Goal: Task Accomplishment & Management: Use online tool/utility

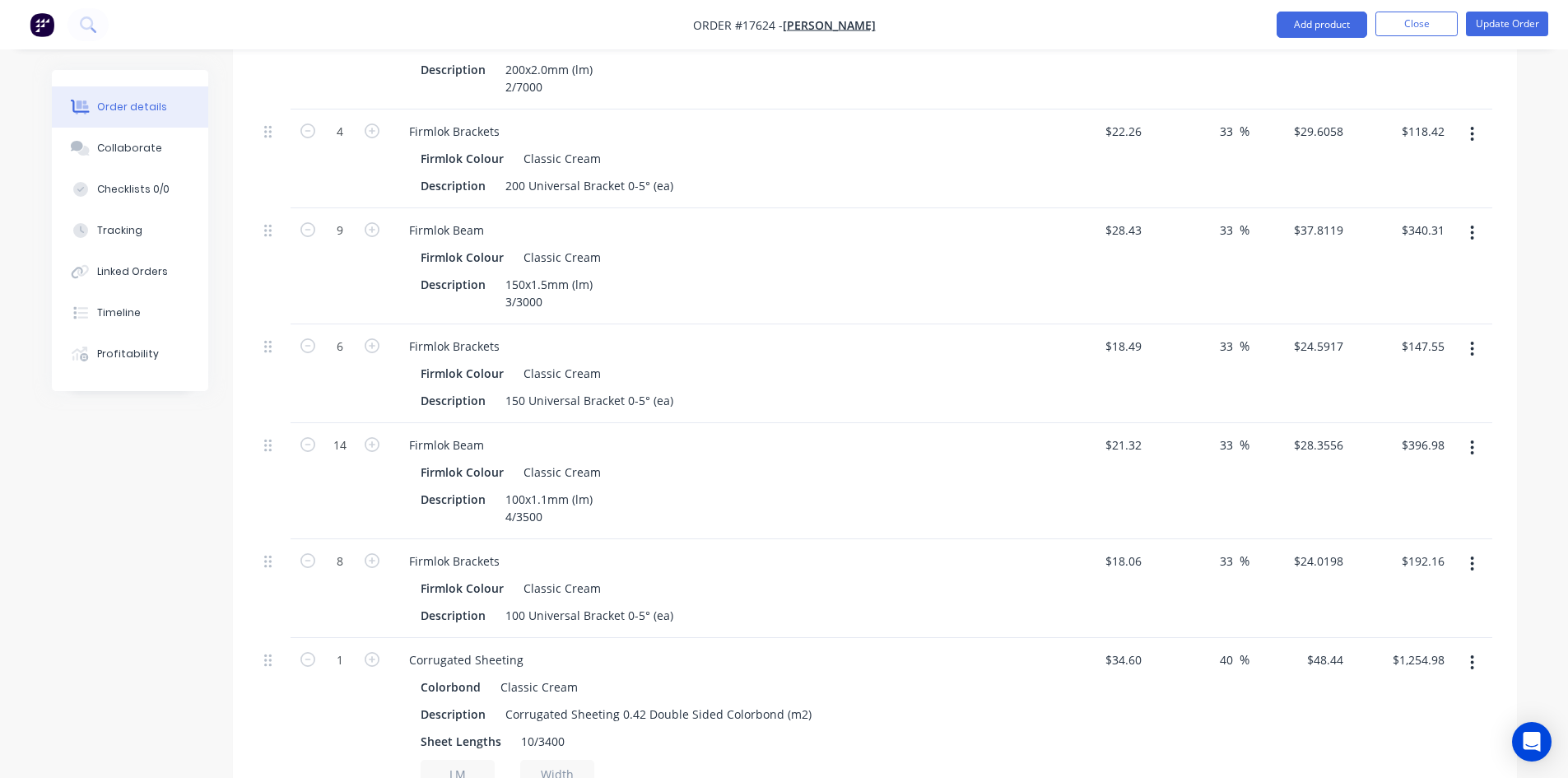
scroll to position [247, 0]
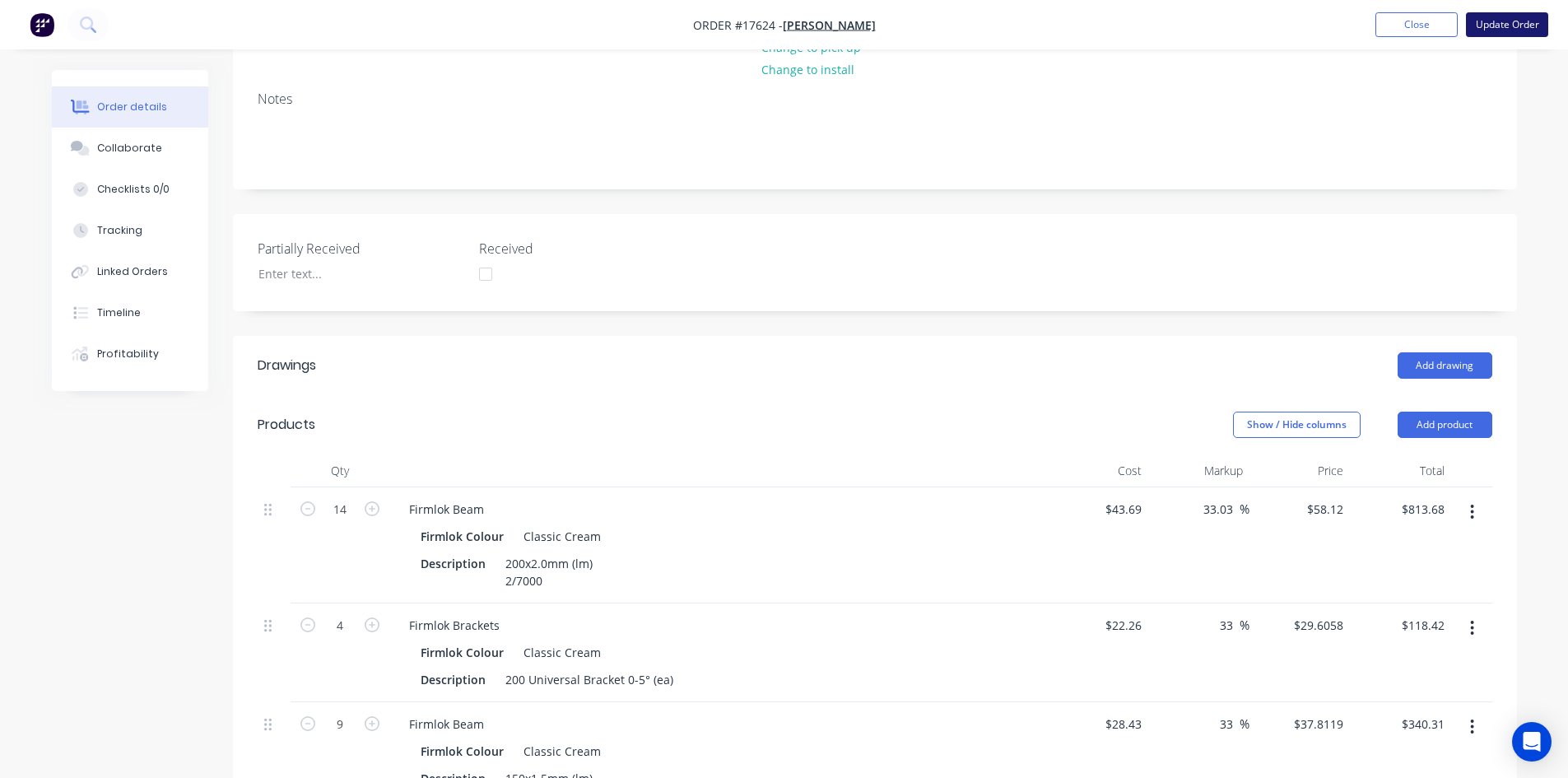
click at [1504, 24] on button "Update Order" at bounding box center [1506, 24] width 82 height 24
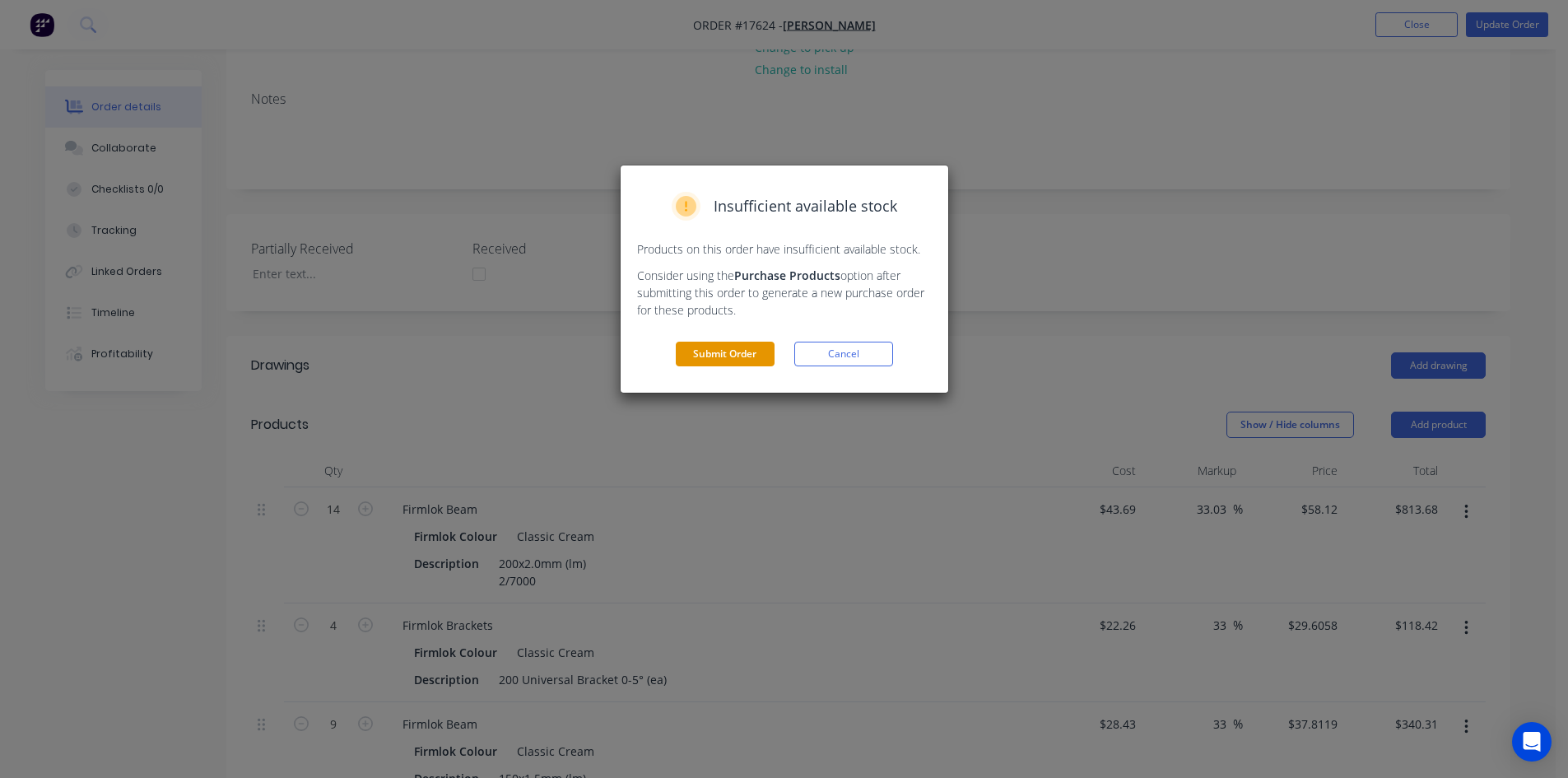
click at [752, 347] on button "Submit Order" at bounding box center [725, 353] width 99 height 24
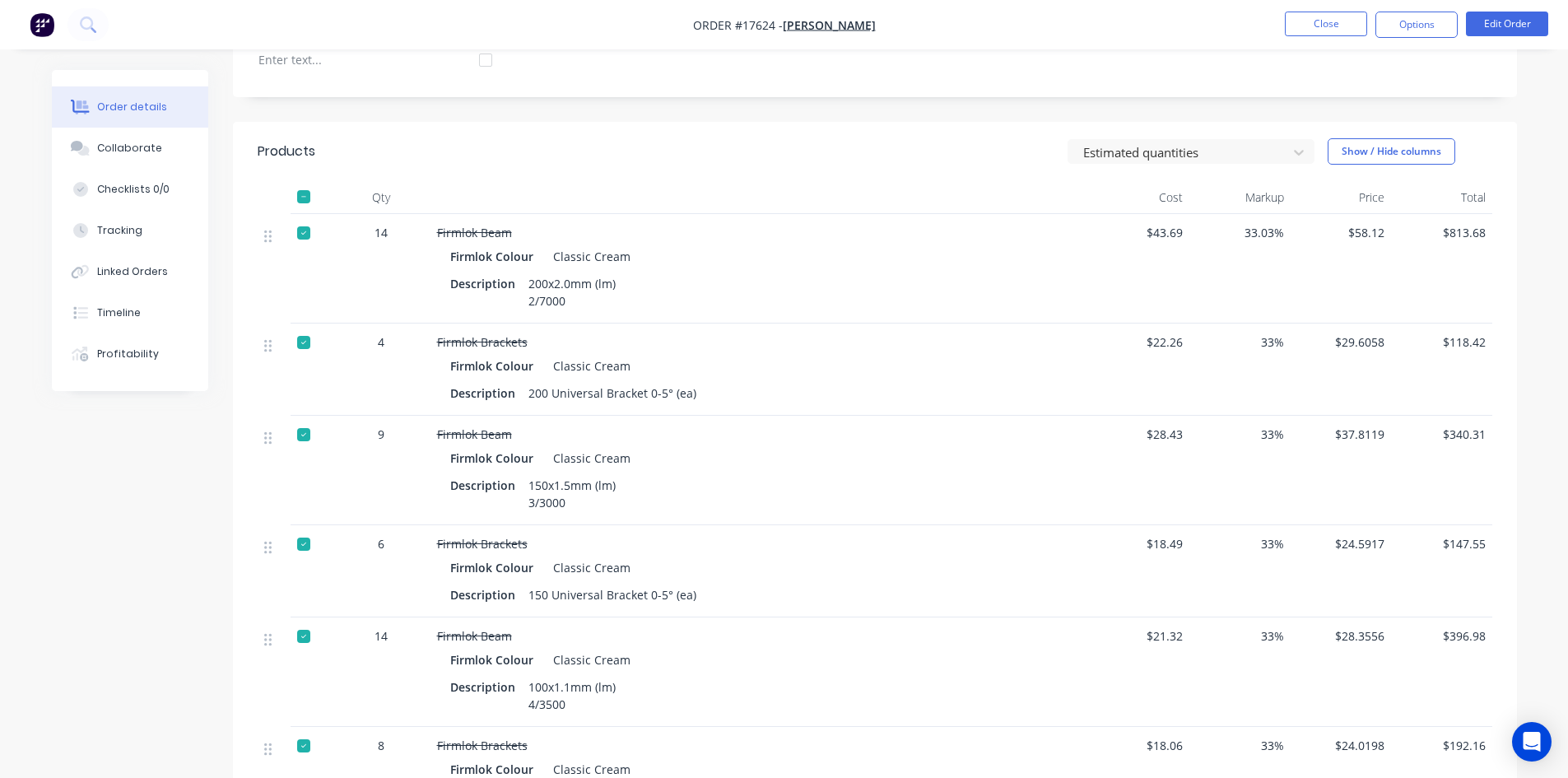
scroll to position [0, 0]
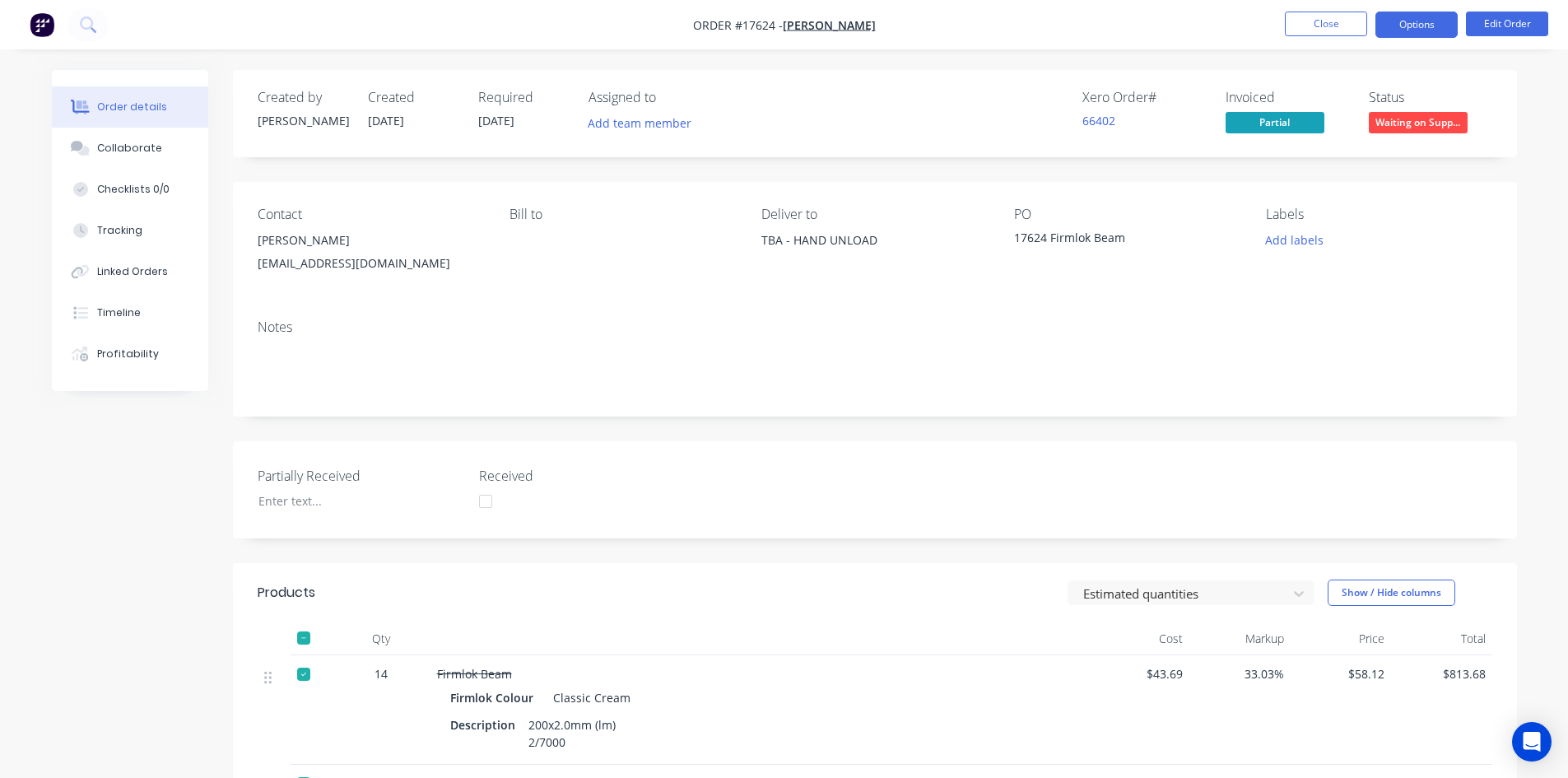
click at [1416, 14] on button "Options" at bounding box center [1416, 24] width 82 height 26
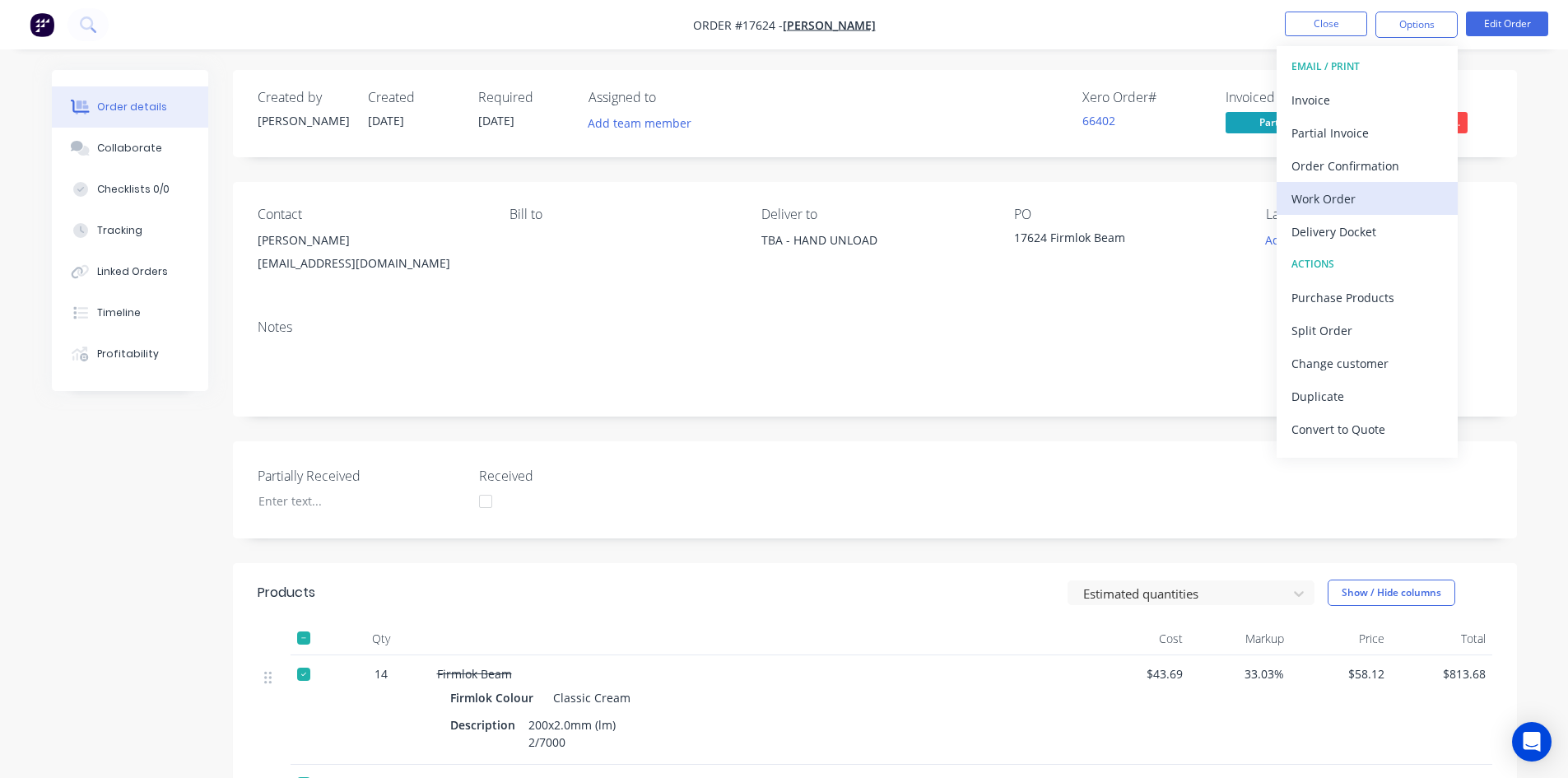
click at [1350, 197] on div "Work Order" at bounding box center [1367, 198] width 151 height 23
click at [1353, 195] on div "Custom" at bounding box center [1367, 198] width 151 height 23
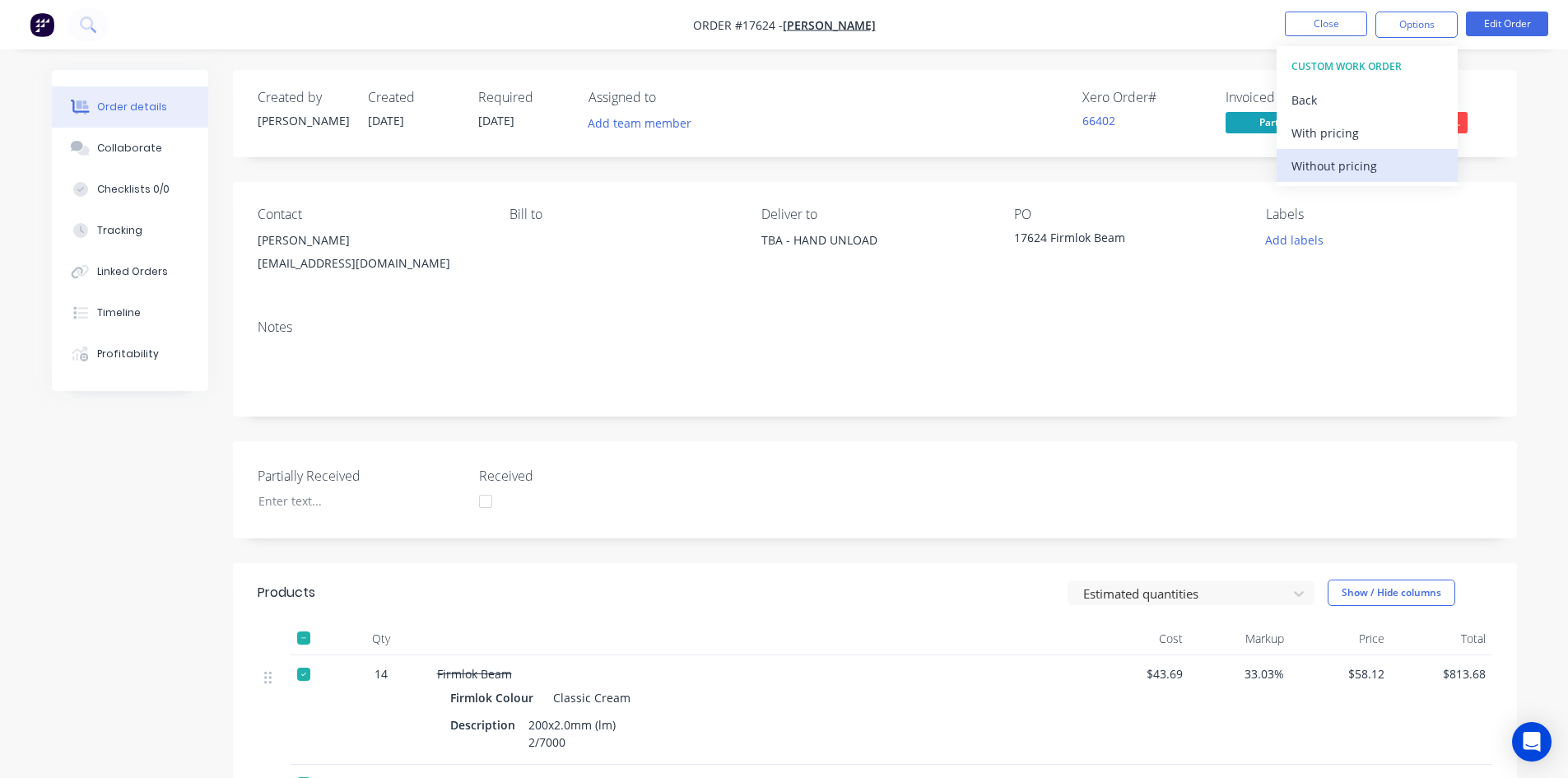
click at [1365, 166] on div "Without pricing" at bounding box center [1367, 166] width 151 height 23
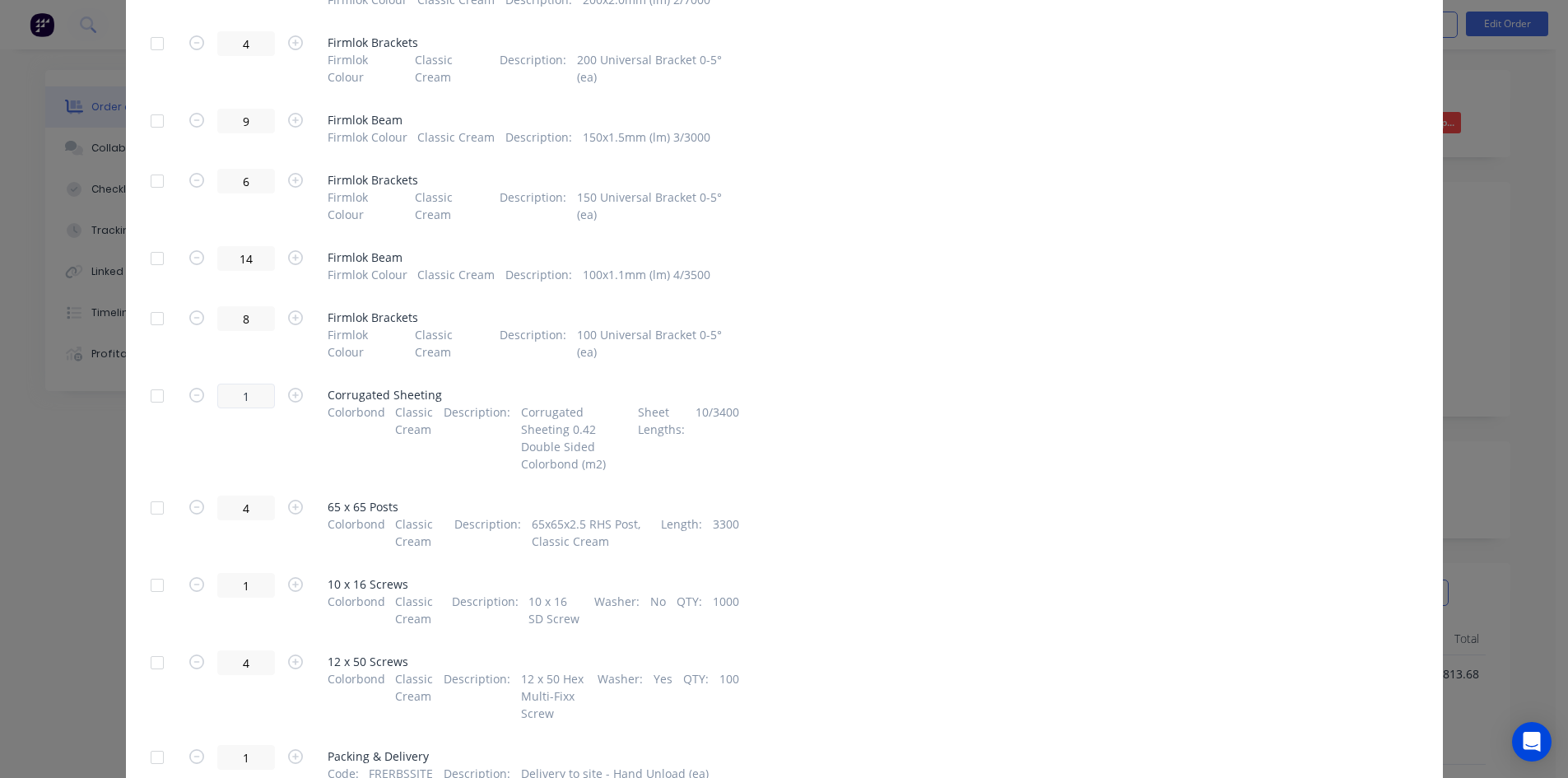
scroll to position [429, 0]
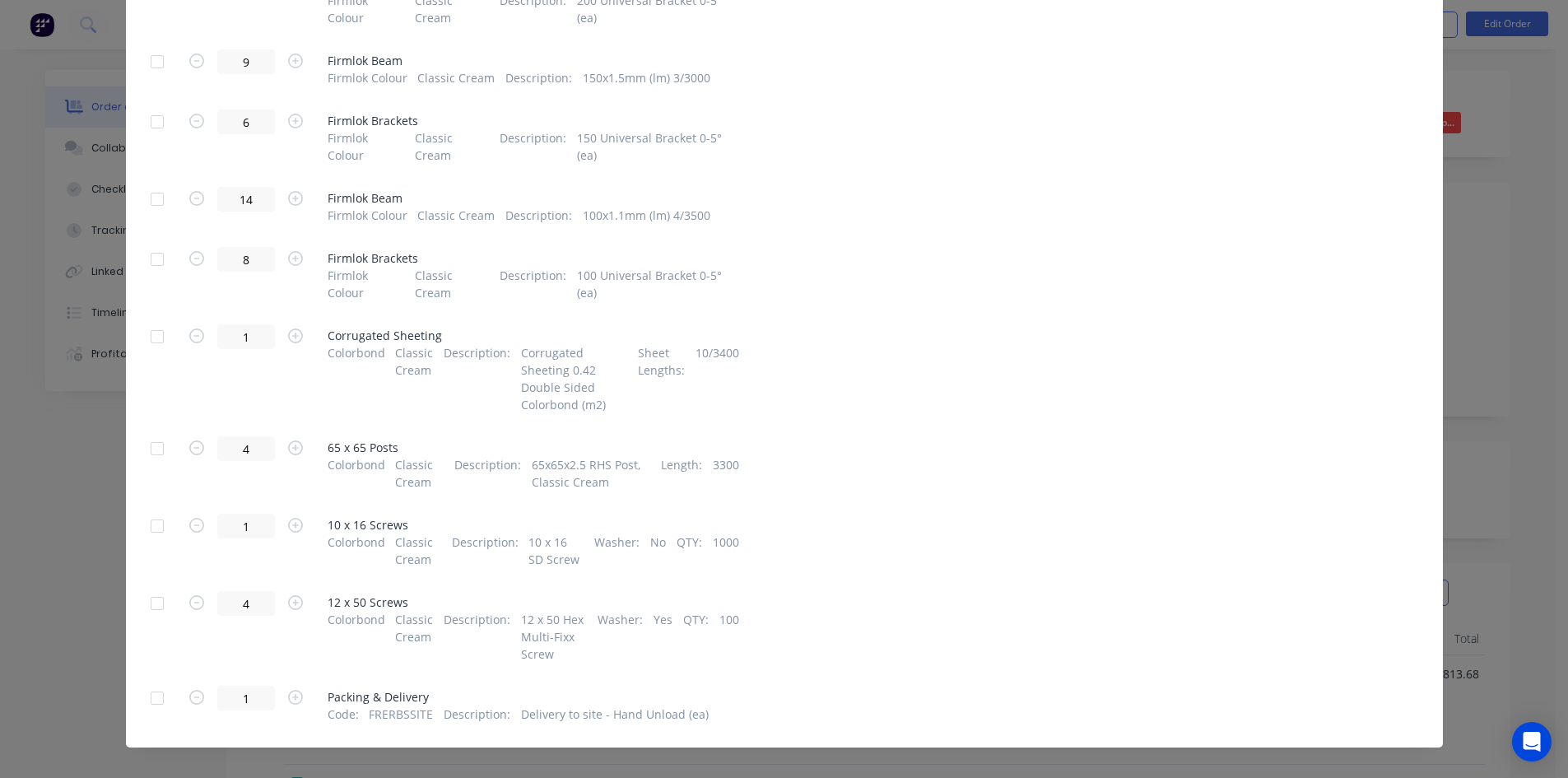
click at [154, 432] on div at bounding box center [157, 448] width 33 height 33
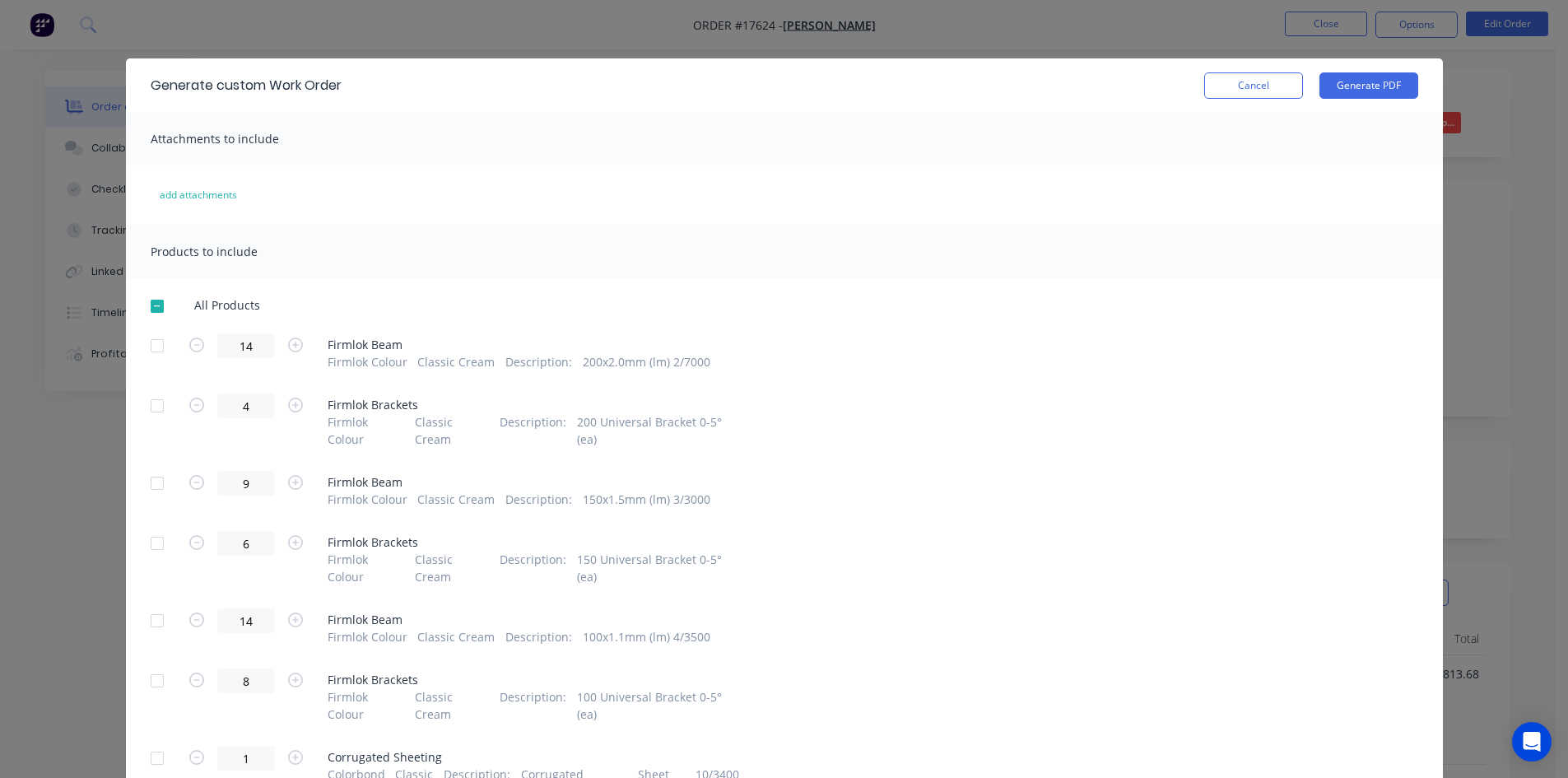
scroll to position [0, 0]
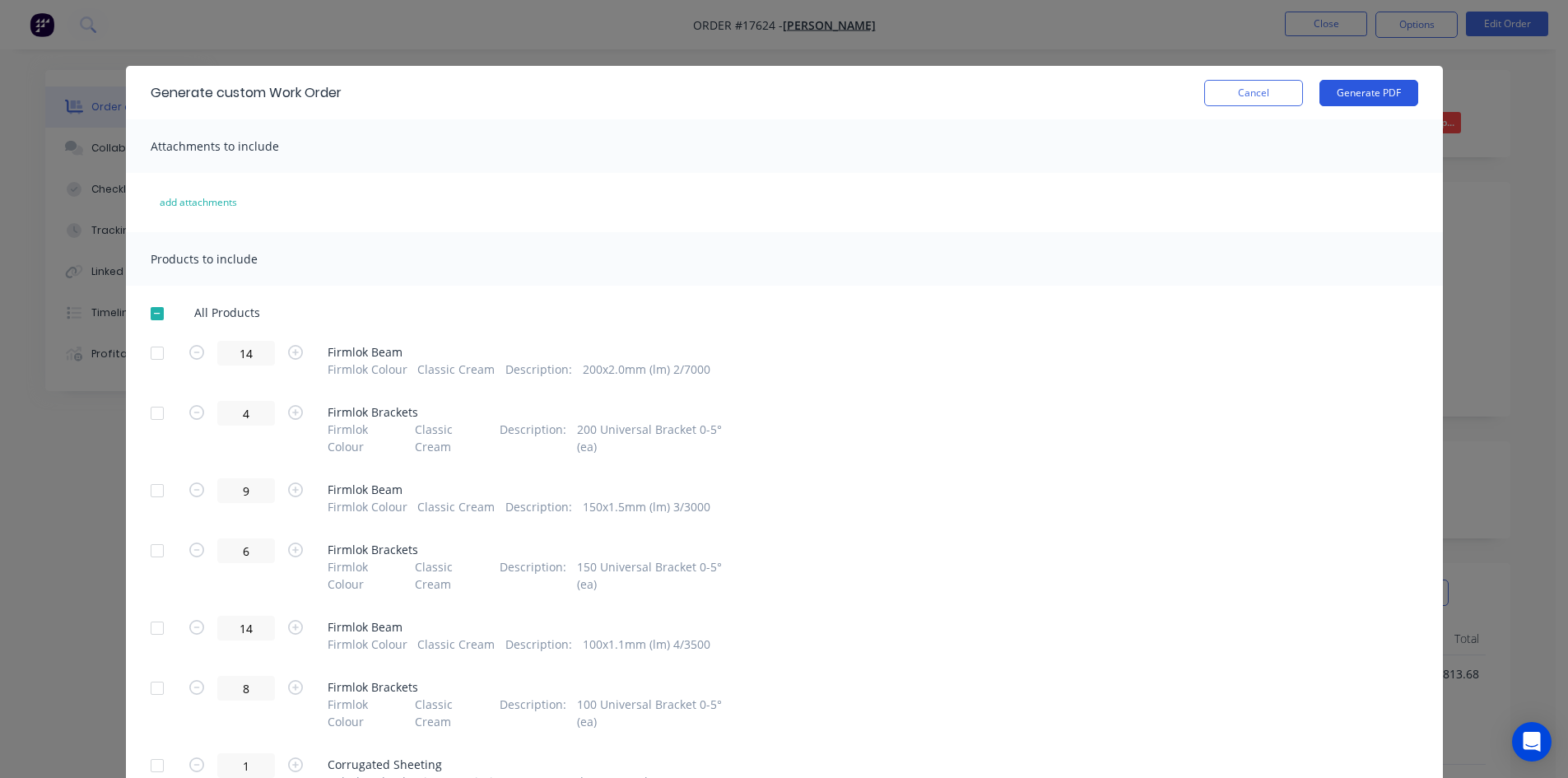
click at [1368, 96] on button "Generate PDF" at bounding box center [1369, 93] width 99 height 26
click at [1235, 88] on button "Cancel" at bounding box center [1253, 93] width 99 height 26
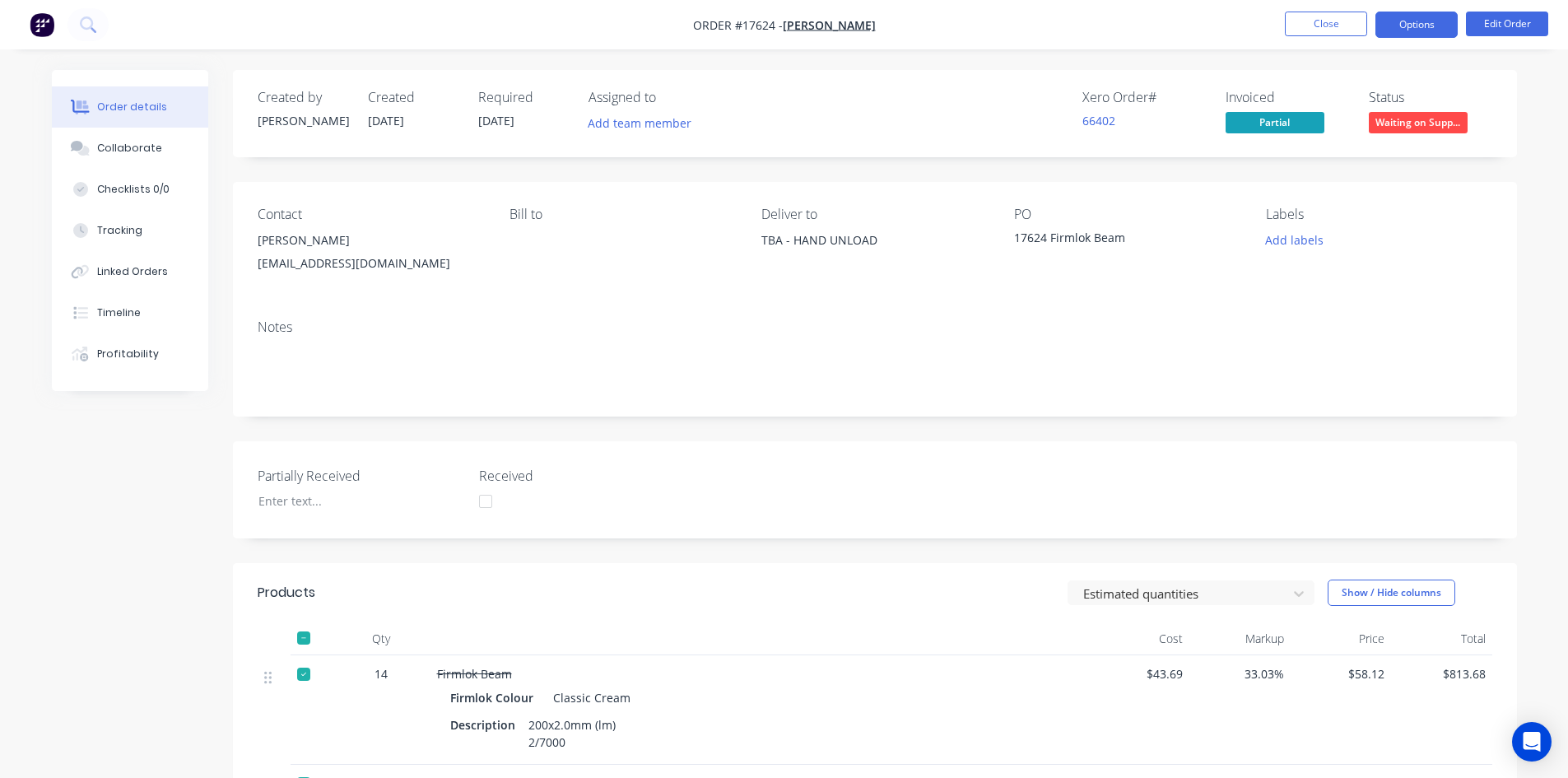
click at [1392, 29] on button "Options" at bounding box center [1416, 24] width 82 height 26
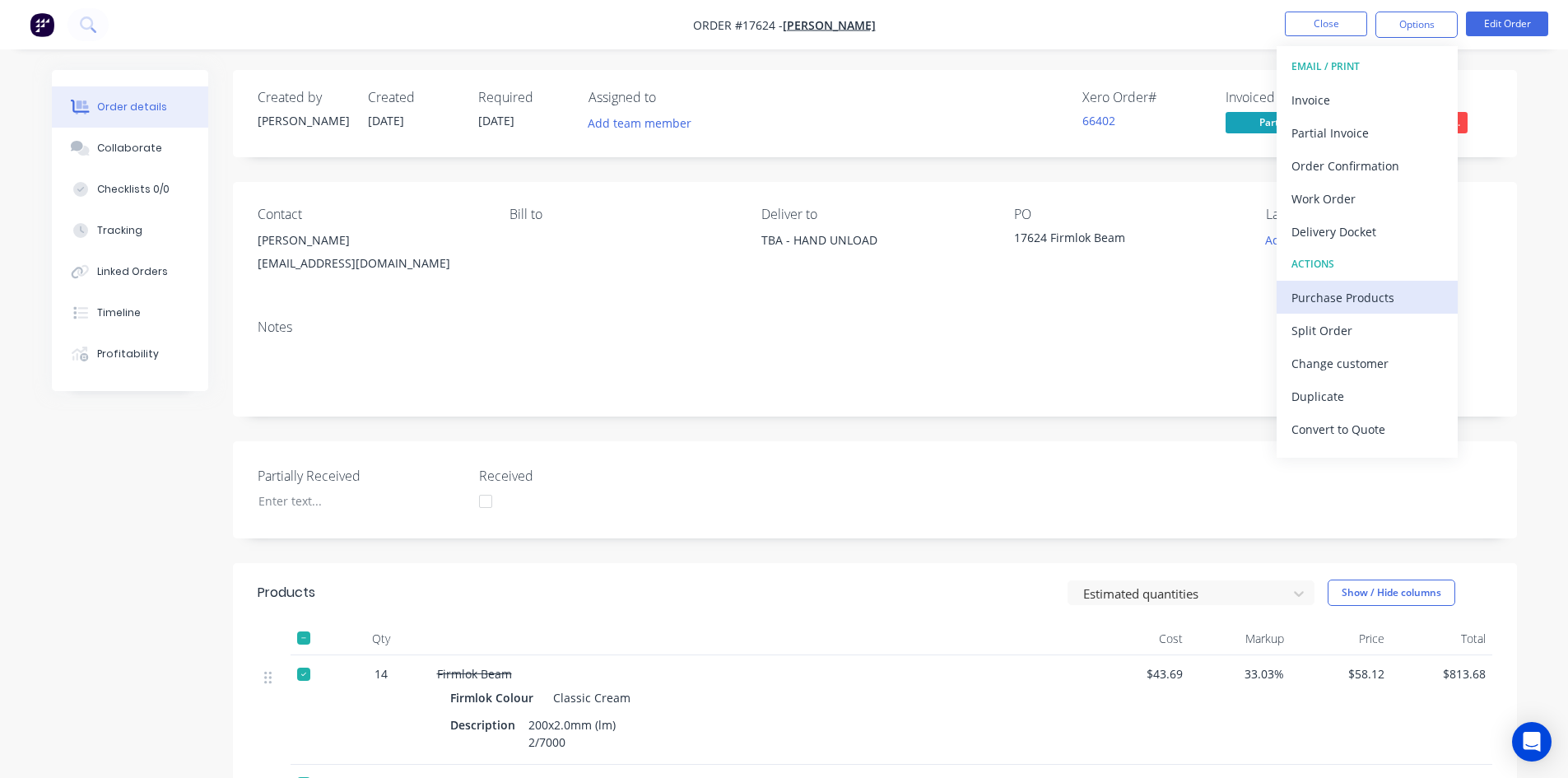
click at [1347, 289] on div "Purchase Products" at bounding box center [1367, 297] width 151 height 23
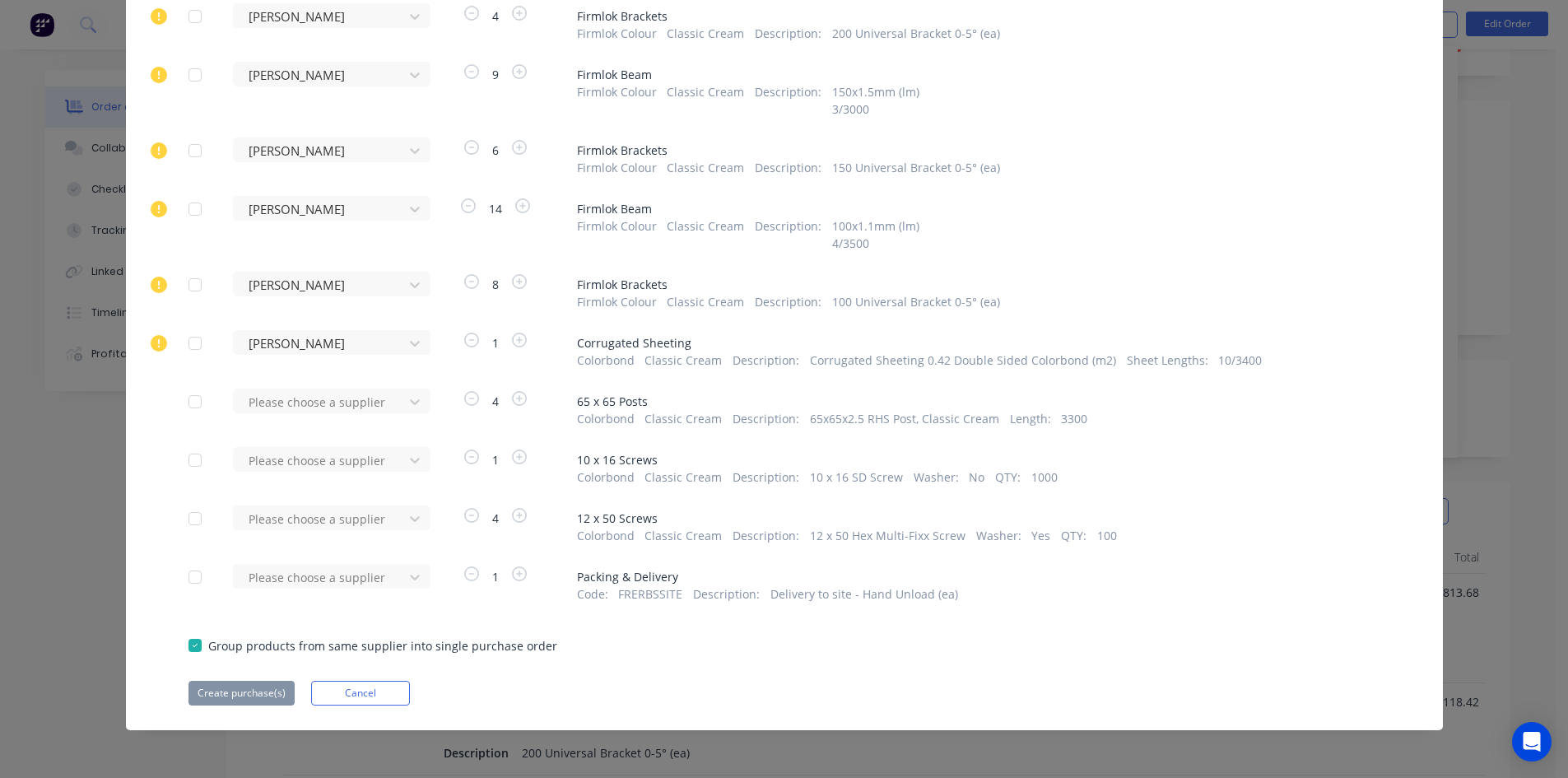
scroll to position [82, 0]
click at [345, 402] on div at bounding box center [321, 402] width 148 height 21
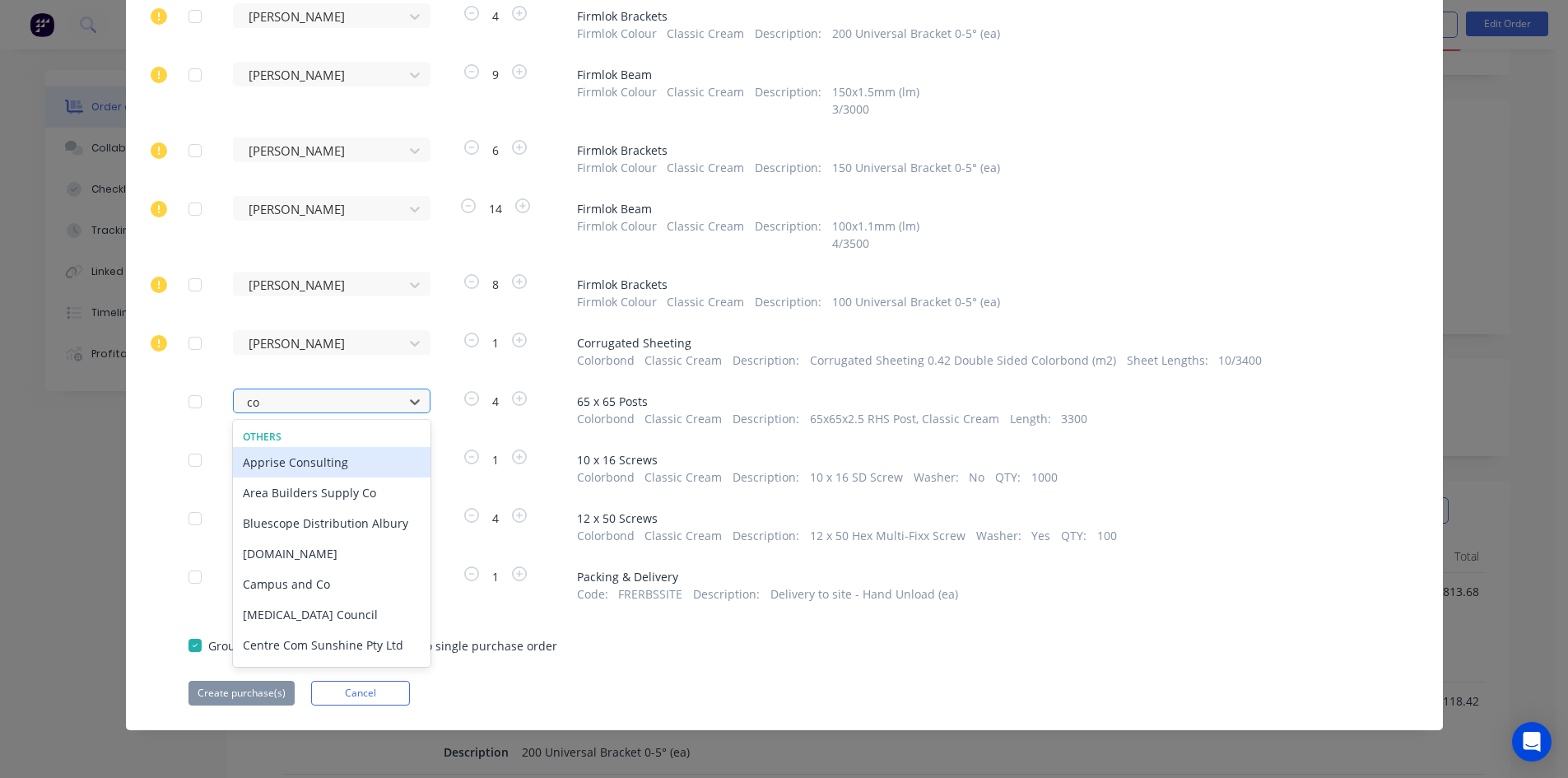
type input "col"
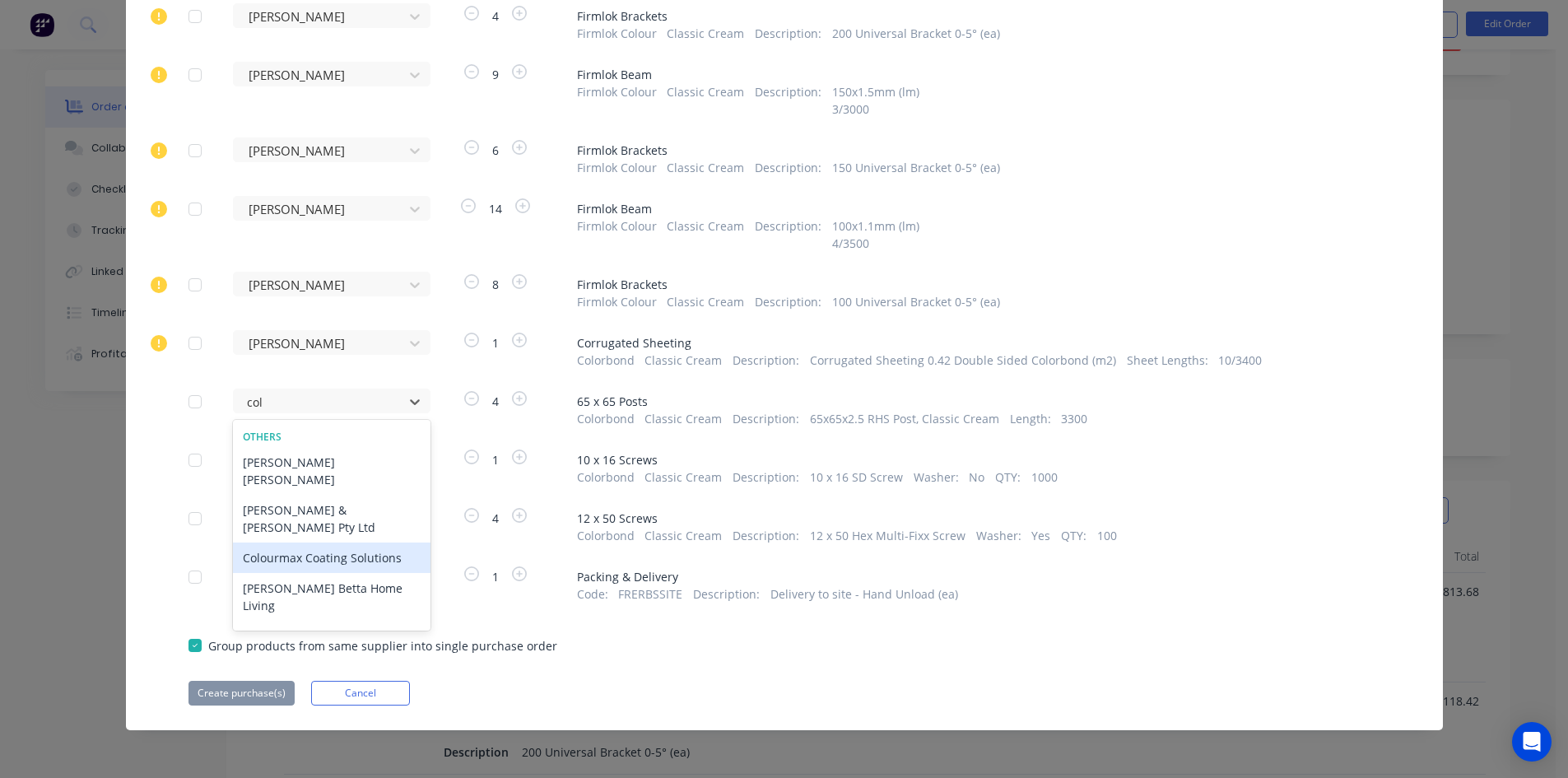
click at [362, 543] on div "Colourmax Coating Solutions" at bounding box center [331, 558] width 197 height 31
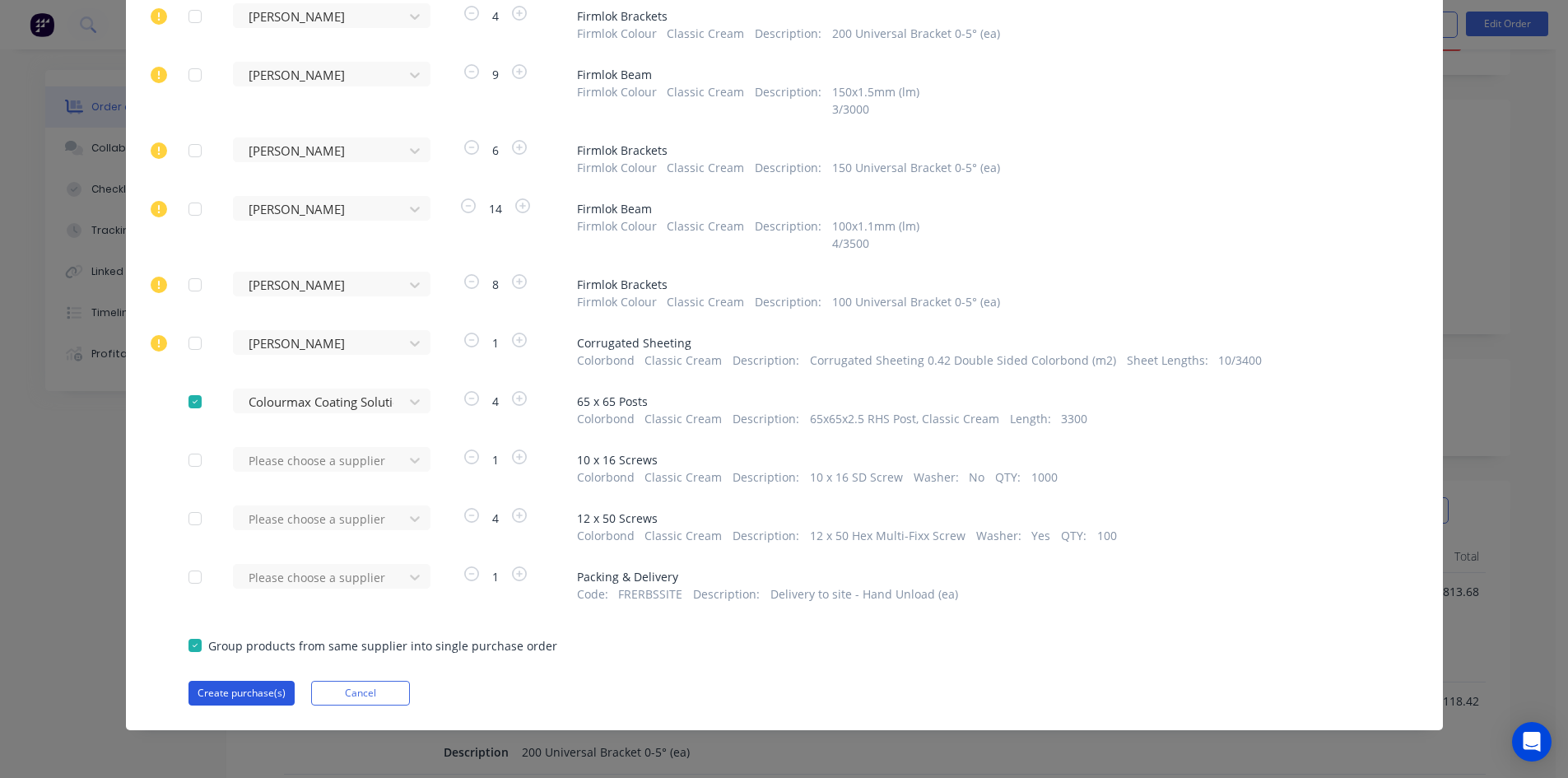
click at [243, 693] on button "Create purchase(s)" at bounding box center [242, 692] width 106 height 24
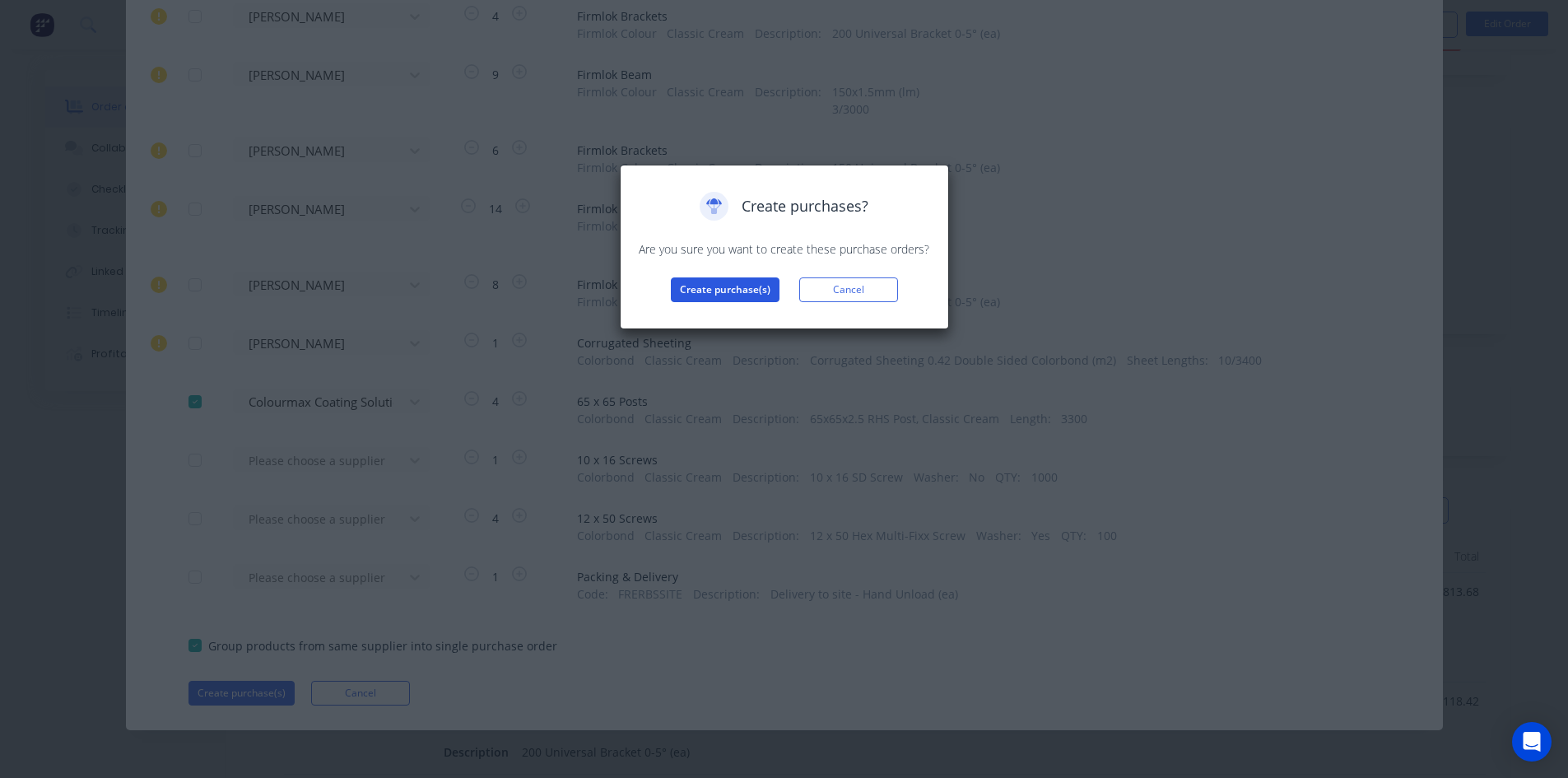
click at [732, 294] on button "Create purchase(s)" at bounding box center [725, 289] width 109 height 24
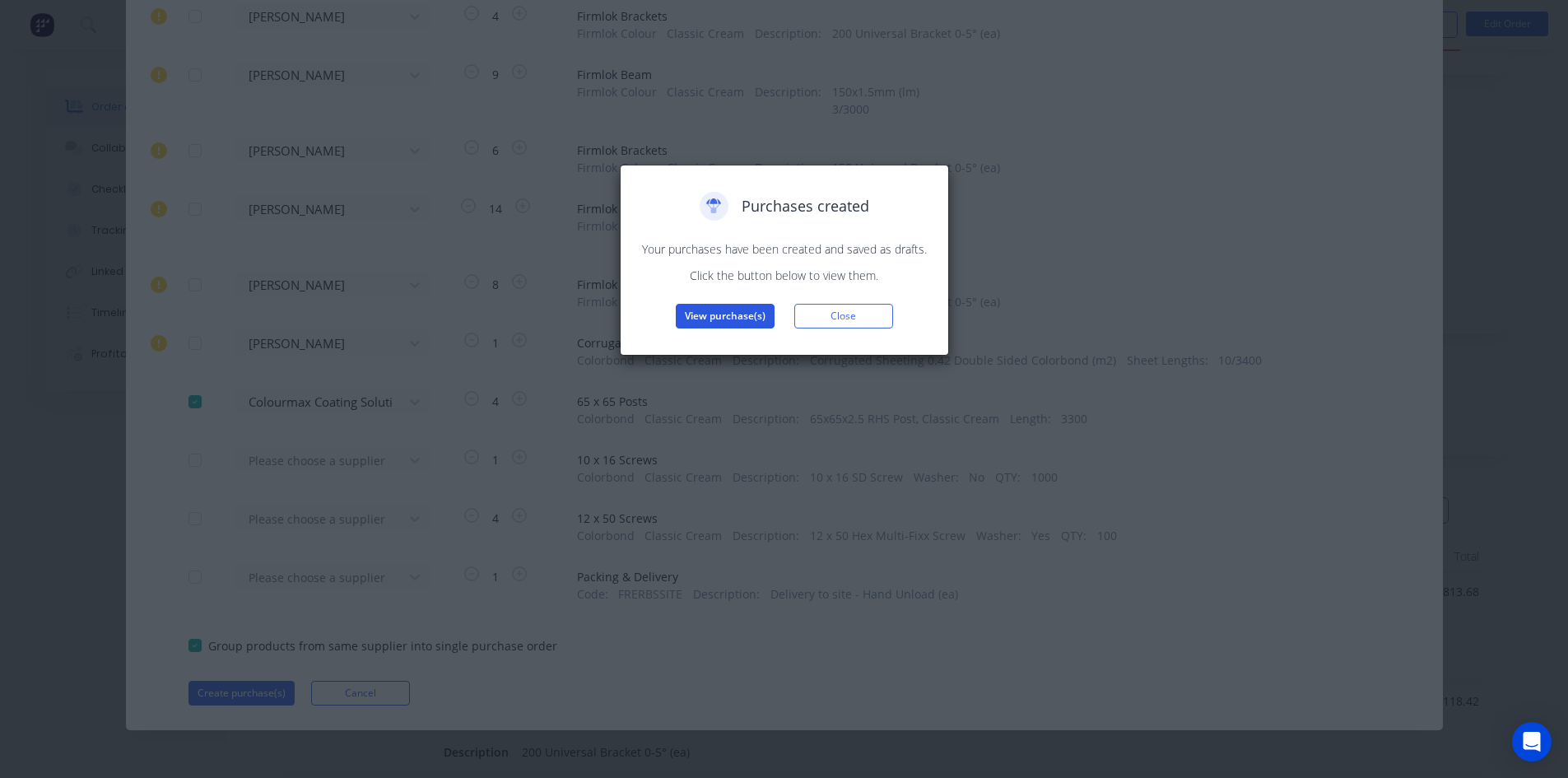
click at [734, 309] on button "View purchase(s)" at bounding box center [725, 316] width 99 height 24
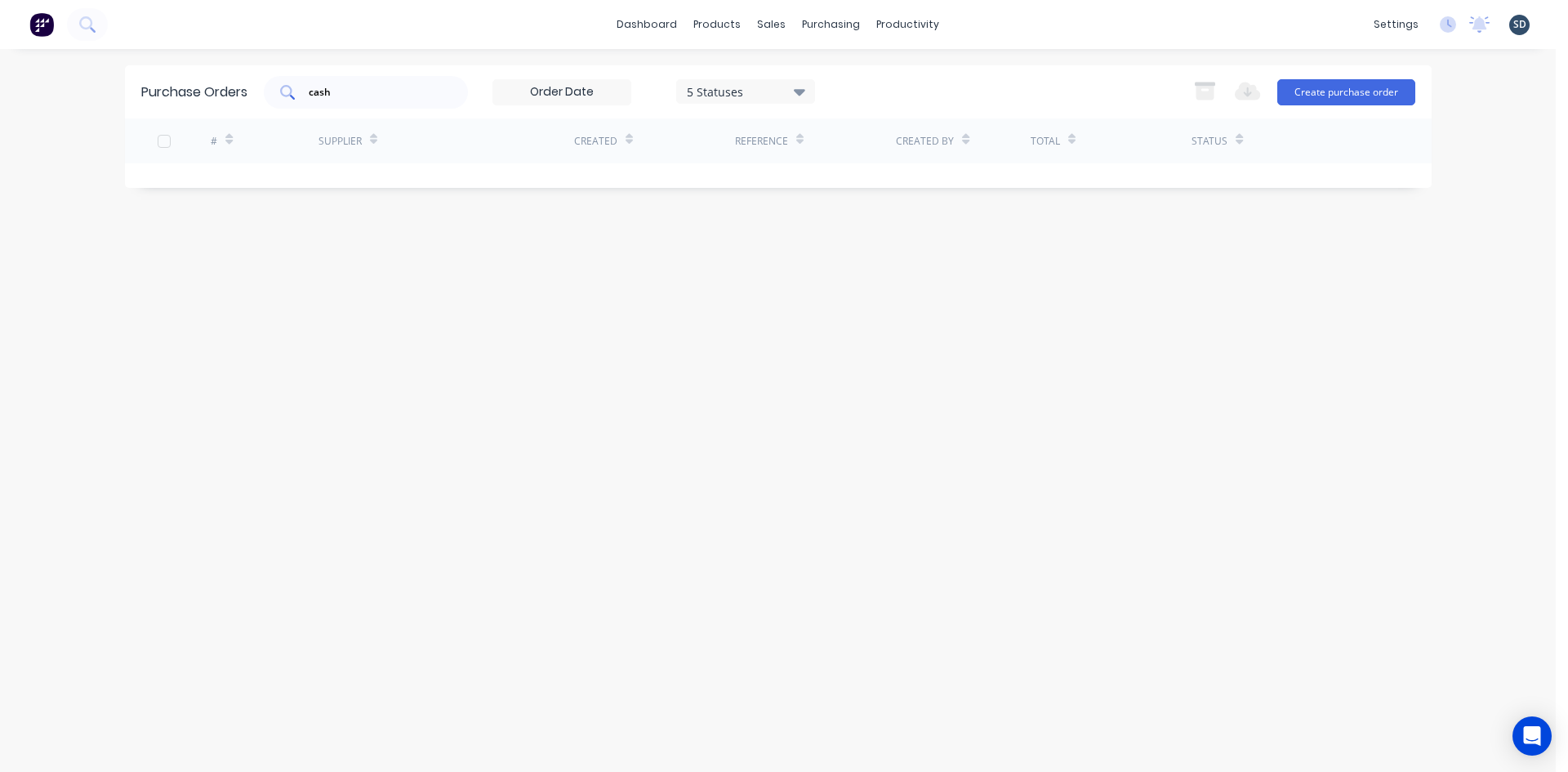
click at [430, 95] on input "cash" at bounding box center [375, 92] width 136 height 16
click at [915, 91] on div "5 Statuses 5 Statuses Export to Excel (XLSX) Create purchase order" at bounding box center [840, 92] width 1152 height 33
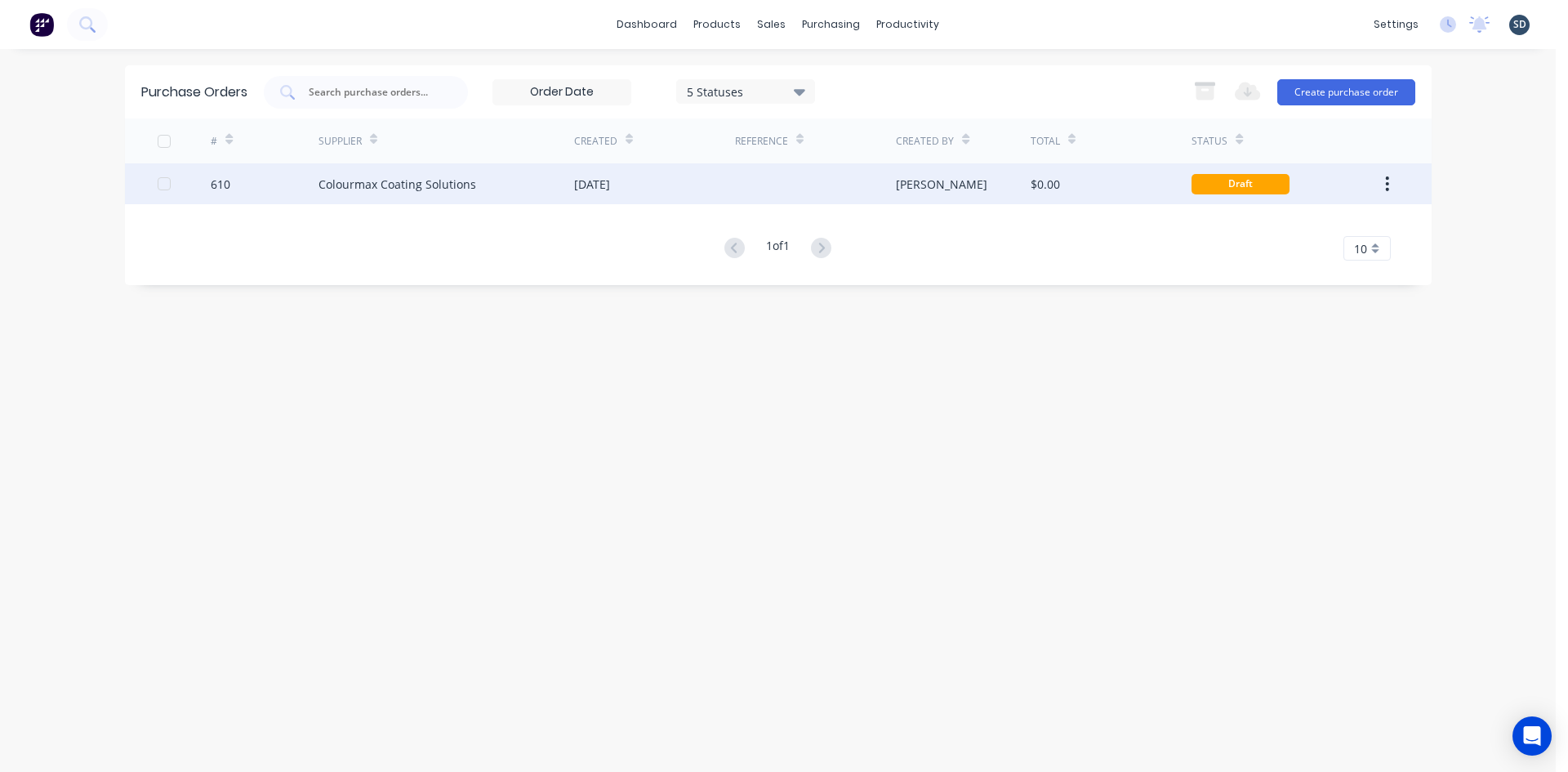
click at [505, 193] on div "Colourmax Coating Solutions" at bounding box center [446, 184] width 256 height 41
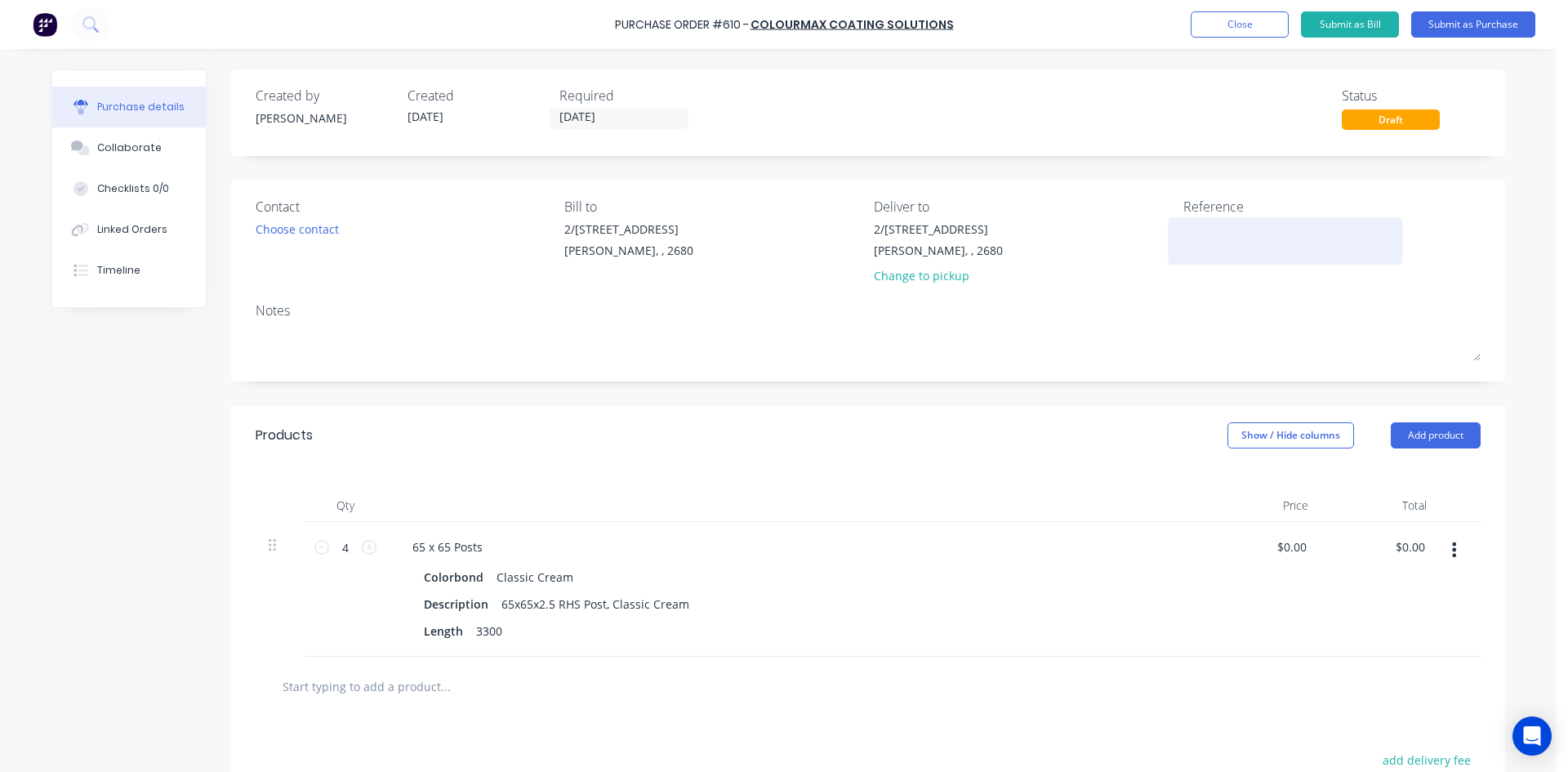
click at [1203, 227] on textarea at bounding box center [1285, 239] width 204 height 37
type textarea "x"
type textarea "6"
type textarea "x"
type textarea "61"
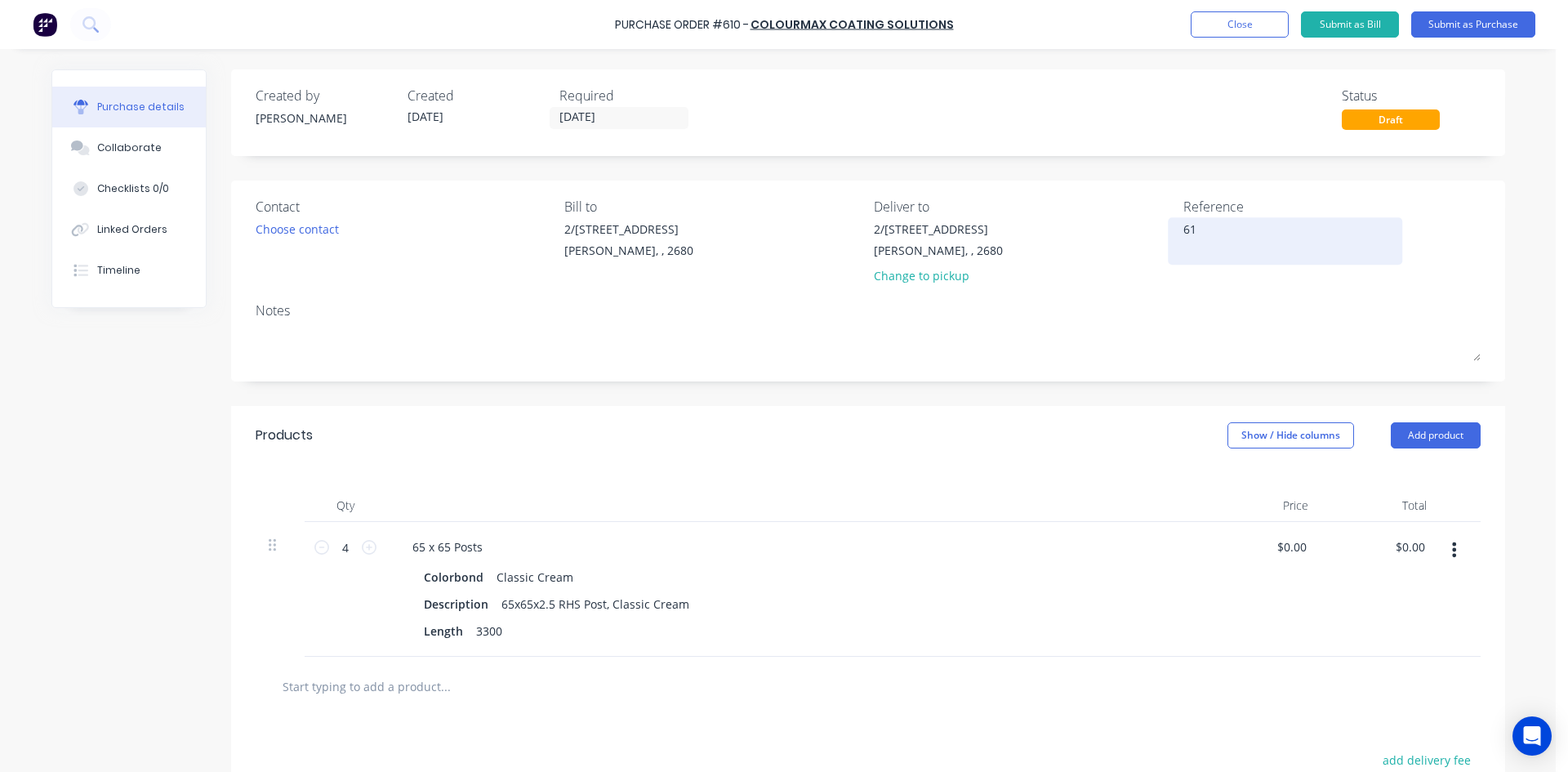
type textarea "x"
type textarea "610"
type textarea "x"
type textarea "610"
type textarea "x"
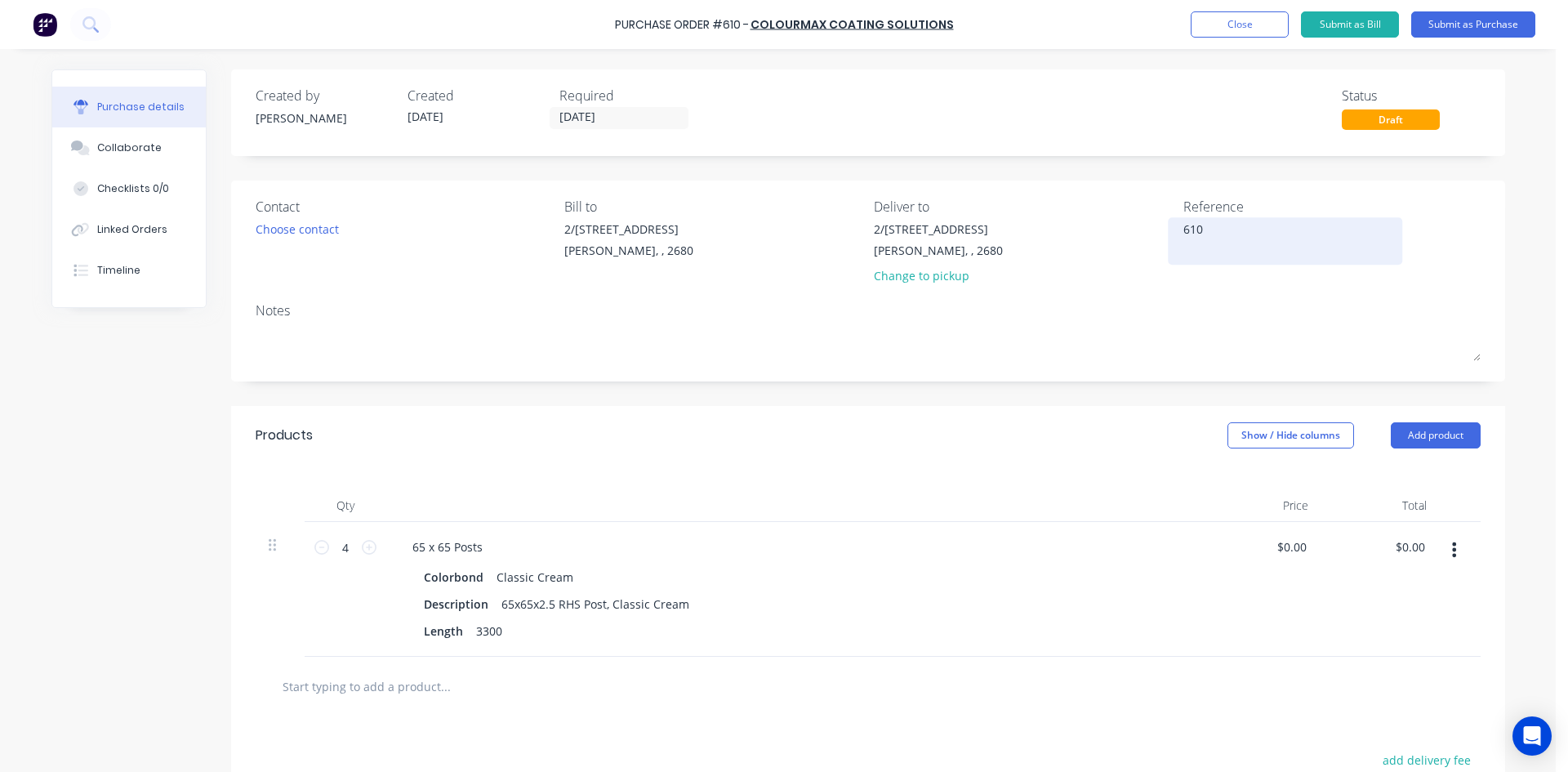
type textarea "610 /"
type textarea "x"
type textarea "610 /"
type textarea "x"
type textarea "610 /"
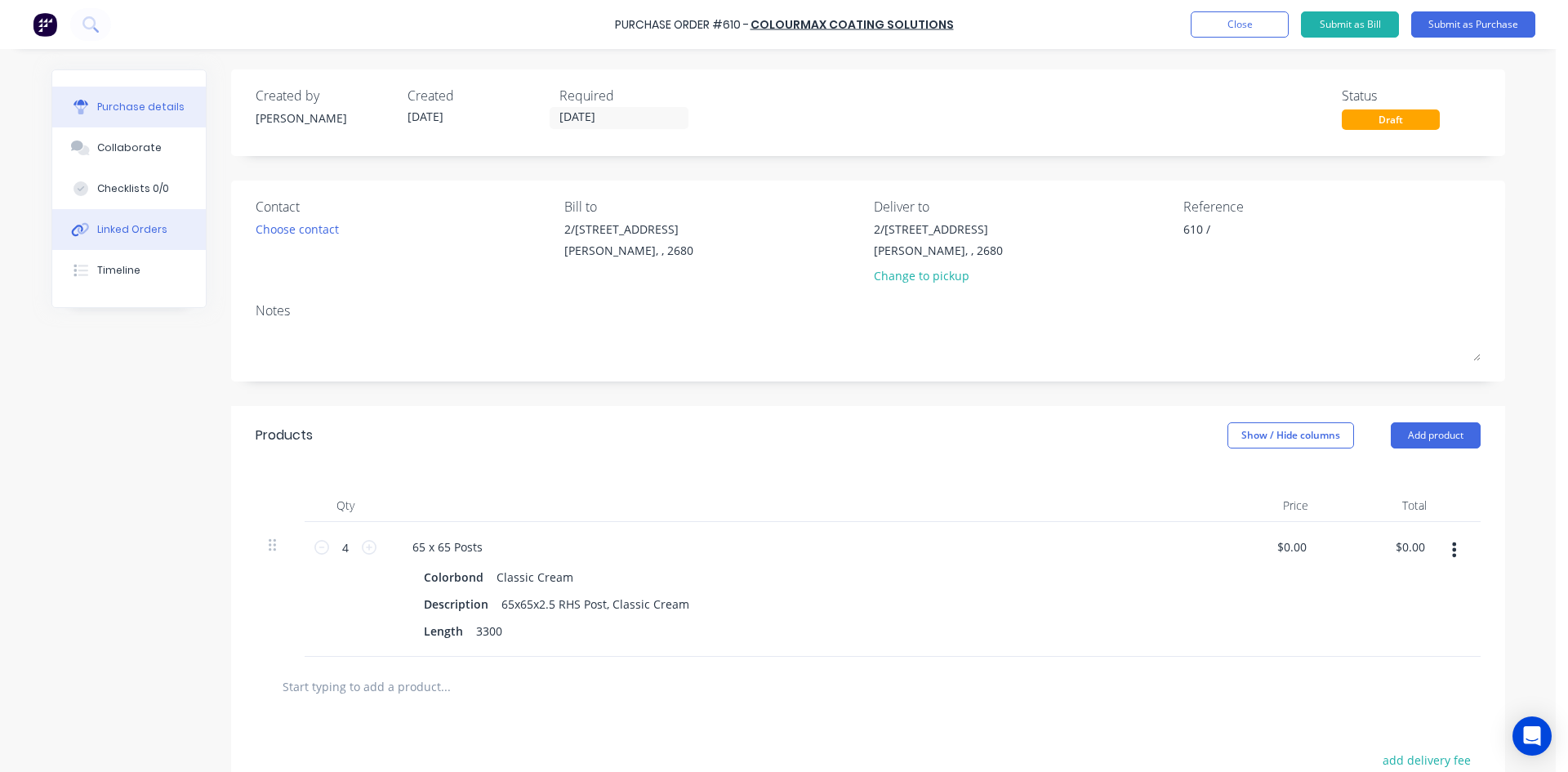
click at [131, 233] on div "Linked Orders" at bounding box center [132, 229] width 71 height 14
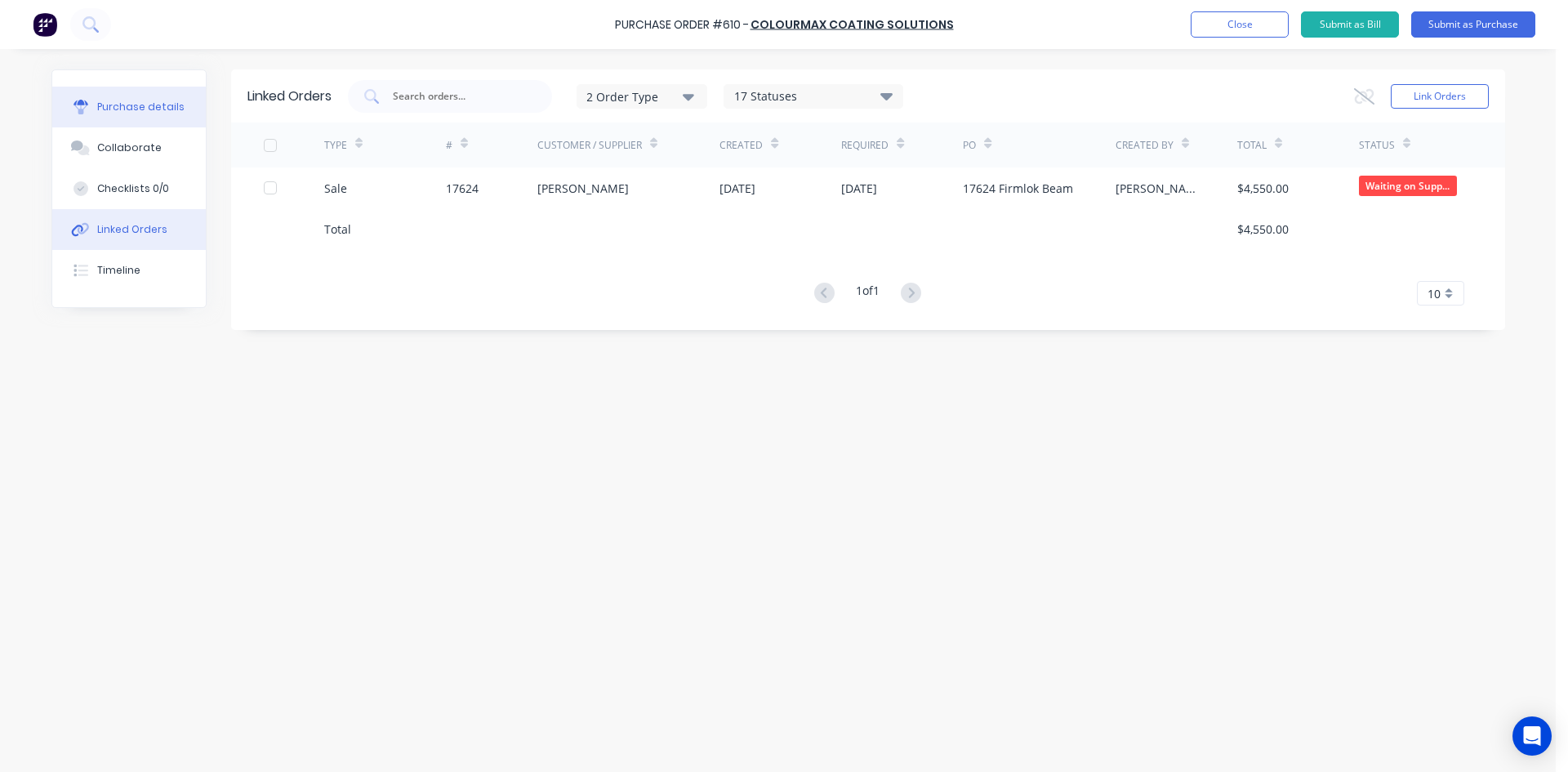
click at [134, 108] on div "Purchase details" at bounding box center [141, 106] width 88 height 14
type textarea "x"
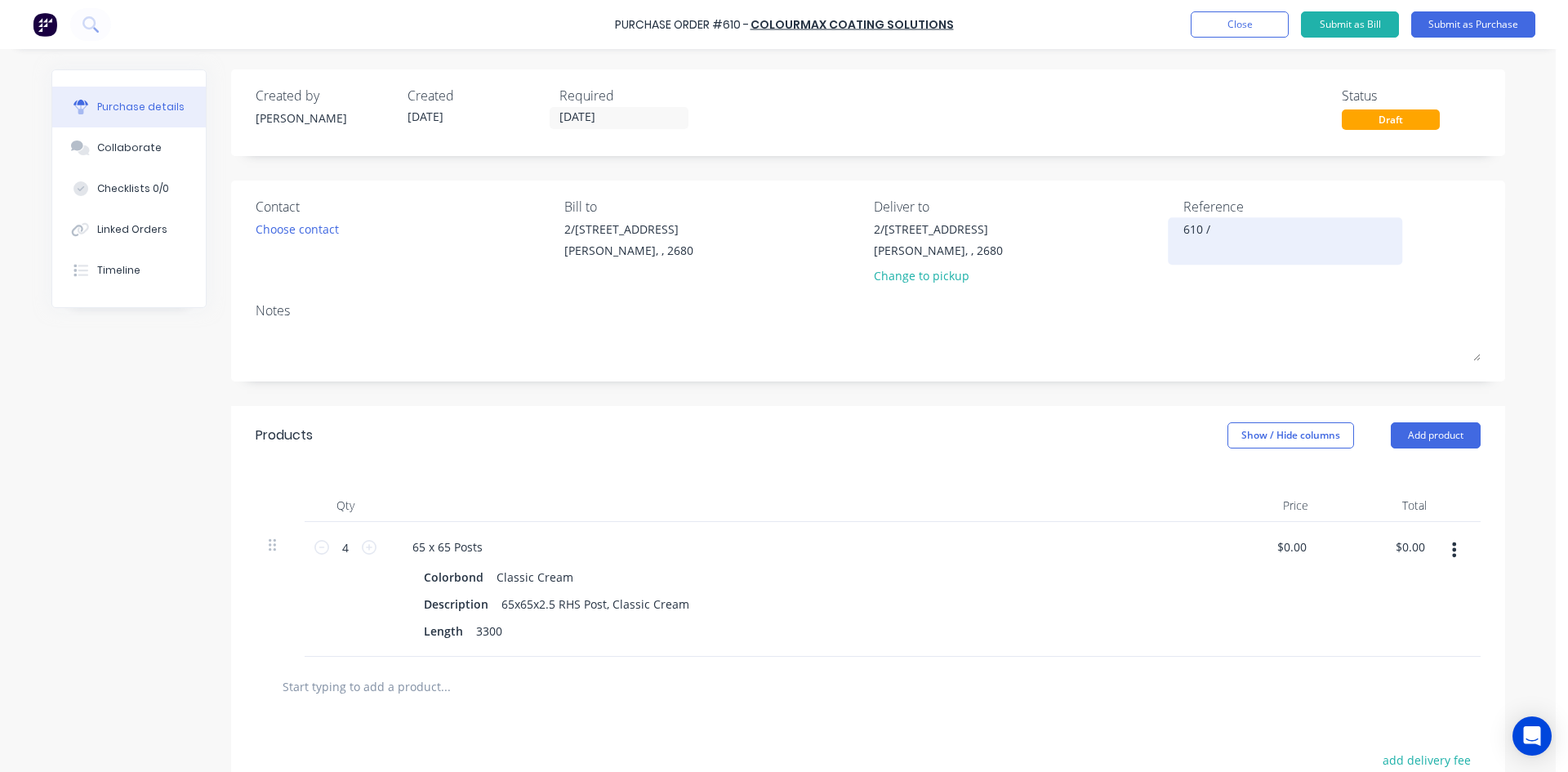
click at [1229, 223] on textarea "610 /" at bounding box center [1285, 239] width 204 height 37
type textarea "610 / 17624 But"
type textarea "x"
type textarea "610 / 17624 Butl"
type textarea "x"
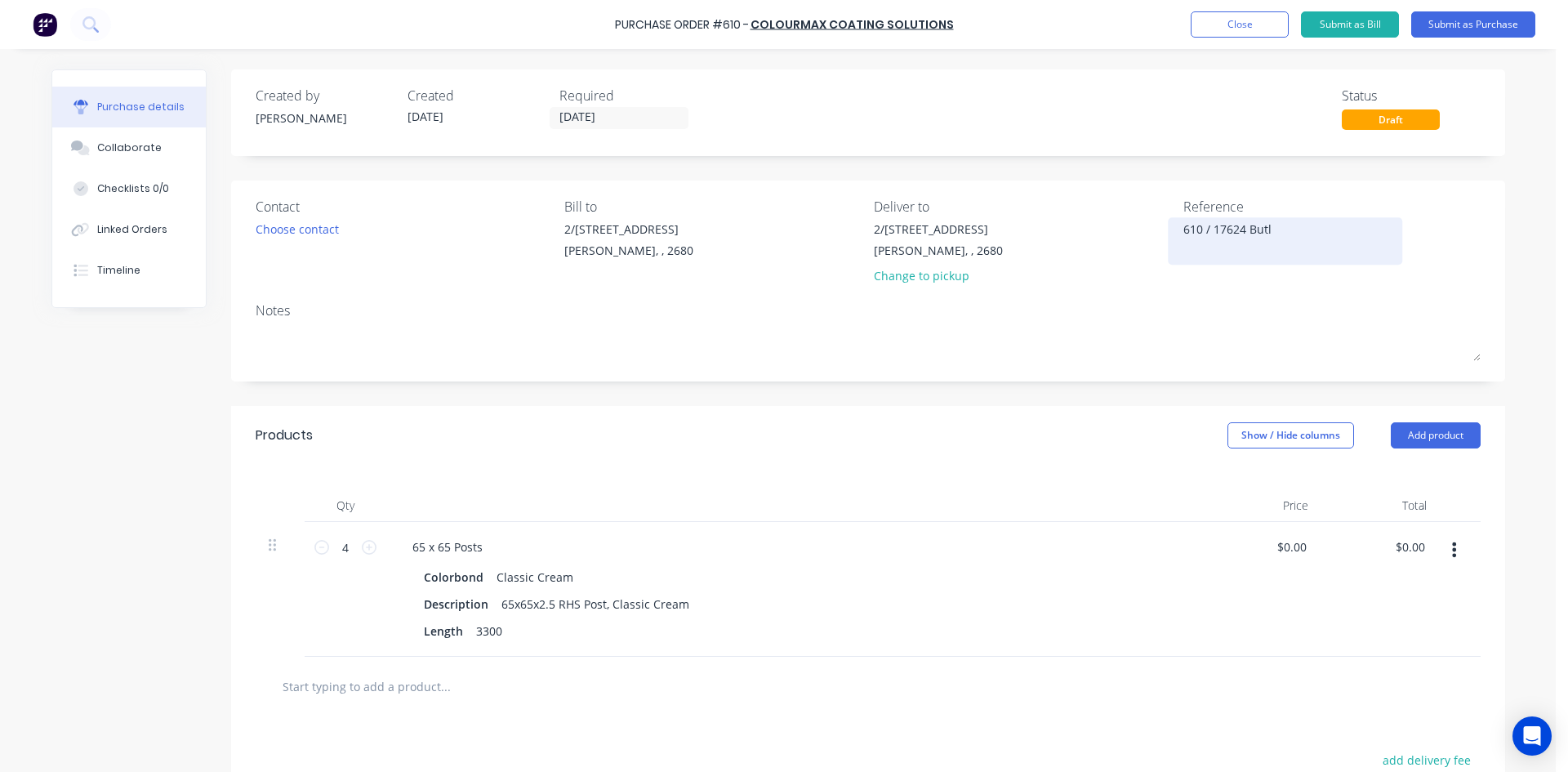
type textarea "610 / 17624 Butle"
type textarea "x"
type textarea "610 / 17624 Butler"
type textarea "x"
type textarea "610 / 17624 Butler"
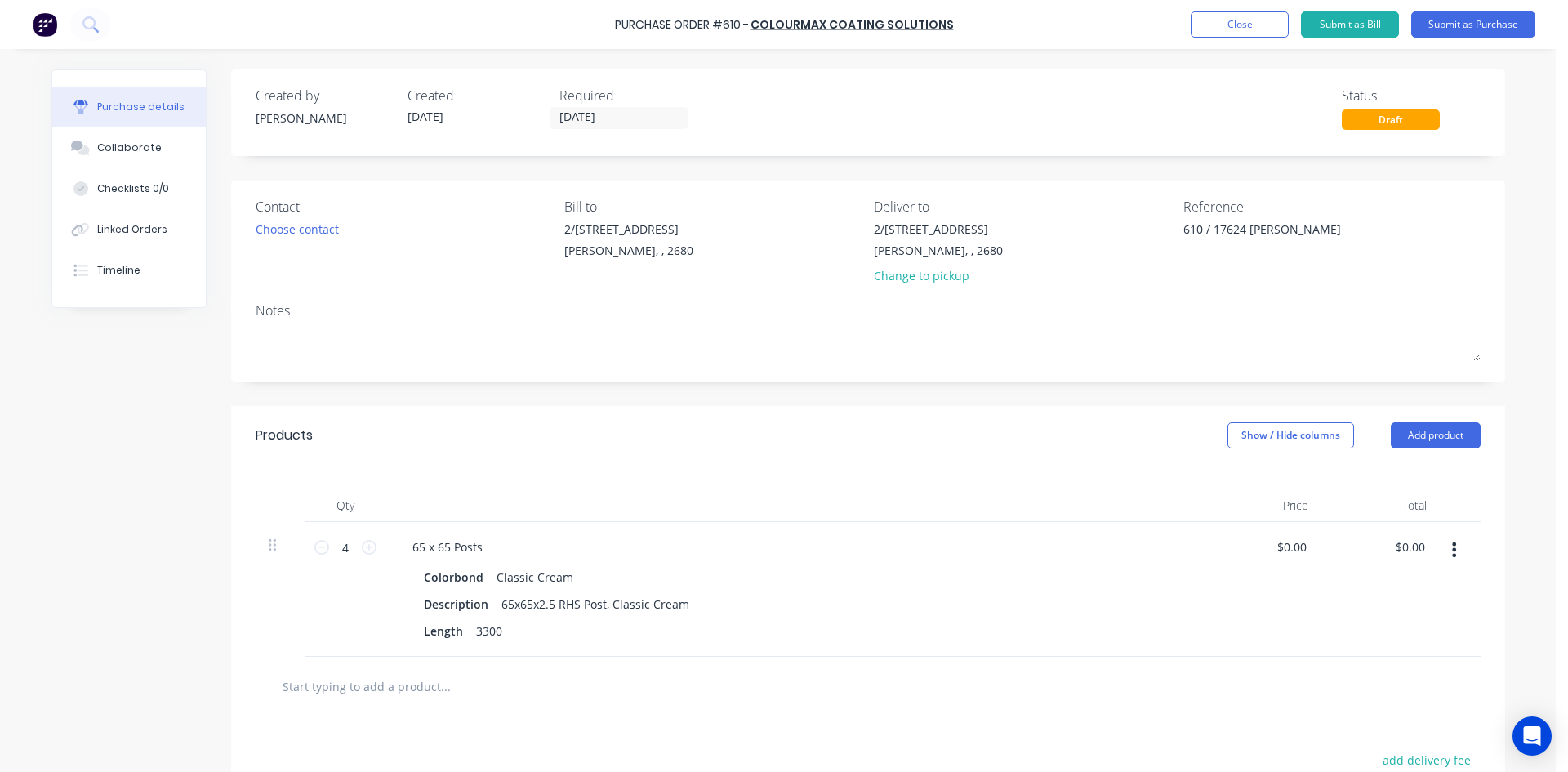
click at [759, 308] on div "Notes" at bounding box center [869, 310] width 1225 height 20
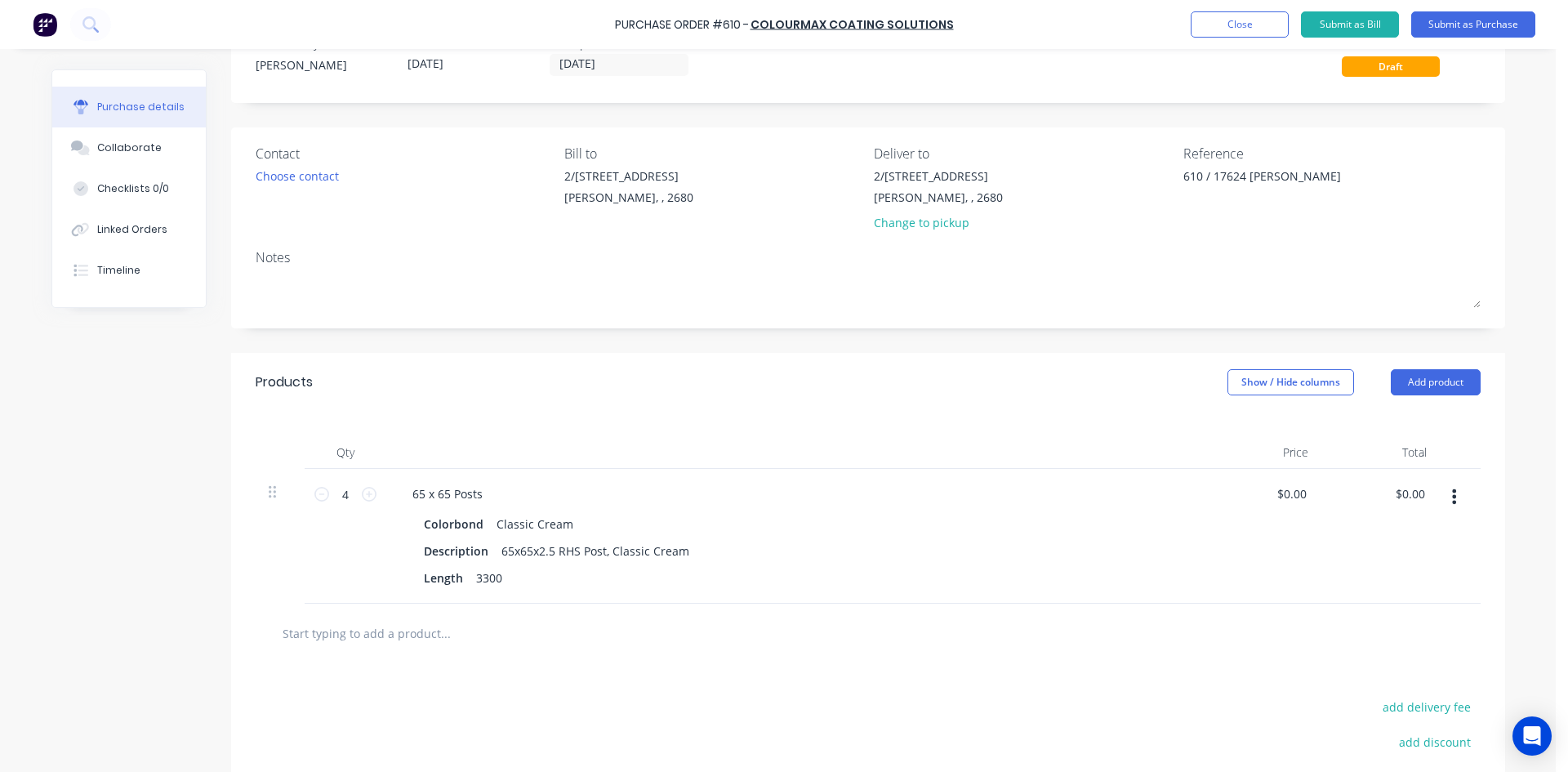
scroll to position [164, 0]
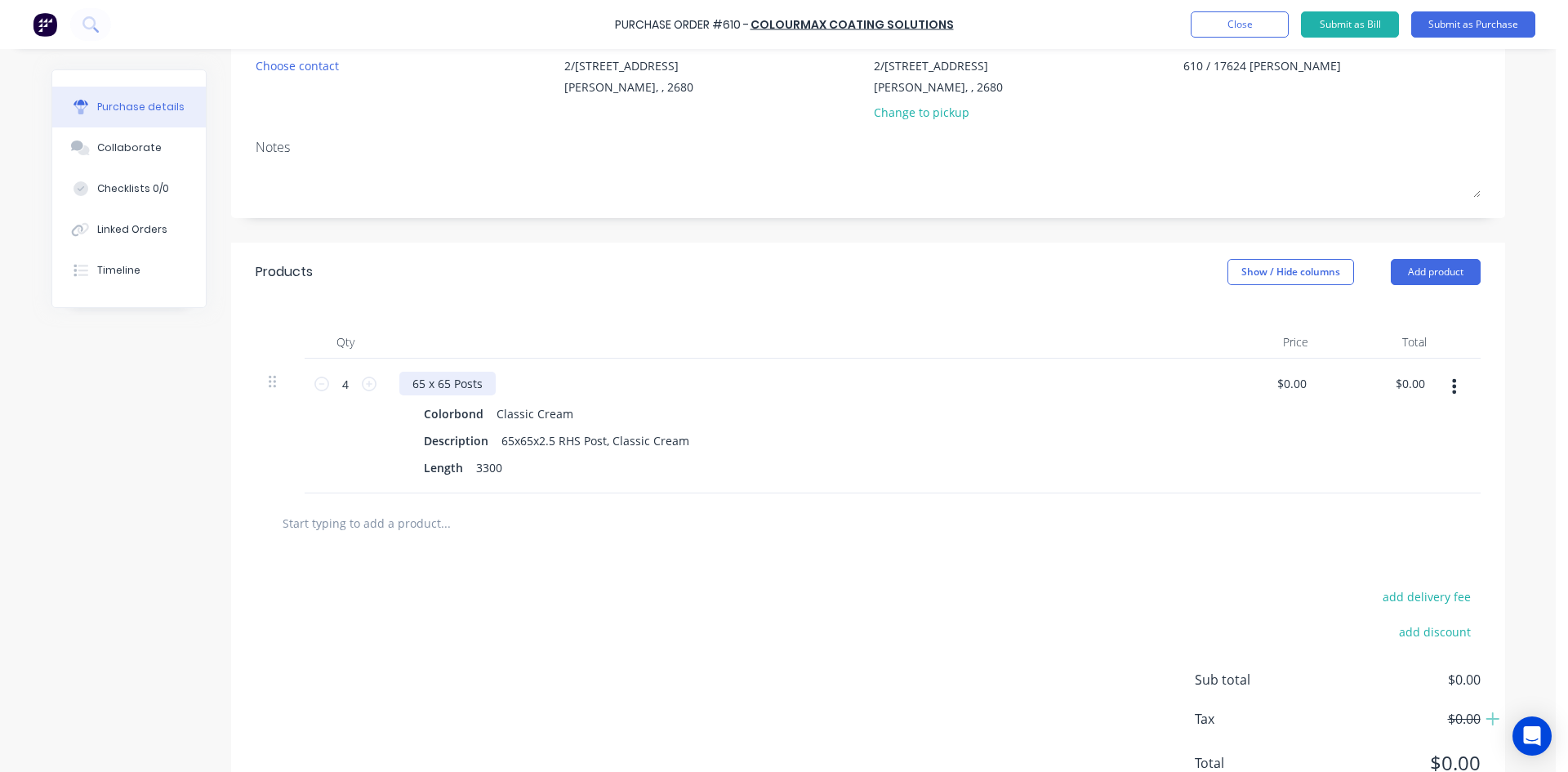
type textarea "x"
click at [404, 384] on div "65 x 65 Posts" at bounding box center [448, 383] width 97 height 23
click at [564, 415] on div "Colorbond Classic Cream" at bounding box center [794, 413] width 742 height 23
click at [538, 413] on div "Classic Cream" at bounding box center [535, 413] width 77 height 23
type textarea "x"
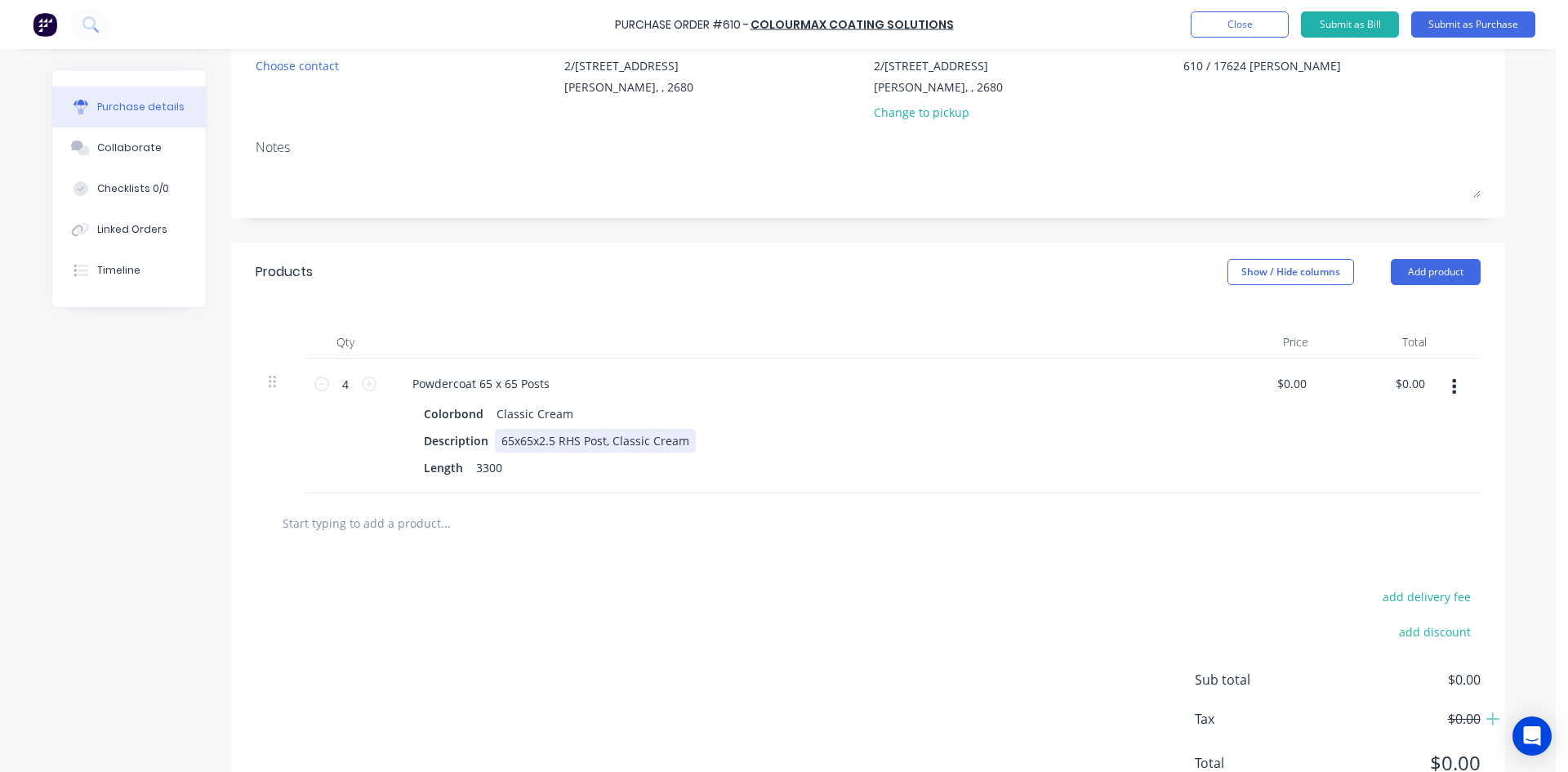
click at [606, 437] on div "65x65x2.5 RHS Post, Classic Cream" at bounding box center [595, 440] width 201 height 23
click at [698, 437] on div "65x65x2.5 RHS Post, ***Classic Cream" at bounding box center [605, 440] width 221 height 23
click at [749, 532] on div at bounding box center [513, 522] width 490 height 33
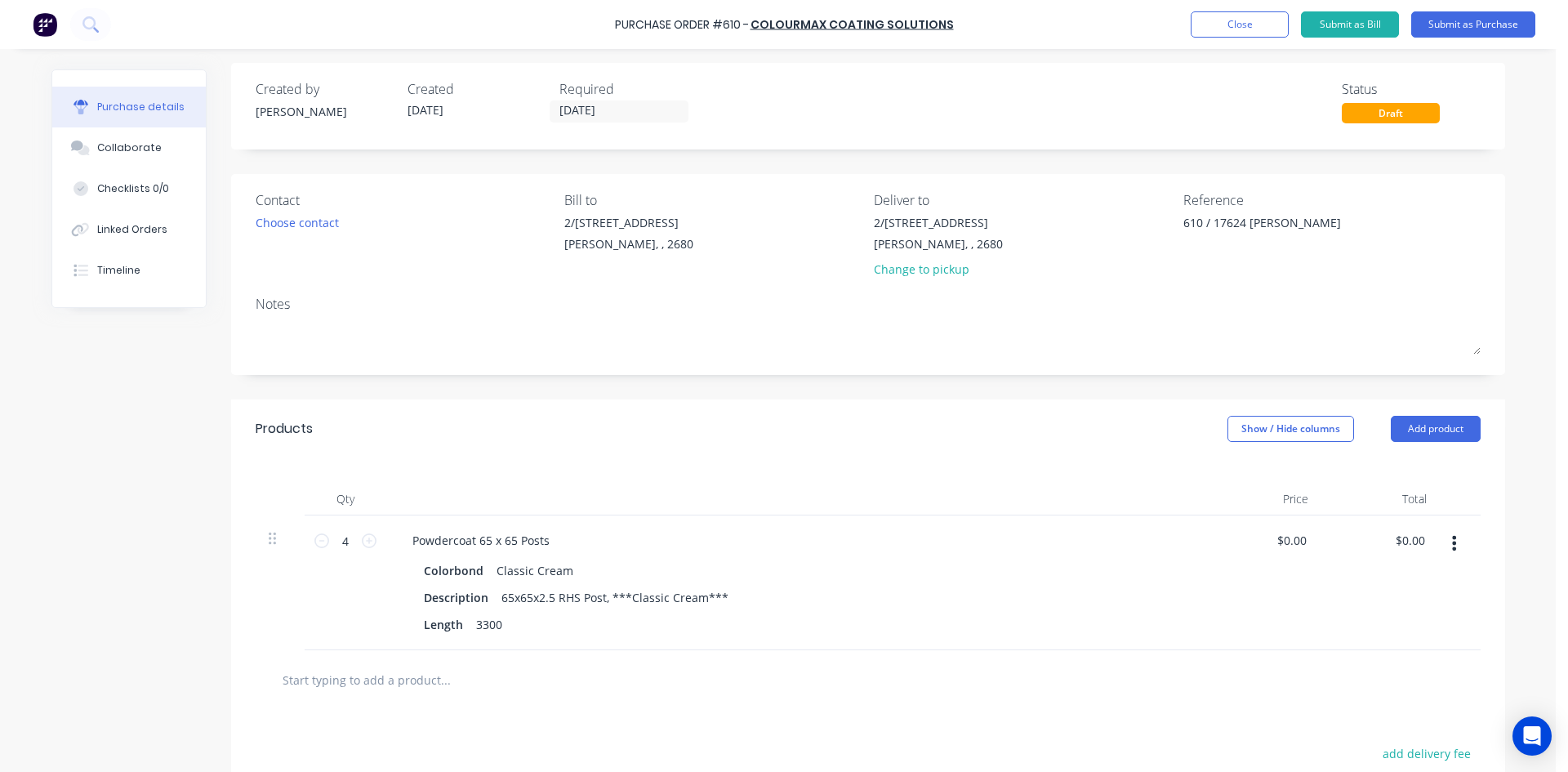
scroll to position [0, 0]
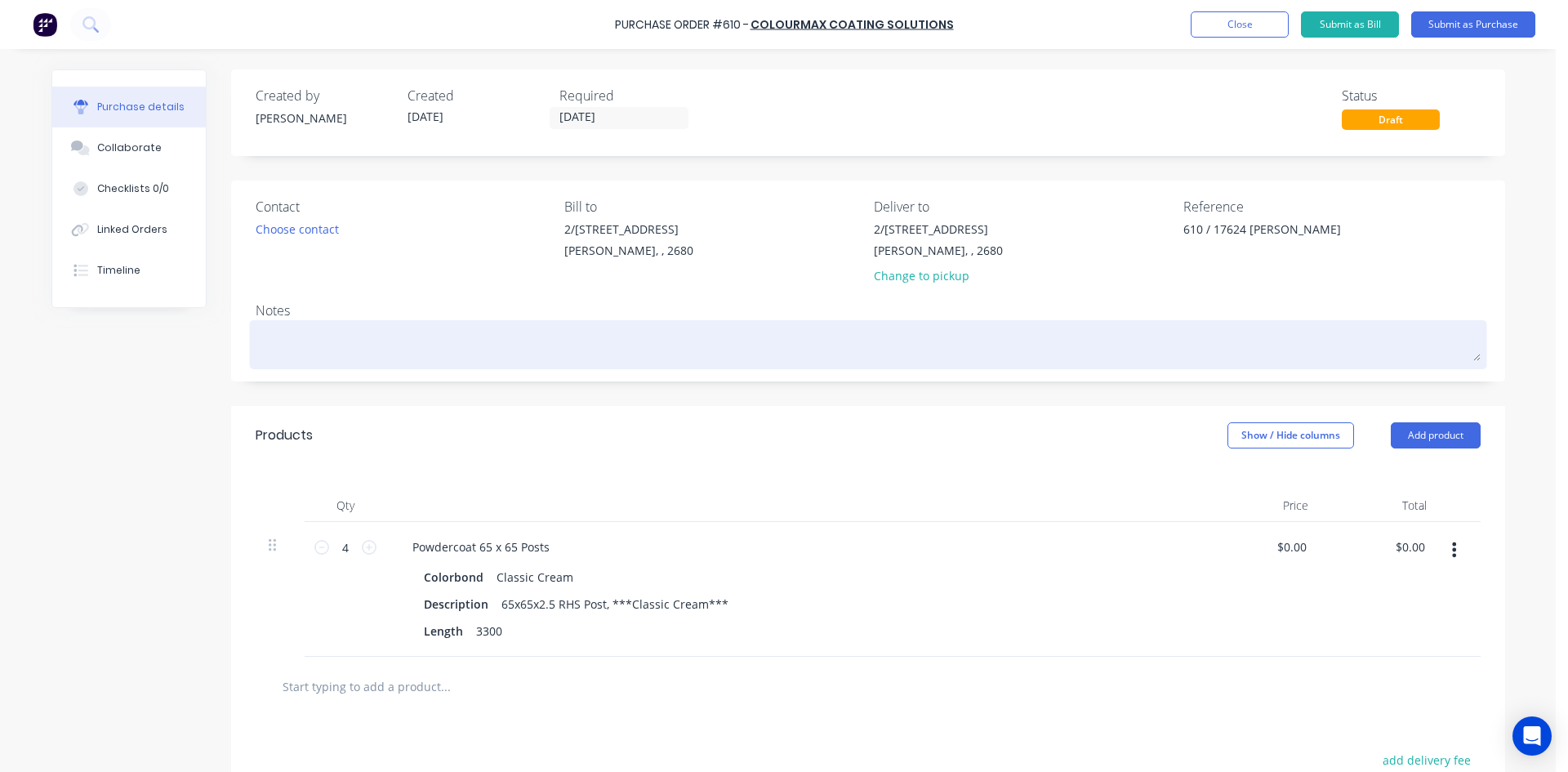
click at [321, 335] on textarea at bounding box center [869, 343] width 1225 height 37
type textarea "x"
type textarea "P"
type textarea "x"
type textarea "PO"
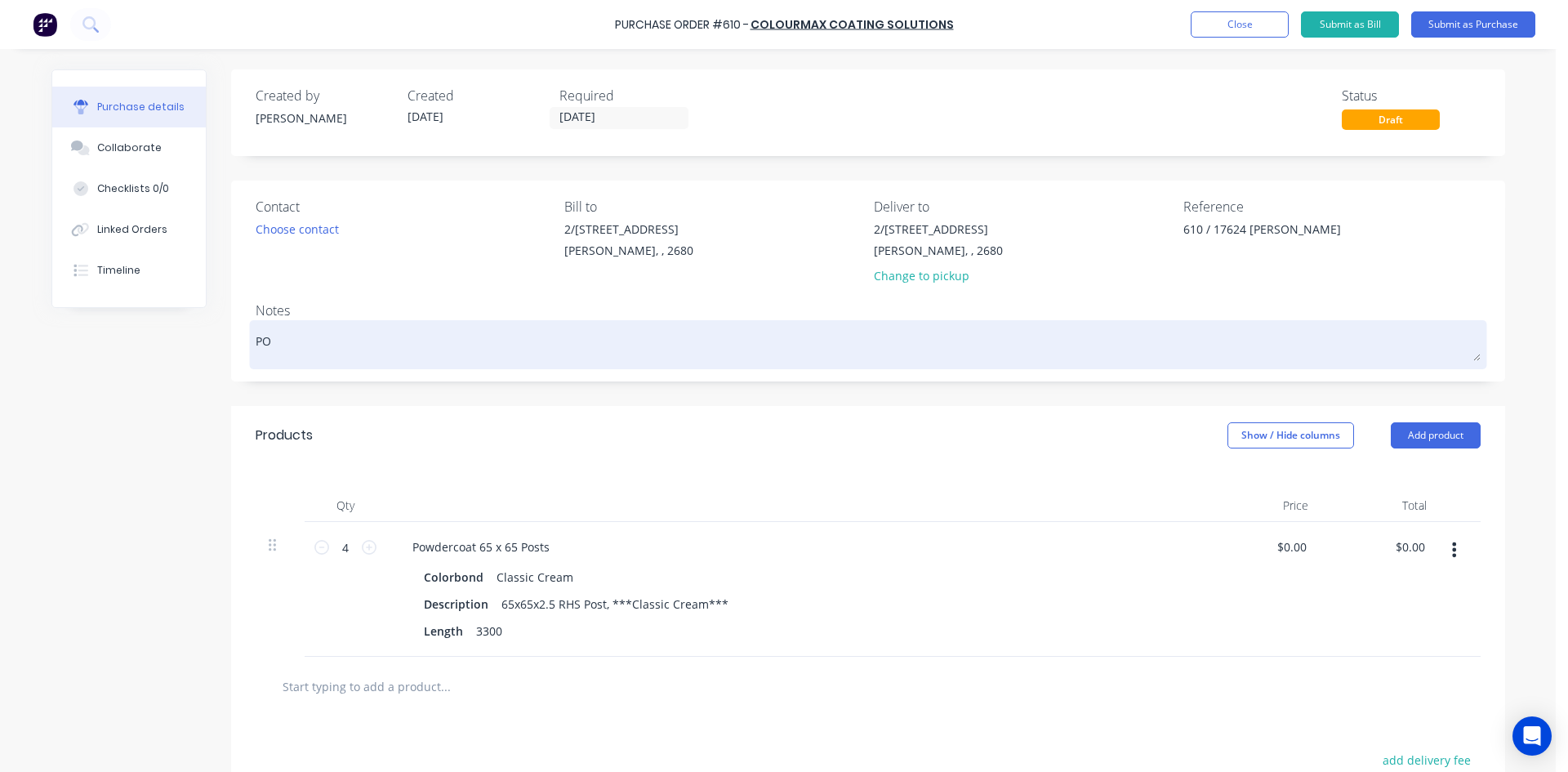
type textarea "x"
type textarea "POS"
type textarea "x"
type textarea "POST"
type textarea "x"
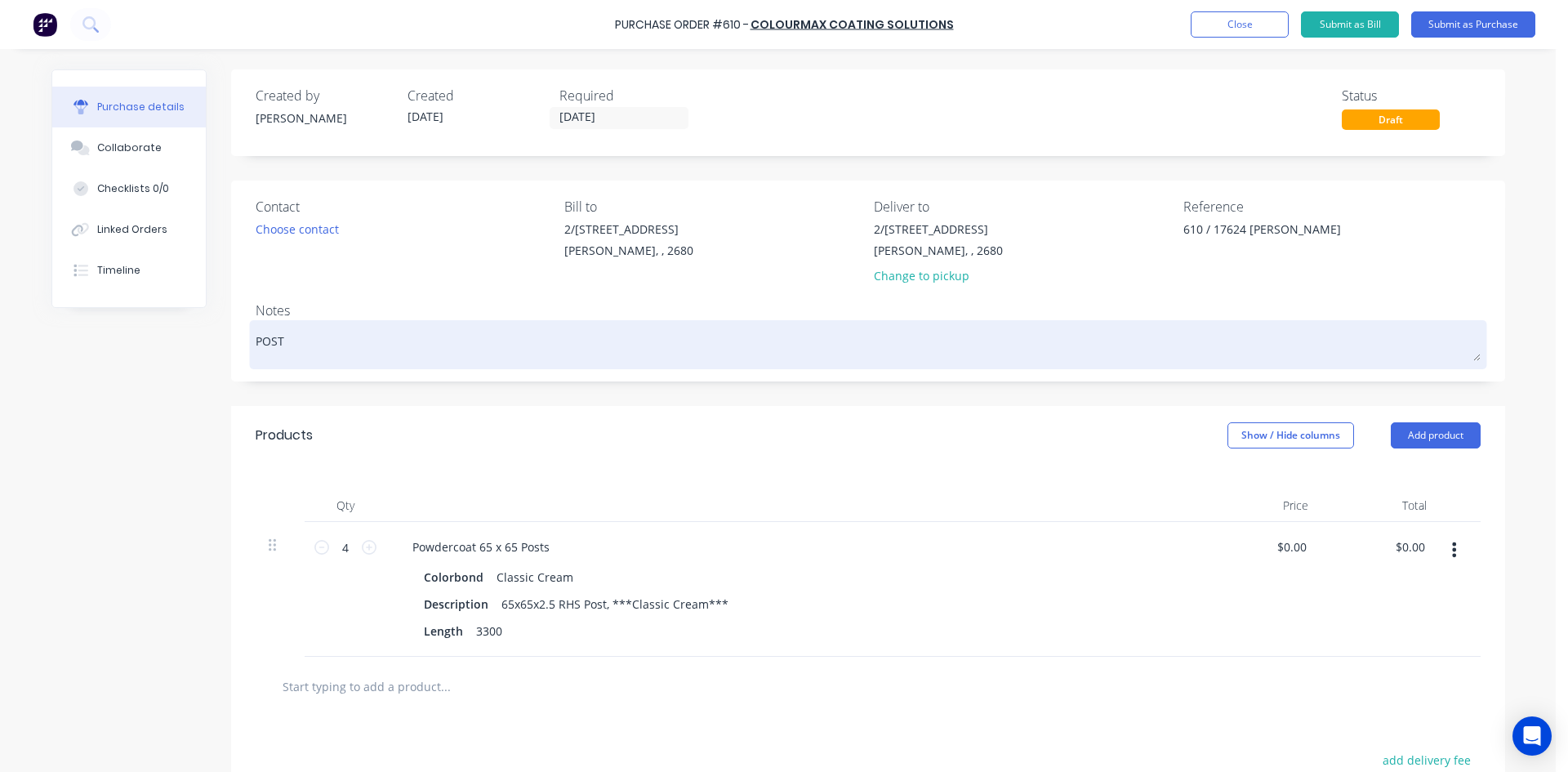
type textarea "POSTS"
type textarea "x"
type textarea "POSTS"
type textarea "x"
type textarea "POSTS R"
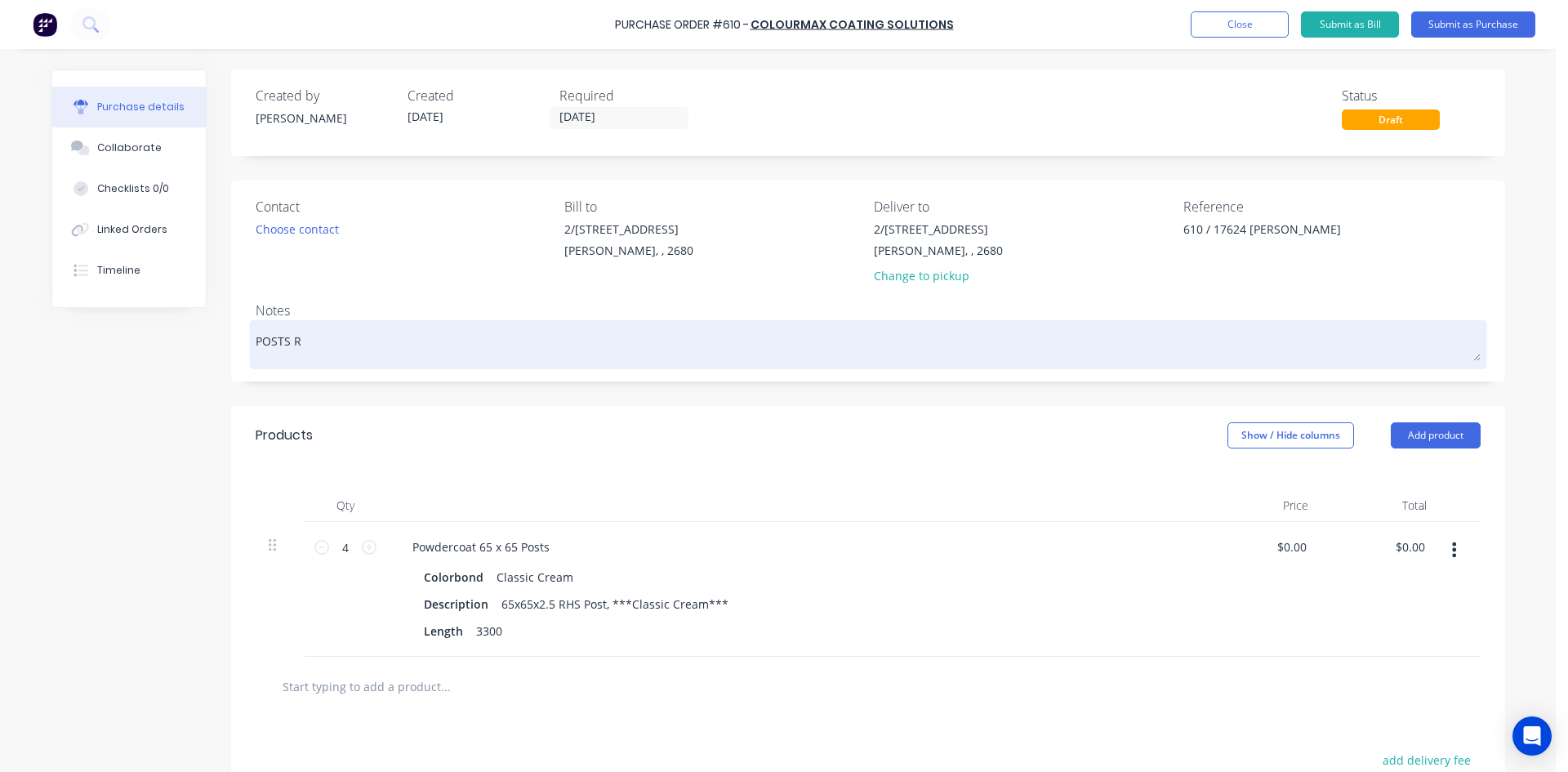
type textarea "x"
type textarea "POSTS RE"
type textarea "x"
type textarea "POSTS REA"
type textarea "x"
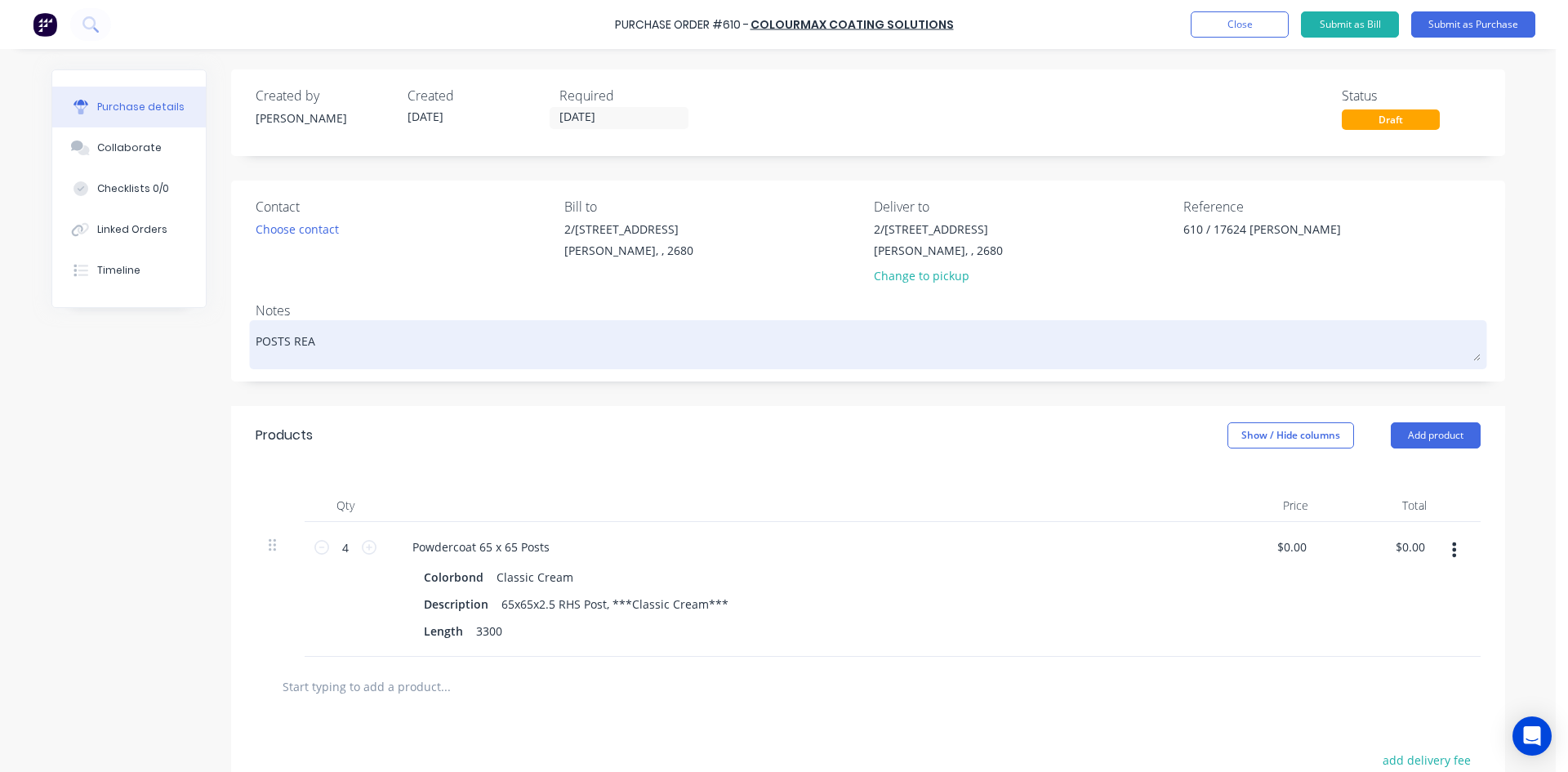
type textarea "POSTS READ"
type textarea "x"
type textarea "POSTS READY"
type textarea "x"
type textarea "POSTS READY"
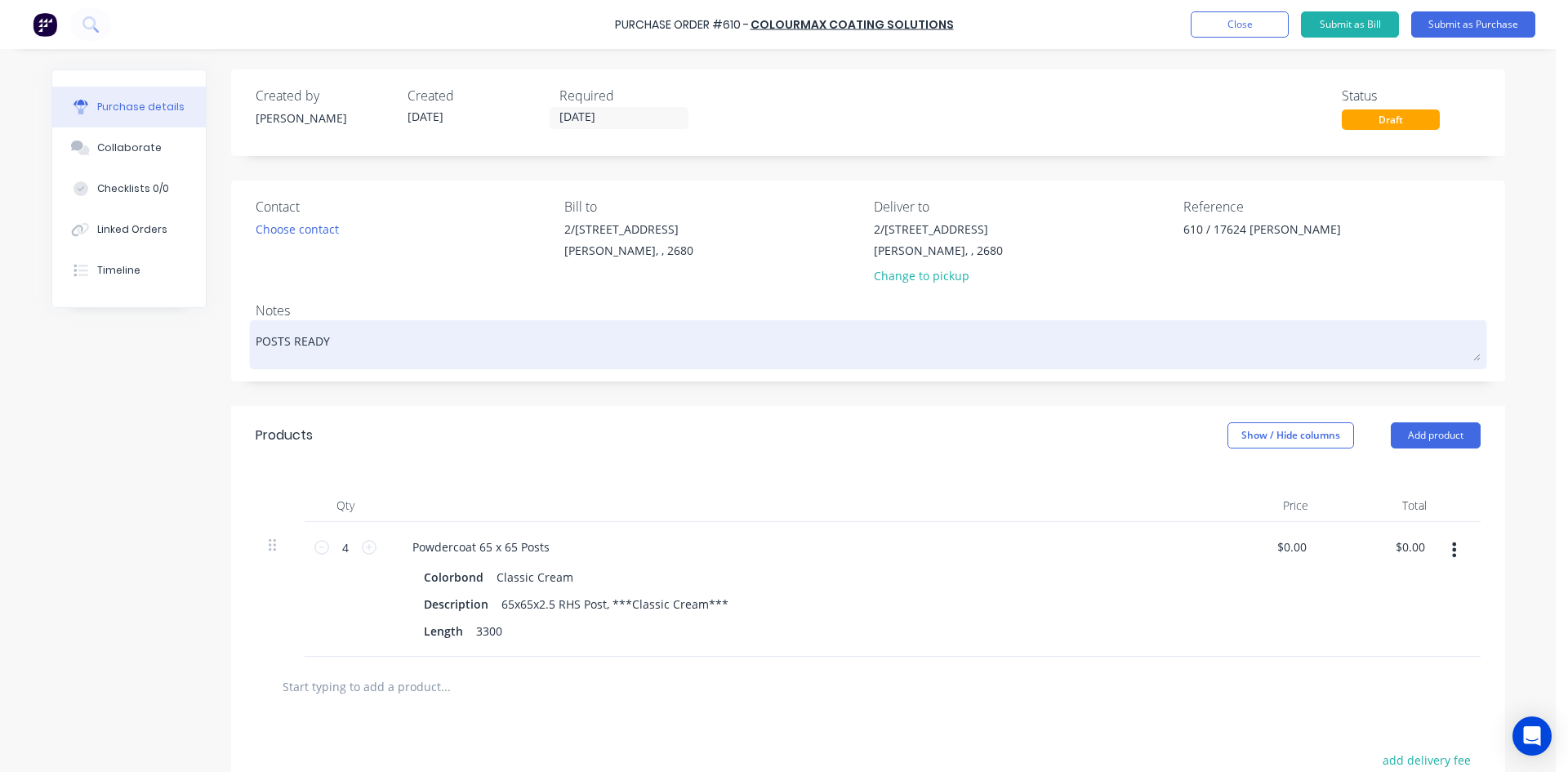
type textarea "x"
type textarea "POSTS READY T"
type textarea "x"
type textarea "POSTS READY TO"
type textarea "x"
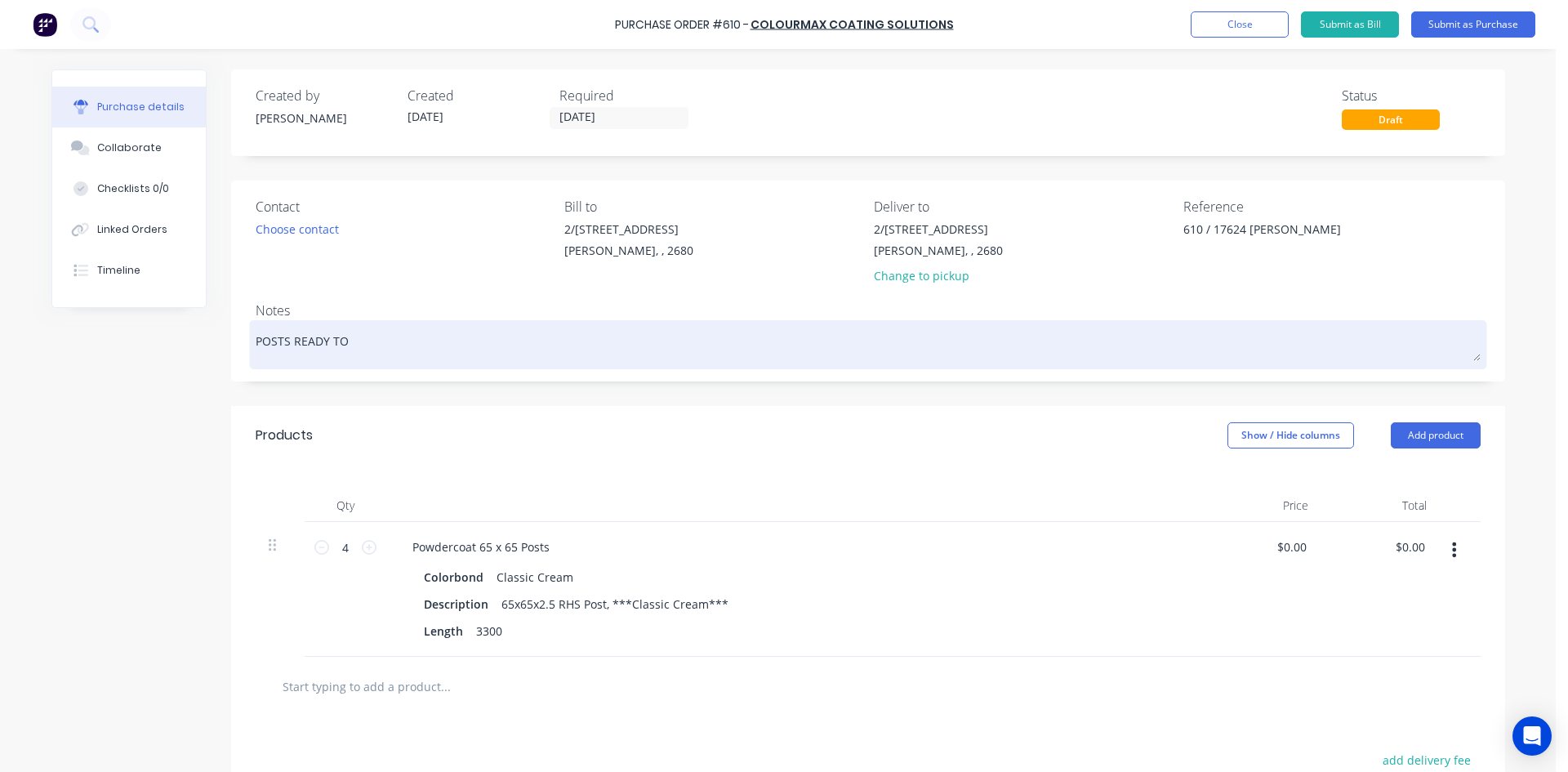
type textarea "POSTS READY TO"
type textarea "x"
type textarea "POSTS READY TO P"
type textarea "x"
type textarea "POSTS READY TO PI"
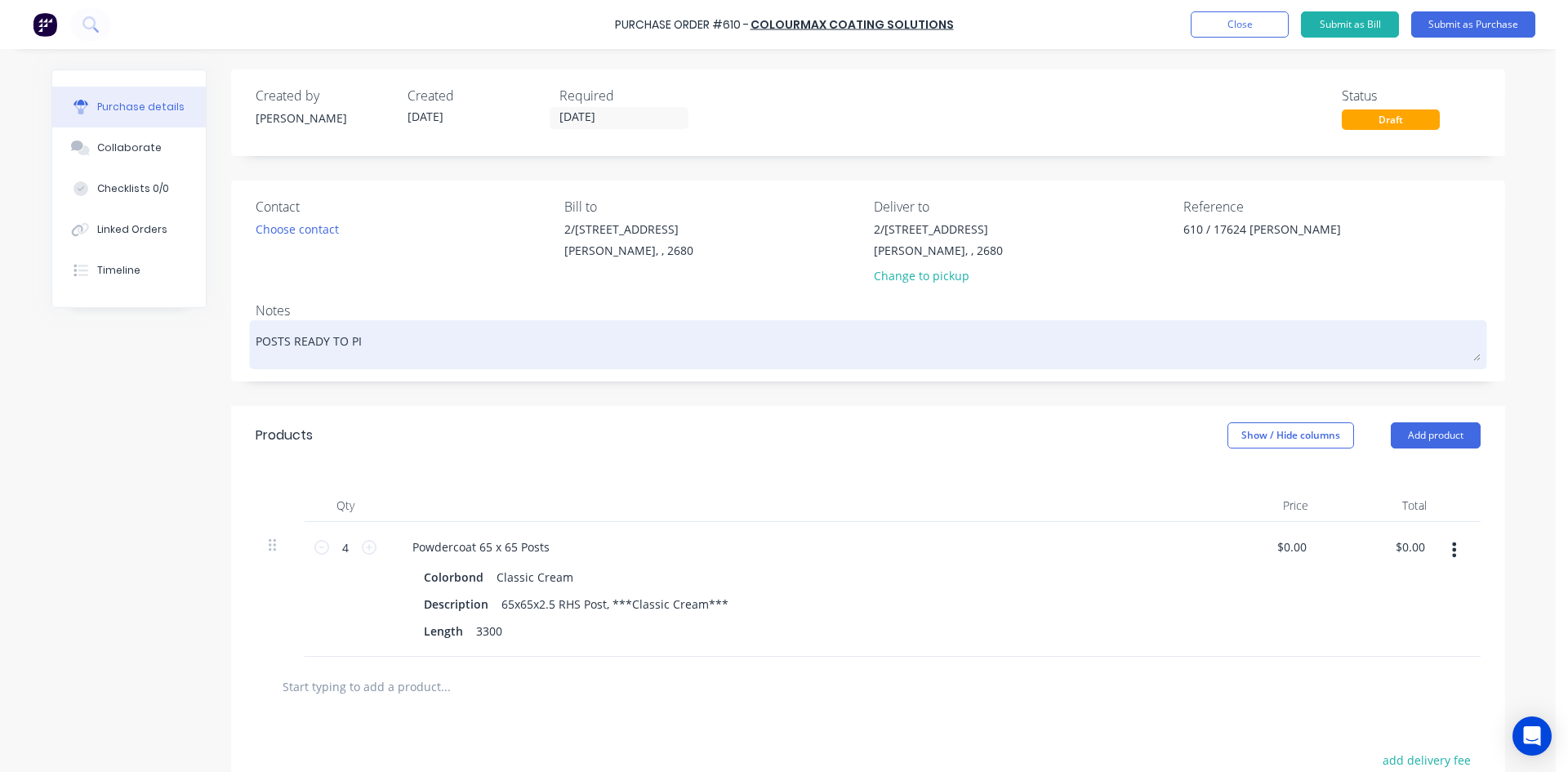
type textarea "x"
type textarea "POSTS READY TO PIC"
type textarea "x"
type textarea "POSTS READY TO PICK"
type textarea "x"
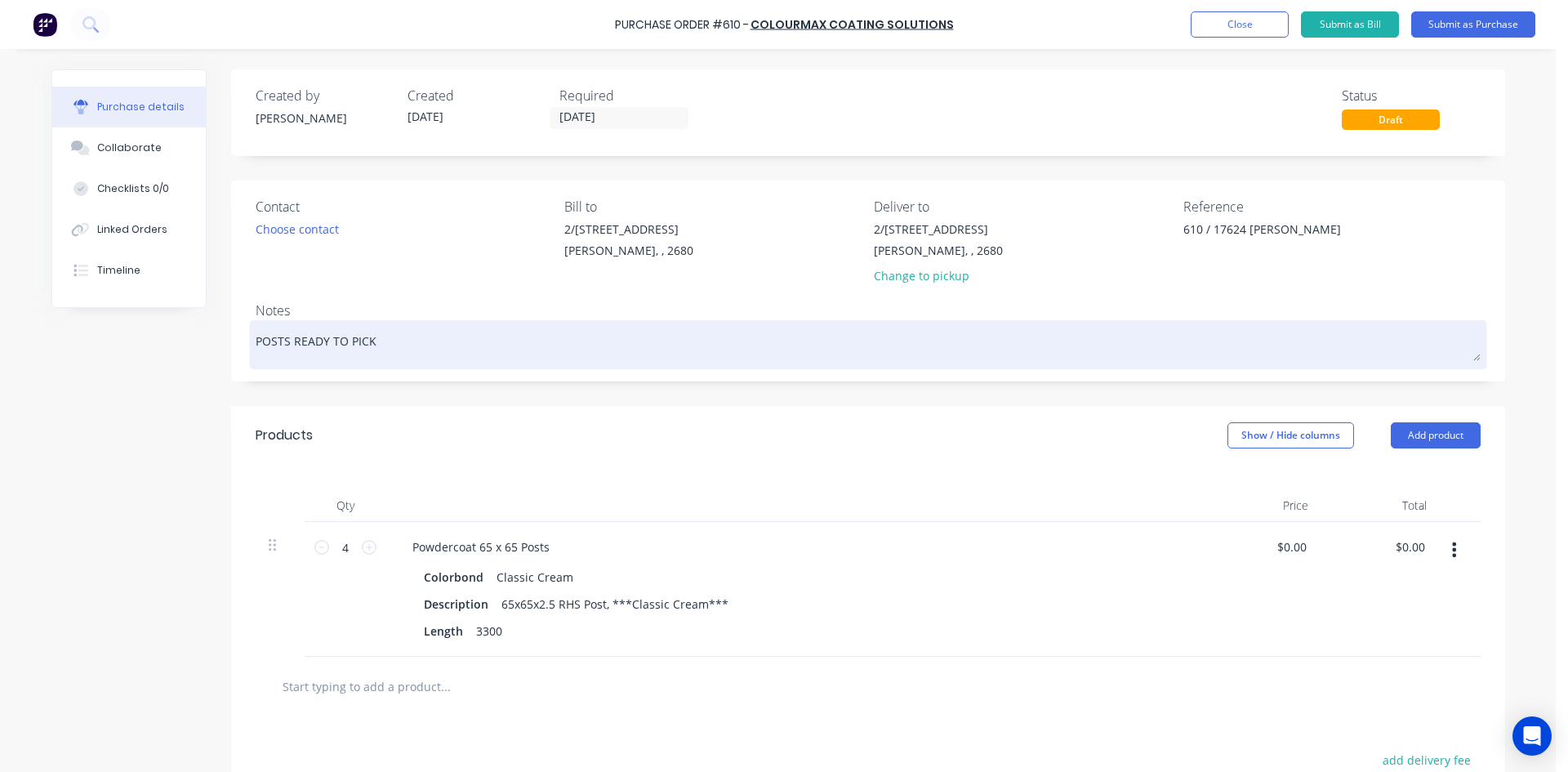
type textarea "POSTS READY TO PICK"
type textarea "x"
type textarea "POSTS READY TO PICK U"
type textarea "x"
type textarea "POSTS READY TO PICK UP"
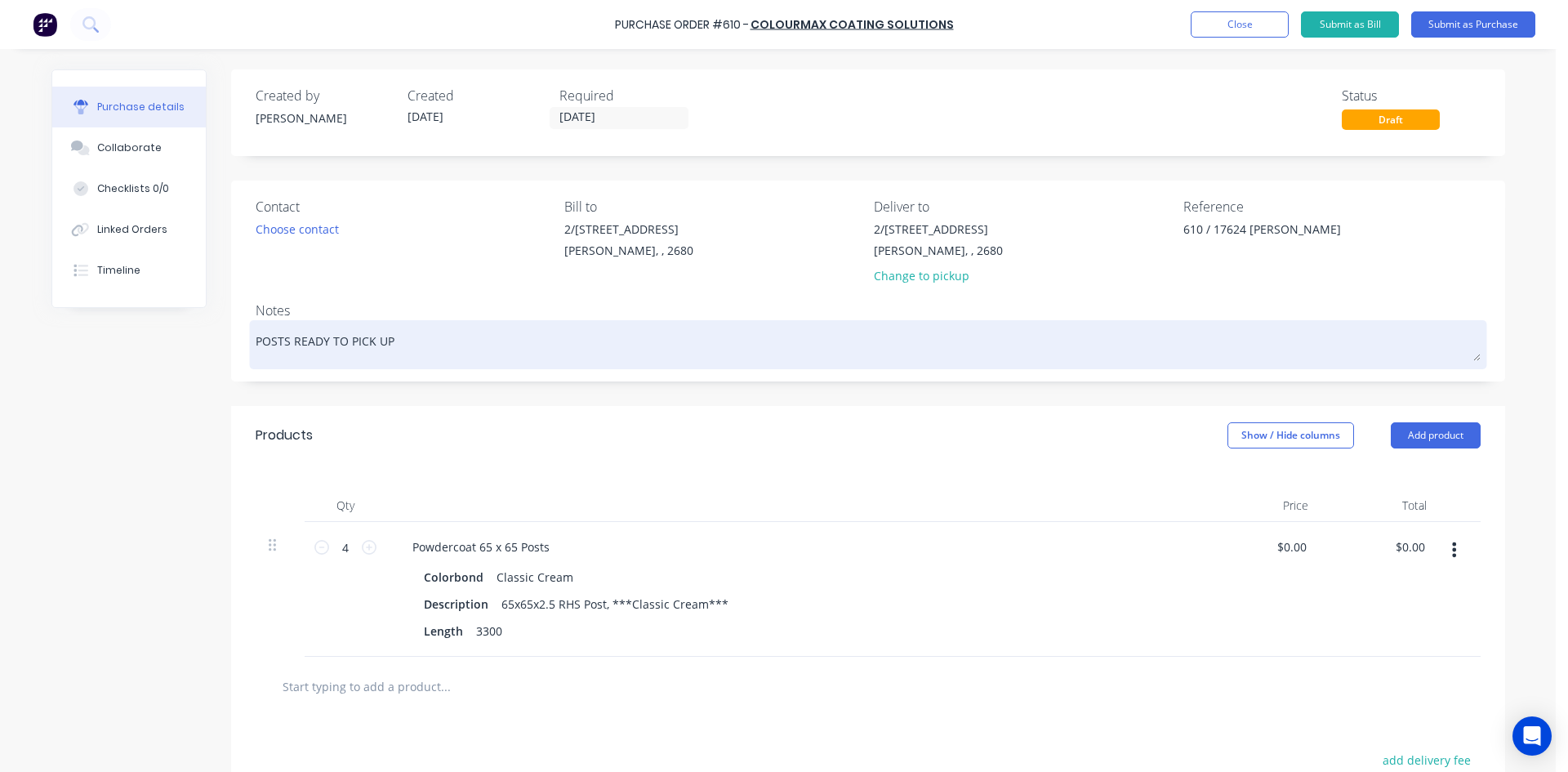
type textarea "x"
type textarea "POSTS READY TO PICK UP"
type textarea "x"
type textarea "POSTS READY TO PICK UP F"
type textarea "x"
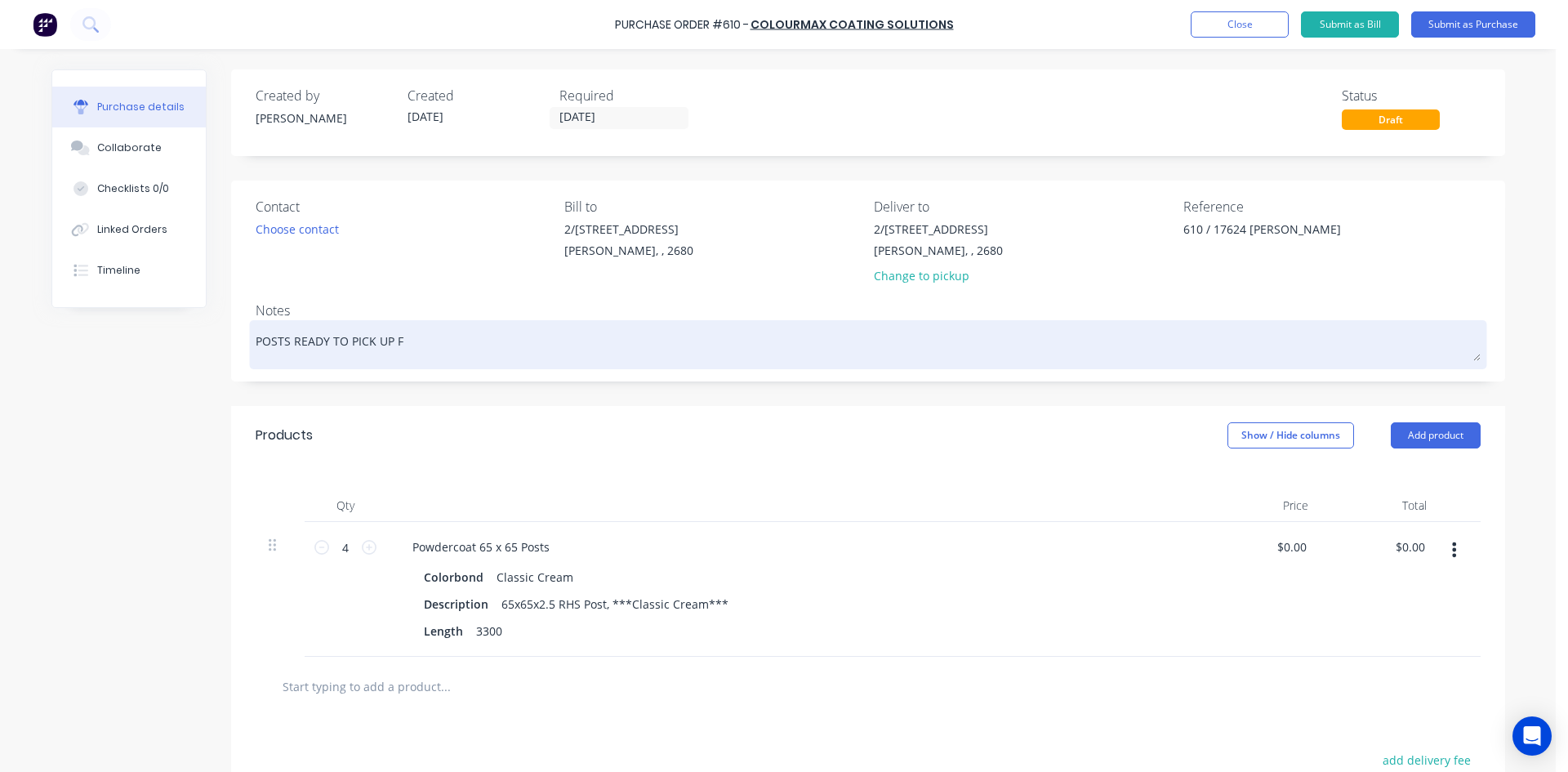
type textarea "POSTS READY TO PICK UP FR"
type textarea "x"
type textarea "POSTS READY TO PICK UP FRO"
type textarea "x"
type textarea "POSTS READY TO PICK UP FROM"
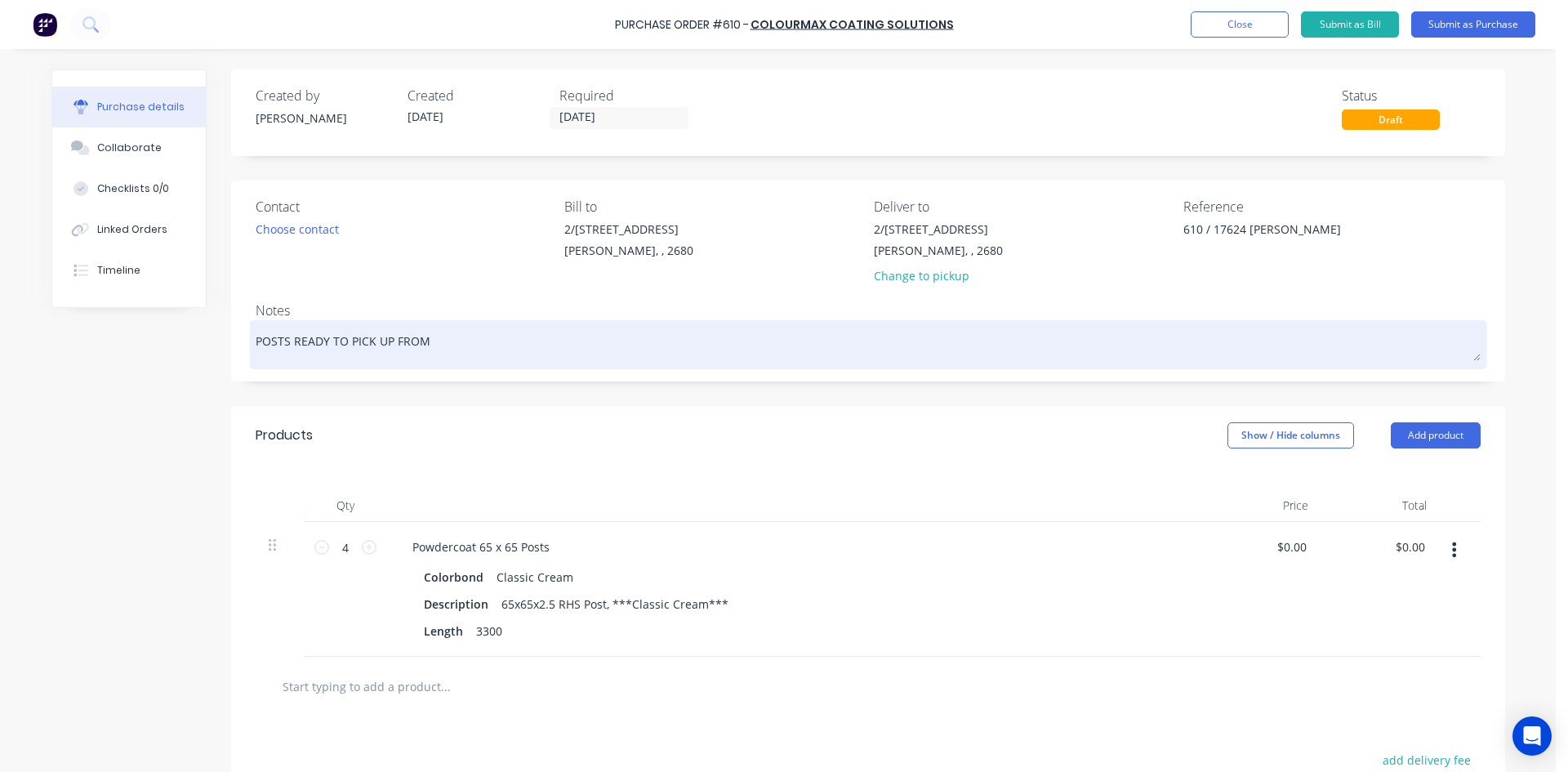
type textarea "x"
type textarea "POSTS READY TO PICK UP FROM"
type textarea "x"
type textarea "POSTS READY TO PICK UP FROM R"
type textarea "x"
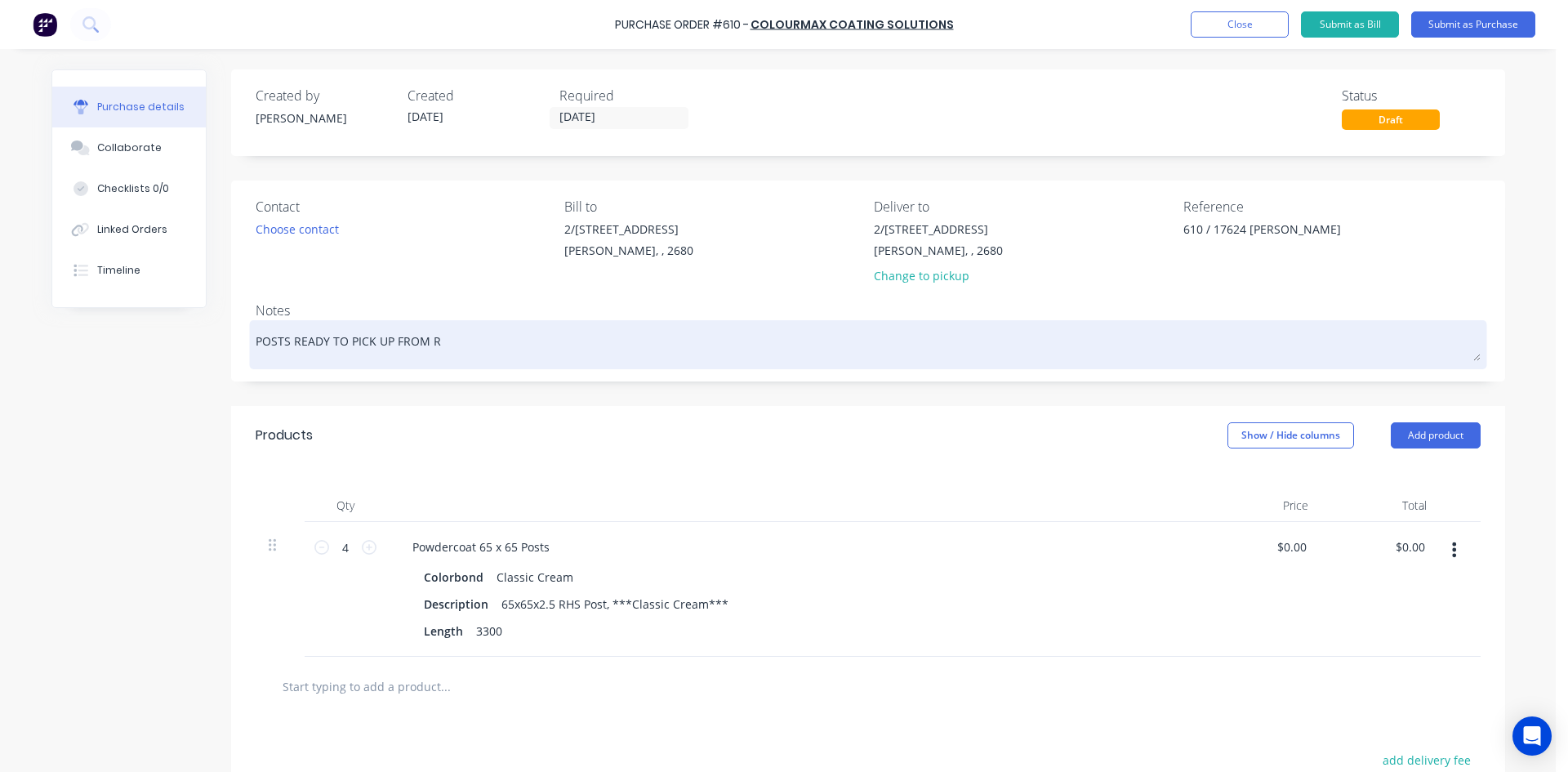
type textarea "POSTS READY TO PICK UP FROM RB"
type textarea "x"
type textarea "POSTS READY TO PICK UP FROM RBS"
type textarea "x"
type textarea "POSTS READY TO PICK UP FROM RBS"
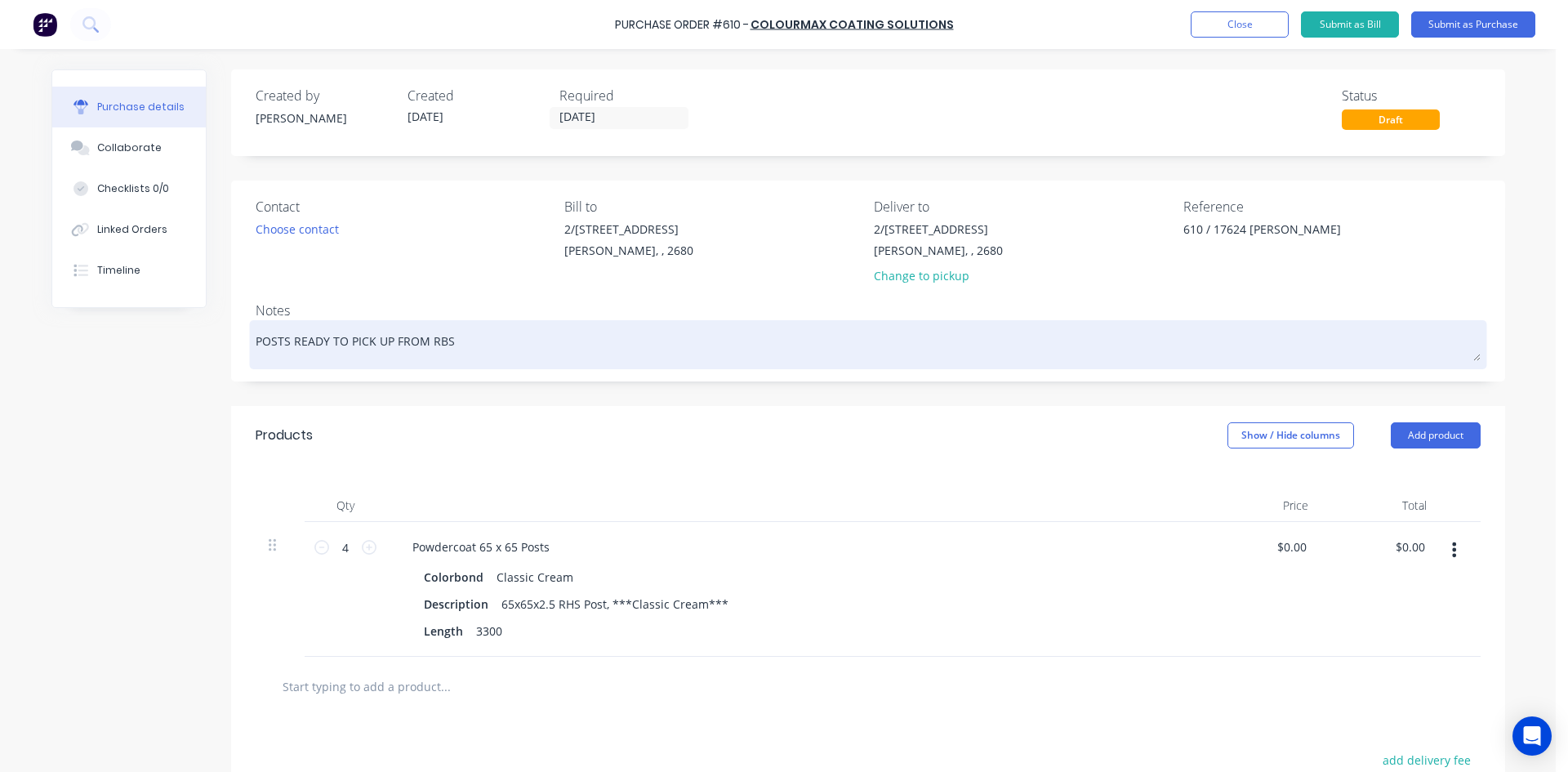
type textarea "x"
type textarea "POSTS READY TO PICK UP FROM RBS F"
type textarea "x"
type textarea "POSTS READY TO PICK UP FROM RBS FR"
type textarea "x"
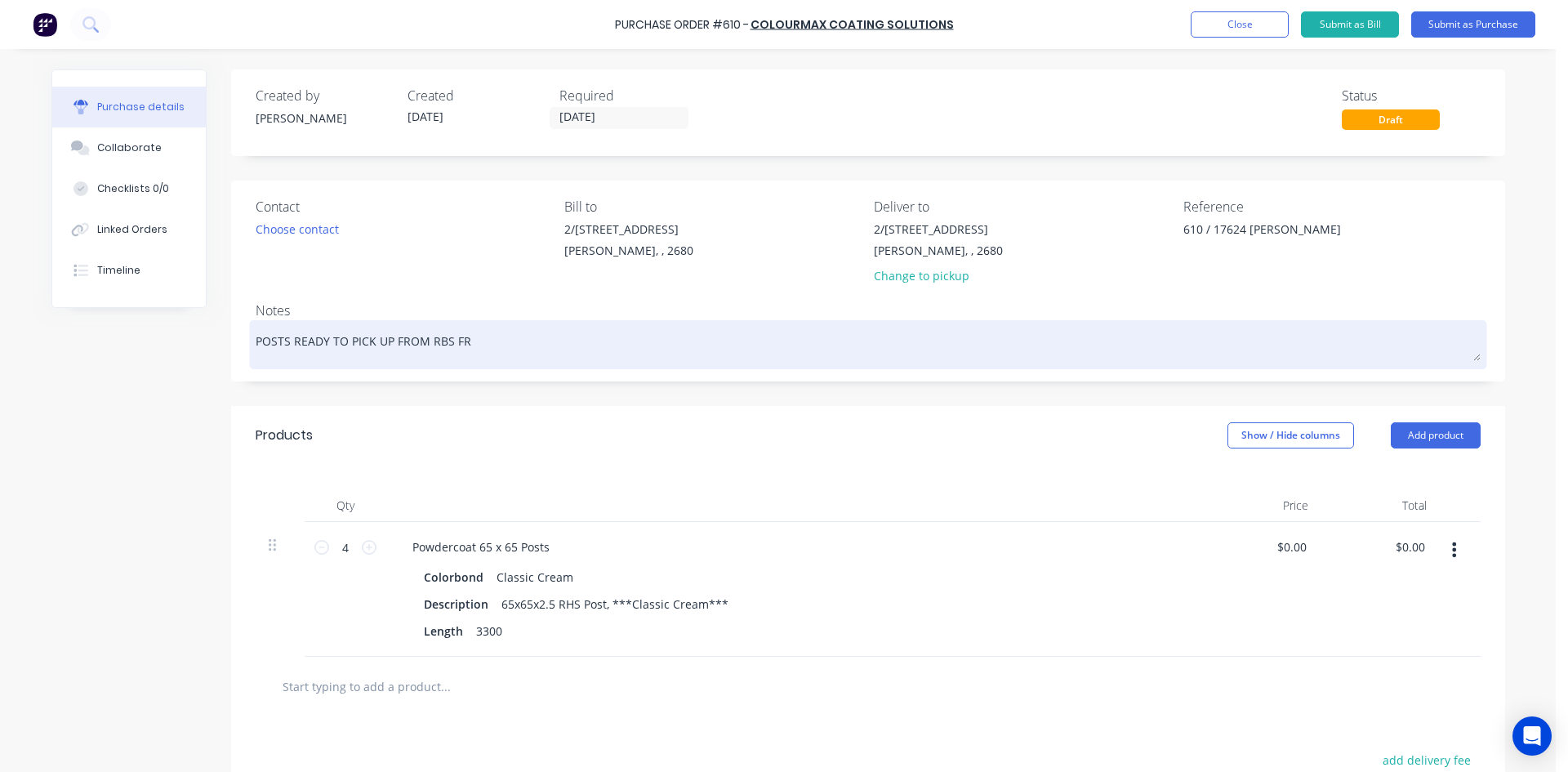
type textarea "POSTS READY TO PICK UP FROM RBS FRO"
type textarea "x"
type textarea "POSTS READY TO PICK UP FROM RBS FROM"
type textarea "x"
type textarea "POSTS READY TO PICK UP FROM RBS FROM"
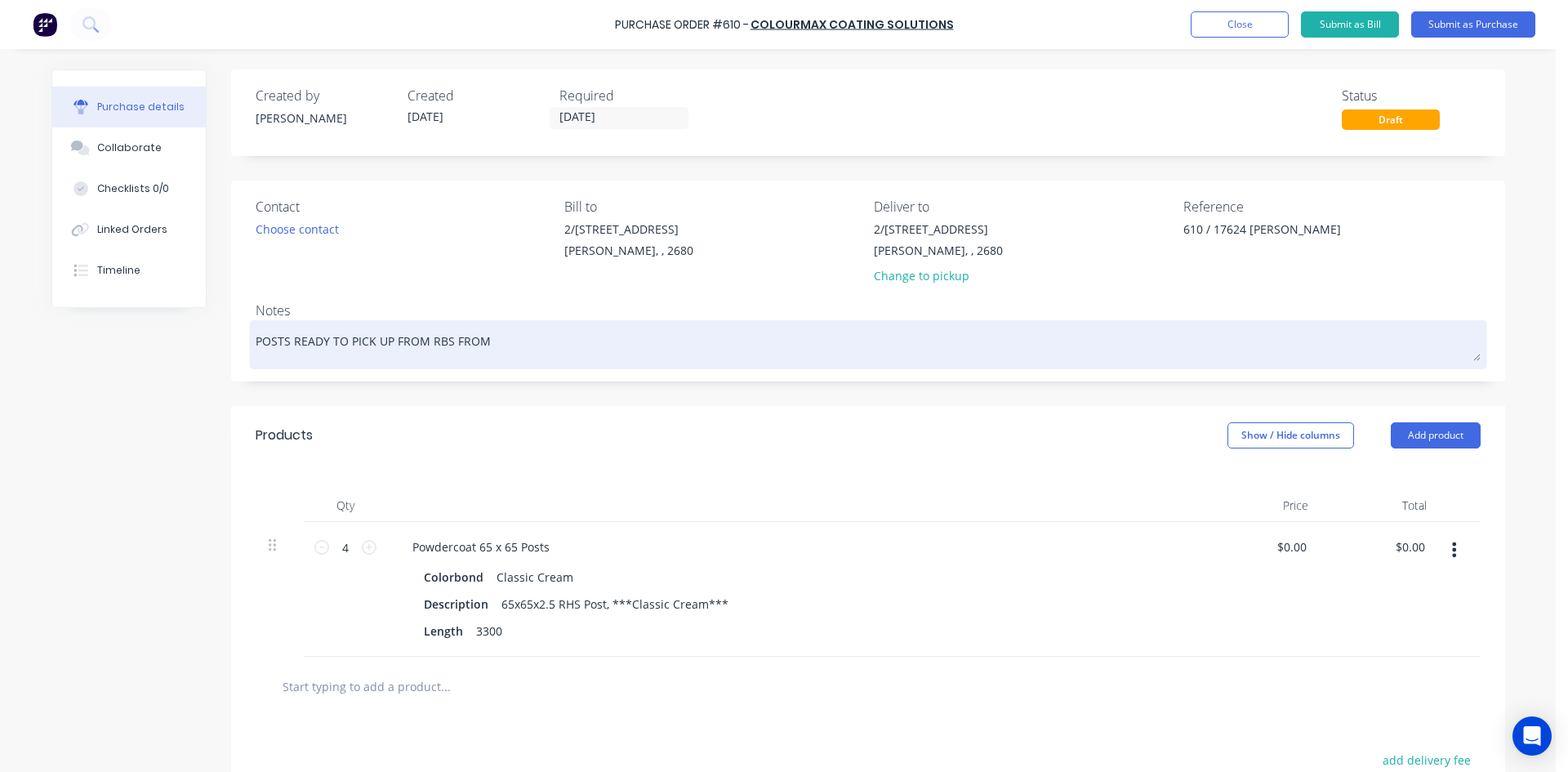
type textarea "x"
type textarea "POSTS READY TO PICK UP FROM RBS FROM T"
type textarea "x"
type textarea "POSTS READY TO PICK UP FROM RBS FROM"
type textarea "x"
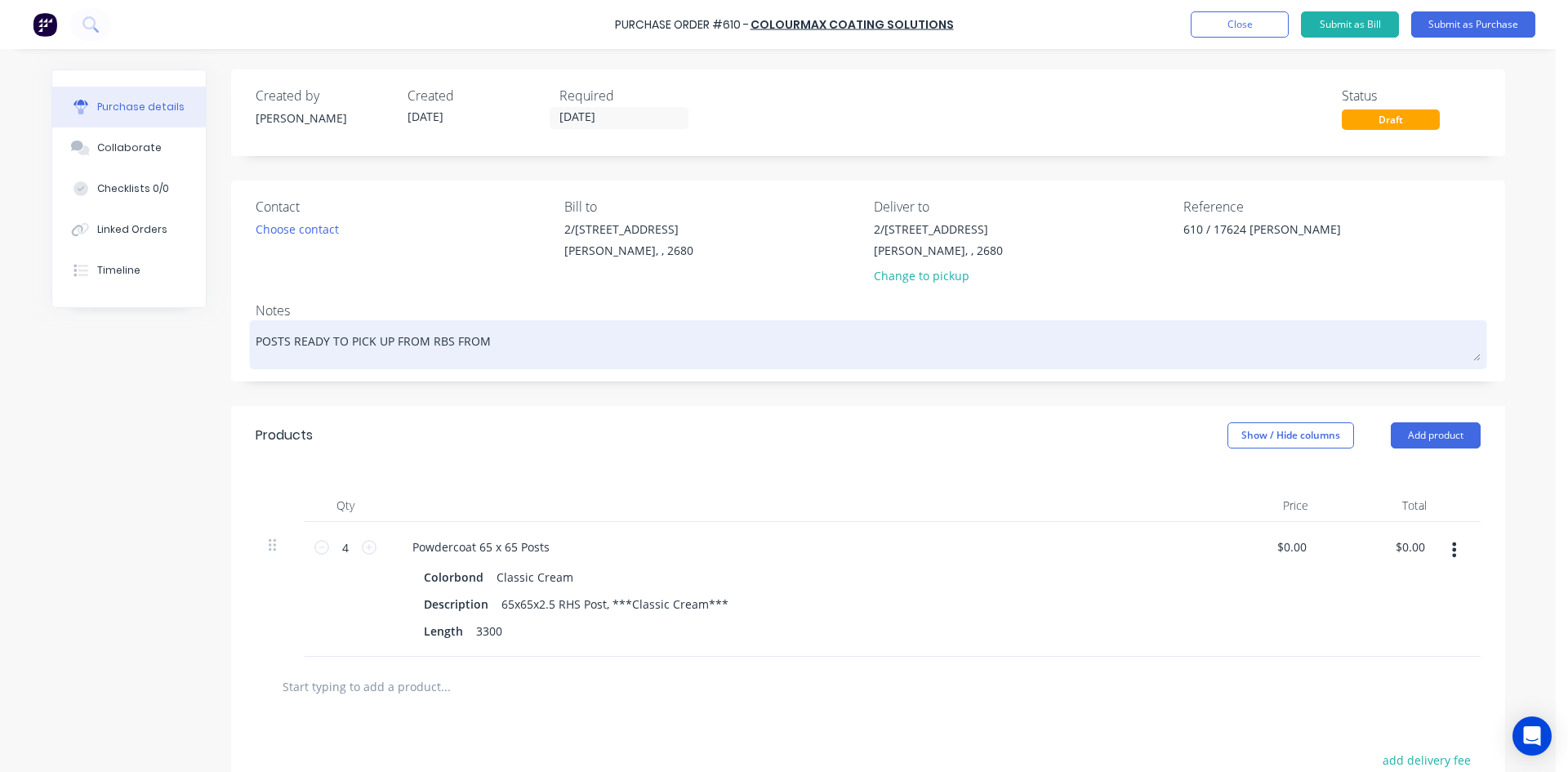
type textarea "POSTS READY TO PICK UP FROM RBS FROM F"
type textarea "x"
type textarea "POSTS READY TO PICK UP FROM RBS FROM FR"
type textarea "x"
type textarea "POSTS READY TO PICK UP FROM RBS FROM FRI"
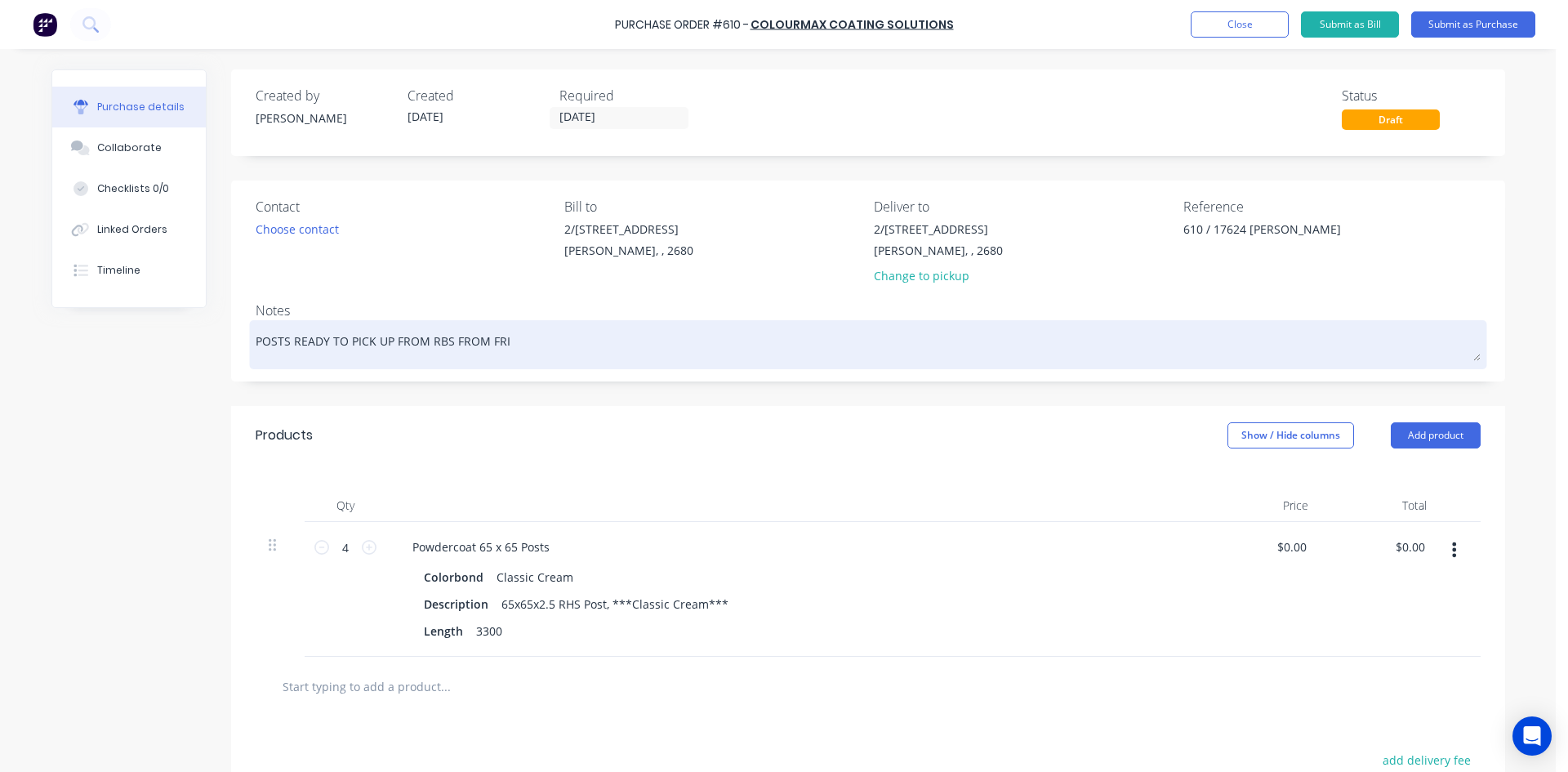
type textarea "x"
type textarea "POSTS READY TO PICK UP FROM RBS FROM FRID"
type textarea "x"
type textarea "POSTS READY TO PICK UP FROM RBS FROM FRIDA"
type textarea "x"
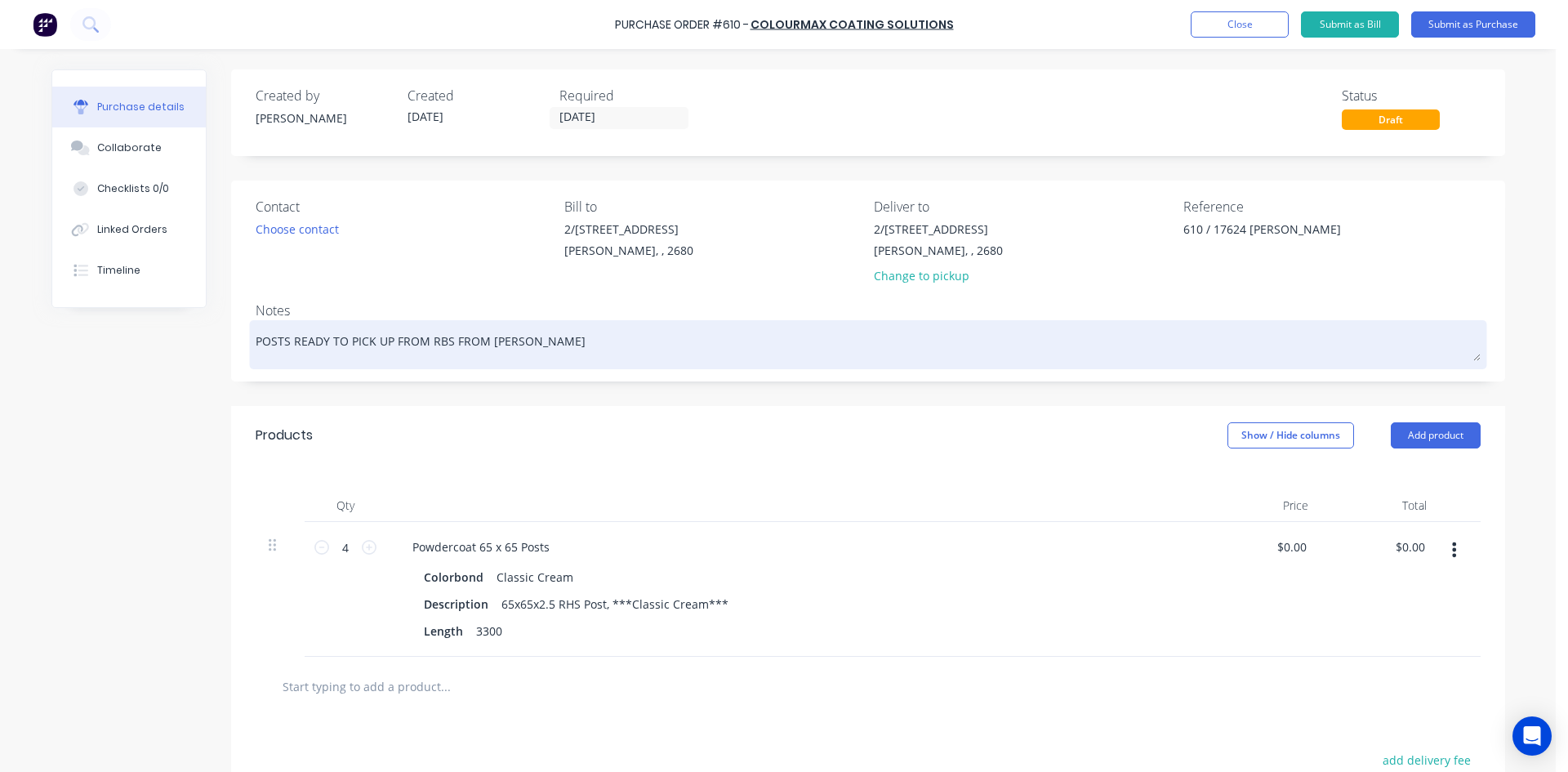
type textarea "POSTS READY TO PICK UP FROM RBS FROM FRIDAY"
type textarea "x"
type textarea "POSTS READY TO PICK UP FROM RBS FROM FRIDAY"
type textarea "x"
type textarea "POSTS READY TO PICK UP FROM RBS FROM FRIDAY T"
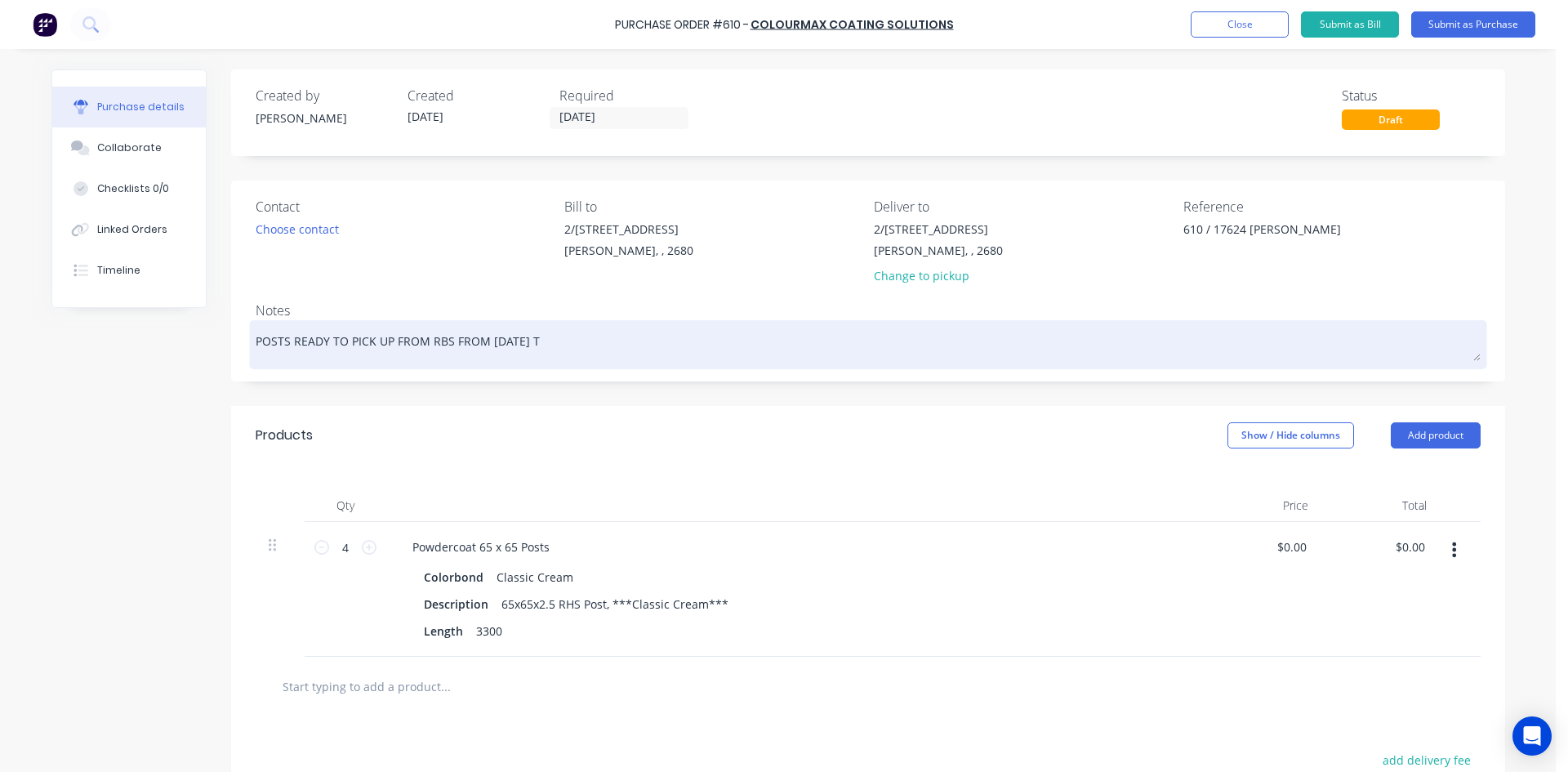
type textarea "x"
type textarea "POSTS READY TO PICK UP FROM RBS FROM FRIDAY TH"
type textarea "x"
type textarea "POSTS READY TO PICK UP FROM RBS FROM FRIDAY THE"
type textarea "x"
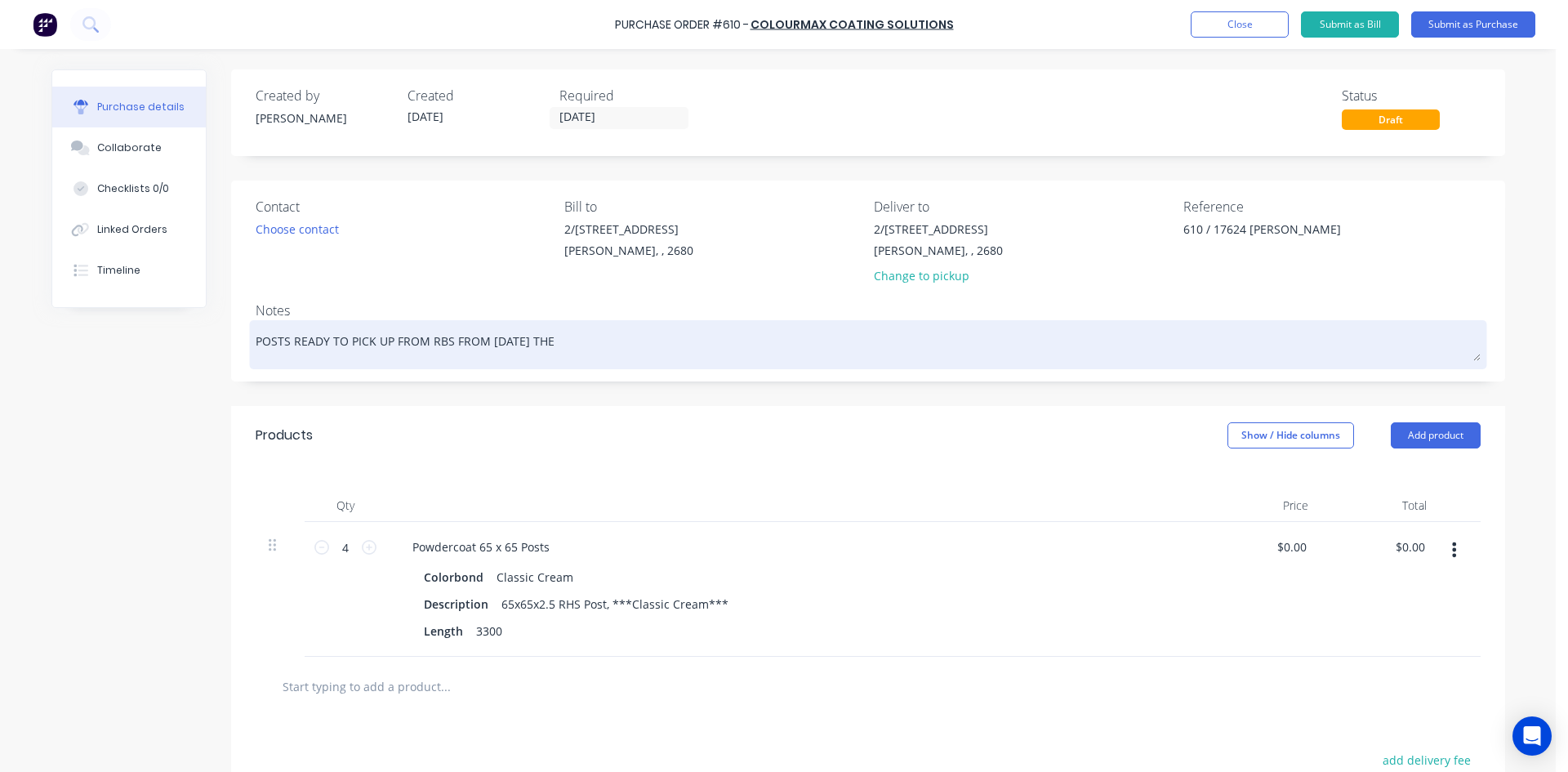
type textarea "POSTS READY TO PICK UP FROM RBS FROM FRIDAY THE"
type textarea "x"
type textarea "POSTS READY TO PICK UP FROM RBS FROM FRIDAY THE 1"
type textarea "x"
type textarea "POSTS READY TO PICK UP FROM RBS FROM FRIDAY THE 10"
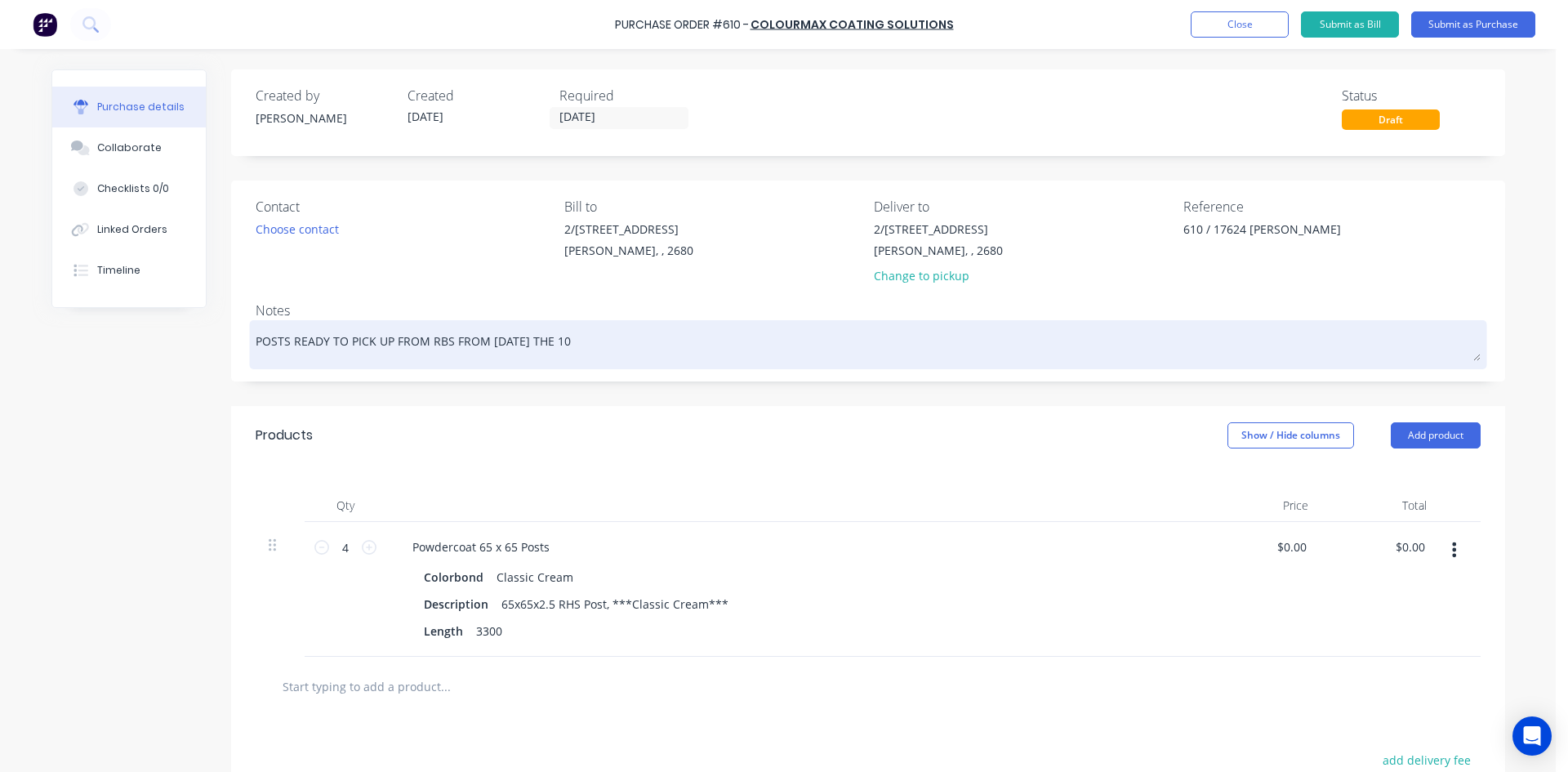
type textarea "x"
type textarea "POSTS READY TO PICK UP FROM RBS FROM FRIDAY THE 10t"
type textarea "x"
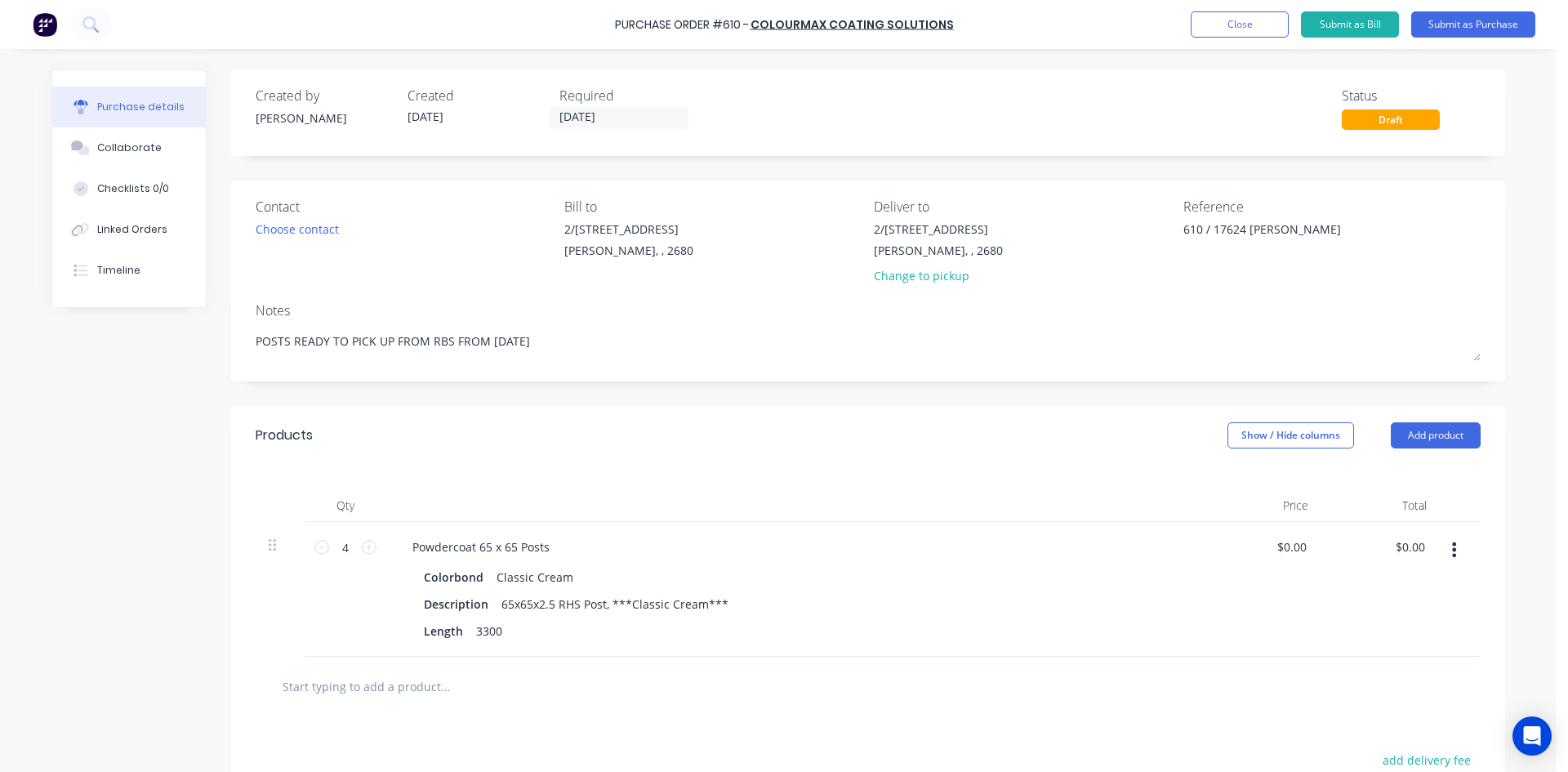
type textarea "POSTS READY TO PICK UP FROM RBS FROM FRIDAY THE 10th"
type textarea "x"
type textarea "POSTS READY TO PICK UP FROM RBS FROM FRIDAY THE 10th"
click at [656, 400] on div "Created by Sam Created 09/10/25 Required 09/10/25 Status Draft Contact Choose c…" at bounding box center [868, 528] width 1274 height 916
click at [1465, 25] on button "Submit as Purchase" at bounding box center [1473, 24] width 124 height 26
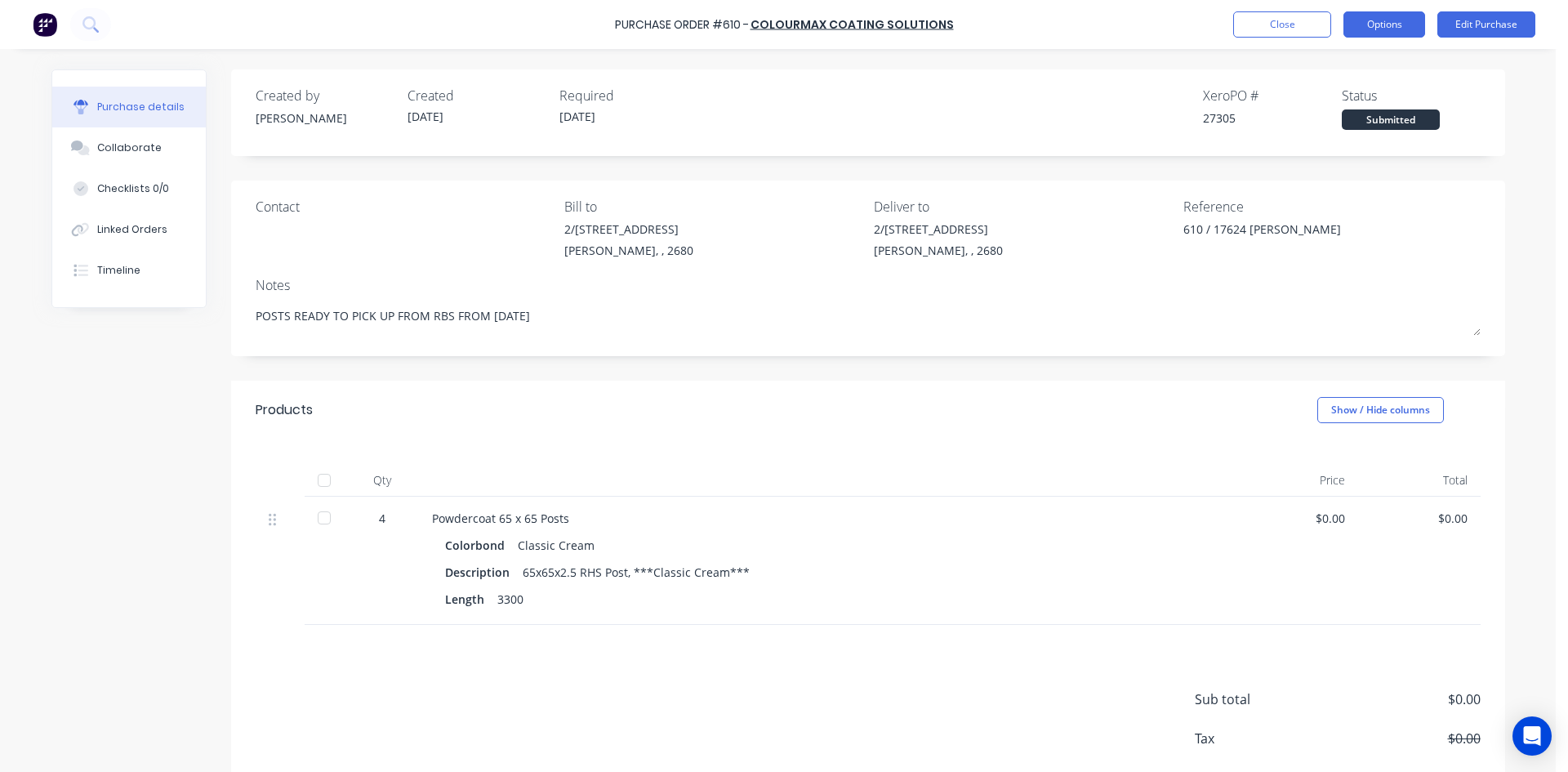
click at [1380, 26] on button "Options" at bounding box center [1384, 24] width 81 height 26
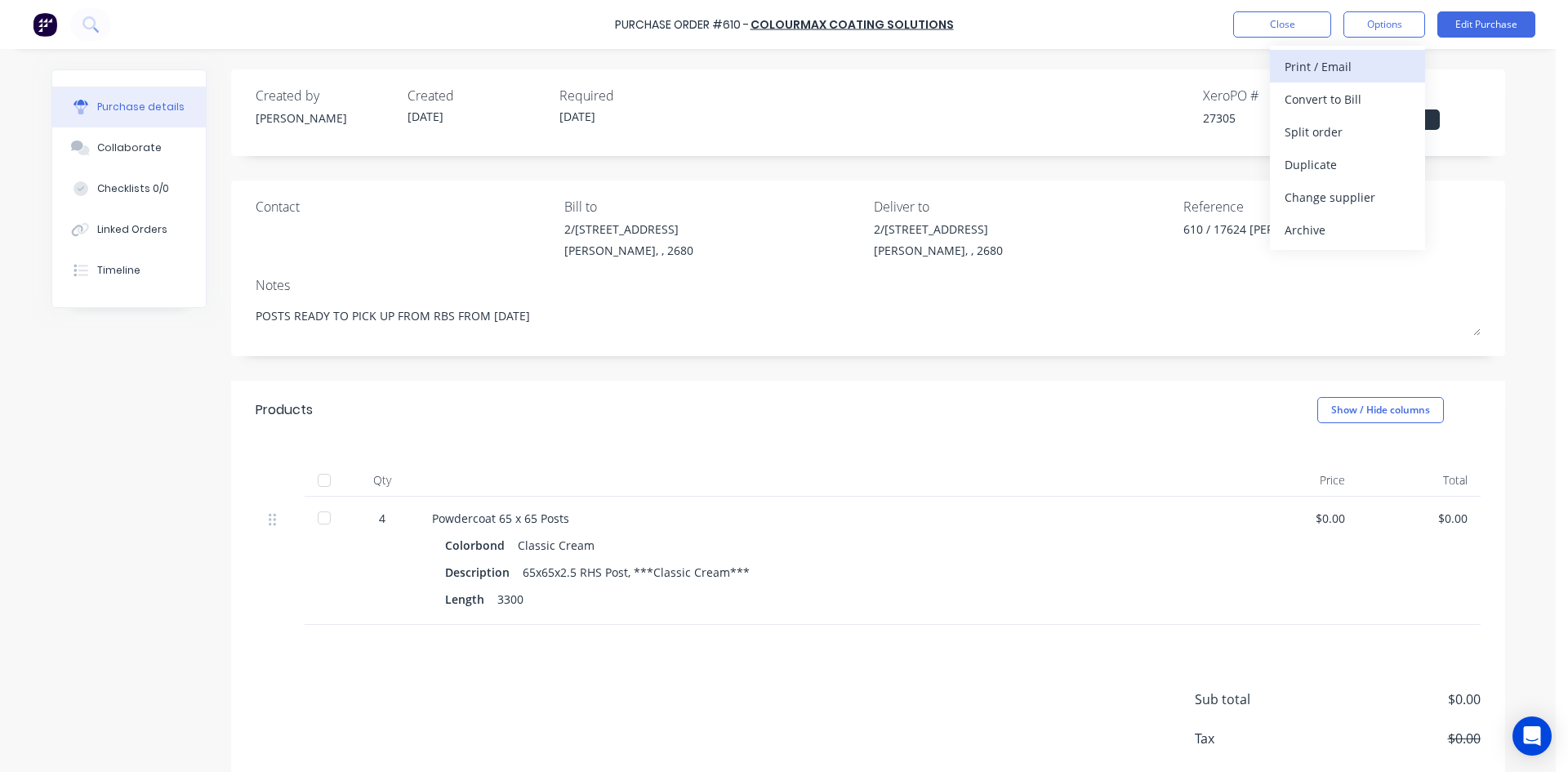
click at [1361, 64] on div "Print / Email" at bounding box center [1347, 66] width 126 height 23
click at [1356, 130] on div "Without pricing" at bounding box center [1347, 131] width 126 height 23
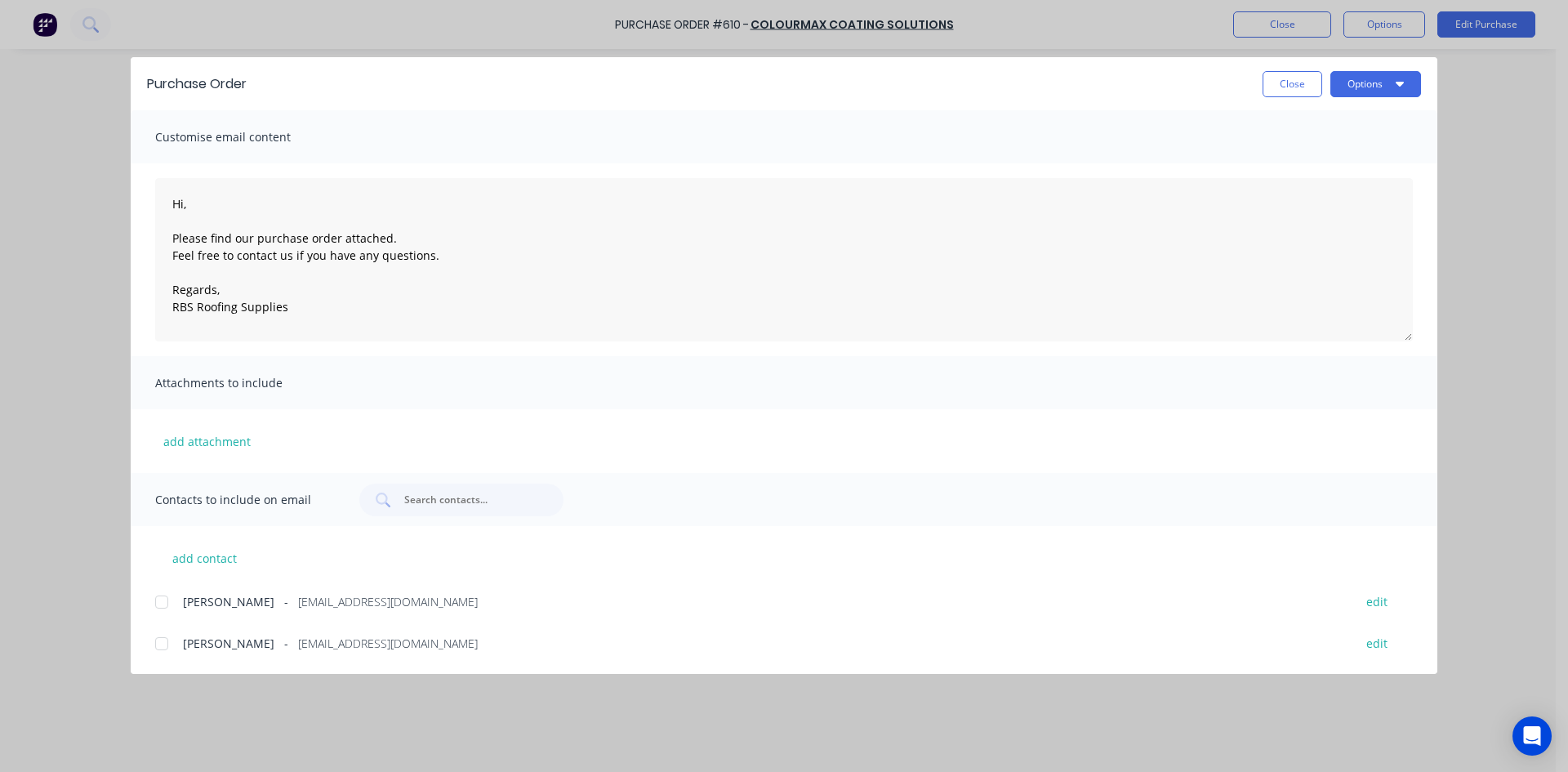
type textarea "x"
click at [161, 603] on div at bounding box center [162, 602] width 33 height 33
click at [165, 200] on textarea "Hi, Please find our purchase order attached. Feel free to contact us if you hav…" at bounding box center [784, 259] width 1258 height 164
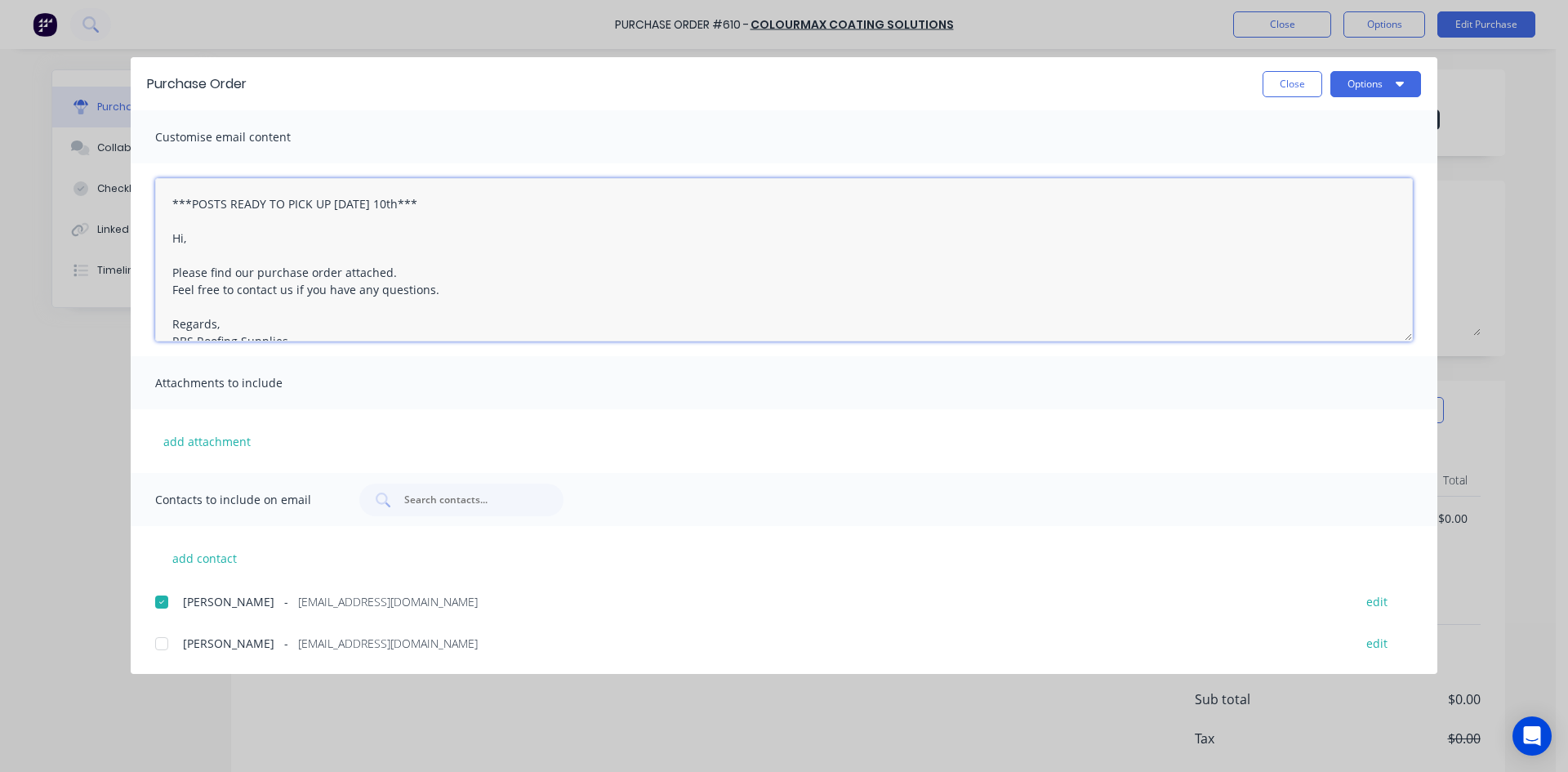
type textarea "***POSTS READY TO PICK UP FRIDAY 10th*** Hi, Please find our purchase order att…"
click at [716, 126] on div "Customise email content" at bounding box center [784, 136] width 1307 height 53
click at [1375, 86] on button "Options" at bounding box center [1375, 83] width 90 height 26
click at [1334, 191] on div "Email" at bounding box center [1343, 191] width 126 height 23
click at [1289, 81] on button "Close" at bounding box center [1293, 83] width 60 height 26
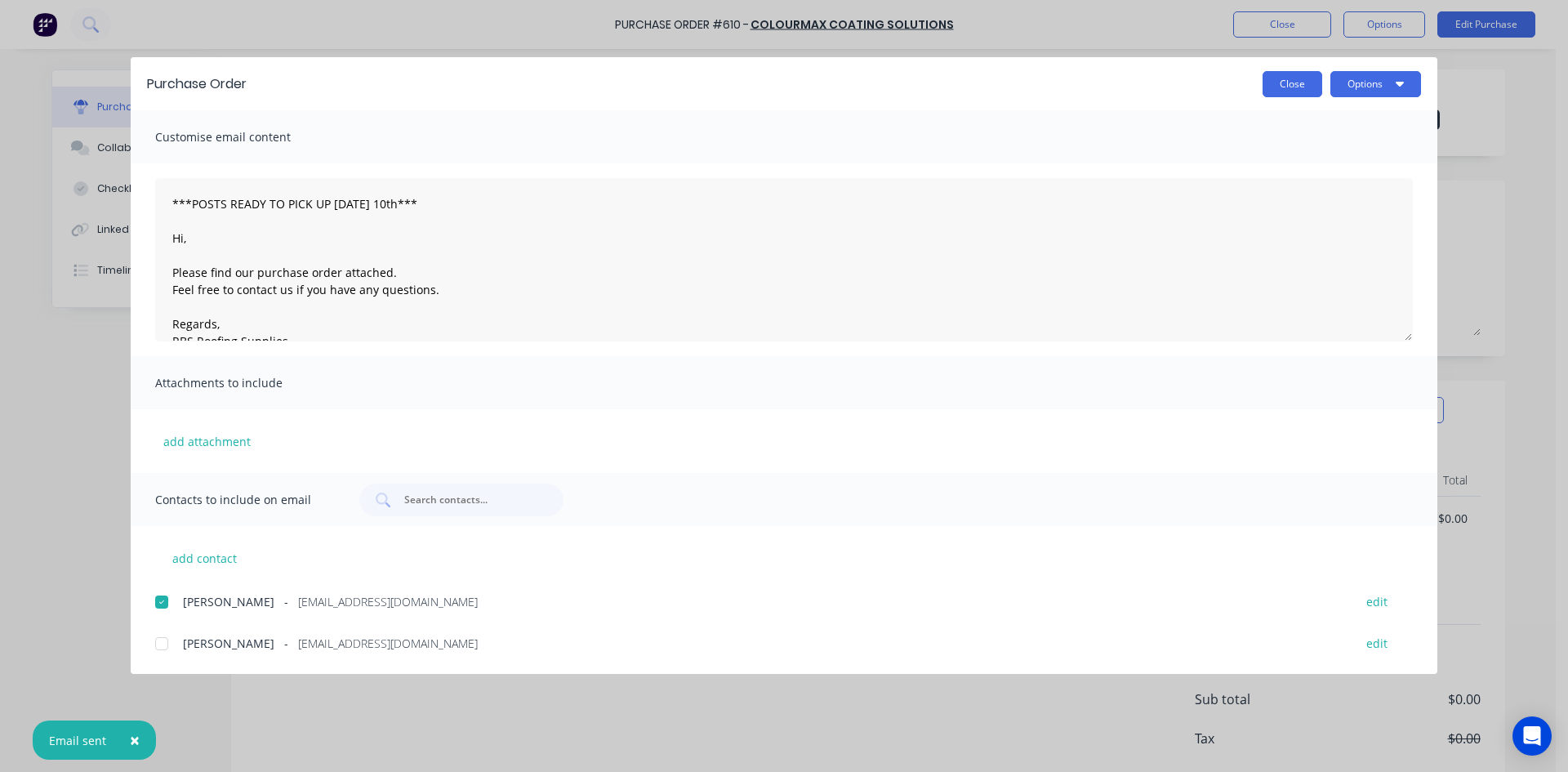
type textarea "x"
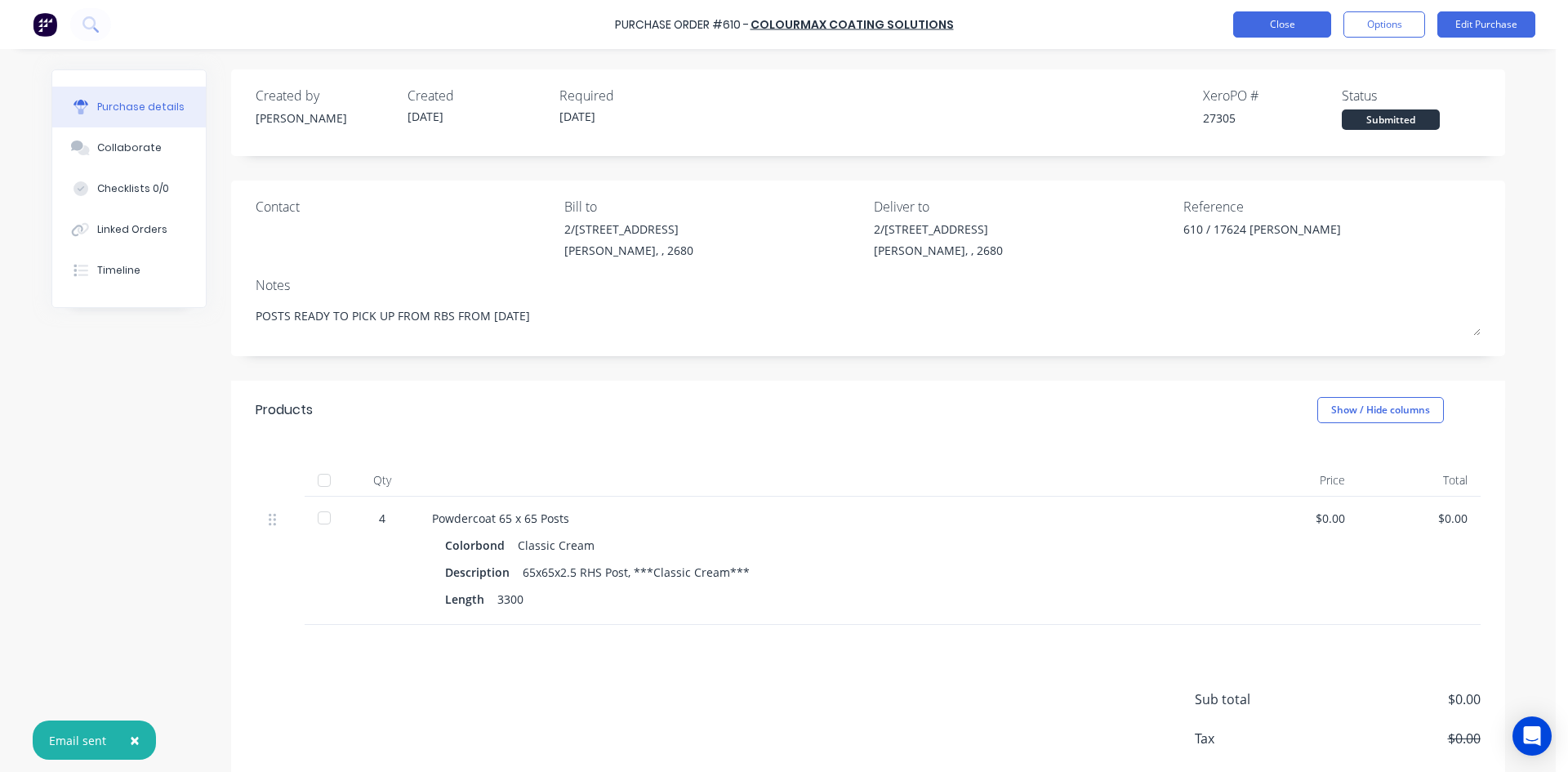
click at [1284, 21] on button "Close" at bounding box center [1283, 24] width 98 height 26
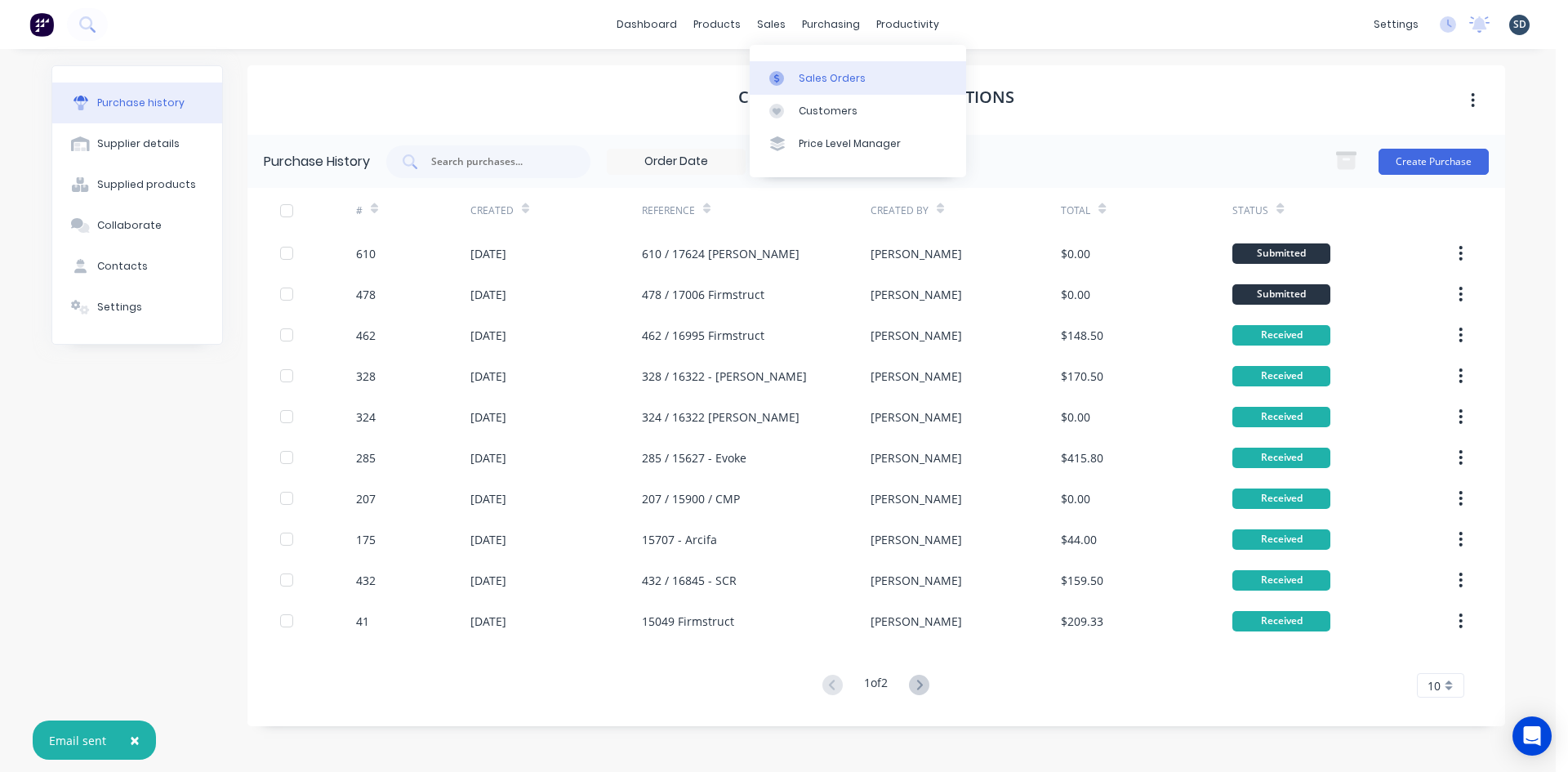
click at [828, 74] on div "Sales Orders" at bounding box center [832, 78] width 67 height 14
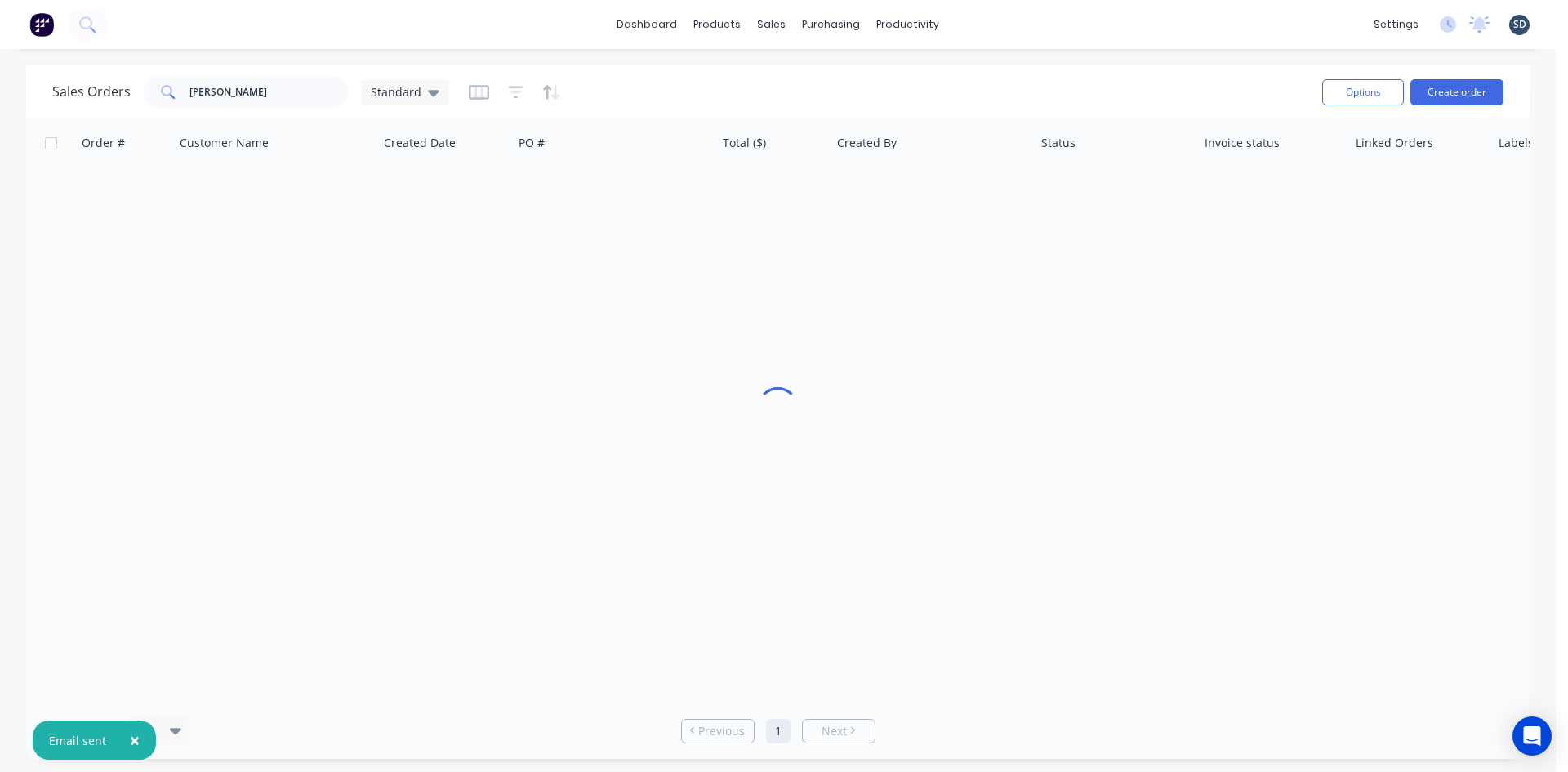
click at [1053, 16] on div "dashboard products sales purchasing productivity dashboard products Product Cat…" at bounding box center [778, 24] width 1556 height 49
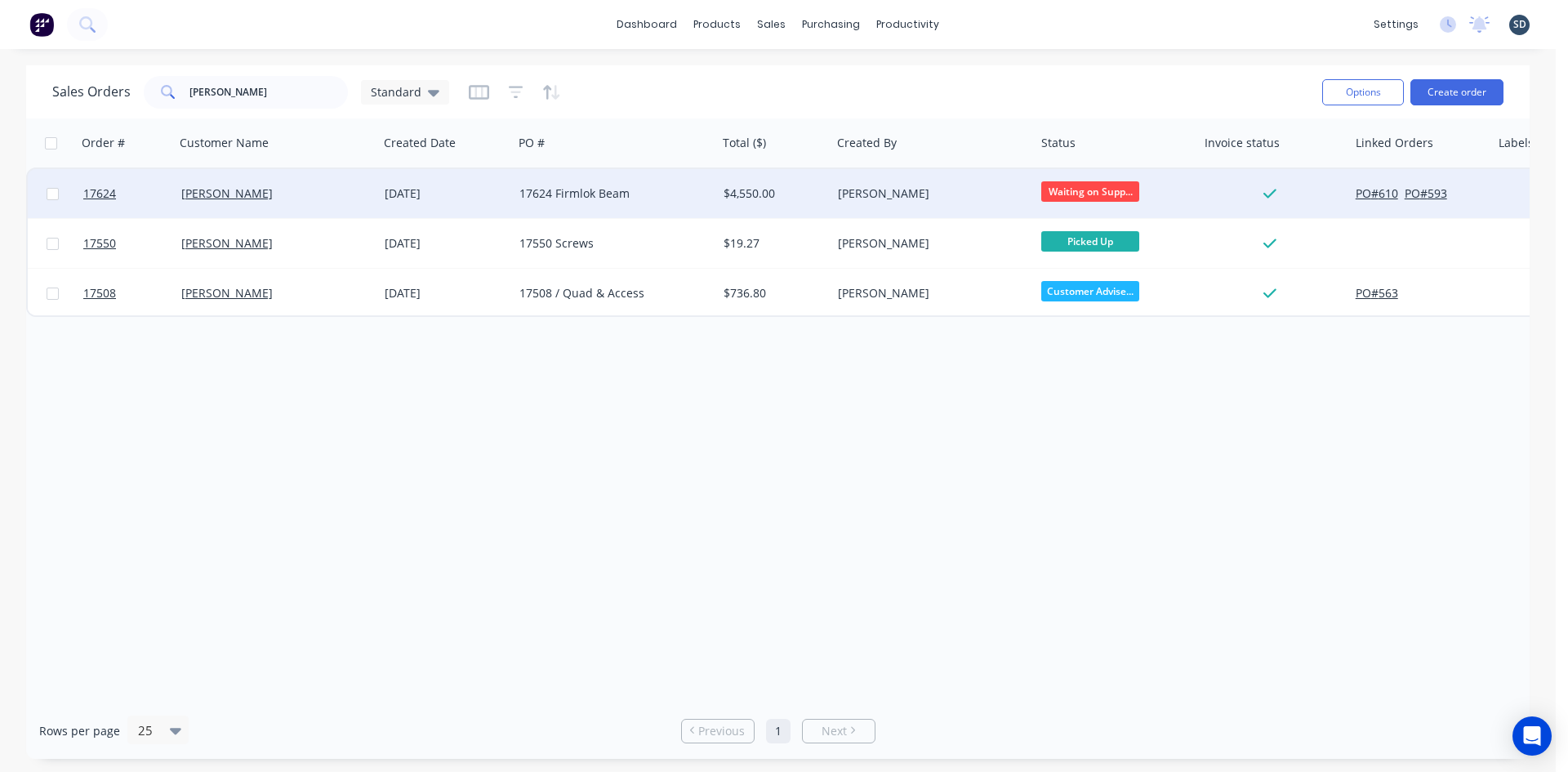
click at [309, 201] on div "[PERSON_NAME]" at bounding box center [272, 193] width 182 height 16
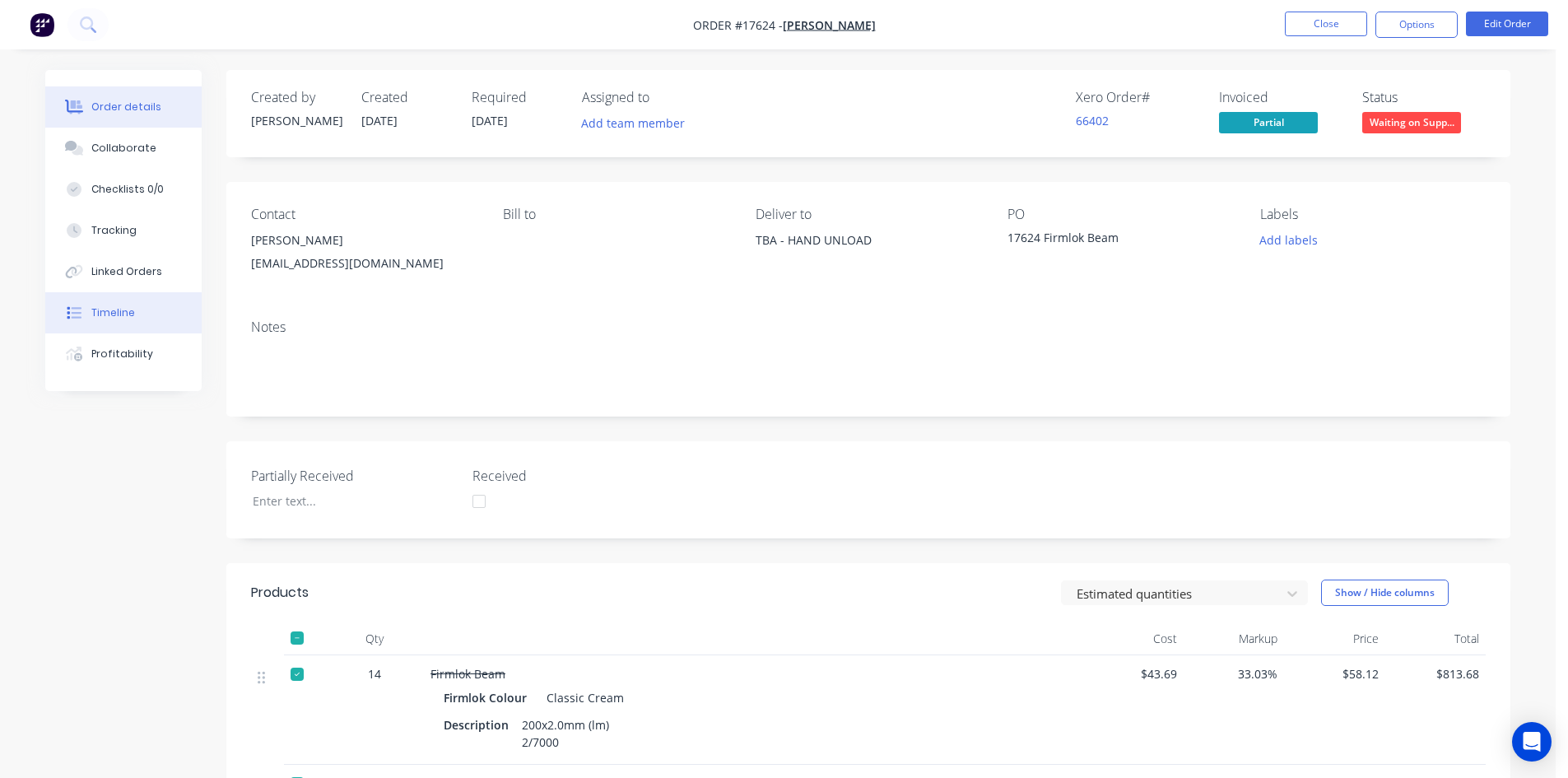
click at [128, 307] on div "Timeline" at bounding box center [113, 313] width 43 height 14
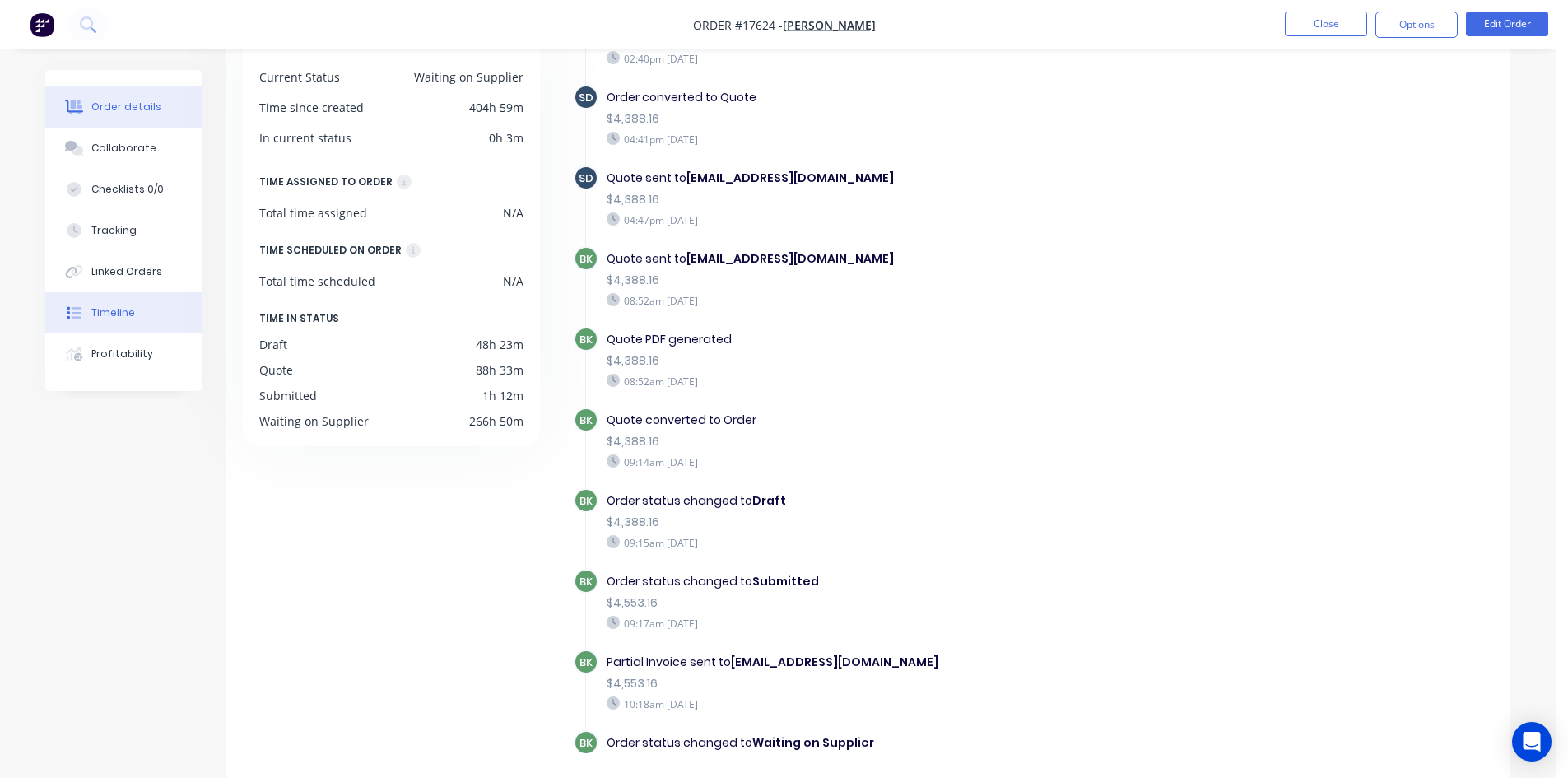
click at [108, 90] on button "Order details" at bounding box center [123, 107] width 156 height 41
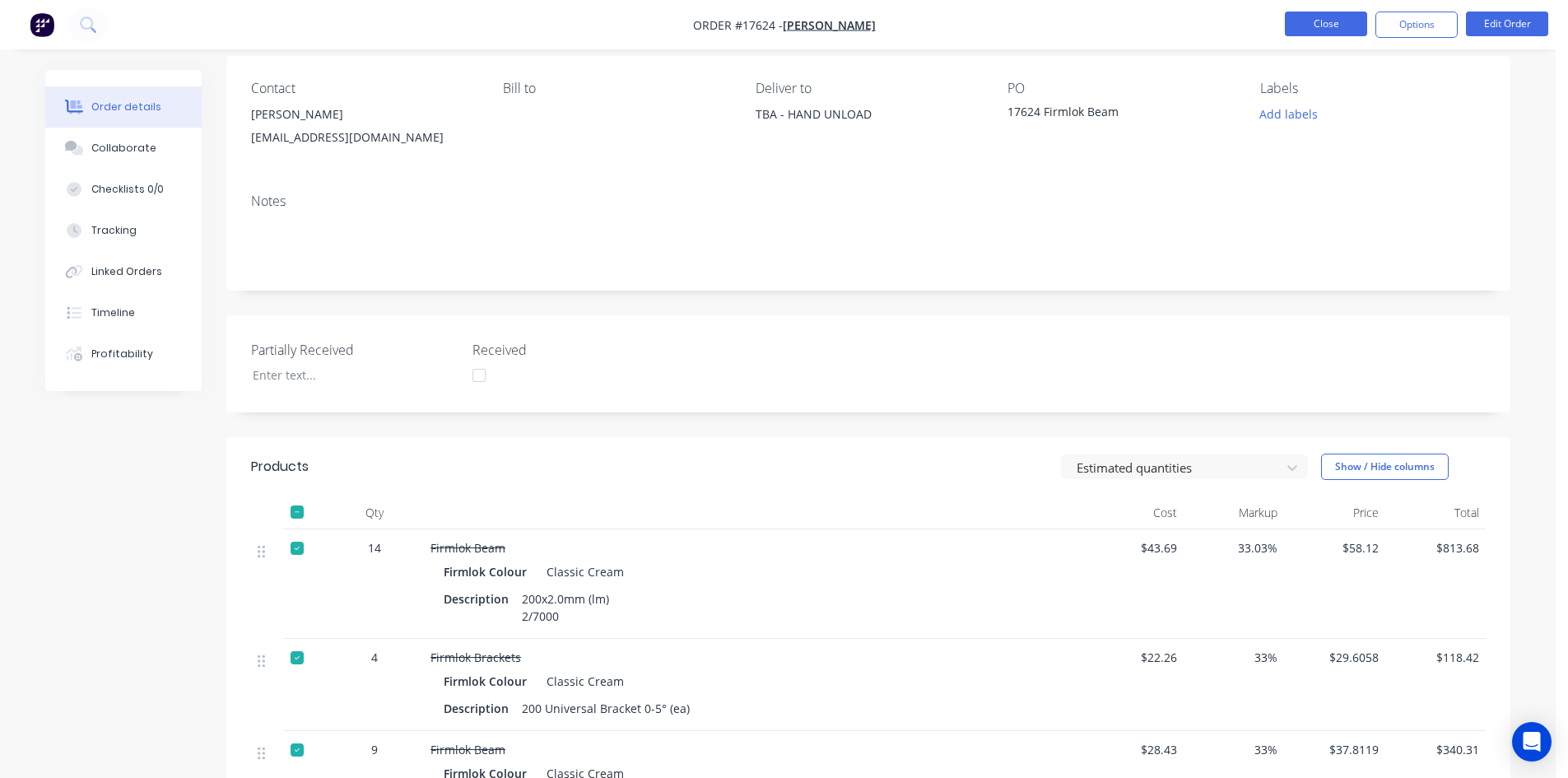
click at [1346, 23] on button "Close" at bounding box center [1325, 23] width 82 height 24
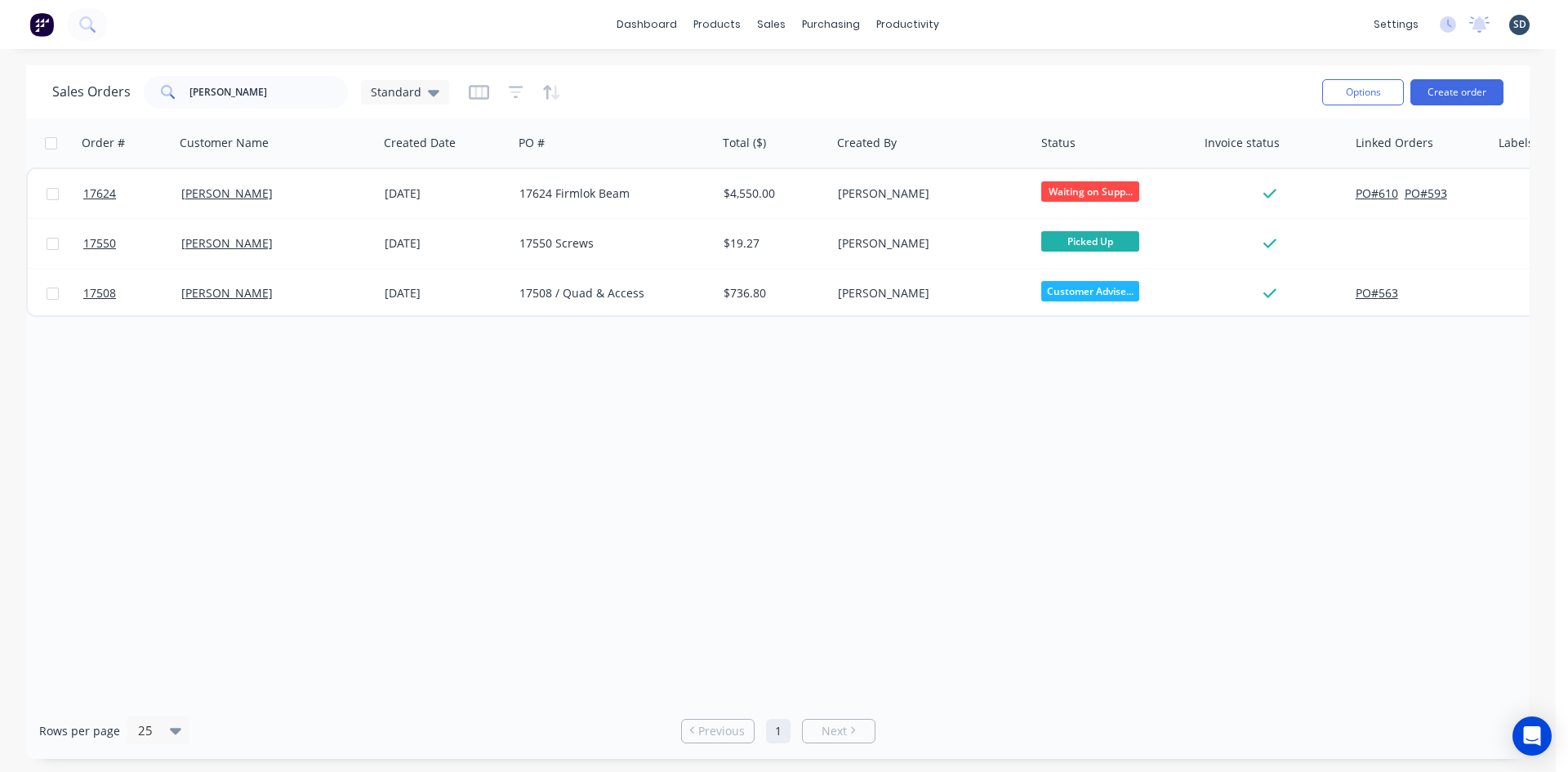
click at [989, 25] on div "dashboard products sales purchasing productivity dashboard products Product Cat…" at bounding box center [778, 24] width 1556 height 49
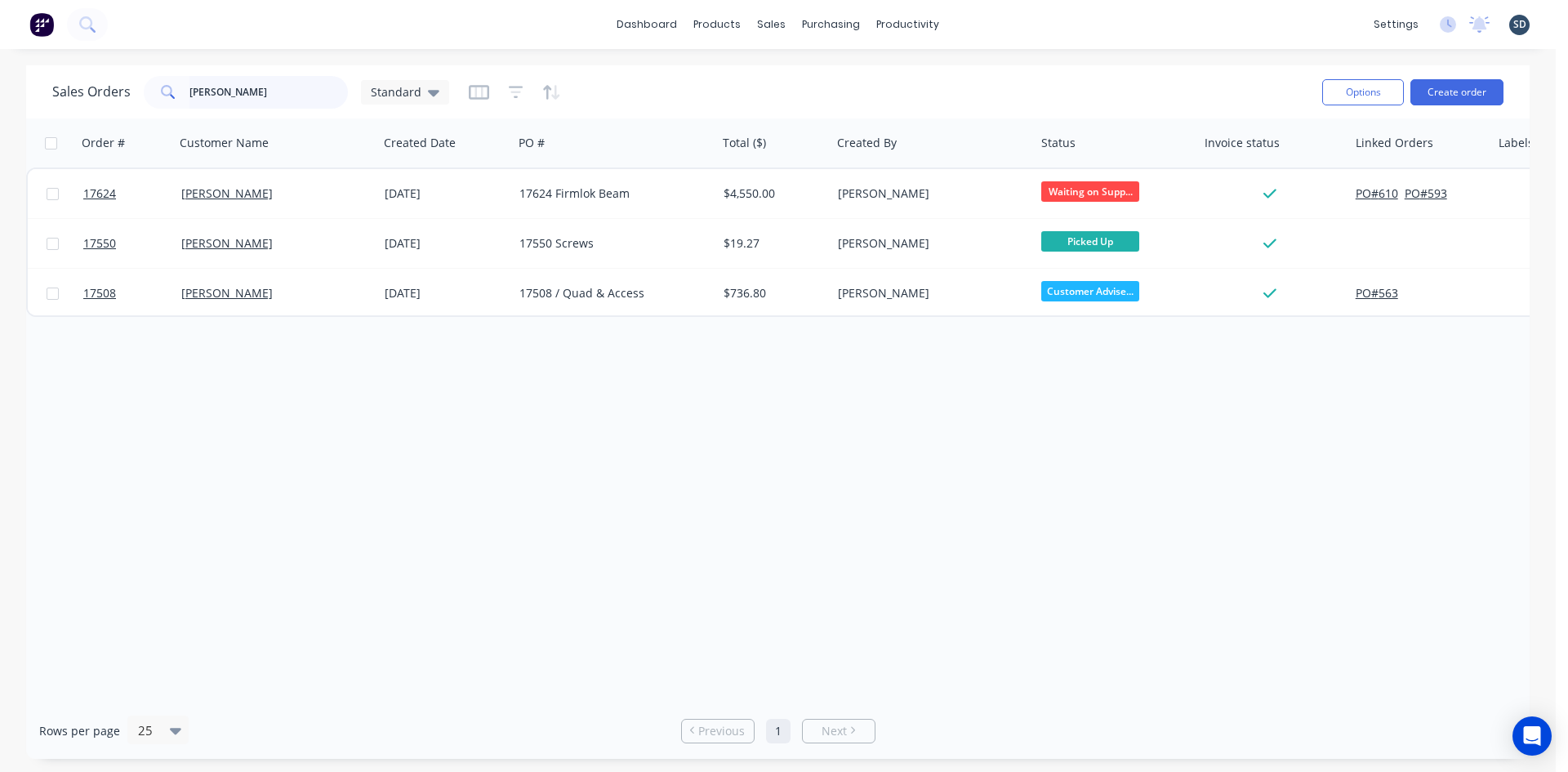
click at [233, 85] on input "butler" at bounding box center [269, 92] width 159 height 33
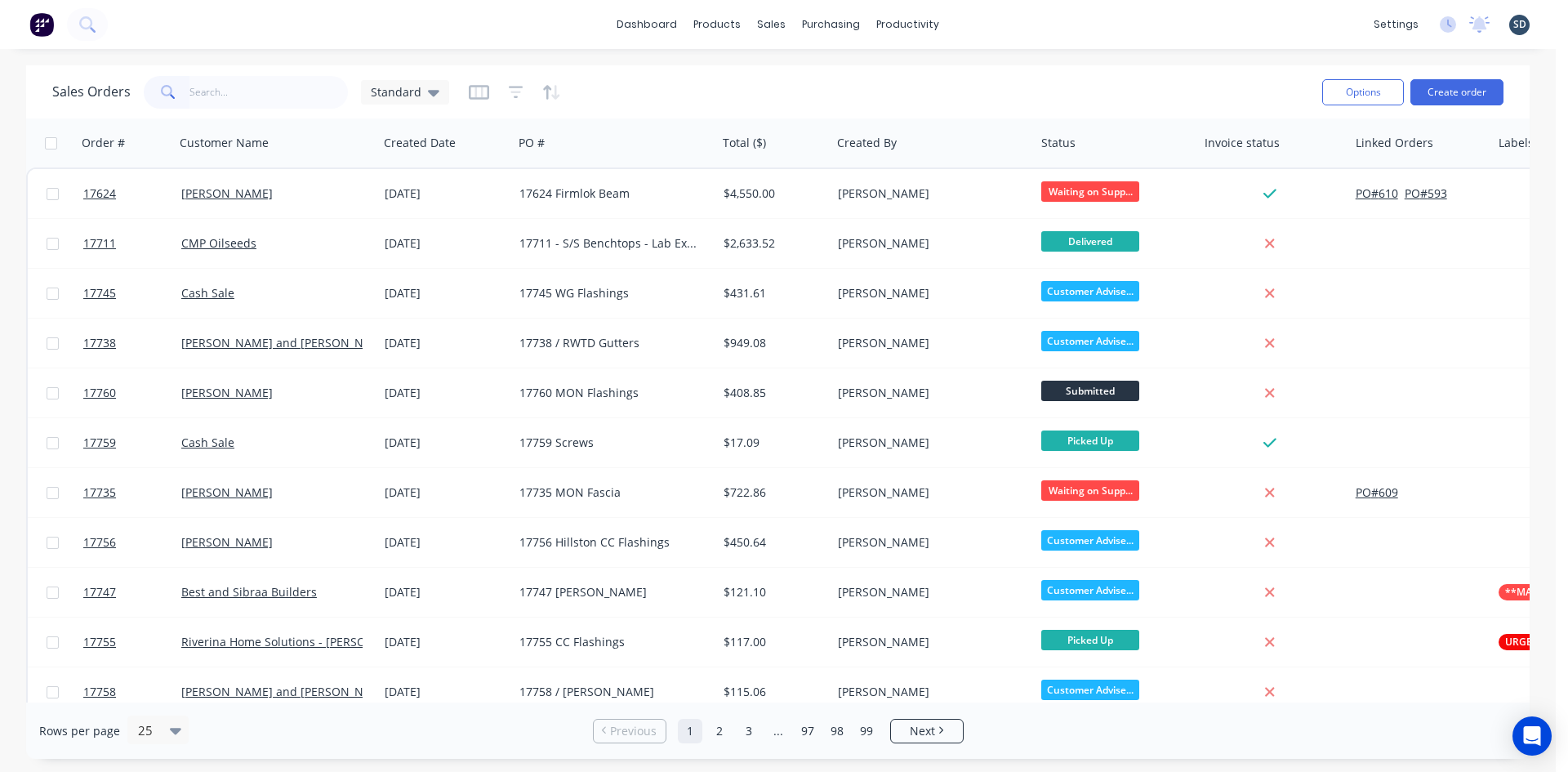
click at [998, 16] on div "dashboard products sales purchasing productivity dashboard products Product Cat…" at bounding box center [778, 24] width 1556 height 49
click at [982, 25] on div "dashboard products sales purchasing productivity dashboard products Product Cat…" at bounding box center [778, 24] width 1556 height 49
click at [975, 27] on div "dashboard products sales purchasing productivity dashboard products Product Cat…" at bounding box center [778, 24] width 1556 height 49
click at [975, 26] on div "dashboard products sales purchasing productivity dashboard products Product Cat…" at bounding box center [778, 24] width 1556 height 49
click at [997, 30] on div "dashboard products sales purchasing productivity dashboard products Product Cat…" at bounding box center [778, 24] width 1556 height 49
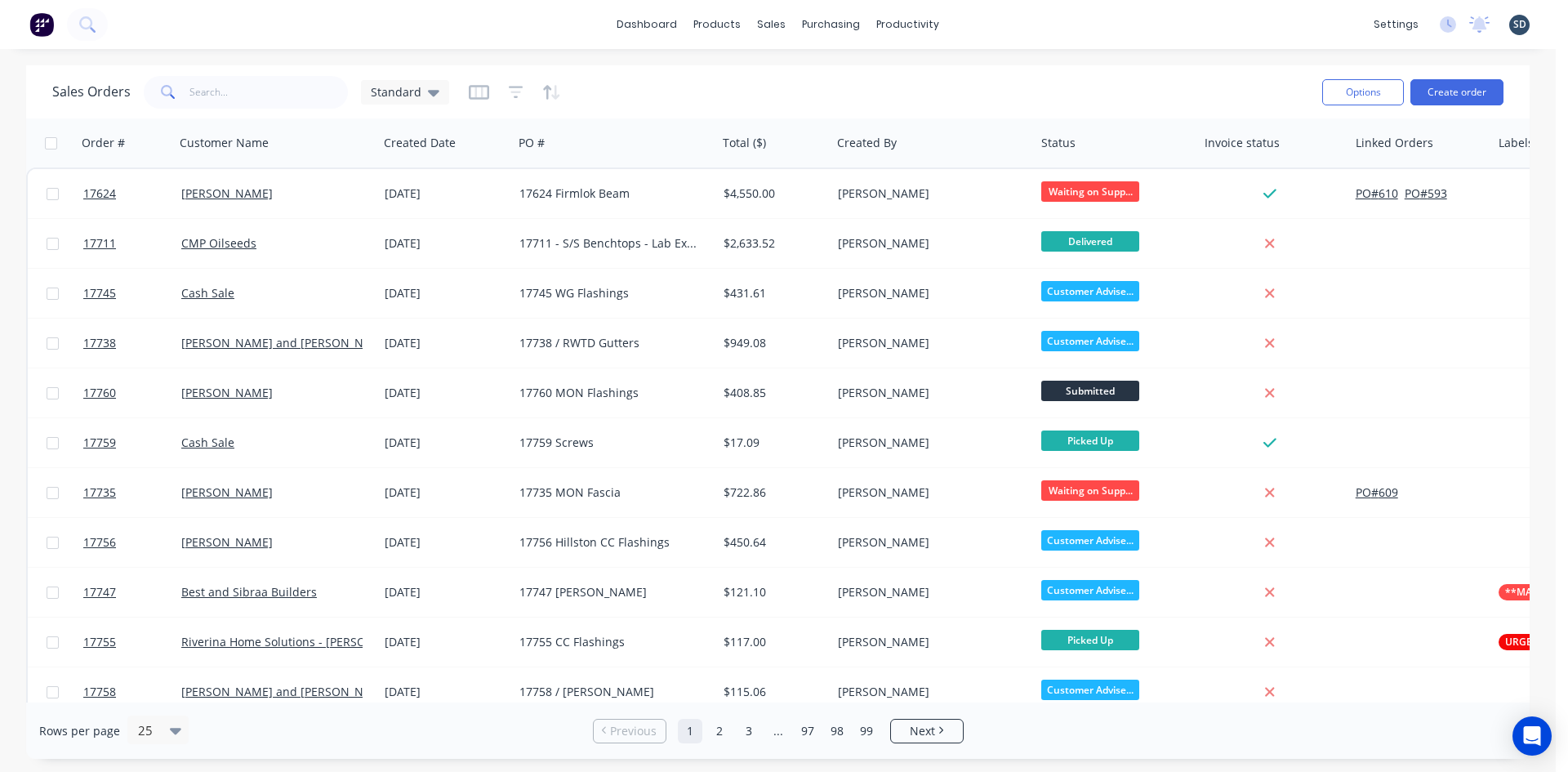
click at [997, 30] on div "dashboard products sales purchasing productivity dashboard products Product Cat…" at bounding box center [778, 24] width 1556 height 49
click at [1008, 24] on div "dashboard products sales purchasing productivity dashboard products Product Cat…" at bounding box center [778, 24] width 1556 height 49
click at [986, 23] on div "dashboard products sales purchasing productivity dashboard products Product Cat…" at bounding box center [778, 24] width 1556 height 49
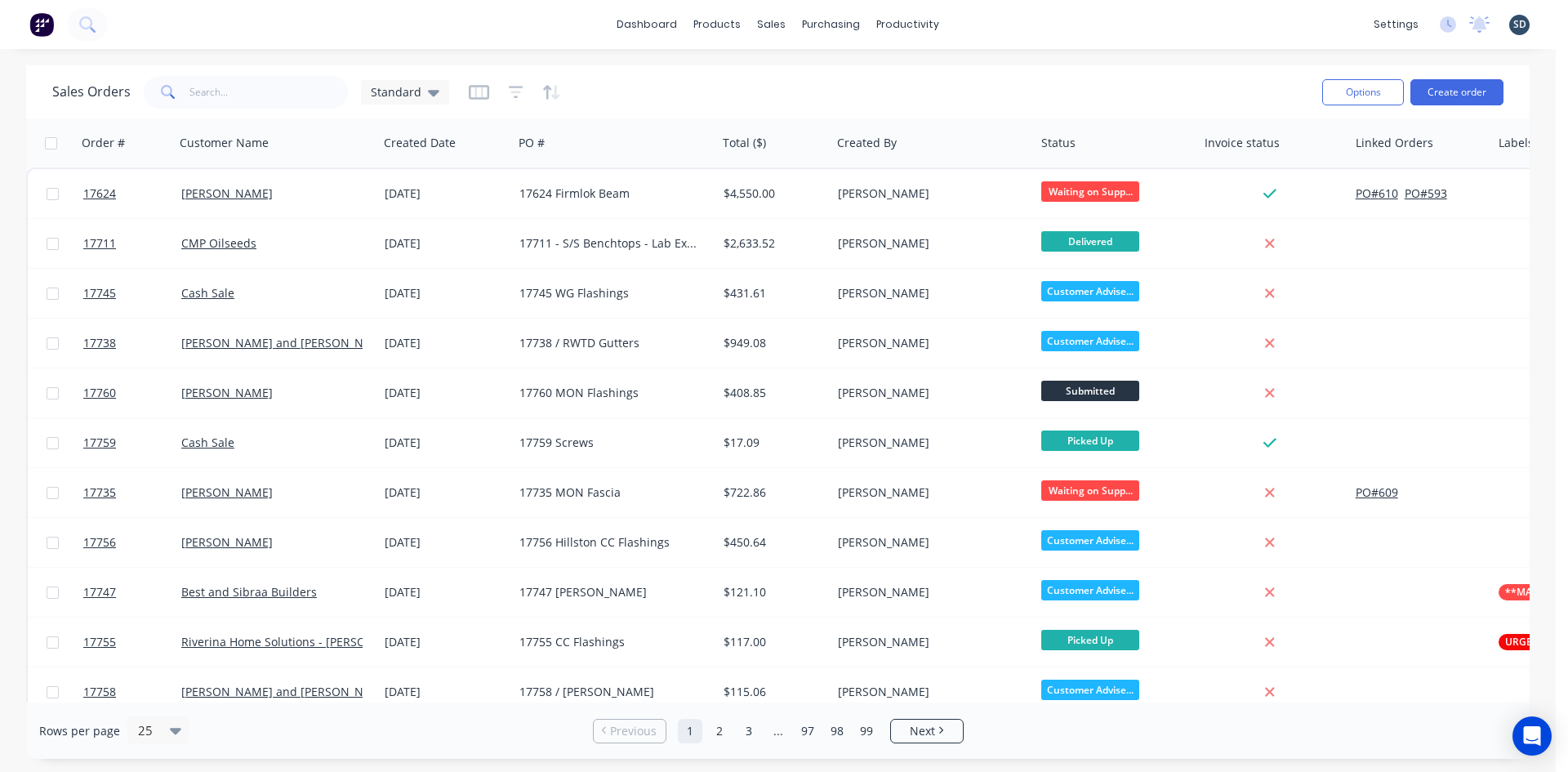
click at [976, 30] on div "dashboard products sales purchasing productivity dashboard products Product Cat…" at bounding box center [778, 24] width 1556 height 49
click at [976, 20] on div "dashboard products sales purchasing productivity dashboard products Product Cat…" at bounding box center [778, 24] width 1556 height 49
click at [1003, 25] on div "dashboard products sales purchasing productivity dashboard products Product Cat…" at bounding box center [778, 24] width 1556 height 49
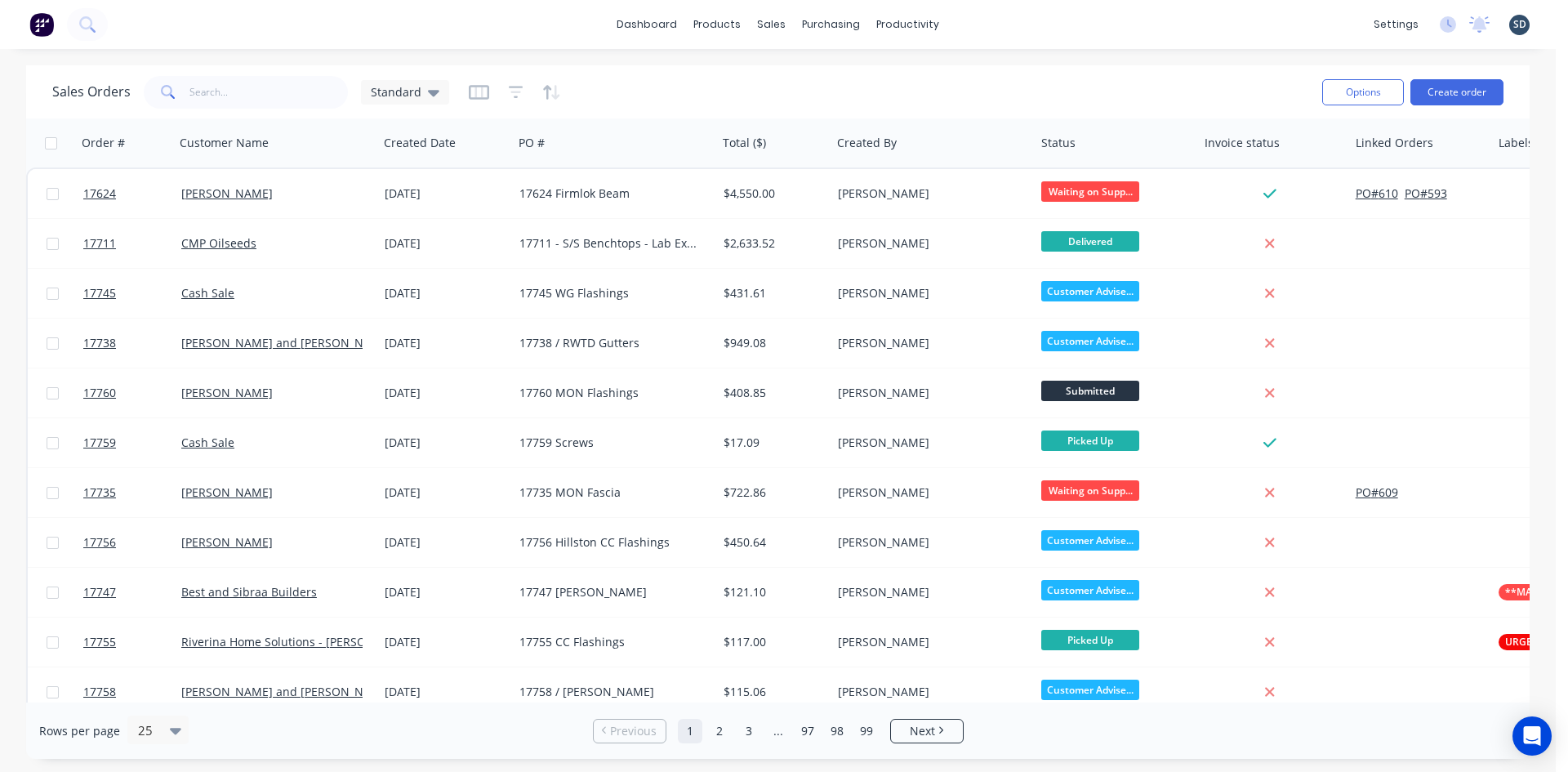
click at [976, 26] on div "dashboard products sales purchasing productivity dashboard products Product Cat…" at bounding box center [778, 24] width 1556 height 49
click at [998, 17] on div "dashboard products sales purchasing productivity dashboard products Product Cat…" at bounding box center [778, 24] width 1556 height 49
click at [967, 25] on div "dashboard products sales purchasing productivity dashboard products Product Cat…" at bounding box center [778, 24] width 1556 height 49
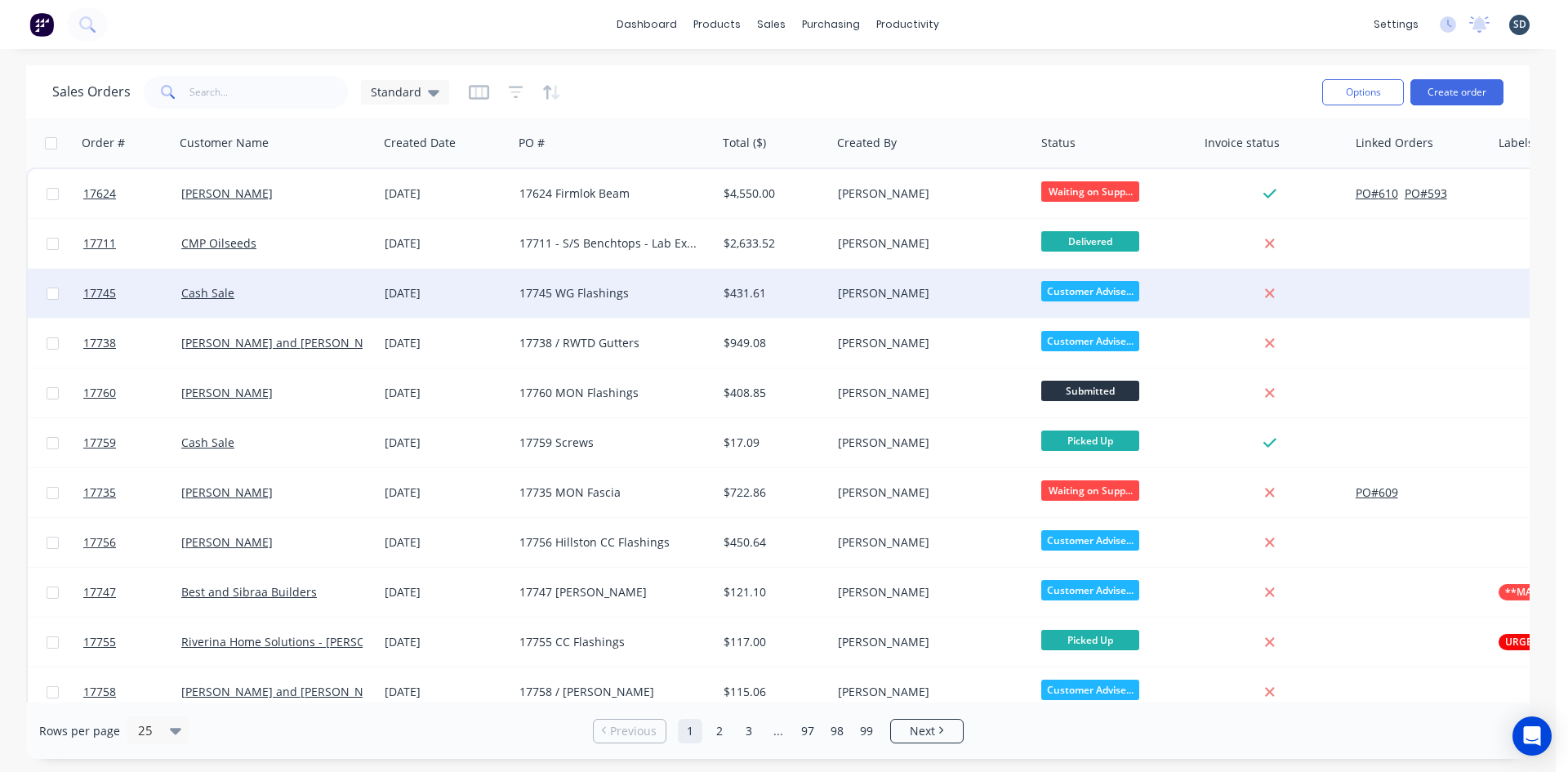
click at [328, 288] on div "Cash Sale" at bounding box center [272, 293] width 182 height 16
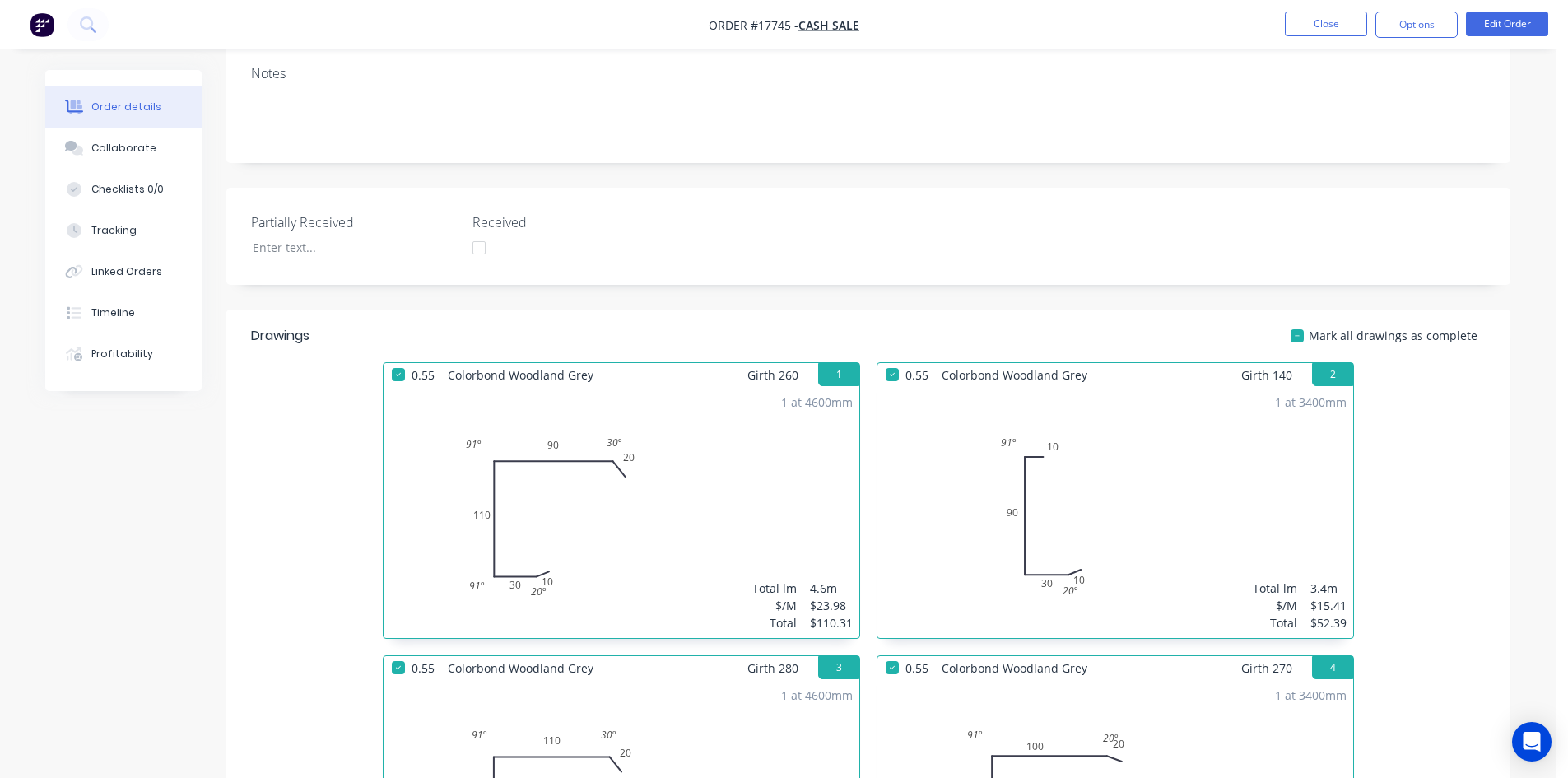
scroll to position [105, 0]
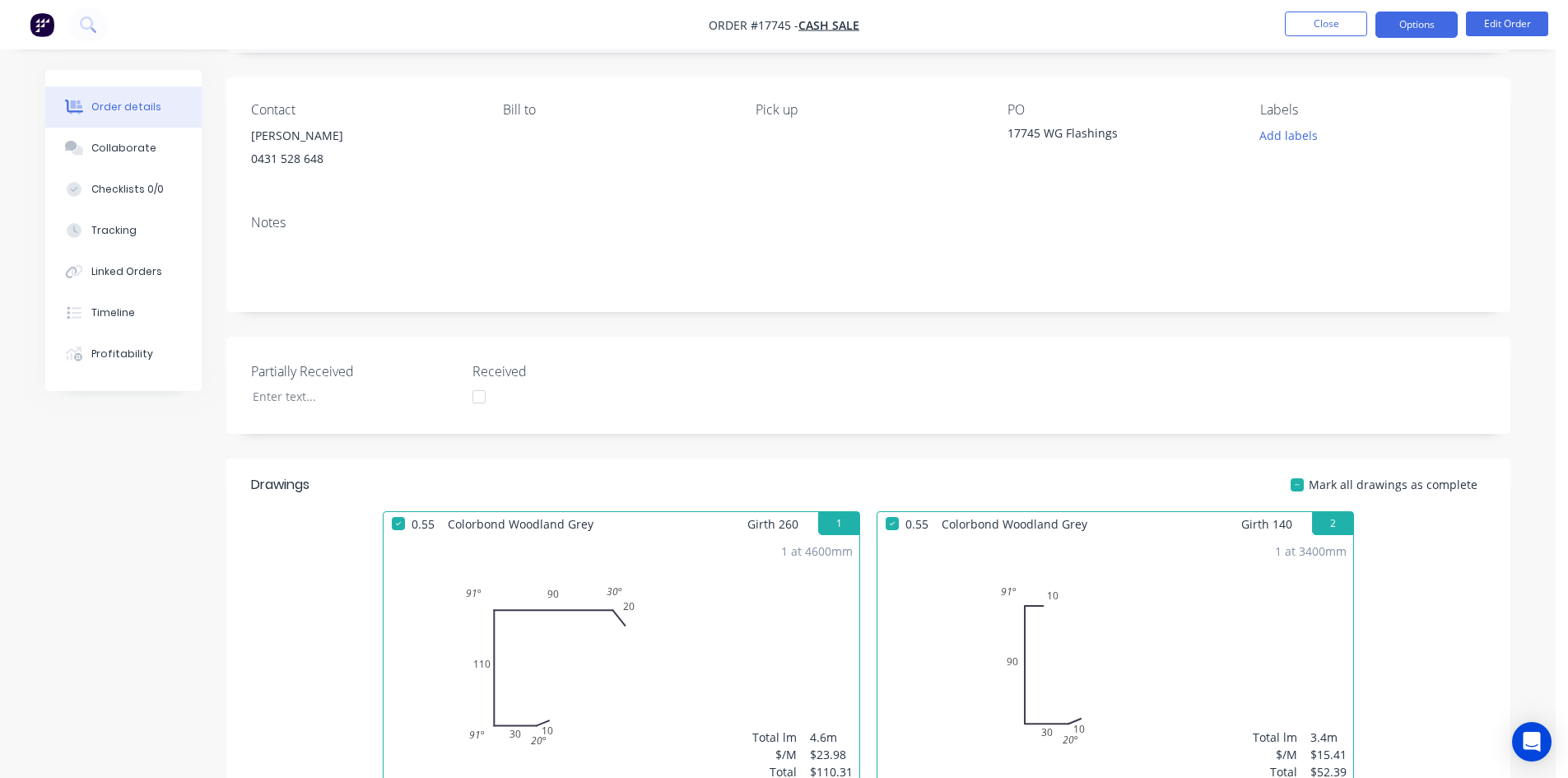
click at [1427, 33] on button "Options" at bounding box center [1416, 24] width 82 height 26
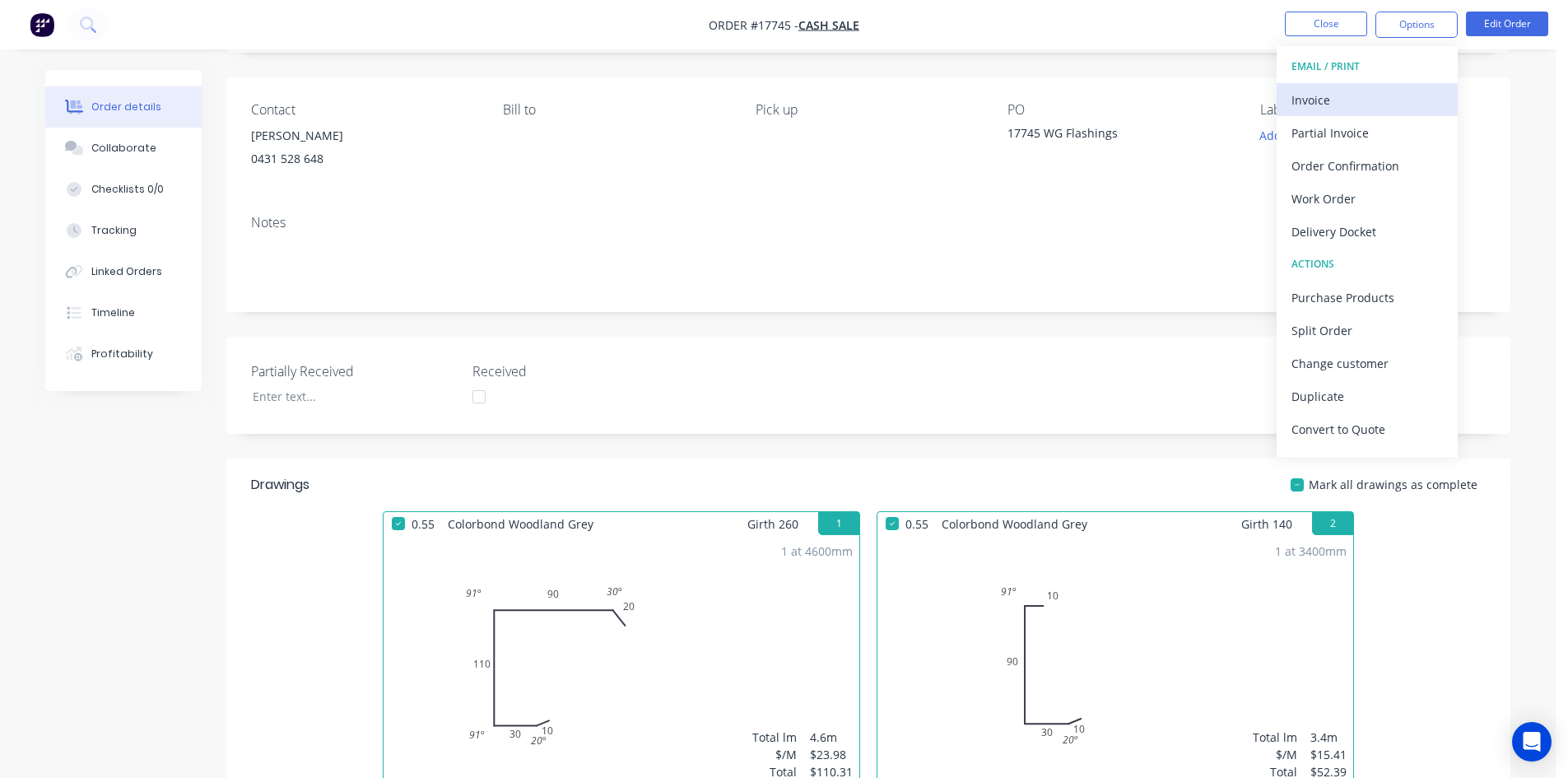
click at [1330, 96] on div "Invoice" at bounding box center [1367, 100] width 151 height 23
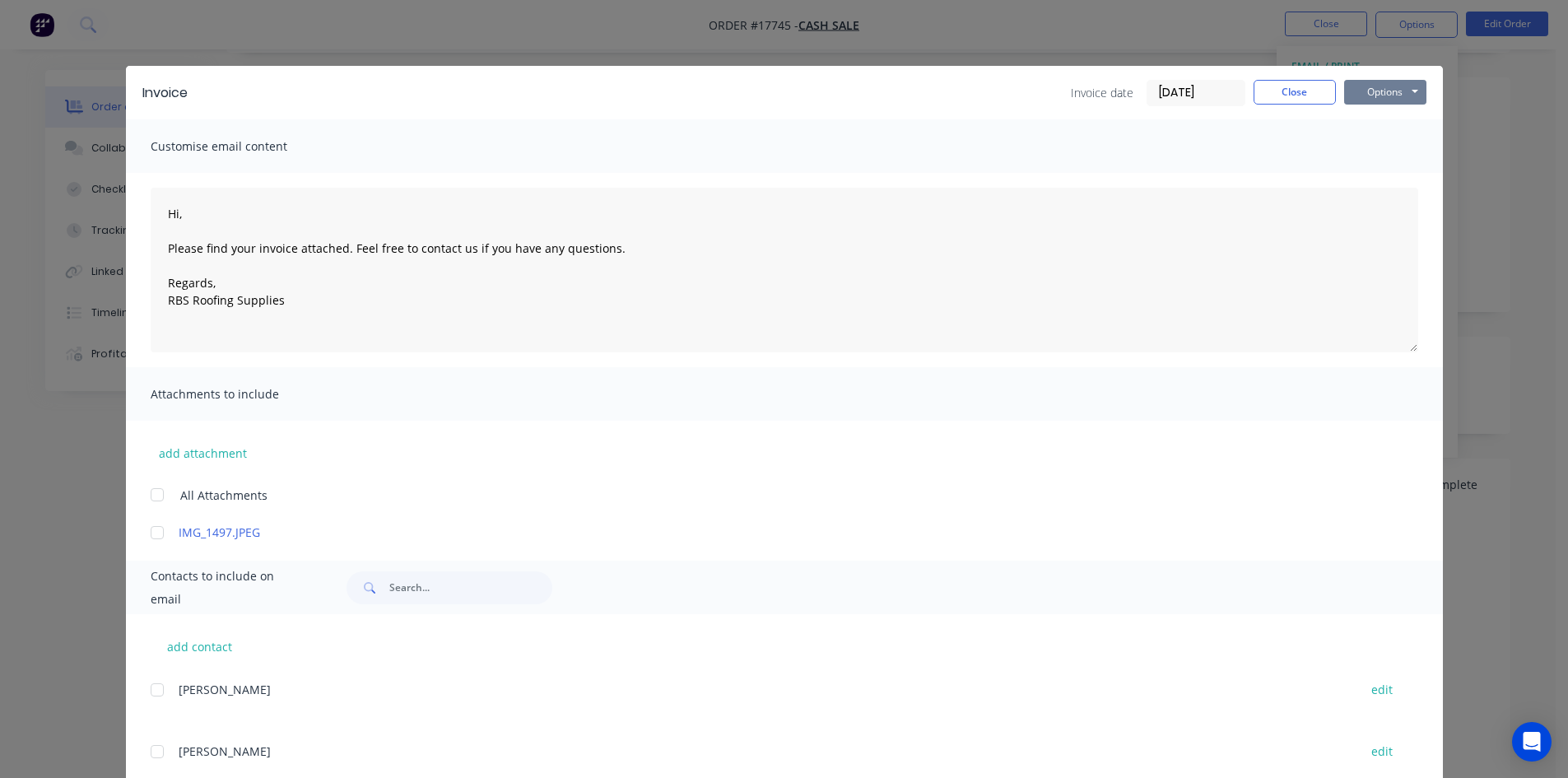
click at [1386, 92] on button "Options" at bounding box center [1384, 92] width 82 height 24
click at [1396, 146] on button "Print" at bounding box center [1396, 149] width 105 height 27
type textarea "Hi, Please find your invoice attached. Feel free to contact us if you have any …"
click at [1299, 100] on button "Close" at bounding box center [1294, 92] width 82 height 24
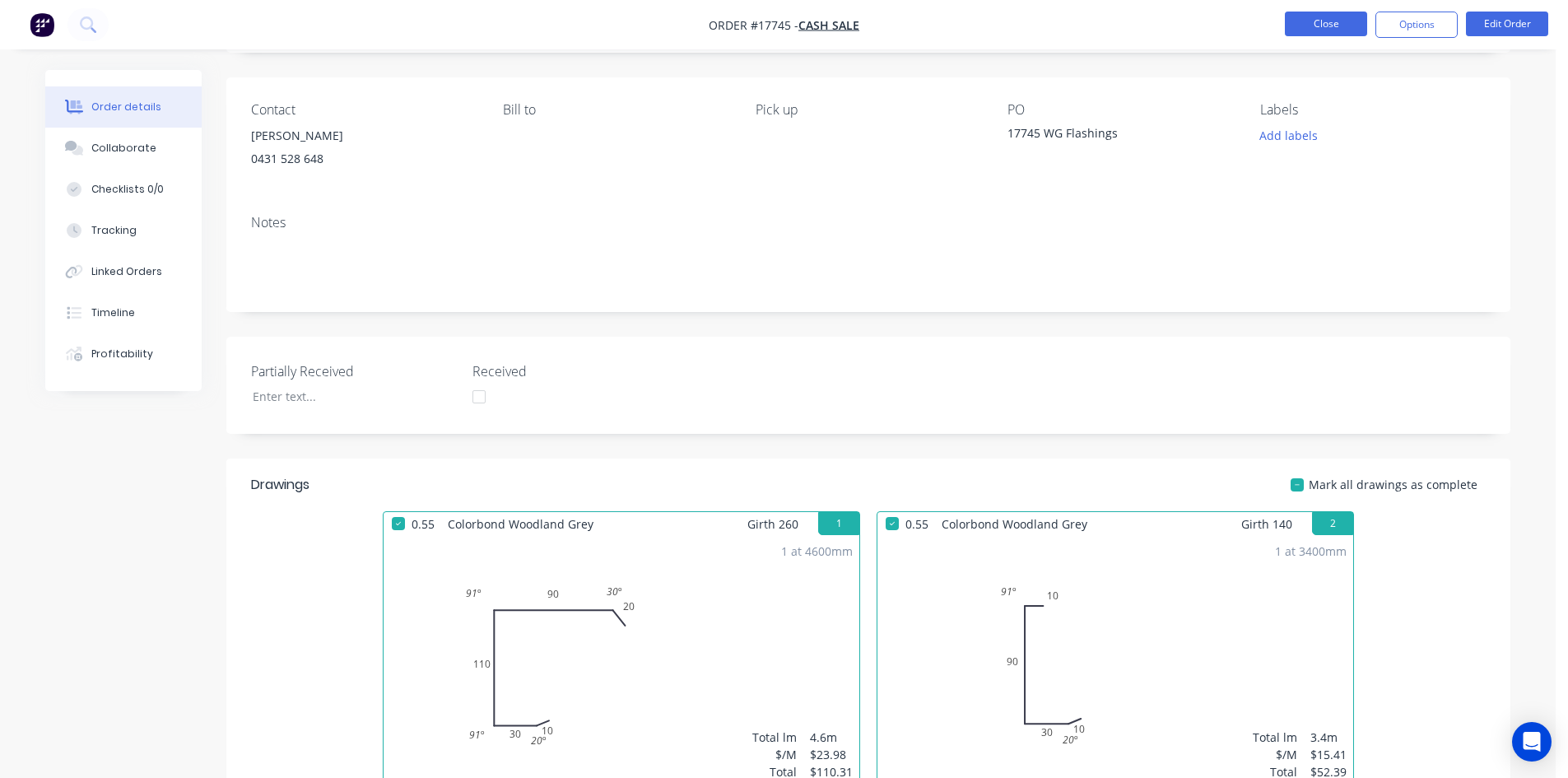
click at [1340, 25] on button "Close" at bounding box center [1325, 23] width 82 height 24
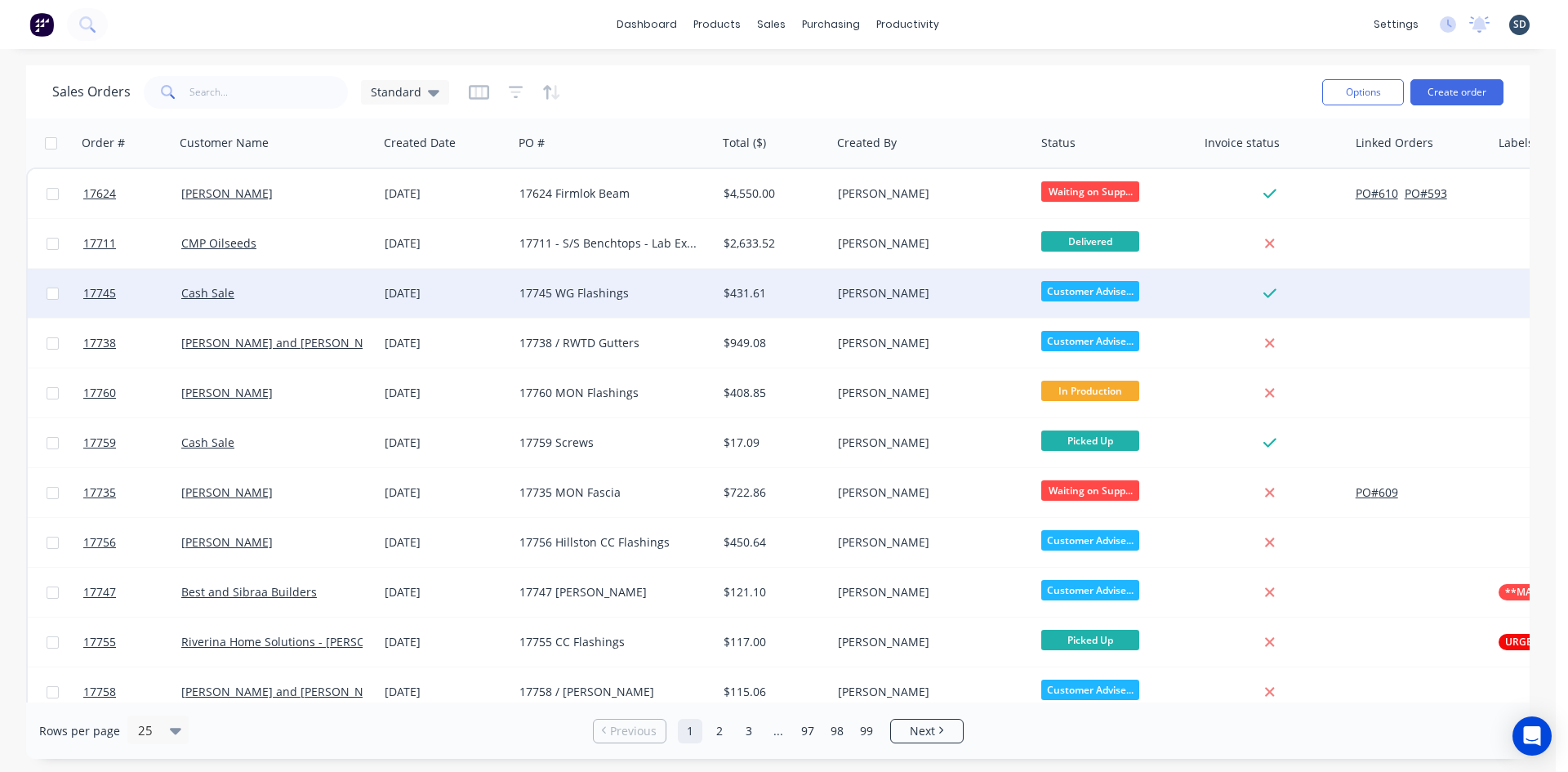
click at [322, 292] on div "Cash Sale" at bounding box center [272, 293] width 182 height 16
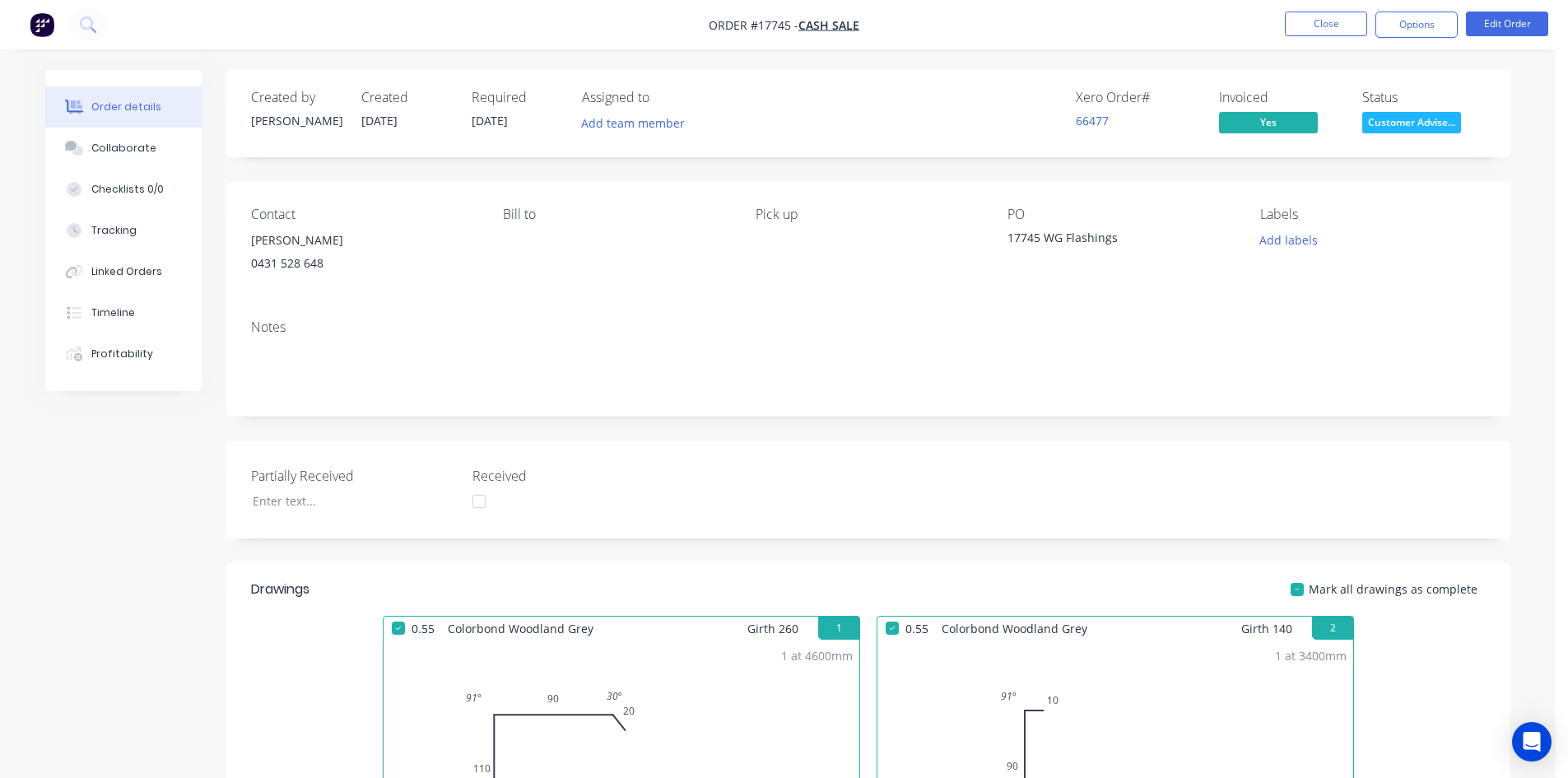
click at [1437, 124] on span "Customer Advise..." at bounding box center [1411, 122] width 99 height 21
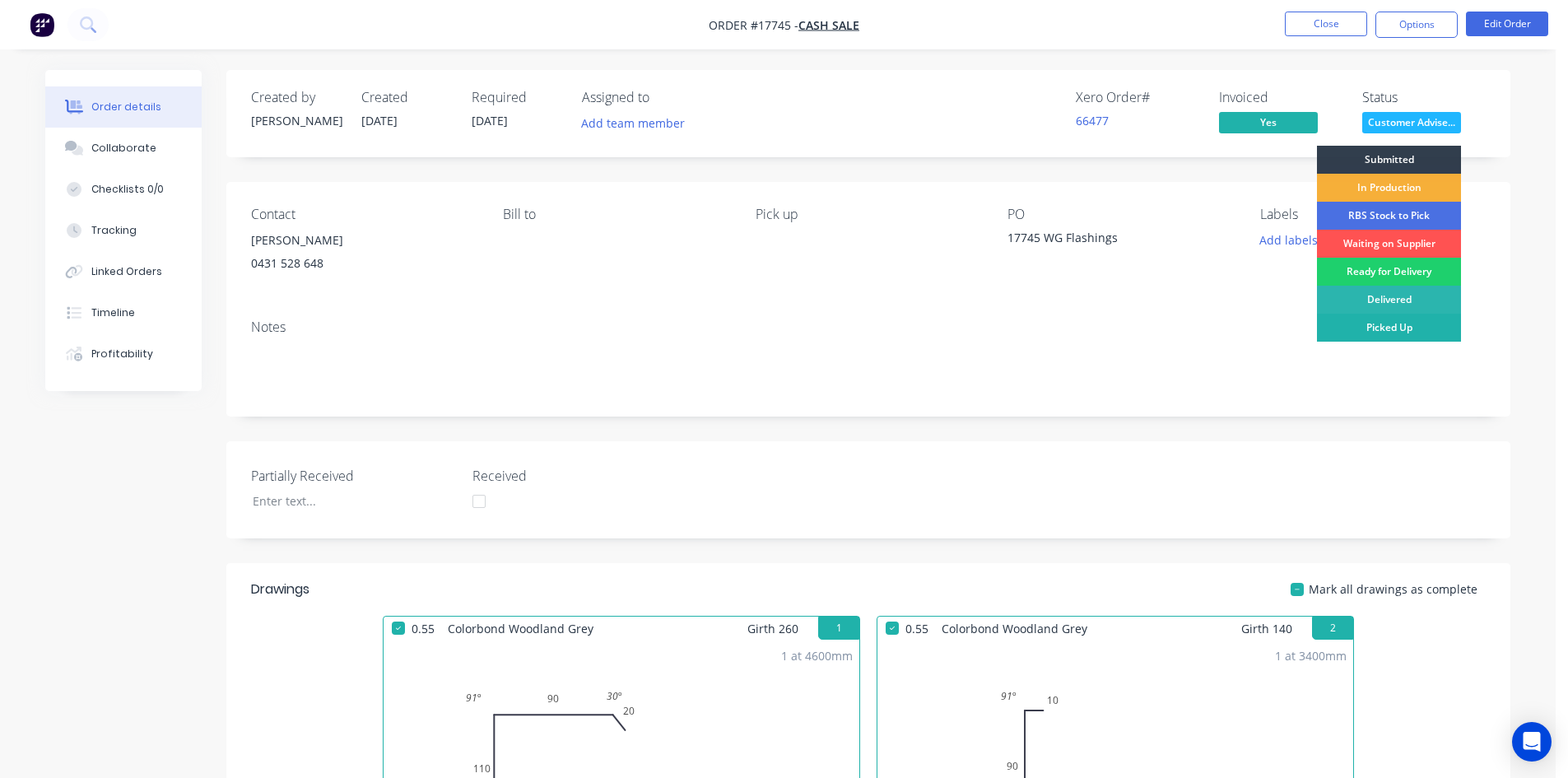
click at [1393, 332] on div "Picked Up" at bounding box center [1389, 327] width 144 height 28
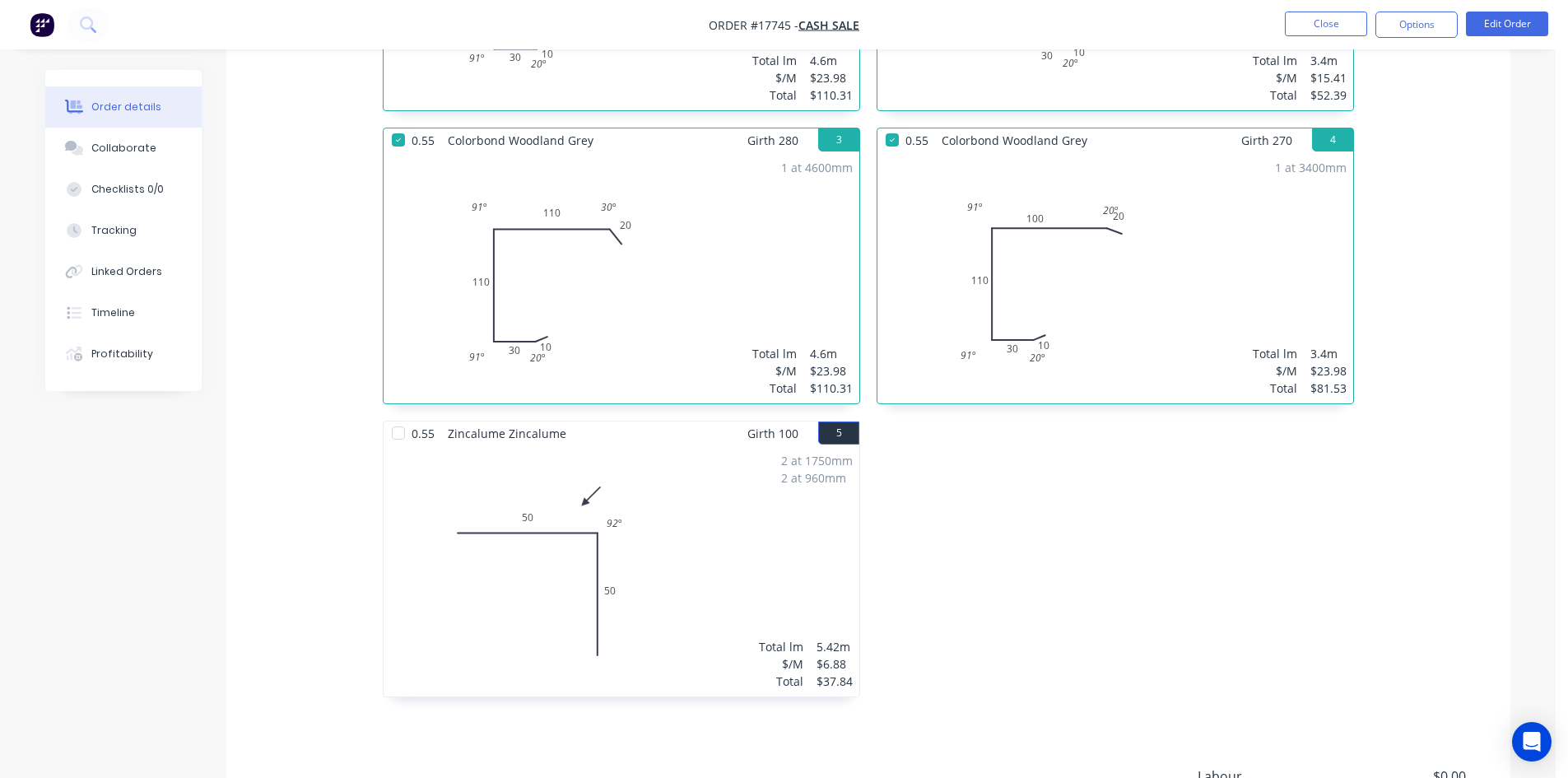
scroll to position [1010, 0]
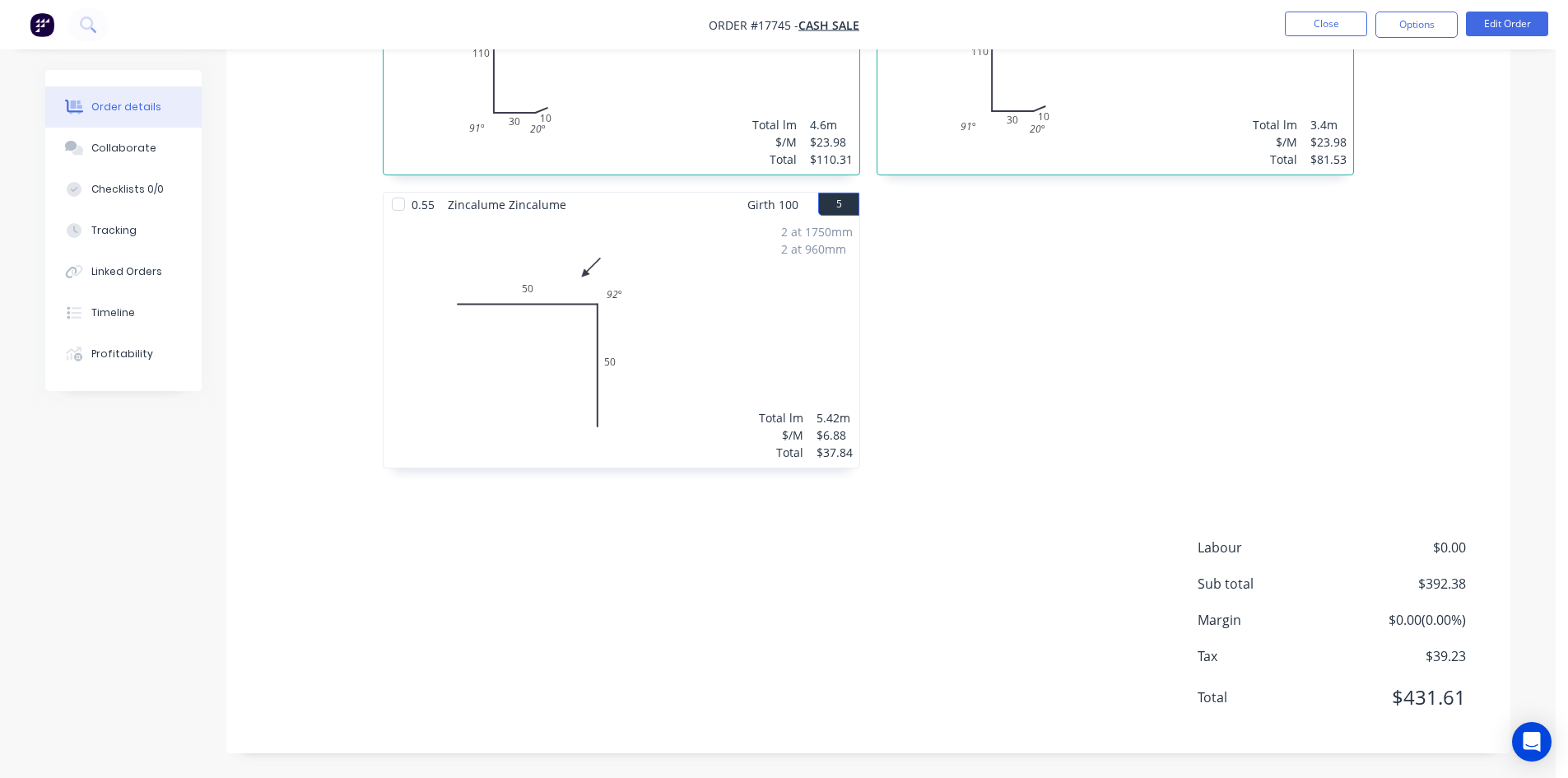
click at [398, 209] on div at bounding box center [398, 204] width 33 height 33
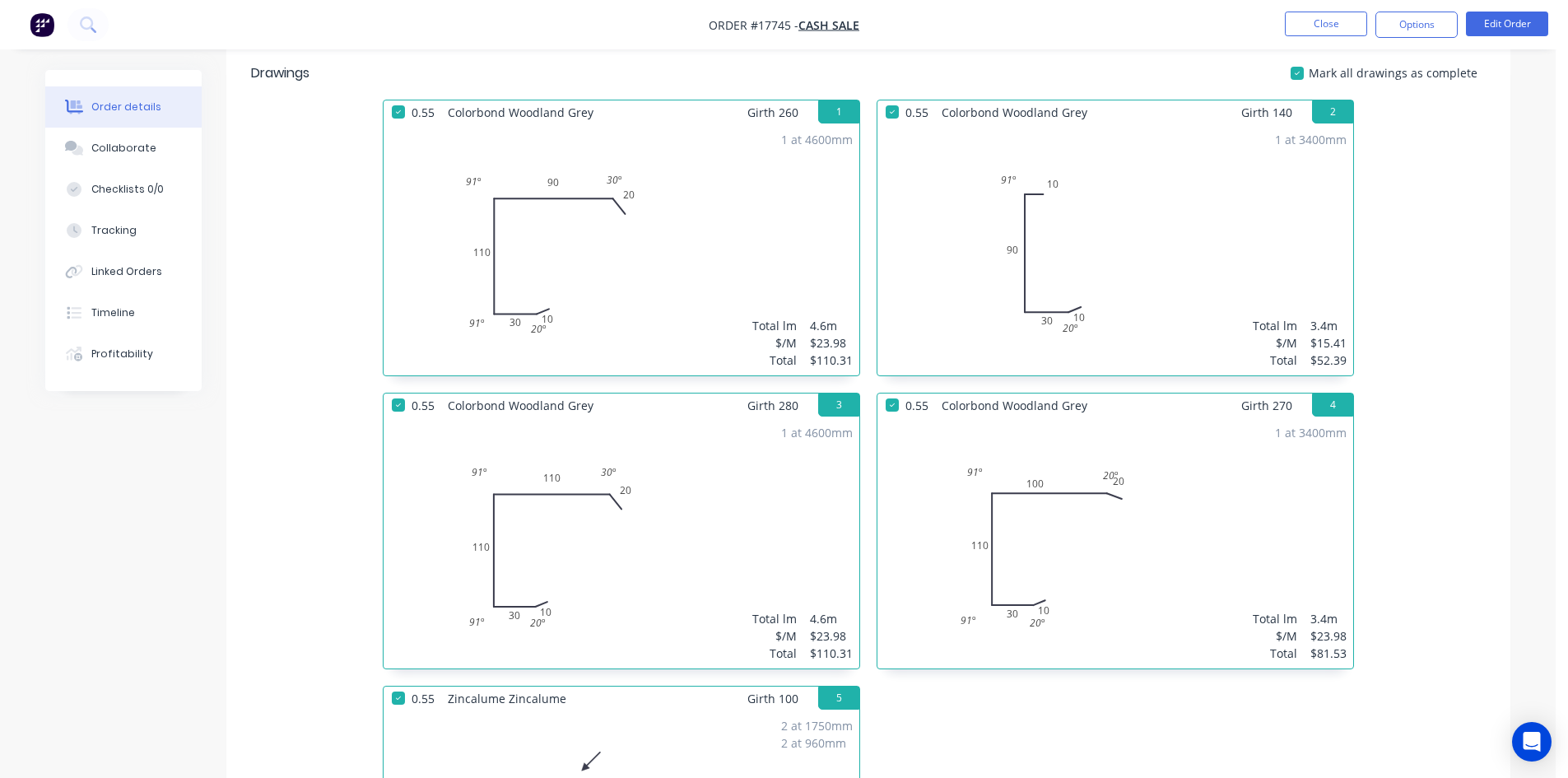
scroll to position [105, 0]
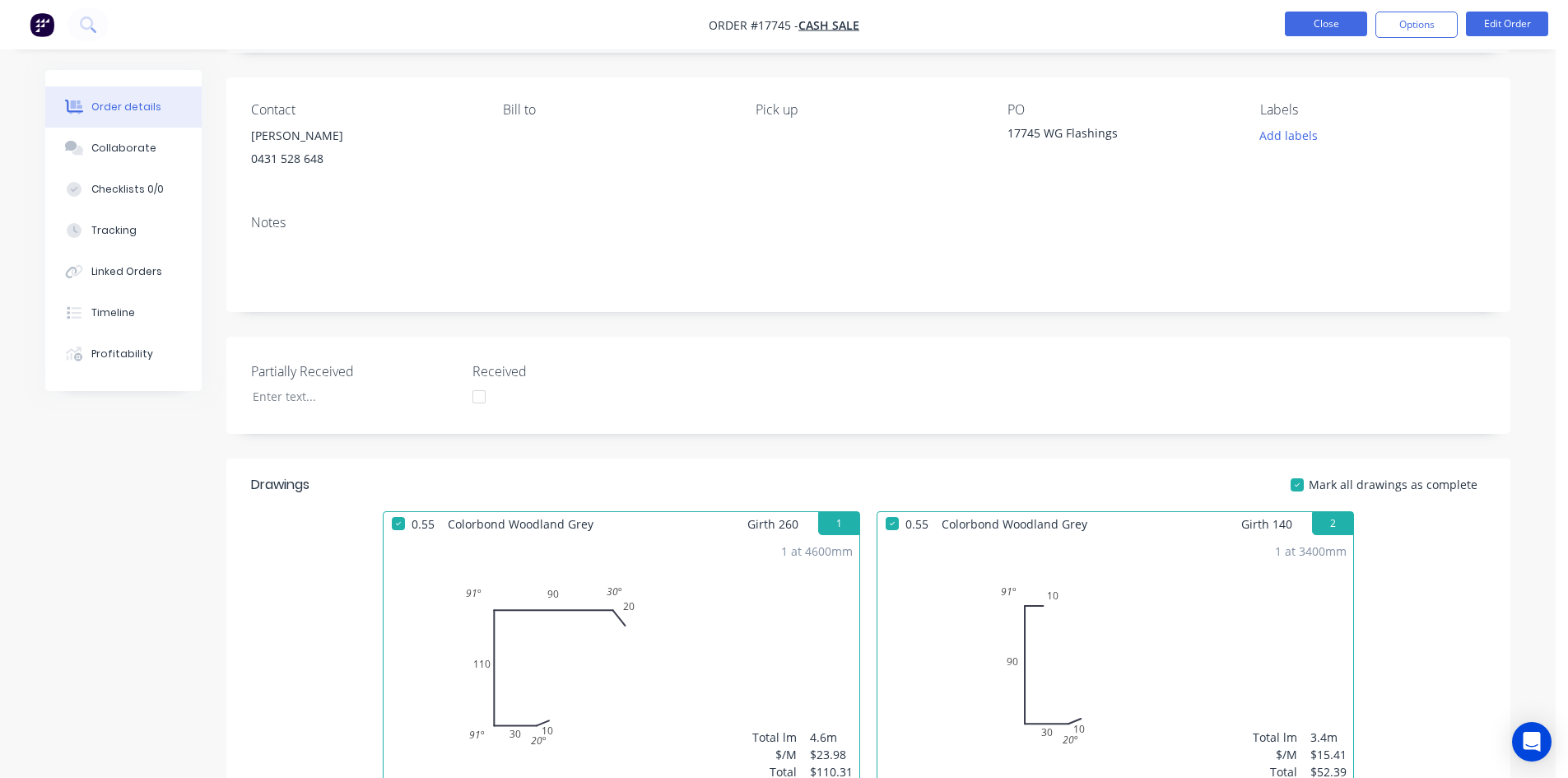
click at [1344, 26] on button "Close" at bounding box center [1325, 23] width 82 height 24
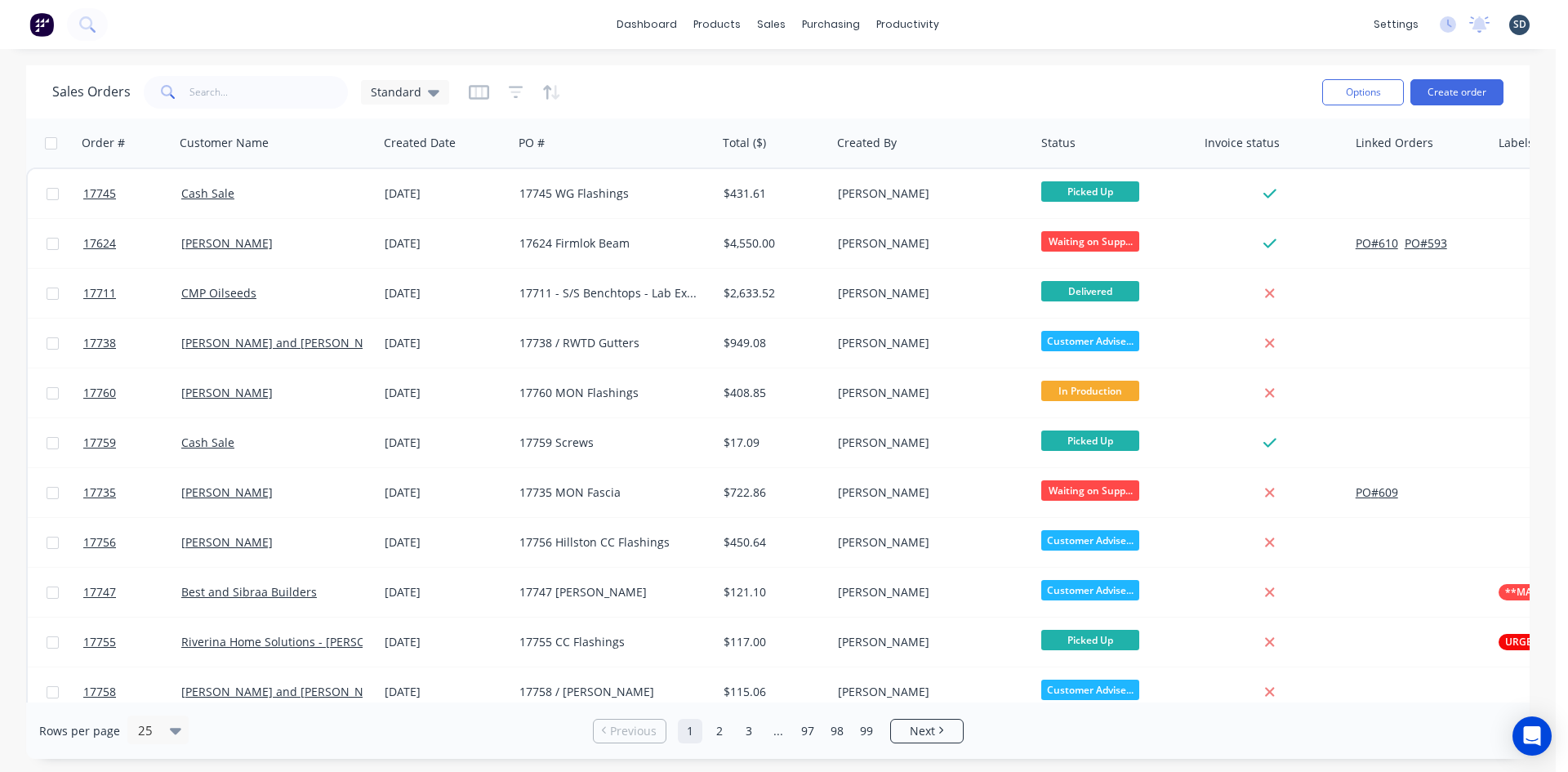
click at [1011, 21] on div "dashboard products sales purchasing productivity dashboard products Product Cat…" at bounding box center [778, 24] width 1556 height 49
click at [994, 23] on div "dashboard products sales purchasing productivity dashboard products Product Cat…" at bounding box center [778, 24] width 1556 height 49
click at [270, 91] on input "text" at bounding box center [269, 92] width 159 height 33
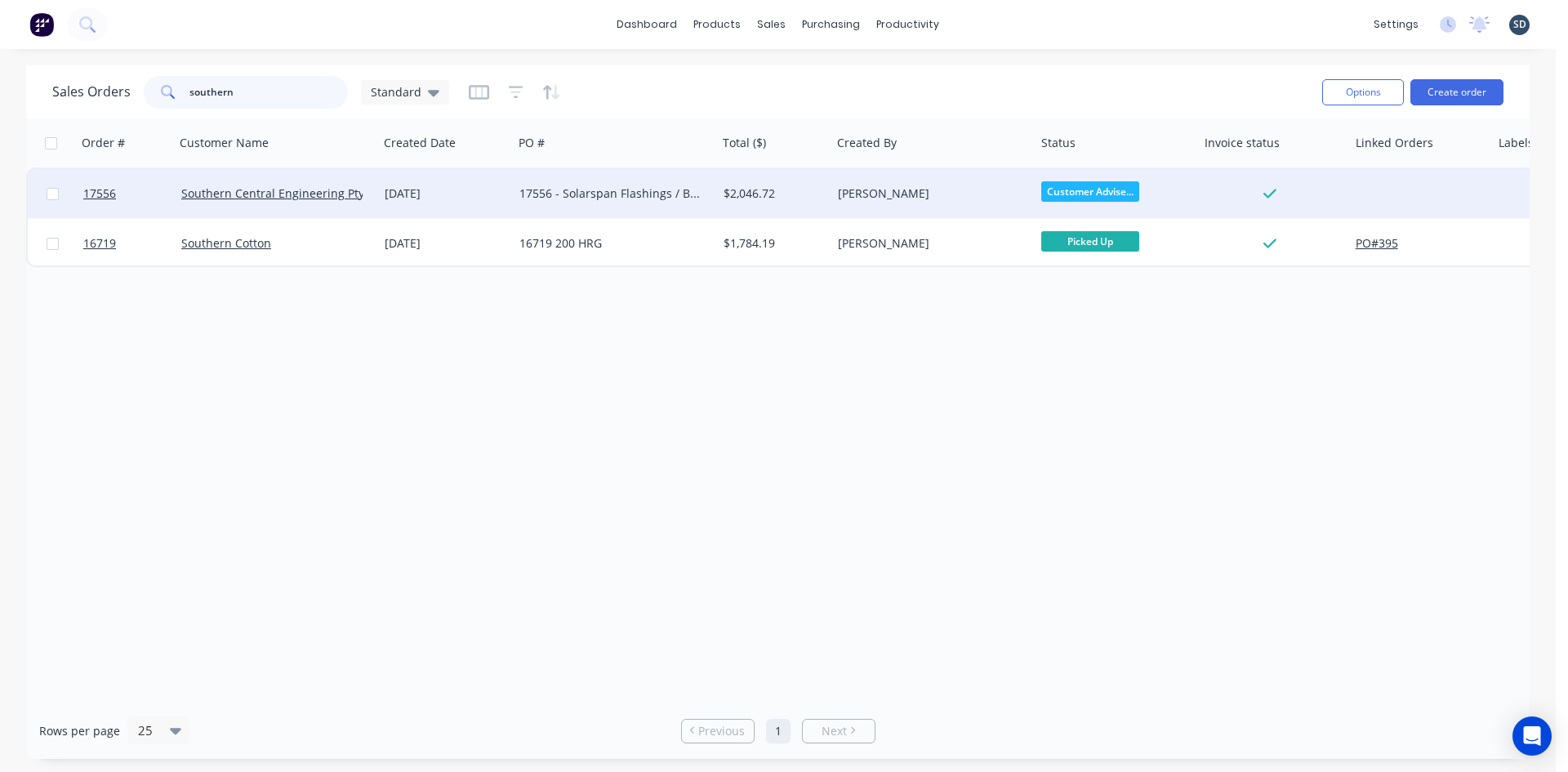
type input "southern"
click at [563, 197] on div "17556 - Solarspan Flashings / Boots" at bounding box center [610, 193] width 182 height 16
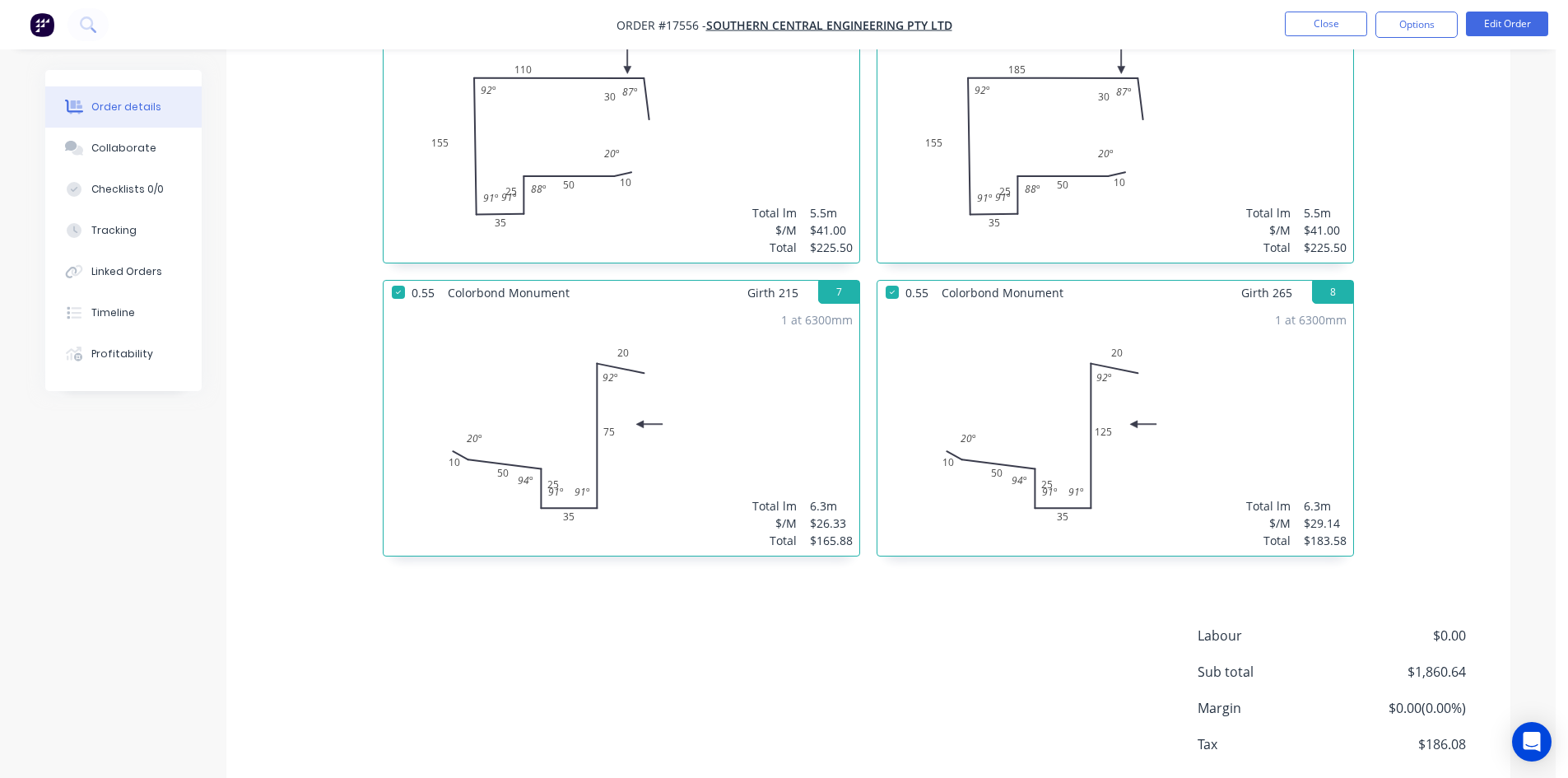
scroll to position [1317, 0]
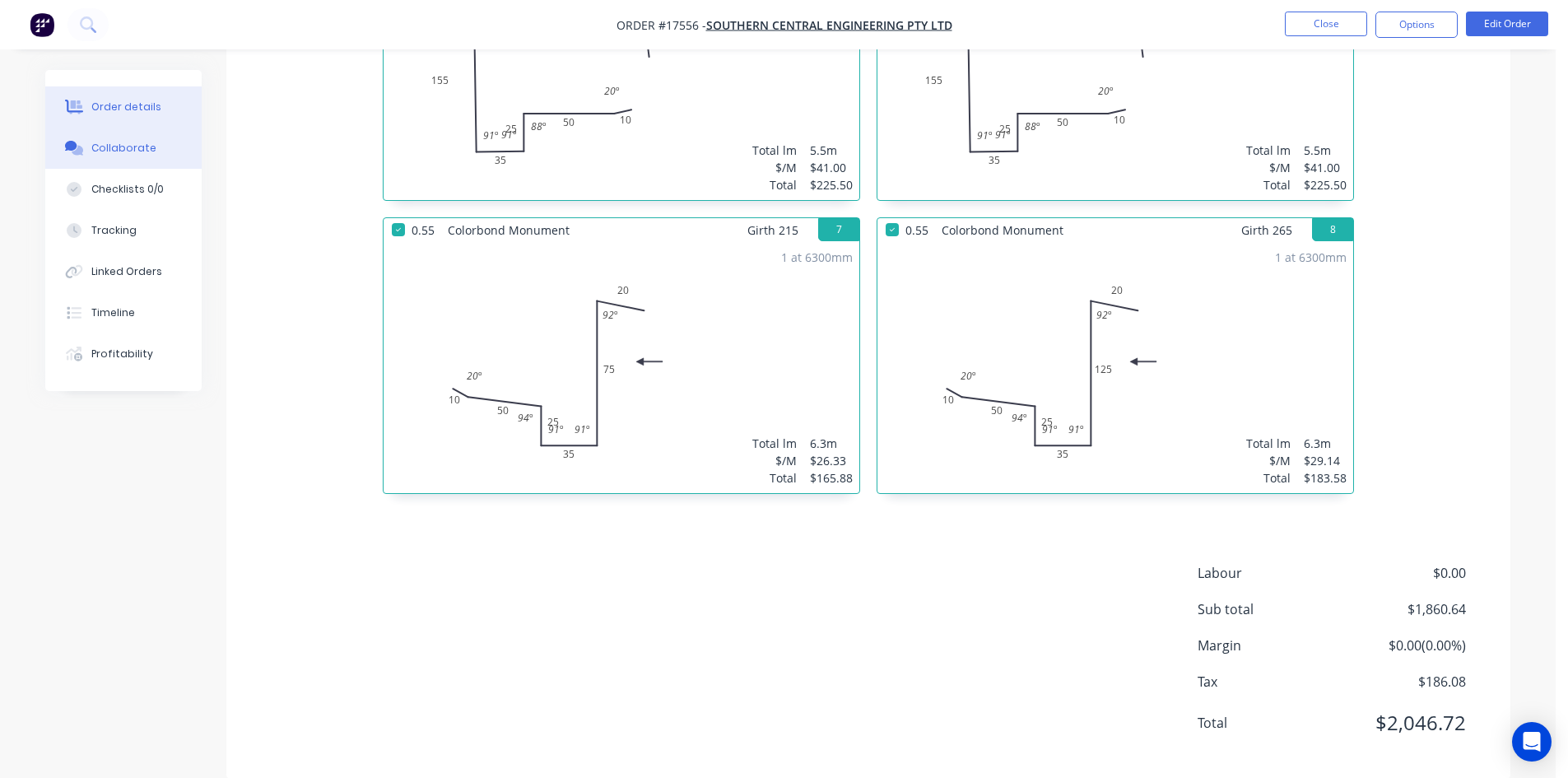
click at [132, 153] on div "Collaborate" at bounding box center [123, 148] width 65 height 14
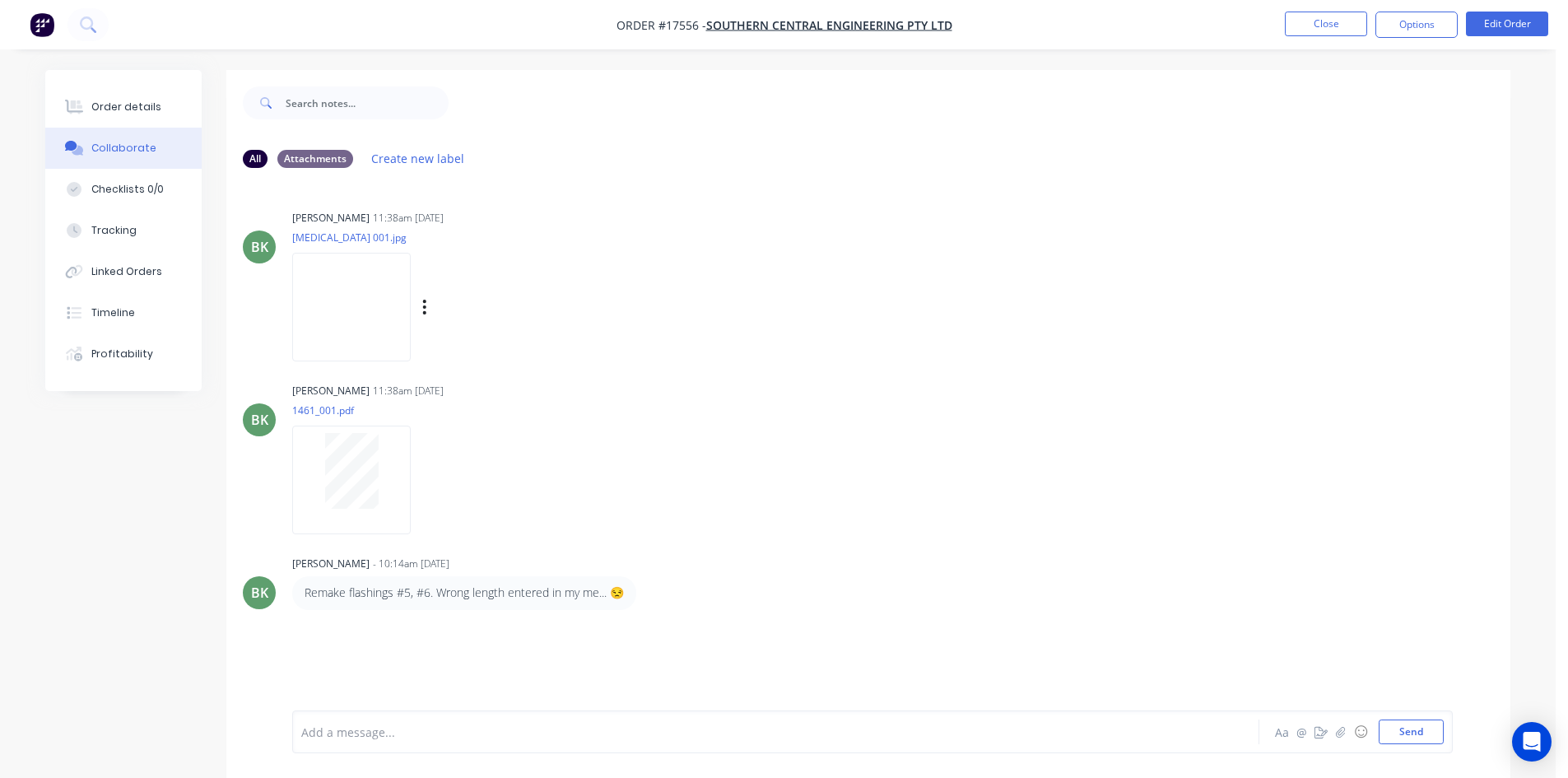
scroll to position [24, 0]
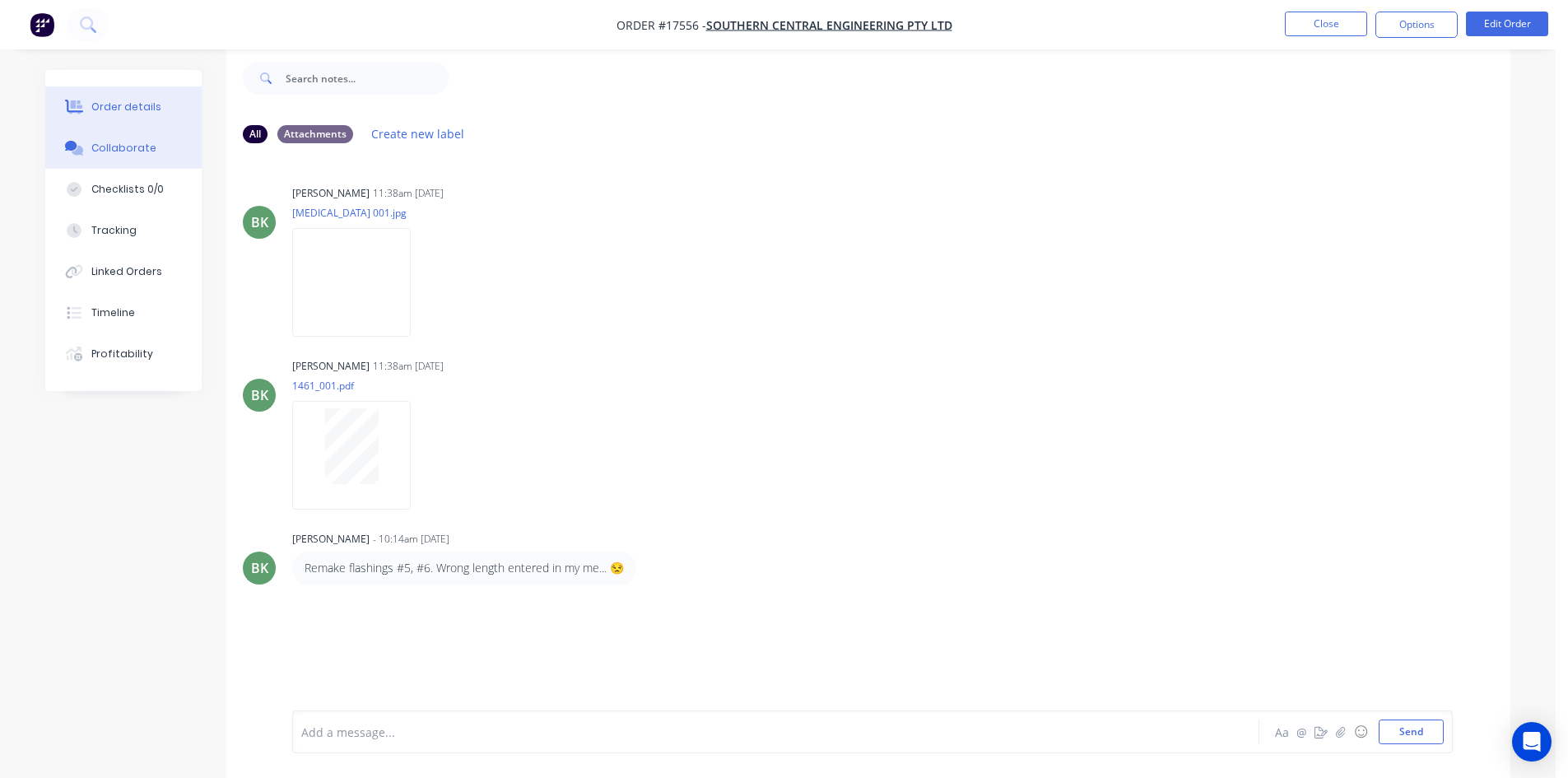
click at [105, 105] on div "Order details" at bounding box center [126, 106] width 70 height 14
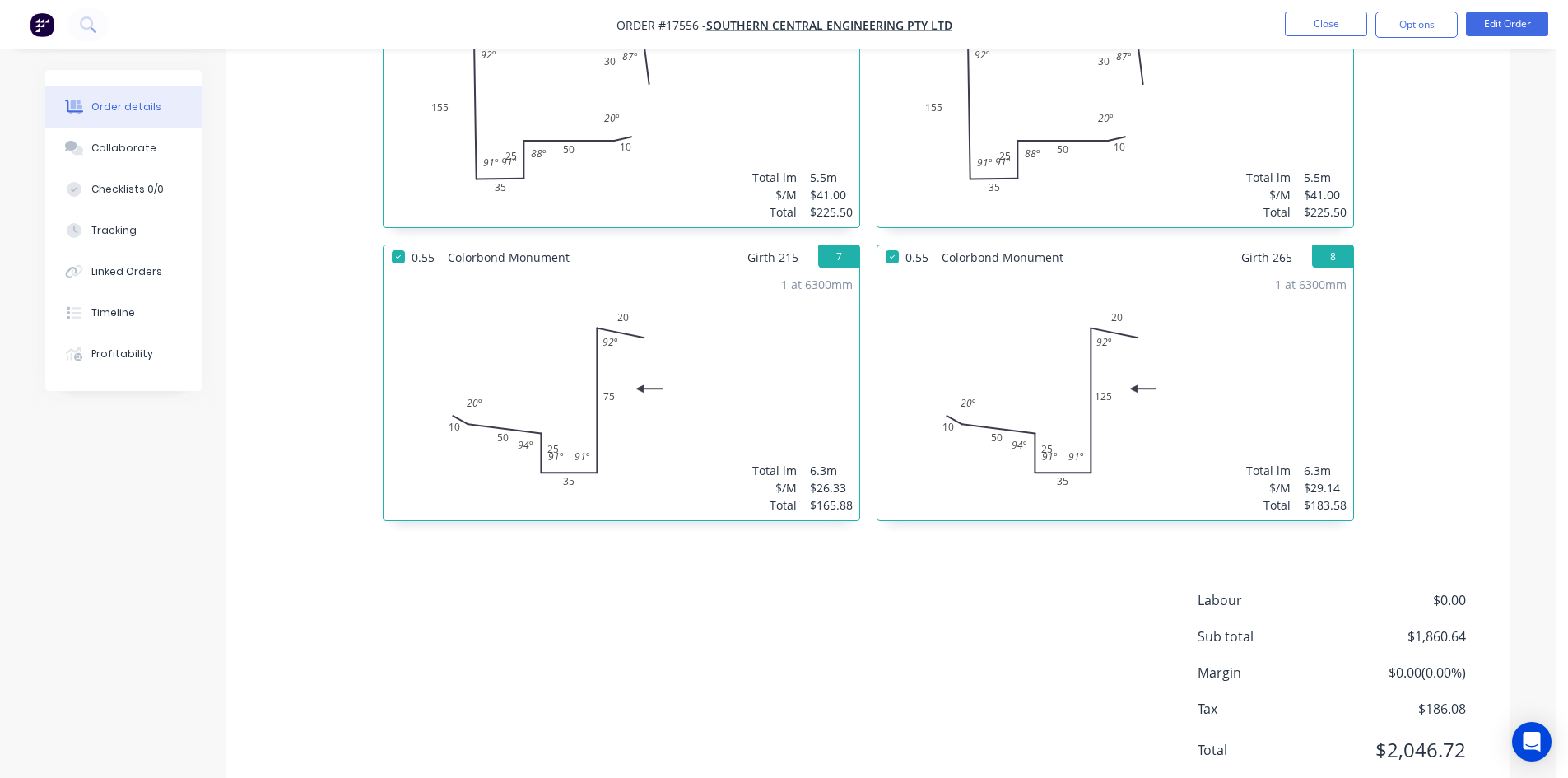
scroll to position [1260, 0]
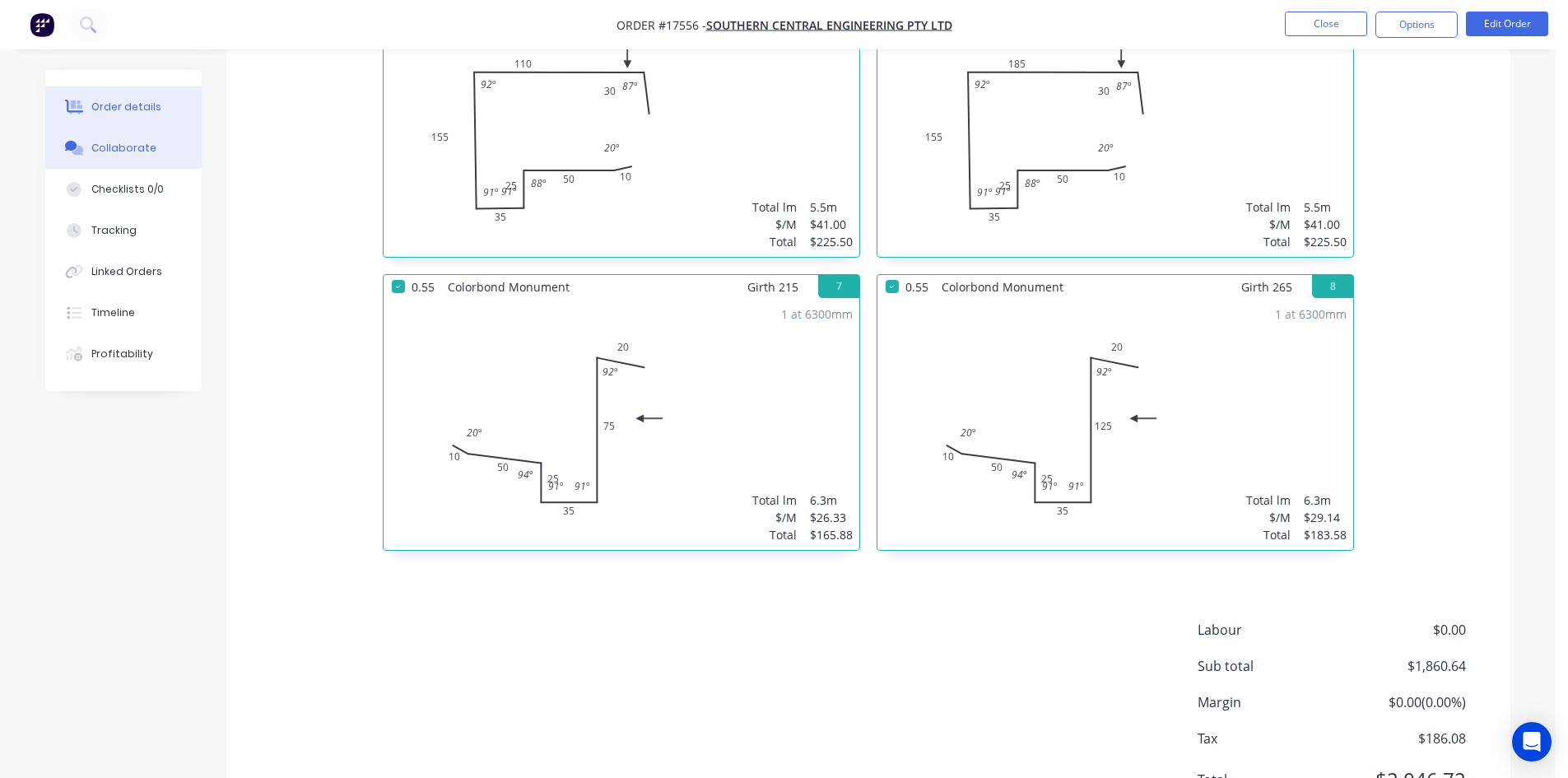
click at [118, 151] on div "Collaborate" at bounding box center [123, 148] width 65 height 14
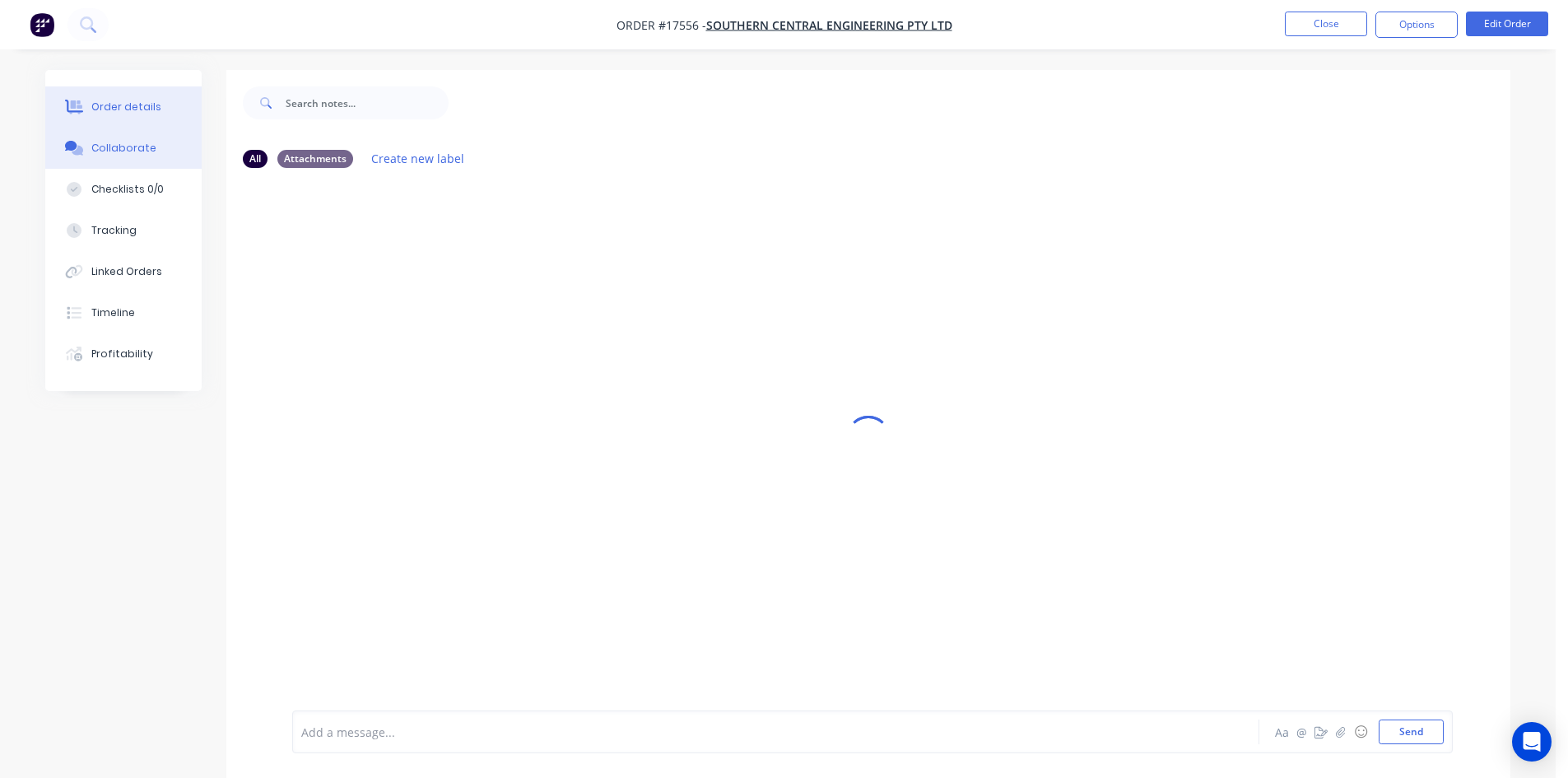
click at [132, 112] on div "Order details" at bounding box center [126, 106] width 70 height 14
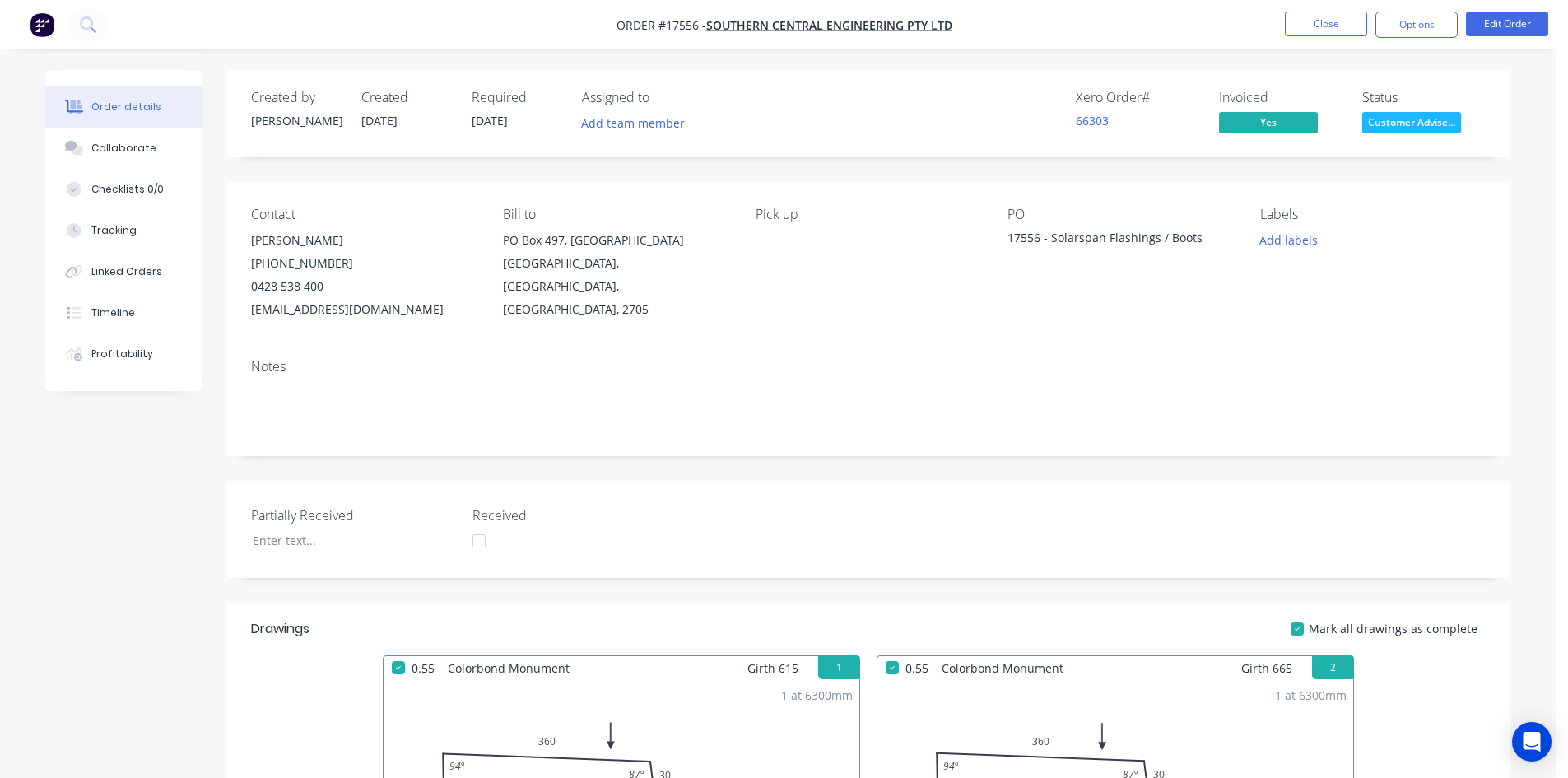
click at [1326, 24] on button "Close" at bounding box center [1325, 23] width 82 height 24
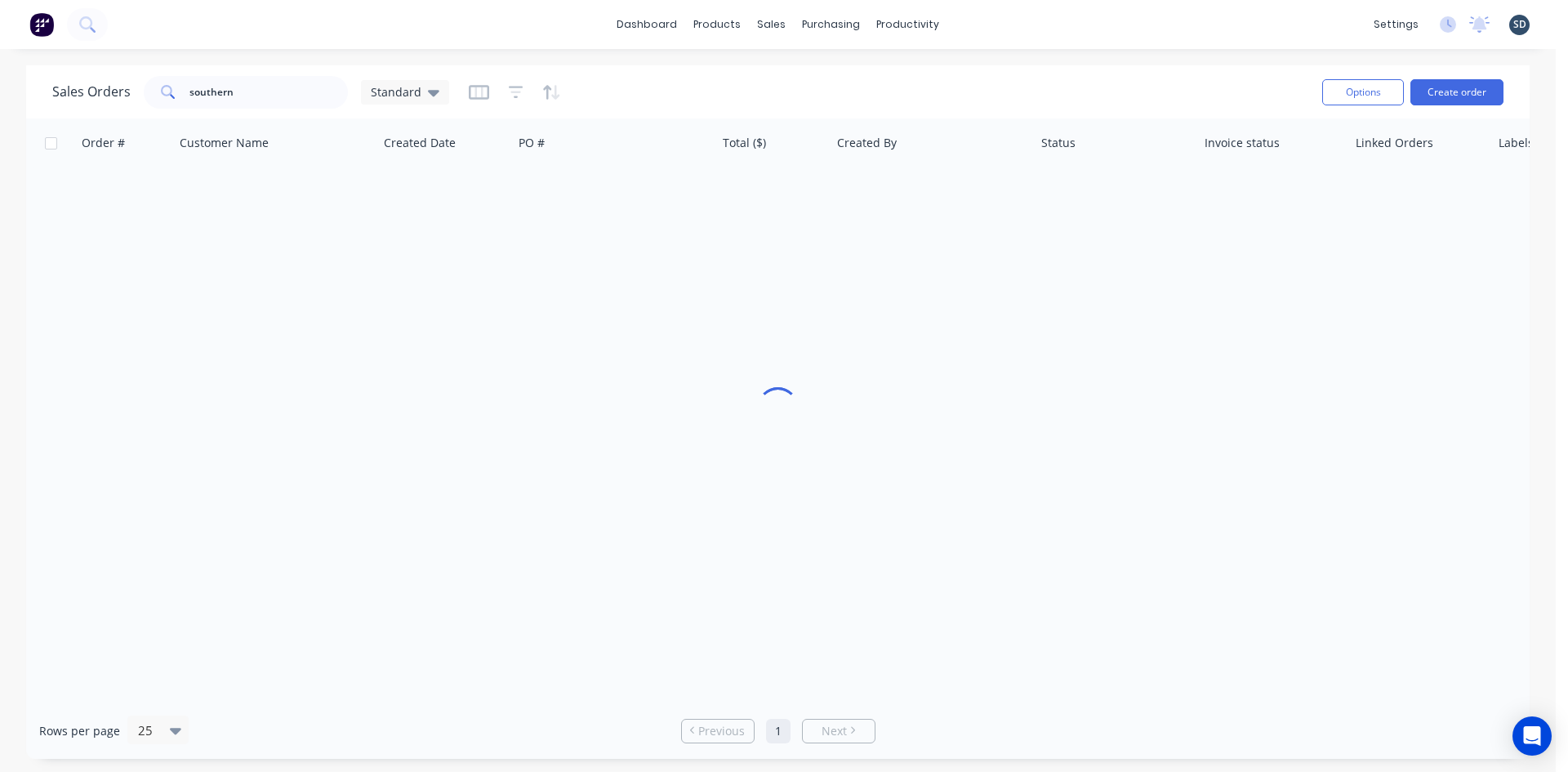
click at [994, 14] on div "dashboard products sales purchasing productivity dashboard products Product Cat…" at bounding box center [778, 24] width 1556 height 49
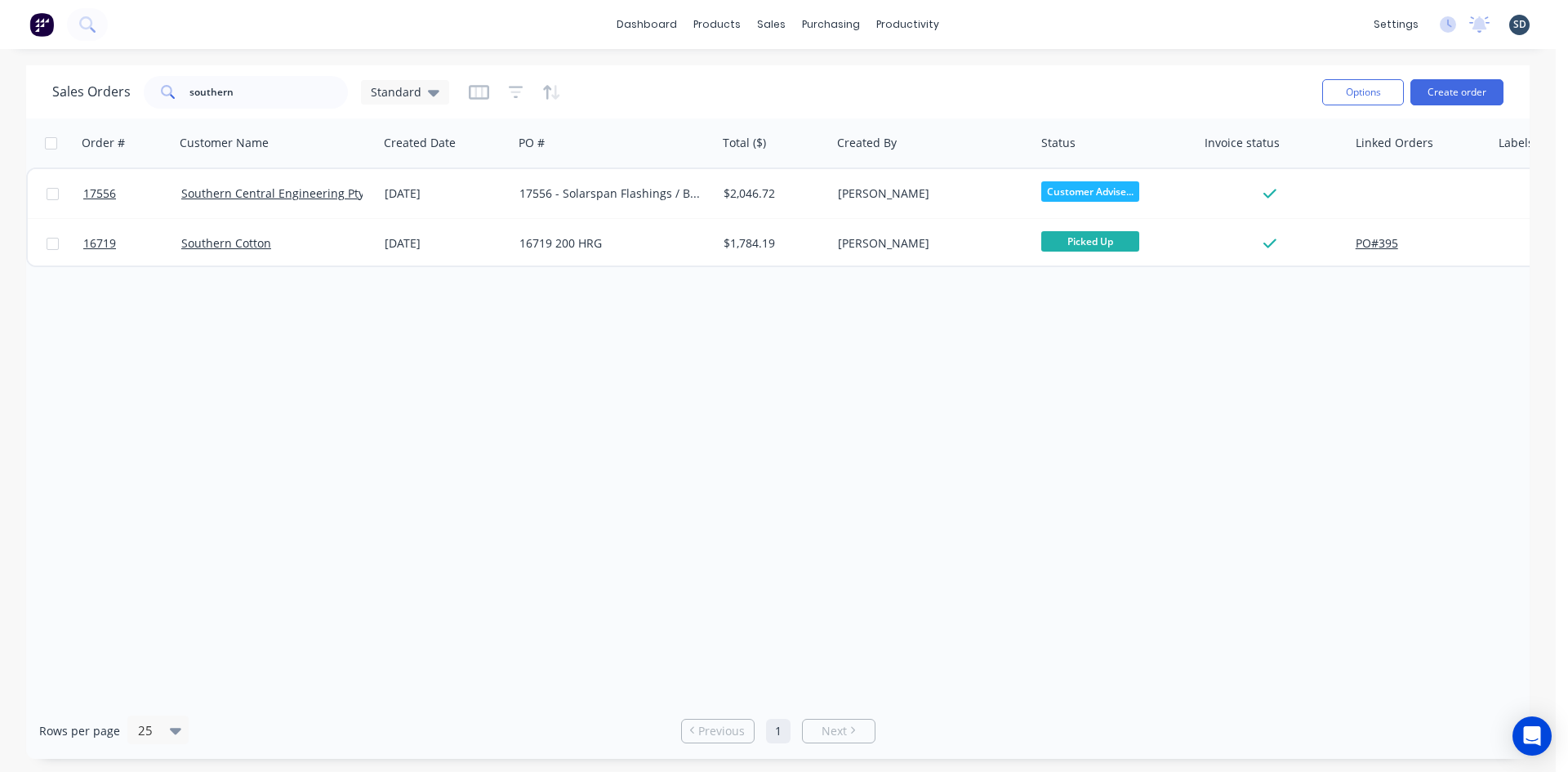
click at [1020, 25] on div "dashboard products sales purchasing productivity dashboard products Product Cat…" at bounding box center [778, 24] width 1556 height 49
click at [282, 98] on input "southern" at bounding box center [269, 92] width 159 height 33
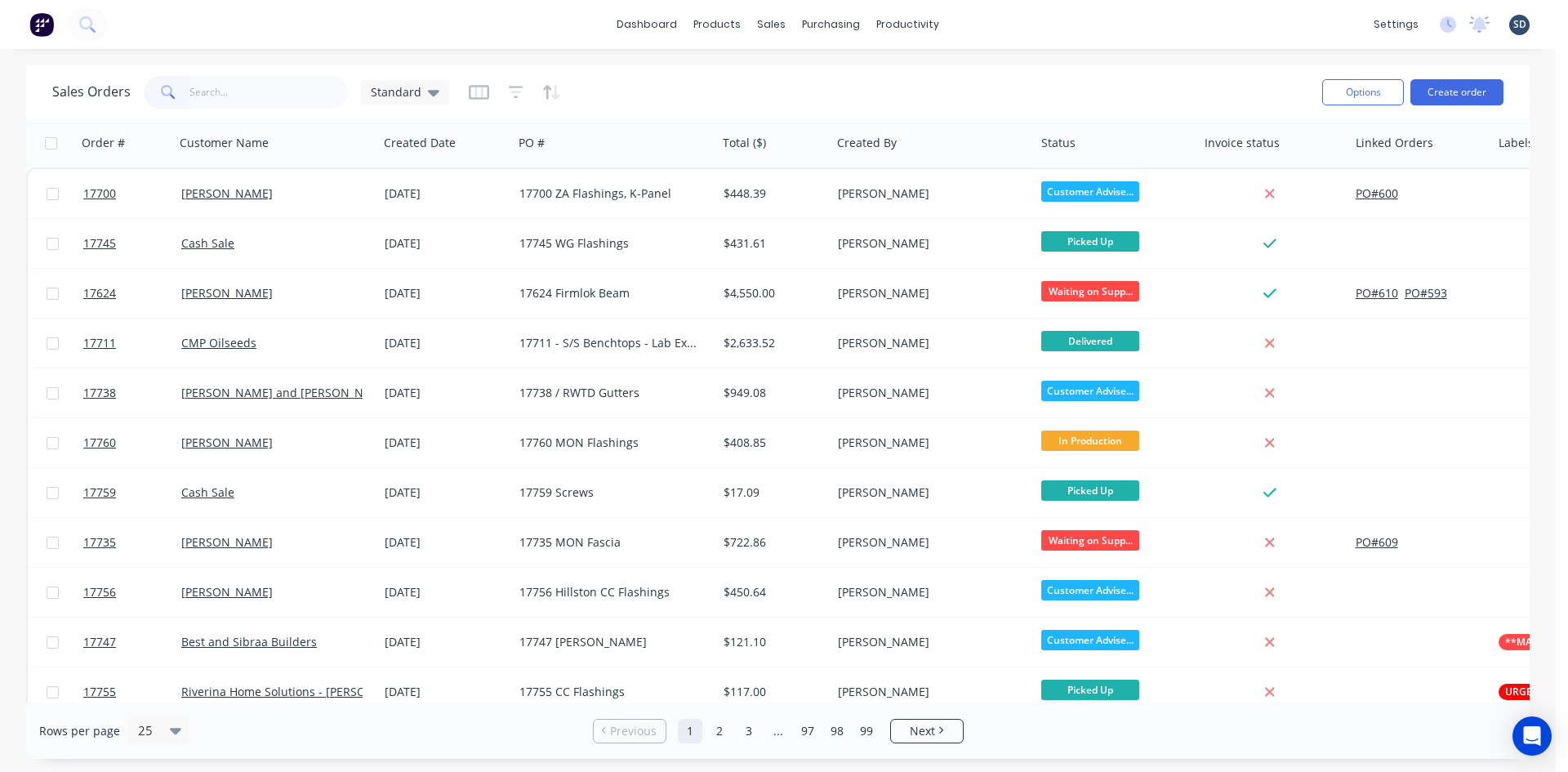
click at [1004, 31] on div "dashboard products sales purchasing productivity dashboard products Product Cat…" at bounding box center [778, 24] width 1556 height 49
click at [1056, 33] on div "dashboard products sales purchasing productivity dashboard products Product Cat…" at bounding box center [778, 24] width 1556 height 49
click at [235, 98] on input "text" at bounding box center [269, 92] width 159 height 33
type input "16860"
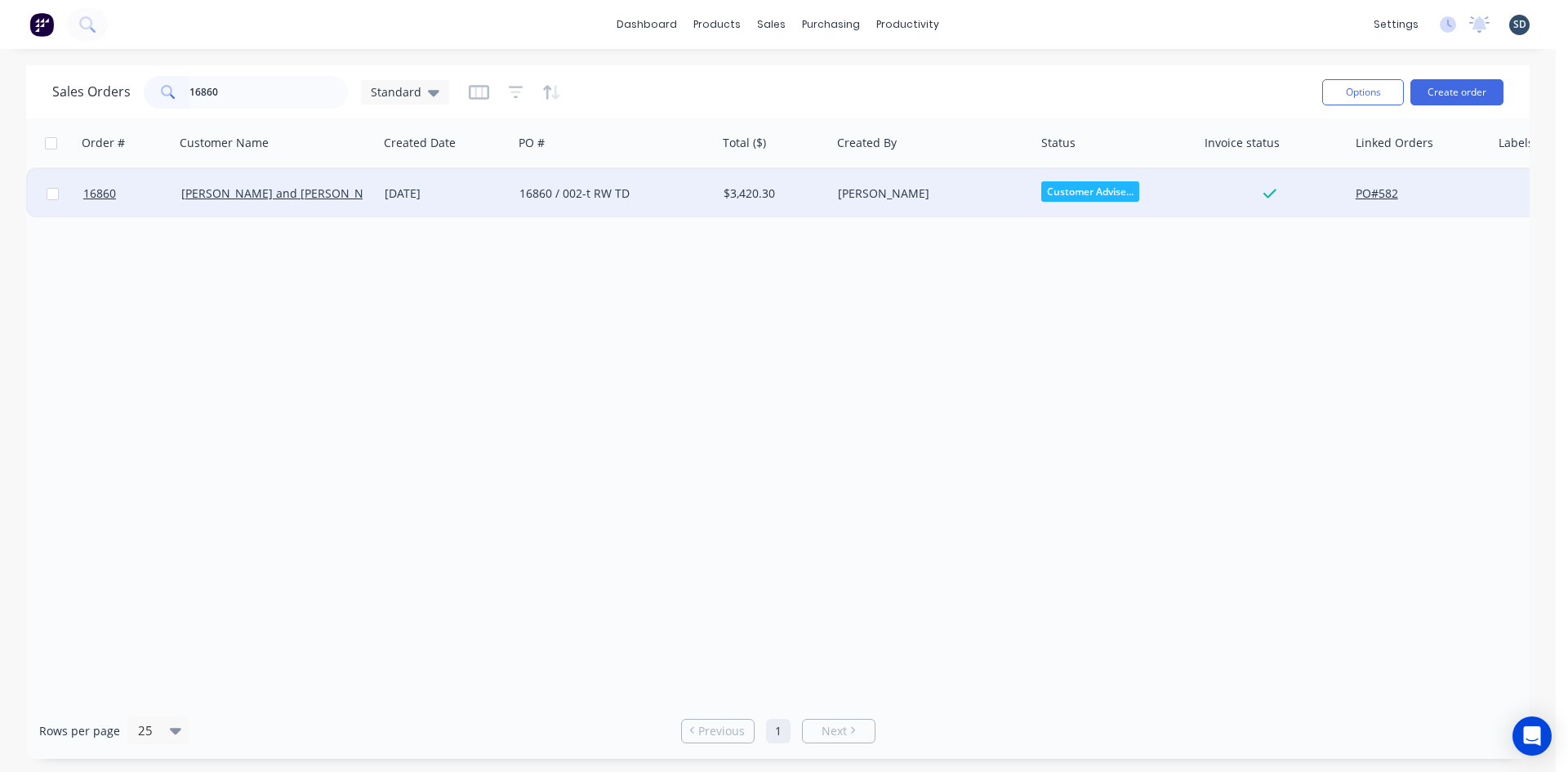
click at [700, 198] on div "16860 / 002-t RW TD" at bounding box center [610, 193] width 182 height 16
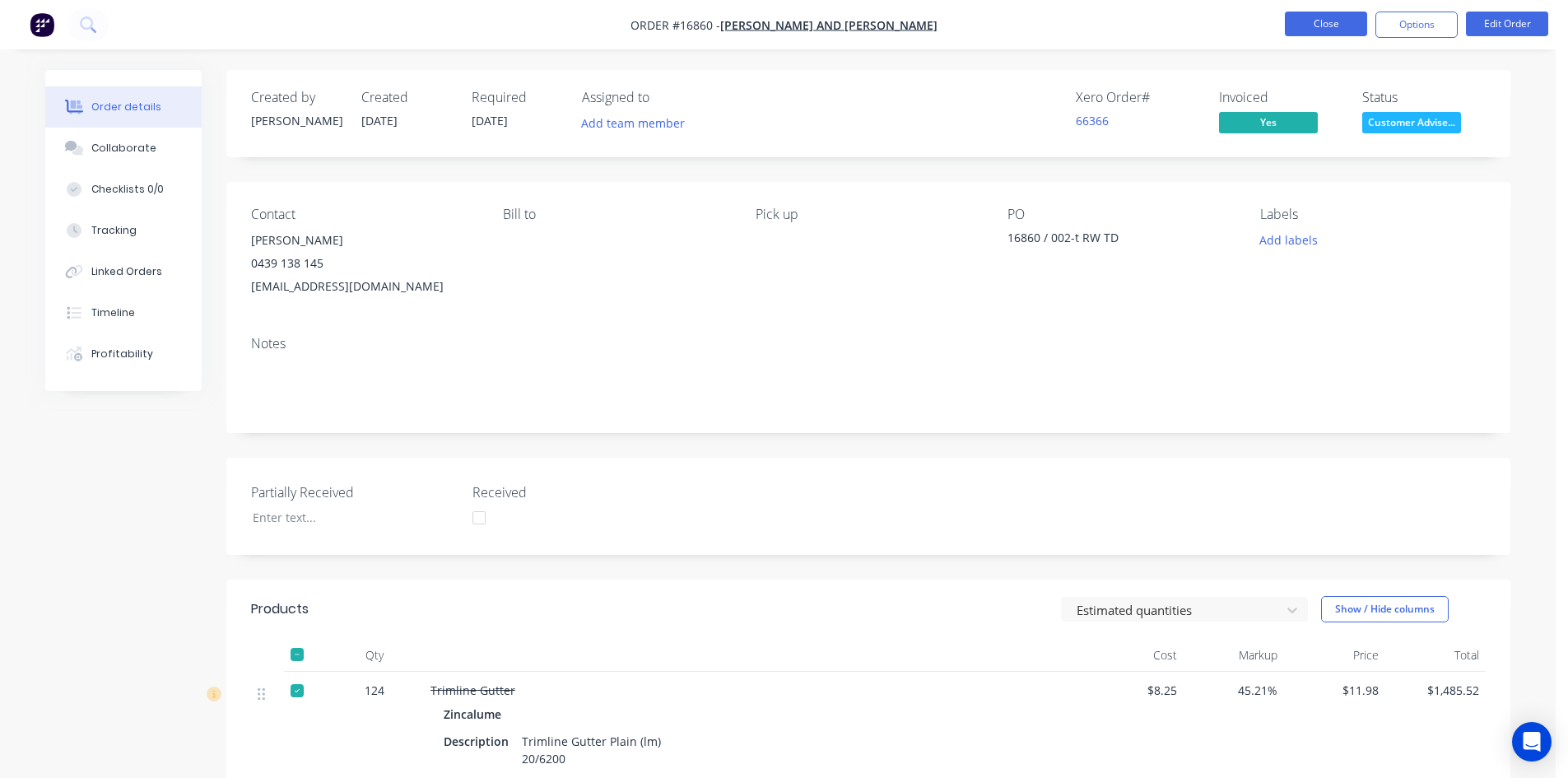
click at [1334, 20] on button "Close" at bounding box center [1325, 23] width 82 height 24
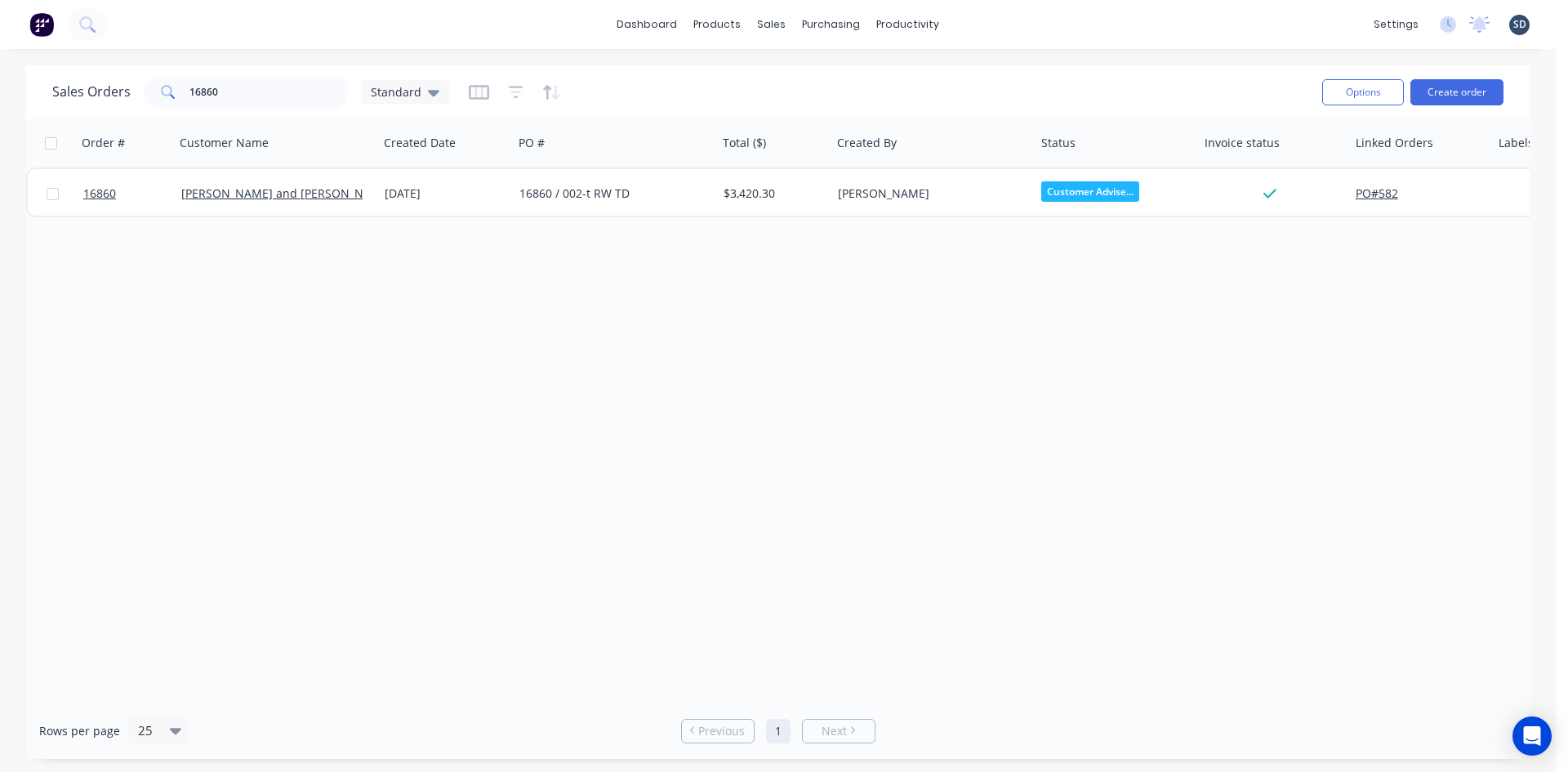
click at [1012, 30] on div "dashboard products sales purchasing productivity dashboard products Product Cat…" at bounding box center [778, 24] width 1556 height 49
drag, startPoint x: 240, startPoint y: 91, endPoint x: 152, endPoint y: 83, distance: 88.4
click at [152, 83] on div "16860" at bounding box center [246, 92] width 204 height 33
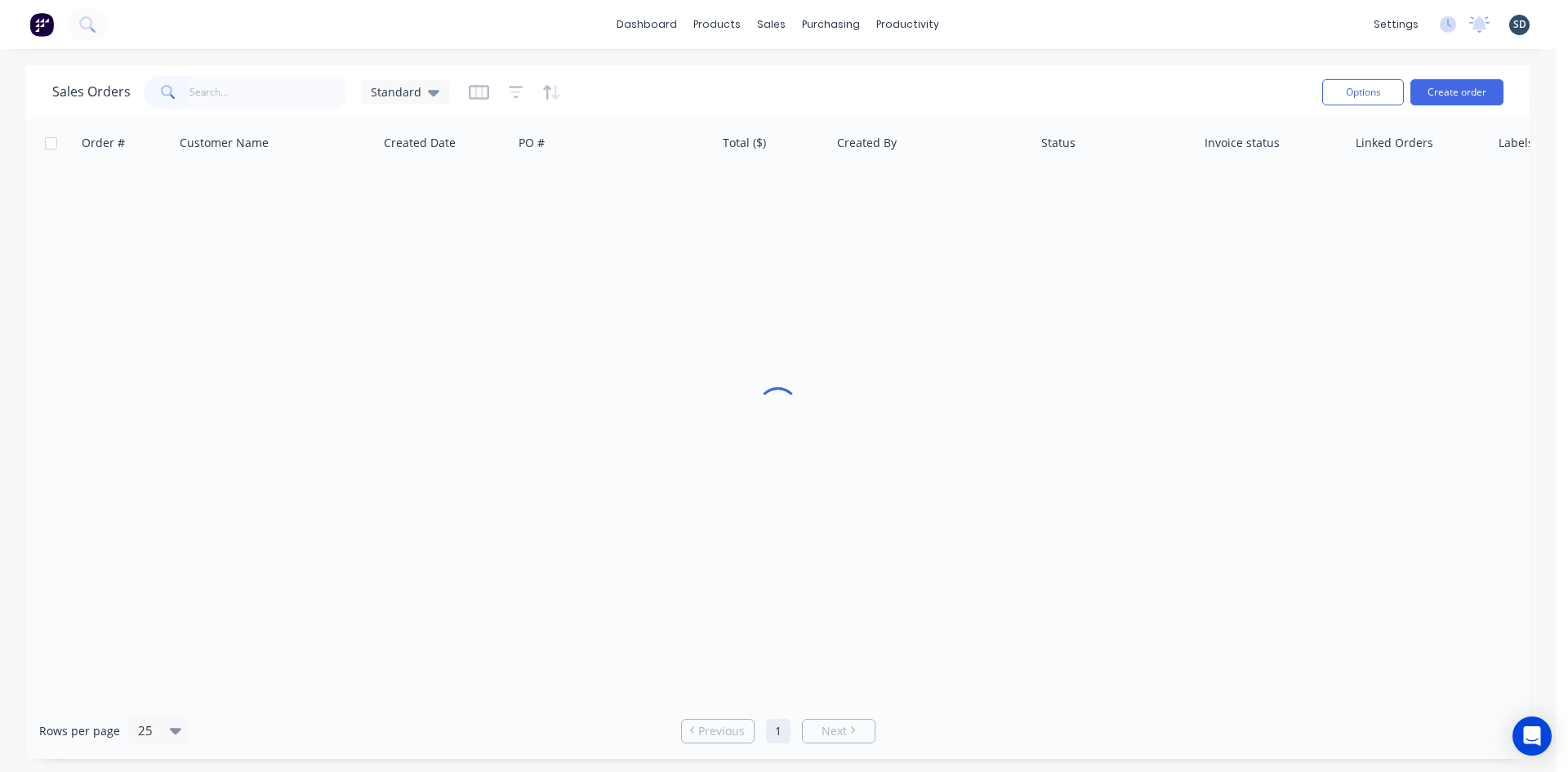
click at [823, 75] on div "Sales Orders Standard" at bounding box center [680, 91] width 1257 height 40
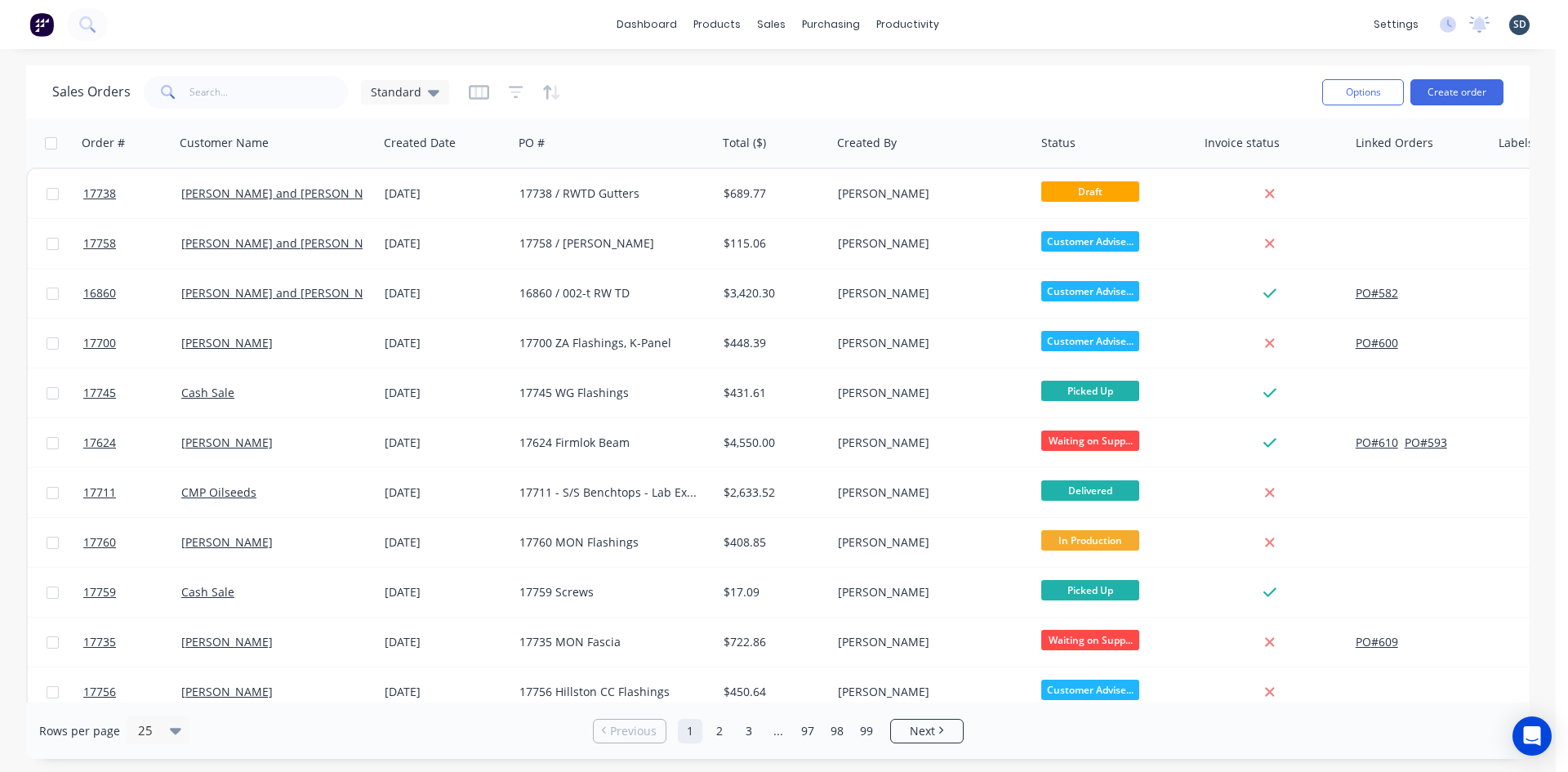
click at [996, 21] on div "dashboard products sales purchasing productivity dashboard products Product Cat…" at bounding box center [778, 24] width 1556 height 49
click at [1030, 25] on div "dashboard products sales purchasing productivity dashboard products Product Cat…" at bounding box center [778, 24] width 1556 height 49
click at [1011, 23] on div "dashboard products sales purchasing productivity dashboard products Product Cat…" at bounding box center [778, 24] width 1556 height 49
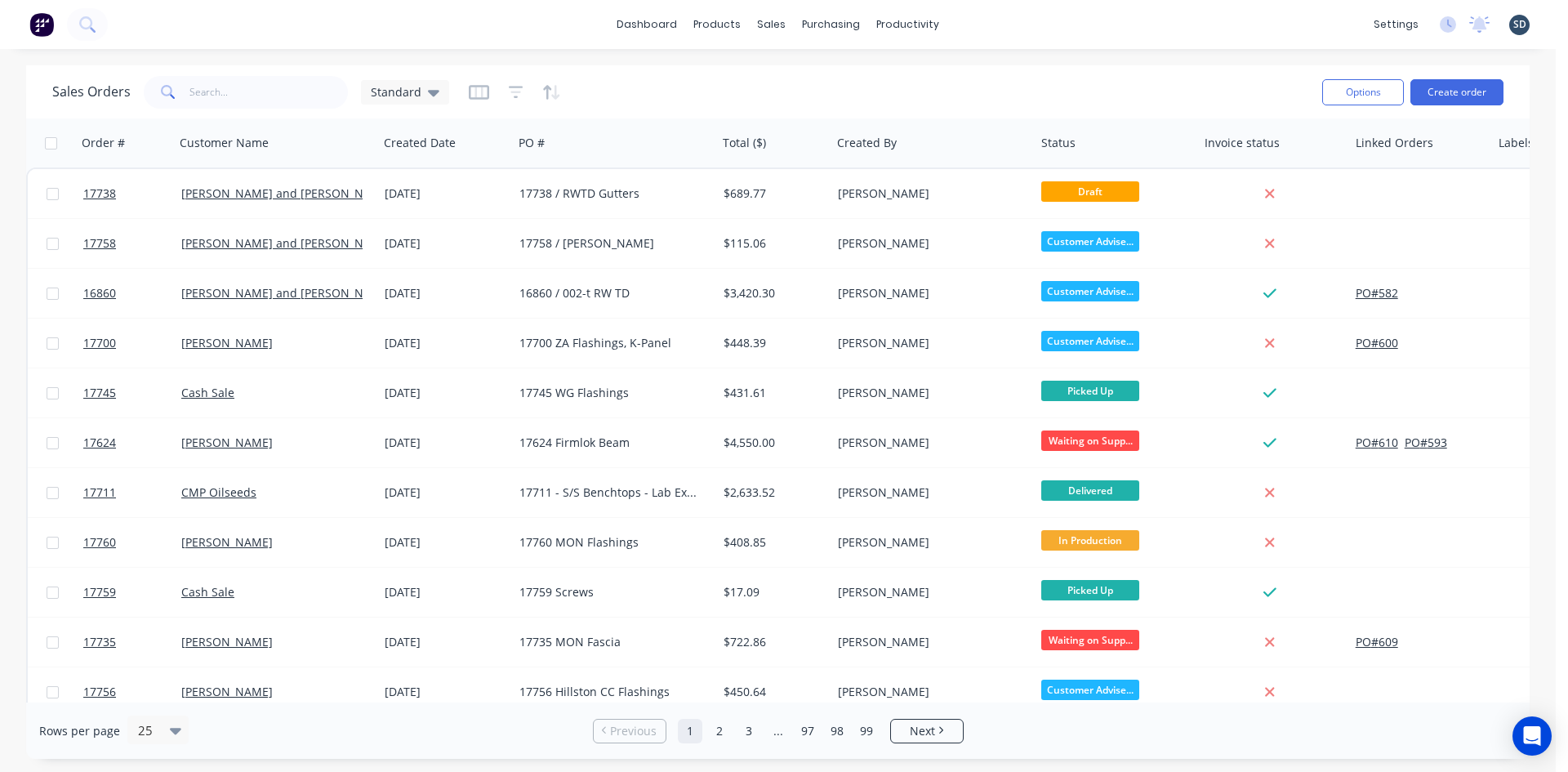
click at [989, 23] on div "dashboard products sales purchasing productivity dashboard products Product Cat…" at bounding box center [778, 24] width 1556 height 49
click at [987, 23] on div "dashboard products sales purchasing productivity dashboard products Product Cat…" at bounding box center [778, 24] width 1556 height 49
click at [1020, 25] on div "dashboard products sales purchasing productivity dashboard products Product Cat…" at bounding box center [778, 24] width 1556 height 49
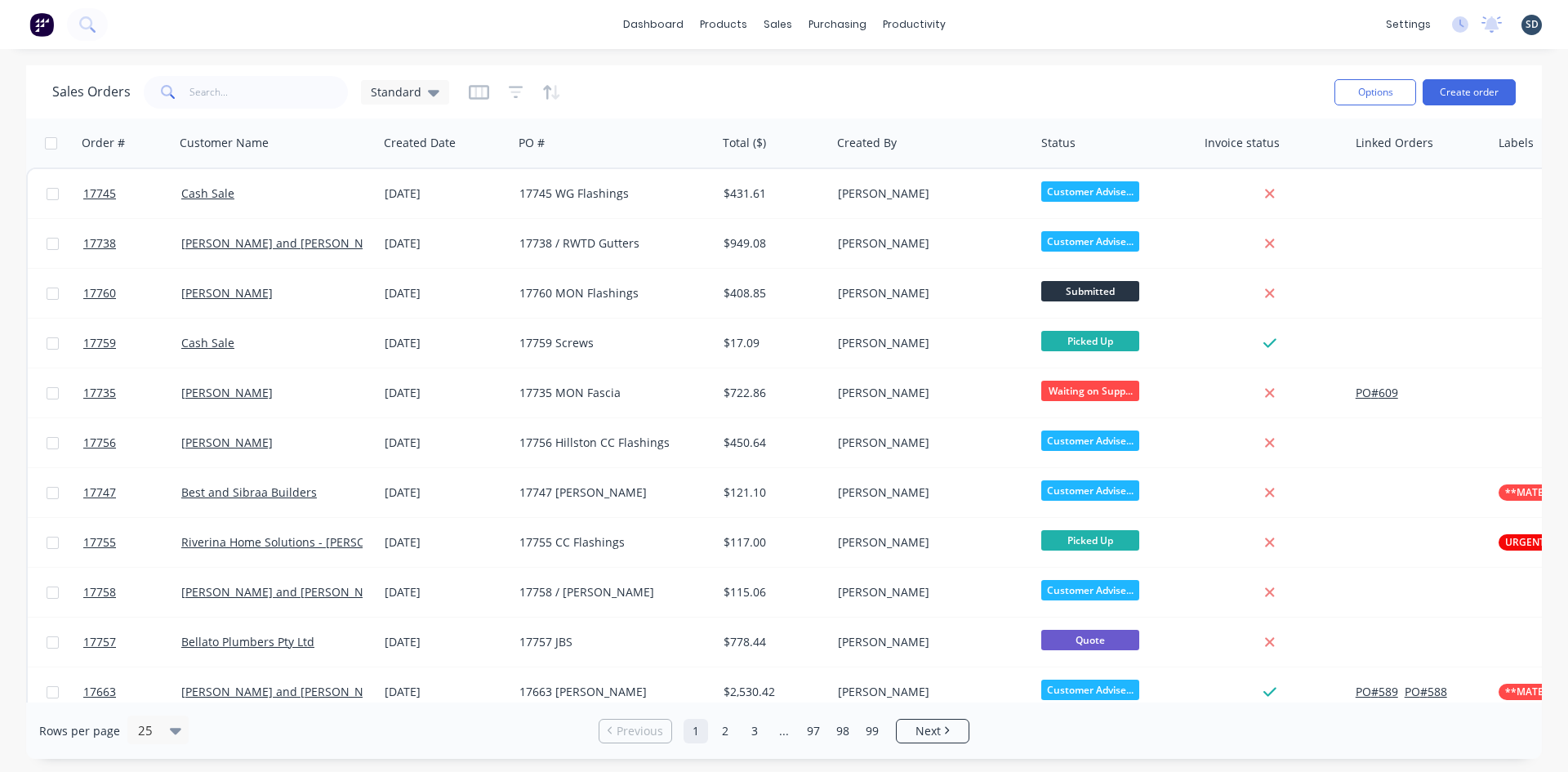
click at [1081, 23] on div "dashboard products sales purchasing productivity dashboard products Product Cat…" at bounding box center [784, 24] width 1568 height 49
click at [1118, 30] on div "dashboard products sales purchasing productivity dashboard products Product Cat…" at bounding box center [784, 24] width 1568 height 49
click at [1005, 20] on div "dashboard products sales purchasing productivity dashboard products Product Cat…" at bounding box center [784, 24] width 1568 height 49
drag, startPoint x: 990, startPoint y: 21, endPoint x: 990, endPoint y: 37, distance: 16.0
click at [990, 21] on div "dashboard products sales purchasing productivity dashboard products Product Cat…" at bounding box center [784, 24] width 1568 height 49
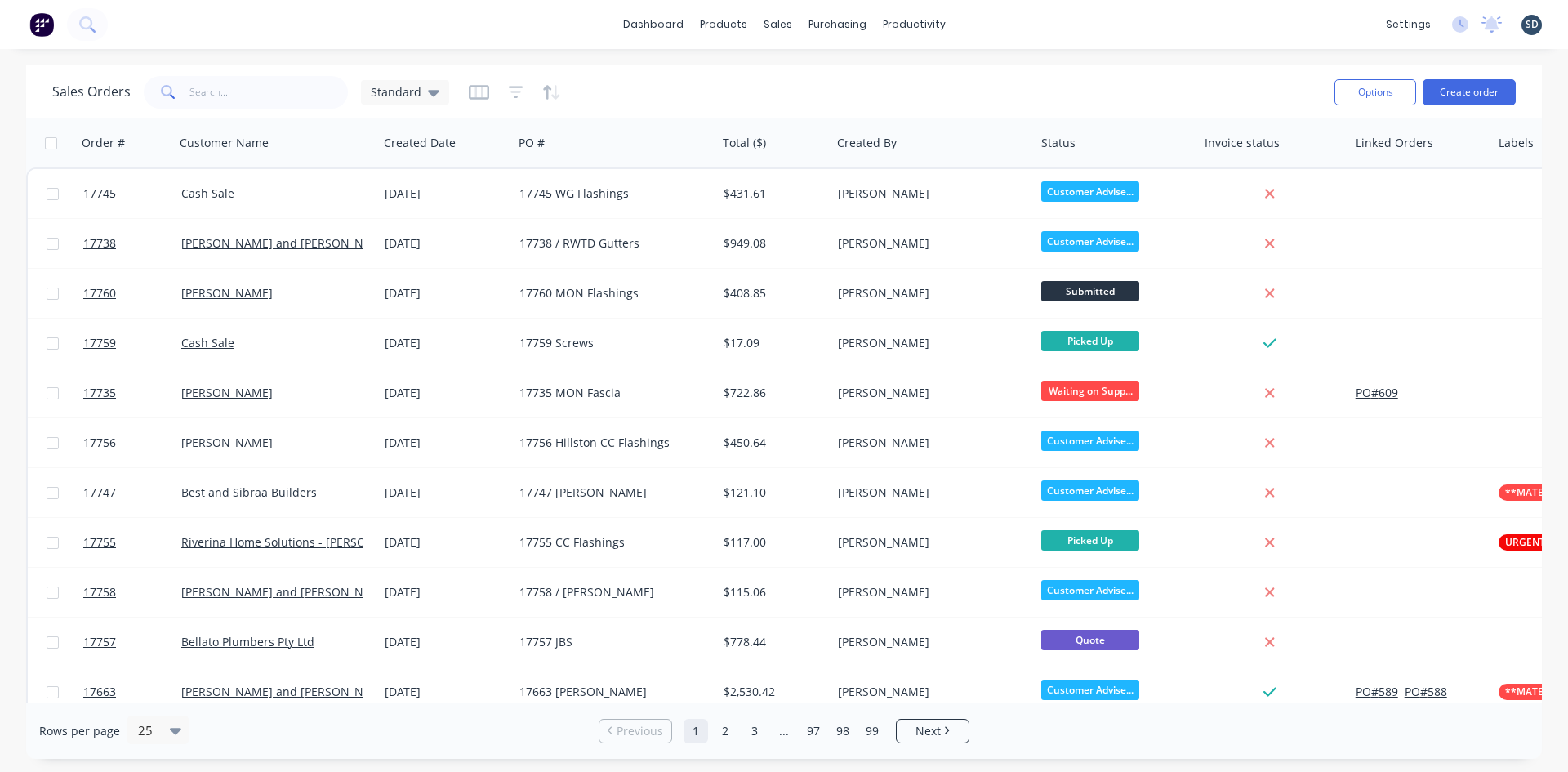
drag, startPoint x: 1003, startPoint y: 31, endPoint x: 991, endPoint y: 31, distance: 12.0
click at [1002, 31] on div "dashboard products sales purchasing productivity dashboard products Product Cat…" at bounding box center [784, 24] width 1568 height 49
click at [1002, 22] on div "dashboard products sales purchasing productivity dashboard products Product Cat…" at bounding box center [784, 24] width 1568 height 49
click at [990, 33] on div "dashboard products sales purchasing productivity dashboard products Product Cat…" at bounding box center [784, 24] width 1568 height 49
click at [997, 27] on div "dashboard products sales purchasing productivity dashboard products Product Cat…" at bounding box center [784, 24] width 1568 height 49
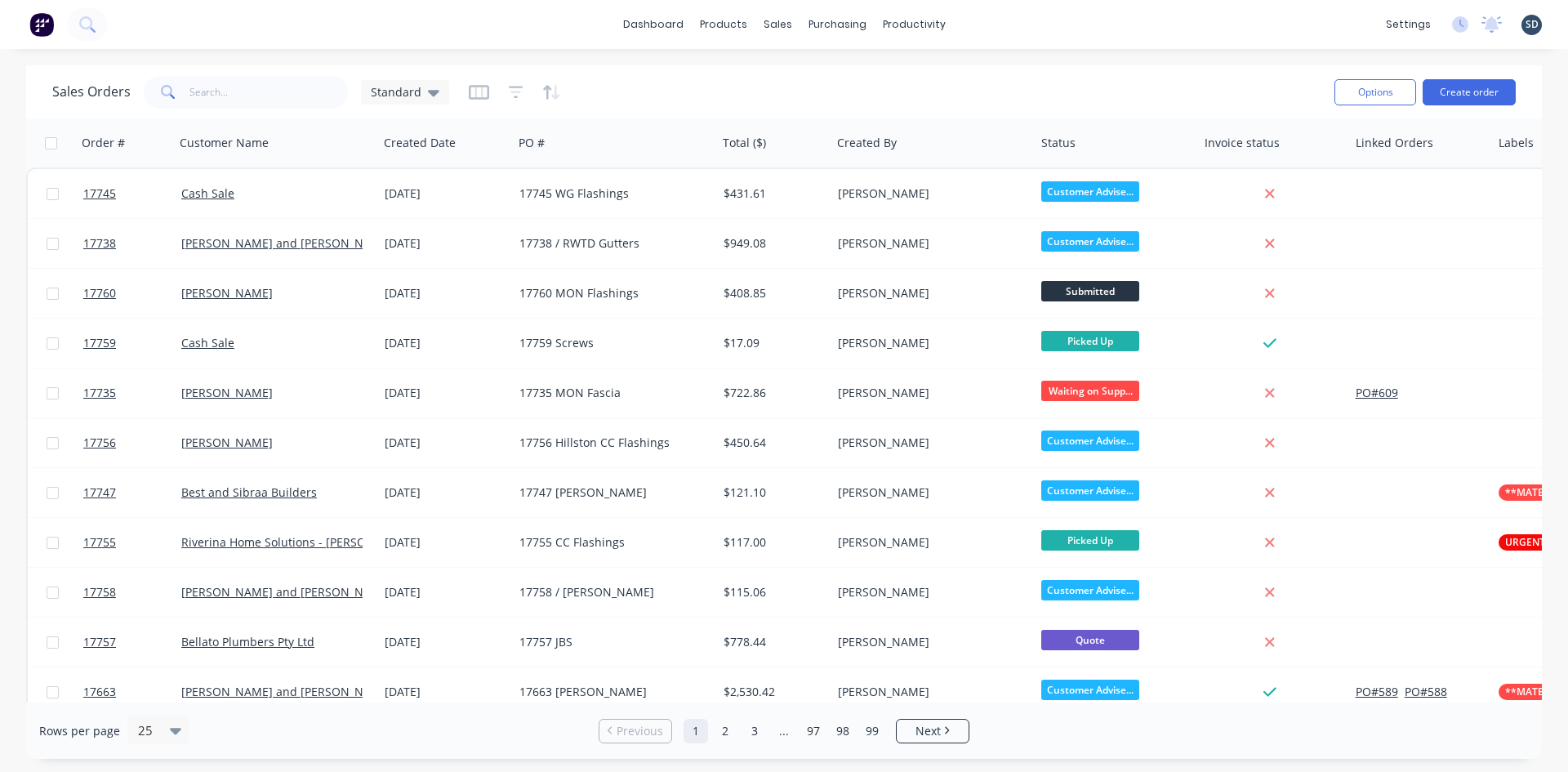
click at [996, 24] on div "dashboard products sales purchasing productivity dashboard products Product Cat…" at bounding box center [784, 24] width 1568 height 49
click at [991, 24] on div "dashboard products sales purchasing productivity dashboard products Product Cat…" at bounding box center [784, 24] width 1568 height 49
click at [1005, 35] on div "dashboard products sales purchasing productivity dashboard products Product Cat…" at bounding box center [784, 24] width 1568 height 49
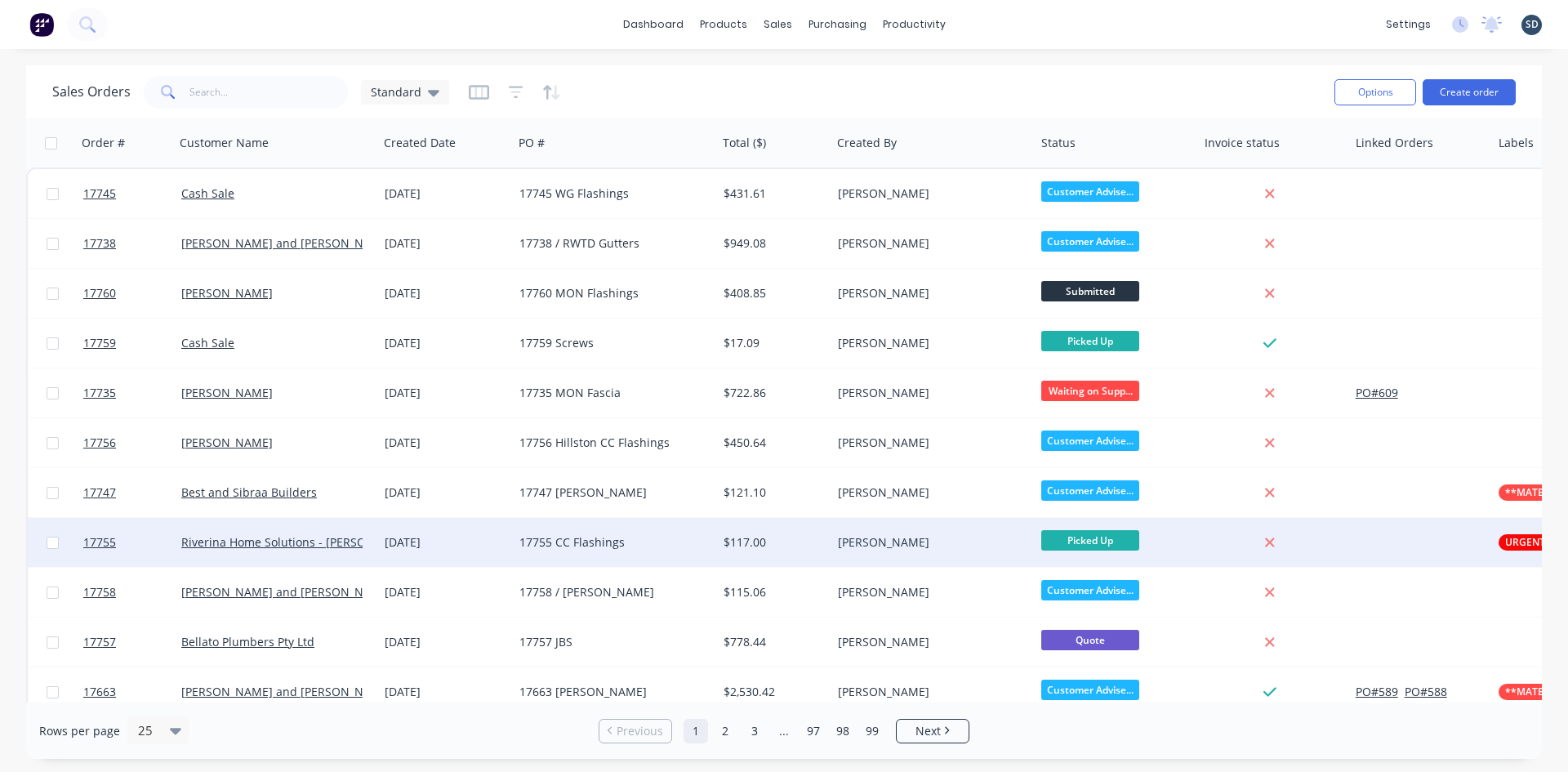
click at [678, 544] on div "17755 CC Flashings" at bounding box center [610, 542] width 182 height 16
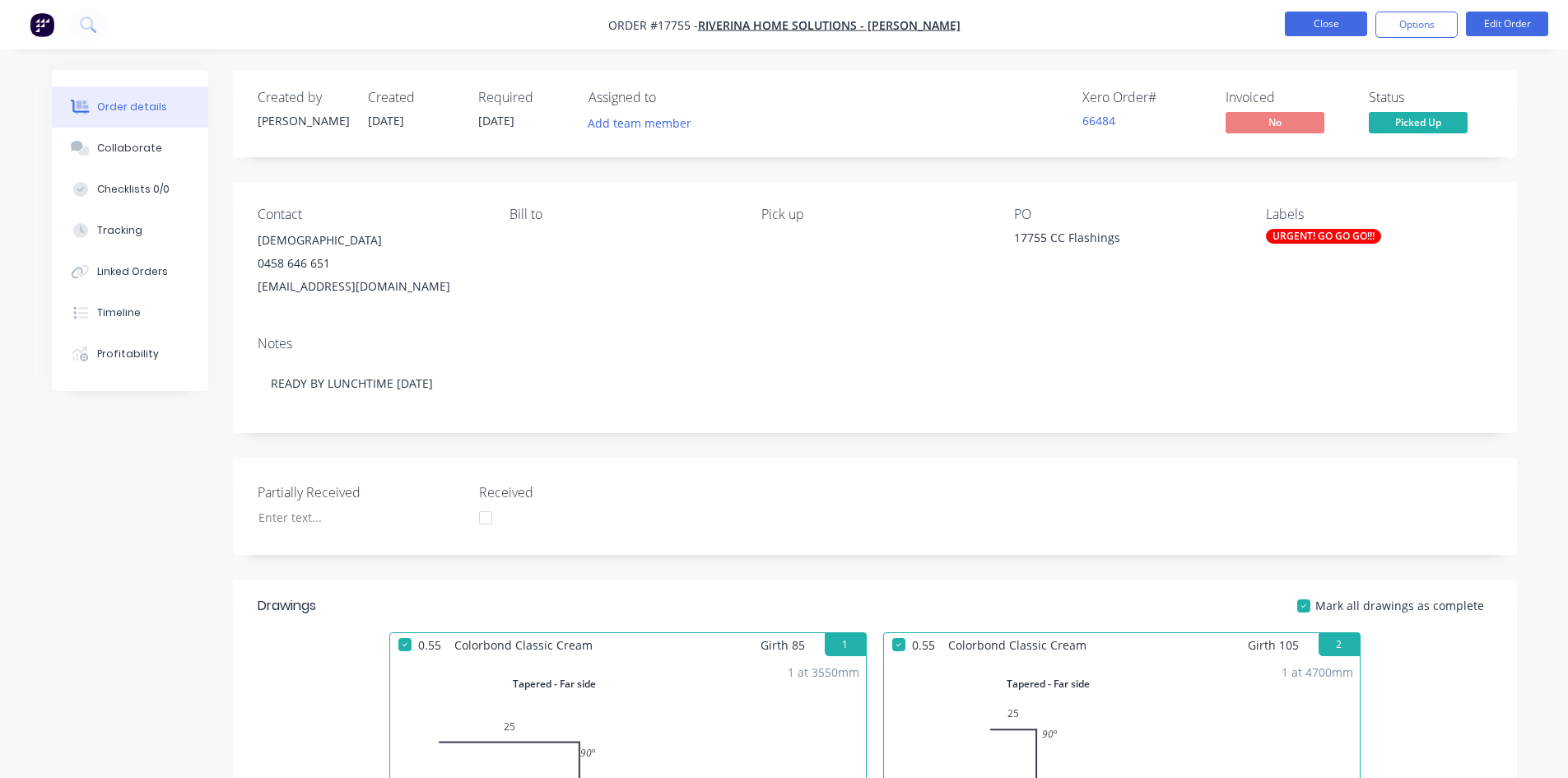
click at [1334, 18] on button "Close" at bounding box center [1325, 23] width 82 height 24
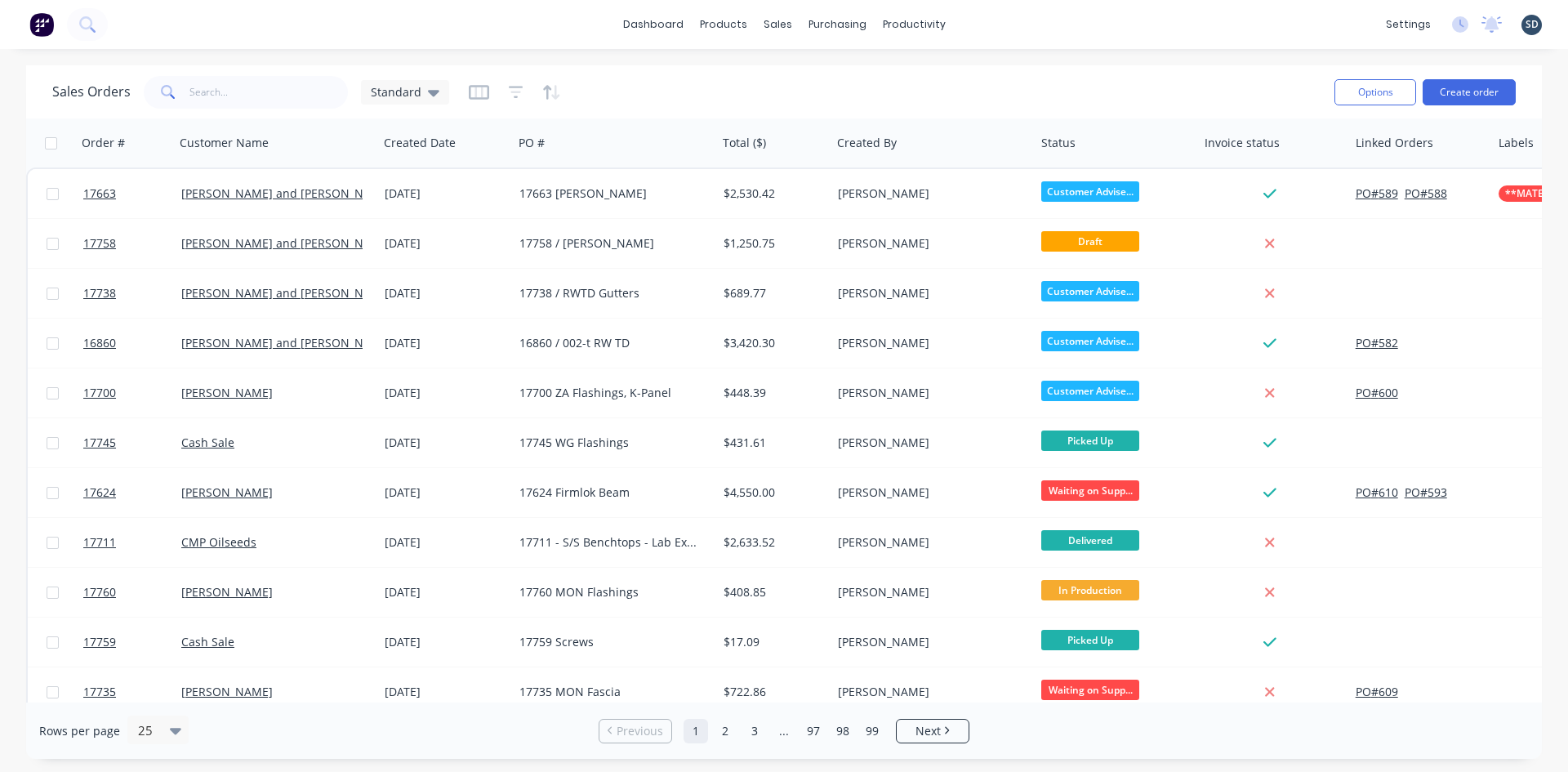
click at [1013, 15] on div "dashboard products sales purchasing productivity dashboard products Product Cat…" at bounding box center [784, 24] width 1568 height 49
click at [271, 100] on input "text" at bounding box center [269, 92] width 159 height 33
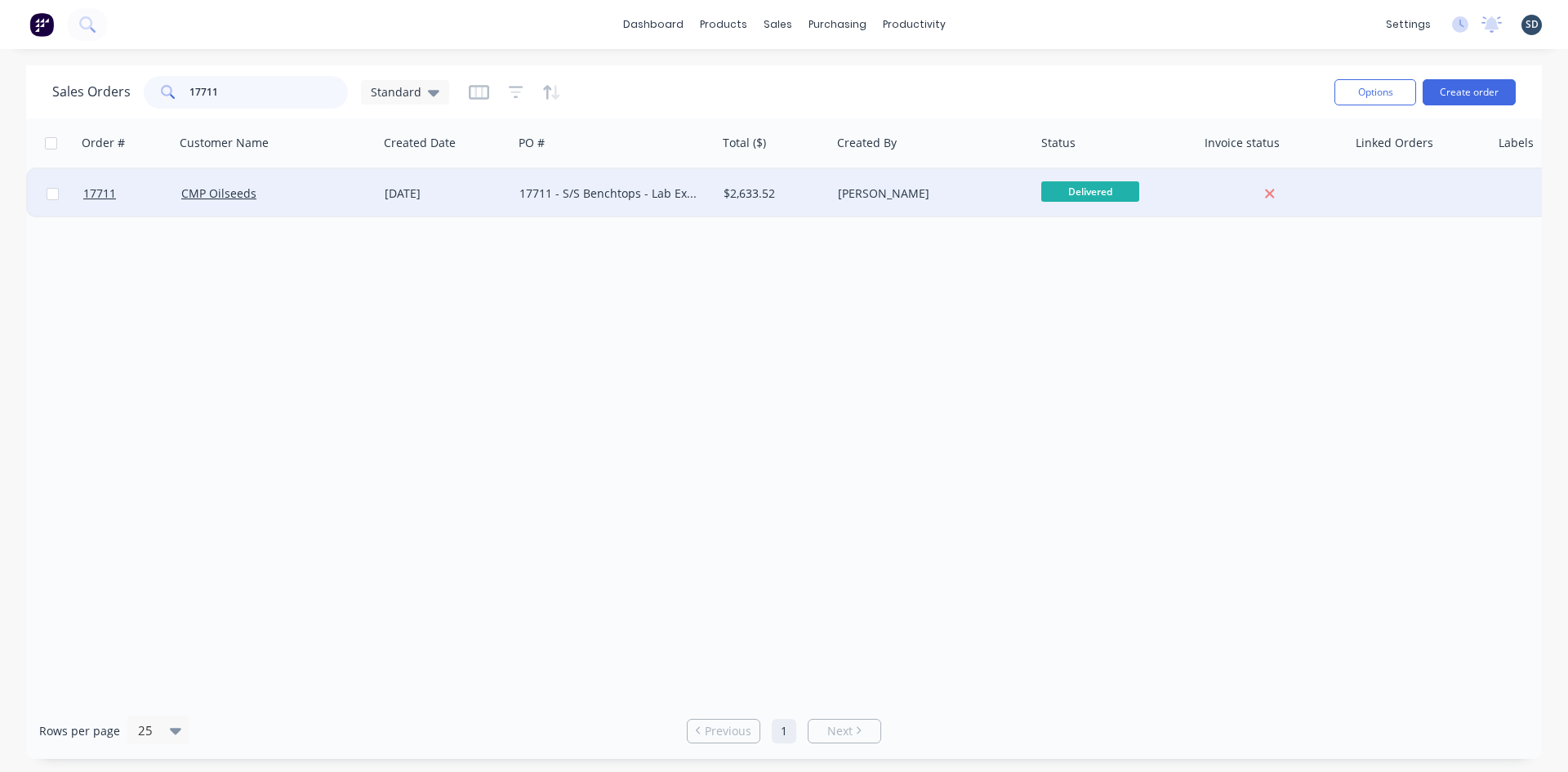
type input "17711"
click at [509, 199] on div "[DATE]" at bounding box center [445, 193] width 135 height 49
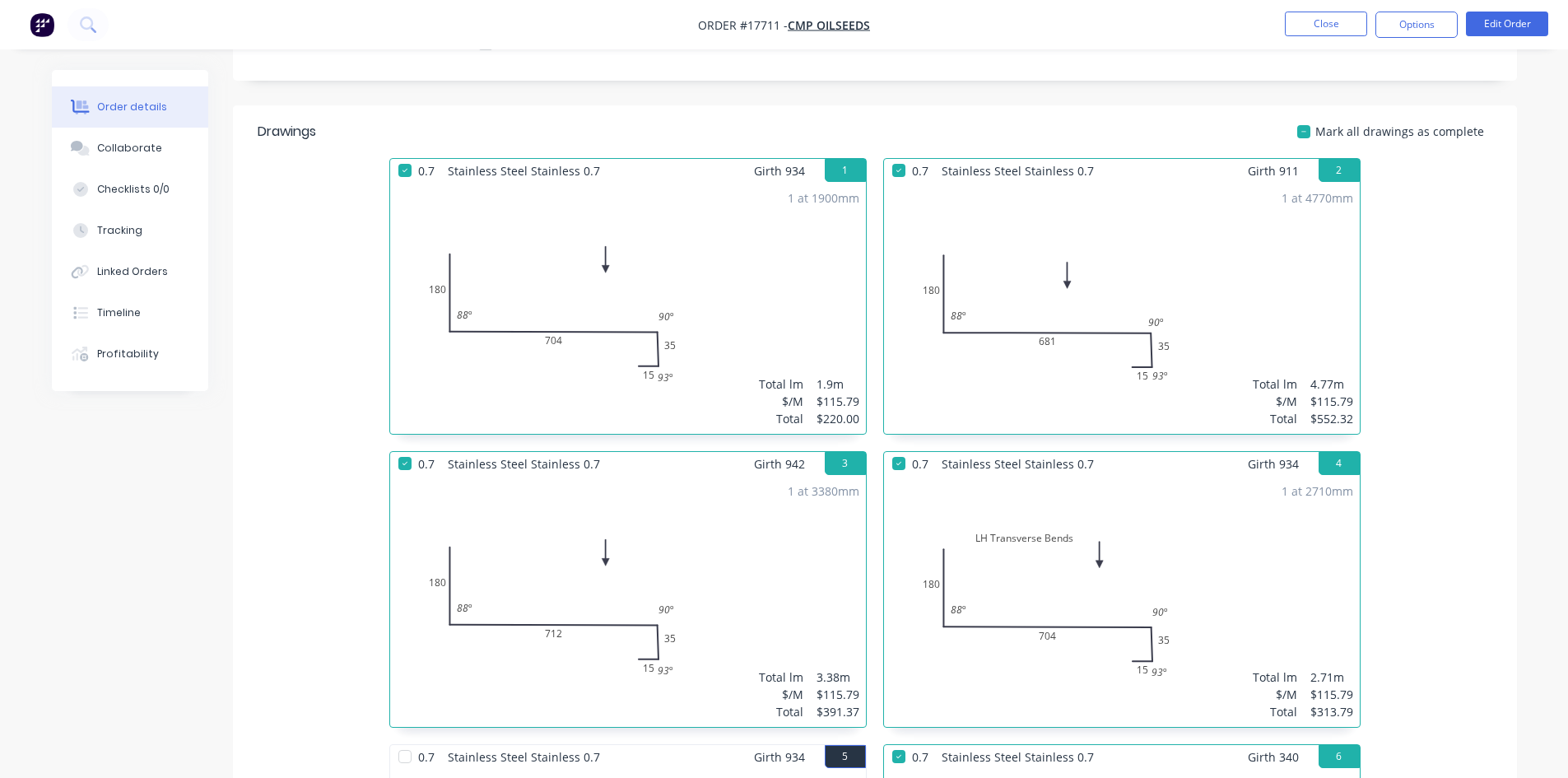
scroll to position [23, 0]
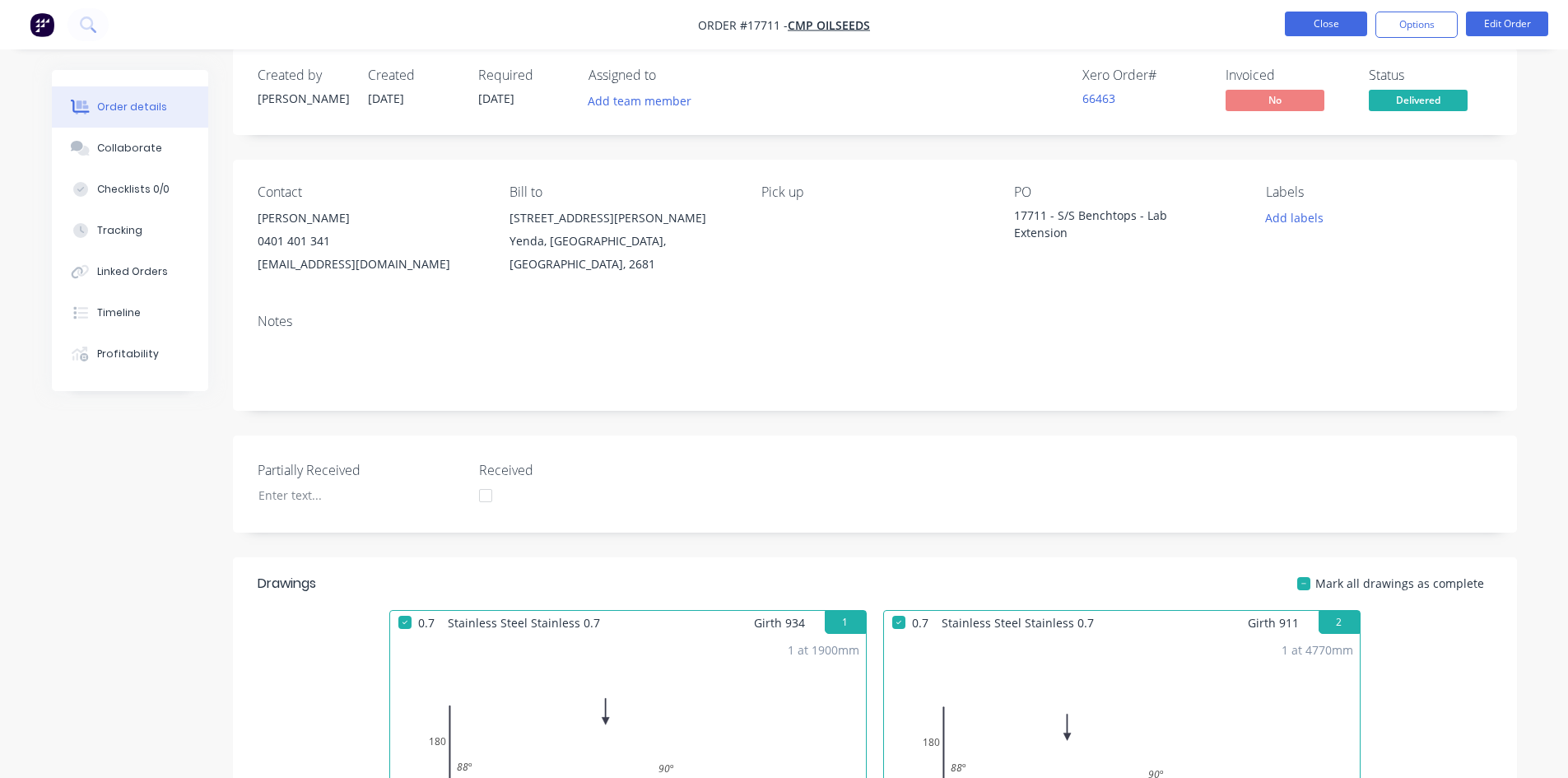
click at [1299, 28] on button "Close" at bounding box center [1325, 23] width 82 height 24
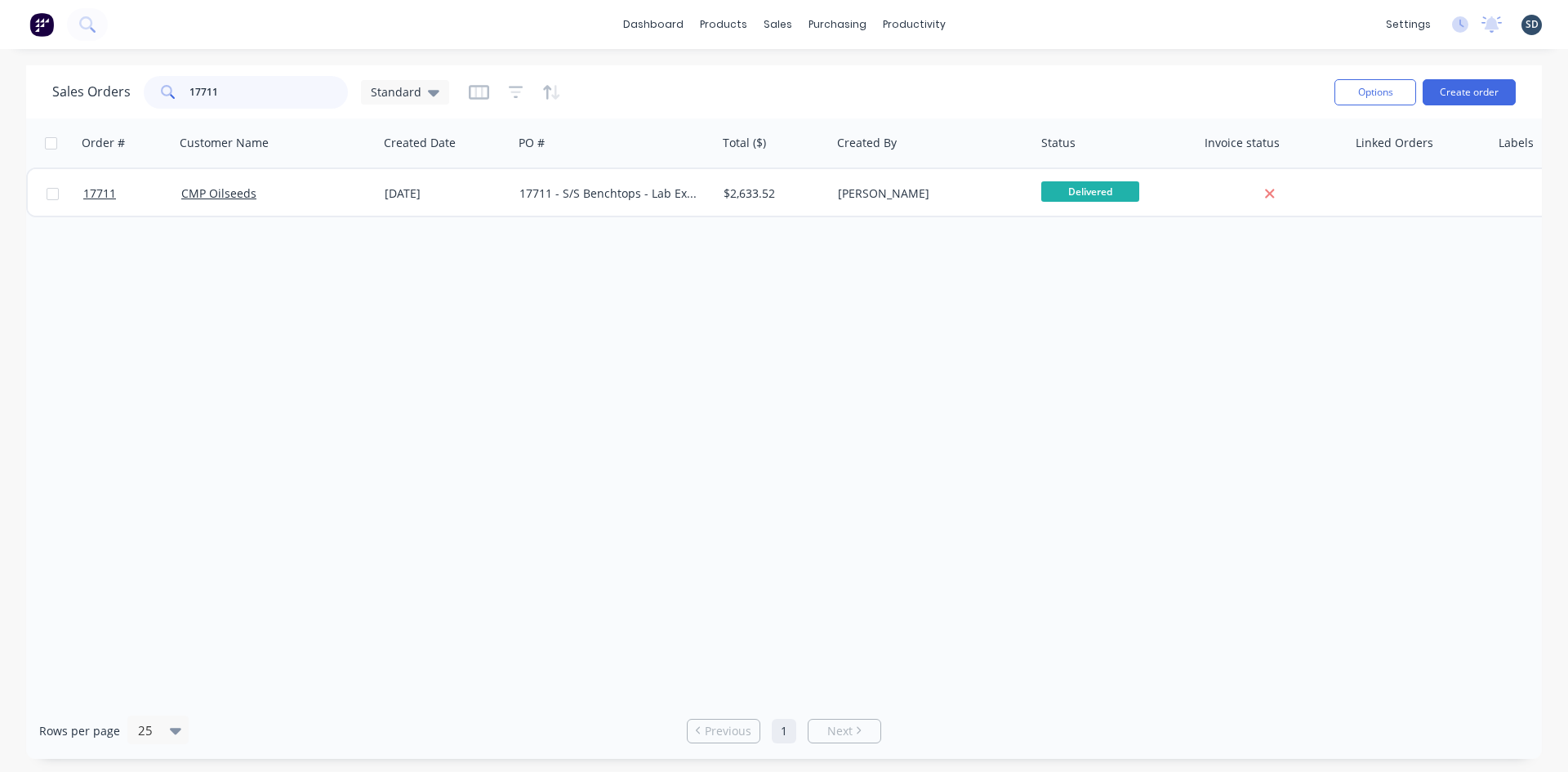
drag, startPoint x: 224, startPoint y: 89, endPoint x: 202, endPoint y: 89, distance: 22.0
click at [202, 89] on input "17711" at bounding box center [269, 92] width 159 height 33
type input "17747"
click at [714, 104] on div "Sales Orders 17747 Standard" at bounding box center [686, 91] width 1269 height 40
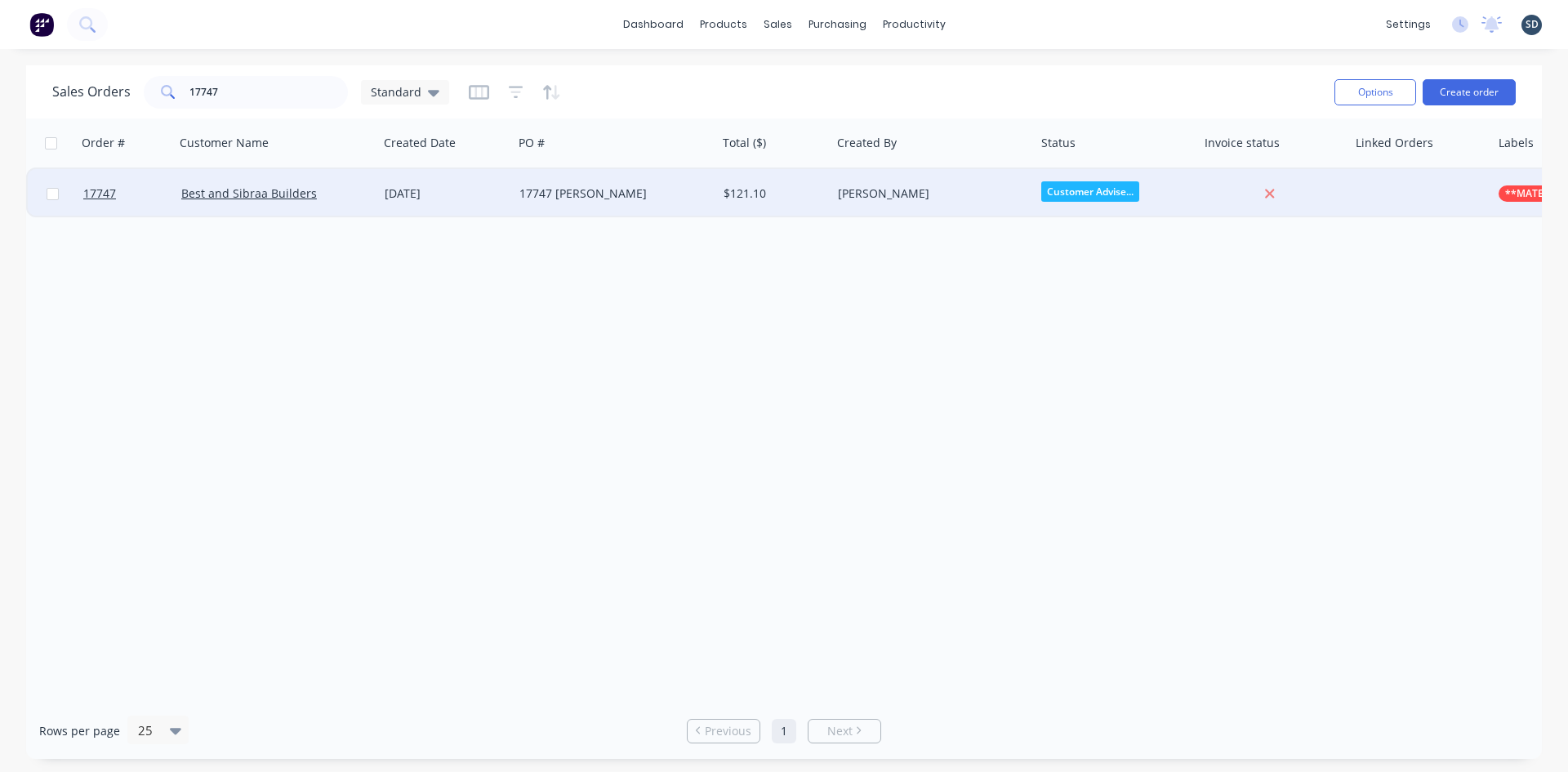
click at [634, 183] on div "17747 [PERSON_NAME]" at bounding box center [614, 193] width 204 height 49
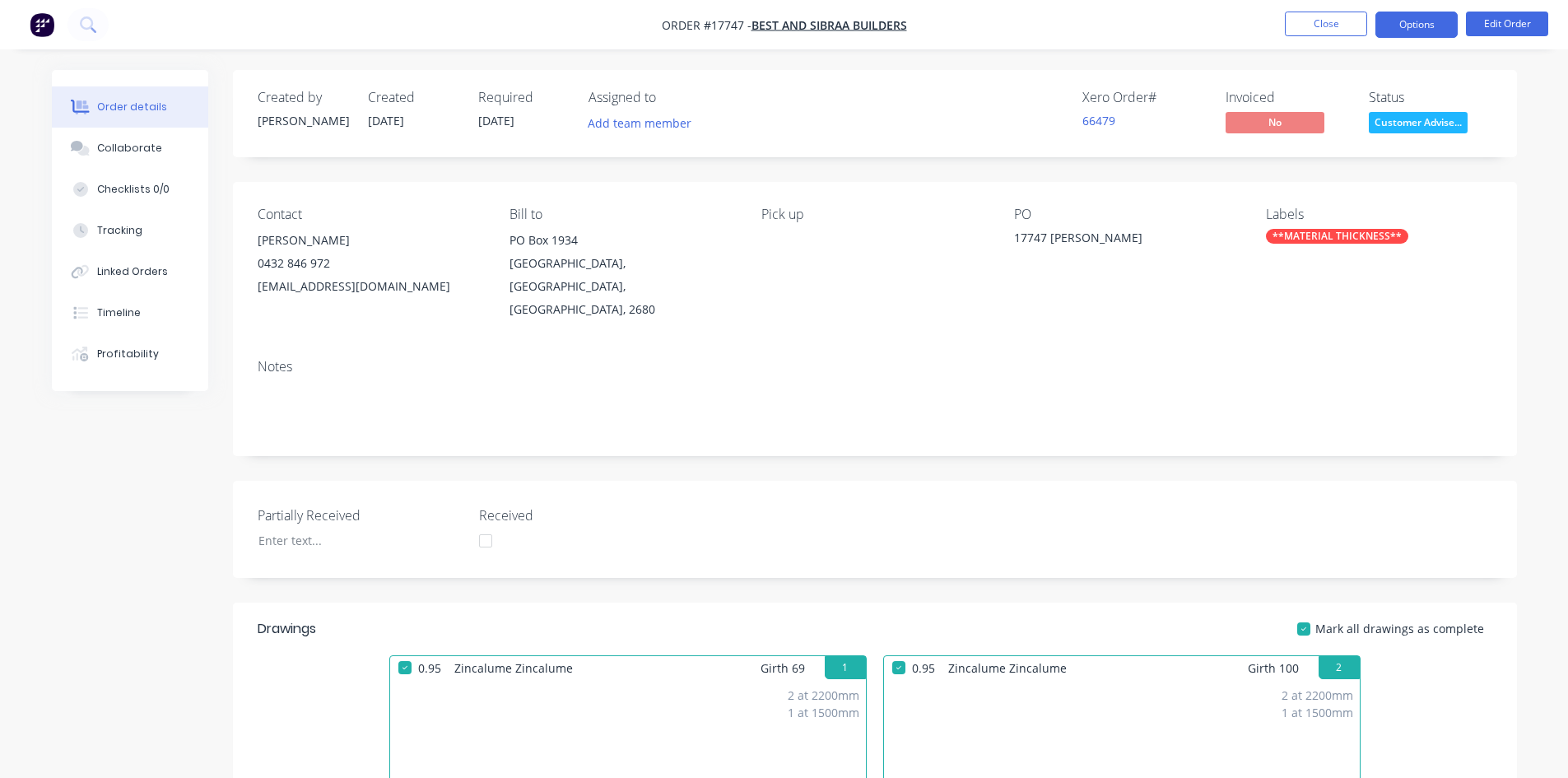
click at [1426, 16] on button "Options" at bounding box center [1416, 24] width 82 height 26
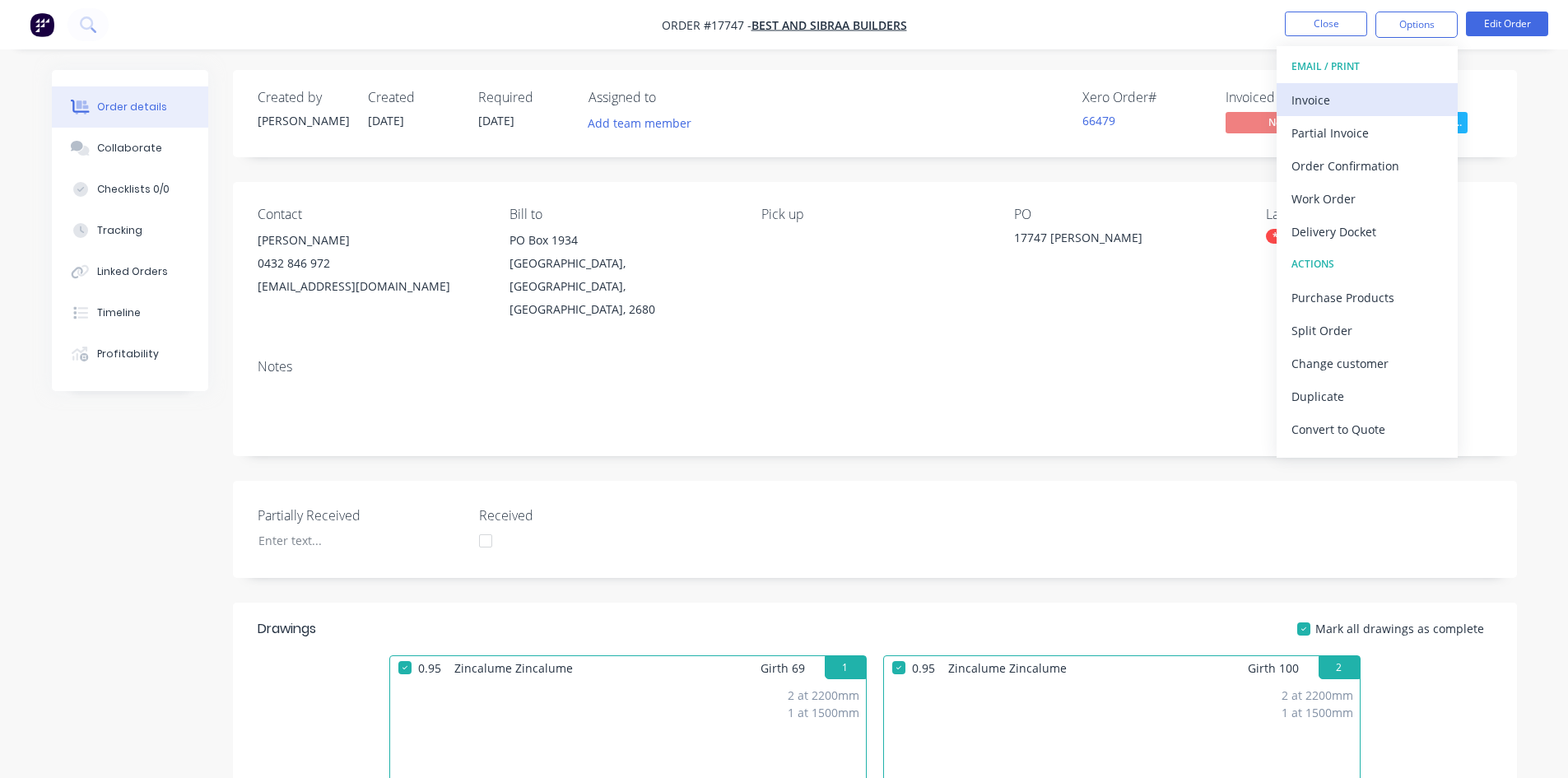
click at [1338, 99] on div "Invoice" at bounding box center [1367, 100] width 151 height 23
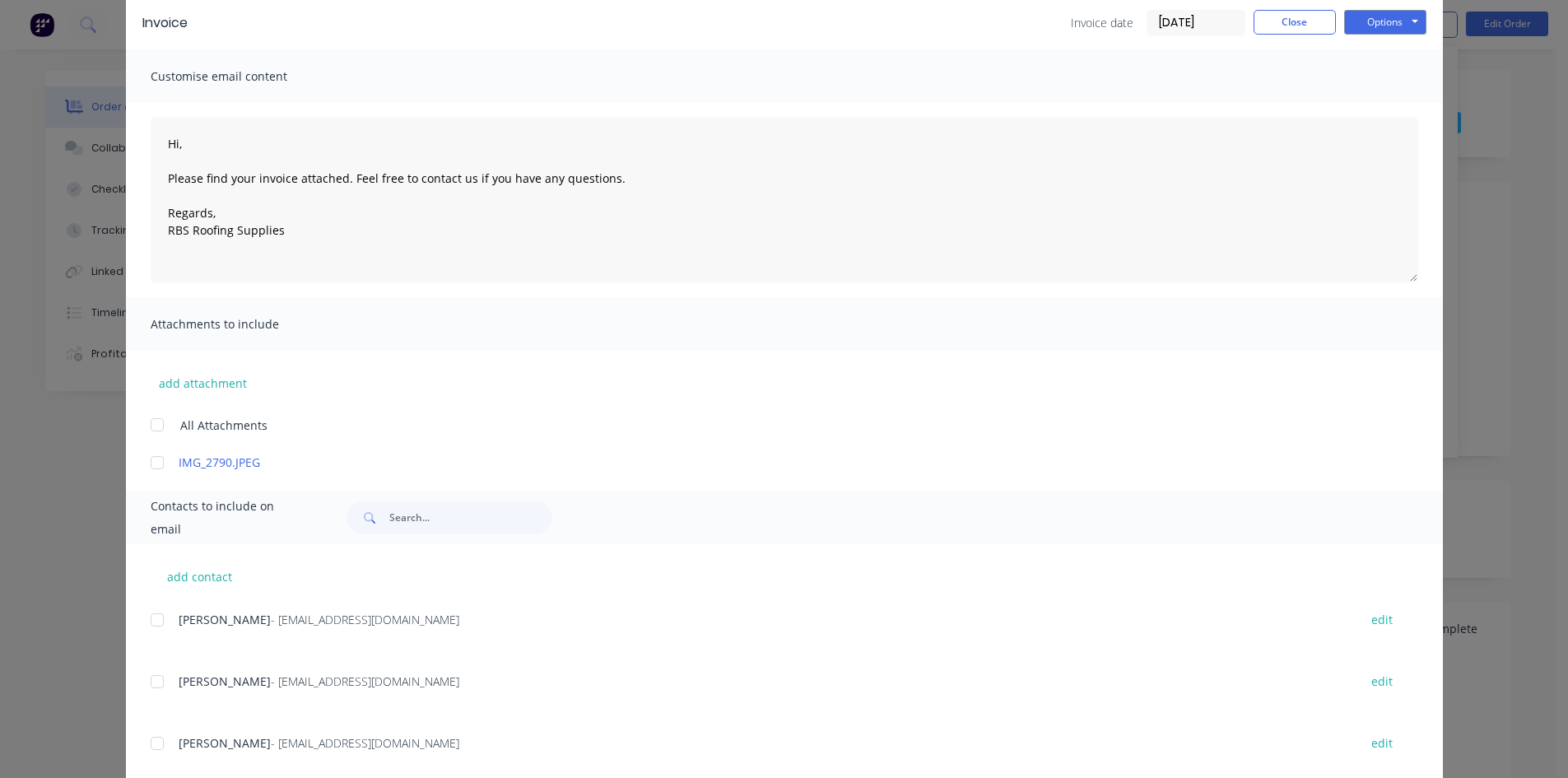
scroll to position [170, 0]
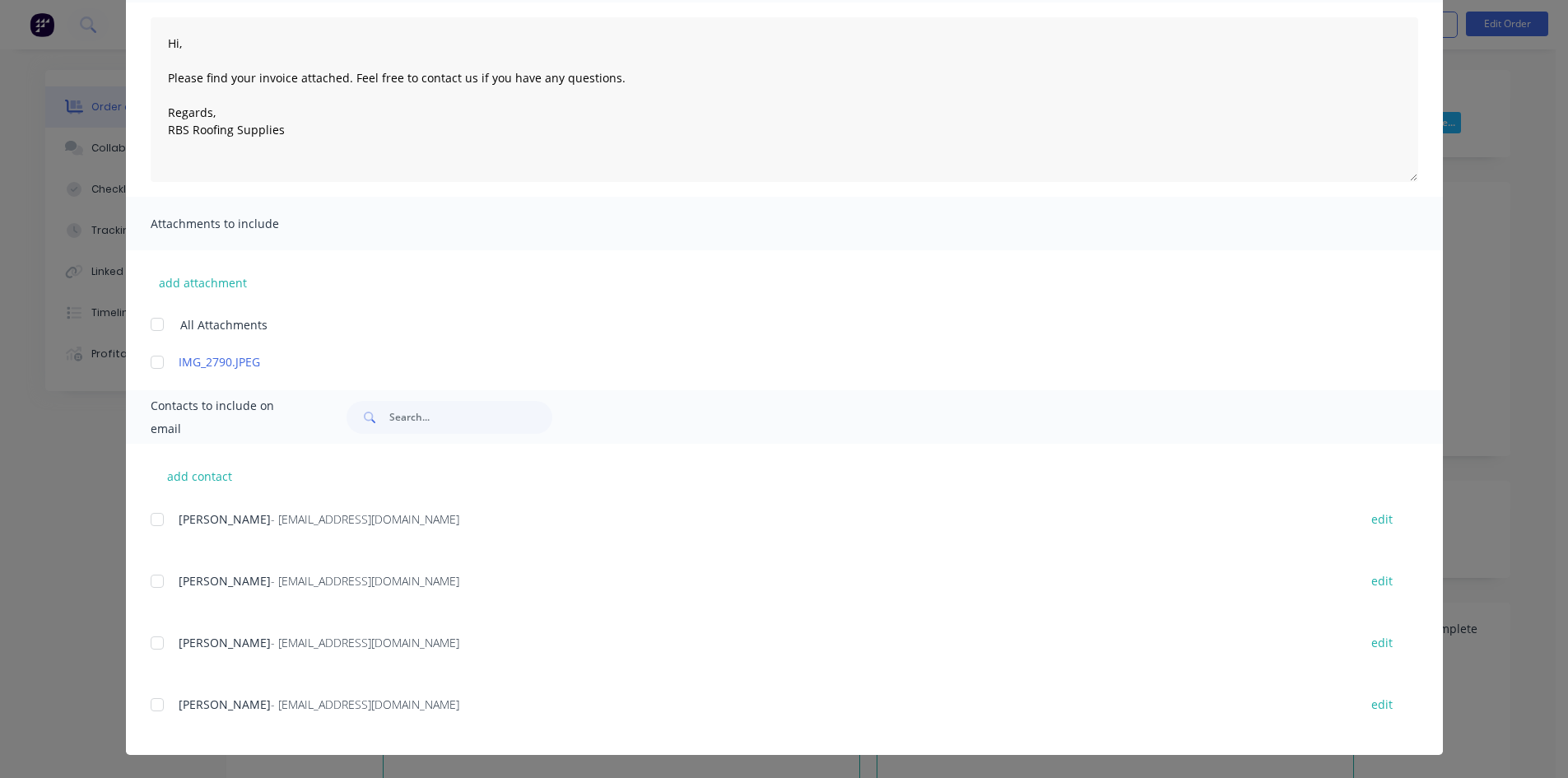
click at [160, 582] on div at bounding box center [157, 581] width 33 height 33
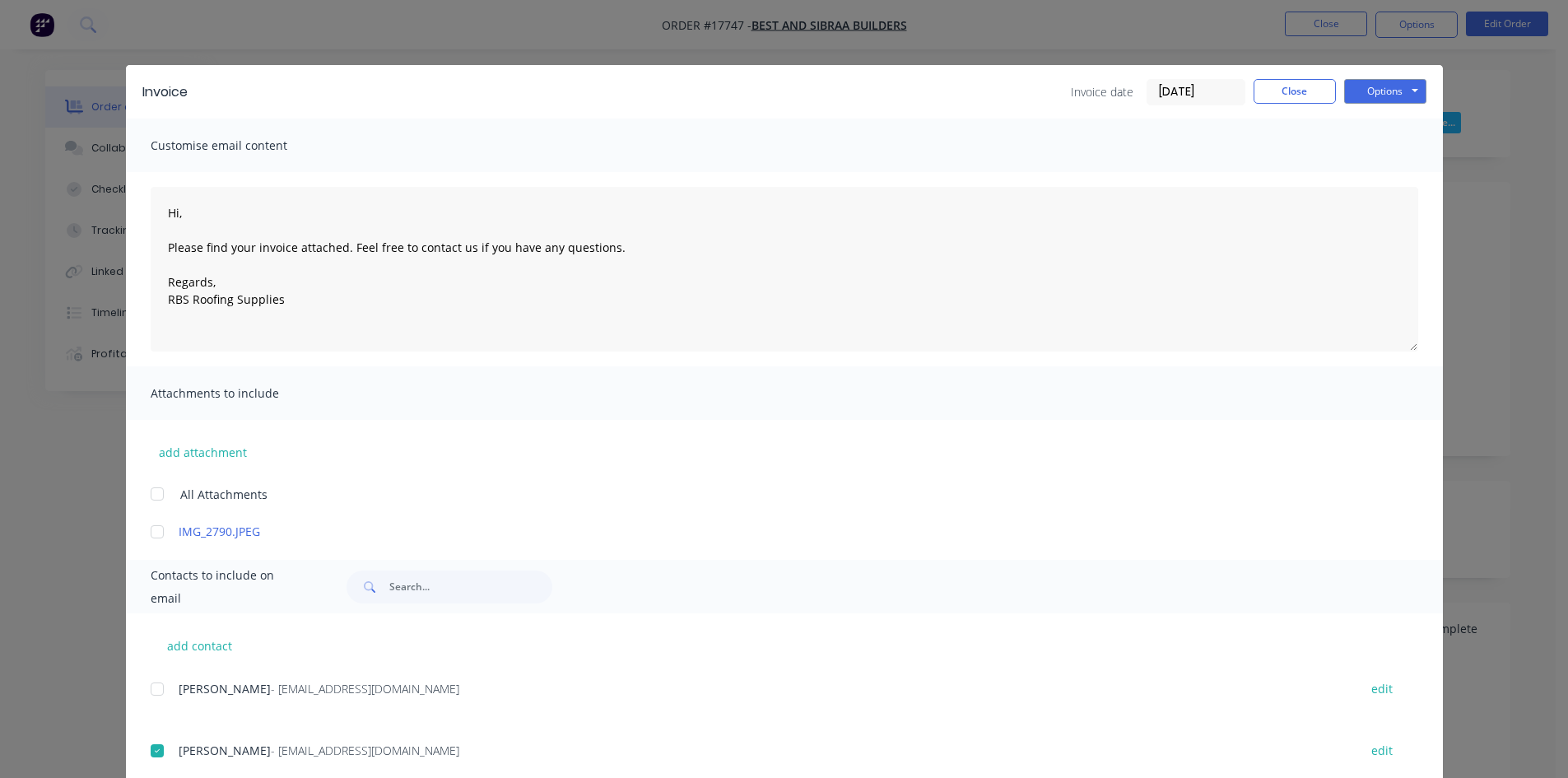
scroll to position [0, 0]
drag, startPoint x: 1423, startPoint y: 102, endPoint x: 1386, endPoint y: 87, distance: 39.9
click at [1423, 101] on div "Invoice Invoice date 09/10/25 Close Options Preview Print Email" at bounding box center [784, 92] width 1317 height 53
click at [1386, 87] on button "Options" at bounding box center [1384, 92] width 82 height 24
click at [1391, 185] on button "Email" at bounding box center [1396, 176] width 105 height 27
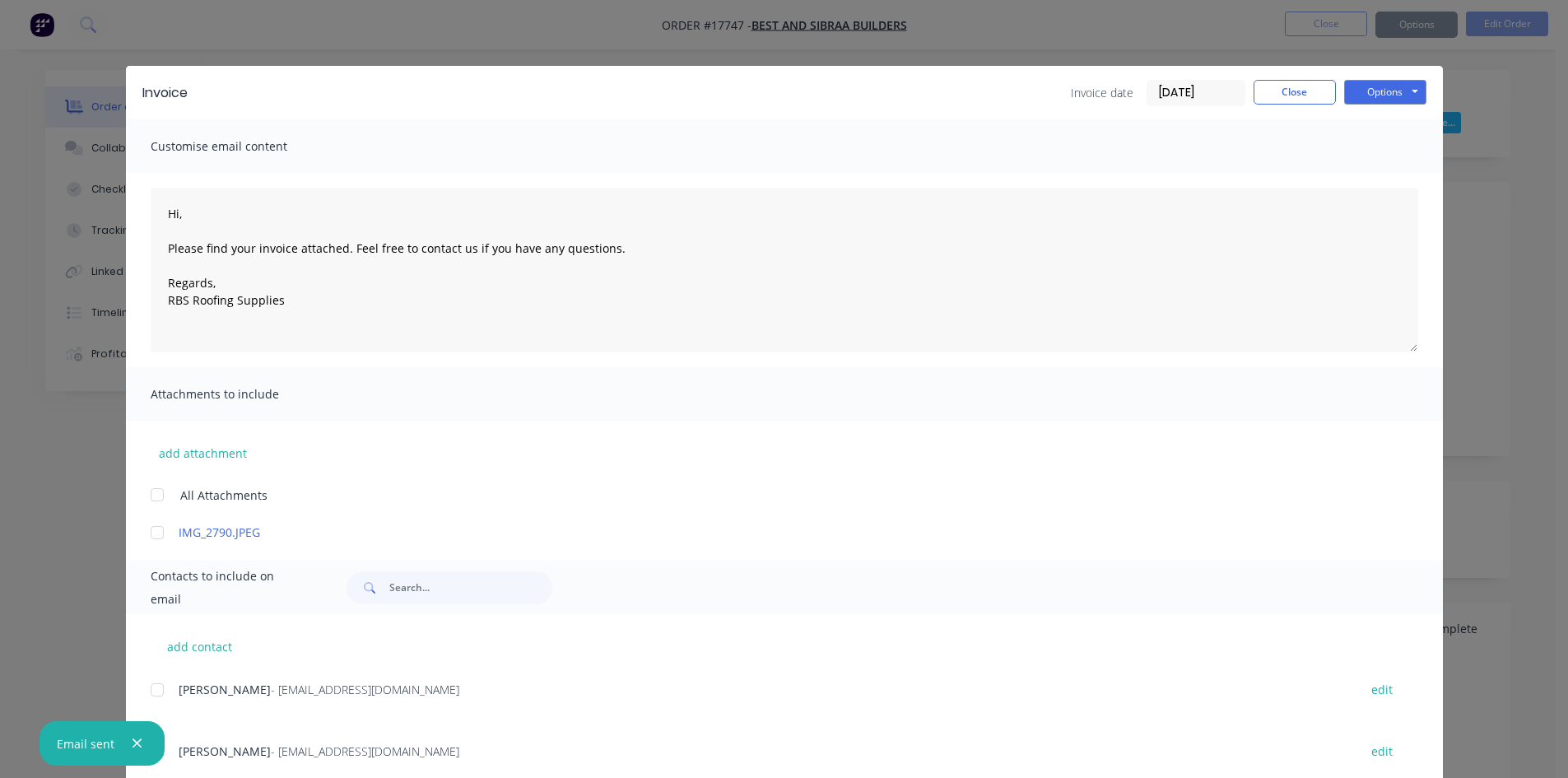
type textarea "Hi, Please find your invoice attached. Feel free to contact us if you have any …"
click at [1285, 92] on button "Close" at bounding box center [1294, 92] width 82 height 24
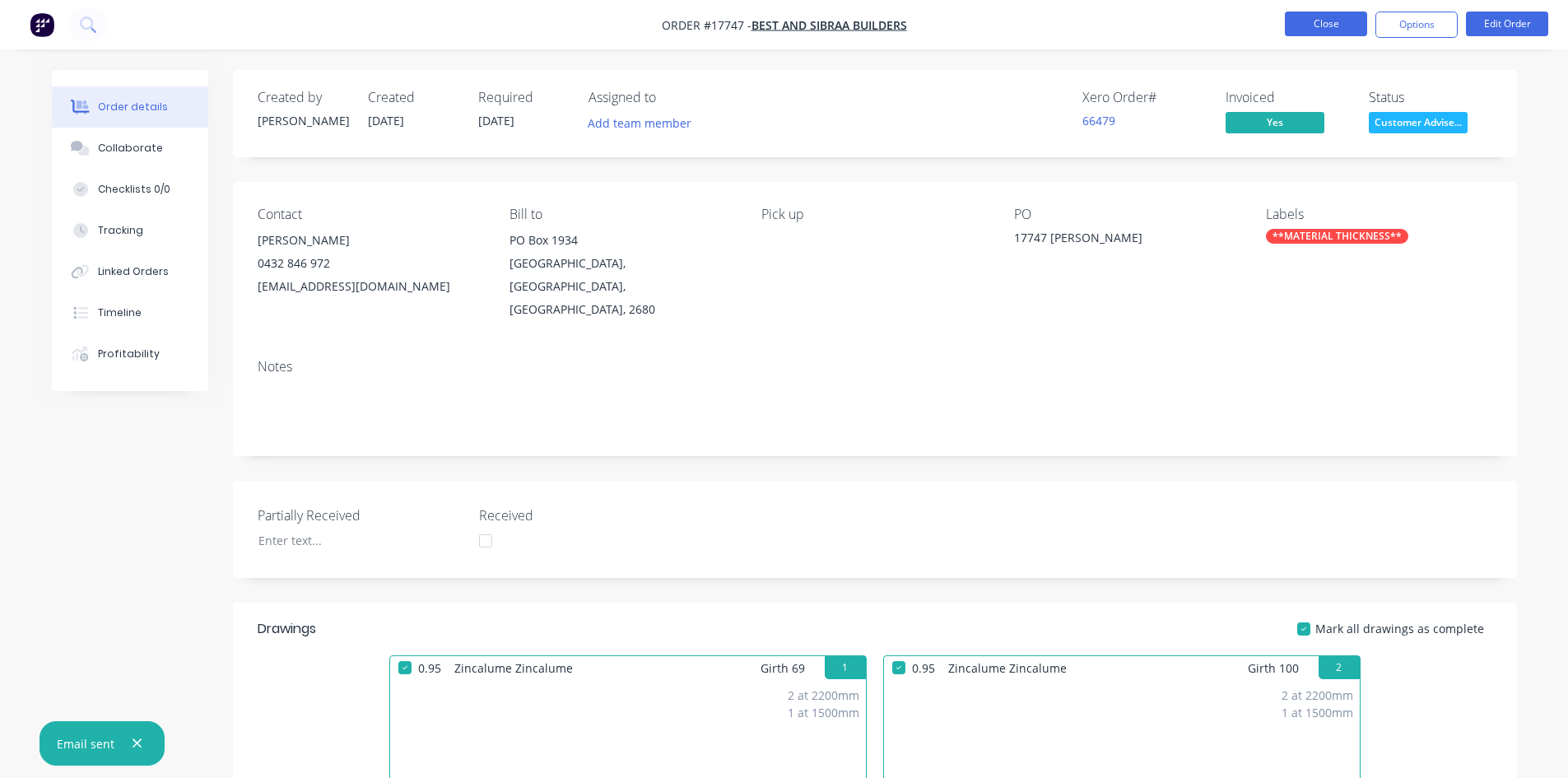
click at [1338, 26] on button "Close" at bounding box center [1325, 23] width 82 height 24
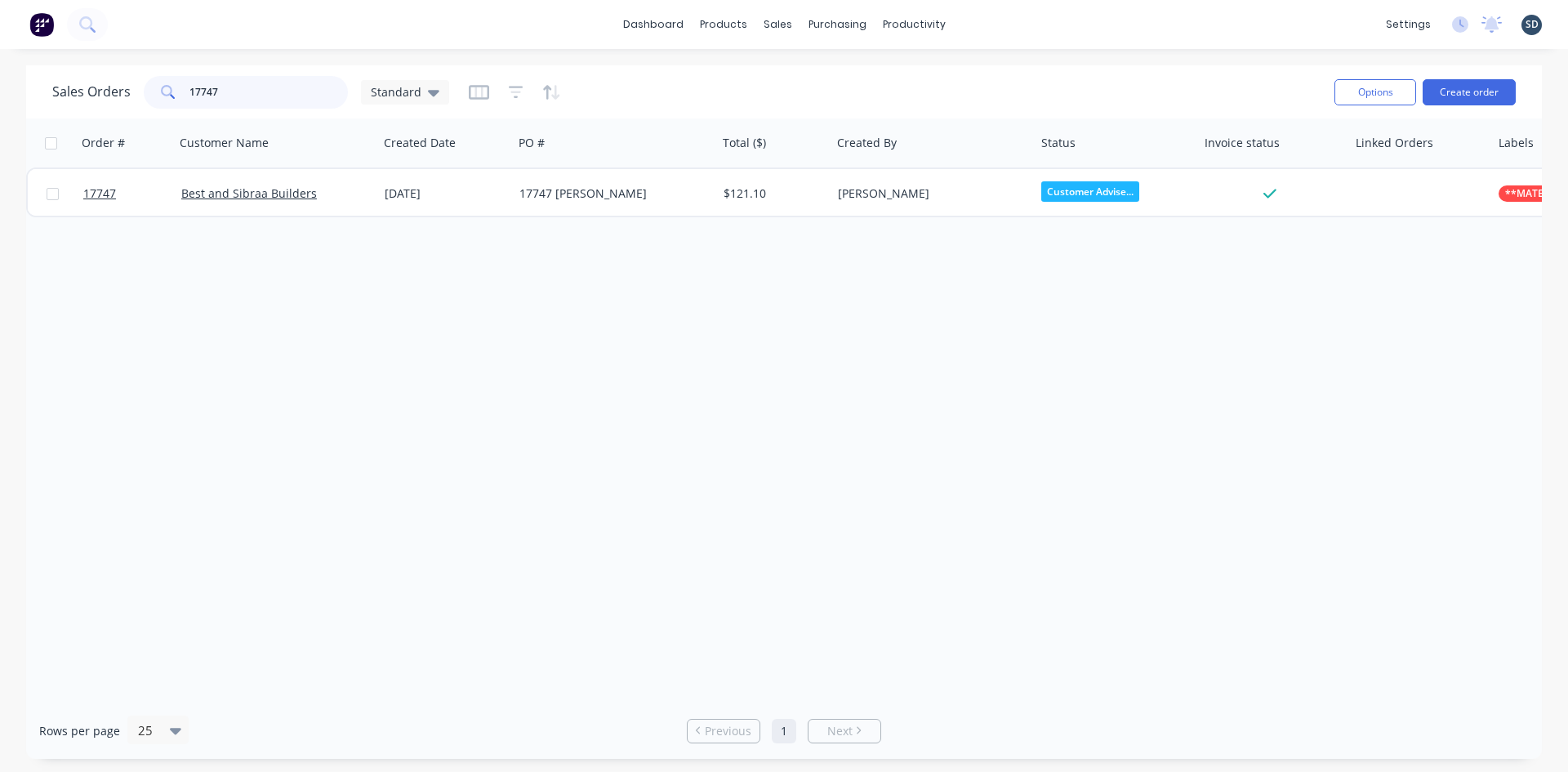
drag, startPoint x: 237, startPoint y: 91, endPoint x: 205, endPoint y: 85, distance: 32.6
click at [205, 85] on input "17747" at bounding box center [269, 92] width 159 height 33
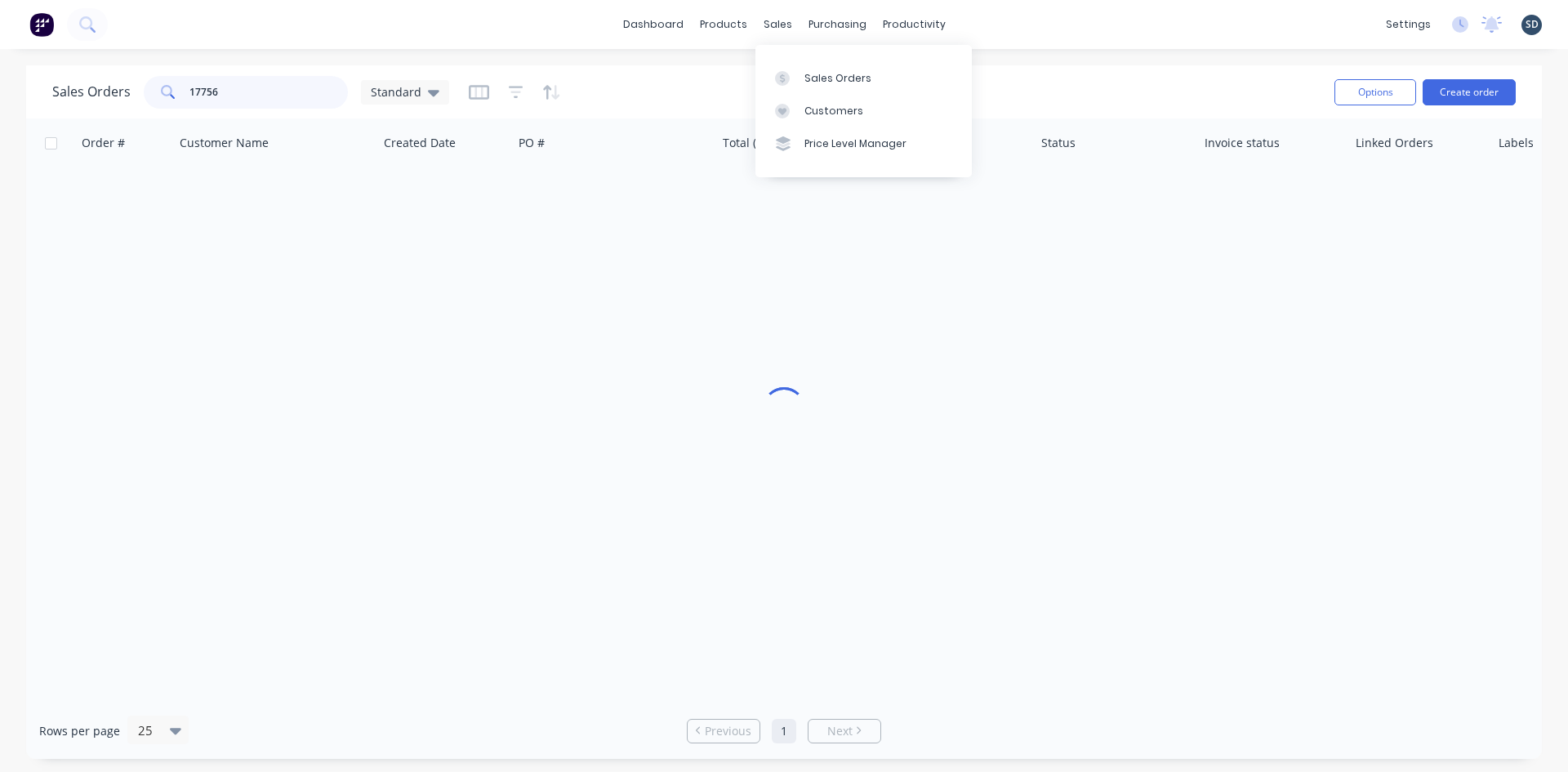
type input "17756"
click at [674, 64] on div "dashboard products sales purchasing productivity dashboard products Product Cat…" at bounding box center [784, 386] width 1568 height 772
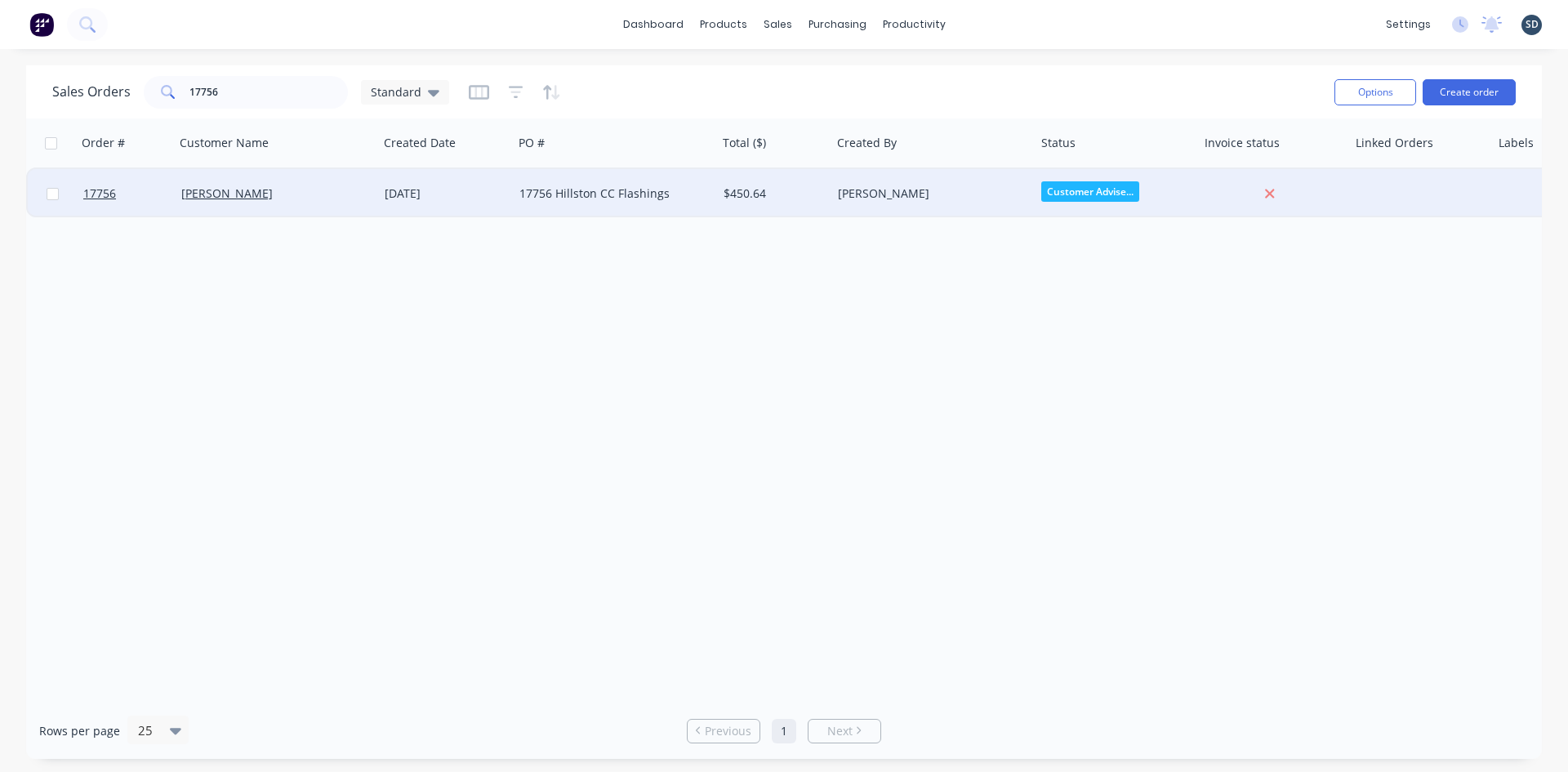
click at [717, 191] on div "$450.64" at bounding box center [775, 193] width 114 height 49
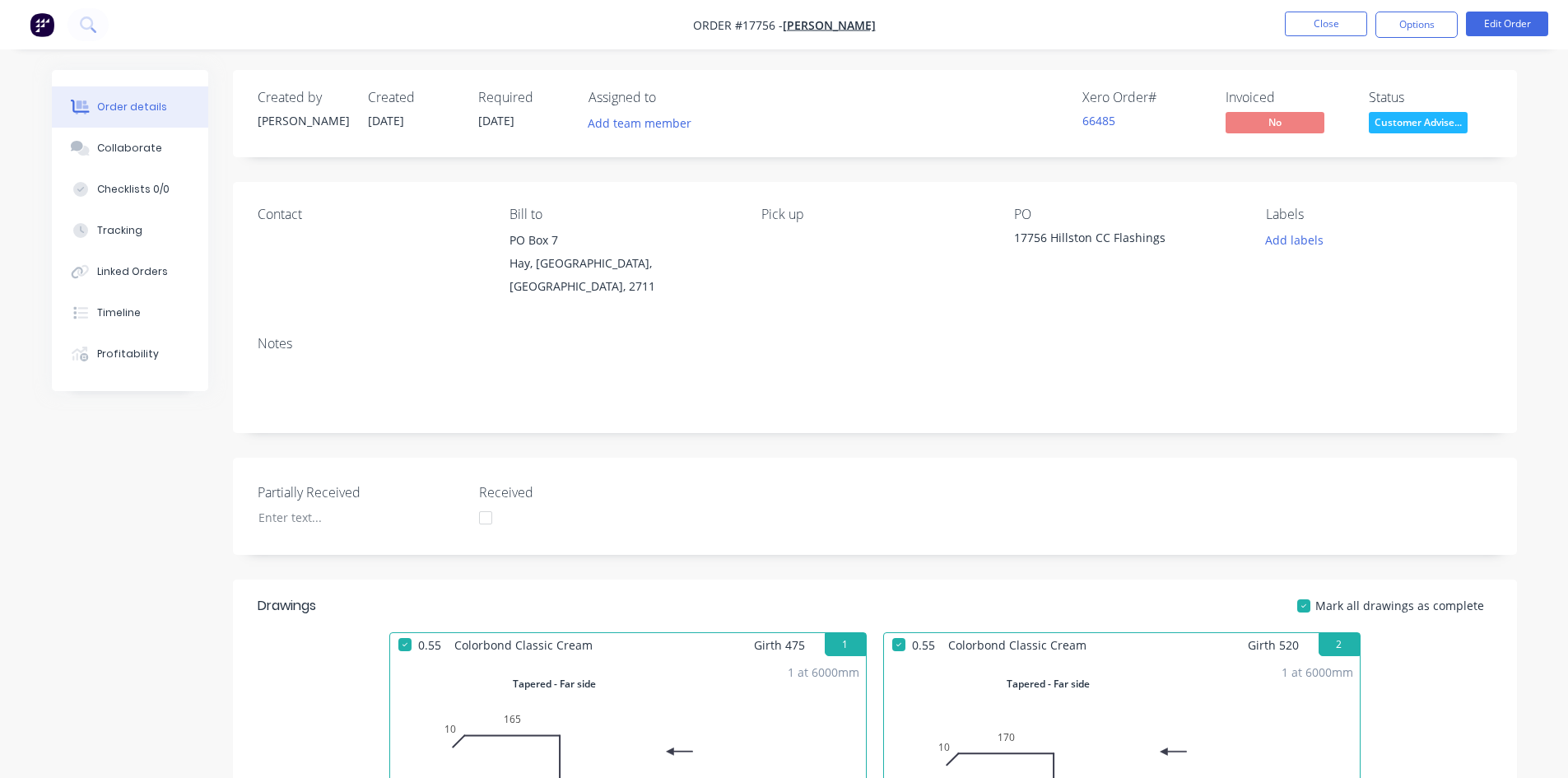
click at [1413, 118] on span "Customer Advise..." at bounding box center [1418, 122] width 99 height 21
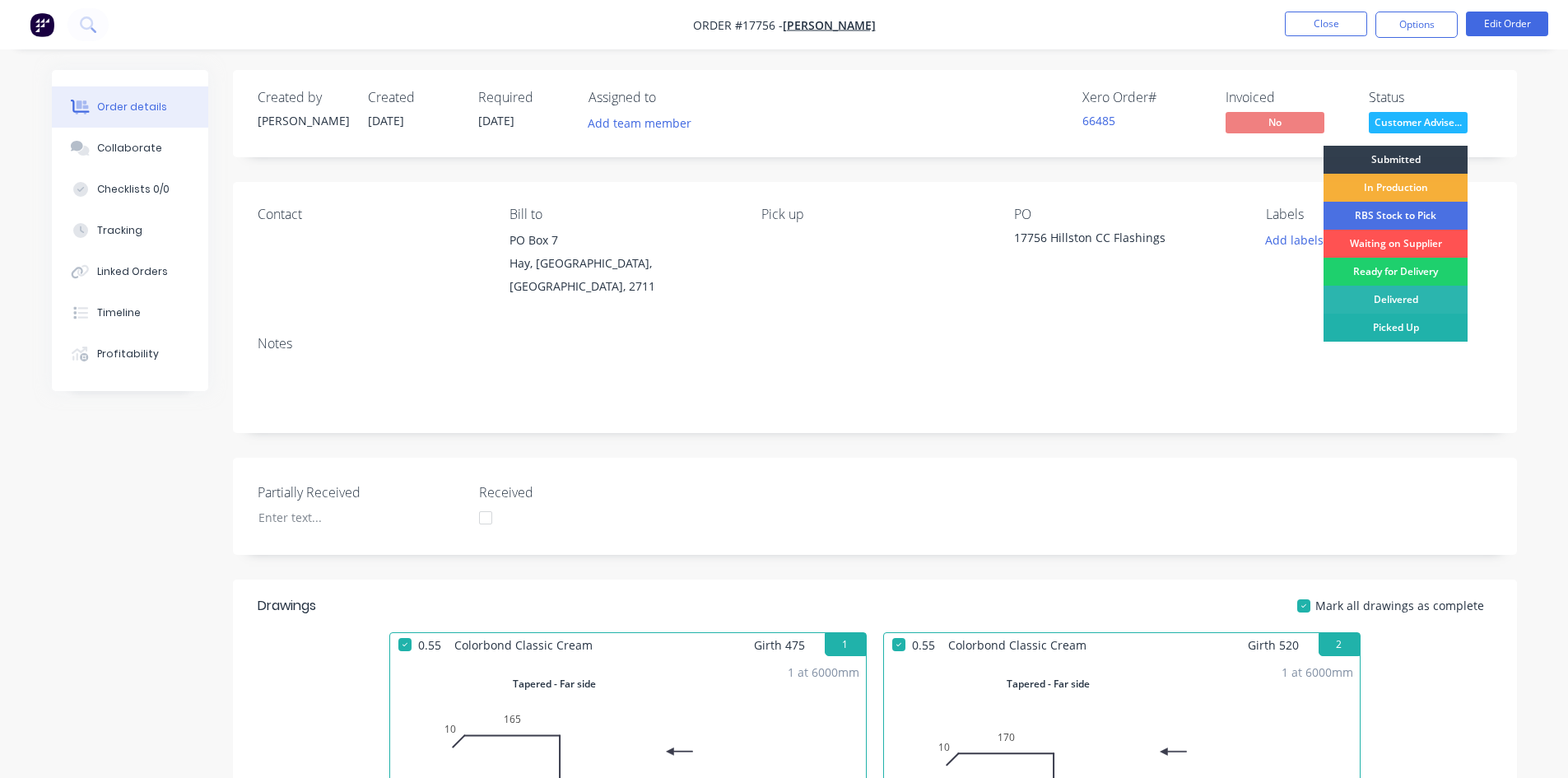
click at [1399, 323] on div "Picked Up" at bounding box center [1395, 327] width 144 height 28
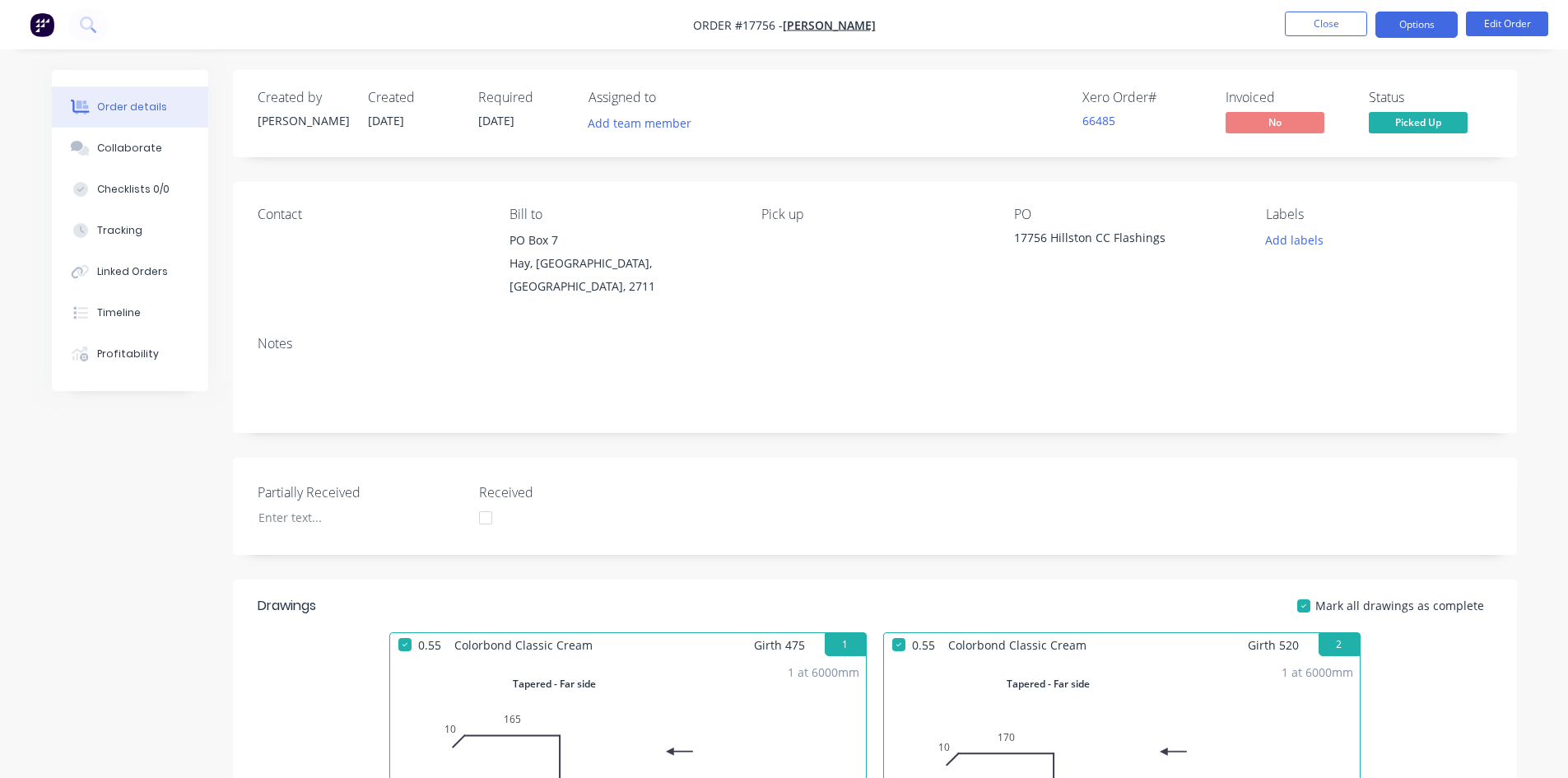
click at [1418, 30] on button "Options" at bounding box center [1416, 24] width 82 height 26
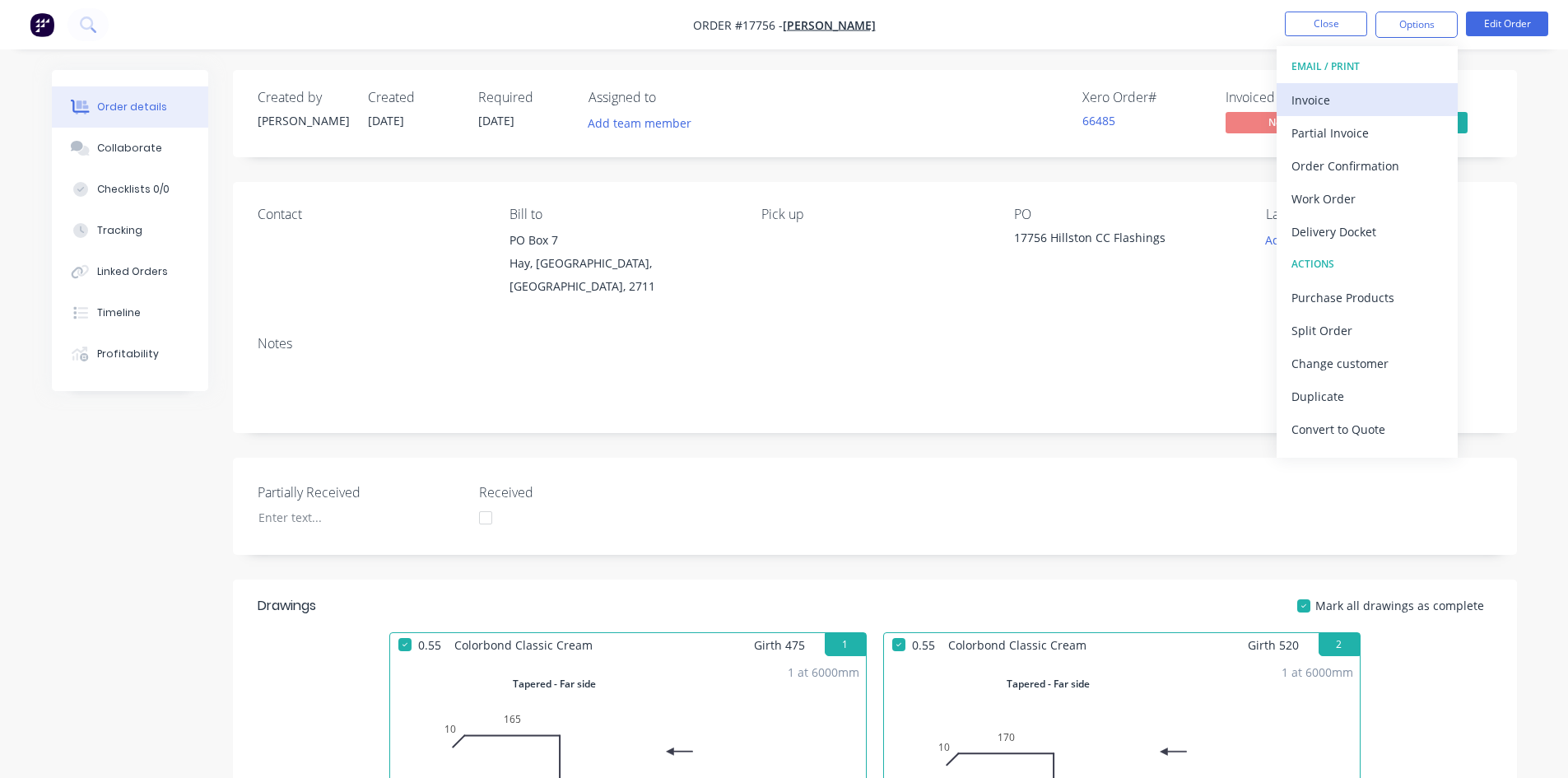
click at [1343, 99] on div "Invoice" at bounding box center [1367, 100] width 151 height 23
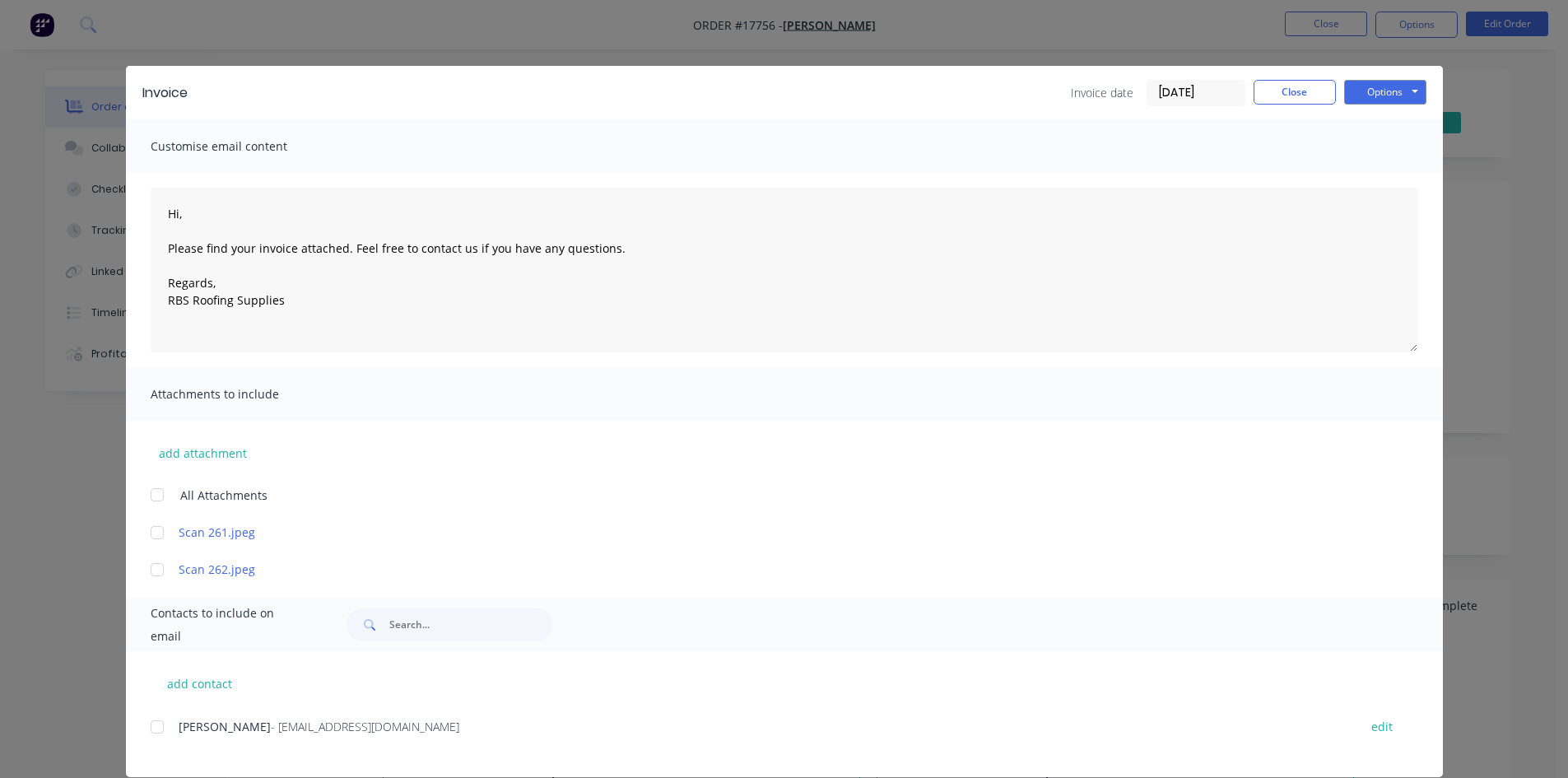
click at [148, 725] on div at bounding box center [157, 727] width 33 height 33
click at [1397, 93] on button "Options" at bounding box center [1384, 92] width 82 height 24
click at [1393, 181] on button "Email" at bounding box center [1396, 176] width 105 height 27
type textarea "Hi, Please find your invoice attached. Feel free to contact us if you have any …"
click at [1297, 96] on button "Close" at bounding box center [1294, 92] width 82 height 24
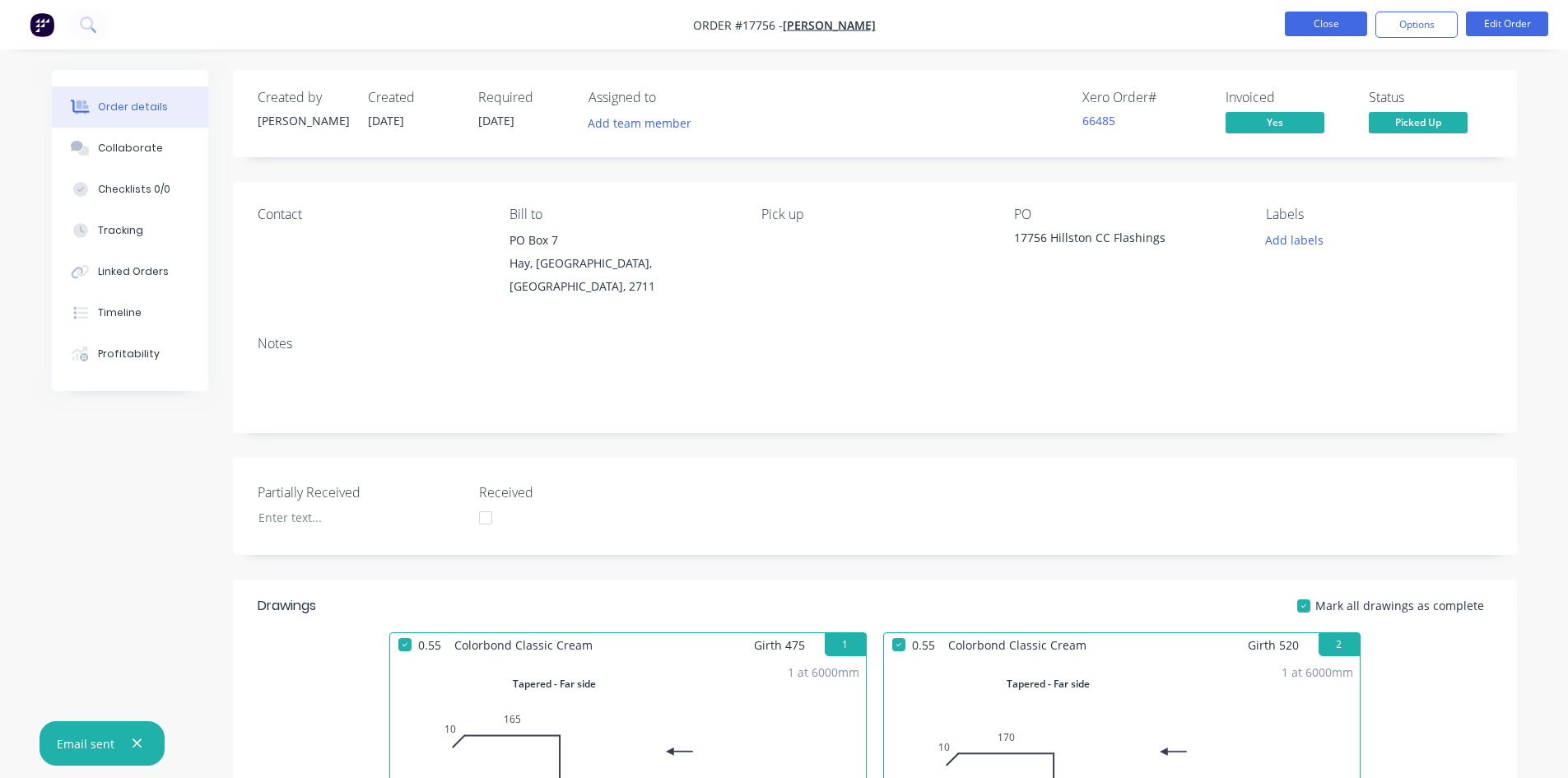
click at [1324, 30] on button "Close" at bounding box center [1325, 23] width 82 height 24
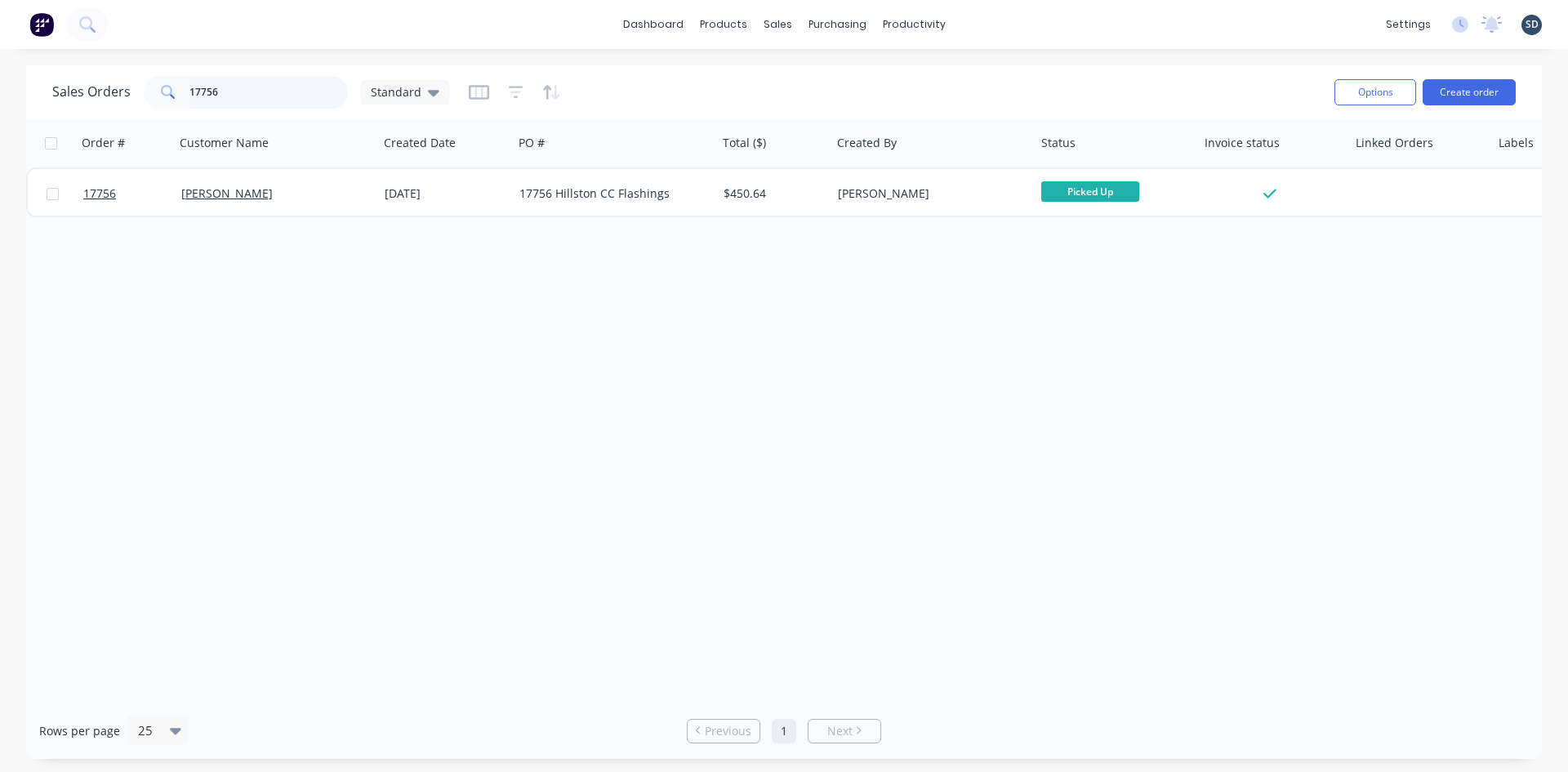
click at [205, 96] on input "17756" at bounding box center [269, 92] width 159 height 33
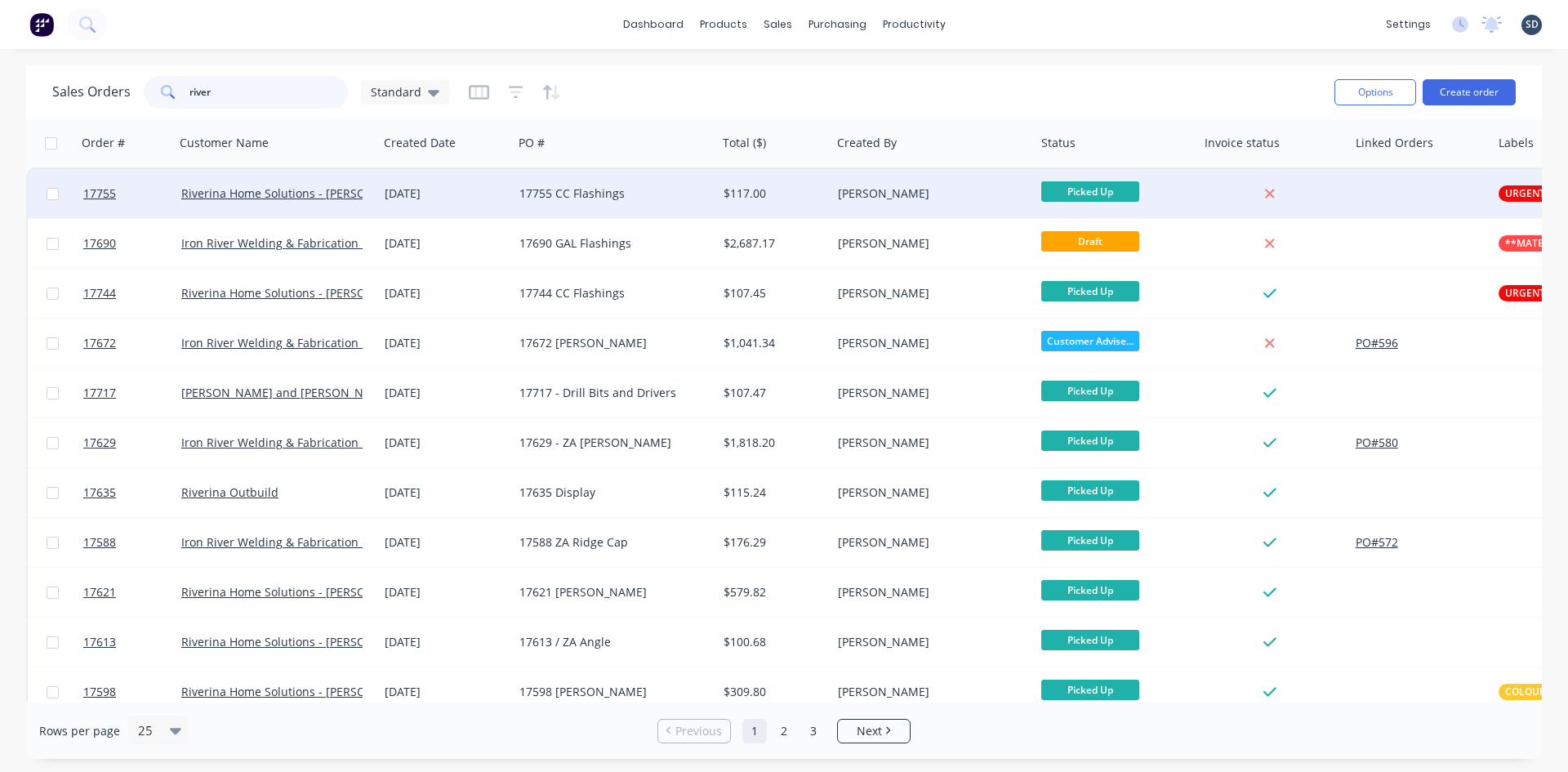
type input "river"
click at [502, 201] on div "[DATE]" at bounding box center [445, 193] width 122 height 16
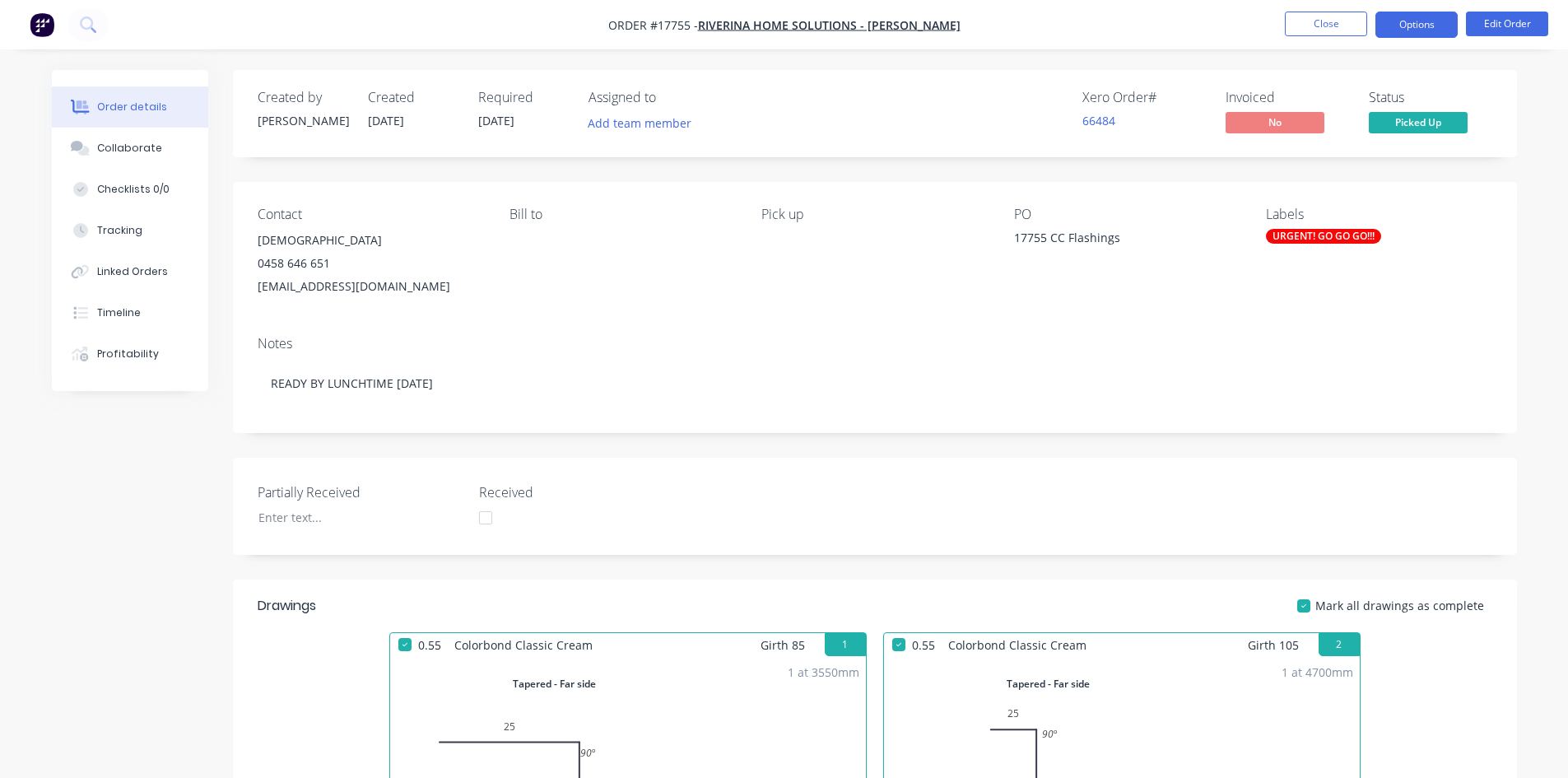
click at [1420, 14] on button "Options" at bounding box center [1416, 24] width 82 height 26
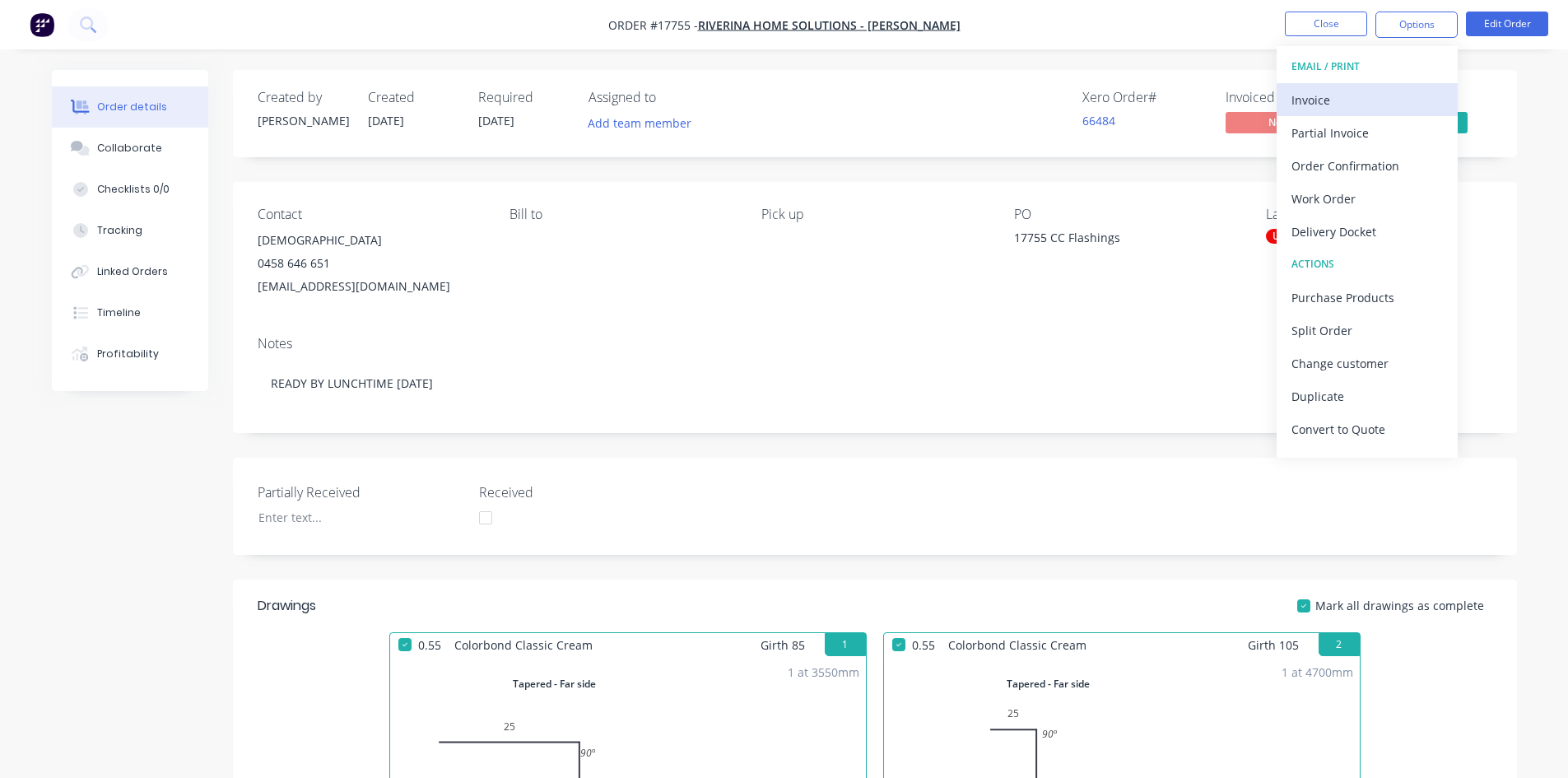
click at [1378, 102] on div "Invoice" at bounding box center [1367, 100] width 151 height 23
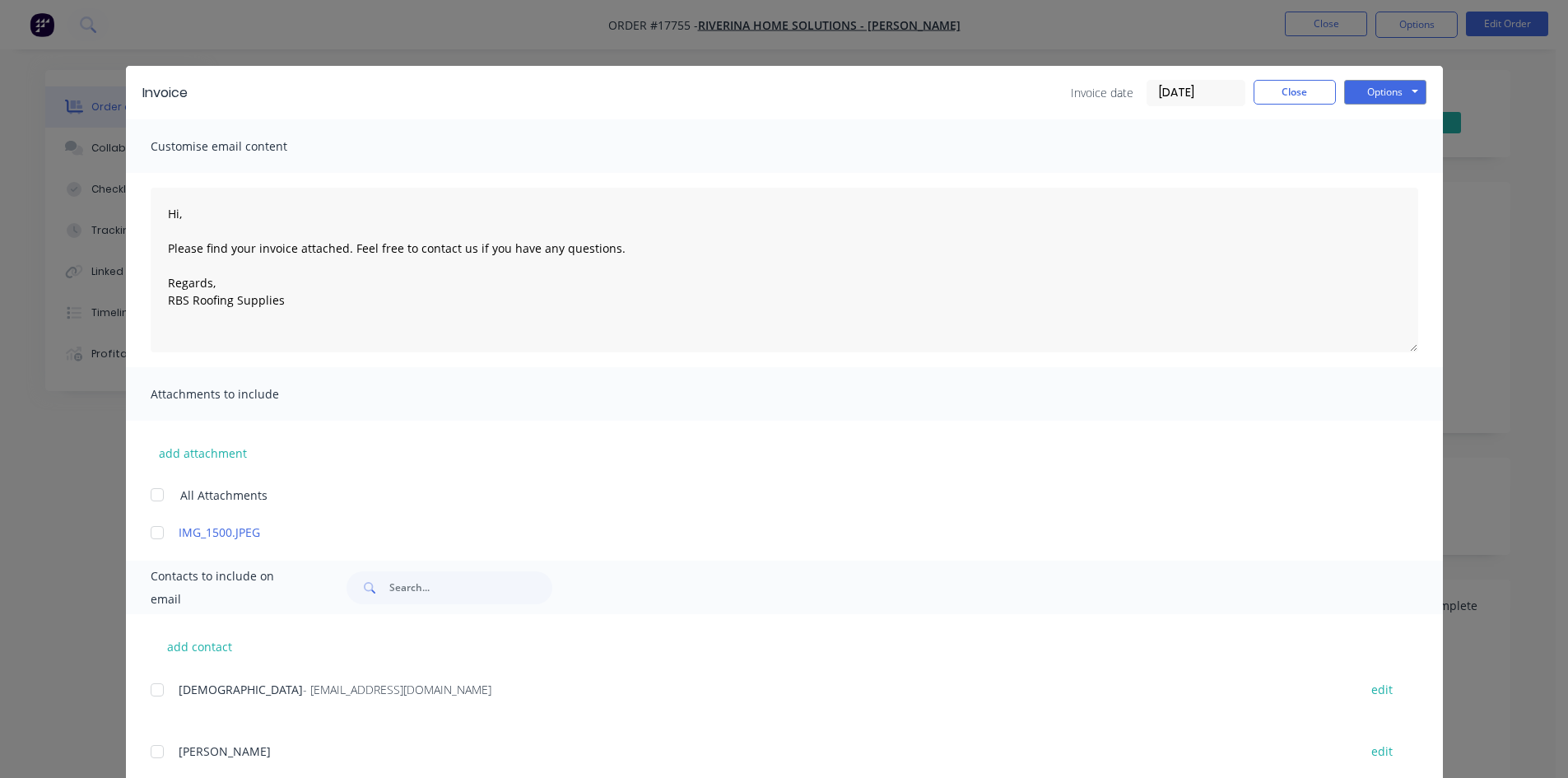
click at [150, 691] on div at bounding box center [157, 690] width 33 height 33
click at [1390, 95] on button "Options" at bounding box center [1384, 92] width 82 height 24
click at [1386, 169] on button "Email" at bounding box center [1396, 176] width 105 height 27
type textarea "Hi, Please find your invoice attached. Feel free to contact us if you have any …"
click at [1280, 105] on div "Invoice date 09/10/25 Close Options Preview Print Email" at bounding box center [1248, 93] width 355 height 26
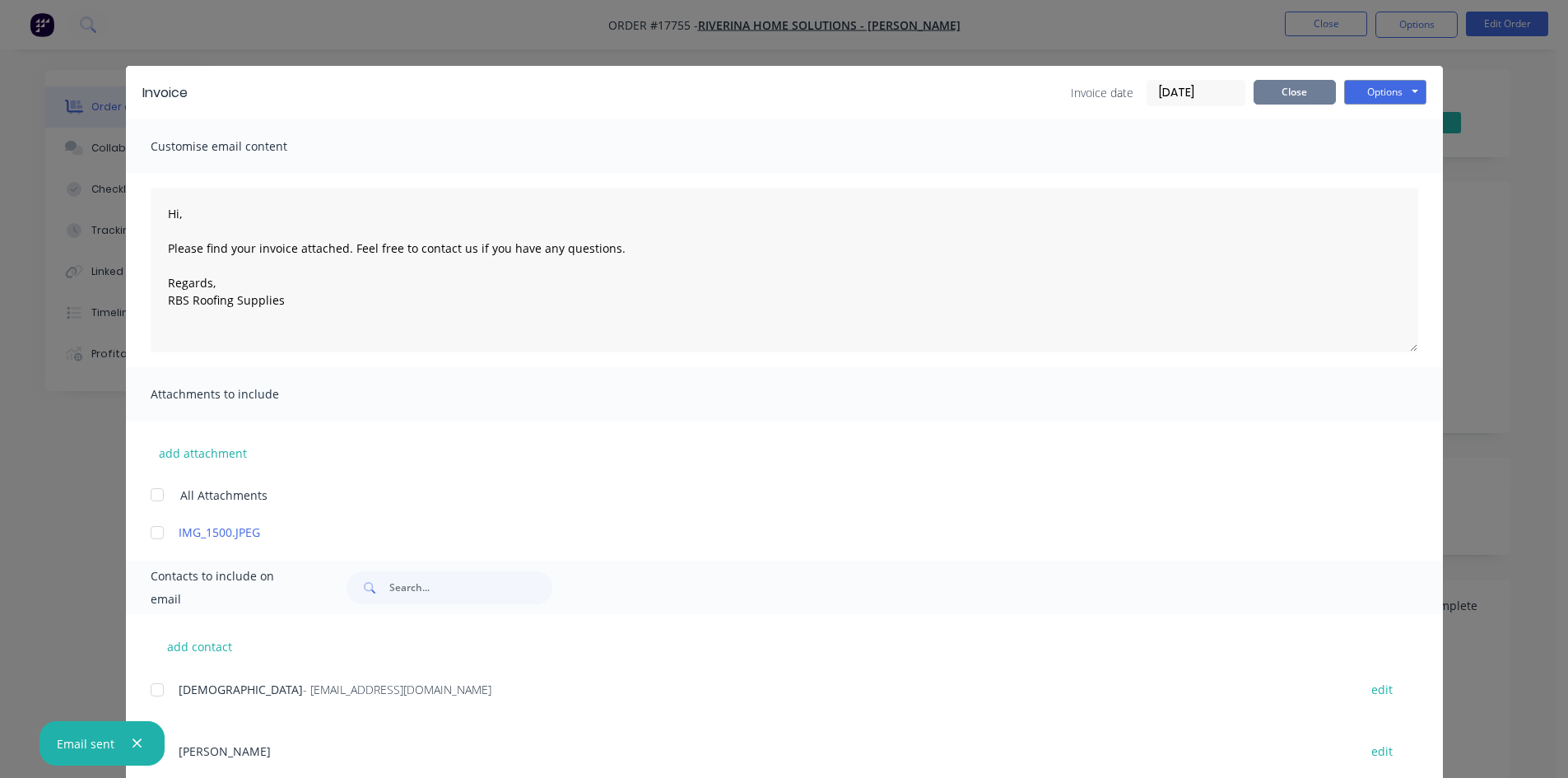
click at [1282, 96] on button "Close" at bounding box center [1294, 92] width 82 height 24
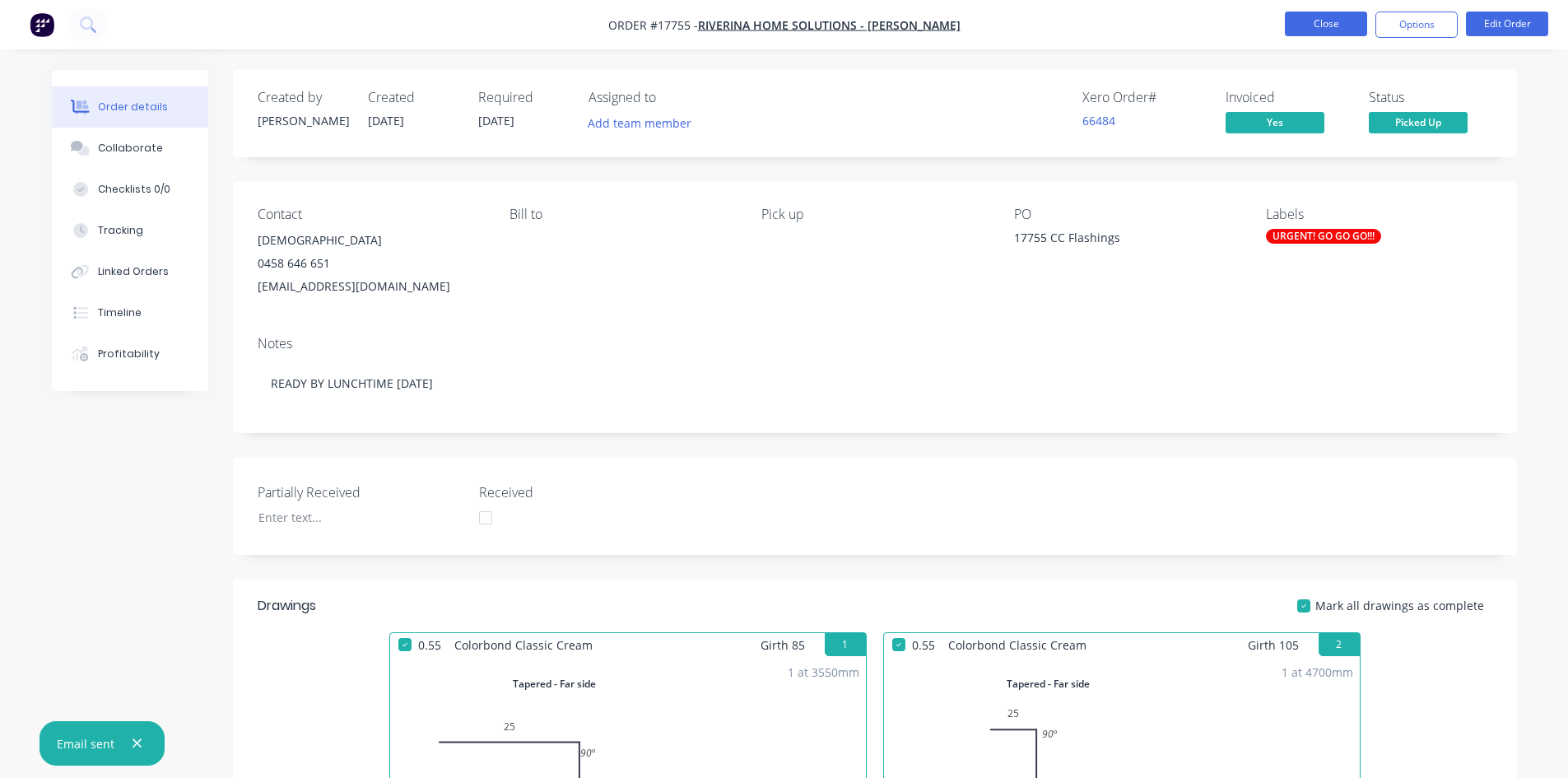
click at [1331, 28] on button "Close" at bounding box center [1325, 23] width 82 height 24
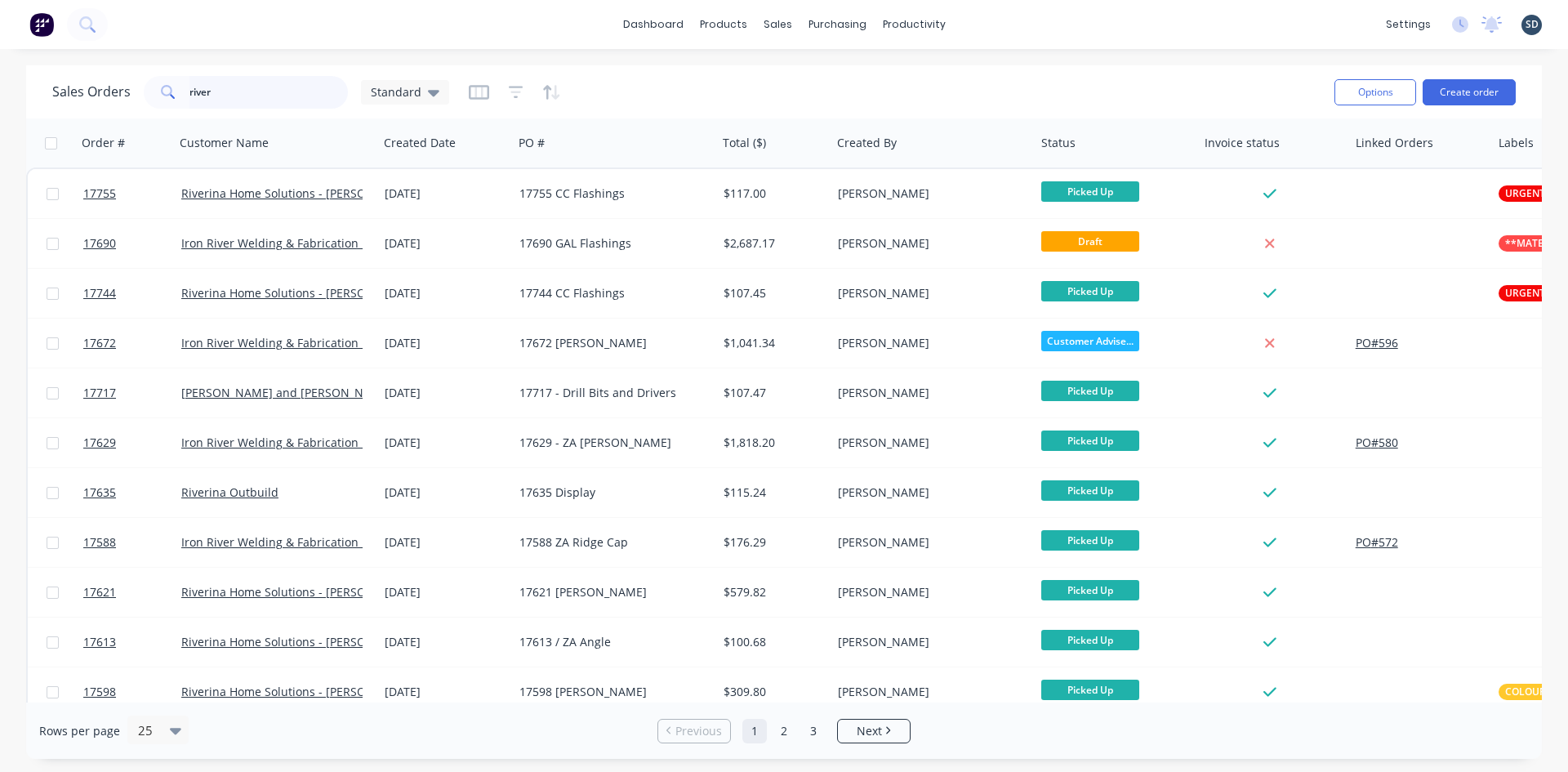
click at [235, 82] on input "river" at bounding box center [269, 92] width 159 height 33
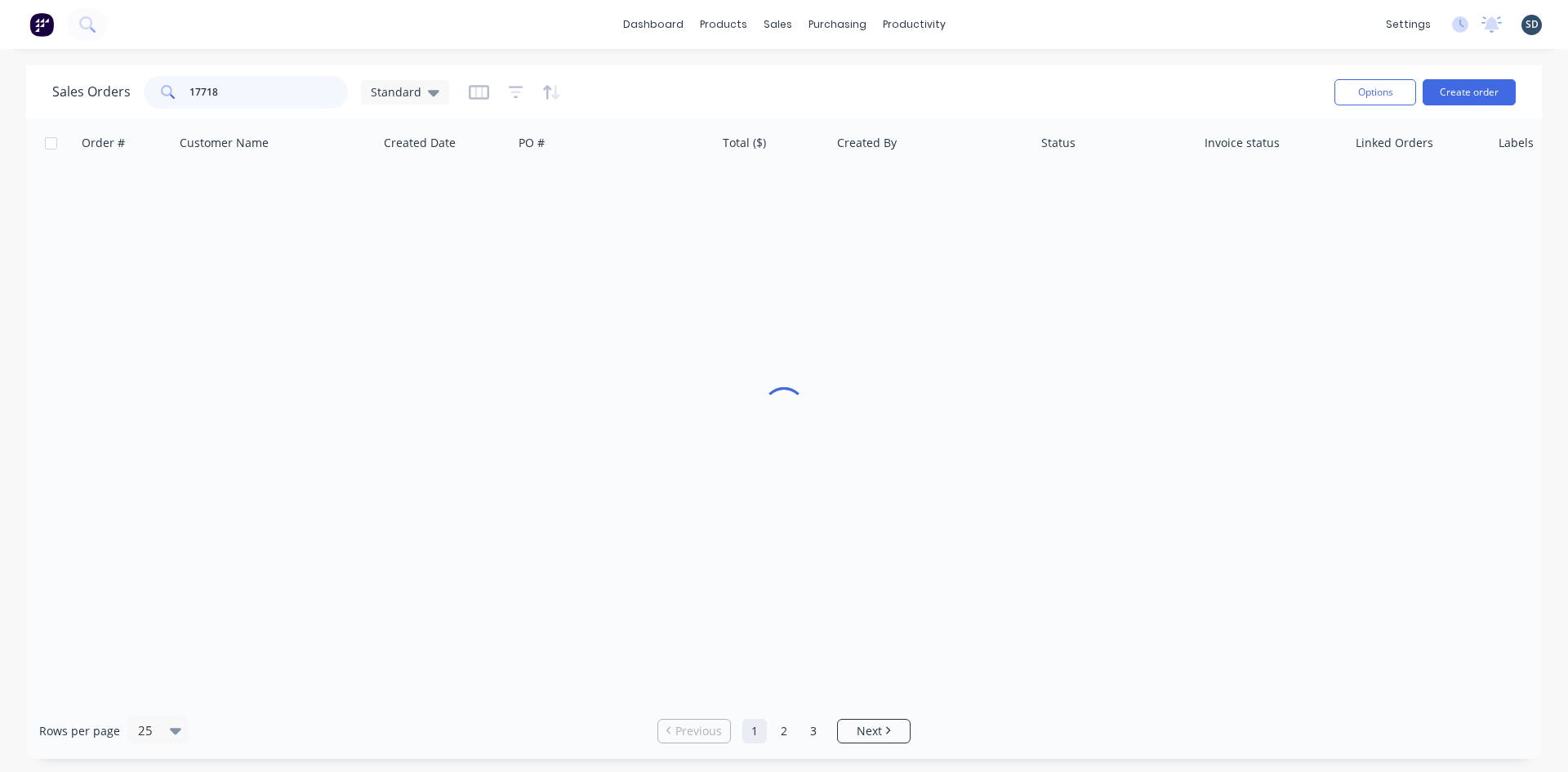
type input "17718"
click at [279, 42] on div "dashboard products sales purchasing productivity dashboard products Product Cat…" at bounding box center [784, 24] width 1568 height 49
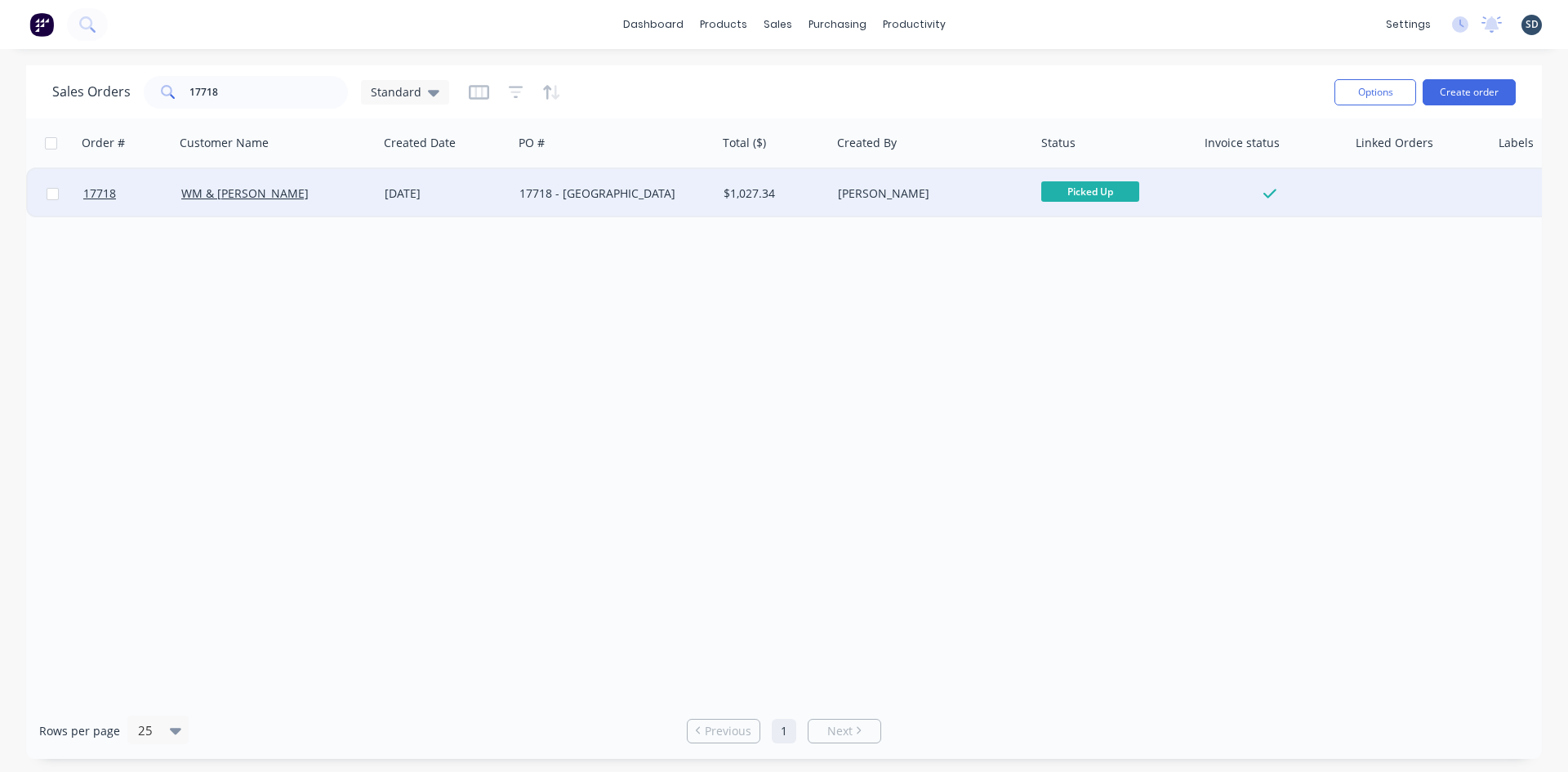
click at [333, 187] on div "WM & TM Johnston" at bounding box center [272, 193] width 182 height 16
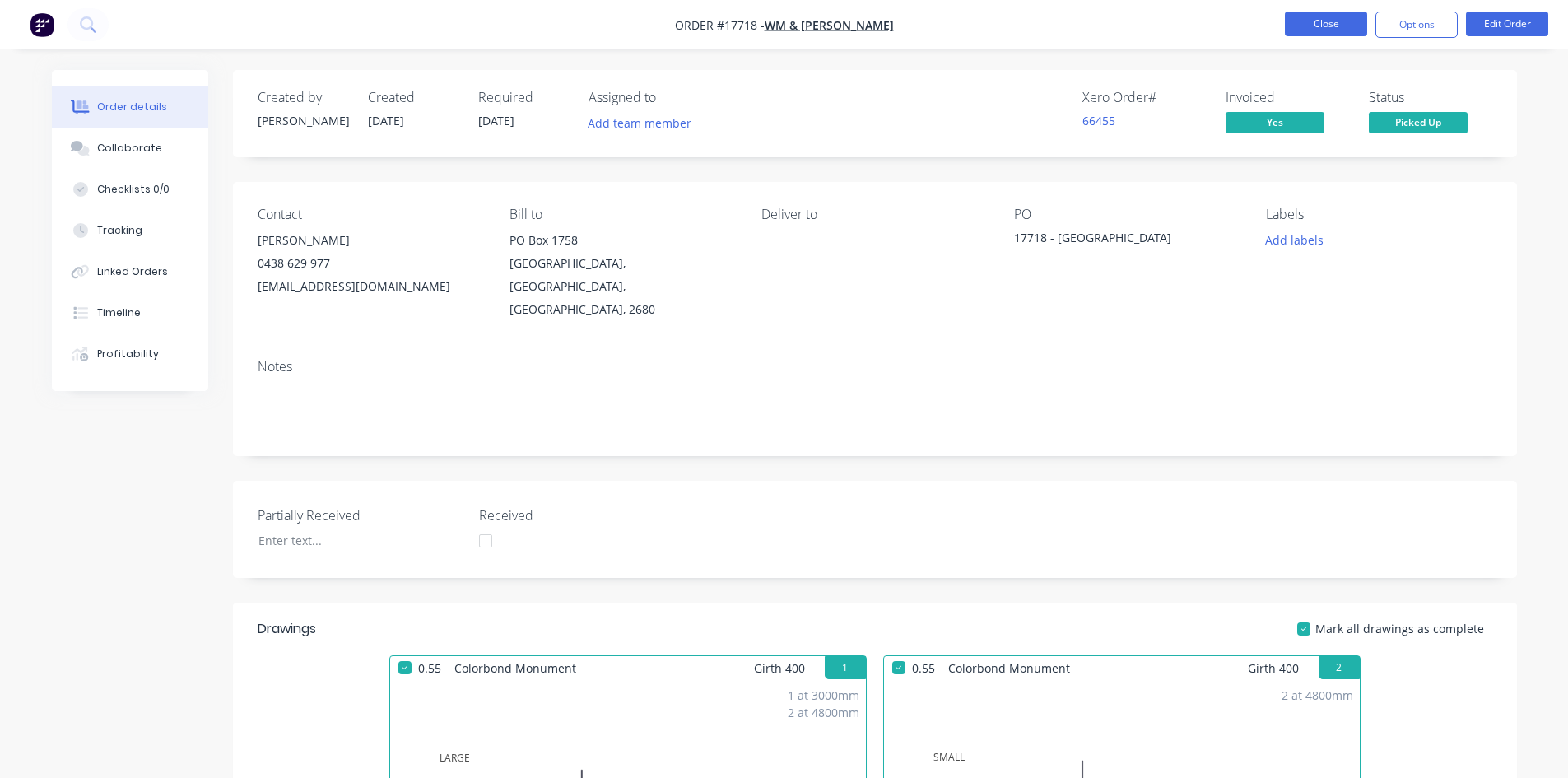
click at [1336, 33] on button "Close" at bounding box center [1325, 23] width 82 height 24
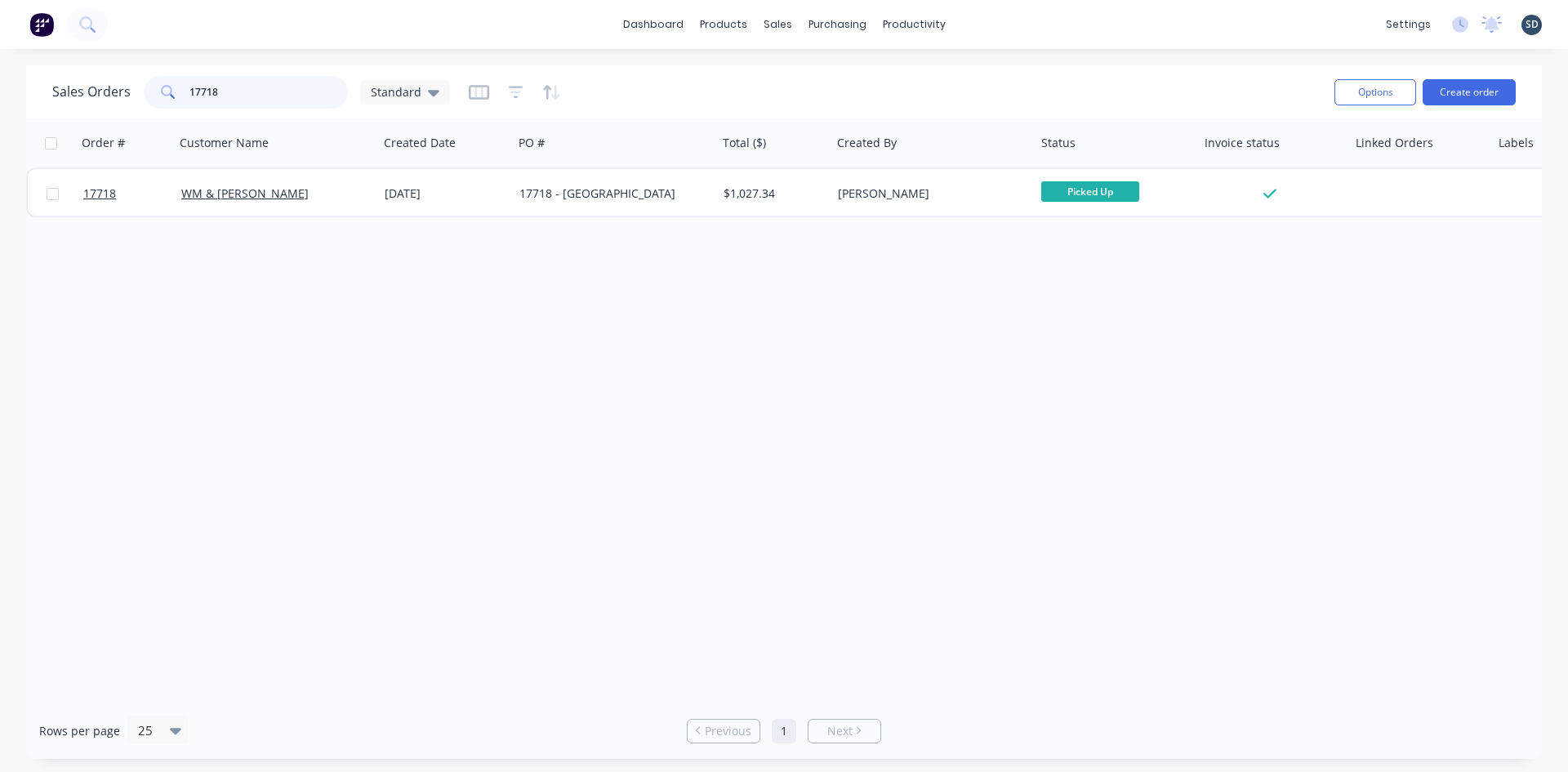
drag, startPoint x: 230, startPoint y: 96, endPoint x: 206, endPoint y: 88, distance: 25.3
click at [206, 88] on input "17718" at bounding box center [269, 92] width 159 height 33
type input "17732"
click at [737, 81] on div "Sales Orders 17732 Standard" at bounding box center [686, 91] width 1269 height 40
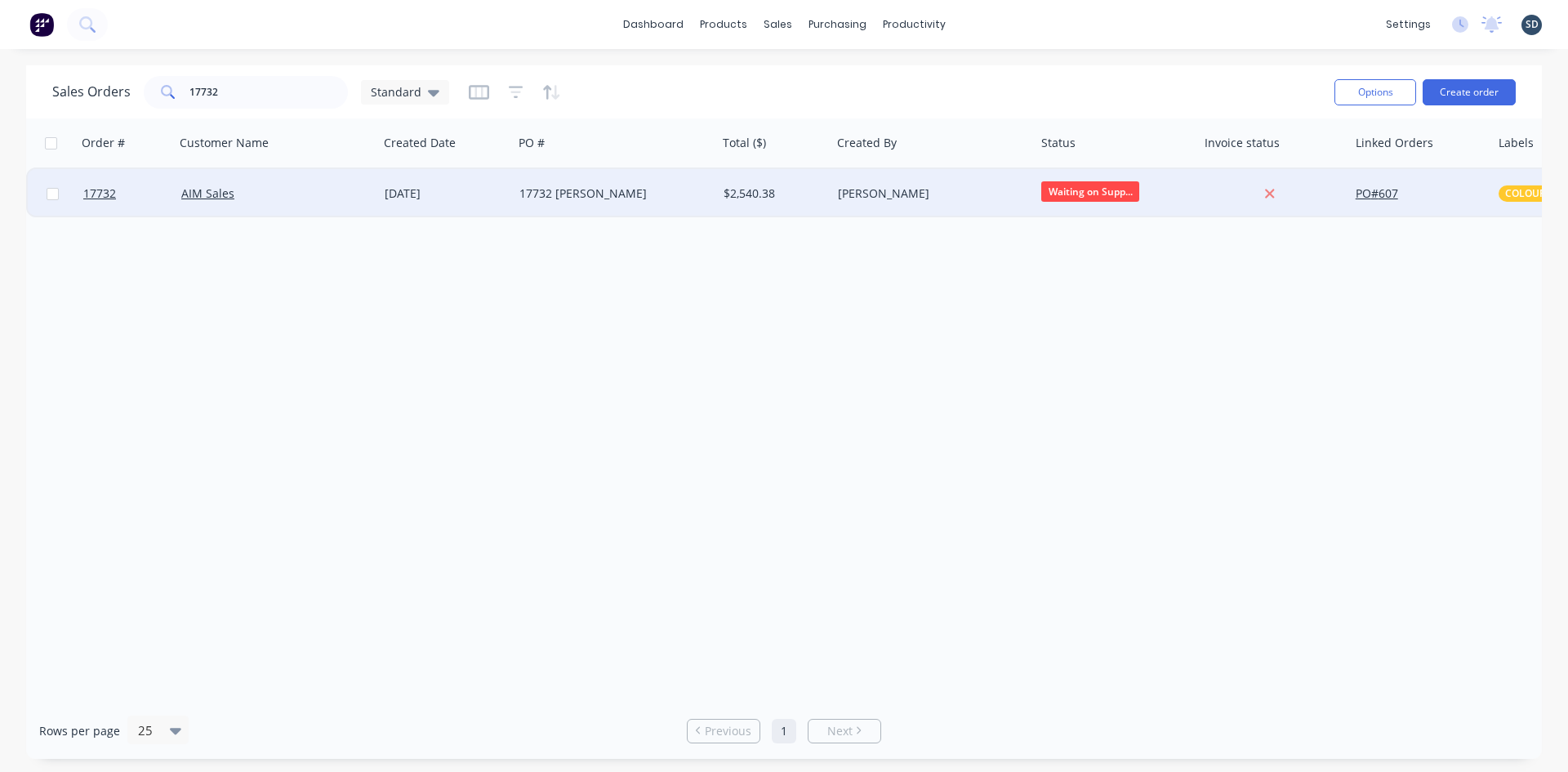
click at [664, 184] on div "17732 Cameron" at bounding box center [614, 193] width 204 height 49
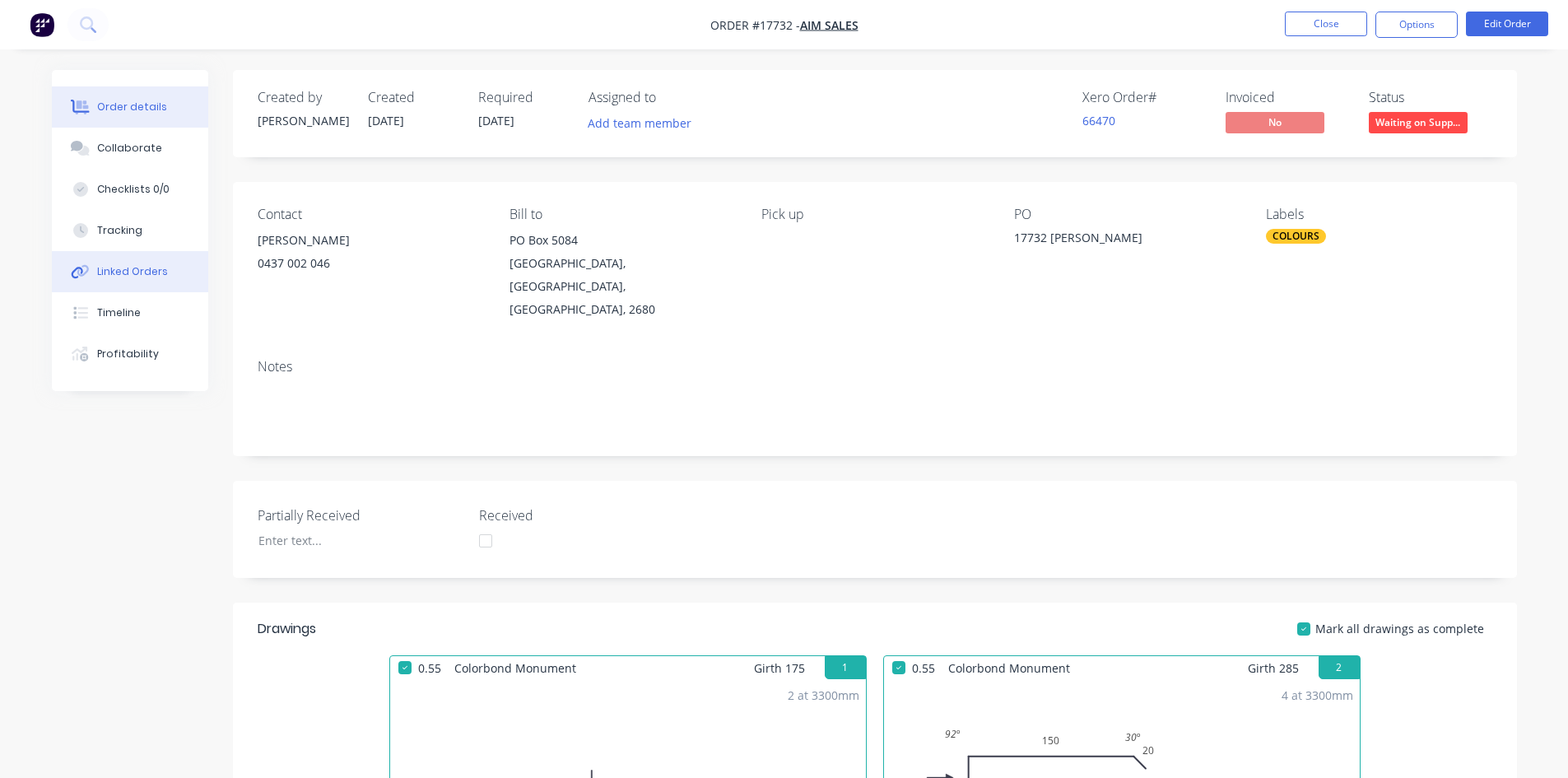
click at [151, 268] on div "Linked Orders" at bounding box center [132, 271] width 71 height 14
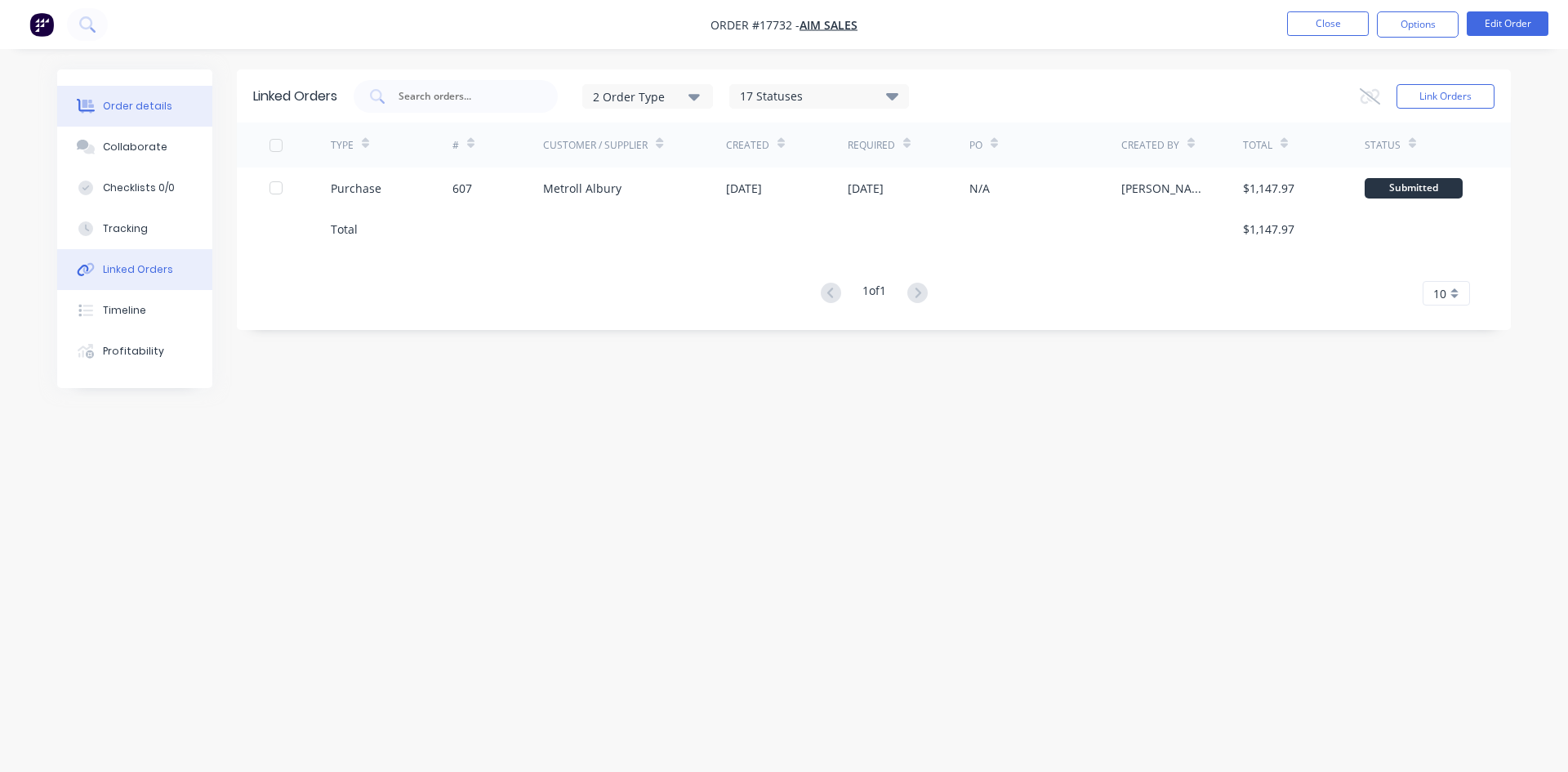
click at [157, 108] on div "Order details" at bounding box center [138, 106] width 70 height 14
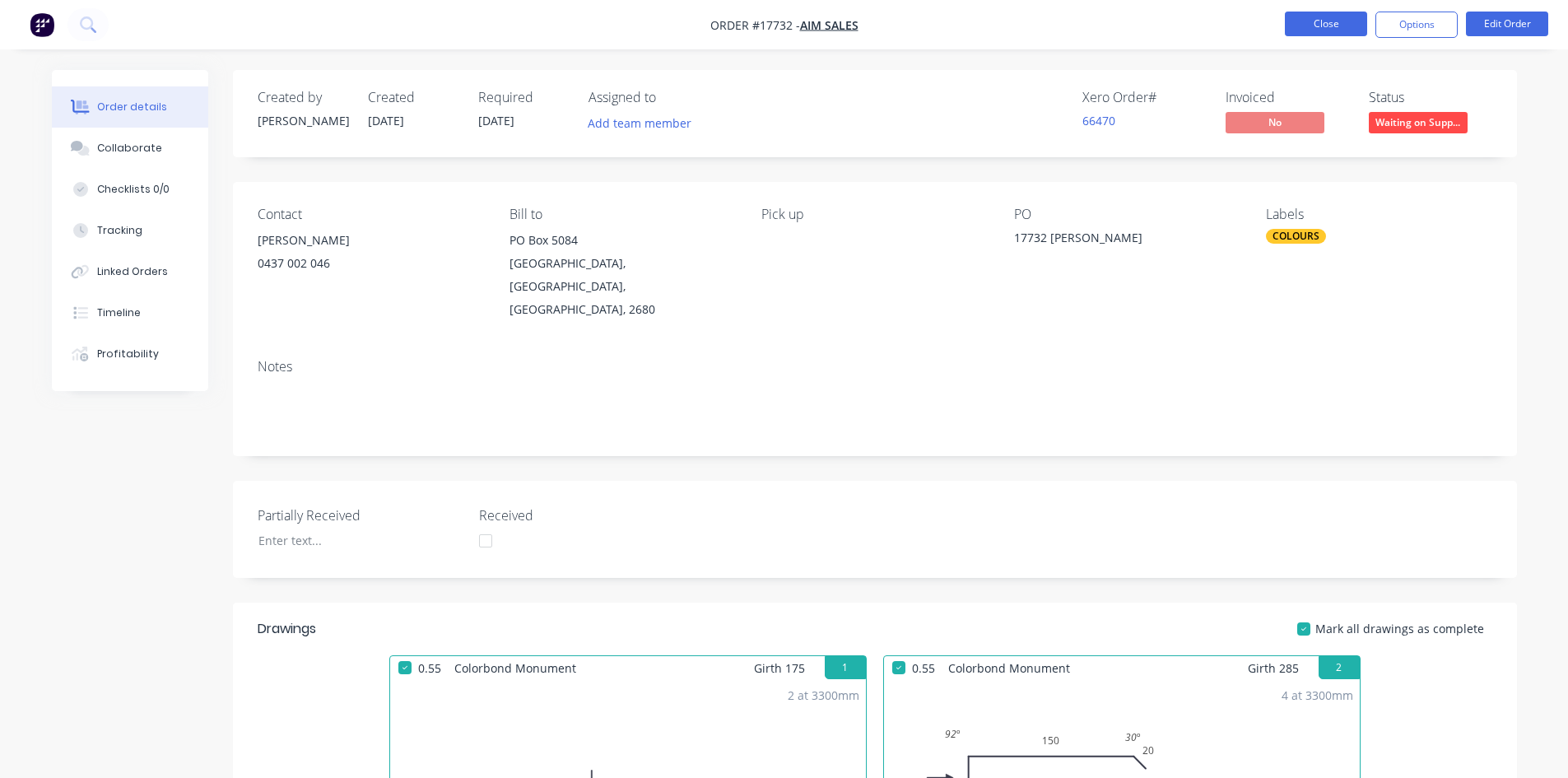
click at [1331, 19] on button "Close" at bounding box center [1325, 23] width 82 height 24
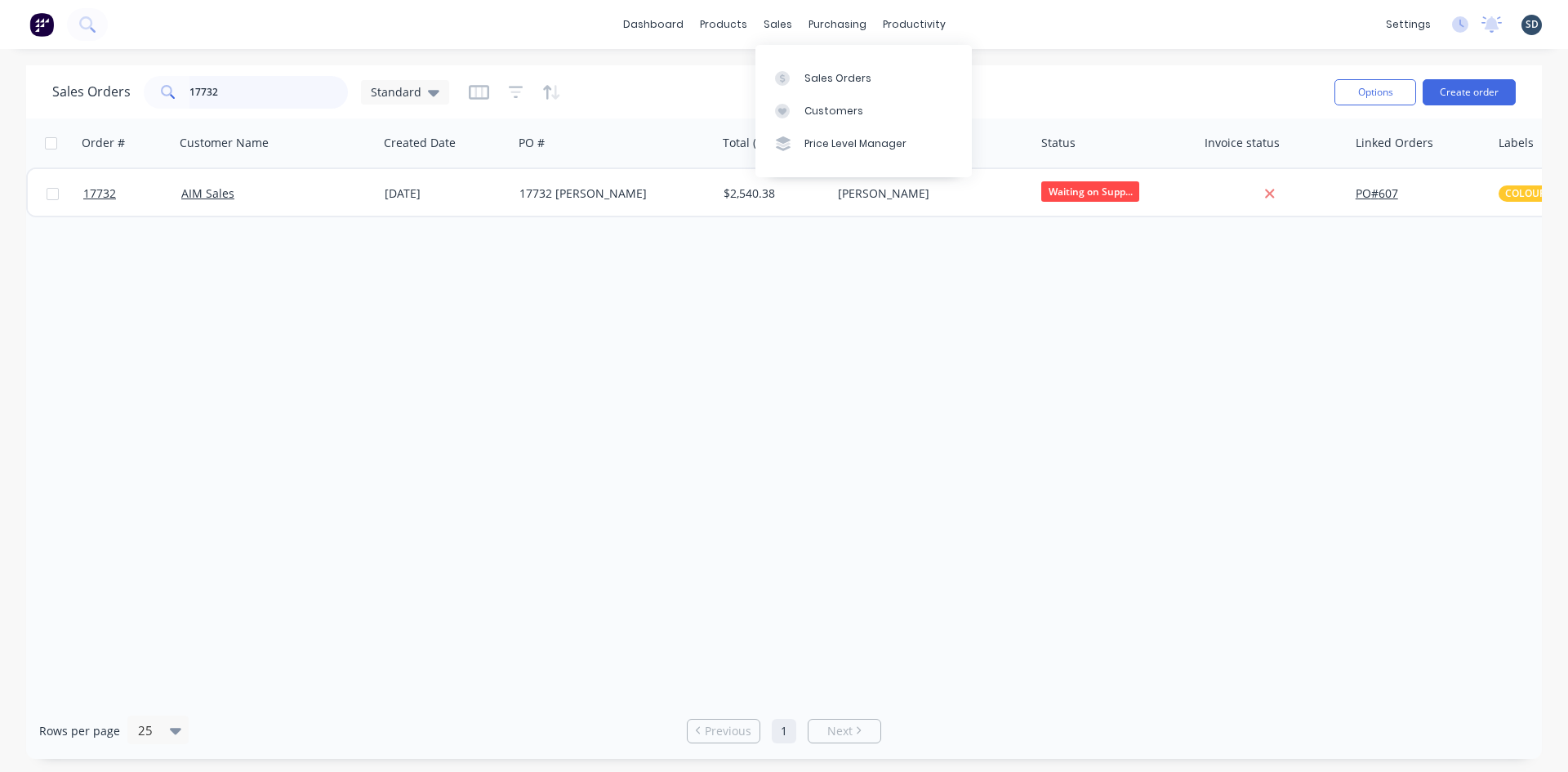
click at [242, 92] on input "17732" at bounding box center [269, 92] width 159 height 33
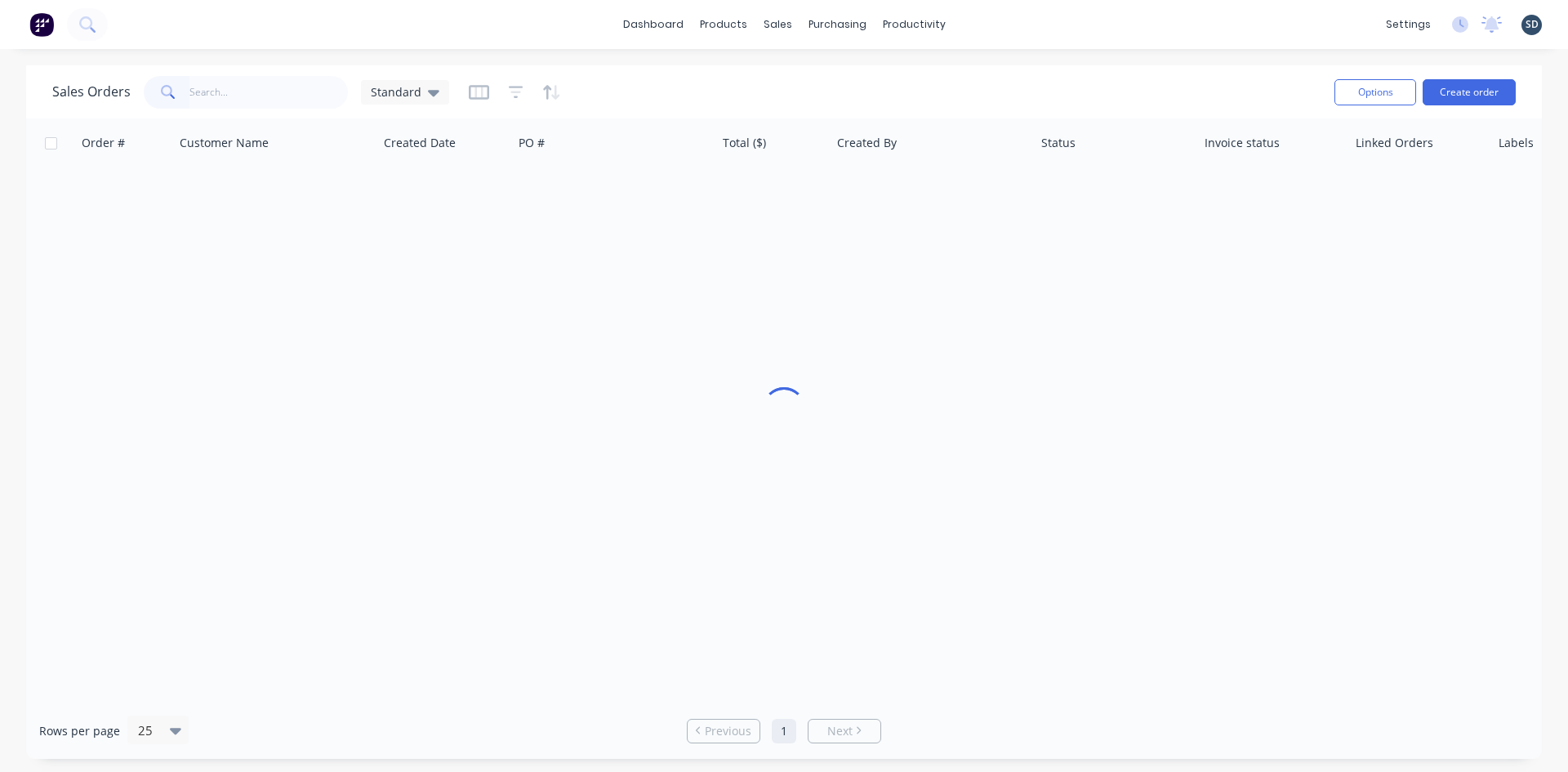
click at [993, 80] on div "Sales Orders Standard" at bounding box center [686, 91] width 1269 height 40
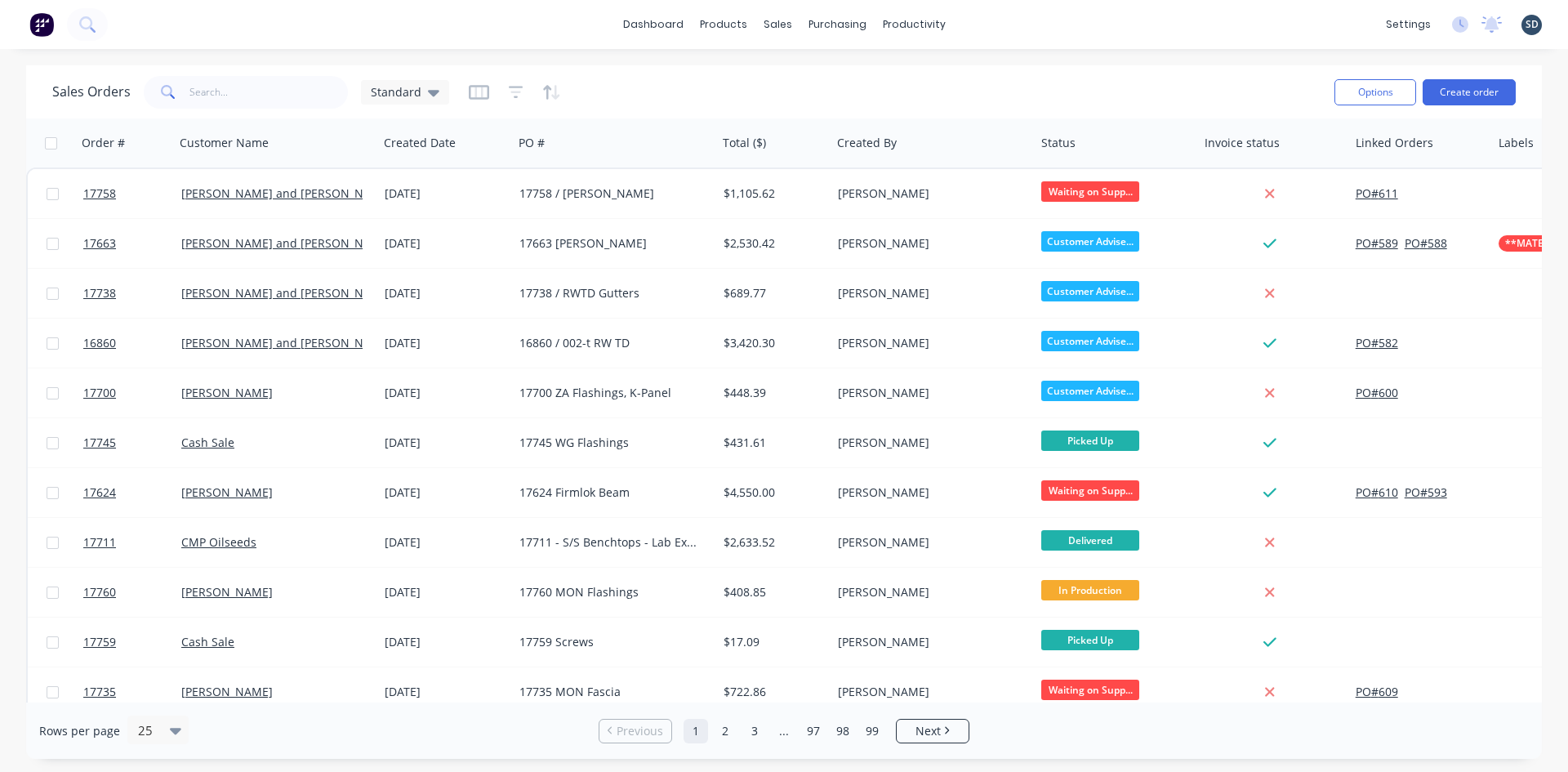
click at [1017, 30] on div "dashboard products sales purchasing productivity dashboard products Product Cat…" at bounding box center [784, 24] width 1568 height 49
click at [1004, 24] on div "dashboard products sales purchasing productivity dashboard products Product Cat…" at bounding box center [784, 24] width 1568 height 49
click at [998, 23] on div "dashboard products sales purchasing productivity dashboard products Product Cat…" at bounding box center [784, 24] width 1568 height 49
click at [1002, 23] on div "dashboard products sales purchasing productivity dashboard products Product Cat…" at bounding box center [784, 24] width 1568 height 49
click at [1001, 25] on div "dashboard products sales purchasing productivity dashboard products Product Cat…" at bounding box center [784, 24] width 1568 height 49
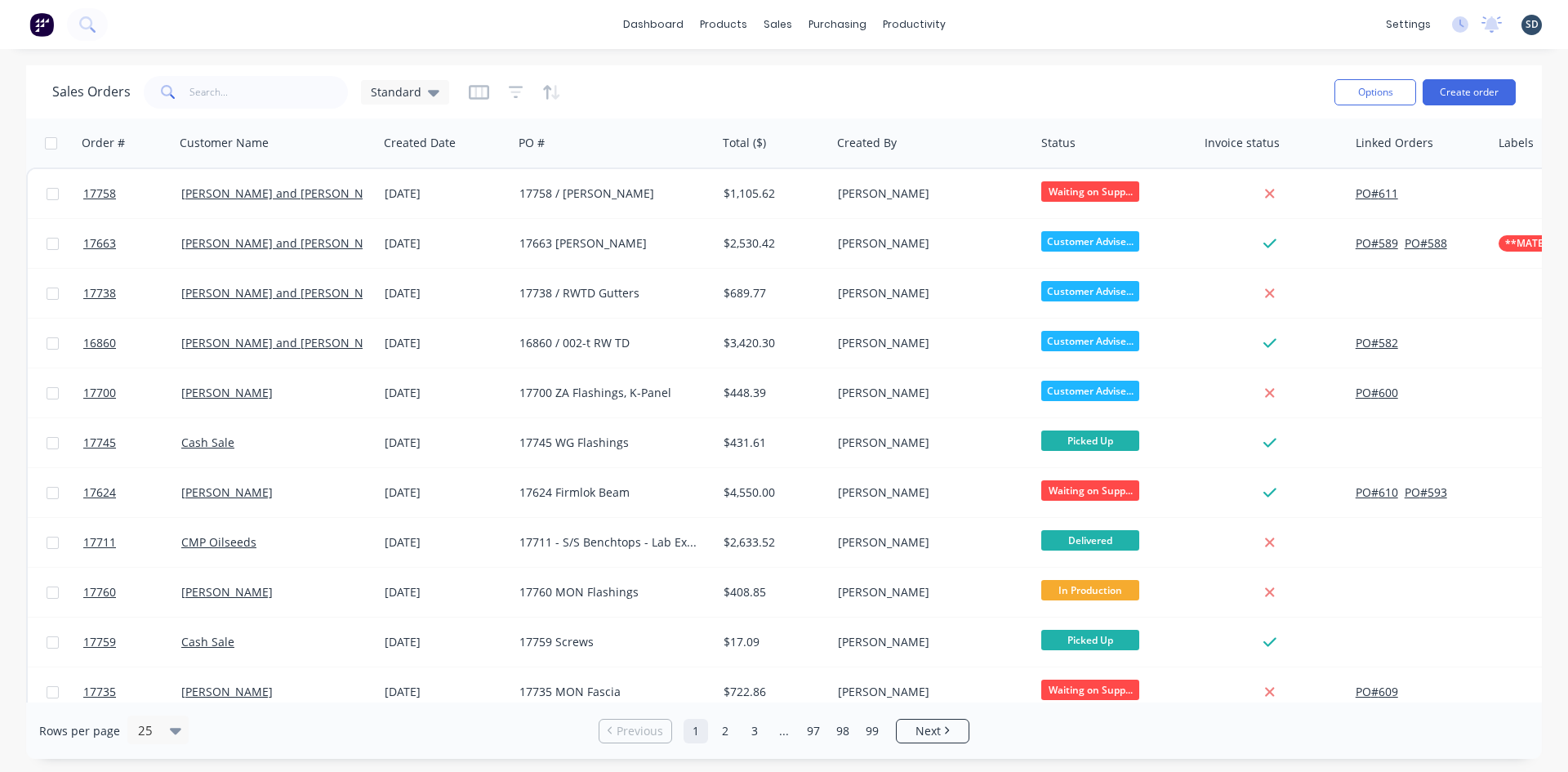
click at [1020, 22] on div "dashboard products sales purchasing productivity dashboard products Product Cat…" at bounding box center [784, 24] width 1568 height 49
click at [1019, 22] on div "dashboard products sales purchasing productivity dashboard products Product Cat…" at bounding box center [784, 24] width 1568 height 49
click at [1010, 23] on div "dashboard products sales purchasing productivity dashboard products Product Cat…" at bounding box center [784, 24] width 1568 height 49
click at [1007, 24] on div "dashboard products sales purchasing productivity dashboard products Product Cat…" at bounding box center [784, 24] width 1568 height 49
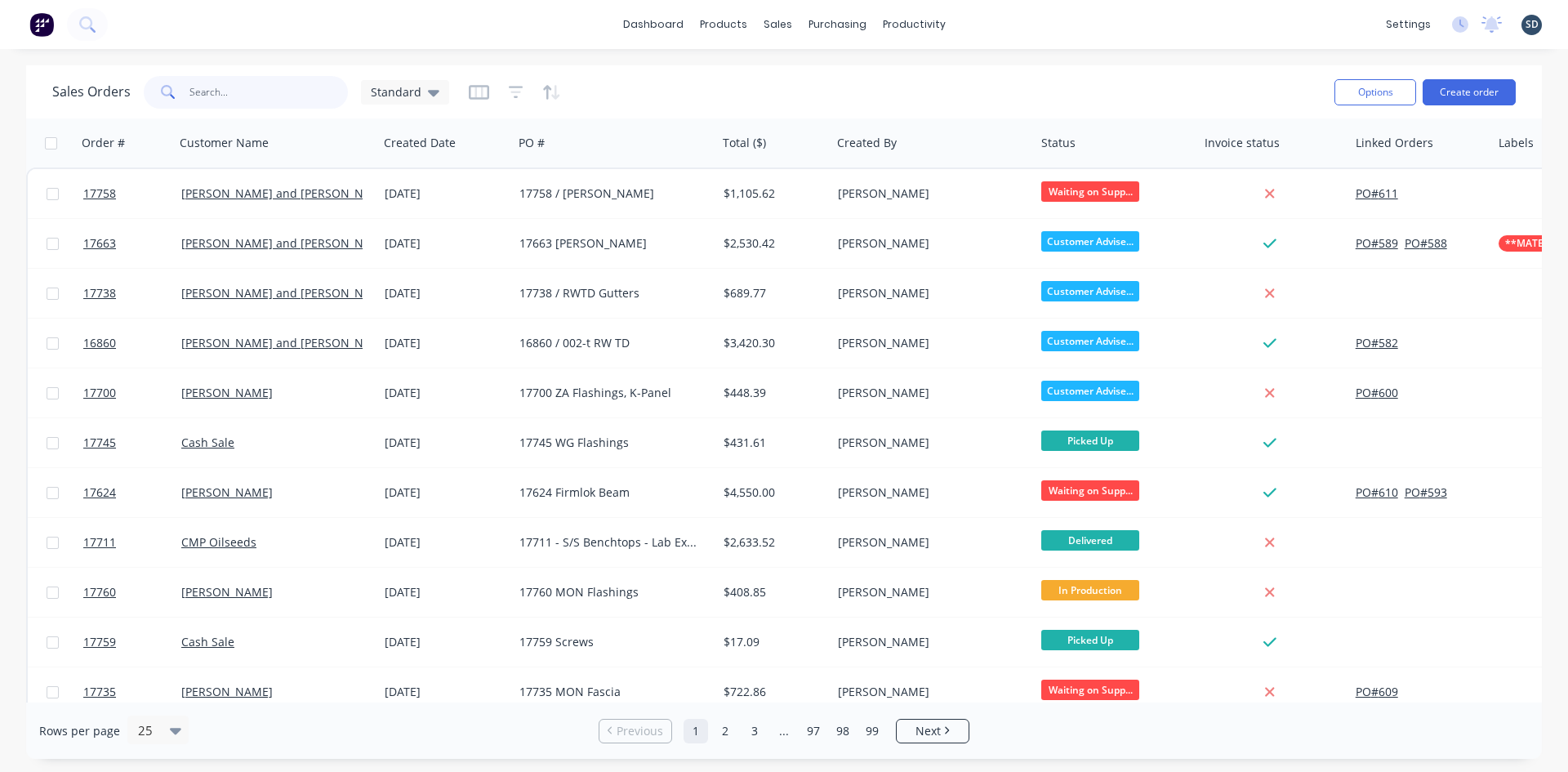
click at [237, 98] on input "text" at bounding box center [269, 92] width 159 height 33
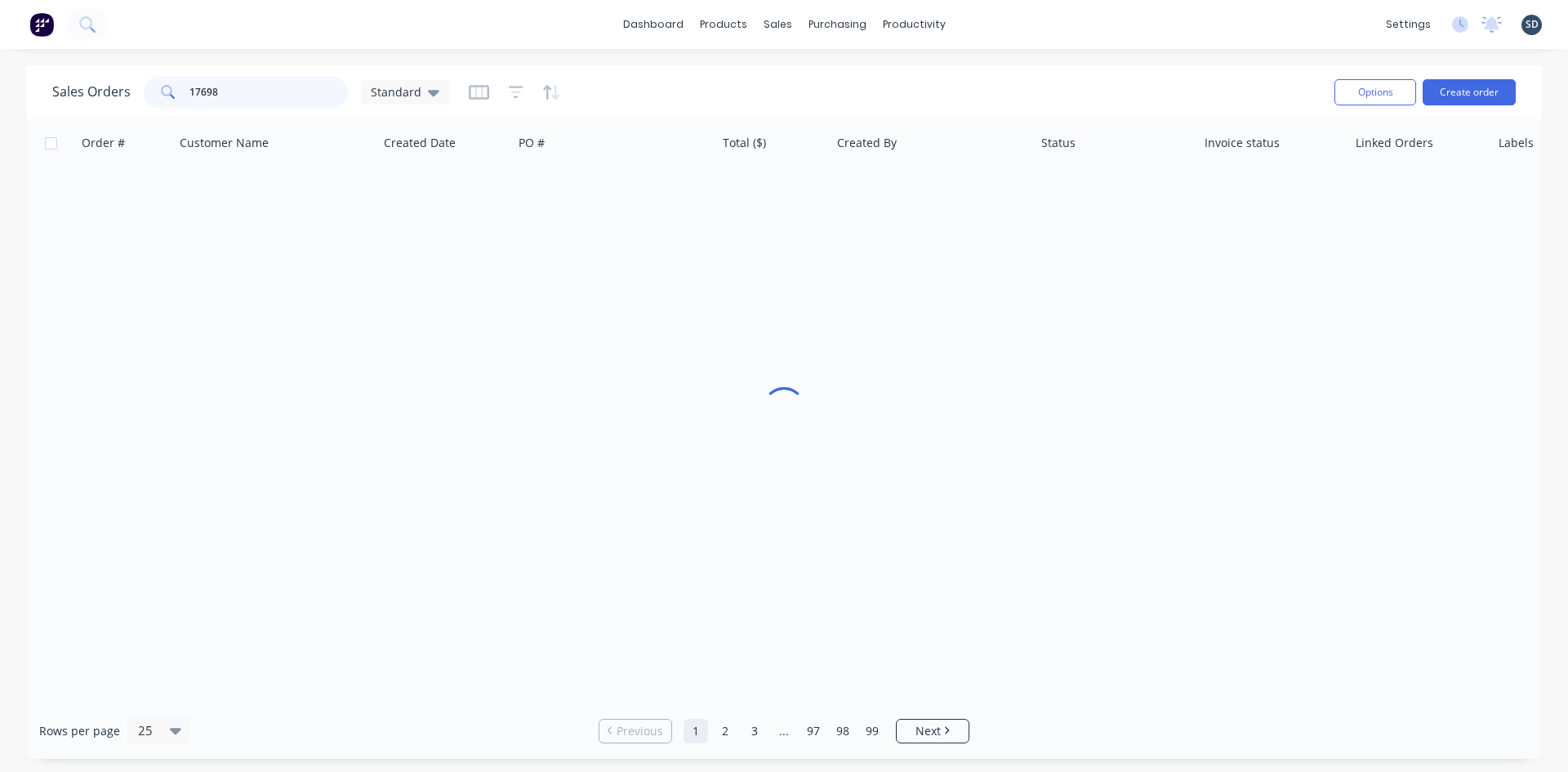
type input "17698"
click at [672, 84] on div "Sales Orders 17698 Standard" at bounding box center [686, 91] width 1269 height 40
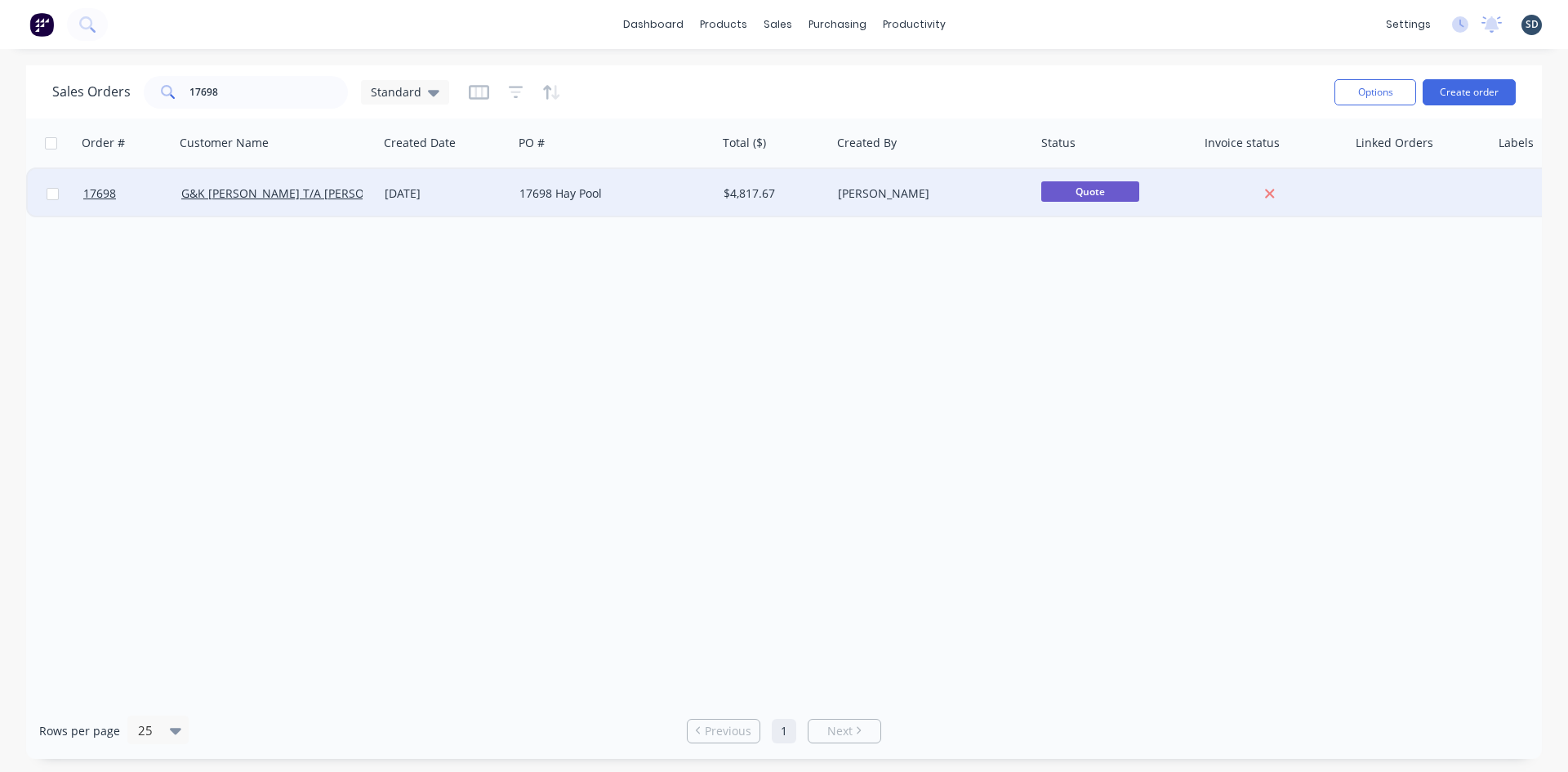
click at [643, 195] on div "17698 Hay Pool" at bounding box center [610, 193] width 182 height 16
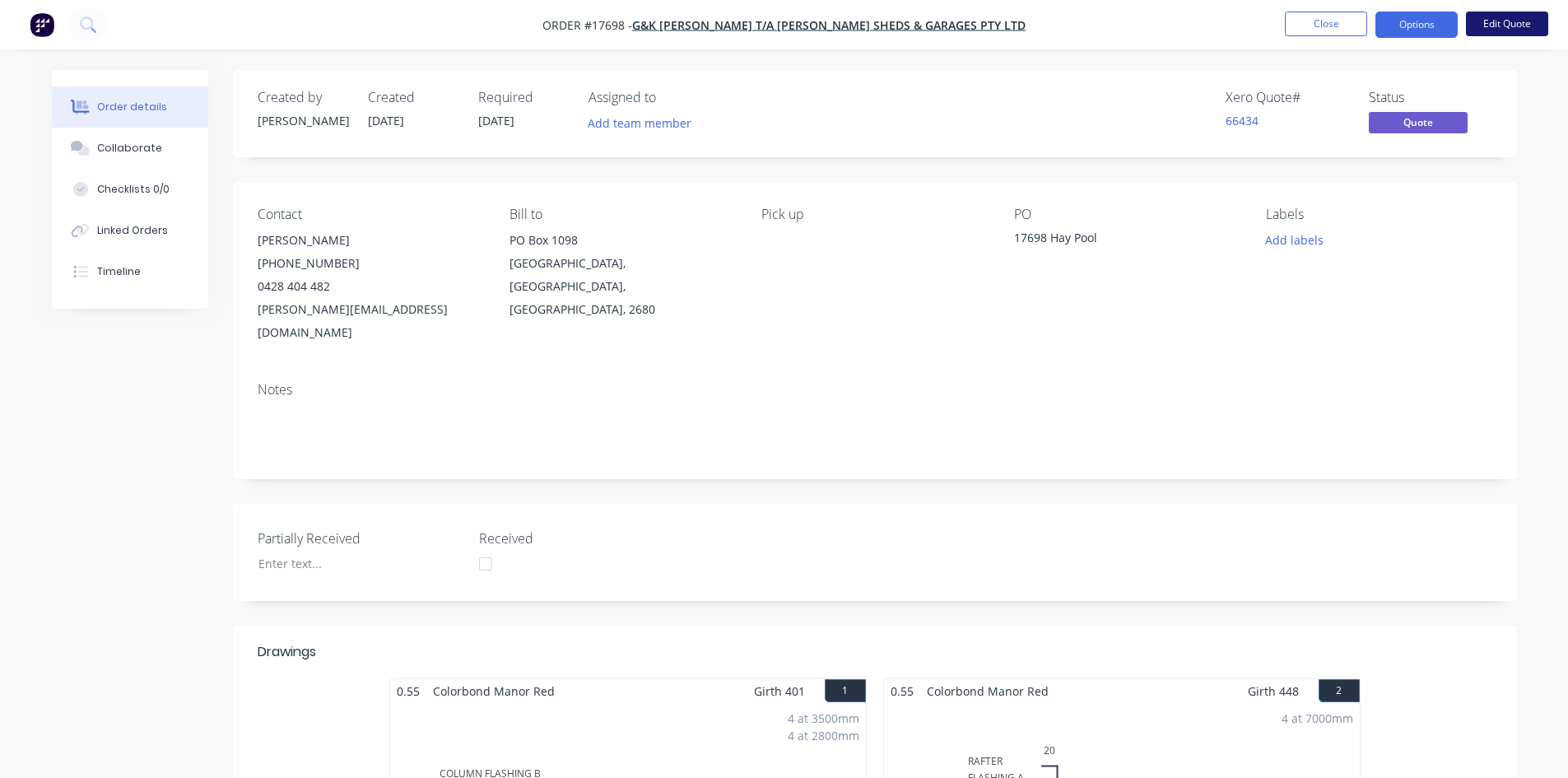
click at [1492, 32] on button "Edit Quote" at bounding box center [1506, 23] width 82 height 24
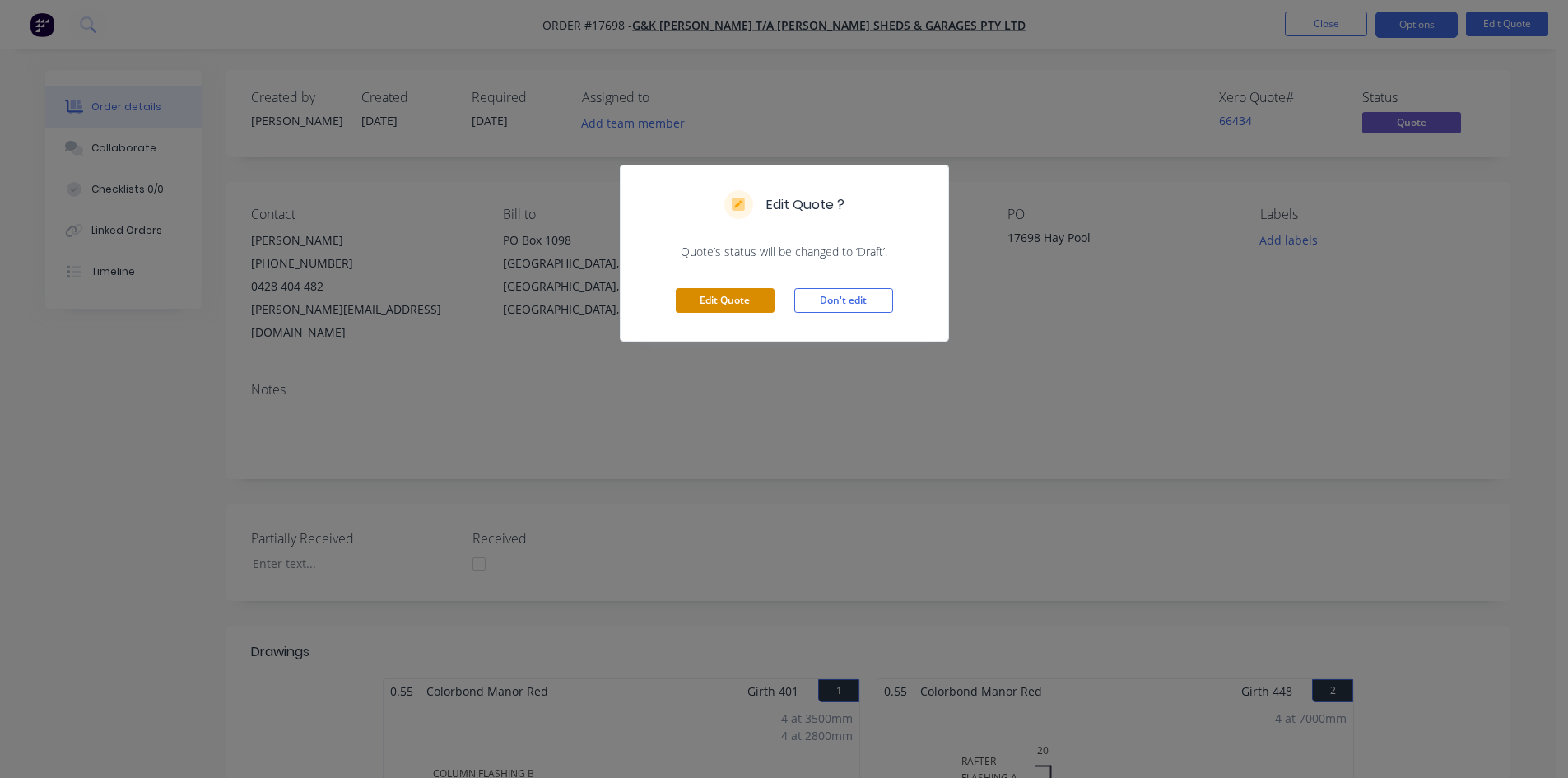
click at [716, 297] on button "Edit Quote" at bounding box center [725, 300] width 99 height 24
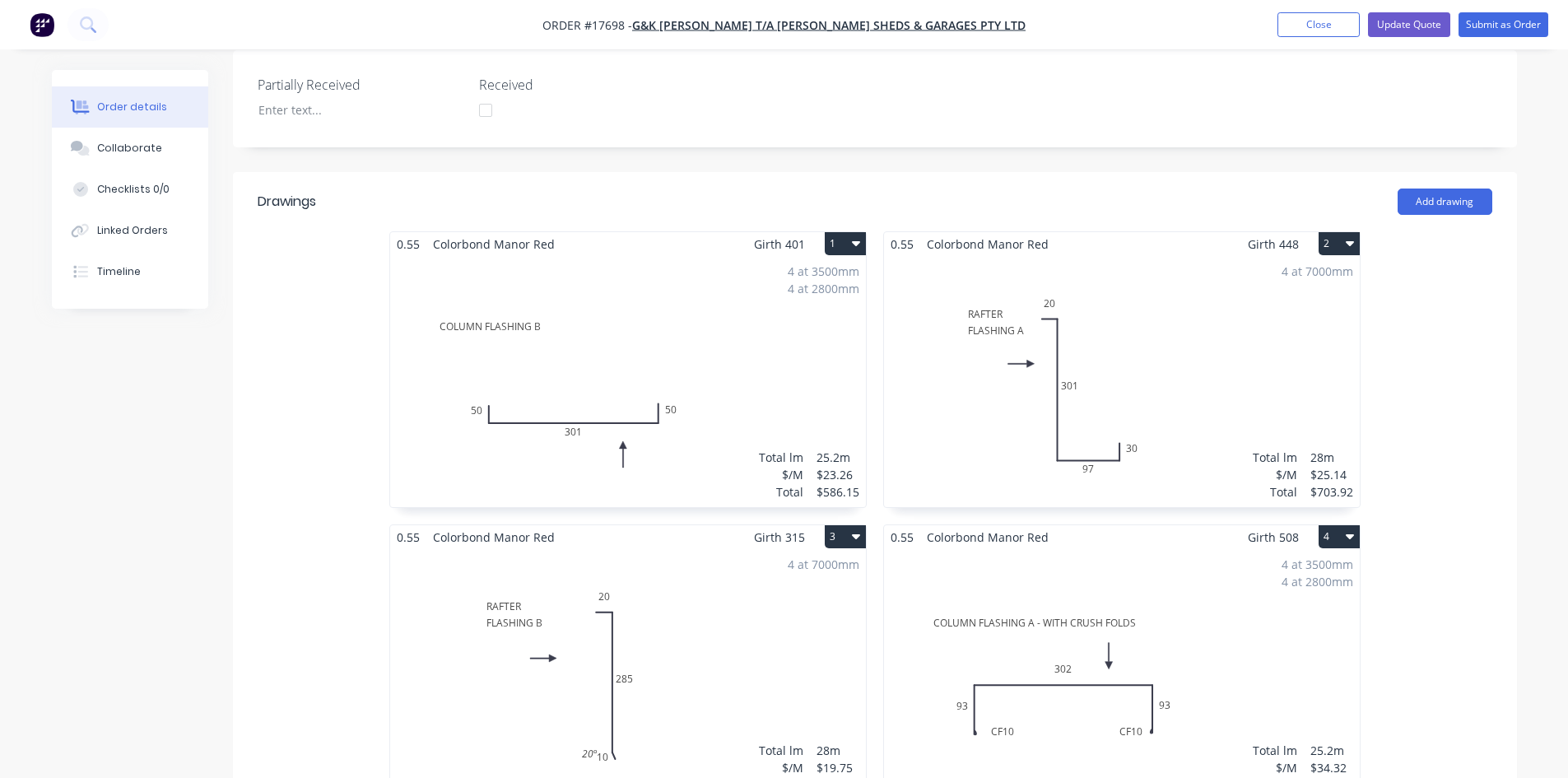
scroll to position [329, 0]
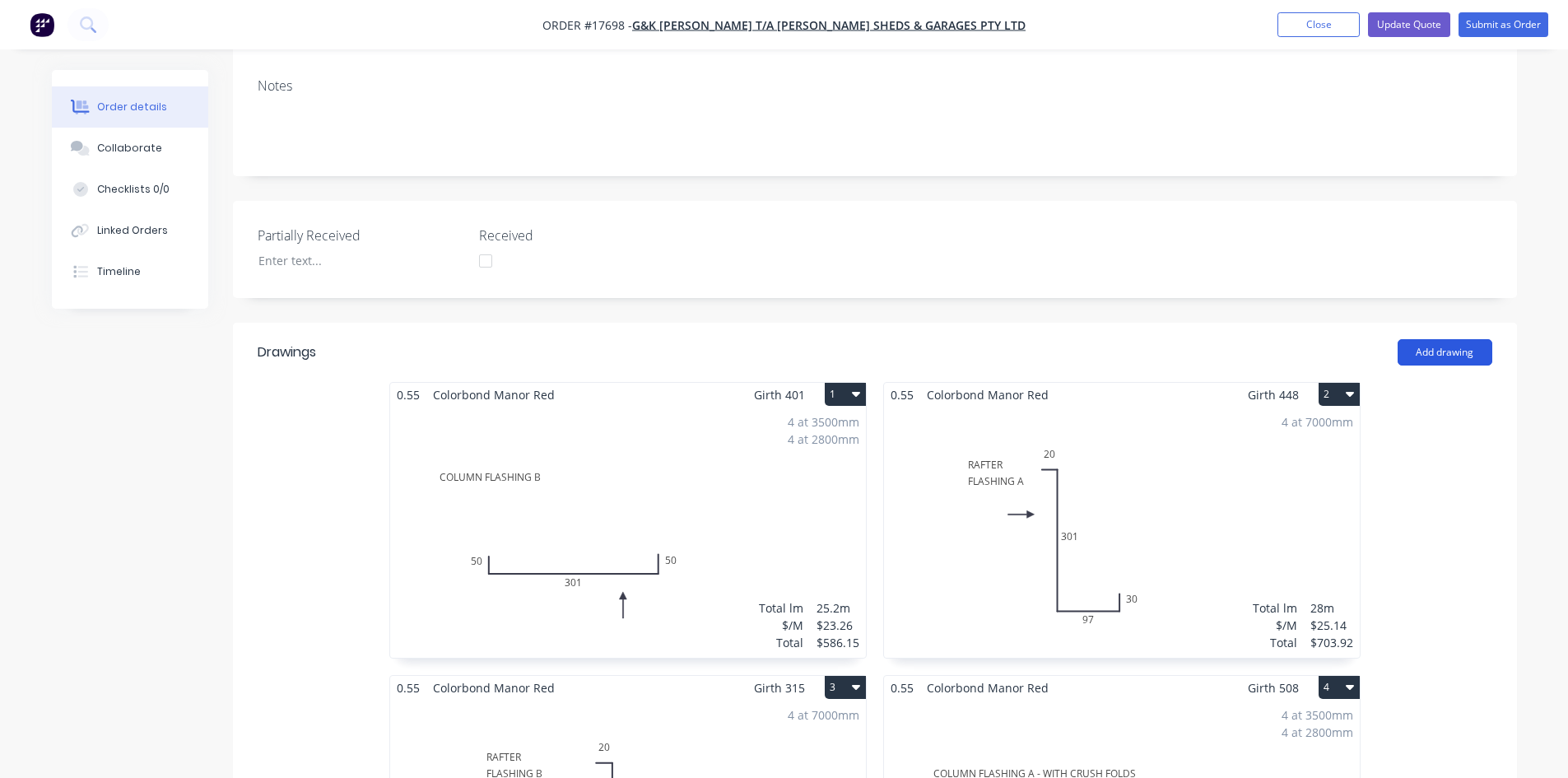
click at [1459, 339] on button "Add drawing" at bounding box center [1444, 352] width 95 height 26
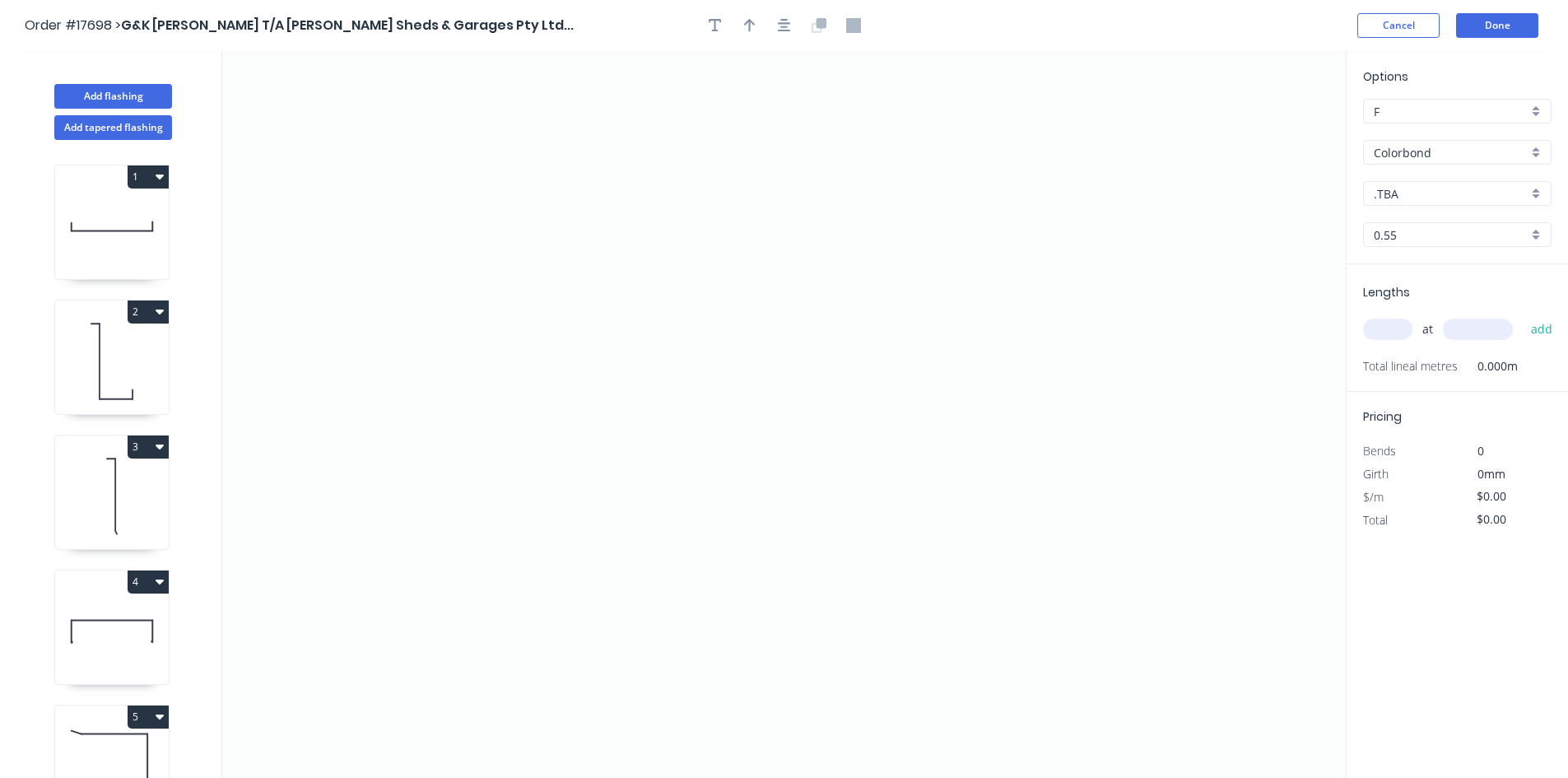
click at [1412, 198] on input ".TBA" at bounding box center [1450, 193] width 154 height 17
click at [1416, 243] on div "Manor Red" at bounding box center [1456, 242] width 187 height 29
type input "Manor Red"
click at [525, 267] on icon "0" at bounding box center [784, 415] width 1123 height 727
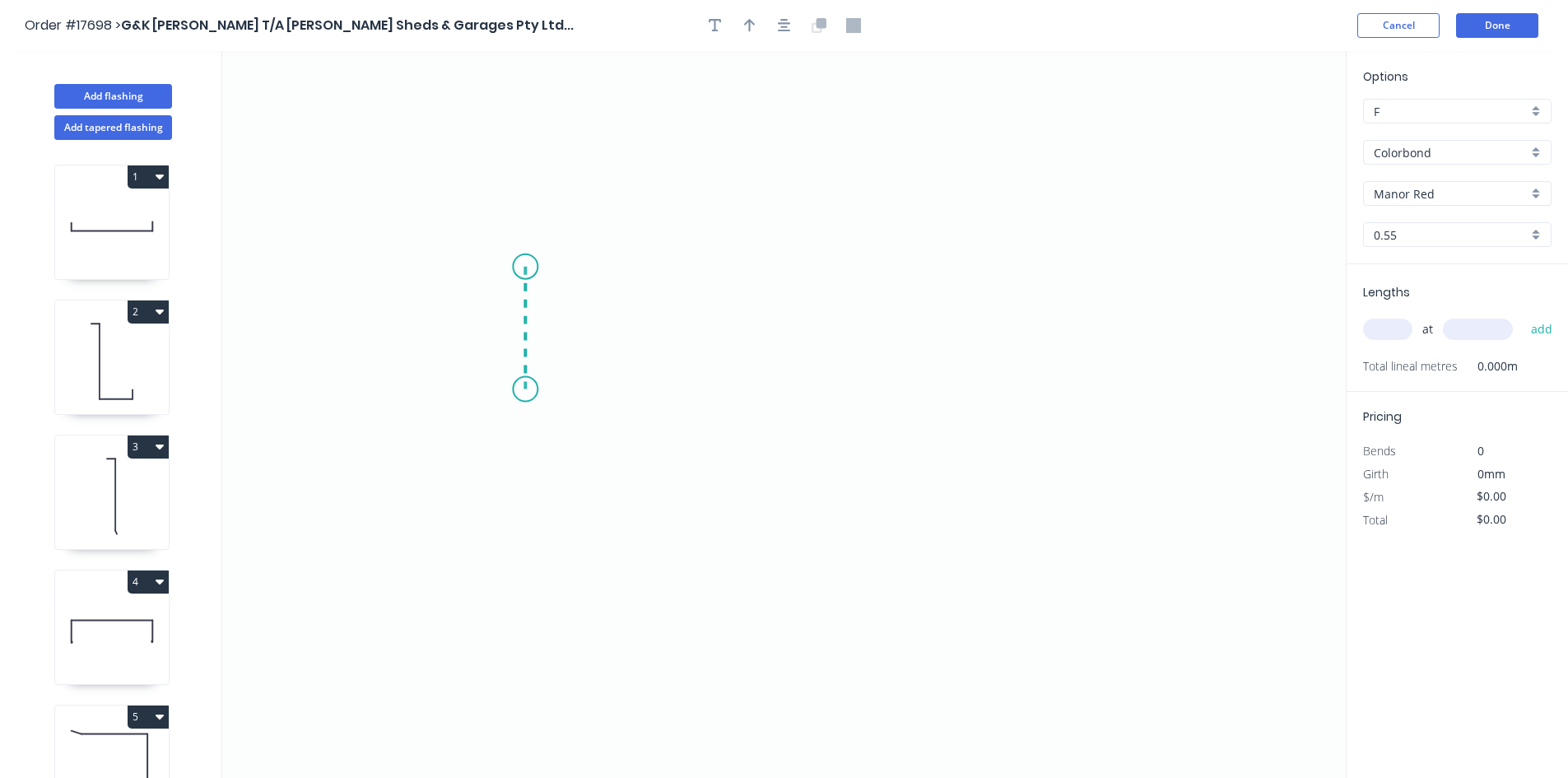
click at [527, 389] on icon "0" at bounding box center [784, 415] width 1123 height 727
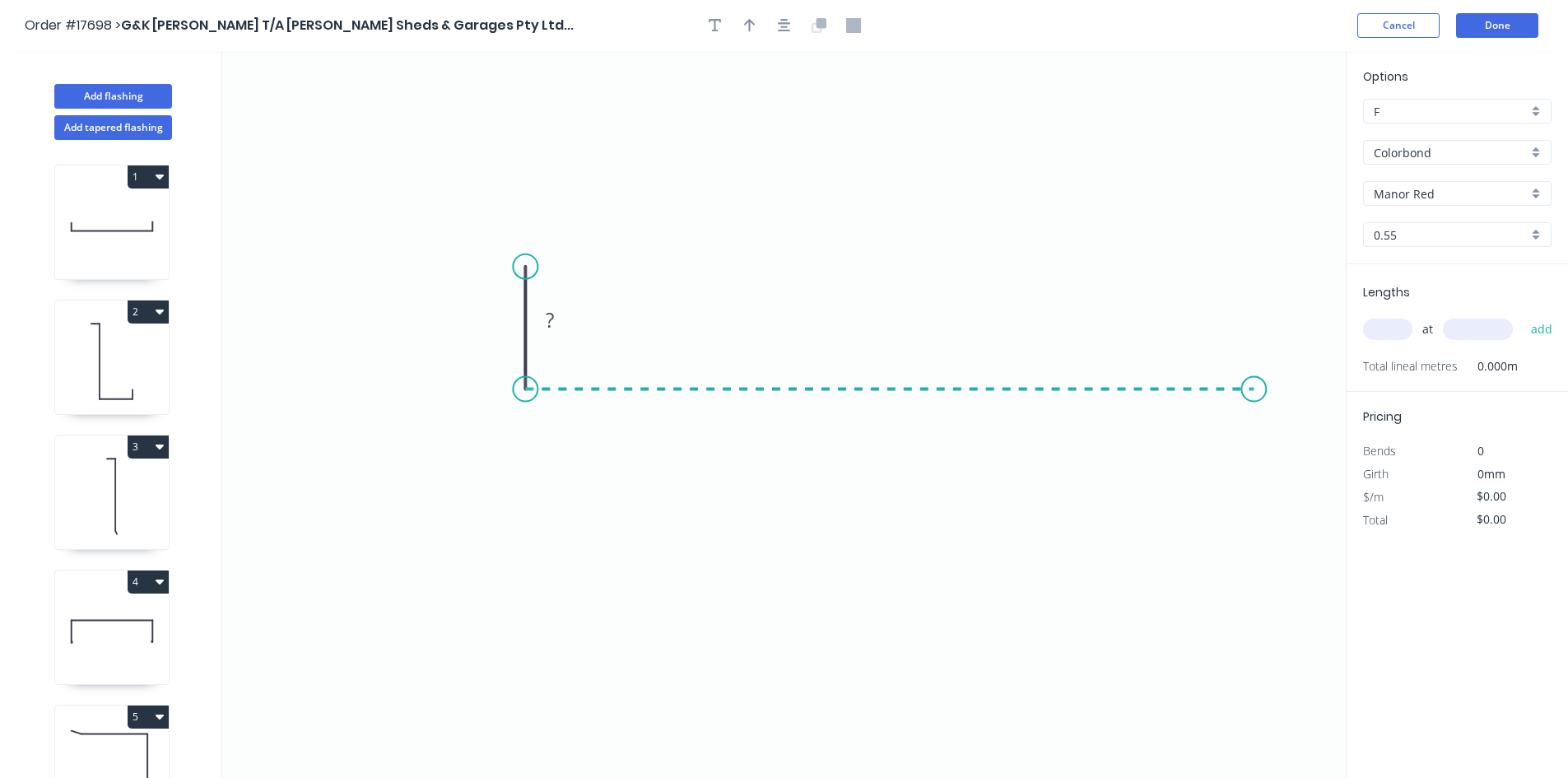
click at [1254, 373] on icon "0 ?" at bounding box center [784, 415] width 1123 height 727
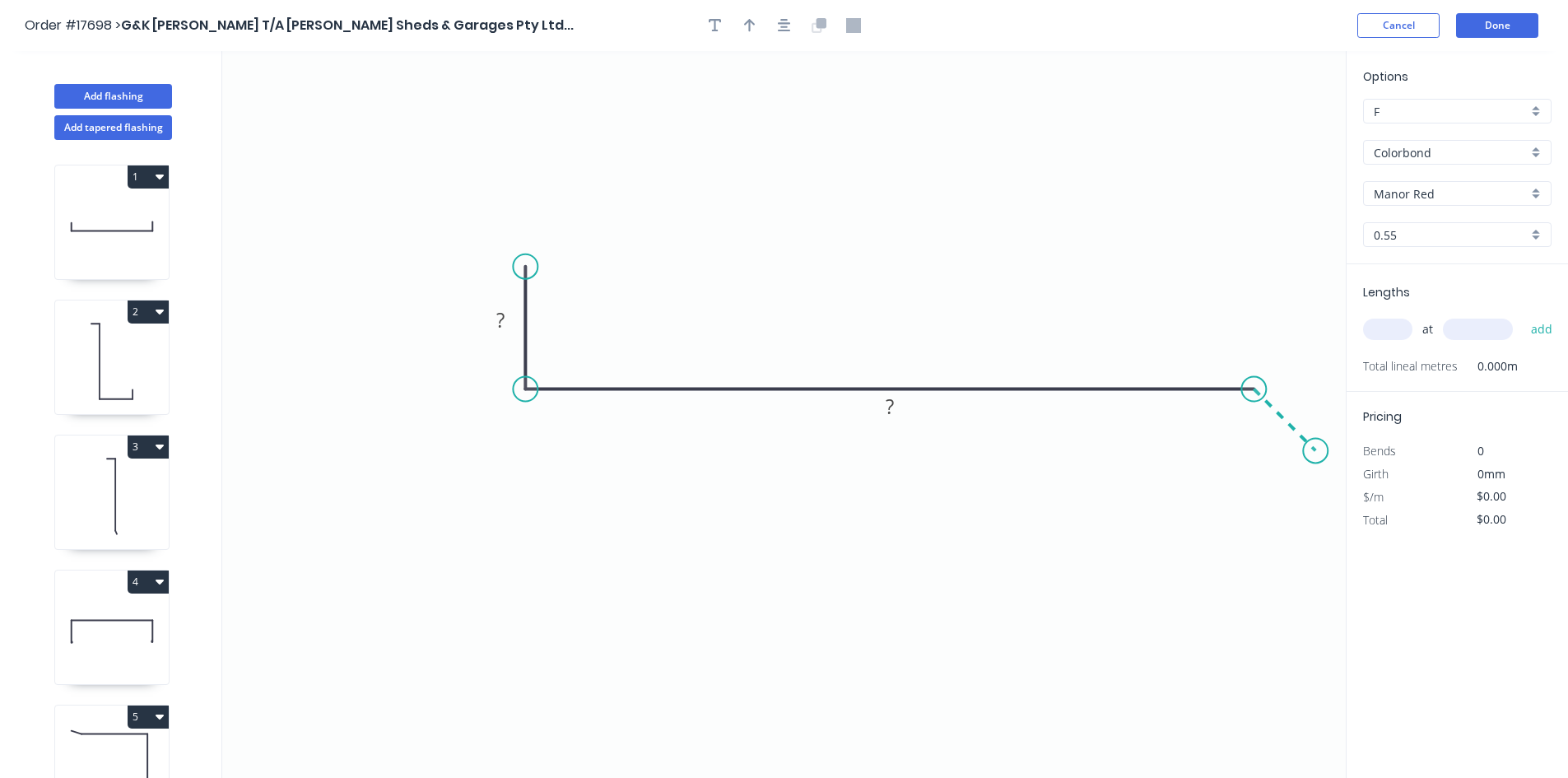
click at [1316, 453] on icon "0 ? ?" at bounding box center [784, 415] width 1123 height 727
click at [778, 33] on button "button" at bounding box center [784, 25] width 24 height 24
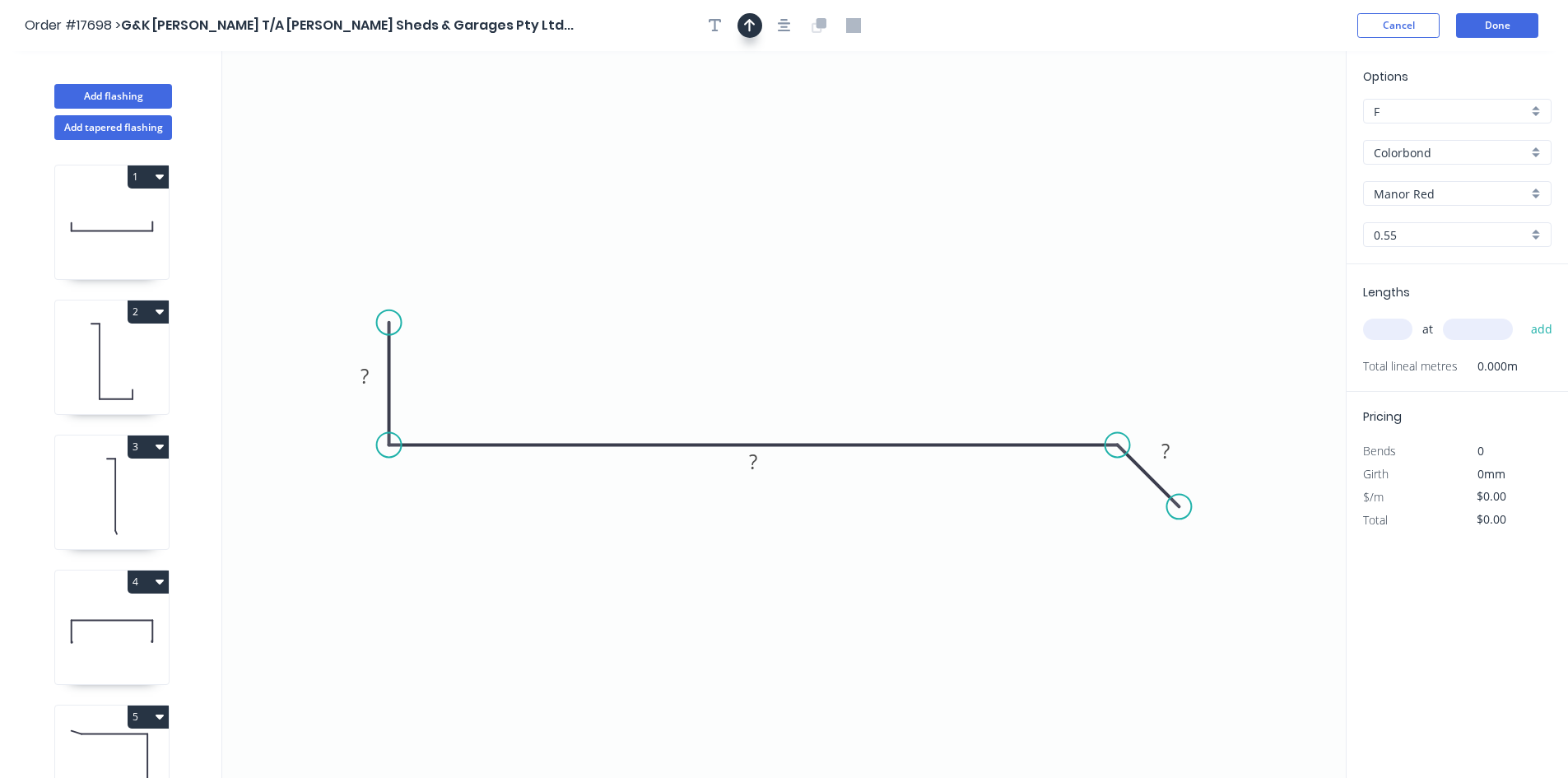
click at [750, 30] on icon "button" at bounding box center [749, 25] width 12 height 14
click at [1261, 134] on icon at bounding box center [1263, 114] width 14 height 52
click at [1261, 134] on icon at bounding box center [1281, 133] width 52 height 14
click at [1261, 137] on icon at bounding box center [1276, 146] width 48 height 48
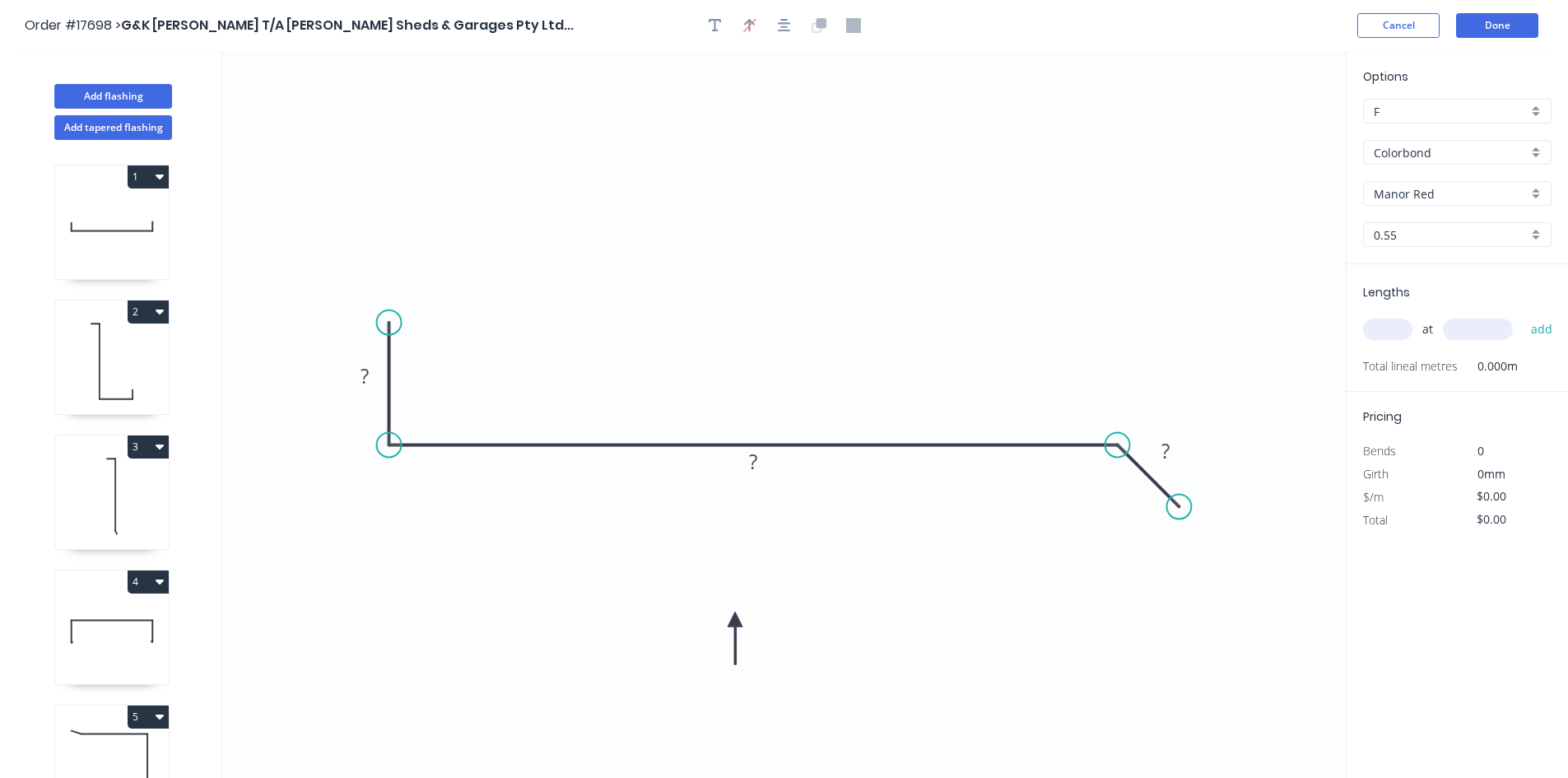
drag, startPoint x: 1261, startPoint y: 137, endPoint x: 750, endPoint y: 601, distance: 690.2
click at [735, 618] on icon at bounding box center [734, 637] width 14 height 52
click at [1174, 453] on rect at bounding box center [1165, 453] width 33 height 23
drag, startPoint x: 1146, startPoint y: 445, endPoint x: 1077, endPoint y: 507, distance: 92.8
click at [1081, 507] on rect at bounding box center [1108, 505] width 53 height 33
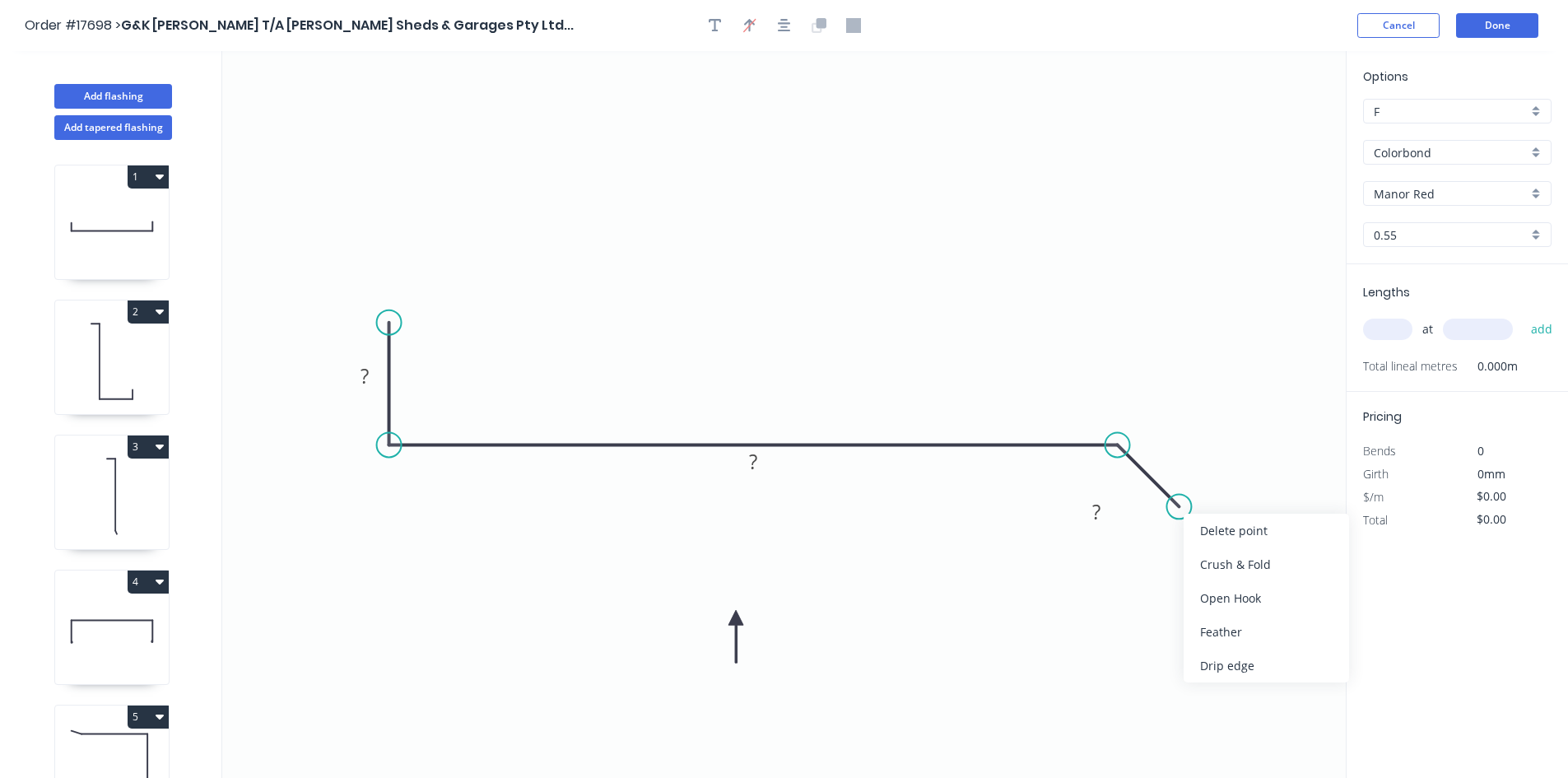
click at [1236, 565] on div "Crush & Fold" at bounding box center [1266, 563] width 166 height 33
click at [1149, 508] on tspan "10" at bounding box center [1150, 508] width 23 height 27
drag, startPoint x: 1138, startPoint y: 506, endPoint x: 1161, endPoint y: 508, distance: 23.1
click at [1161, 508] on tspan "35" at bounding box center [1150, 508] width 23 height 27
click at [1153, 603] on icon "0 ? ? CF 40 ?" at bounding box center [784, 415] width 1123 height 727
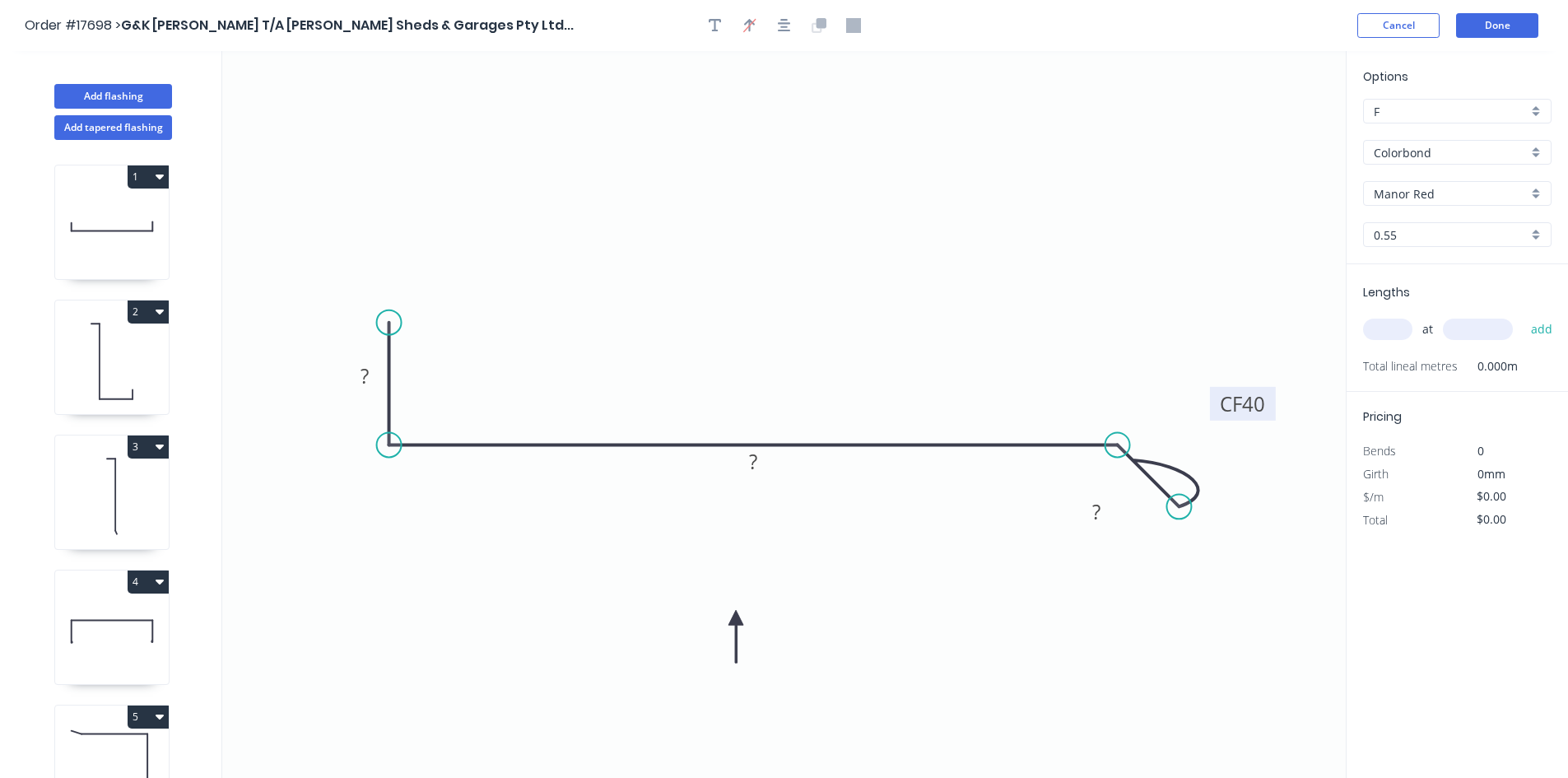
drag, startPoint x: 1163, startPoint y: 520, endPoint x: 1267, endPoint y: 416, distance: 147.1
click at [1267, 416] on rect at bounding box center [1242, 403] width 66 height 33
click at [1108, 513] on rect at bounding box center [1096, 513] width 33 height 23
click at [361, 365] on tspan "?" at bounding box center [364, 376] width 8 height 27
click at [661, 230] on icon "0 30 ? CF 40 30" at bounding box center [784, 415] width 1123 height 727
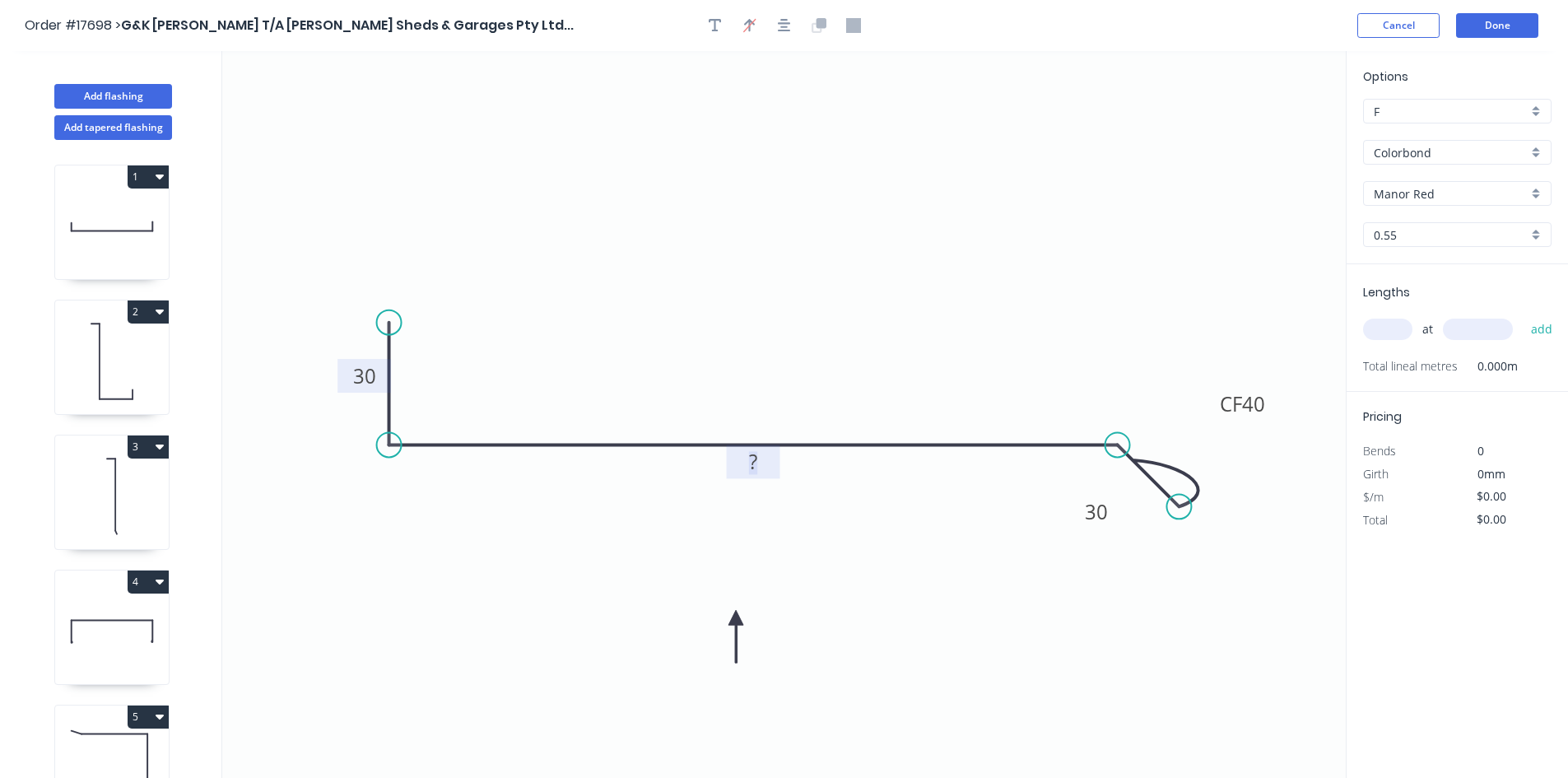
click at [744, 460] on rect at bounding box center [752, 462] width 33 height 23
click at [891, 546] on icon "0 30 185 CF 40 30" at bounding box center [784, 415] width 1123 height 727
click at [90, 223] on icon at bounding box center [112, 226] width 114 height 105
type input "$23.26"
type input "$586.15"
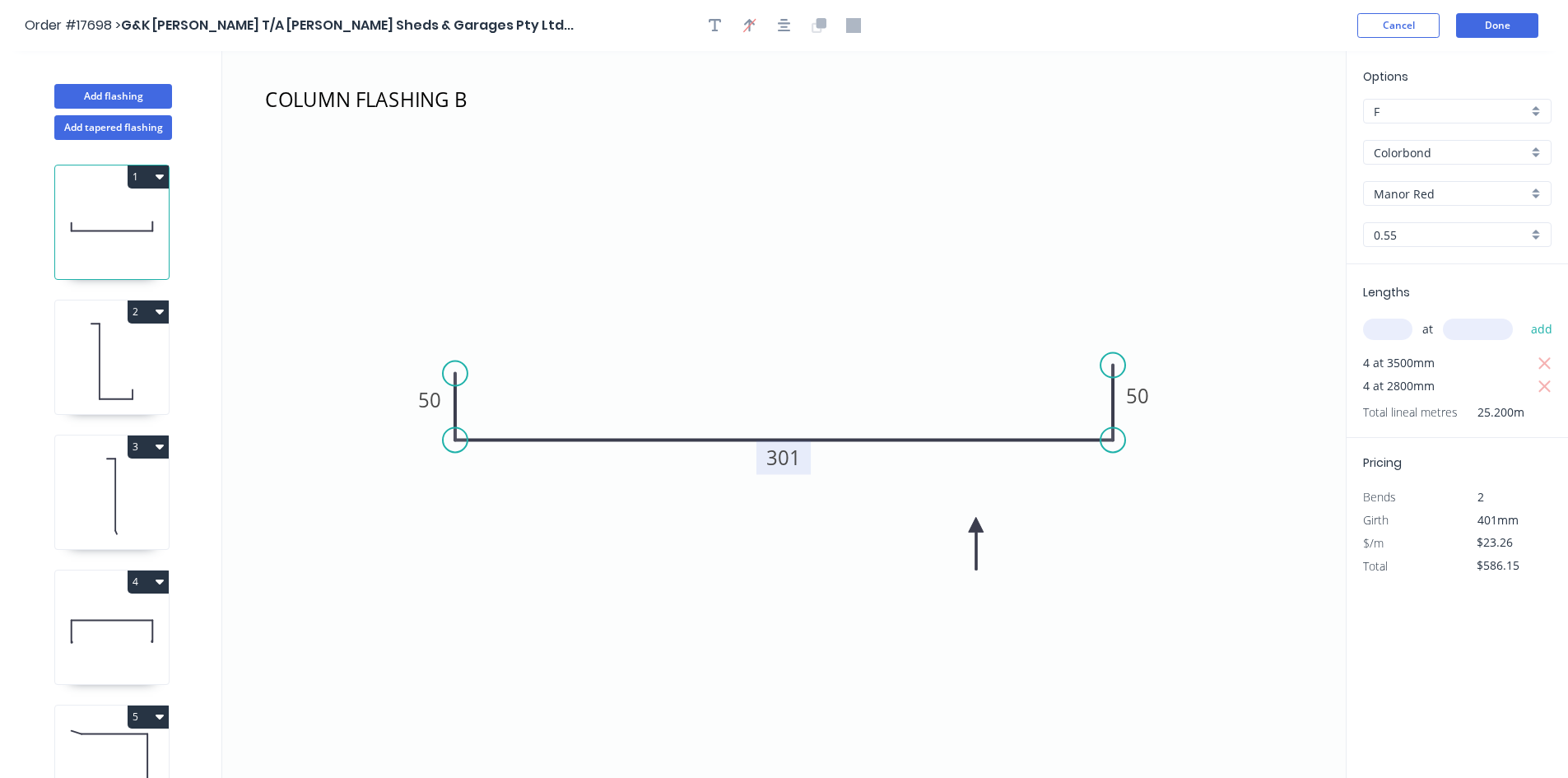
click at [786, 459] on tspan "301" at bounding box center [783, 457] width 34 height 27
click at [1161, 544] on icon "COLUMN FLASHING B 50 350 50" at bounding box center [784, 415] width 1123 height 727
click at [127, 357] on icon at bounding box center [112, 361] width 114 height 105
type input "$25.14"
type input "$703.92"
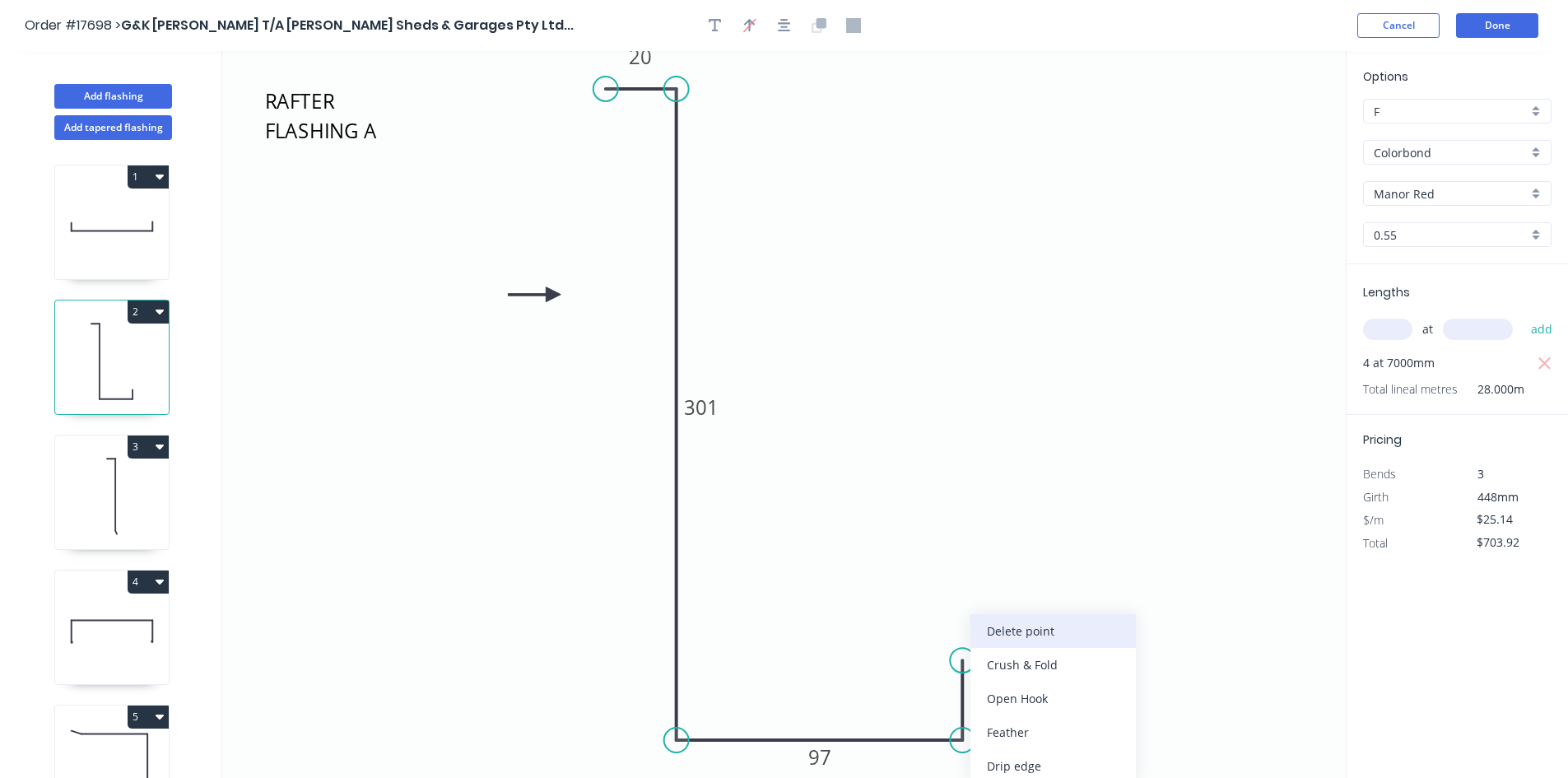
click at [1061, 638] on div "Delete point" at bounding box center [1053, 630] width 166 height 33
type input "$0.00"
click at [820, 757] on tspan "97" at bounding box center [820, 757] width 23 height 27
click at [1108, 671] on icon "RAFTER FLASHING A 20 301 90" at bounding box center [784, 415] width 1123 height 727
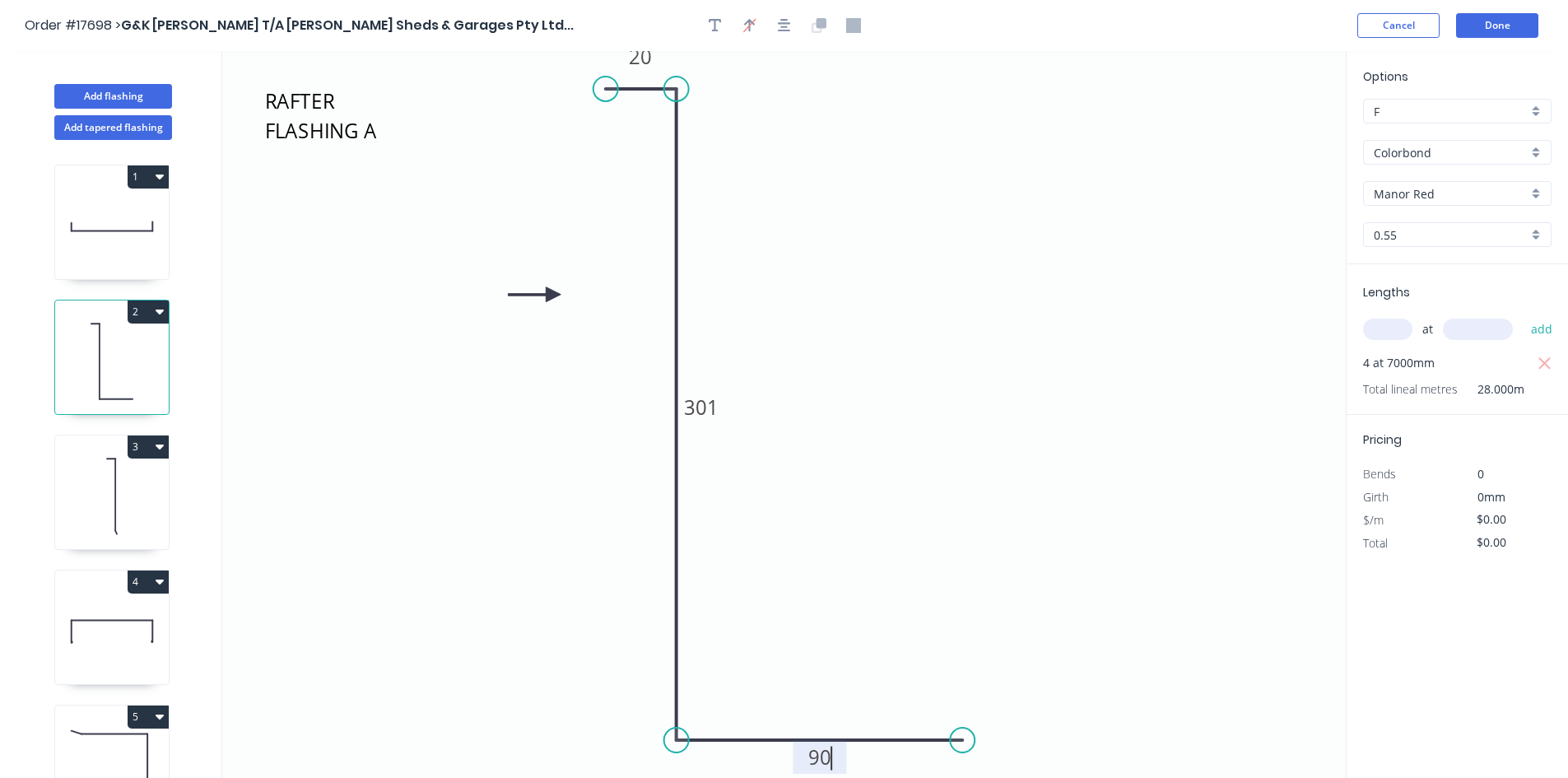
type input "$23.26"
type input "$651.28"
click at [1031, 664] on div "Crush & Fold" at bounding box center [1052, 664] width 166 height 33
type input "$27.02"
type input "$756.56"
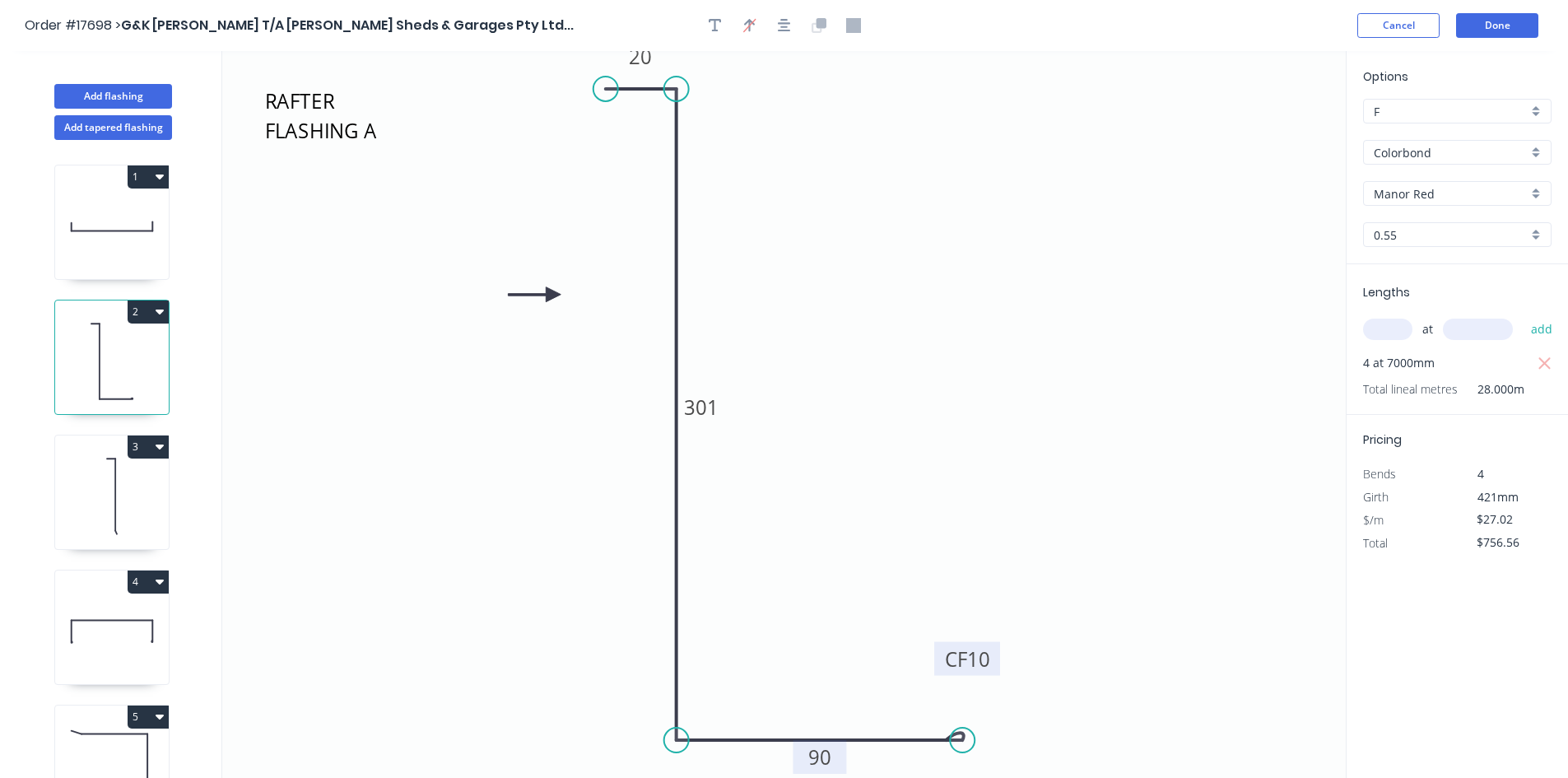
drag, startPoint x: 980, startPoint y: 729, endPoint x: 996, endPoint y: 654, distance: 76.7
click at [996, 654] on rect at bounding box center [966, 658] width 66 height 33
click at [717, 411] on tspan "301" at bounding box center [701, 407] width 34 height 27
click at [913, 425] on icon "RAFTER FLASHING A 20 302 CF 10 90" at bounding box center [784, 415] width 1123 height 727
click at [128, 497] on icon at bounding box center [112, 496] width 114 height 105
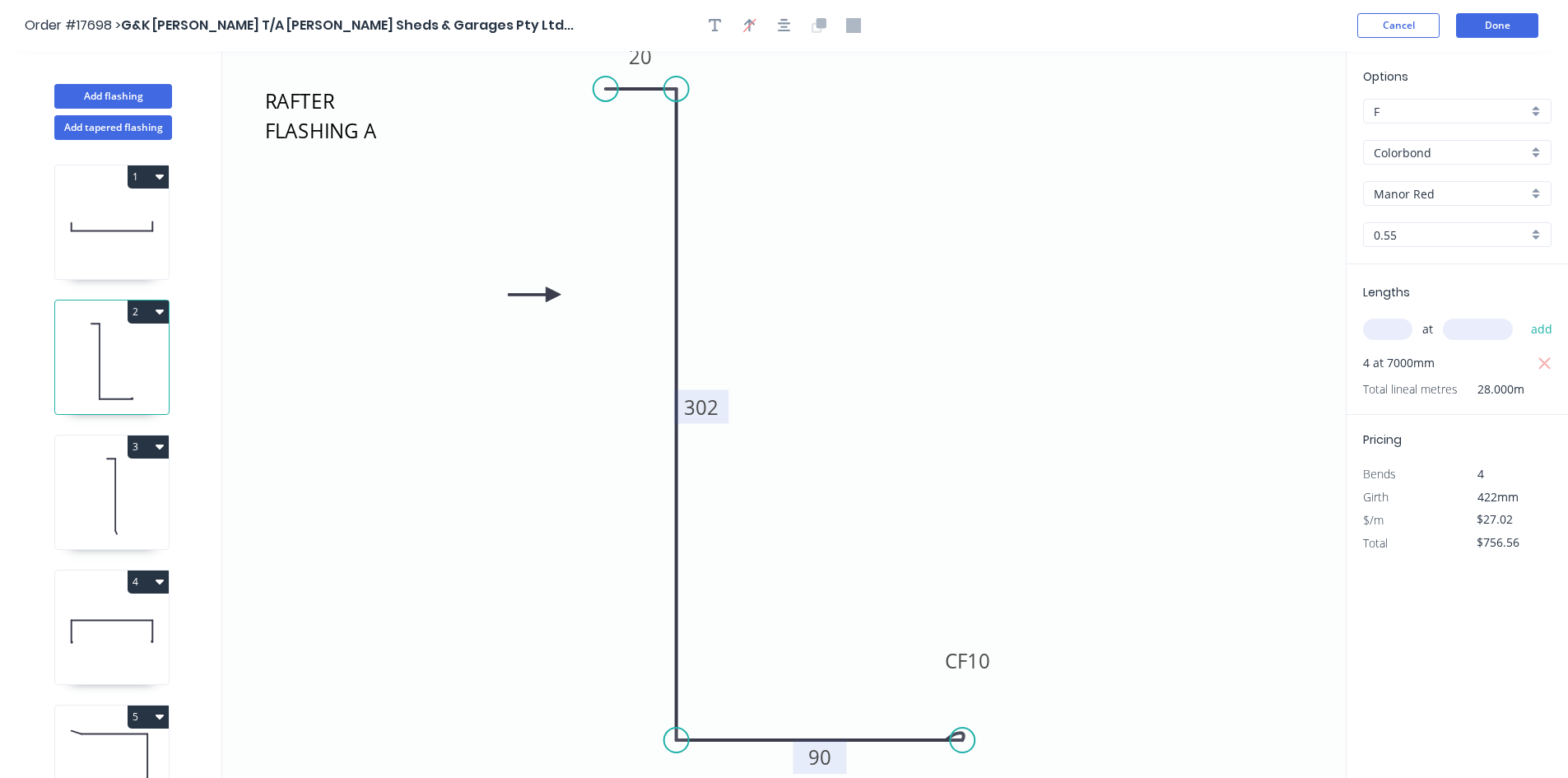
type input "$19.75"
type input "$553.00"
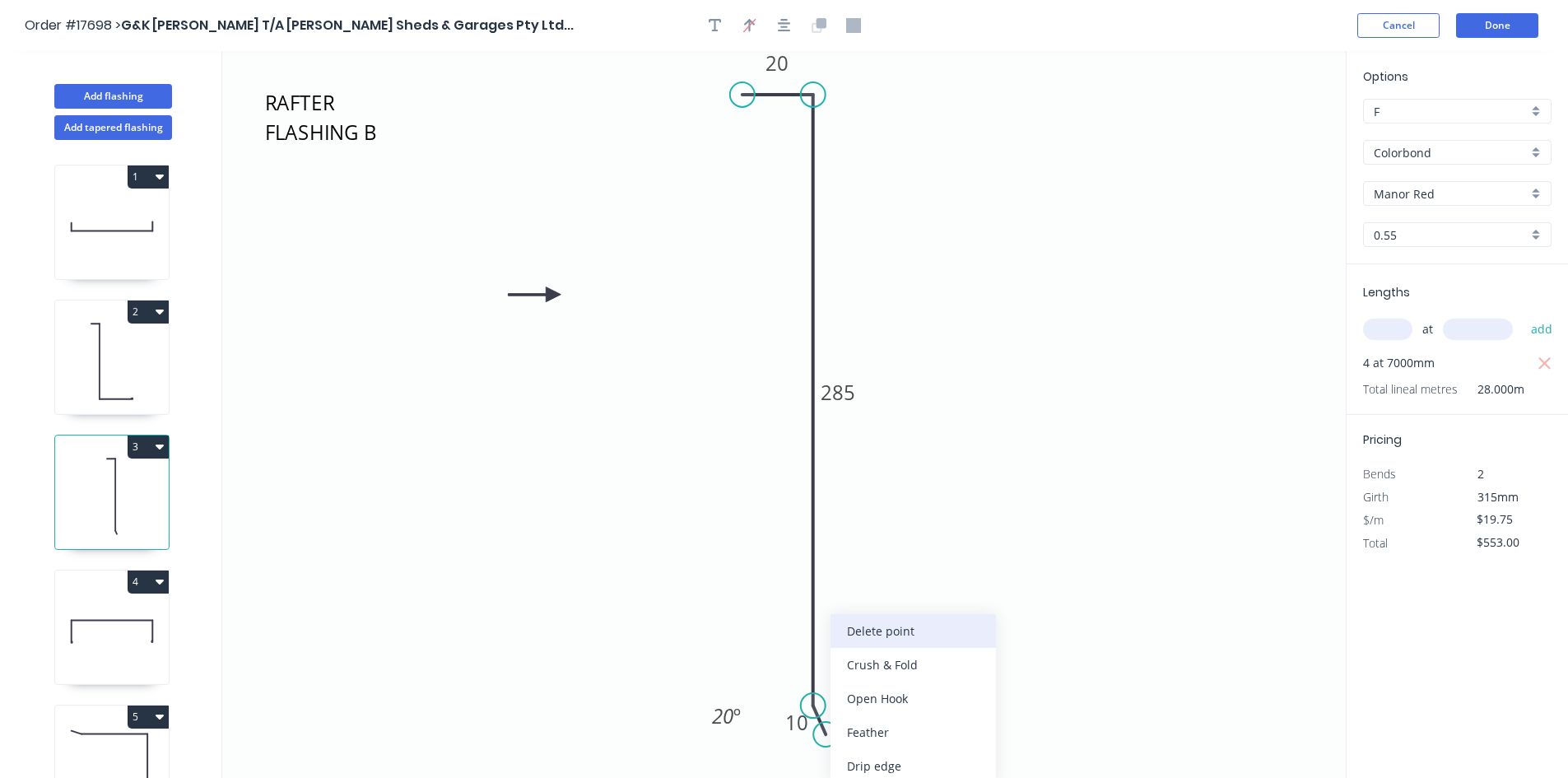
click at [908, 635] on div "Delete point" at bounding box center [913, 630] width 166 height 33
type input "$0.00"
click at [813, 709] on circle at bounding box center [812, 705] width 24 height 24
click at [915, 705] on icon "RAFTER FLASHING B 20 285" at bounding box center [784, 415] width 1123 height 727
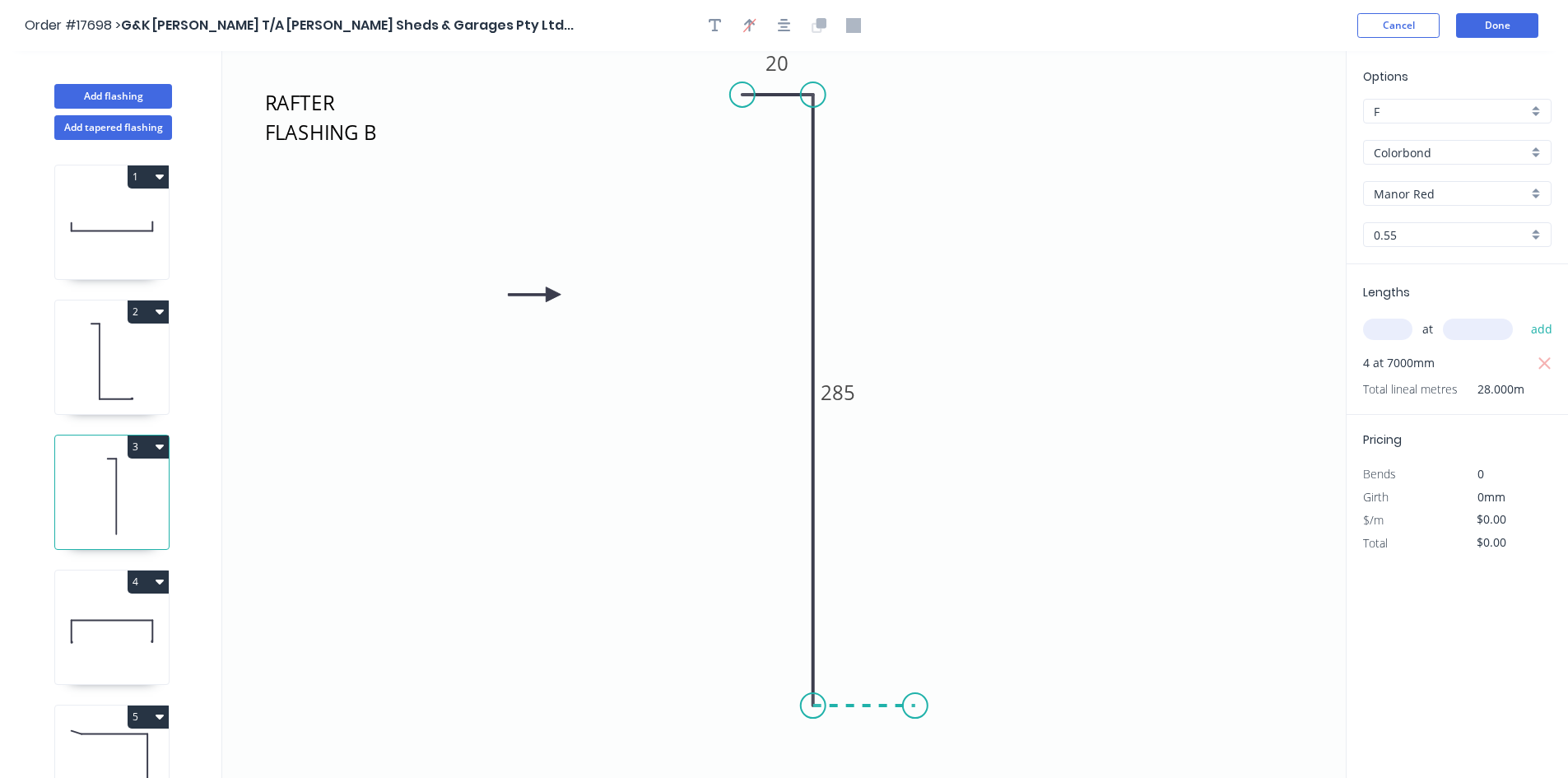
type input "$19.75"
type input "$553.00"
click at [871, 725] on rect at bounding box center [864, 724] width 33 height 23
drag, startPoint x: 859, startPoint y: 378, endPoint x: 789, endPoint y: 373, distance: 70.2
click at [789, 378] on rect at bounding box center [768, 394] width 54 height 33
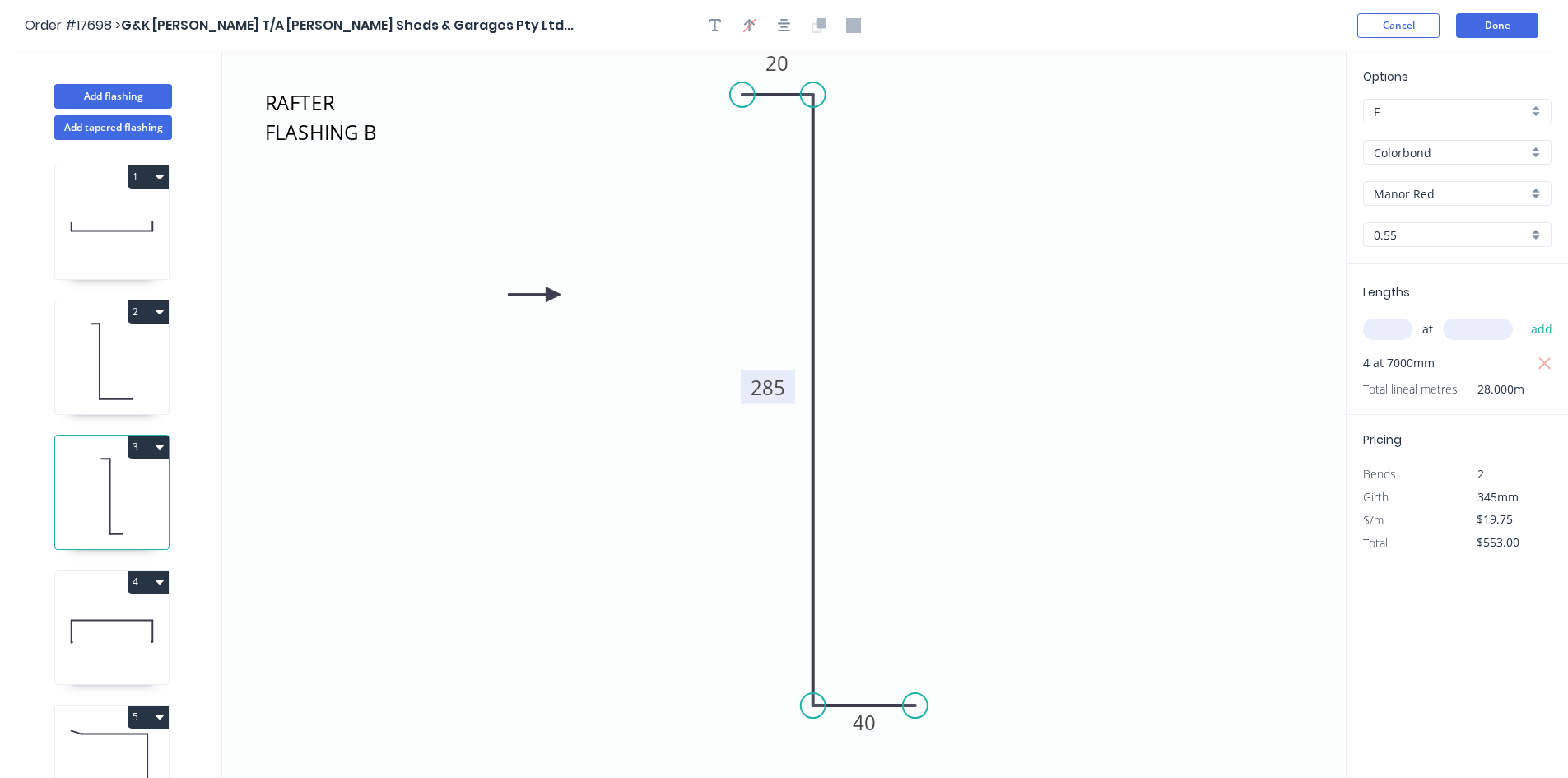
click at [778, 389] on tspan "285" at bounding box center [768, 388] width 34 height 27
click at [717, 488] on icon "RAFTER FLASHING B 20 301 40" at bounding box center [784, 415] width 1123 height 727
click at [791, 28] on button "button" at bounding box center [784, 25] width 24 height 24
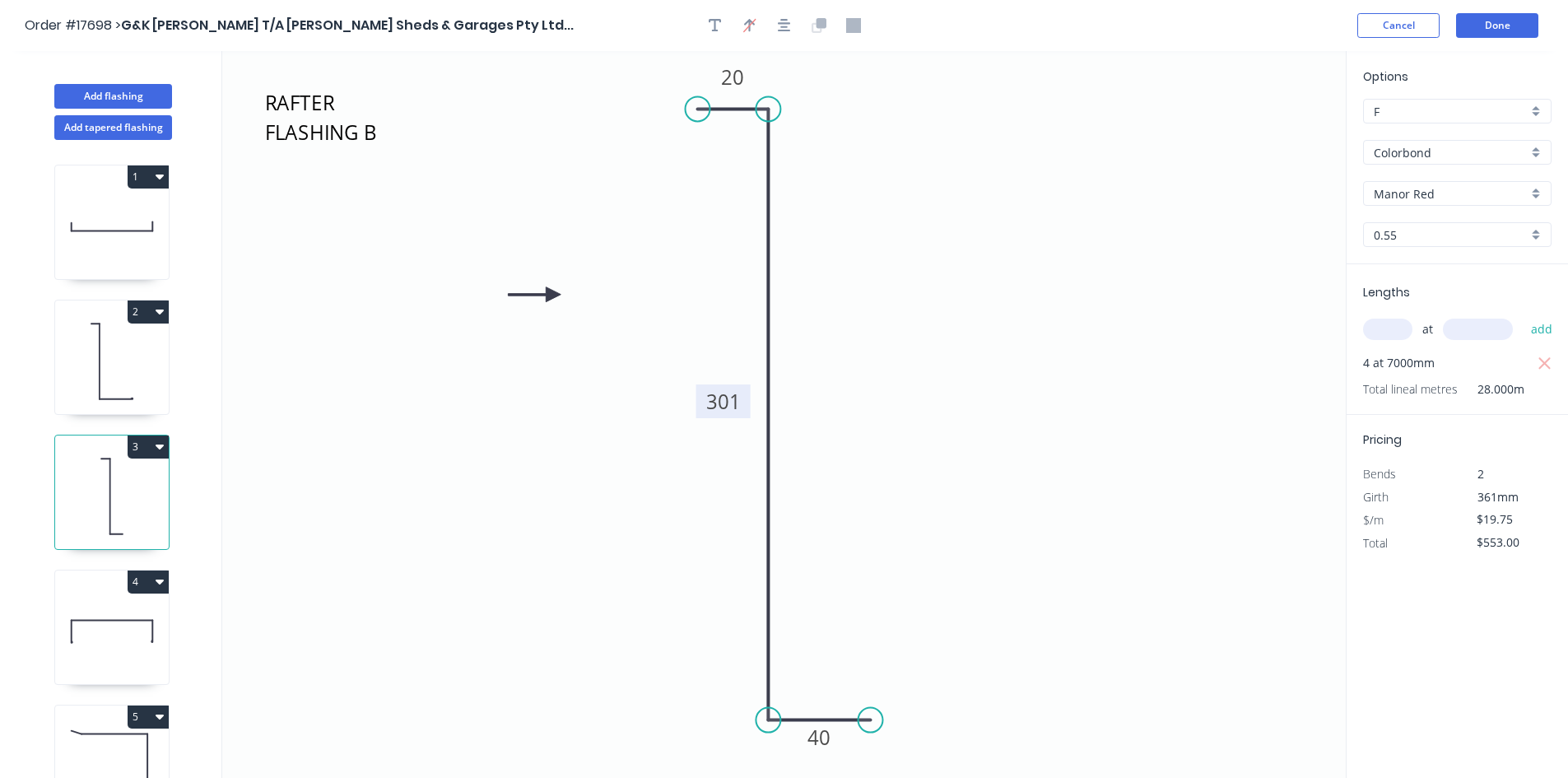
click at [115, 634] on icon at bounding box center [112, 631] width 114 height 105
type input "$34.32"
type input "$864.86"
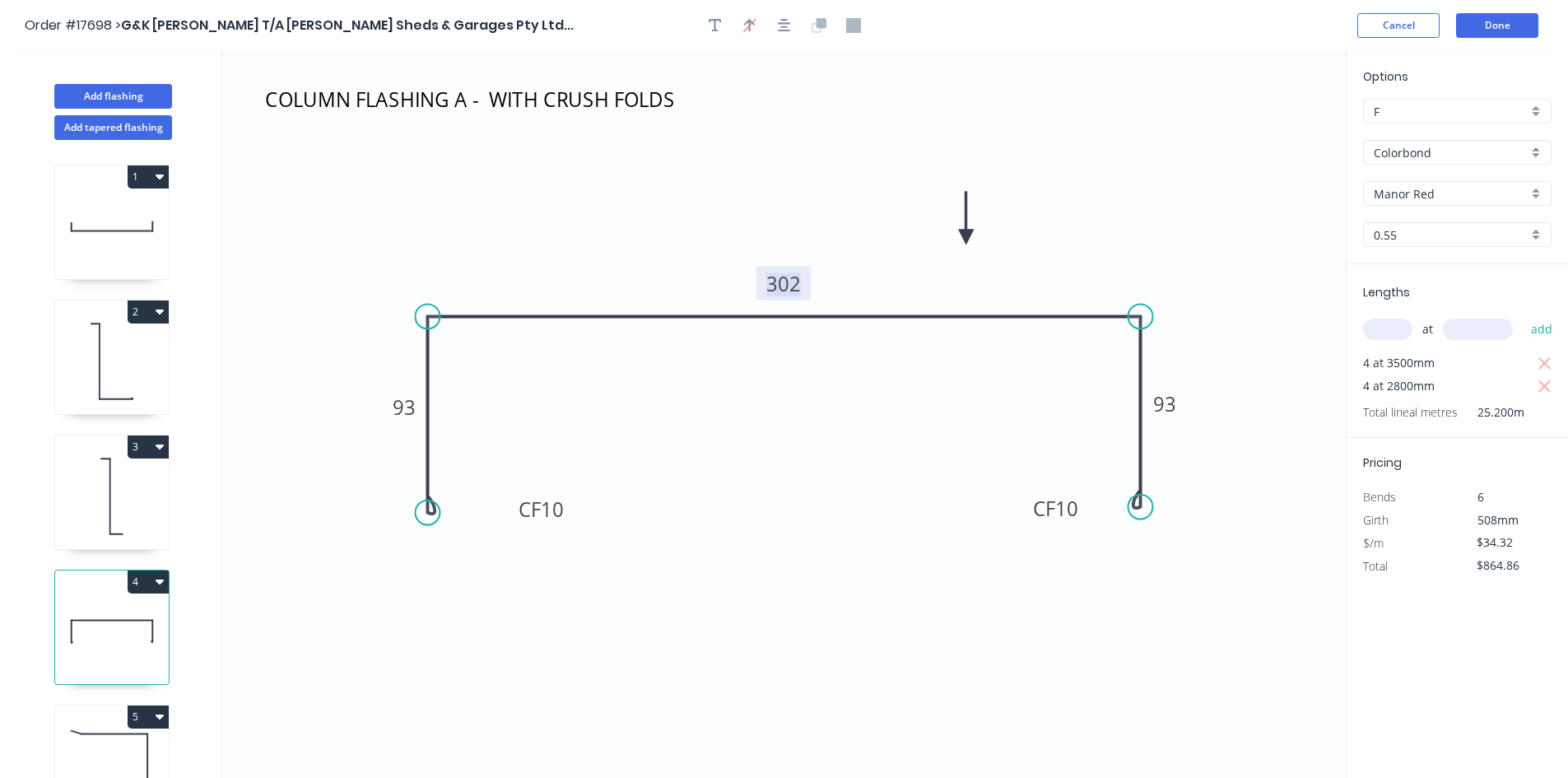
click at [791, 280] on tspan "302" at bounding box center [783, 284] width 34 height 27
click at [851, 184] on icon "COLUMN FLASHING A - WITH CRUSH FOLDS CF 10 93 352 CF 10 93" at bounding box center [784, 415] width 1123 height 727
click at [1105, 218] on icon "COLUMN FLASHING A - WITH CRUSH FOLDS CF 10 93 352 CF 10 93" at bounding box center [784, 415] width 1123 height 727
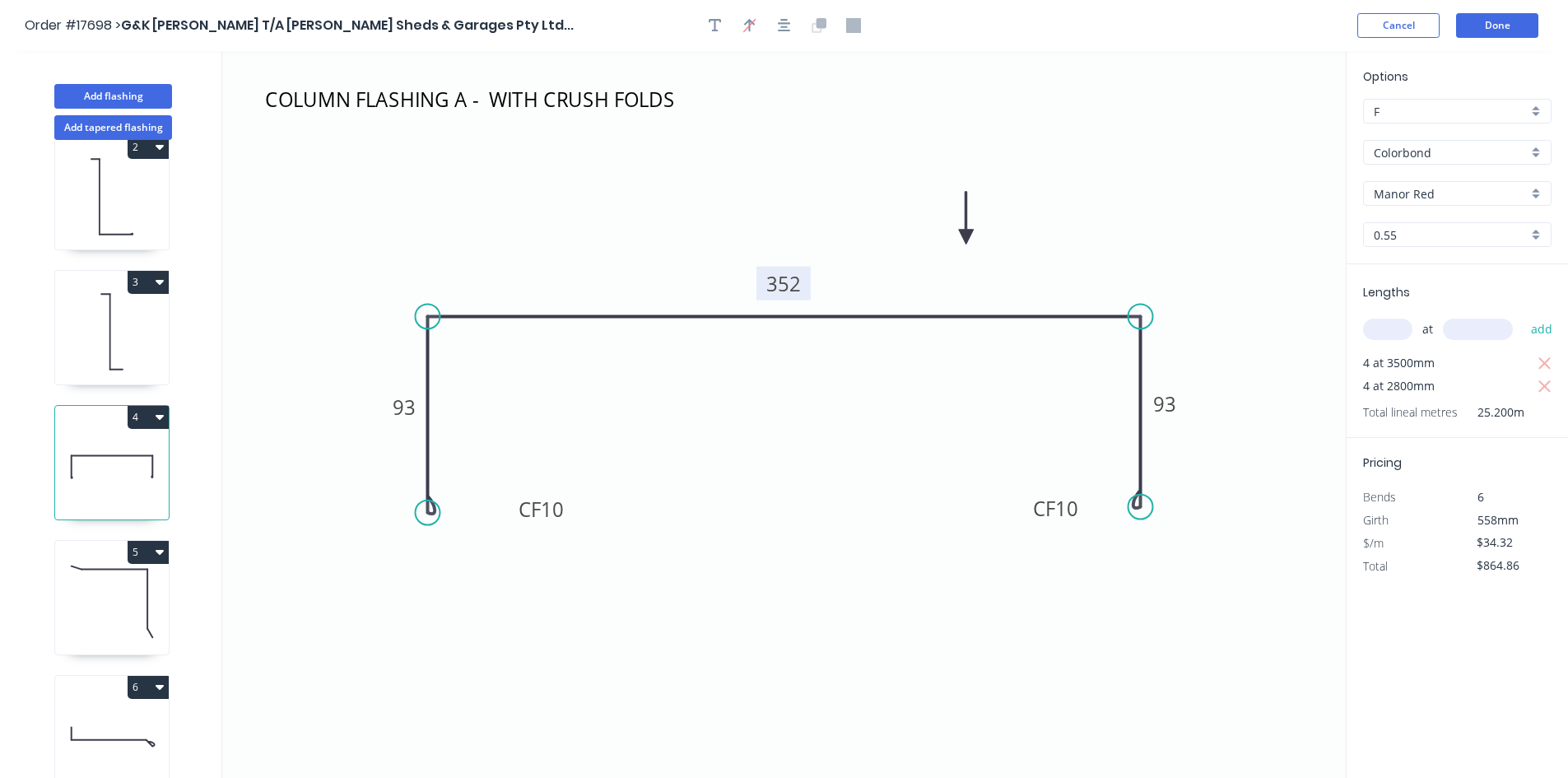
scroll to position [178, 0]
click at [101, 720] on icon at bounding box center [112, 735] width 114 height 105
type input "$20.00"
type input "$0.00"
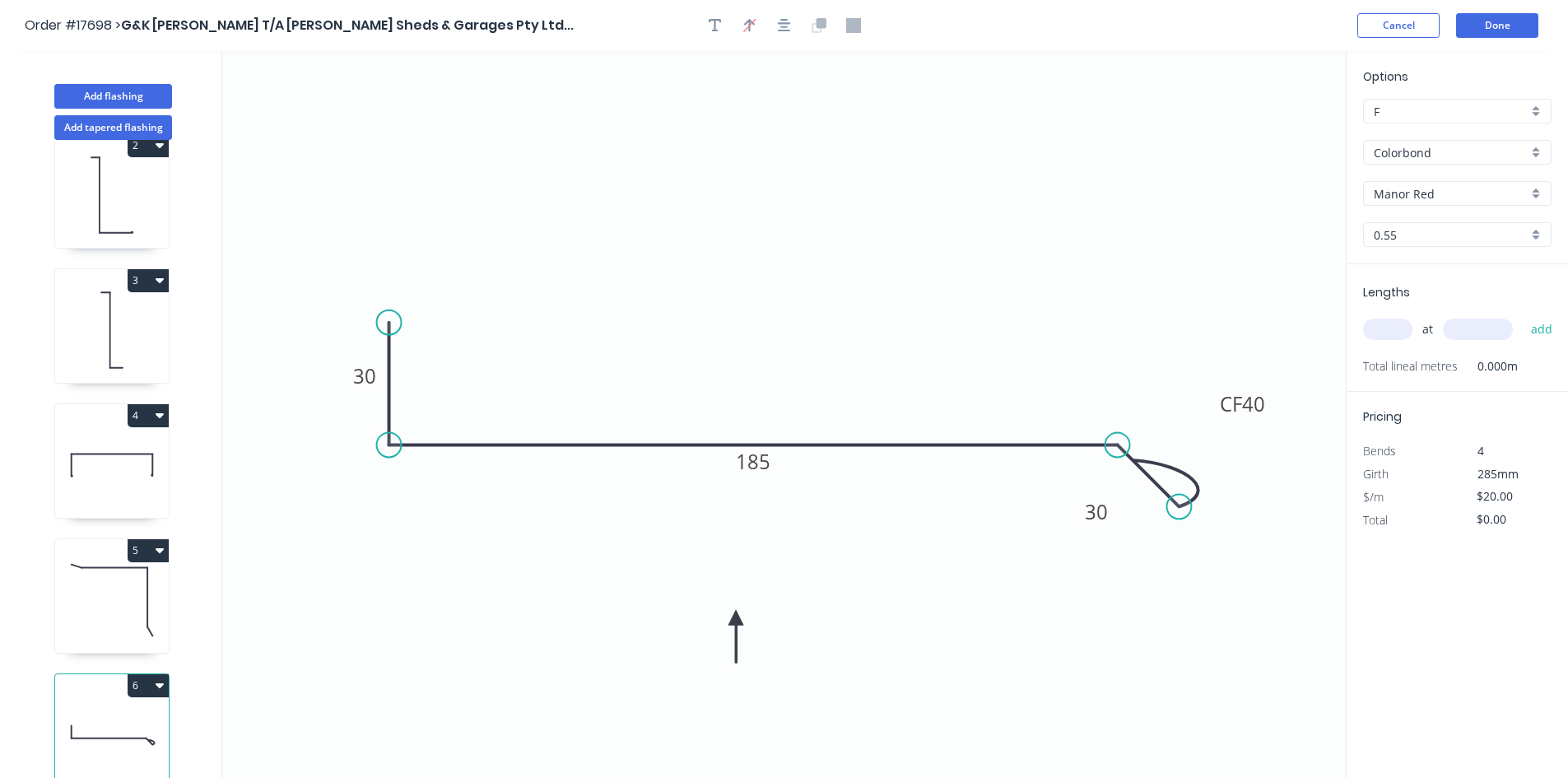
click at [931, 164] on icon "0 30 185 CF 40 30" at bounding box center [784, 415] width 1123 height 727
click at [1249, 531] on div "Delete point" at bounding box center [1261, 526] width 166 height 33
click at [1145, 547] on icon "0 30 185" at bounding box center [784, 415] width 1123 height 727
click at [781, 25] on icon "button" at bounding box center [784, 25] width 14 height 14
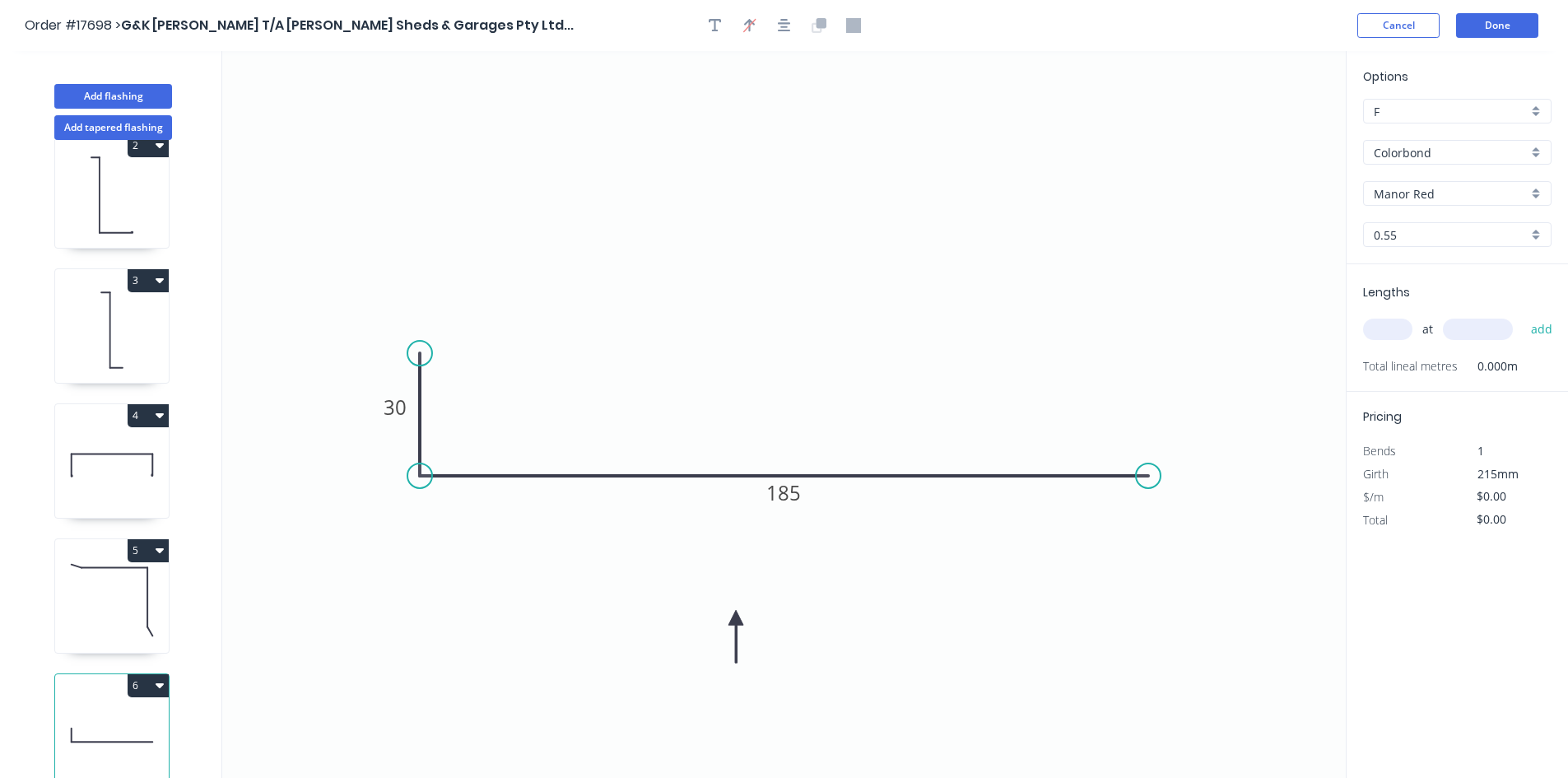
click at [1388, 328] on input "text" at bounding box center [1387, 329] width 50 height 22
click at [1472, 584] on div "Options F F Colorbond Colorbond Colorbond Matt Manor Red Manor Red 0.55 0.55 Le…" at bounding box center [1456, 416] width 223 height 728
click at [1496, 487] on input "$0.00" at bounding box center [1504, 497] width 56 height 23
click at [1528, 594] on div "Options F F Colorbond Colorbond Colorbond Matt Manor Red Manor Red 0.55 0.55 Le…" at bounding box center [1456, 416] width 223 height 728
click at [1545, 499] on icon "button" at bounding box center [1545, 498] width 13 height 13
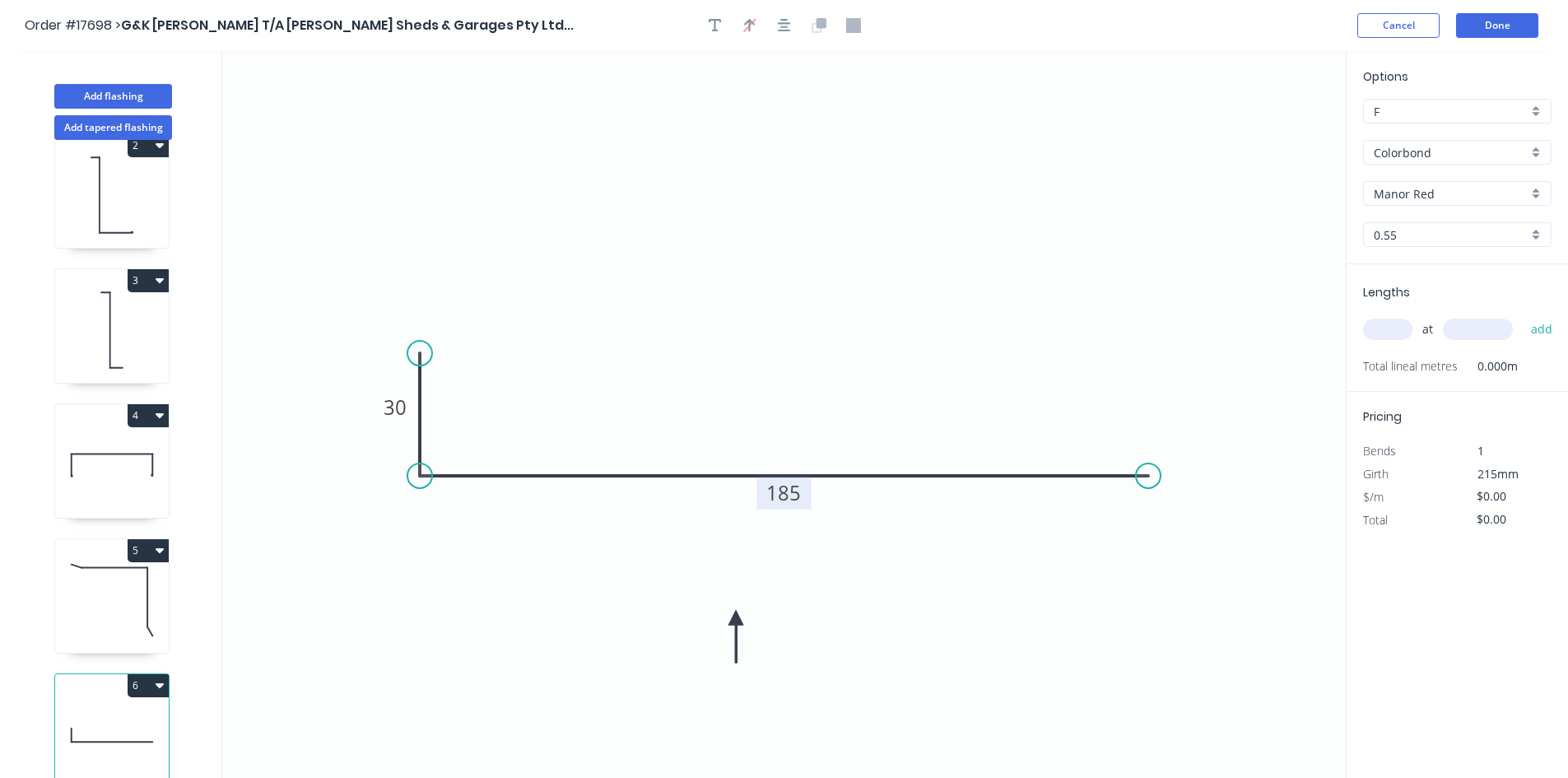
click at [795, 496] on tspan "185" at bounding box center [784, 492] width 34 height 27
click at [888, 224] on icon "0 30 185" at bounding box center [784, 415] width 1123 height 727
type input "$12.26"
click at [1381, 324] on input "text" at bounding box center [1387, 329] width 50 height 22
type input "6"
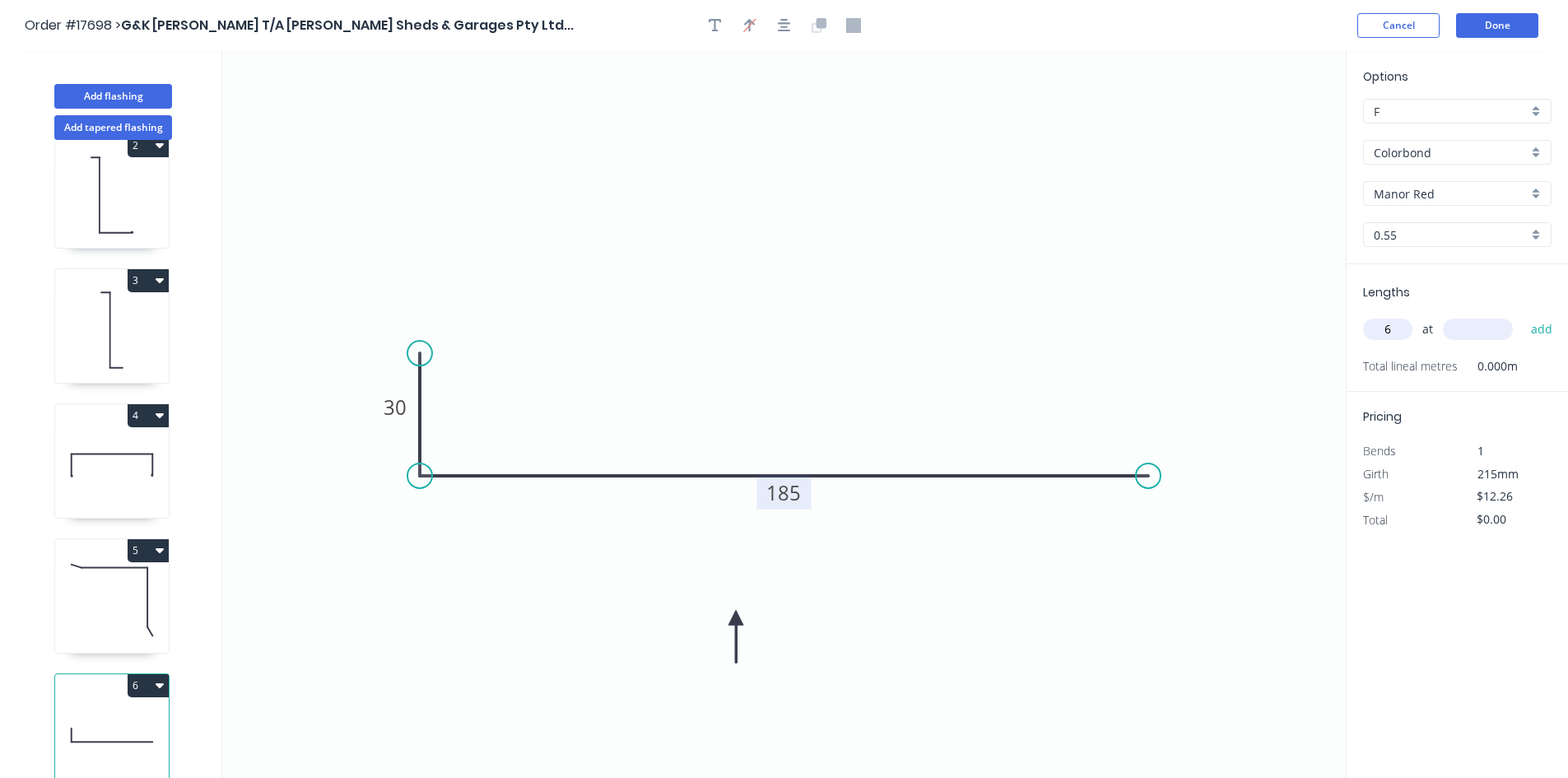
click at [1482, 327] on input "text" at bounding box center [1478, 329] width 70 height 22
type input "7500"
click at [1545, 330] on button "add" at bounding box center [1541, 329] width 39 height 28
type input "$551.70"
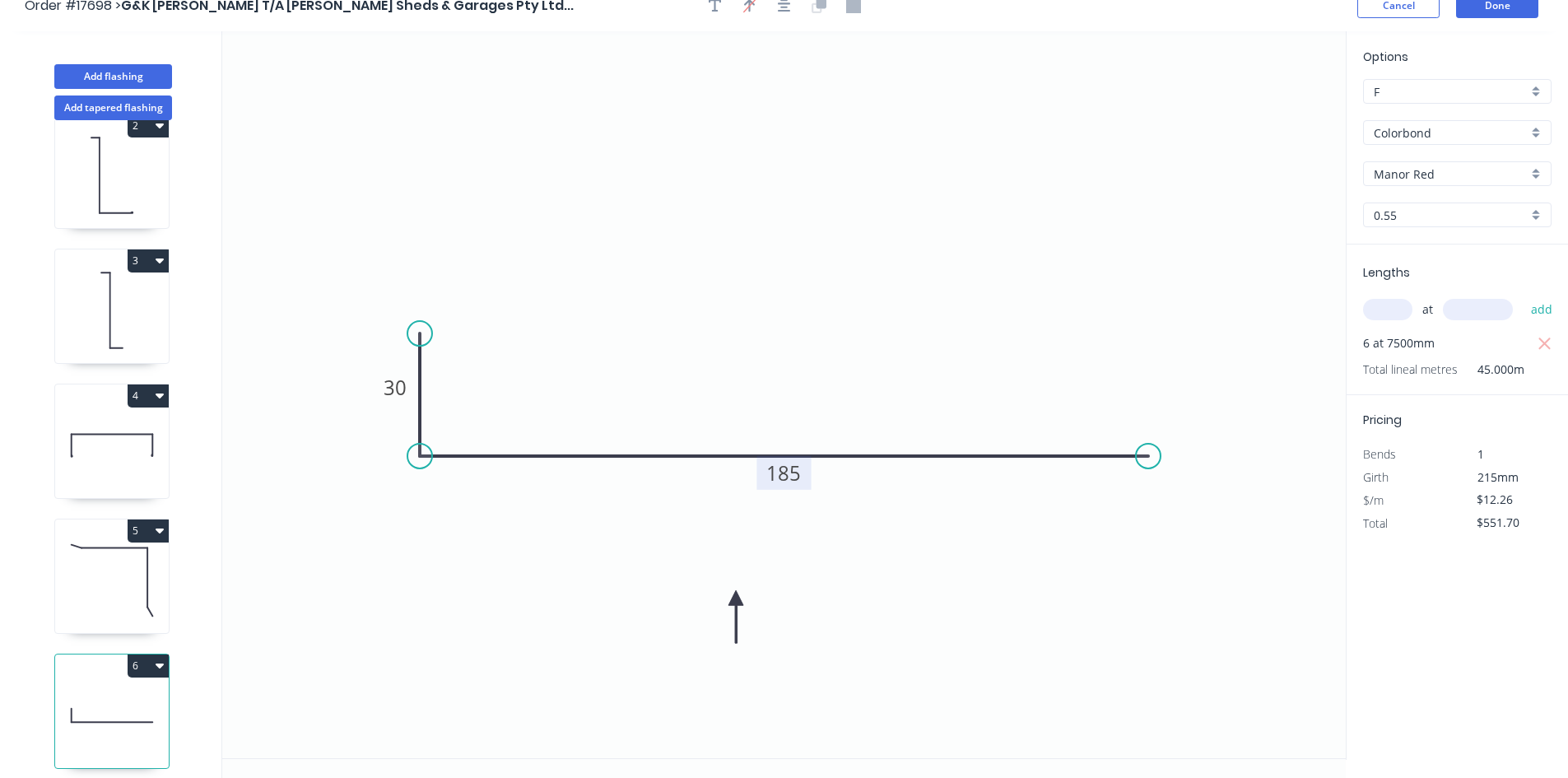
scroll to position [31, 0]
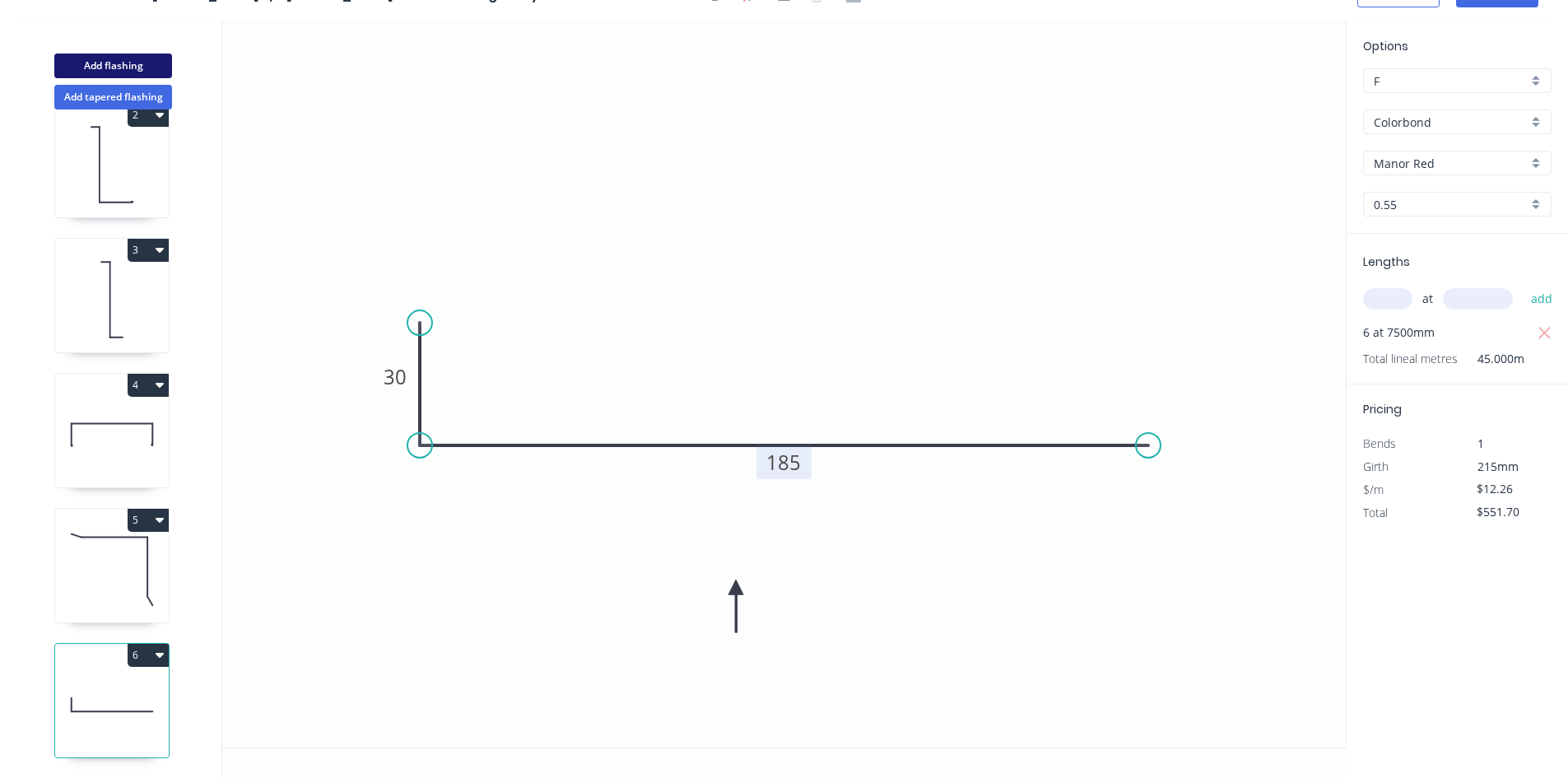
click at [130, 65] on button "Add flashing" at bounding box center [113, 65] width 118 height 24
type input "$0.00"
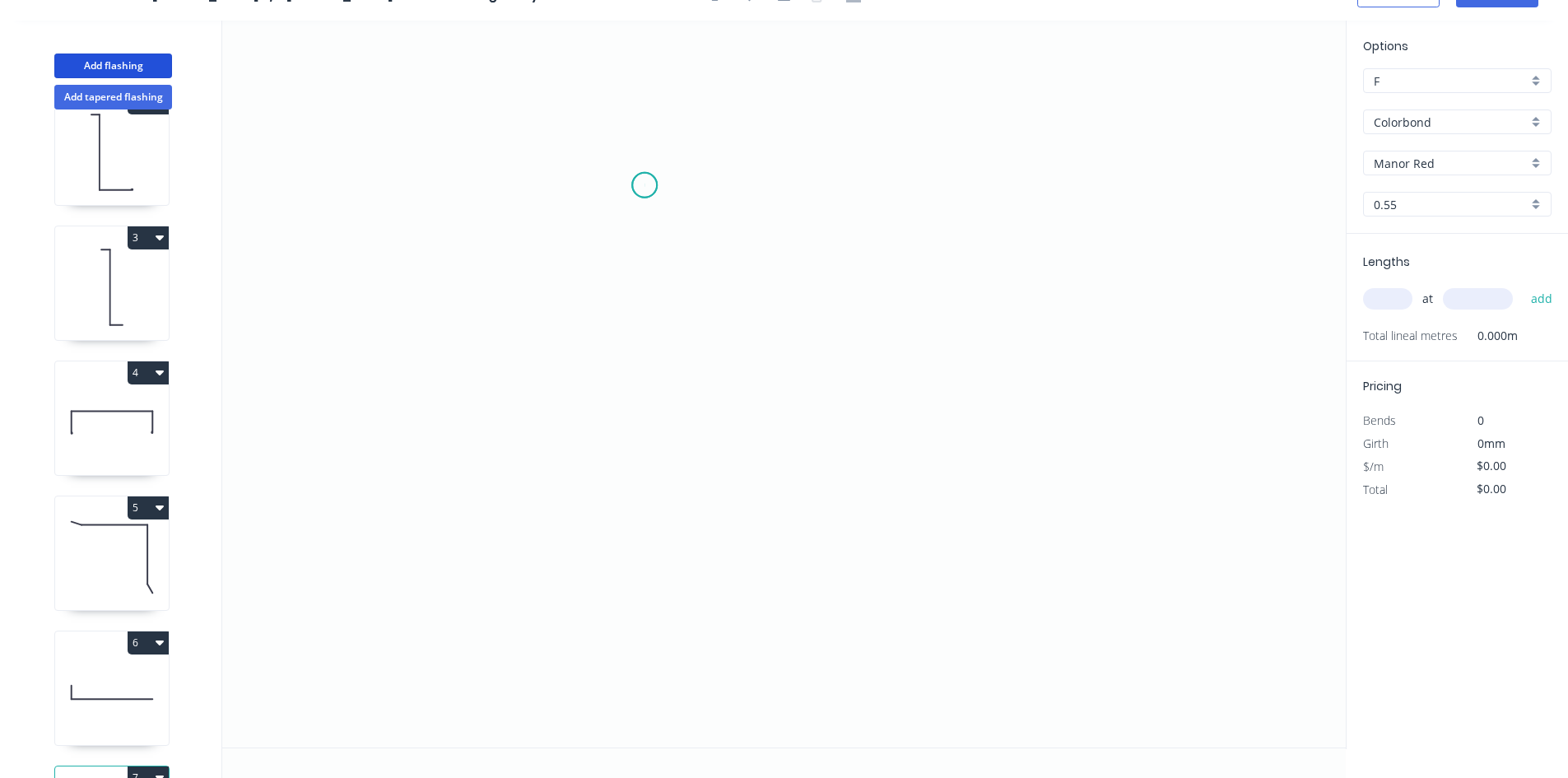
click at [644, 185] on icon "0" at bounding box center [784, 384] width 1123 height 727
click at [651, 406] on icon "0" at bounding box center [784, 384] width 1123 height 727
click at [881, 400] on icon "0 ?" at bounding box center [784, 384] width 1123 height 727
click at [1037, 577] on icon "0 ? ?" at bounding box center [784, 384] width 1123 height 727
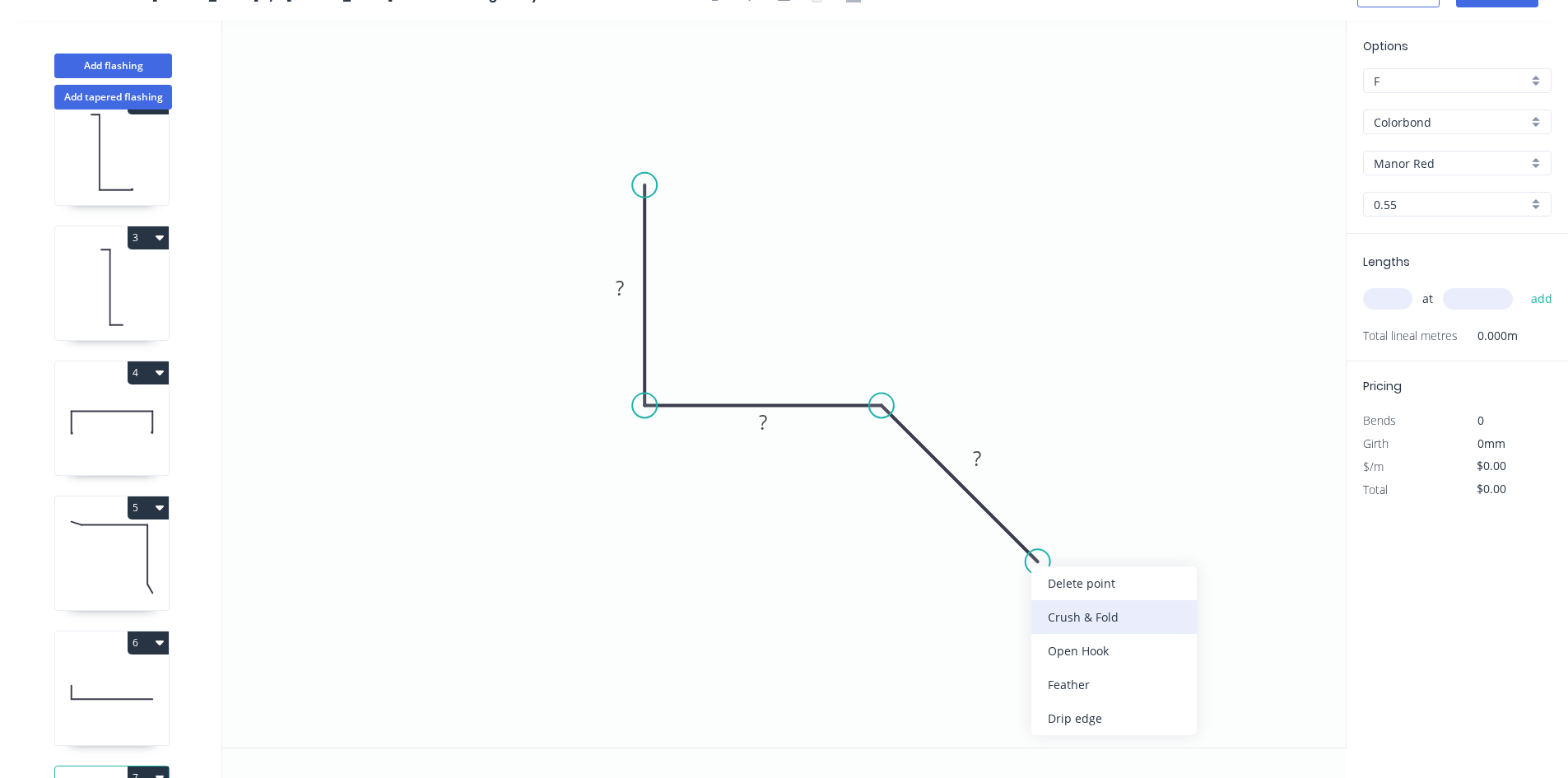
click at [1115, 627] on div "Crush & Fold" at bounding box center [1114, 617] width 166 height 33
click at [1107, 612] on div "Flip bend" at bounding box center [1119, 612] width 166 height 33
click at [1056, 521] on tspan "10" at bounding box center [1059, 514] width 23 height 27
drag, startPoint x: 1075, startPoint y: 499, endPoint x: 980, endPoint y: 516, distance: 96.5
click at [973, 607] on rect at bounding box center [945, 621] width 66 height 33
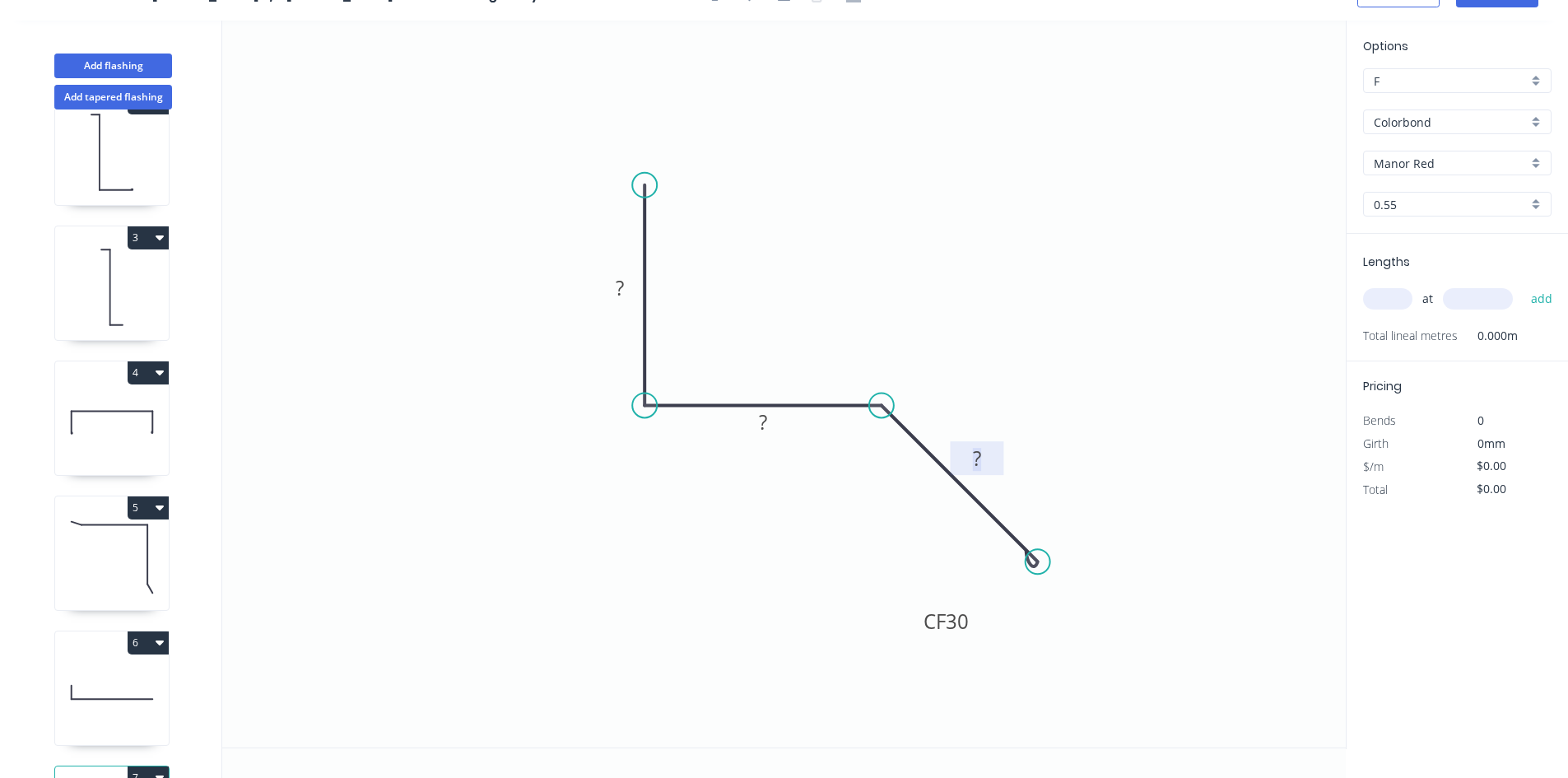
click at [979, 458] on tspan "?" at bounding box center [976, 458] width 8 height 27
click at [764, 424] on tspan "?" at bounding box center [762, 422] width 8 height 27
click at [627, 281] on rect at bounding box center [619, 289] width 33 height 23
click at [835, 243] on icon "0 30 20 CF 30 30" at bounding box center [784, 384] width 1123 height 727
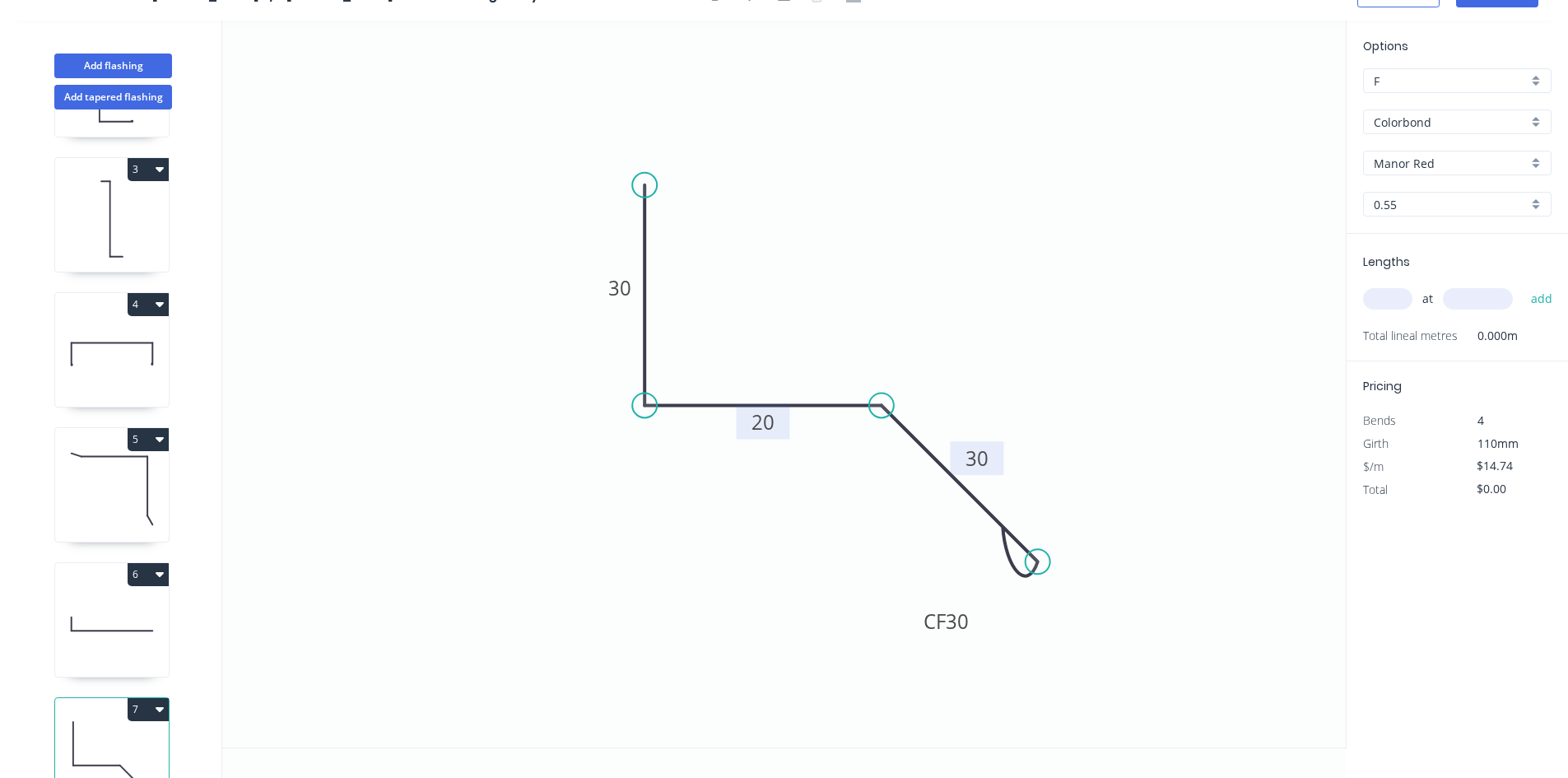
scroll to position [314, 0]
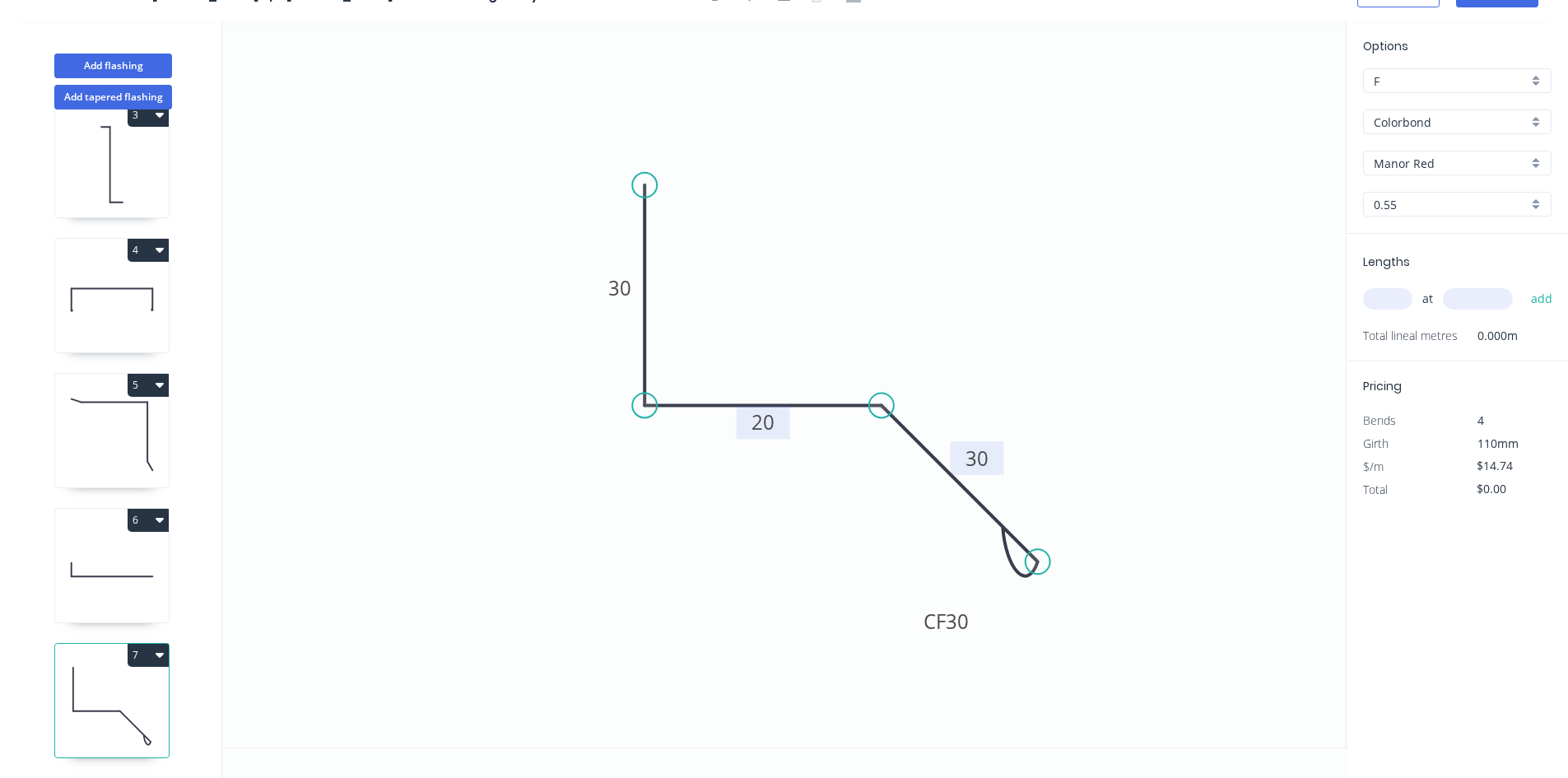
click at [99, 561] on icon at bounding box center [112, 569] width 114 height 105
type input "$12.26"
type input "$551.70"
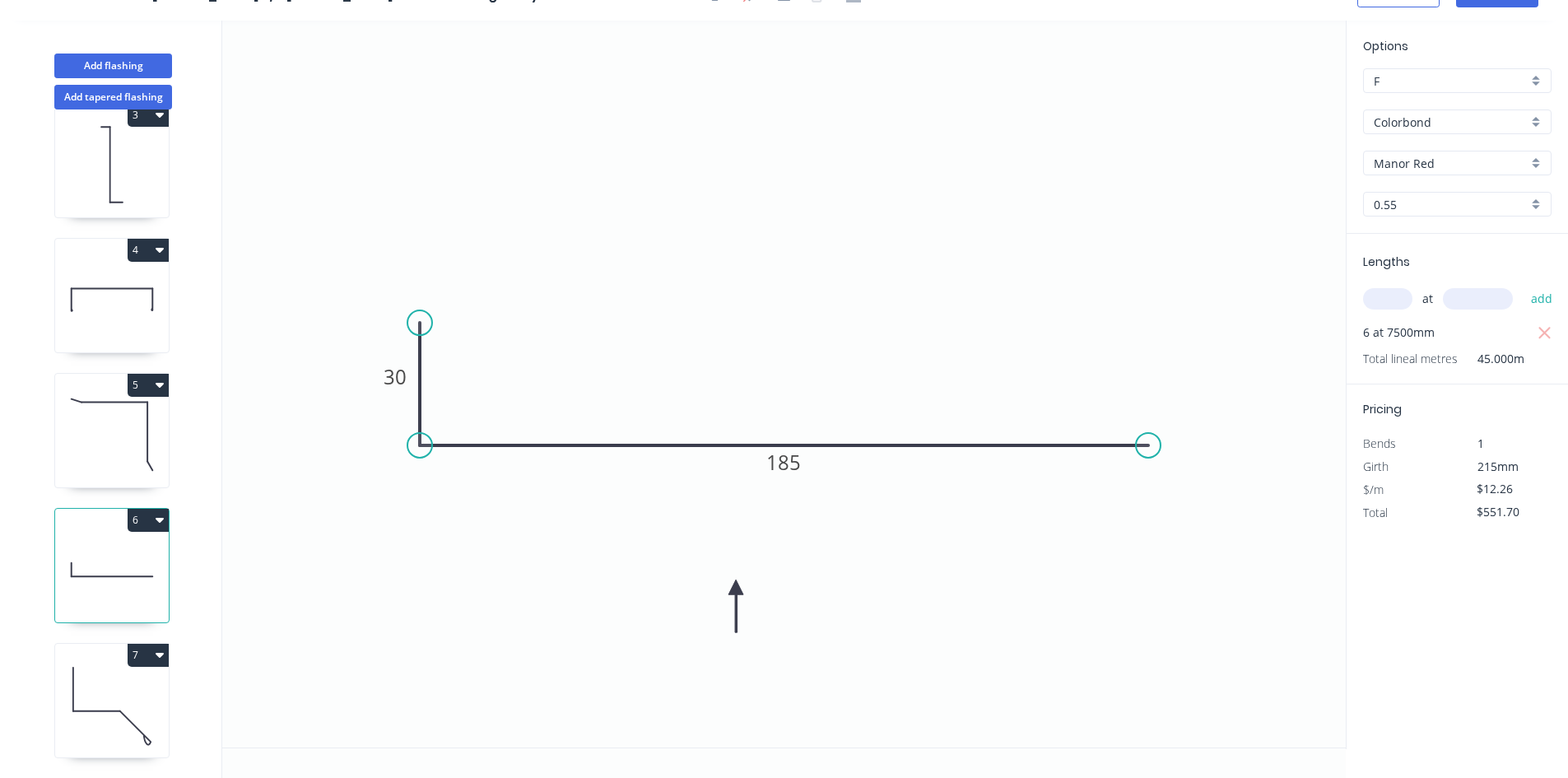
click at [142, 673] on icon at bounding box center [112, 704] width 114 height 105
type input "$14.74"
type input "$0.00"
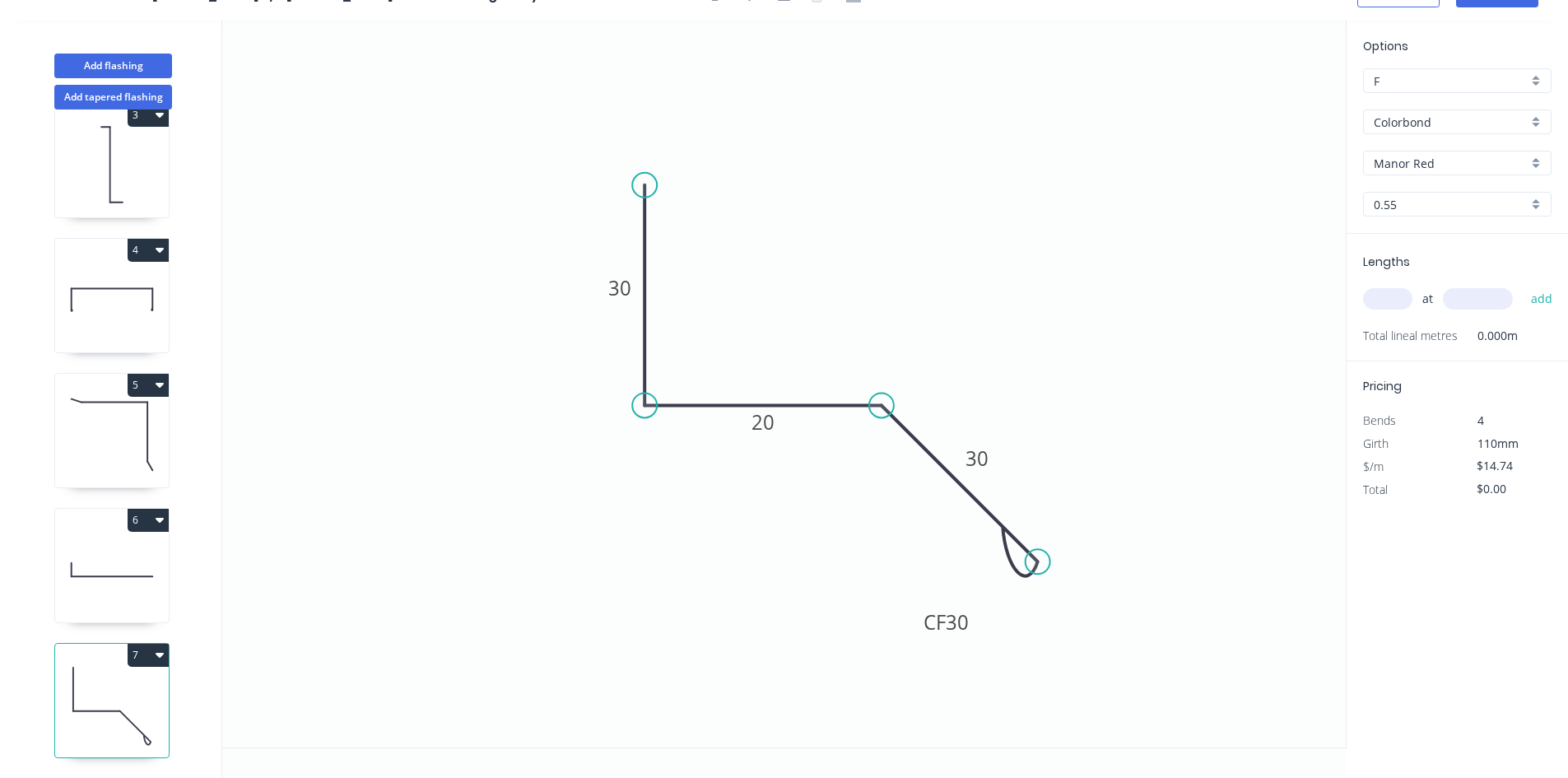
click at [156, 653] on icon "button" at bounding box center [160, 654] width 8 height 5
click at [116, 717] on div "Delete" at bounding box center [90, 728] width 127 height 23
type input "$12.26"
type input "$551.70"
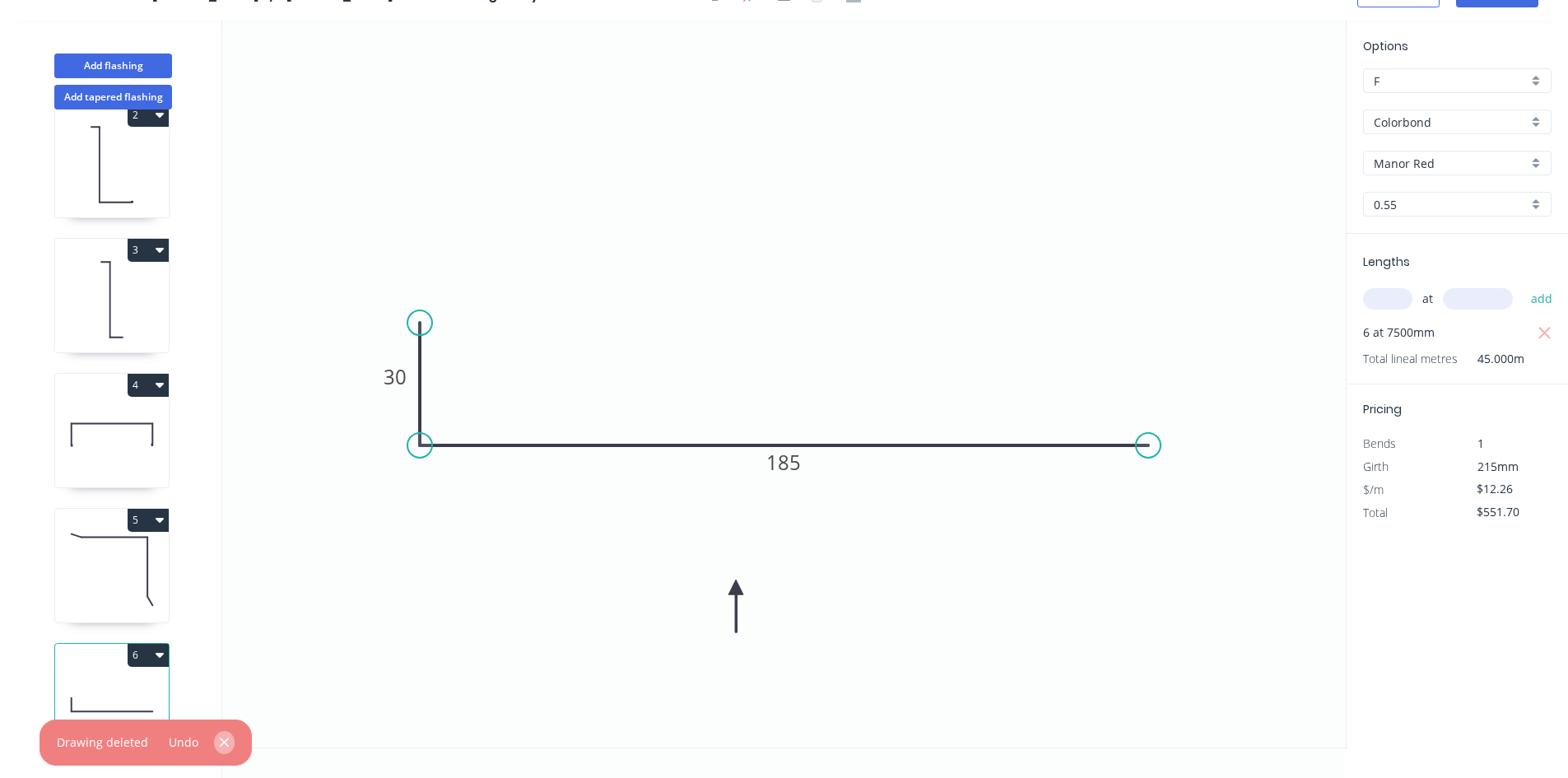
click at [219, 741] on icon "button" at bounding box center [224, 742] width 11 height 14
click at [1156, 447] on circle at bounding box center [1147, 444] width 24 height 24
click at [1226, 526] on icon "0 30 185" at bounding box center [784, 384] width 1123 height 727
type input "$14.14"
type input "$636.30"
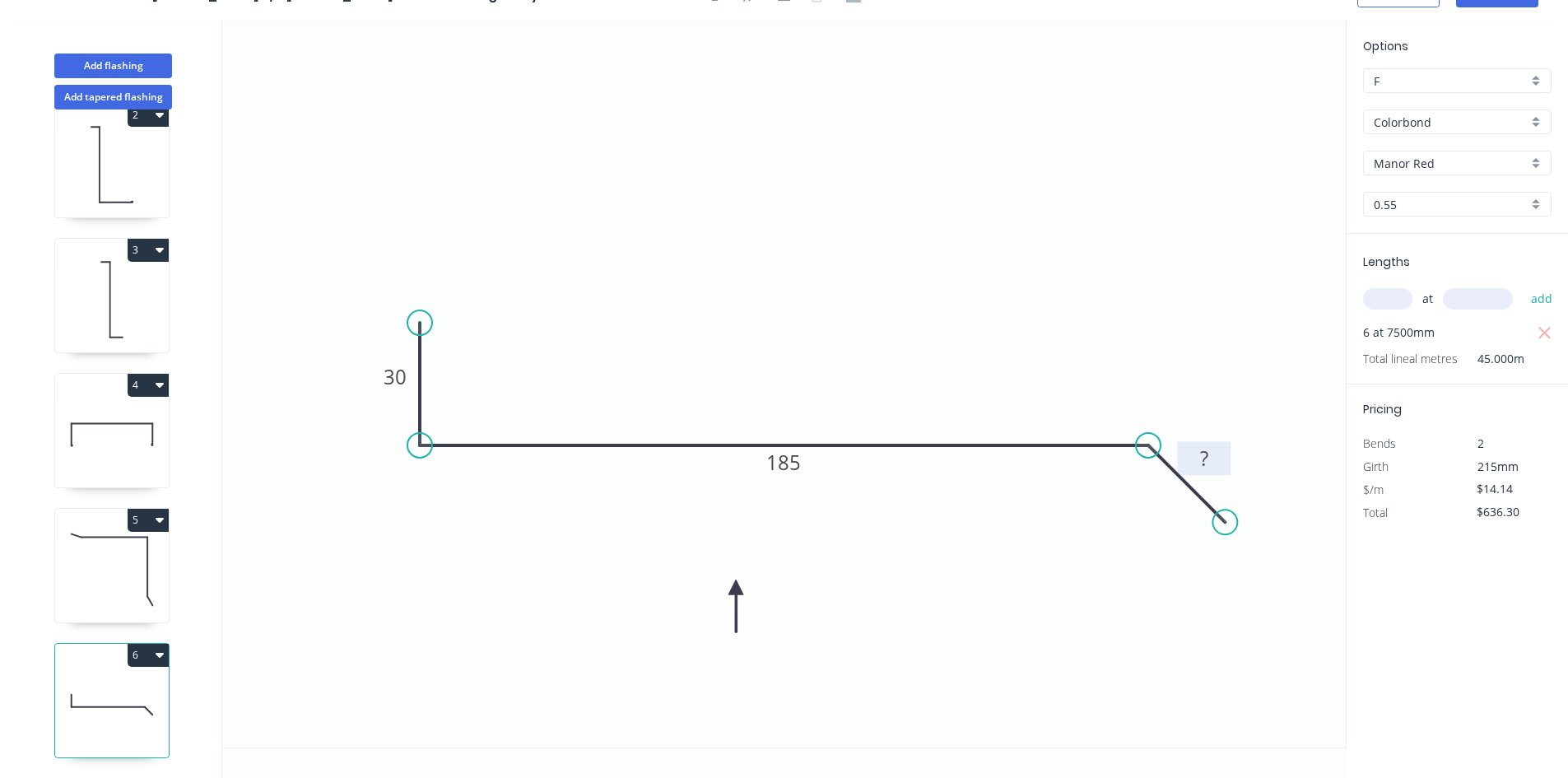
click at [1208, 462] on tspan "?" at bounding box center [1203, 458] width 8 height 27
click at [1268, 443] on icon "0 30 185 30" at bounding box center [784, 384] width 1123 height 727
type input "$16.24"
type input "$730.80"
click at [1218, 450] on rect at bounding box center [1204, 460] width 33 height 23
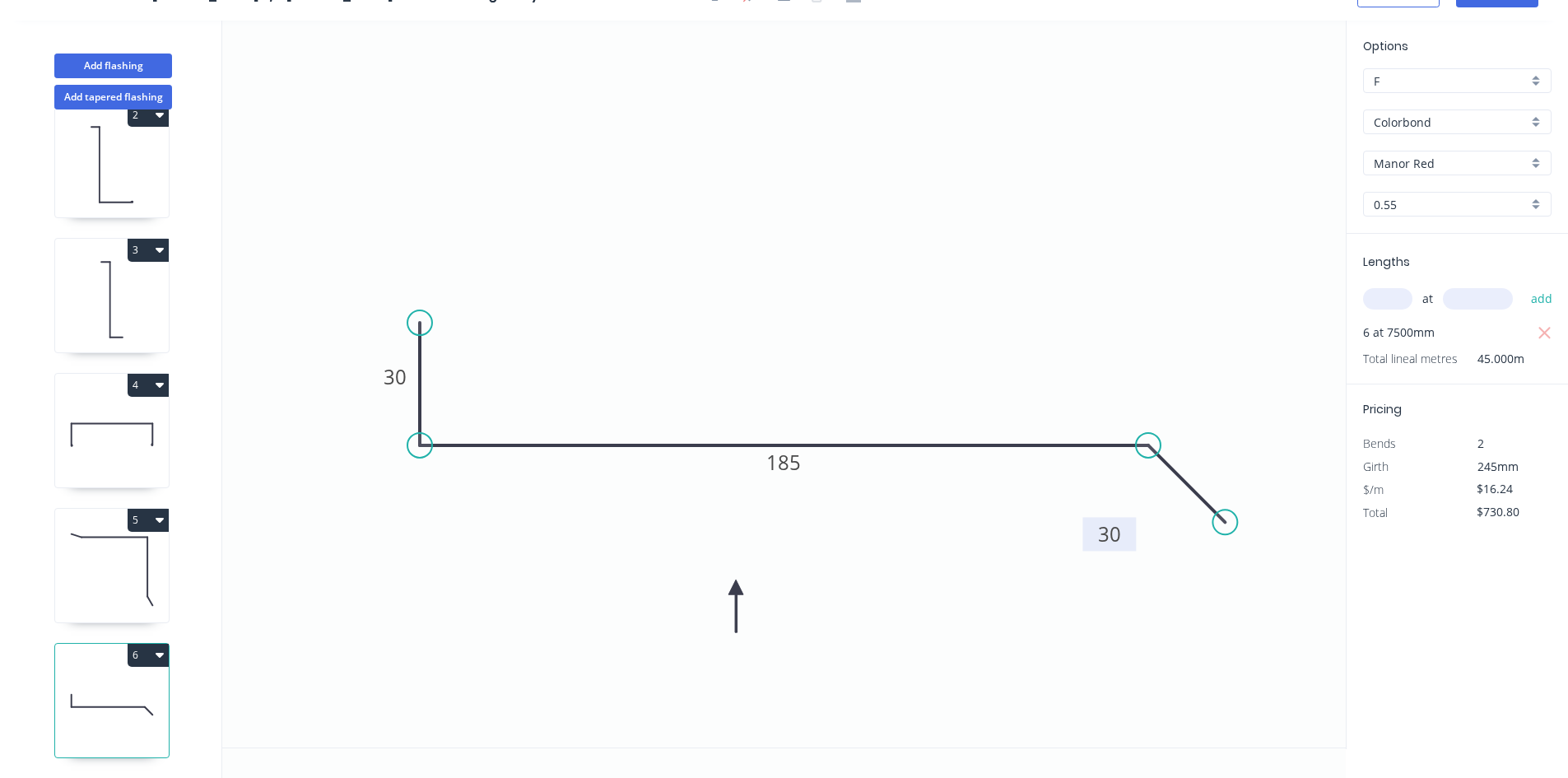
drag, startPoint x: 1224, startPoint y: 450, endPoint x: 1129, endPoint y: 526, distance: 121.7
click at [1129, 526] on rect at bounding box center [1108, 533] width 53 height 33
click at [1272, 588] on div "Crush & Fold" at bounding box center [1309, 581] width 166 height 33
type input "$20.00"
type input "$900.00"
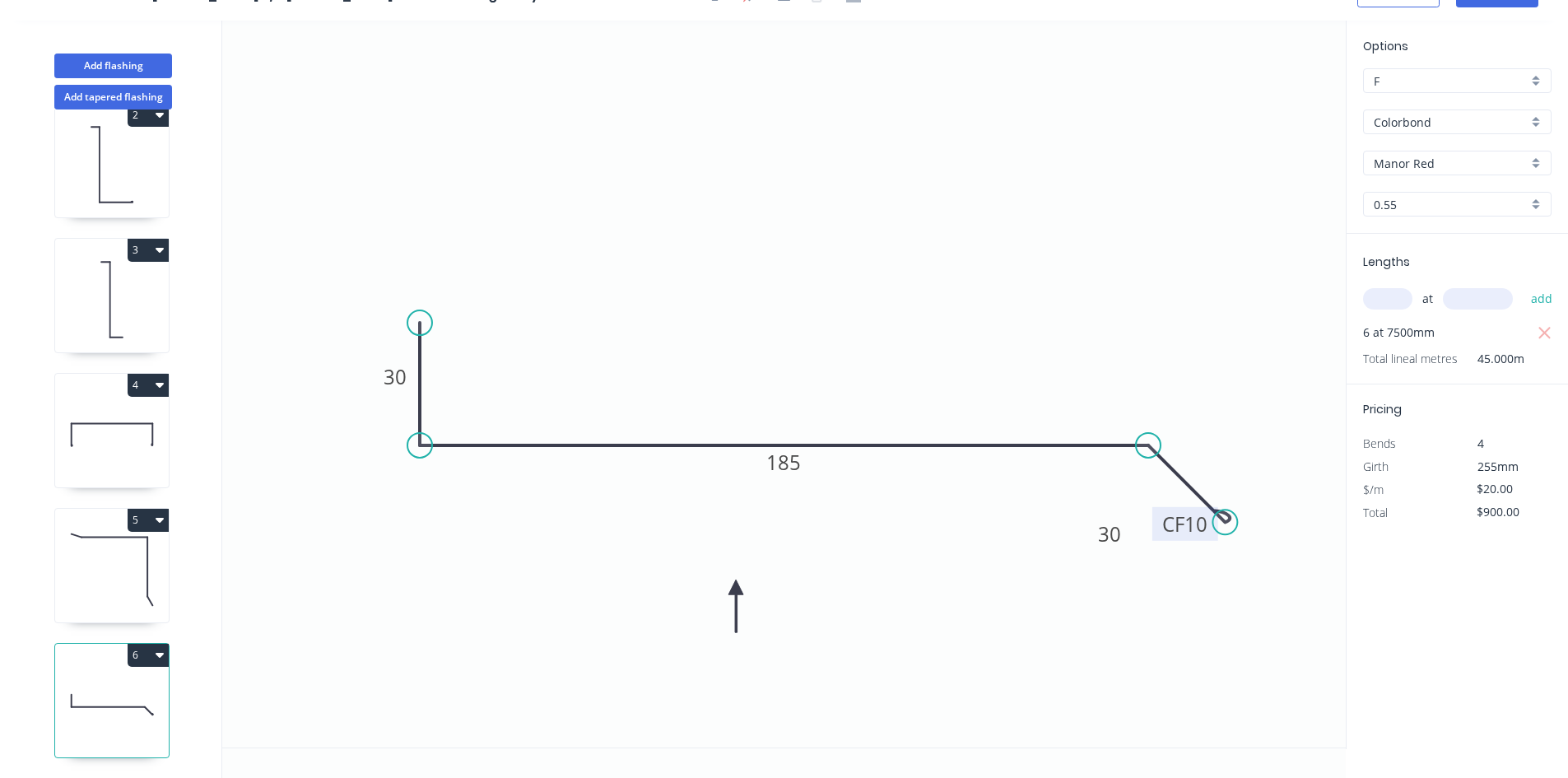
click at [1196, 522] on tspan "10" at bounding box center [1196, 524] width 23 height 27
click at [1238, 613] on icon "0 30 185 CF 50 30" at bounding box center [784, 384] width 1123 height 727
drag, startPoint x: 1159, startPoint y: 512, endPoint x: 1245, endPoint y: 422, distance: 124.5
click at [1247, 422] on rect at bounding box center [1280, 437] width 66 height 33
click at [1175, 327] on icon "0 30 185 CF 50 30" at bounding box center [784, 384] width 1123 height 727
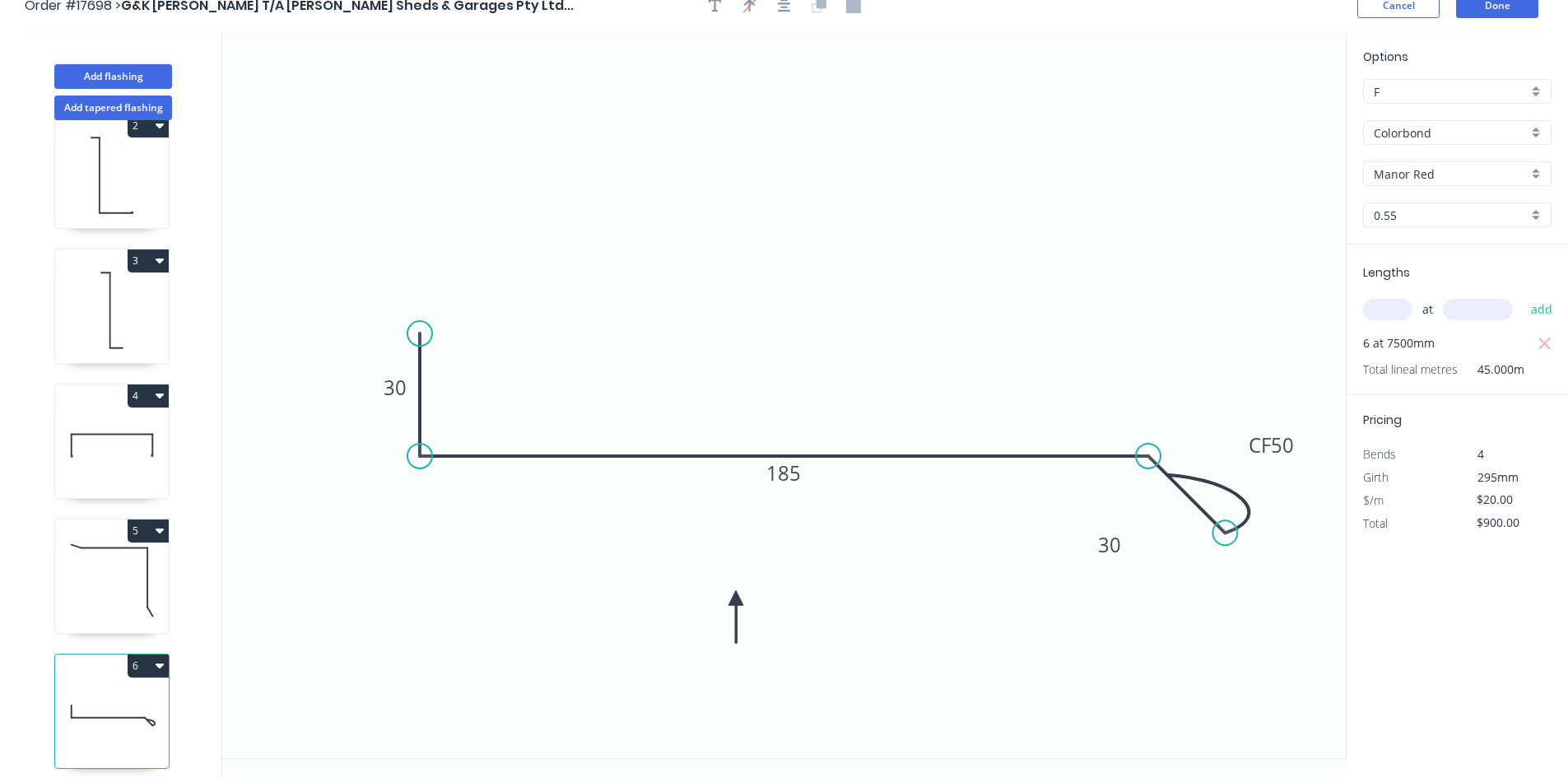
scroll to position [31, 0]
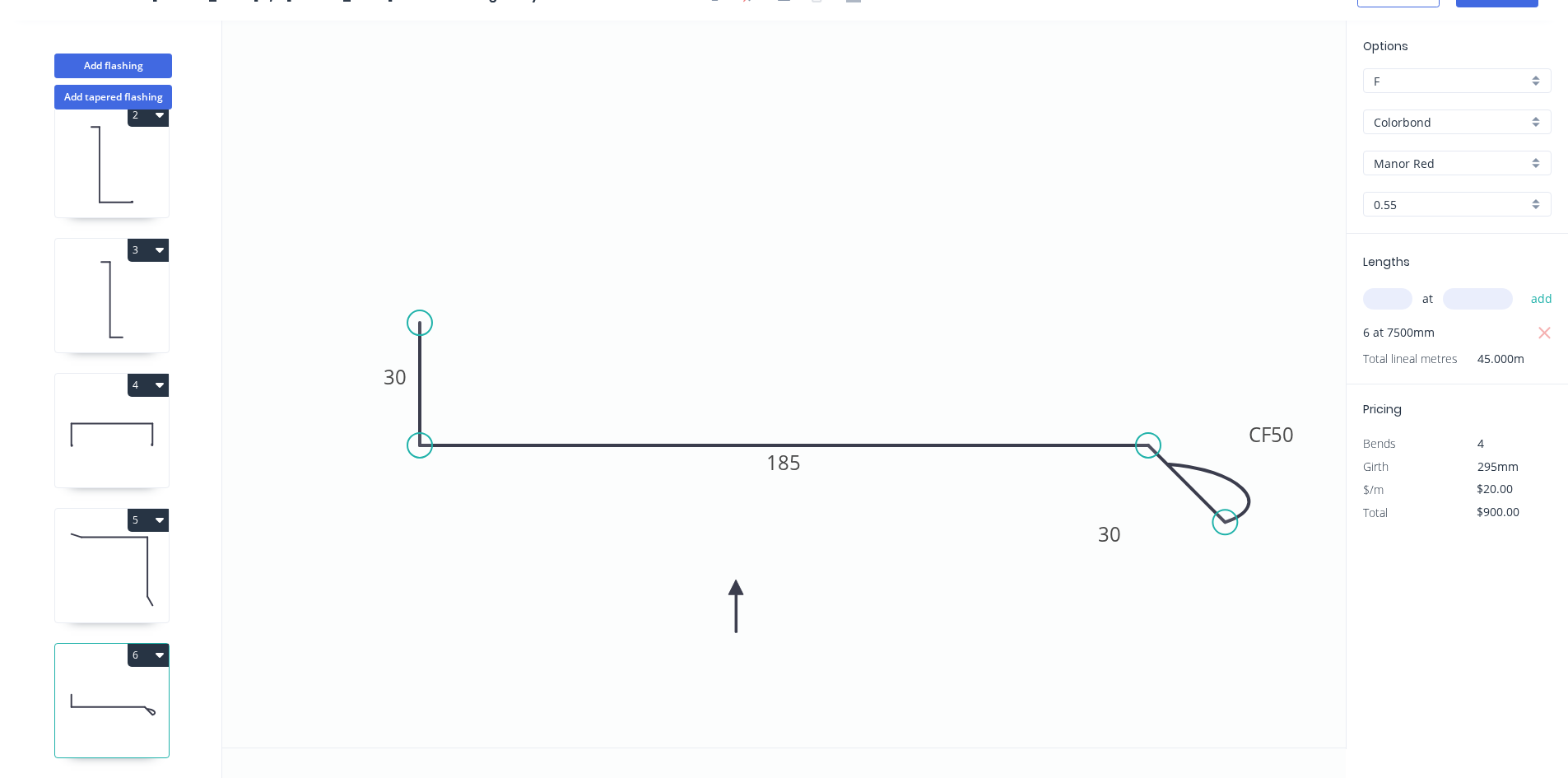
click at [111, 545] on icon at bounding box center [112, 569] width 114 height 105
type input "$11.10"
type input "$488.40"
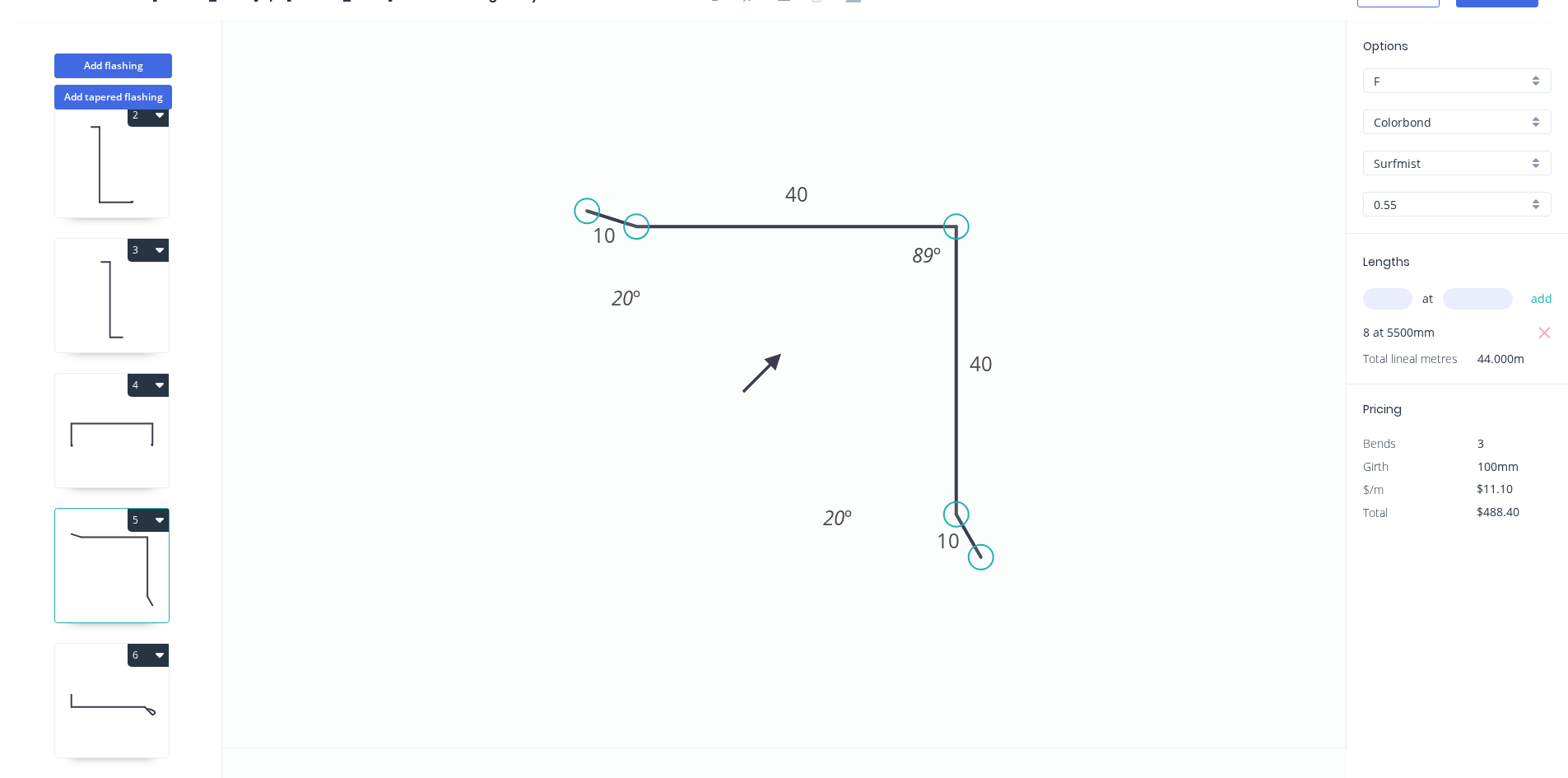
click at [132, 709] on icon at bounding box center [112, 704] width 114 height 105
type input "$20.00"
type input "$900.00"
type input "Manor Red"
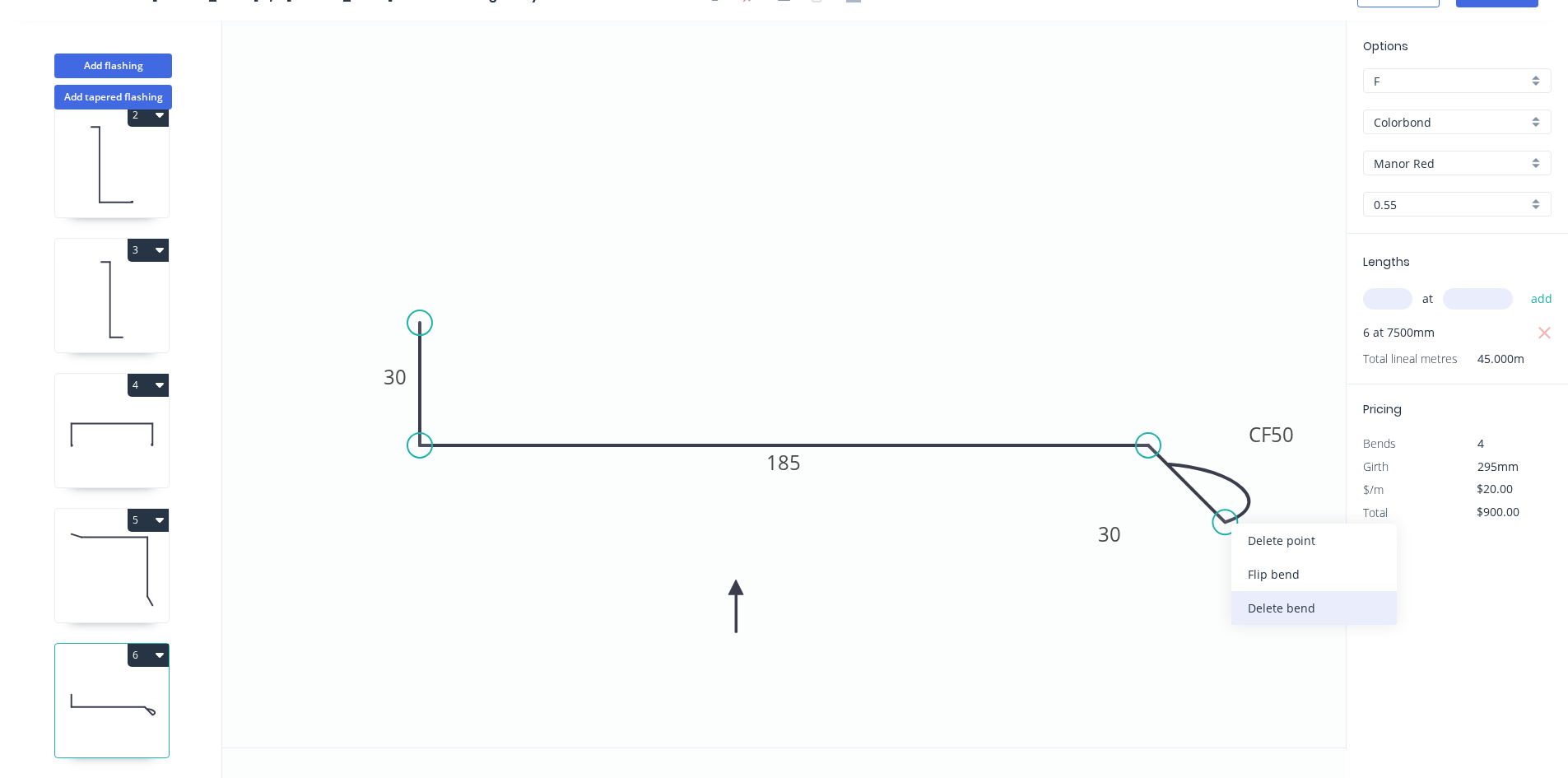
click at [1312, 611] on div "Delete bend" at bounding box center [1314, 608] width 166 height 33
type input "$16.24"
type input "$730.80"
click at [1234, 523] on circle at bounding box center [1224, 521] width 24 height 24
click at [1235, 513] on icon "0 30 185 30" at bounding box center [784, 384] width 1123 height 727
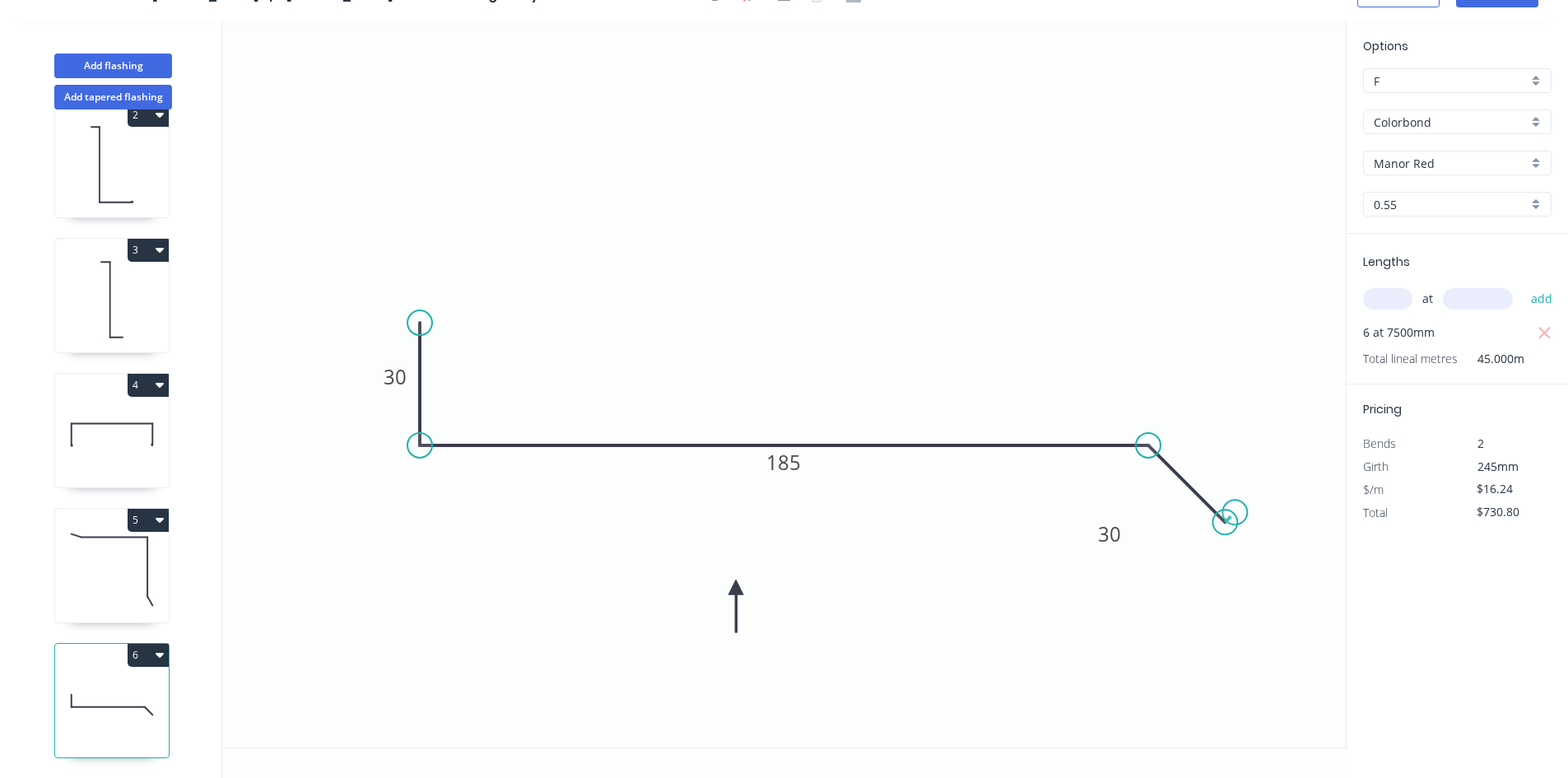
type input "$18.12"
type input "$815.40"
click at [1151, 430] on icon at bounding box center [1192, 470] width 85 height 85
type input "$0.00"
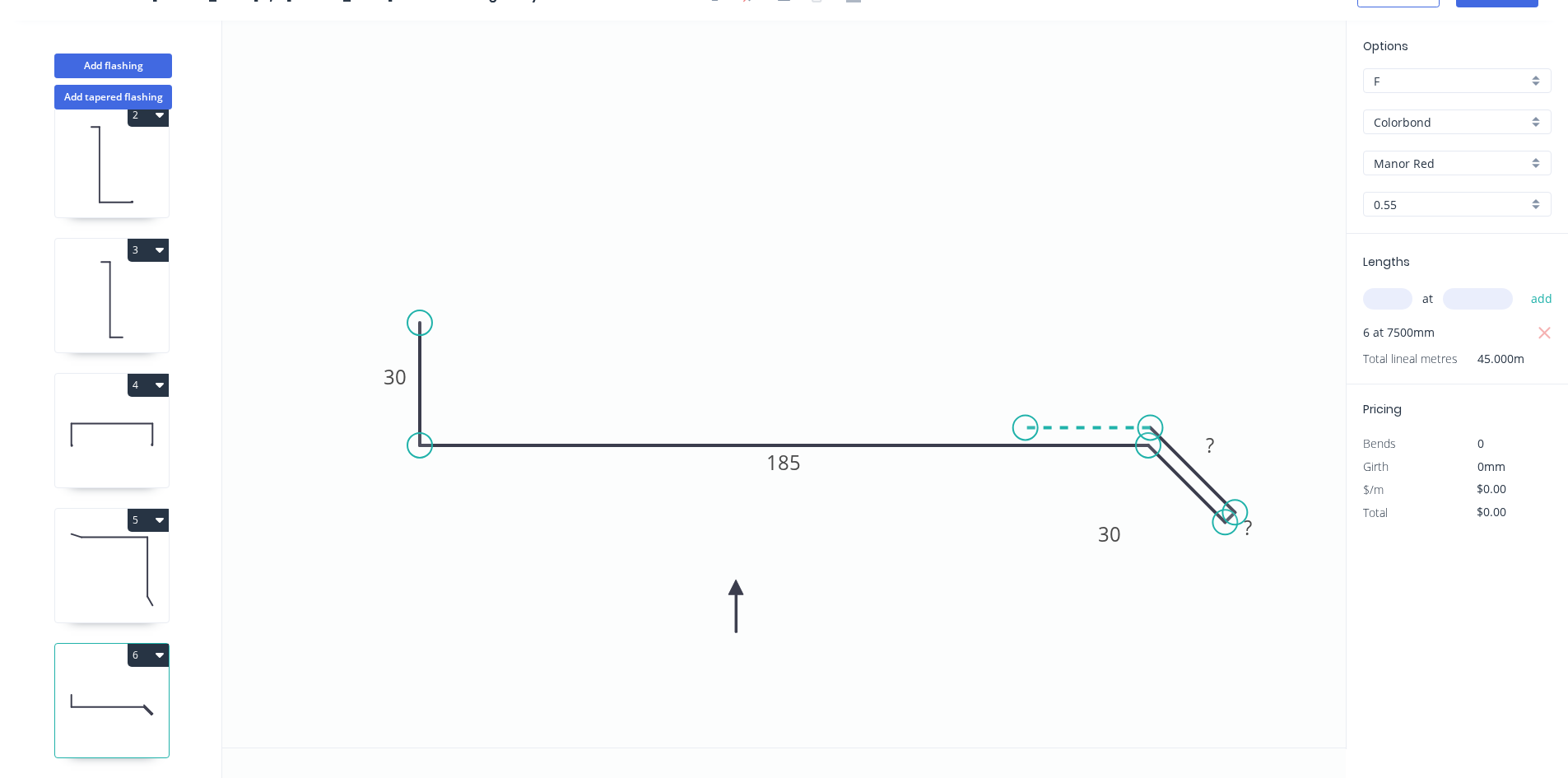
click at [1026, 422] on icon "0 30 185 30 ? ?" at bounding box center [784, 384] width 1123 height 727
click at [1021, 326] on icon "0 30 185 30 ? ? ?" at bounding box center [784, 384] width 1123 height 727
click at [1005, 370] on tspan "?" at bounding box center [1001, 369] width 8 height 27
click at [1093, 398] on rect at bounding box center [1088, 396] width 33 height 23
click at [1221, 442] on rect at bounding box center [1209, 446] width 33 height 23
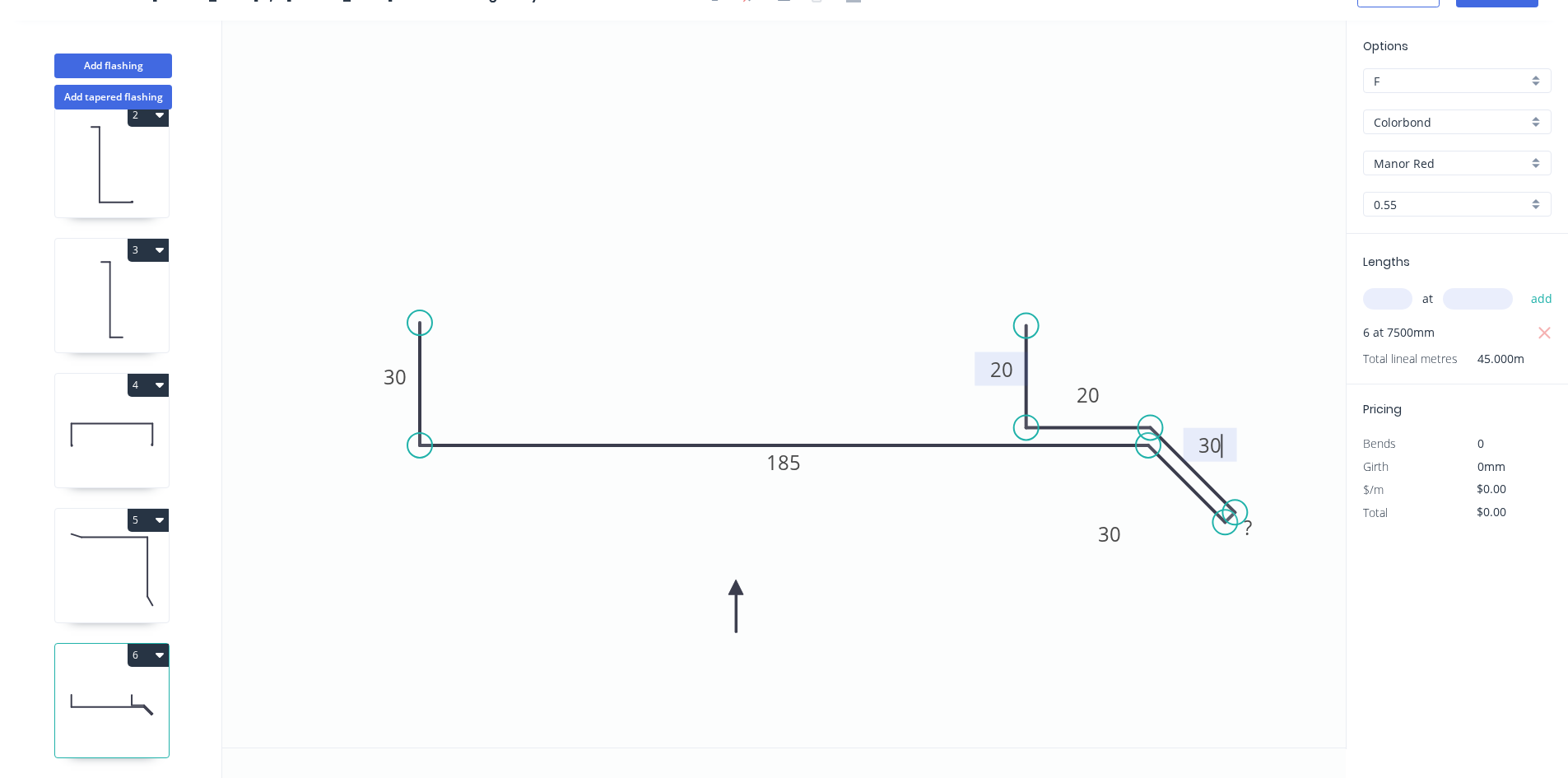
click at [1207, 342] on icon "0 30 185 30 ? 30 20 20" at bounding box center [784, 384] width 1123 height 727
click at [799, 467] on tspan "185" at bounding box center [784, 462] width 34 height 27
click at [834, 211] on icon "0 30 190 30 ? 30 20 20" at bounding box center [784, 384] width 1123 height 727
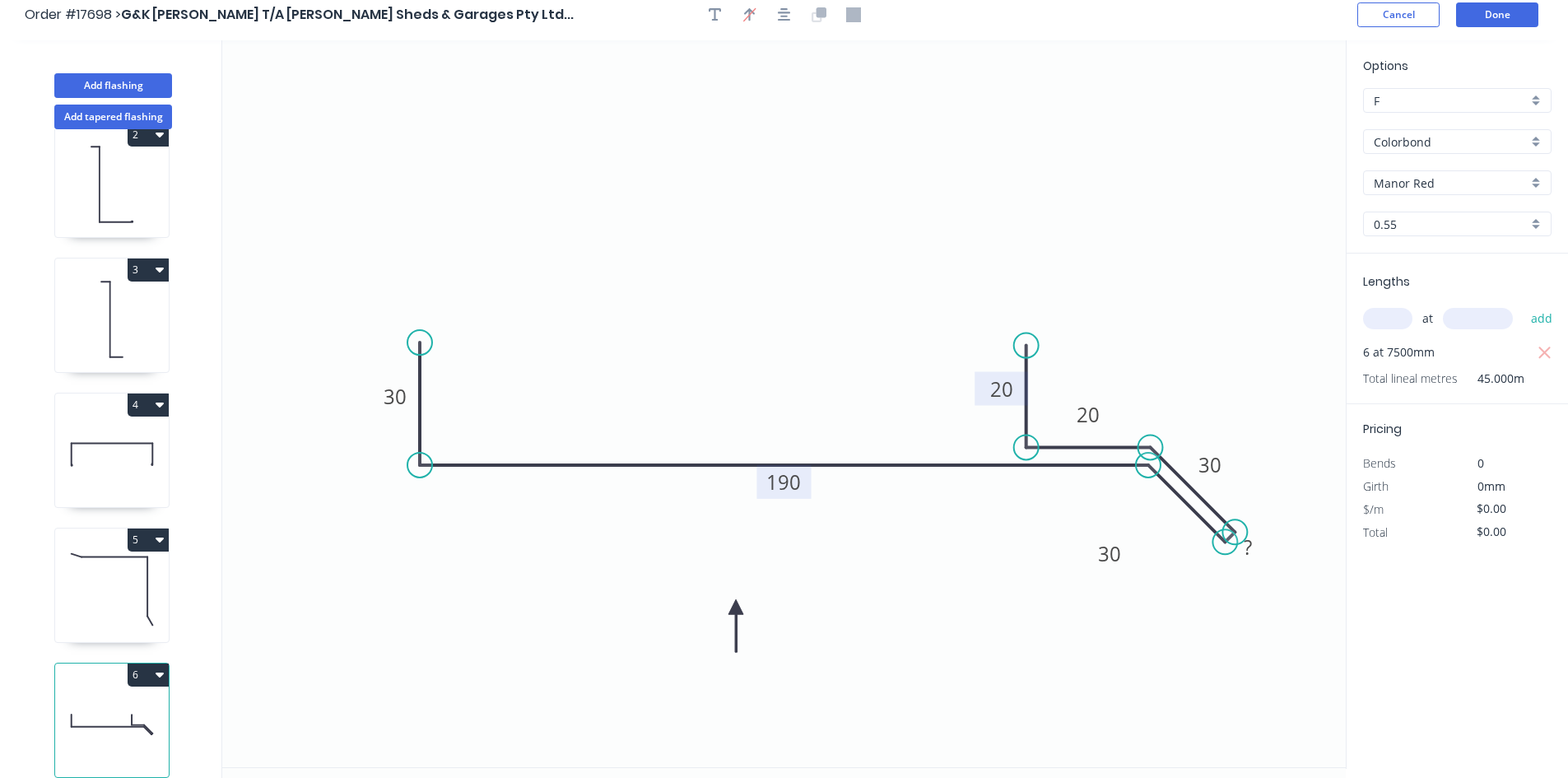
scroll to position [0, 0]
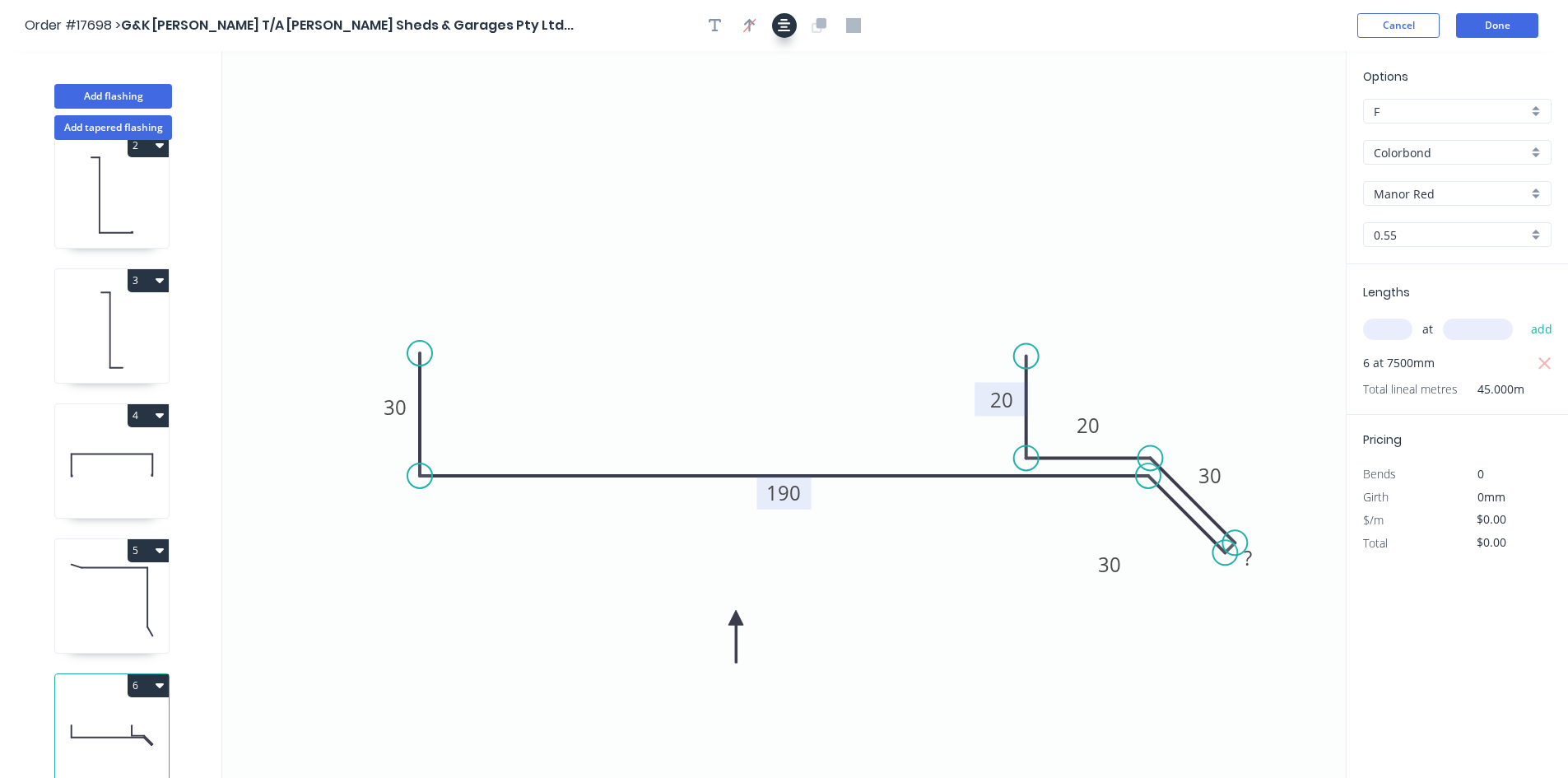
click at [790, 32] on icon "button" at bounding box center [784, 25] width 14 height 14
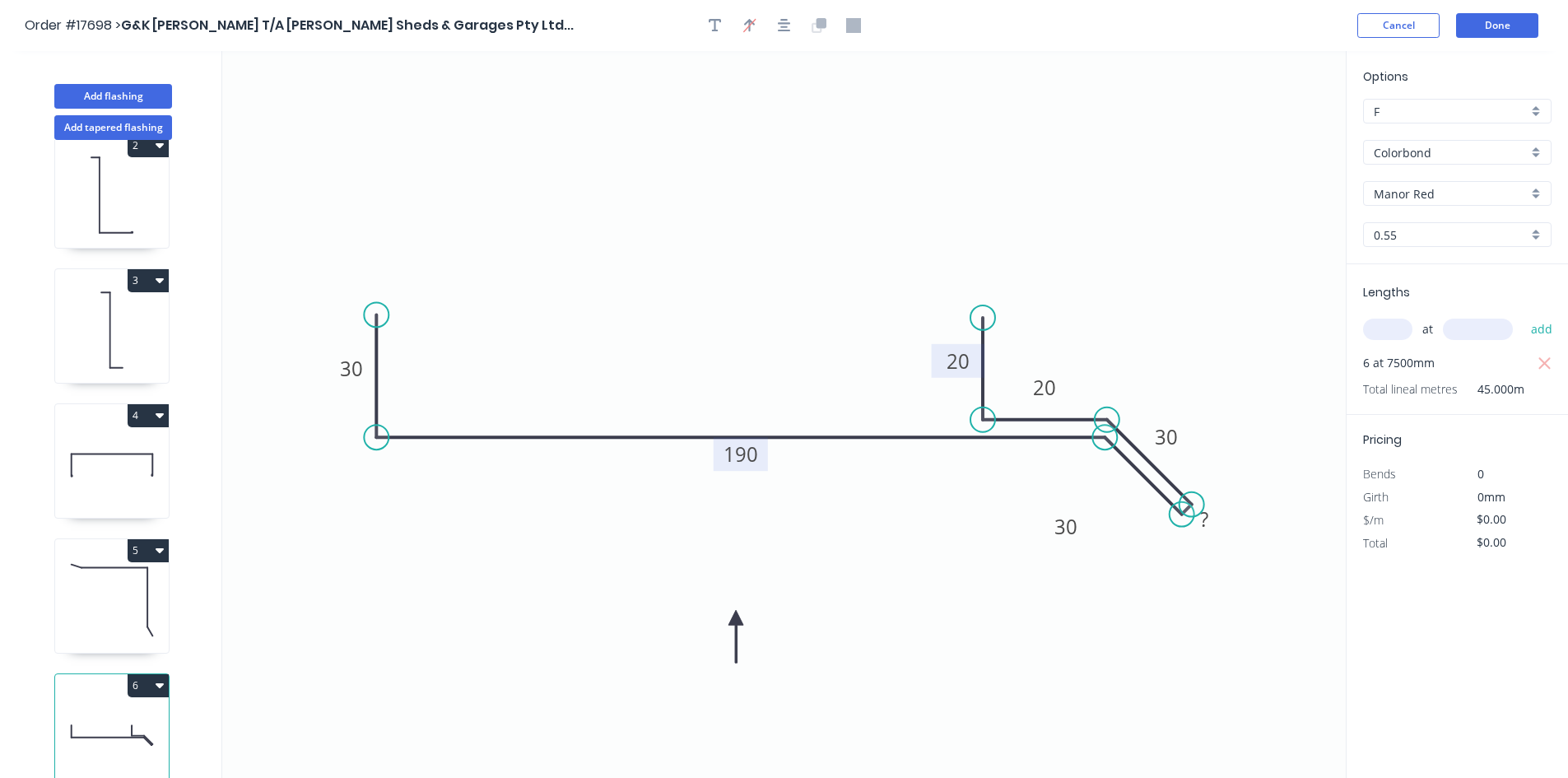
click at [1125, 634] on icon "0 30 190 30 ? 30 20 20" at bounding box center [784, 415] width 1123 height 727
click at [1211, 522] on rect at bounding box center [1204, 520] width 33 height 23
click at [1222, 581] on icon "0 30 190 30 0 30 20 20" at bounding box center [784, 415] width 1123 height 727
click at [1199, 508] on circle at bounding box center [1191, 504] width 24 height 24
click at [1211, 525] on rect at bounding box center [1204, 520] width 33 height 23
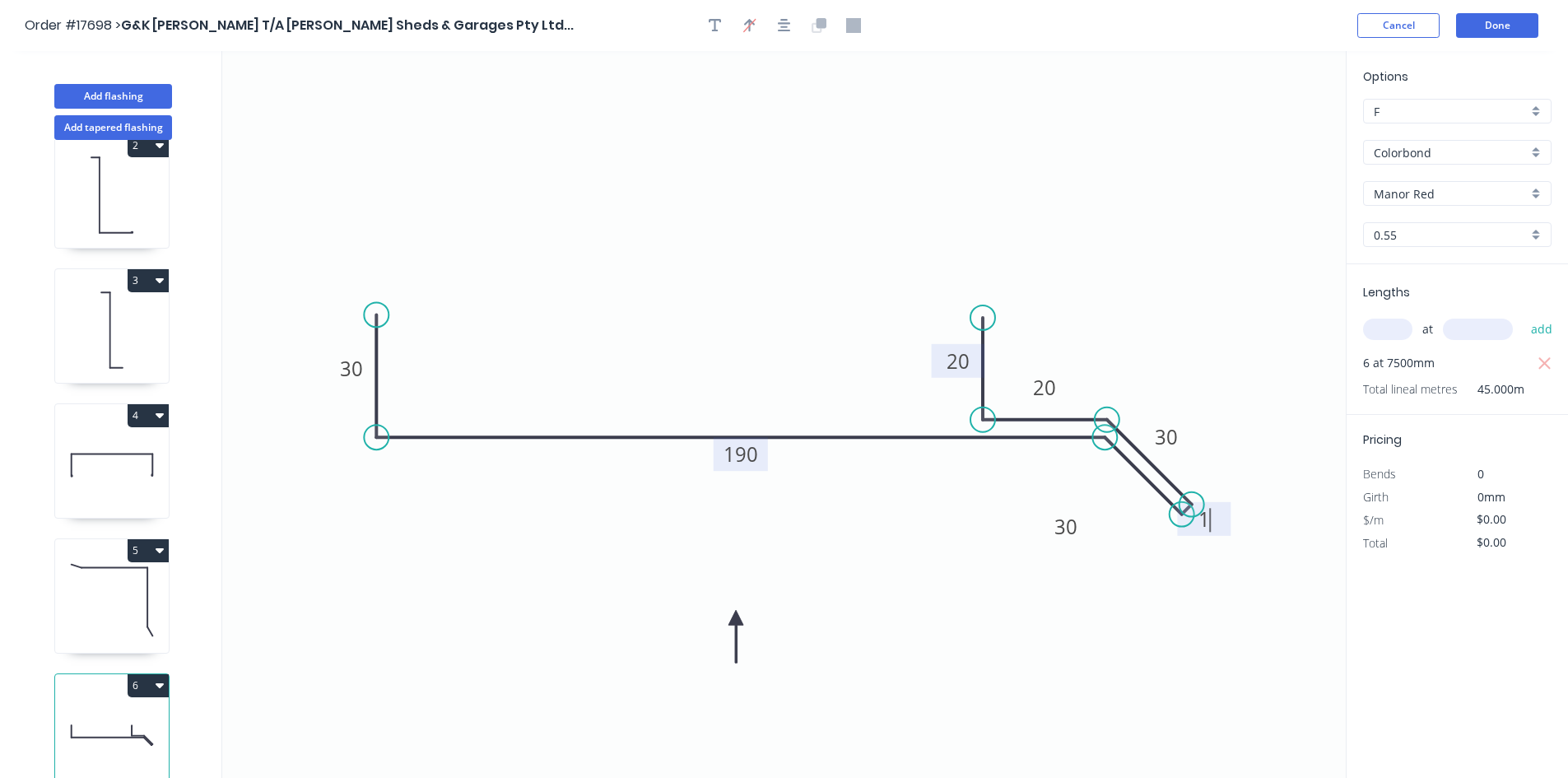
click at [1202, 329] on icon "0 30 190 30 1 30 20 20" at bounding box center [784, 415] width 1123 height 727
type input "$27.27"
type input "$1,227.15"
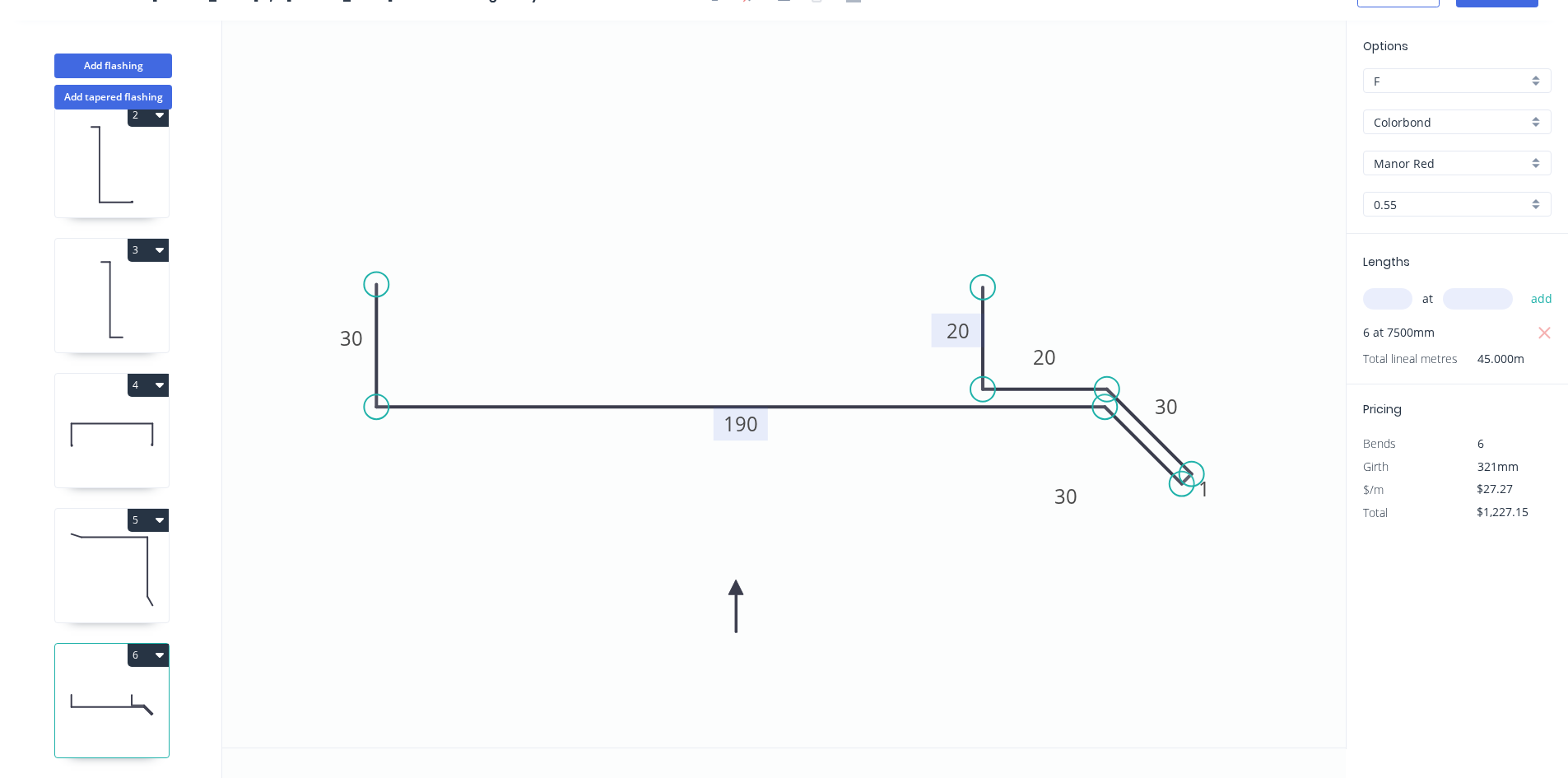
click at [146, 582] on icon at bounding box center [112, 569] width 114 height 105
type input "$11.10"
type input "$488.40"
type input "Surfmist"
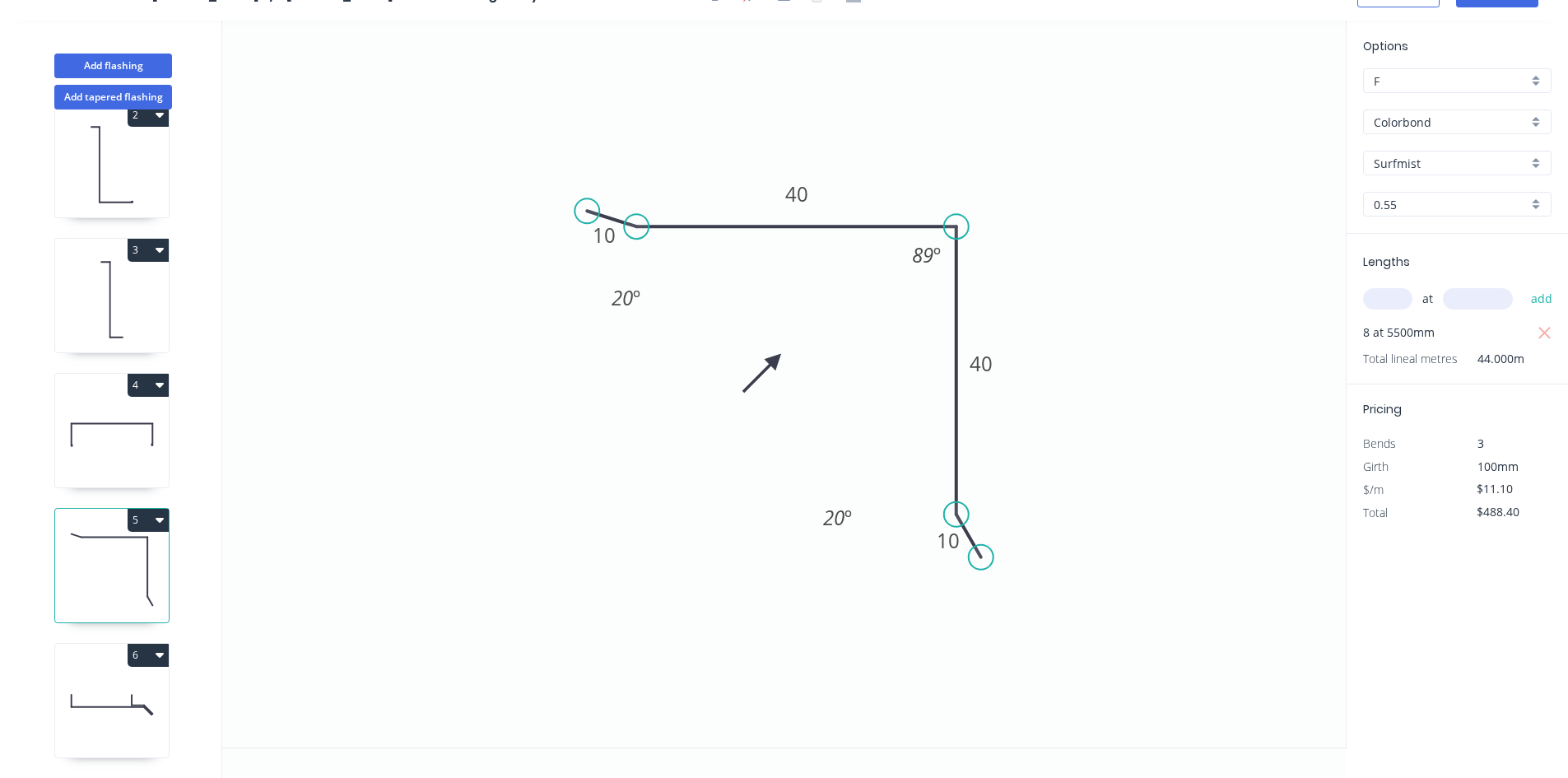
click at [139, 683] on icon at bounding box center [112, 704] width 114 height 105
type input "$27.27"
type input "$1,227.15"
type input "Manor Red"
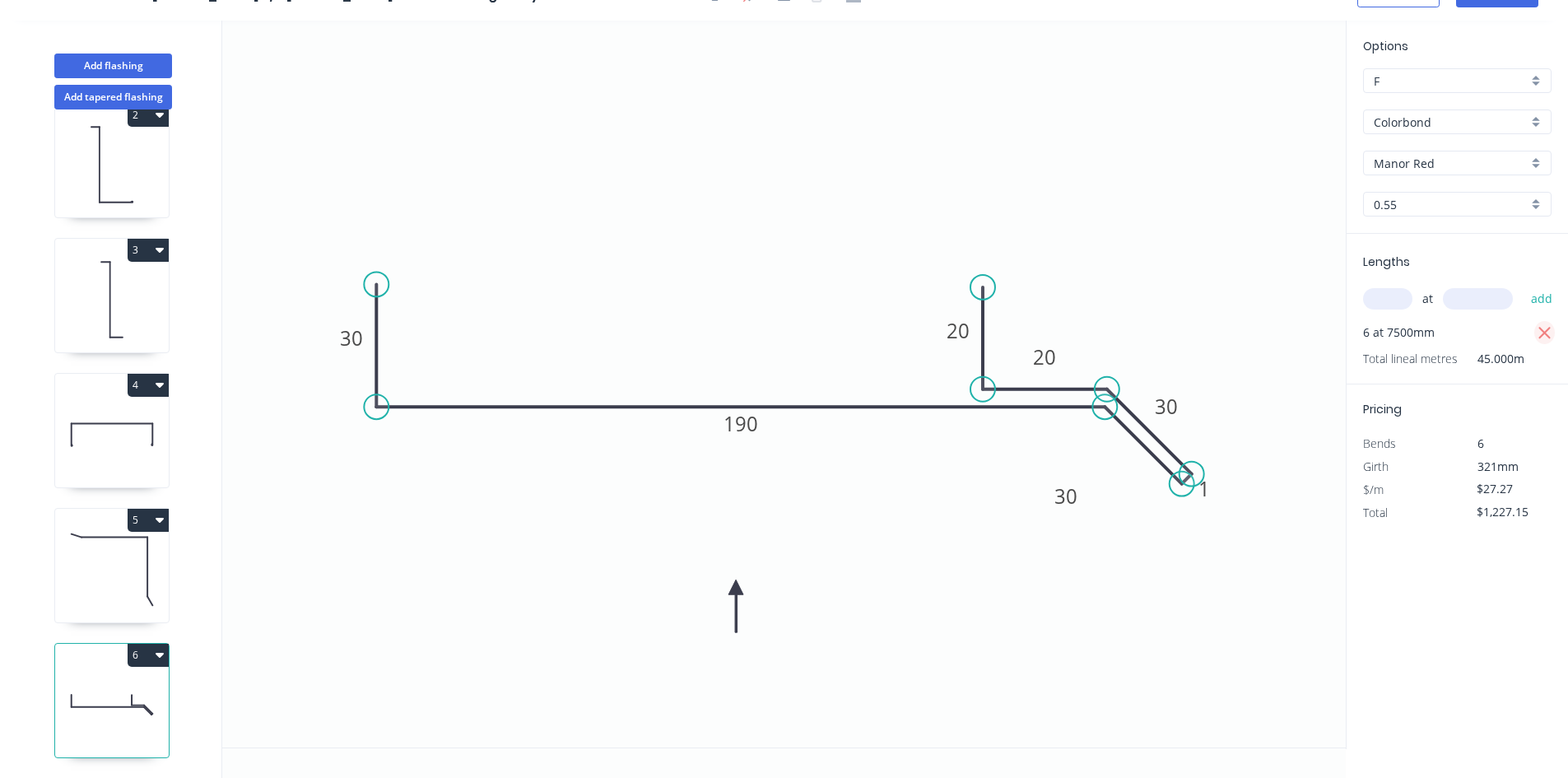
click at [1538, 330] on icon "button" at bounding box center [1545, 334] width 14 height 20
type input "$0.00"
click at [1372, 299] on input "text" at bounding box center [1387, 299] width 50 height 22
type input "1"
type input "8"
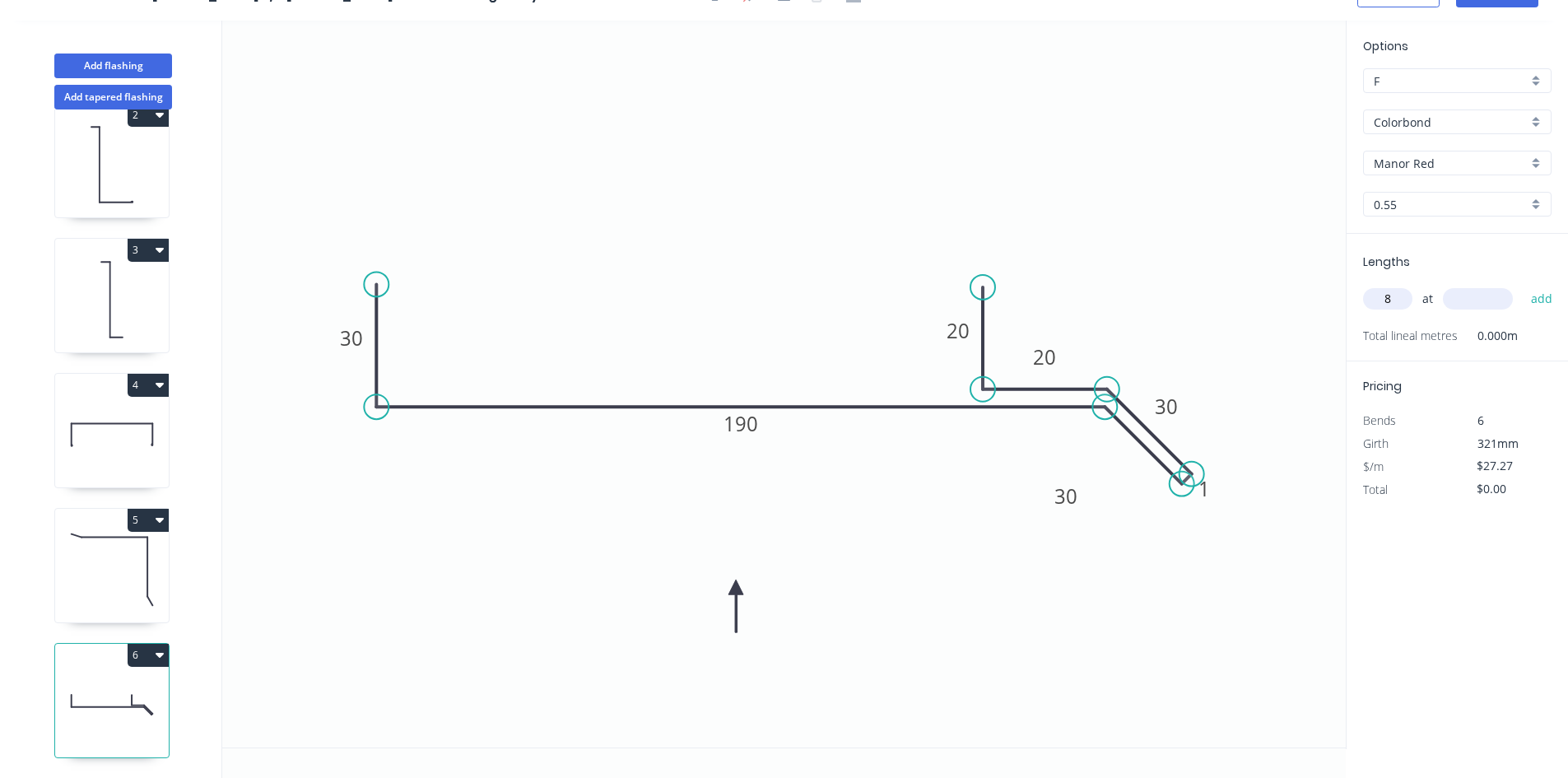
click at [1485, 296] on input "text" at bounding box center [1478, 299] width 70 height 22
type input "5700"
click at [1547, 293] on button "add" at bounding box center [1541, 298] width 39 height 28
type input "$1,243.51"
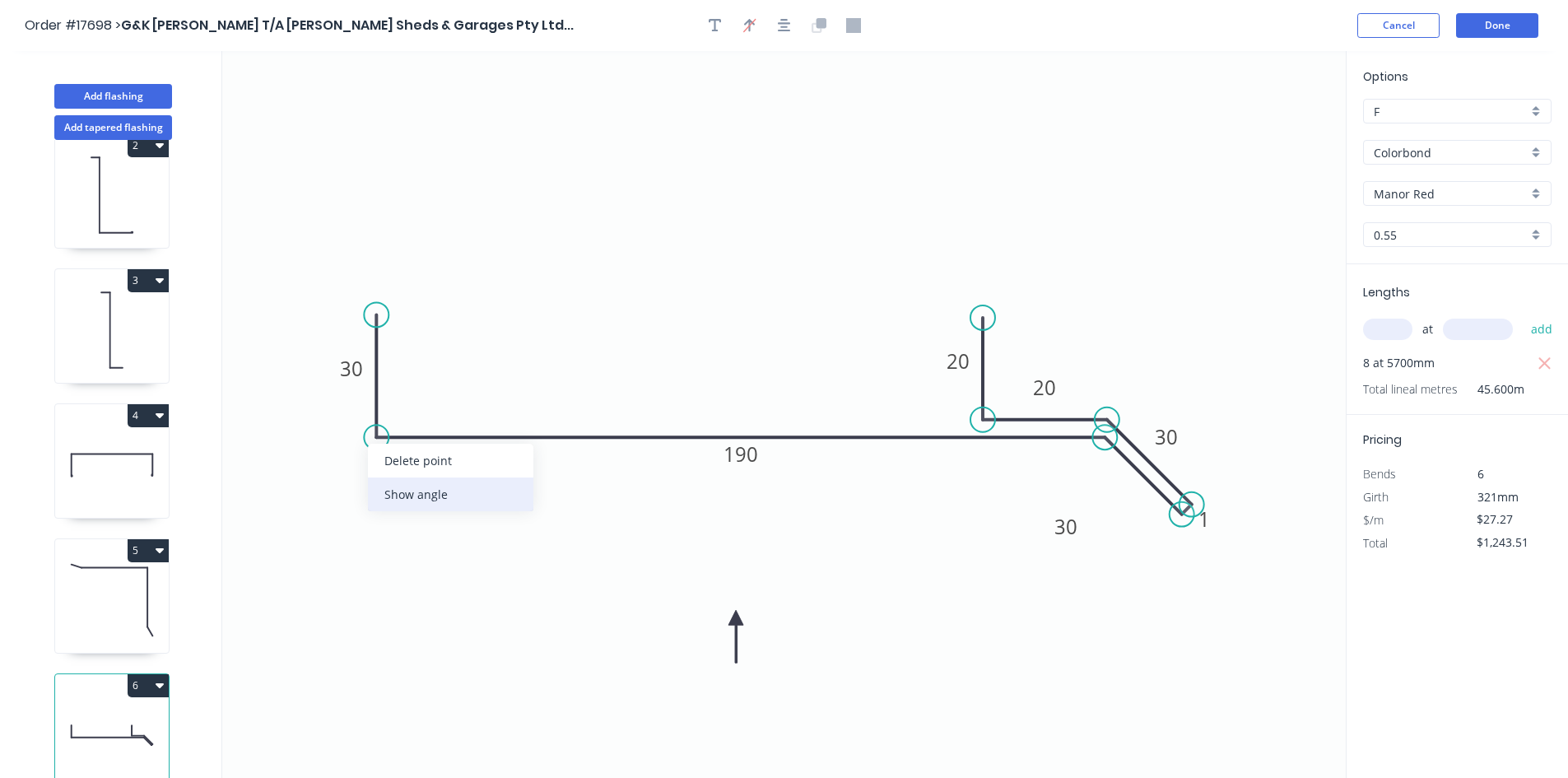
click at [415, 499] on div "Show angle" at bounding box center [451, 494] width 166 height 33
click at [409, 411] on tspan "º" at bounding box center [409, 407] width 7 height 27
click at [430, 328] on icon "0 30 190 30 1 30 20 20 92 º" at bounding box center [784, 415] width 1123 height 727
drag, startPoint x: 426, startPoint y: 395, endPoint x: 358, endPoint y: 506, distance: 130.2
click at [358, 506] on rect at bounding box center [336, 517] width 53 height 33
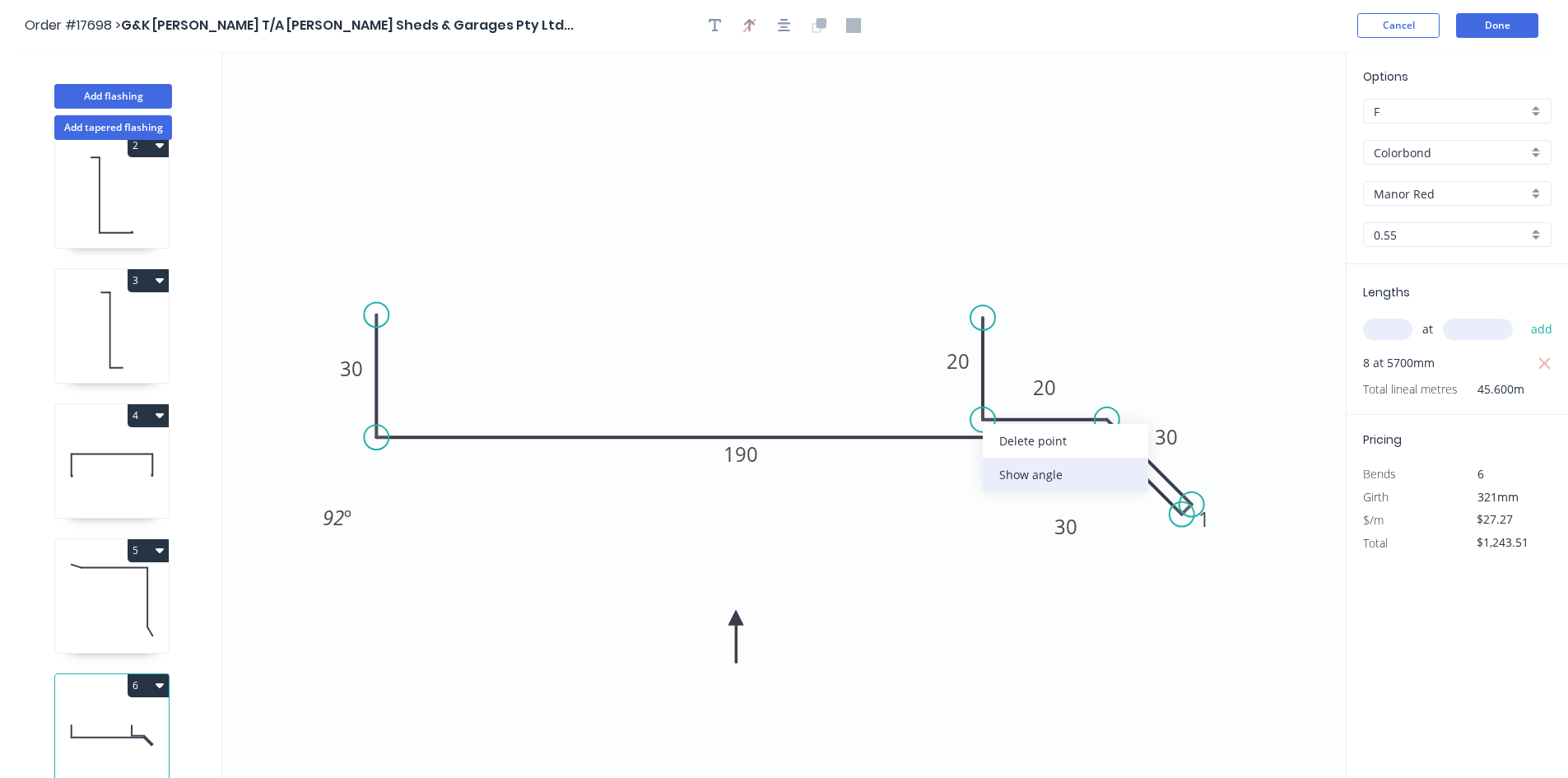
click at [1008, 471] on div "Show angle" at bounding box center [1065, 474] width 166 height 33
click at [1017, 386] on tspan "º" at bounding box center [1016, 389] width 7 height 27
drag, startPoint x: 1031, startPoint y: 378, endPoint x: 899, endPoint y: 384, distance: 132.1
click at [852, 381] on rect at bounding box center [825, 390] width 53 height 33
click at [1125, 496] on div "Show angle" at bounding box center [1181, 497] width 166 height 33
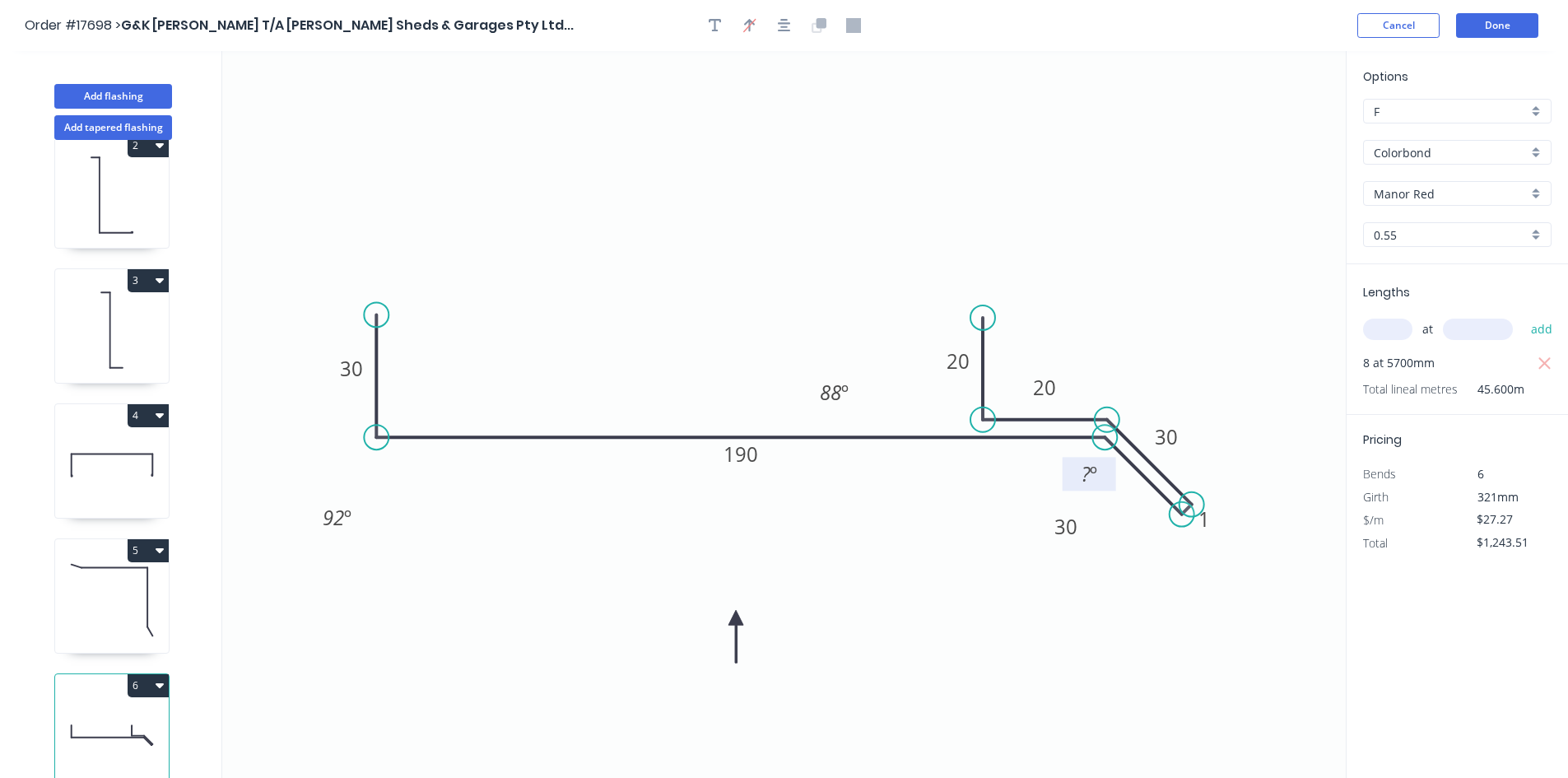
click at [1094, 479] on tspan "º" at bounding box center [1093, 473] width 7 height 27
drag, startPoint x: 1070, startPoint y: 437, endPoint x: 1117, endPoint y: 345, distance: 103.3
click at [1117, 345] on rect at bounding box center [1139, 336] width 53 height 33
drag, startPoint x: 848, startPoint y: 397, endPoint x: 859, endPoint y: 393, distance: 11.7
click at [859, 393] on g "88 º" at bounding box center [834, 391] width 53 height 33
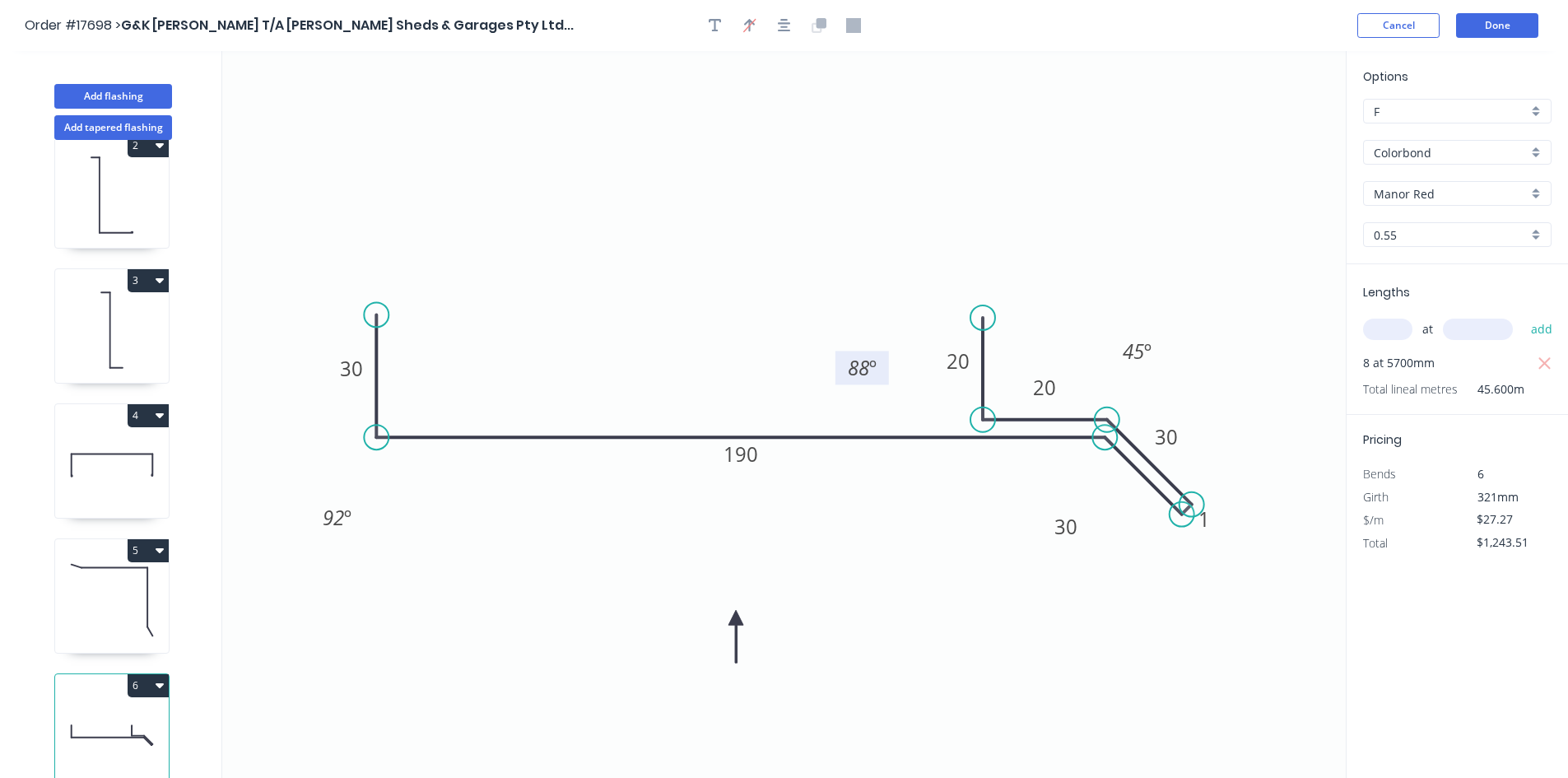
drag, startPoint x: 852, startPoint y: 397, endPoint x: 880, endPoint y: 372, distance: 37.5
click at [880, 372] on rect at bounding box center [861, 367] width 53 height 33
click at [341, 517] on tspan "92" at bounding box center [333, 517] width 22 height 27
click at [442, 524] on icon "0 30 190 30 1 30 20 20 93 º 45 º 88 º" at bounding box center [784, 415] width 1123 height 727
click at [334, 509] on tspan "93" at bounding box center [333, 517] width 22 height 27
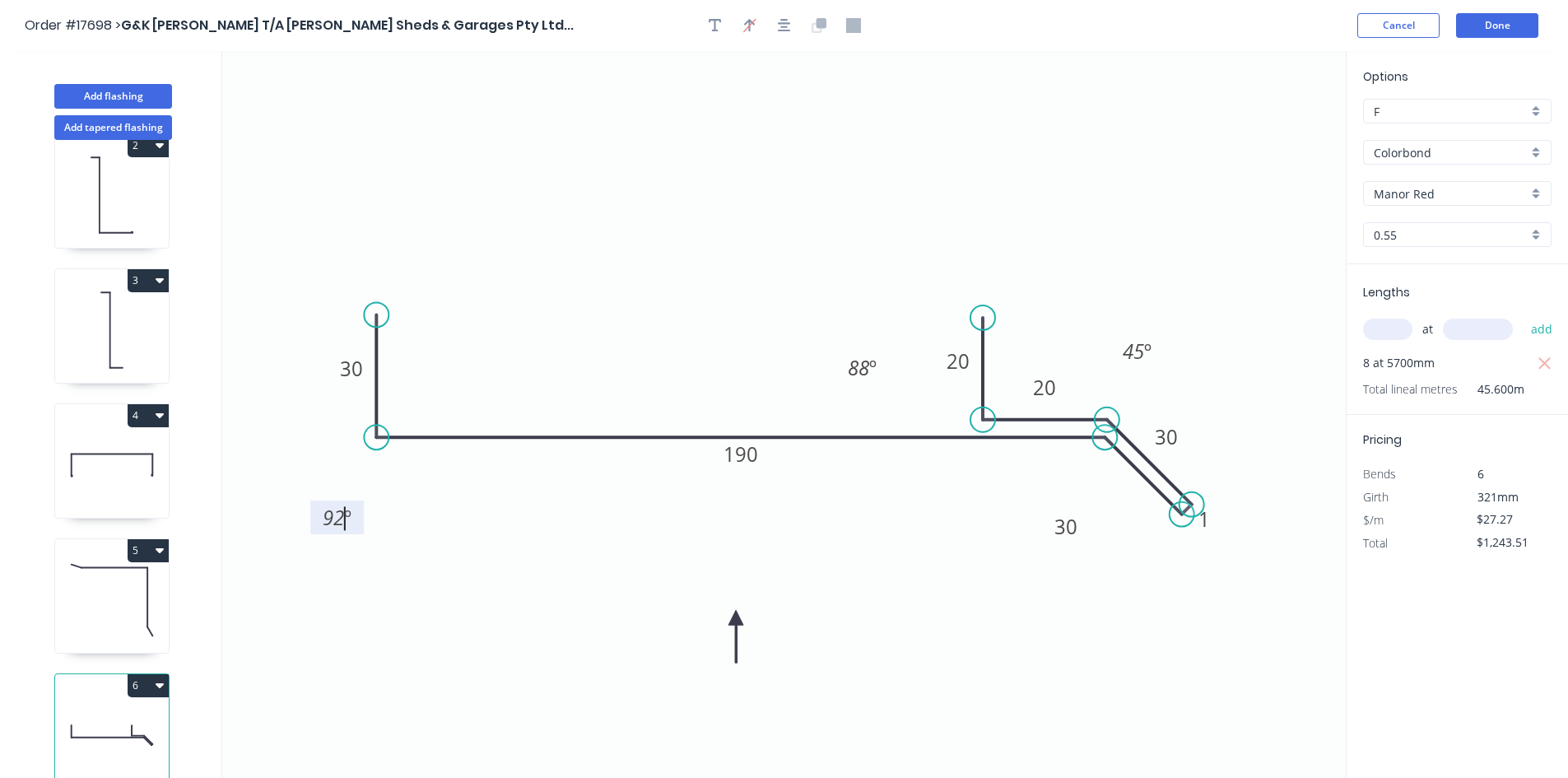
click at [493, 513] on icon "0 30 190 30 1 30 20 20 92 º 45 º 88 º" at bounding box center [784, 415] width 1123 height 727
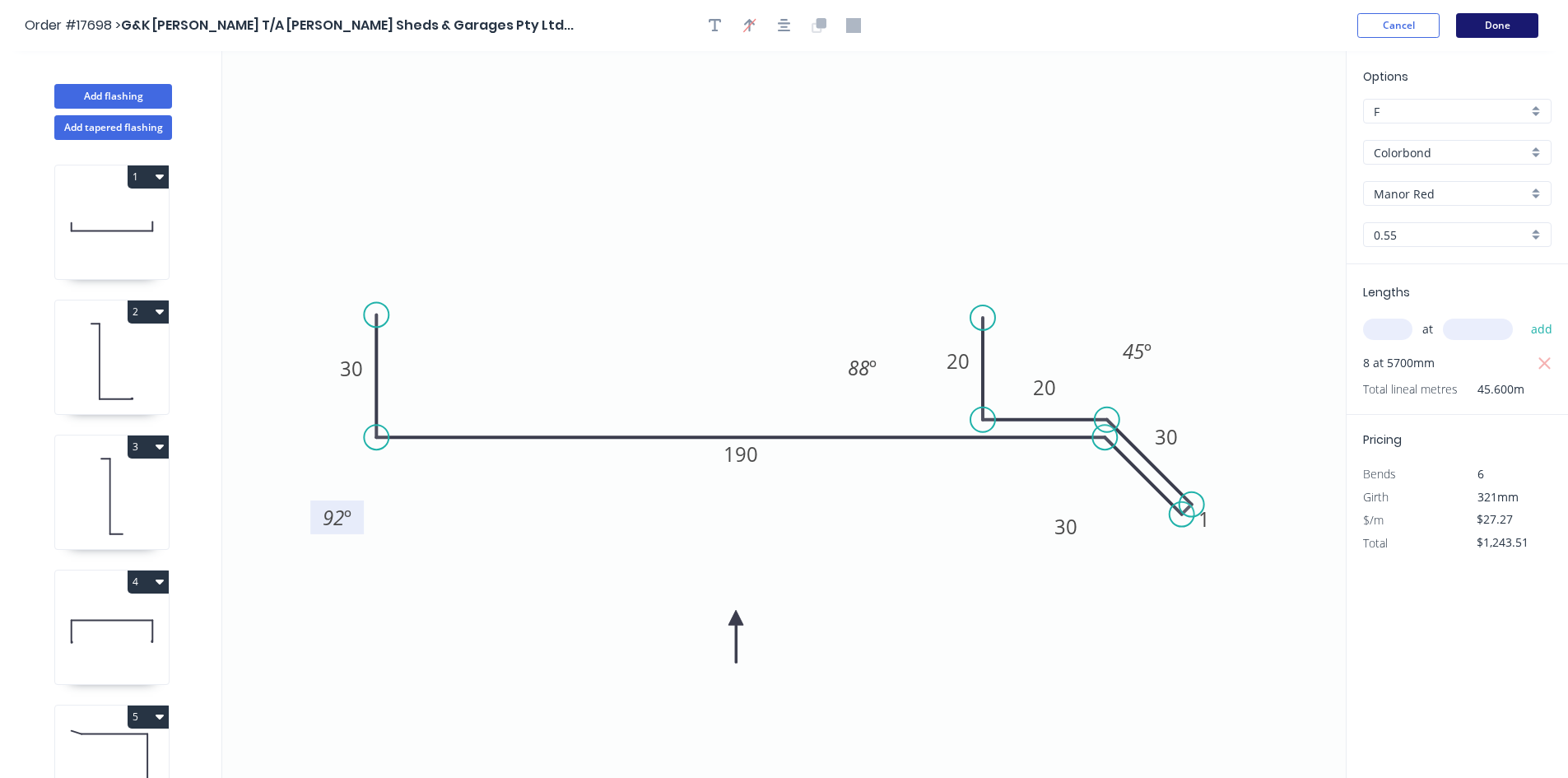
click at [1479, 27] on button "Done" at bounding box center [1496, 25] width 82 height 24
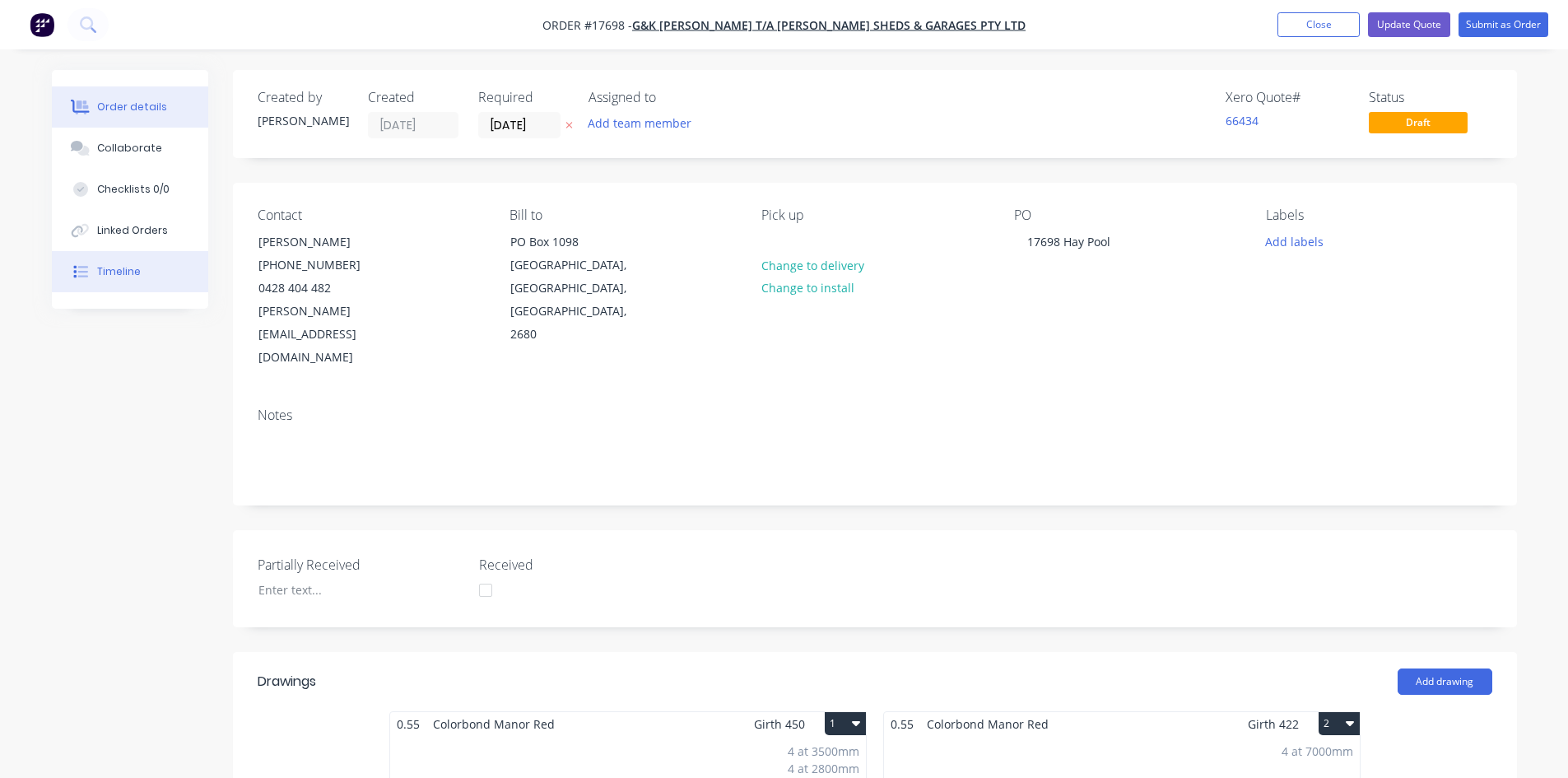
click at [150, 270] on button "Timeline" at bounding box center [130, 272] width 156 height 41
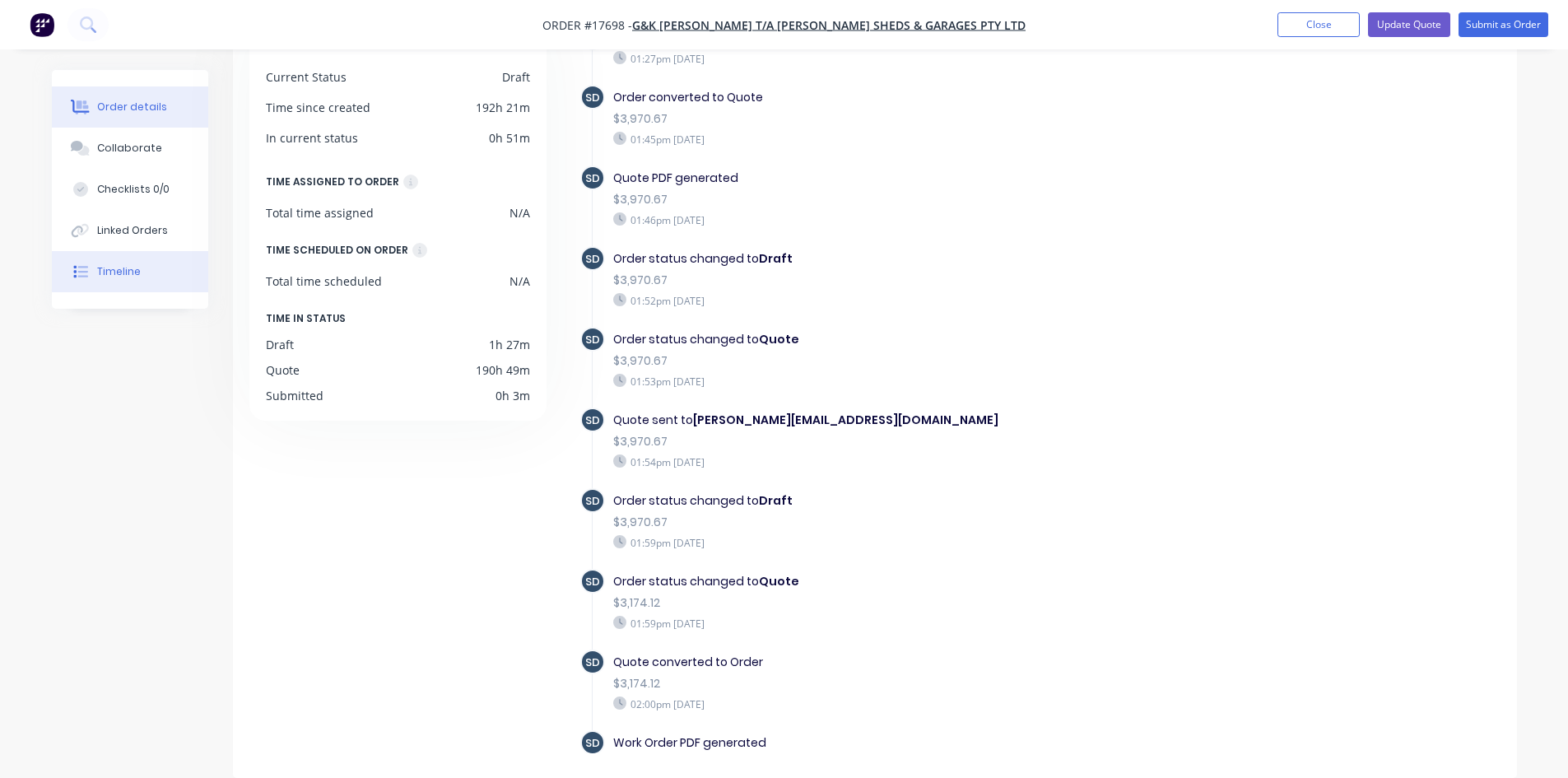
click at [135, 112] on div "Order details" at bounding box center [132, 106] width 70 height 14
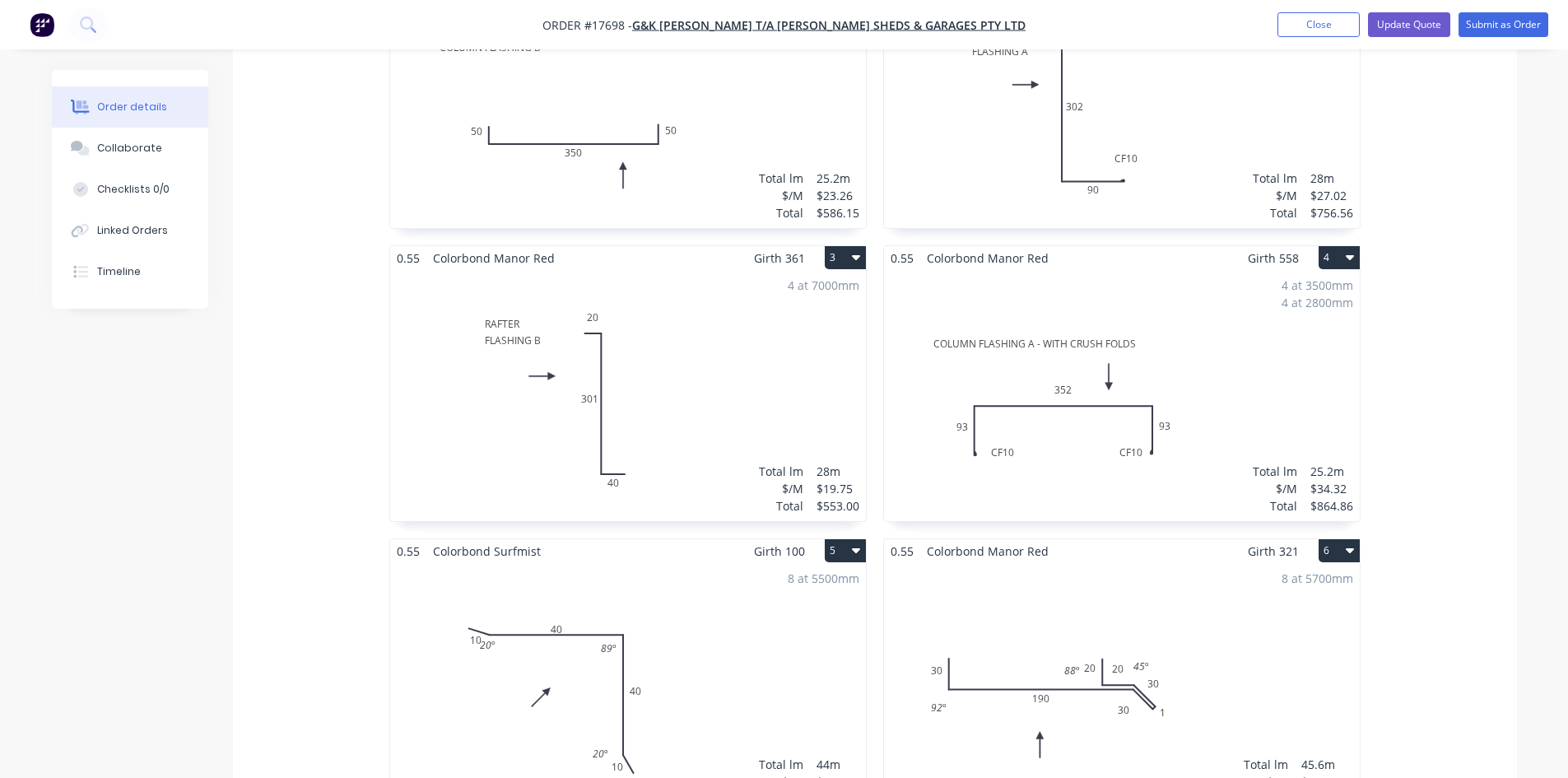
scroll to position [899, 0]
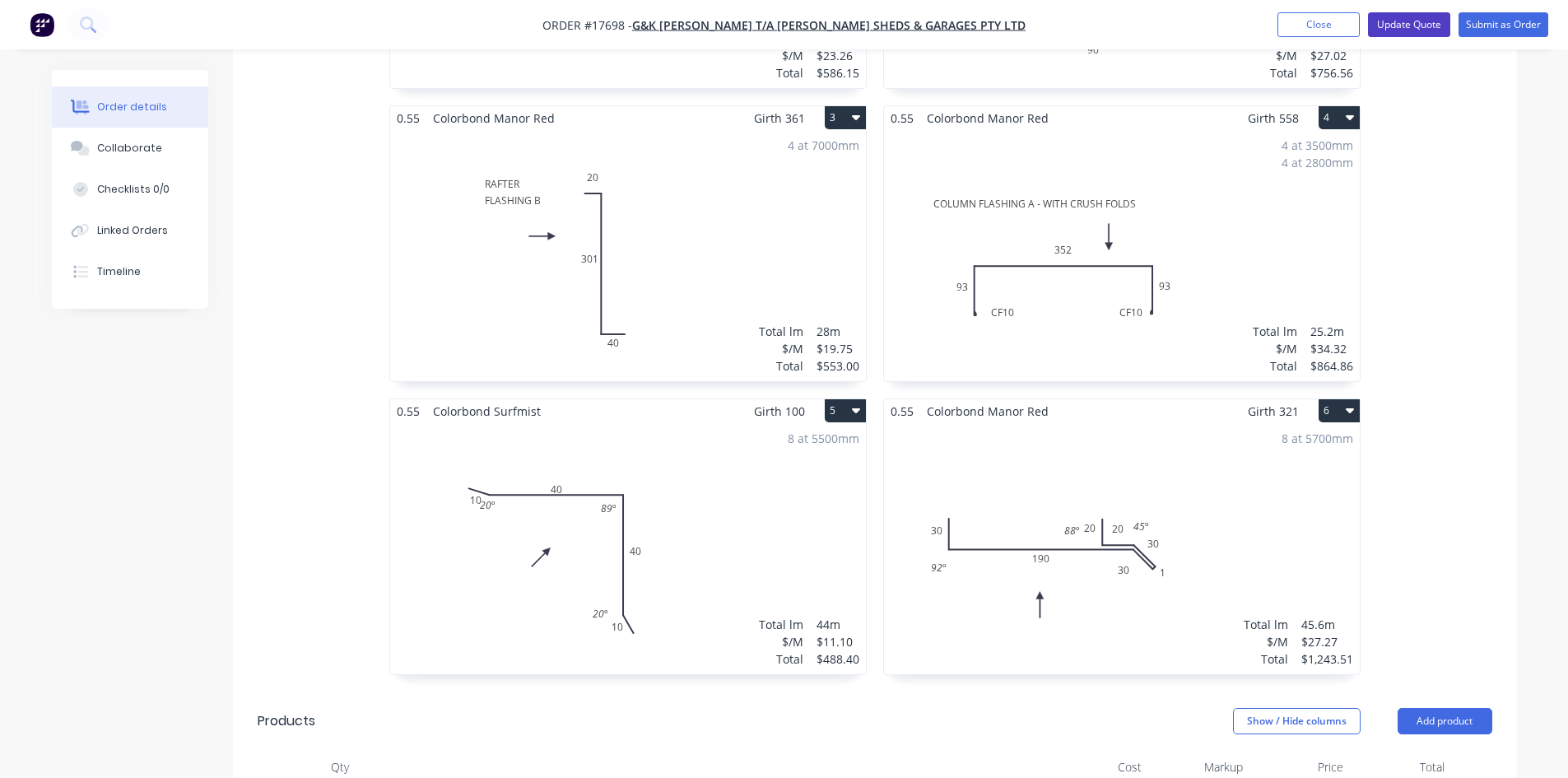
click at [1402, 23] on button "Update Quote" at bounding box center [1408, 24] width 82 height 24
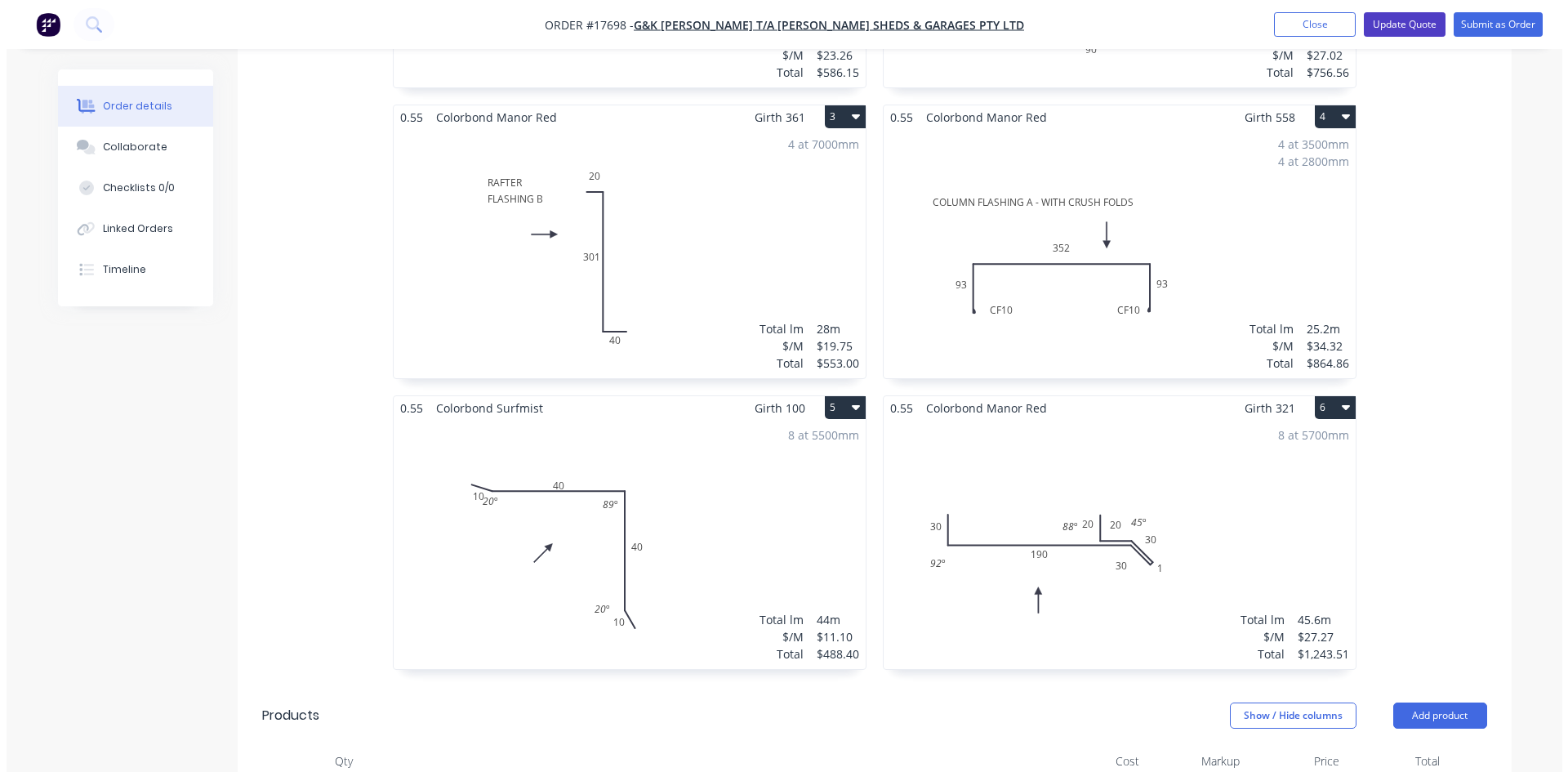
scroll to position [0, 0]
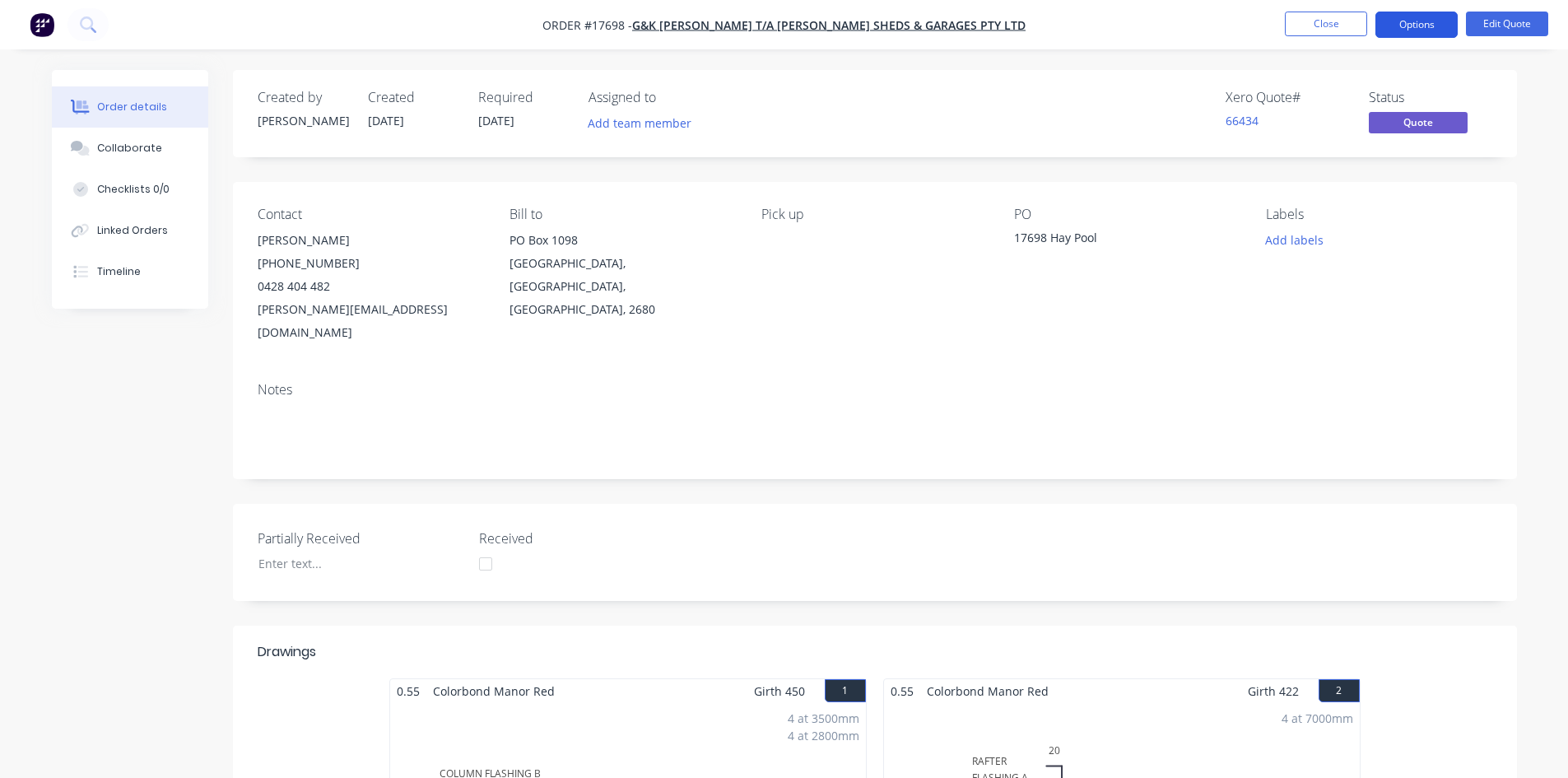
click at [1441, 27] on button "Options" at bounding box center [1416, 24] width 82 height 26
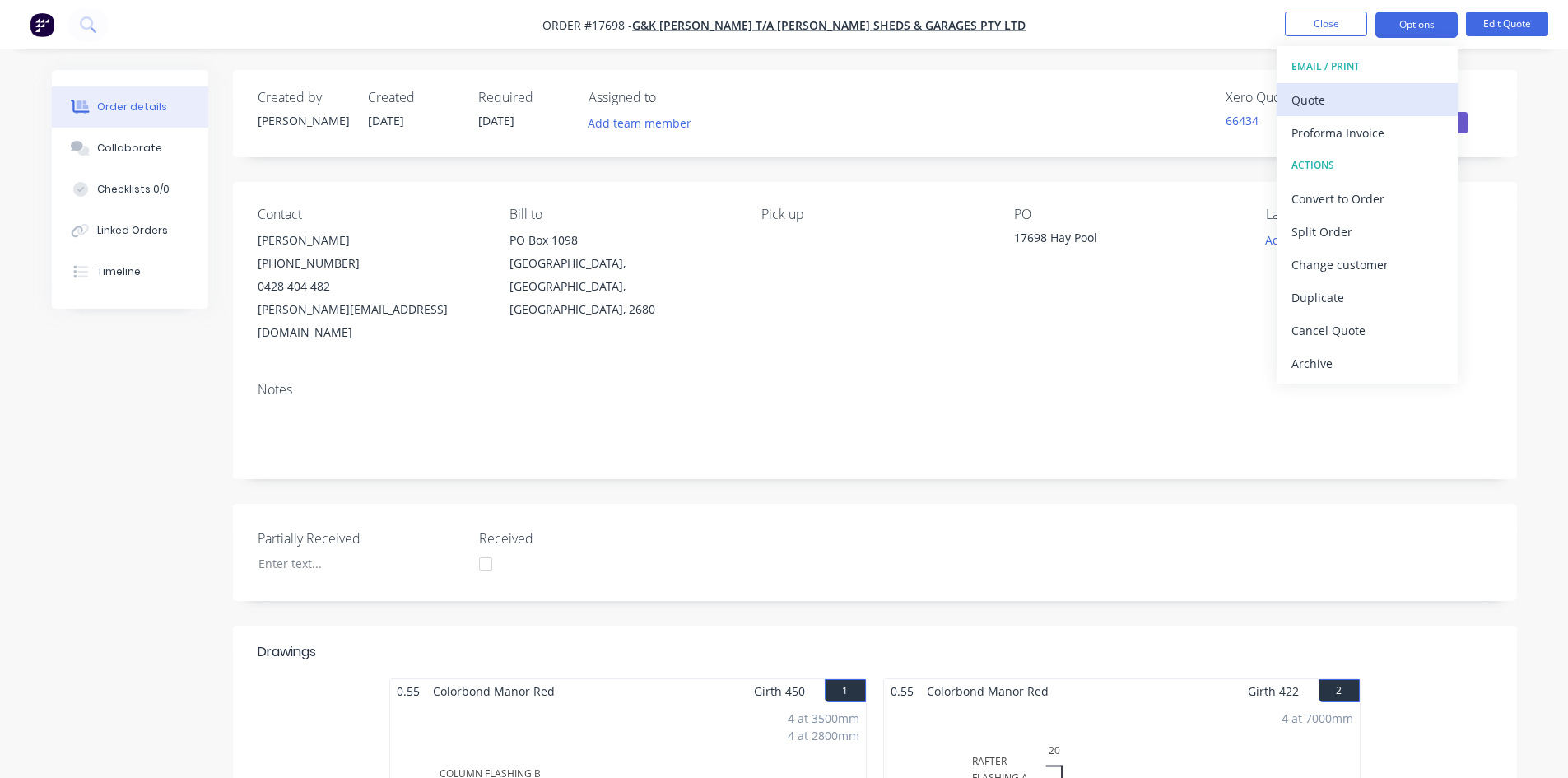
click at [1382, 100] on div "Quote" at bounding box center [1367, 100] width 151 height 23
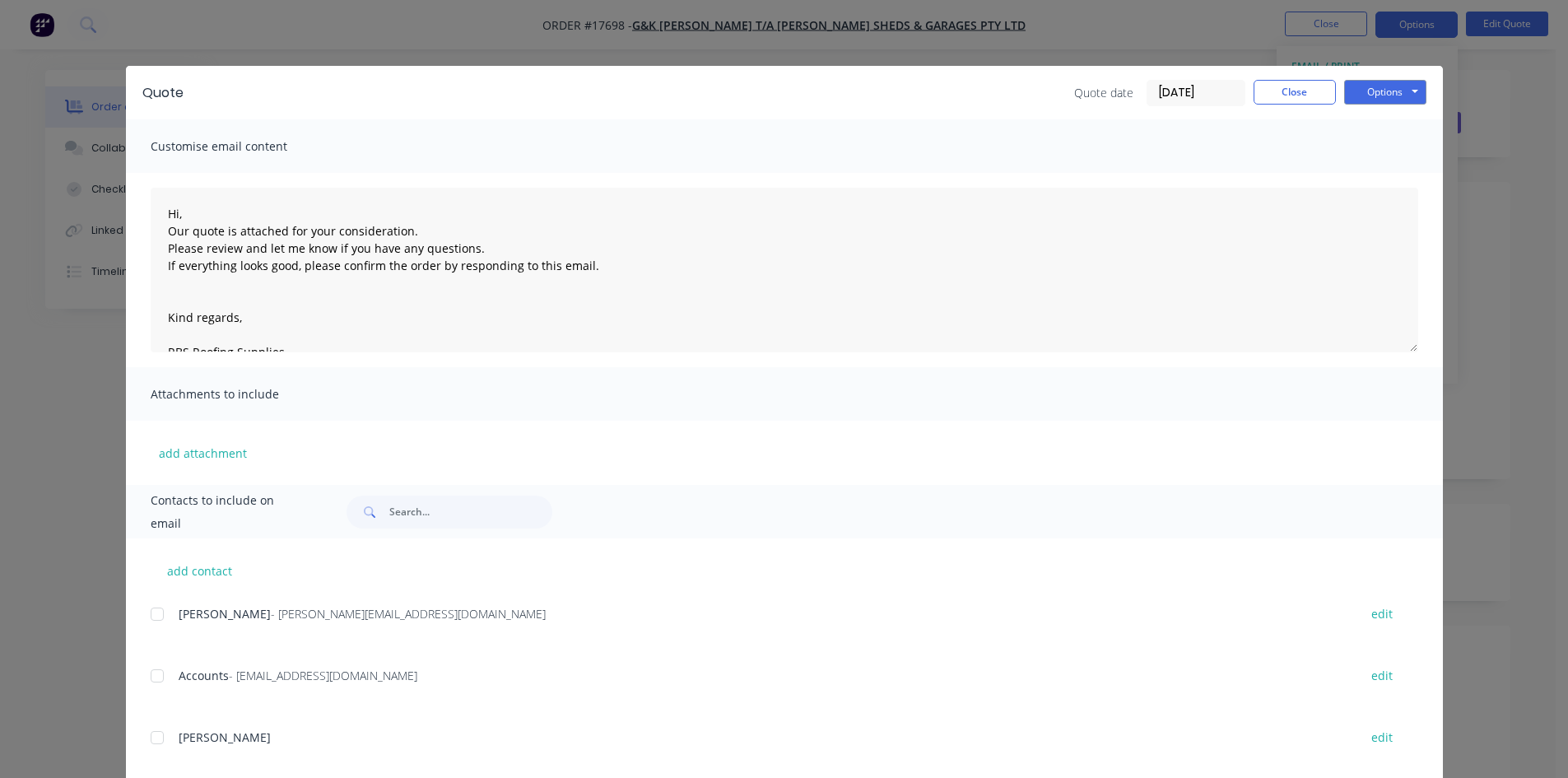
click at [157, 616] on div at bounding box center [157, 614] width 33 height 33
click at [1388, 92] on button "Options" at bounding box center [1384, 92] width 82 height 24
click at [1398, 148] on button "Print" at bounding box center [1396, 149] width 105 height 27
click at [1295, 94] on button "Close" at bounding box center [1294, 92] width 82 height 24
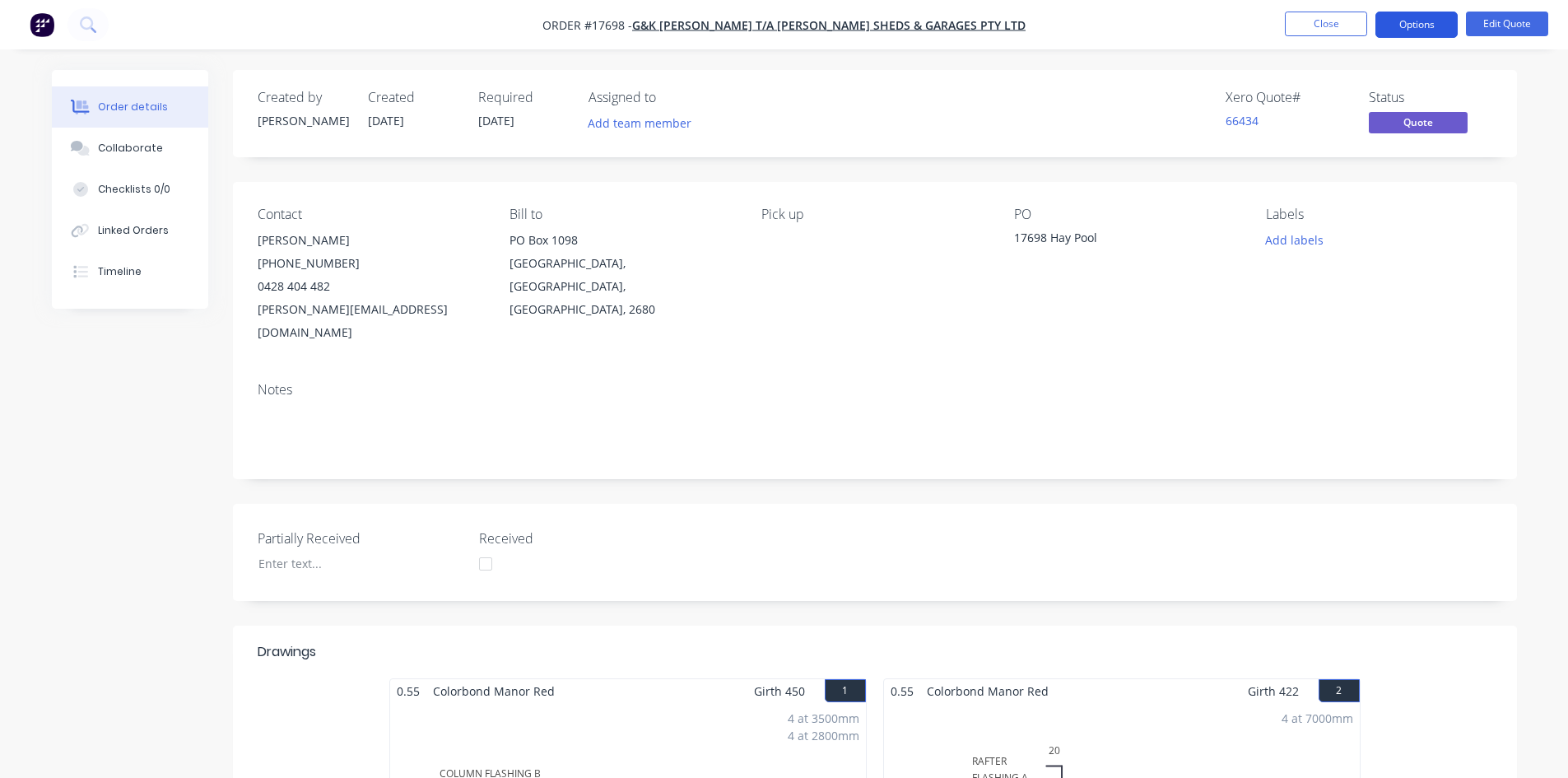
click at [1420, 23] on button "Options" at bounding box center [1416, 24] width 82 height 26
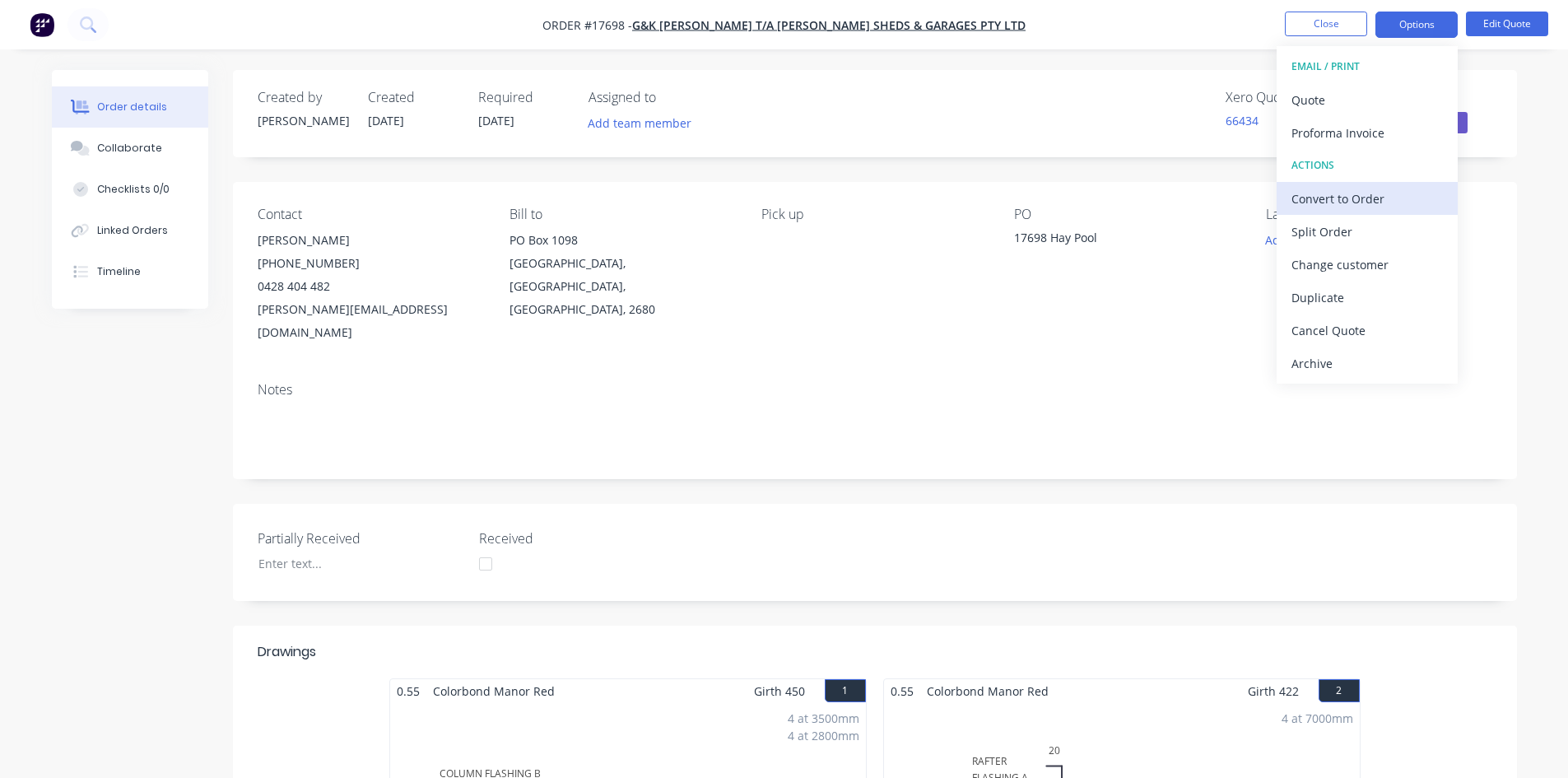
click at [1369, 203] on div "Convert to Order" at bounding box center [1367, 198] width 151 height 23
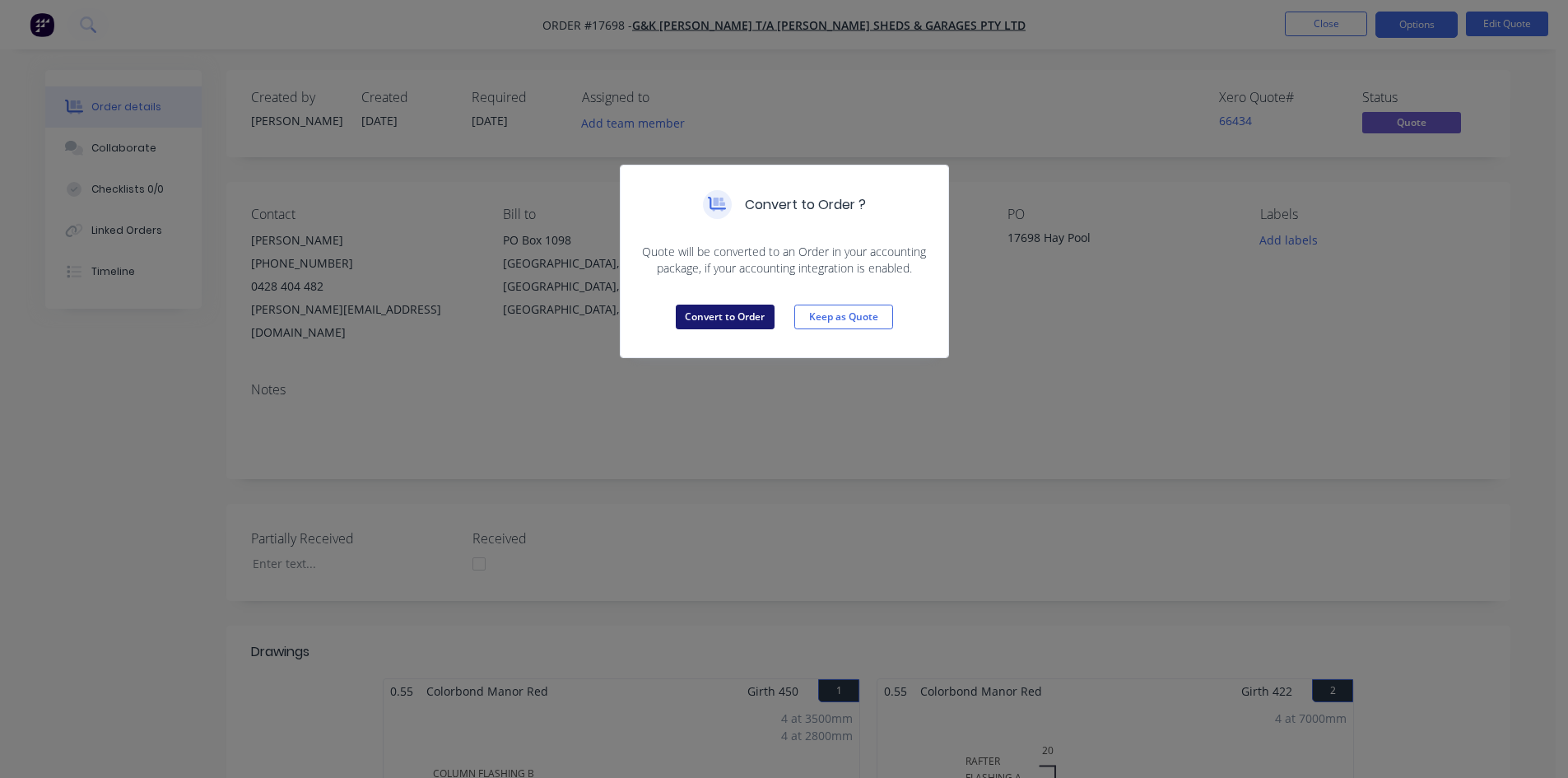
click at [733, 311] on button "Convert to Order" at bounding box center [725, 316] width 99 height 24
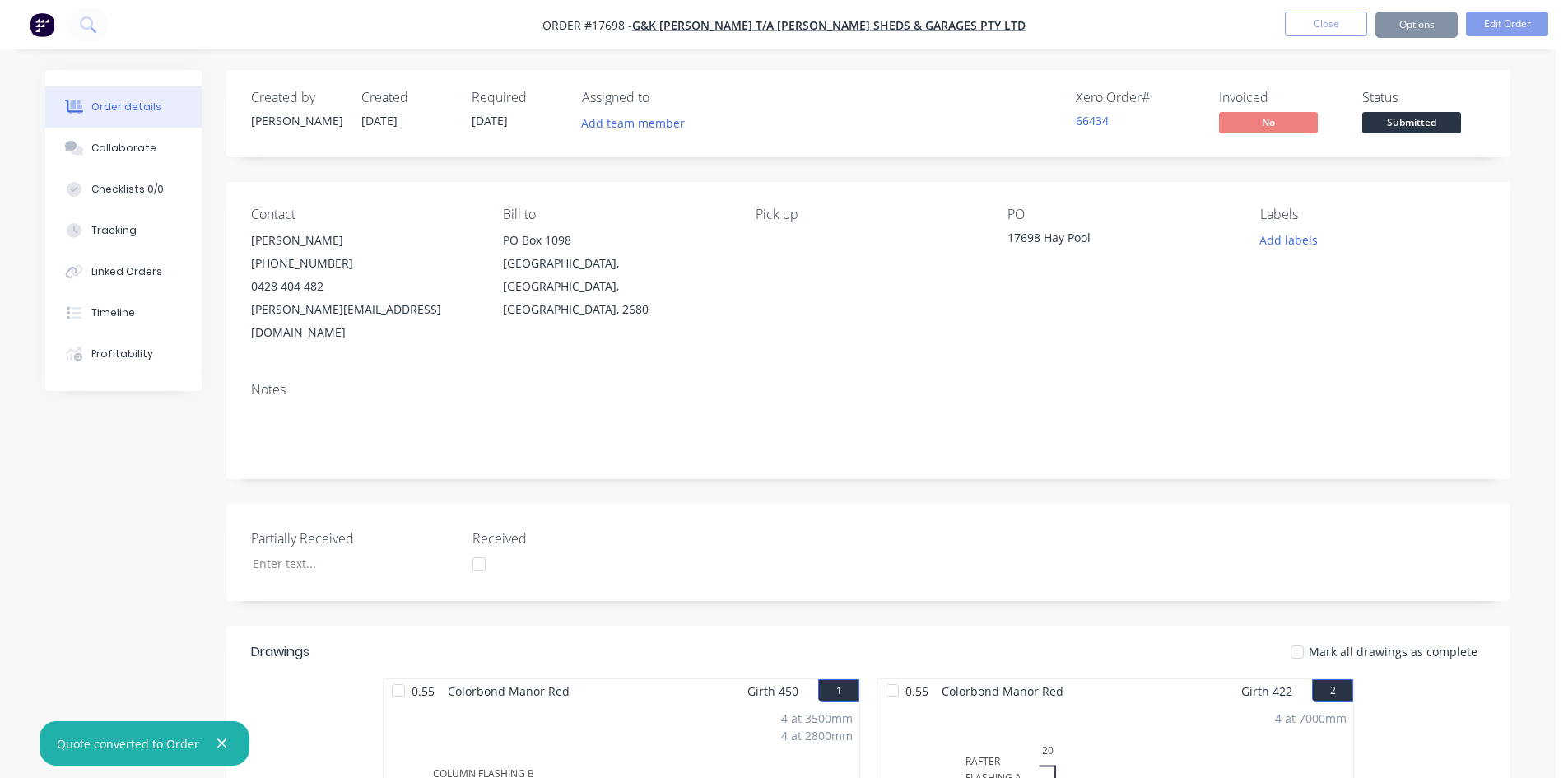
click at [1419, 23] on button "Options" at bounding box center [1416, 24] width 82 height 26
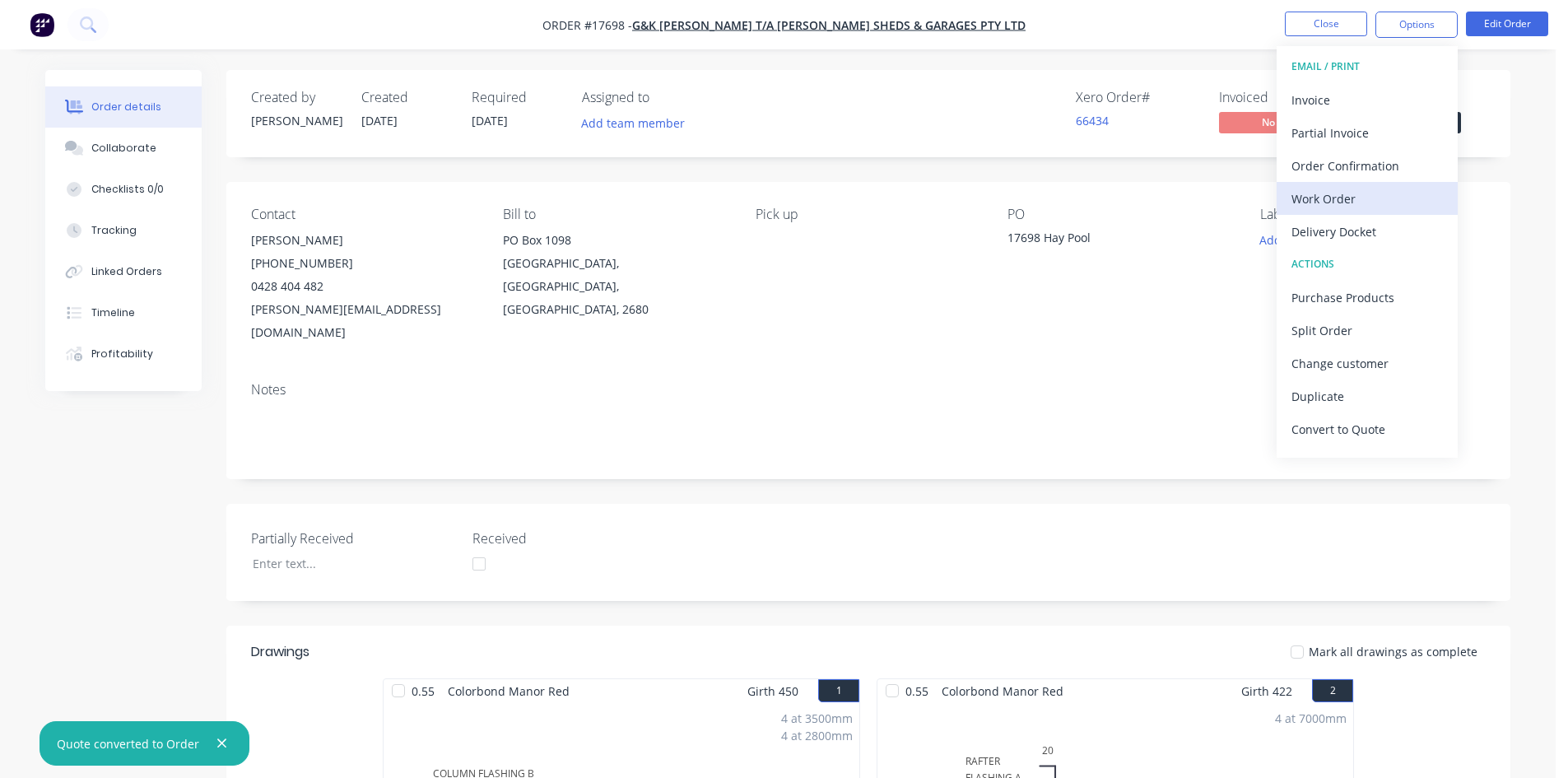
click at [1360, 199] on div "Work Order" at bounding box center [1367, 198] width 151 height 23
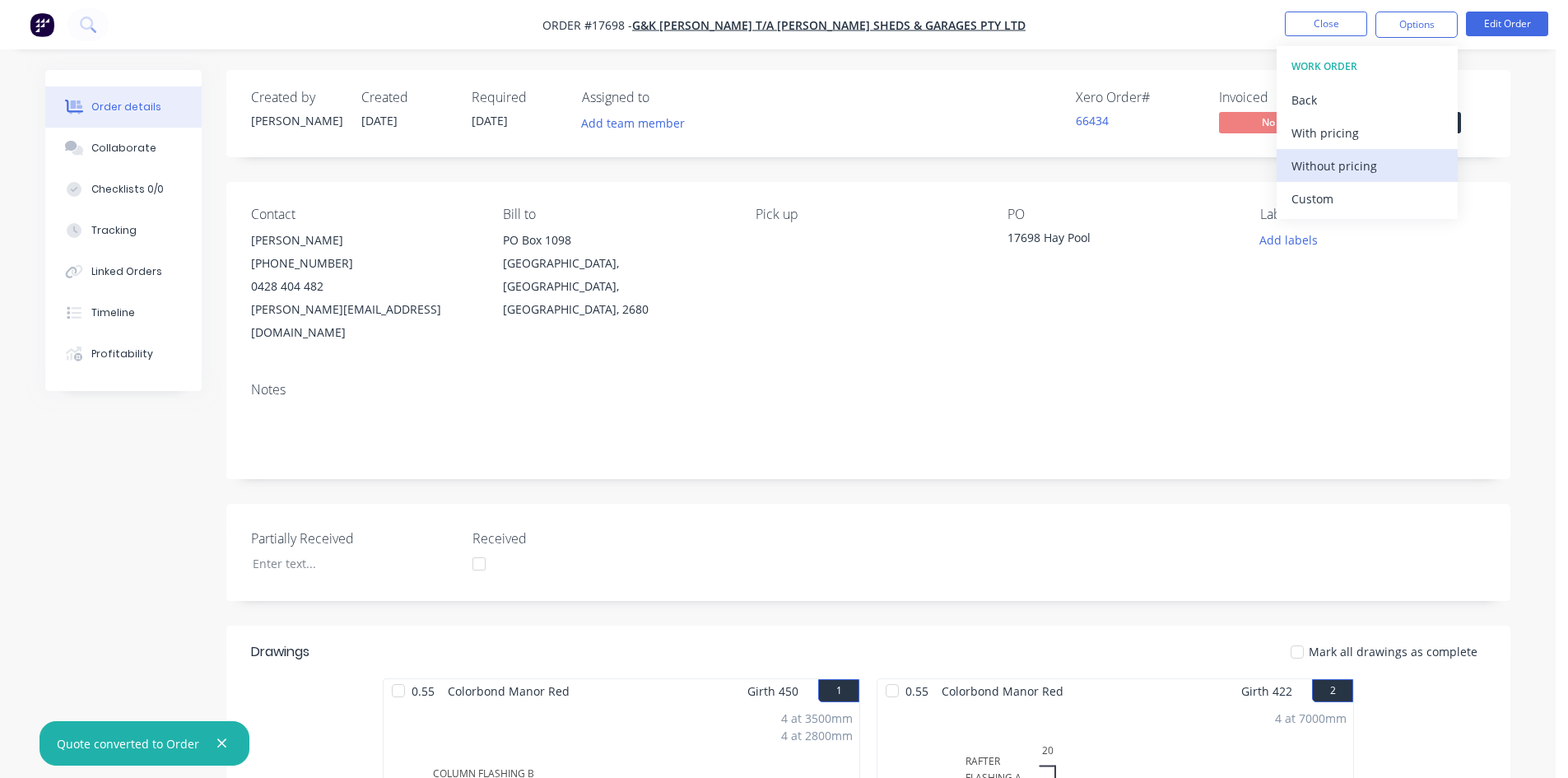
click at [1377, 161] on div "Without pricing" at bounding box center [1367, 166] width 151 height 23
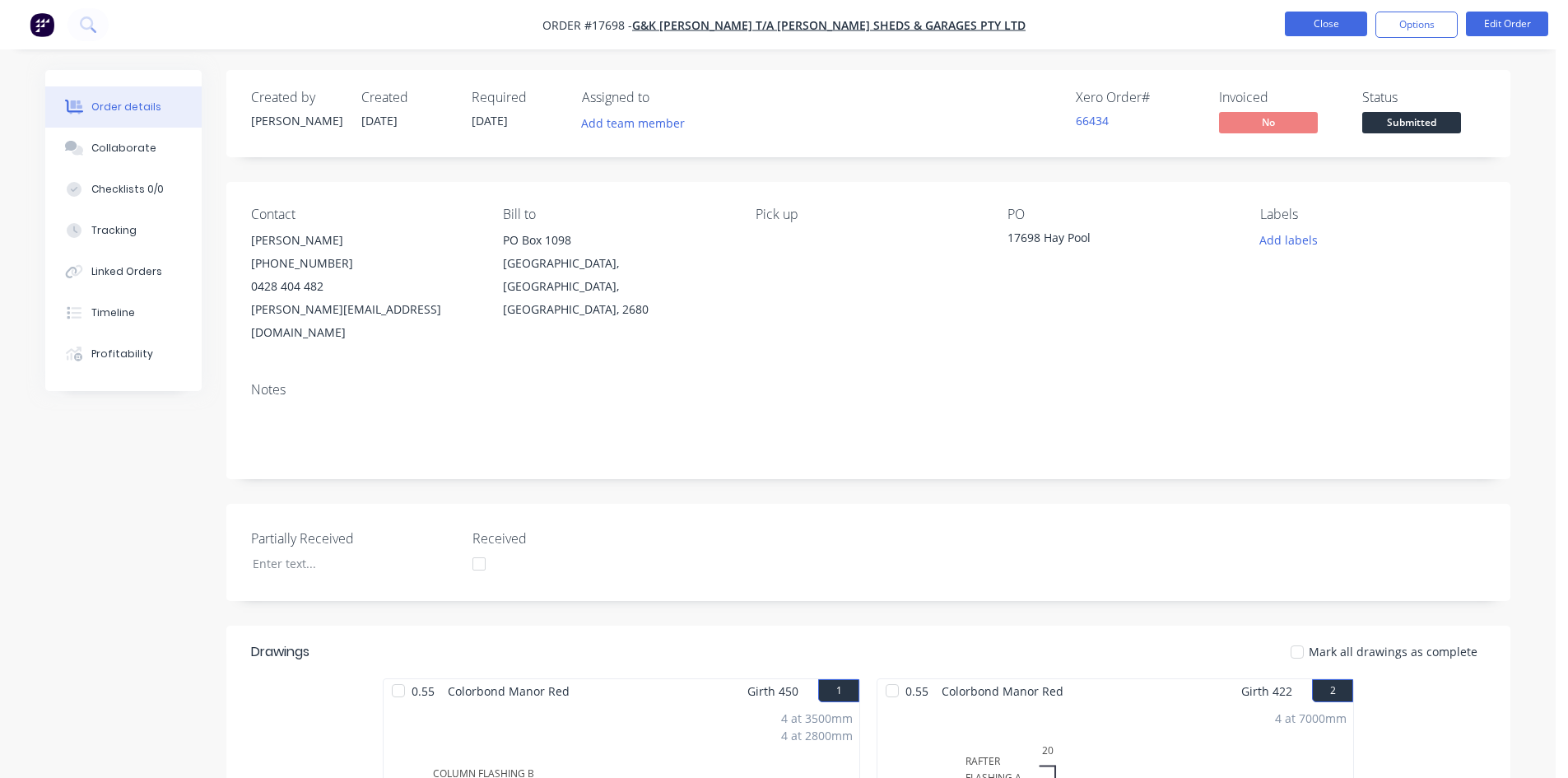
click at [1325, 33] on button "Close" at bounding box center [1325, 23] width 82 height 24
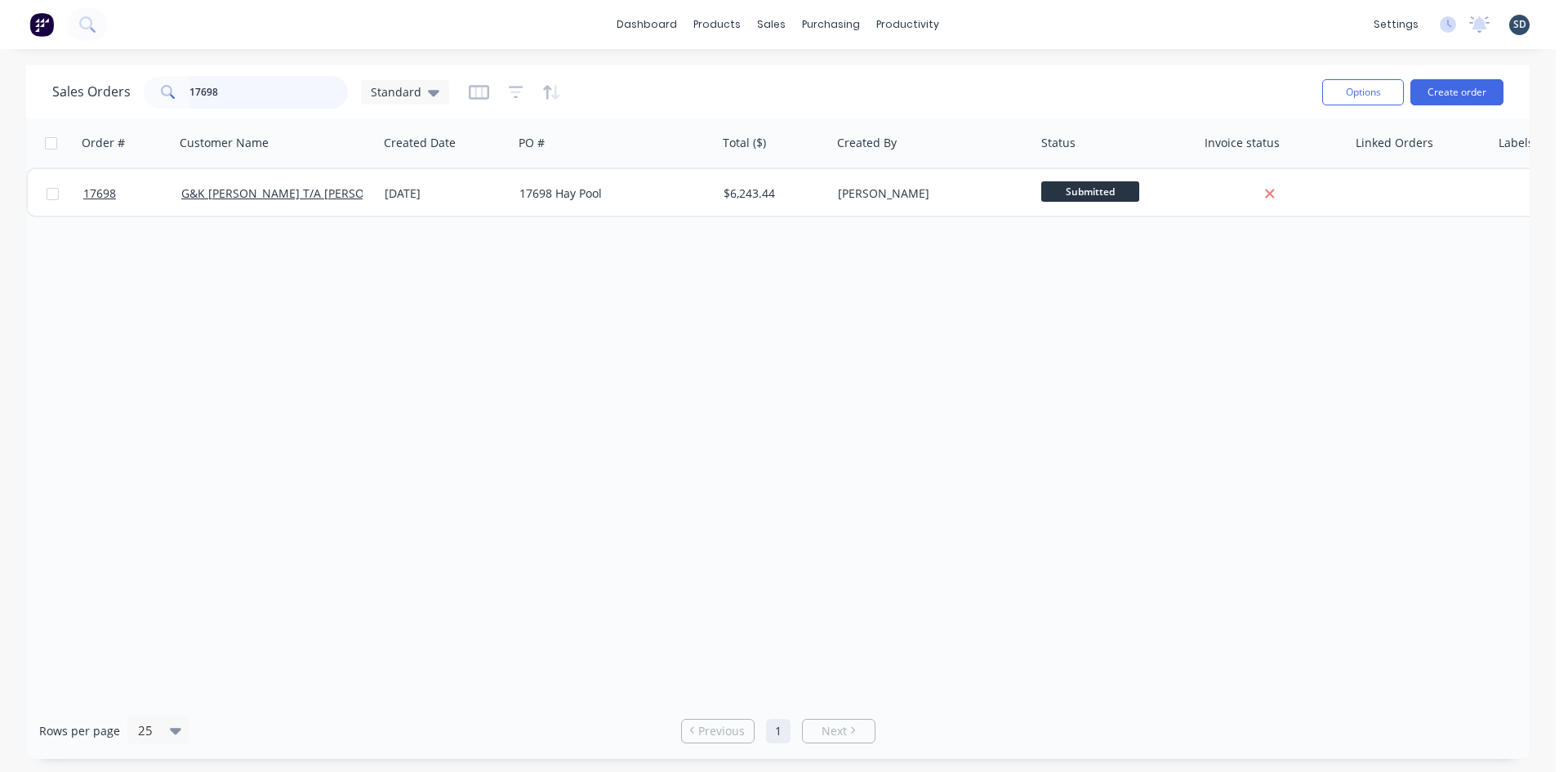
click at [306, 89] on input "17698" at bounding box center [269, 92] width 159 height 33
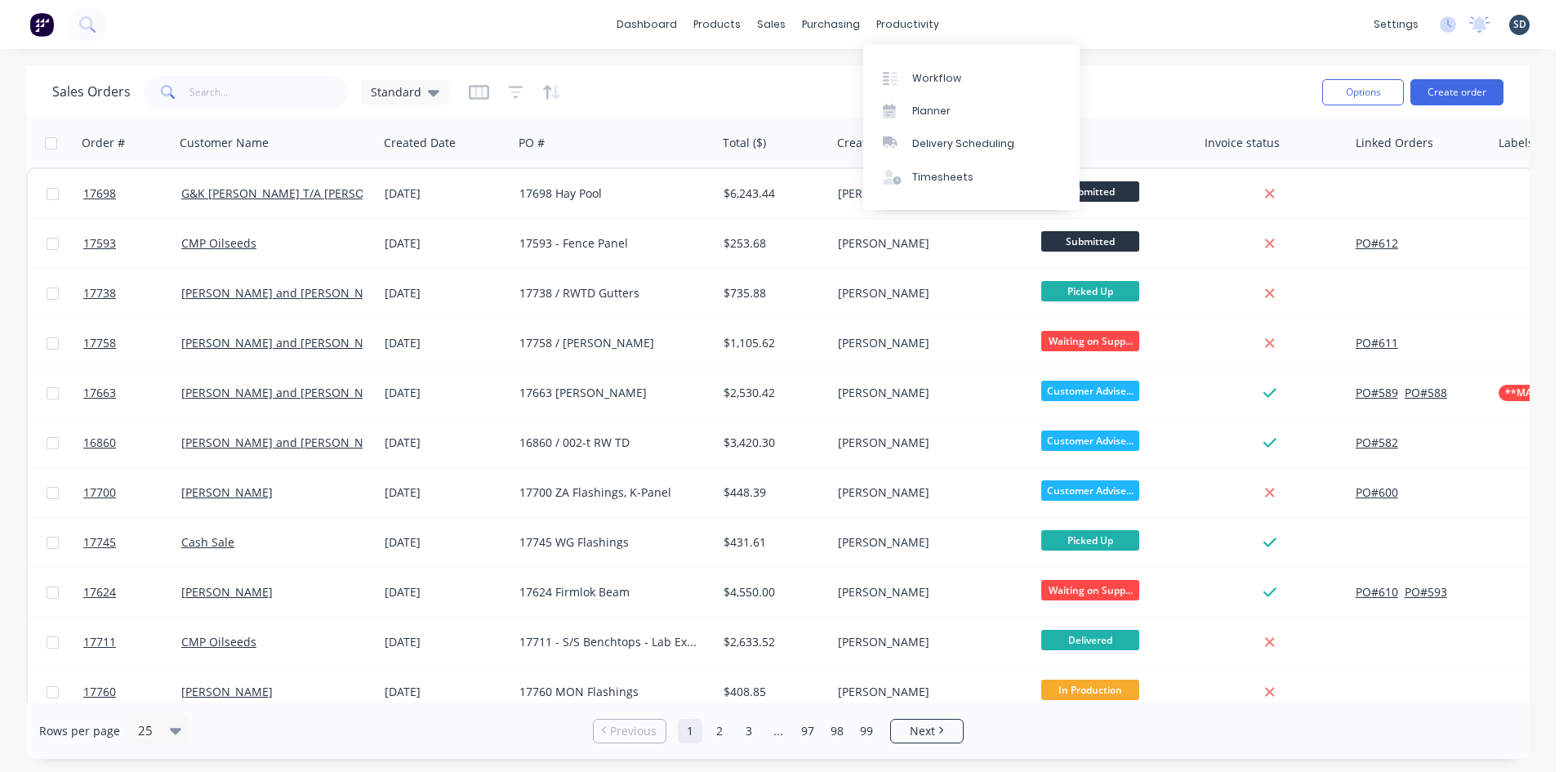
click at [998, 21] on div "dashboard products sales purchasing productivity dashboard products Product Cat…" at bounding box center [778, 24] width 1556 height 49
click at [1000, 22] on div "dashboard products sales purchasing productivity dashboard products Product Cat…" at bounding box center [778, 24] width 1556 height 49
click at [859, 84] on div "Purchase Orders" at bounding box center [884, 78] width 87 height 14
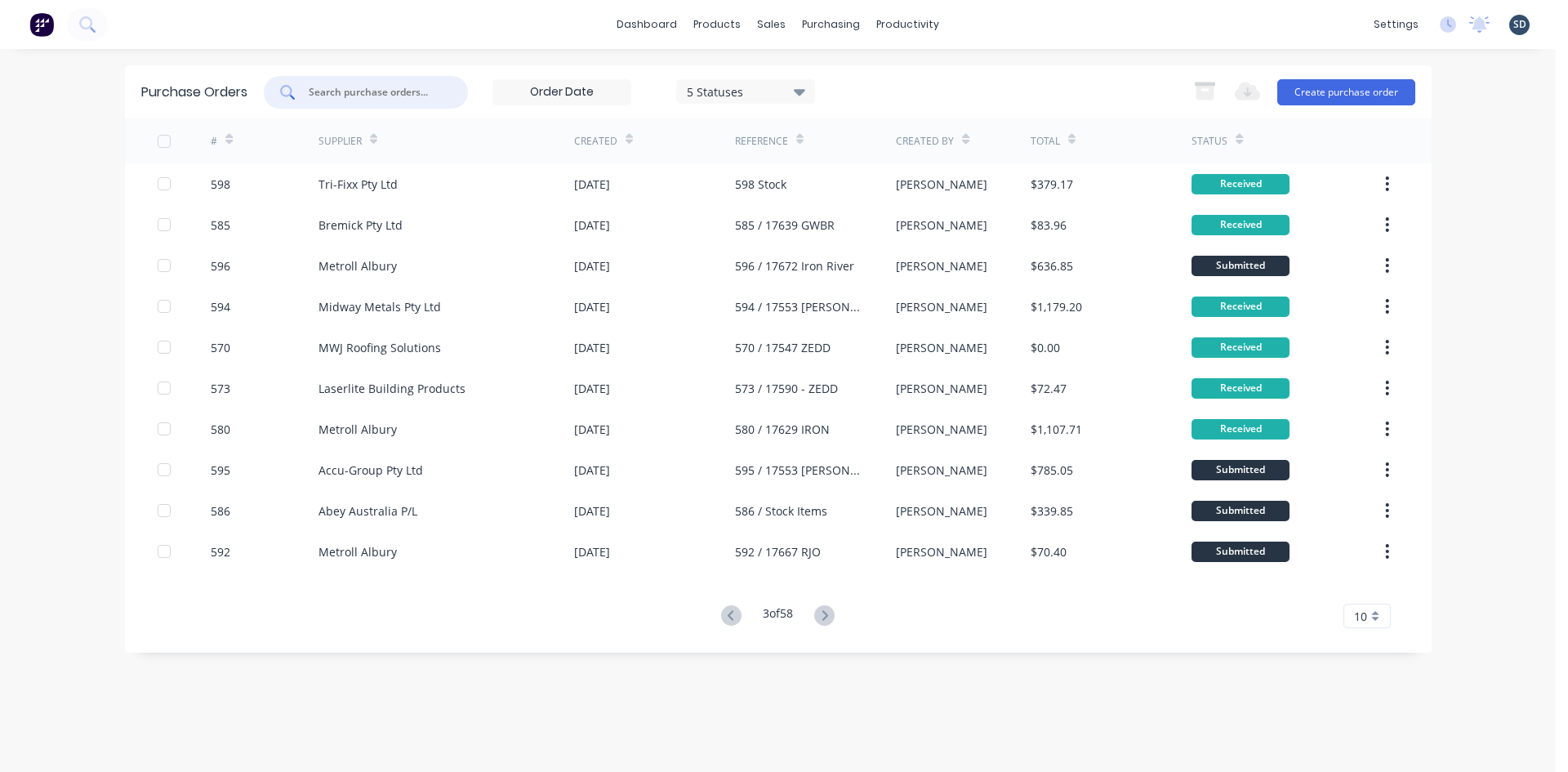
click at [360, 98] on input "text" at bounding box center [375, 92] width 136 height 16
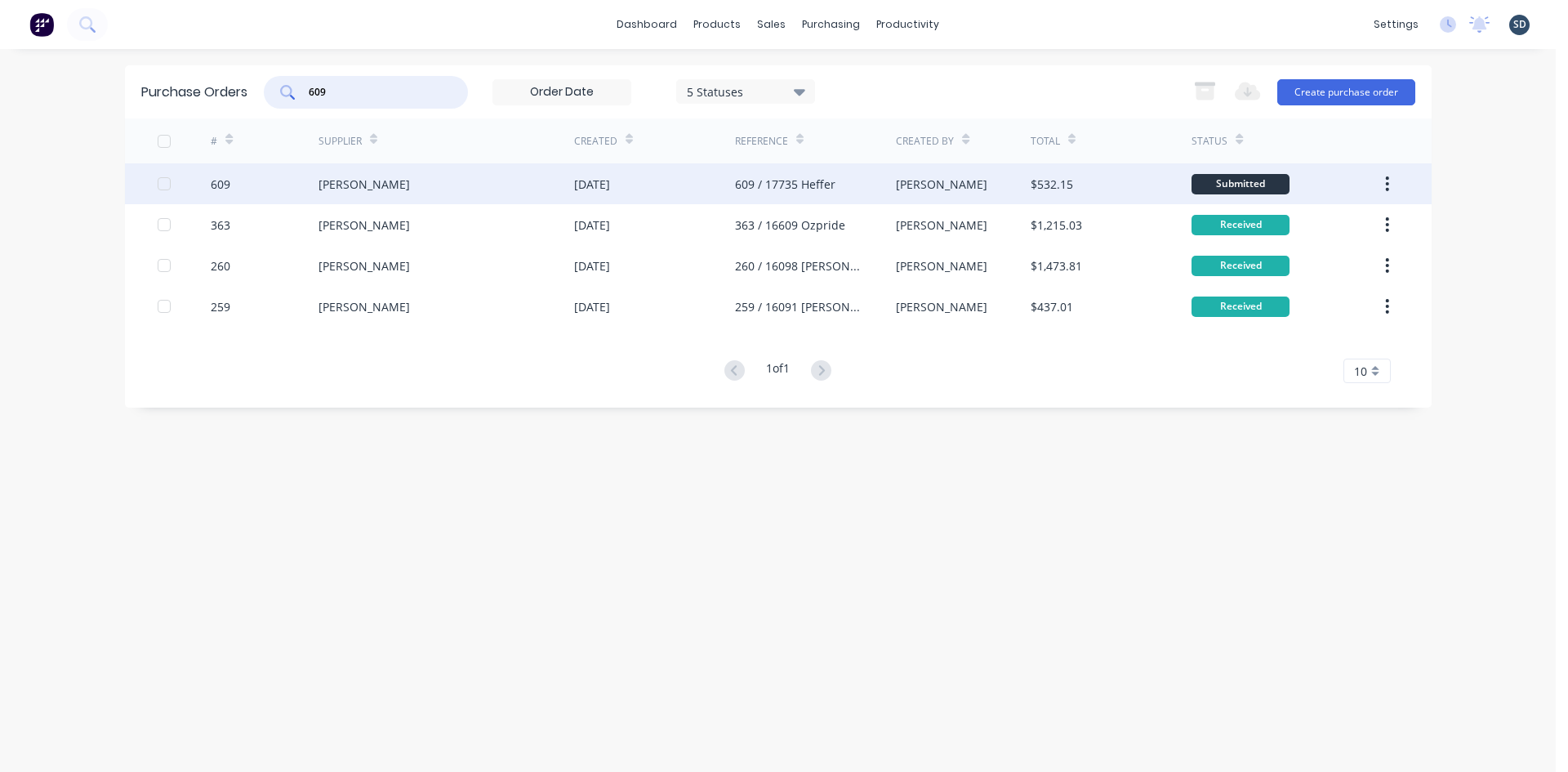
type input "609"
click at [492, 190] on div "Lysaght VIC" at bounding box center [446, 184] width 256 height 41
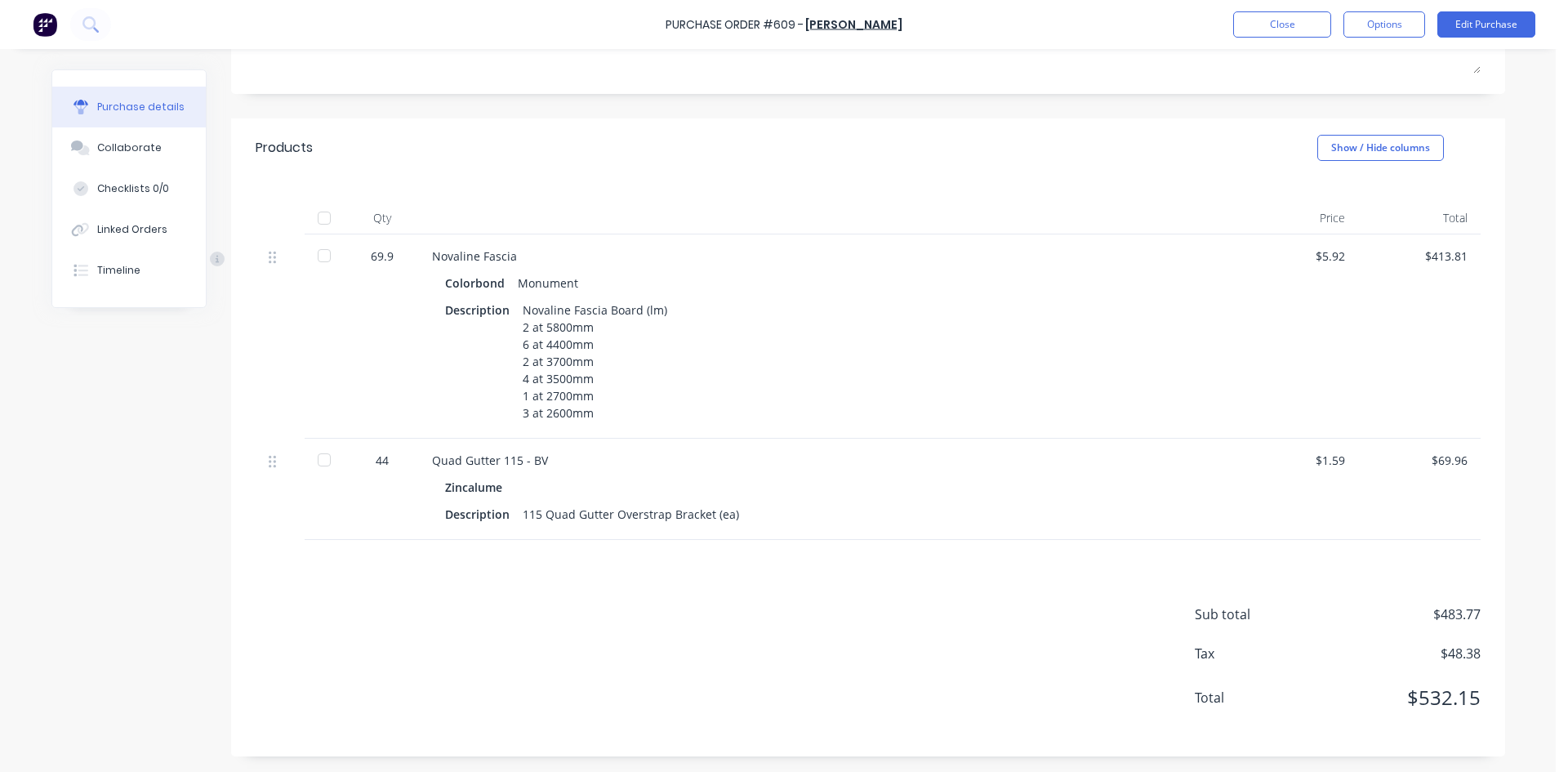
scroll to position [263, 0]
click at [1467, 29] on button "Edit Purchase" at bounding box center [1487, 24] width 98 height 26
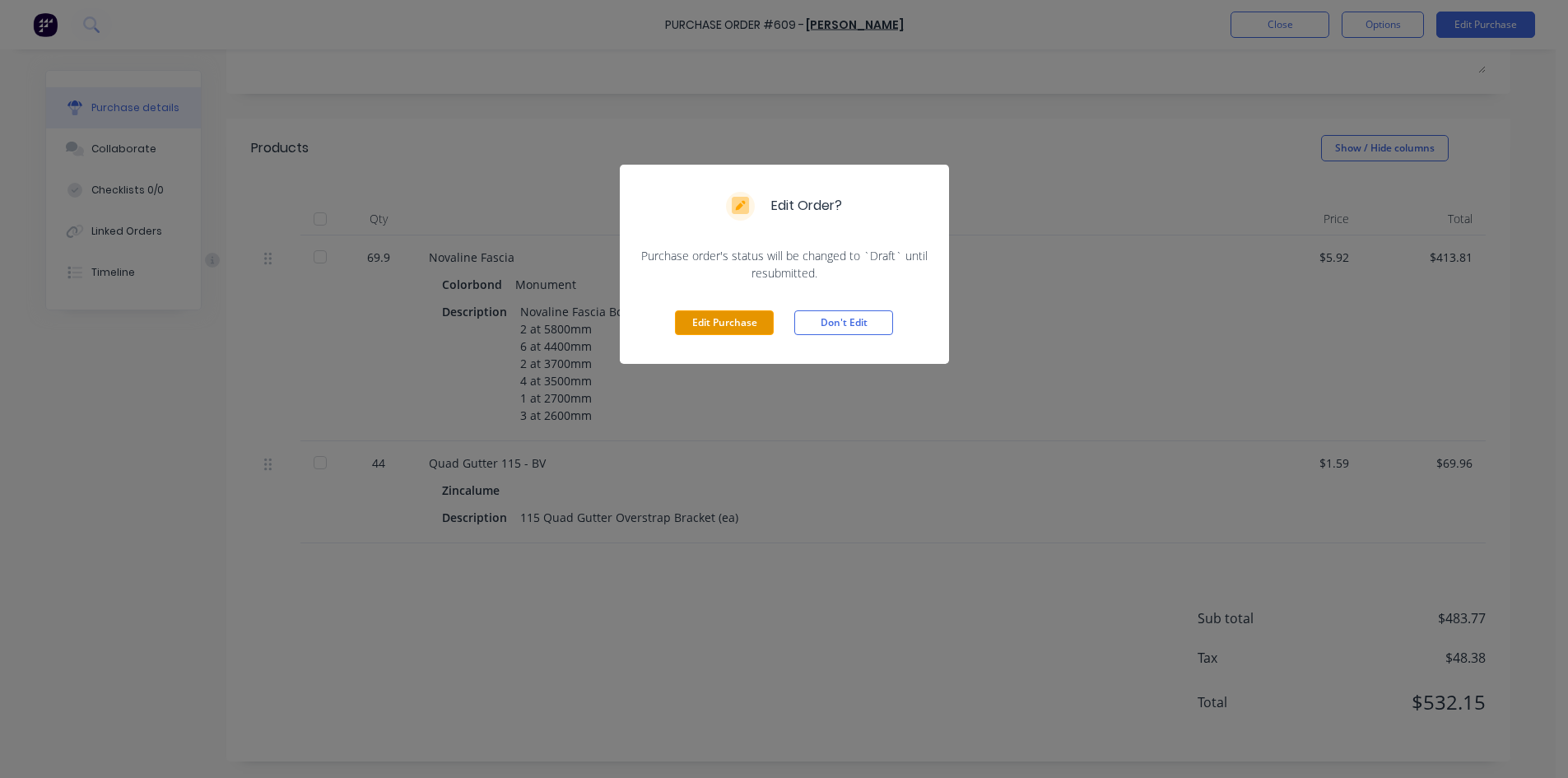
click at [721, 325] on button "Edit Purchase" at bounding box center [725, 322] width 99 height 24
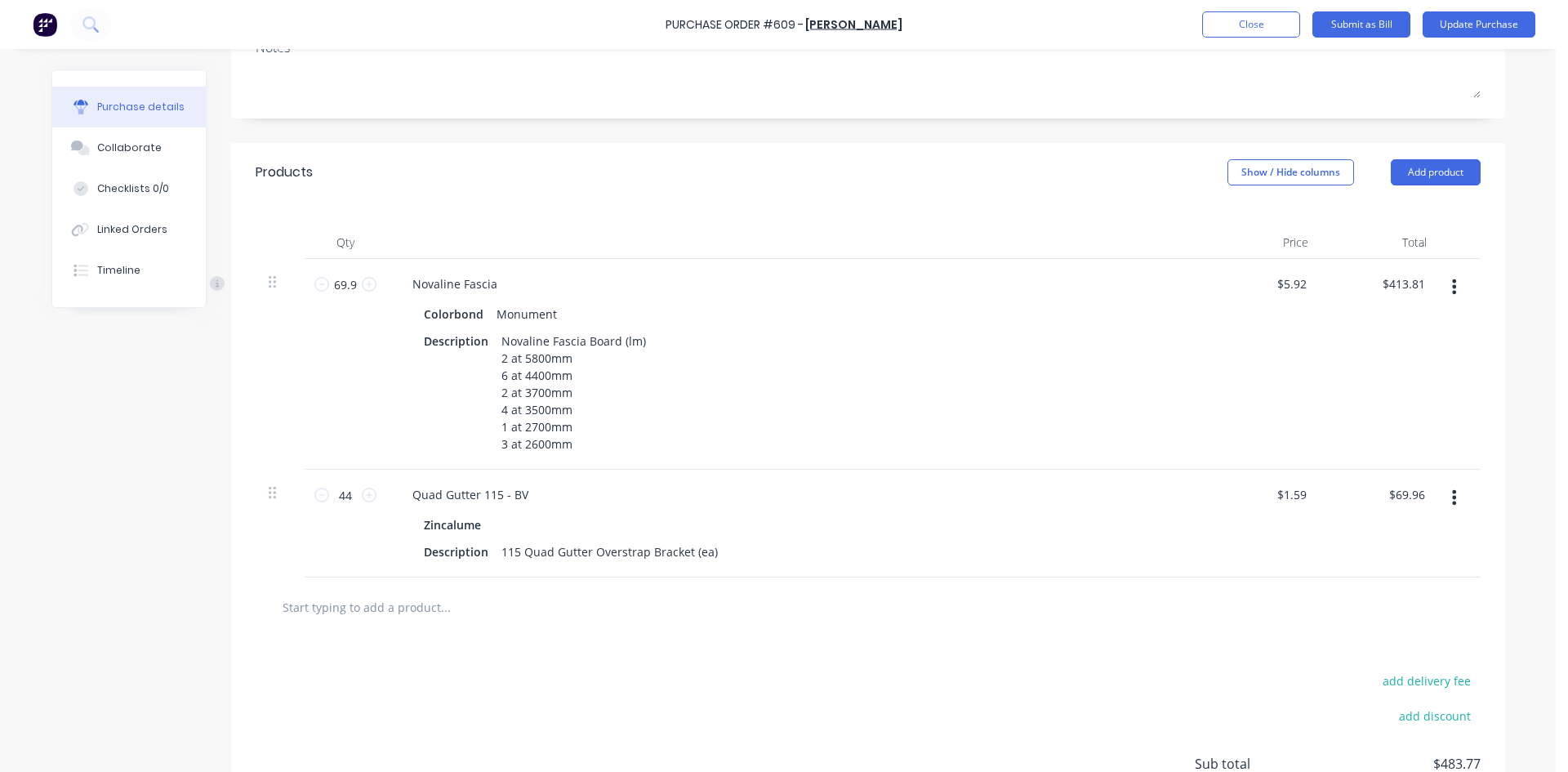
click at [387, 606] on input "text" at bounding box center [445, 607] width 326 height 33
type textarea "x"
type input "b"
type textarea "x"
type input "bv"
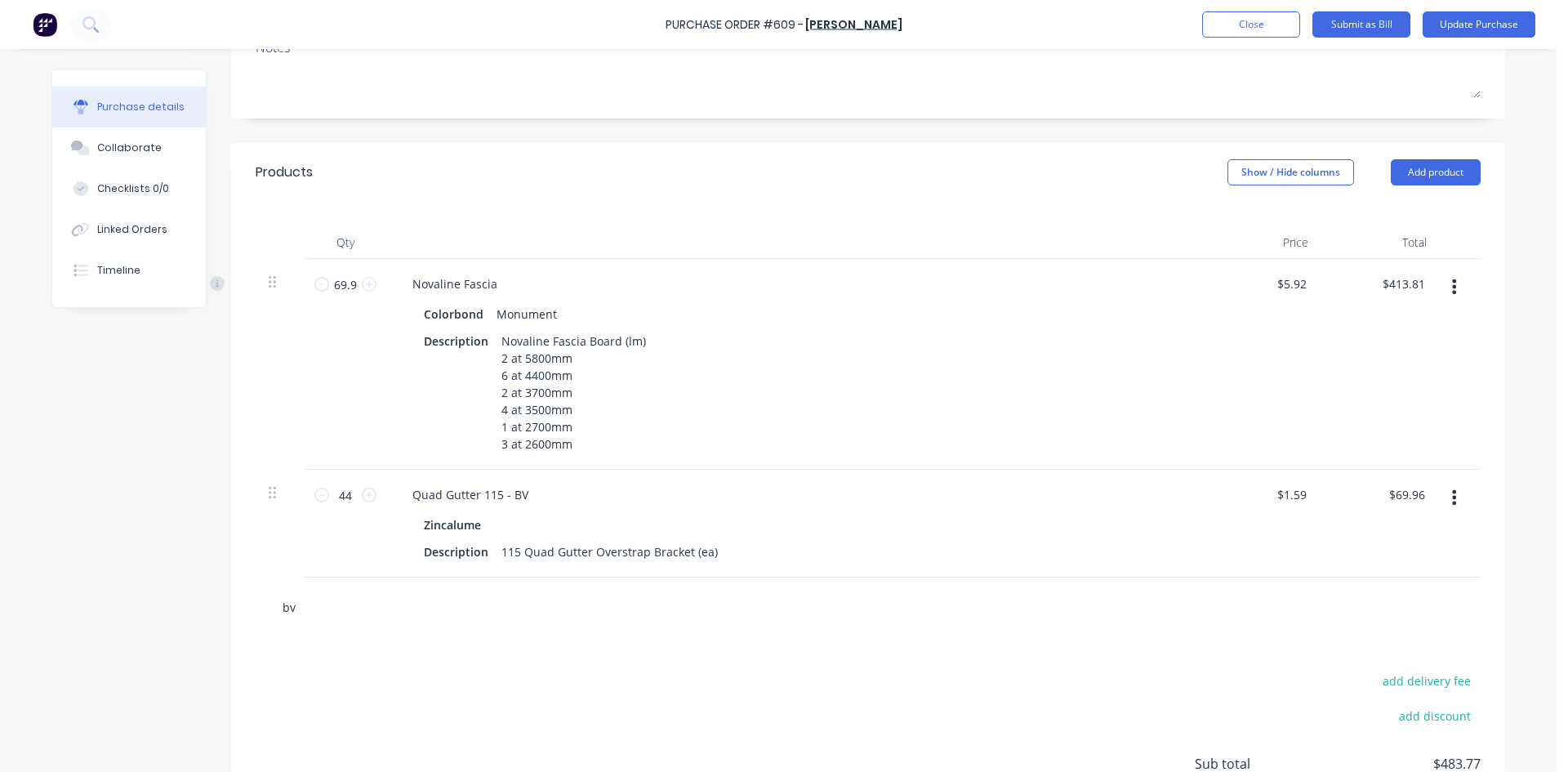
type textarea "x"
type input "bvs"
type textarea "x"
type input "bvst"
type textarea "x"
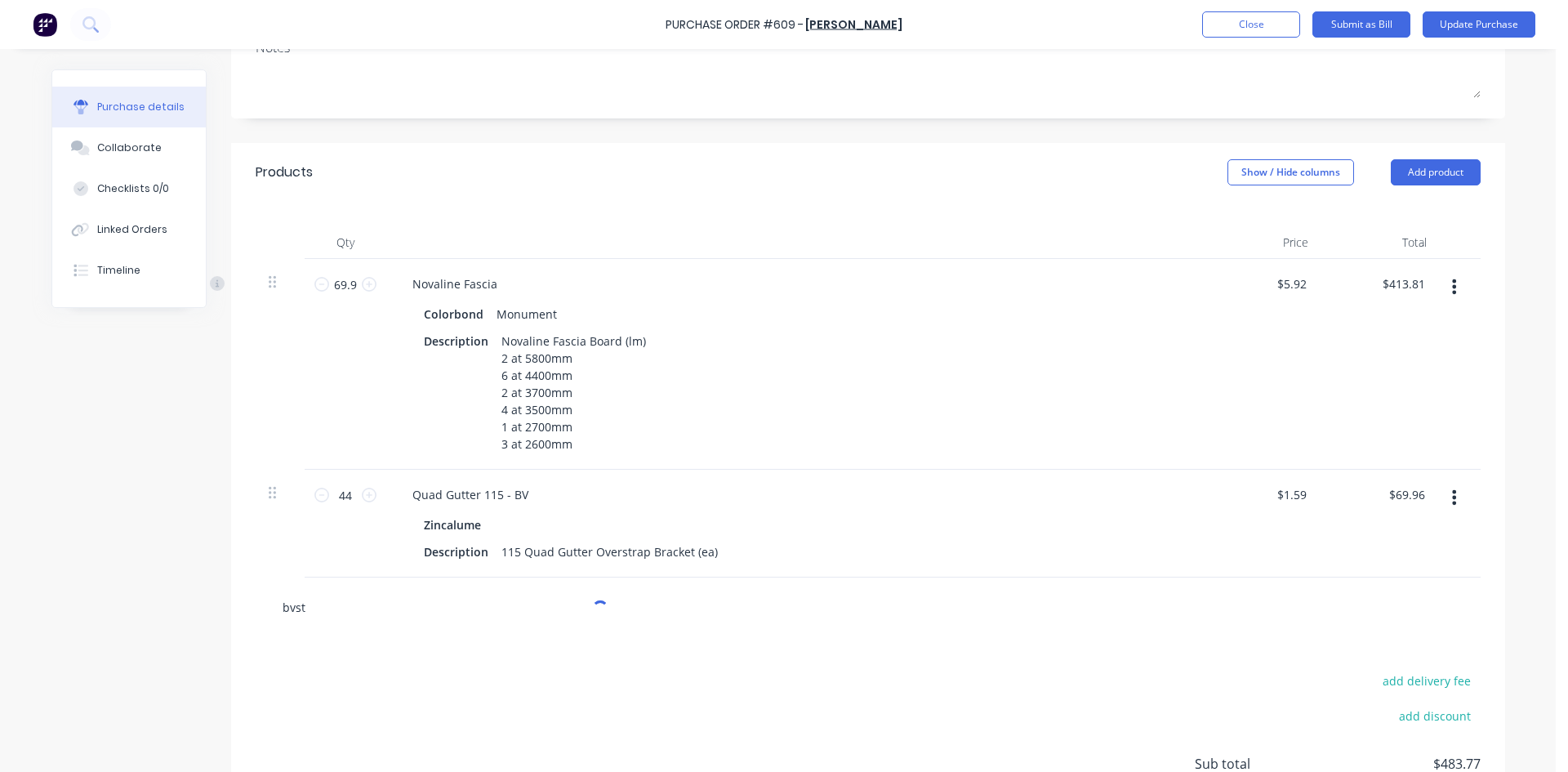
type input "bvsto"
type textarea "x"
type input "bvstor"
type textarea "x"
type input "bvstore"
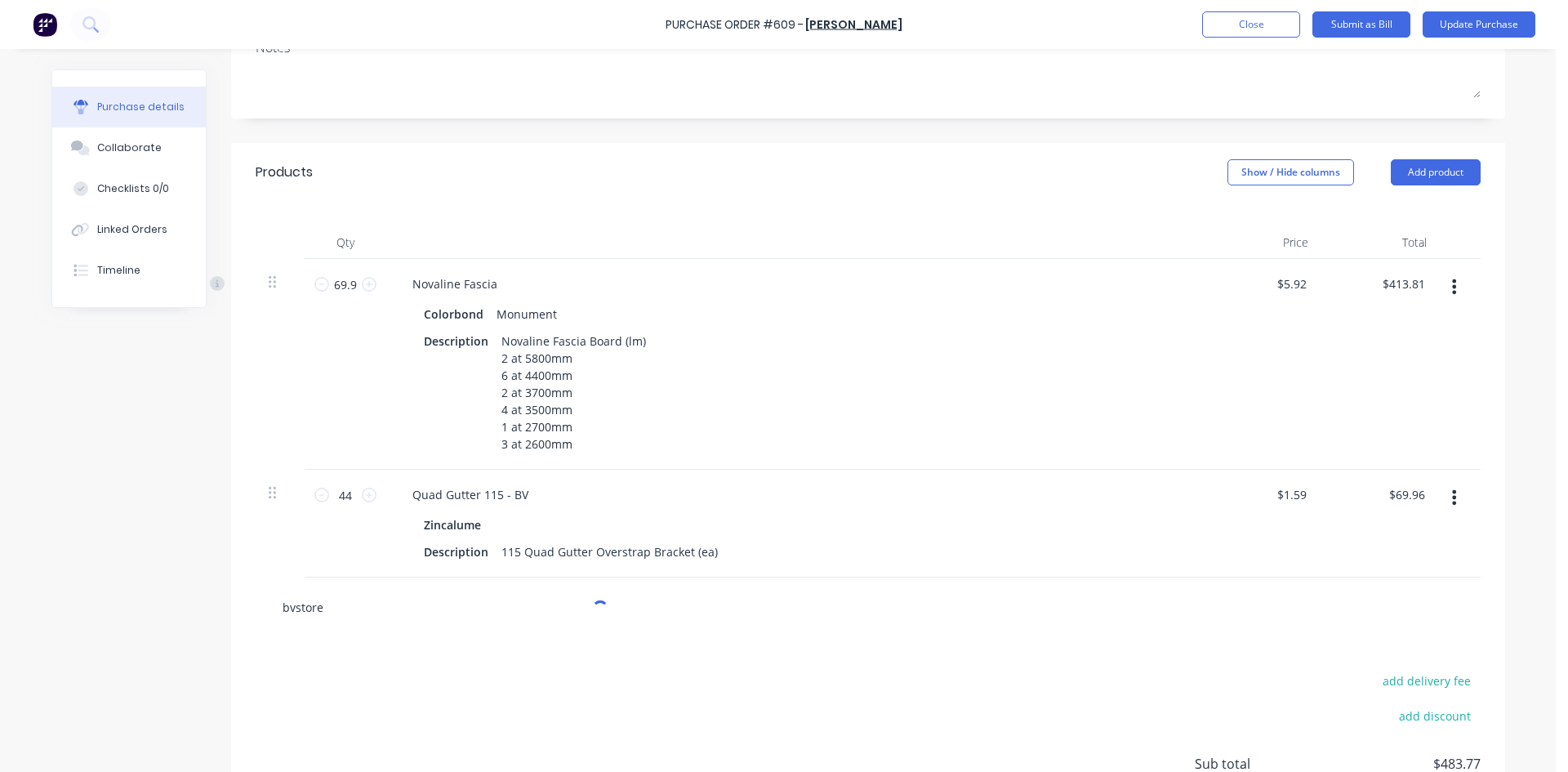
type textarea "x"
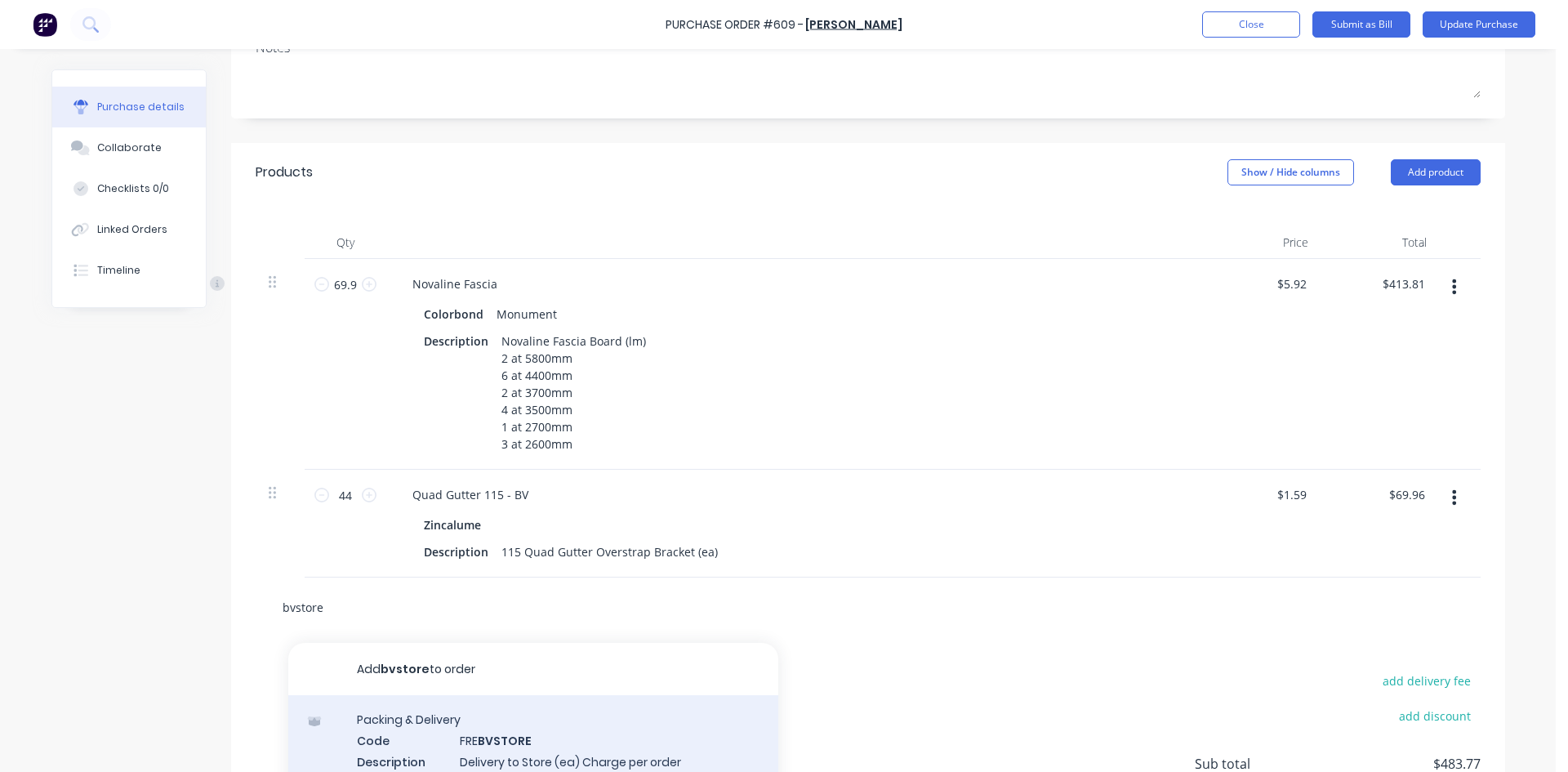
type input "bvstore"
click at [507, 732] on div "Packing & Delivery Code FRE BVSTORE Description Delivery to Store (ea) Charge p…" at bounding box center [533, 760] width 490 height 131
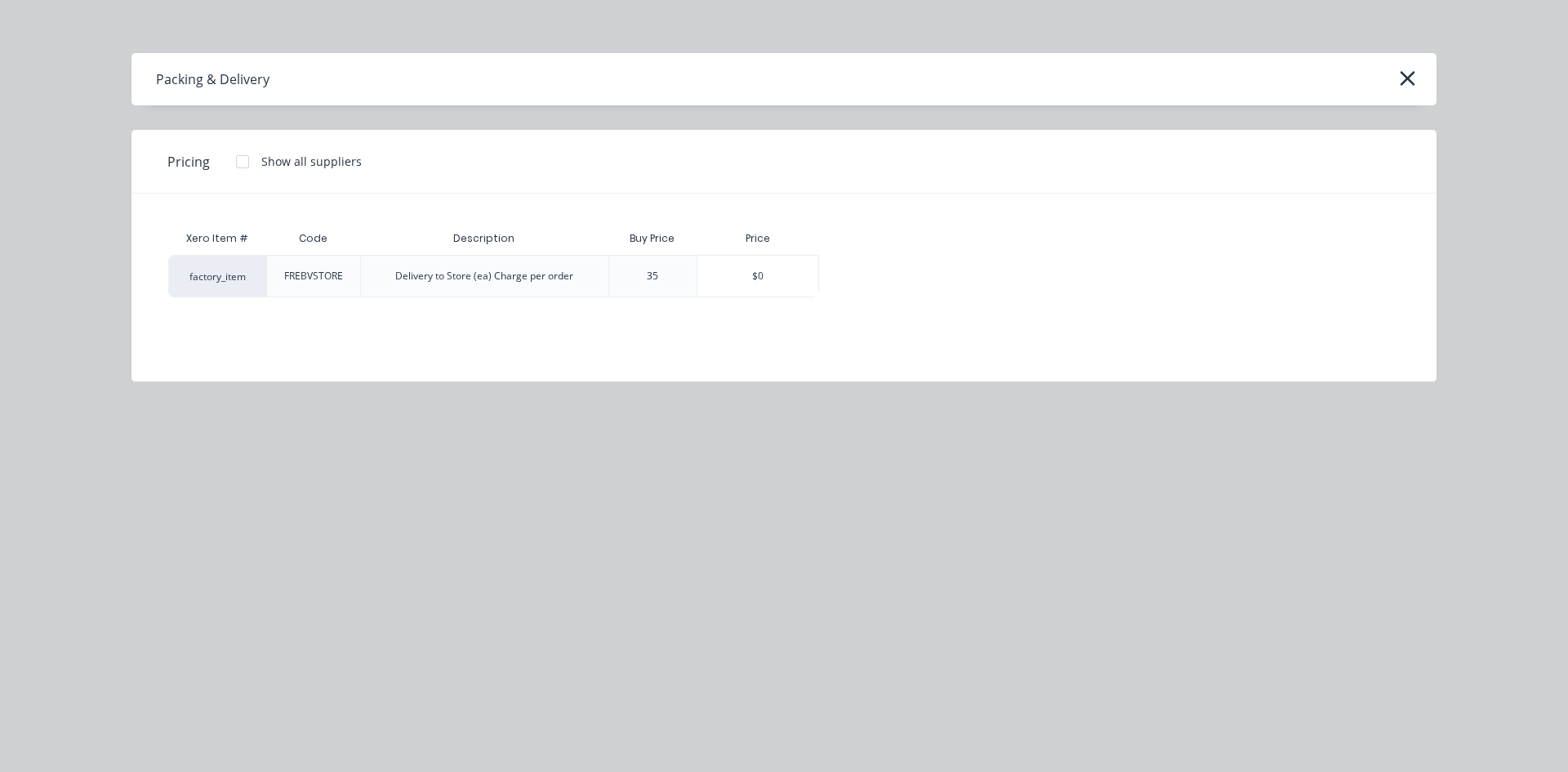
click at [665, 273] on div "35" at bounding box center [653, 276] width 38 height 41
click at [807, 280] on div "$0" at bounding box center [758, 276] width 121 height 41
type textarea "x"
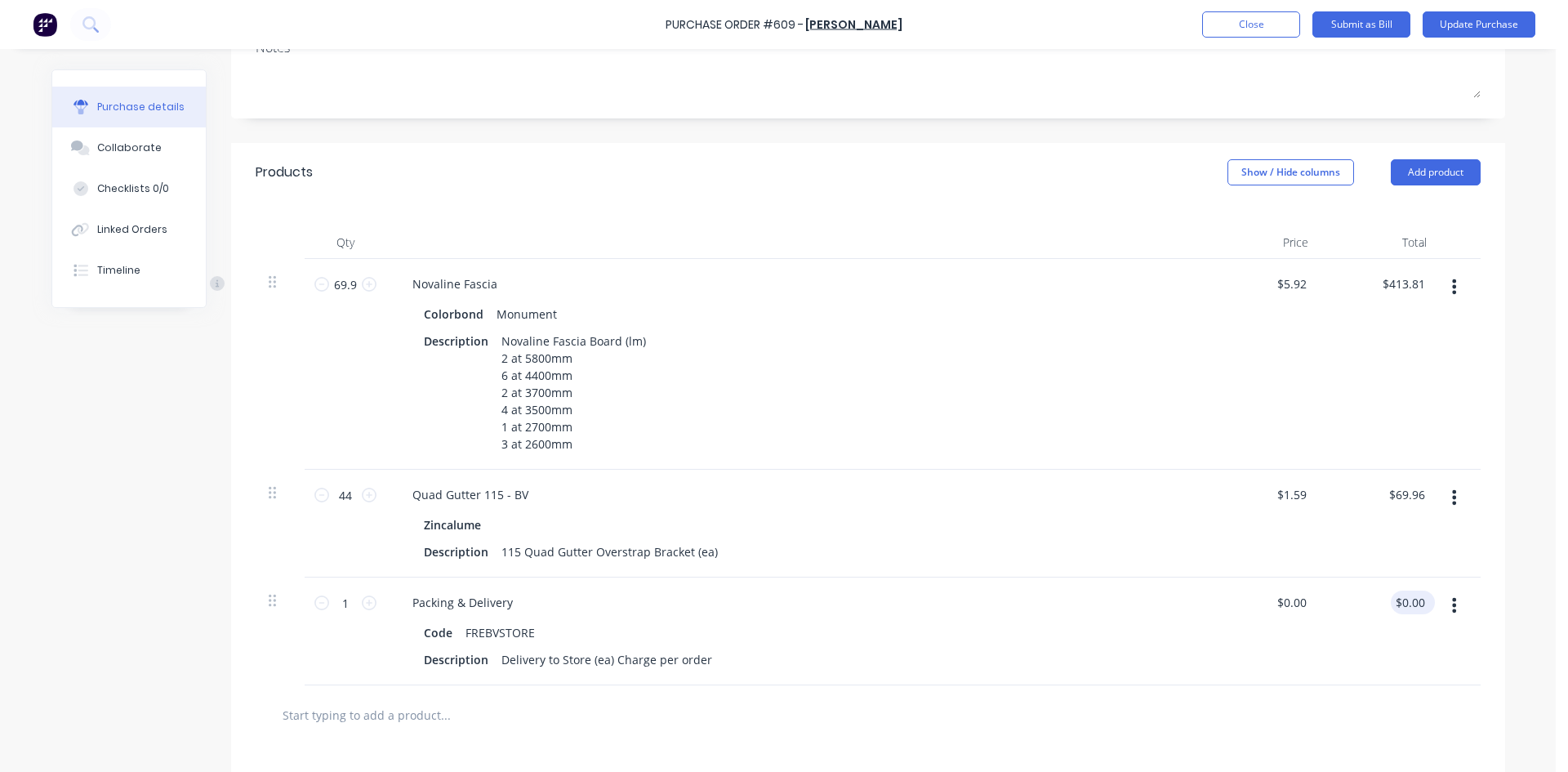
type textarea "x"
type input "0.00"
click at [1417, 605] on input "0.00" at bounding box center [1410, 602] width 38 height 23
click at [1417, 605] on input "0.00" at bounding box center [1412, 602] width 31 height 23
type textarea "x"
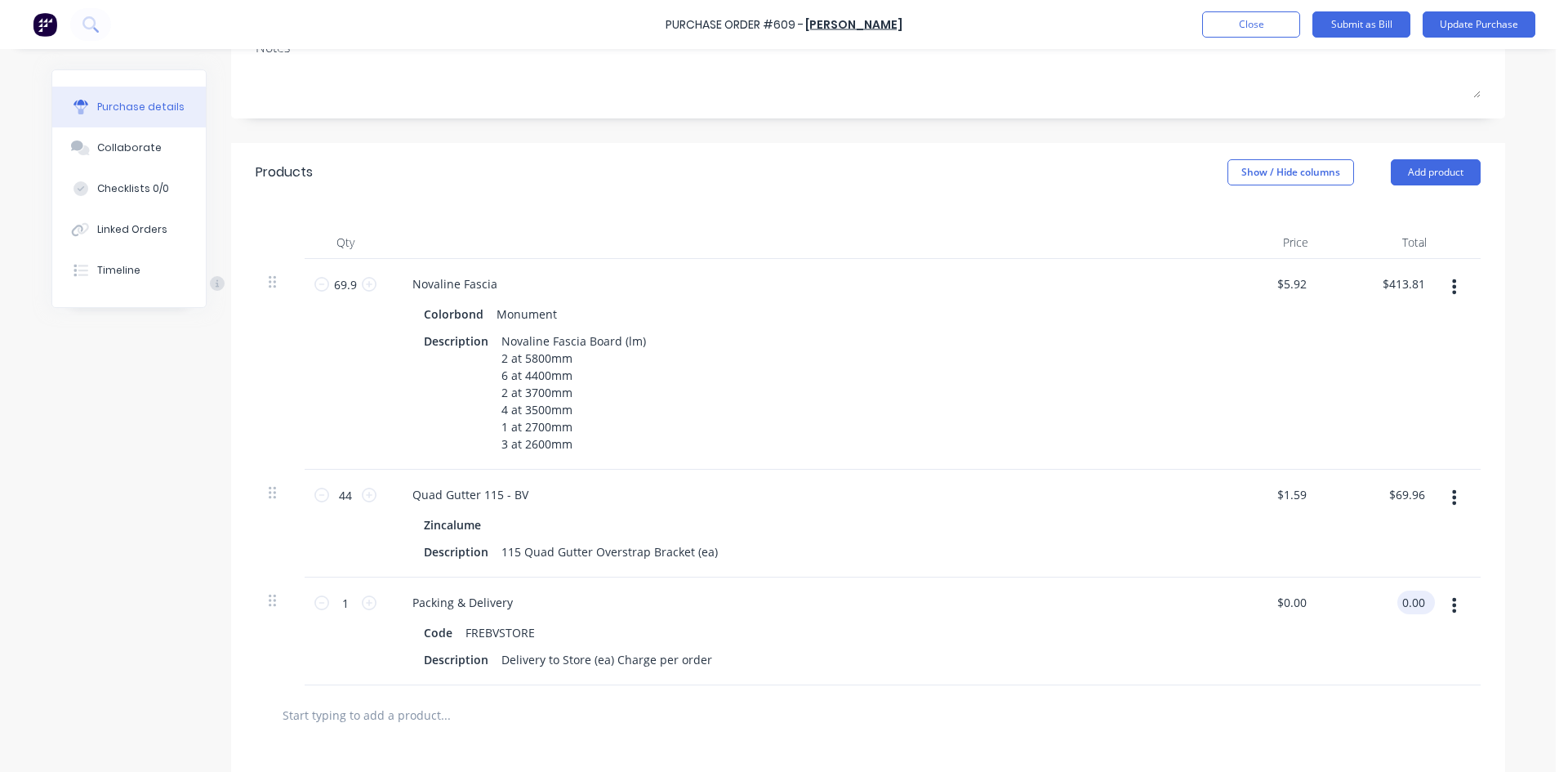
click at [1417, 605] on input "0.00" at bounding box center [1412, 602] width 31 height 23
type input "35"
type textarea "x"
type input "$35.00"
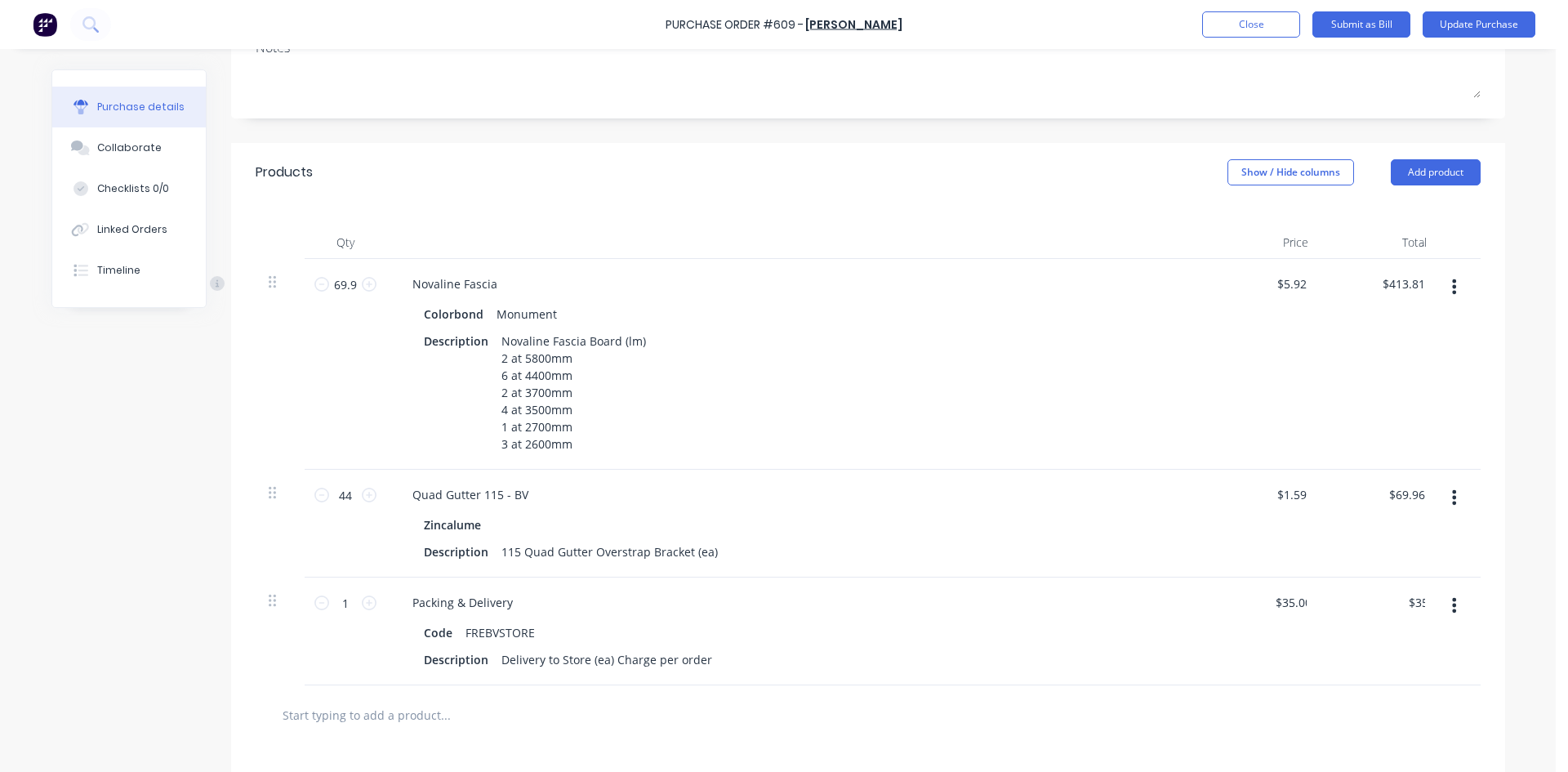
click at [1063, 505] on div "Quad Gutter 115 - BV" at bounding box center [795, 495] width 791 height 23
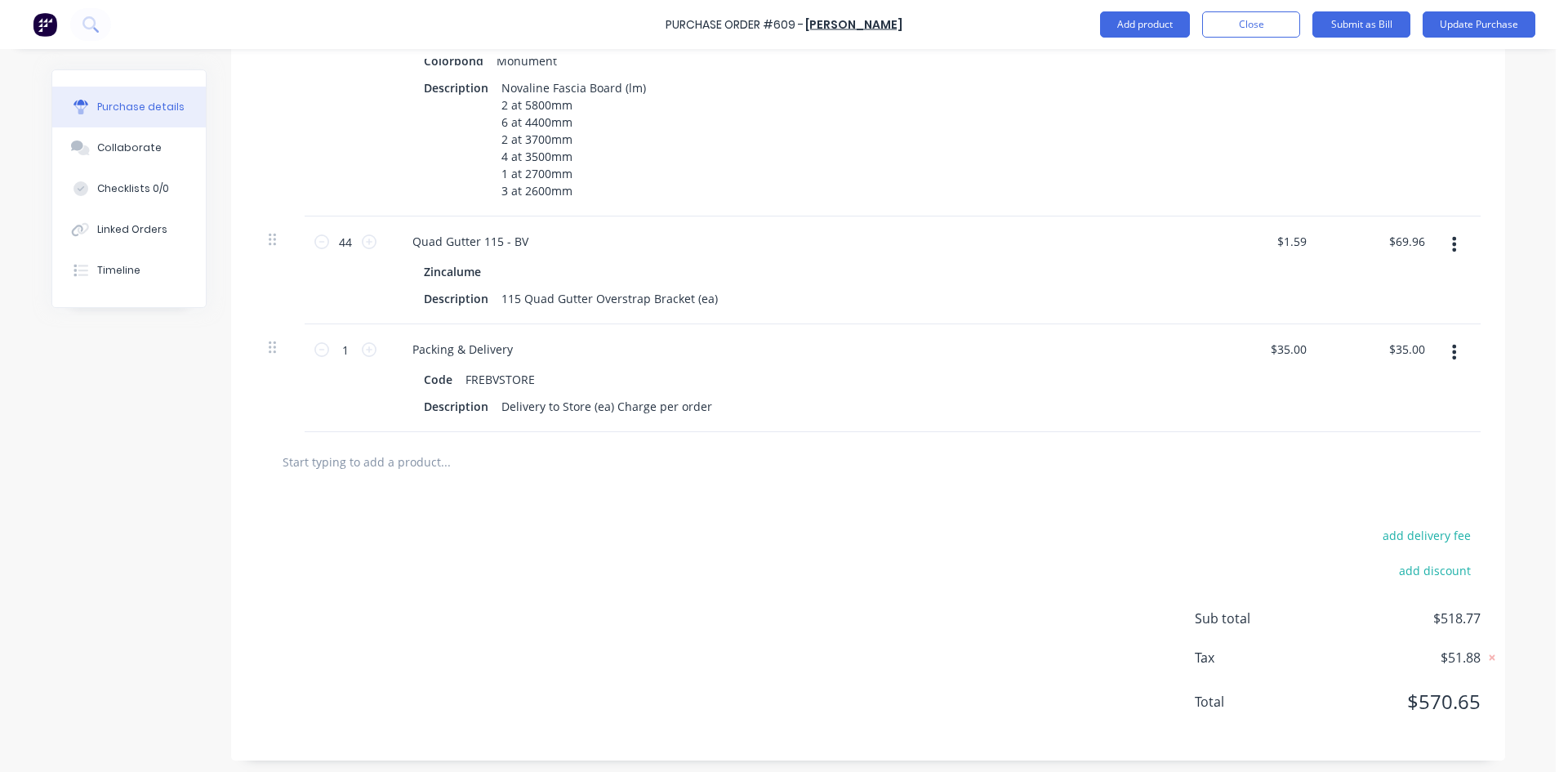
scroll to position [522, 0]
type textarea "x"
type input "35.00"
click at [1406, 344] on input "35.00" at bounding box center [1406, 344] width 44 height 23
type textarea "x"
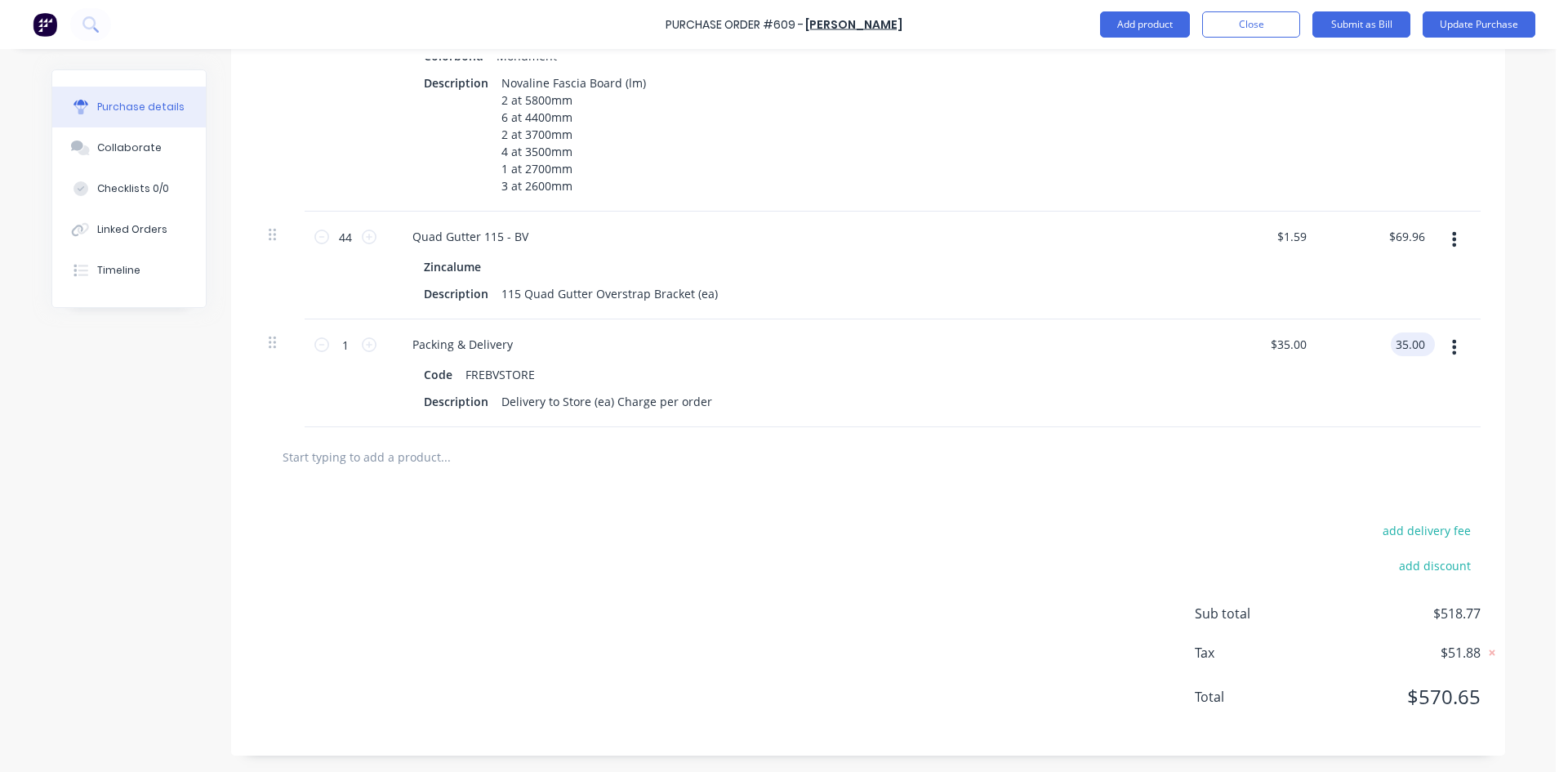
click at [1406, 344] on input "35.00" at bounding box center [1410, 344] width 38 height 23
type input "34"
type textarea "x"
type input "$34.00"
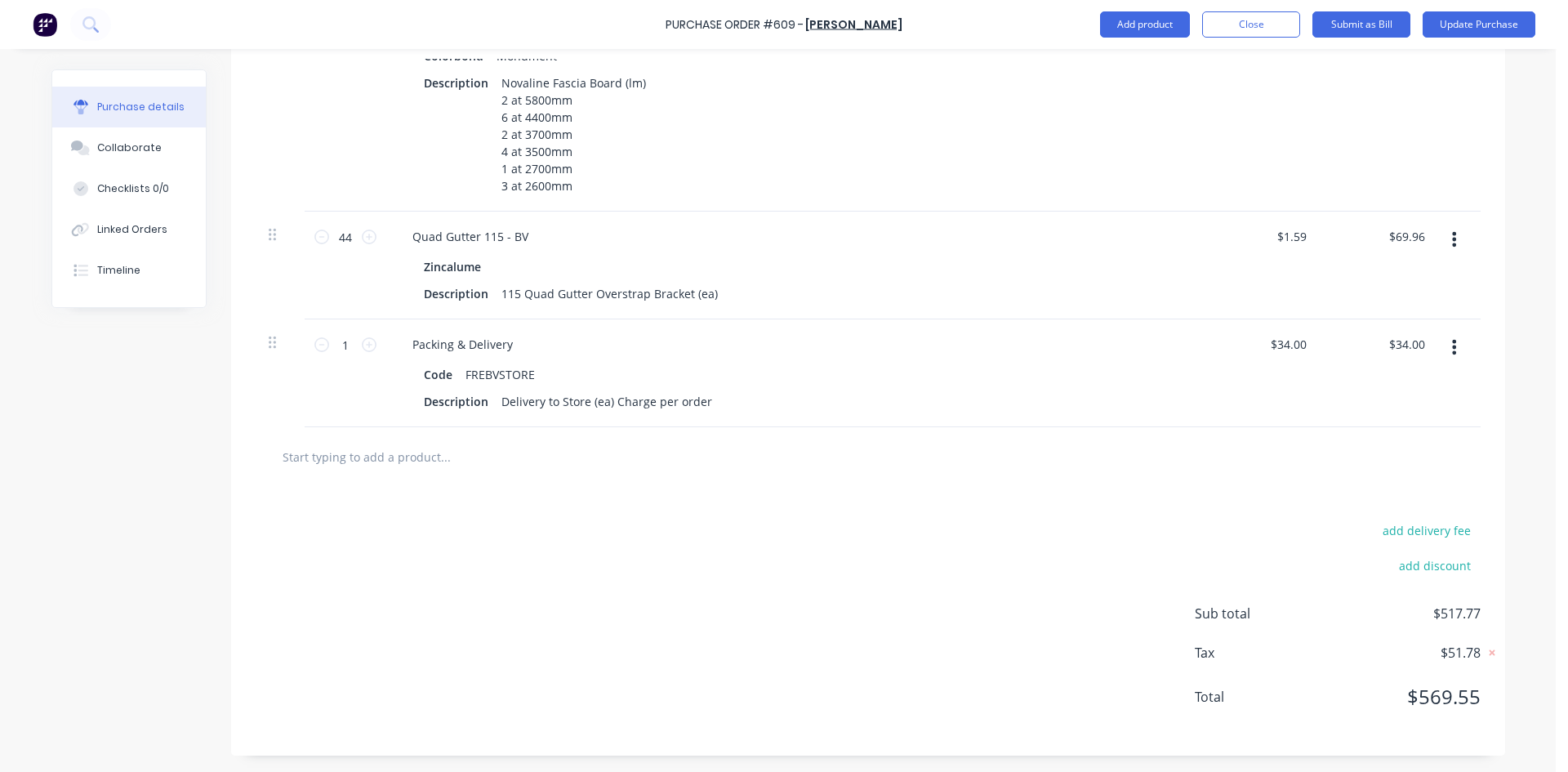
click at [1330, 490] on div "add delivery fee add discount Sub total $517.77 Tax $51.78 Total $569.55" at bounding box center [868, 621] width 1274 height 268
type textarea "x"
type input "34.00"
click at [1411, 344] on input "34.00" at bounding box center [1406, 344] width 44 height 23
type textarea "x"
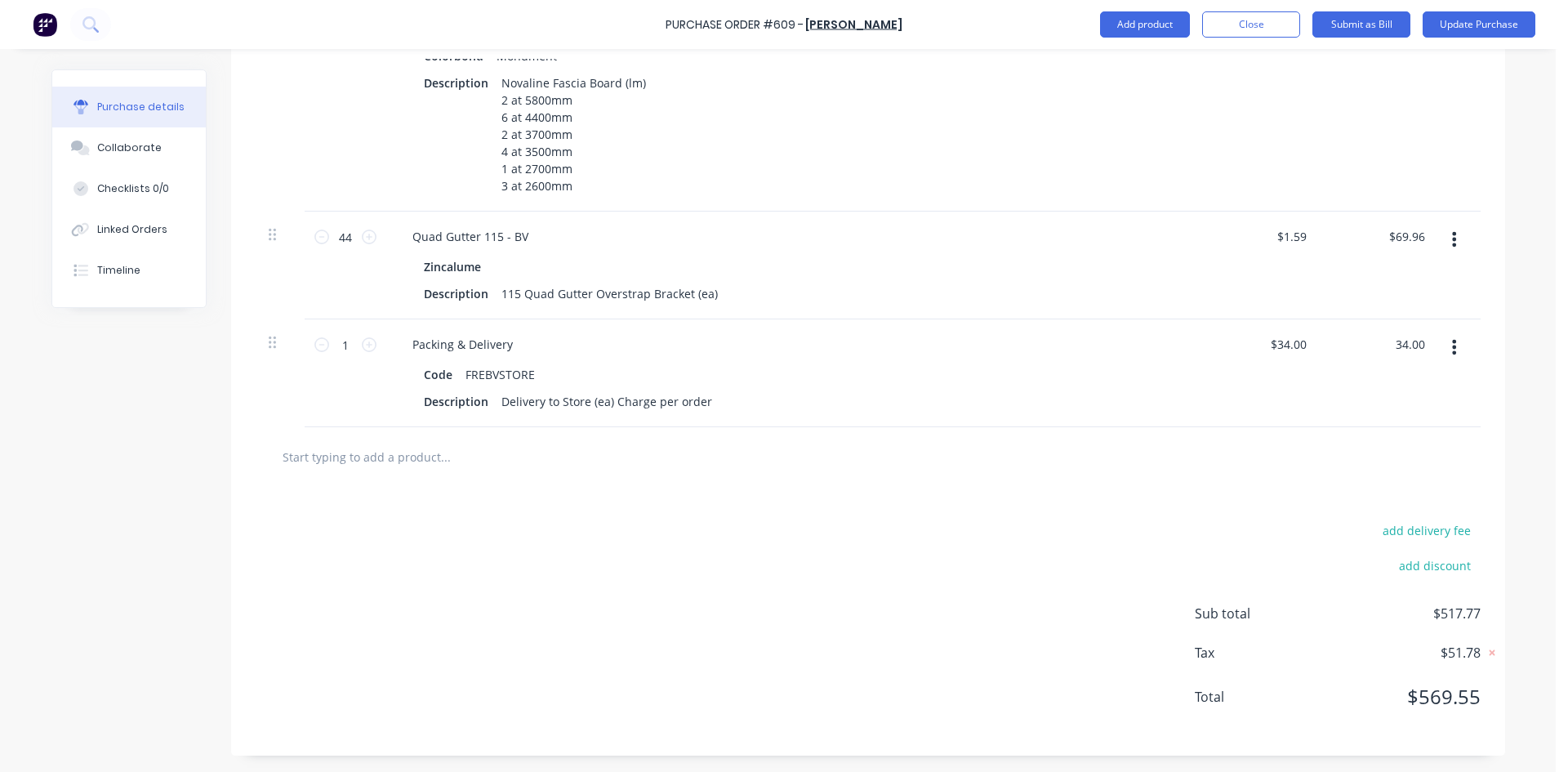
drag, startPoint x: 1408, startPoint y: 339, endPoint x: 1428, endPoint y: 339, distance: 20.0
click at [1428, 339] on div "34.00 34.00" at bounding box center [1380, 373] width 118 height 108
type input "34.93"
type textarea "x"
type input "$34.93"
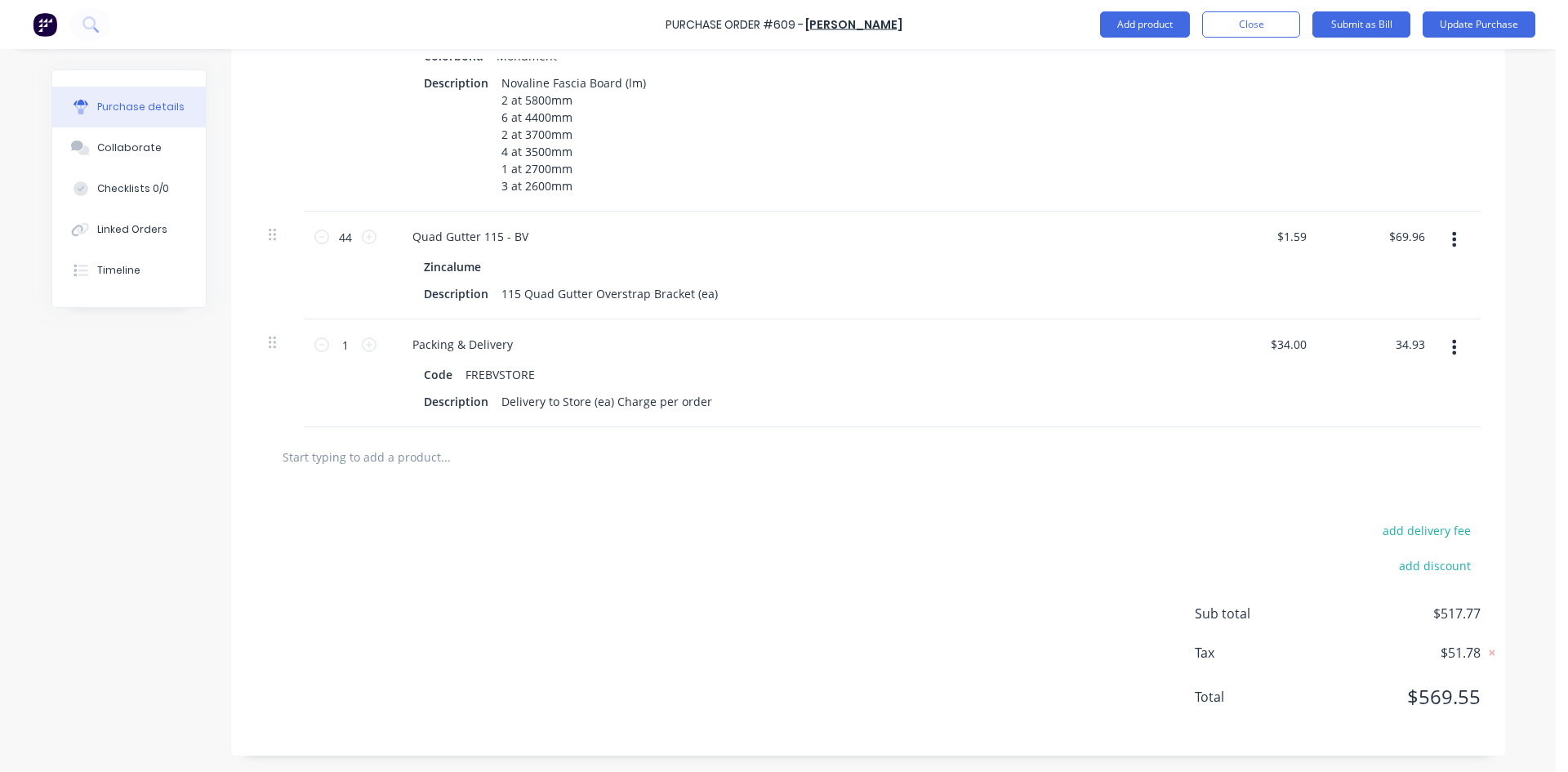
type input "$34.93"
click at [1362, 483] on div at bounding box center [869, 457] width 1225 height 60
type textarea "x"
type input "34.93"
click at [1413, 344] on input "34.93" at bounding box center [1410, 344] width 38 height 23
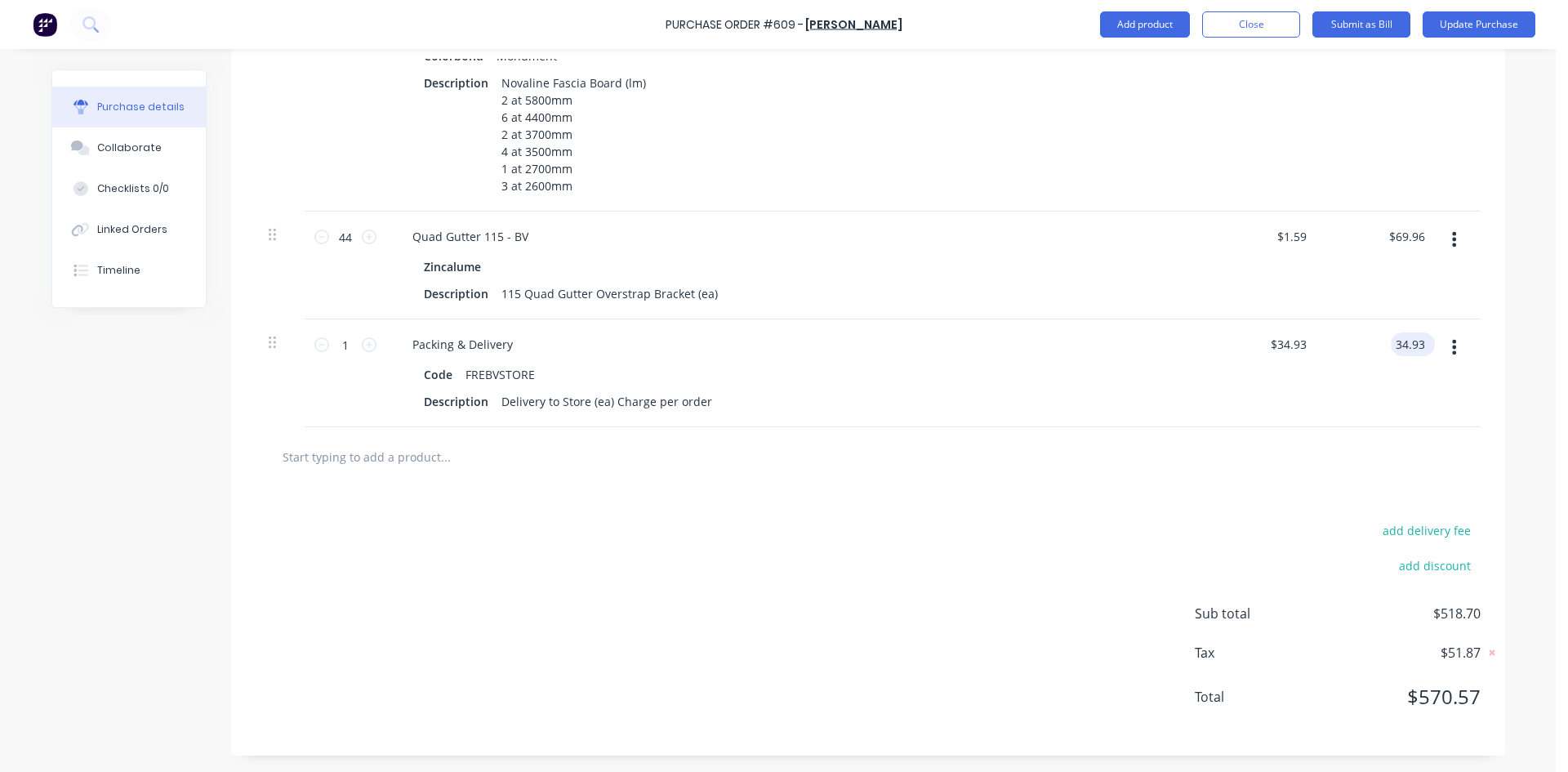
click at [1413, 344] on input "34.93" at bounding box center [1410, 344] width 38 height 23
click at [1411, 344] on input "34.93" at bounding box center [1410, 344] width 38 height 23
type textarea "x"
drag, startPoint x: 1410, startPoint y: 344, endPoint x: 1422, endPoint y: 343, distance: 12.0
click at [1422, 343] on div "34.93 34.93" at bounding box center [1410, 344] width 38 height 23
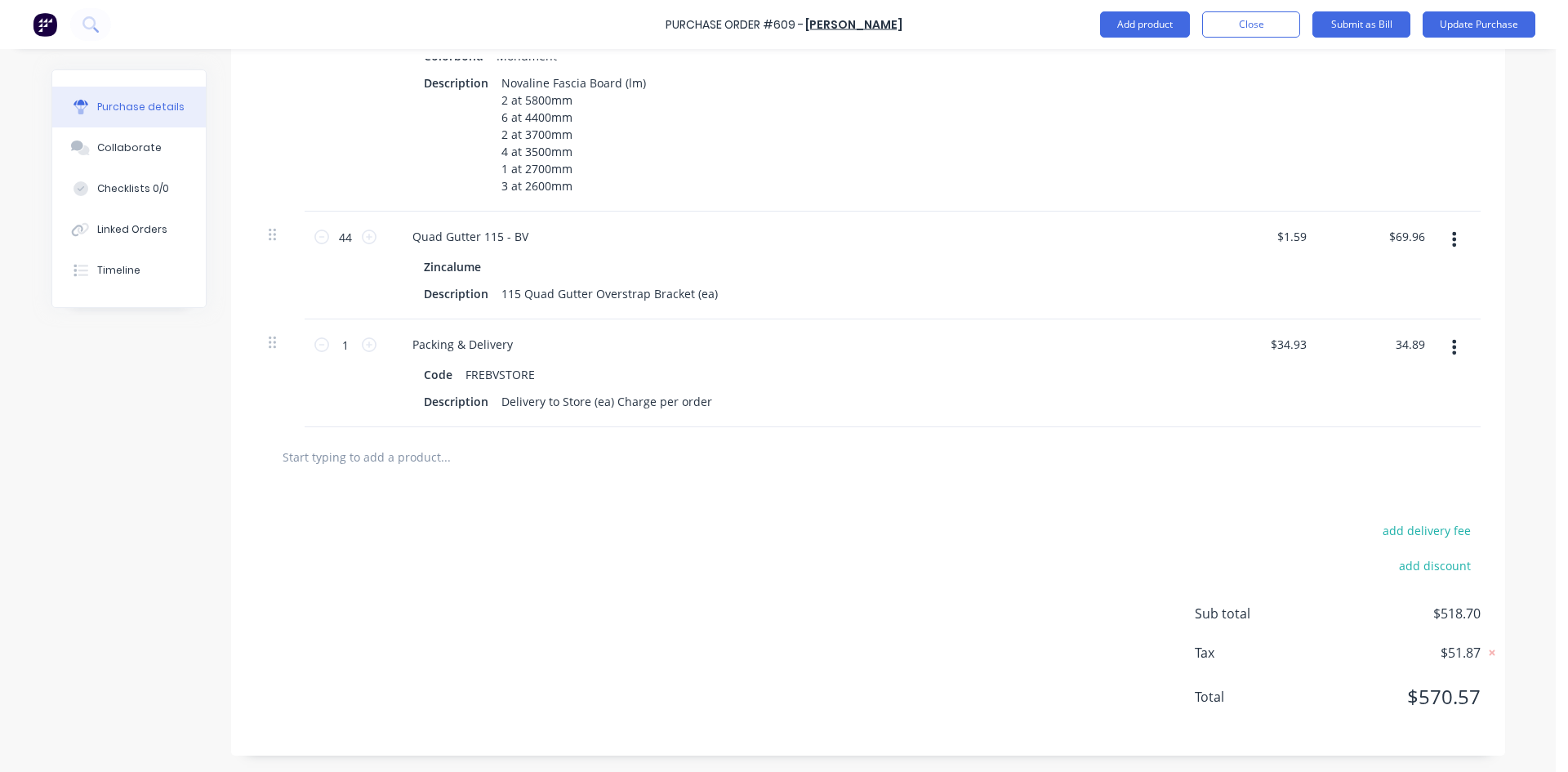
type input "34.89"
type textarea "x"
type input "$34.89"
click at [1382, 447] on div at bounding box center [868, 456] width 1199 height 33
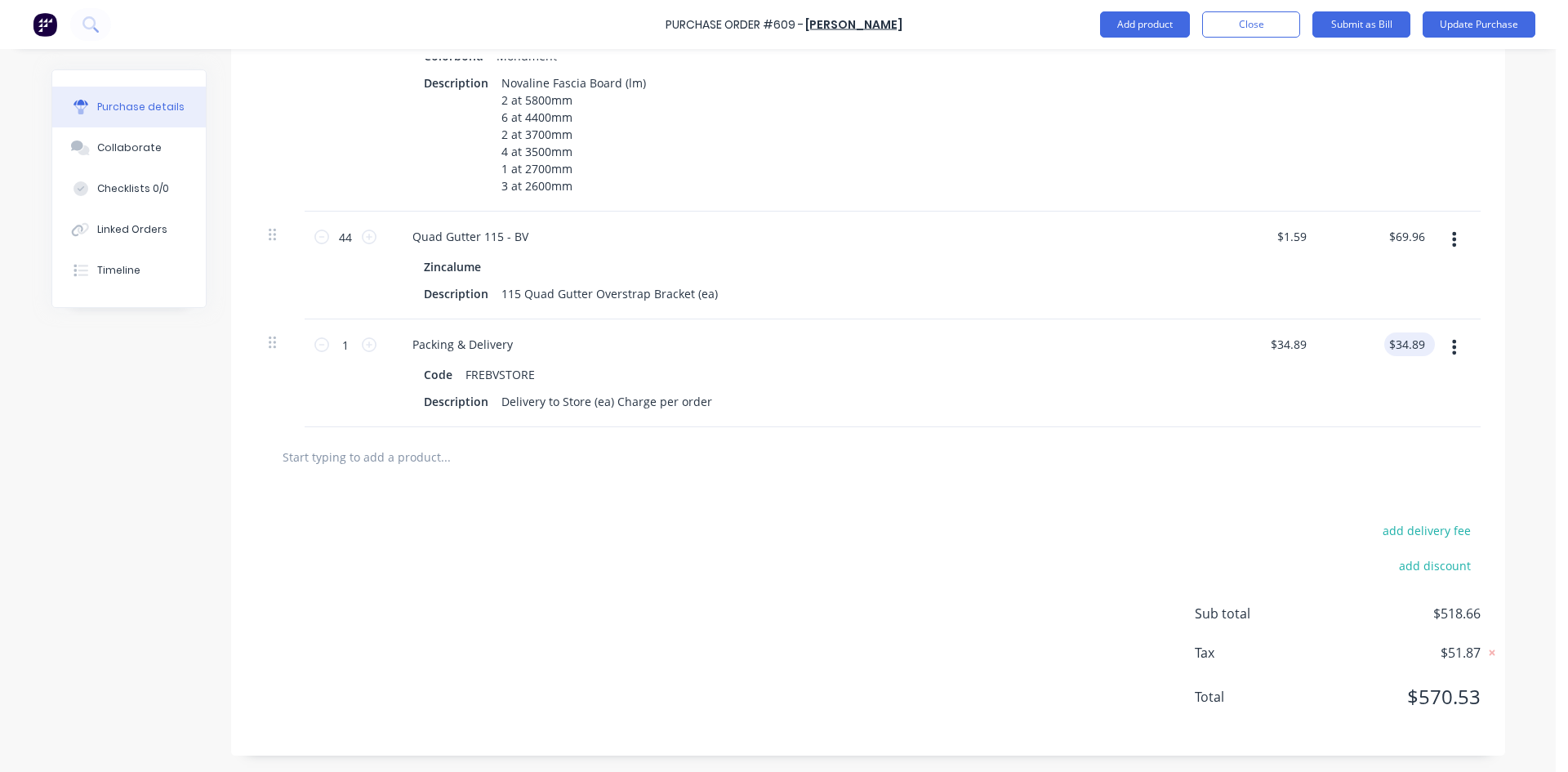
type textarea "x"
type input "34.89"
click at [1412, 345] on input "34.89" at bounding box center [1406, 344] width 44 height 23
type textarea "x"
drag, startPoint x: 1413, startPoint y: 344, endPoint x: 1424, endPoint y: 342, distance: 11.2
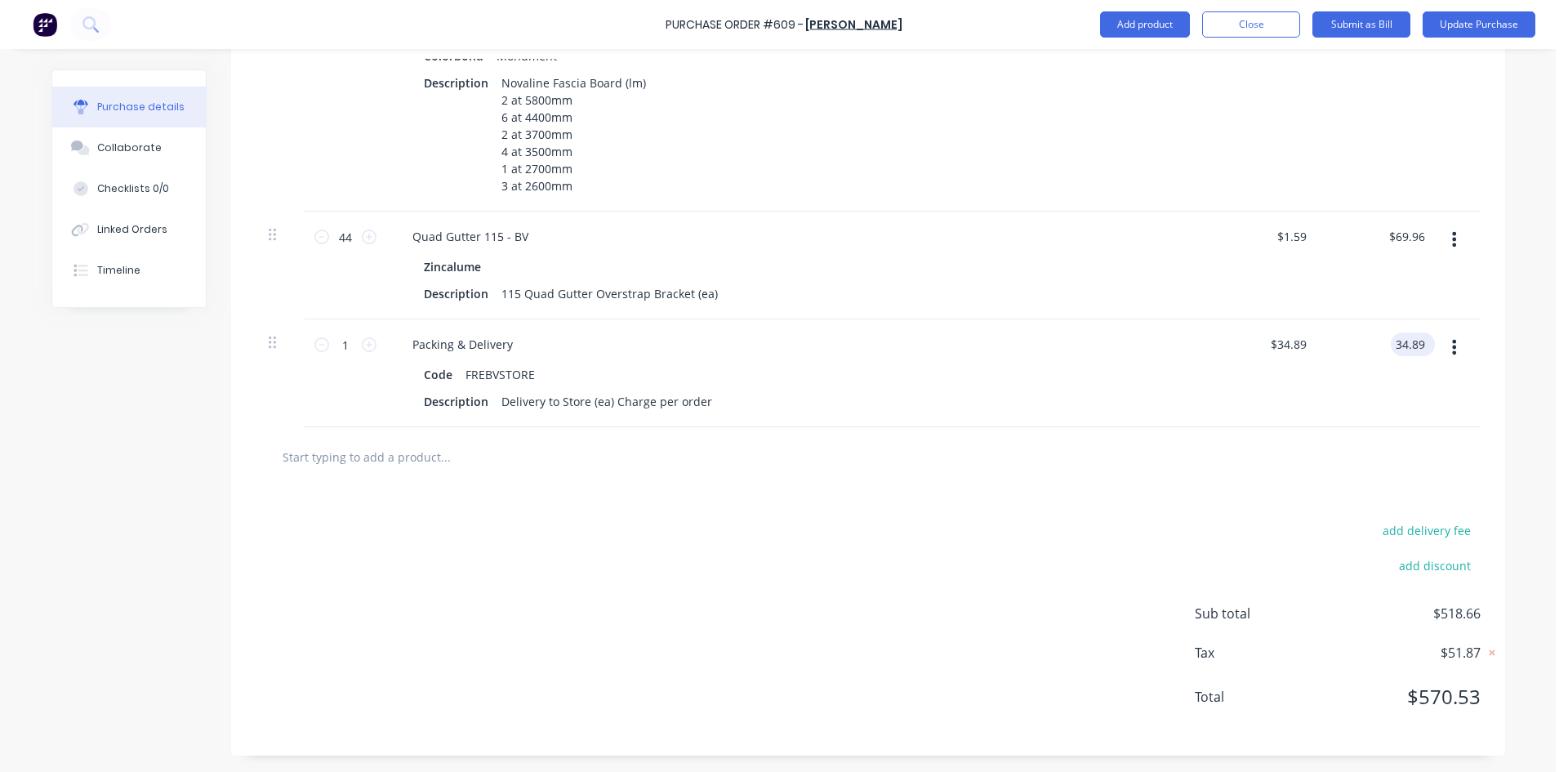
click at [1424, 342] on div "34.89 34.89" at bounding box center [1412, 344] width 44 height 23
type input "34.88"
type textarea "x"
type input "$34.88"
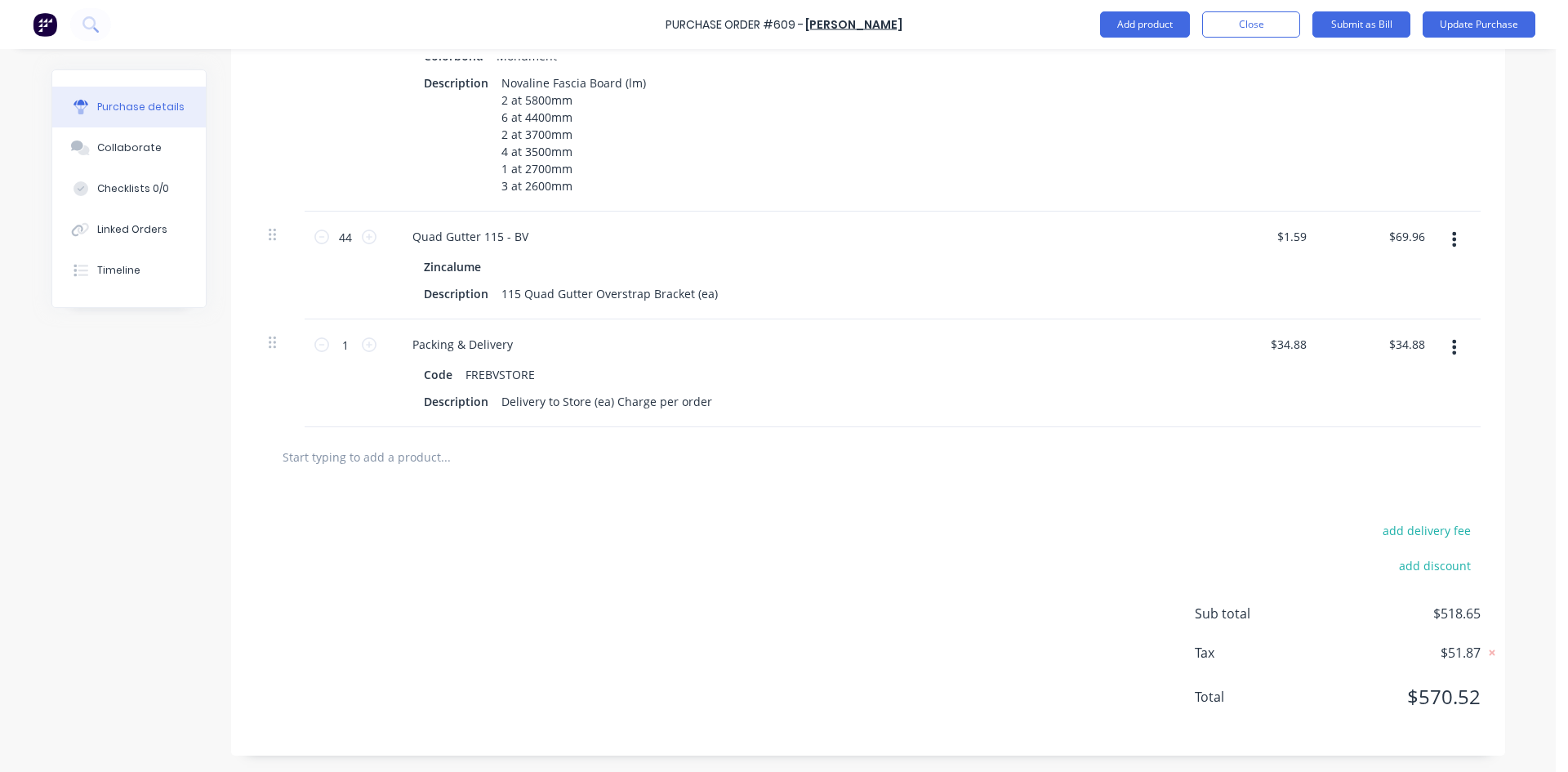
click at [1307, 516] on div "add delivery fee add discount Sub total $518.65 Tax $51.87 Total $570.52" at bounding box center [868, 621] width 1274 height 268
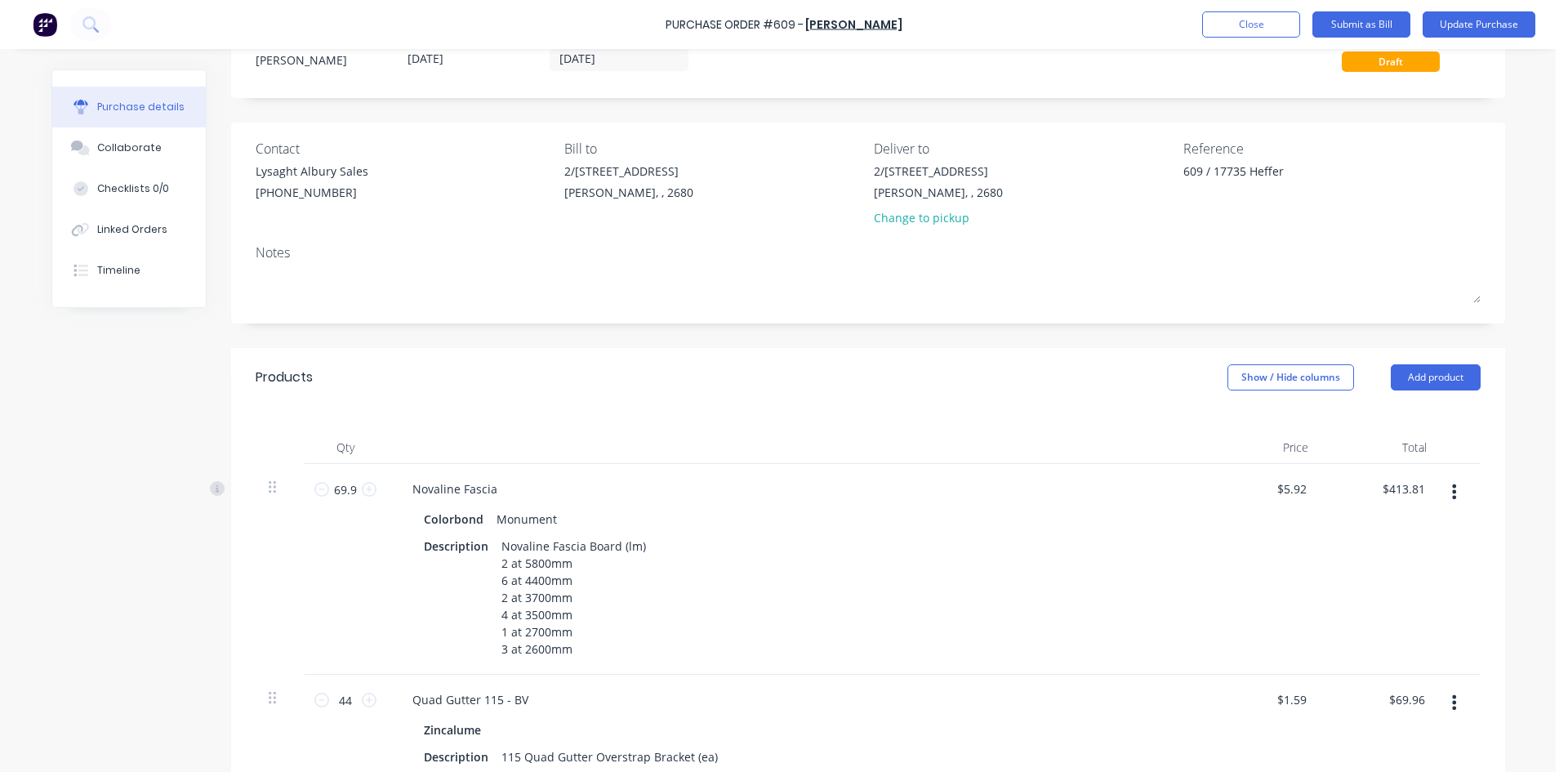
scroll to position [0, 0]
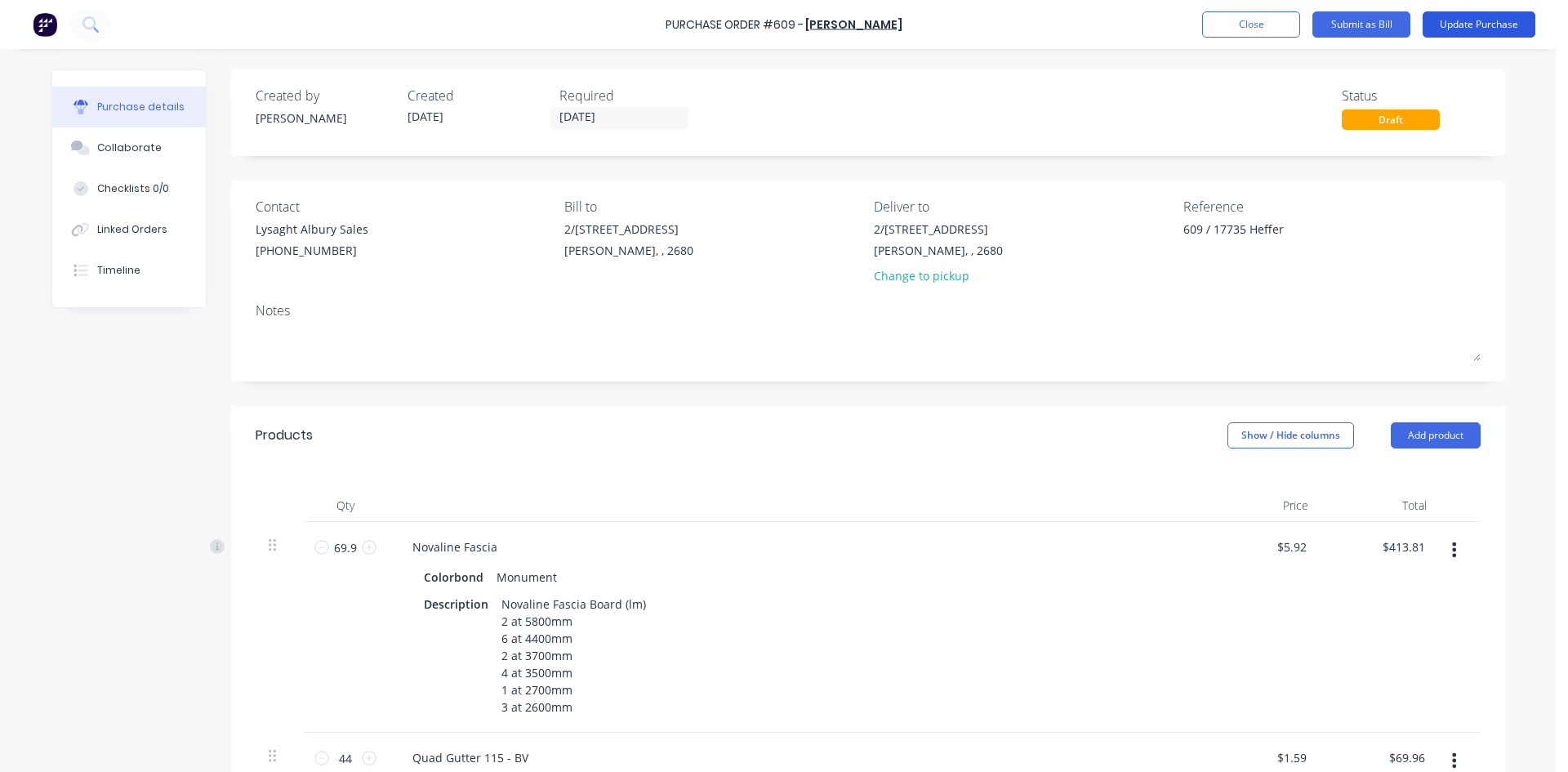
click at [1471, 22] on button "Update Purchase" at bounding box center [1479, 24] width 113 height 26
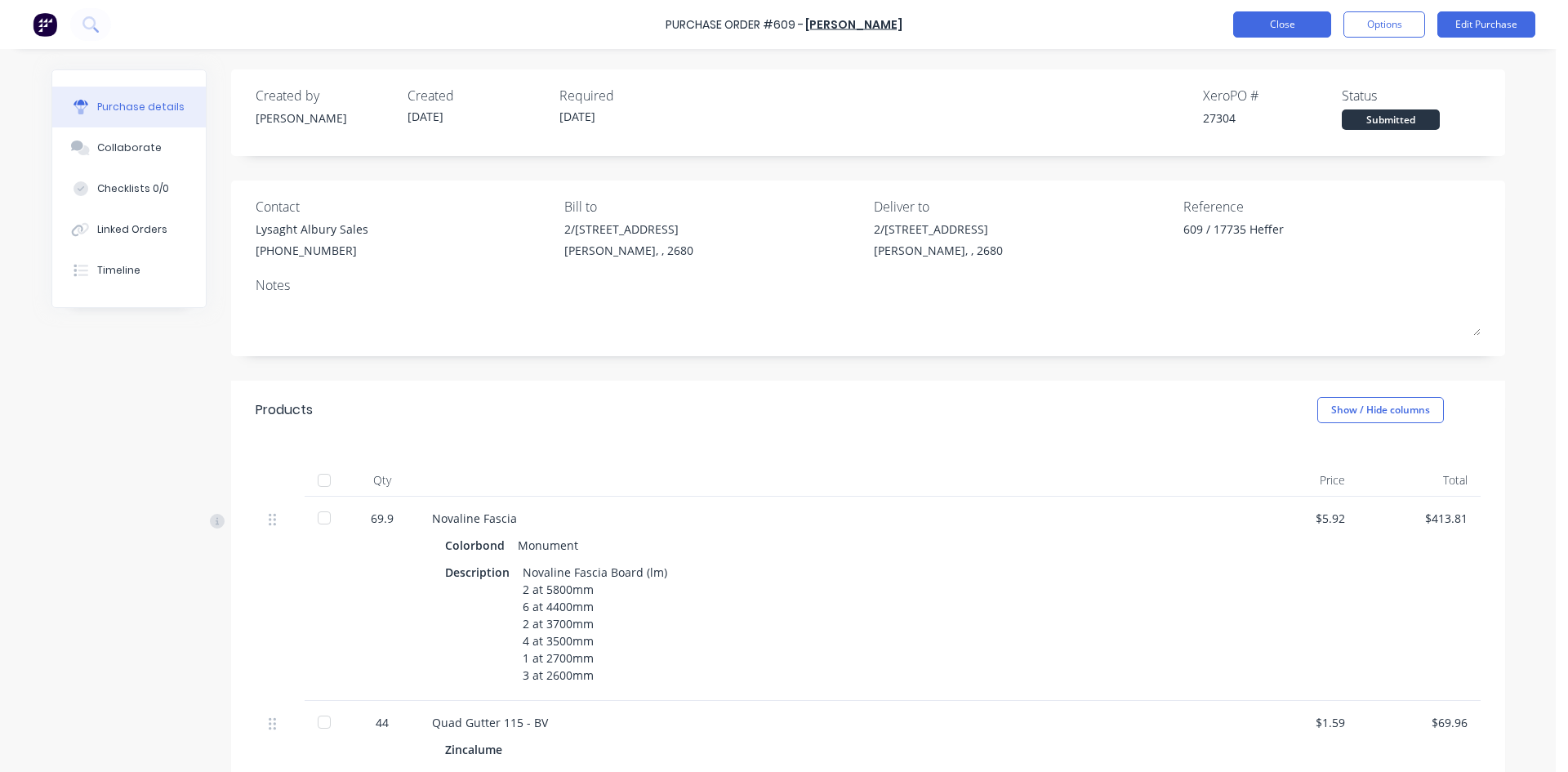
click at [1279, 32] on button "Close" at bounding box center [1283, 24] width 98 height 26
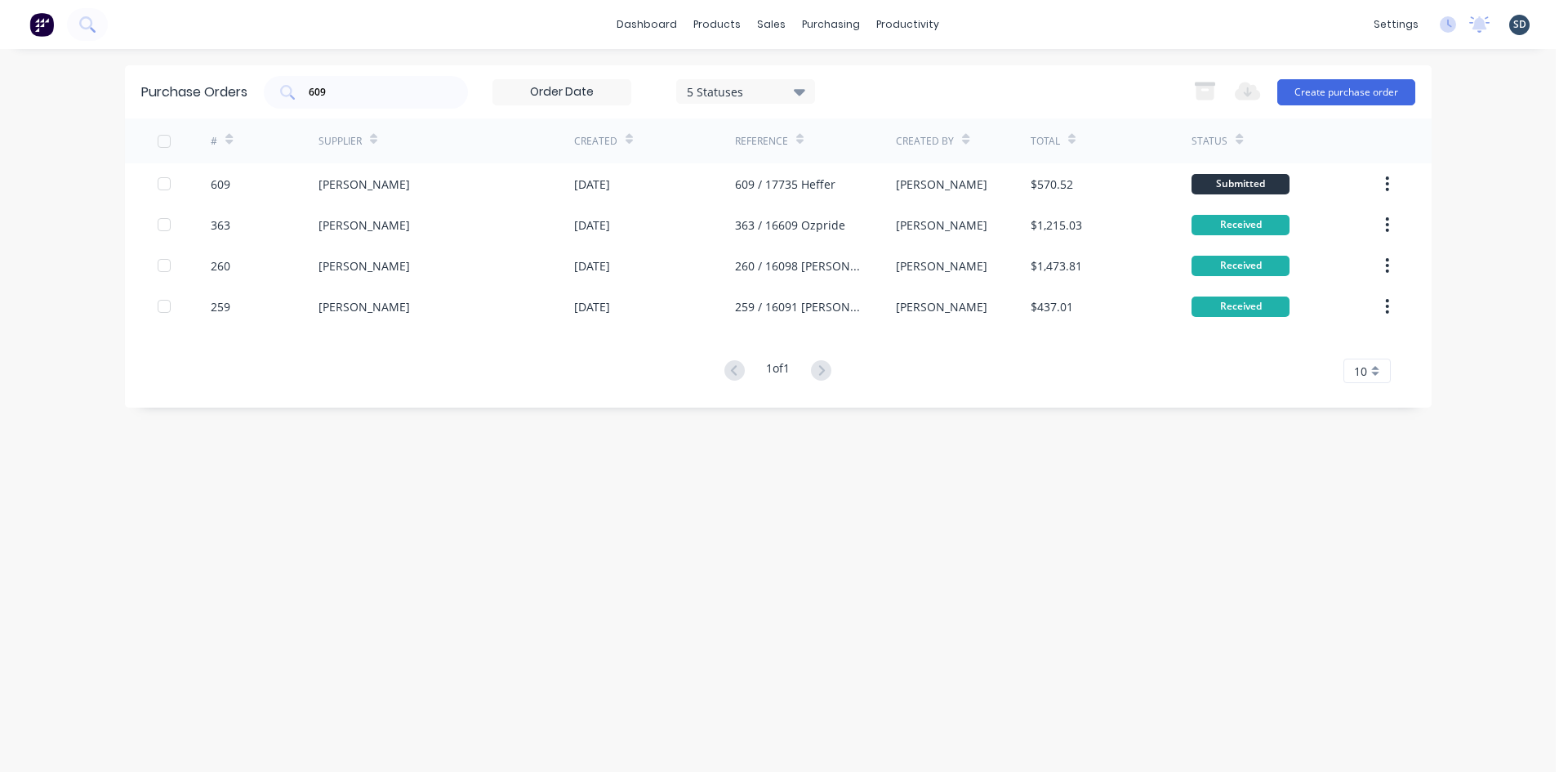
click at [926, 63] on div "dashboard products sales purchasing productivity dashboard products Product Cat…" at bounding box center [778, 386] width 1556 height 772
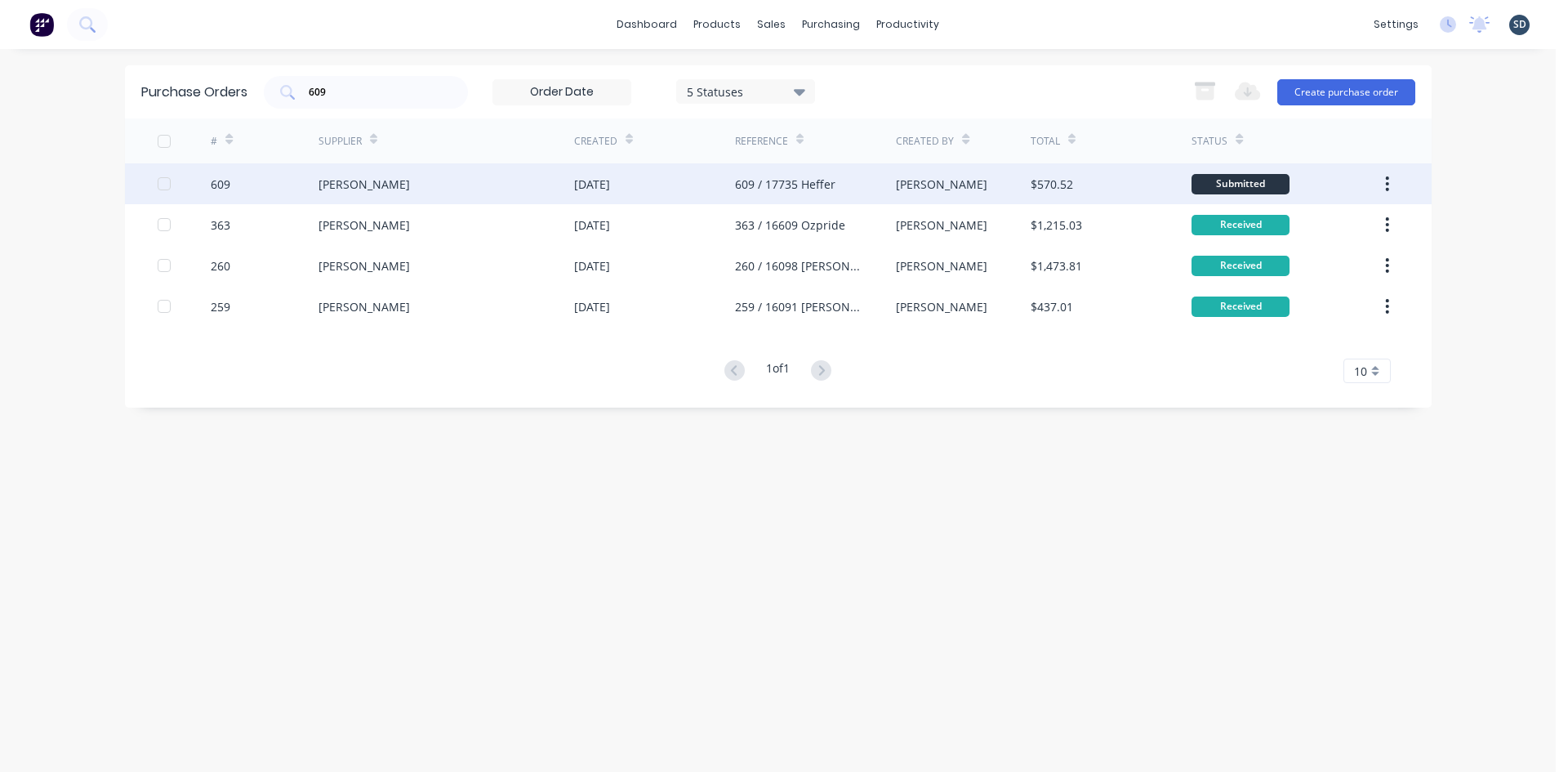
click at [455, 191] on div "Lysaght VIC" at bounding box center [446, 184] width 256 height 41
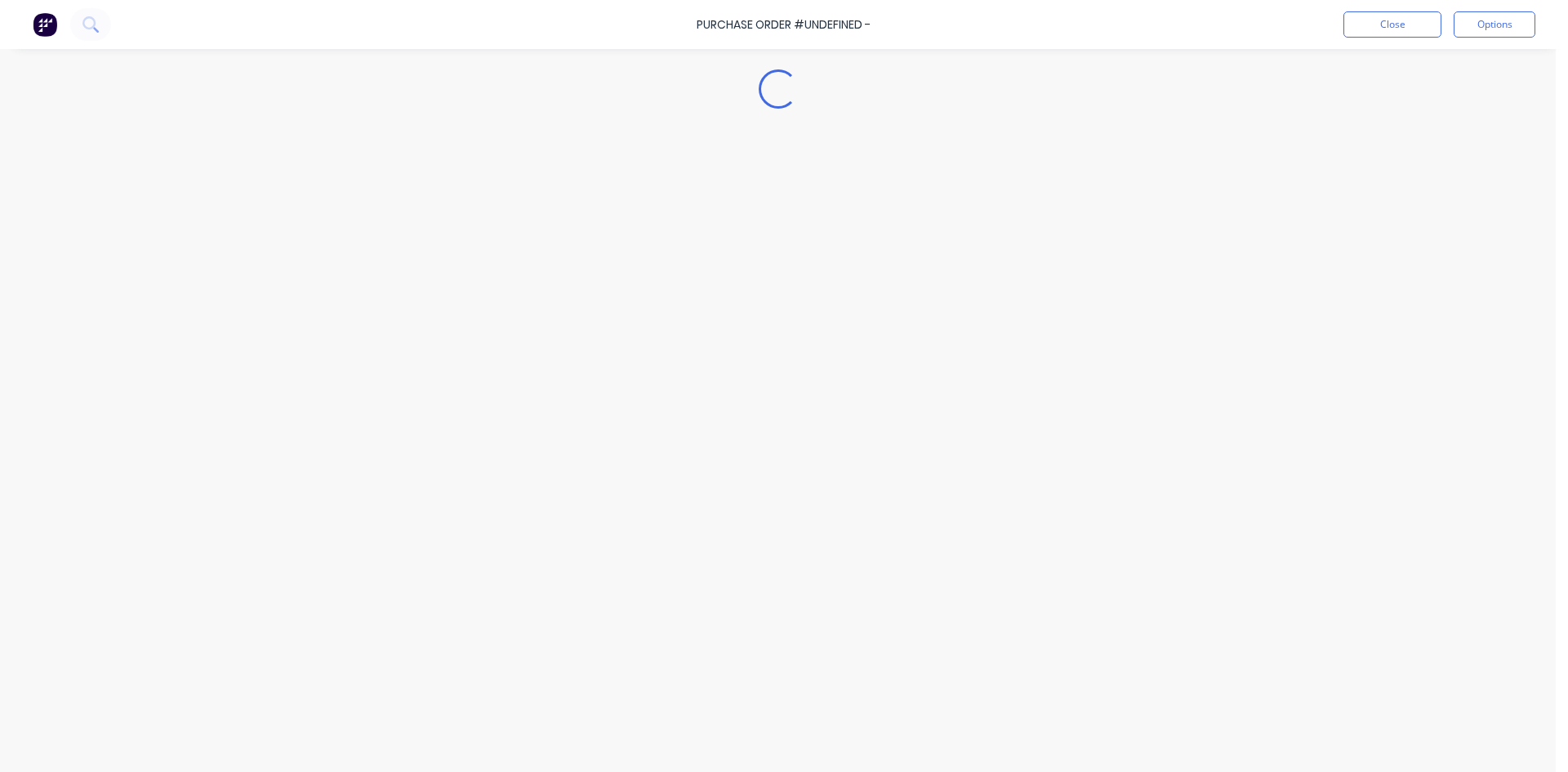
type textarea "x"
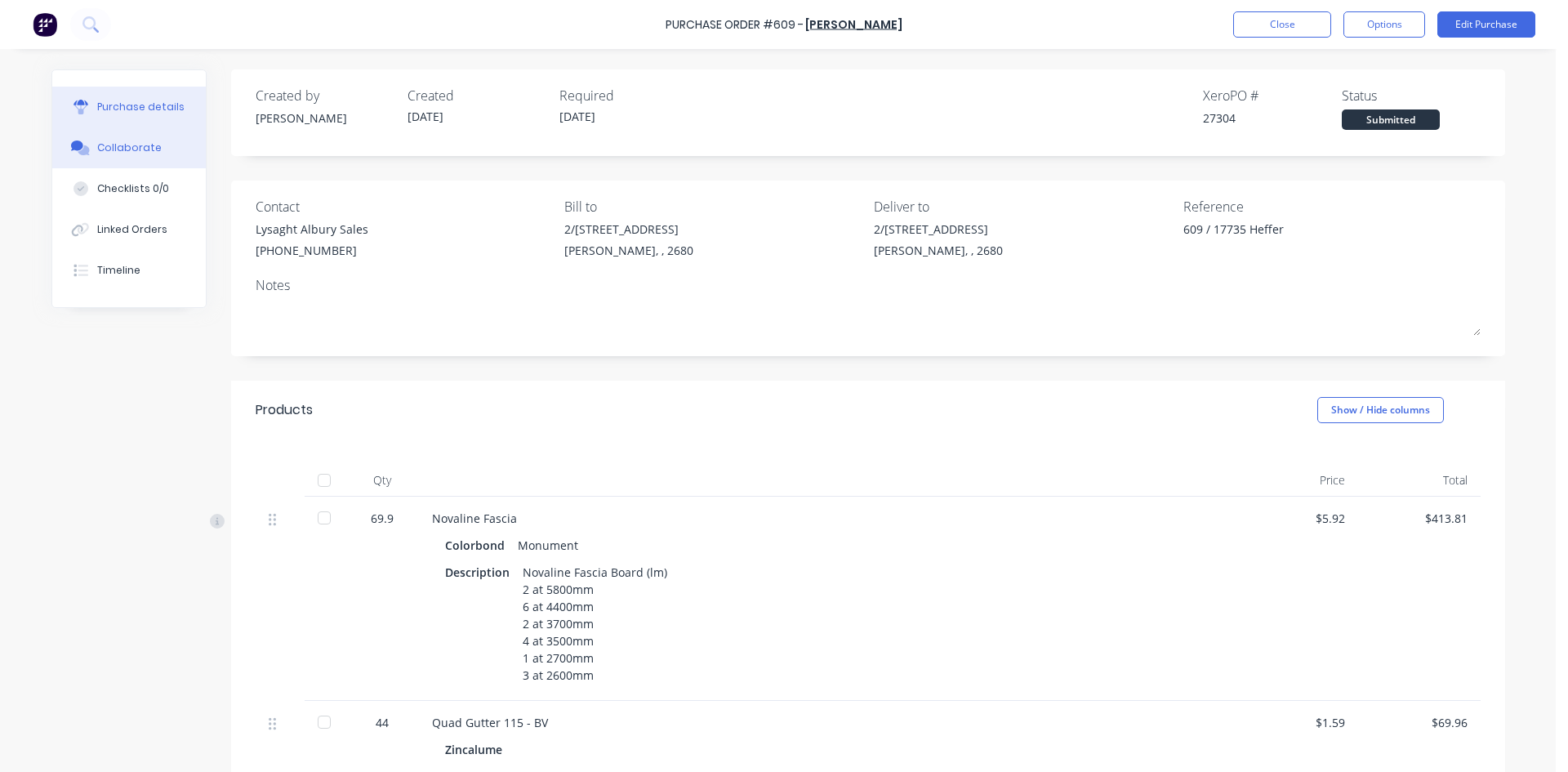
click at [99, 153] on div "Collaborate" at bounding box center [130, 148] width 64 height 14
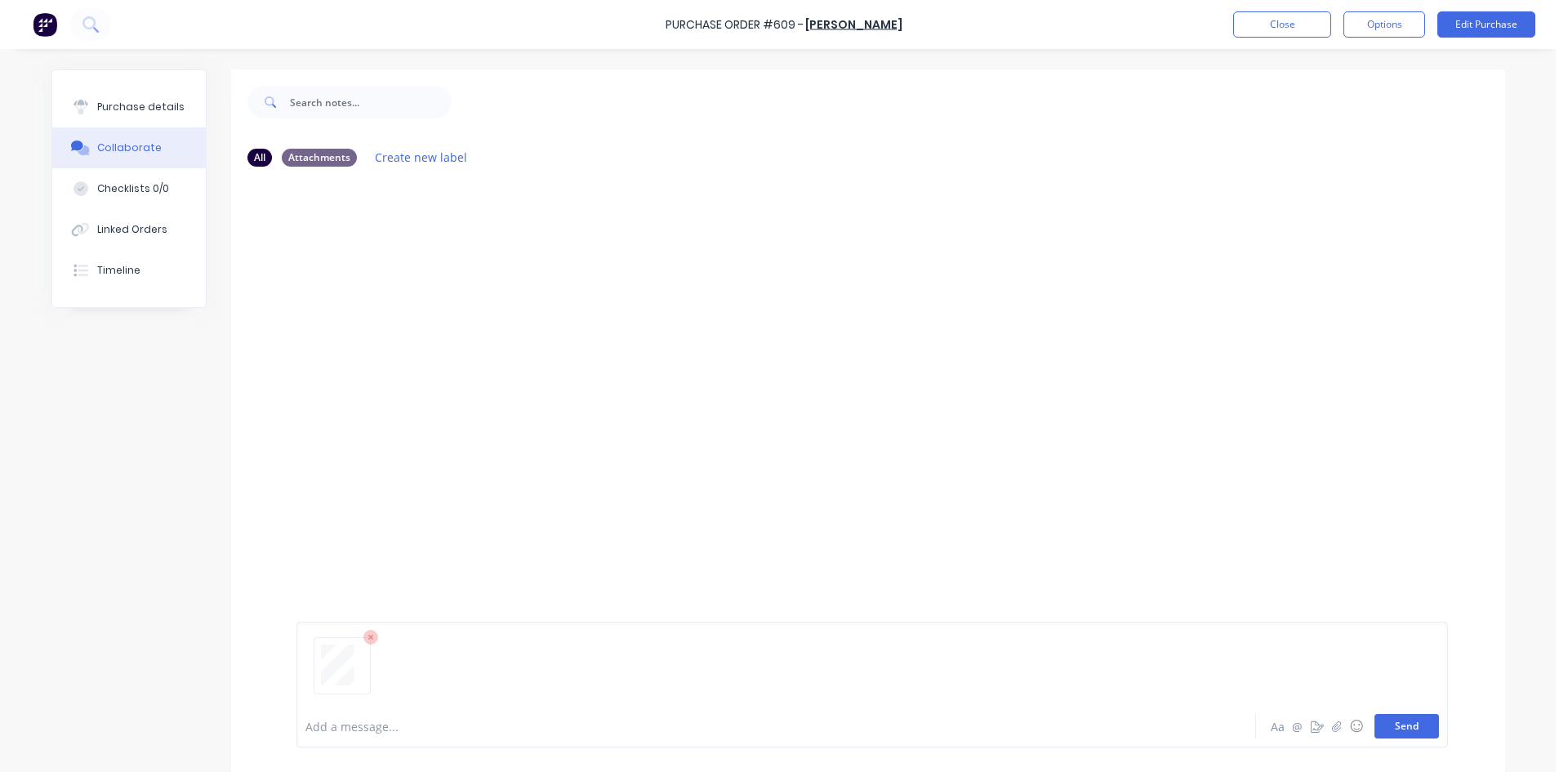
click at [1393, 726] on button "Send" at bounding box center [1407, 725] width 64 height 24
click at [1266, 29] on button "Close" at bounding box center [1283, 24] width 98 height 26
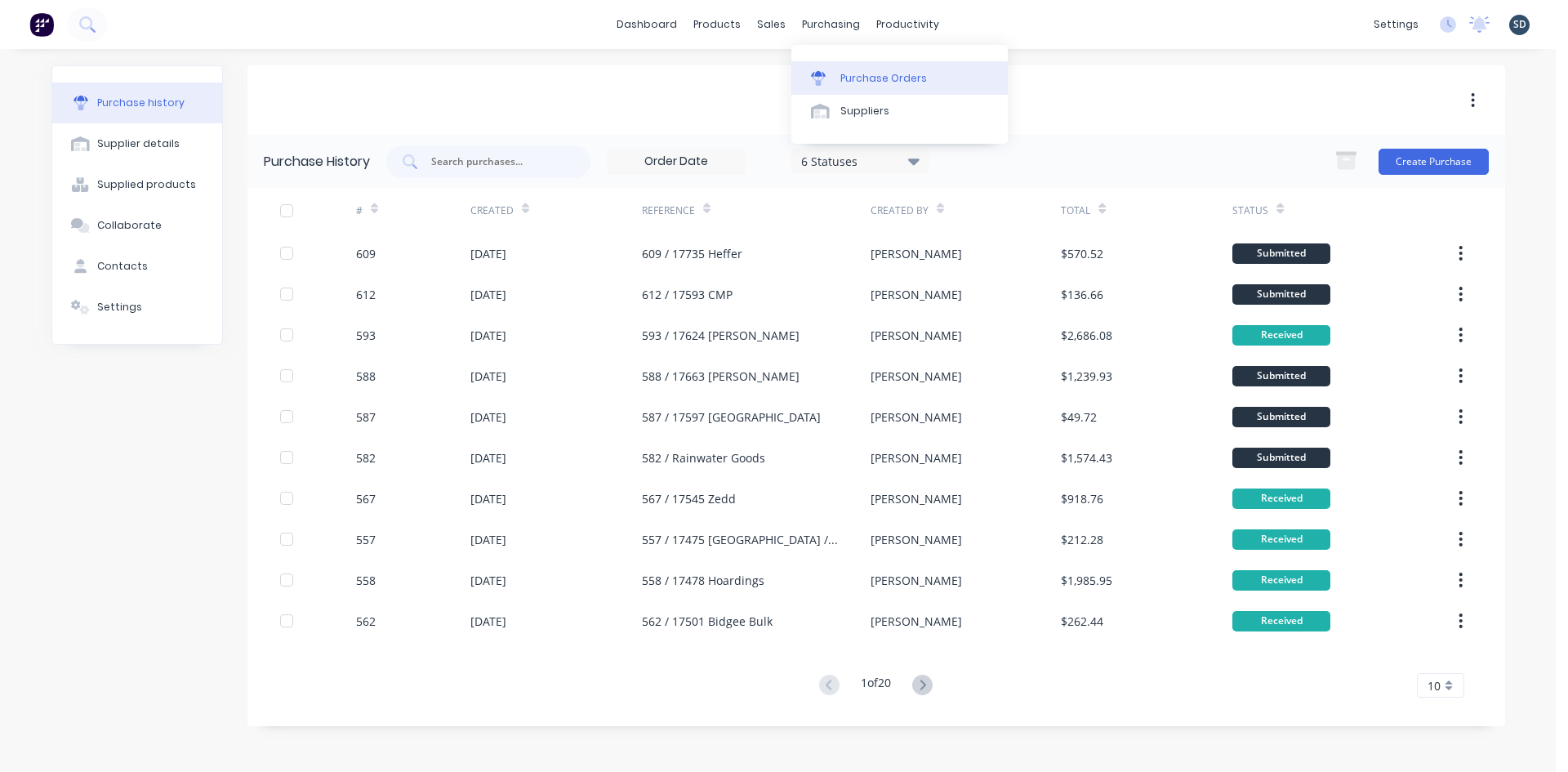
click at [866, 75] on div "Purchase Orders" at bounding box center [884, 78] width 87 height 14
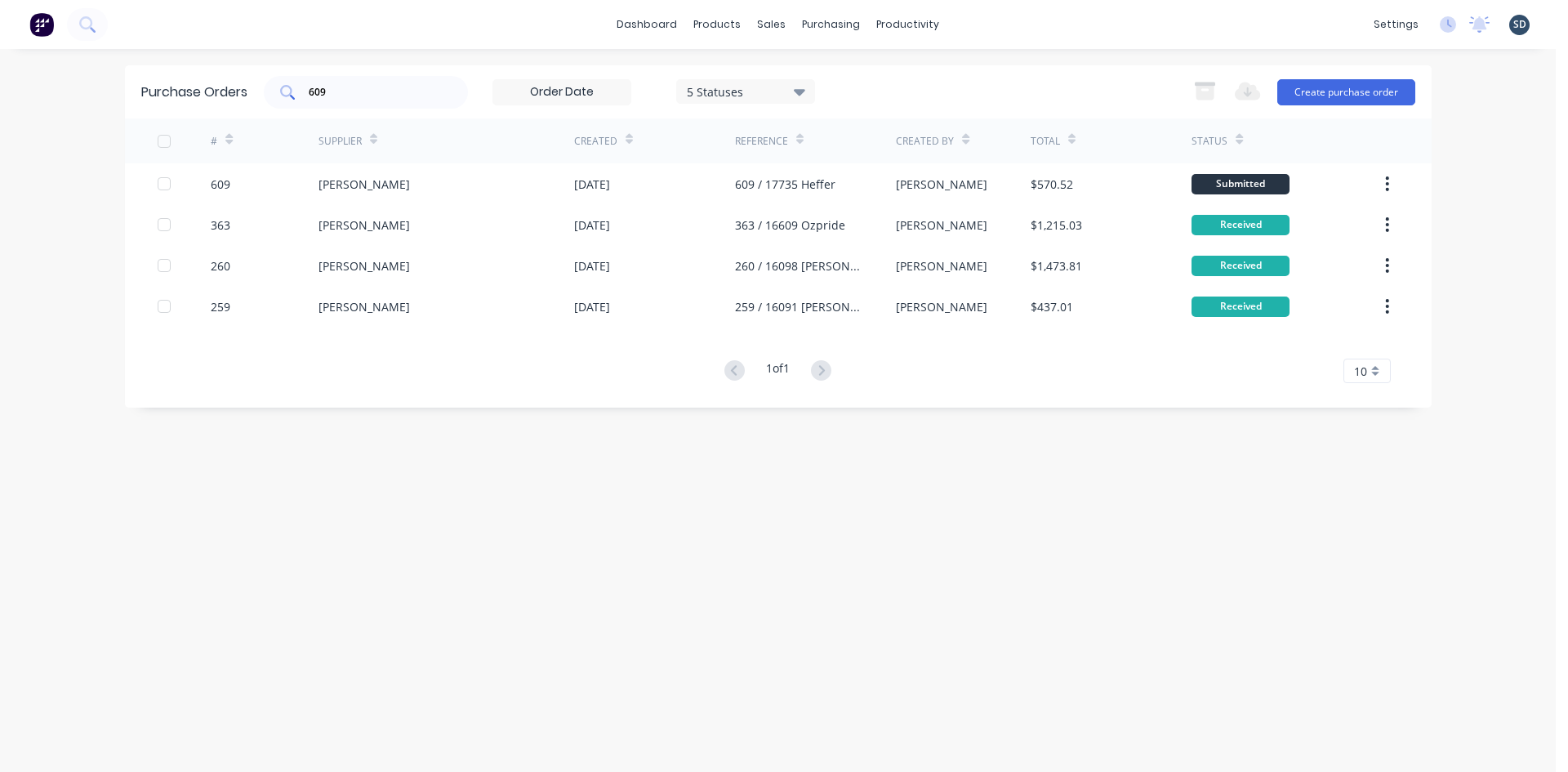
click at [352, 89] on input "609" at bounding box center [375, 92] width 136 height 16
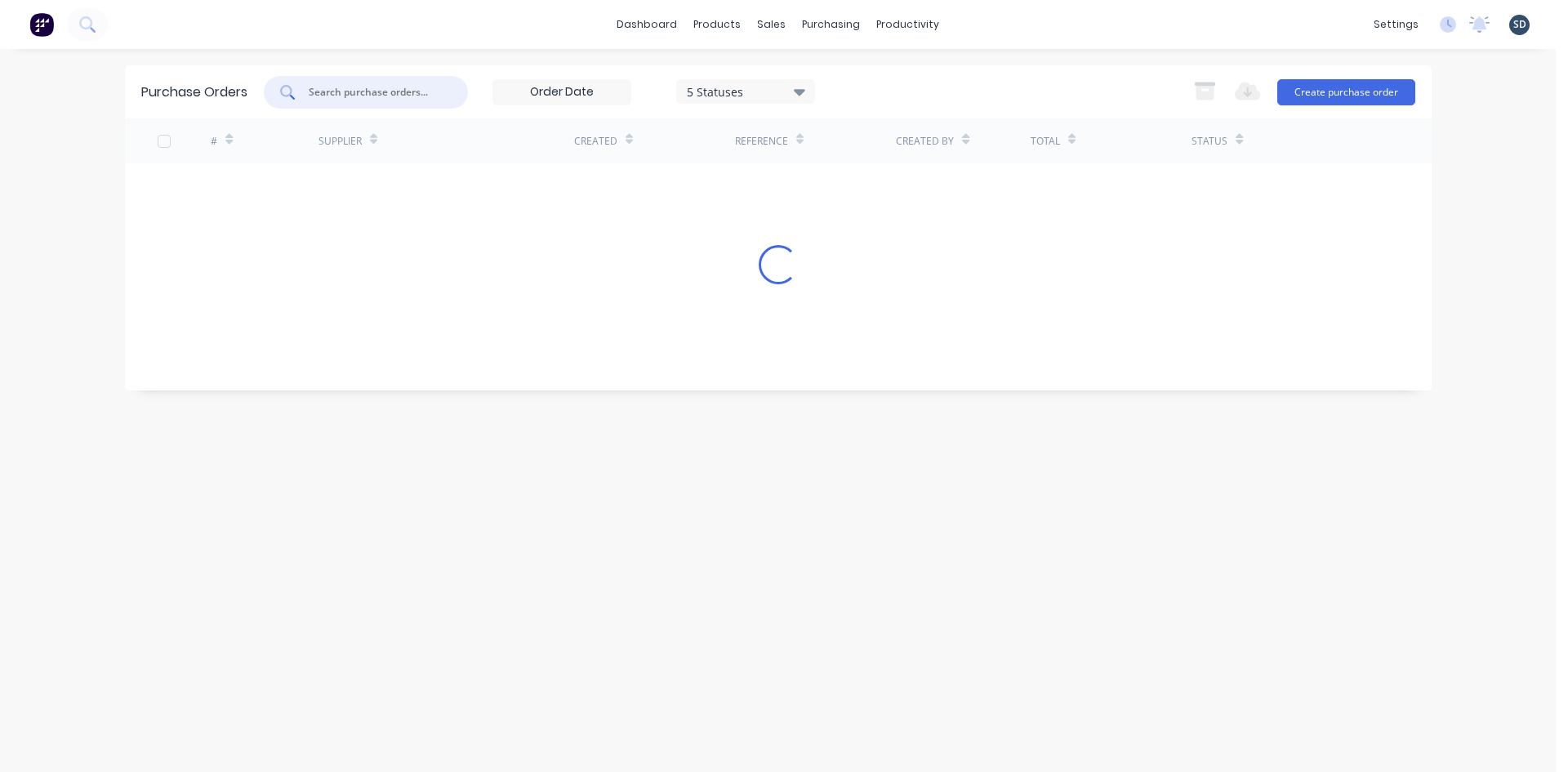
click at [479, 44] on div "dashboard products sales purchasing productivity dashboard products Product Cat…" at bounding box center [778, 24] width 1556 height 49
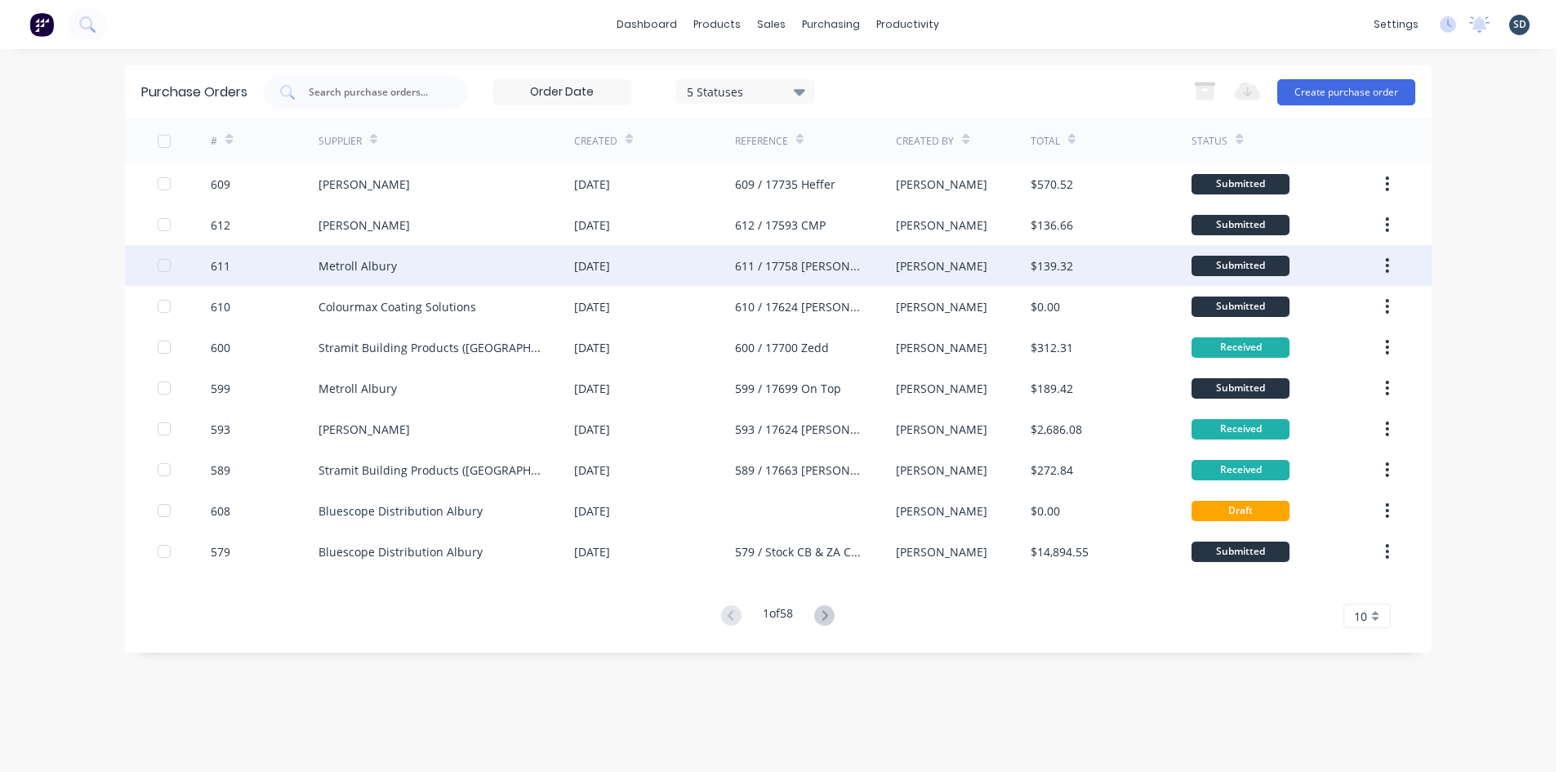
click at [472, 258] on div "Metroll Albury" at bounding box center [446, 266] width 256 height 41
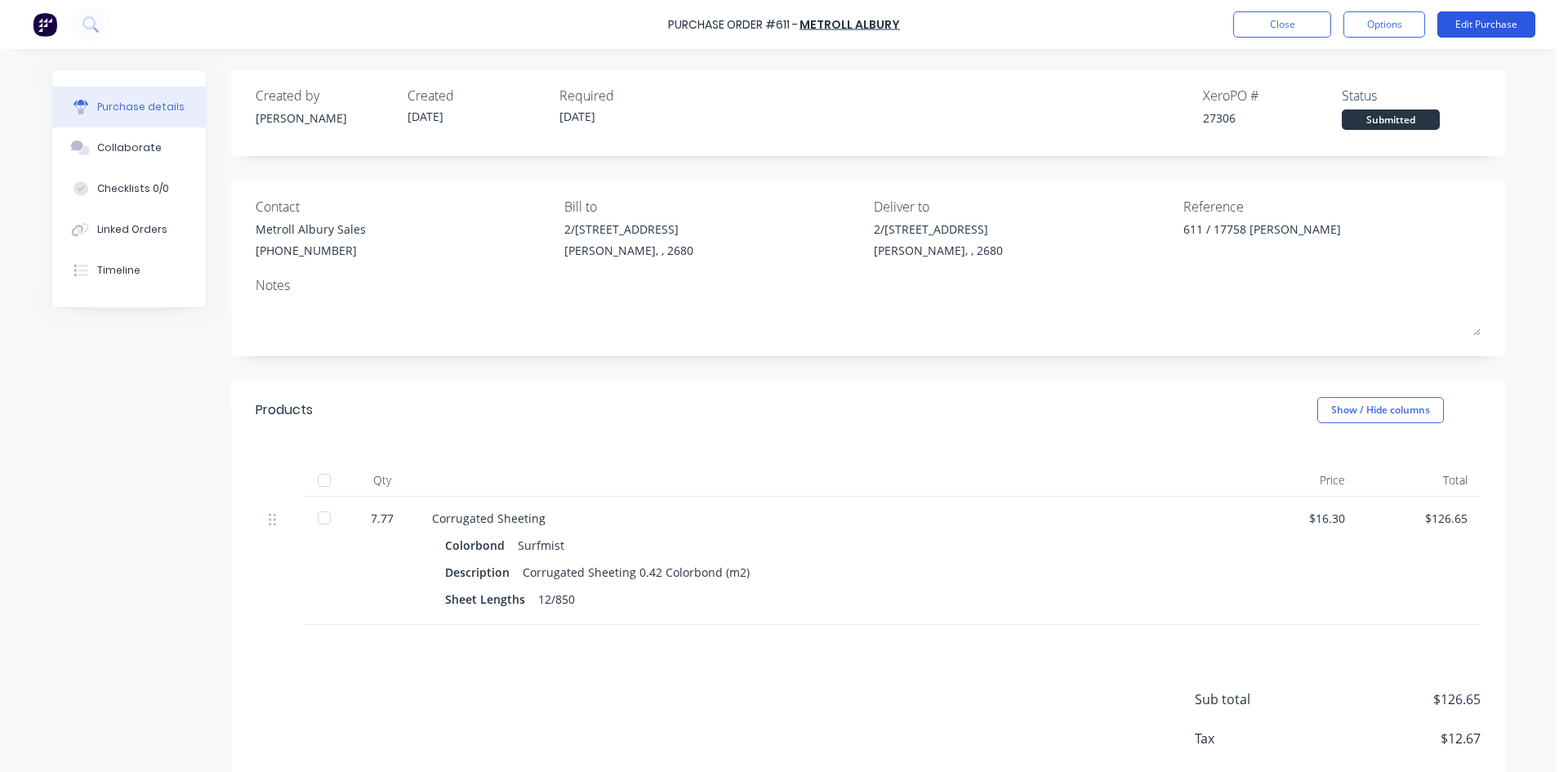
click at [1470, 23] on button "Edit Purchase" at bounding box center [1487, 24] width 98 height 26
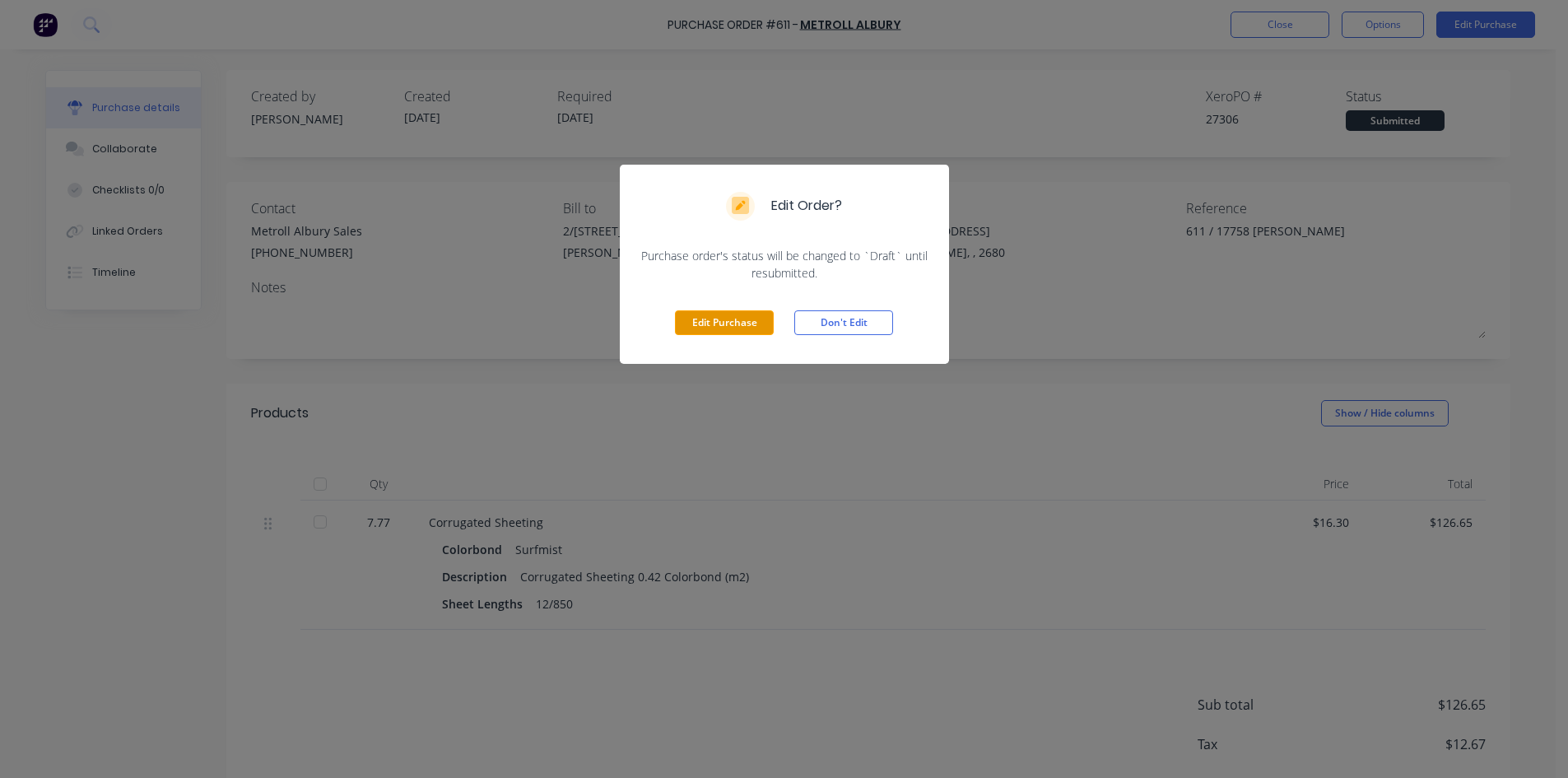
click at [762, 322] on button "Edit Purchase" at bounding box center [725, 322] width 99 height 24
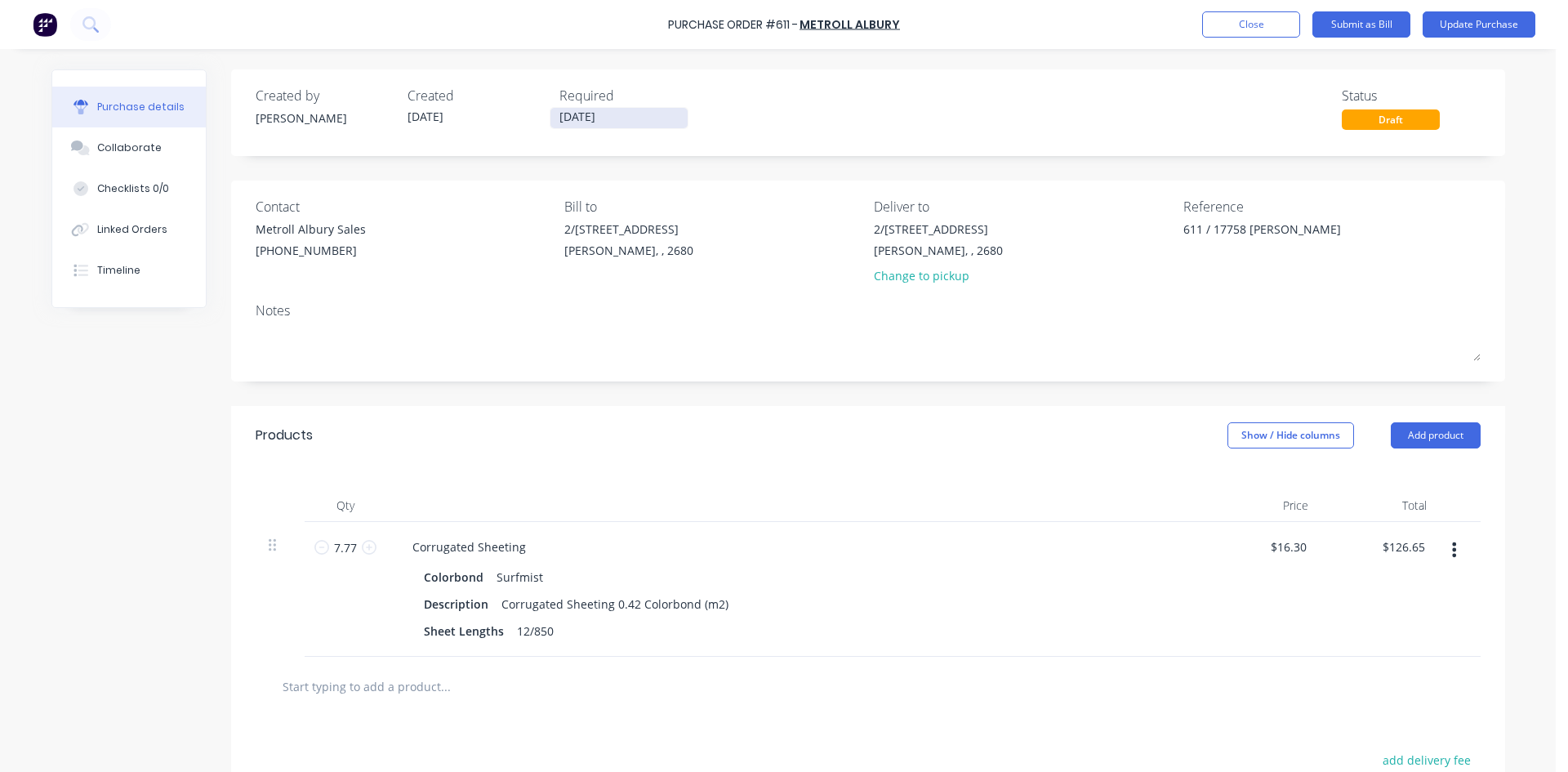
click at [642, 113] on input "[DATE]" at bounding box center [618, 118] width 137 height 21
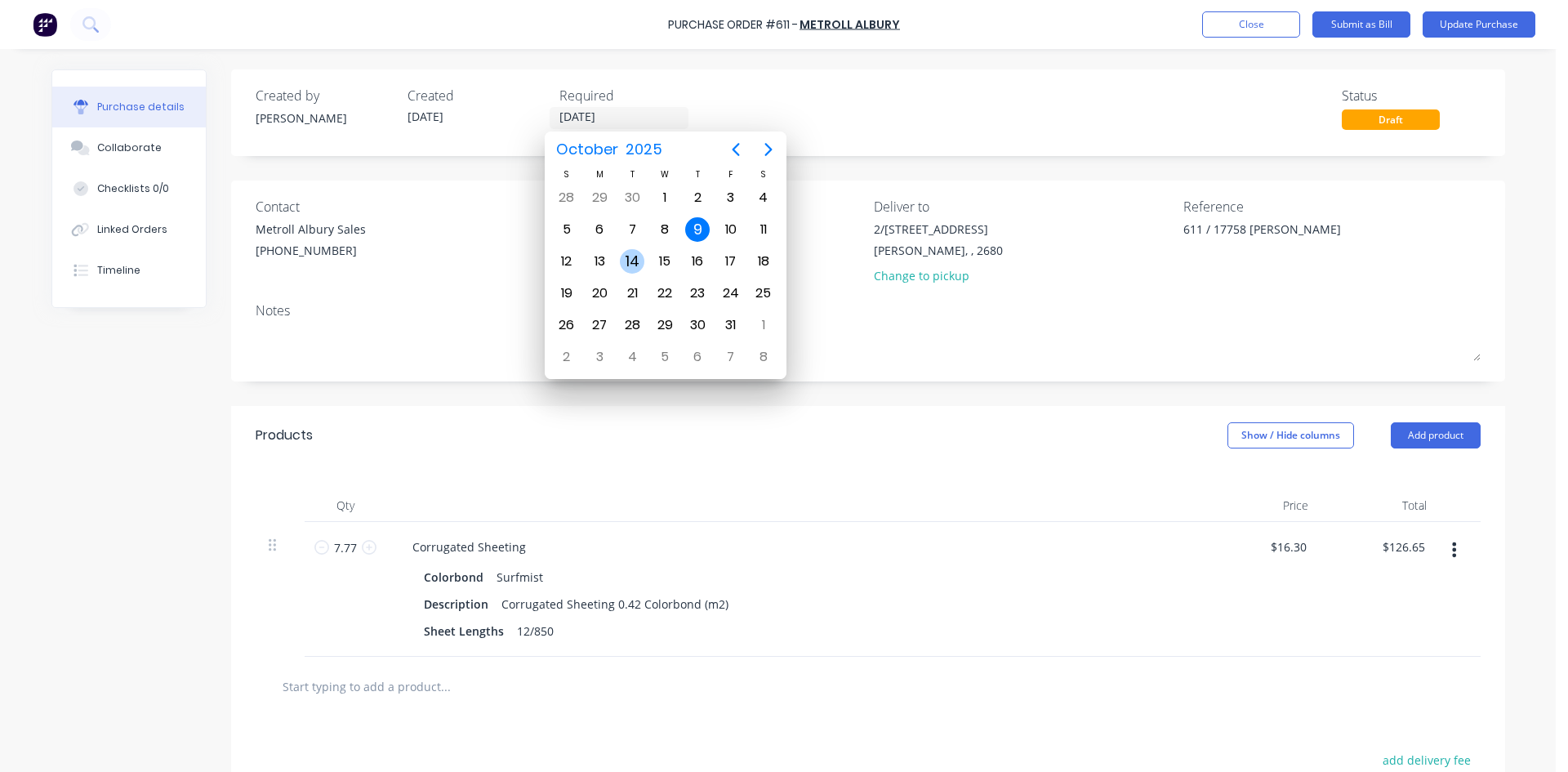
click at [636, 260] on div "14" at bounding box center [631, 261] width 24 height 24
type textarea "x"
type input "[DATE]"
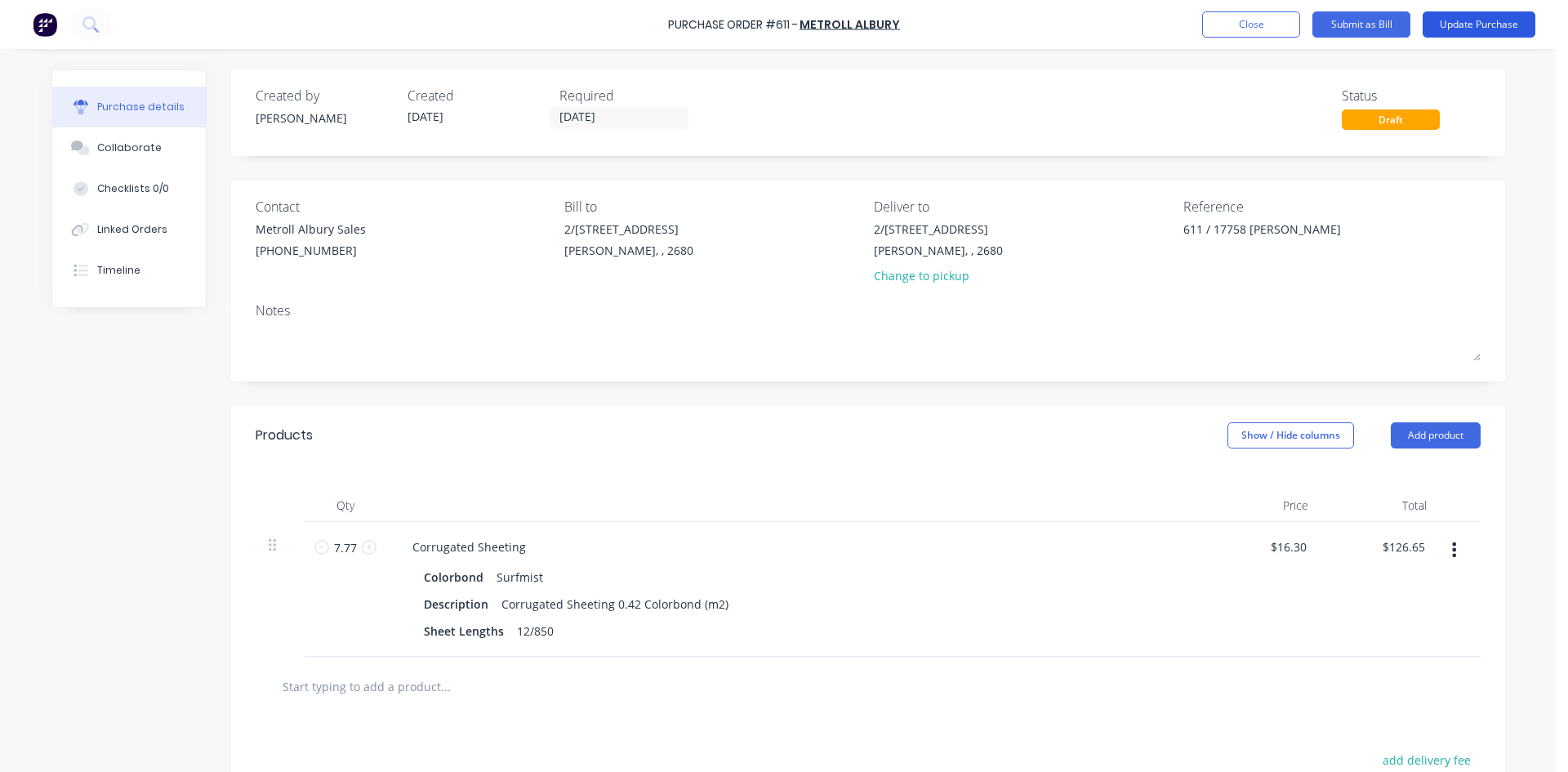
click at [1475, 28] on button "Update Purchase" at bounding box center [1479, 24] width 113 height 26
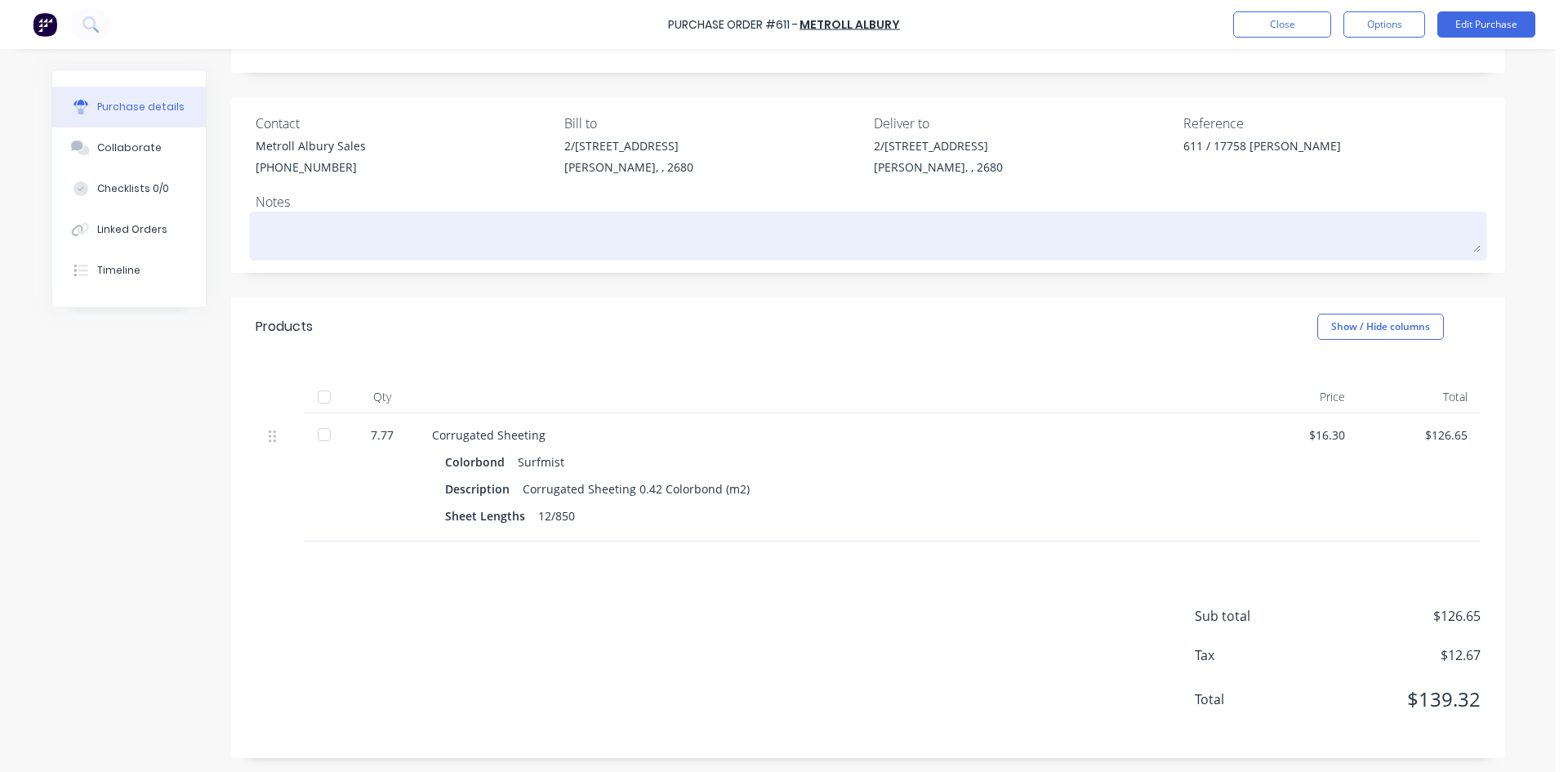
scroll to position [86, 0]
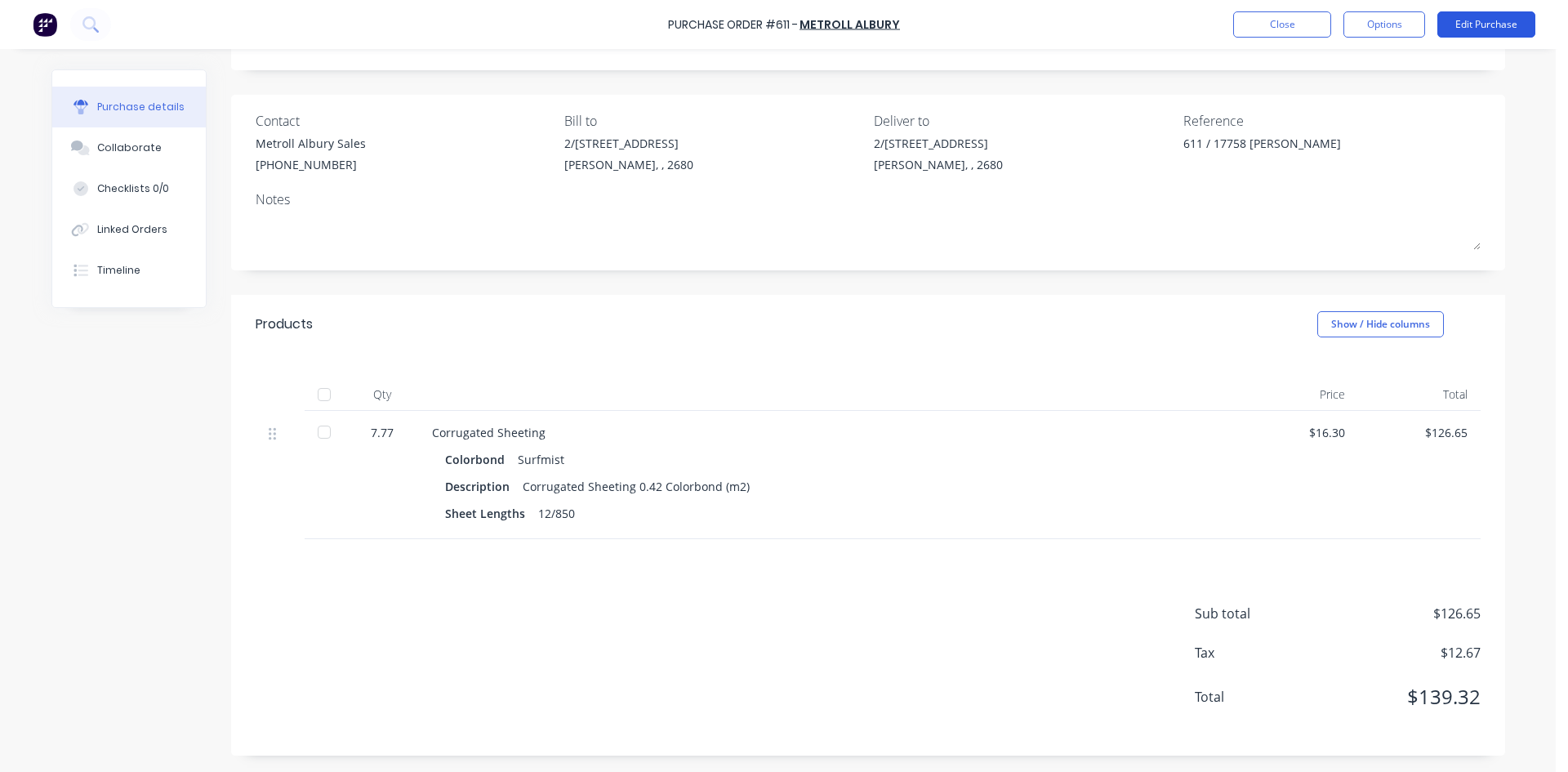
click at [1480, 29] on button "Edit Purchase" at bounding box center [1487, 24] width 98 height 26
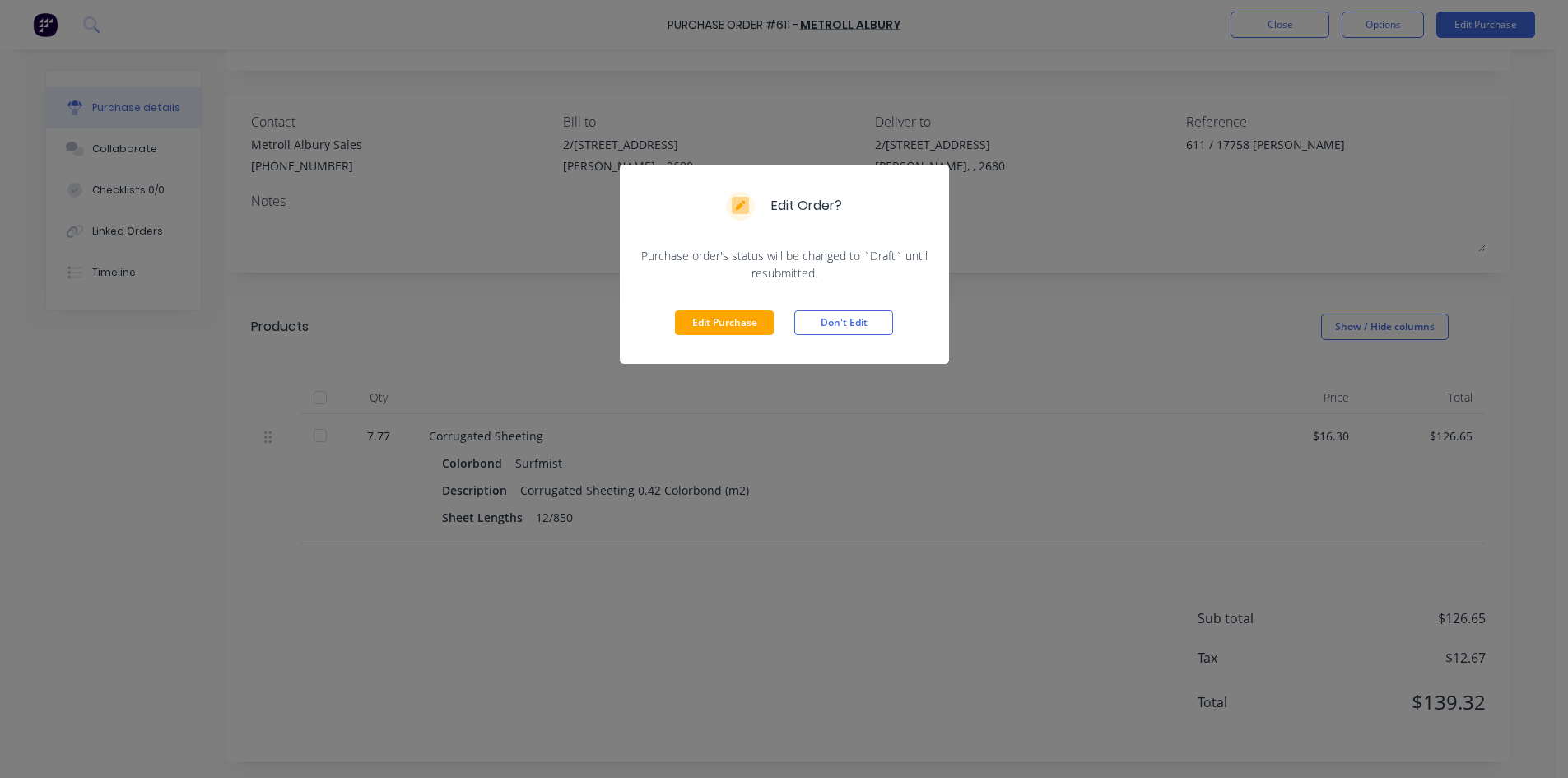
click at [727, 330] on button "Edit Purchase" at bounding box center [725, 322] width 99 height 24
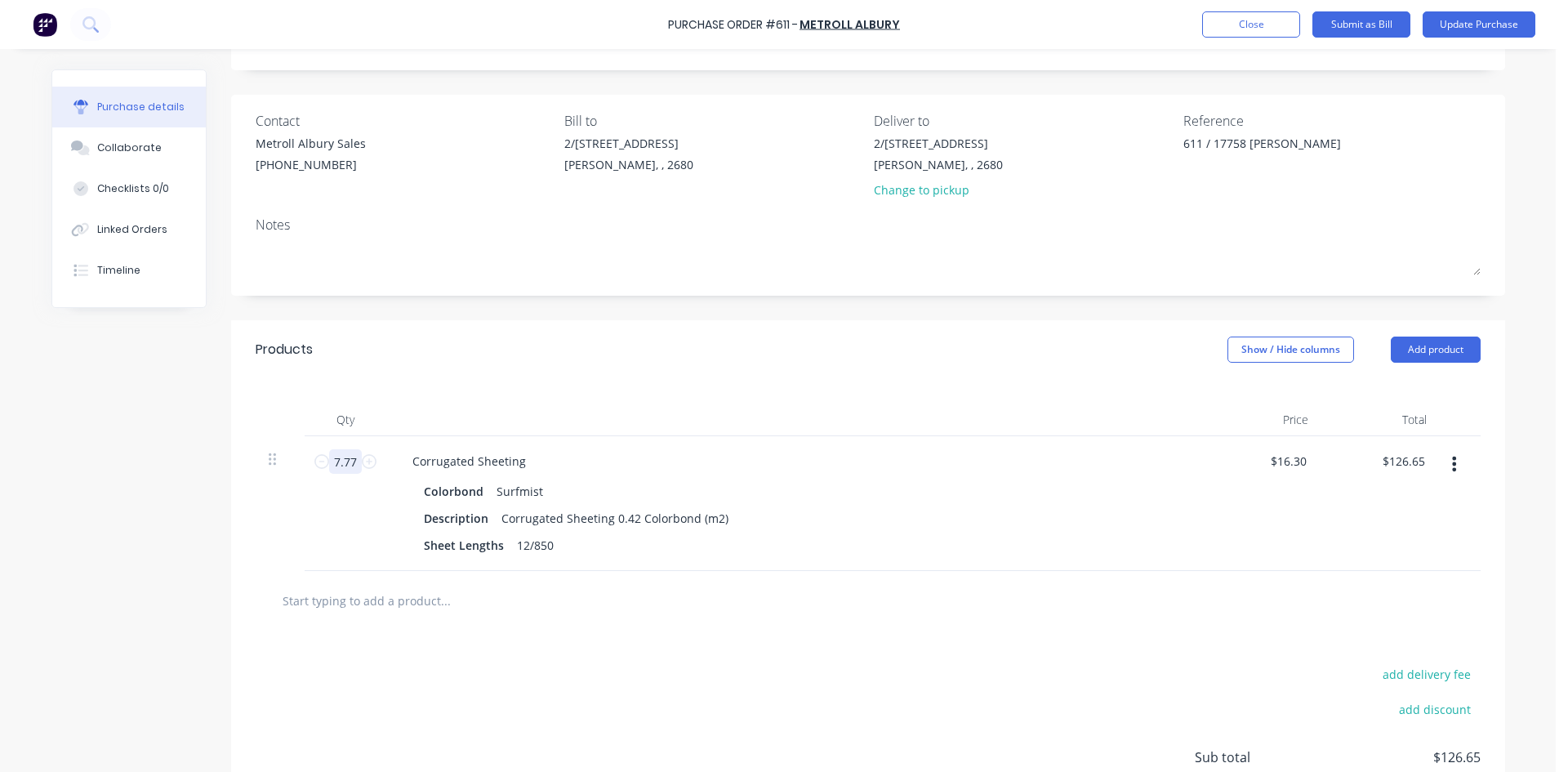
click at [347, 464] on input "7.77" at bounding box center [345, 461] width 33 height 24
click at [350, 460] on input "7.77" at bounding box center [345, 461] width 33 height 24
type textarea "x"
type input "7.772"
type input "$126.68"
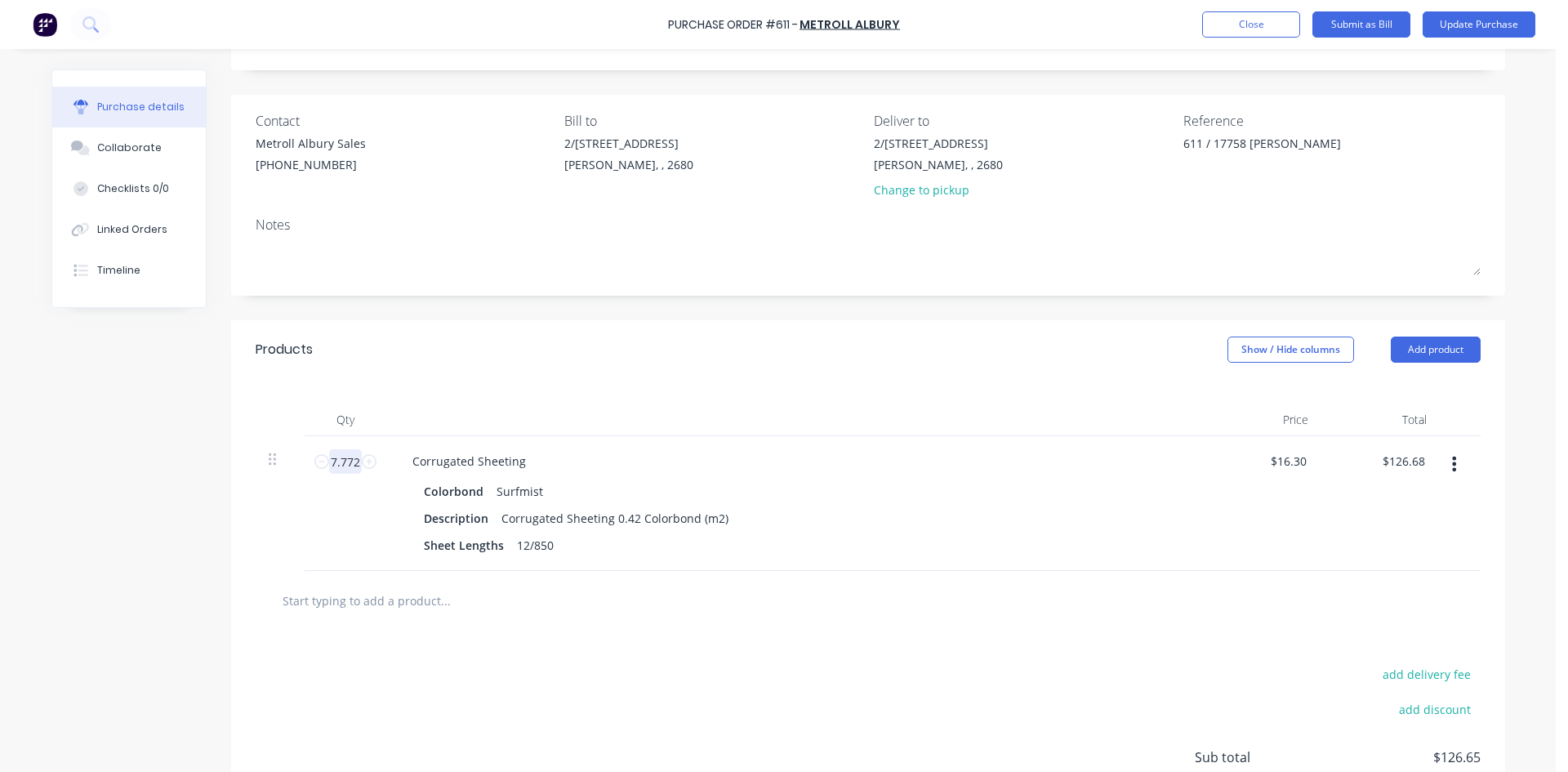
type textarea "x"
type input "7.772"
click at [619, 330] on div "Products Show / Hide columns Add product" at bounding box center [868, 350] width 1274 height 59
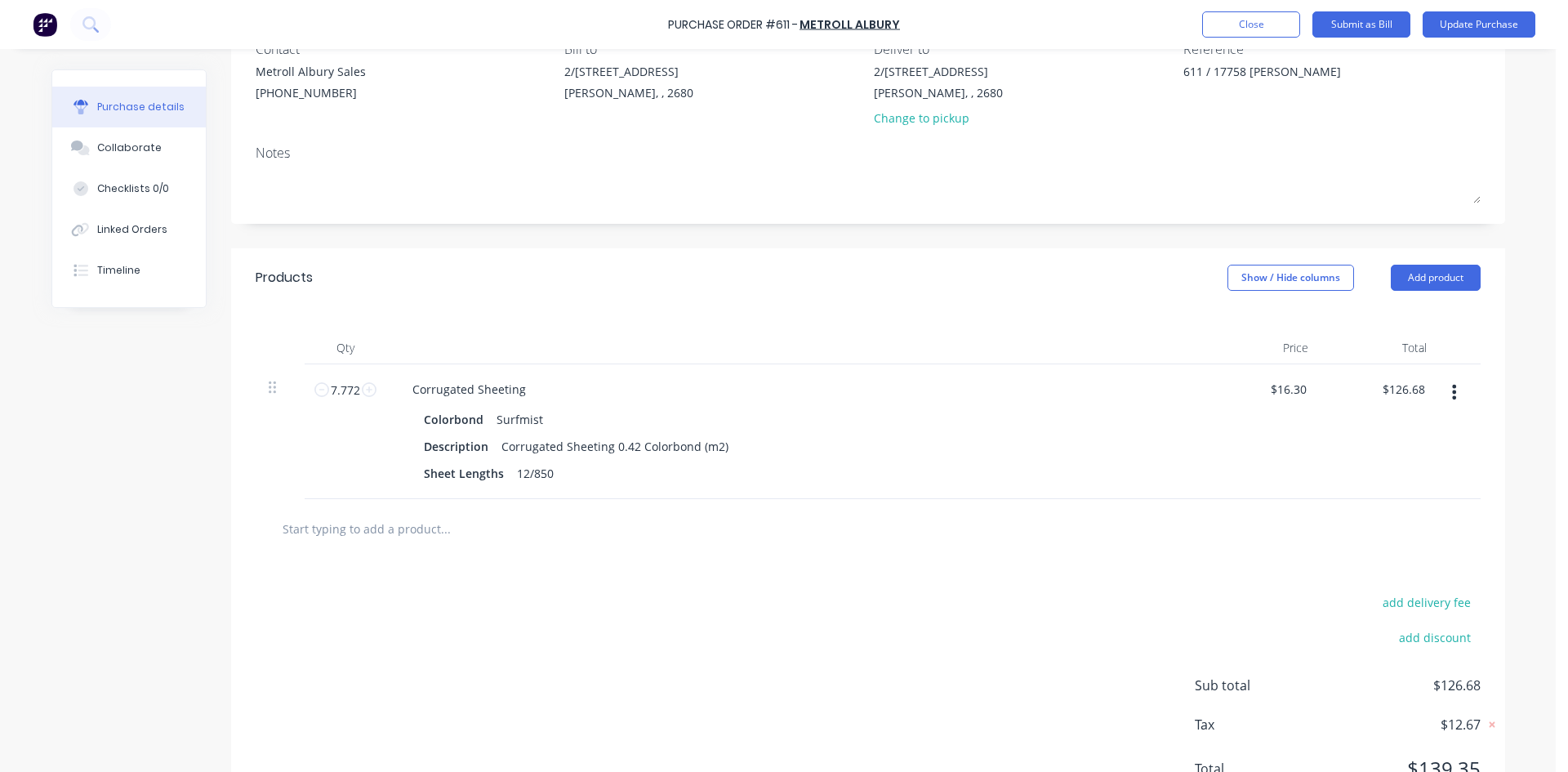
scroll to position [230, 0]
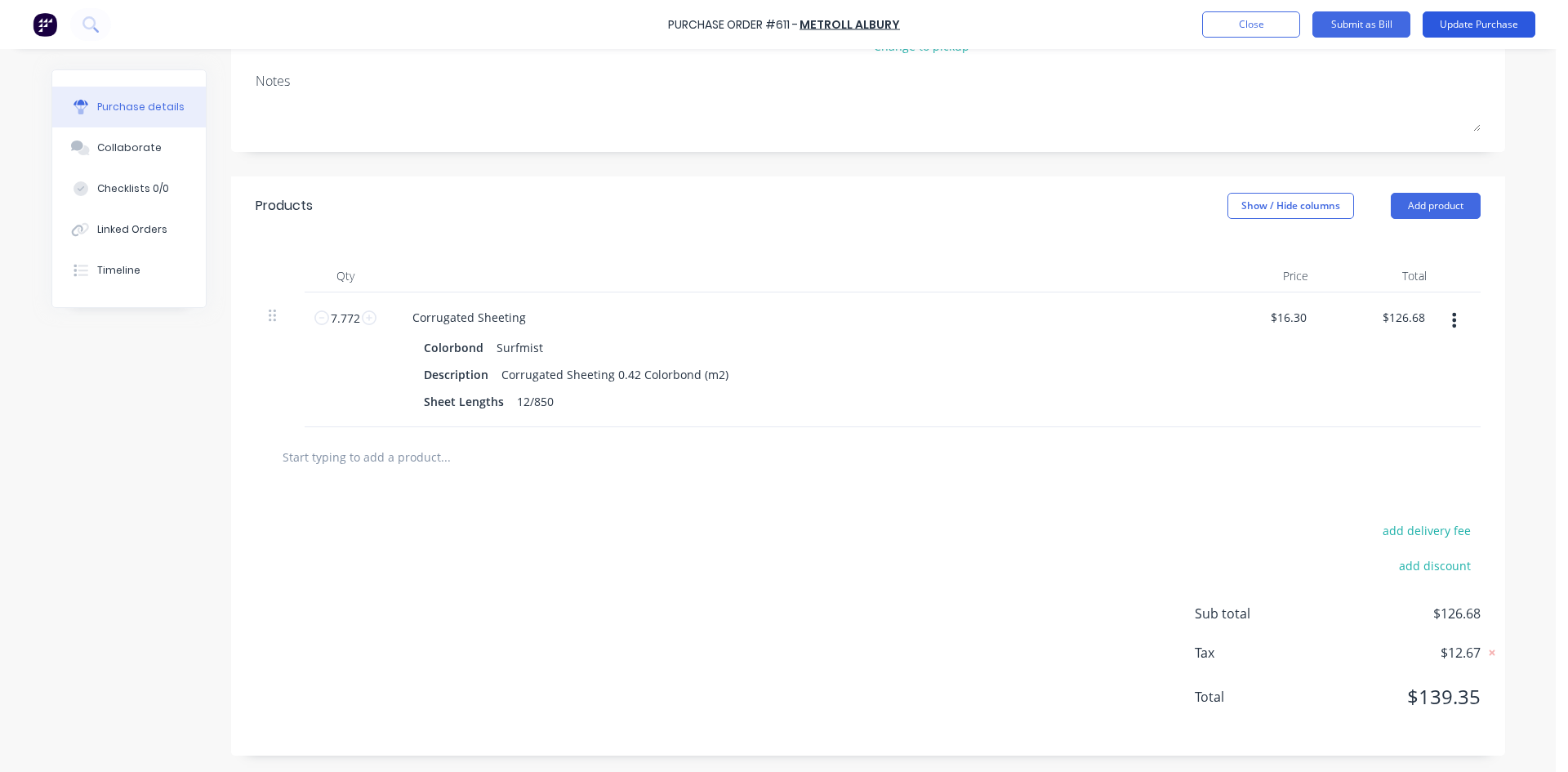
click at [1483, 23] on button "Update Purchase" at bounding box center [1479, 24] width 113 height 26
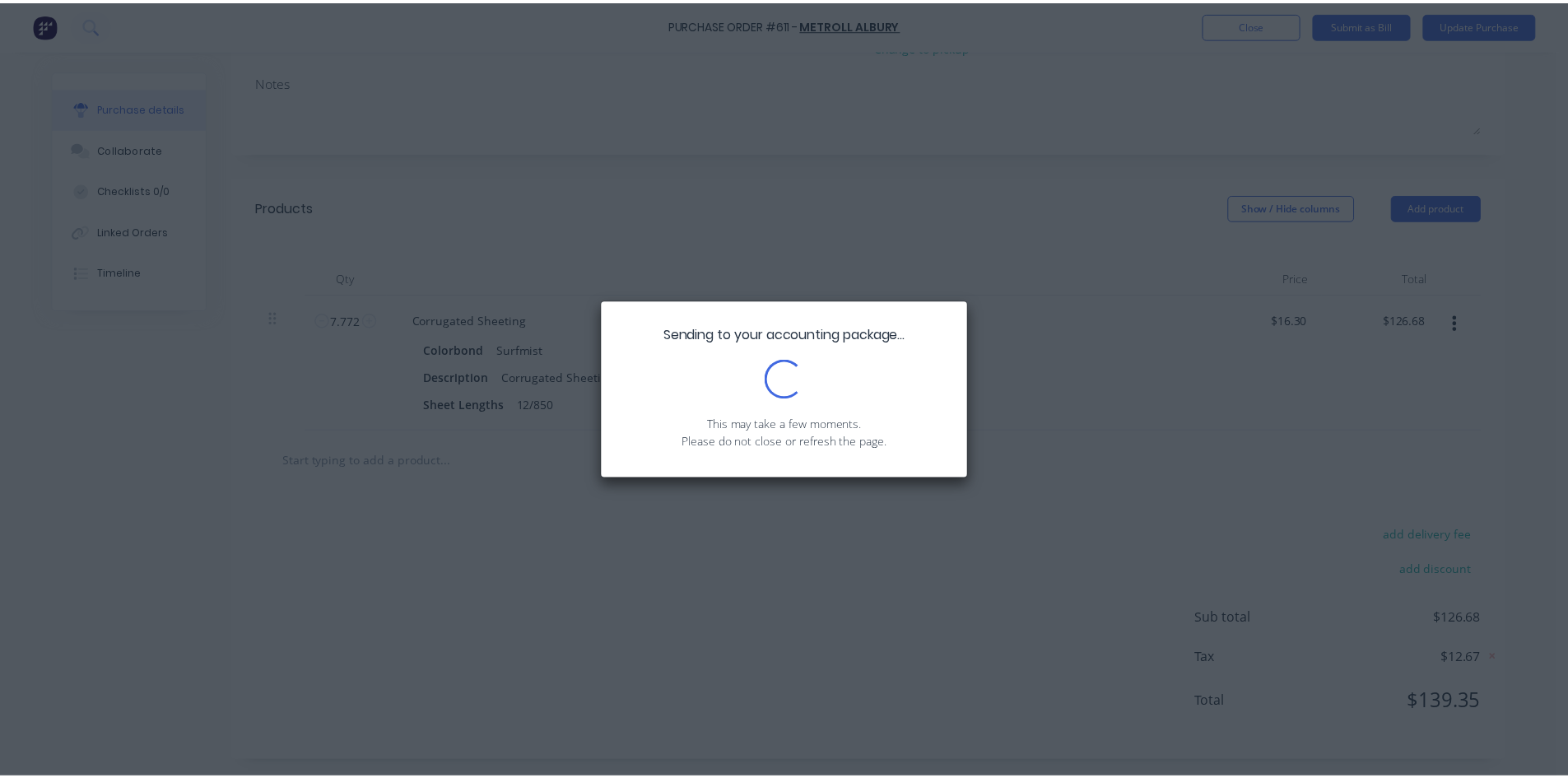
scroll to position [0, 0]
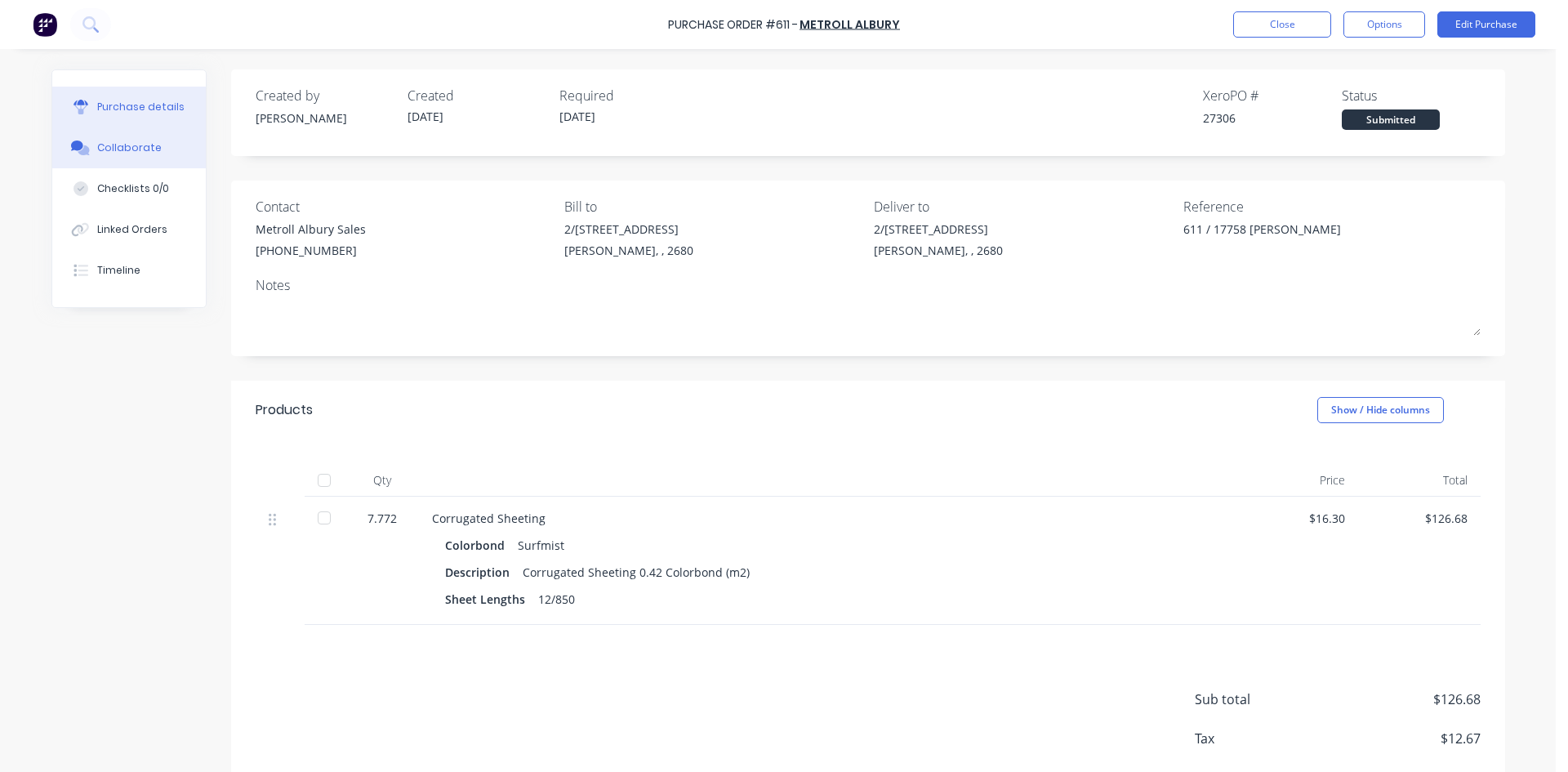
click at [146, 136] on button "Collaborate" at bounding box center [129, 148] width 154 height 41
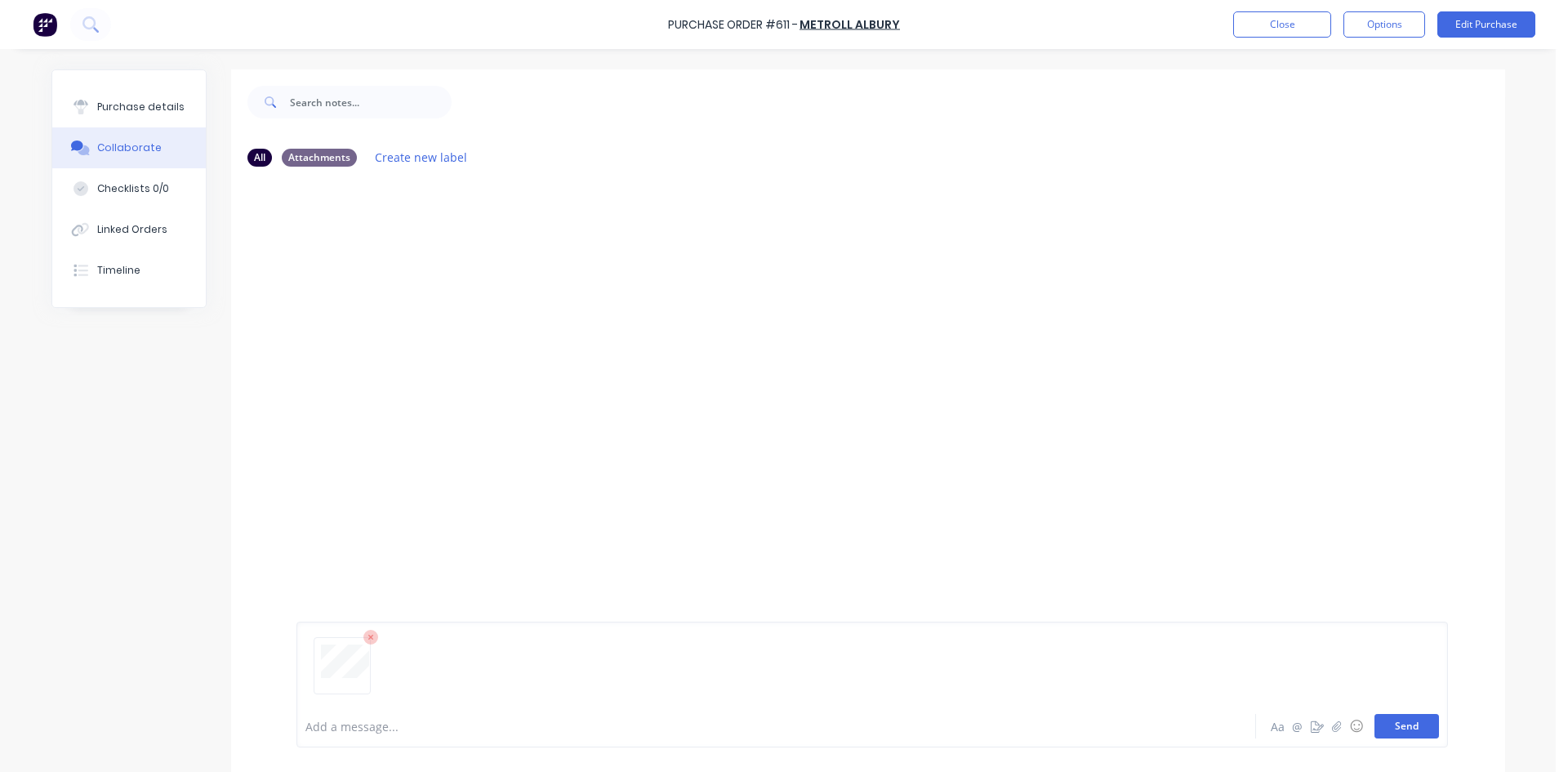
click at [1397, 728] on button "Send" at bounding box center [1407, 725] width 64 height 24
click at [156, 104] on div "Purchase details" at bounding box center [141, 106] width 88 height 14
type textarea "x"
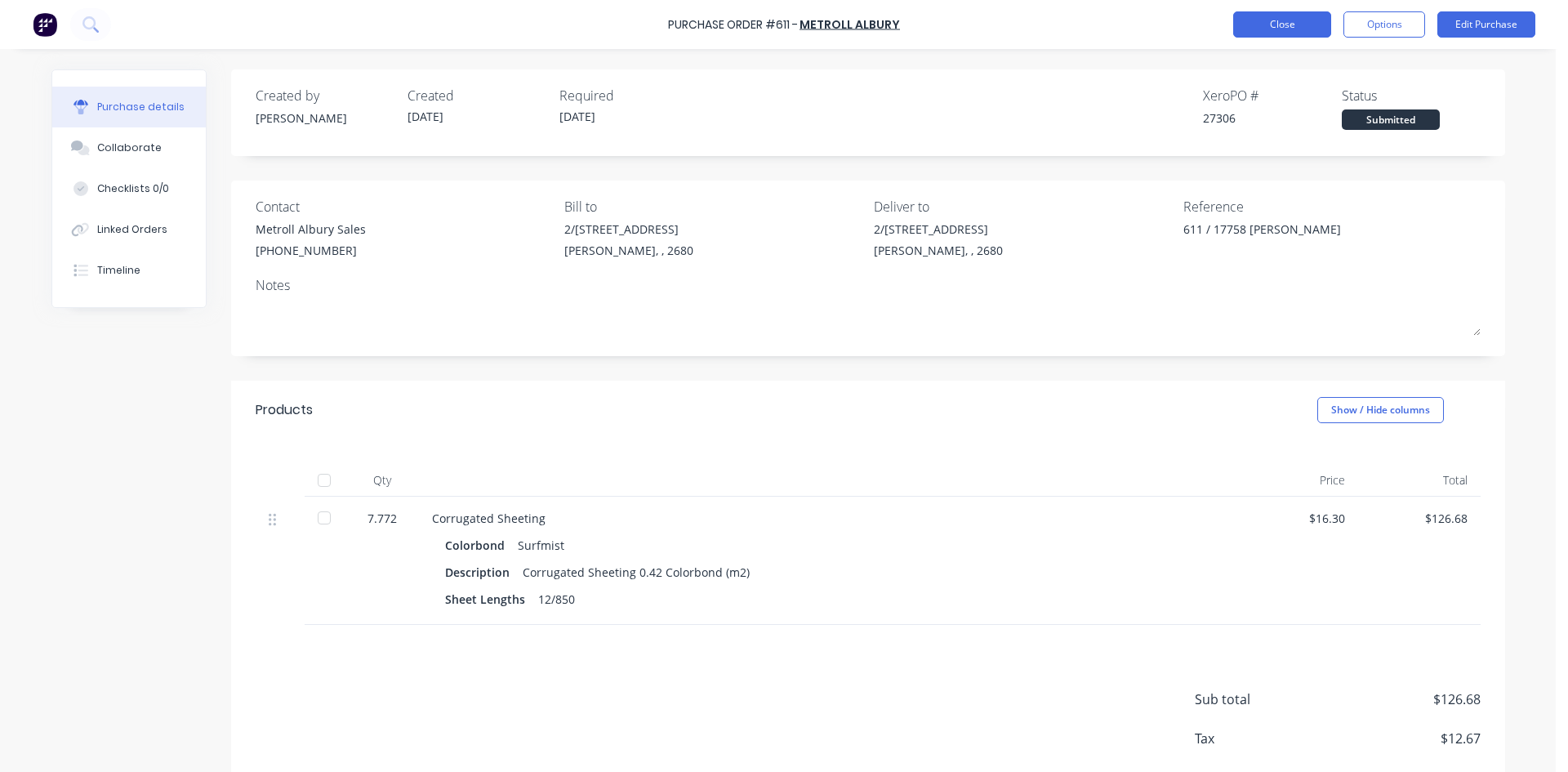
click at [1287, 26] on button "Close" at bounding box center [1283, 24] width 98 height 26
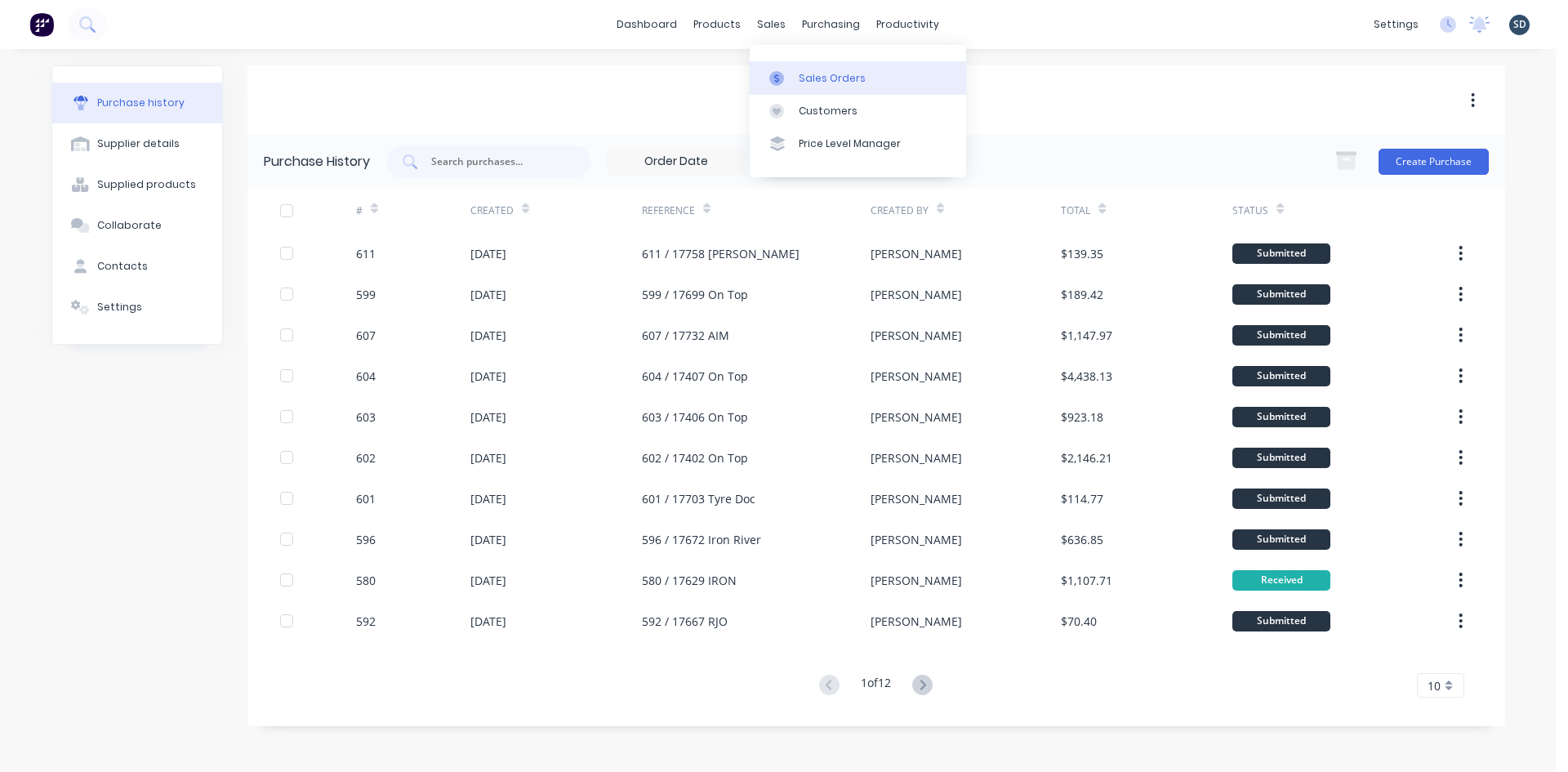
click at [809, 74] on div "Sales Orders" at bounding box center [832, 78] width 67 height 14
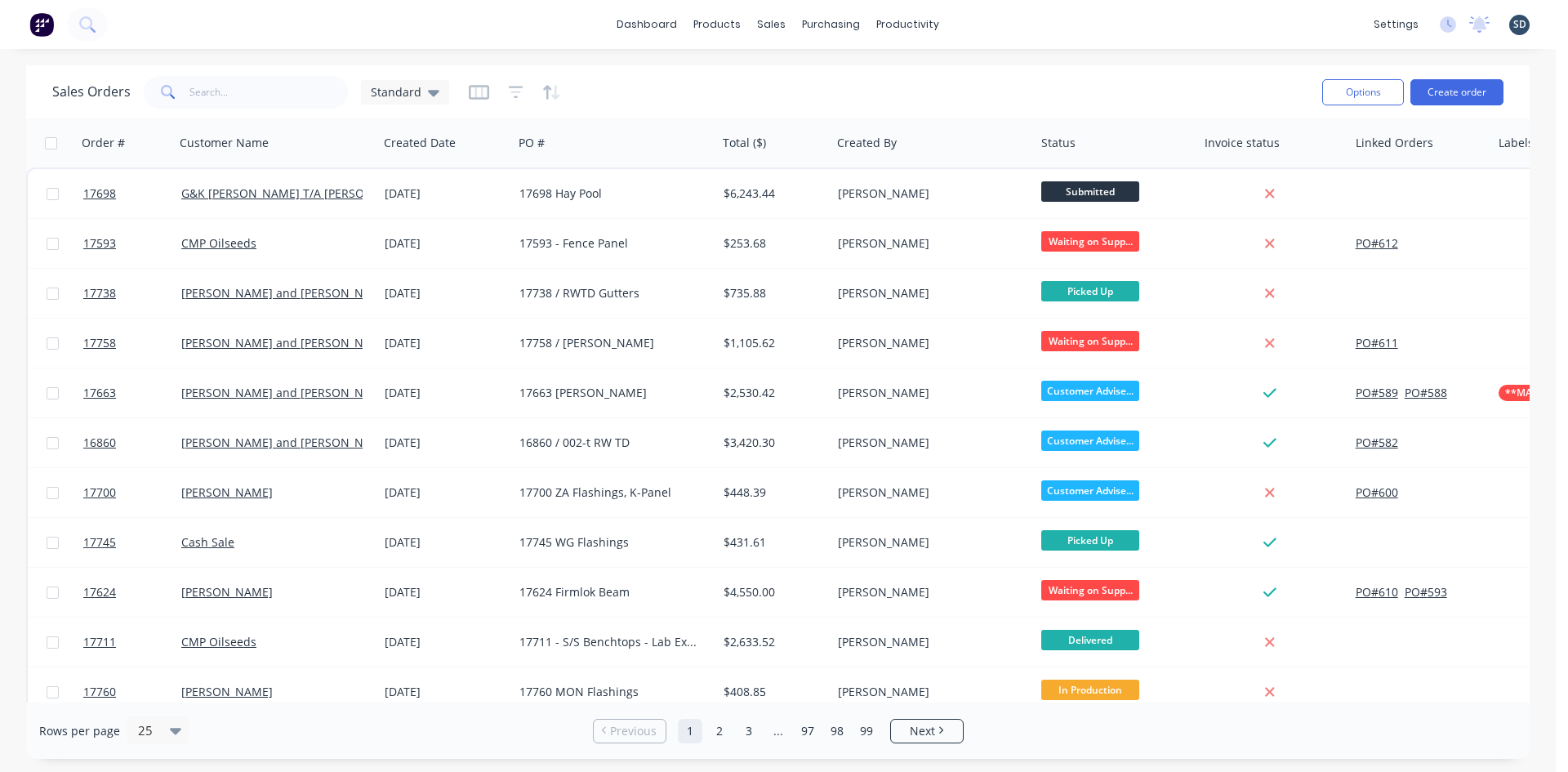
click at [1004, 22] on div "dashboard products sales purchasing productivity dashboard products Product Cat…" at bounding box center [778, 24] width 1556 height 49
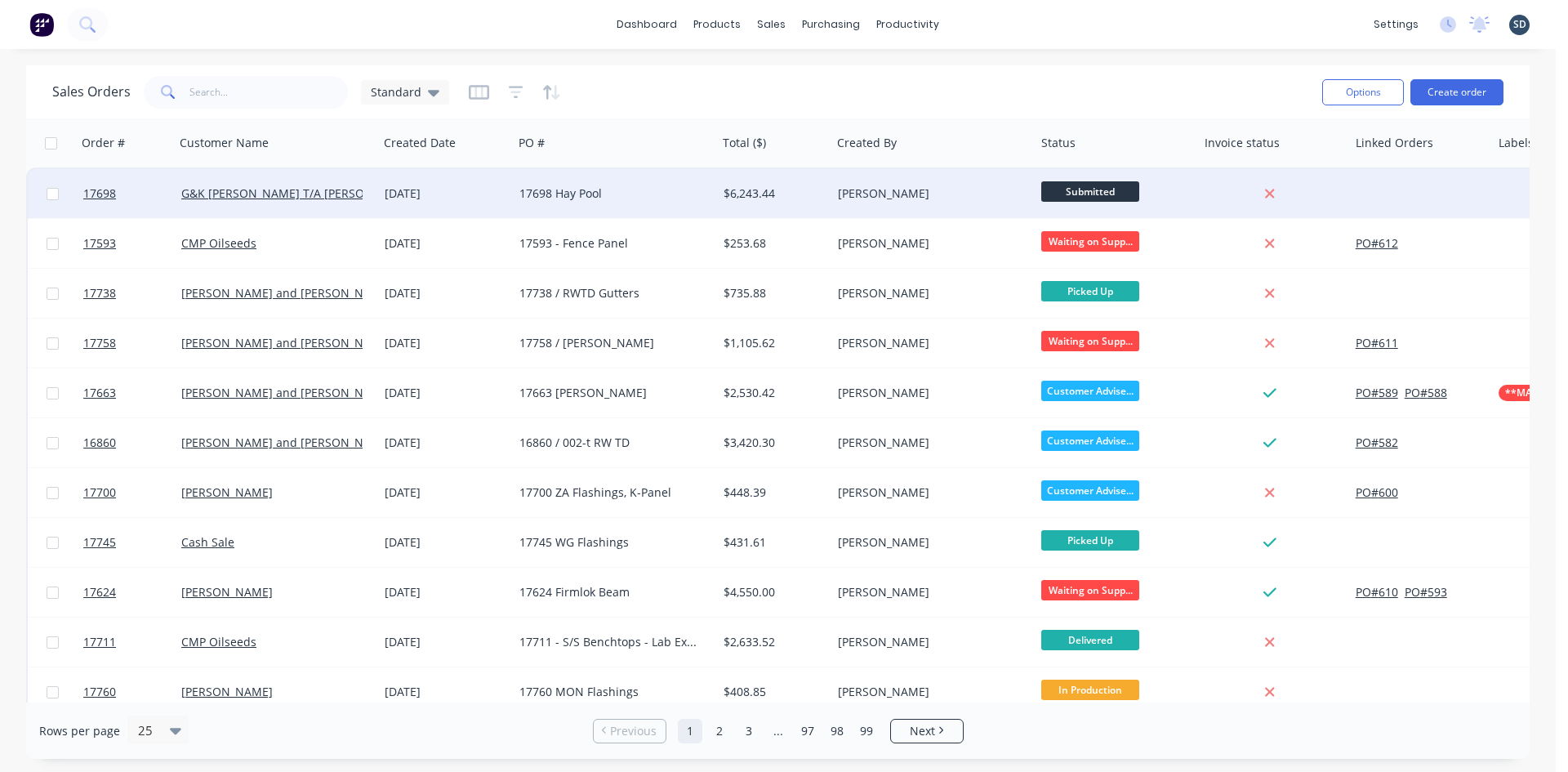
click at [494, 208] on div "[DATE]" at bounding box center [445, 193] width 135 height 49
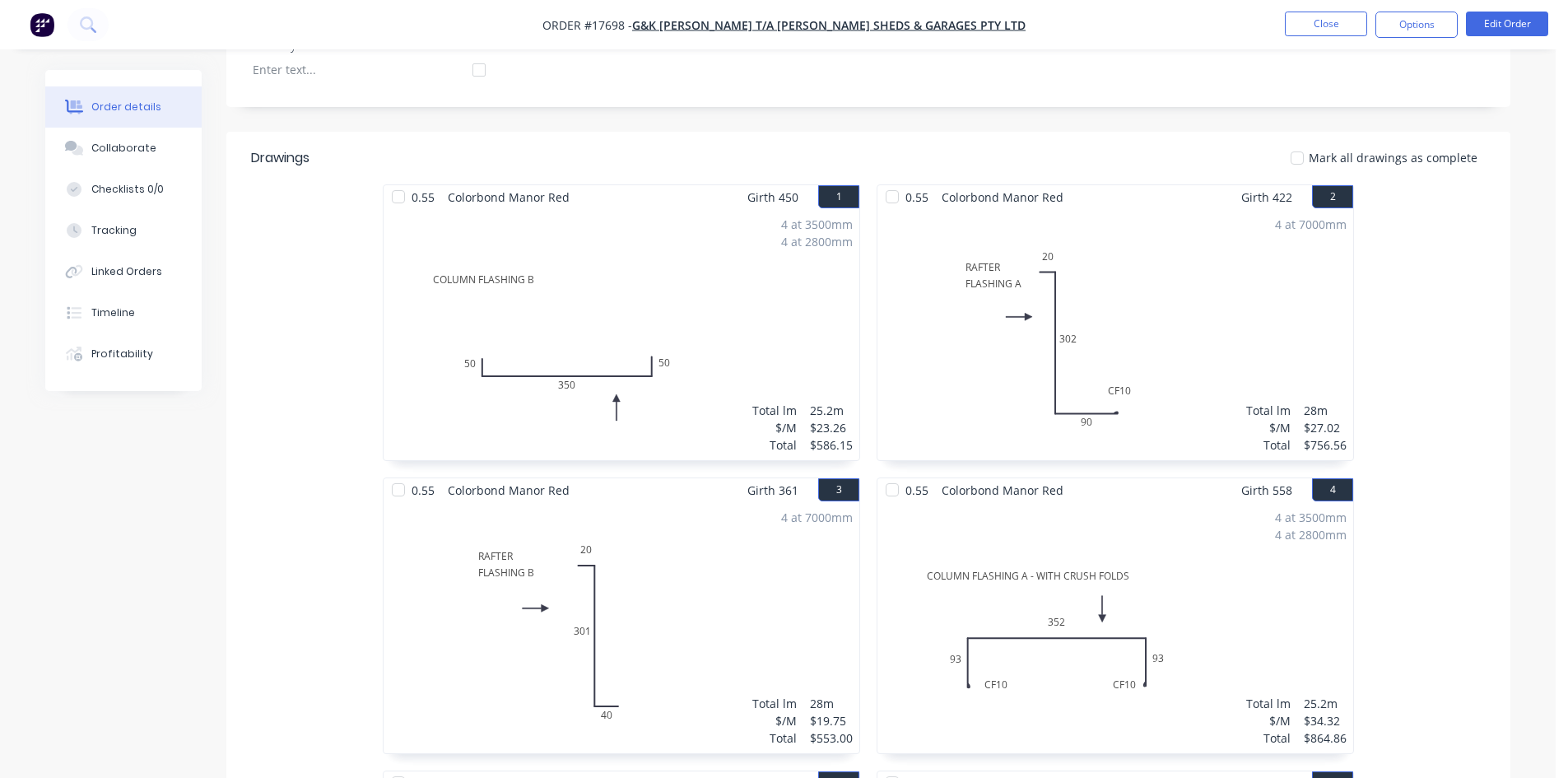
scroll to position [905, 0]
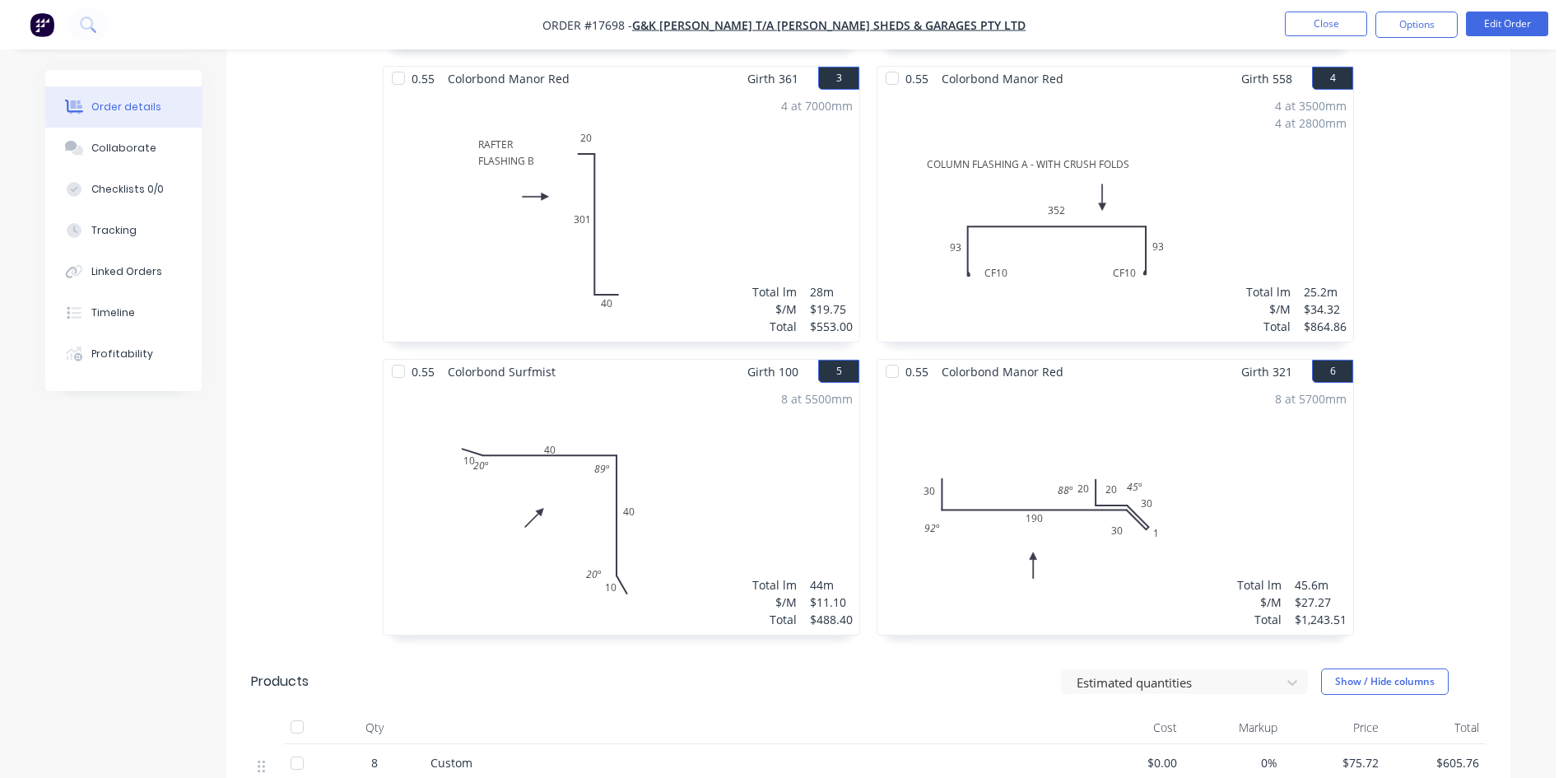
click at [774, 469] on div "8 at 5500mm Total lm $/M Total 44m $11.10 $488.40" at bounding box center [622, 509] width 476 height 252
click at [772, 441] on div "8 at 5500mm Total lm $/M Total 44m $11.10 $488.40" at bounding box center [622, 509] width 476 height 252
click at [1521, 14] on button "Edit Order" at bounding box center [1506, 23] width 82 height 24
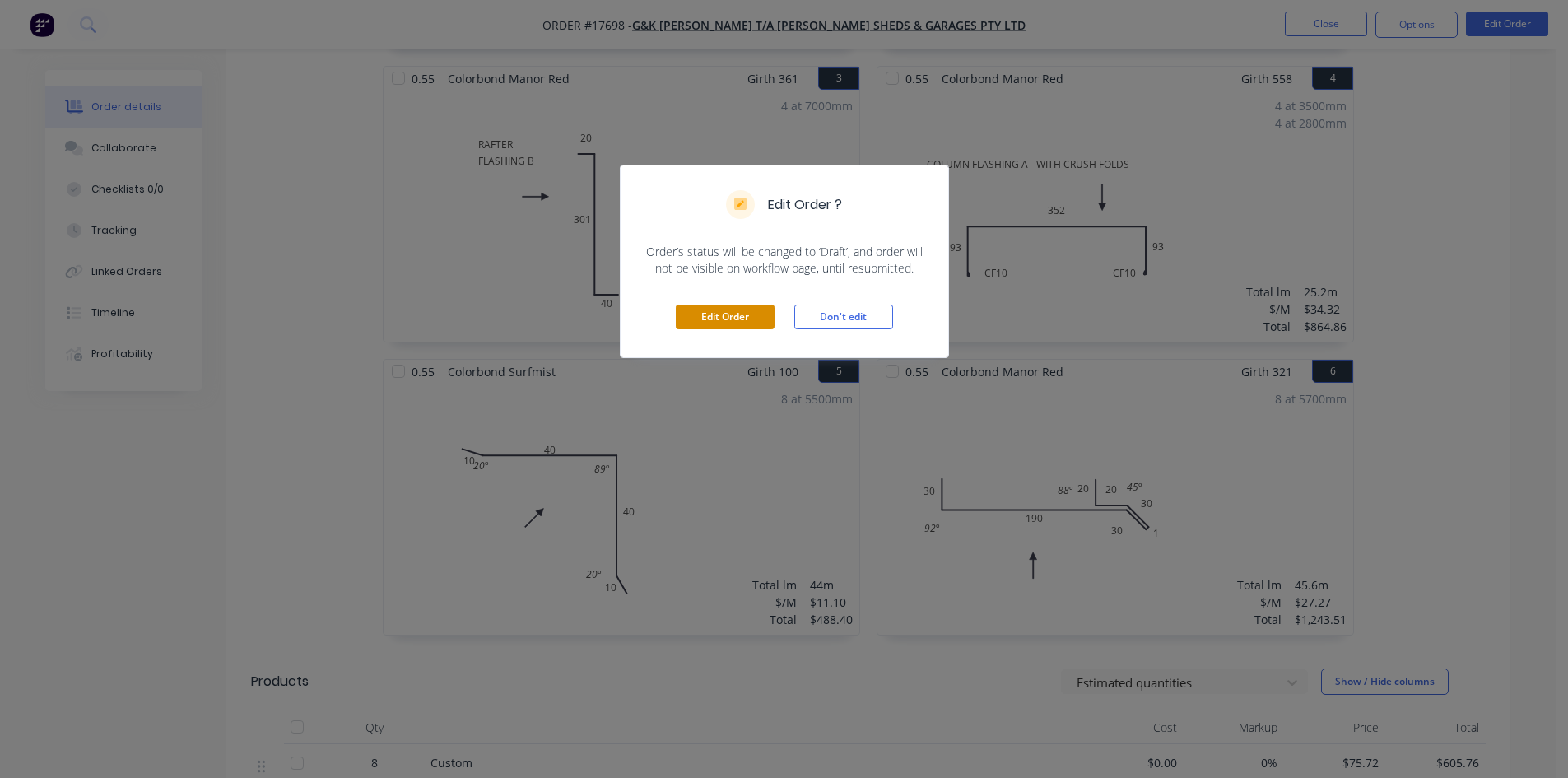
click at [741, 308] on button "Edit Order" at bounding box center [725, 316] width 99 height 24
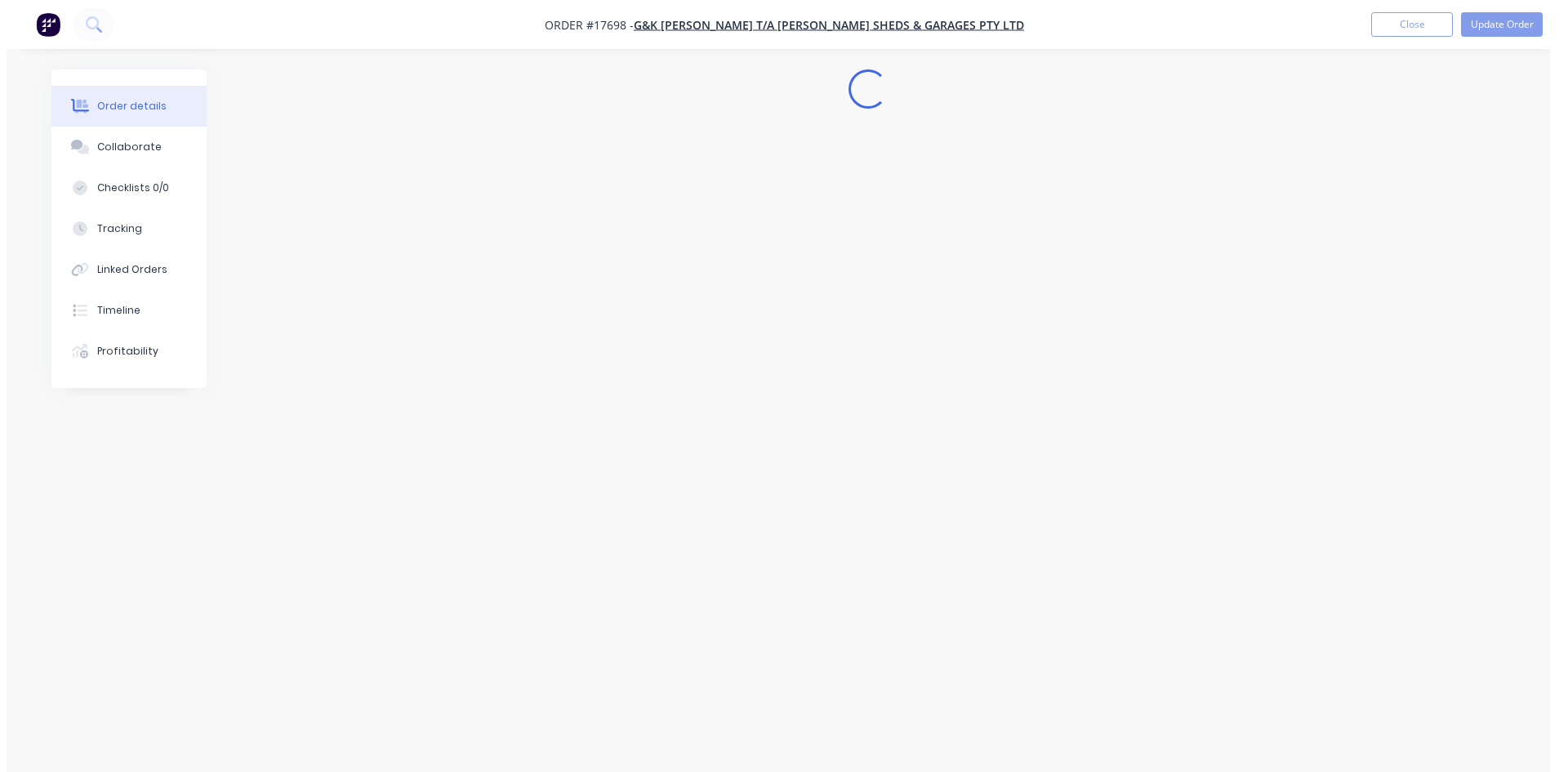
scroll to position [0, 0]
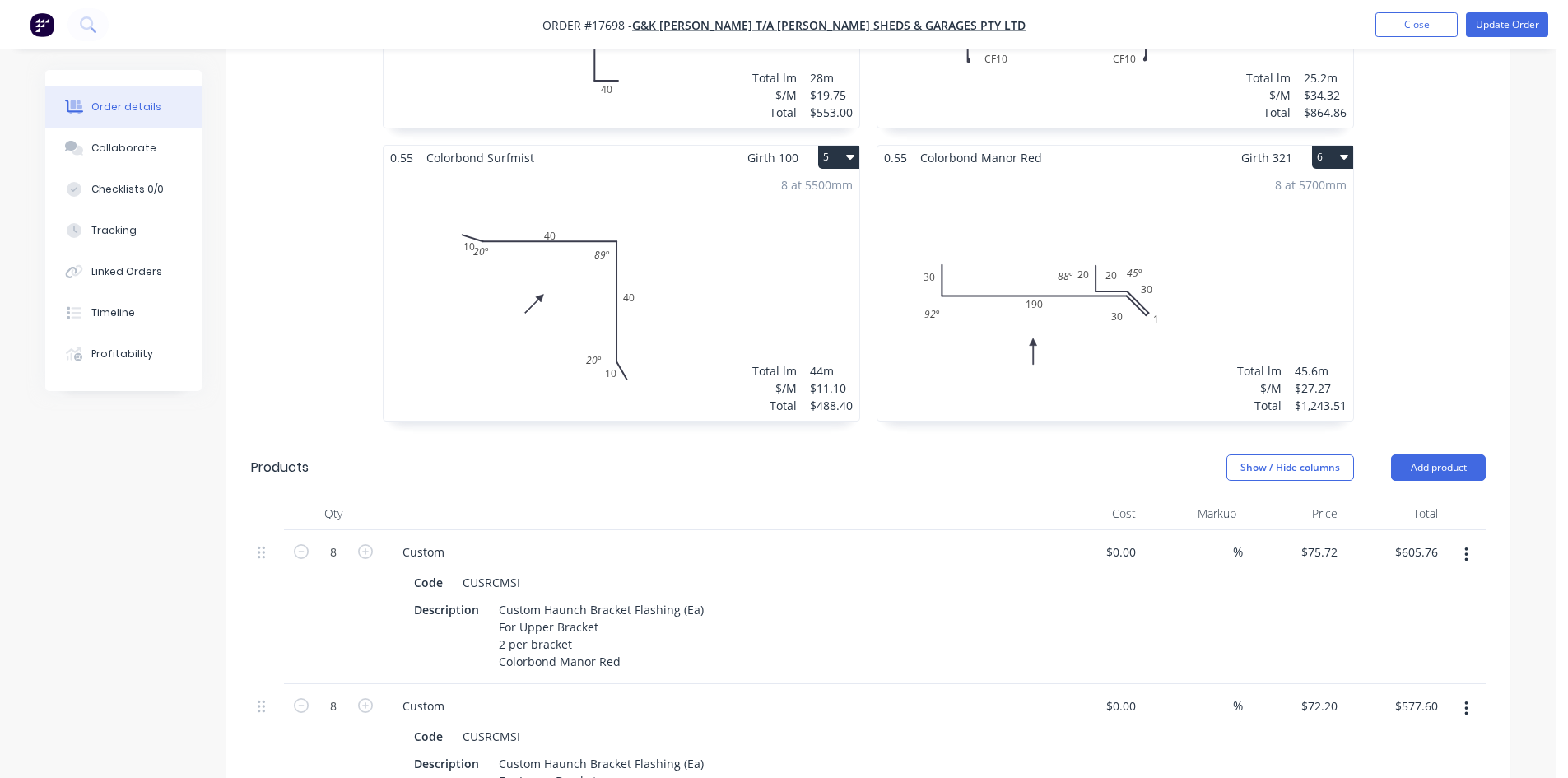
click at [725, 233] on div "8 at 5500mm Total lm $/M Total 44m $11.10 $488.40" at bounding box center [622, 295] width 476 height 252
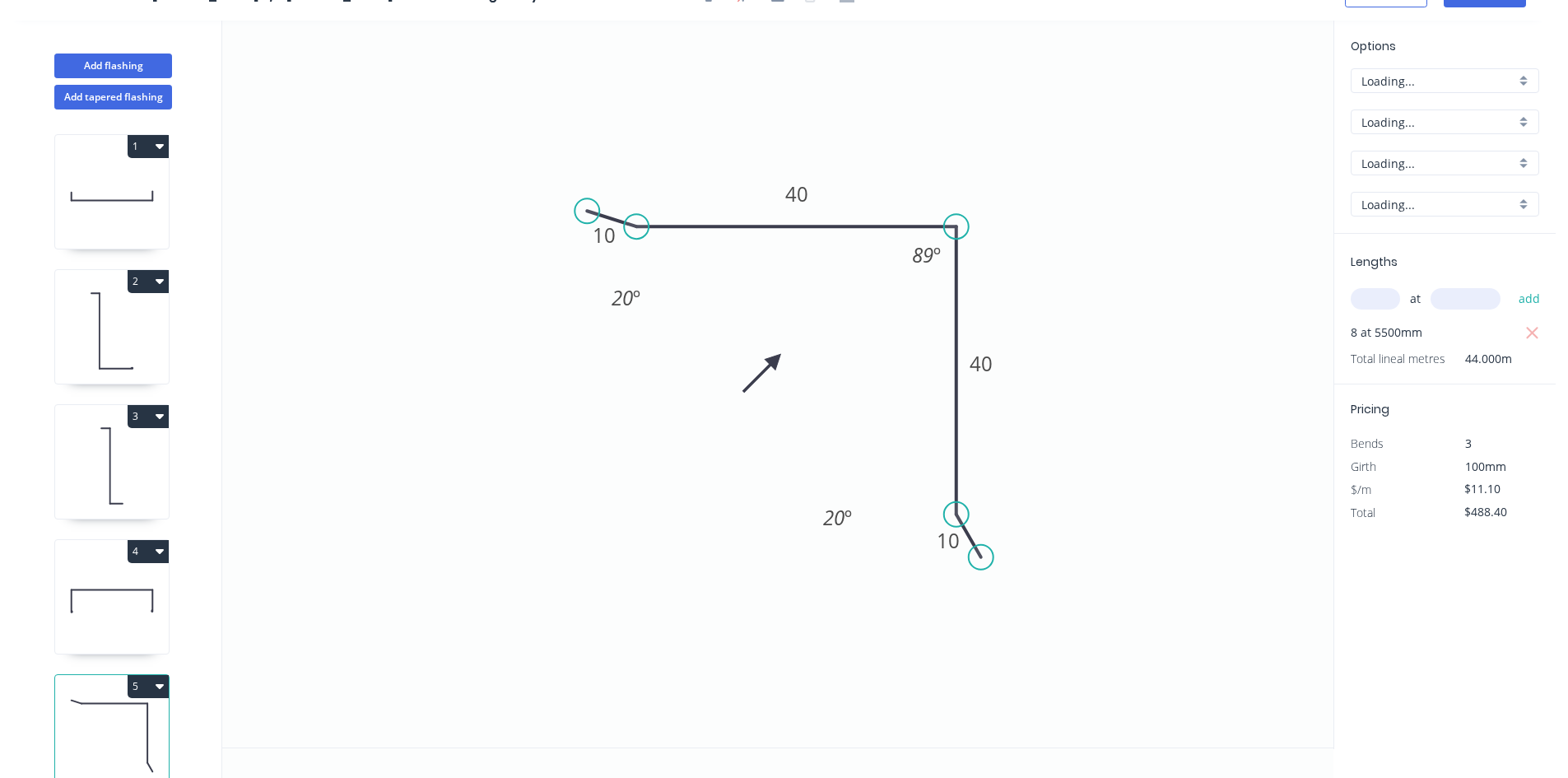
scroll to position [31, 0]
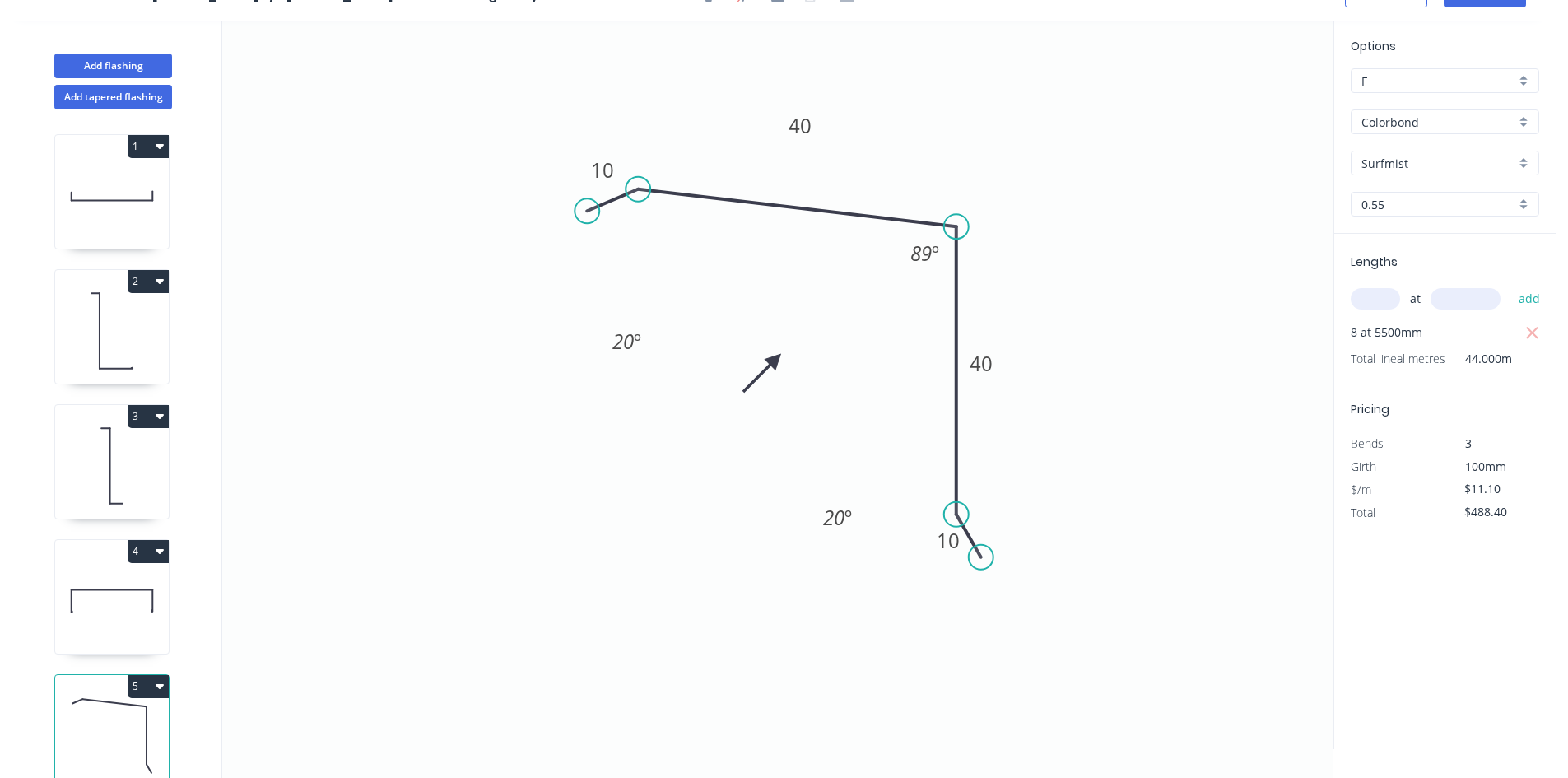
drag, startPoint x: 640, startPoint y: 224, endPoint x: 638, endPoint y: 189, distance: 35.1
click at [638, 189] on circle at bounding box center [637, 188] width 24 height 24
drag, startPoint x: 580, startPoint y: 204, endPoint x: 588, endPoint y: 160, distance: 44.7
click at [588, 160] on circle at bounding box center [588, 160] width 24 height 24
click at [921, 252] on tspan "89" at bounding box center [921, 253] width 22 height 27
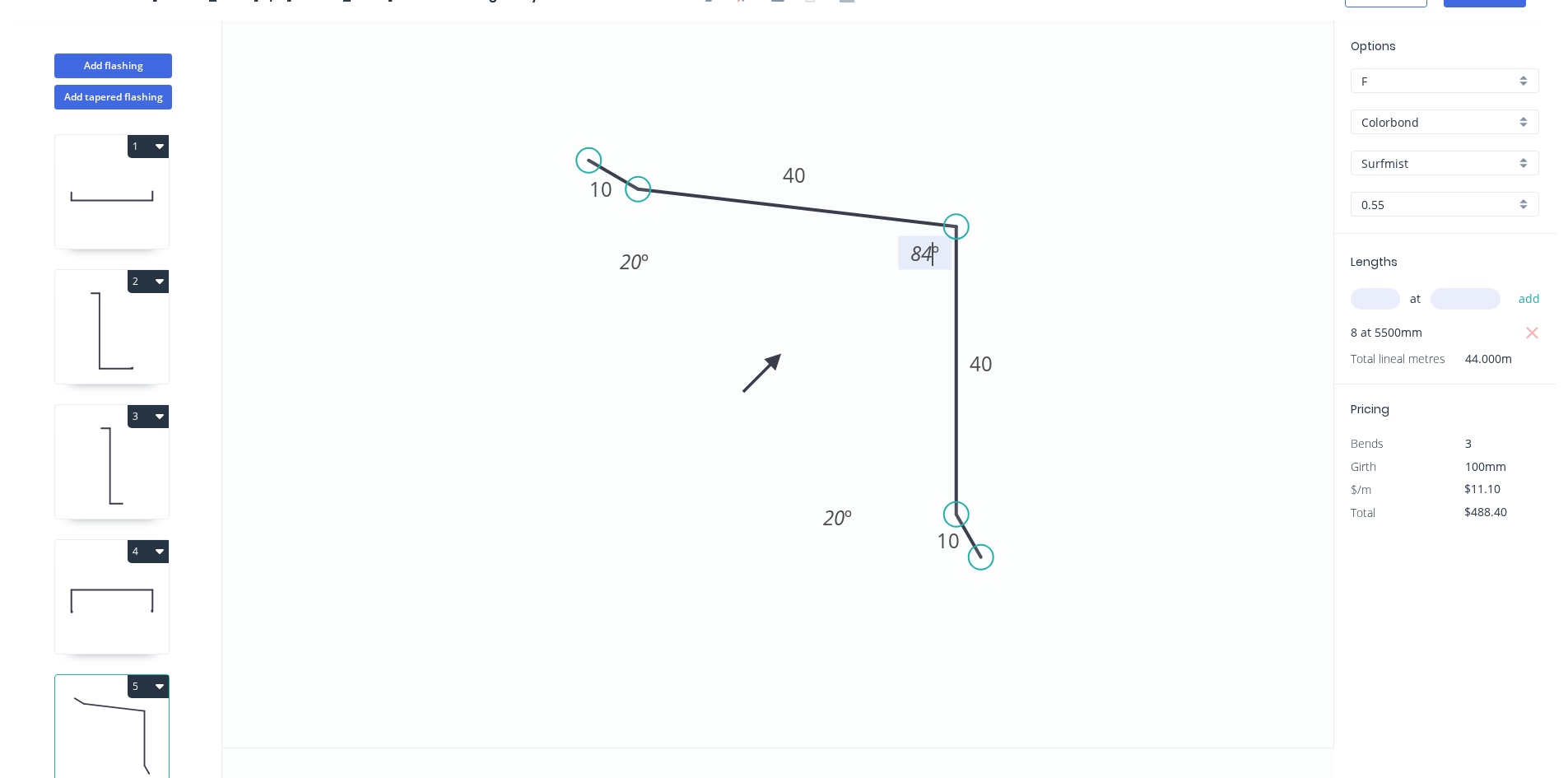
click at [844, 252] on icon "0 10 40 40 10 20 º 84 º 20 º" at bounding box center [778, 384] width 1111 height 727
drag, startPoint x: 902, startPoint y: 240, endPoint x: 895, endPoint y: 169, distance: 71.3
click at [895, 169] on rect at bounding box center [917, 182] width 53 height 33
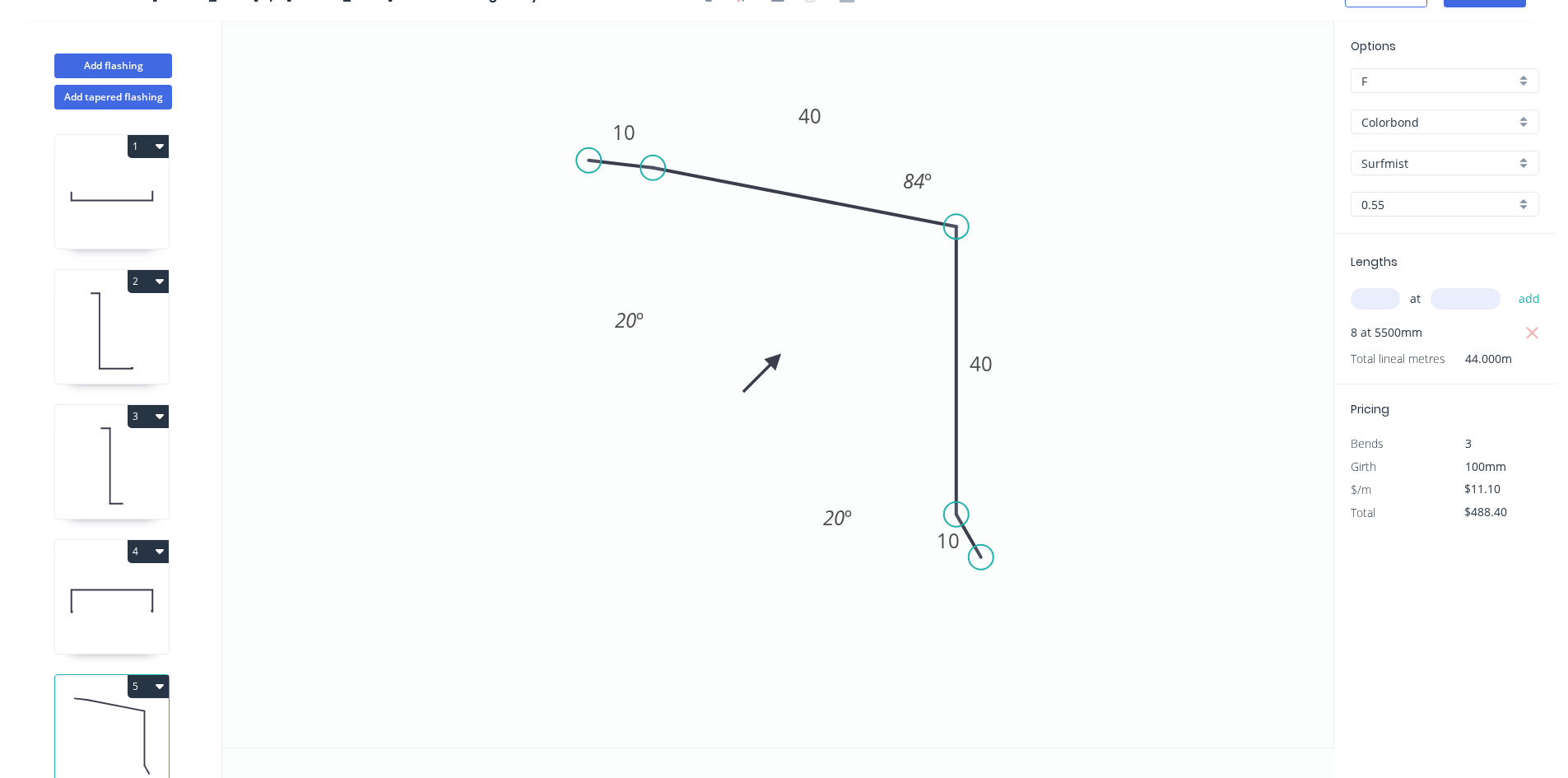
drag, startPoint x: 647, startPoint y: 182, endPoint x: 652, endPoint y: 168, distance: 14.9
click at [652, 168] on circle at bounding box center [652, 168] width 24 height 24
drag, startPoint x: 590, startPoint y: 157, endPoint x: 618, endPoint y: 129, distance: 39.6
click at [618, 129] on circle at bounding box center [617, 133] width 24 height 24
click at [661, 166] on circle at bounding box center [661, 166] width 24 height 24
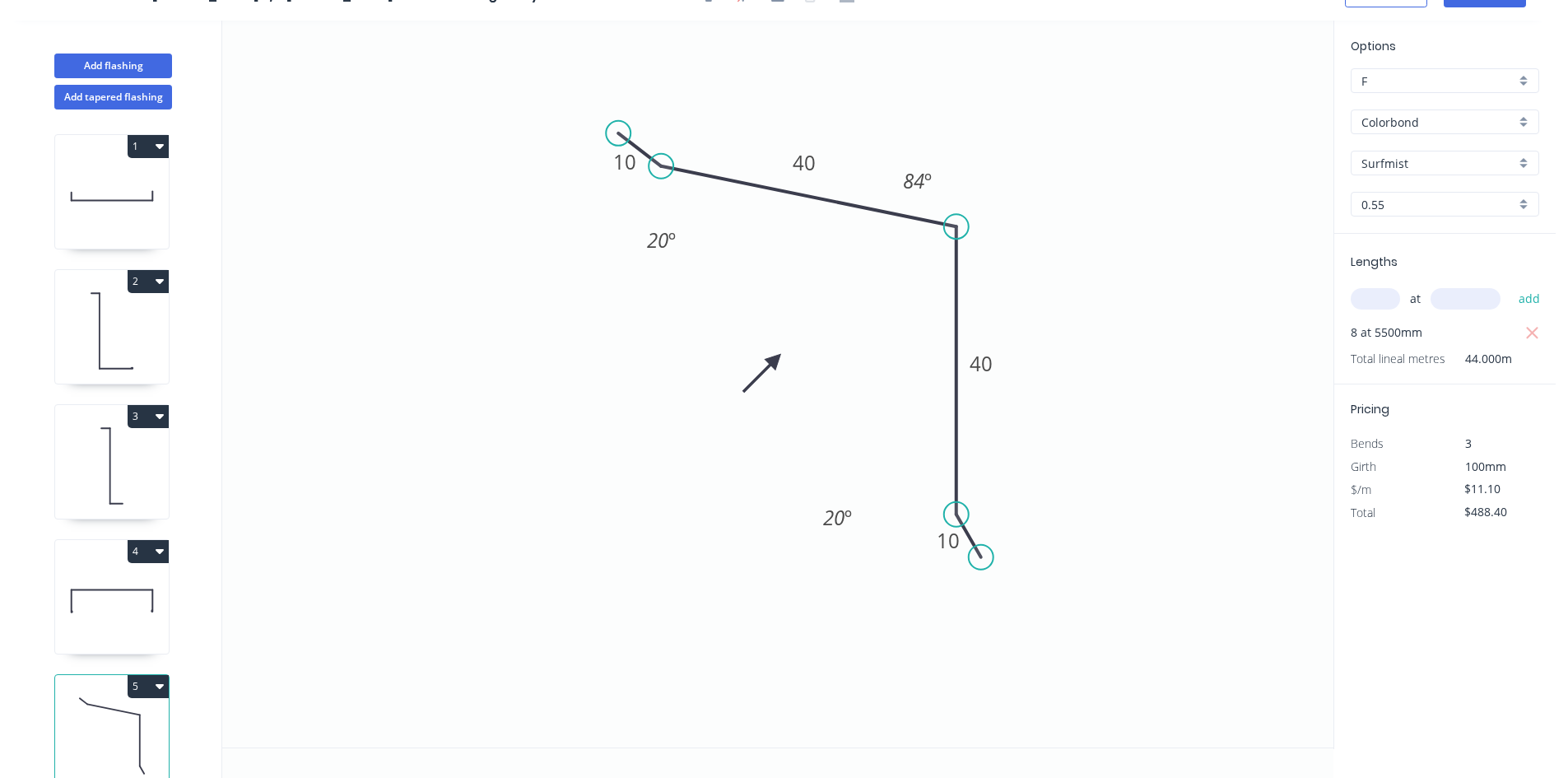
click at [1089, 233] on icon "0 10 40 40 10 20 º 84 º 20 º" at bounding box center [778, 384] width 1111 height 727
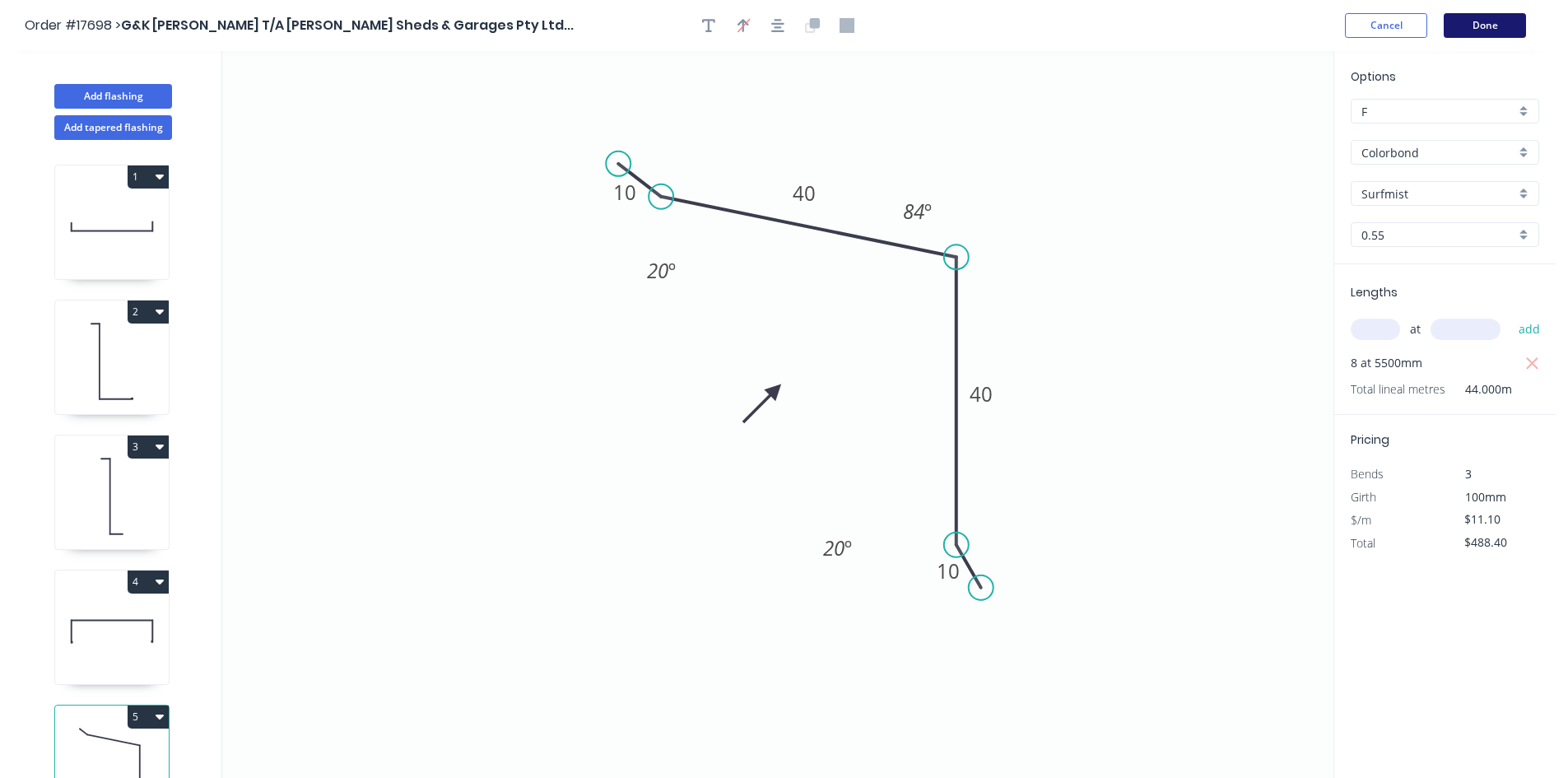
click at [1482, 34] on button "Done" at bounding box center [1484, 25] width 82 height 24
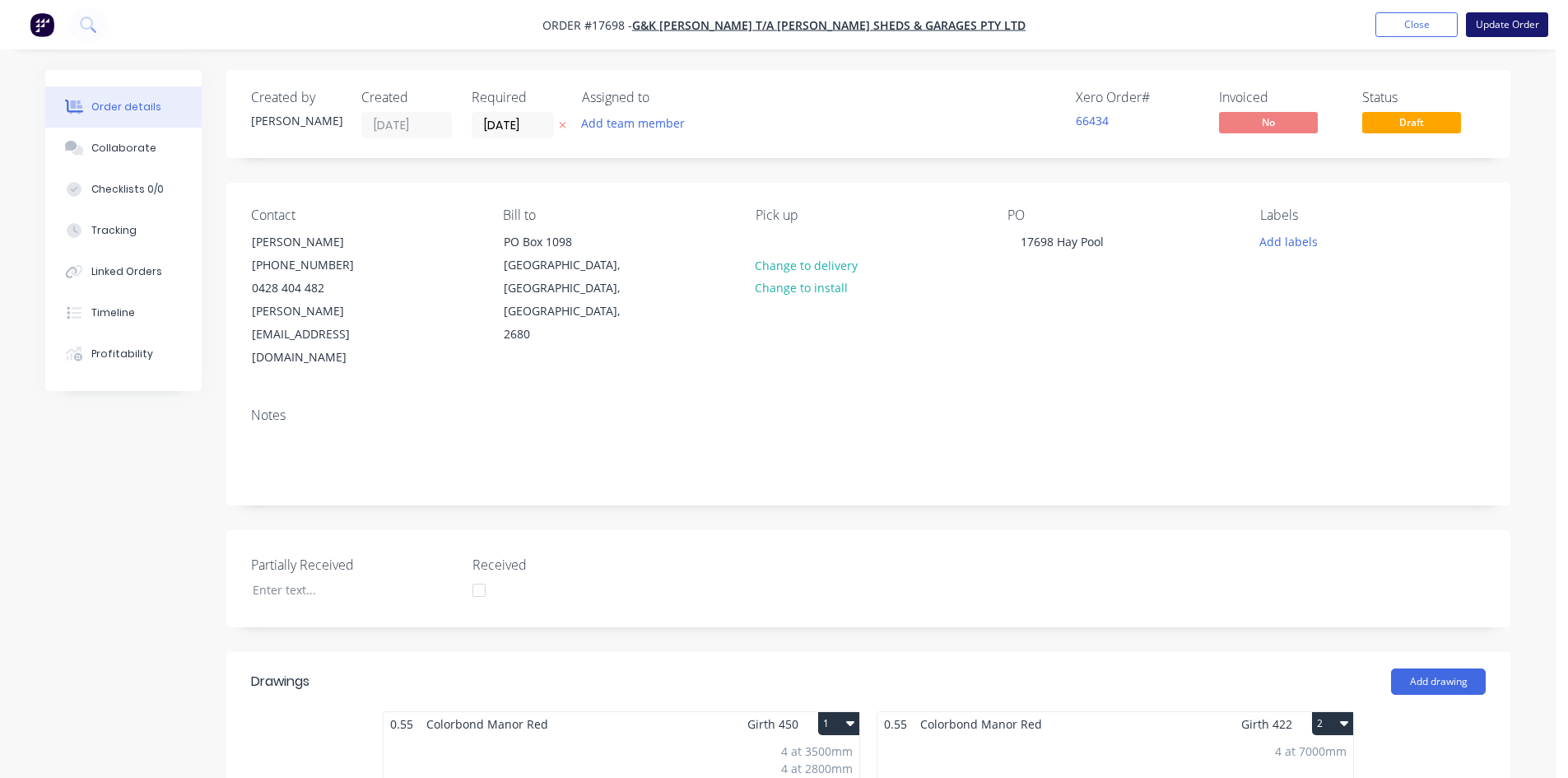
click at [1509, 33] on button "Update Order" at bounding box center [1506, 24] width 82 height 24
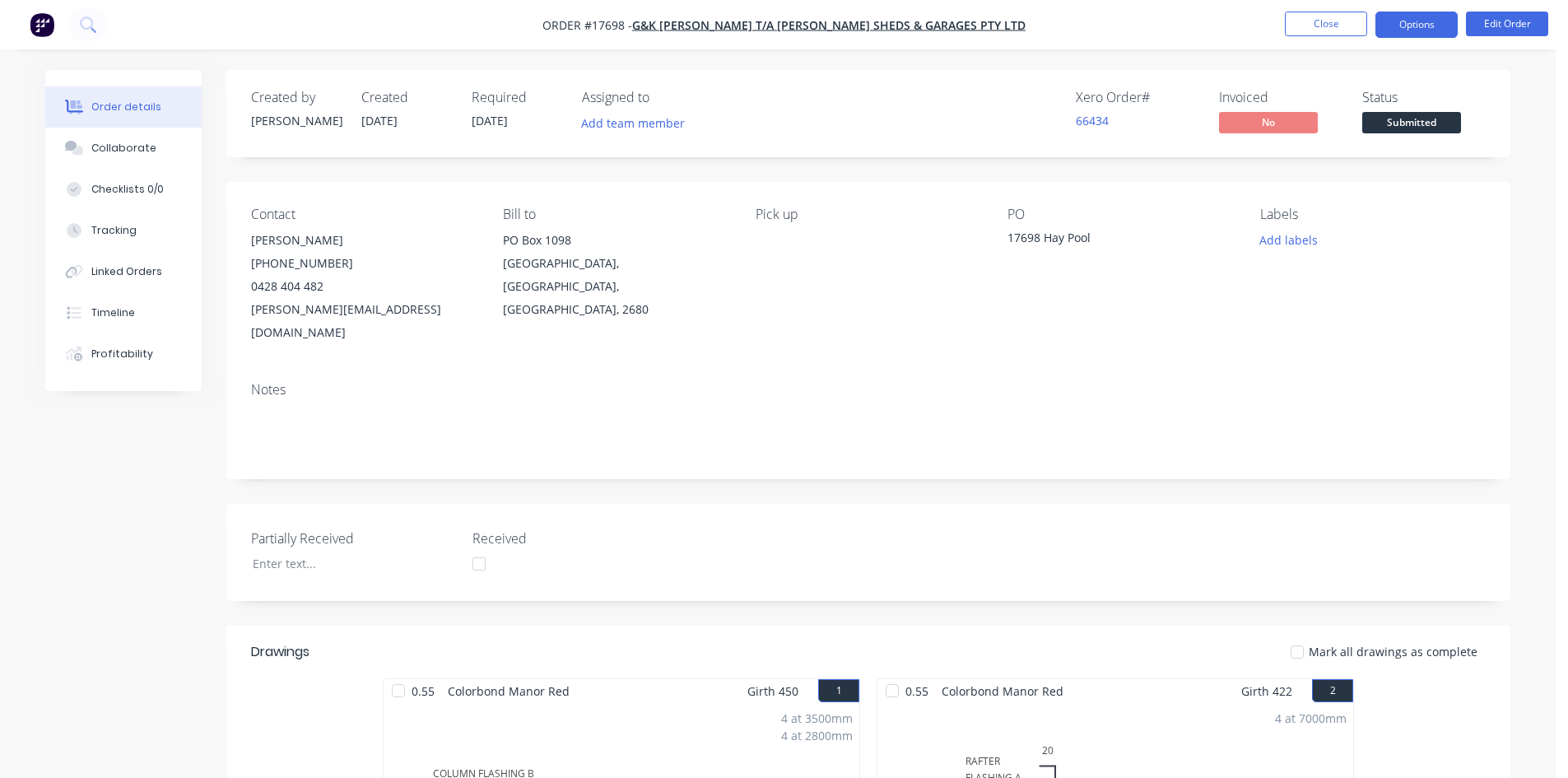
click at [1403, 23] on button "Options" at bounding box center [1416, 24] width 82 height 26
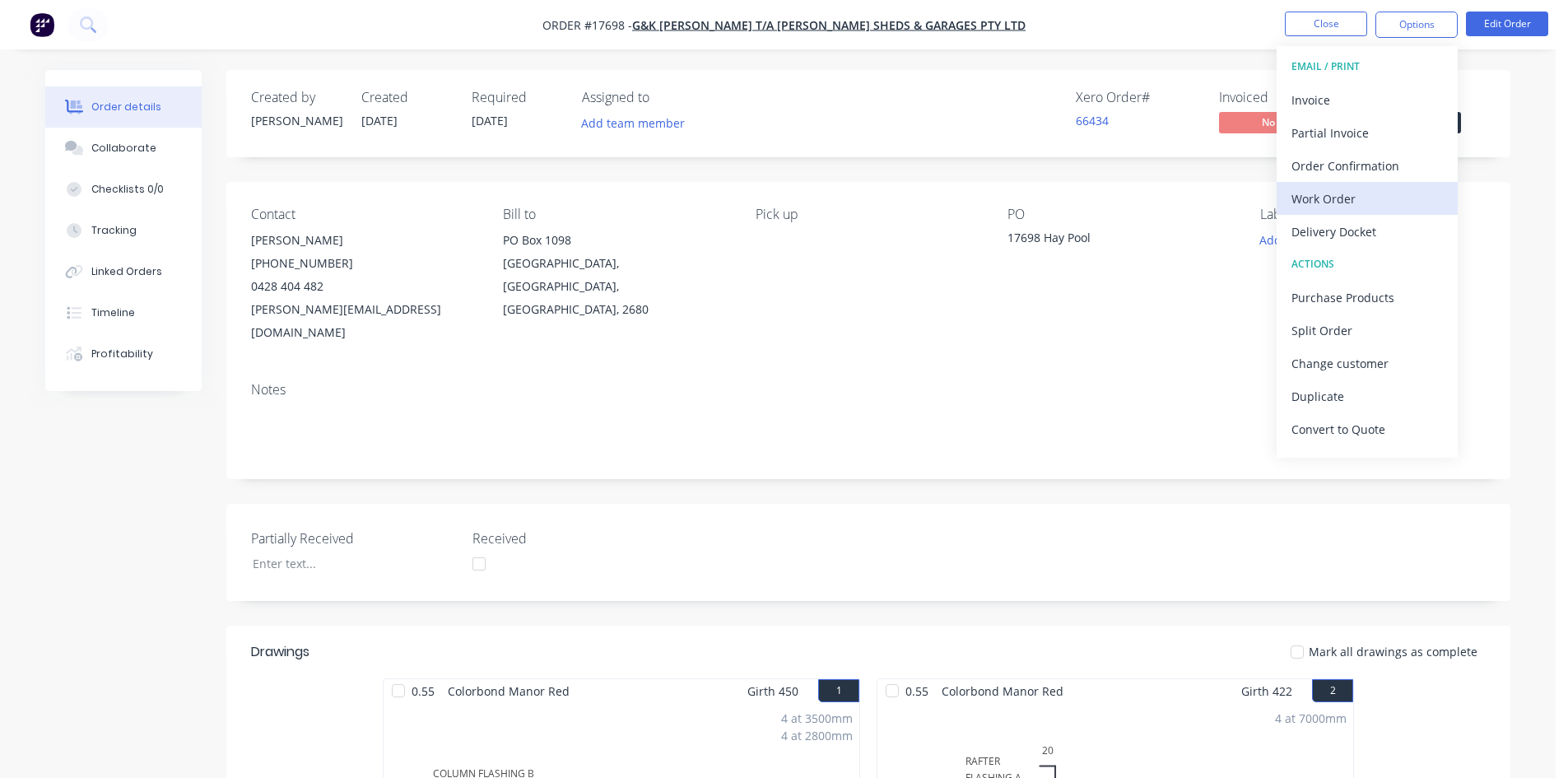
click at [1354, 199] on div "Work Order" at bounding box center [1367, 198] width 151 height 23
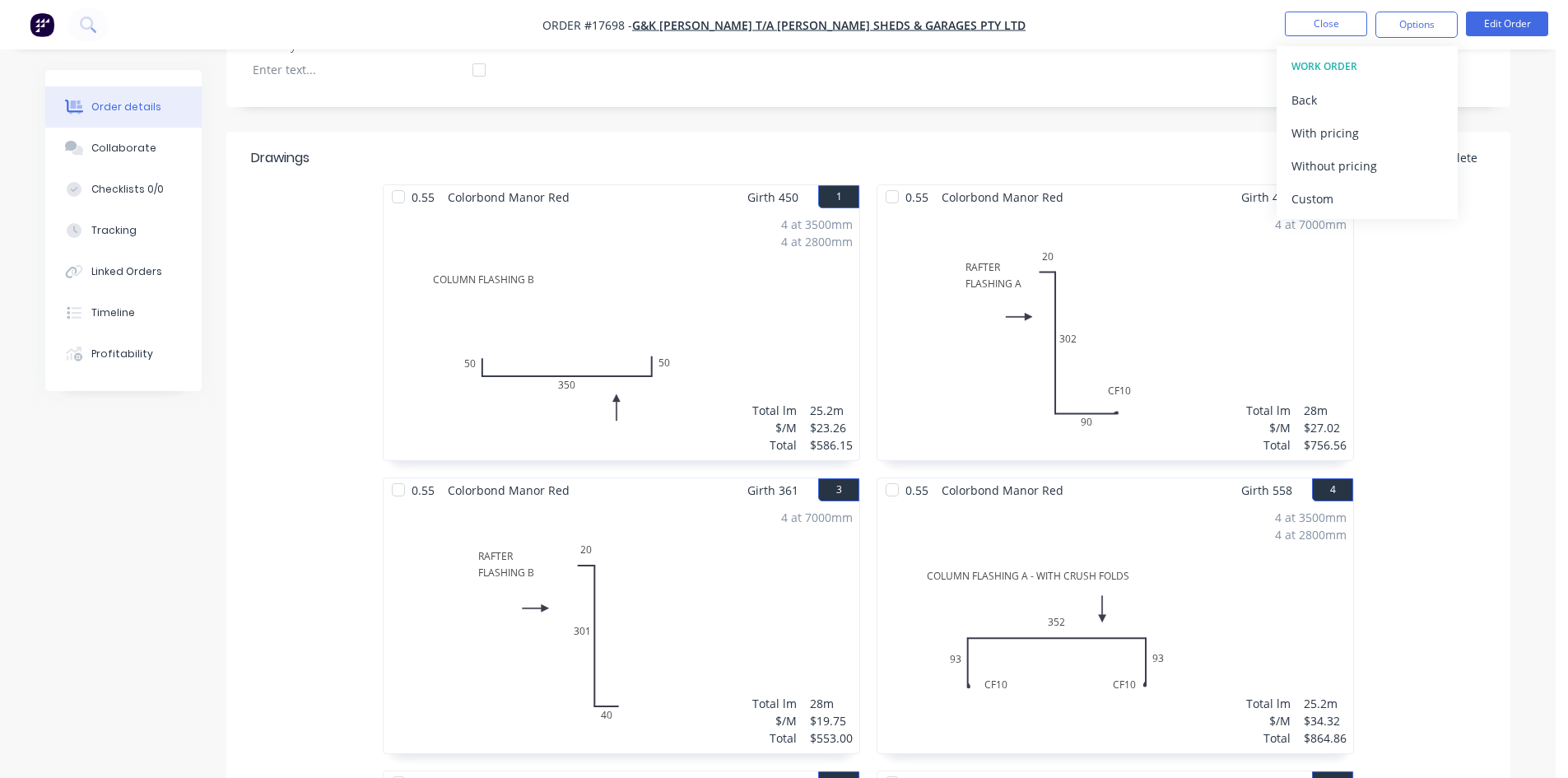
scroll to position [988, 0]
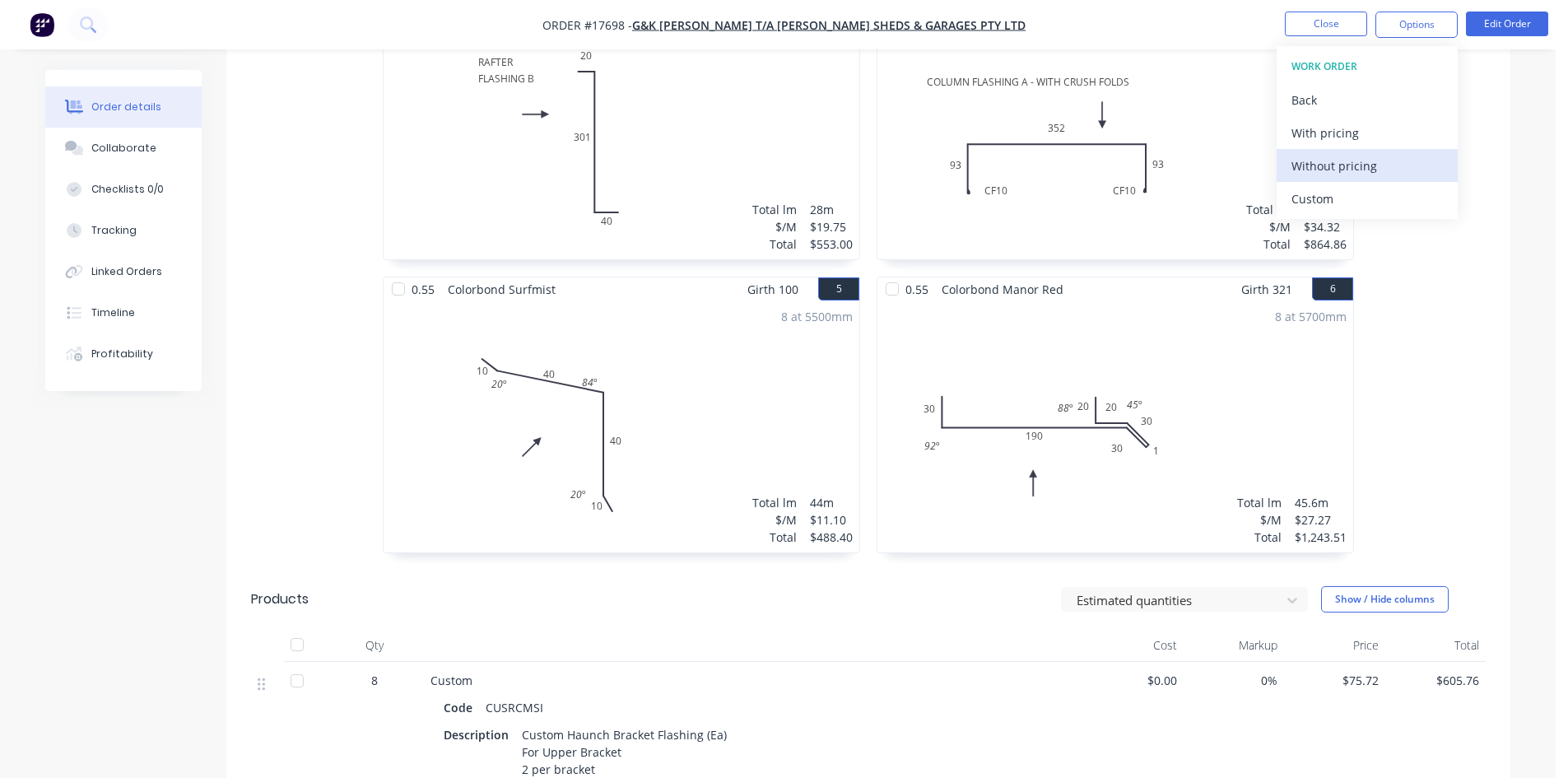
click at [1367, 167] on div "Without pricing" at bounding box center [1367, 166] width 151 height 23
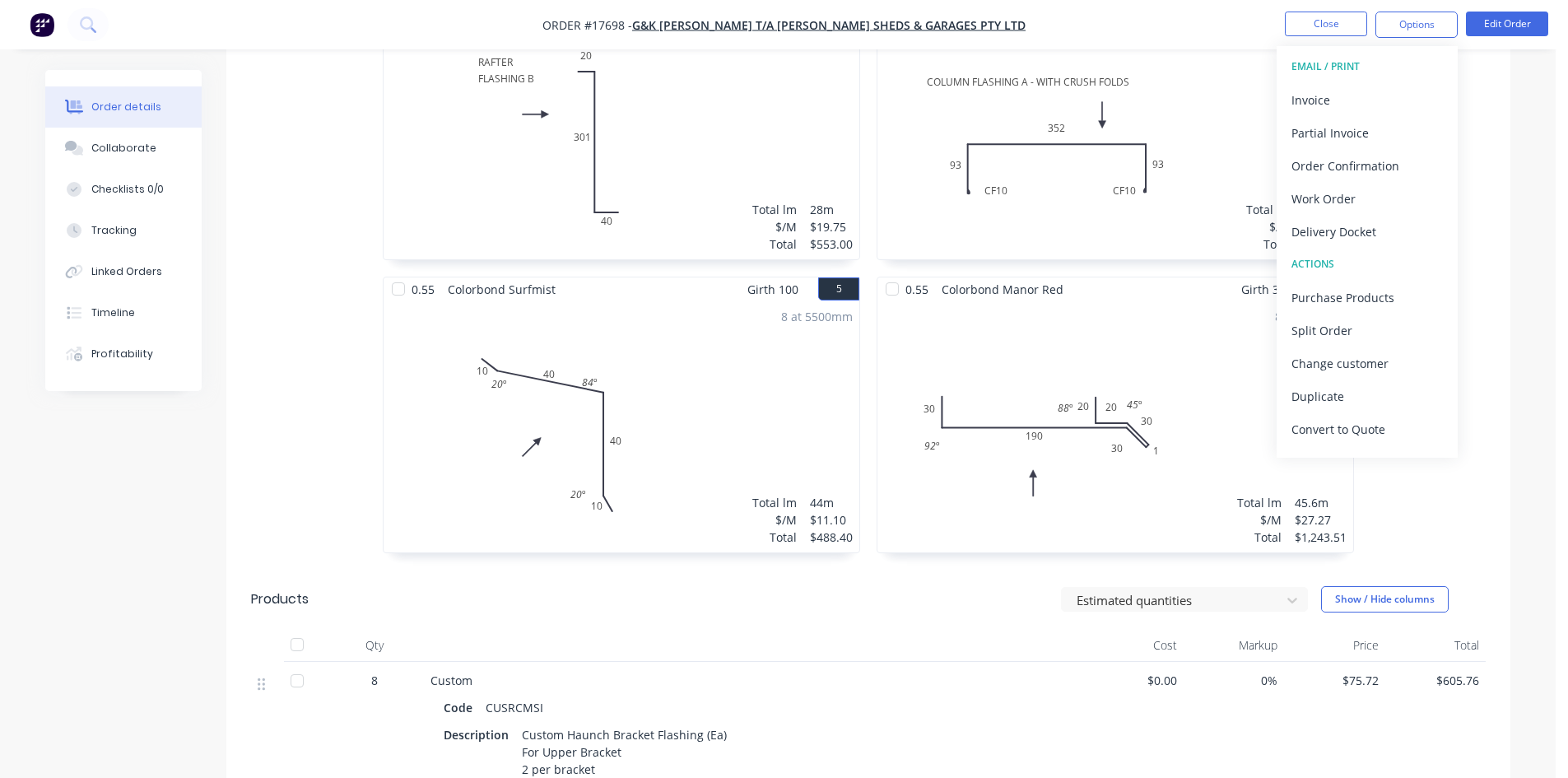
click at [864, 242] on div "0.55 Colorbond Manor Red Girth 450 1 COLUMN FLASHING B 50 350 50 COLUMN FLASHIN…" at bounding box center [621, 130] width 494 height 879
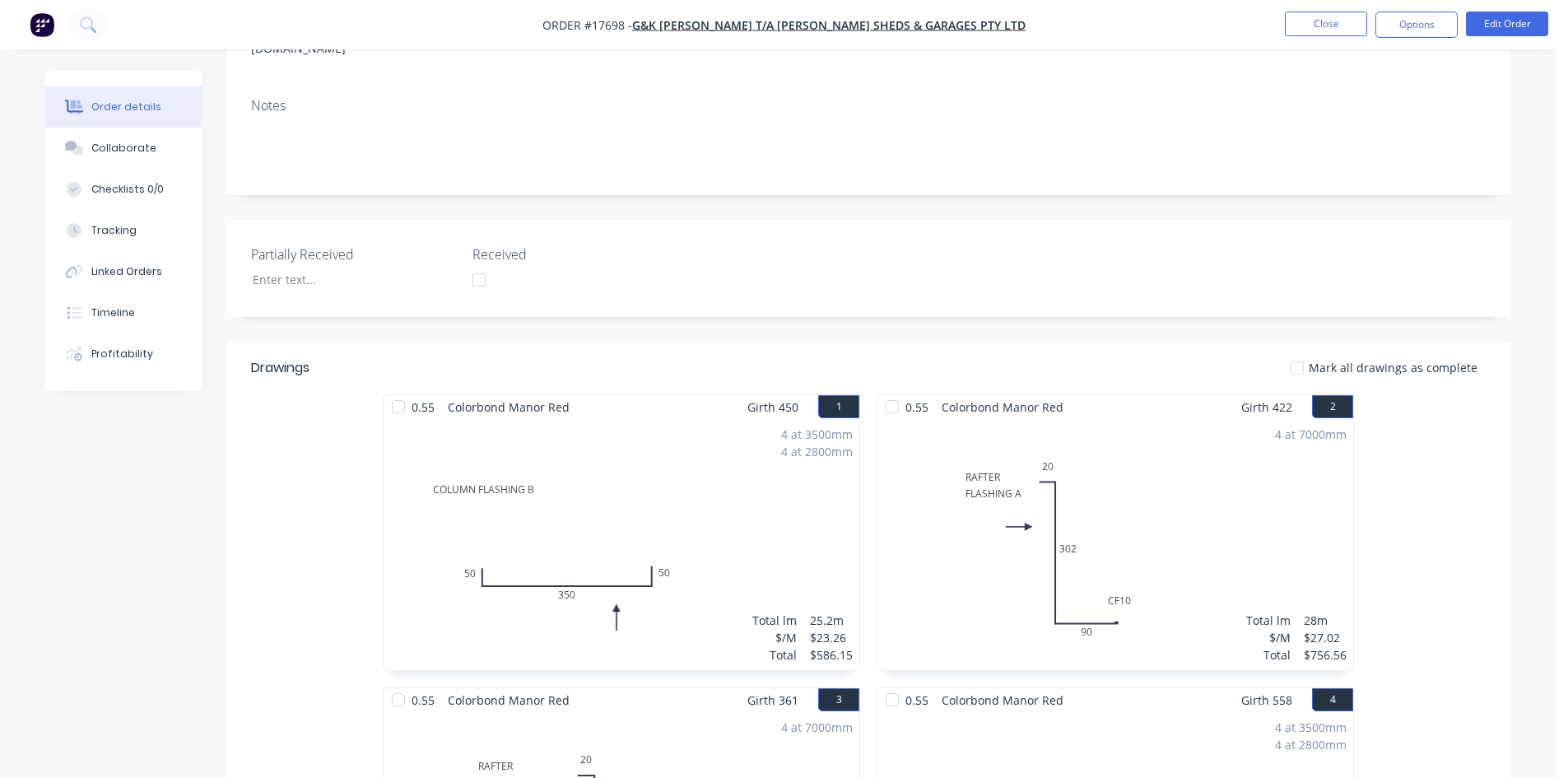
scroll to position [0, 0]
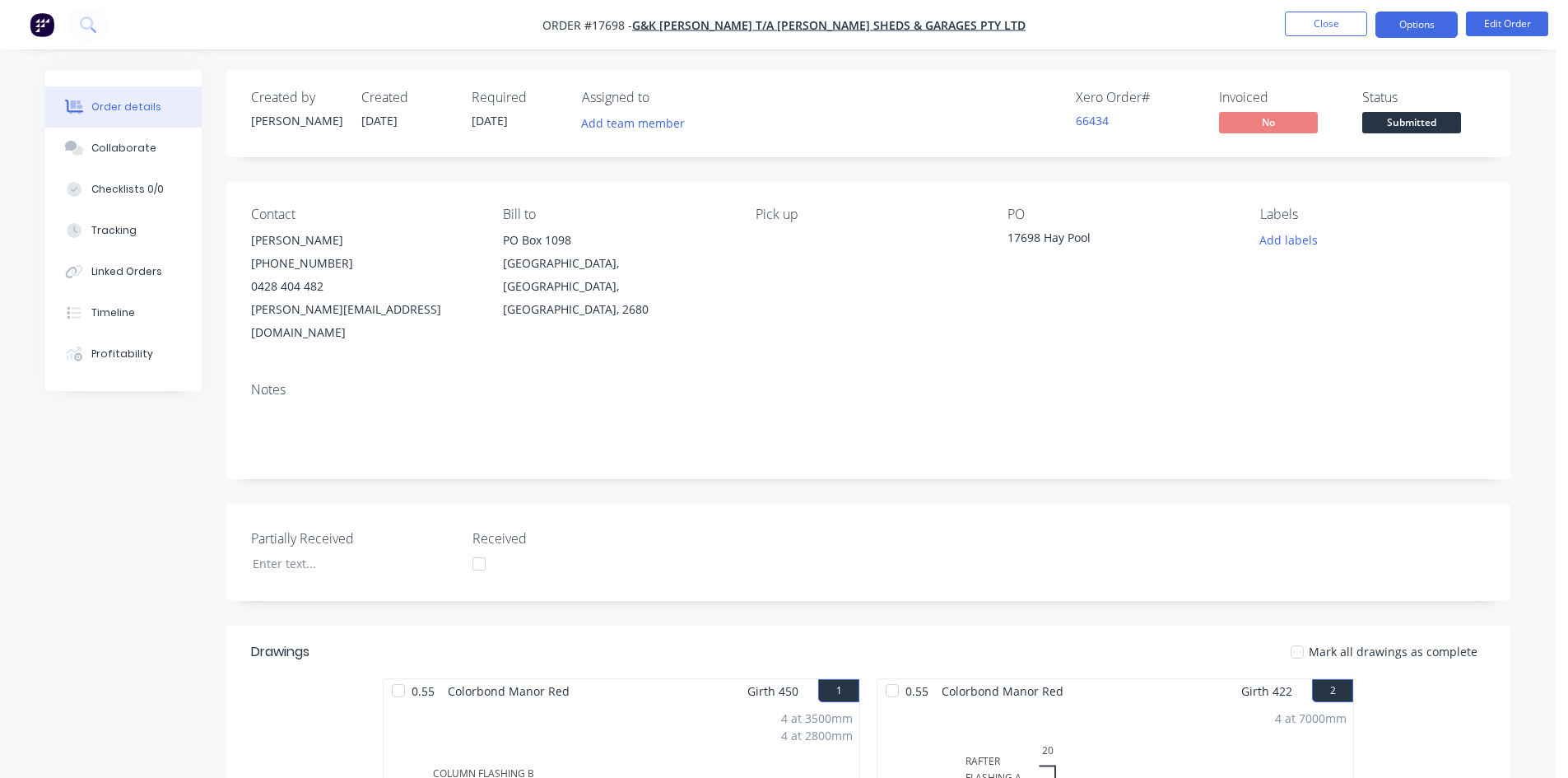
click at [1424, 33] on button "Options" at bounding box center [1416, 24] width 82 height 26
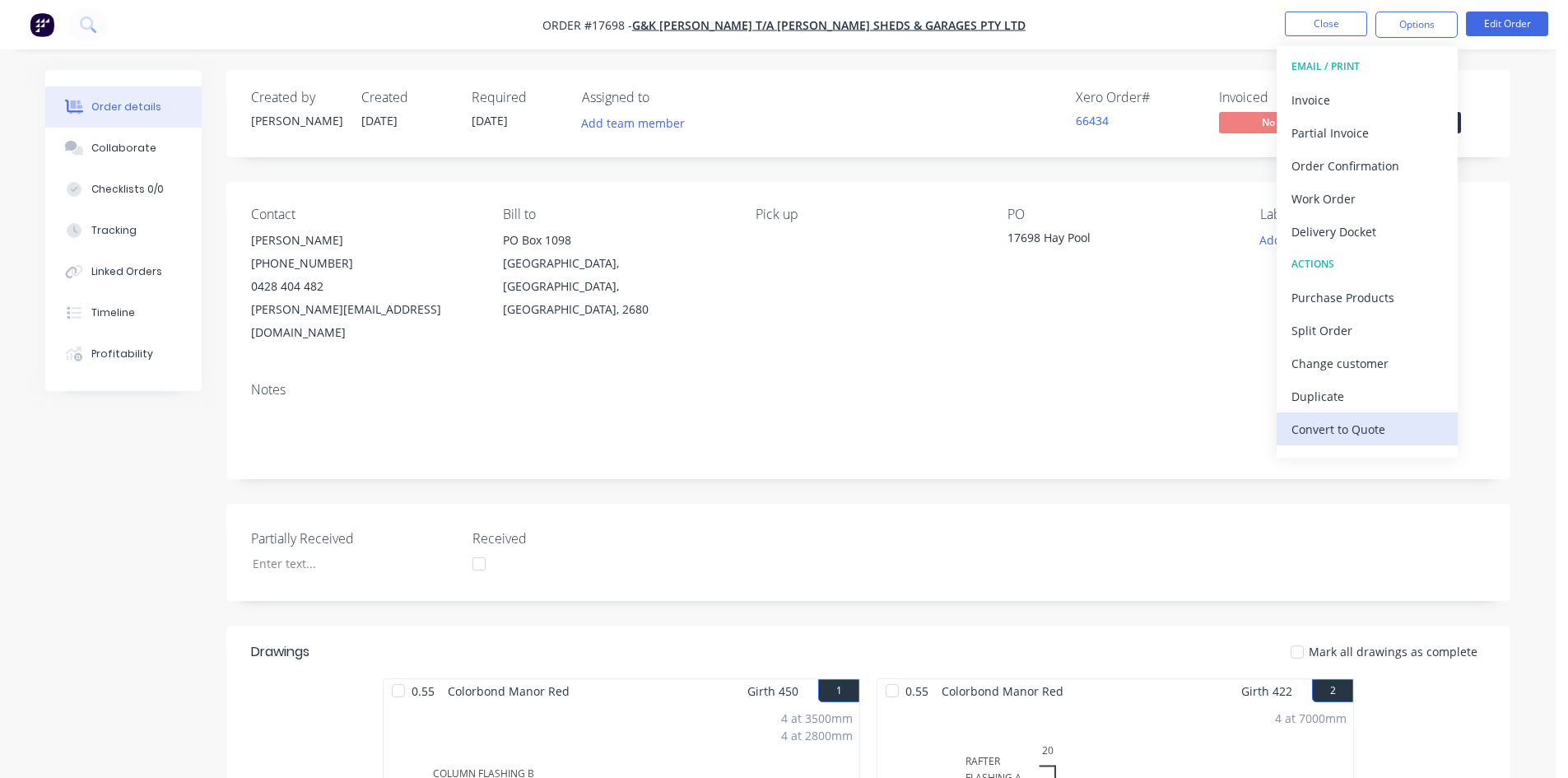
click at [1372, 433] on div "Convert to Quote" at bounding box center [1367, 429] width 151 height 23
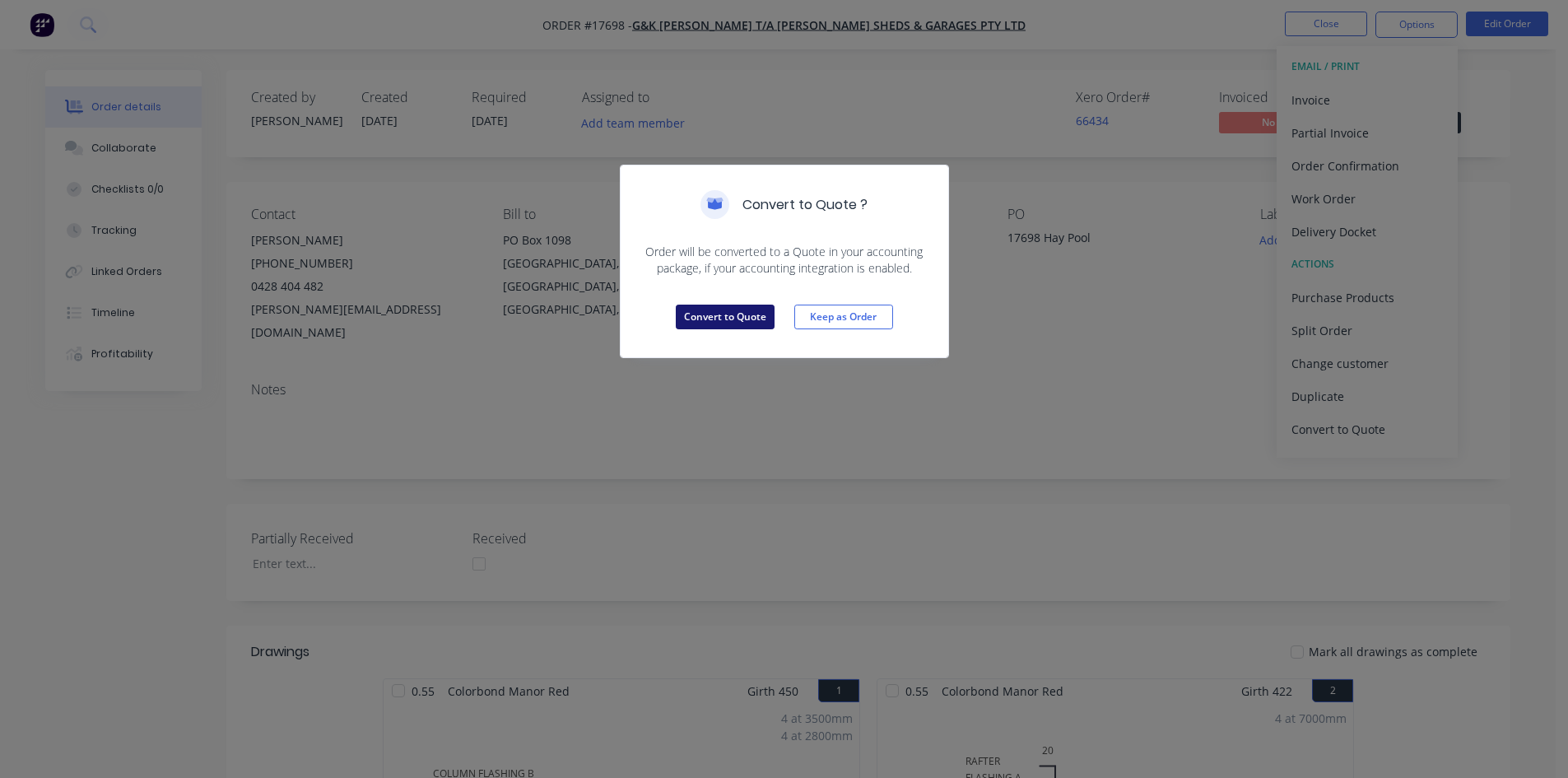
click at [755, 320] on button "Convert to Quote" at bounding box center [725, 316] width 99 height 24
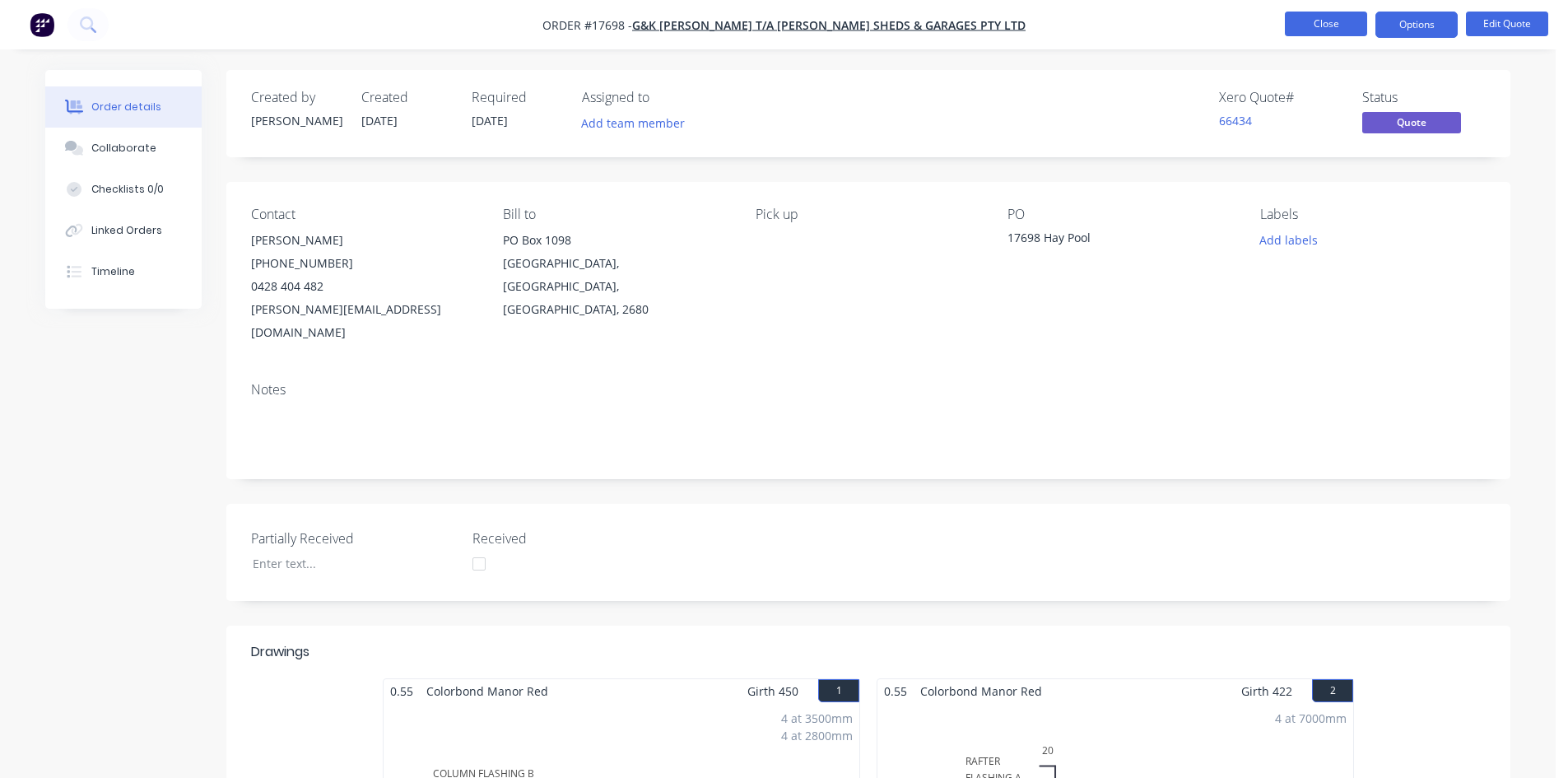
click at [1318, 26] on button "Close" at bounding box center [1325, 23] width 82 height 24
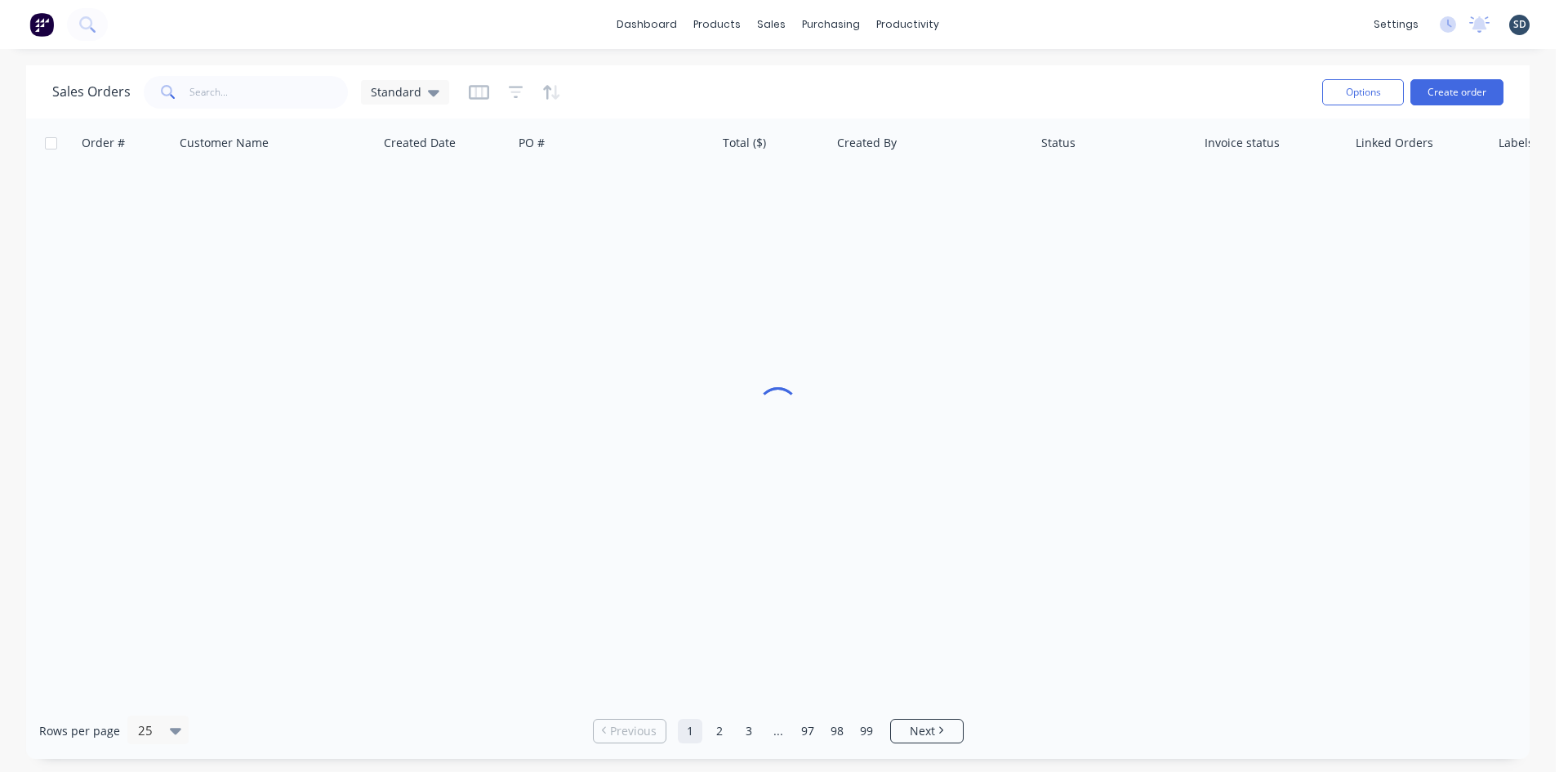
click at [1076, 37] on div "dashboard products sales purchasing productivity dashboard products Product Cat…" at bounding box center [778, 24] width 1556 height 49
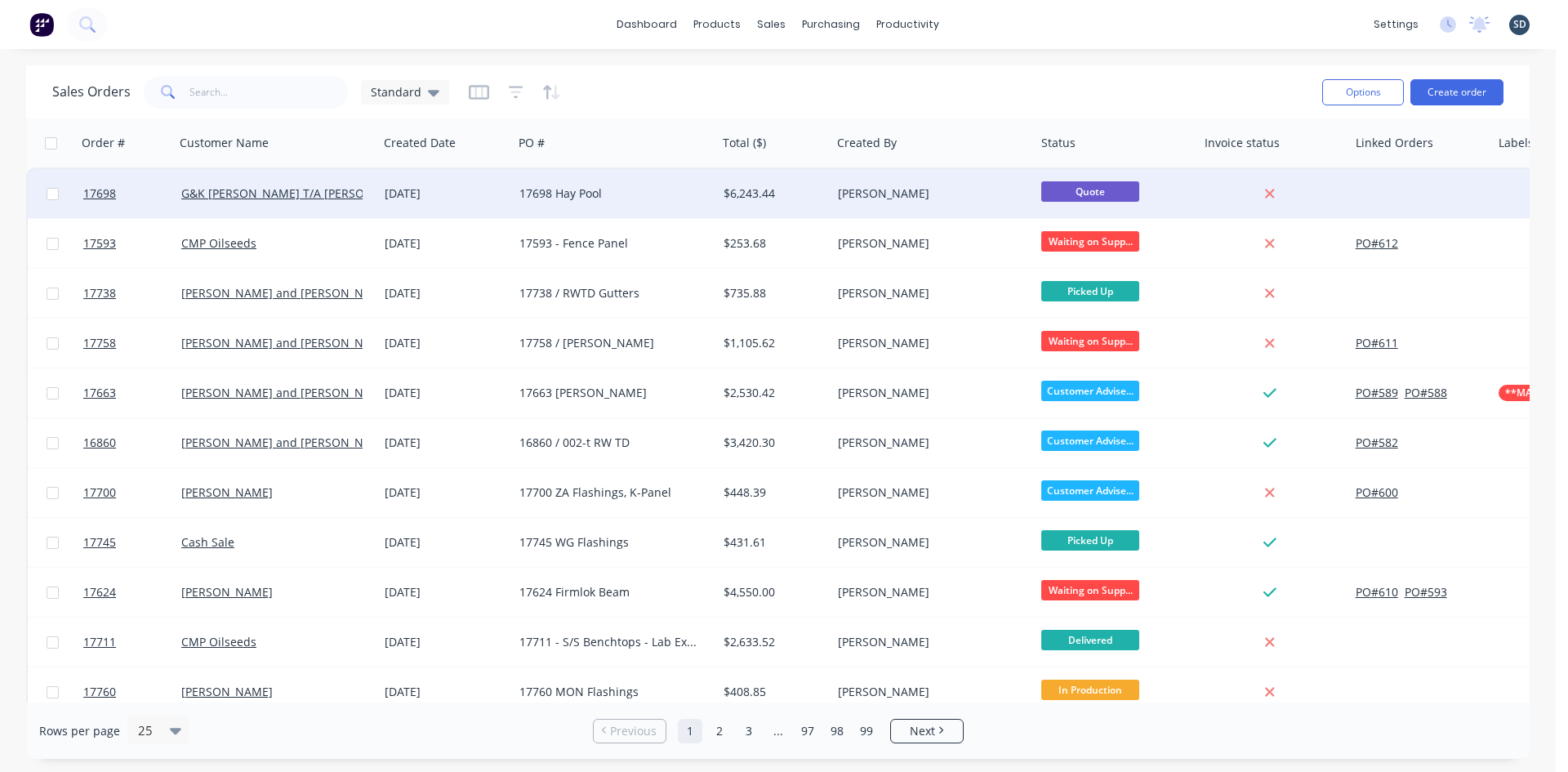
click at [478, 195] on div "[DATE]" at bounding box center [445, 193] width 122 height 16
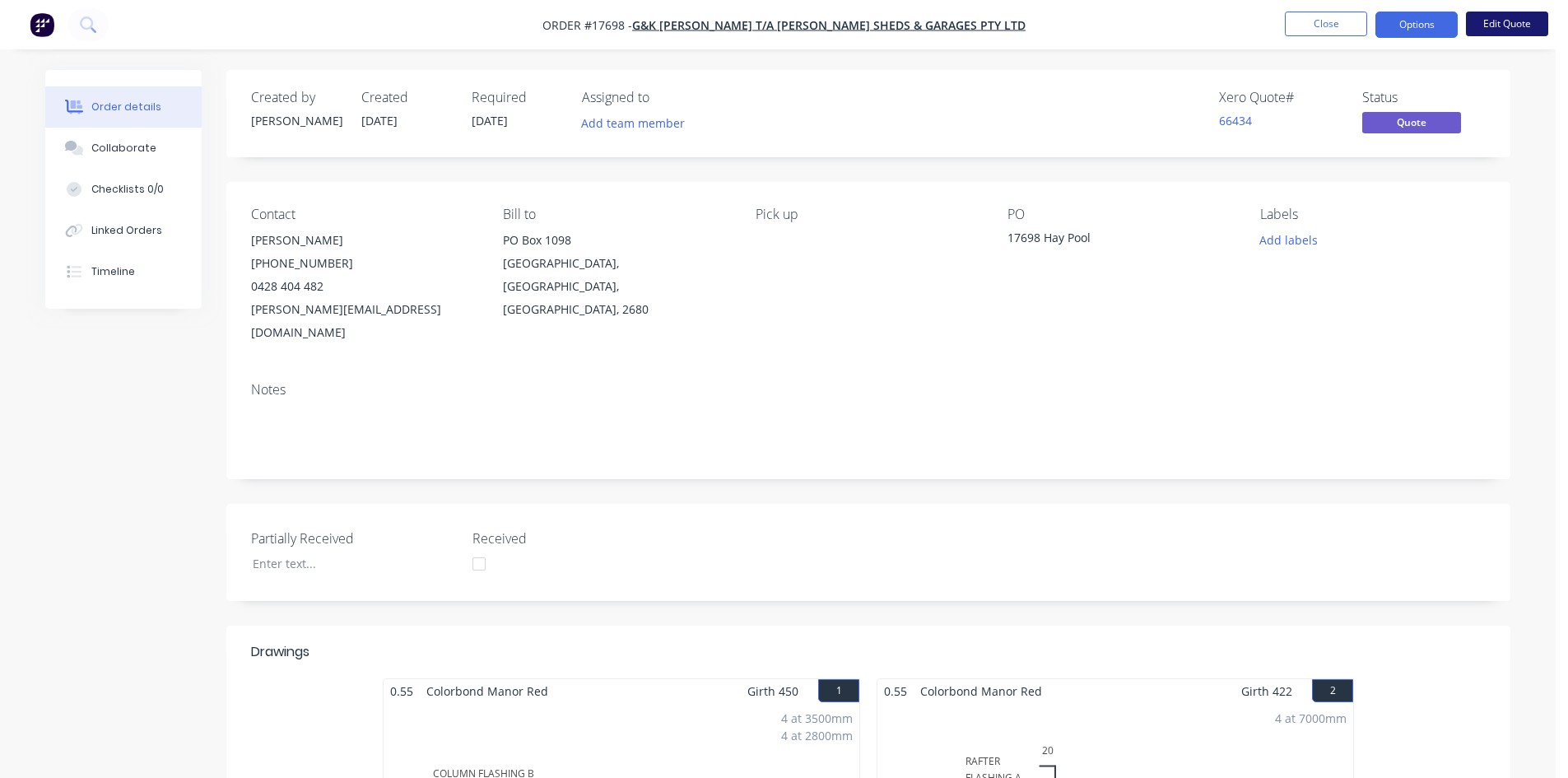
click at [1518, 21] on button "Edit Quote" at bounding box center [1506, 23] width 82 height 24
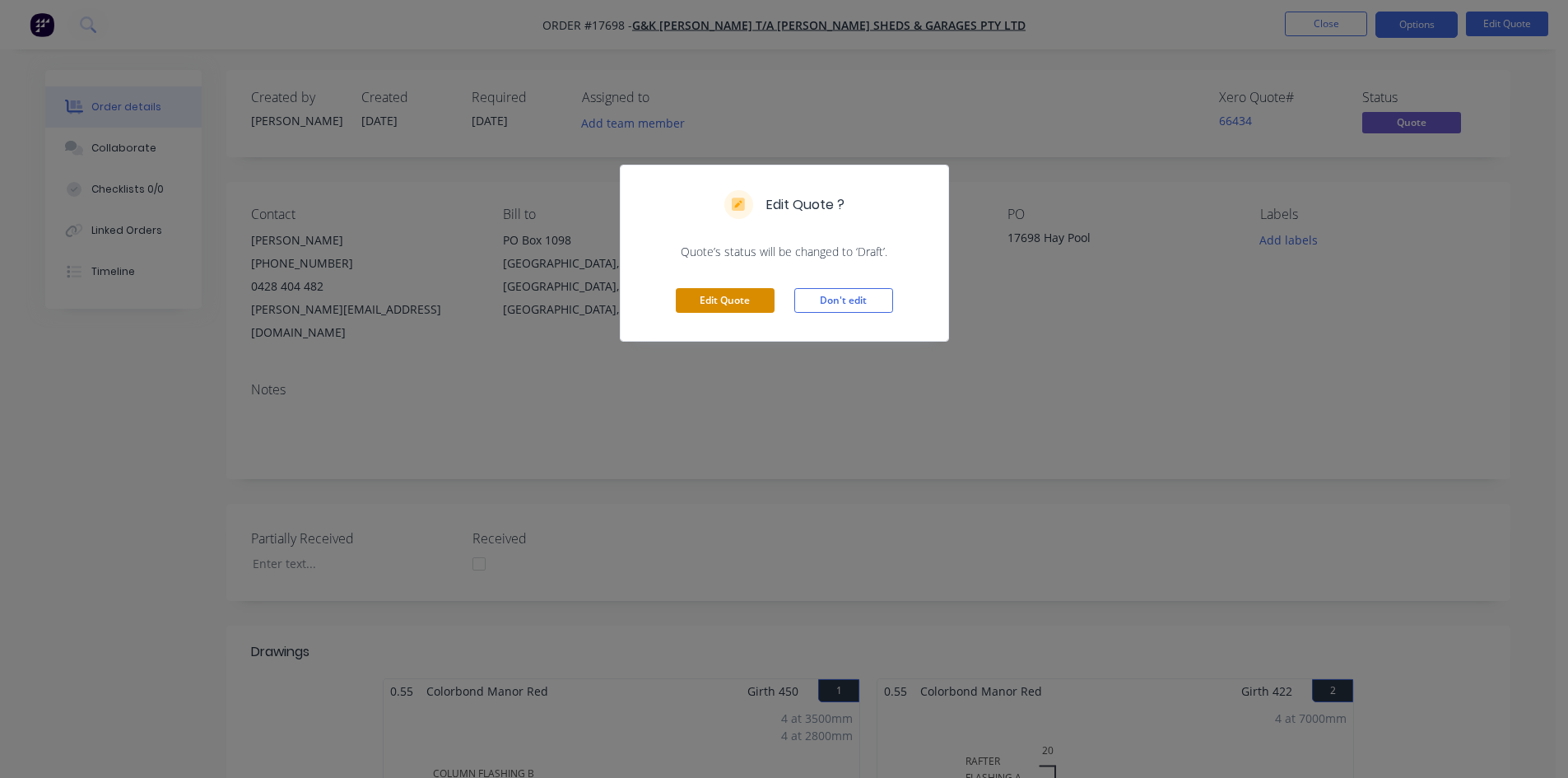
click at [725, 297] on button "Edit Quote" at bounding box center [725, 300] width 99 height 24
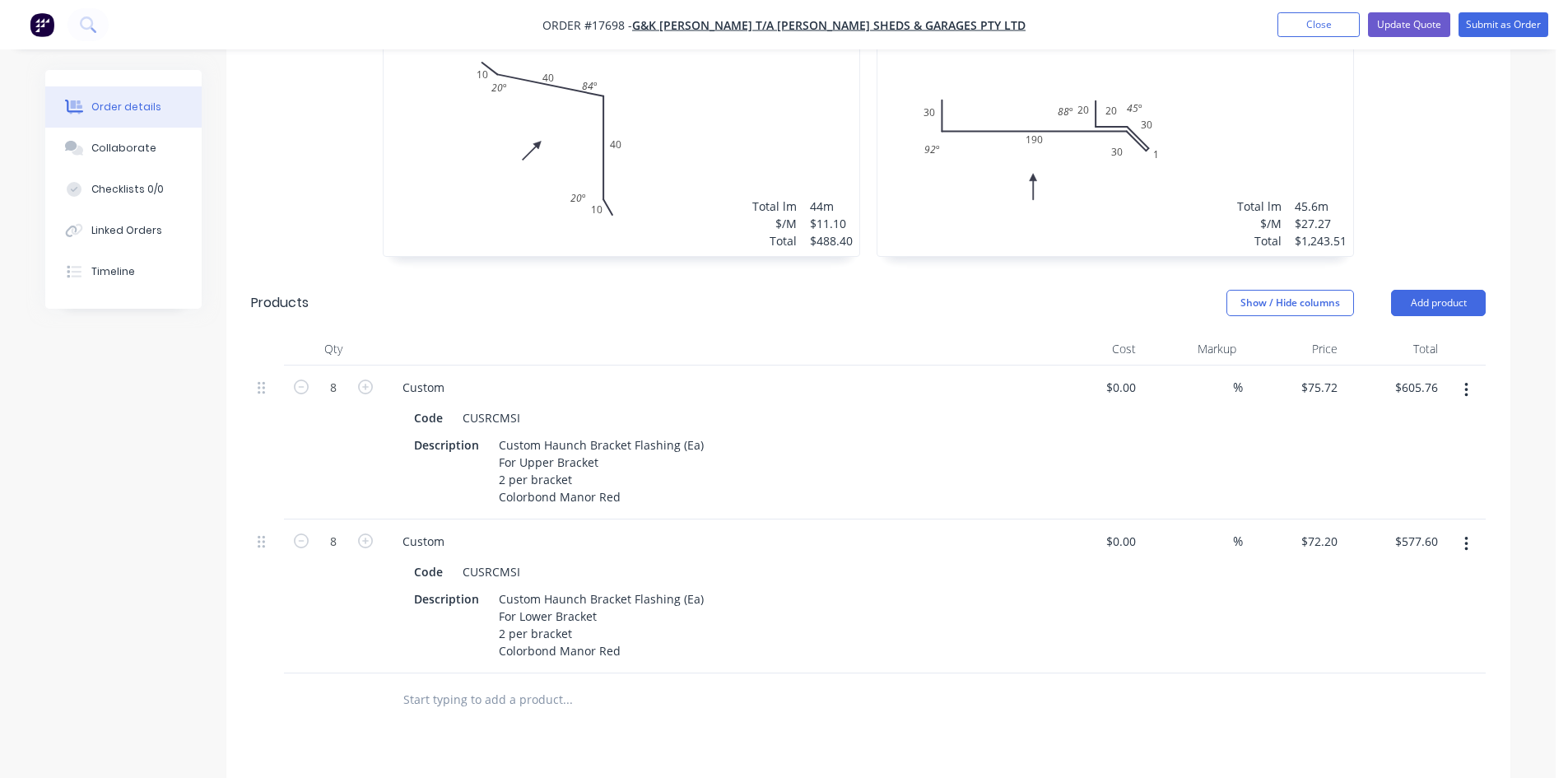
click at [711, 138] on div "8 at 5500mm Total lm $/M Total 44m $11.10 $488.40" at bounding box center [622, 130] width 476 height 252
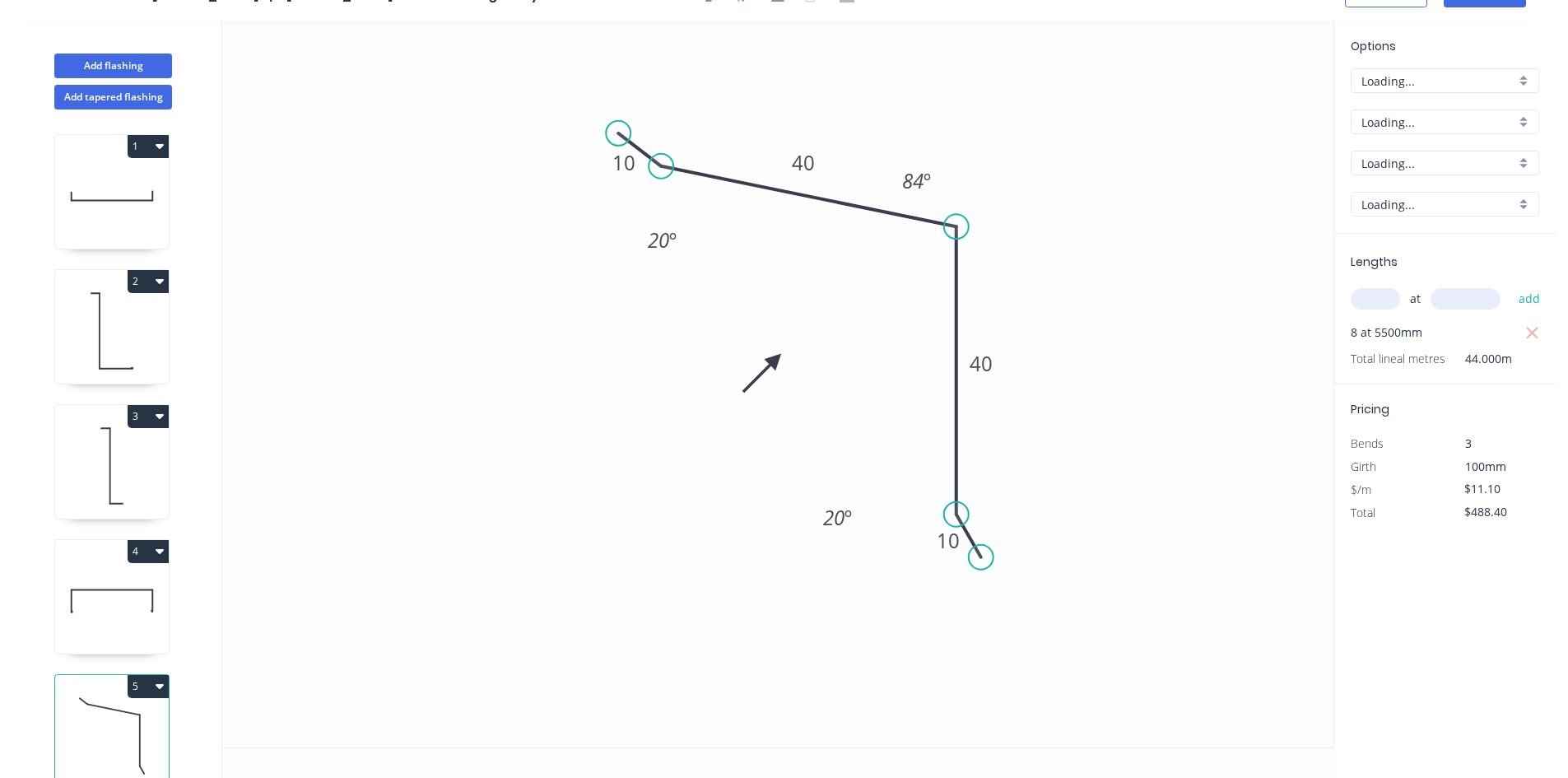
scroll to position [31, 0]
click at [1534, 334] on icon "button" at bounding box center [1532, 334] width 13 height 13
type input "$0.00"
click at [1388, 304] on input "text" at bounding box center [1374, 299] width 50 height 22
type input "4"
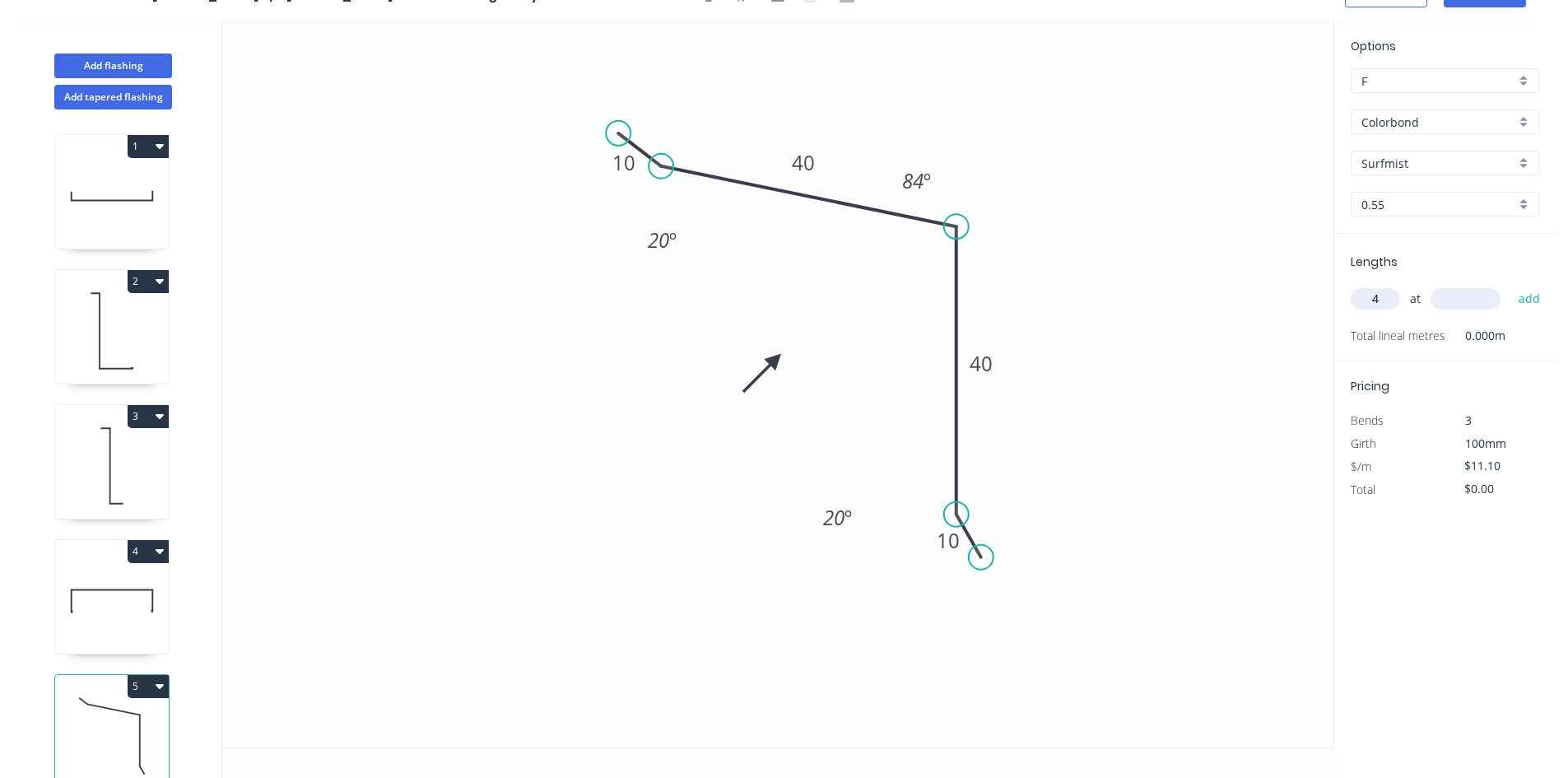
click at [1472, 297] on input "text" at bounding box center [1465, 299] width 70 height 22
type input "5500"
click at [1521, 302] on button "add" at bounding box center [1529, 298] width 39 height 28
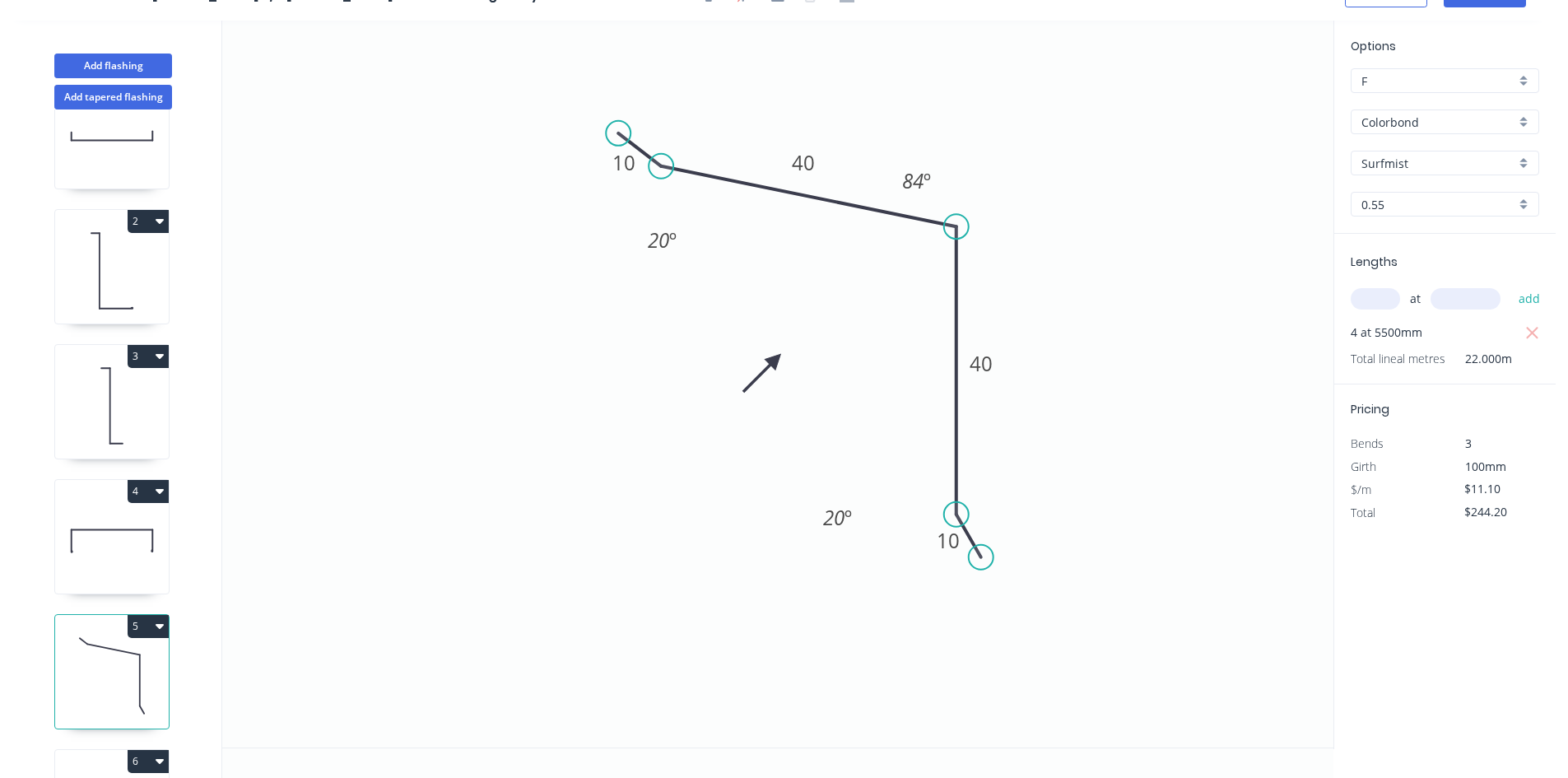
scroll to position [178, 0]
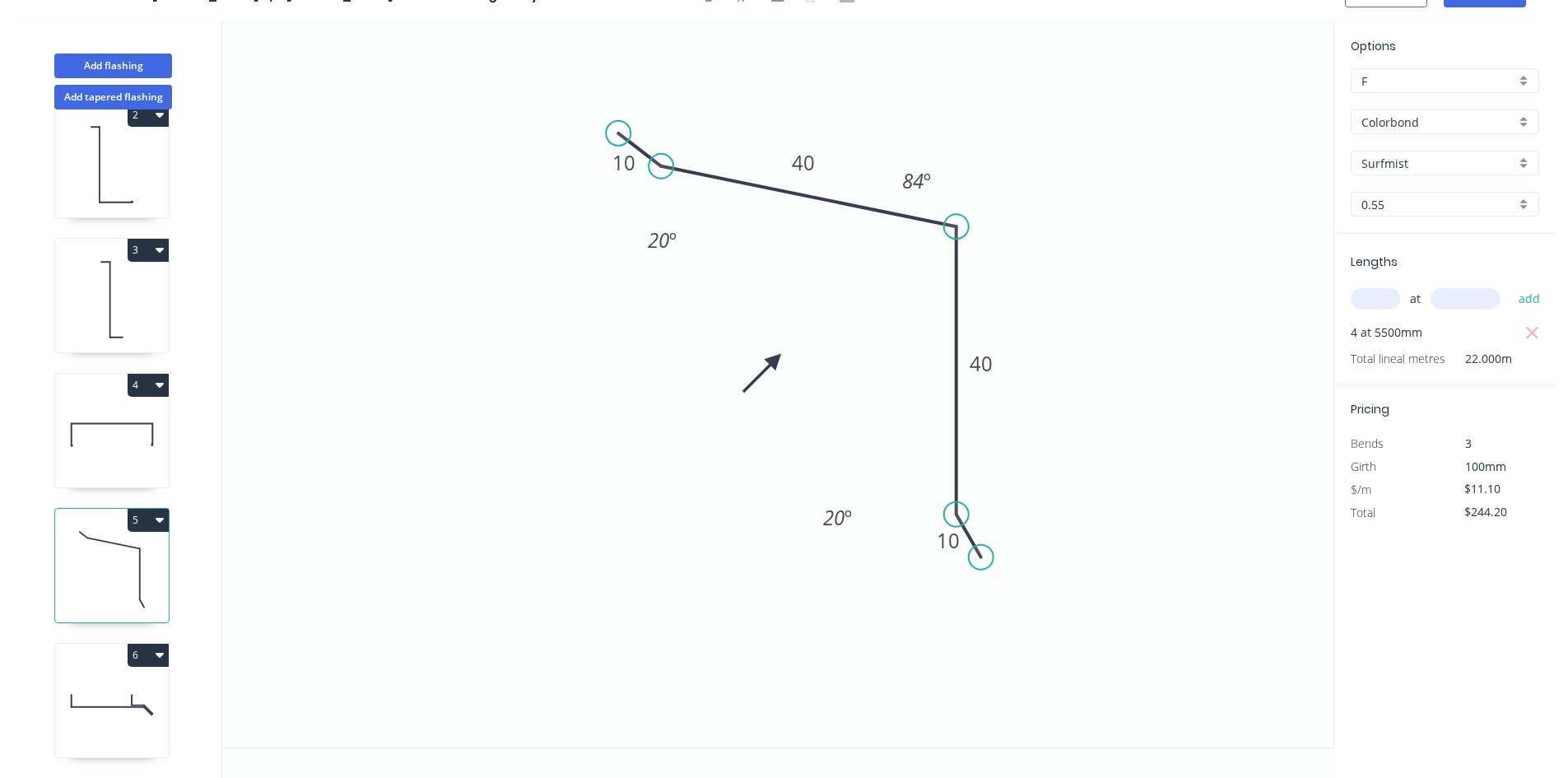
click at [156, 517] on icon "button" at bounding box center [160, 519] width 8 height 5
click at [115, 549] on div "Duplicate" at bounding box center [90, 561] width 127 height 23
type input "$0.00"
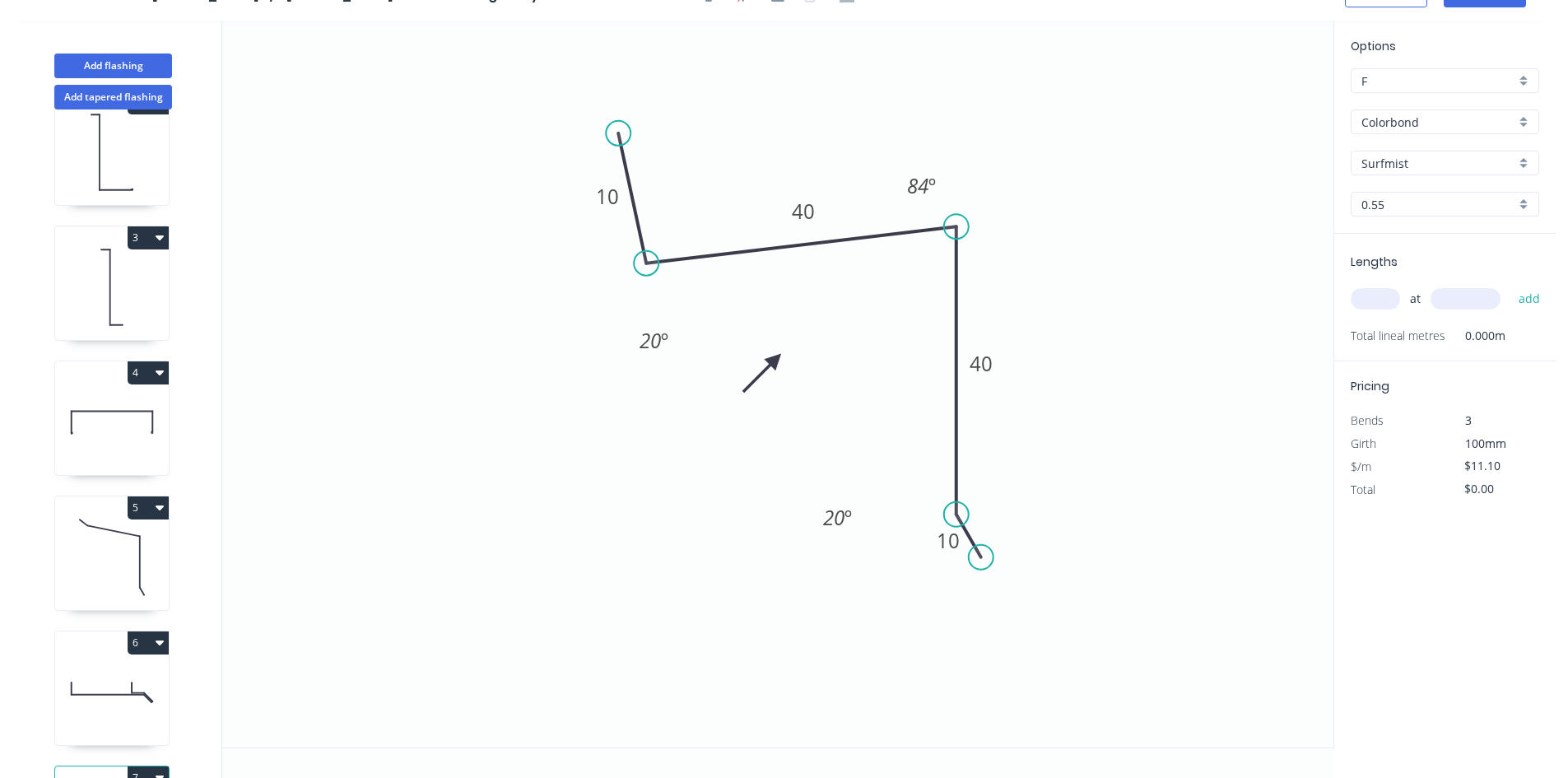
drag, startPoint x: 658, startPoint y: 170, endPoint x: 646, endPoint y: 258, distance: 88.8
click at [646, 262] on circle at bounding box center [645, 263] width 24 height 24
drag, startPoint x: 615, startPoint y: 126, endPoint x: 579, endPoint y: 246, distance: 125.3
click at [579, 246] on circle at bounding box center [578, 245] width 24 height 24
click at [933, 186] on tspan "º" at bounding box center [932, 185] width 7 height 27
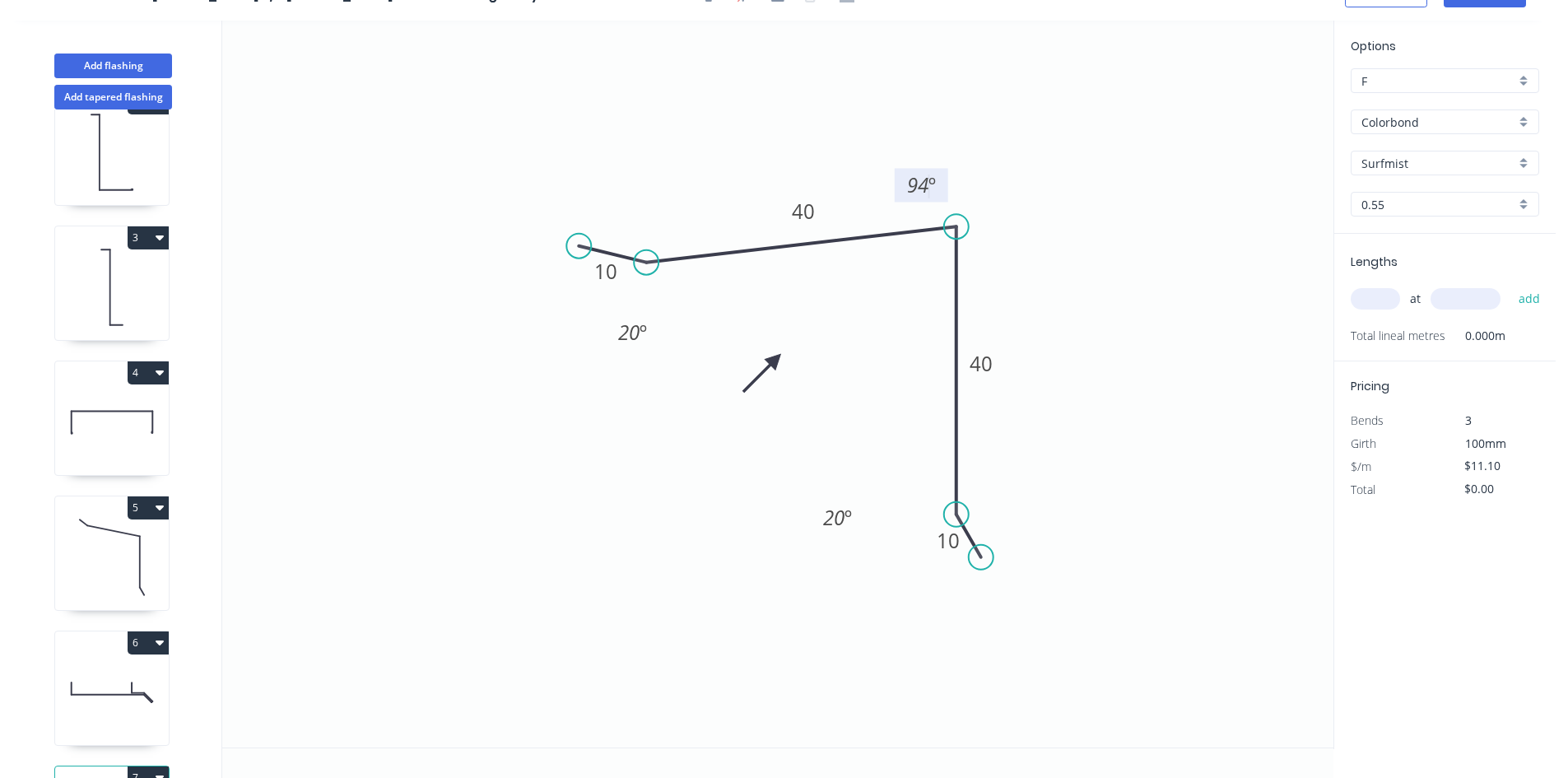
click at [986, 152] on icon "0 10 40 40 10 20 º 94 º 20 º" at bounding box center [778, 384] width 1111 height 727
drag, startPoint x: 944, startPoint y: 173, endPoint x: 1012, endPoint y: 145, distance: 73.5
click at [1012, 145] on rect at bounding box center [988, 156] width 53 height 33
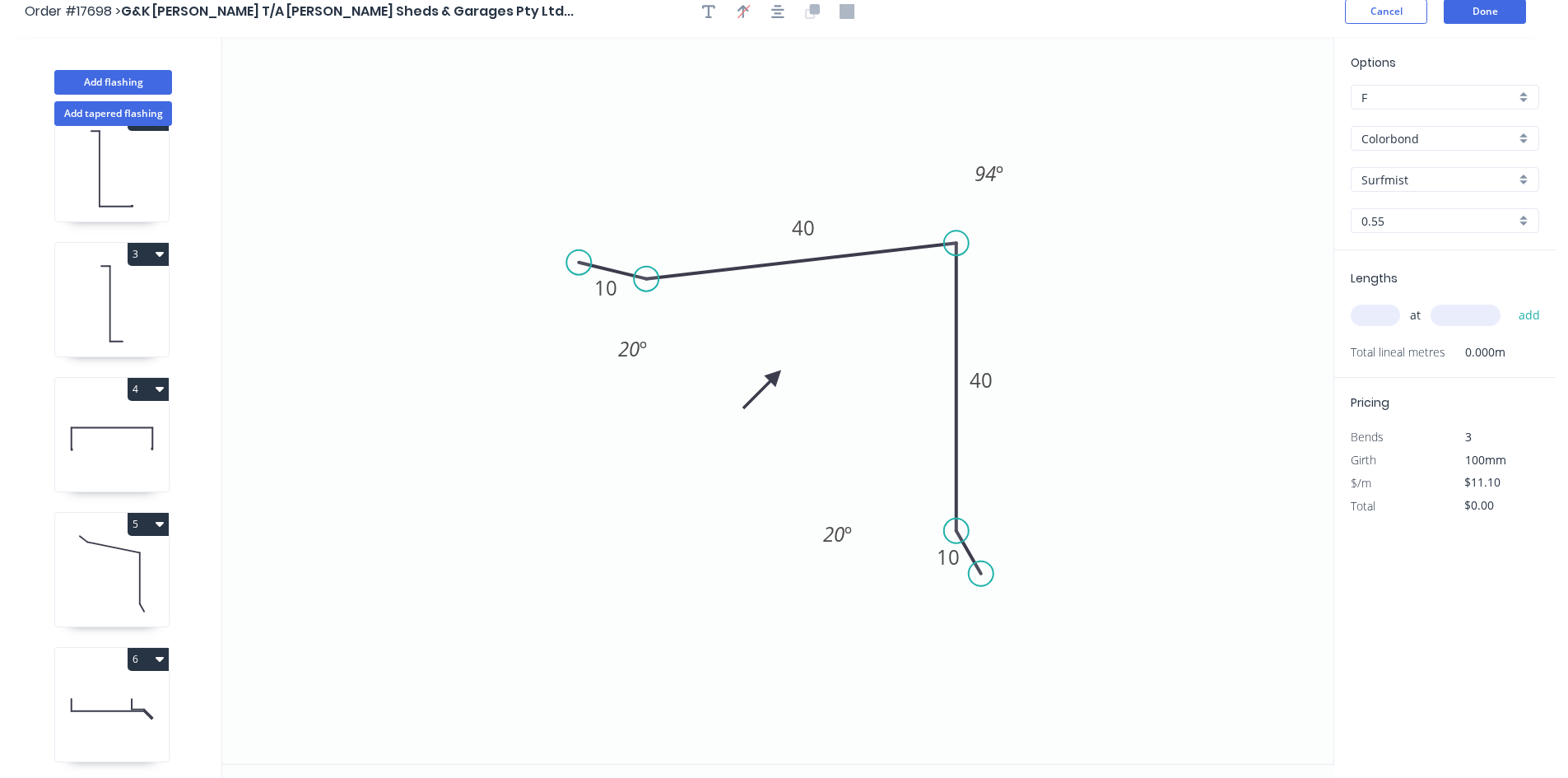
scroll to position [0, 0]
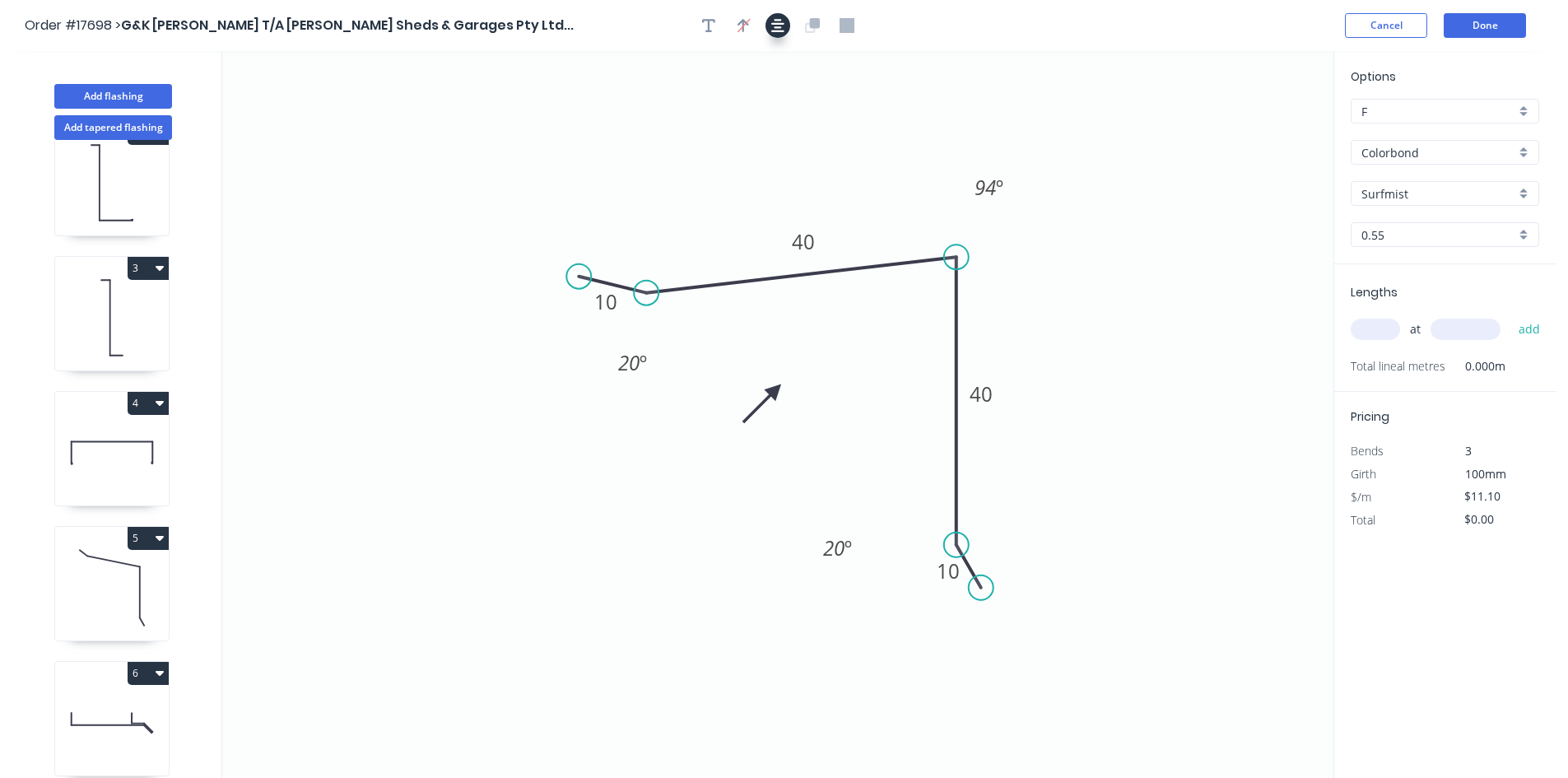
click at [775, 23] on icon "button" at bounding box center [778, 25] width 14 height 14
drag, startPoint x: 571, startPoint y: 266, endPoint x: 574, endPoint y: 274, distance: 8.5
click at [574, 274] on circle at bounding box center [574, 273] width 24 height 24
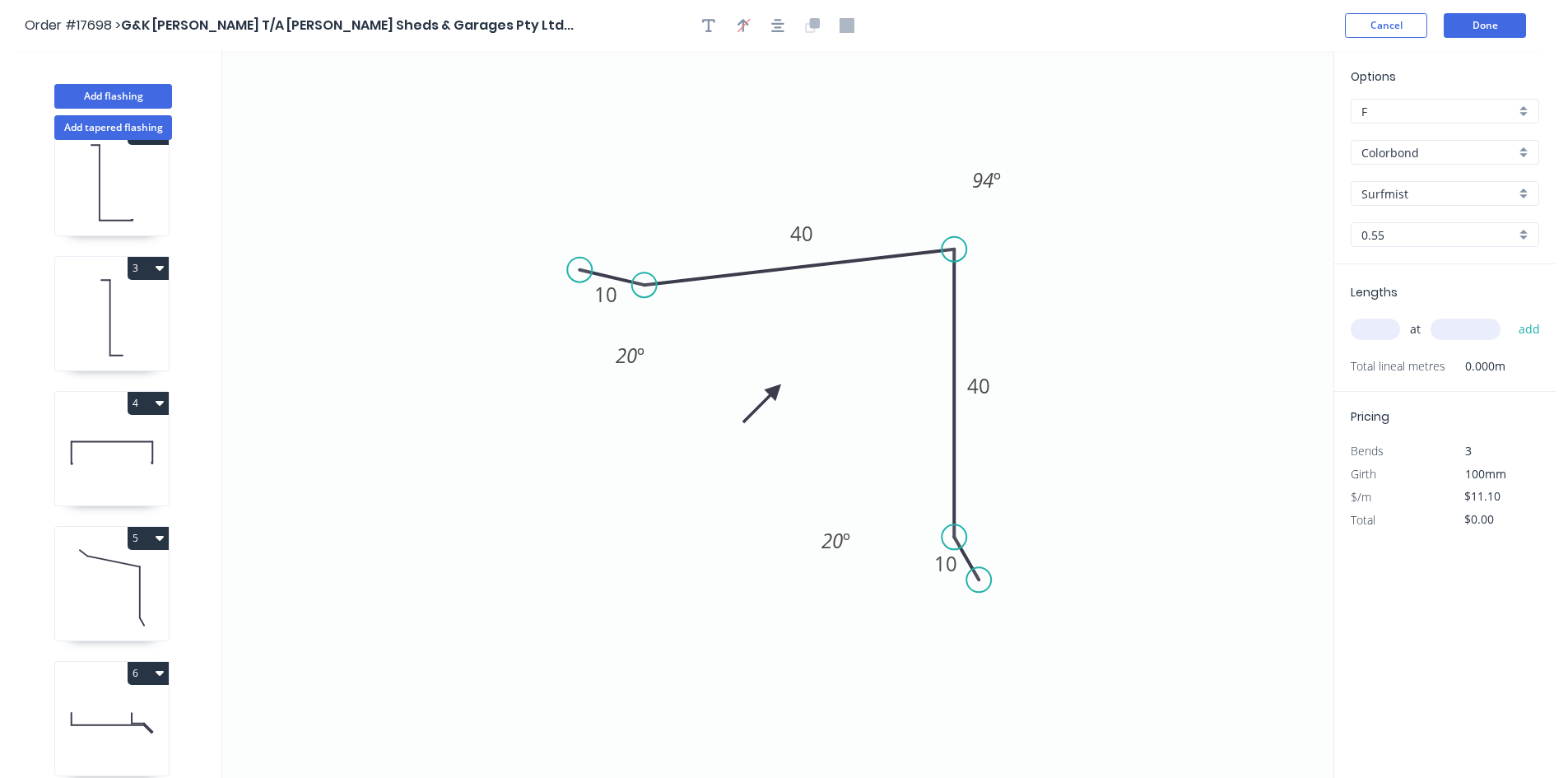
click at [579, 270] on circle at bounding box center [579, 270] width 24 height 24
click at [1385, 336] on input "text" at bounding box center [1374, 329] width 50 height 22
type input "4"
click at [1448, 326] on input "text" at bounding box center [1465, 329] width 70 height 22
type input "5500"
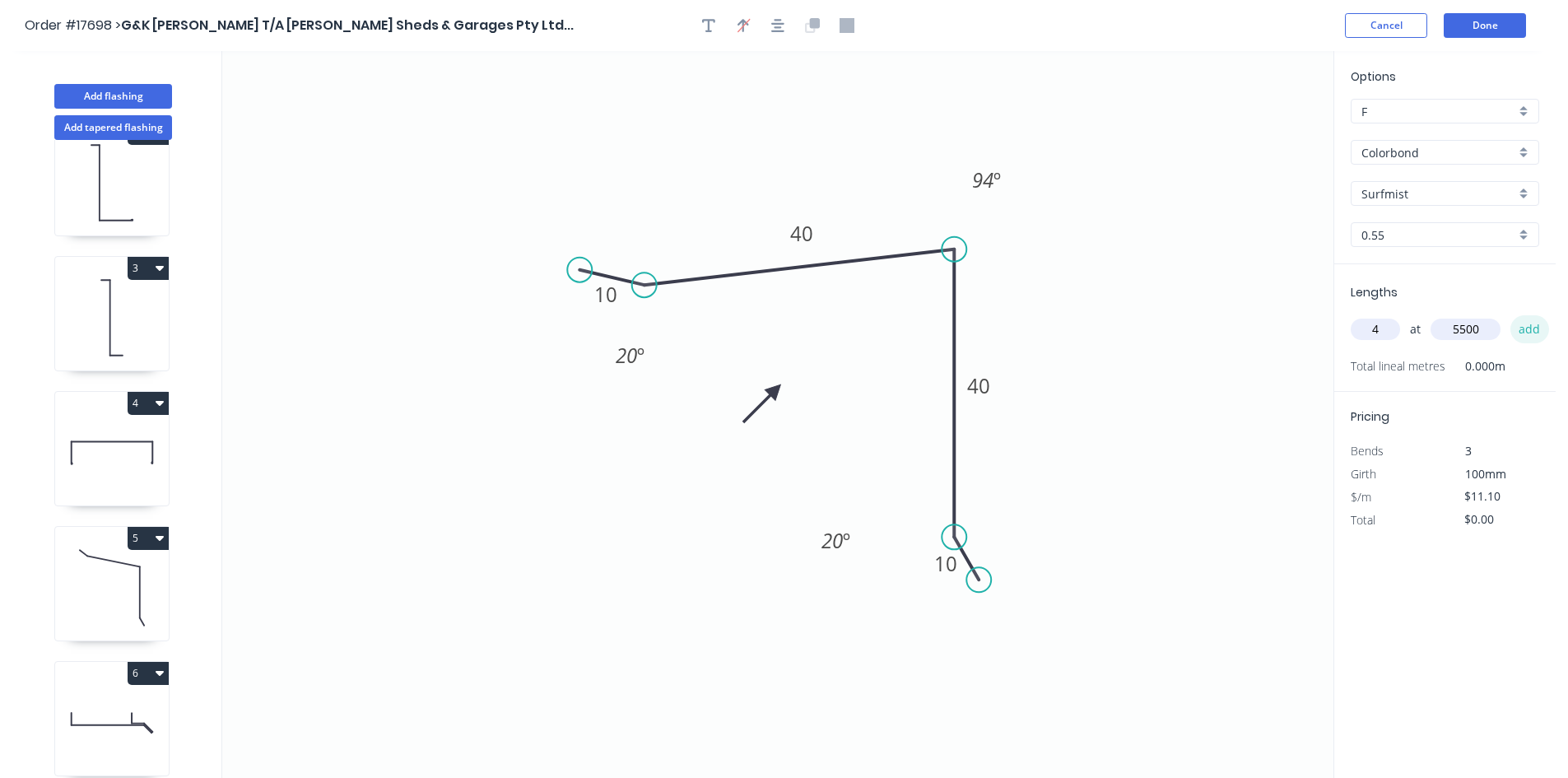
click at [1523, 331] on button "add" at bounding box center [1529, 329] width 39 height 28
type input "$244.20"
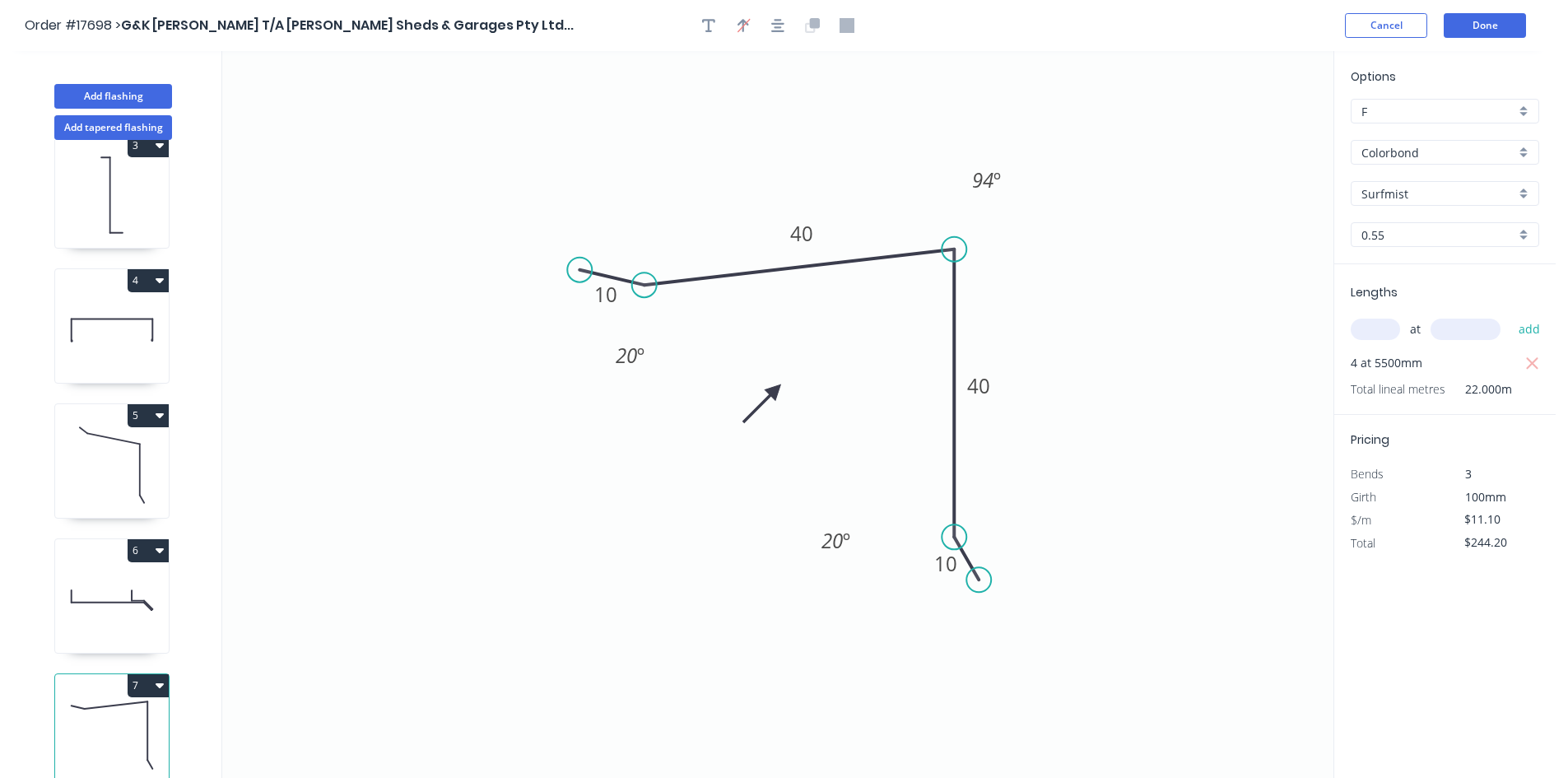
scroll to position [314, 0]
click at [131, 476] on icon at bounding box center [112, 464] width 114 height 105
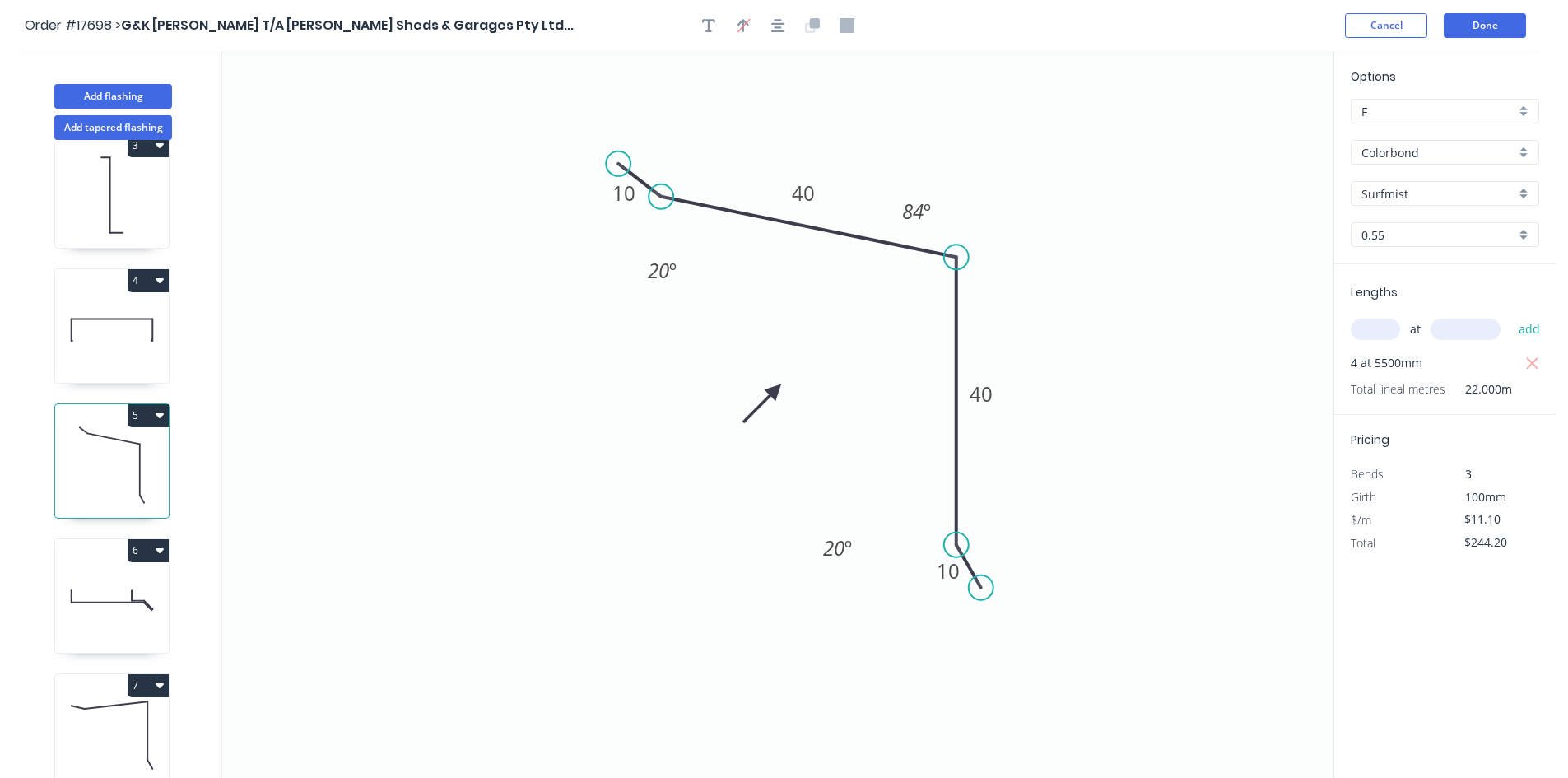
click at [113, 703] on icon at bounding box center [112, 735] width 114 height 105
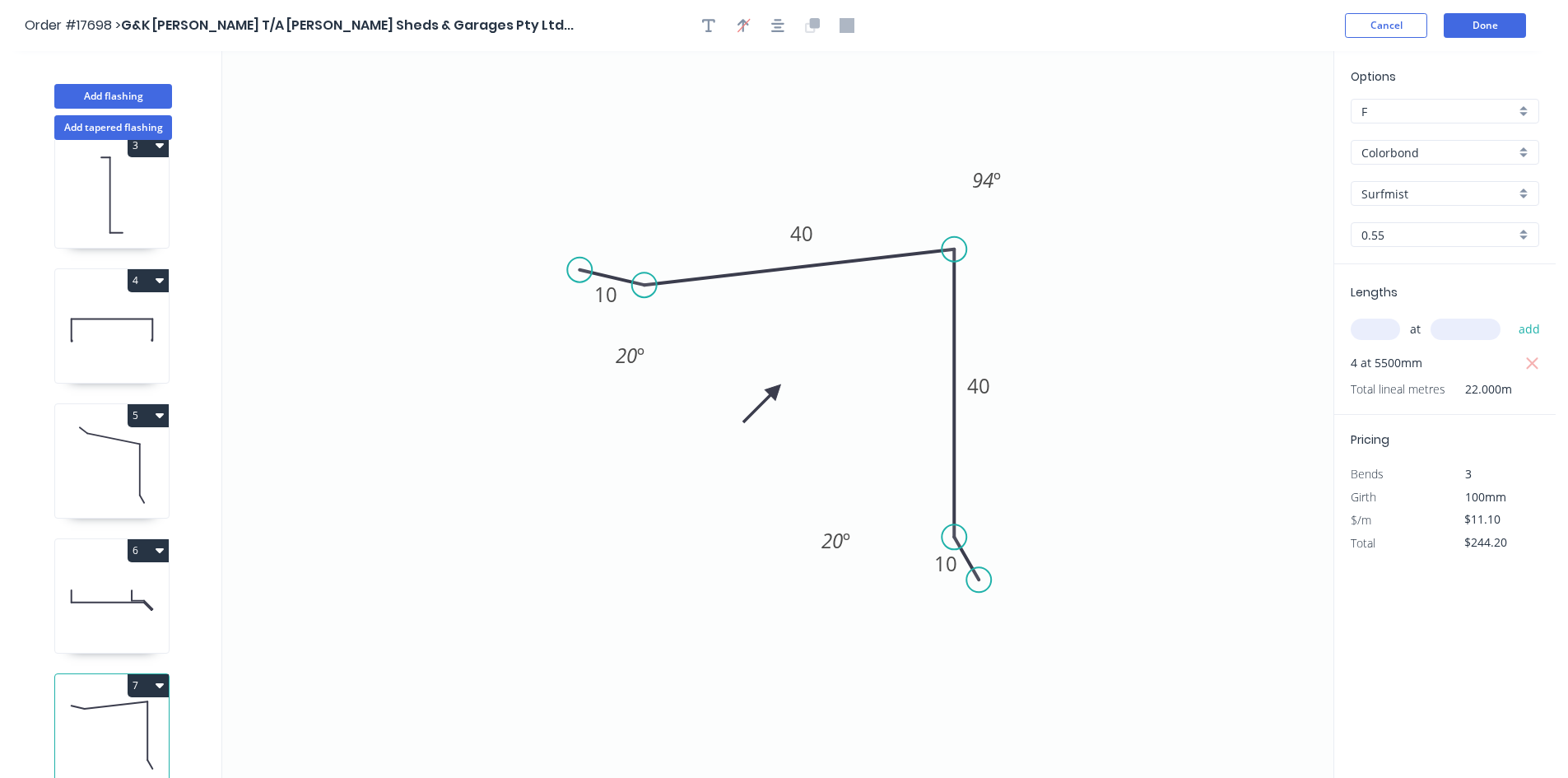
click at [100, 452] on icon at bounding box center [112, 464] width 114 height 105
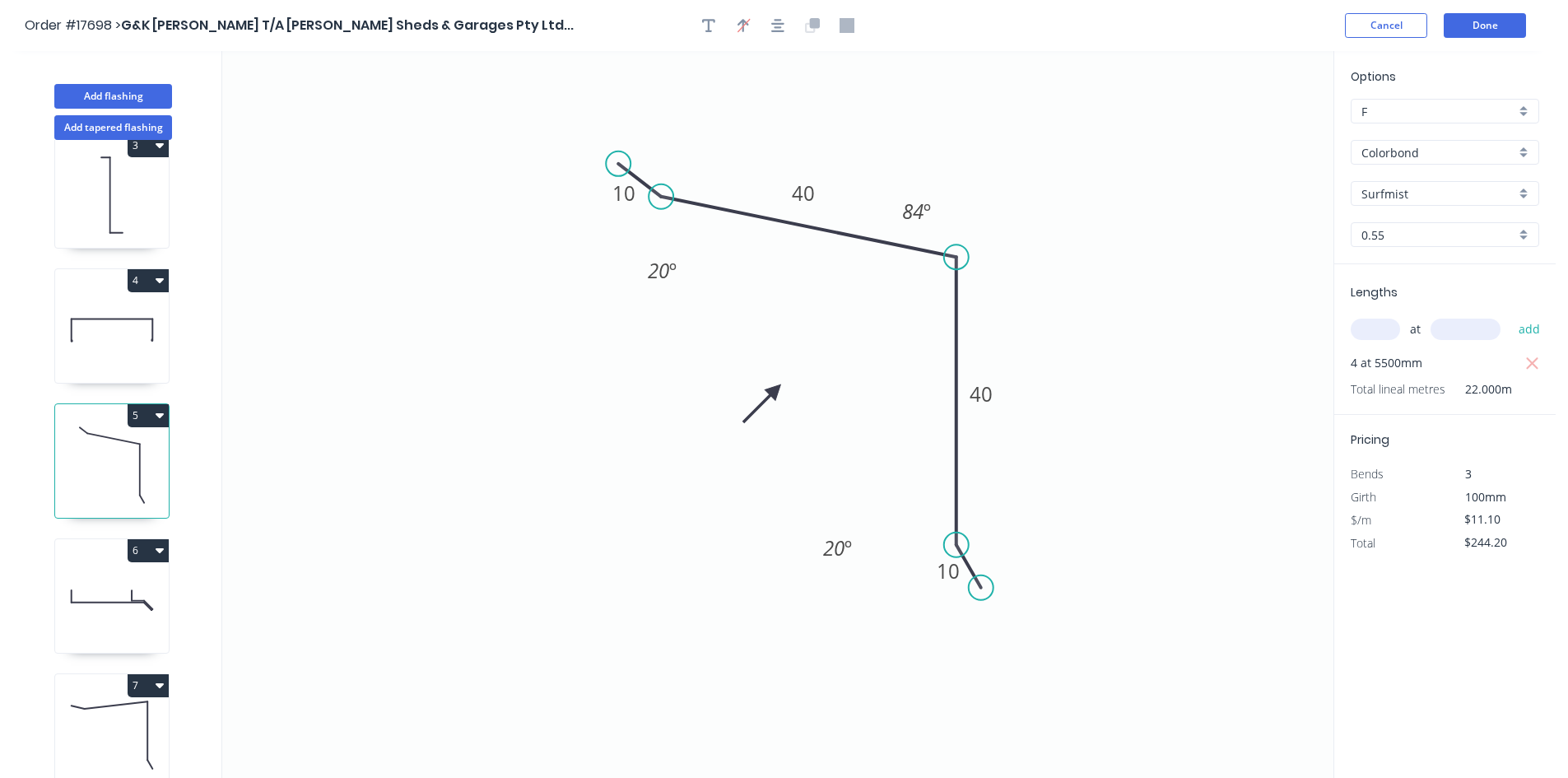
click at [109, 720] on icon at bounding box center [112, 735] width 114 height 105
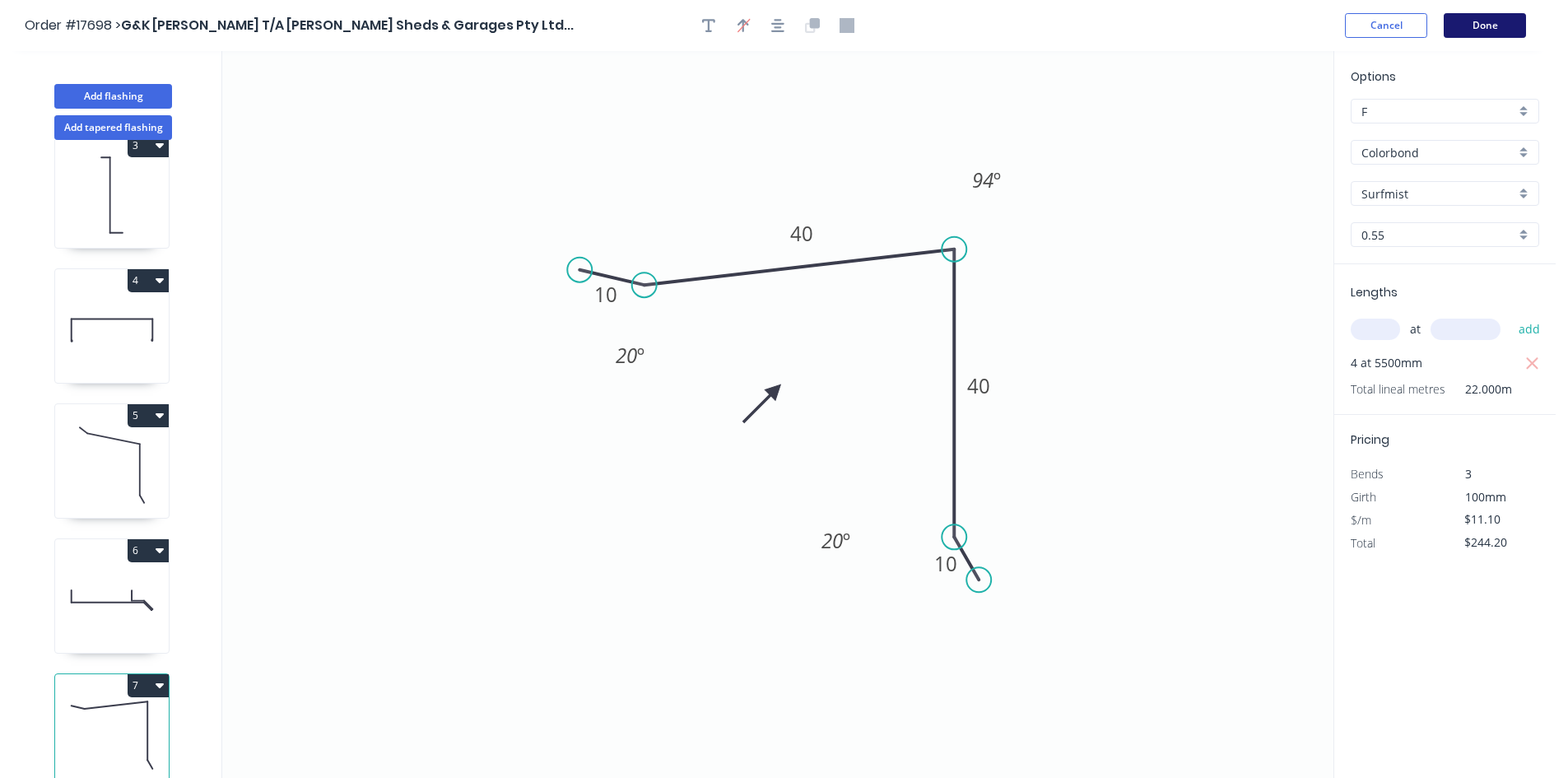
click at [1480, 26] on button "Done" at bounding box center [1484, 25] width 82 height 24
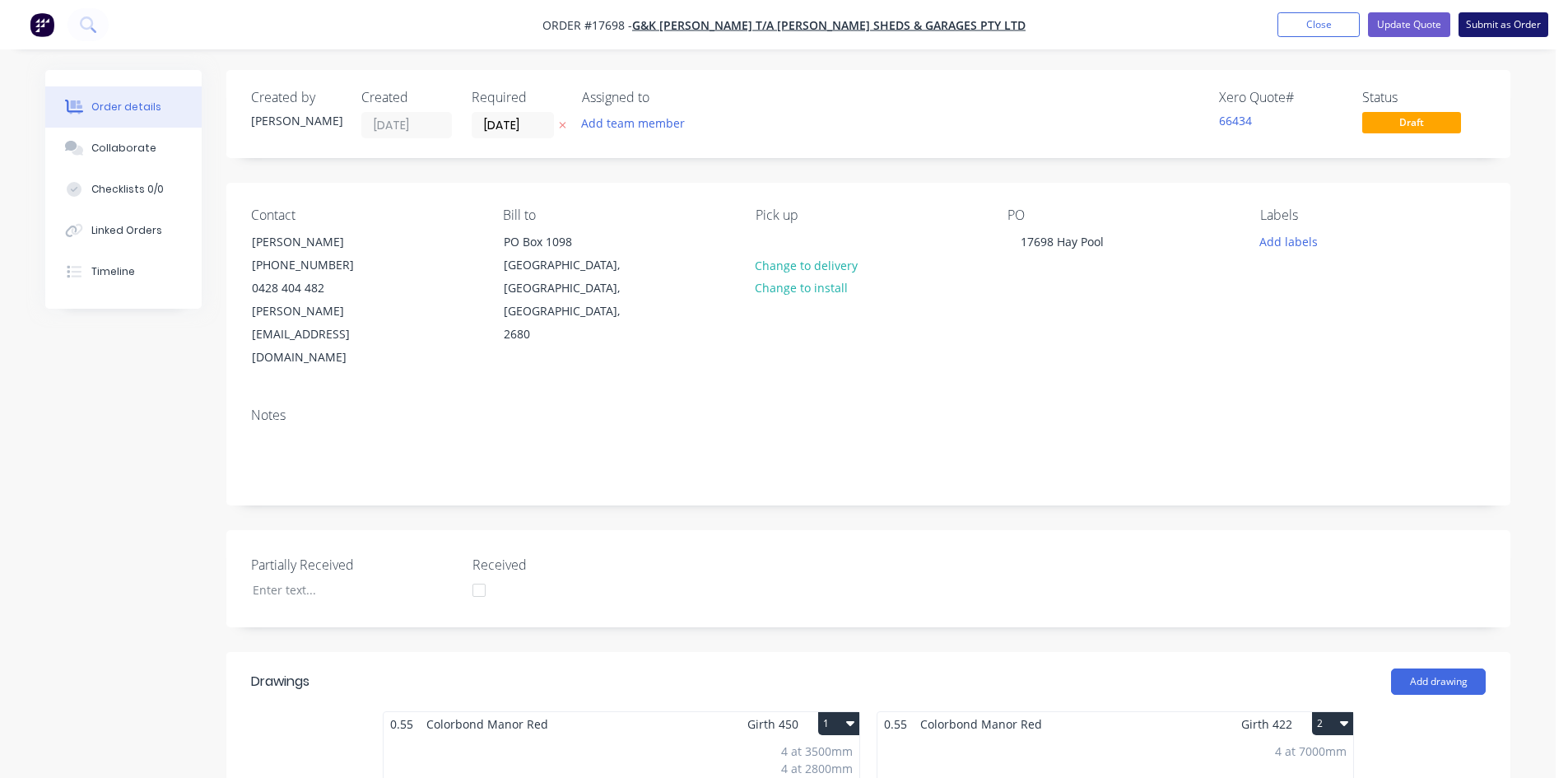
click at [1502, 23] on button "Submit as Order" at bounding box center [1503, 24] width 90 height 24
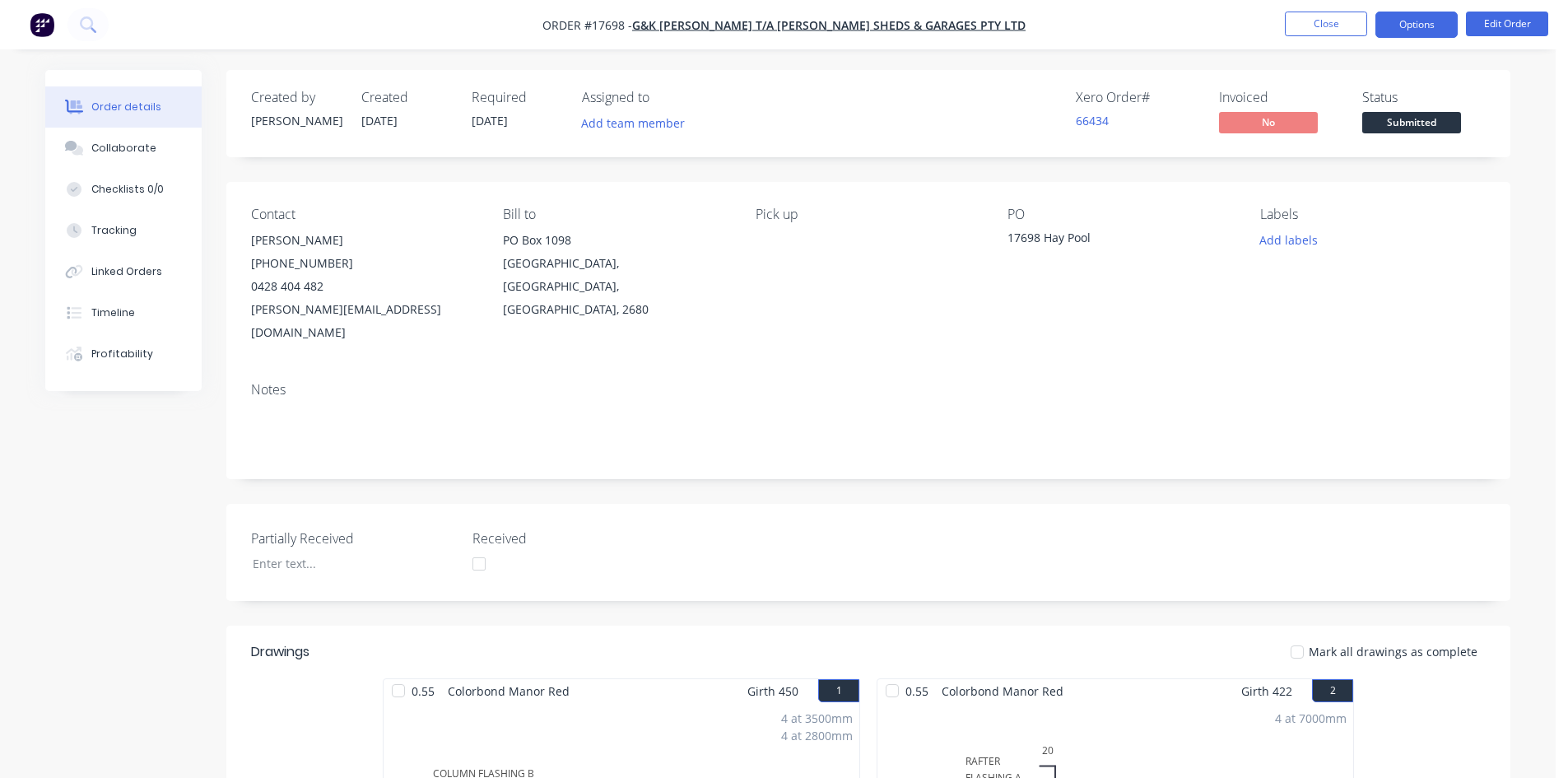
click at [1417, 23] on button "Options" at bounding box center [1416, 24] width 82 height 26
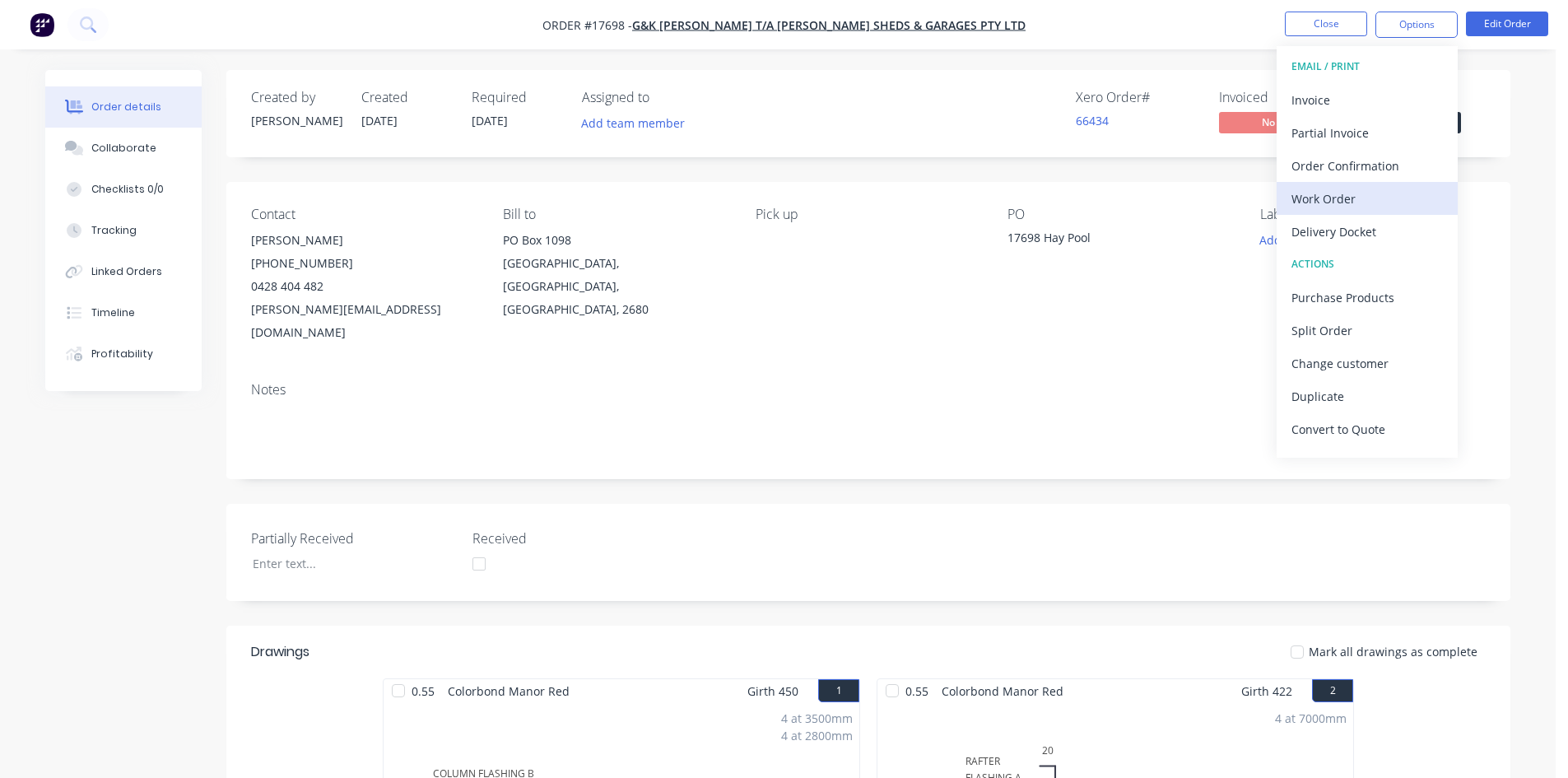
click at [1373, 195] on div "Work Order" at bounding box center [1367, 198] width 151 height 23
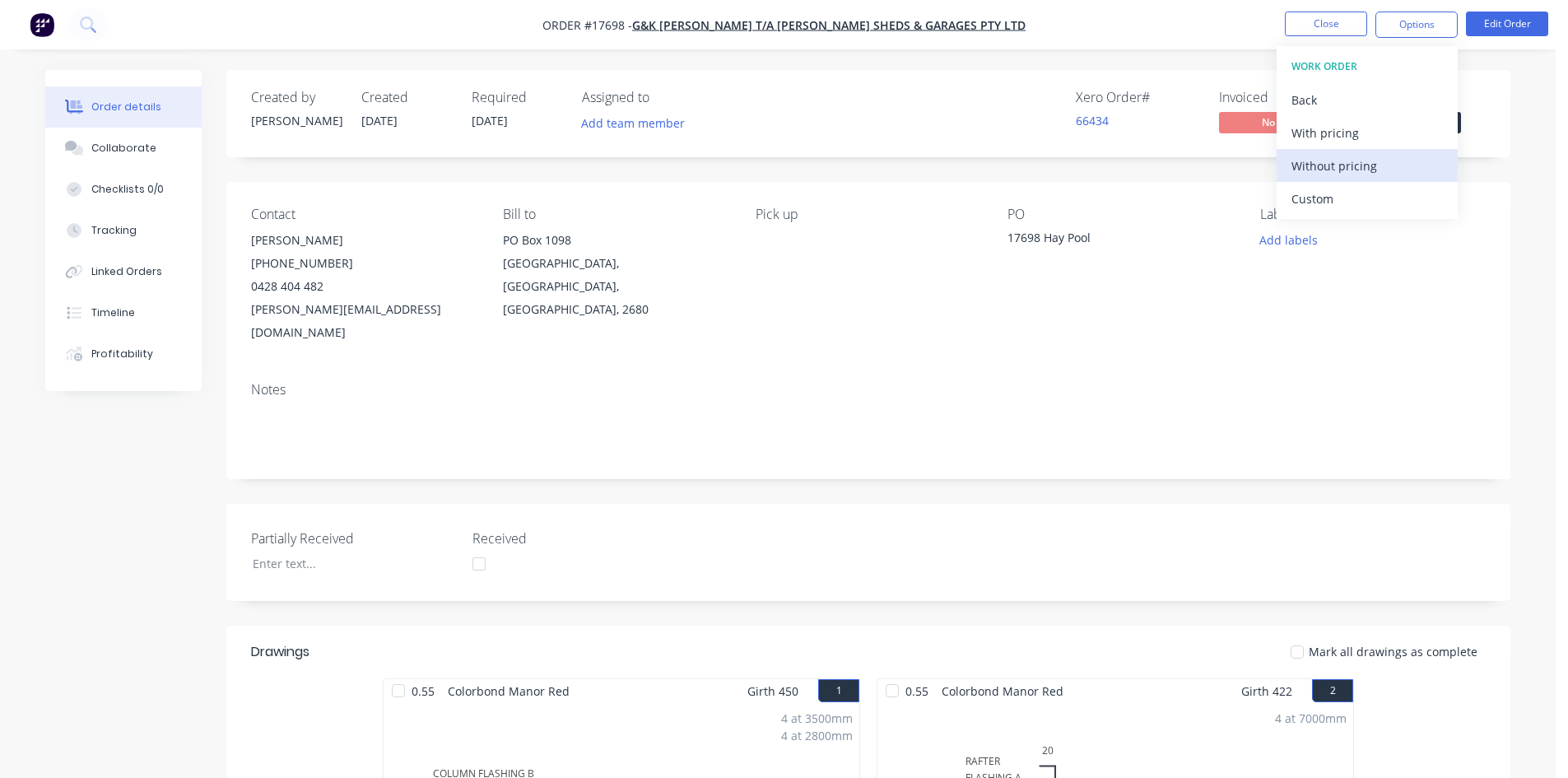
click at [1361, 170] on div "Without pricing" at bounding box center [1367, 166] width 151 height 23
click at [903, 94] on div "Xero Order # 66434 Invoiced No Status Submitted" at bounding box center [1116, 114] width 739 height 48
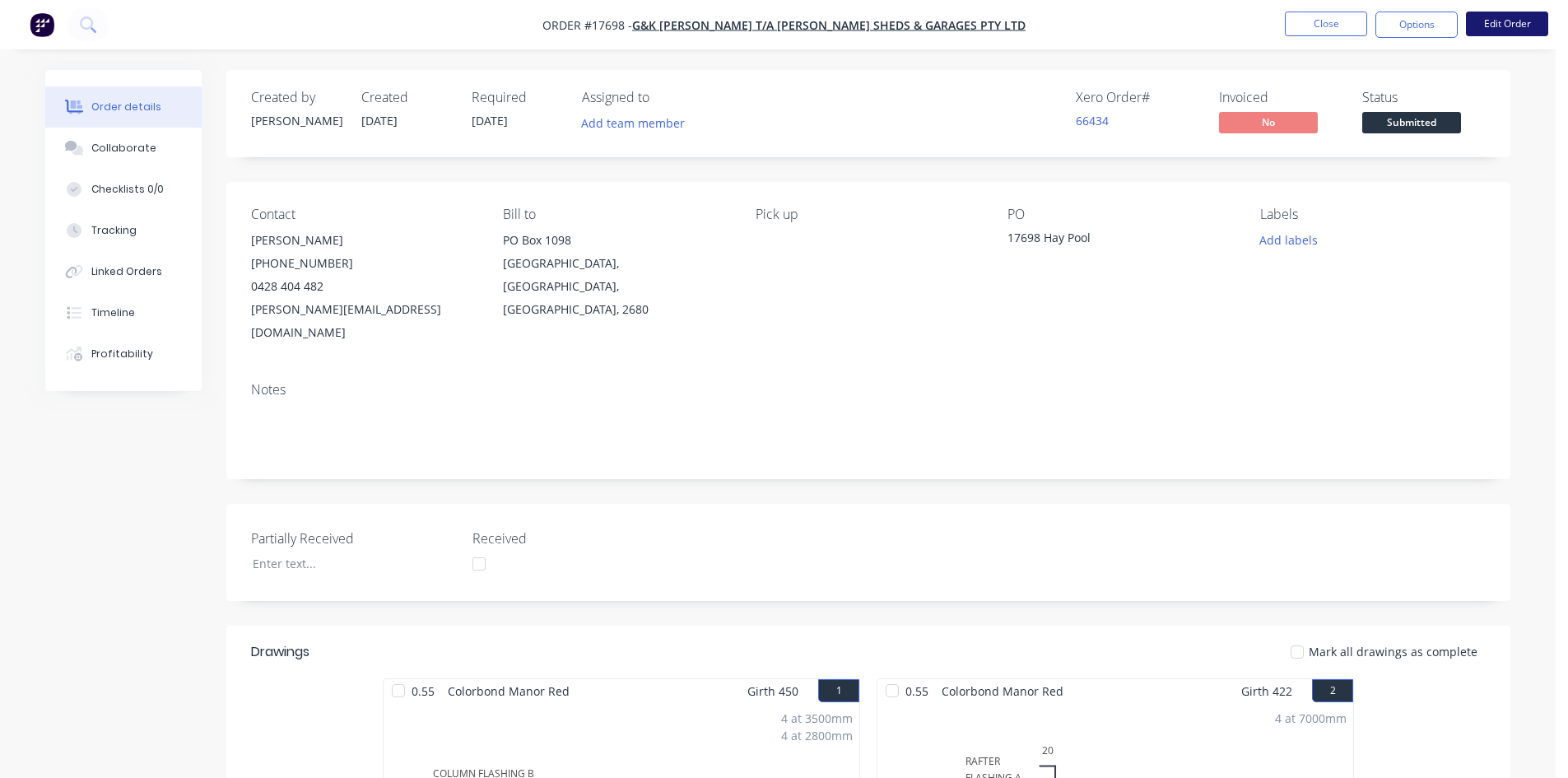
click at [1496, 23] on button "Edit Order" at bounding box center [1506, 23] width 82 height 24
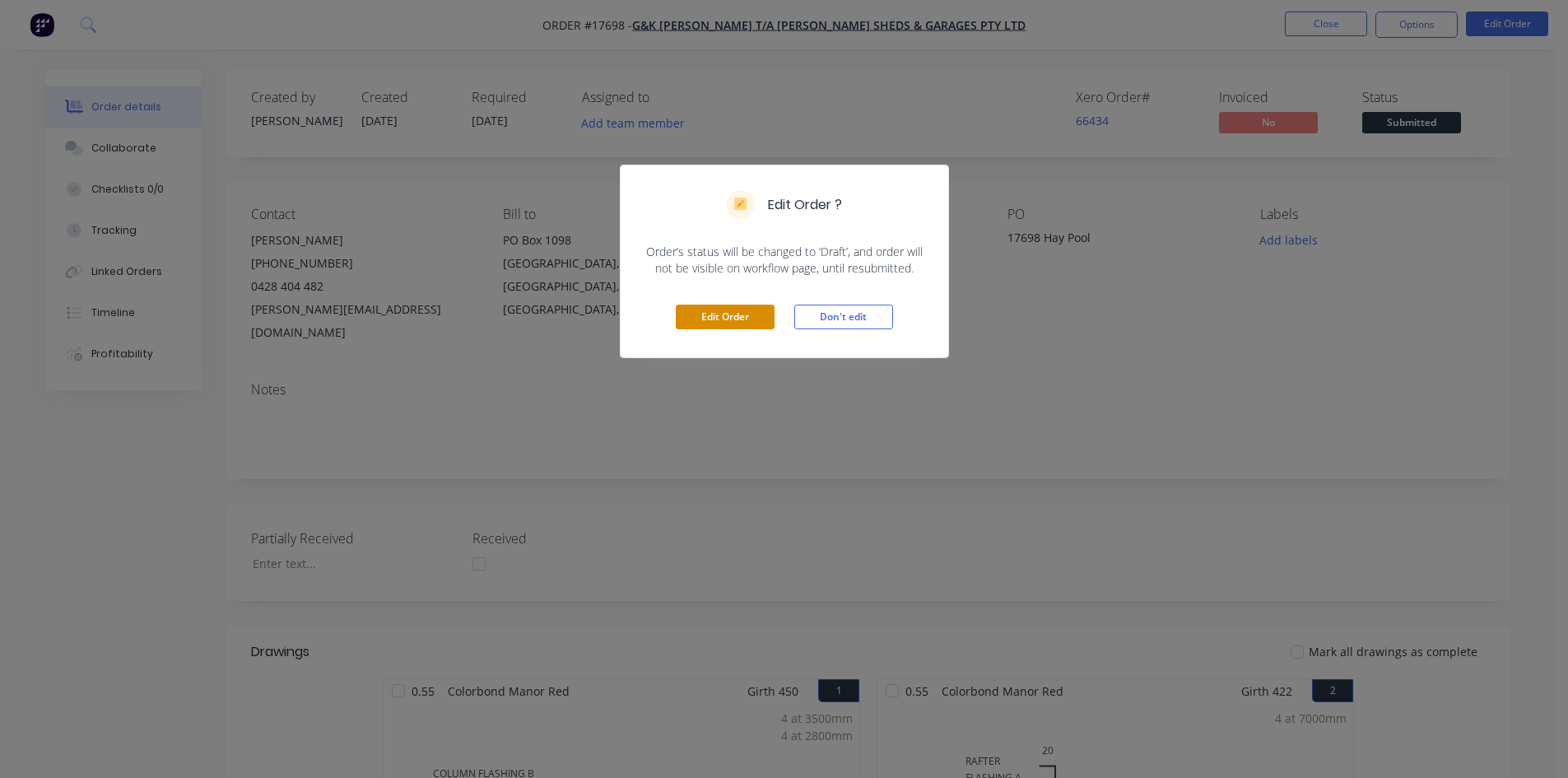
click at [757, 312] on button "Edit Order" at bounding box center [725, 316] width 99 height 24
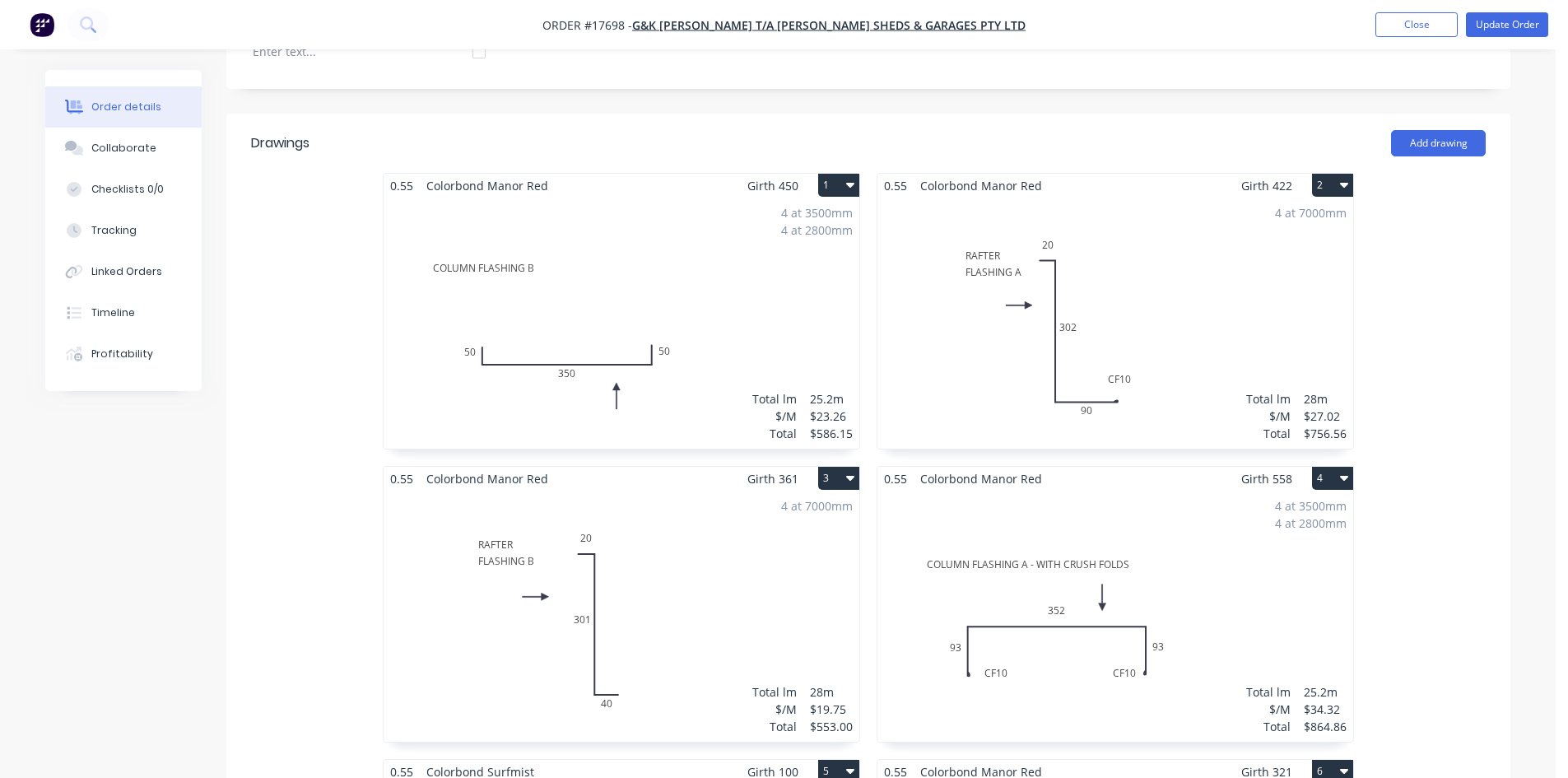
scroll to position [576, 0]
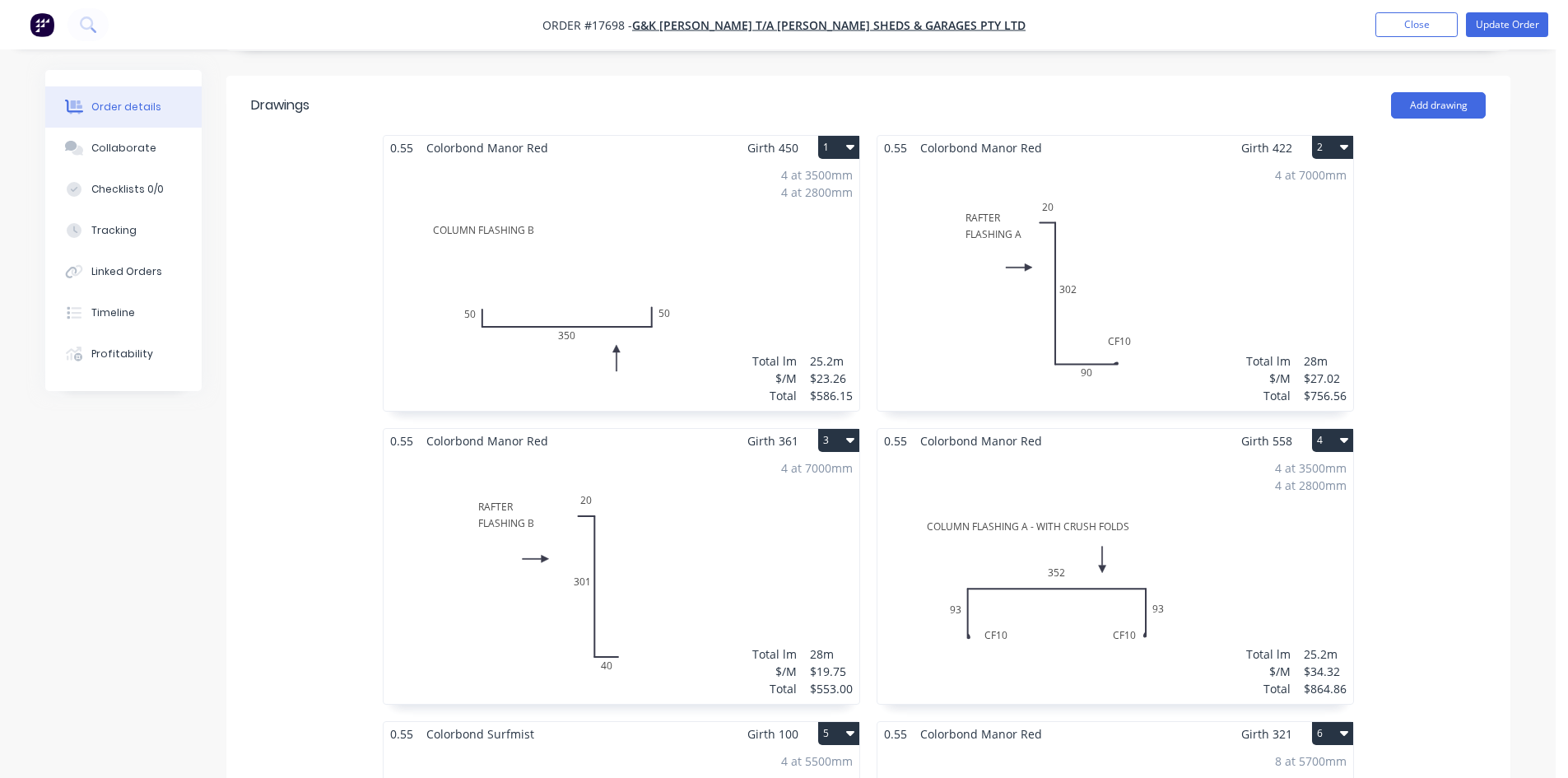
click at [1208, 236] on div "4 at 7000mm Total lm $/M Total 28m $27.02 $756.56" at bounding box center [1115, 285] width 476 height 252
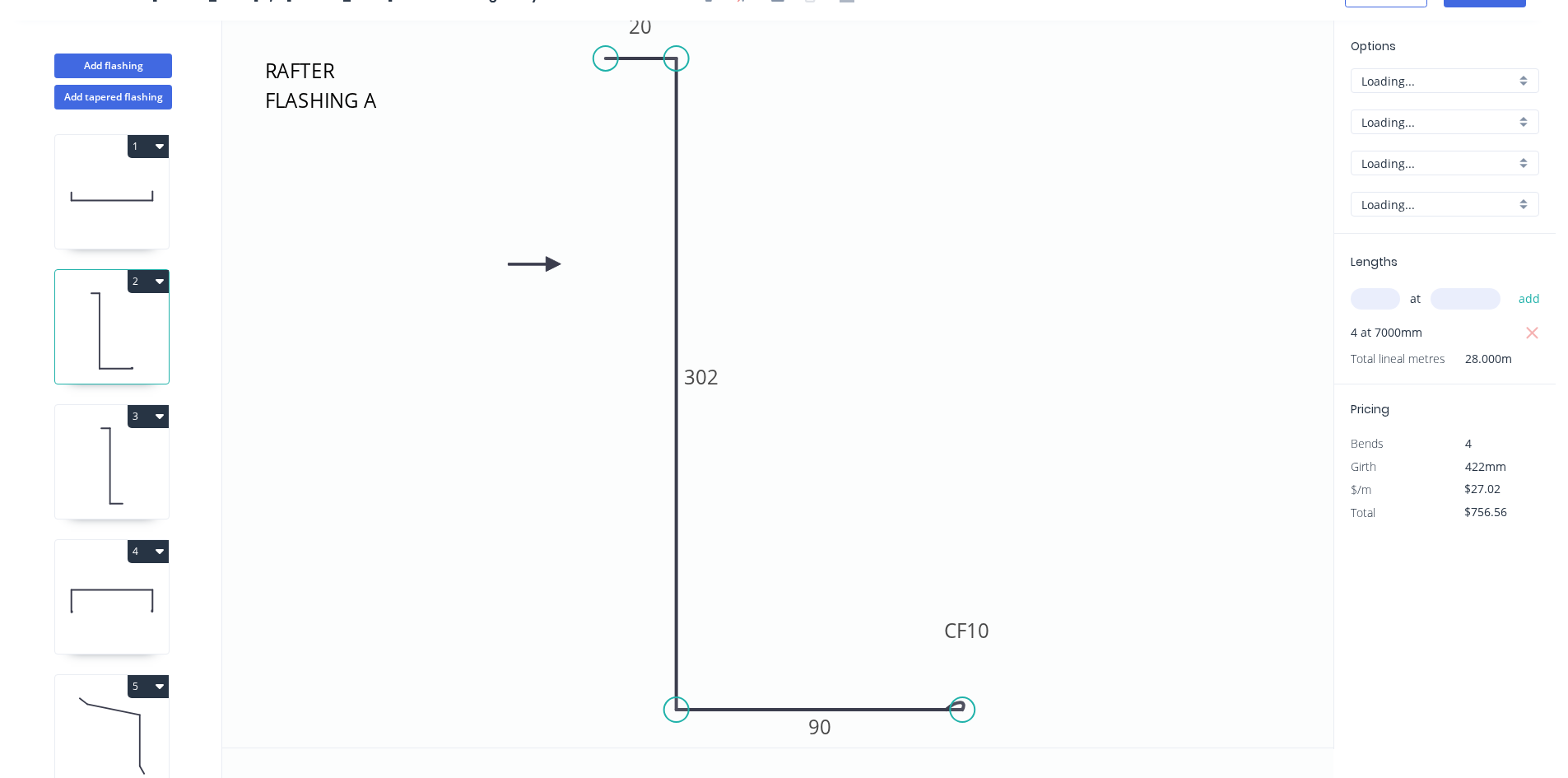
scroll to position [31, 0]
click at [1529, 333] on icon "button" at bounding box center [1532, 334] width 14 height 20
type input "$0.00"
click at [1360, 293] on input "text" at bounding box center [1374, 299] width 50 height 22
type input "4"
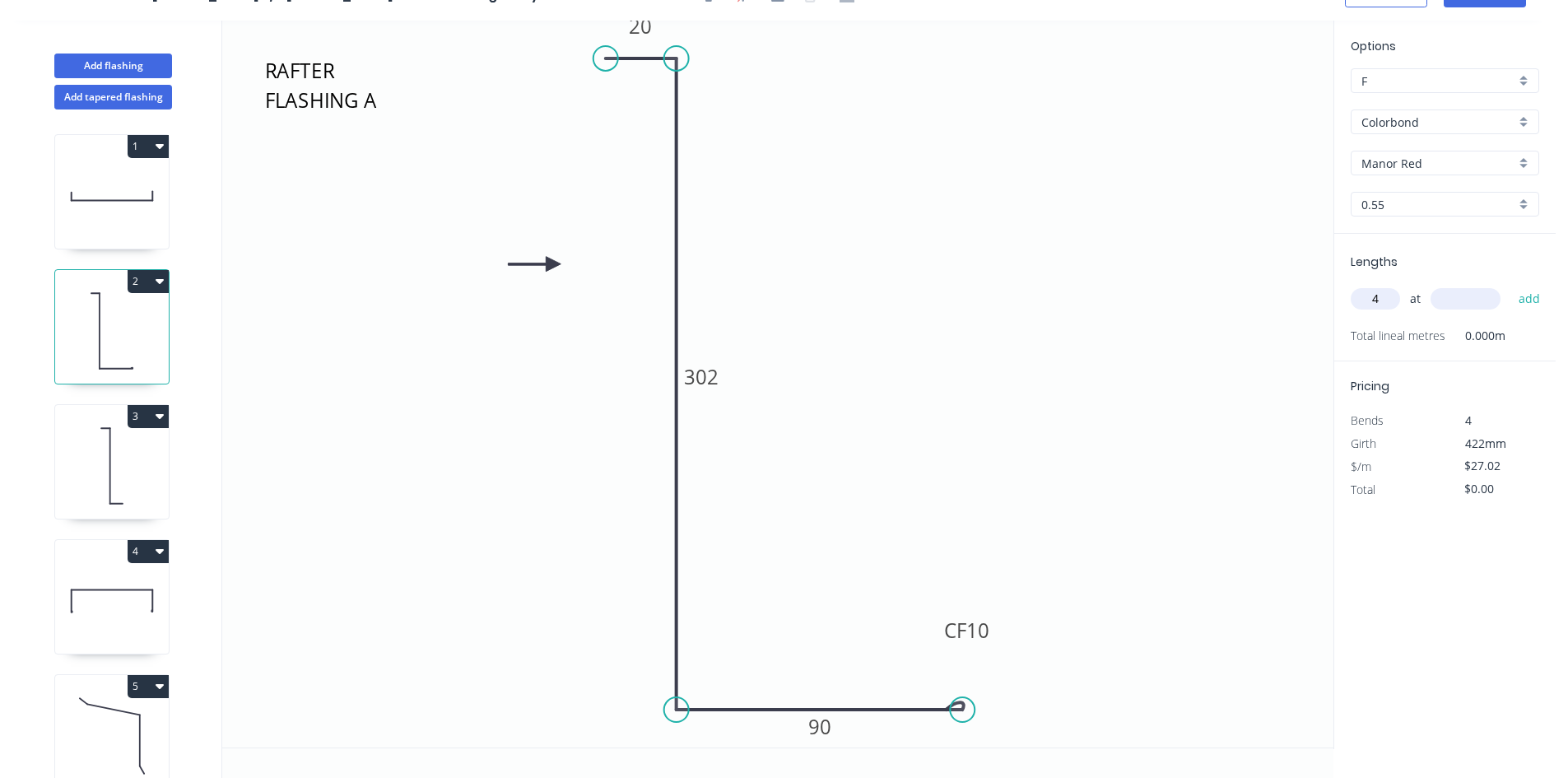
click at [1453, 298] on input "text" at bounding box center [1465, 299] width 70 height 22
type input "6400"
click at [1528, 300] on button "add" at bounding box center [1529, 298] width 39 height 28
type input "$691.71"
click at [93, 469] on icon at bounding box center [112, 465] width 114 height 105
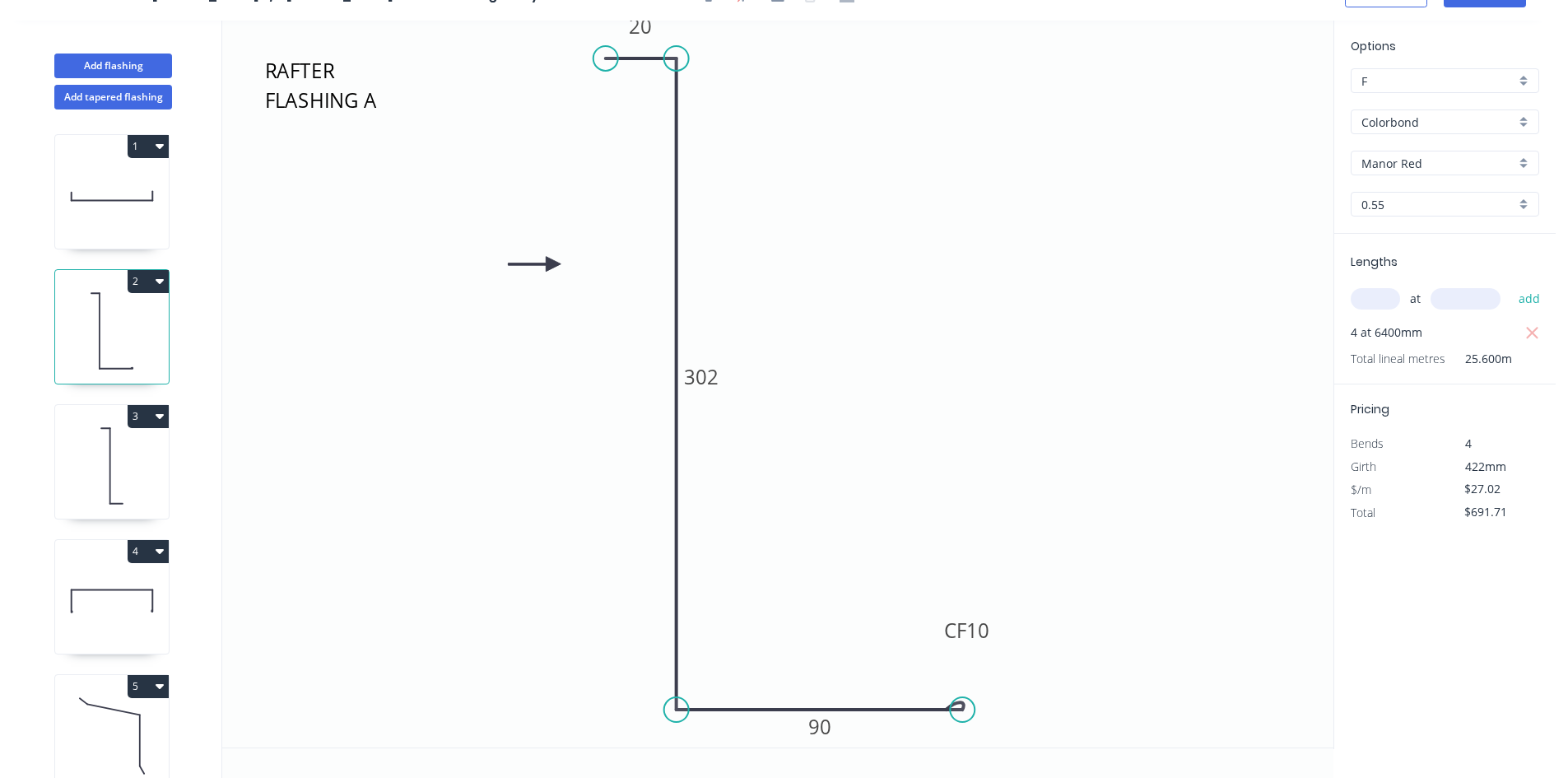
type input "$19.75"
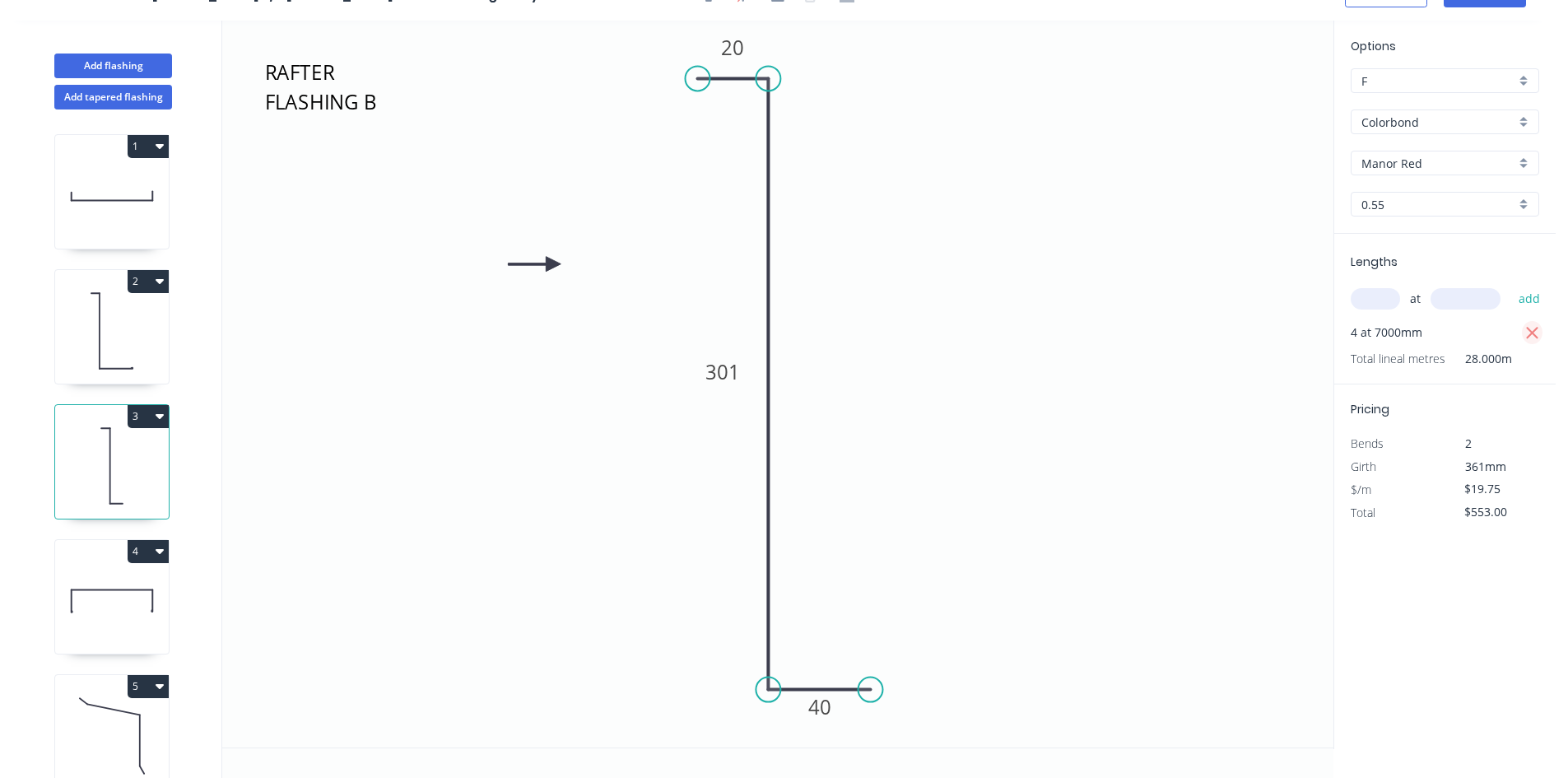
click at [1531, 336] on icon "button" at bounding box center [1532, 334] width 14 height 20
type input "$0.00"
click at [1381, 304] on input "text" at bounding box center [1374, 299] width 50 height 22
type input "4"
click at [1451, 304] on input "text" at bounding box center [1465, 299] width 70 height 22
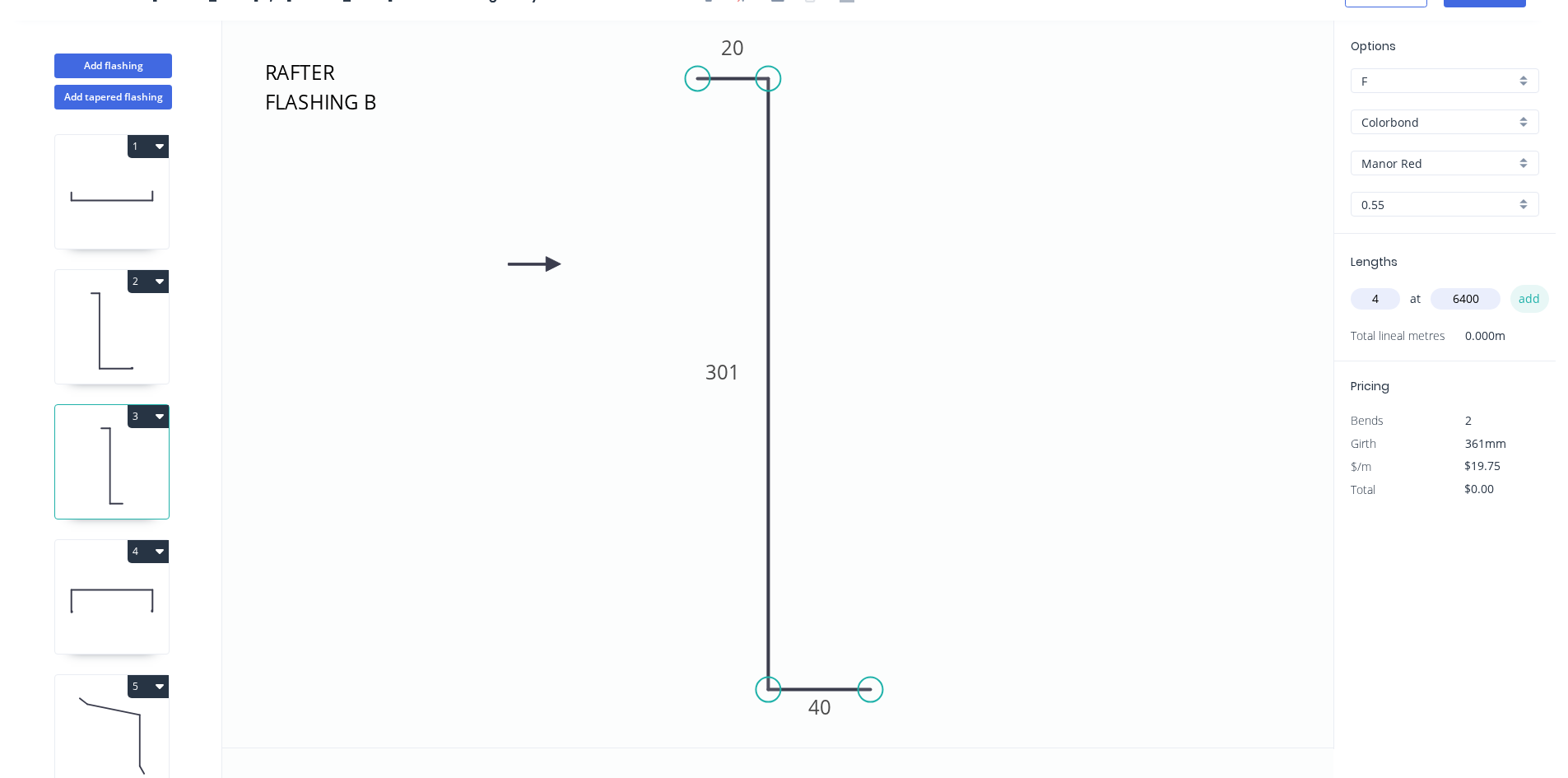
type input "6400"
click at [1522, 301] on button "add" at bounding box center [1529, 298] width 39 height 28
type input "$505.60"
click at [125, 214] on icon at bounding box center [112, 196] width 114 height 105
type input "$23.26"
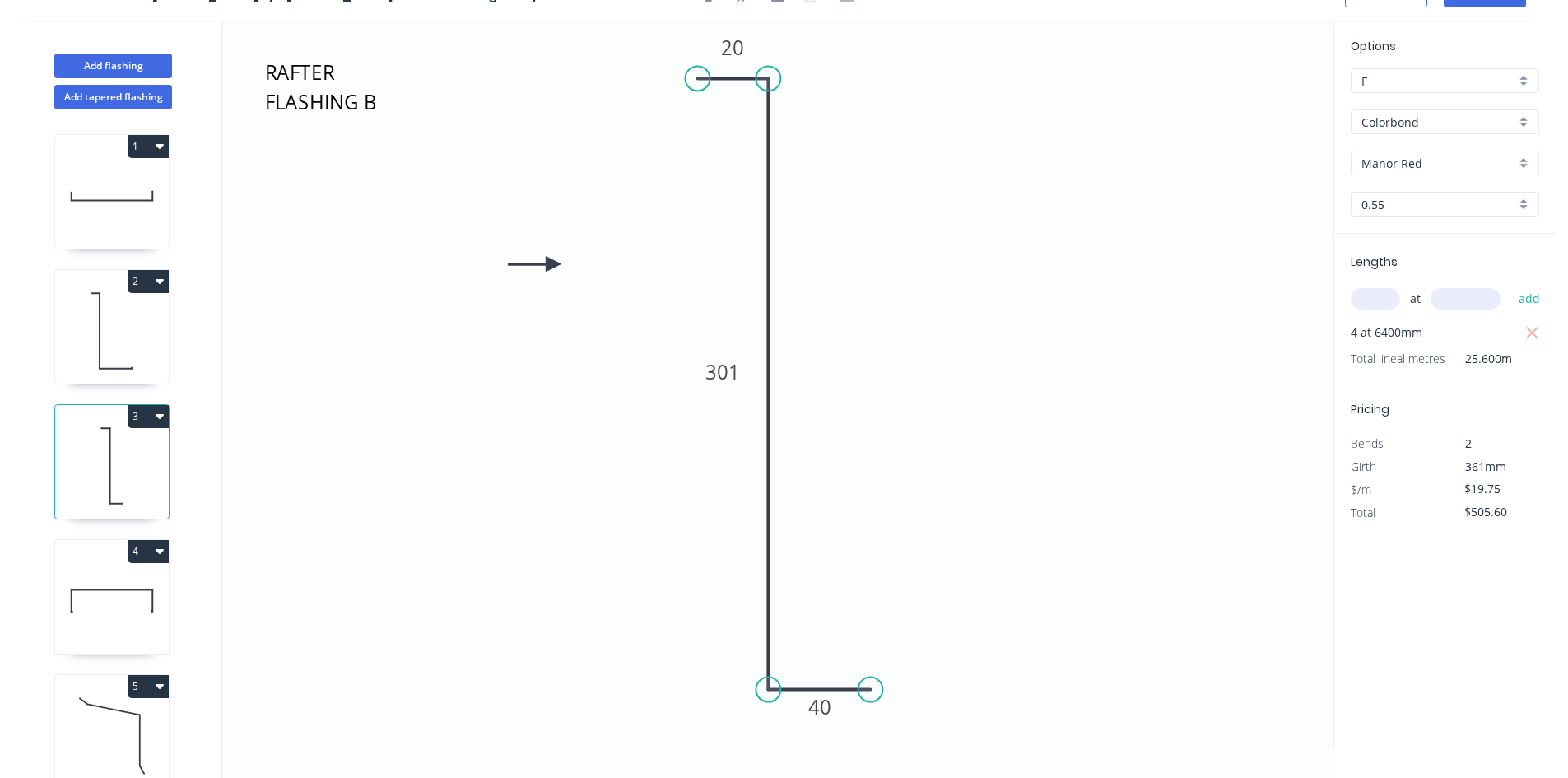
type input "$586.15"
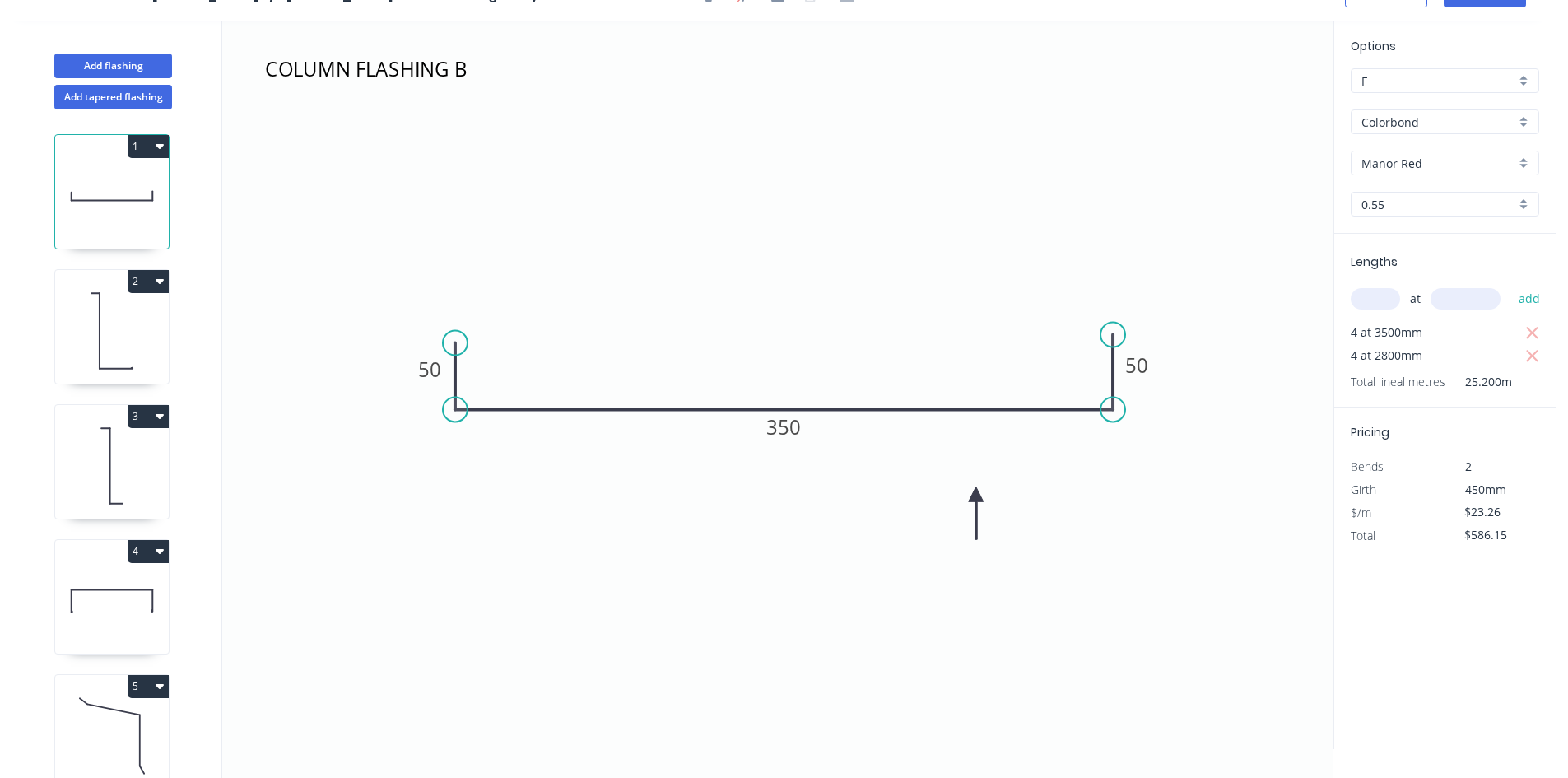
click at [1377, 305] on input "text" at bounding box center [1374, 299] width 50 height 22
type input "4"
click at [1465, 301] on input "text" at bounding box center [1465, 299] width 70 height 22
type input "2400"
click at [1529, 298] on button "add" at bounding box center [1529, 298] width 39 height 28
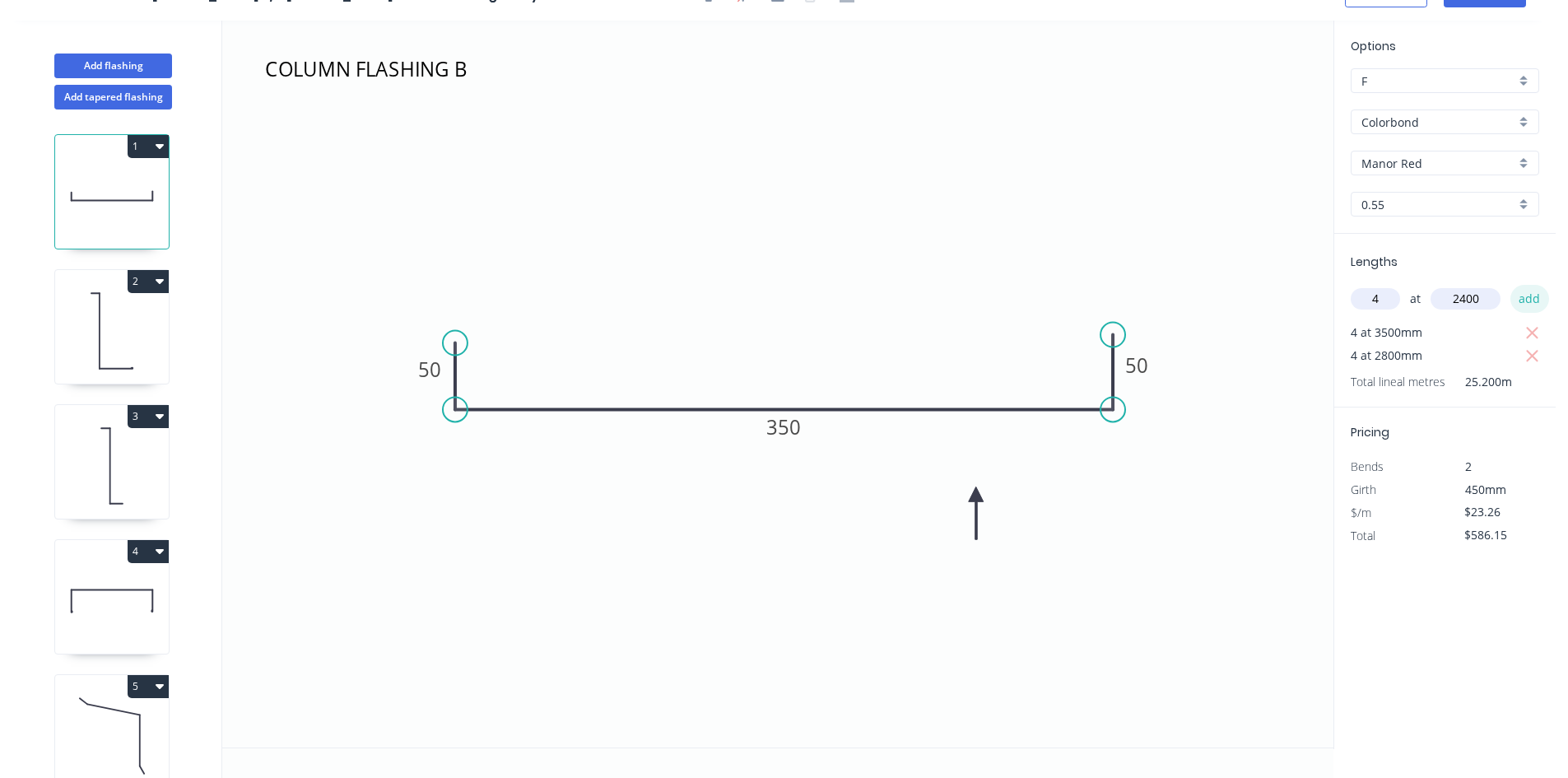
type input "$809.45"
type input "4"
click at [1474, 304] on input "text" at bounding box center [1465, 299] width 70 height 22
type input "3100"
click at [1518, 297] on button "add" at bounding box center [1529, 298] width 39 height 28
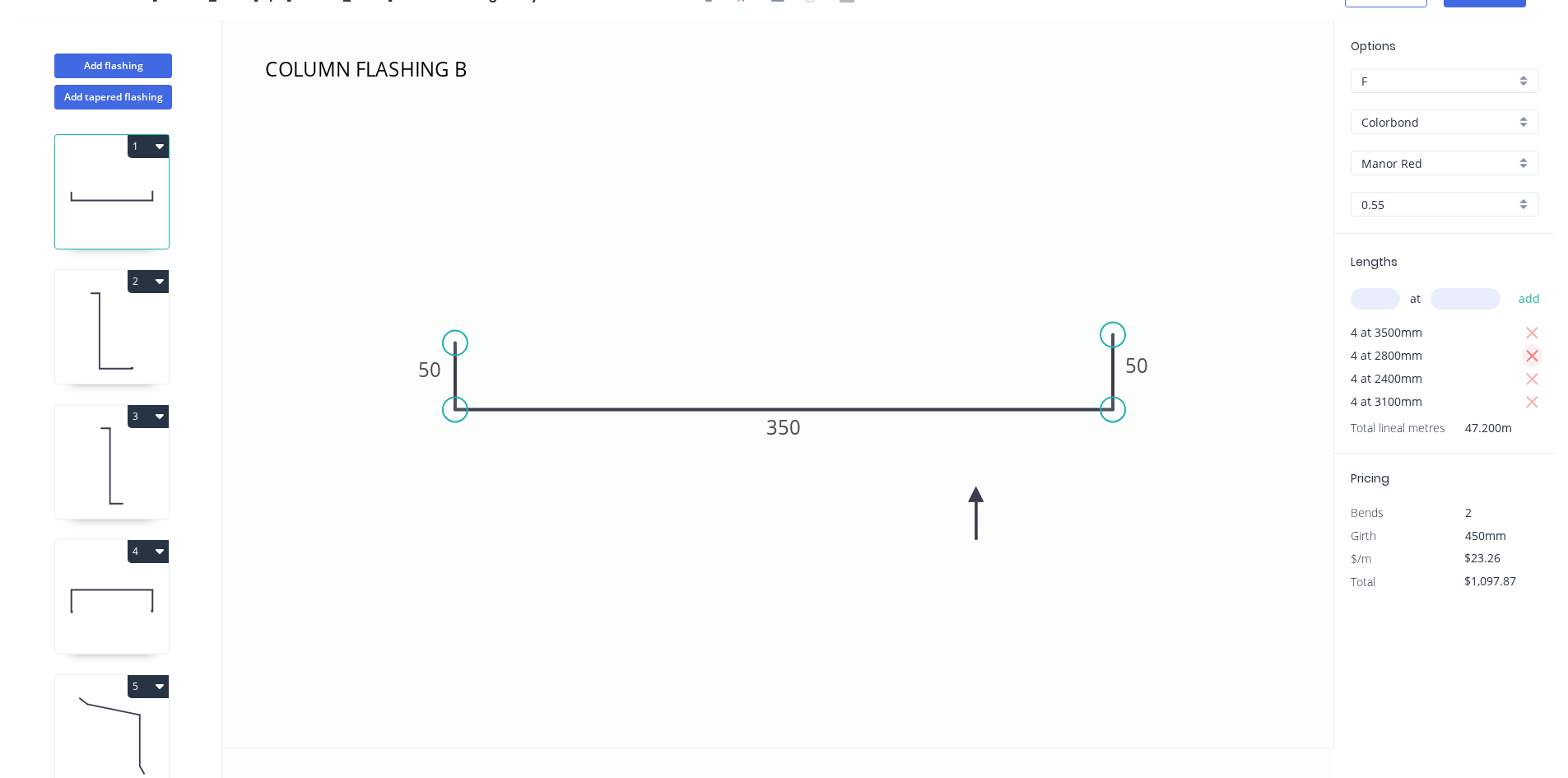
click at [1530, 352] on icon "button" at bounding box center [1532, 356] width 14 height 20
click at [1531, 332] on icon "button" at bounding box center [1532, 334] width 13 height 13
type input "$511.72"
click at [104, 590] on icon at bounding box center [112, 590] width 81 height 0
type input "$34.32"
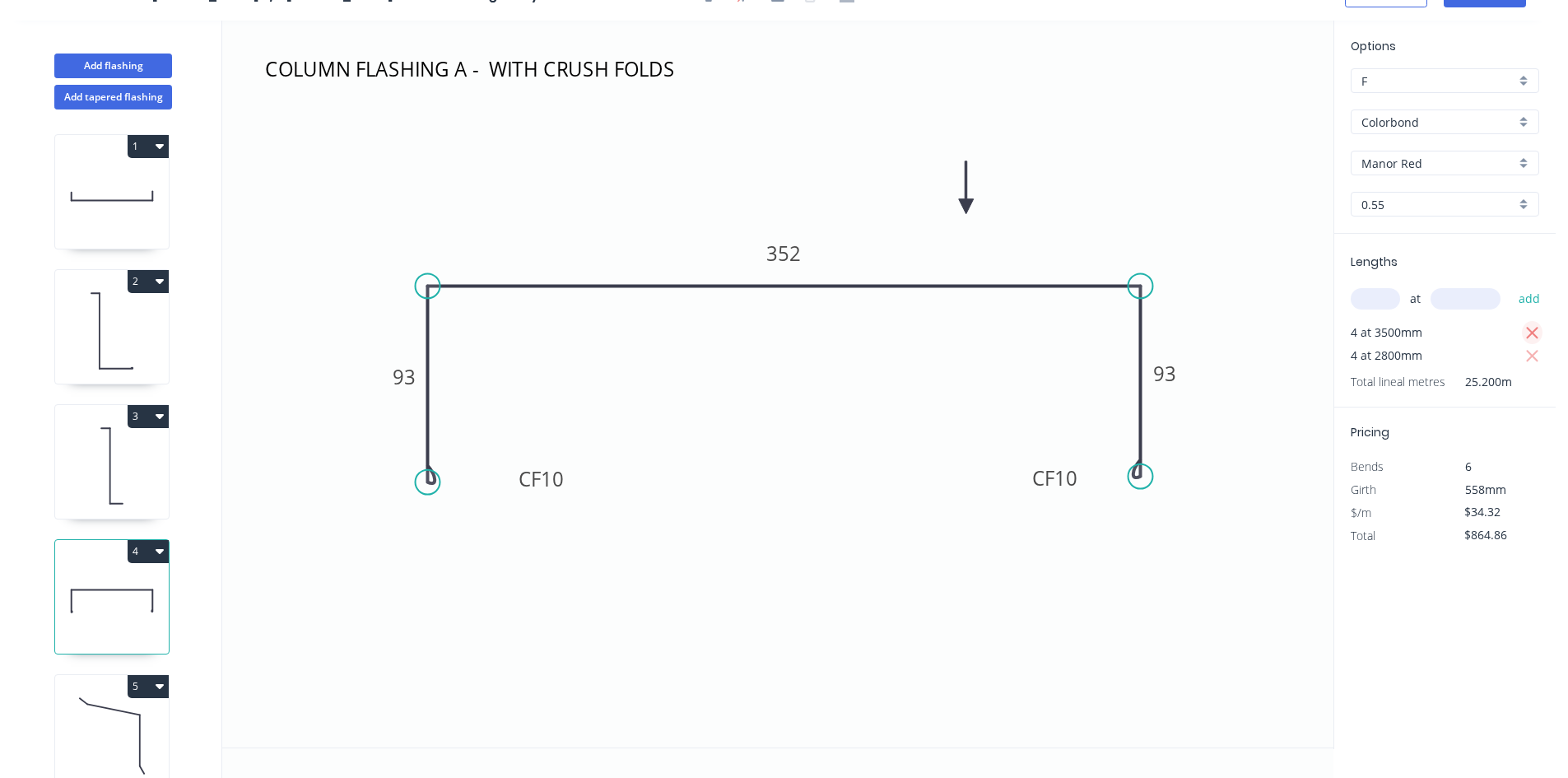
click at [1527, 331] on icon "button" at bounding box center [1532, 334] width 14 height 20
click at [1528, 355] on div "Total lineal metres 11.200m" at bounding box center [1445, 359] width 192 height 23
click at [1531, 336] on icon "button" at bounding box center [1532, 334] width 14 height 20
type input "$0.00"
click at [1363, 302] on input "text" at bounding box center [1374, 299] width 50 height 22
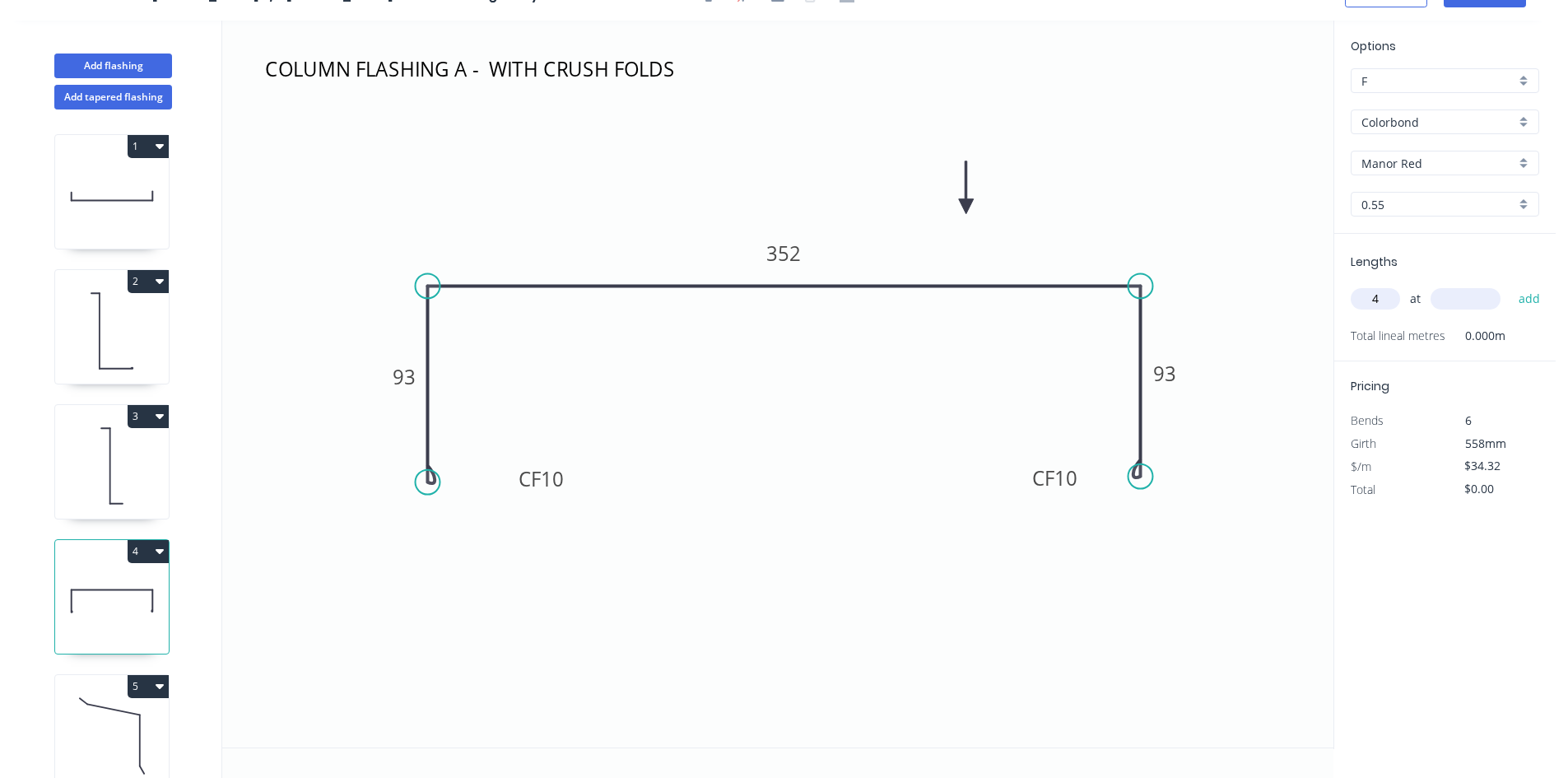
type input "4"
click at [1453, 304] on input "text" at bounding box center [1465, 299] width 70 height 22
type input "2400"
click at [1532, 303] on button "add" at bounding box center [1529, 298] width 39 height 28
type input "$329.47"
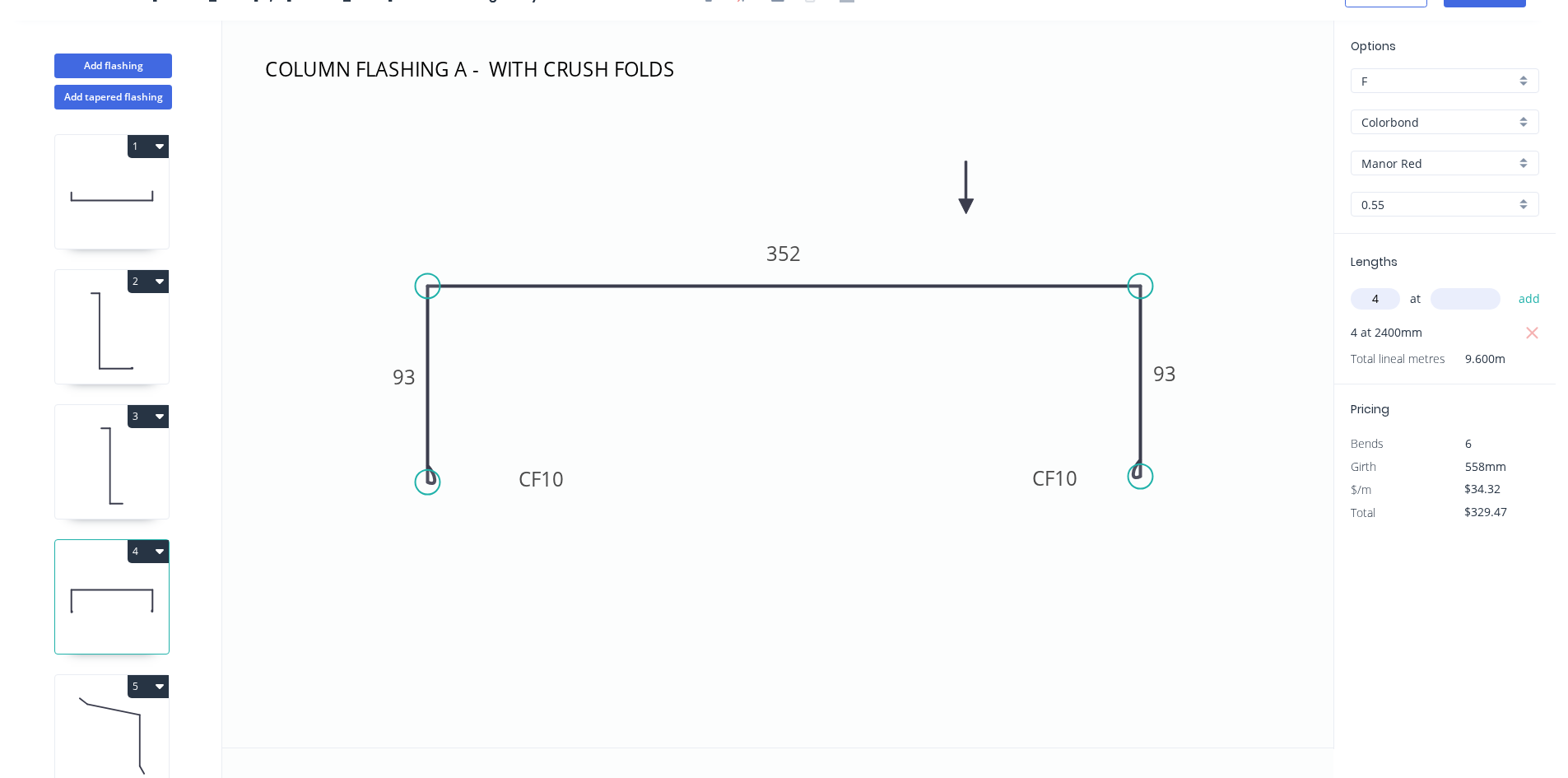
type input "4"
click at [1450, 298] on input "text" at bounding box center [1465, 299] width 70 height 22
type input "3100"
click at [1527, 298] on button "add" at bounding box center [1529, 298] width 39 height 28
type input "$755.04"
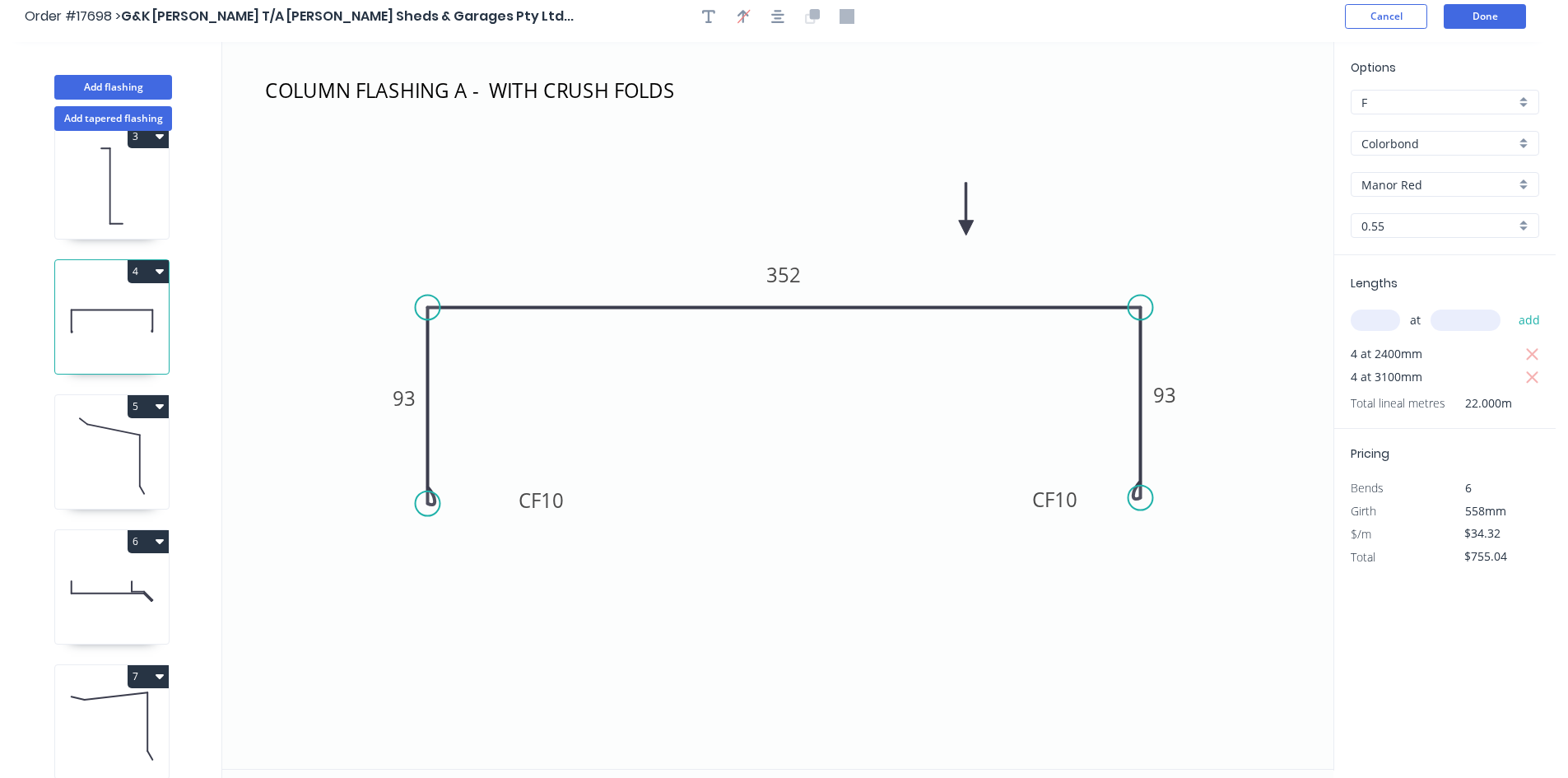
scroll to position [0, 0]
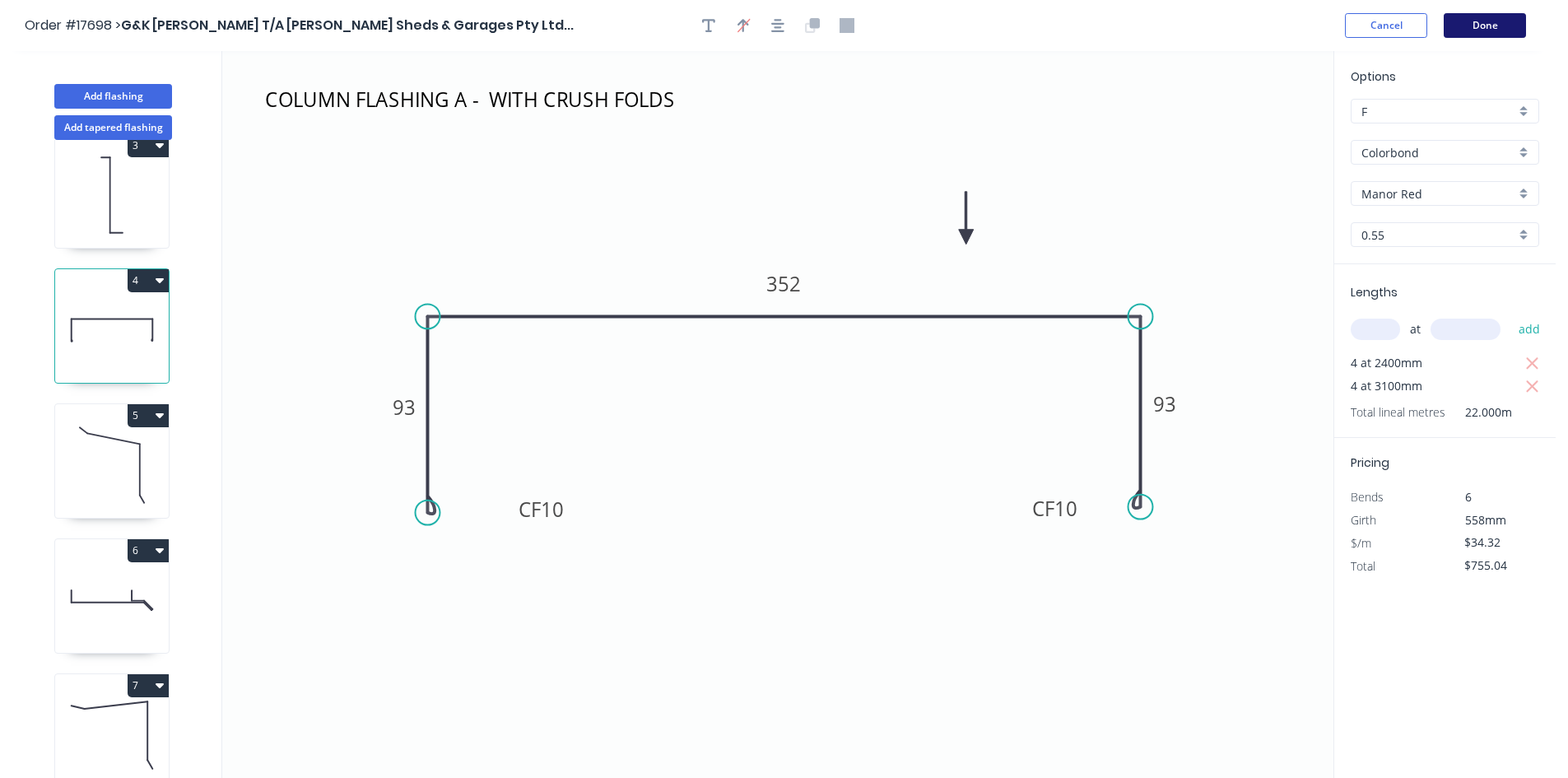
click at [1483, 32] on button "Done" at bounding box center [1484, 25] width 82 height 24
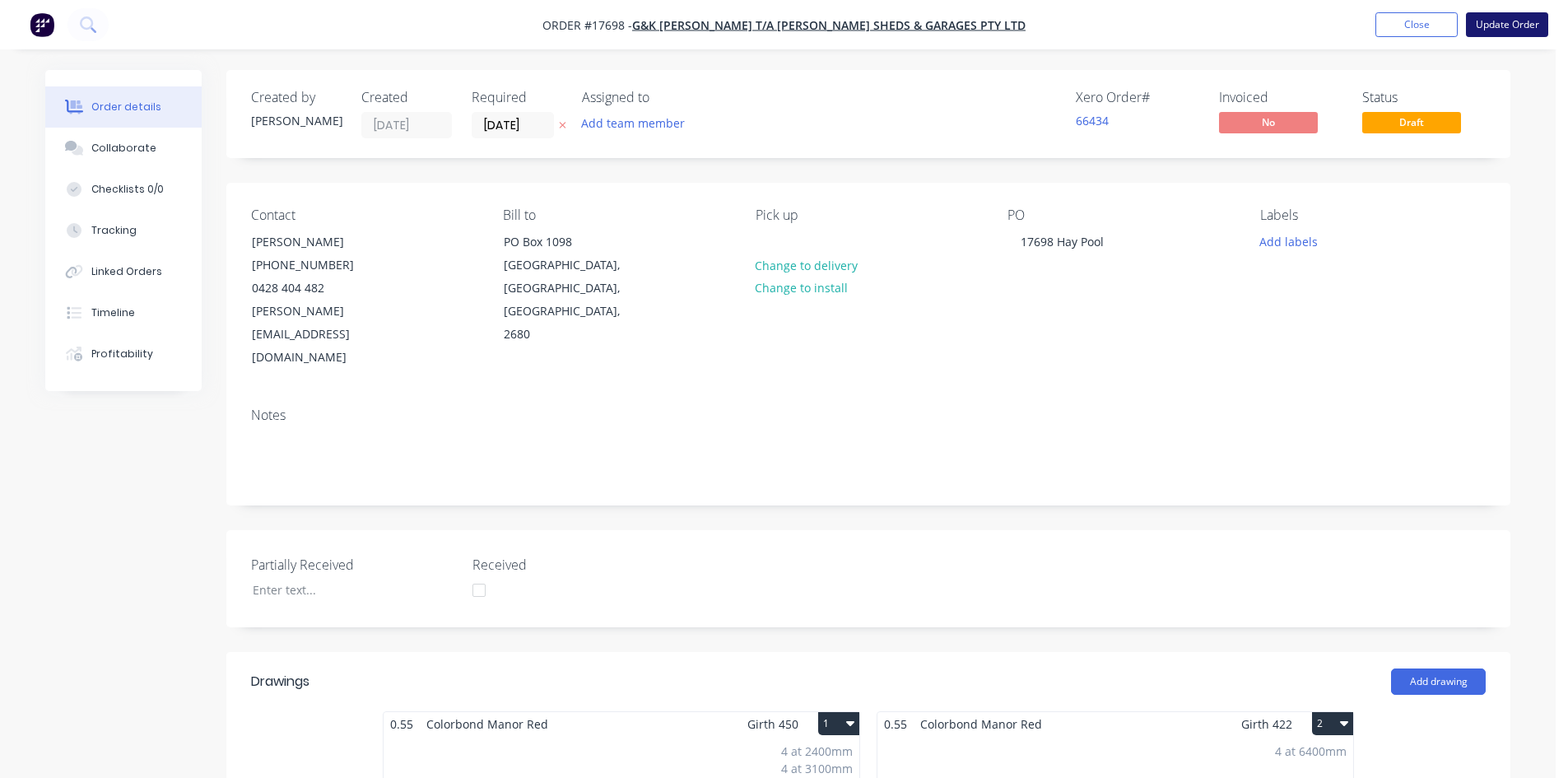
click at [1511, 22] on button "Update Order" at bounding box center [1506, 24] width 82 height 24
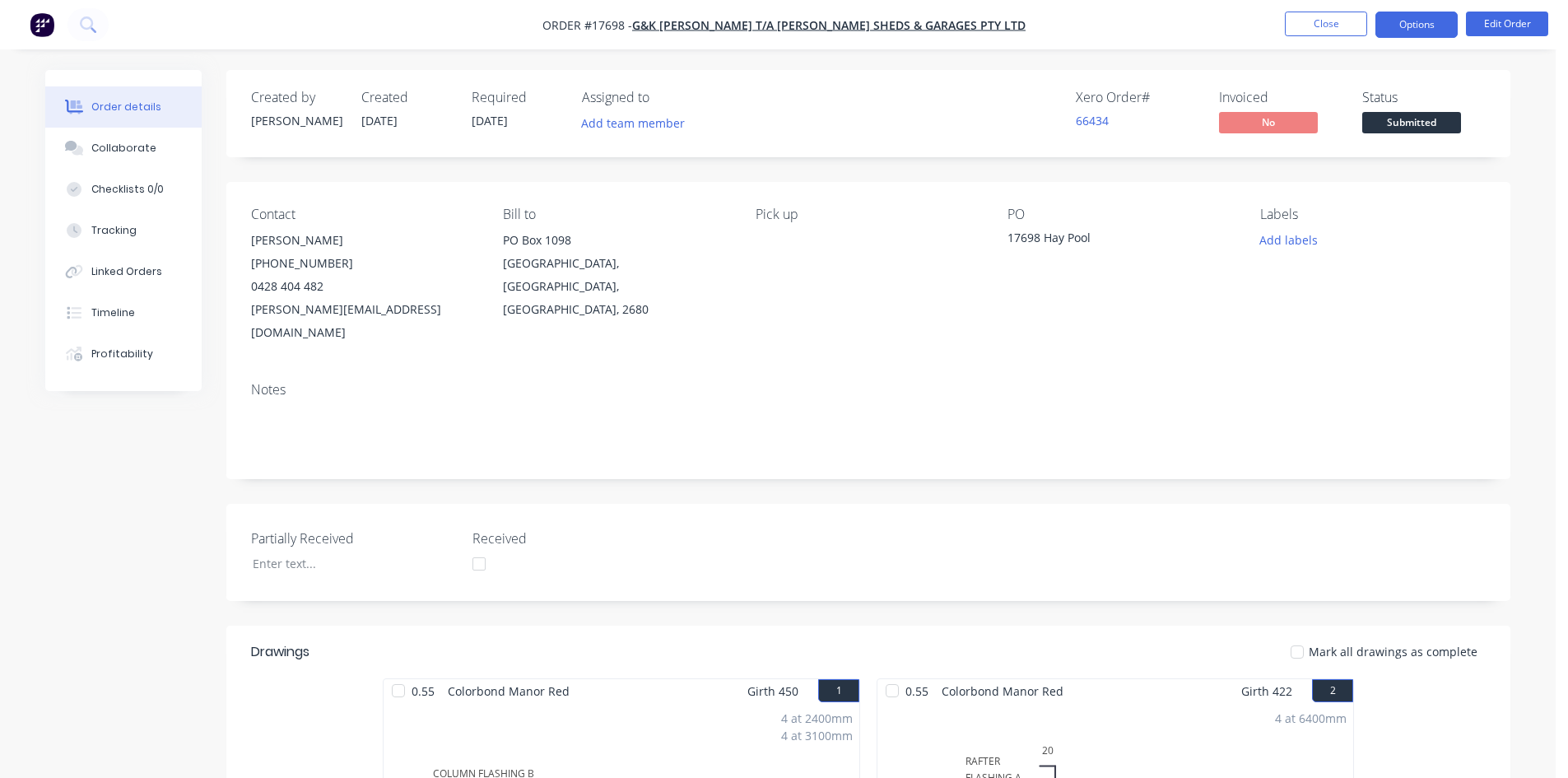
click at [1430, 26] on button "Options" at bounding box center [1416, 24] width 82 height 26
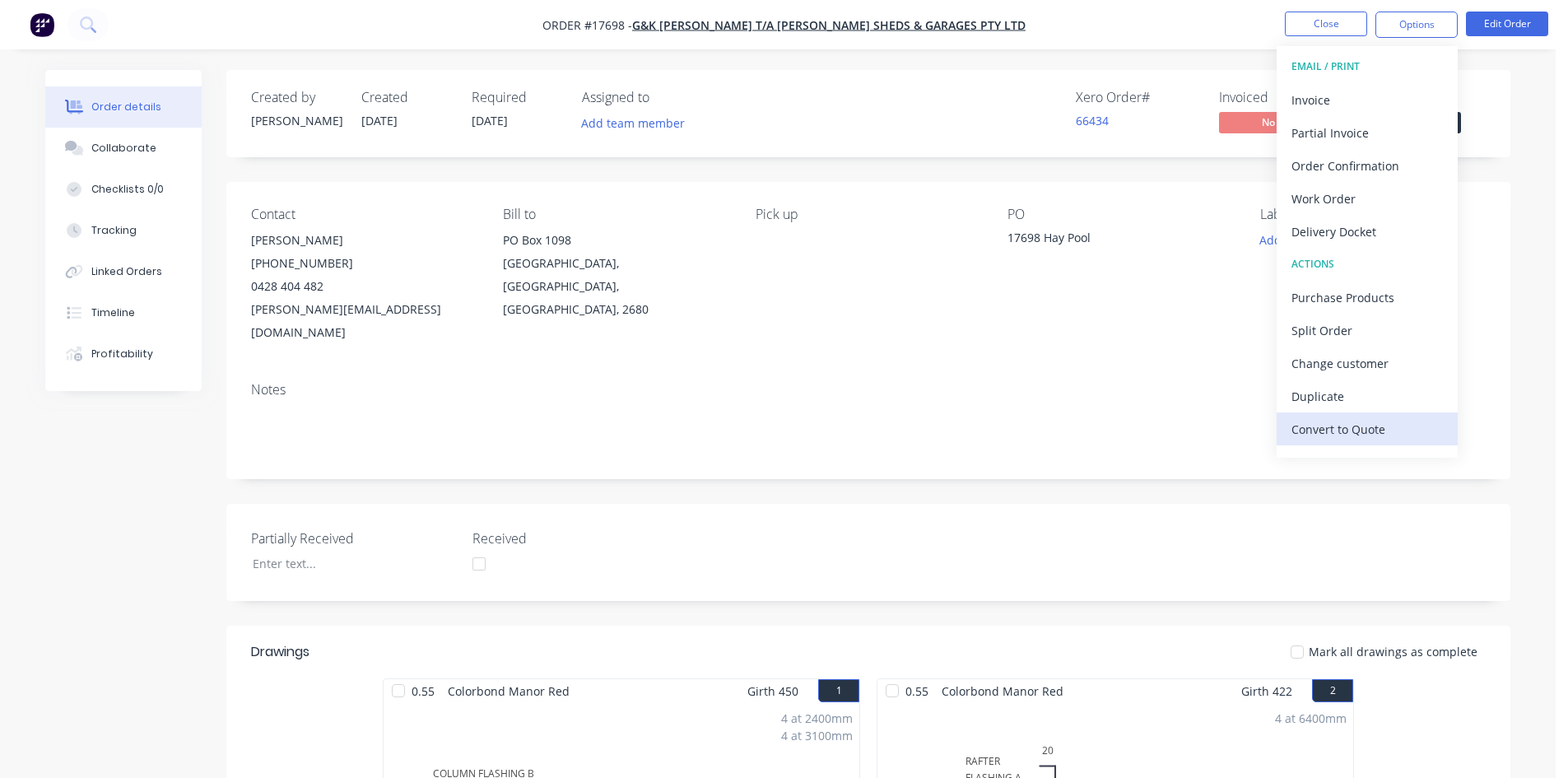
click at [1399, 422] on div "Convert to Quote" at bounding box center [1367, 429] width 151 height 23
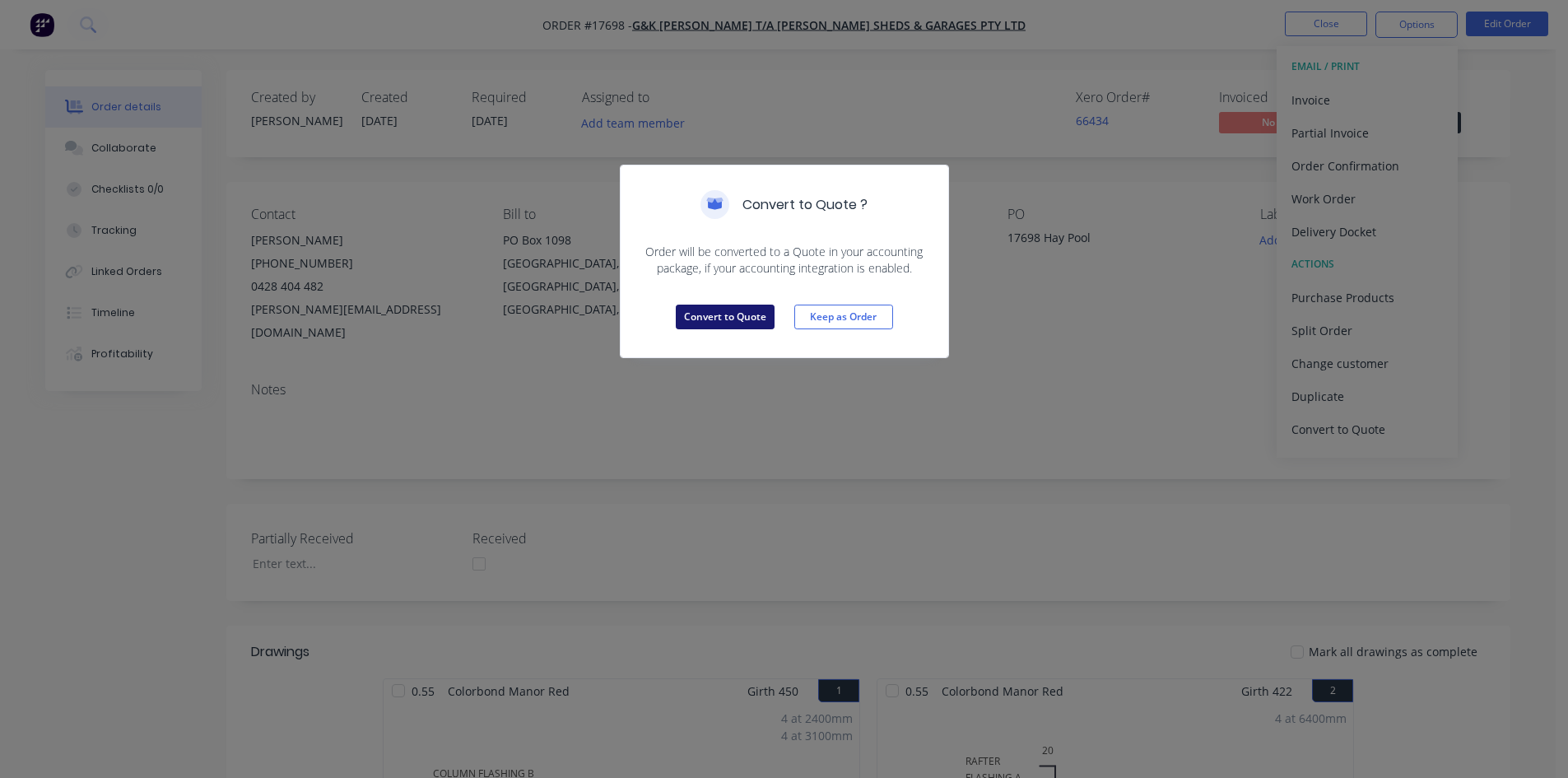
click at [741, 322] on button "Convert to Quote" at bounding box center [725, 316] width 99 height 24
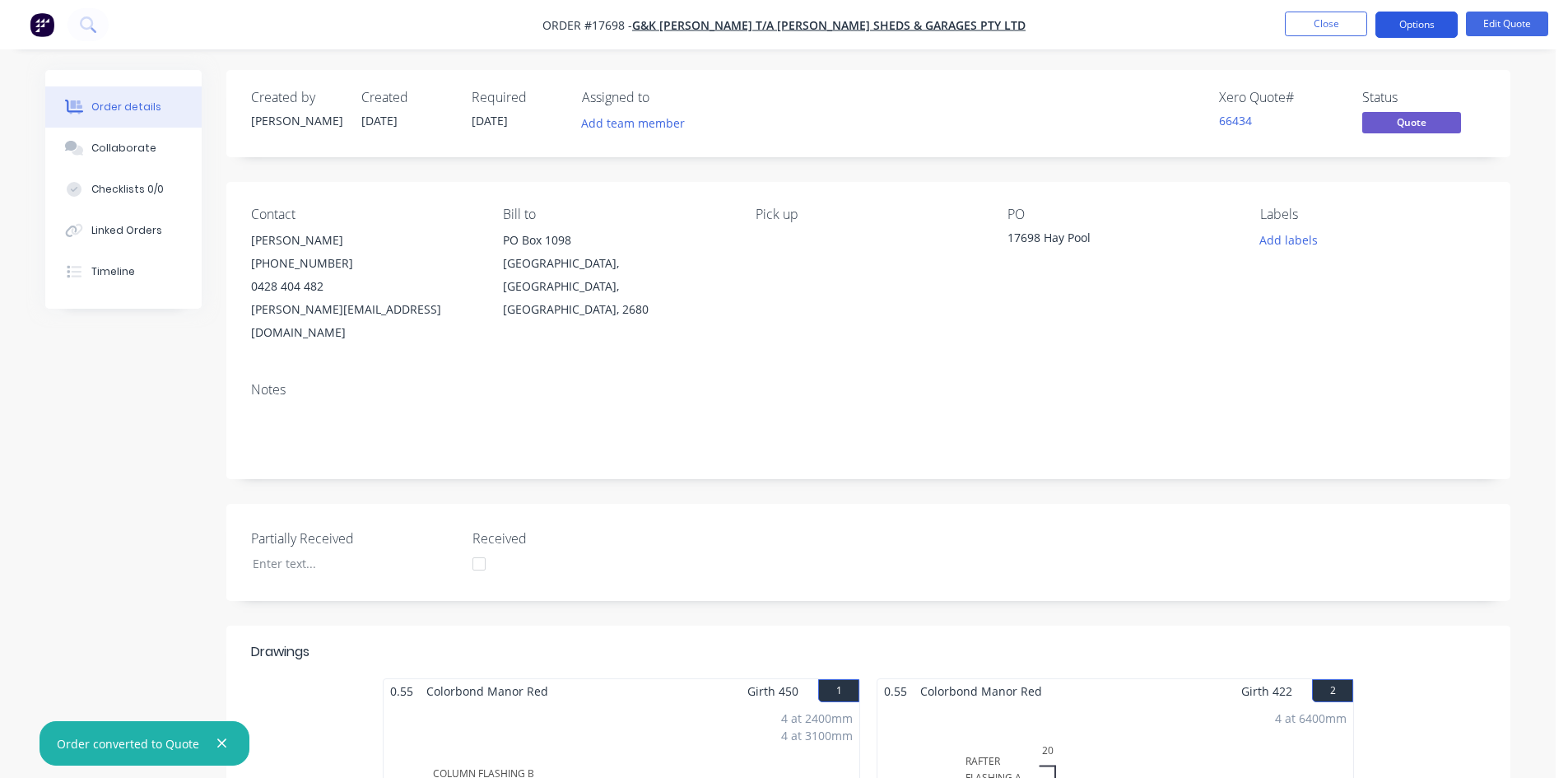
click at [1429, 29] on button "Options" at bounding box center [1416, 24] width 82 height 26
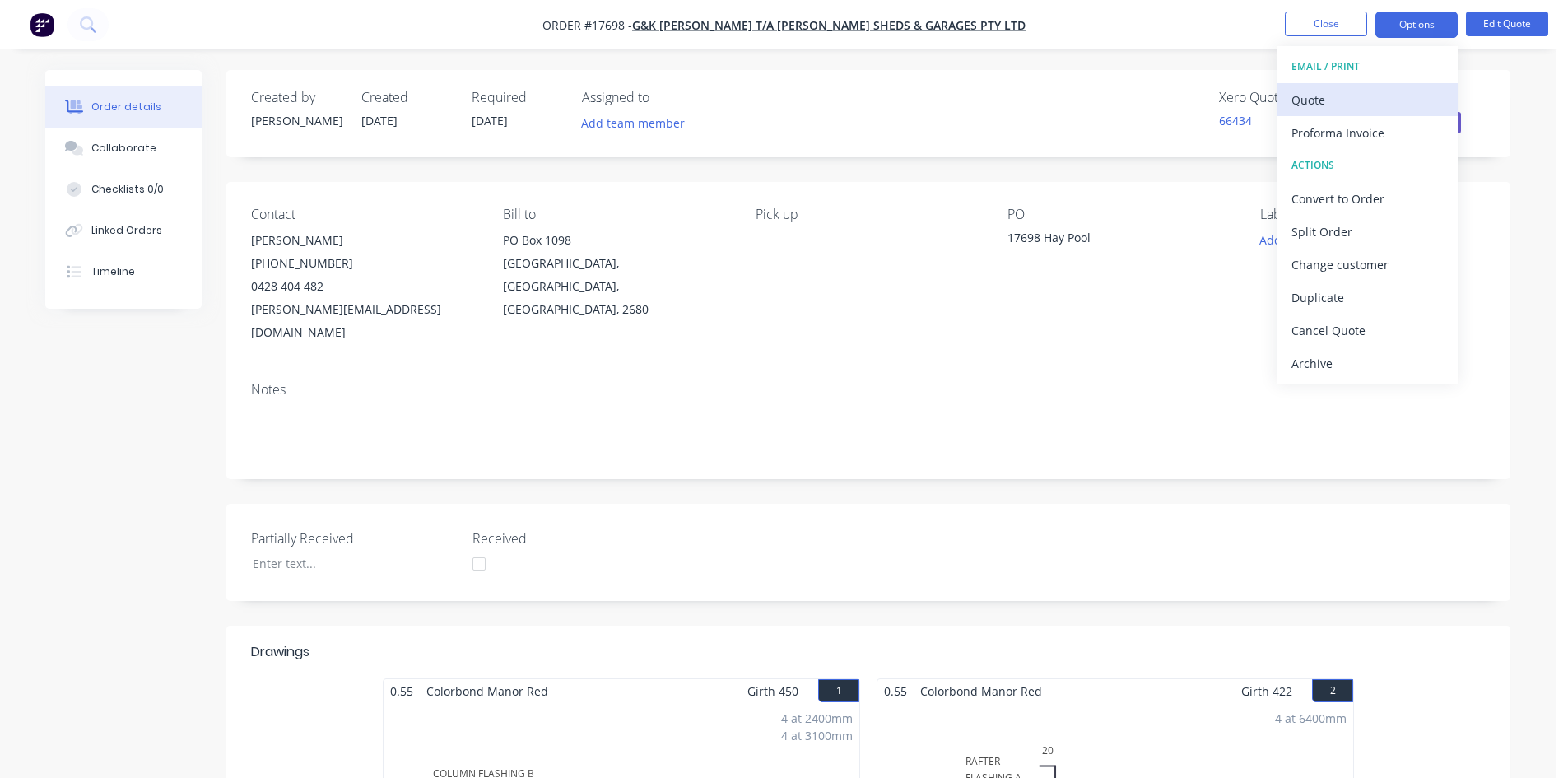
click at [1381, 101] on div "Quote" at bounding box center [1367, 100] width 151 height 23
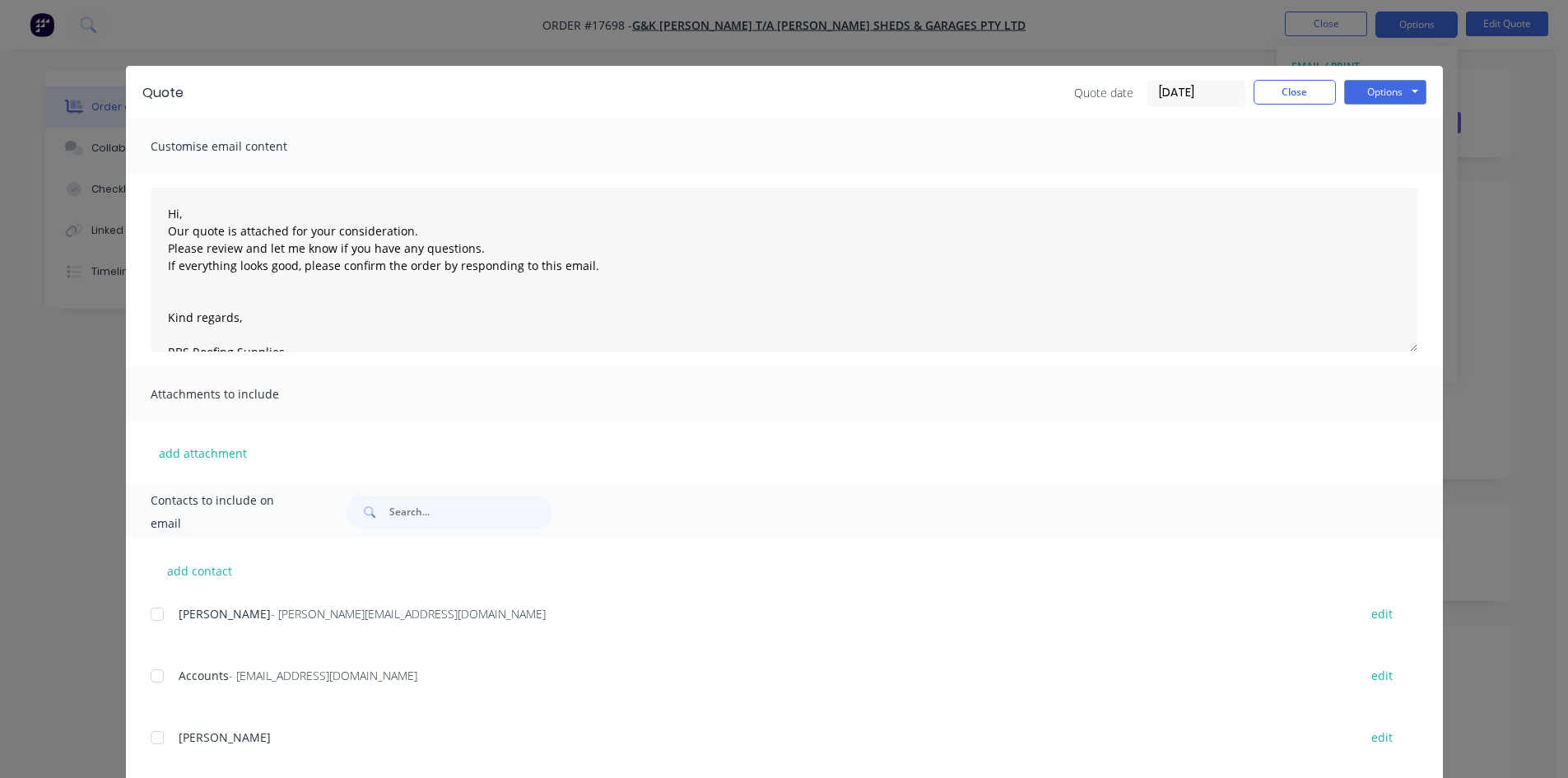
click at [146, 611] on div at bounding box center [157, 614] width 33 height 33
click at [1380, 87] on button "Options" at bounding box center [1384, 92] width 82 height 24
click at [1400, 178] on button "Email" at bounding box center [1396, 176] width 105 height 27
click at [1283, 94] on button "Close" at bounding box center [1294, 92] width 82 height 24
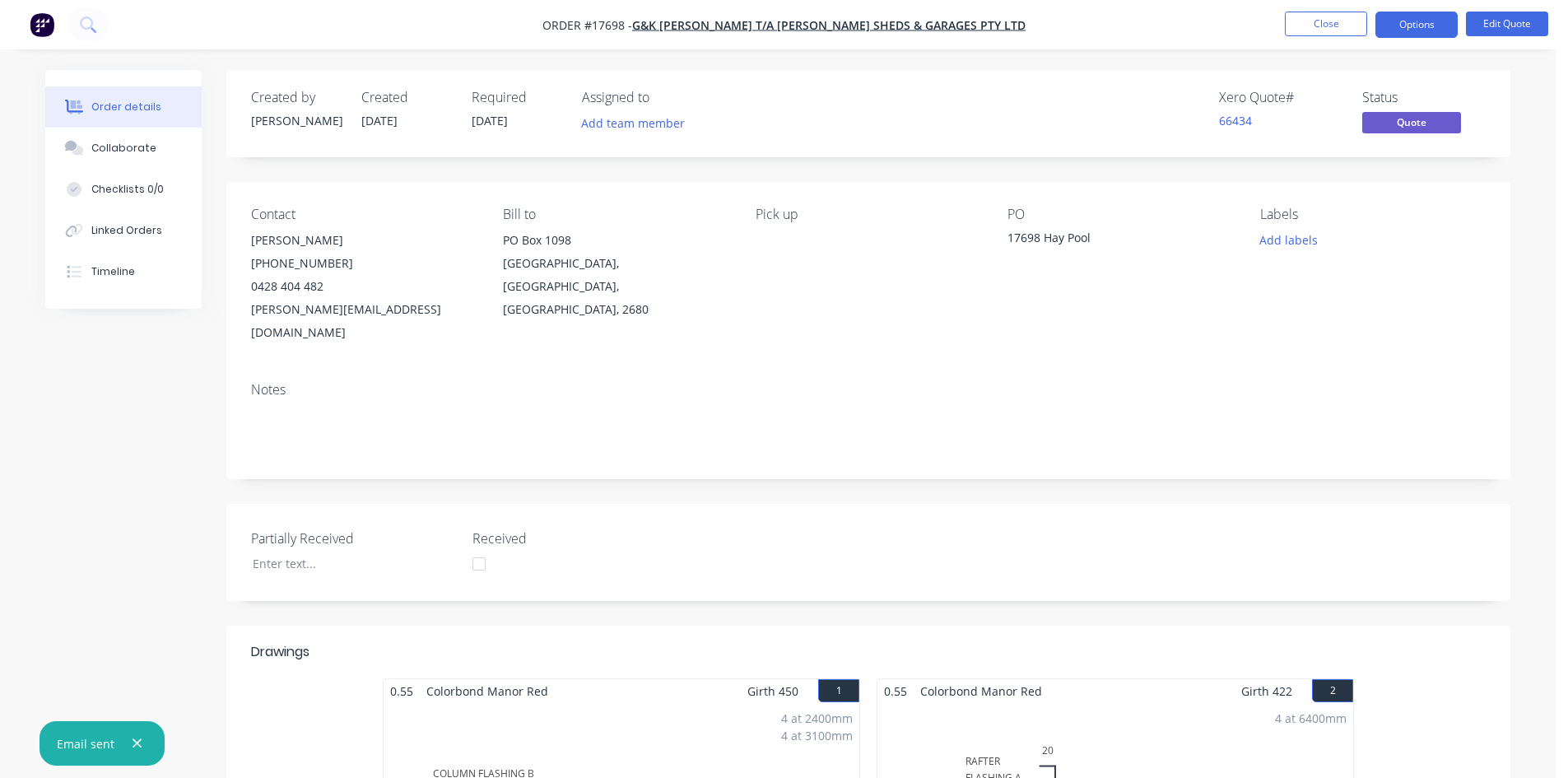
click at [1108, 42] on nav "Order #17698 - G&K Collins T/A Griffith Sheds & Garages Pty Ltd Close Options E…" at bounding box center [784, 24] width 1568 height 50
click at [1336, 26] on button "Close" at bounding box center [1325, 23] width 82 height 24
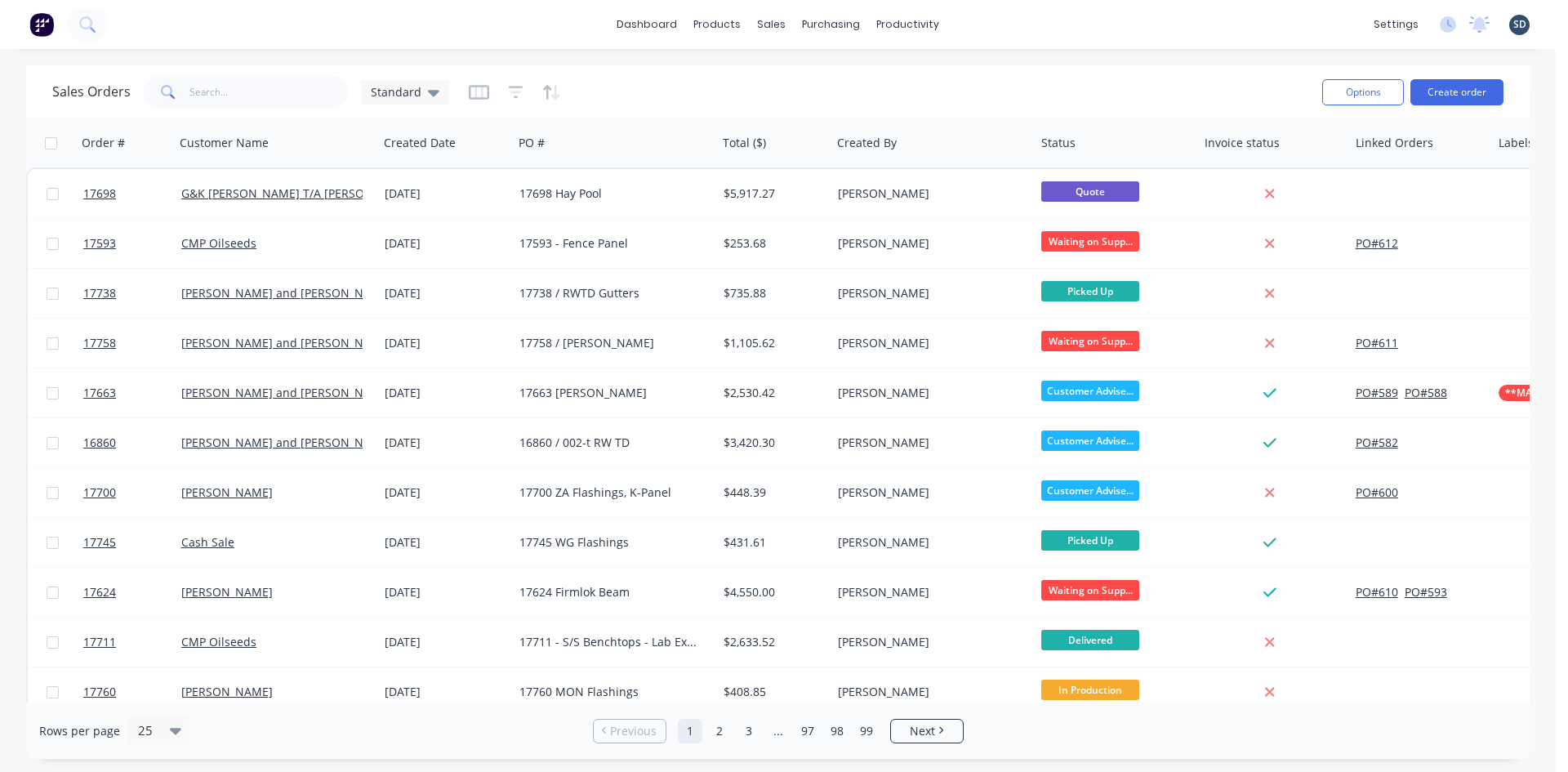
click at [1001, 24] on div "dashboard products sales purchasing productivity dashboard products Product Cat…" at bounding box center [778, 24] width 1556 height 49
click at [255, 89] on input "text" at bounding box center [269, 92] width 159 height 33
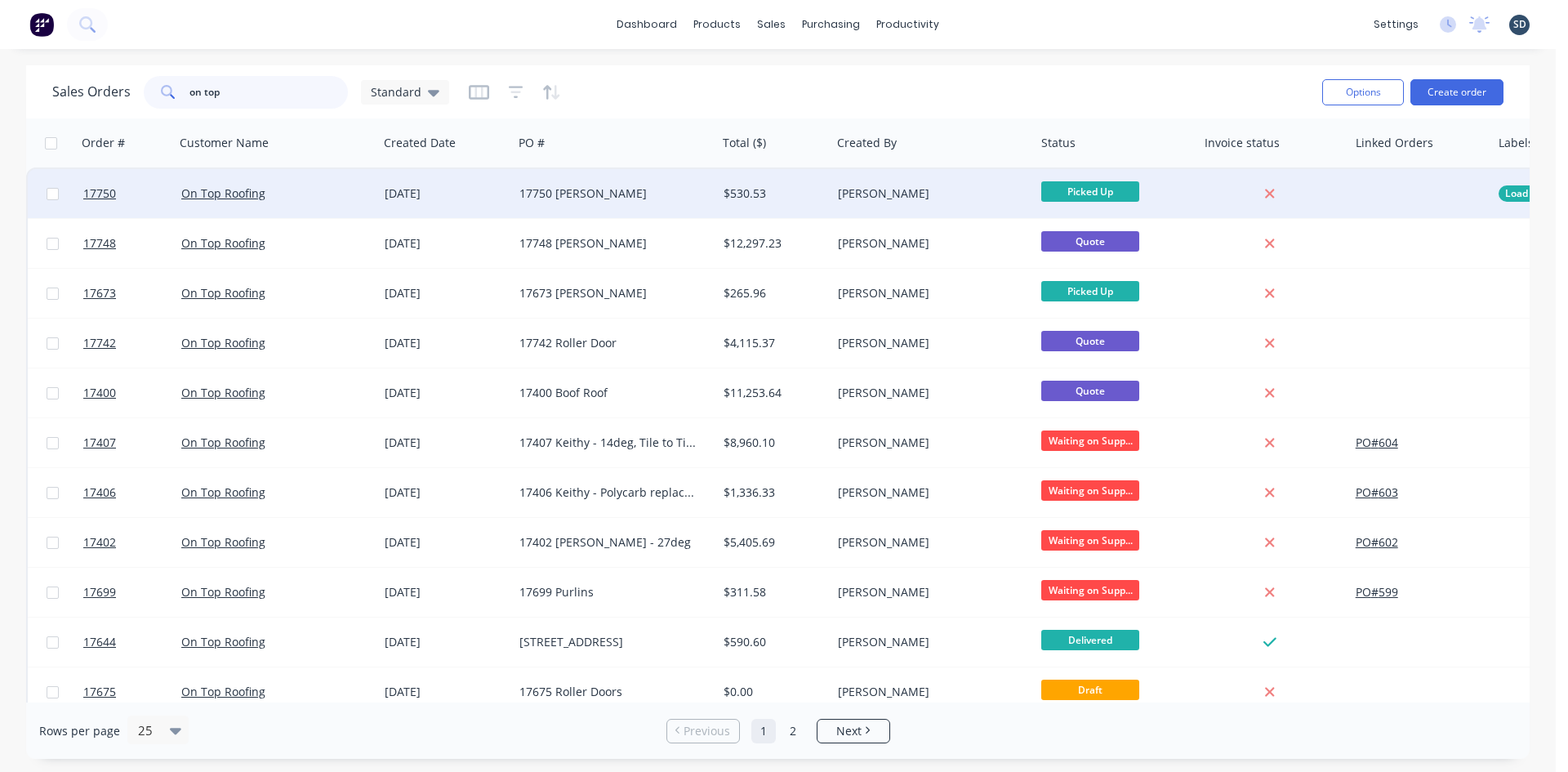
type input "on top"
click at [350, 192] on div "On Top Roofing" at bounding box center [272, 193] width 182 height 16
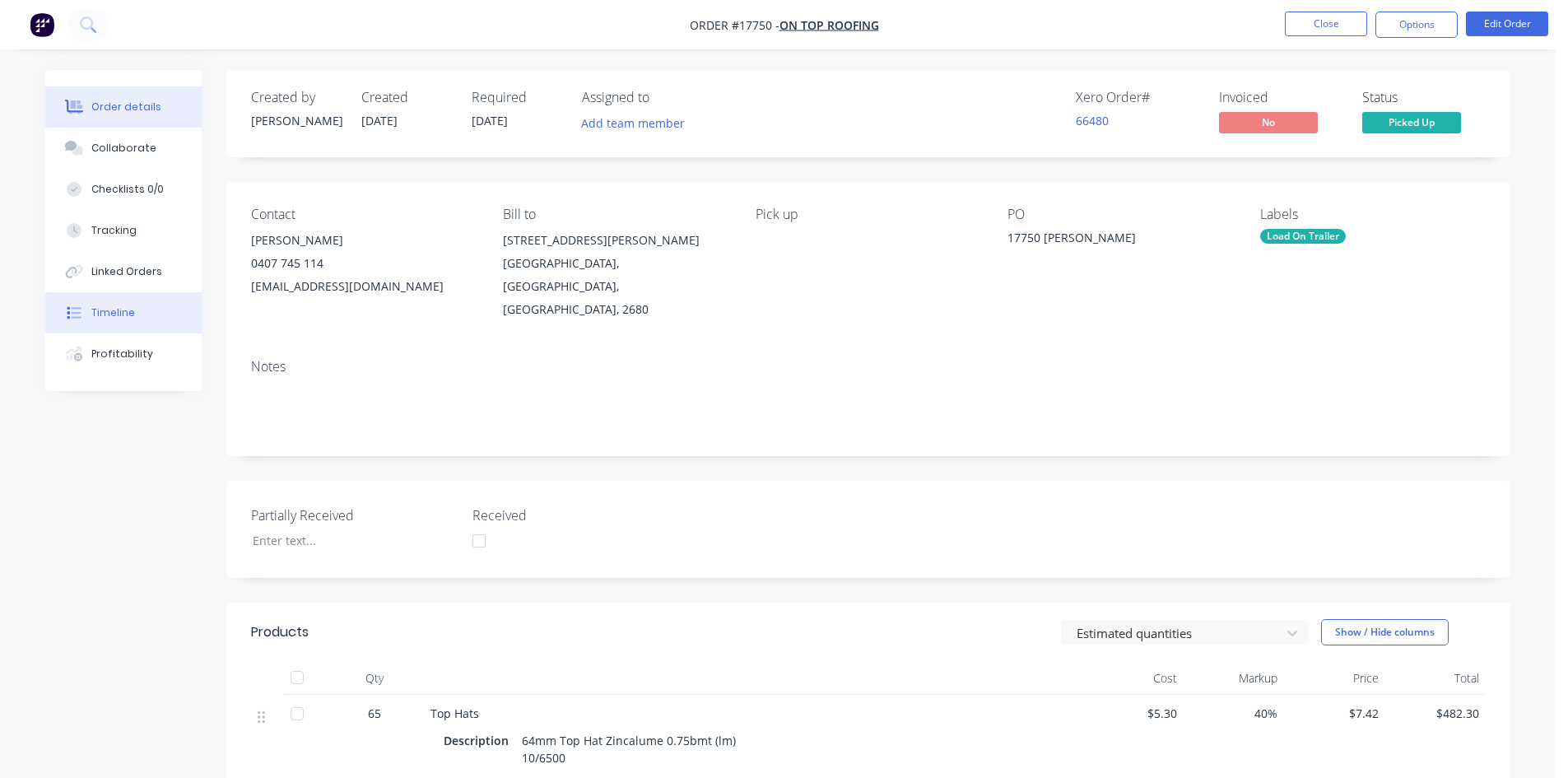
click at [86, 308] on div at bounding box center [73, 313] width 24 height 14
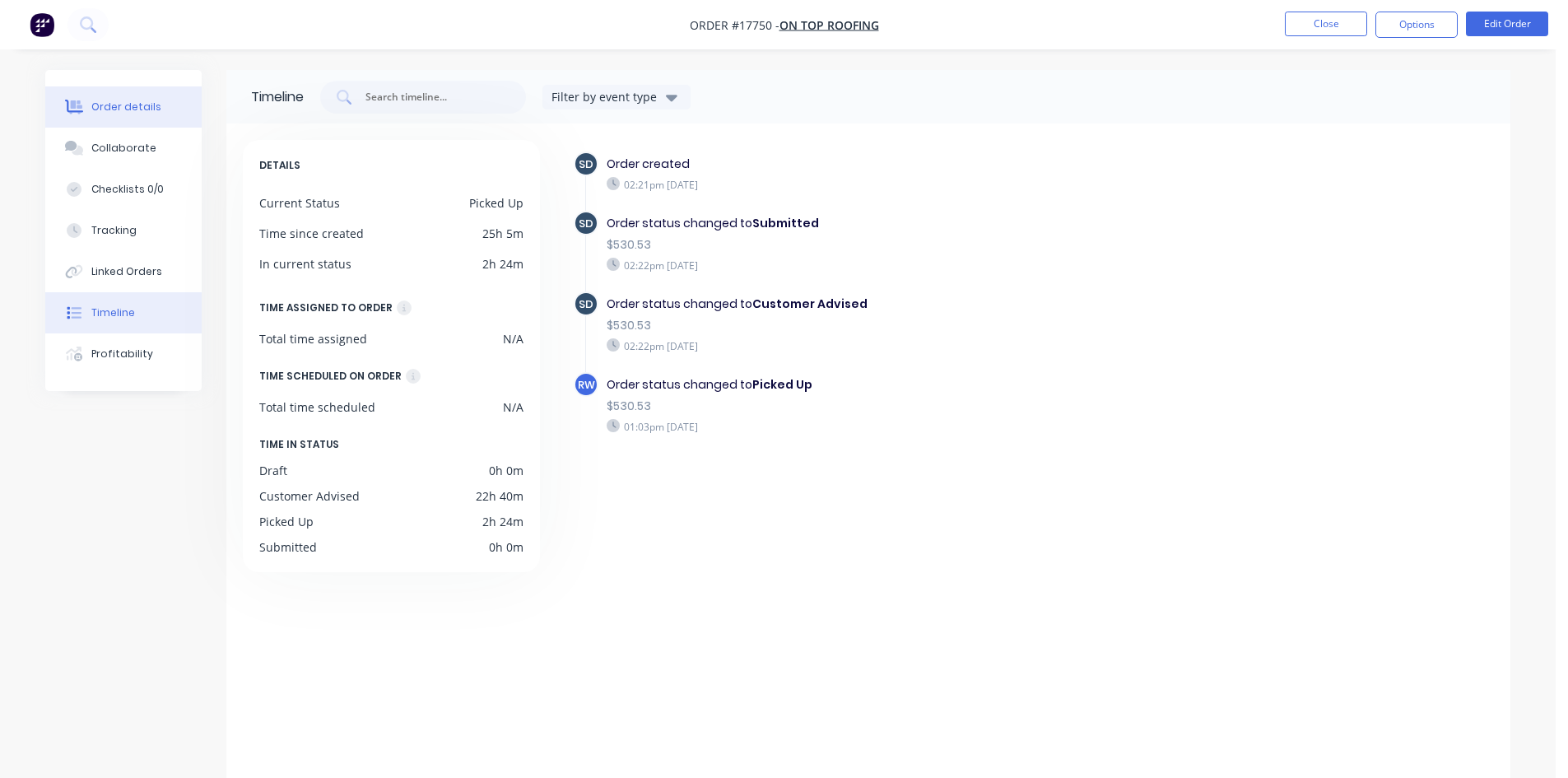
click at [151, 99] on div "Order details" at bounding box center [126, 106] width 70 height 14
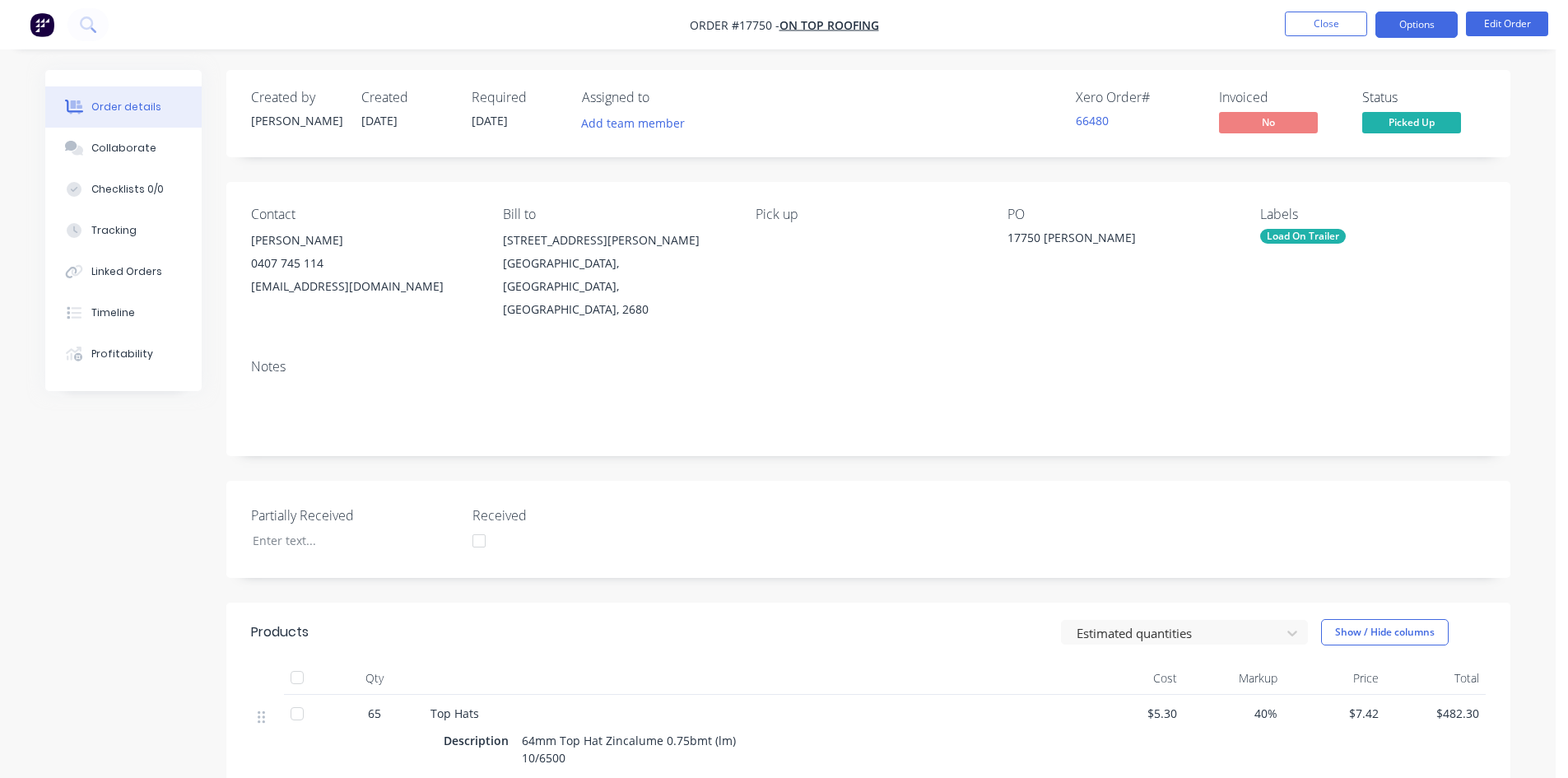
click at [1407, 29] on button "Options" at bounding box center [1416, 24] width 82 height 26
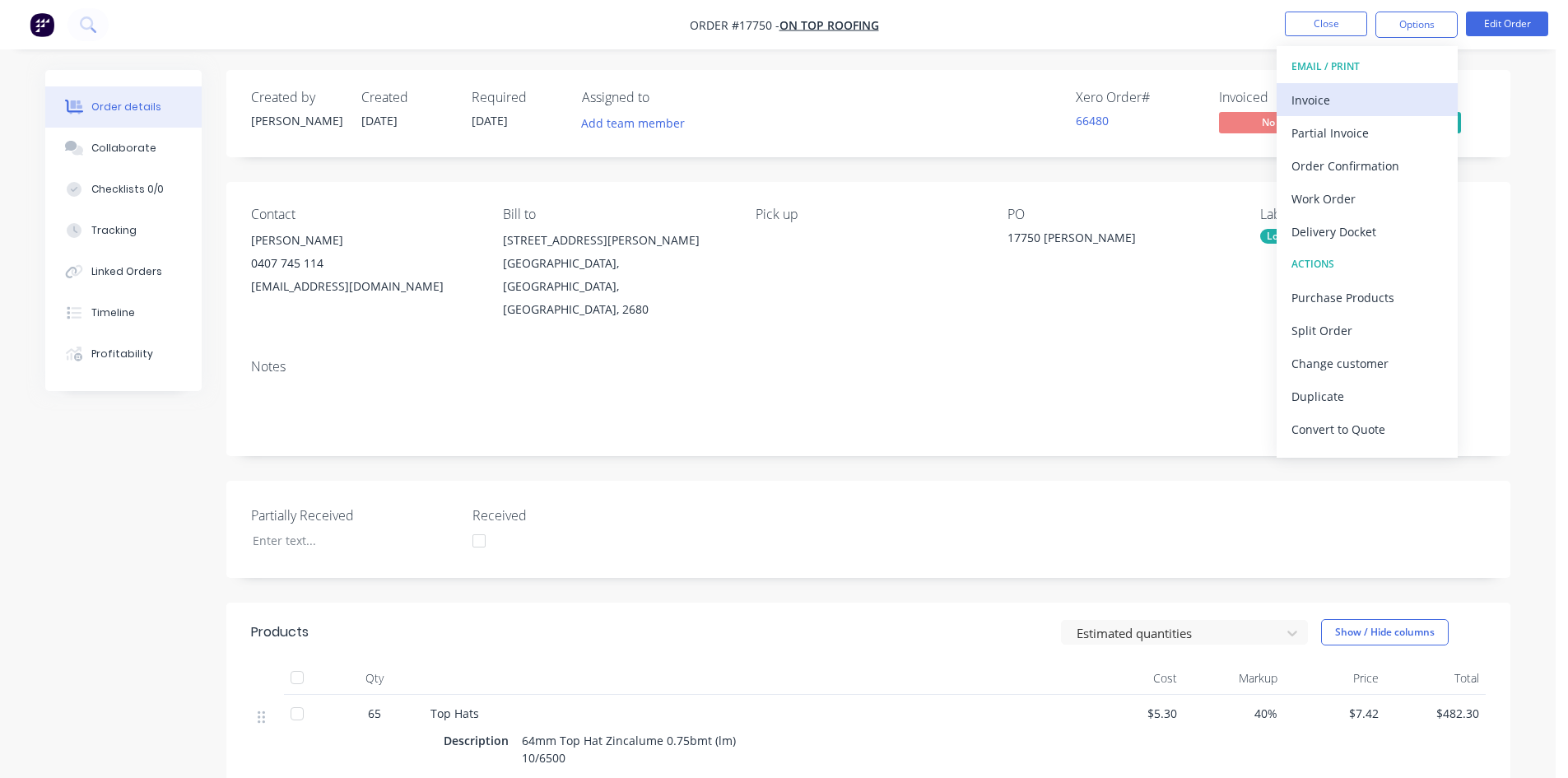
click at [1355, 103] on div "Invoice" at bounding box center [1367, 100] width 151 height 23
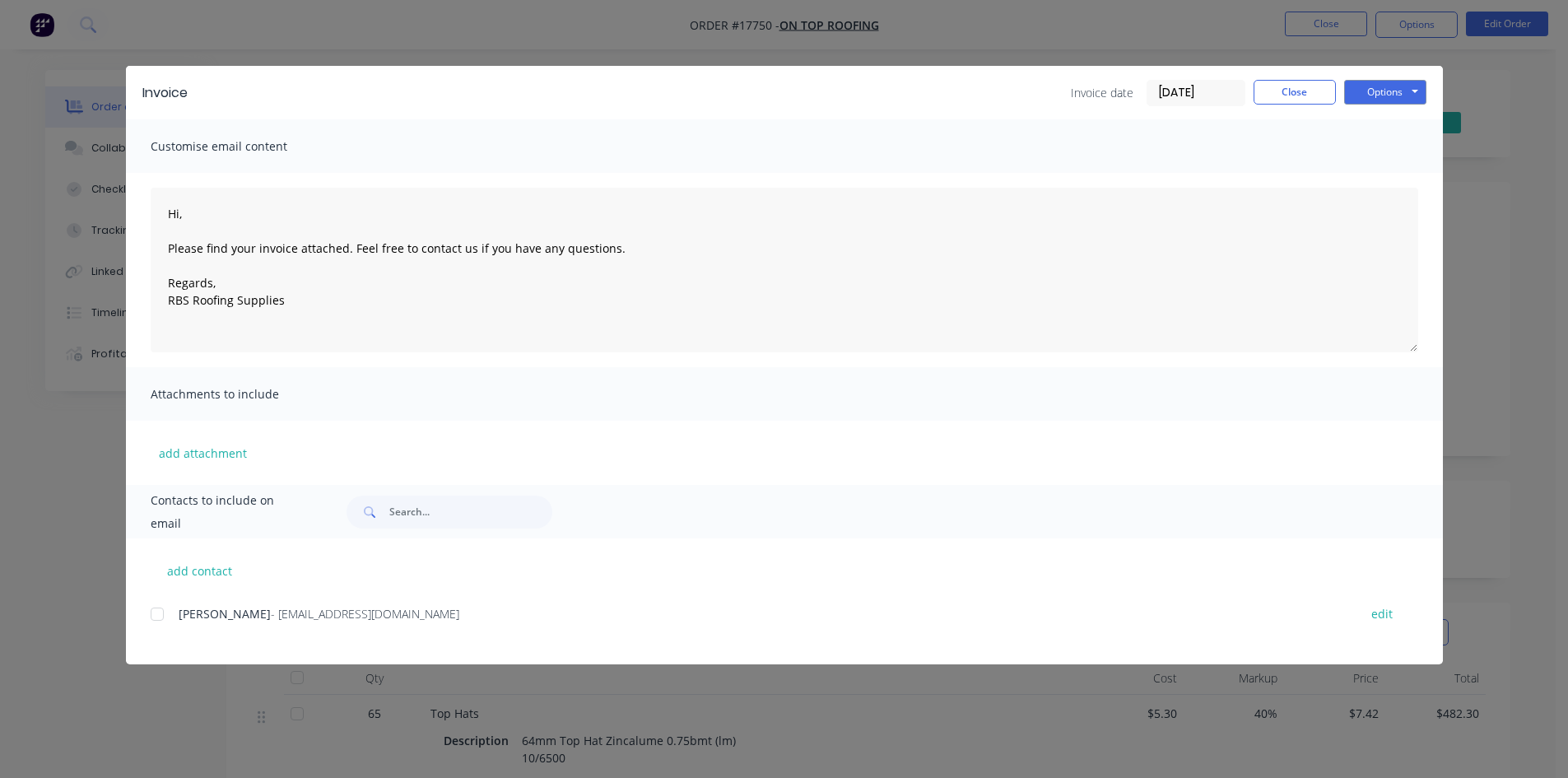
click at [161, 612] on div at bounding box center [157, 614] width 33 height 33
click at [1366, 91] on button "Options" at bounding box center [1384, 92] width 82 height 24
click at [1366, 176] on button "Email" at bounding box center [1396, 176] width 105 height 27
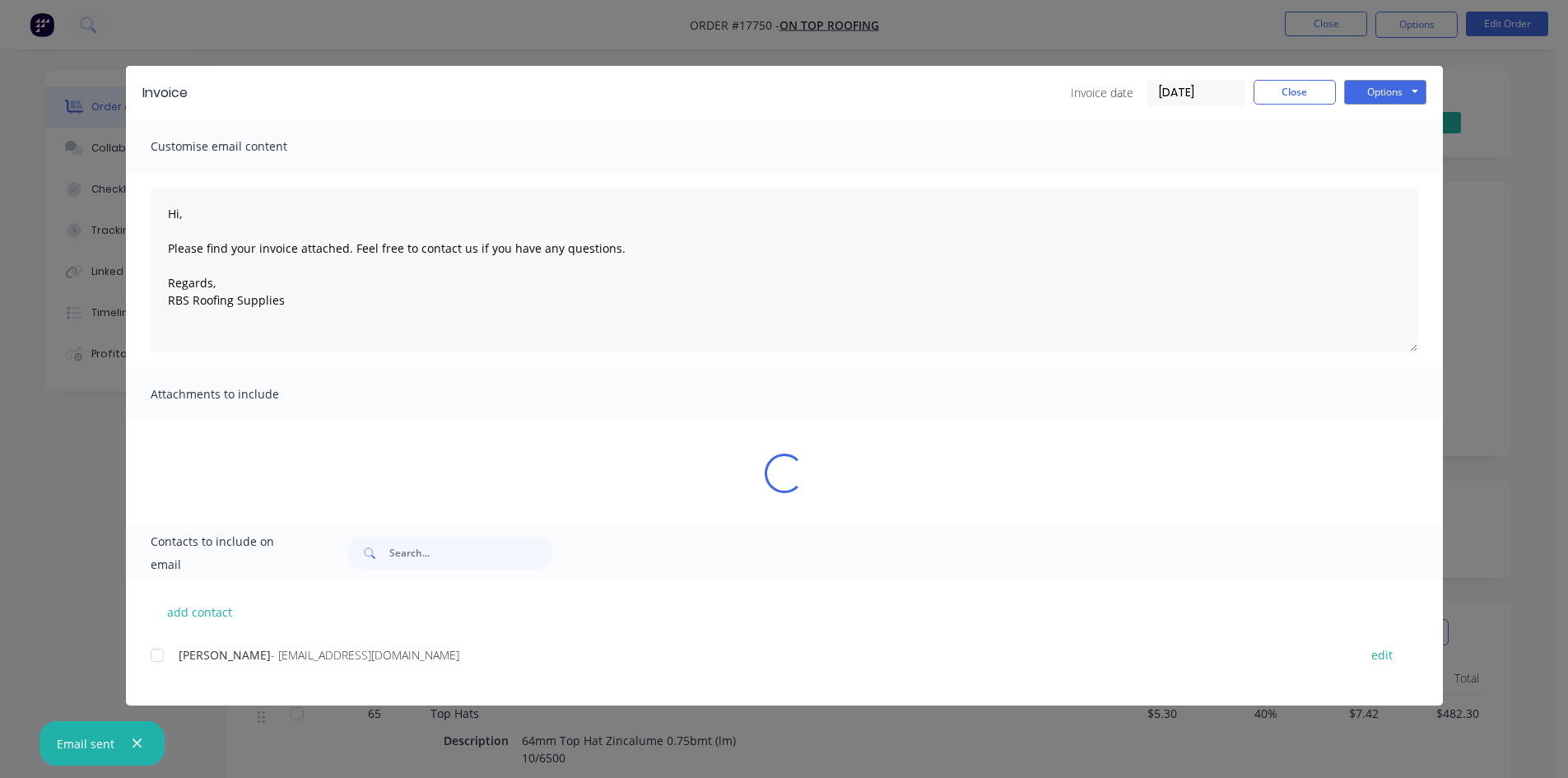
type textarea "Hi, Please find your invoice attached. Feel free to contact us if you have any …"
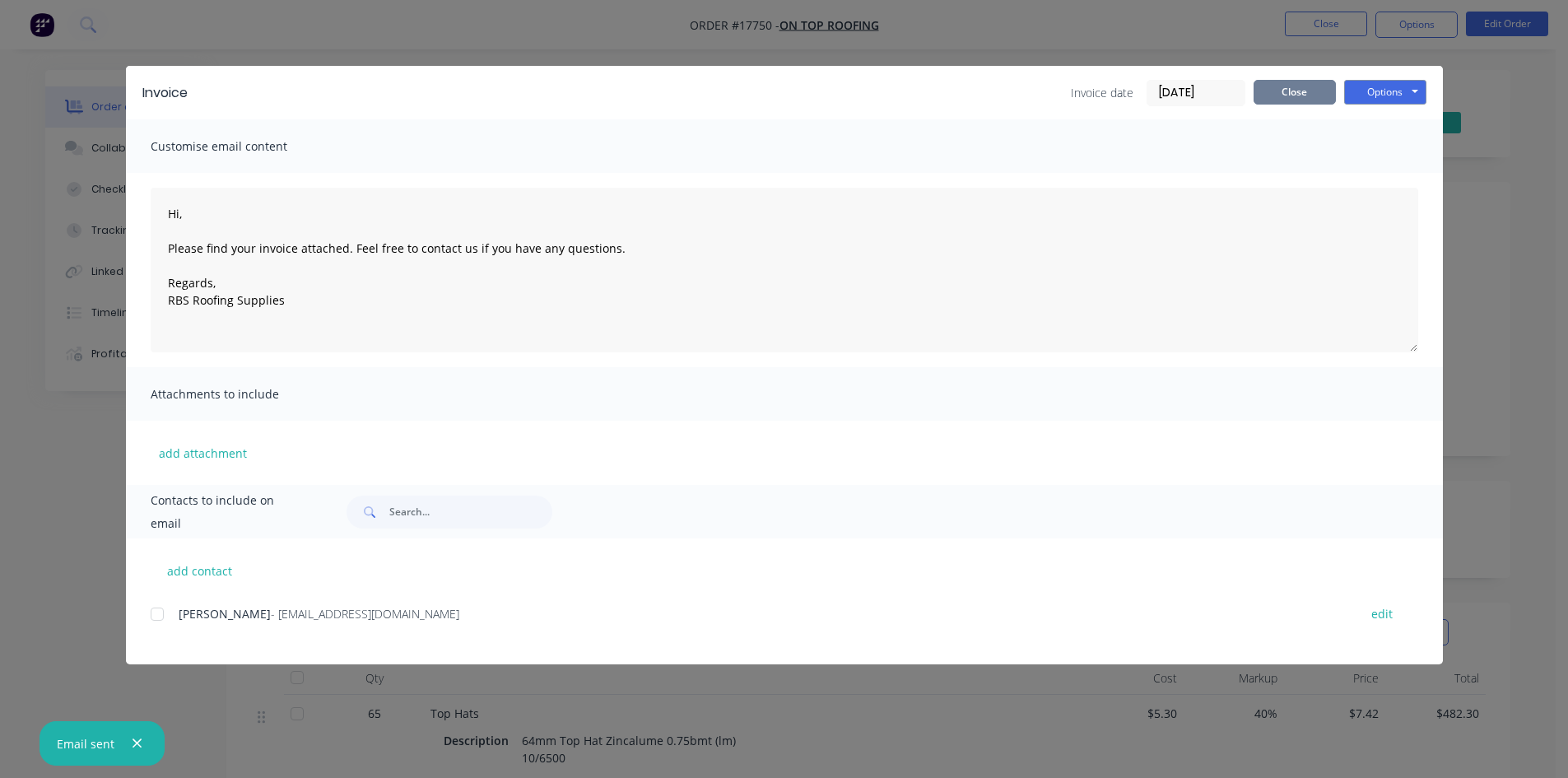
click at [1307, 90] on button "Close" at bounding box center [1294, 92] width 82 height 24
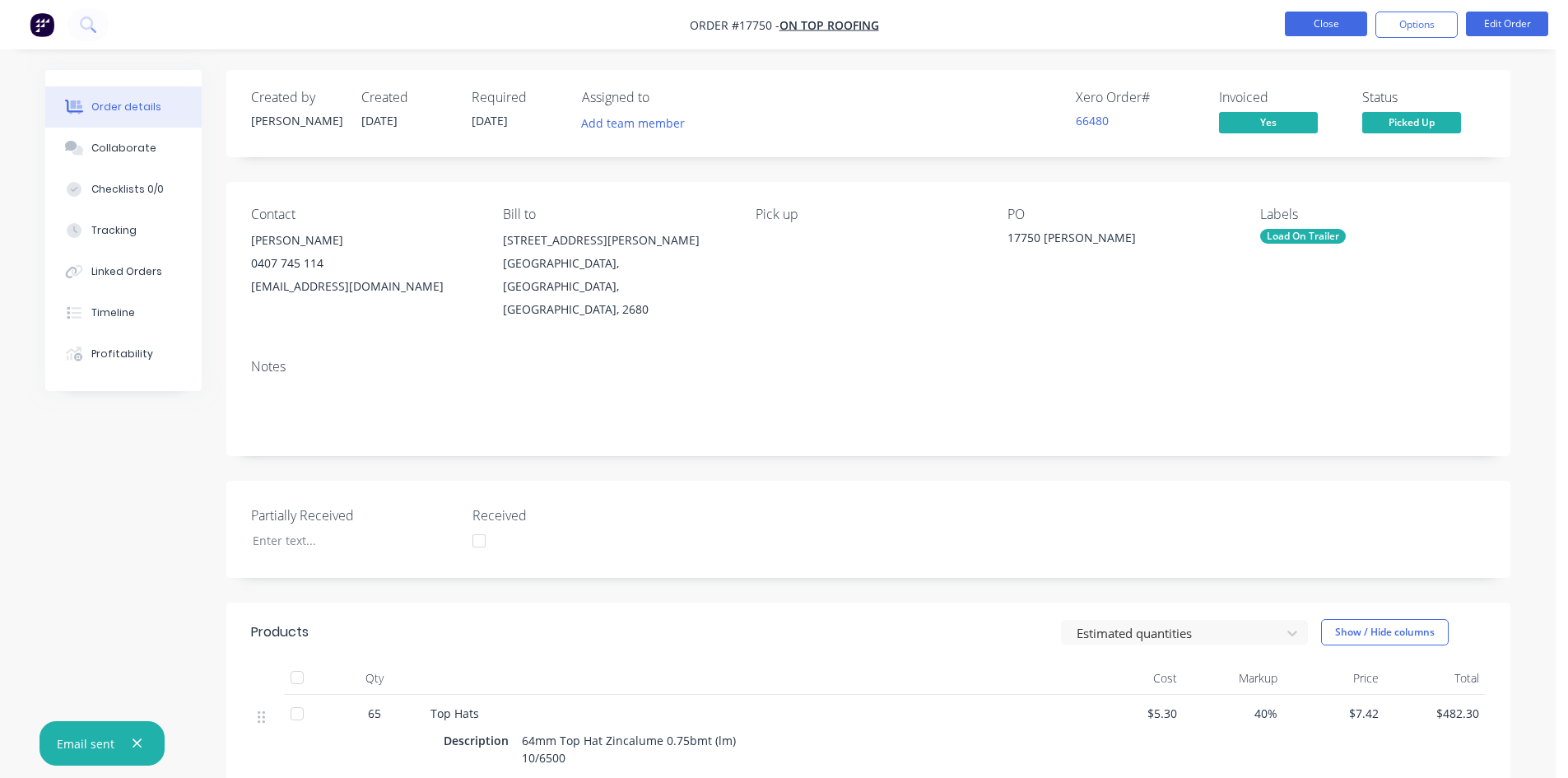
click at [1318, 23] on button "Close" at bounding box center [1325, 23] width 82 height 24
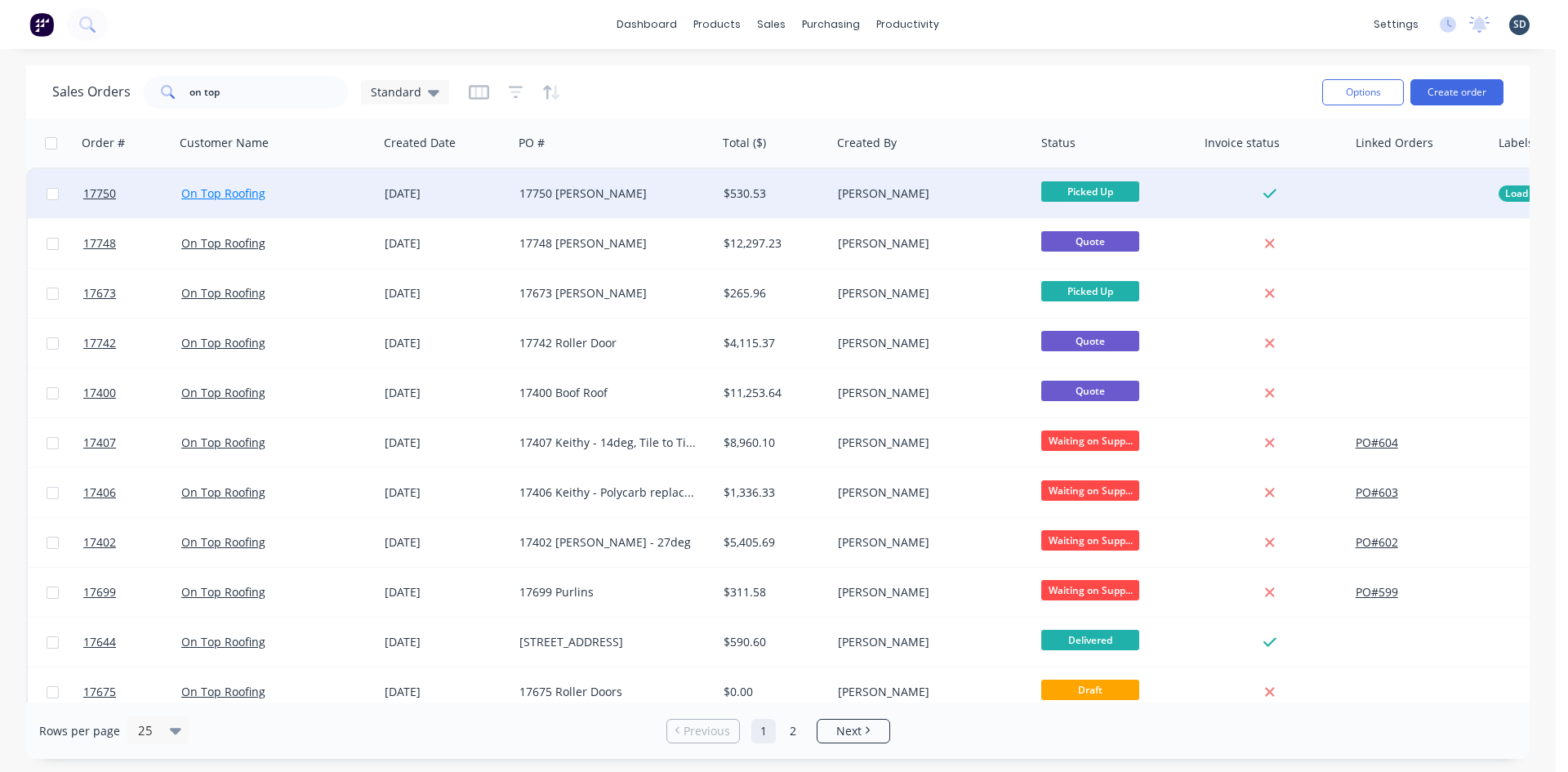
click at [221, 191] on link "On Top Roofing" at bounding box center [224, 192] width 84 height 15
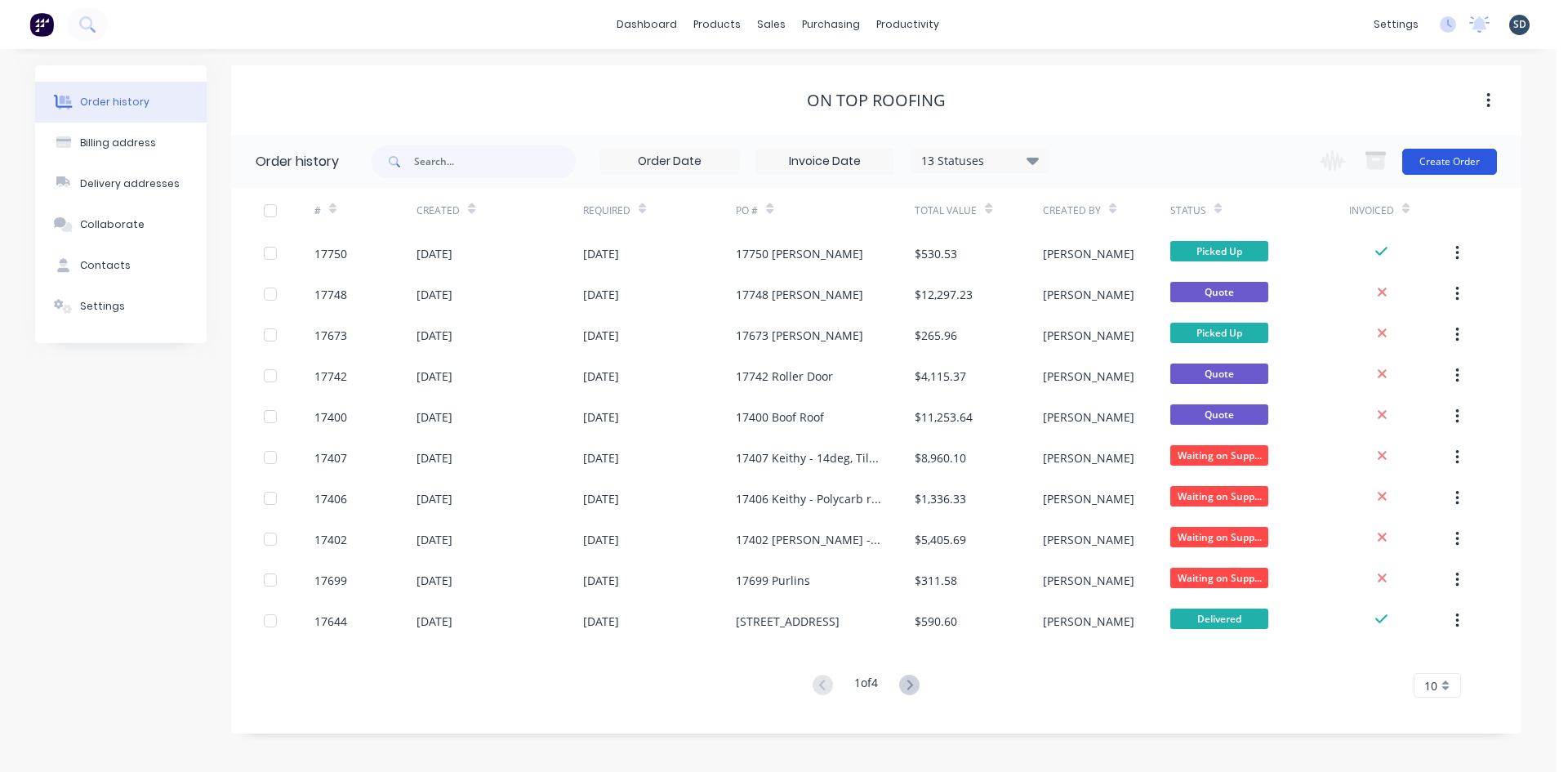
click at [1467, 156] on button "Create Order" at bounding box center [1450, 161] width 95 height 26
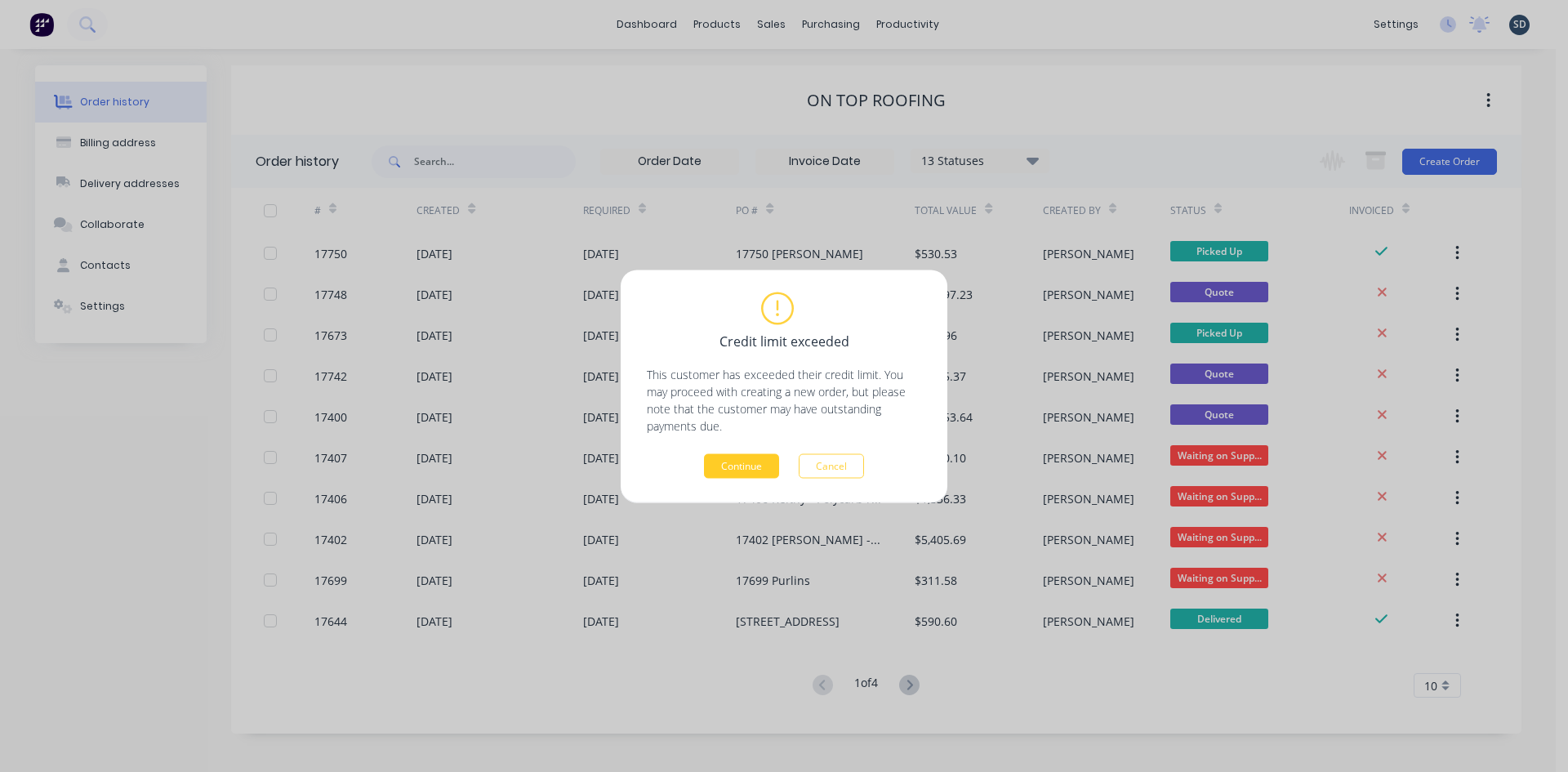
click at [760, 472] on button "Continue" at bounding box center [742, 465] width 75 height 24
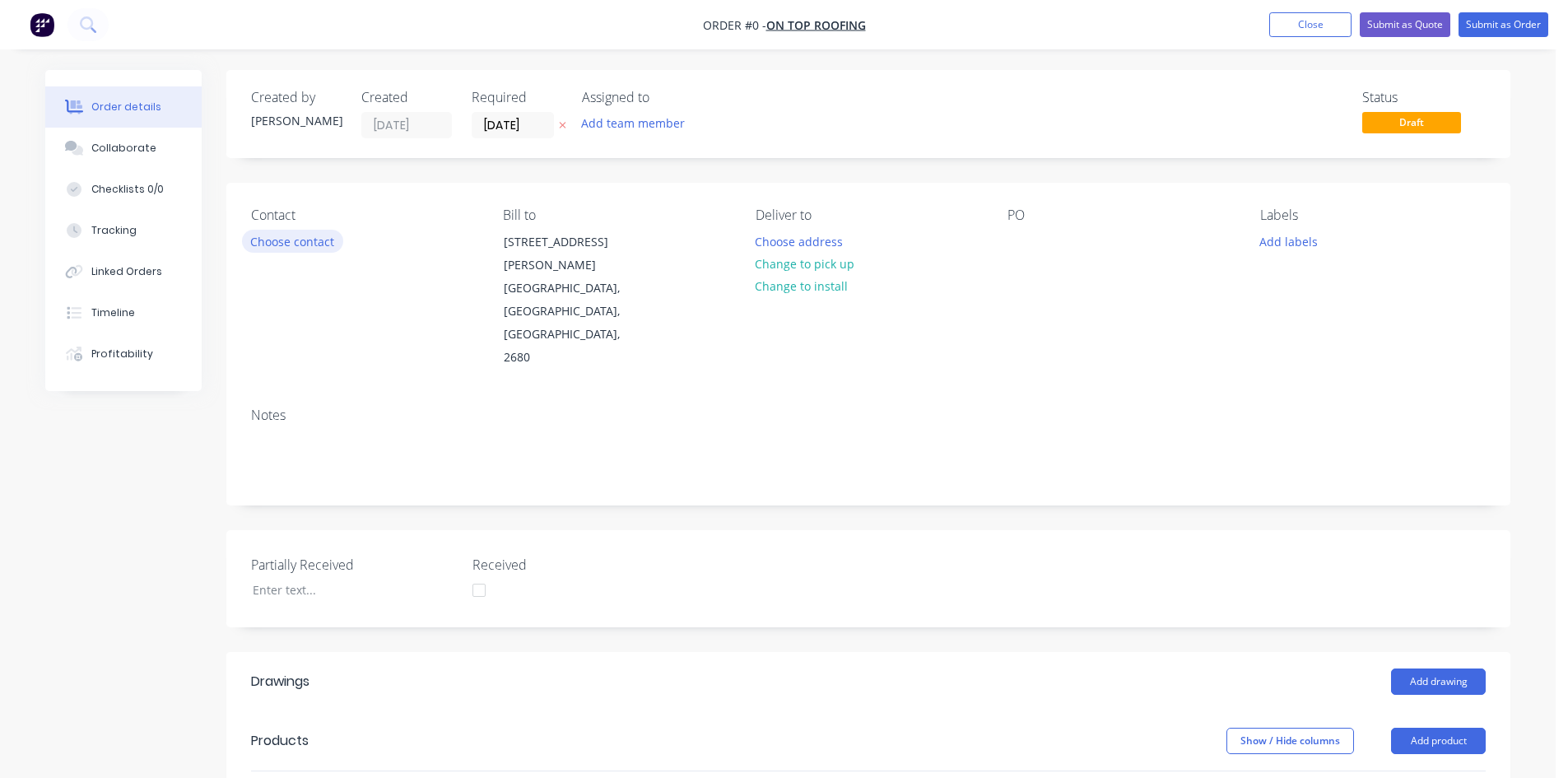
click at [296, 238] on button "Choose contact" at bounding box center [292, 241] width 101 height 23
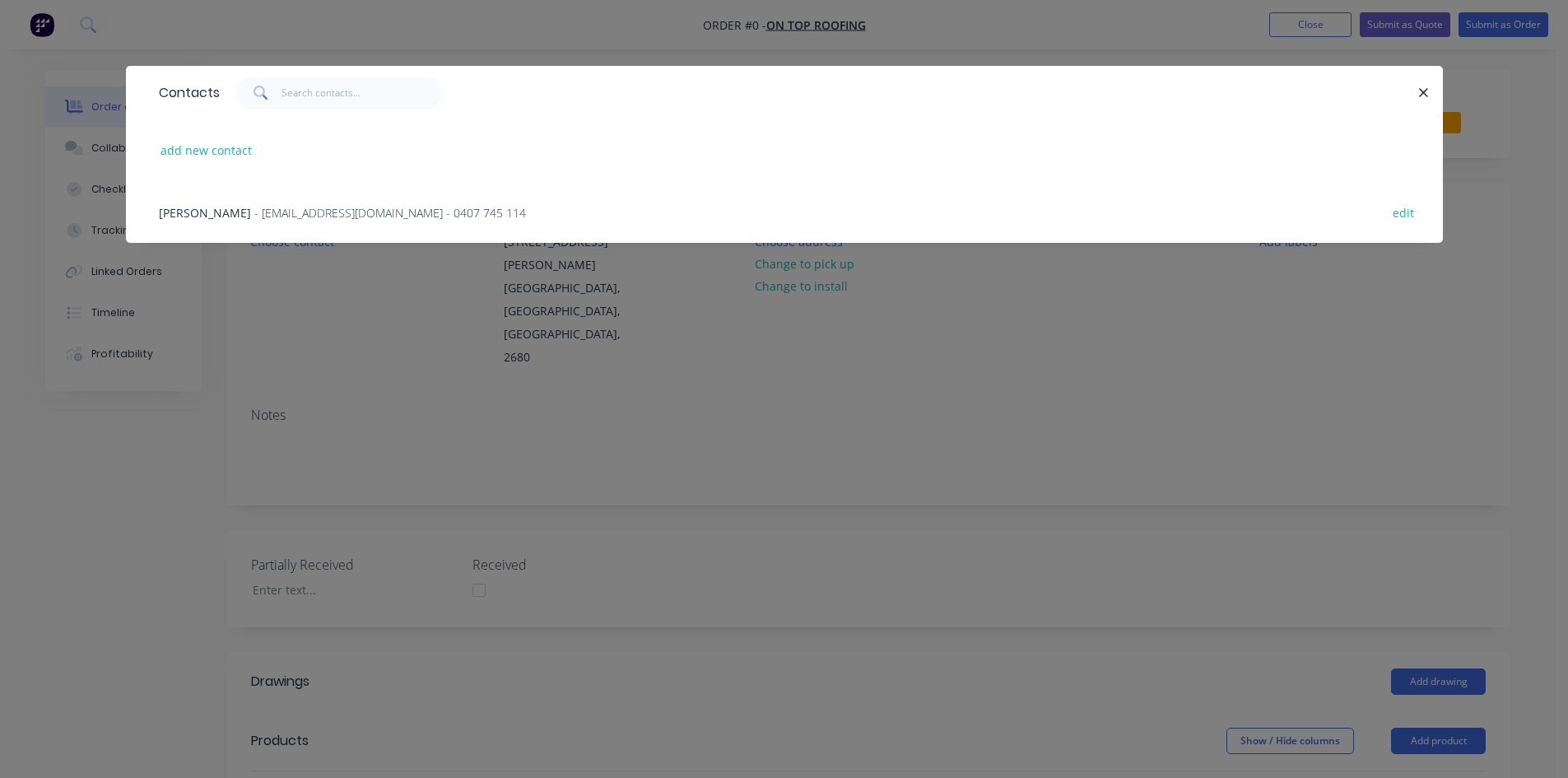
click at [263, 212] on span "- jockbeazley@ontoproofing24.onmicrosoft.com - 0407 745 114" at bounding box center [389, 212] width 271 height 15
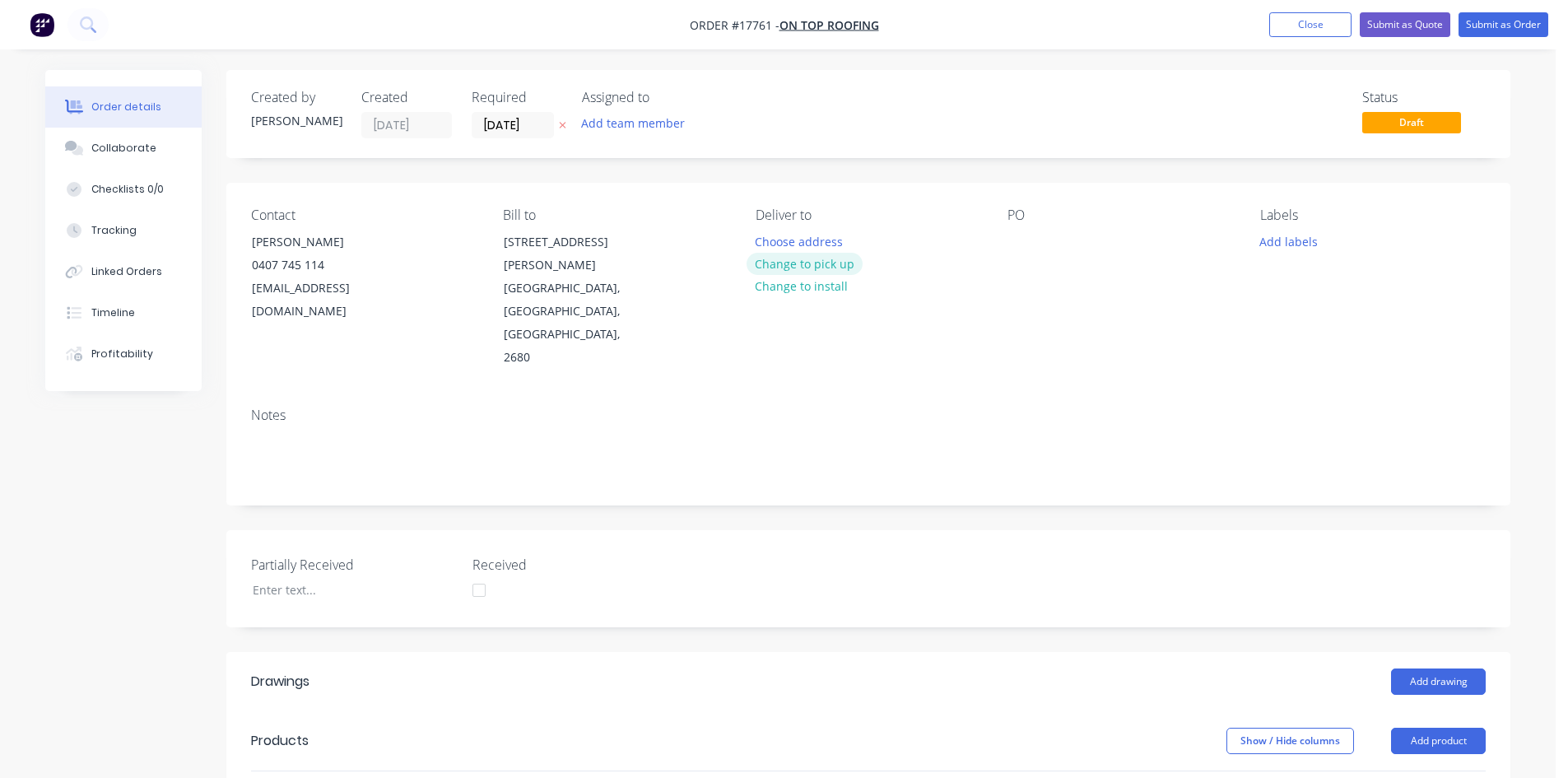
click at [845, 267] on button "Change to pick up" at bounding box center [805, 263] width 117 height 23
click at [1027, 241] on div at bounding box center [1020, 242] width 26 height 23
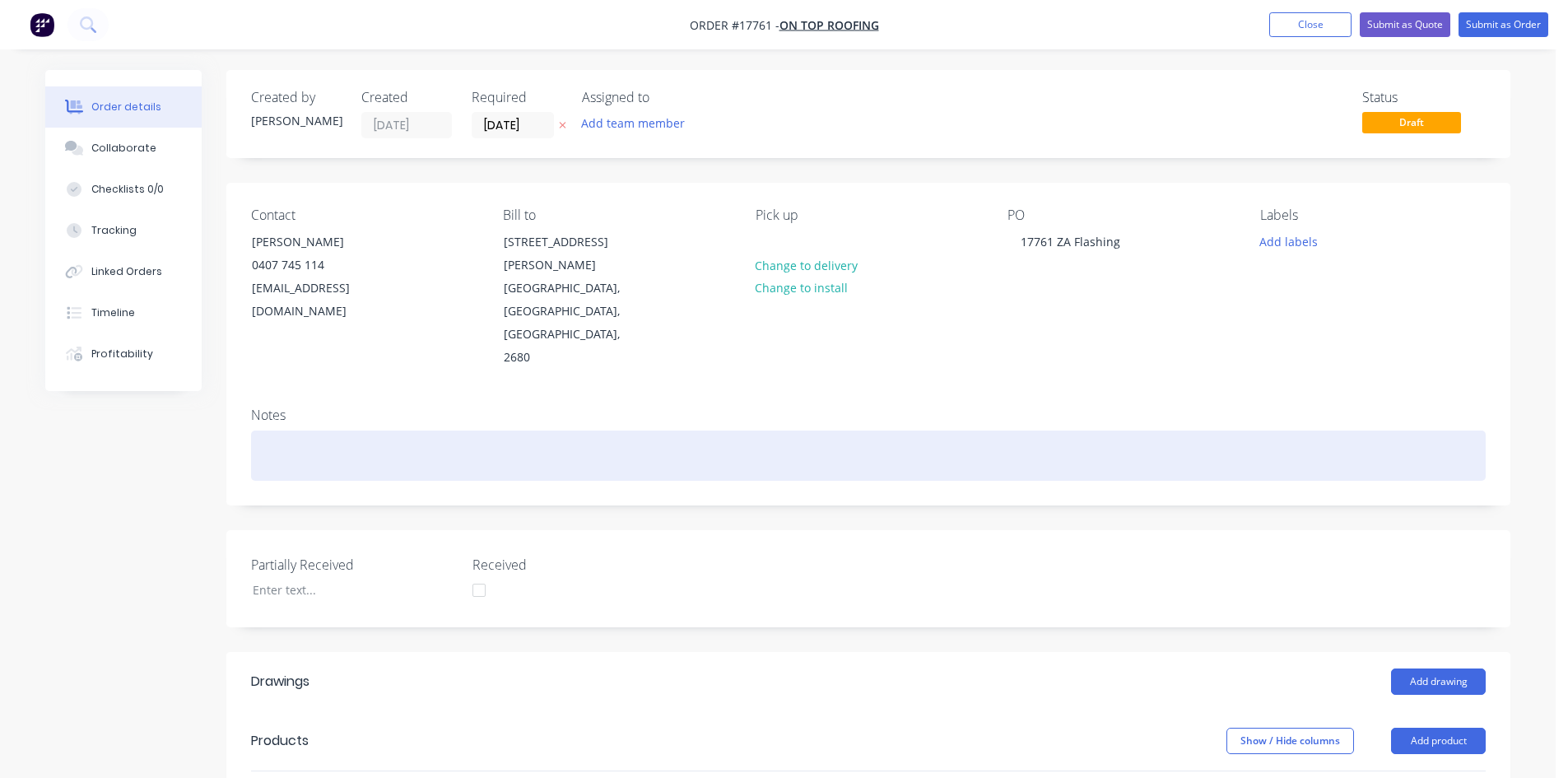
click at [1035, 431] on div at bounding box center [869, 456] width 1235 height 50
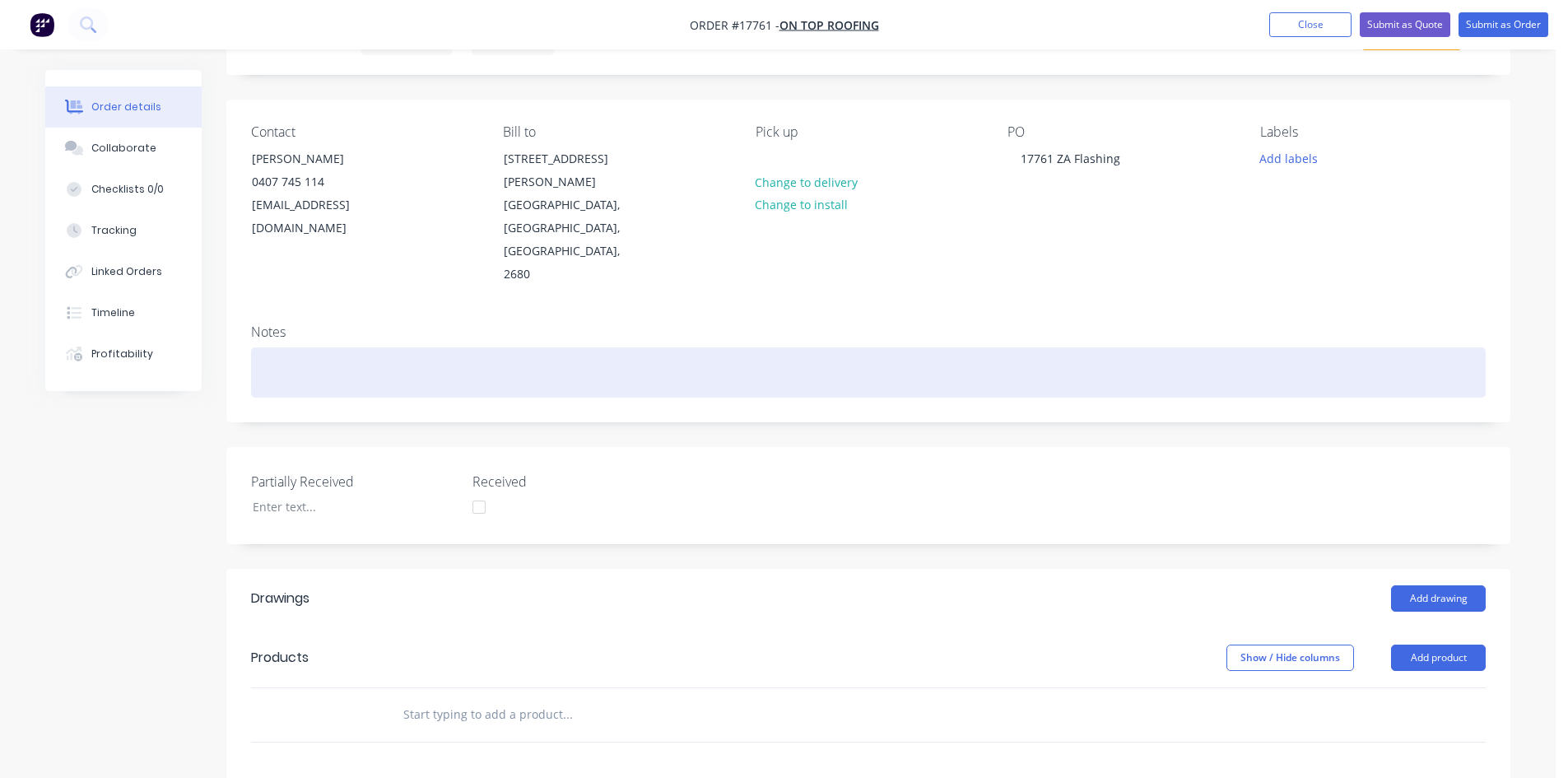
scroll to position [247, 0]
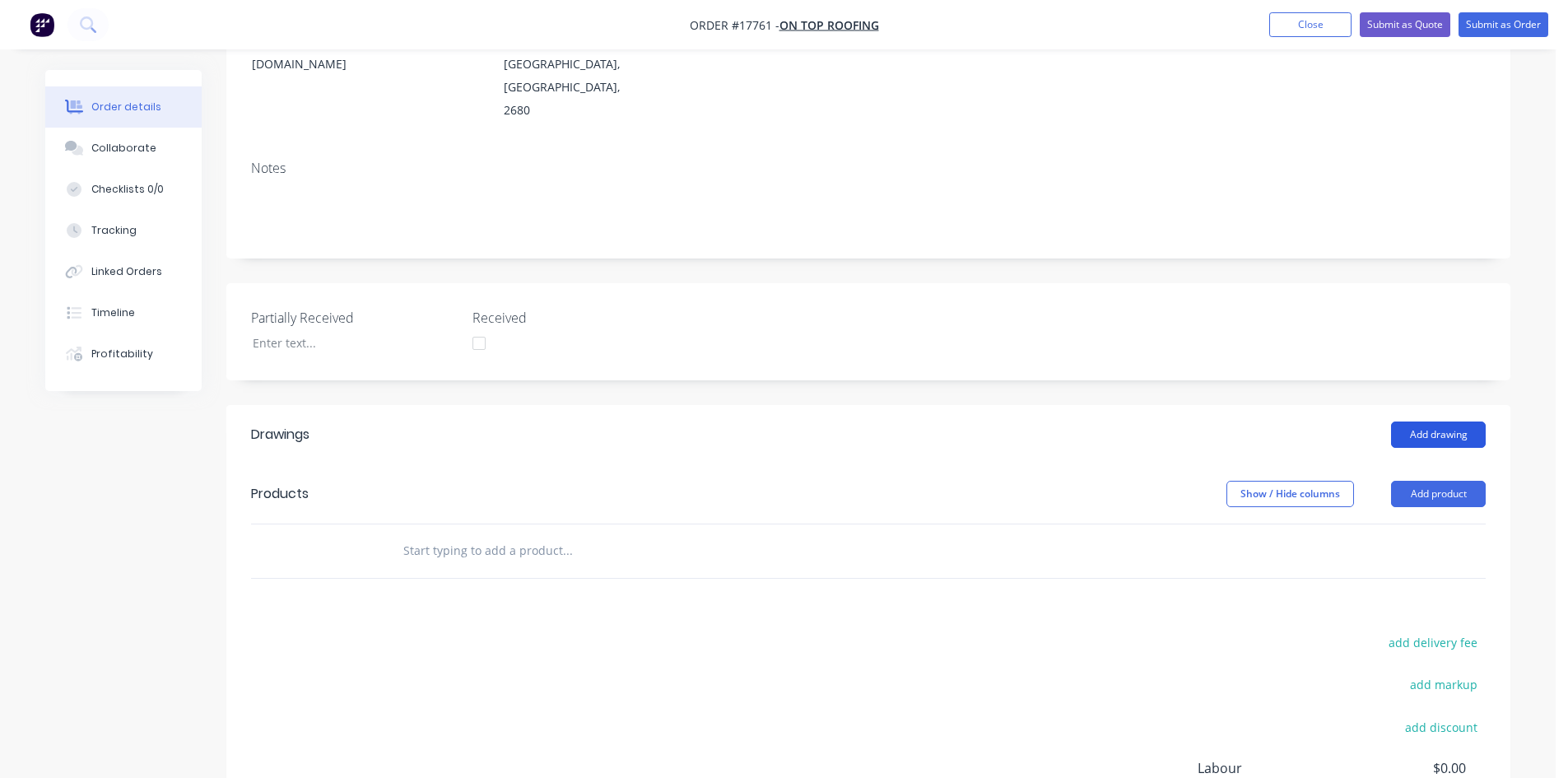
click at [1434, 422] on button "Add drawing" at bounding box center [1437, 435] width 95 height 26
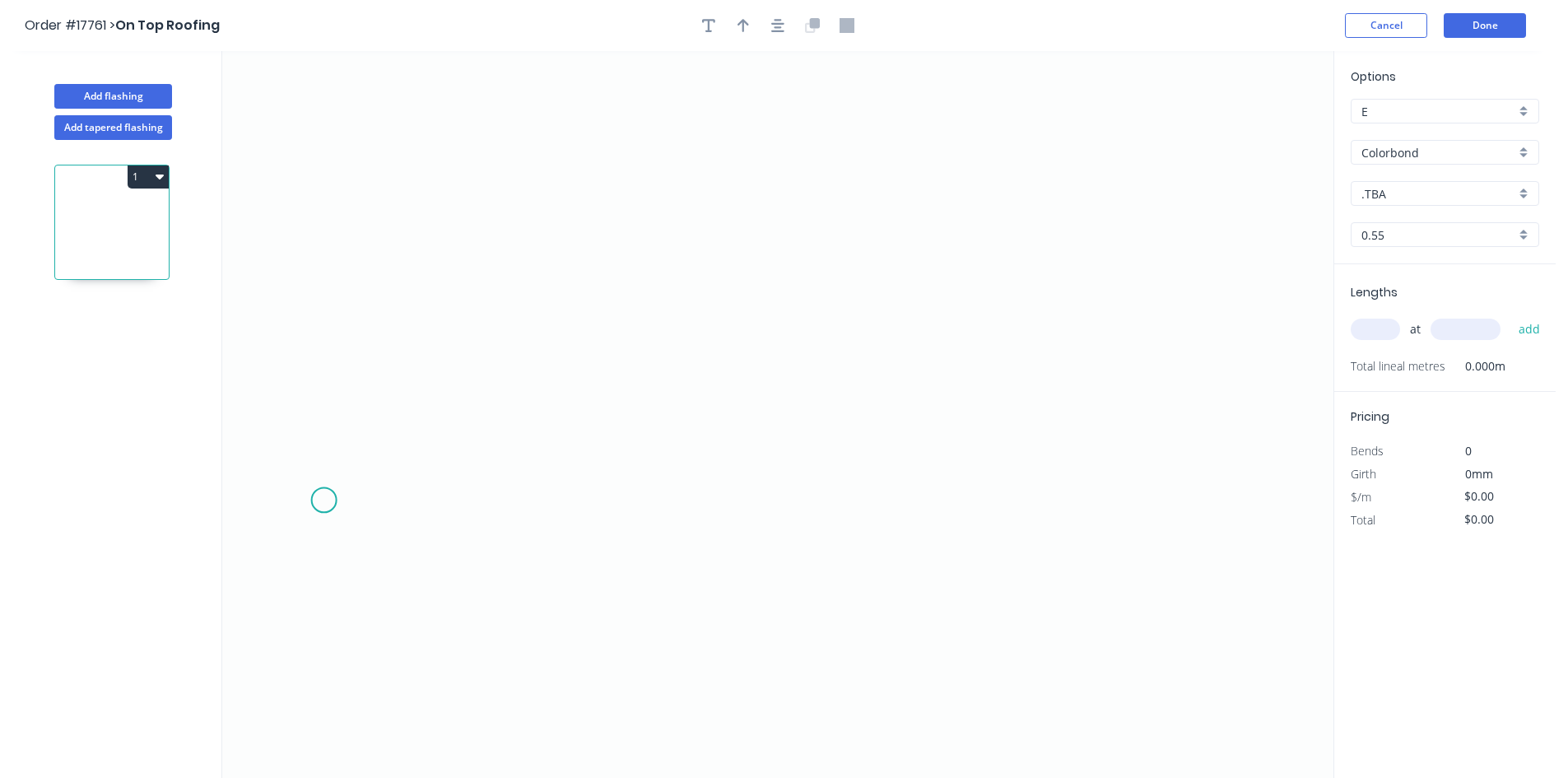
click at [324, 500] on icon "0" at bounding box center [778, 415] width 1111 height 727
click at [360, 469] on icon "0" at bounding box center [778, 415] width 1111 height 727
click at [901, 470] on icon "0 ?" at bounding box center [778, 415] width 1111 height 727
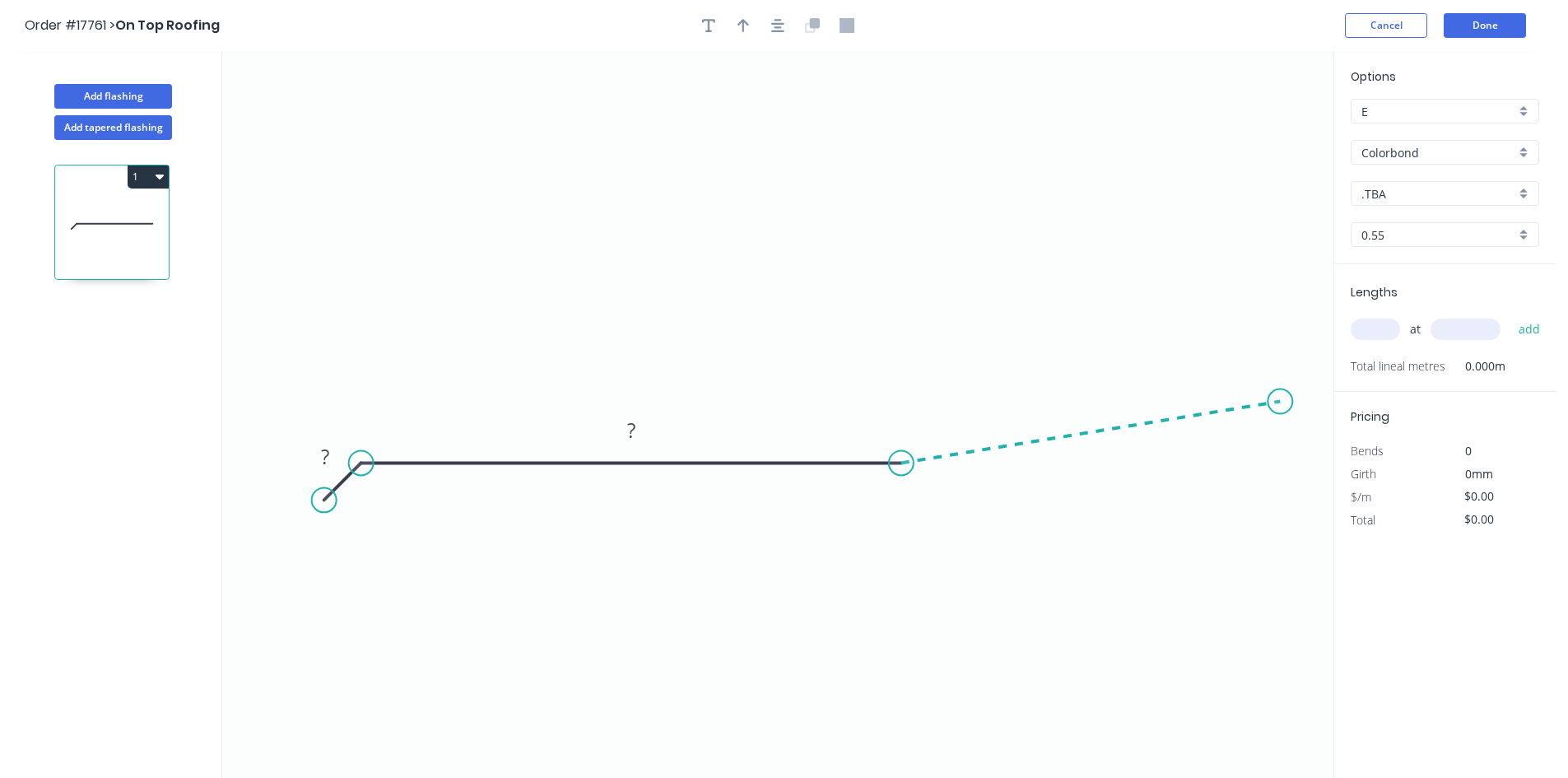
click at [1281, 402] on icon "0 ? ?" at bounding box center [778, 415] width 1111 height 727
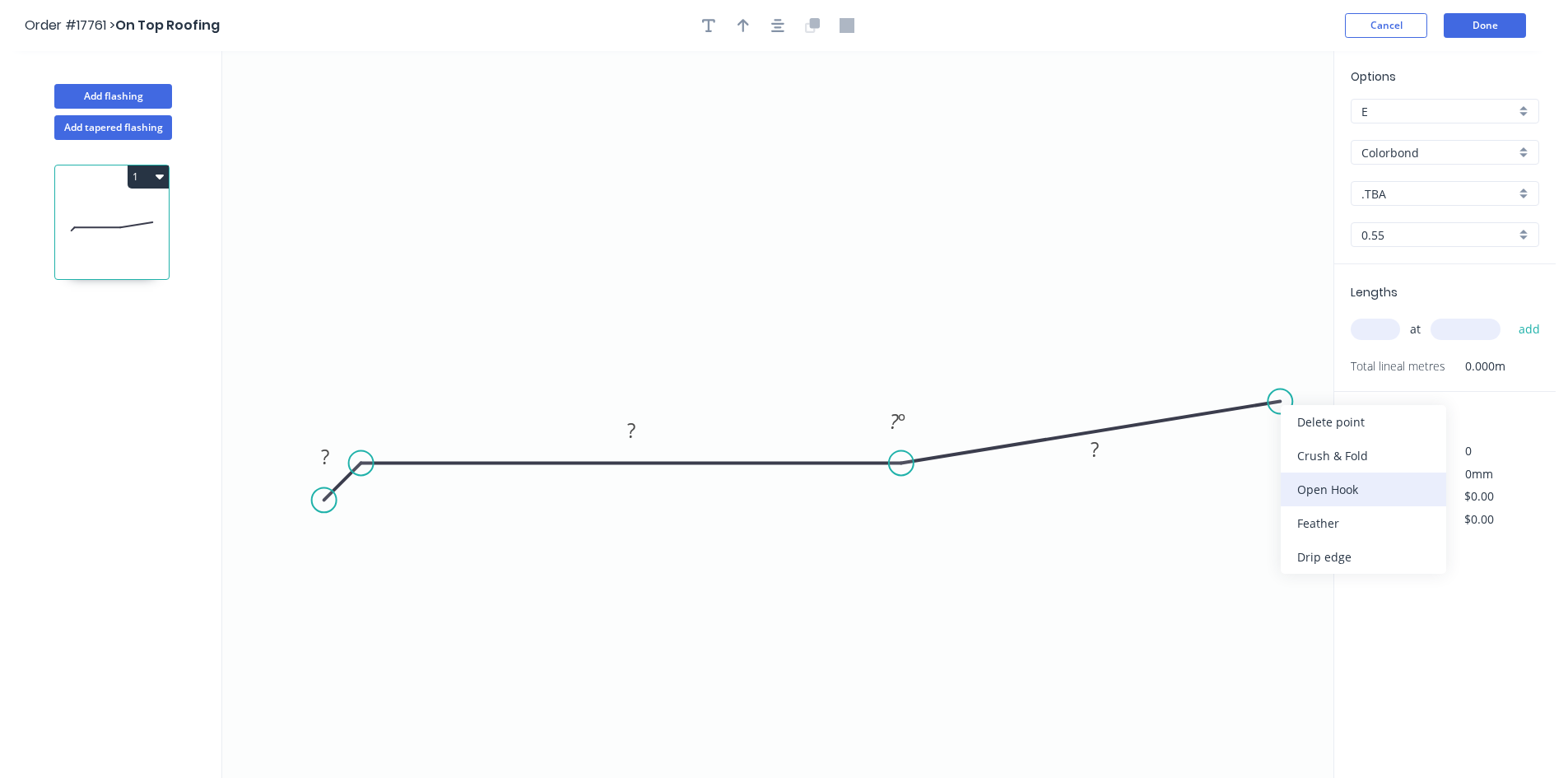
click at [1298, 482] on div "Open Hook" at bounding box center [1363, 489] width 166 height 33
click at [1292, 359] on tspan "OH" at bounding box center [1284, 355] width 31 height 27
click at [1083, 180] on icon "0 ? ? OH 15 ? ? º" at bounding box center [778, 415] width 1111 height 727
click at [1100, 454] on rect at bounding box center [1094, 451] width 33 height 23
click at [643, 430] on rect at bounding box center [631, 432] width 33 height 23
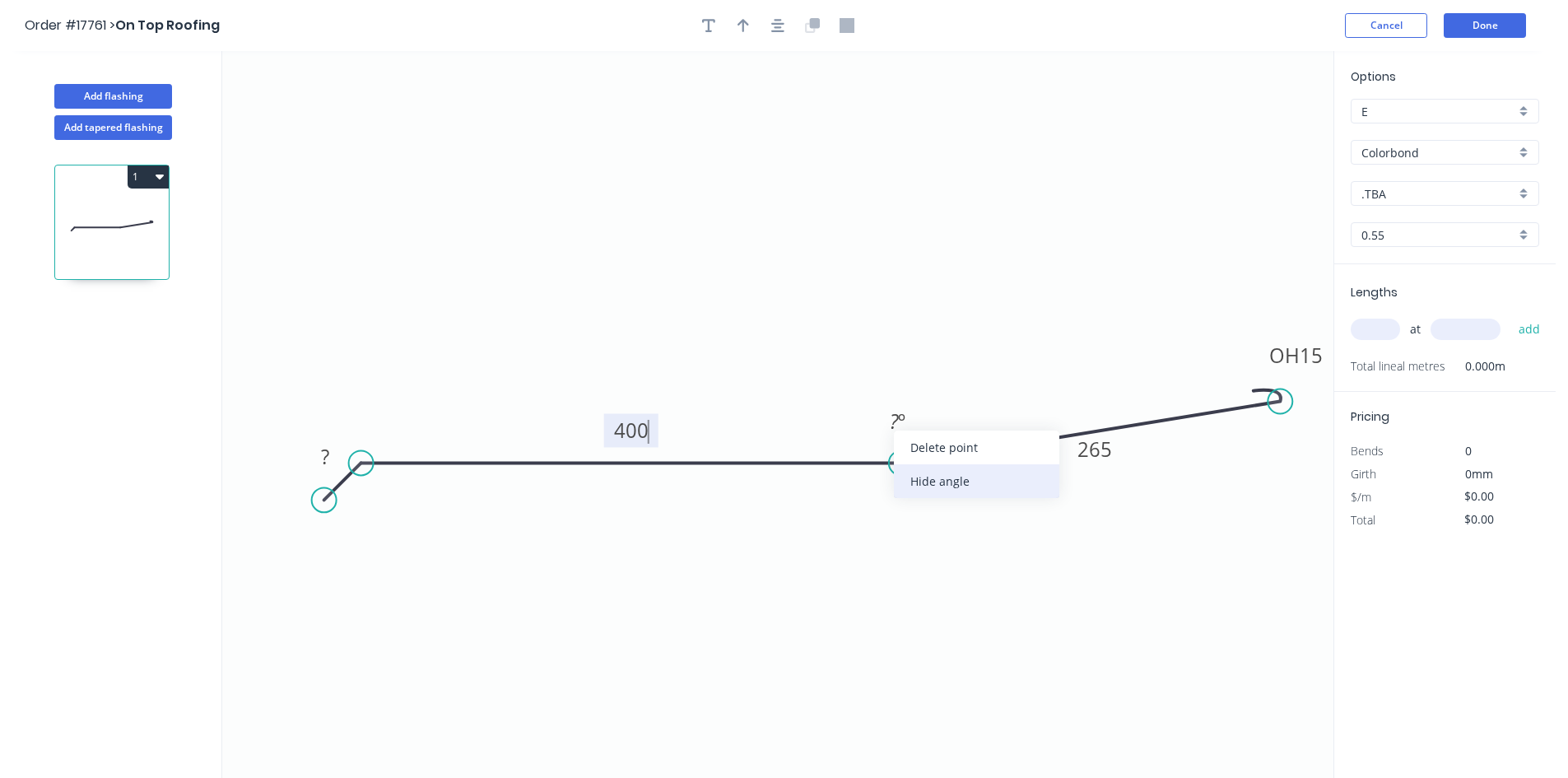
click at [968, 472] on div "Hide angle" at bounding box center [977, 481] width 166 height 33
click at [336, 453] on rect at bounding box center [324, 458] width 33 height 23
click at [501, 260] on icon "0 20 400 OH 15 265" at bounding box center [778, 415] width 1111 height 727
type input "$36.31"
click at [770, 27] on button "button" at bounding box center [777, 25] width 24 height 24
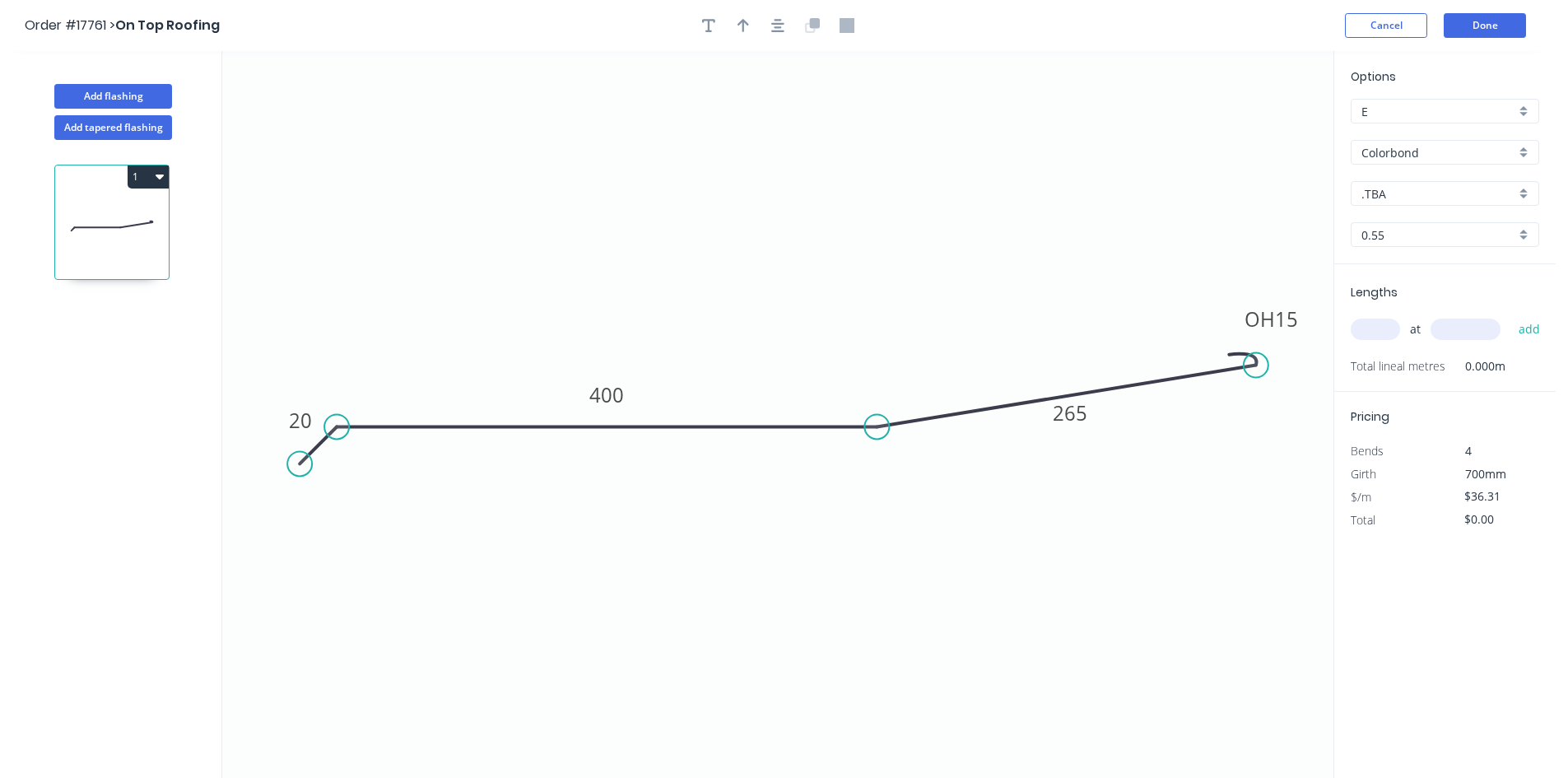
click at [1377, 332] on input "text" at bounding box center [1374, 329] width 50 height 22
type input "2"
click at [1440, 339] on input "text" at bounding box center [1465, 329] width 70 height 22
type input "5100"
click at [1541, 336] on button "add" at bounding box center [1529, 329] width 39 height 28
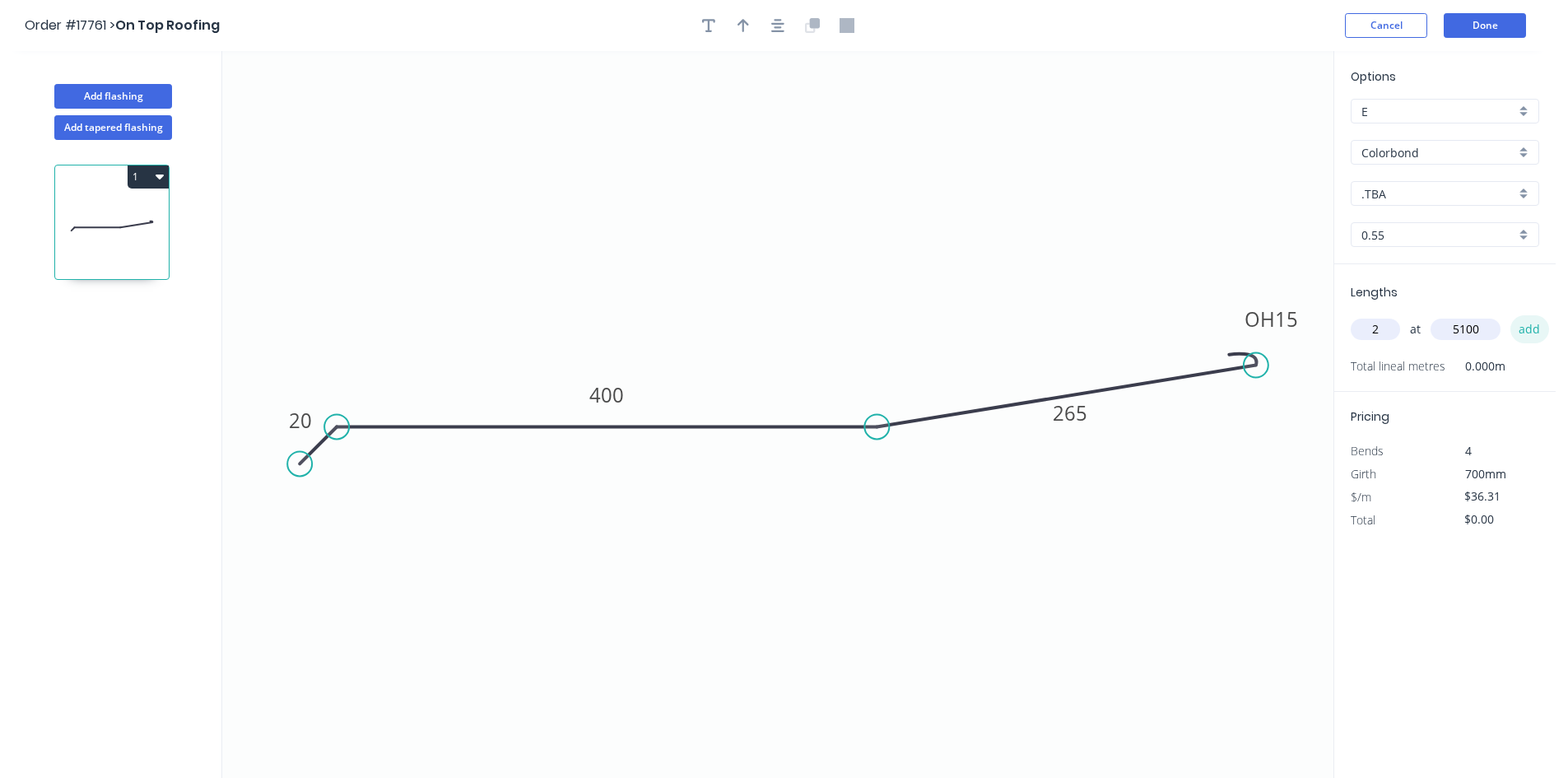
type input "$370.36"
click at [1480, 25] on button "Done" at bounding box center [1484, 25] width 82 height 24
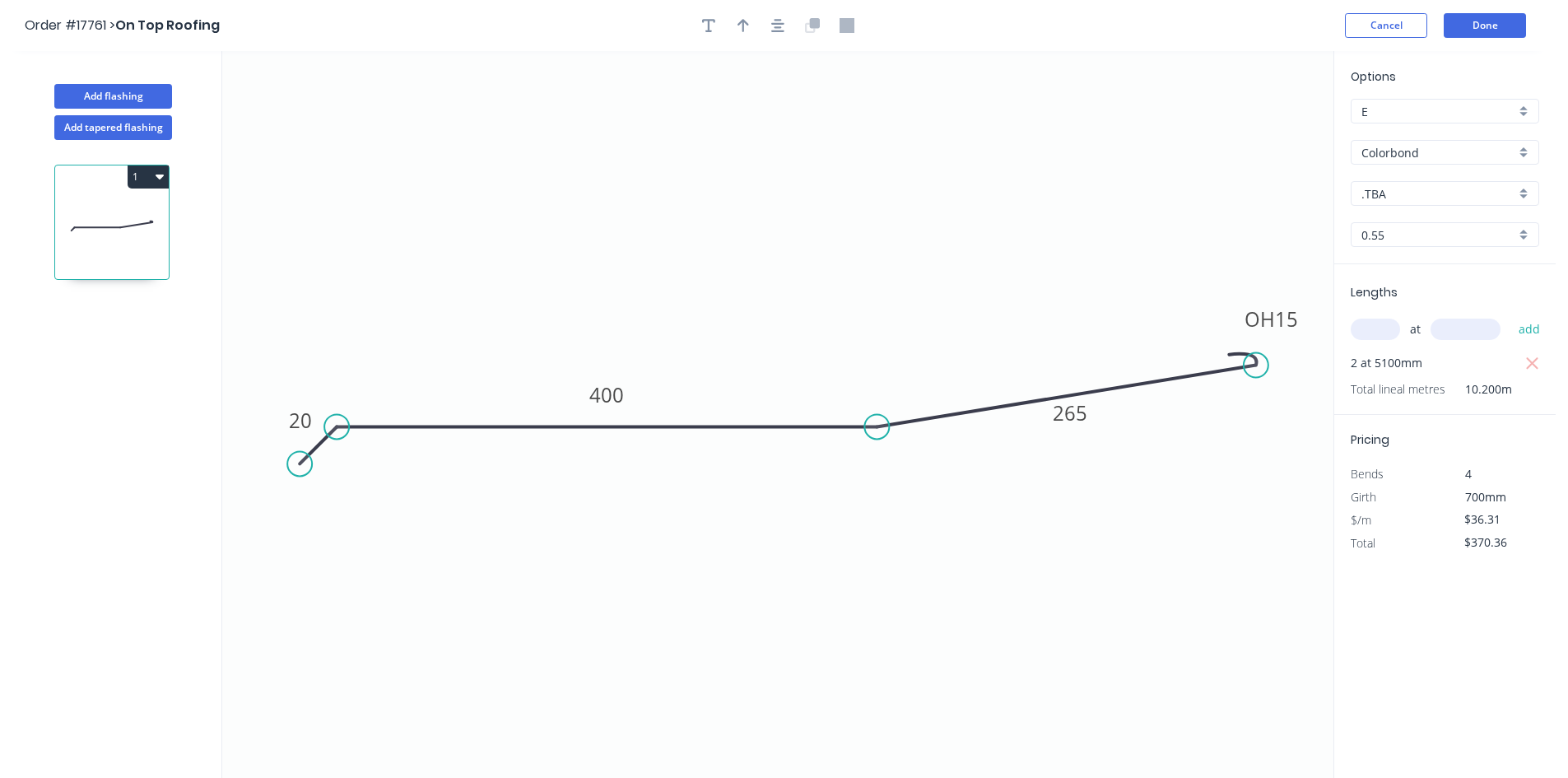
click at [1432, 153] on input "Colorbond" at bounding box center [1437, 152] width 154 height 17
click at [1425, 307] on div "Zincalume" at bounding box center [1444, 299] width 187 height 29
click at [1487, 29] on button "Done" at bounding box center [1484, 25] width 82 height 24
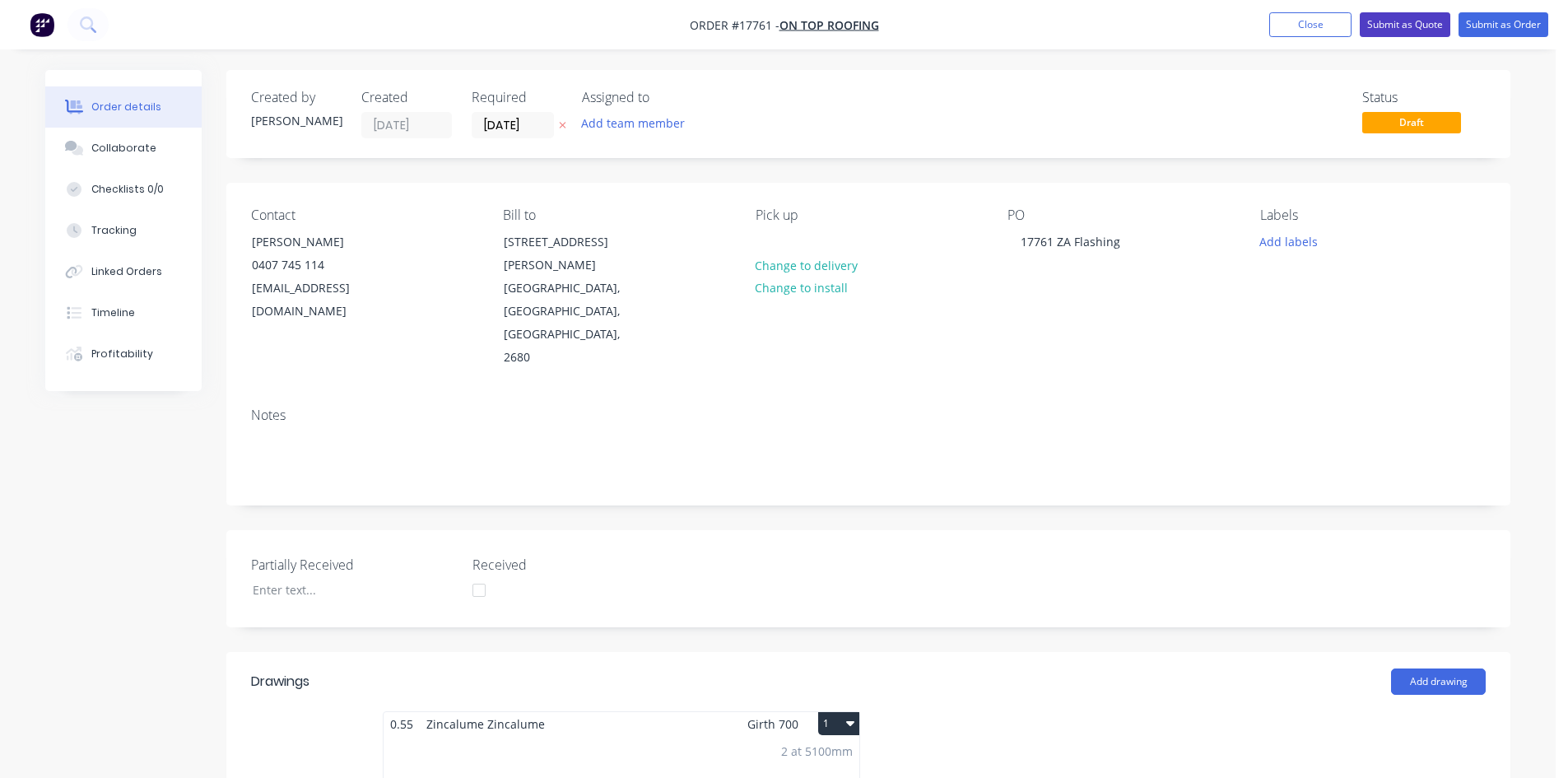
click at [1413, 25] on button "Submit as Quote" at bounding box center [1404, 24] width 90 height 24
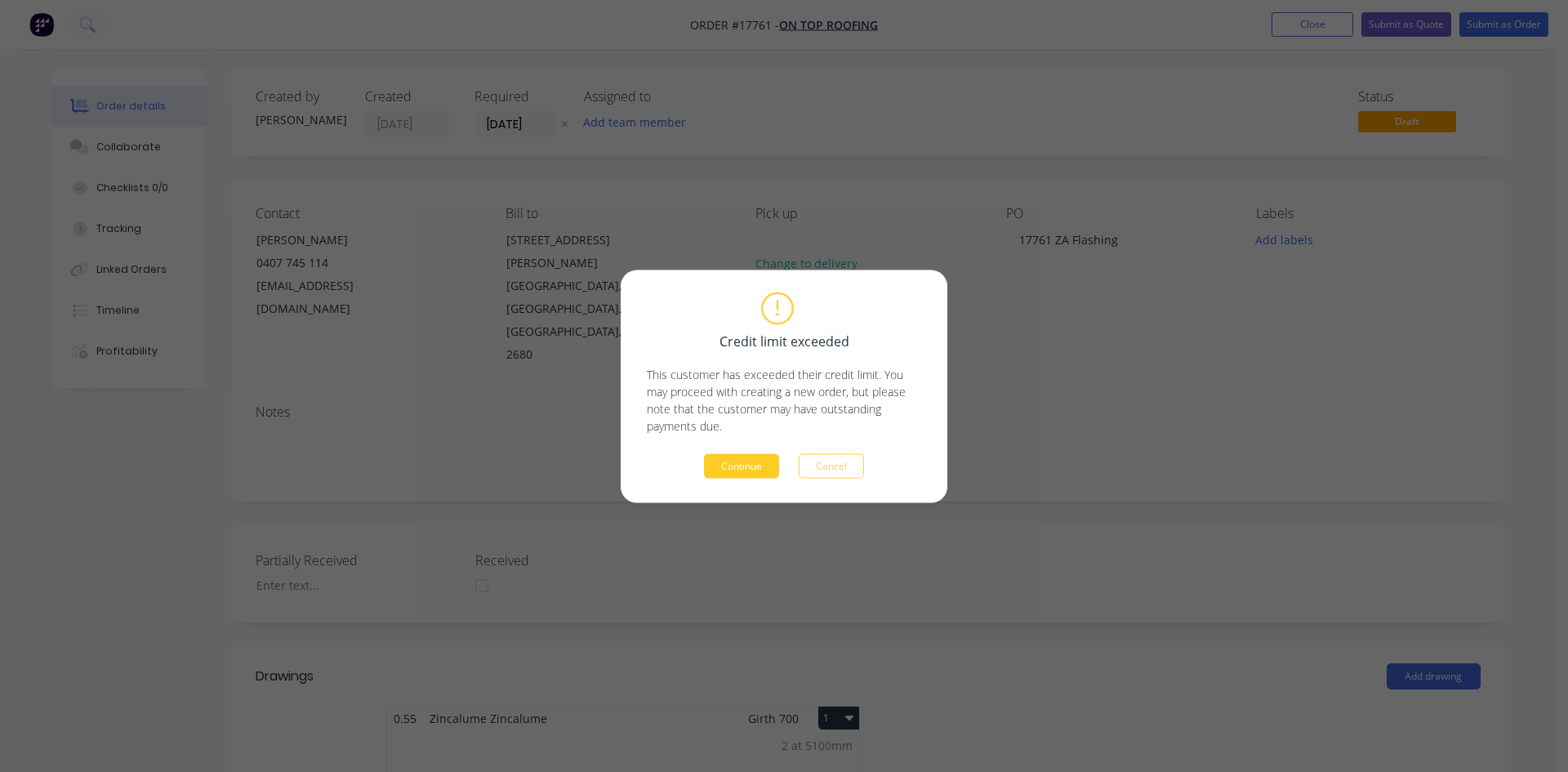
click at [747, 465] on button "Continue" at bounding box center [742, 465] width 75 height 24
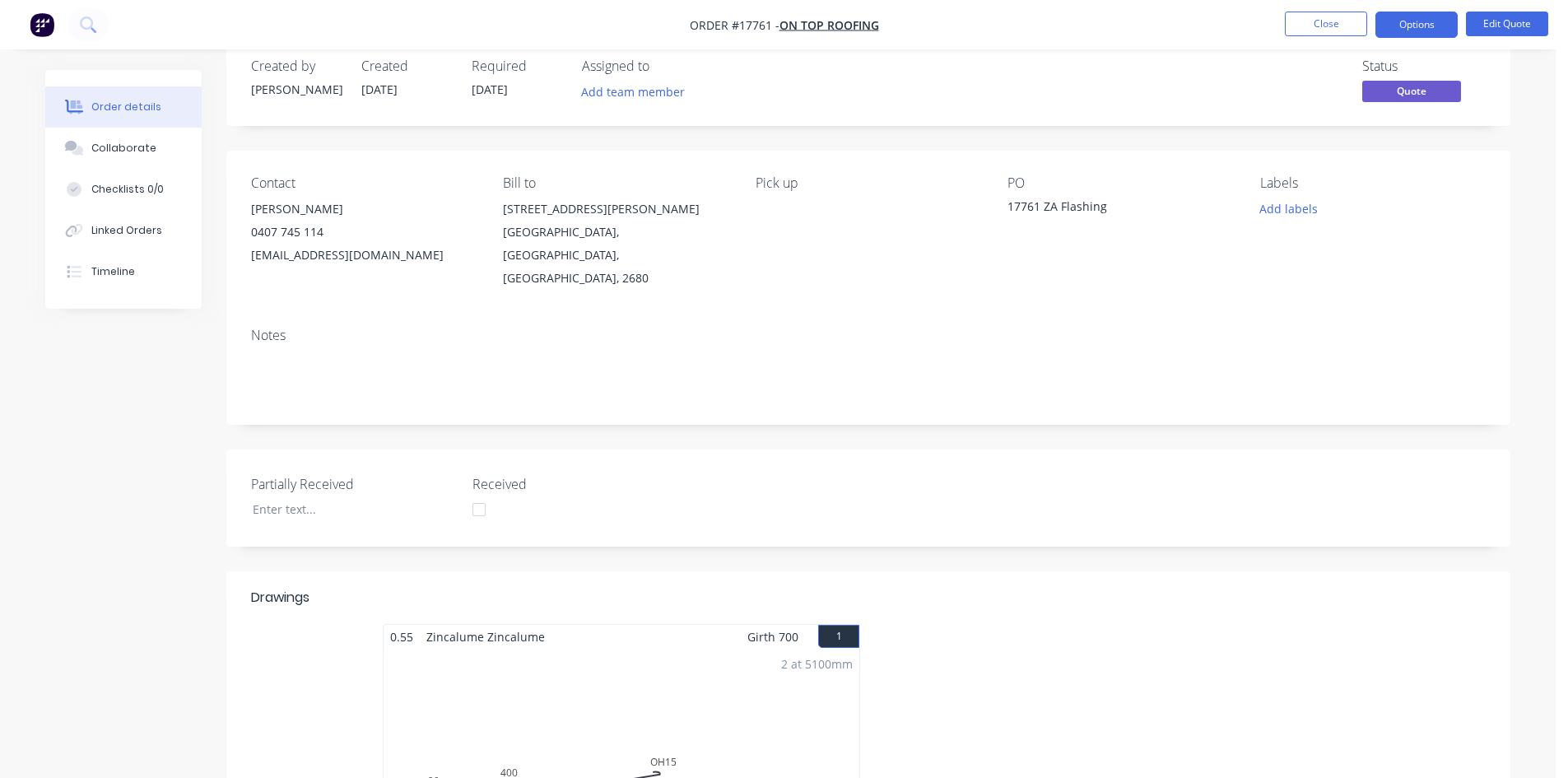
scroll to position [29, 0]
click at [132, 148] on div "Collaborate" at bounding box center [123, 148] width 65 height 14
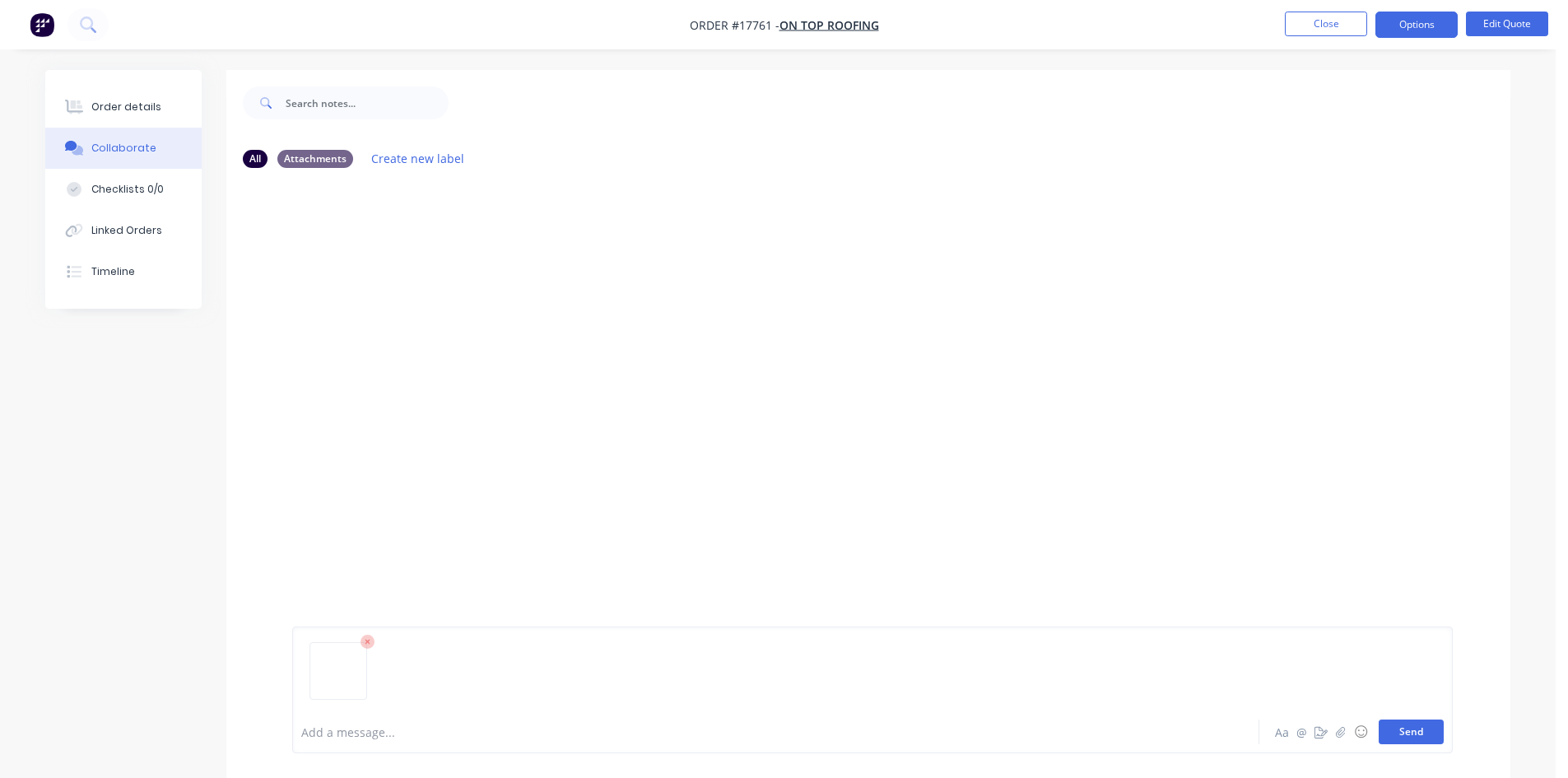
click at [1404, 725] on button "Send" at bounding box center [1410, 731] width 65 height 24
click at [119, 105] on div "Order details" at bounding box center [126, 106] width 70 height 14
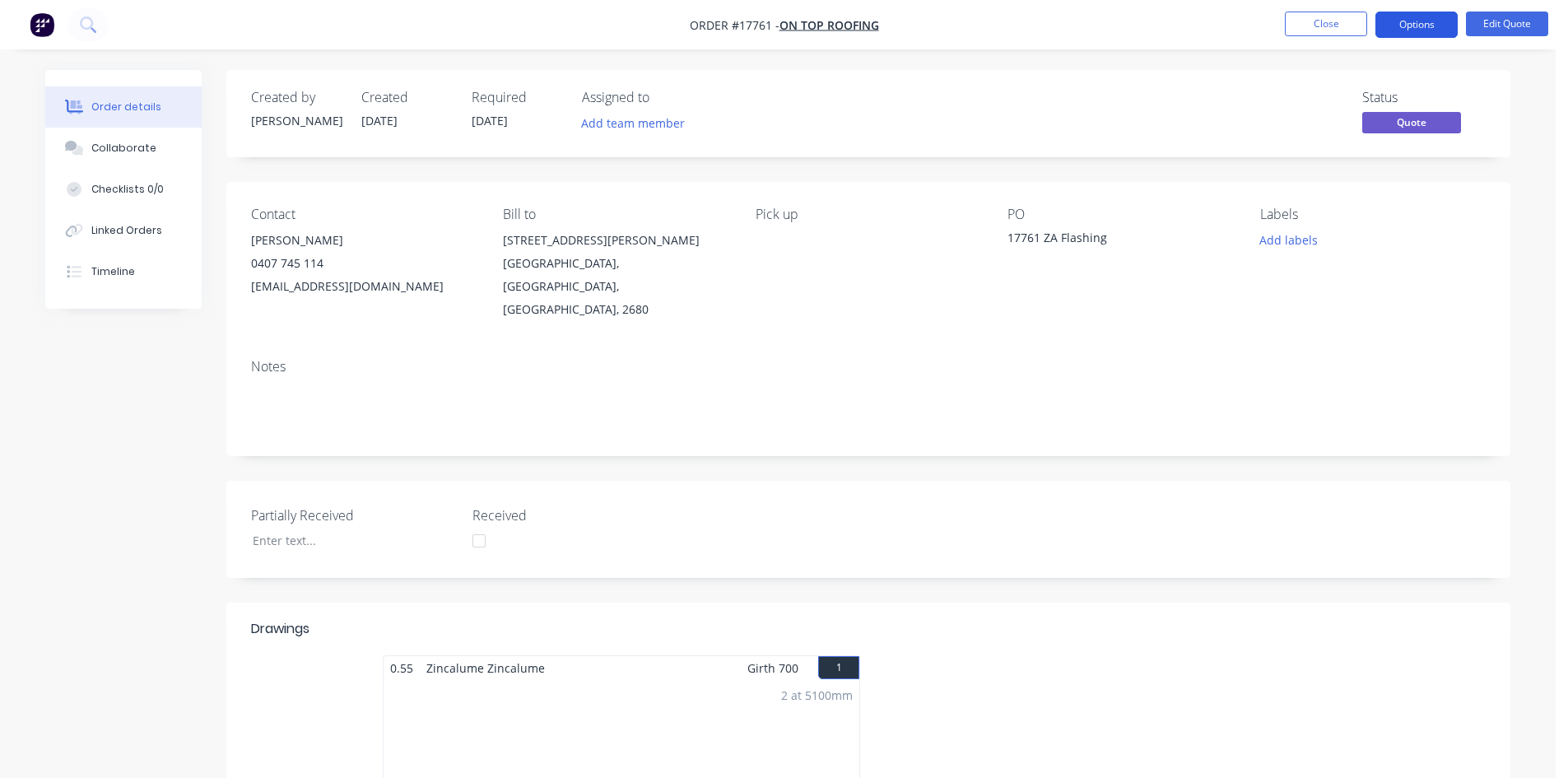
click at [1420, 24] on button "Options" at bounding box center [1416, 24] width 82 height 26
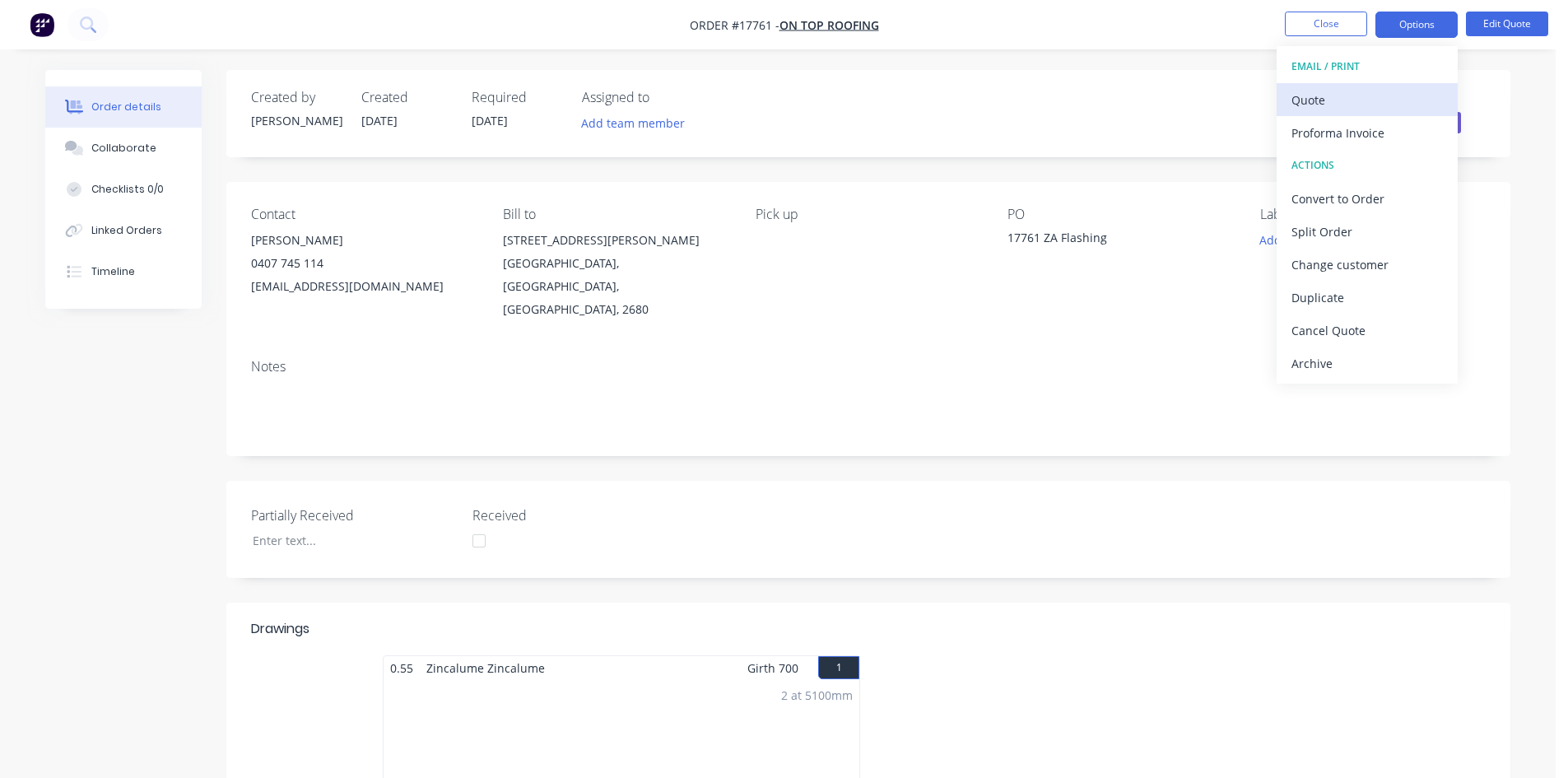
click at [1388, 92] on div "Quote" at bounding box center [1367, 100] width 151 height 23
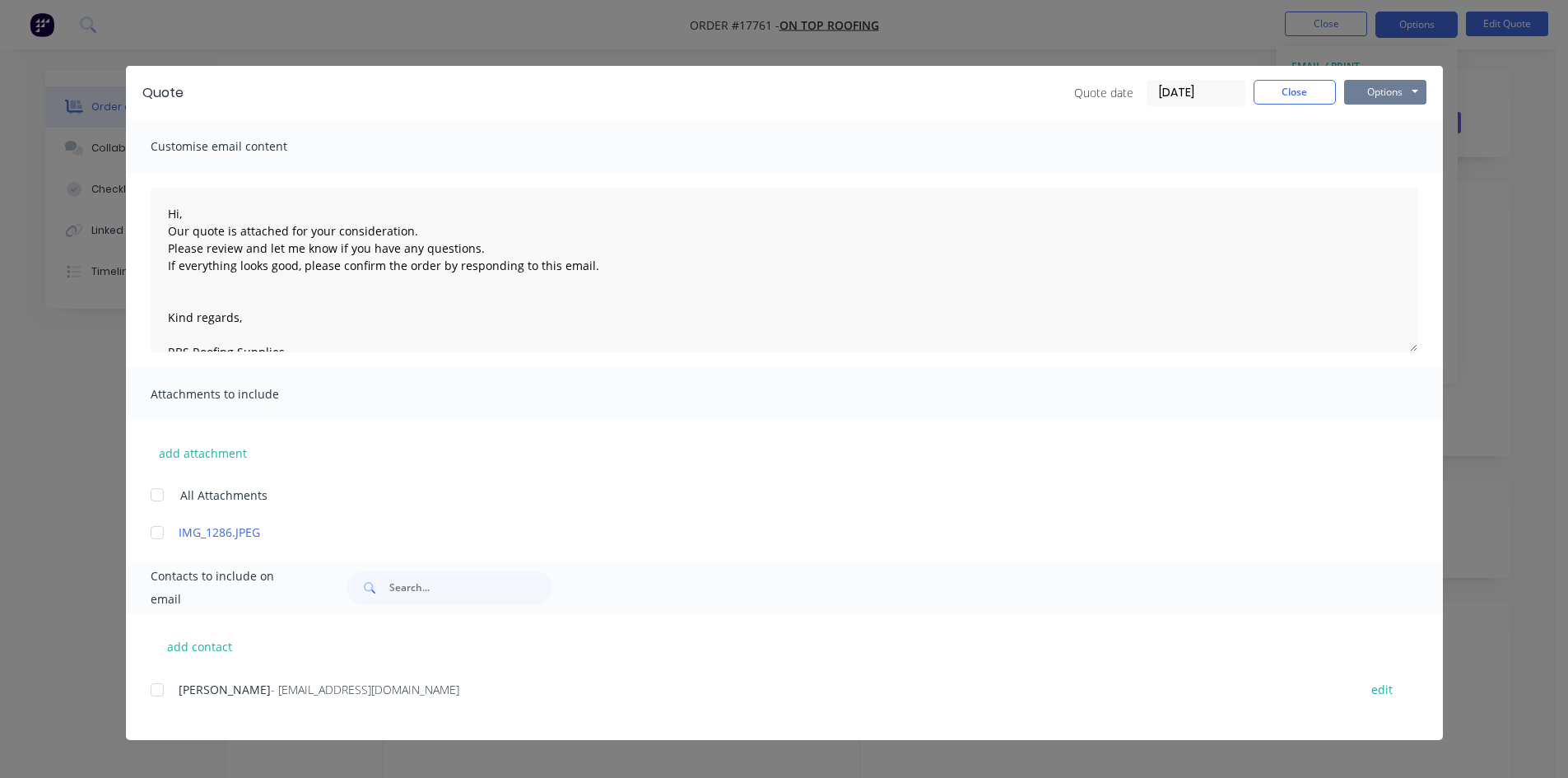
click at [1418, 92] on button "Options" at bounding box center [1384, 92] width 82 height 24
click at [153, 688] on div at bounding box center [157, 690] width 33 height 33
click at [1373, 93] on button "Options" at bounding box center [1384, 92] width 82 height 24
click at [1397, 172] on button "Email" at bounding box center [1396, 176] width 105 height 27
click at [1294, 94] on button "Close" at bounding box center [1294, 92] width 82 height 24
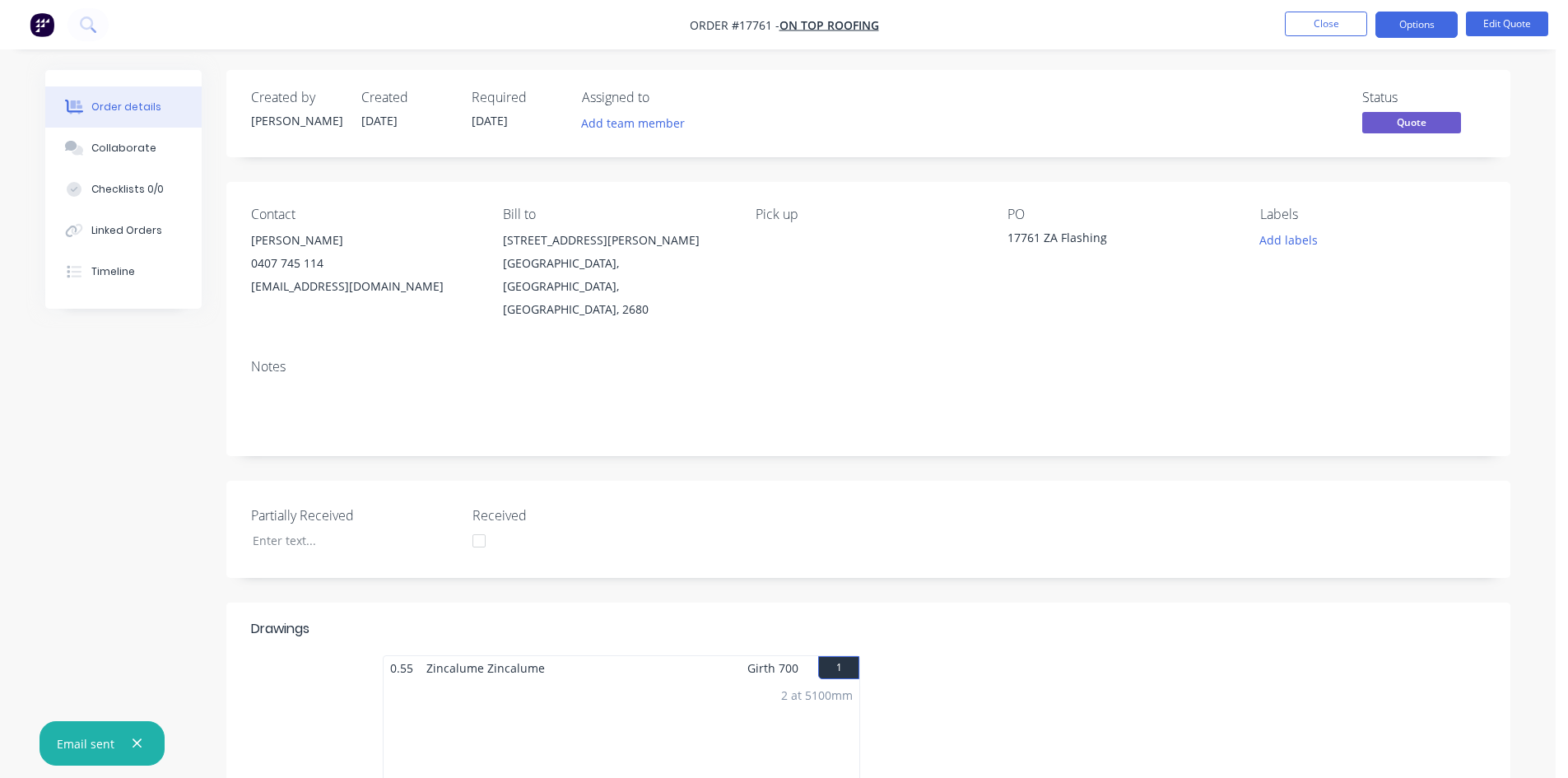
click at [1082, 36] on nav "Order #17761 - On Top Roofing Close Options Edit Quote" at bounding box center [784, 24] width 1568 height 50
click at [1315, 25] on button "Close" at bounding box center [1325, 23] width 82 height 24
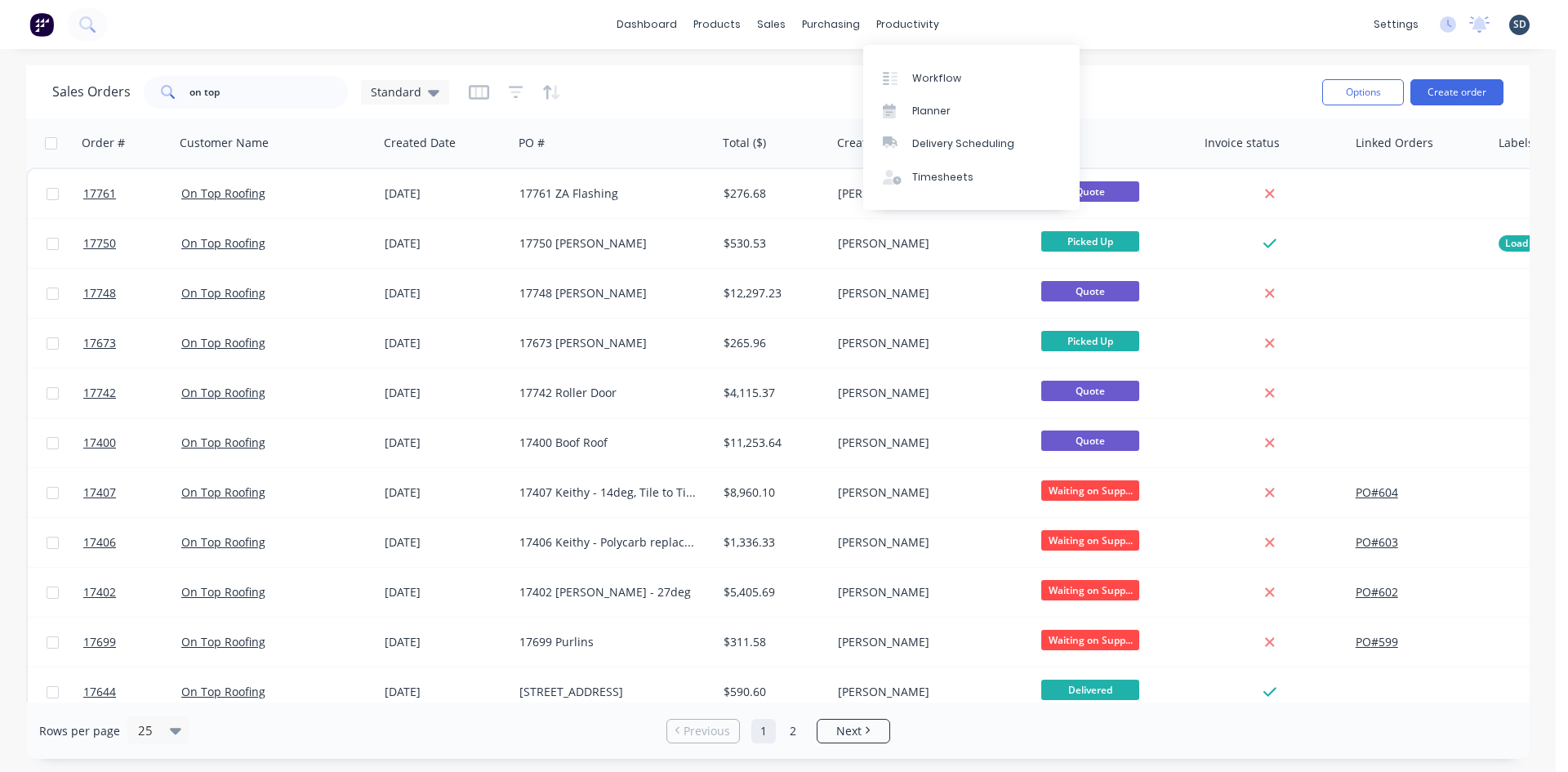
click at [1023, 29] on div "dashboard products sales purchasing productivity dashboard products Product Cat…" at bounding box center [778, 24] width 1556 height 49
click at [226, 89] on input "on top" at bounding box center [269, 92] width 159 height 33
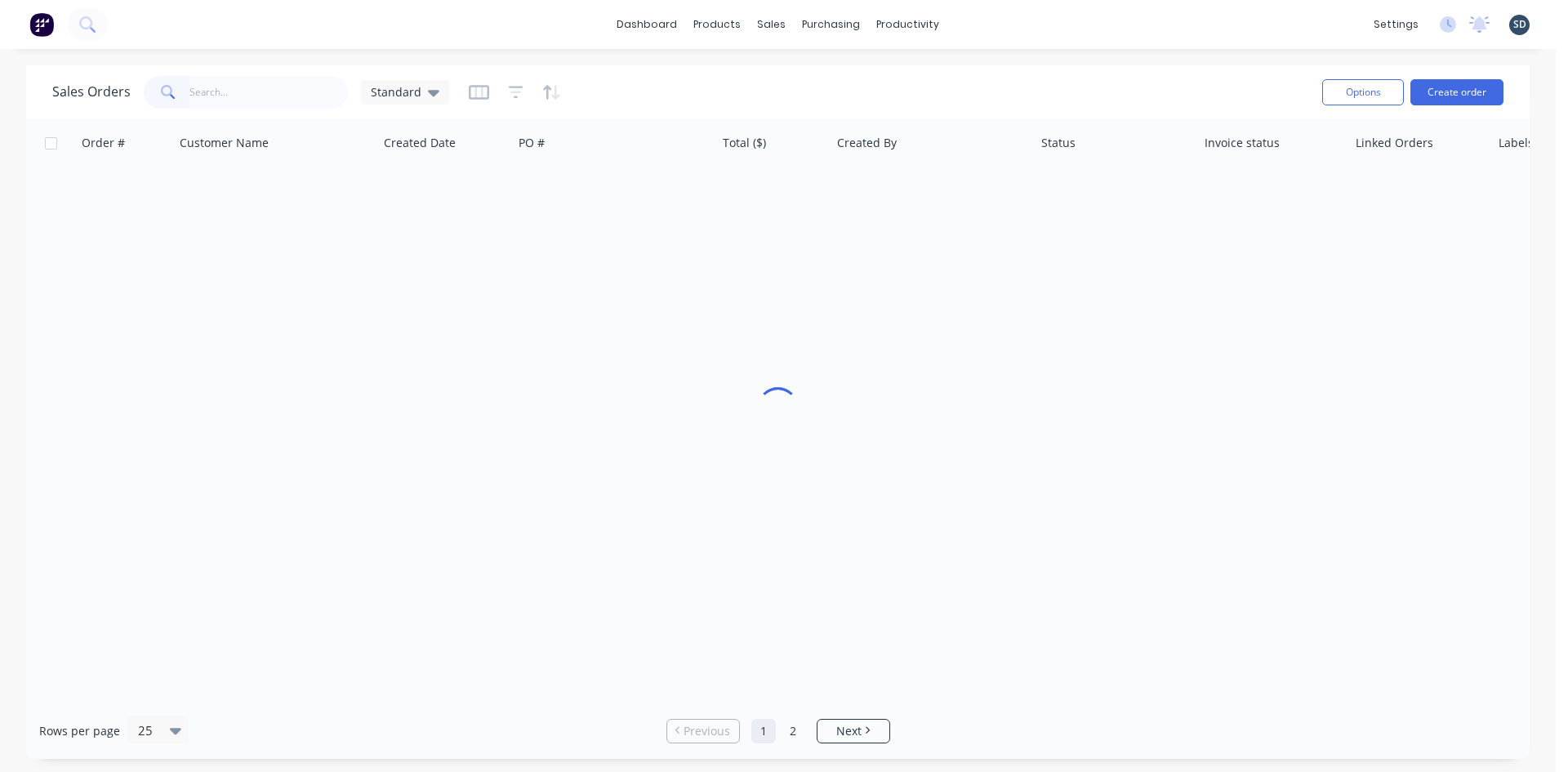
click at [832, 79] on div "Sales Orders Standard" at bounding box center [680, 91] width 1257 height 40
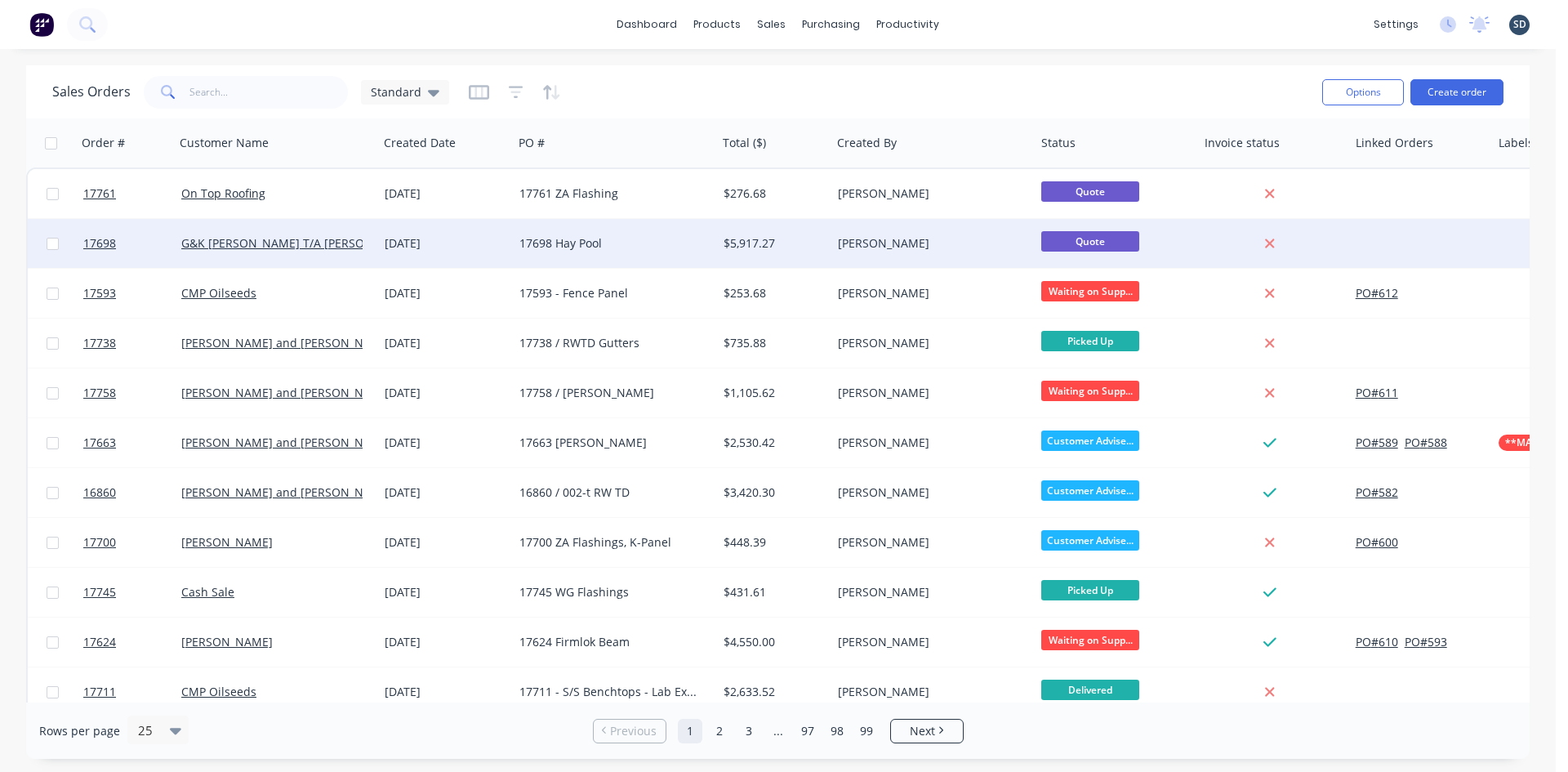
click at [600, 238] on div "17698 Hay Pool" at bounding box center [610, 243] width 182 height 16
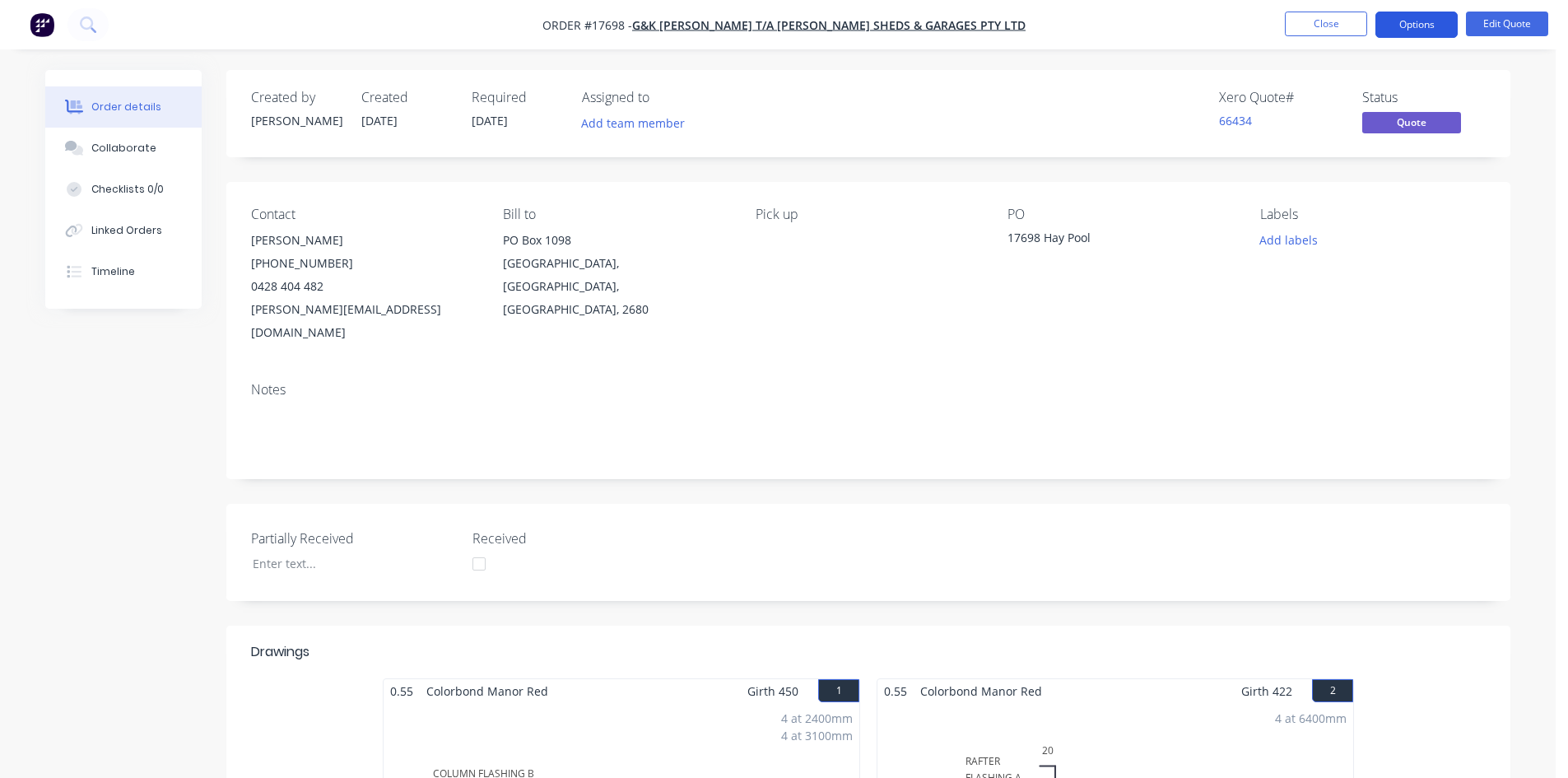
click at [1429, 31] on button "Options" at bounding box center [1416, 24] width 82 height 26
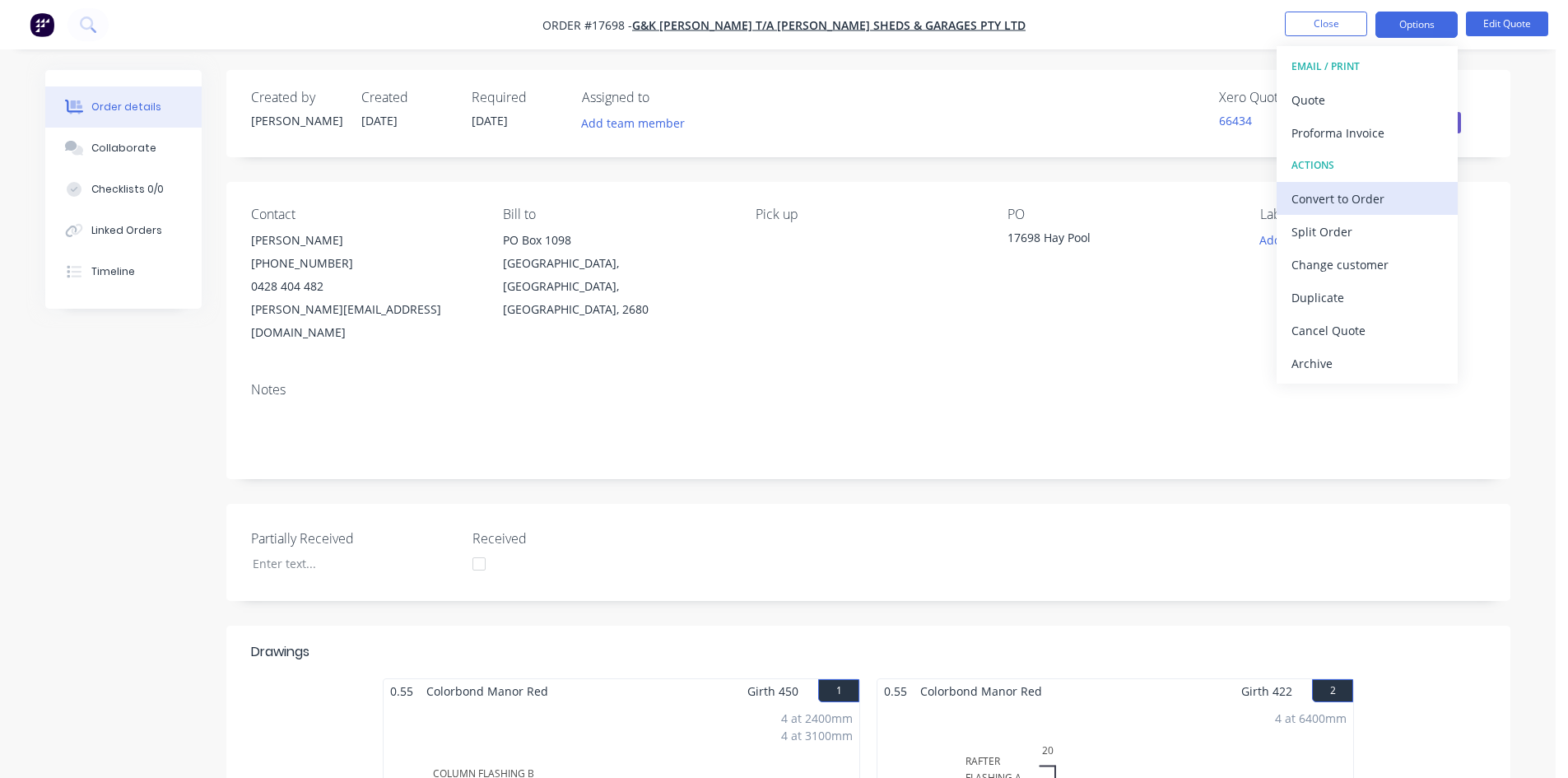
click at [1362, 204] on div "Convert to Order" at bounding box center [1367, 198] width 151 height 23
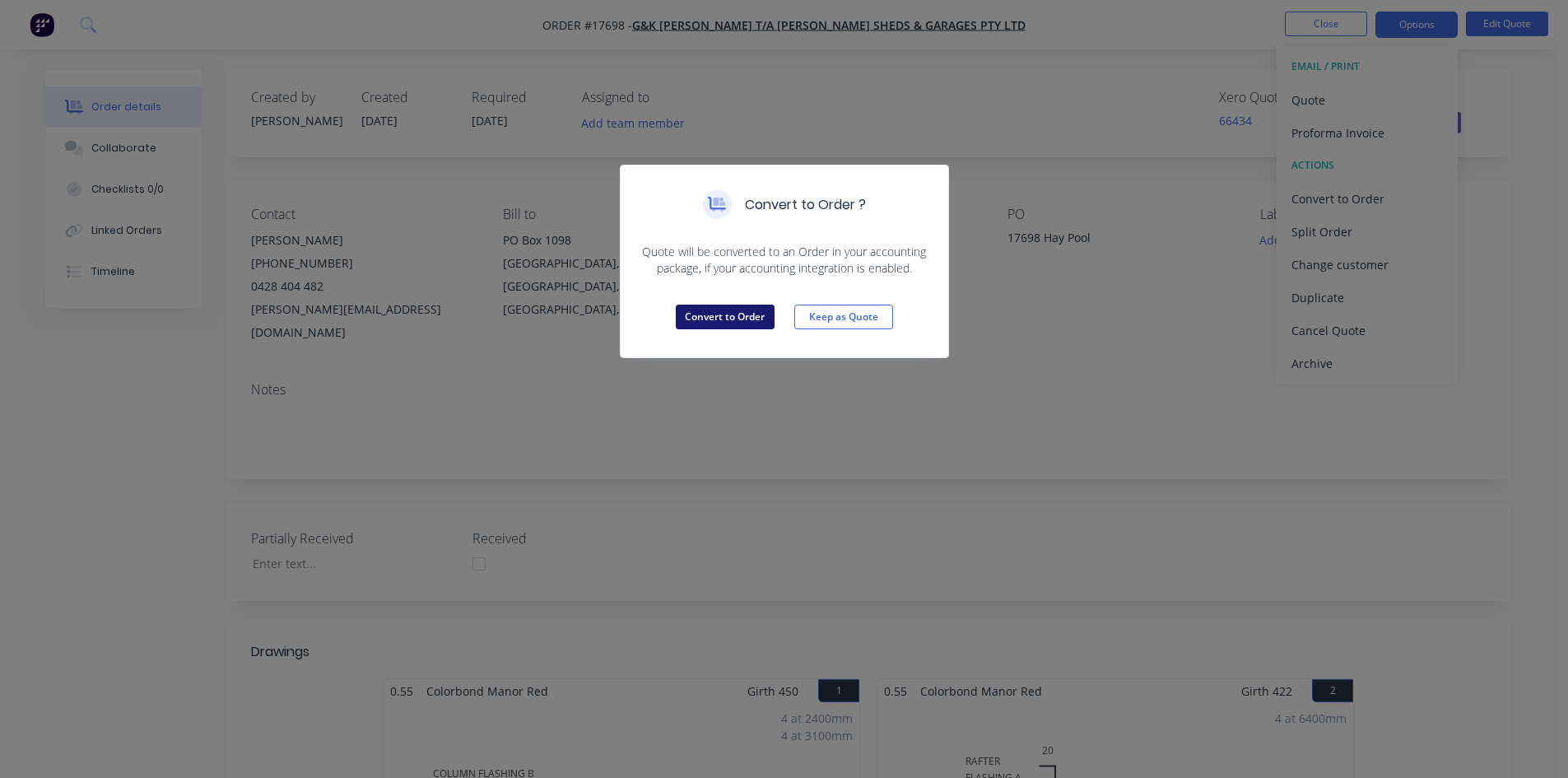
click at [733, 315] on button "Convert to Order" at bounding box center [725, 316] width 99 height 24
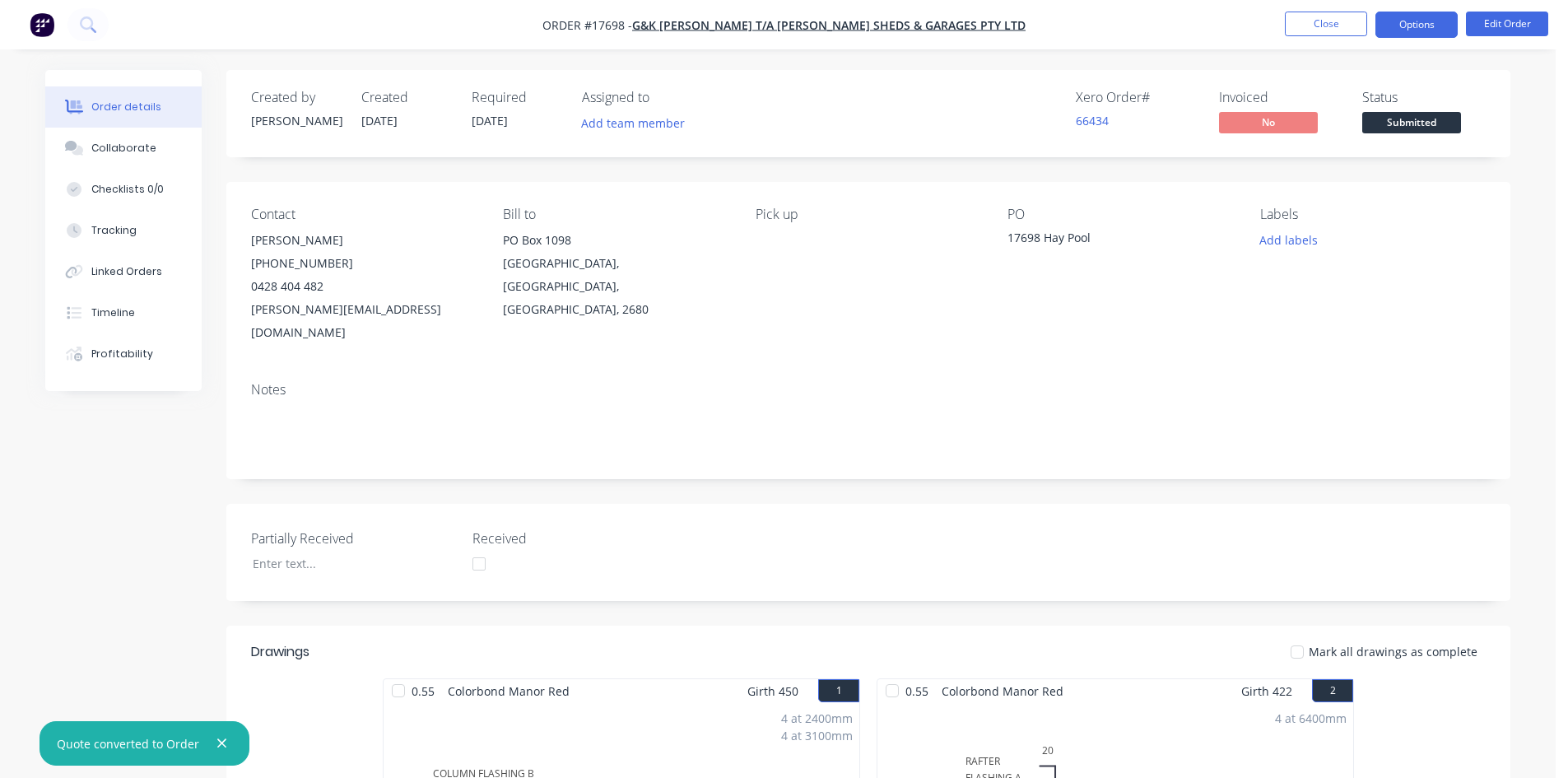
click at [1411, 30] on button "Options" at bounding box center [1416, 24] width 82 height 26
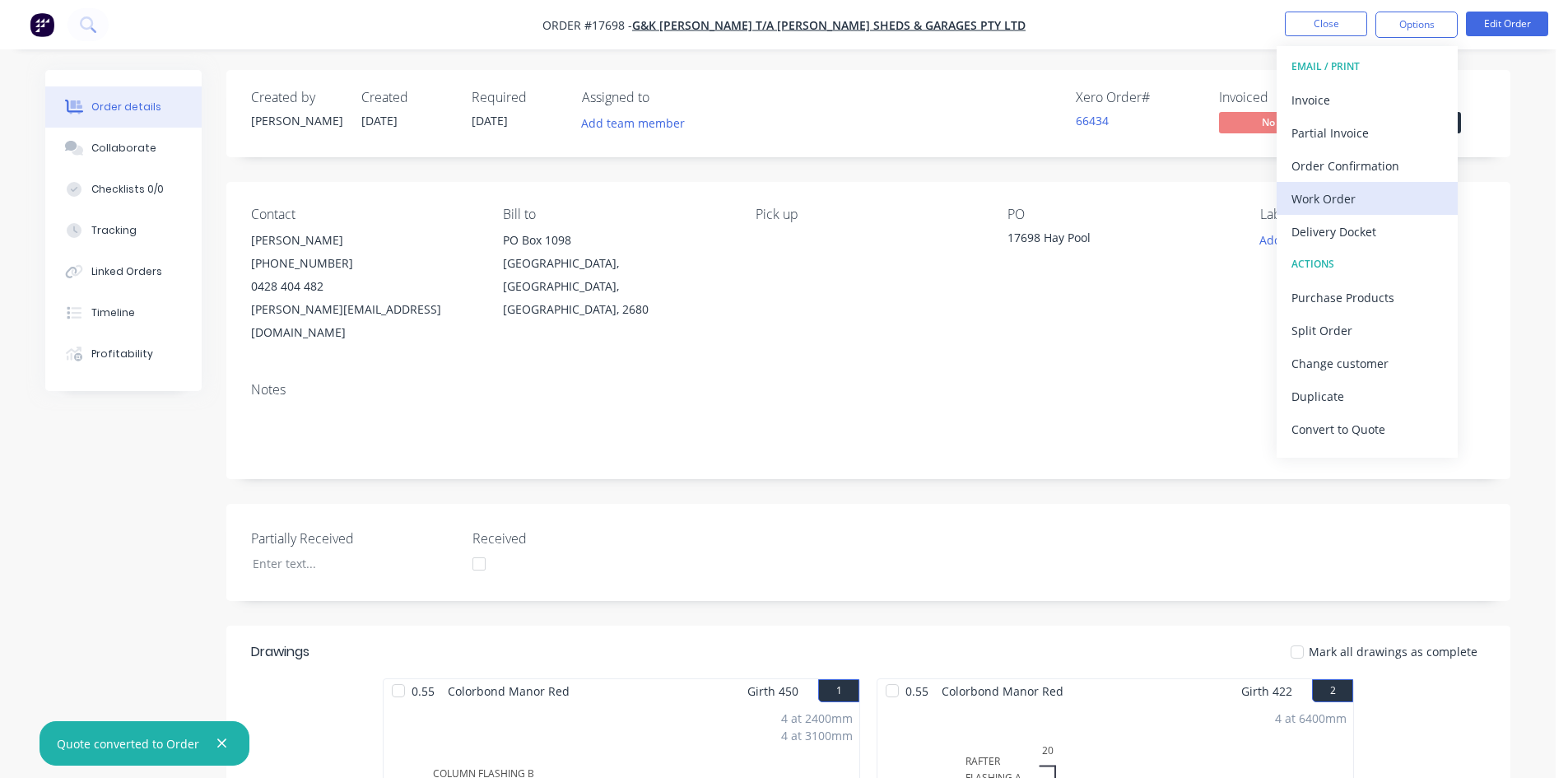
click at [1380, 198] on div "Work Order" at bounding box center [1367, 198] width 151 height 23
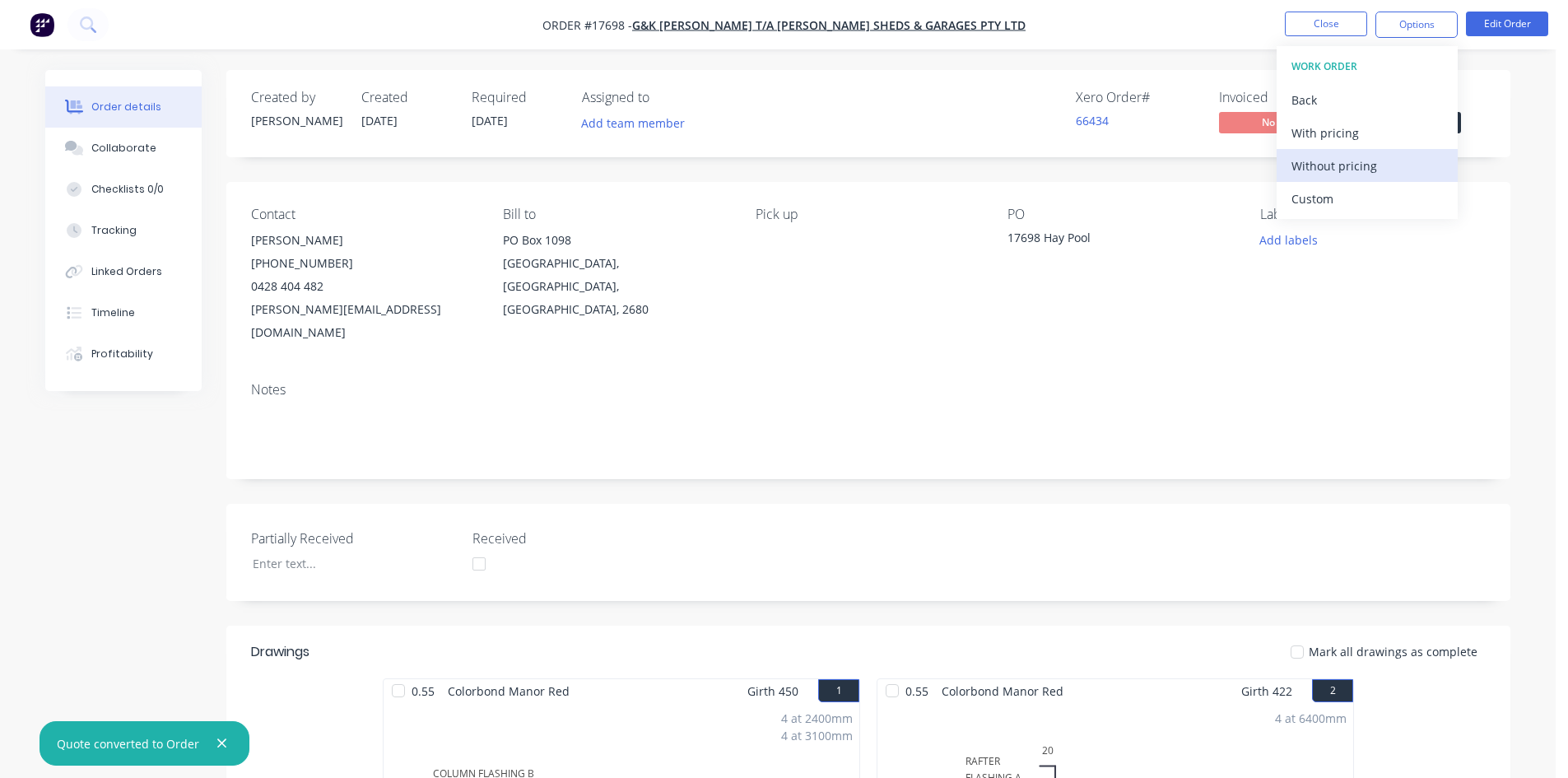
click at [1377, 160] on div "Without pricing" at bounding box center [1367, 166] width 151 height 23
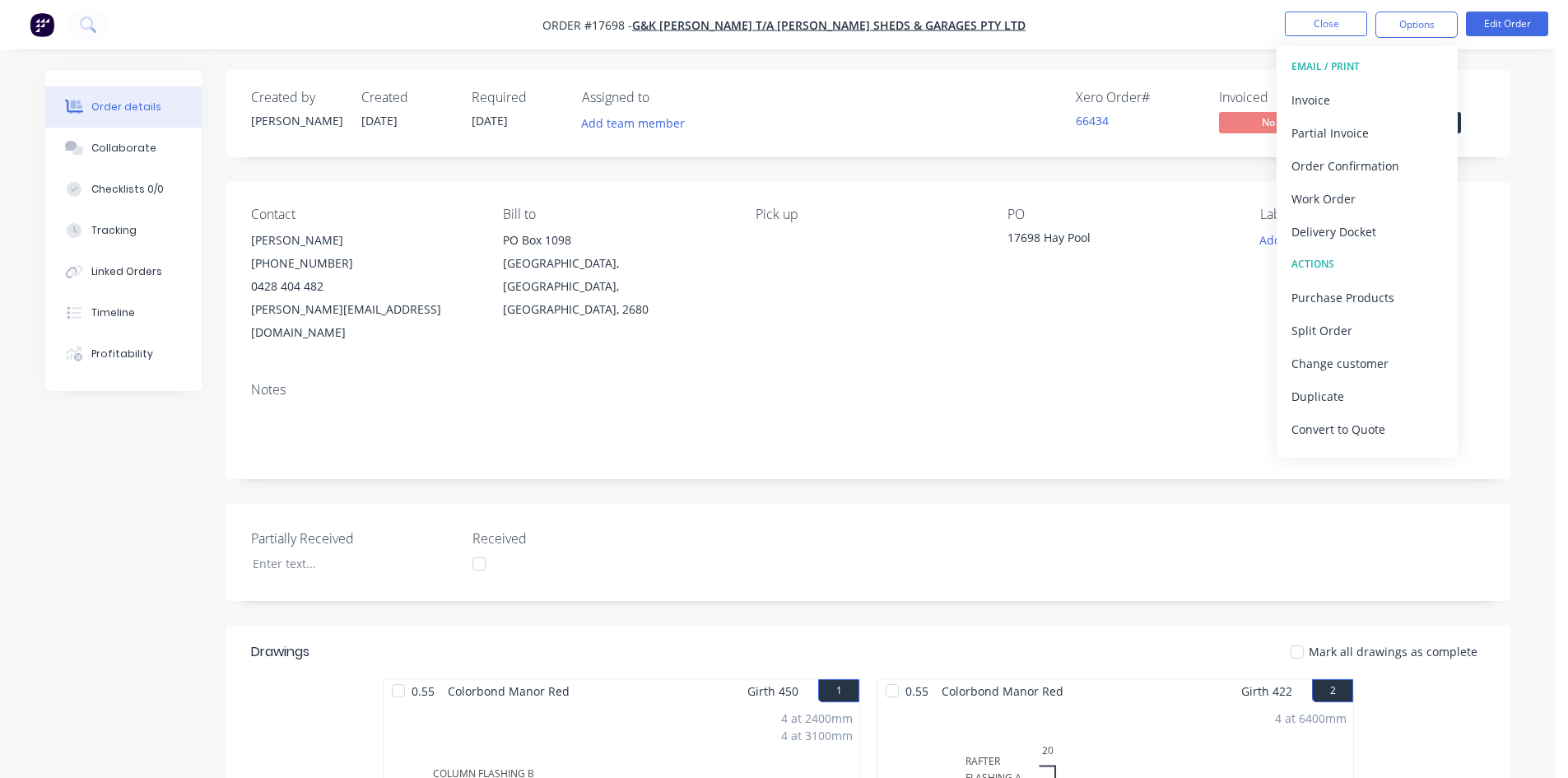
click at [1033, 14] on nav "Order #17698 - G&K Collins T/A Griffith Sheds & Garages Pty Ltd Close Options E…" at bounding box center [784, 24] width 1568 height 50
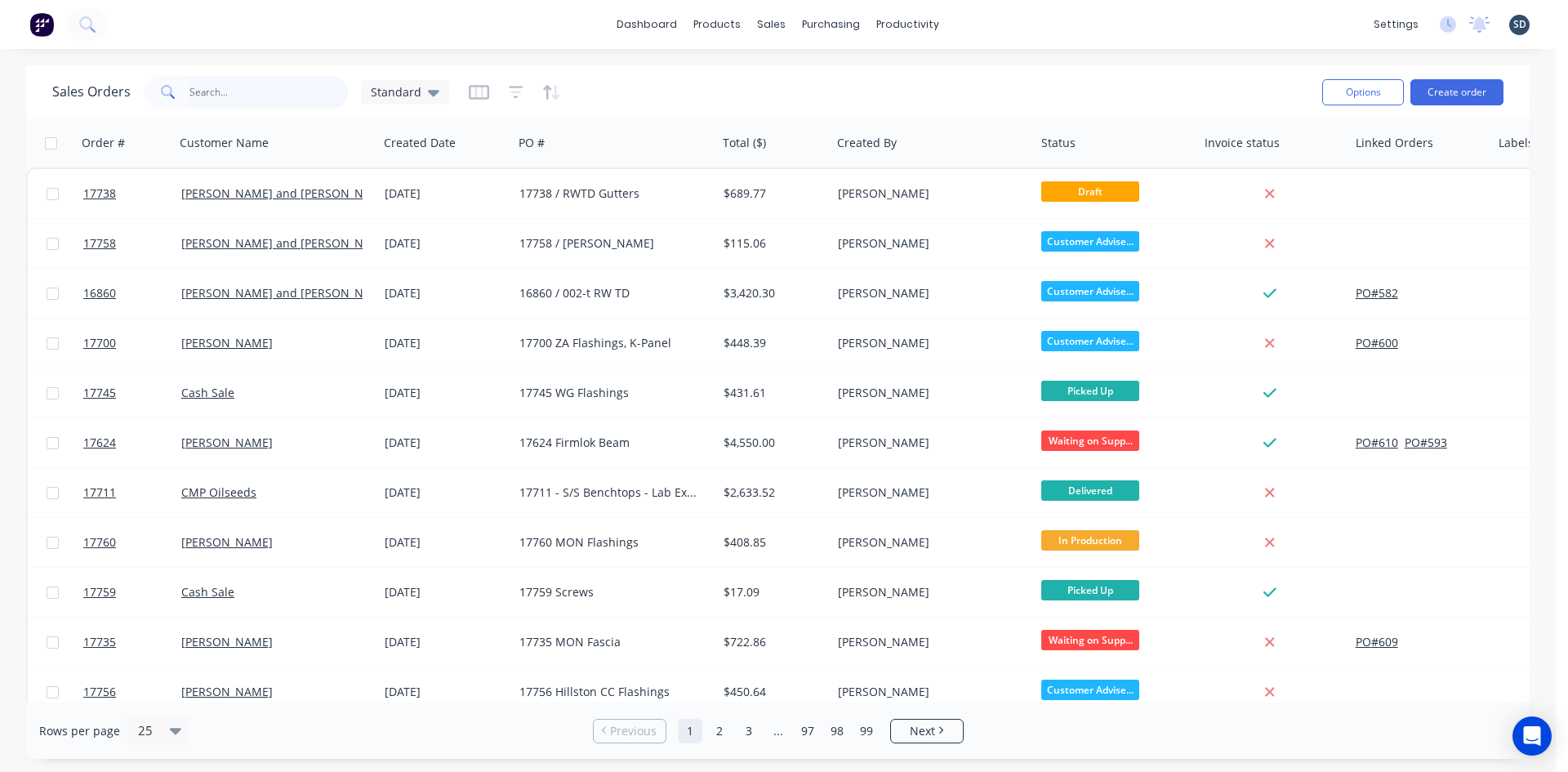
click at [256, 89] on input "text" at bounding box center [269, 92] width 159 height 33
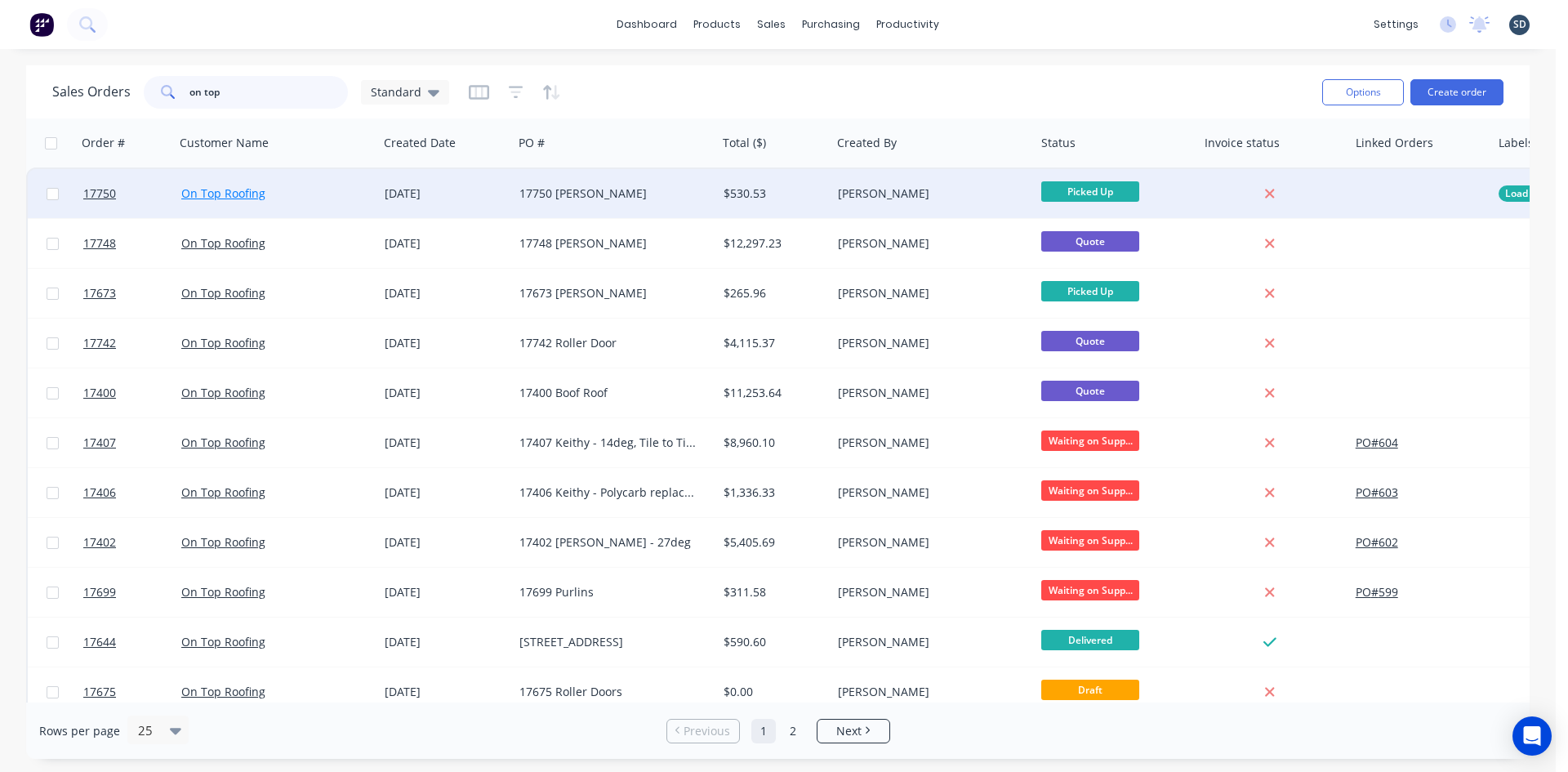
type input "on top"
click at [232, 196] on link "On Top Roofing" at bounding box center [224, 192] width 84 height 15
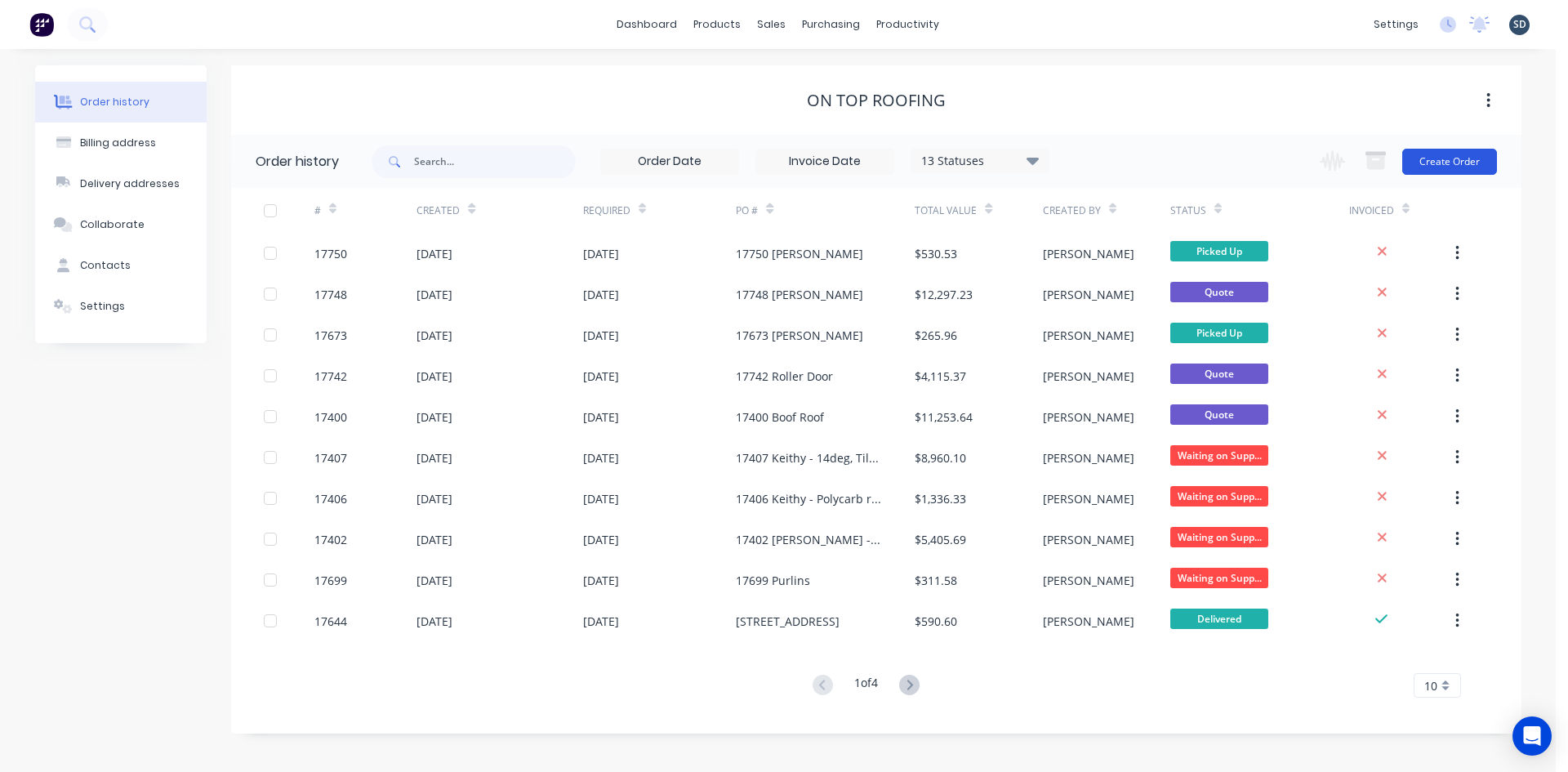
click at [1449, 163] on button "Create Order" at bounding box center [1450, 161] width 95 height 26
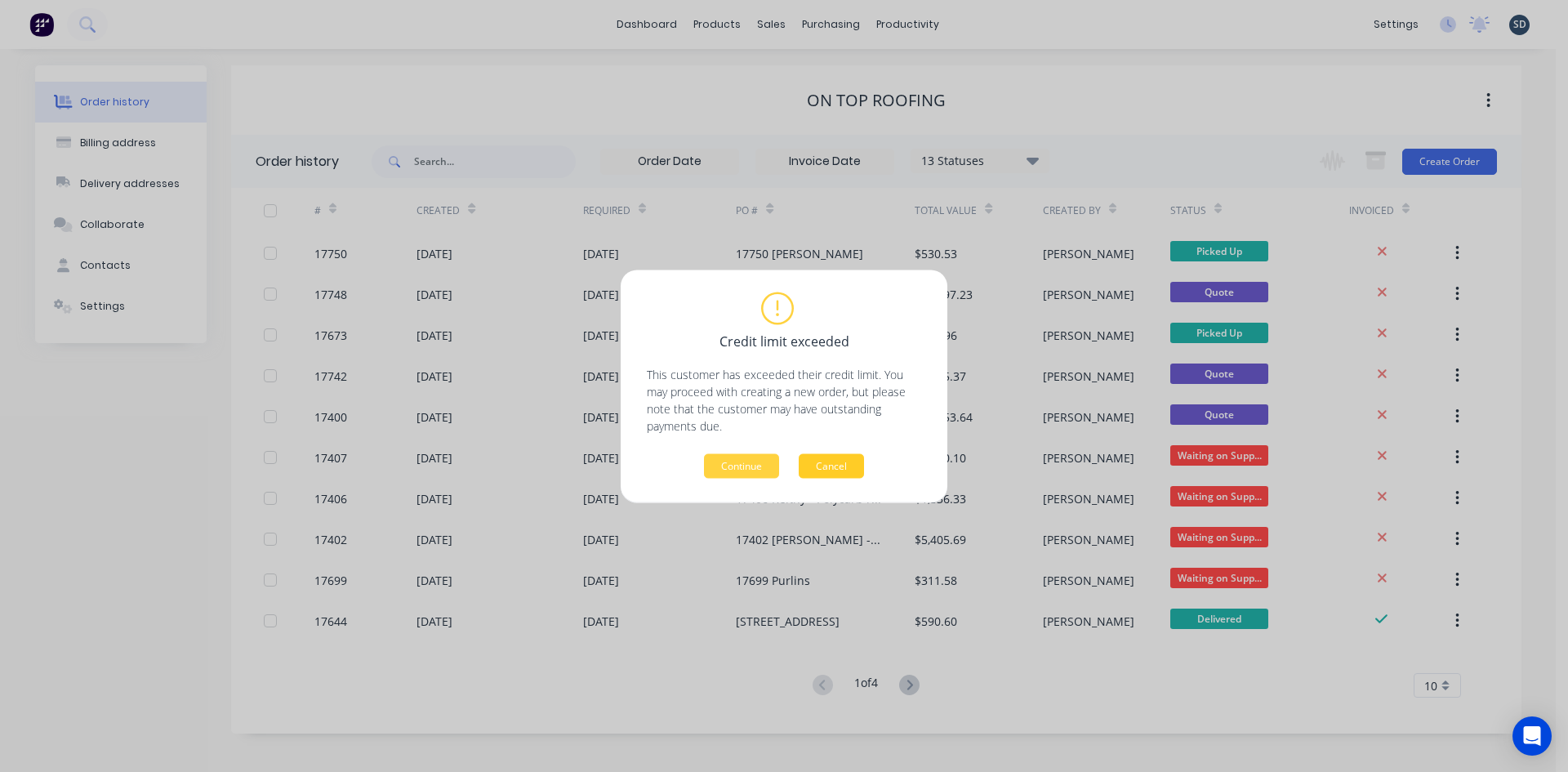
click at [822, 464] on button "Cancel" at bounding box center [831, 465] width 65 height 24
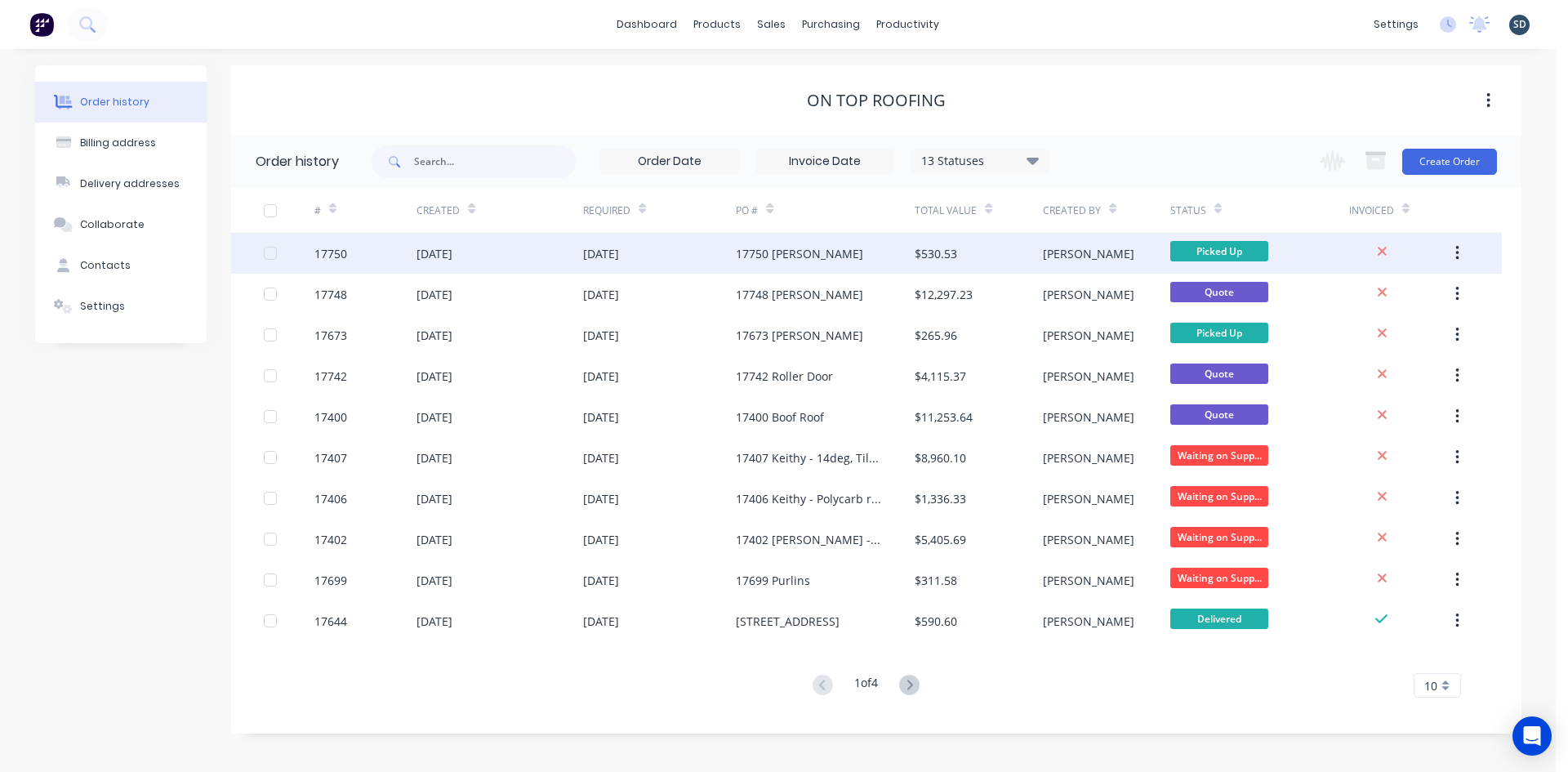
click at [691, 260] on div "[DATE]" at bounding box center [660, 253] width 154 height 41
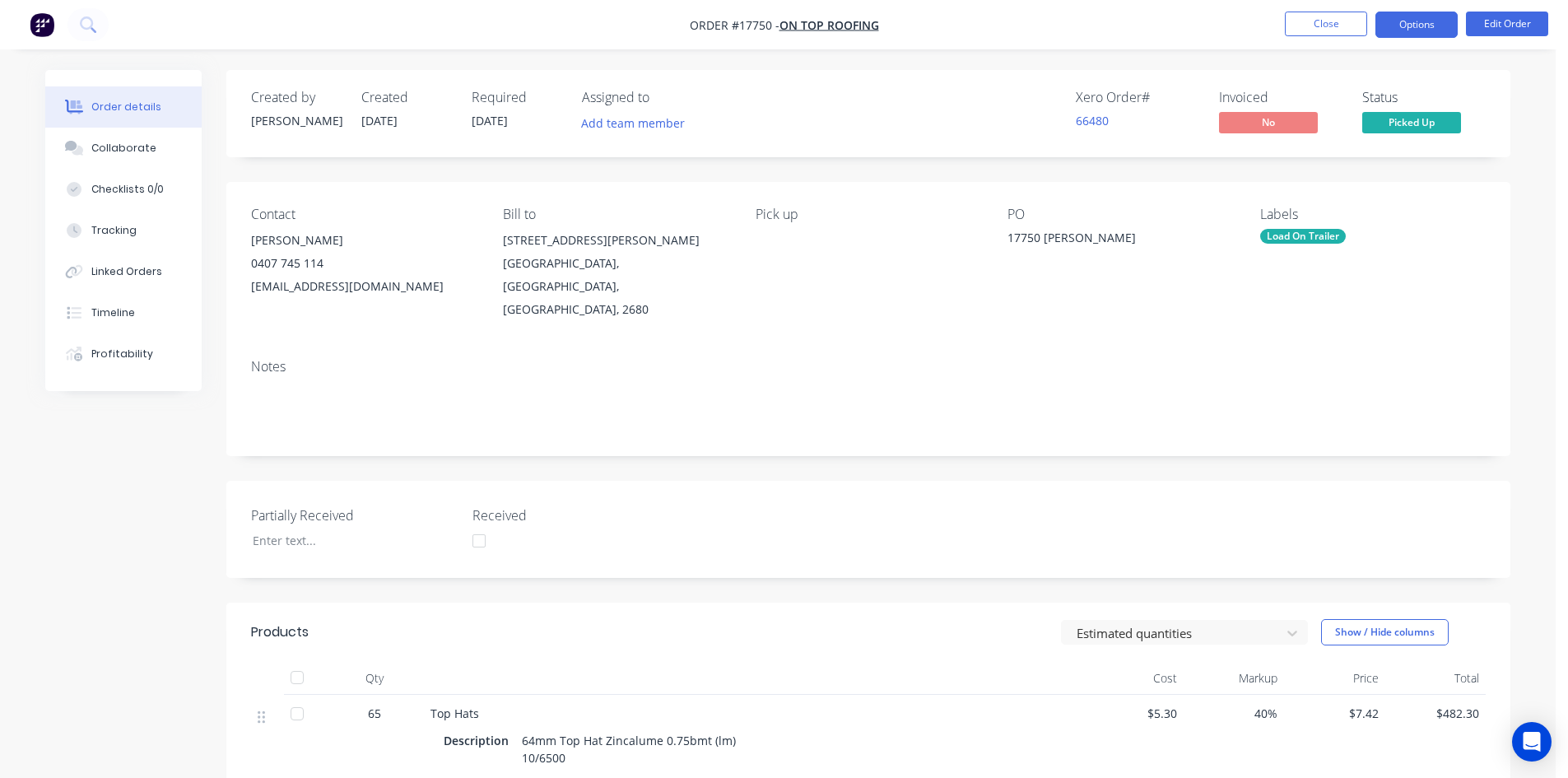
click at [1402, 22] on button "Options" at bounding box center [1416, 24] width 82 height 26
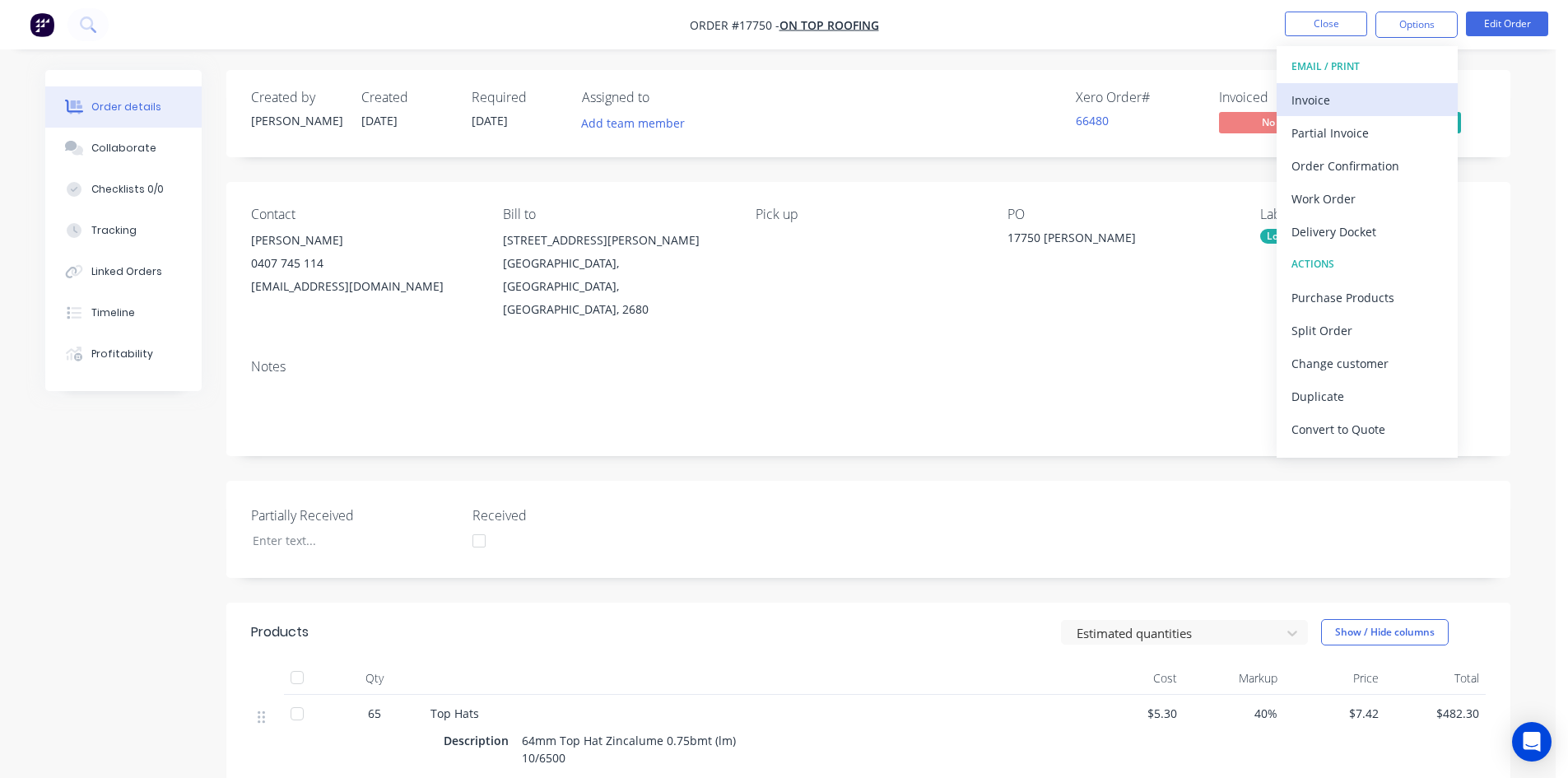
click at [1363, 100] on div "Invoice" at bounding box center [1367, 100] width 151 height 23
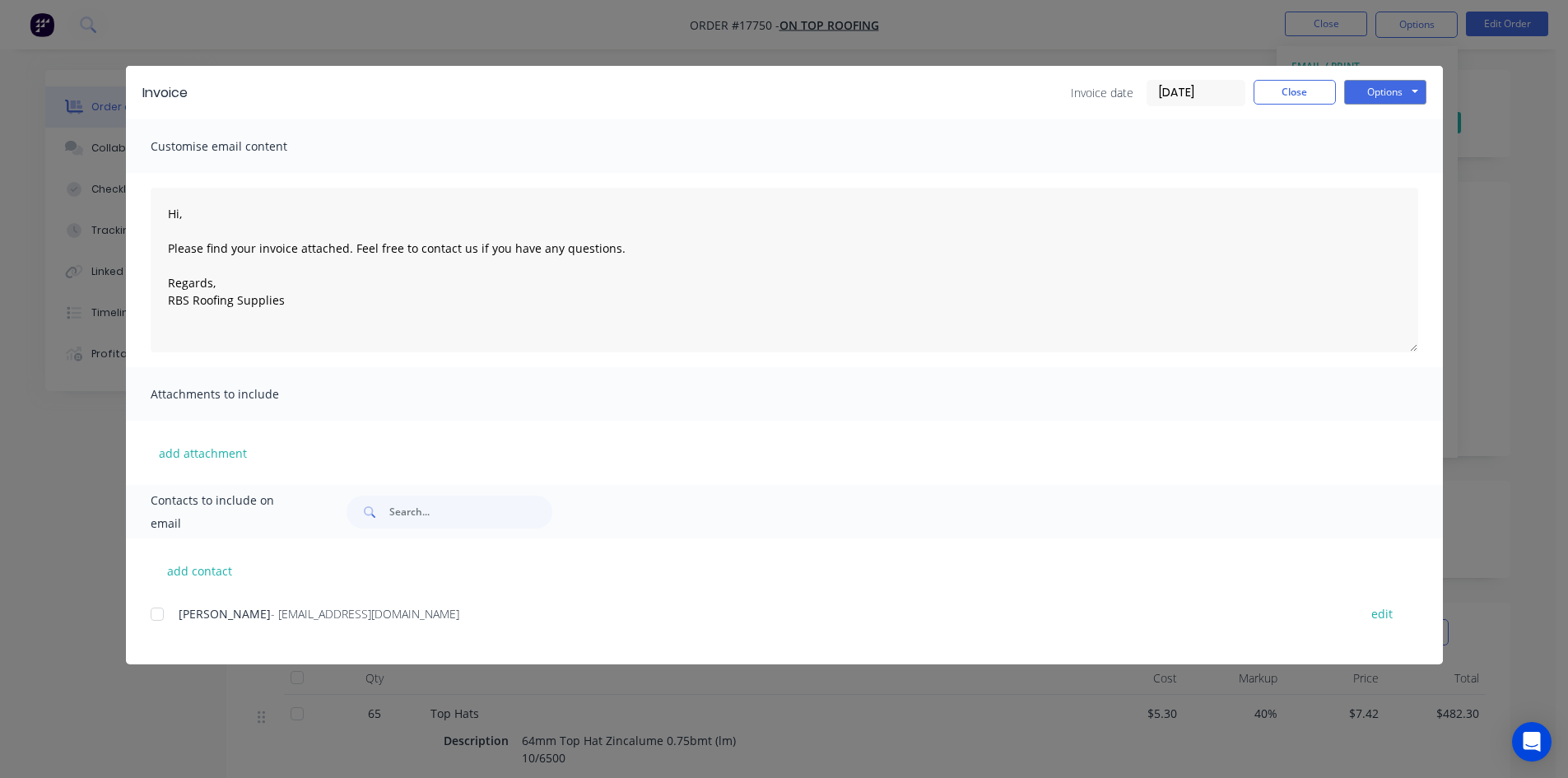
click at [163, 616] on div at bounding box center [157, 614] width 33 height 33
click at [1411, 96] on button "Options" at bounding box center [1384, 92] width 82 height 24
type textarea "Hi, Please find your invoice attached. Feel free to contact us if you have any …"
click at [1306, 96] on button "Close" at bounding box center [1294, 92] width 82 height 24
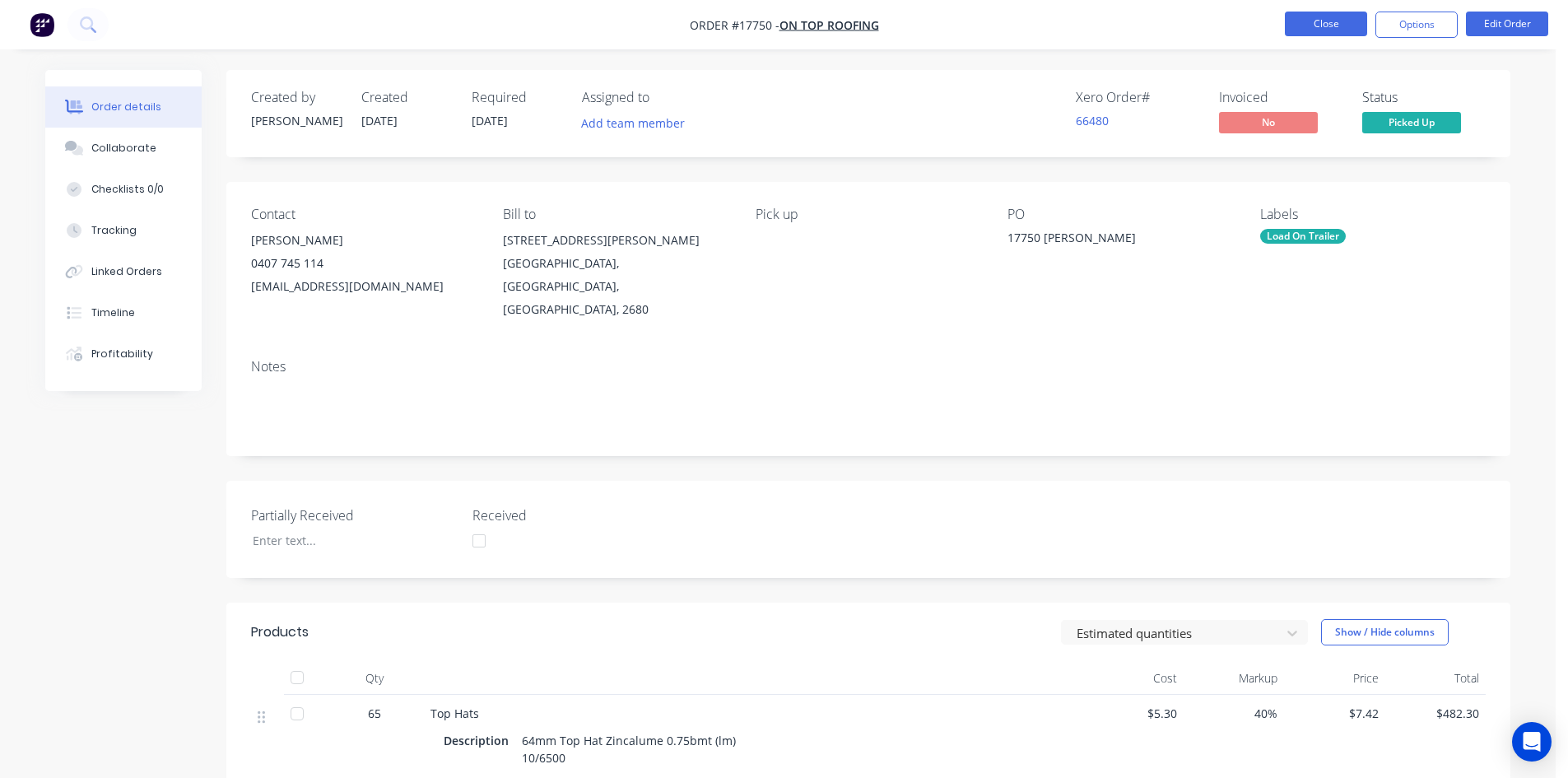
click at [1328, 24] on button "Close" at bounding box center [1325, 23] width 82 height 24
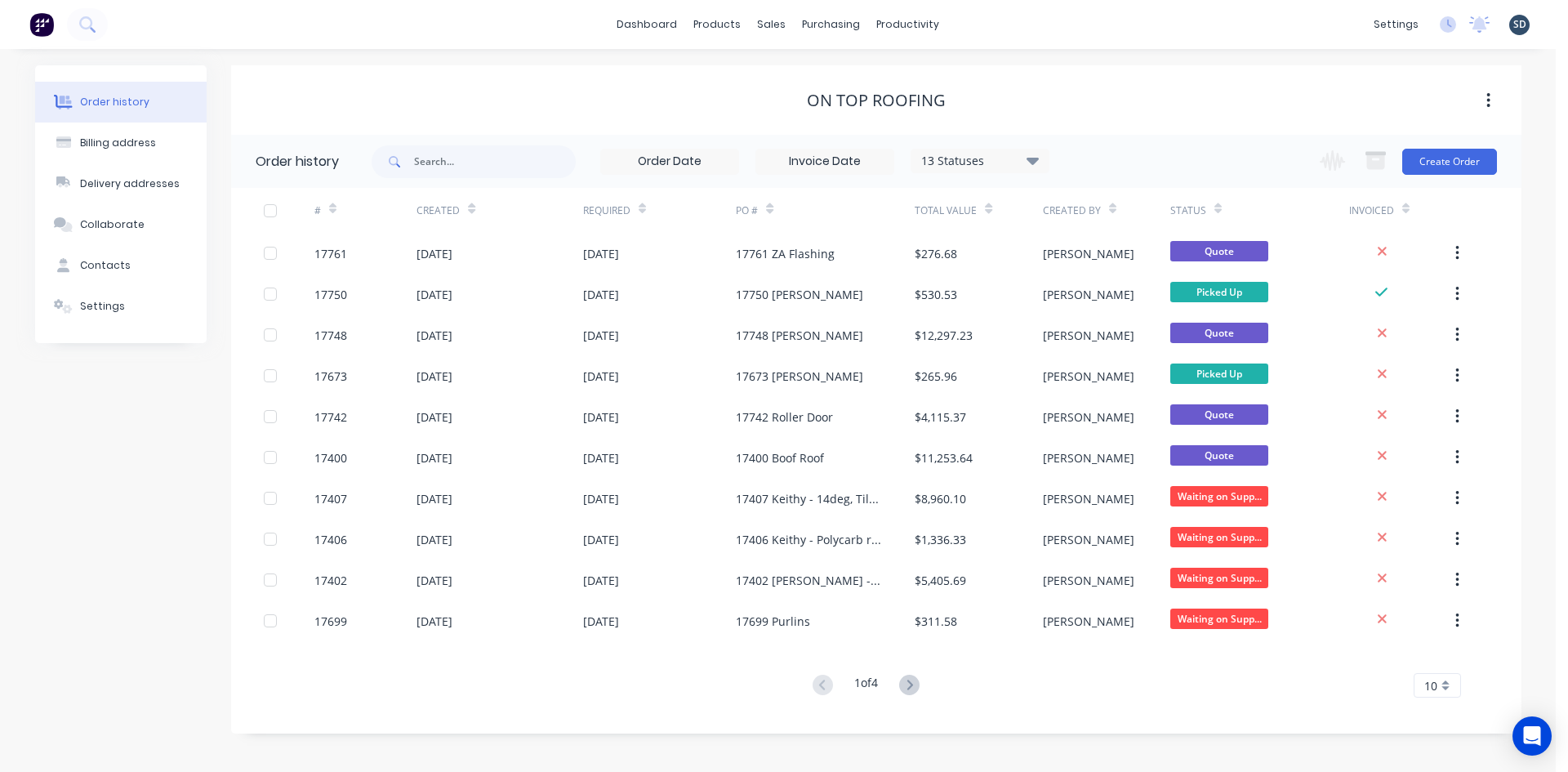
click at [976, 21] on div "dashboard products sales purchasing productivity dashboard products Product Cat…" at bounding box center [778, 24] width 1556 height 49
click at [986, 23] on div "dashboard products sales purchasing productivity dashboard products Product Cat…" at bounding box center [778, 24] width 1556 height 49
click at [1004, 19] on div "dashboard products sales purchasing productivity dashboard products Product Cat…" at bounding box center [778, 24] width 1556 height 49
drag, startPoint x: 1004, startPoint y: 19, endPoint x: 996, endPoint y: 20, distance: 8.1
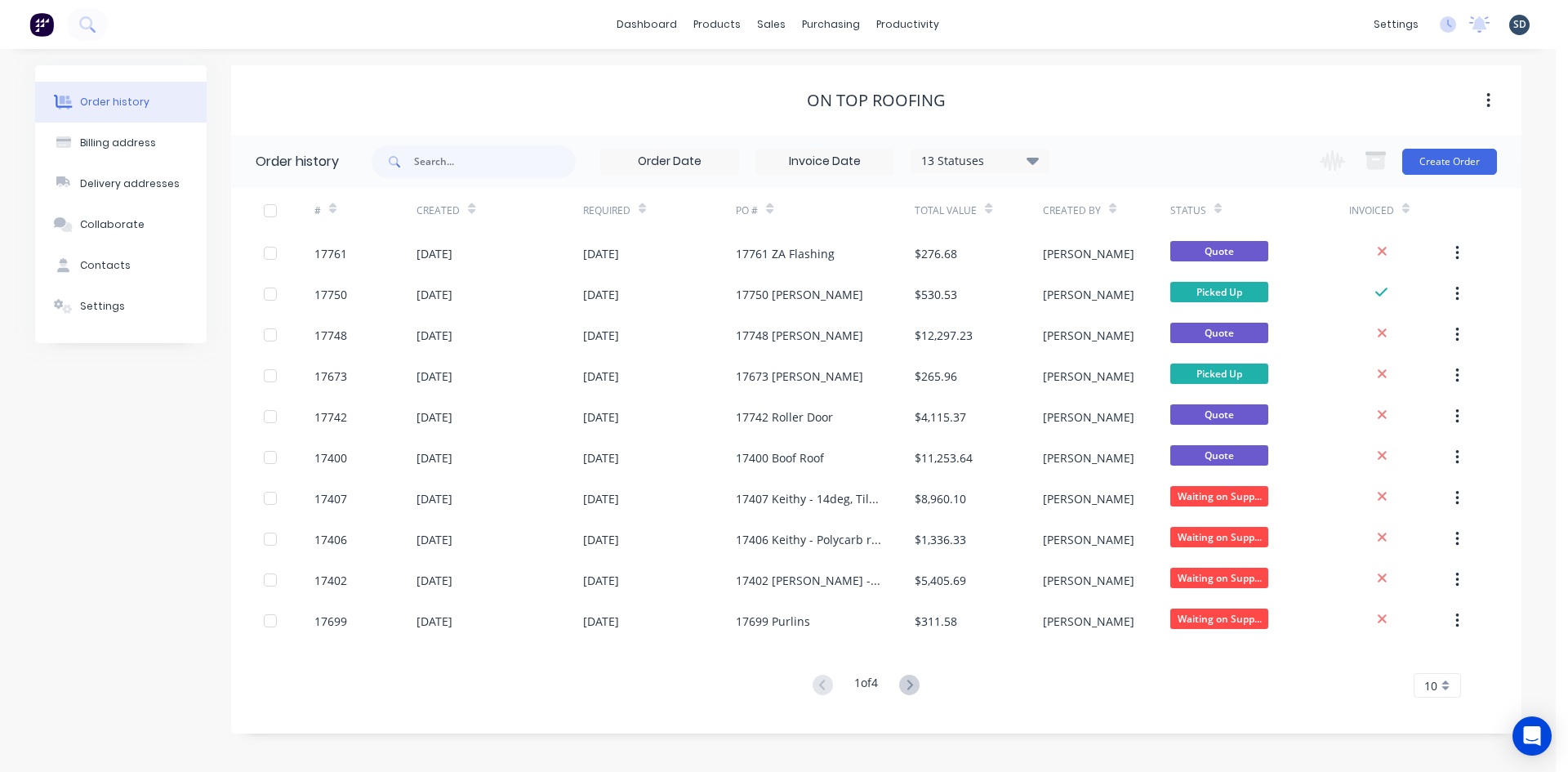
click at [990, 21] on div "dashboard products sales purchasing productivity dashboard products Product Cat…" at bounding box center [778, 24] width 1556 height 49
click at [987, 21] on div "dashboard products sales purchasing productivity dashboard products Product Cat…" at bounding box center [778, 24] width 1556 height 49
drag, startPoint x: 615, startPoint y: 30, endPoint x: 598, endPoint y: 27, distance: 17.3
click at [598, 27] on div "dashboard products sales purchasing productivity dashboard products Product Cat…" at bounding box center [778, 24] width 1556 height 49
drag, startPoint x: 615, startPoint y: 31, endPoint x: 587, endPoint y: 30, distance: 28.0
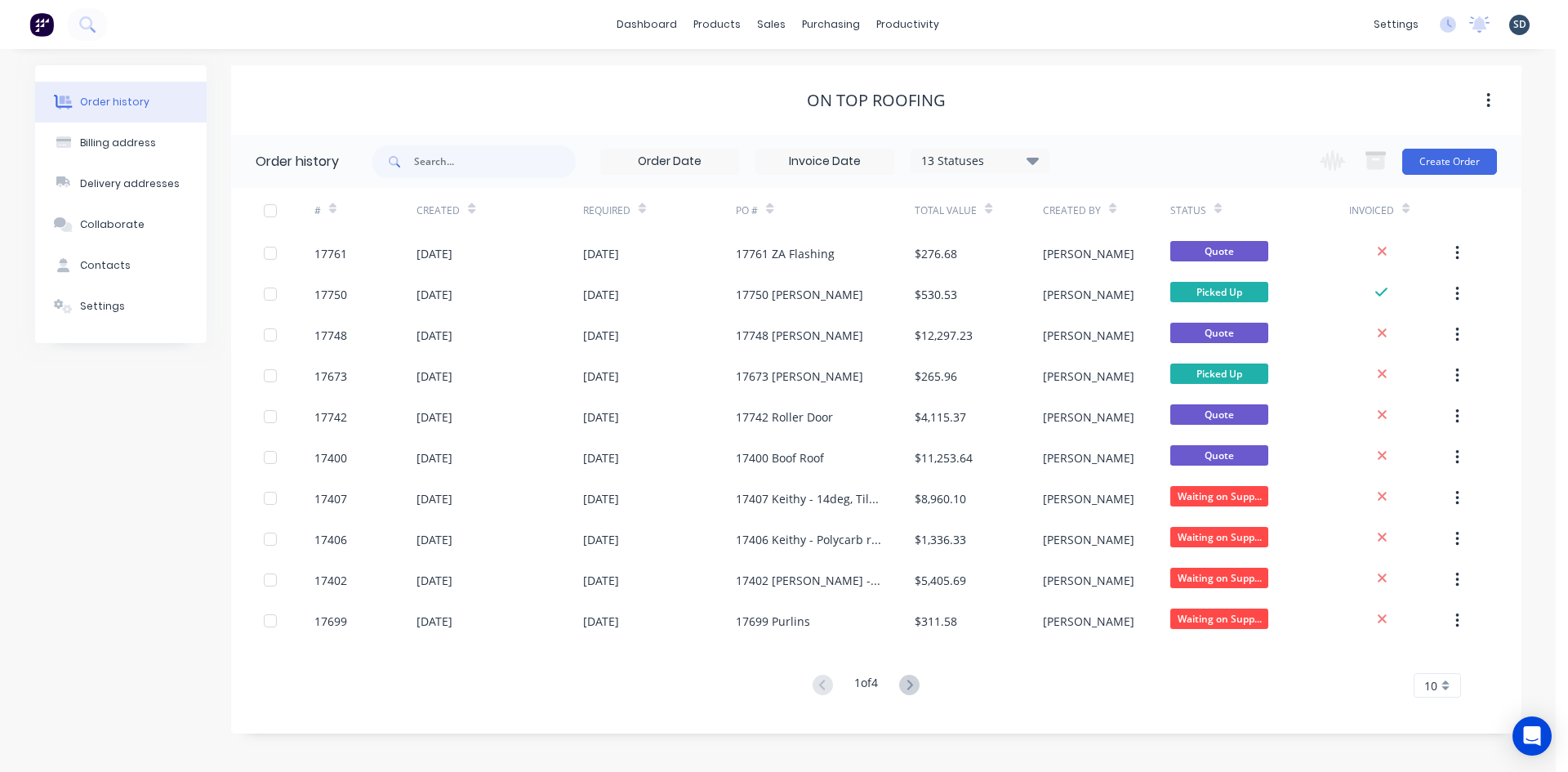
click at [587, 30] on div "dashboard products sales purchasing productivity dashboard products Product Cat…" at bounding box center [778, 24] width 1556 height 49
click at [995, 23] on div "dashboard products sales purchasing productivity dashboard products Product Cat…" at bounding box center [778, 24] width 1556 height 49
click at [994, 23] on div "dashboard products sales purchasing productivity dashboard products Product Cat…" at bounding box center [778, 24] width 1556 height 49
click at [987, 21] on div "dashboard products sales purchasing productivity dashboard products Product Cat…" at bounding box center [778, 24] width 1556 height 49
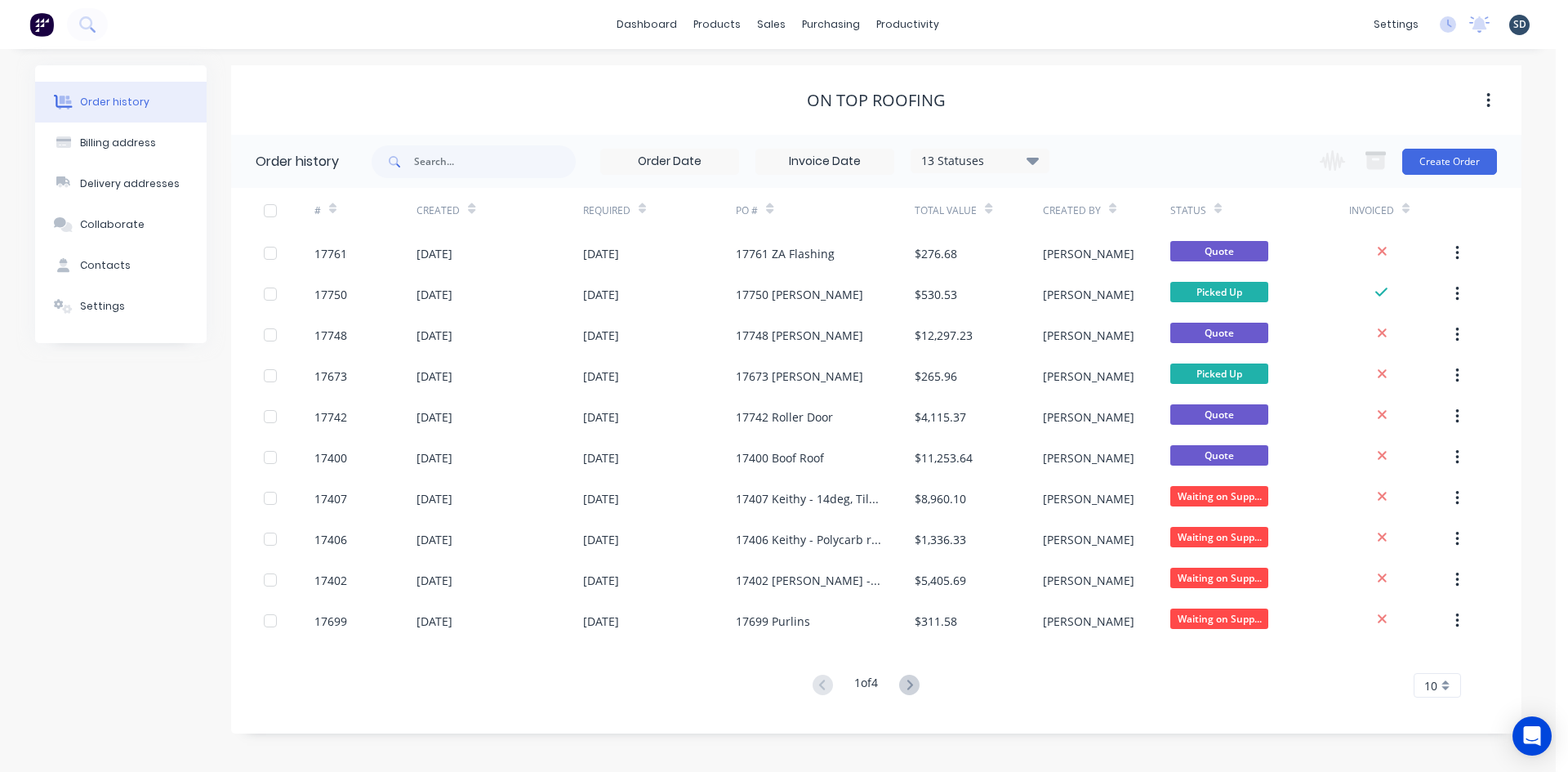
click at [986, 21] on div "dashboard products sales purchasing productivity dashboard products Product Cat…" at bounding box center [778, 24] width 1556 height 49
click at [981, 25] on div "dashboard products sales purchasing productivity dashboard products Product Cat…" at bounding box center [778, 24] width 1556 height 49
click at [979, 24] on div "dashboard products sales purchasing productivity dashboard products Product Cat…" at bounding box center [778, 24] width 1556 height 49
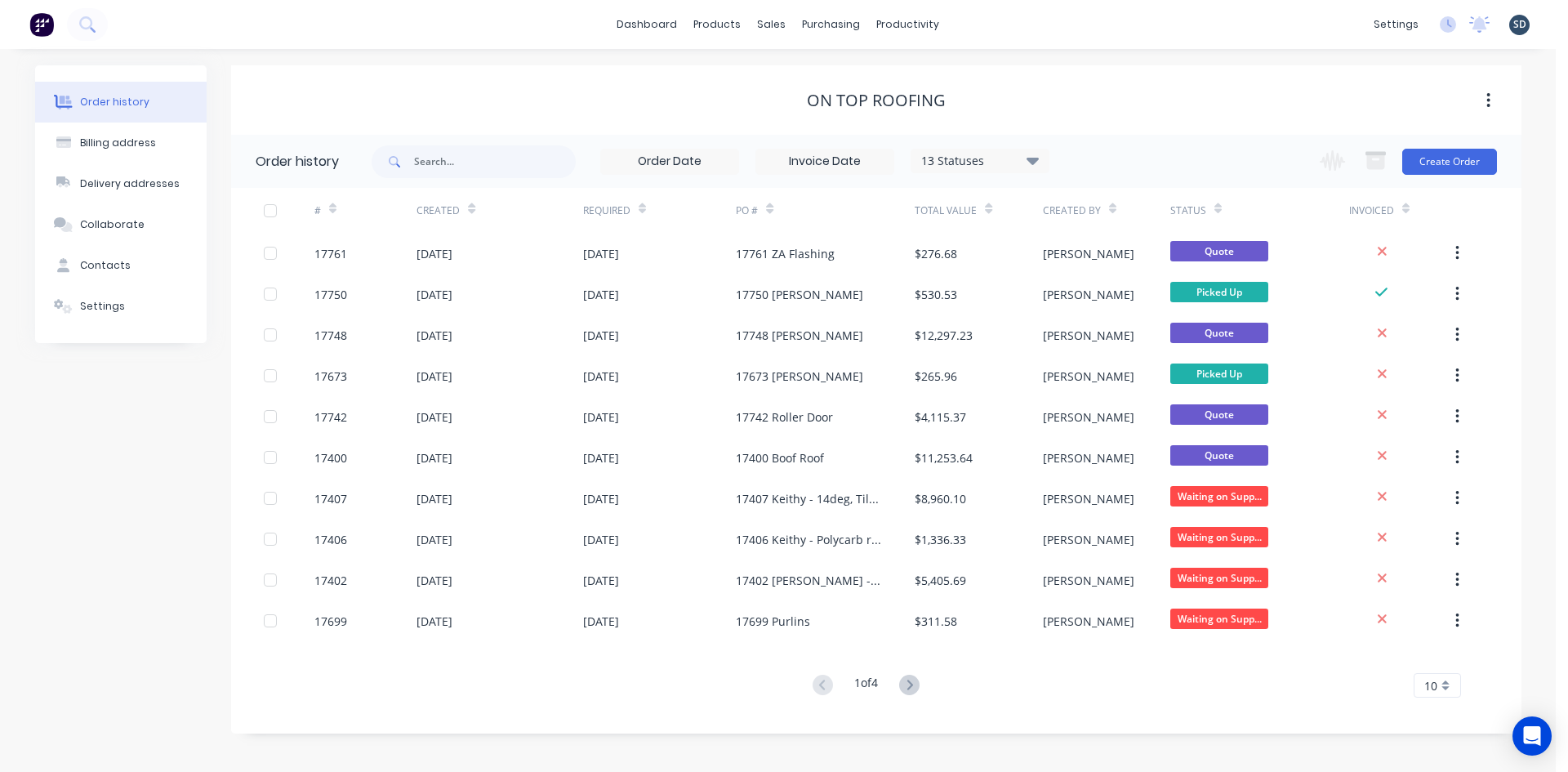
click at [979, 24] on div "dashboard products sales purchasing productivity dashboard products Product Cat…" at bounding box center [778, 24] width 1556 height 49
click at [973, 25] on div "dashboard products sales purchasing productivity dashboard products Product Cat…" at bounding box center [778, 24] width 1556 height 49
click at [982, 23] on div "dashboard products sales purchasing productivity dashboard products Product Cat…" at bounding box center [778, 24] width 1556 height 49
click at [979, 21] on div "dashboard products sales purchasing productivity dashboard products Product Cat…" at bounding box center [778, 24] width 1556 height 49
click at [967, 30] on div "dashboard products sales purchasing productivity dashboard products Product Cat…" at bounding box center [778, 24] width 1556 height 49
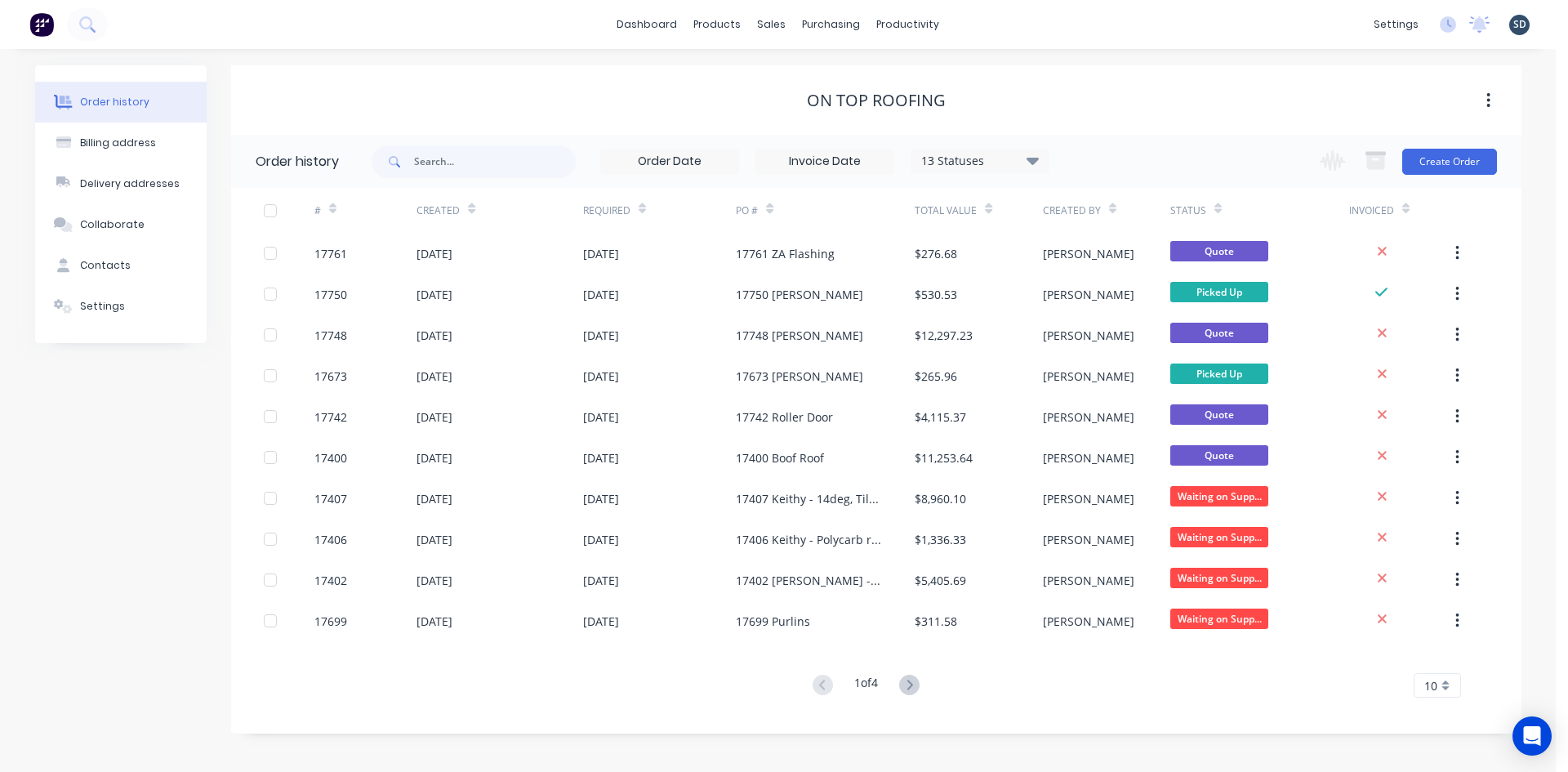
click at [990, 23] on div "dashboard products sales purchasing productivity dashboard products Product Cat…" at bounding box center [778, 24] width 1556 height 49
click at [1122, 21] on div "dashboard products sales purchasing productivity dashboard products Product Cat…" at bounding box center [778, 24] width 1556 height 49
click at [347, 26] on div "dashboard products sales purchasing productivity dashboard products Product Cat…" at bounding box center [778, 24] width 1556 height 49
click at [998, 21] on div "dashboard products sales purchasing productivity dashboard products Product Cat…" at bounding box center [778, 24] width 1556 height 49
click at [998, 22] on div "dashboard products sales purchasing productivity dashboard products Product Cat…" at bounding box center [778, 24] width 1556 height 49
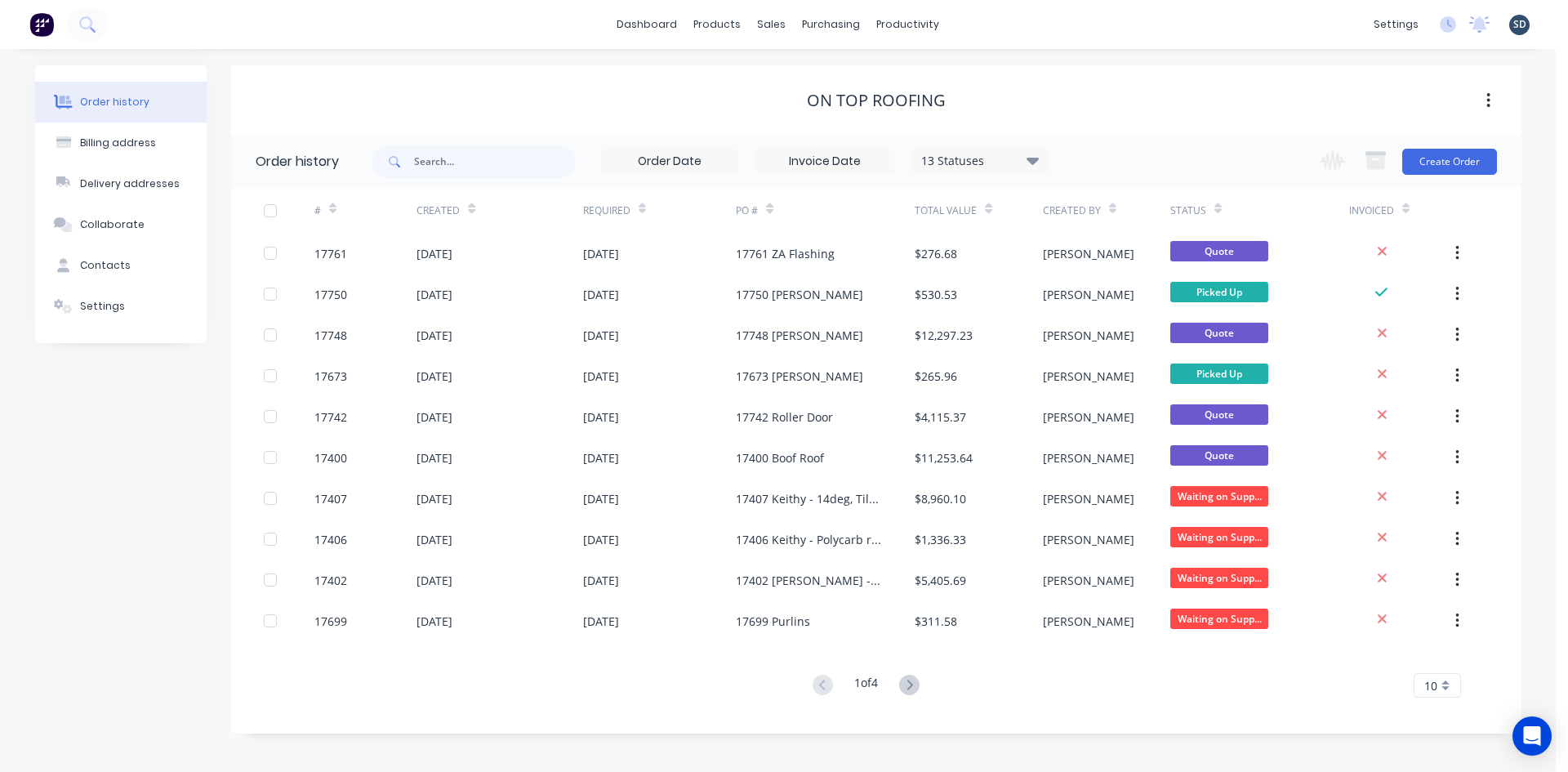
click at [1015, 22] on div "dashboard products sales purchasing productivity dashboard products Product Cat…" at bounding box center [778, 24] width 1556 height 49
click at [970, 17] on div "dashboard products sales purchasing productivity dashboard products Product Cat…" at bounding box center [778, 24] width 1556 height 49
click at [996, 24] on div "dashboard products sales purchasing productivity dashboard products Product Cat…" at bounding box center [778, 24] width 1556 height 49
click at [967, 21] on div "dashboard products sales purchasing productivity dashboard products Product Cat…" at bounding box center [778, 24] width 1556 height 49
click at [987, 24] on div "dashboard products sales purchasing productivity dashboard products Product Cat…" at bounding box center [778, 24] width 1556 height 49
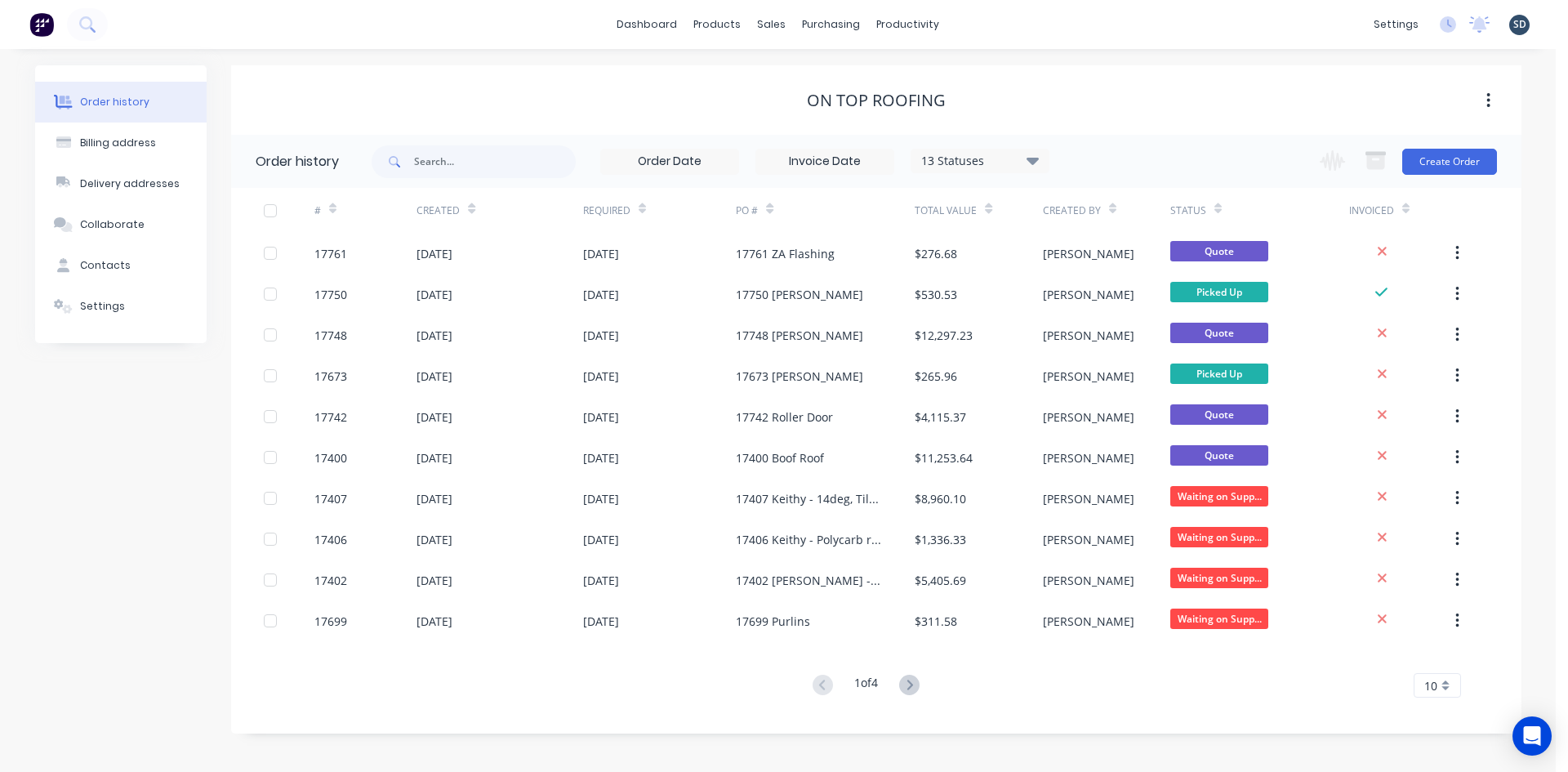
click at [987, 24] on div "dashboard products sales purchasing productivity dashboard products Product Cat…" at bounding box center [778, 24] width 1556 height 49
click at [826, 79] on div "Sales Orders" at bounding box center [832, 78] width 67 height 14
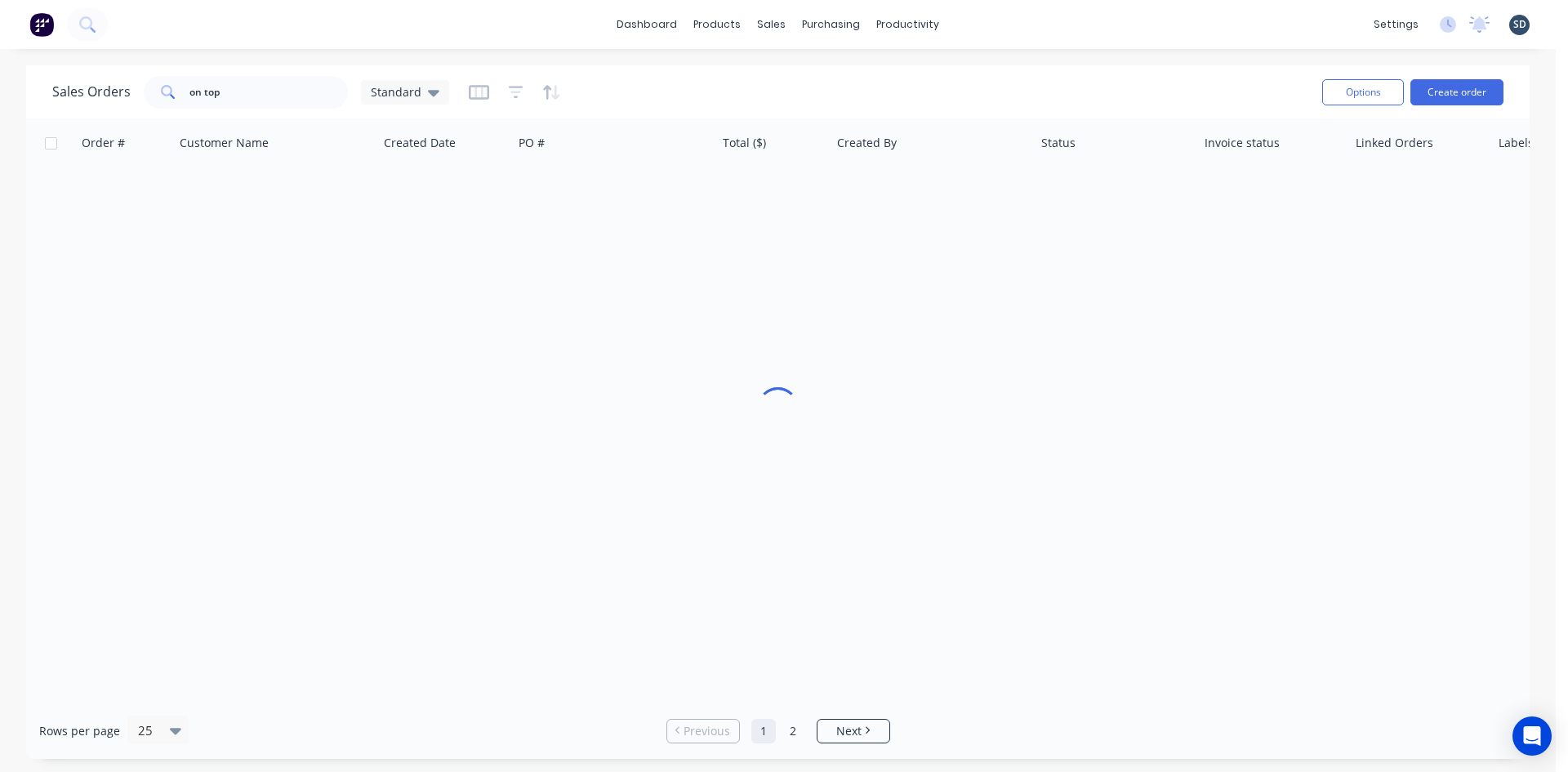
click at [1006, 22] on div "dashboard products sales purchasing productivity dashboard products Product Cat…" at bounding box center [778, 24] width 1556 height 49
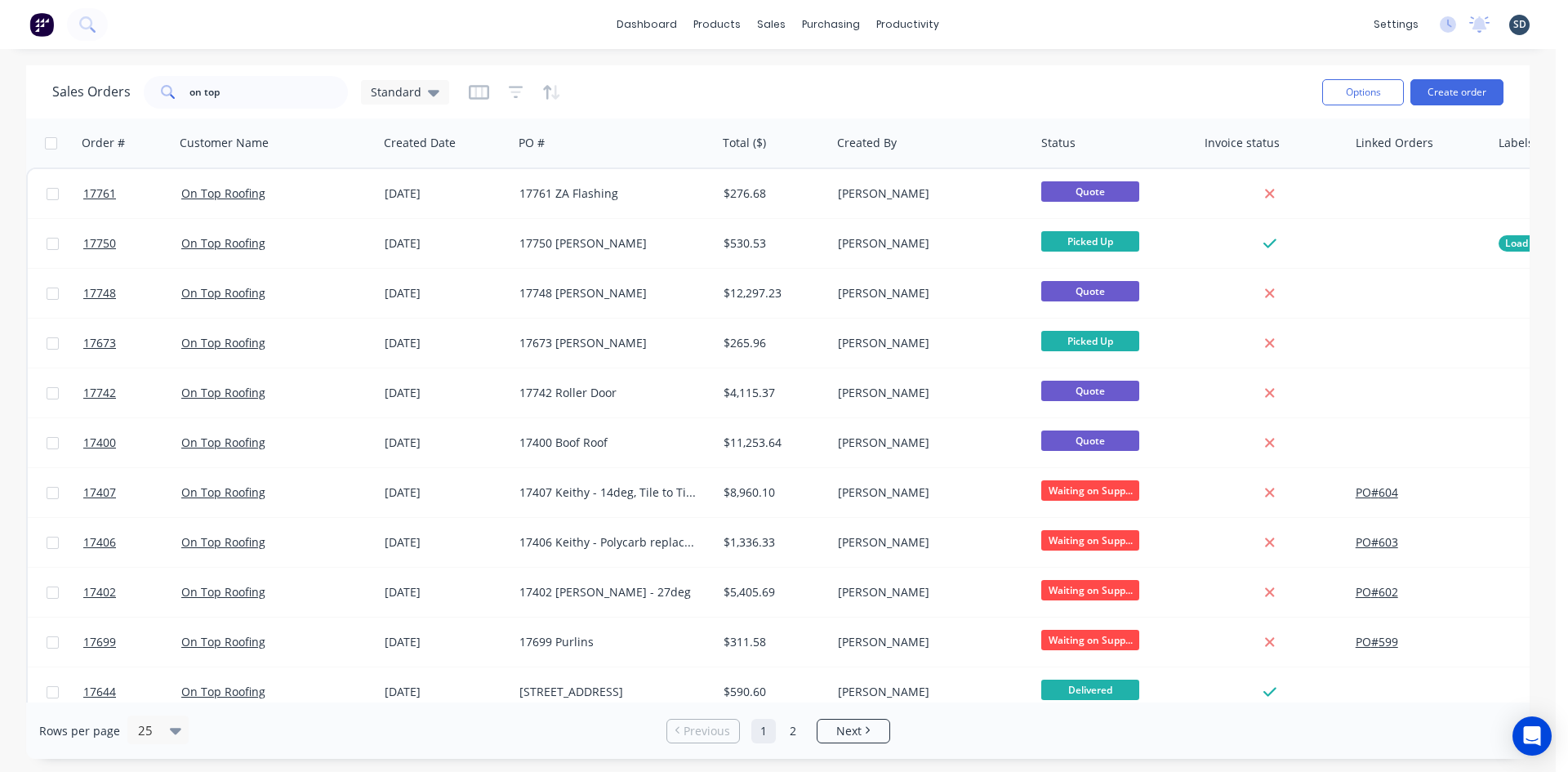
click at [1006, 19] on div "dashboard products sales purchasing productivity dashboard products Product Cat…" at bounding box center [778, 24] width 1556 height 49
drag, startPoint x: 797, startPoint y: 82, endPoint x: 806, endPoint y: 82, distance: 9.0
click at [798, 82] on link "Sales Orders" at bounding box center [858, 77] width 216 height 33
click at [250, 86] on input "on top" at bounding box center [269, 92] width 159 height 33
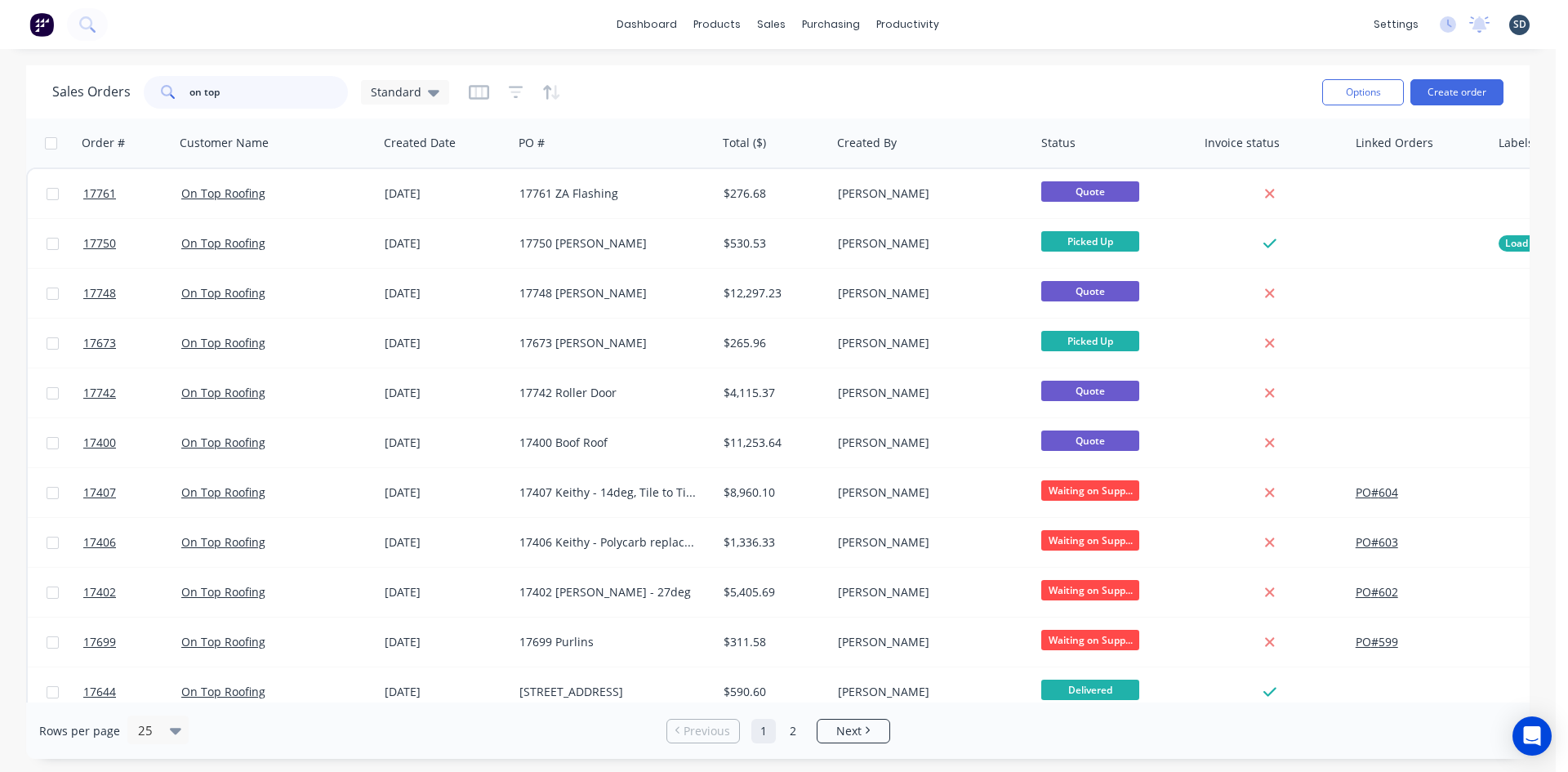
click at [250, 84] on input "on top" at bounding box center [269, 92] width 159 height 33
click at [250, 83] on input "on top" at bounding box center [269, 92] width 159 height 33
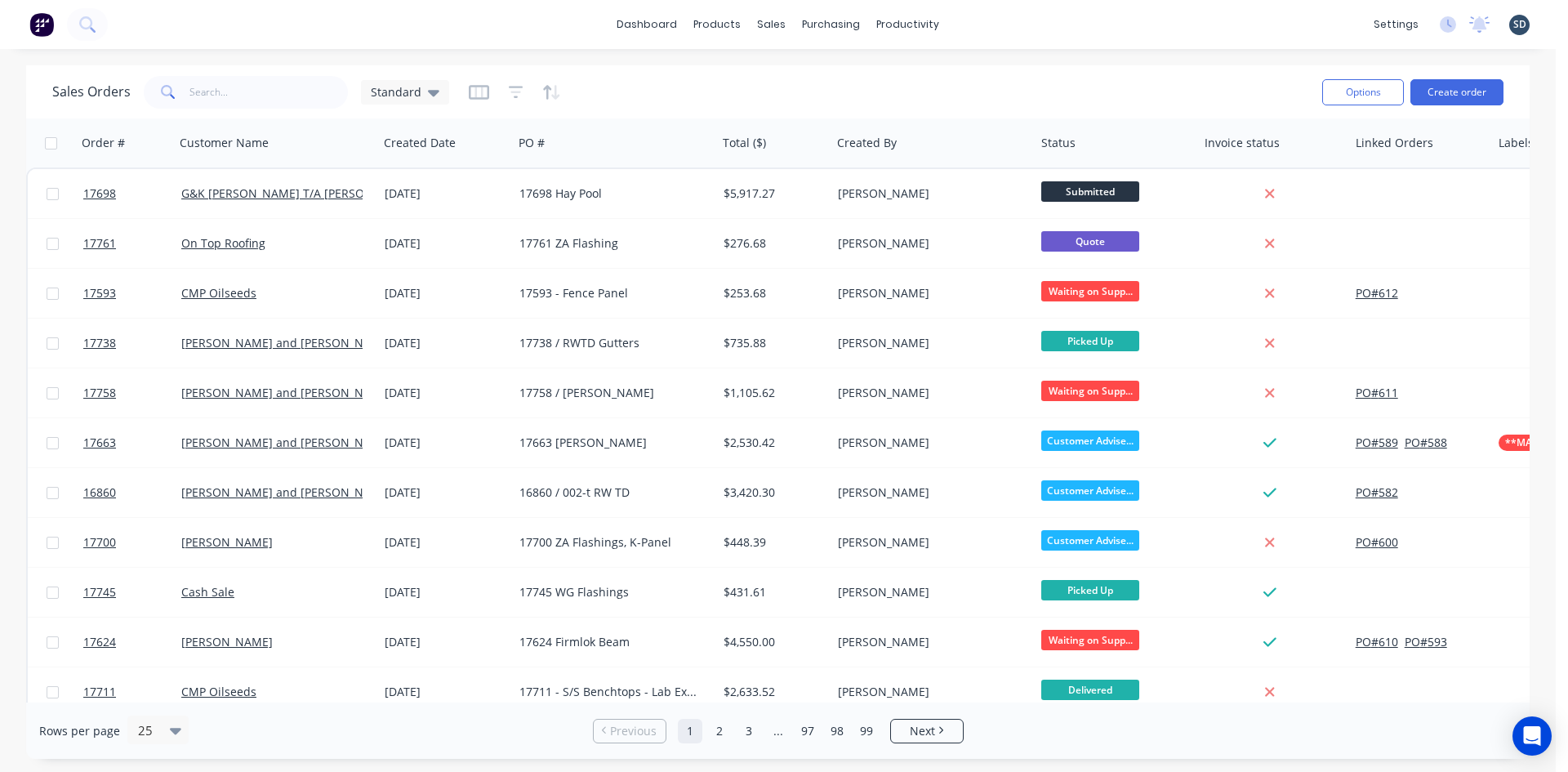
click at [1003, 17] on div "dashboard products sales purchasing productivity dashboard products Product Cat…" at bounding box center [778, 24] width 1556 height 49
click at [1011, 21] on div "dashboard products sales purchasing productivity dashboard products Product Cat…" at bounding box center [778, 24] width 1556 height 49
click at [1011, 22] on div "dashboard products sales purchasing productivity dashboard products Product Cat…" at bounding box center [778, 24] width 1556 height 49
click at [852, 80] on div "Purchase Orders" at bounding box center [884, 78] width 87 height 14
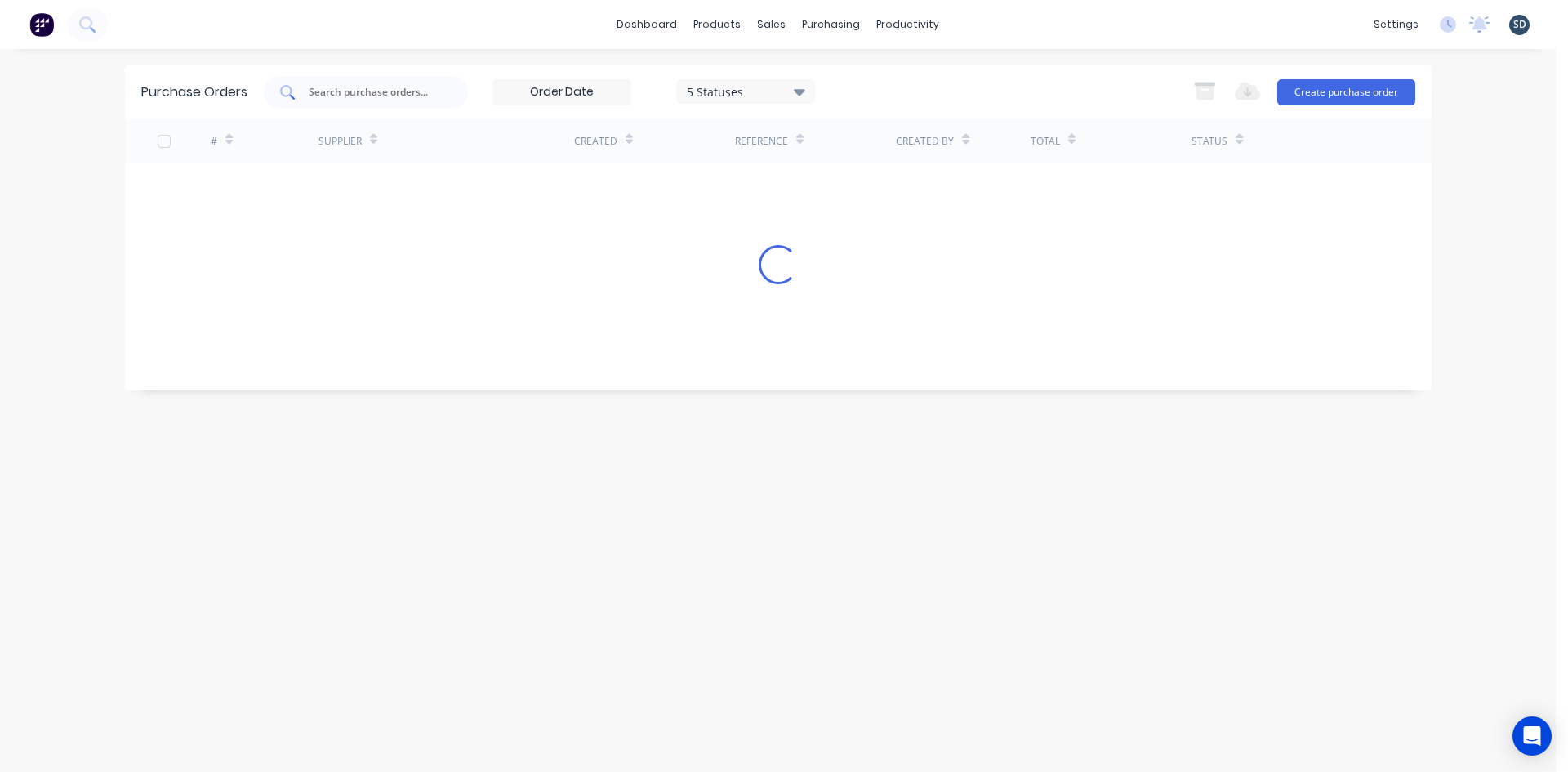
click at [375, 85] on input "text" at bounding box center [375, 92] width 136 height 16
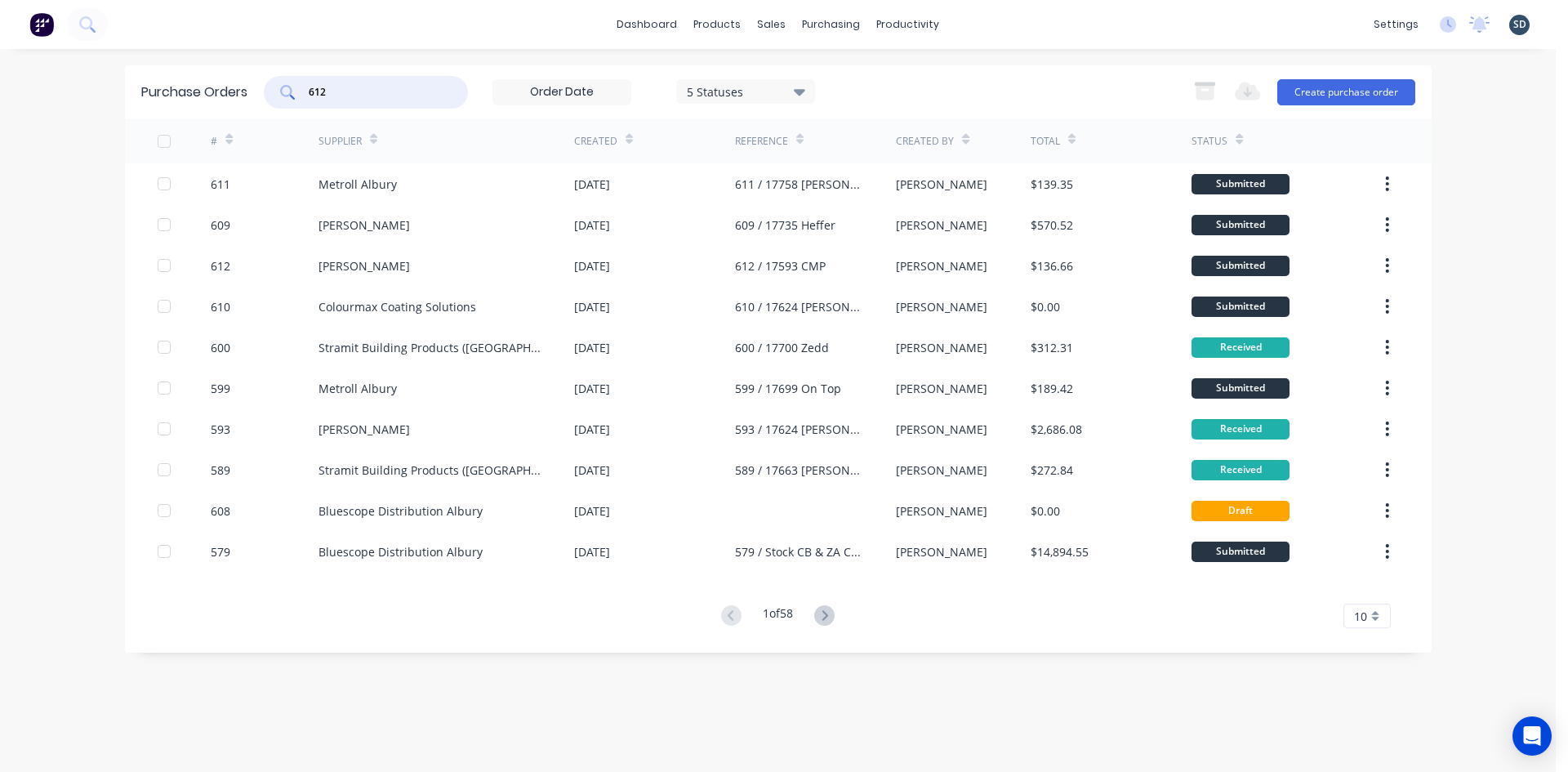
type input "612"
click at [571, 61] on div "dashboard products sales purchasing productivity dashboard products Product Cat…" at bounding box center [778, 386] width 1556 height 772
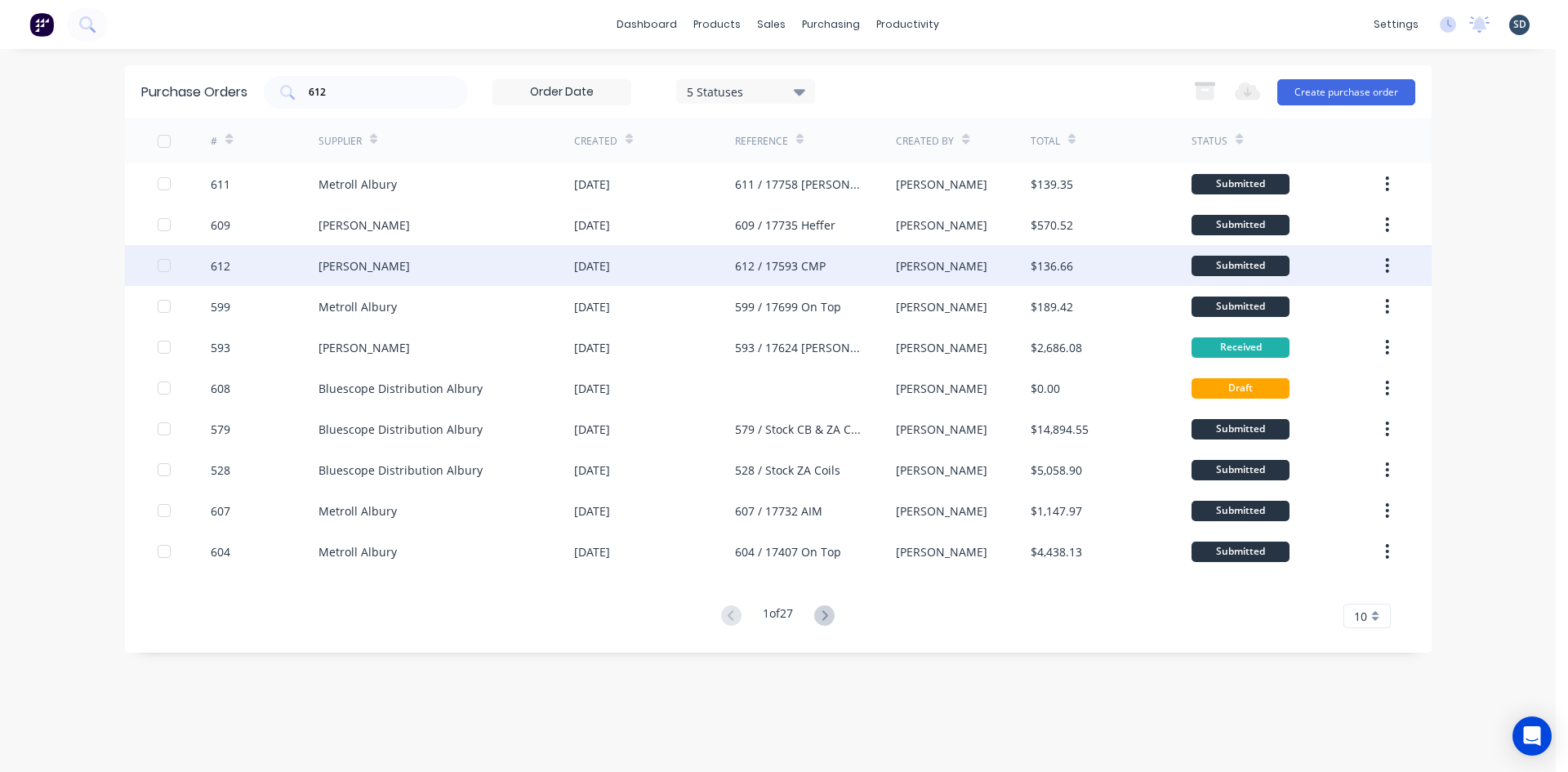
click at [484, 260] on div "[PERSON_NAME]" at bounding box center [446, 266] width 256 height 41
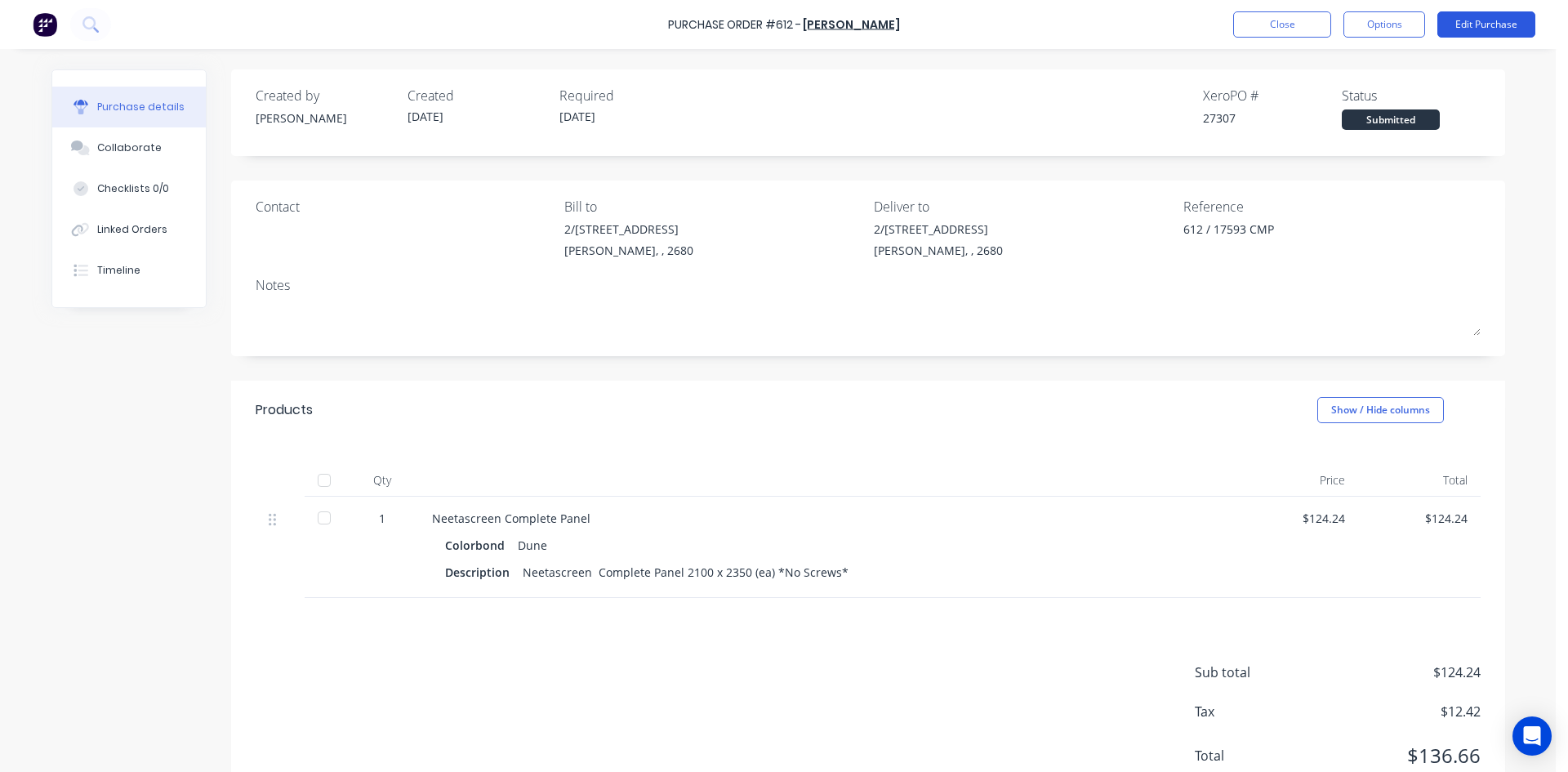
click at [1496, 21] on button "Edit Purchase" at bounding box center [1487, 24] width 98 height 26
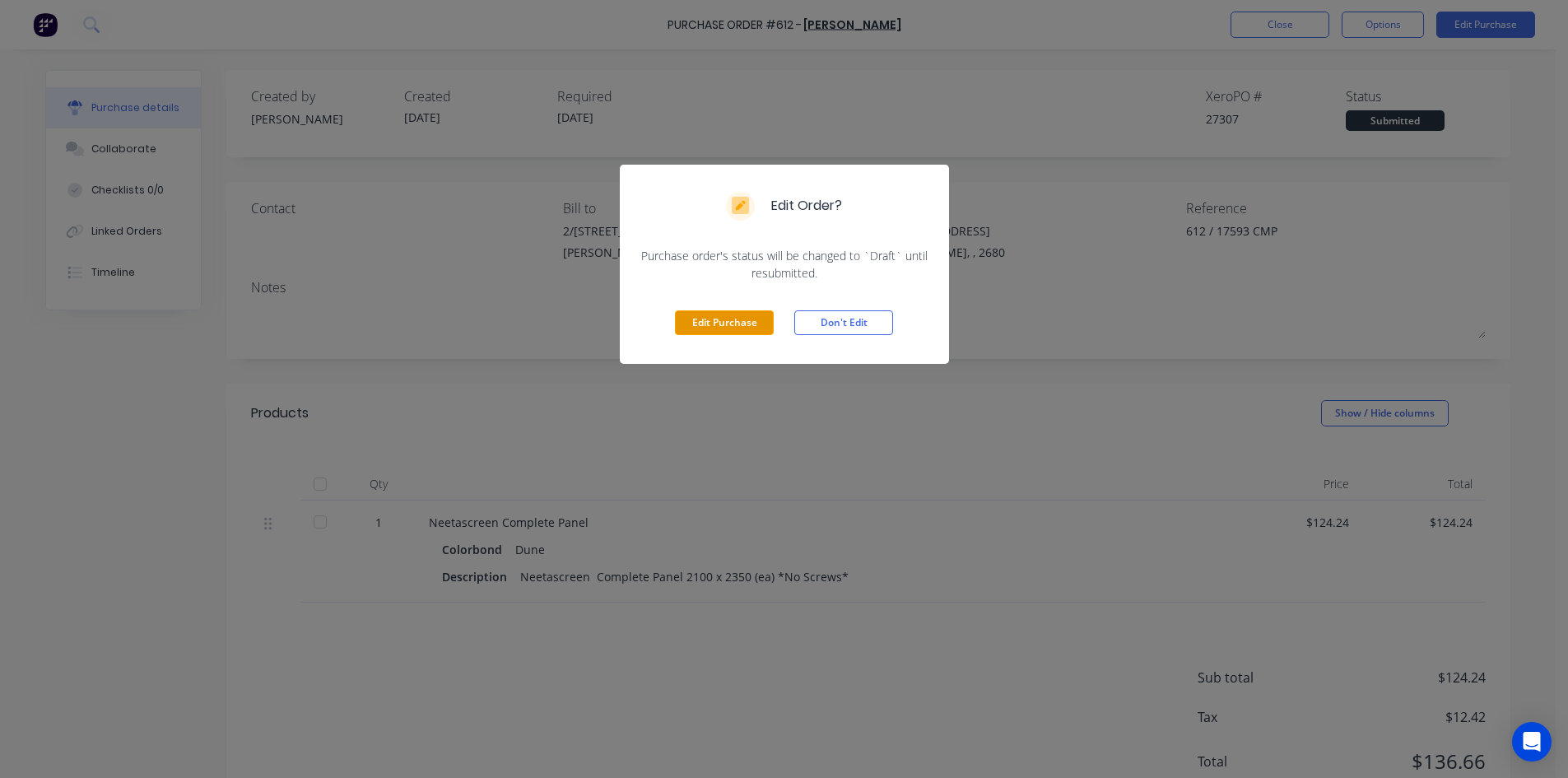
click at [709, 331] on button "Edit Purchase" at bounding box center [725, 322] width 99 height 24
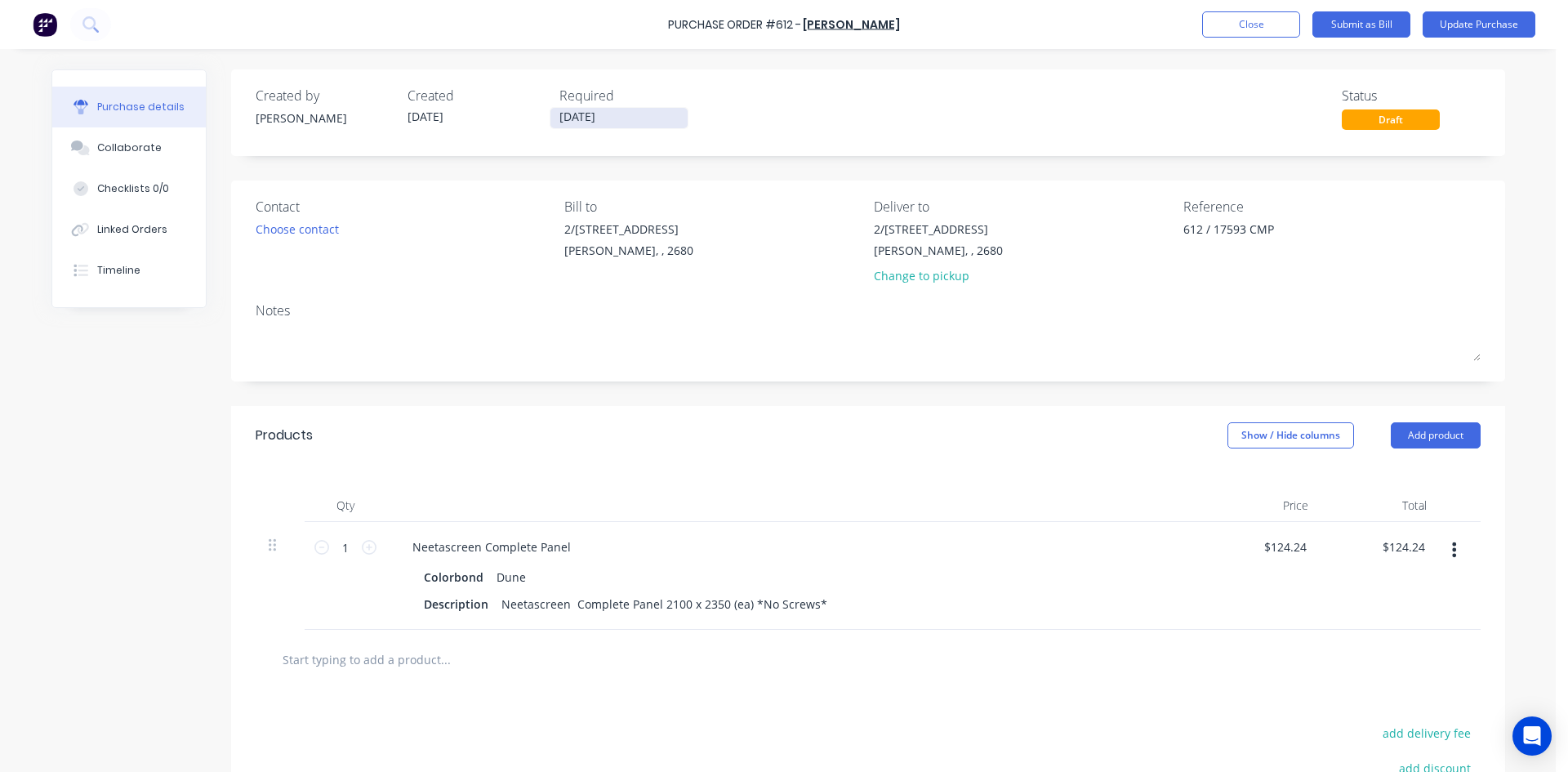
click at [606, 123] on input "[DATE]" at bounding box center [618, 118] width 137 height 21
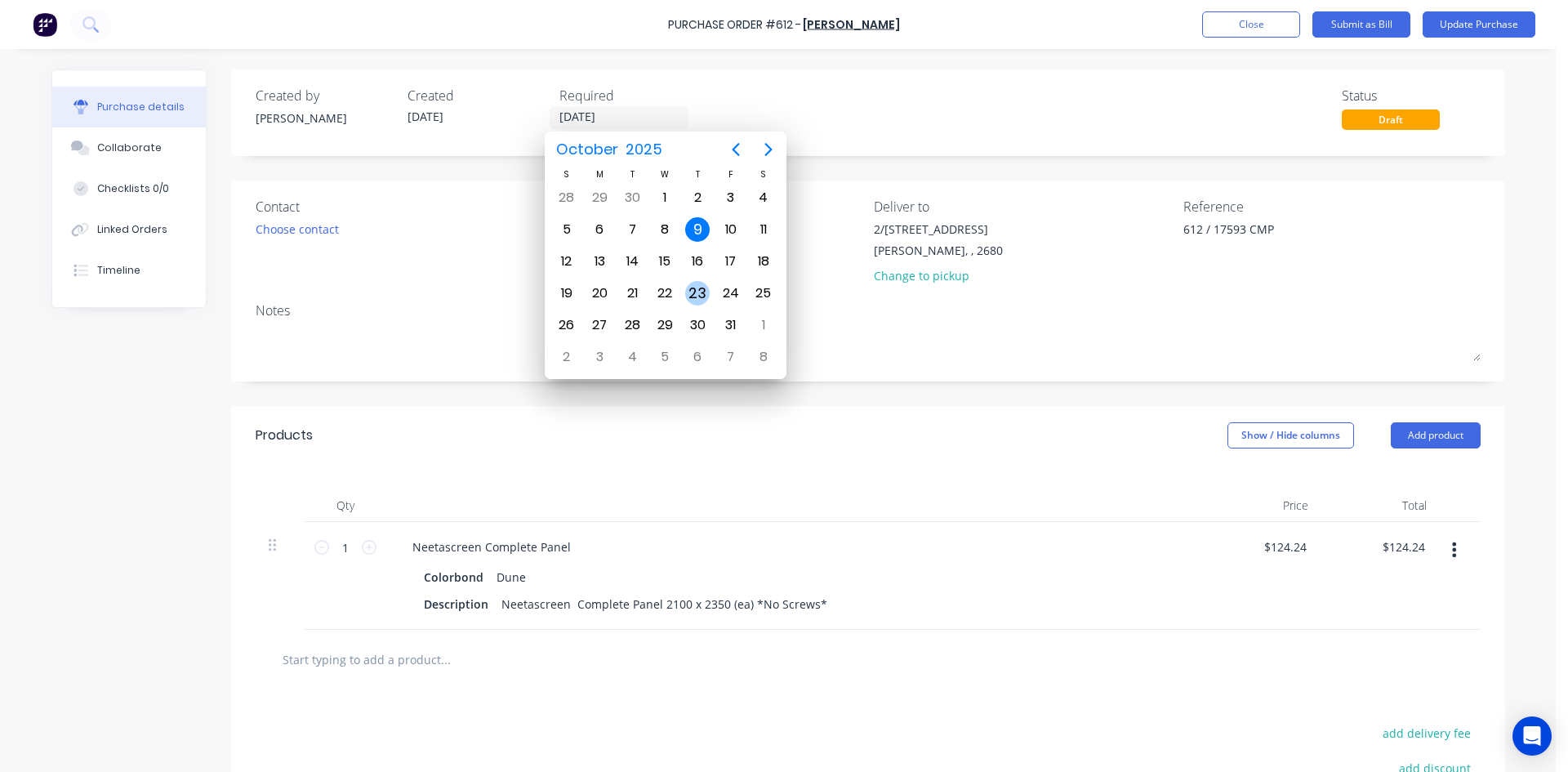
click at [697, 292] on div "23" at bounding box center [697, 293] width 24 height 24
type input "23/10/25"
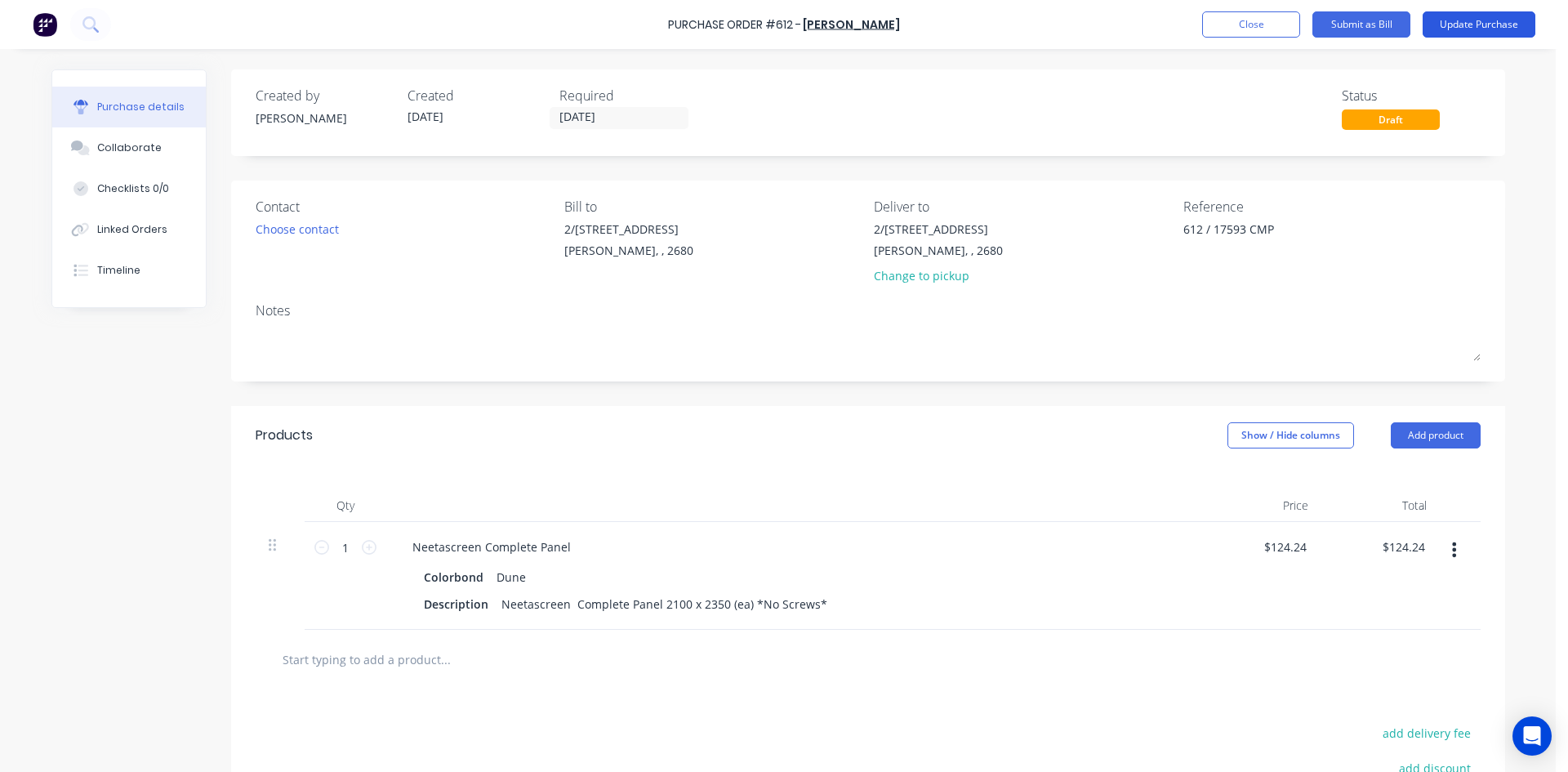
click at [1490, 29] on button "Update Purchase" at bounding box center [1479, 24] width 113 height 26
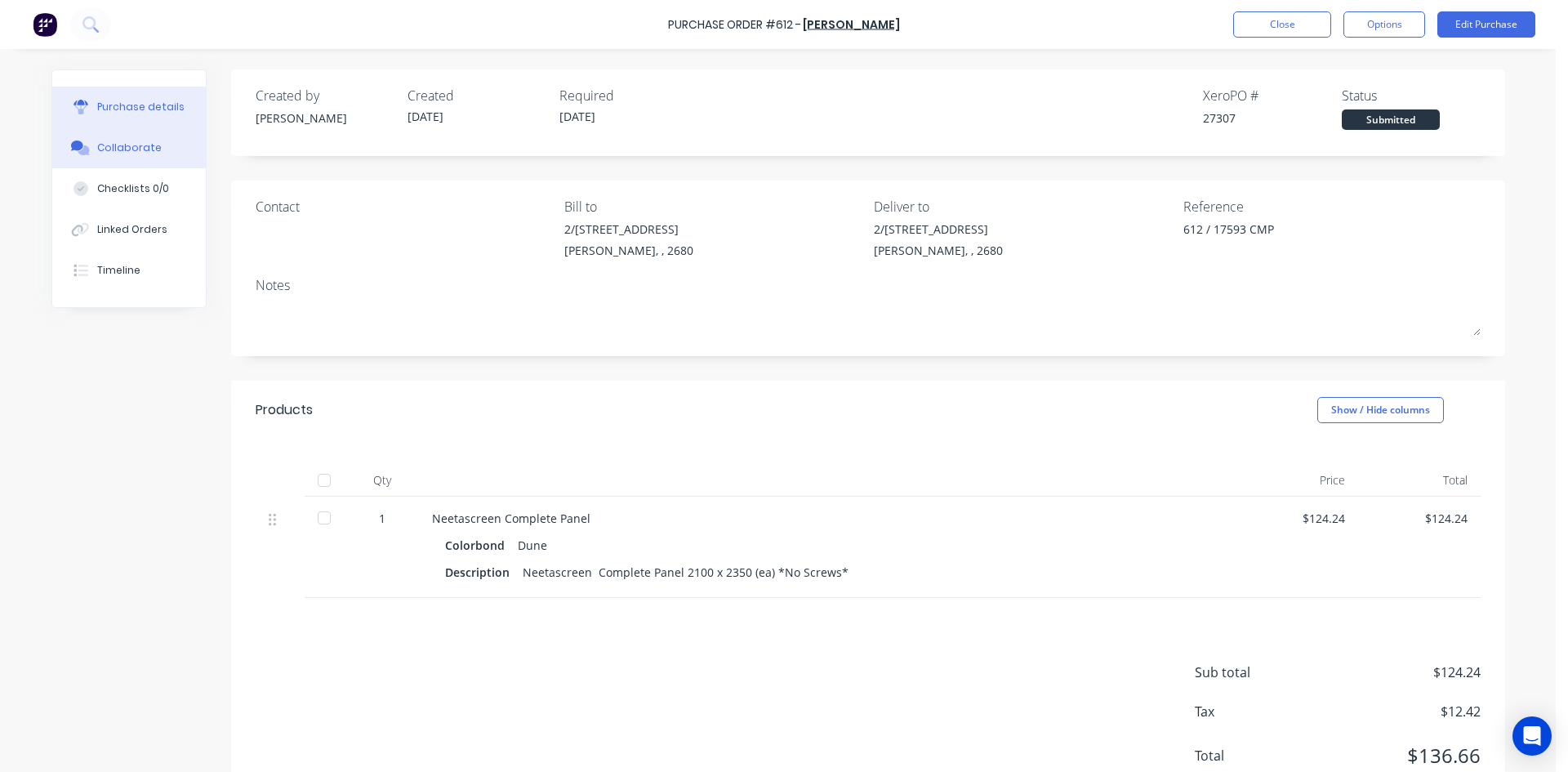
click at [52, 134] on button "Collaborate" at bounding box center [129, 148] width 154 height 41
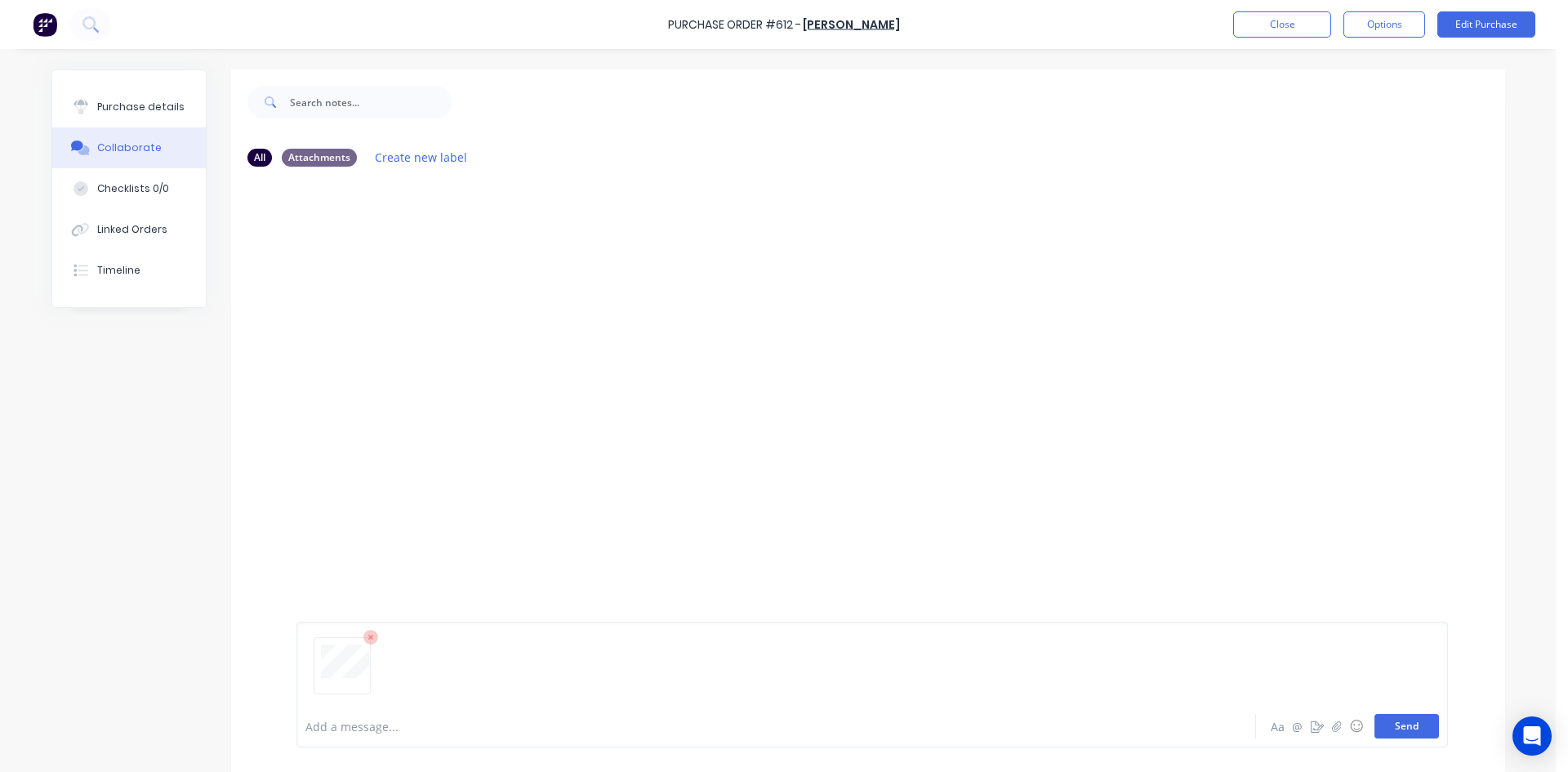
click at [1398, 723] on button "Send" at bounding box center [1407, 725] width 64 height 24
click at [150, 95] on button "Purchase details" at bounding box center [129, 107] width 154 height 41
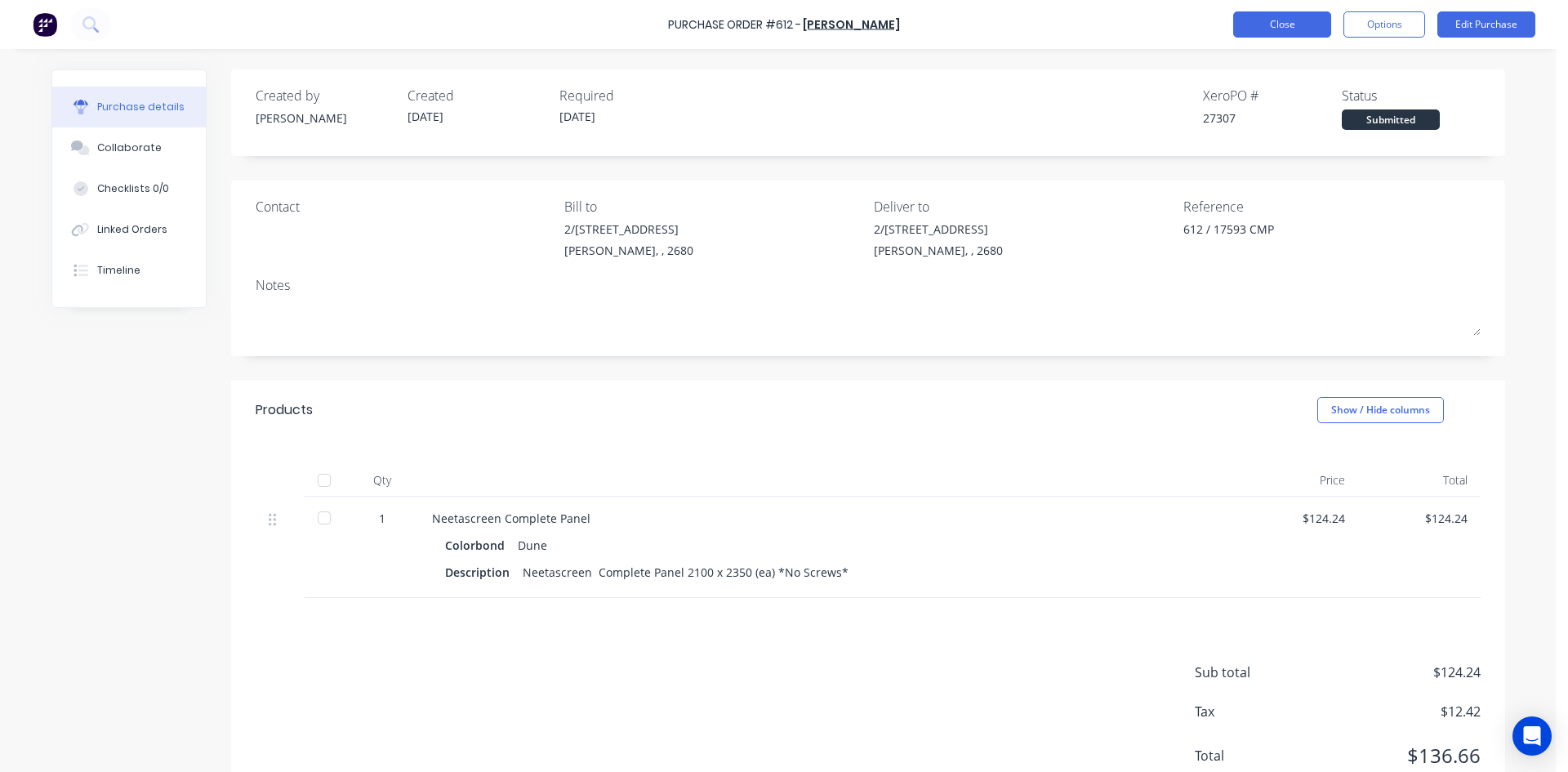
click at [1279, 20] on button "Close" at bounding box center [1283, 24] width 98 height 26
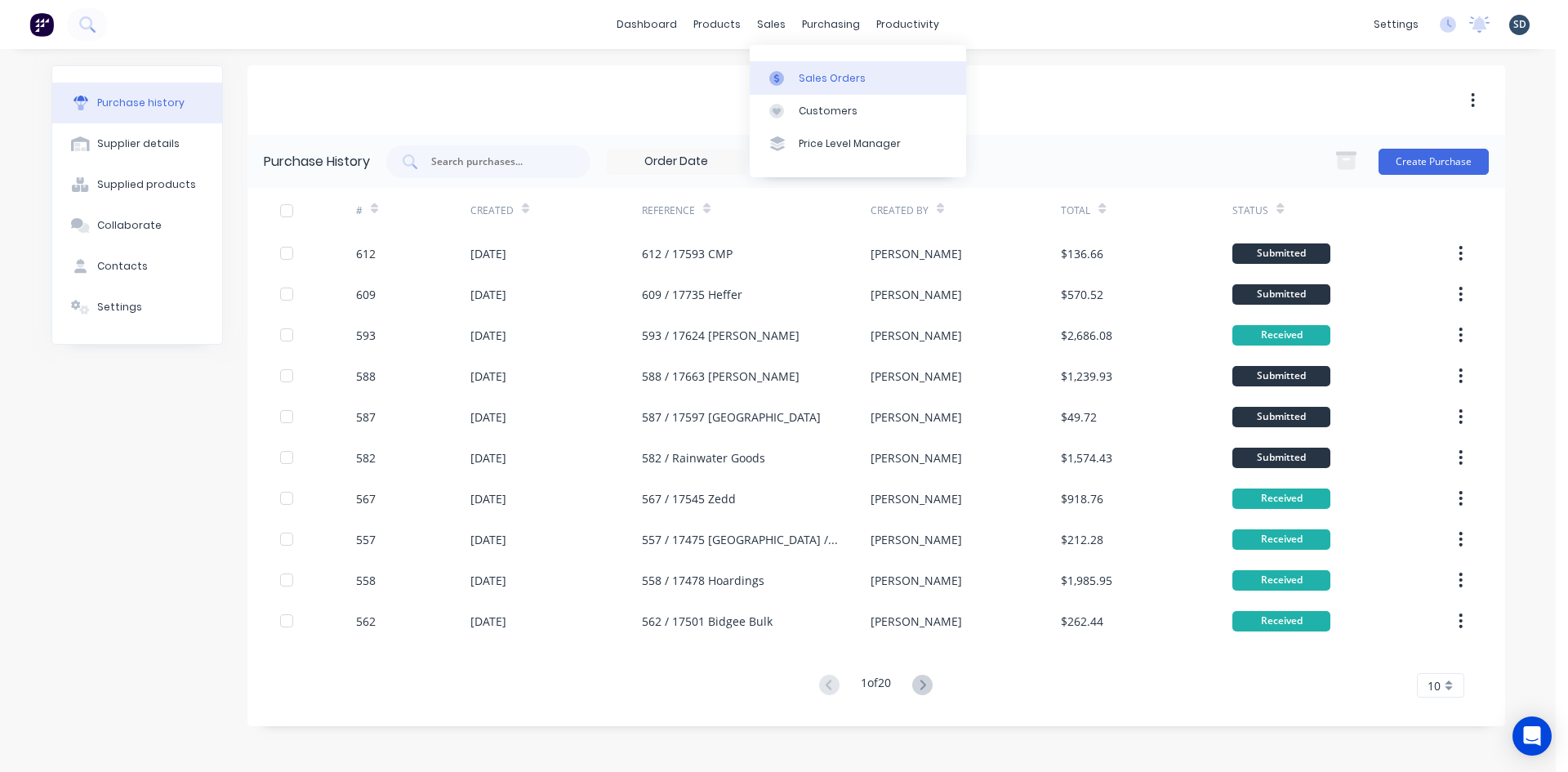
click at [826, 82] on div "Sales Orders" at bounding box center [832, 78] width 67 height 14
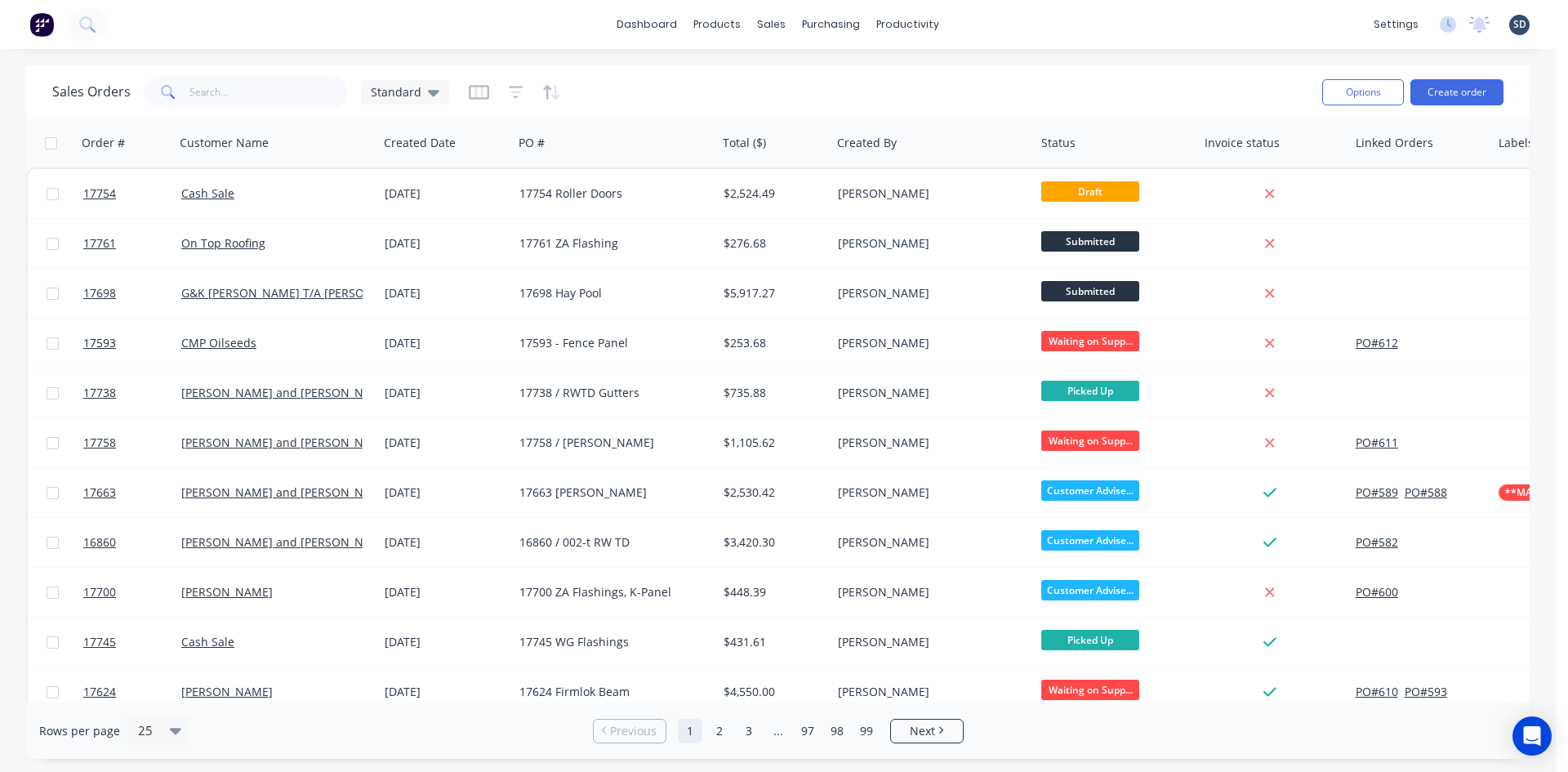
click at [1022, 23] on div "dashboard products sales purchasing productivity dashboard products Product Cat…" at bounding box center [778, 24] width 1556 height 49
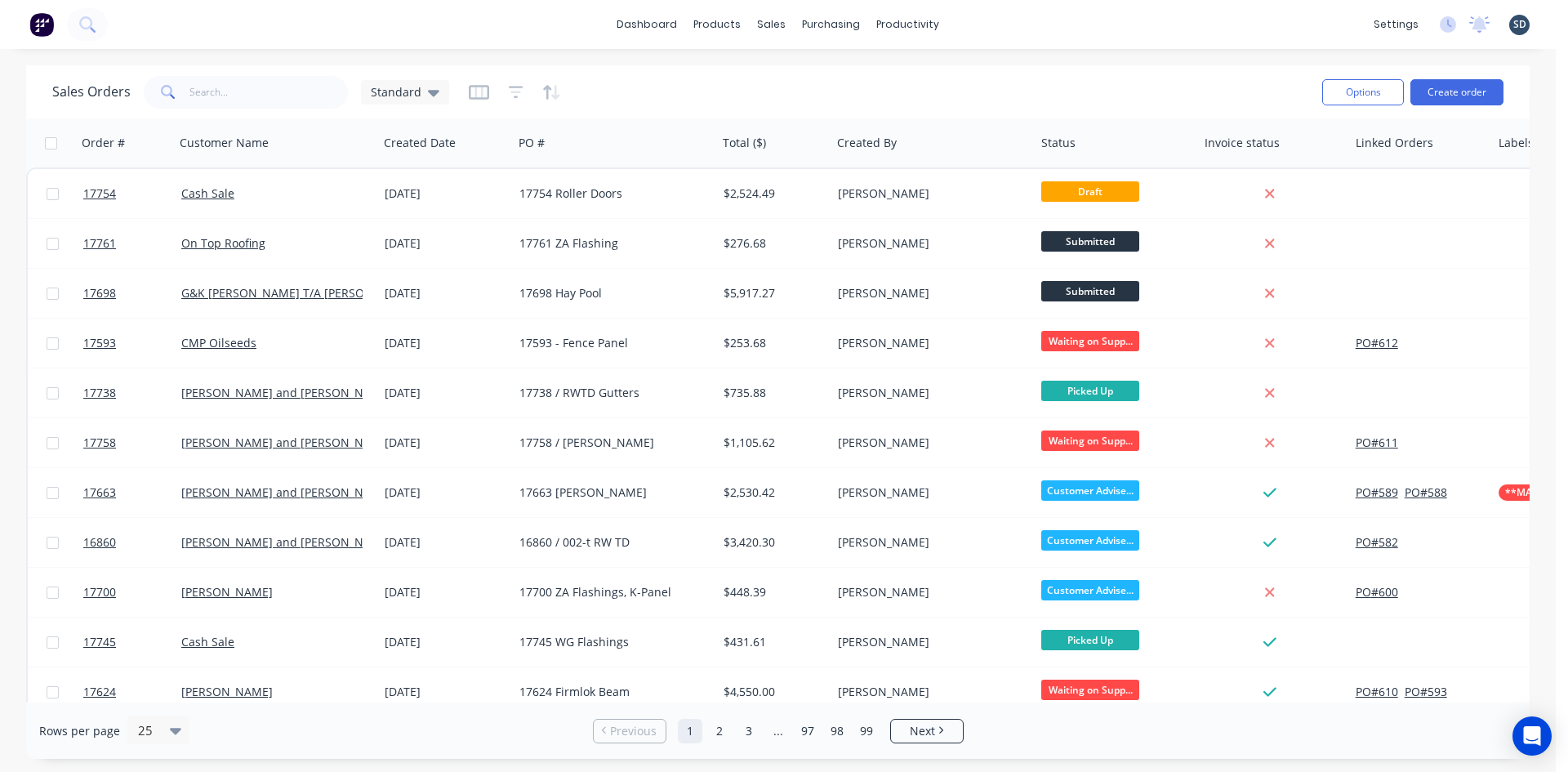
click at [998, 22] on div "dashboard products sales purchasing productivity dashboard products Product Cat…" at bounding box center [778, 24] width 1556 height 49
click at [998, 21] on div "dashboard products sales purchasing productivity dashboard products Product Cat…" at bounding box center [778, 24] width 1556 height 49
click at [996, 23] on div "dashboard products sales purchasing productivity dashboard products Product Cat…" at bounding box center [778, 24] width 1556 height 49
click at [989, 23] on div "dashboard products sales purchasing productivity dashboard products Product Cat…" at bounding box center [778, 24] width 1556 height 49
click at [1011, 25] on div "dashboard products sales purchasing productivity dashboard products Product Cat…" at bounding box center [778, 24] width 1556 height 49
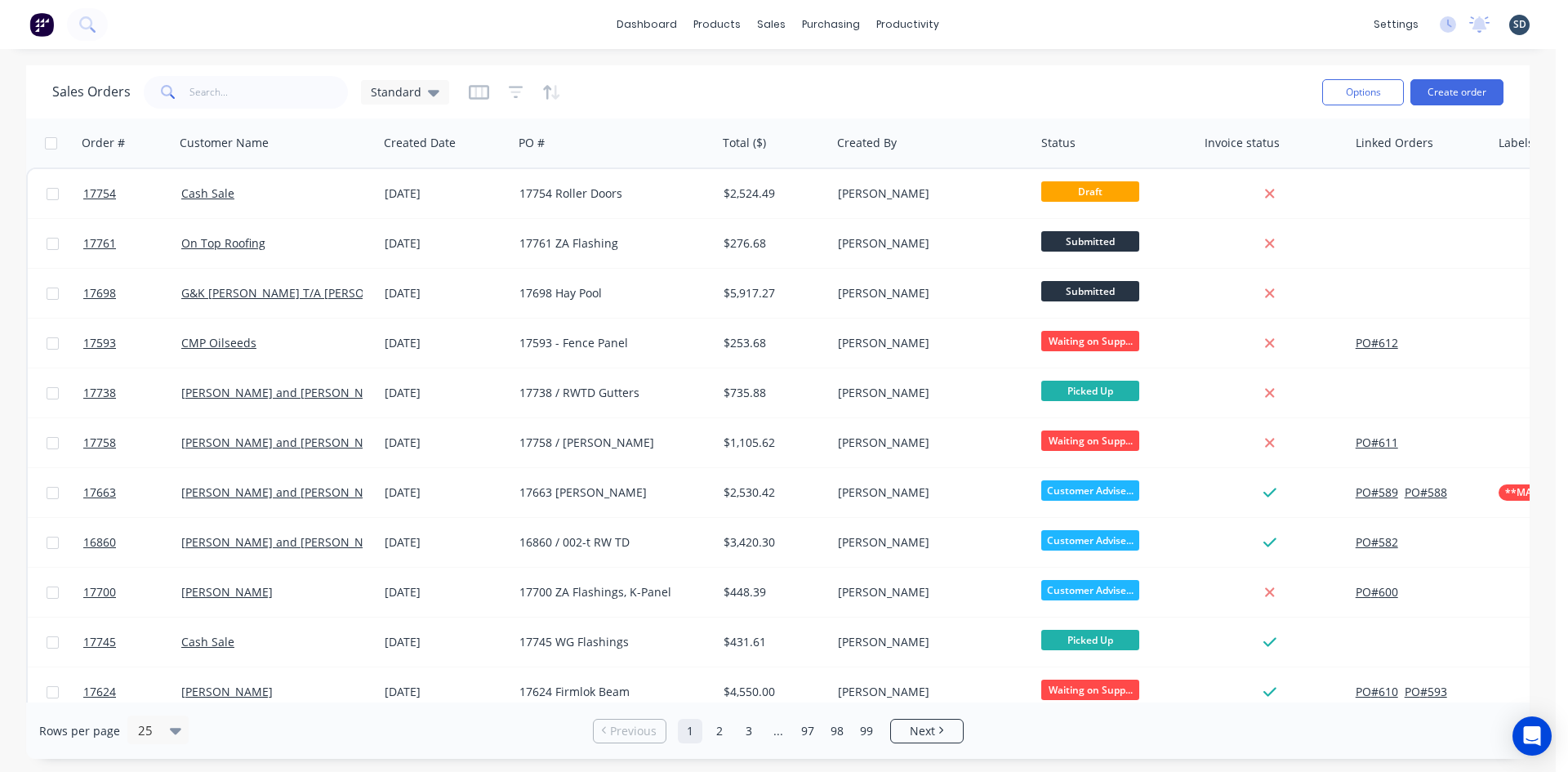
click at [980, 27] on div "dashboard products sales purchasing productivity dashboard products Product Cat…" at bounding box center [778, 24] width 1556 height 49
click at [976, 24] on div "dashboard products sales purchasing productivity dashboard products Product Cat…" at bounding box center [778, 24] width 1556 height 49
click at [974, 24] on div "dashboard products sales purchasing productivity dashboard products Product Cat…" at bounding box center [778, 24] width 1556 height 49
click at [998, 25] on div "dashboard products sales purchasing productivity dashboard products Product Cat…" at bounding box center [778, 24] width 1556 height 49
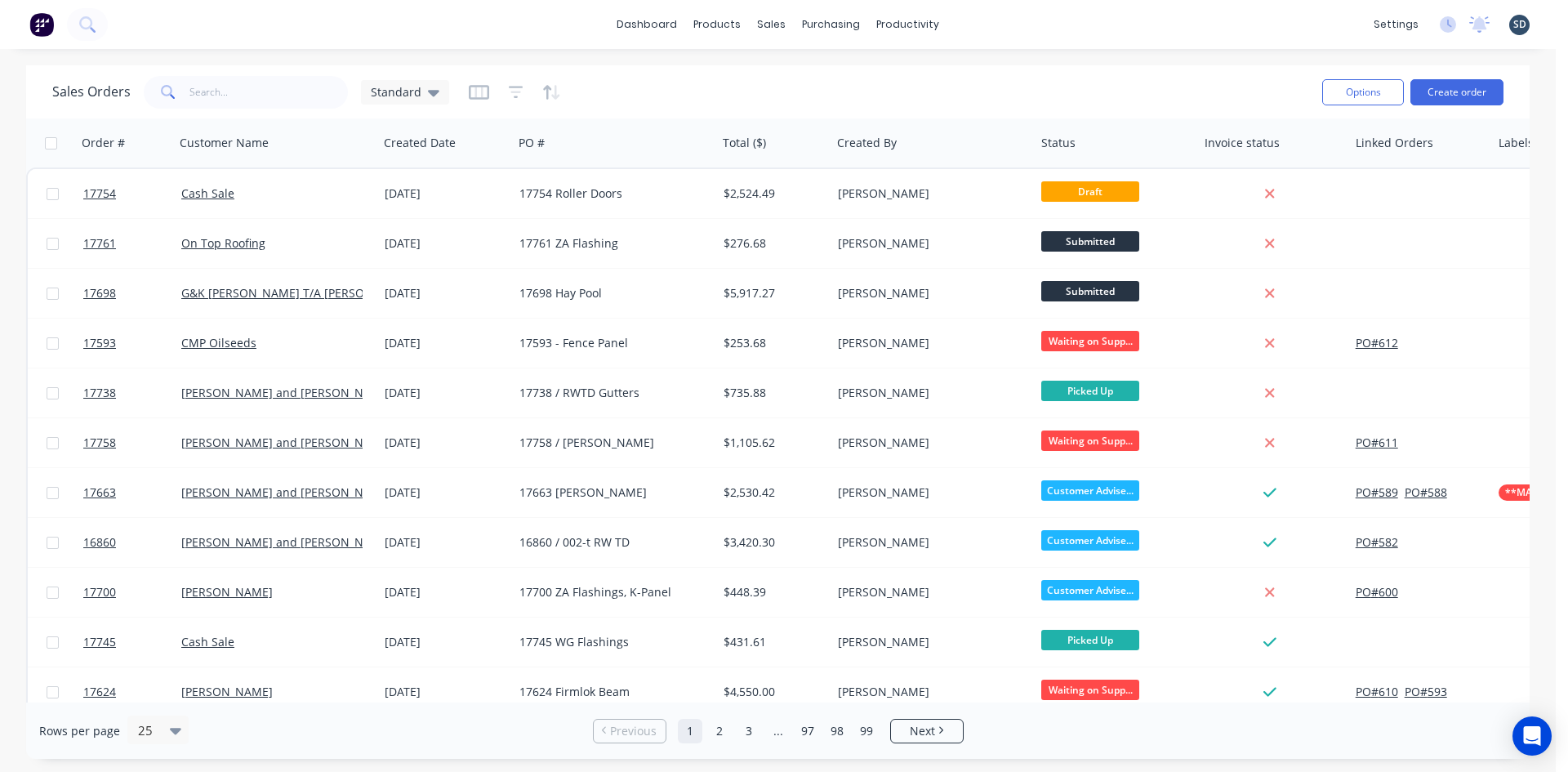
click at [1032, 29] on div "dashboard products sales purchasing productivity dashboard products Product Cat…" at bounding box center [778, 24] width 1556 height 49
click at [366, 23] on div "dashboard products sales purchasing productivity dashboard products Product Cat…" at bounding box center [778, 24] width 1556 height 49
click at [995, 21] on div "dashboard products sales purchasing productivity dashboard products Product Cat…" at bounding box center [778, 24] width 1556 height 49
click at [995, 21] on div "dashboard products sales purchasing productivity dashboard products Product Cat…" at bounding box center [778, 24] width 1556 height 49
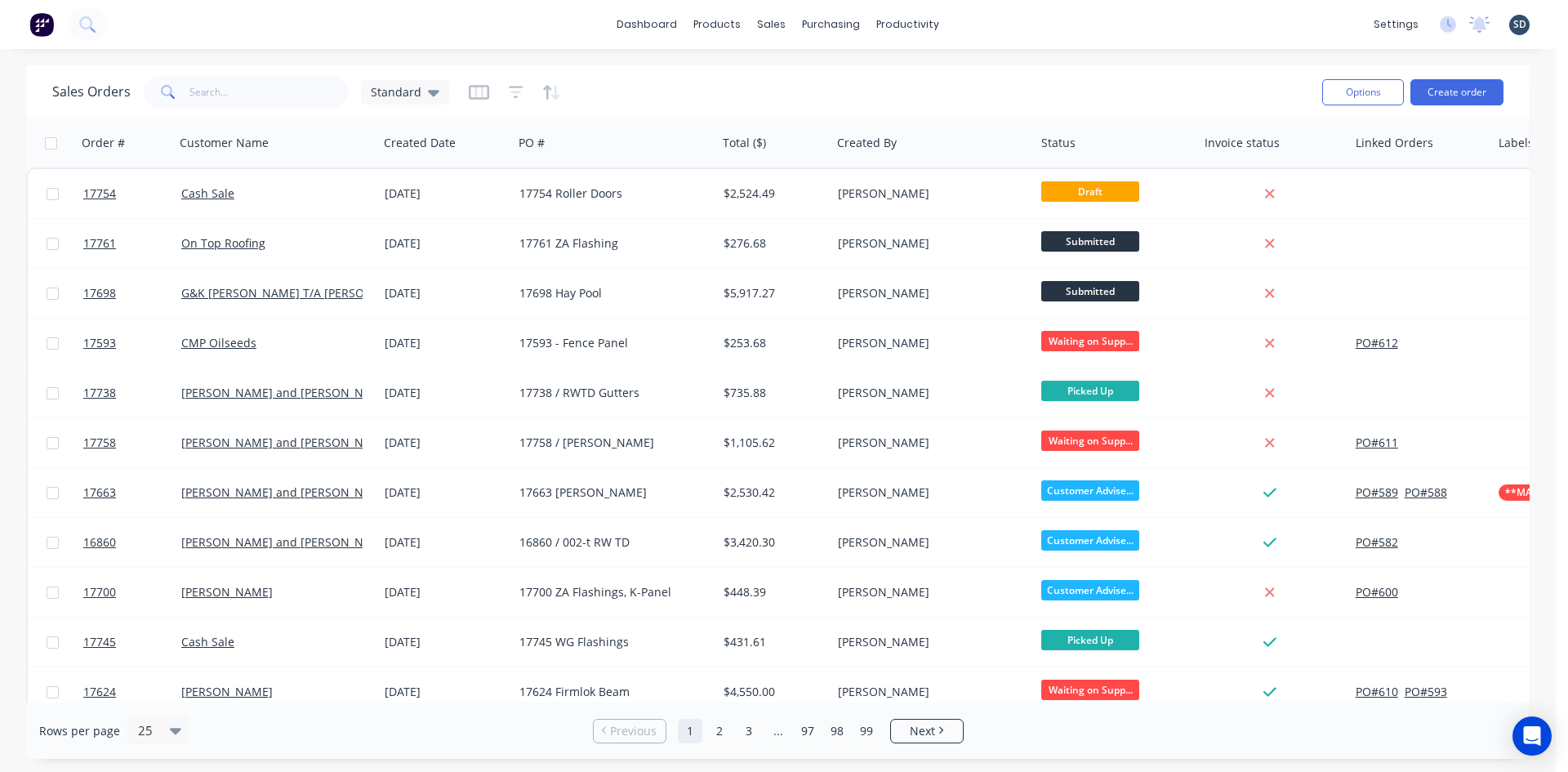
click at [983, 22] on div "dashboard products sales purchasing productivity dashboard products Product Cat…" at bounding box center [778, 24] width 1556 height 49
click at [1025, 26] on div "dashboard products sales purchasing productivity dashboard products Product Cat…" at bounding box center [778, 24] width 1556 height 49
click at [996, 27] on div "dashboard products sales purchasing productivity dashboard products Product Cat…" at bounding box center [778, 24] width 1556 height 49
click at [420, 89] on div "Standard" at bounding box center [405, 92] width 69 height 14
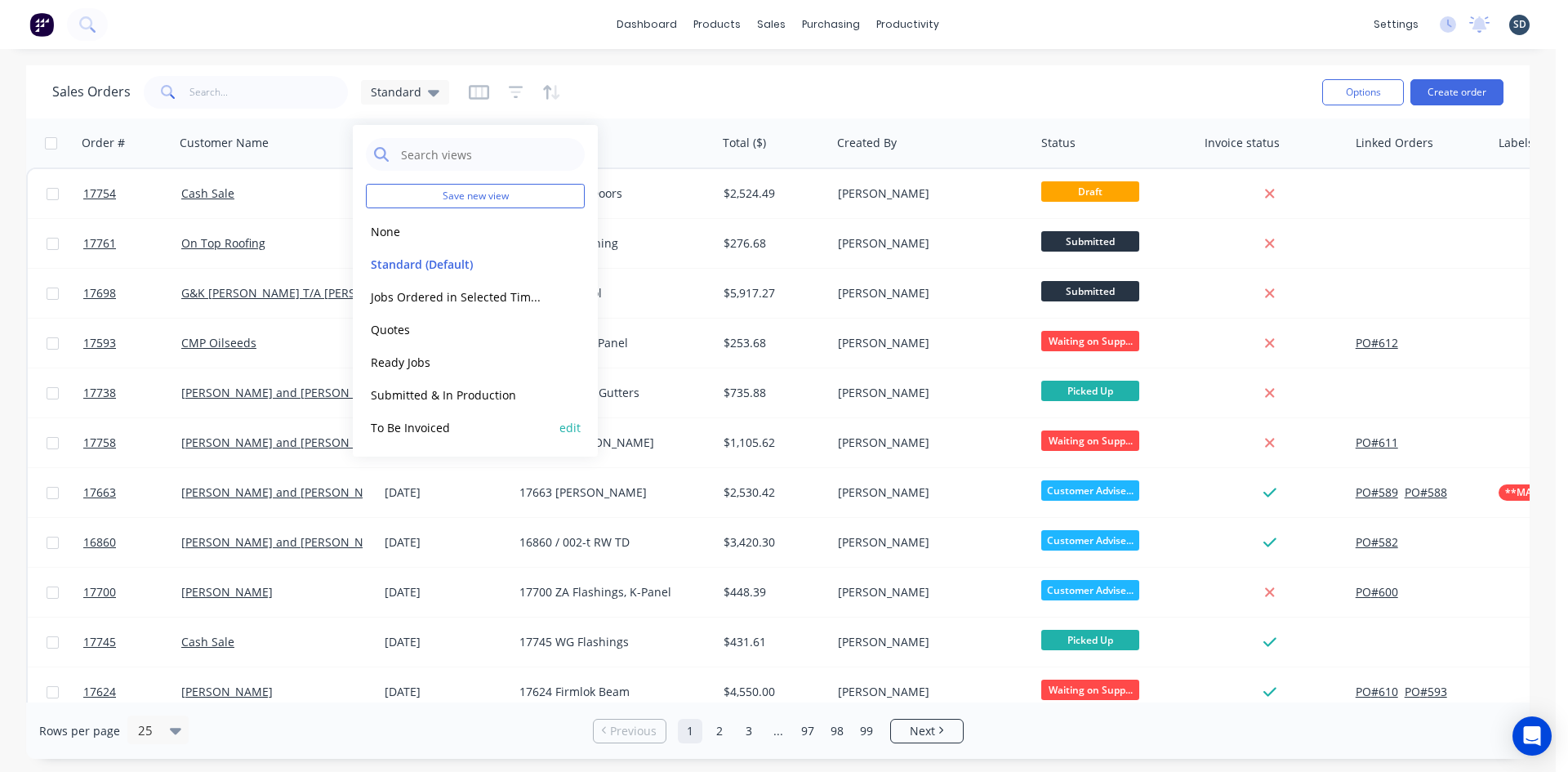
click at [447, 424] on button "To Be Invoiced" at bounding box center [459, 428] width 186 height 19
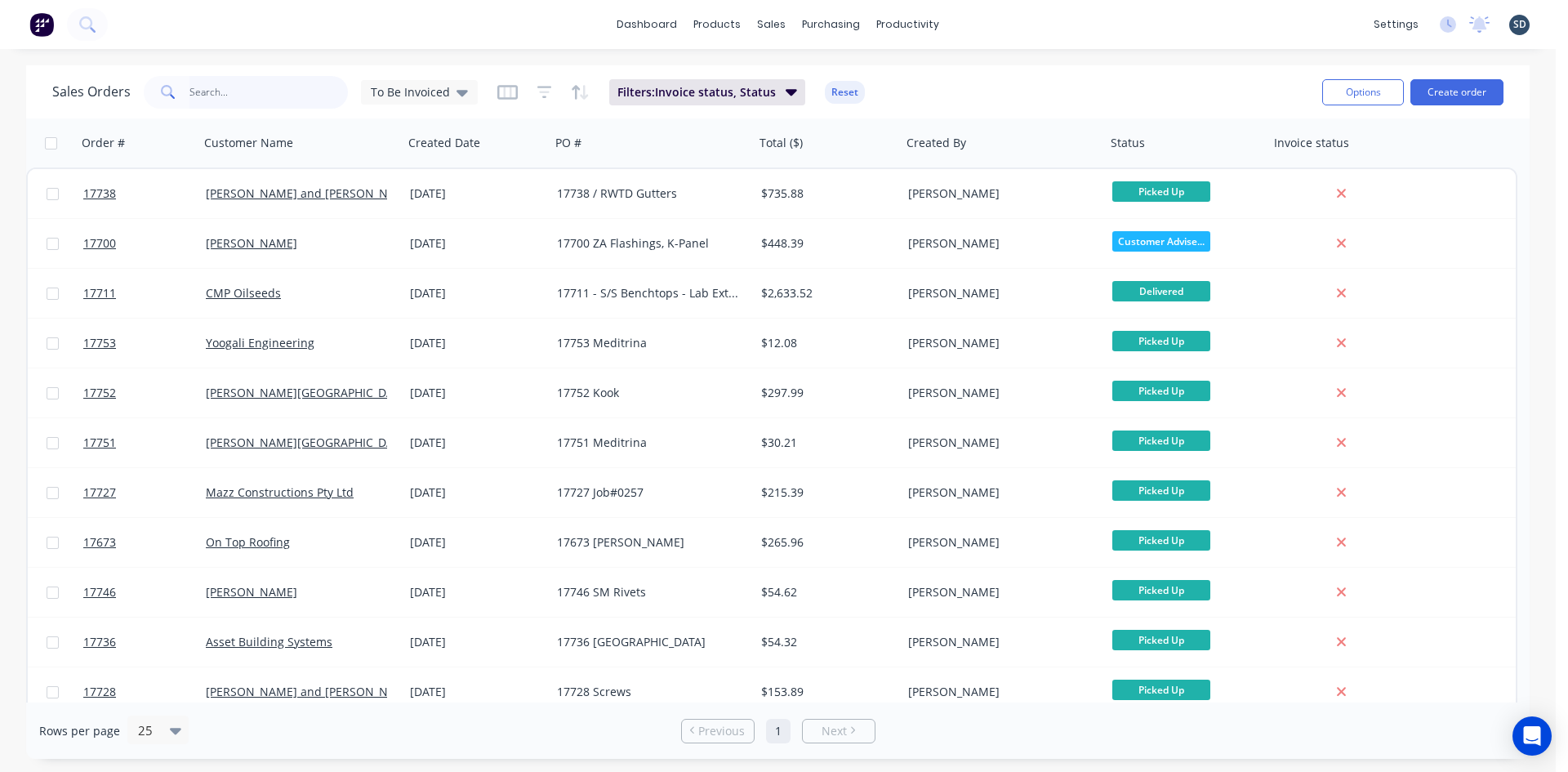
click at [216, 94] on input "text" at bounding box center [269, 92] width 159 height 33
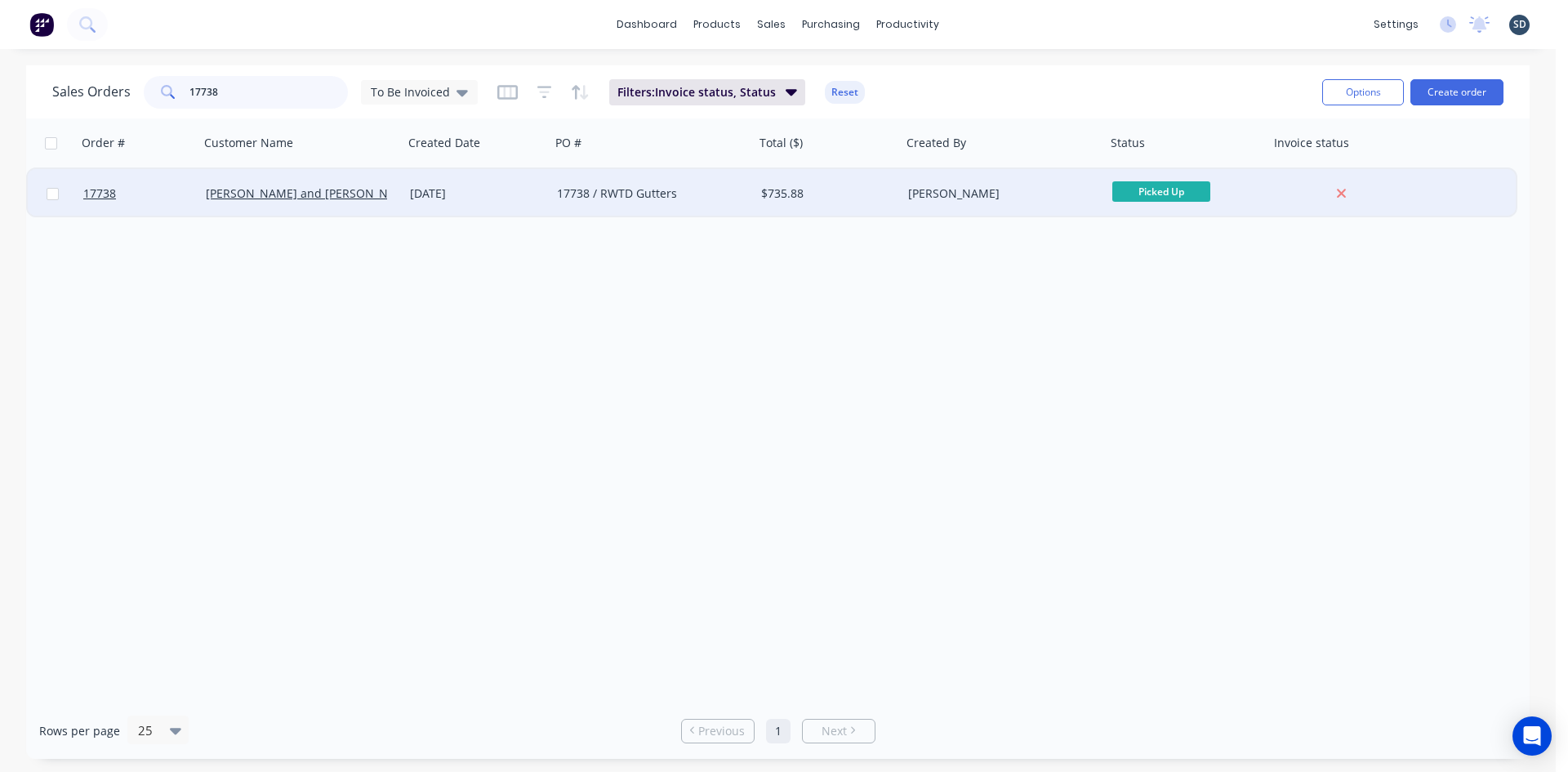
type input "17738"
click at [521, 194] on div "[DATE]" at bounding box center [477, 193] width 134 height 16
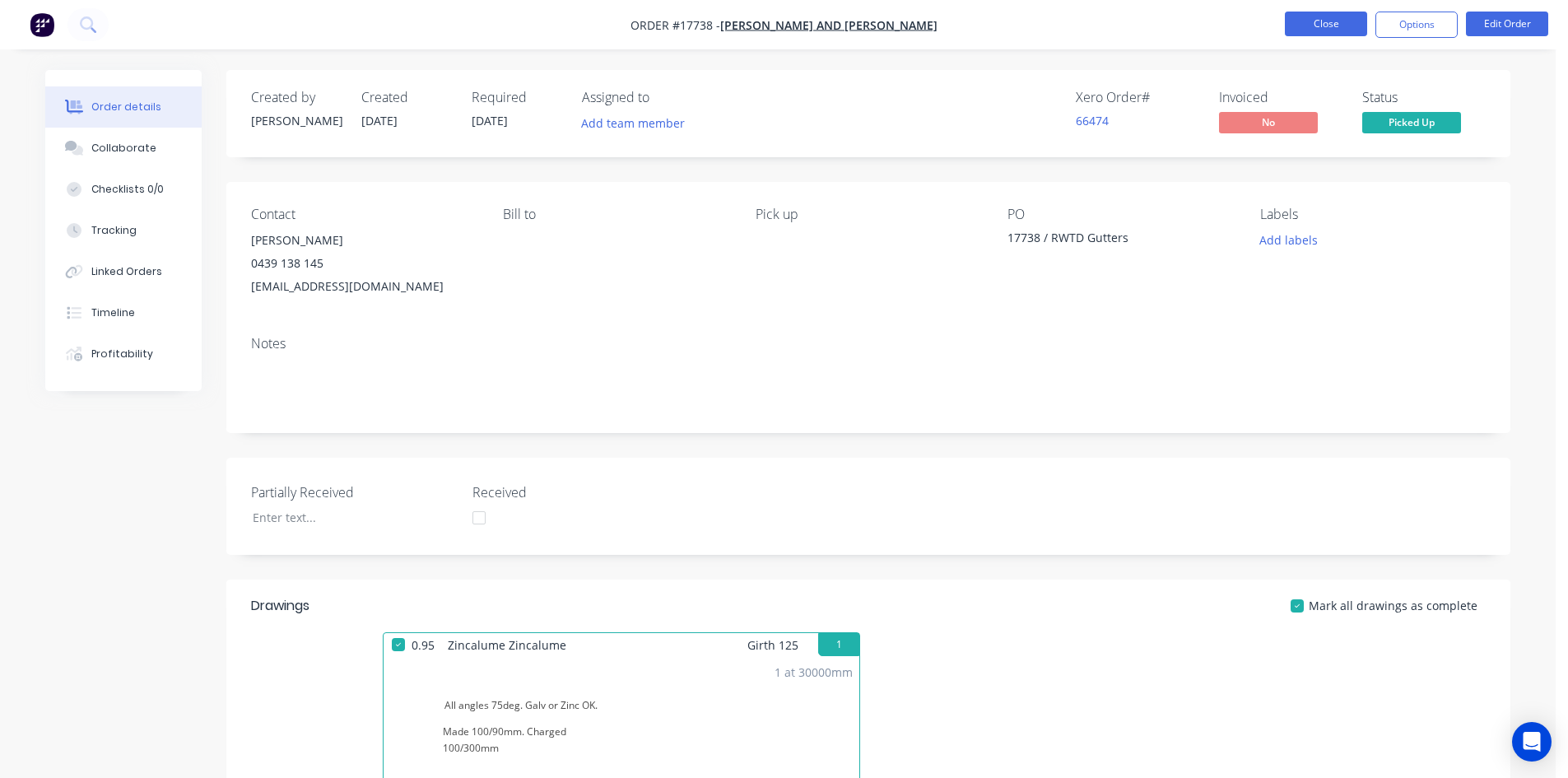
click at [1346, 25] on button "Close" at bounding box center [1325, 23] width 82 height 24
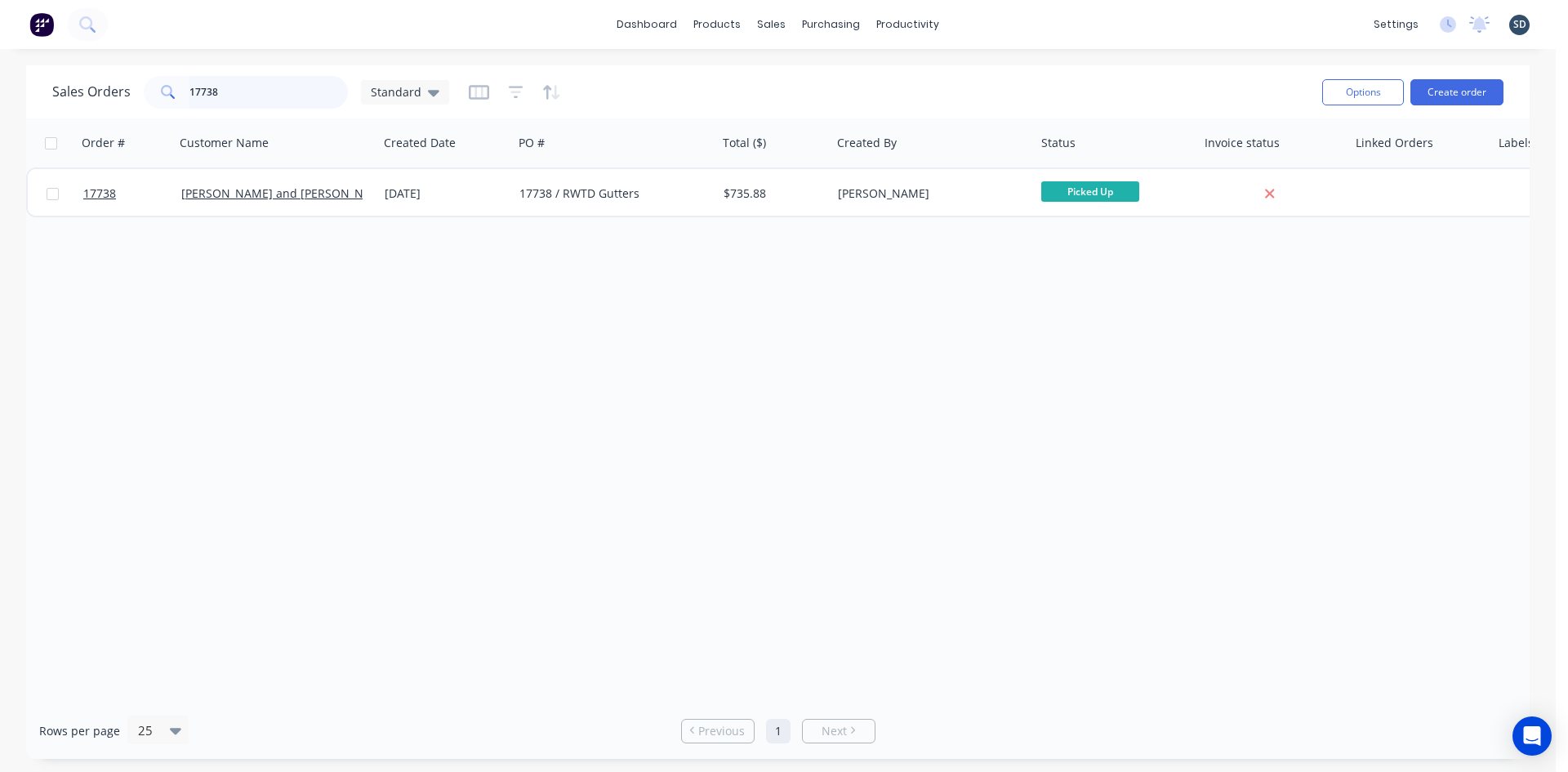
click at [195, 89] on input "17738" at bounding box center [269, 92] width 159 height 33
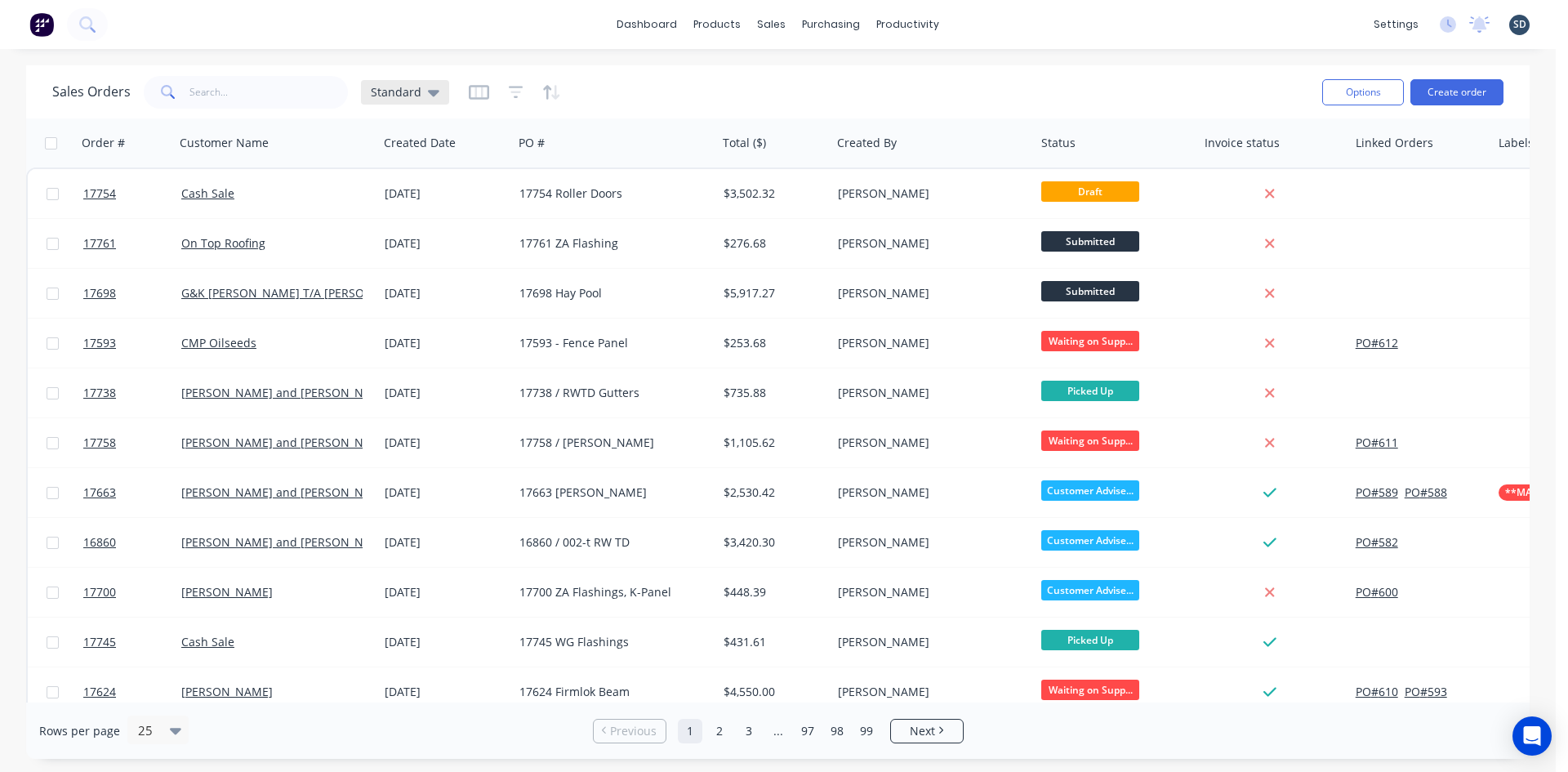
click at [428, 89] on icon at bounding box center [433, 92] width 12 height 18
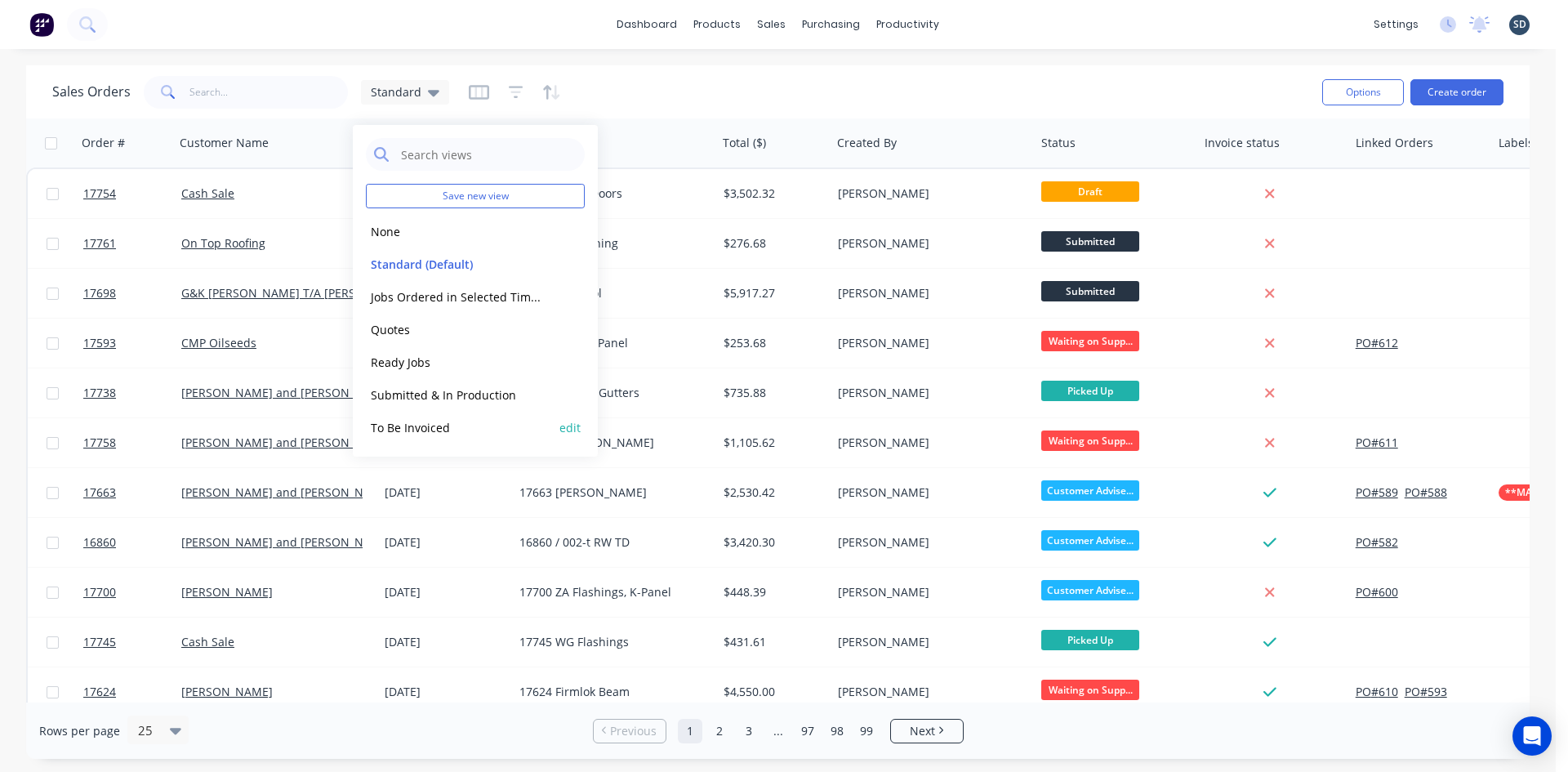
click at [470, 424] on button "To Be Invoiced" at bounding box center [459, 428] width 186 height 19
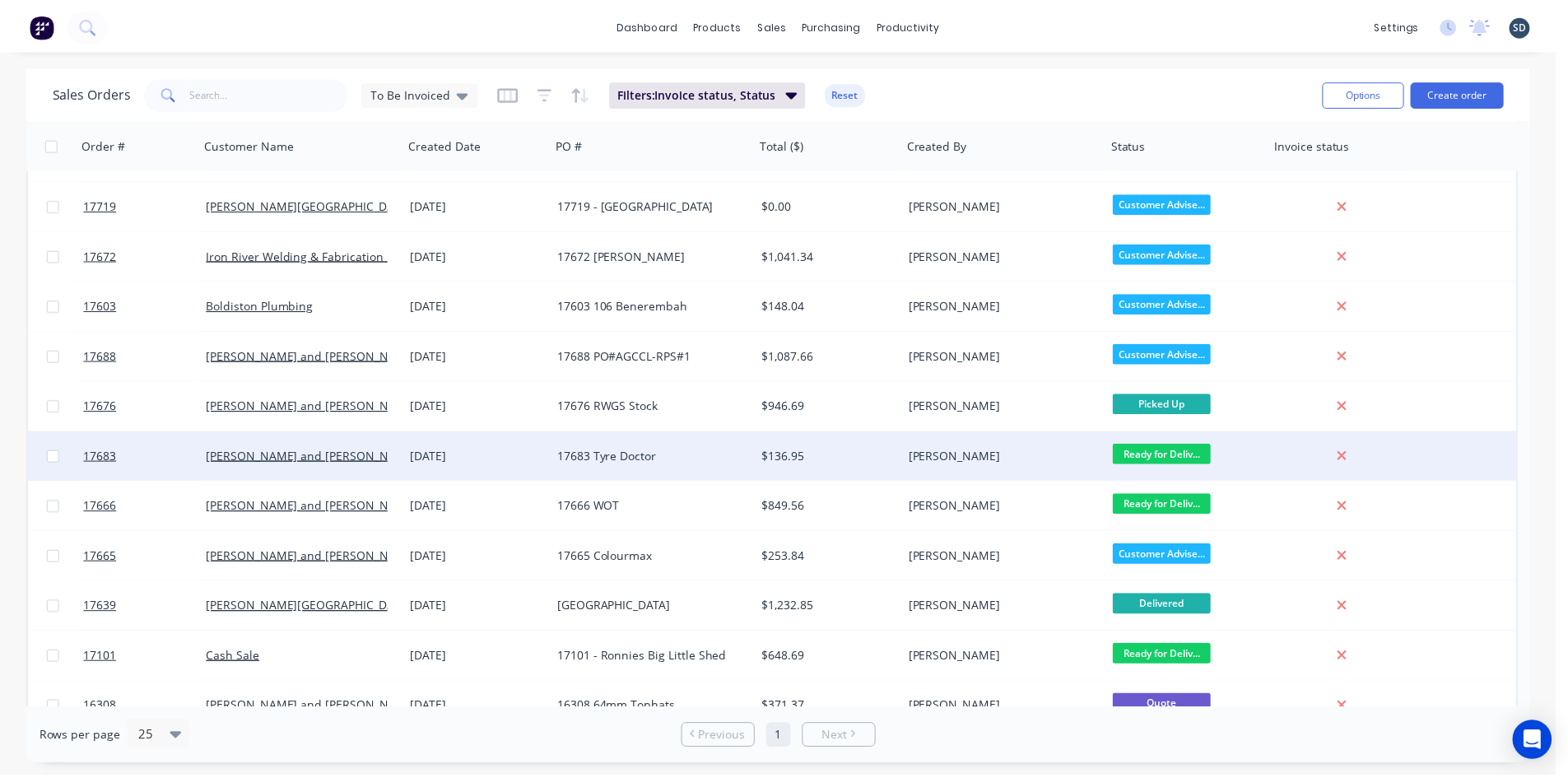
scroll to position [666, 0]
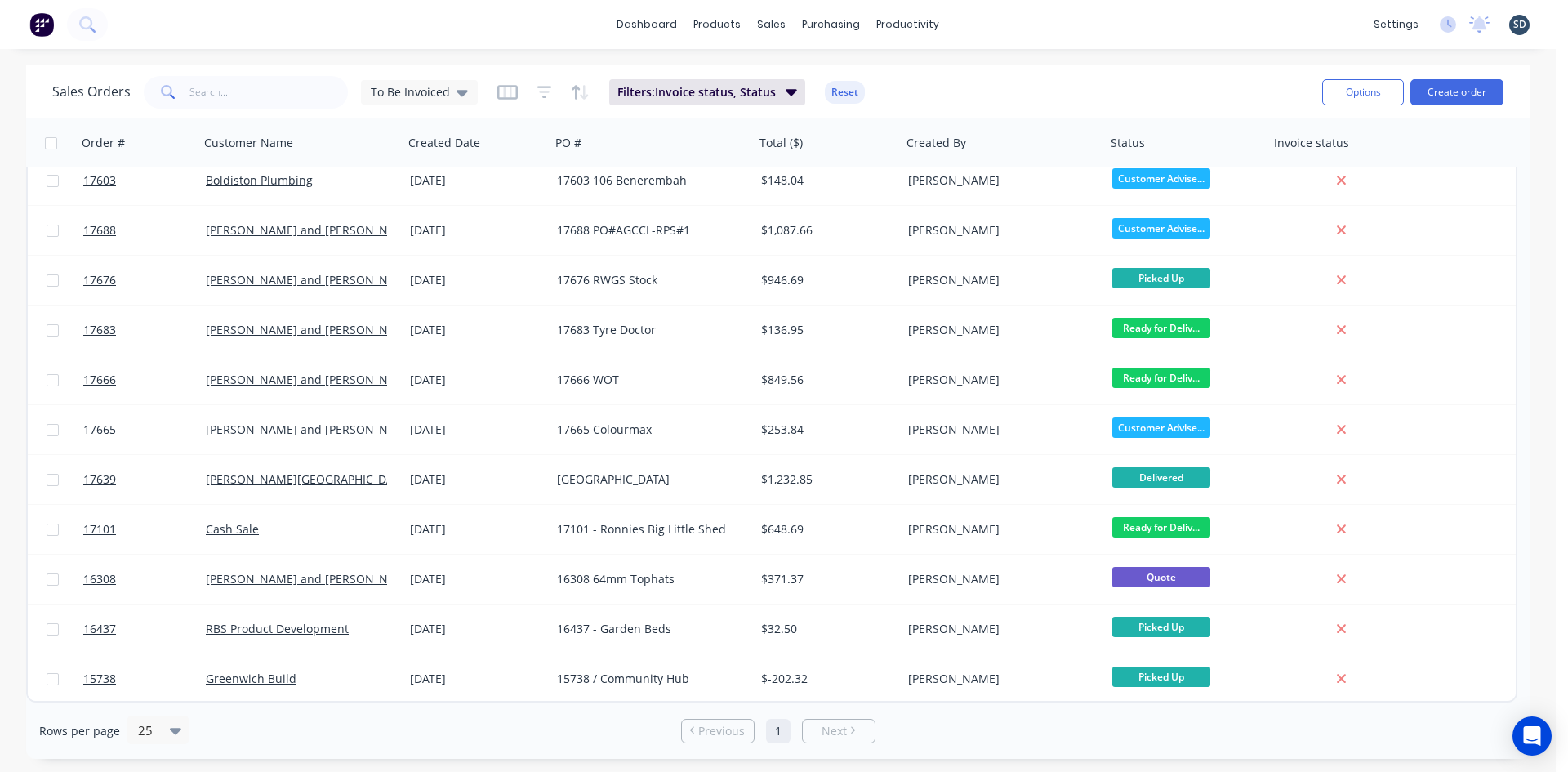
click at [945, 81] on div "Sales Orders To Be Invoiced Filters: Invoice status, Status Reset" at bounding box center [680, 91] width 1257 height 40
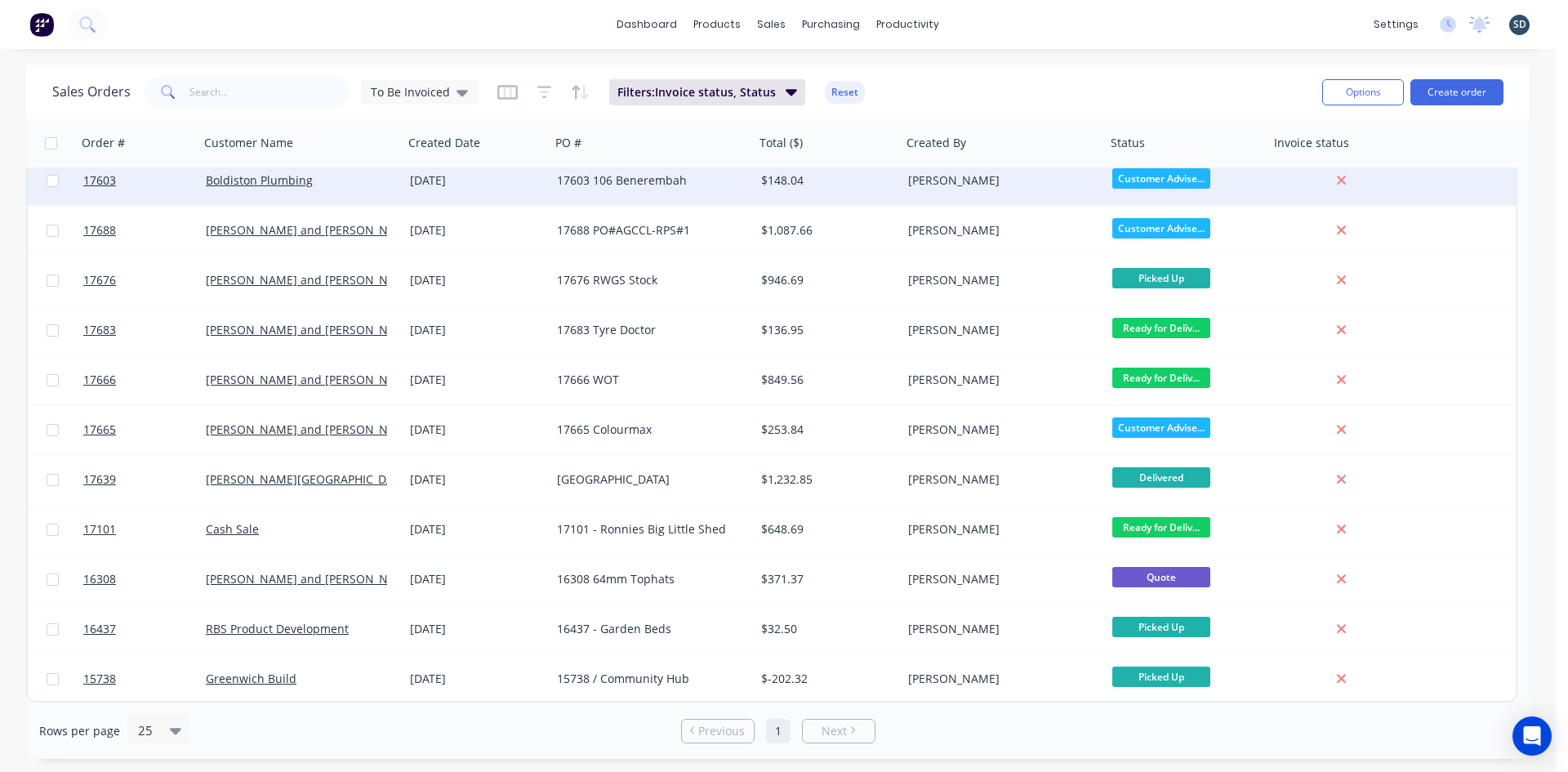
click at [719, 182] on div "17603 106 Benerembah" at bounding box center [648, 181] width 182 height 16
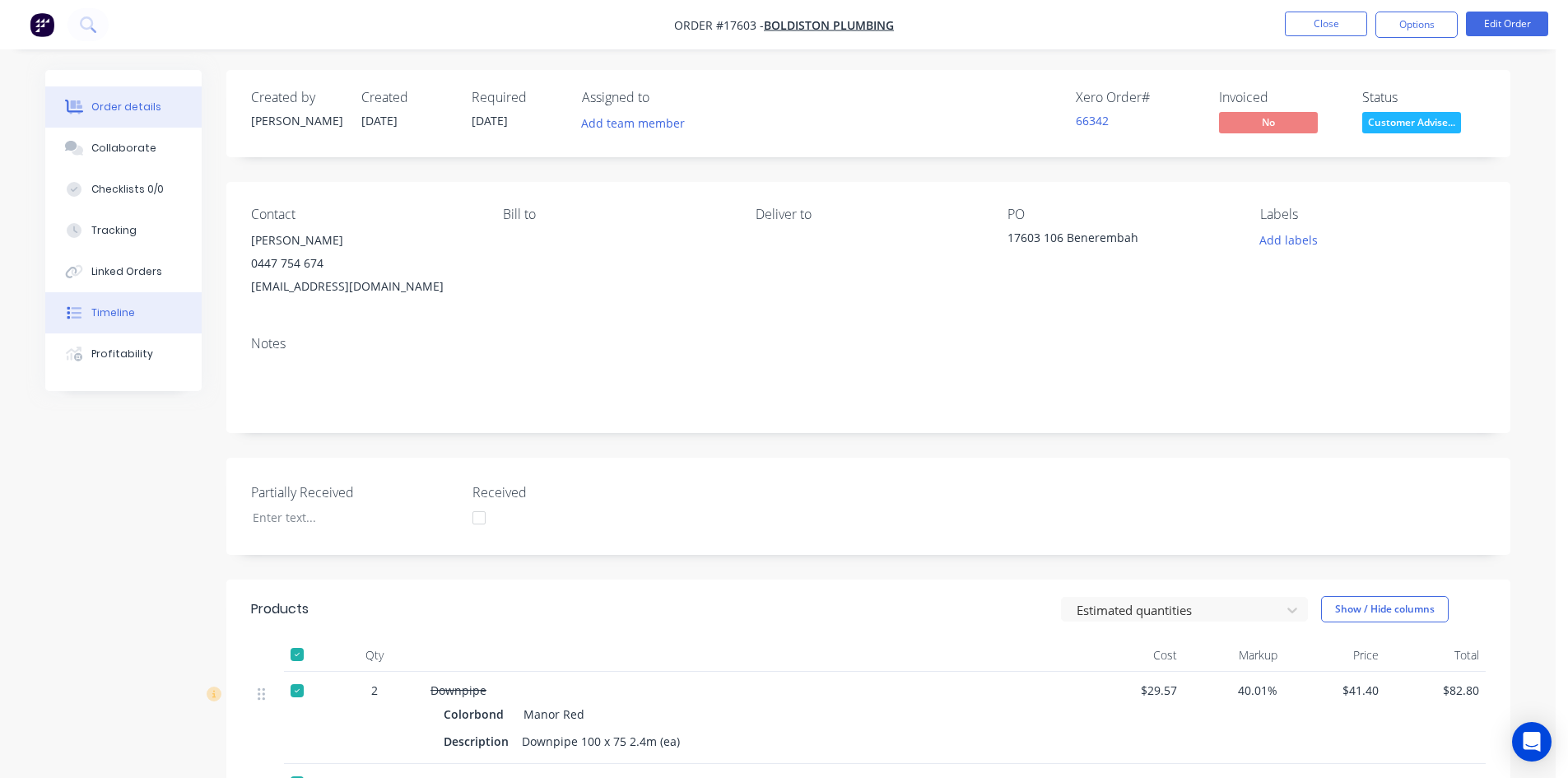
click at [128, 311] on div "Timeline" at bounding box center [113, 313] width 43 height 14
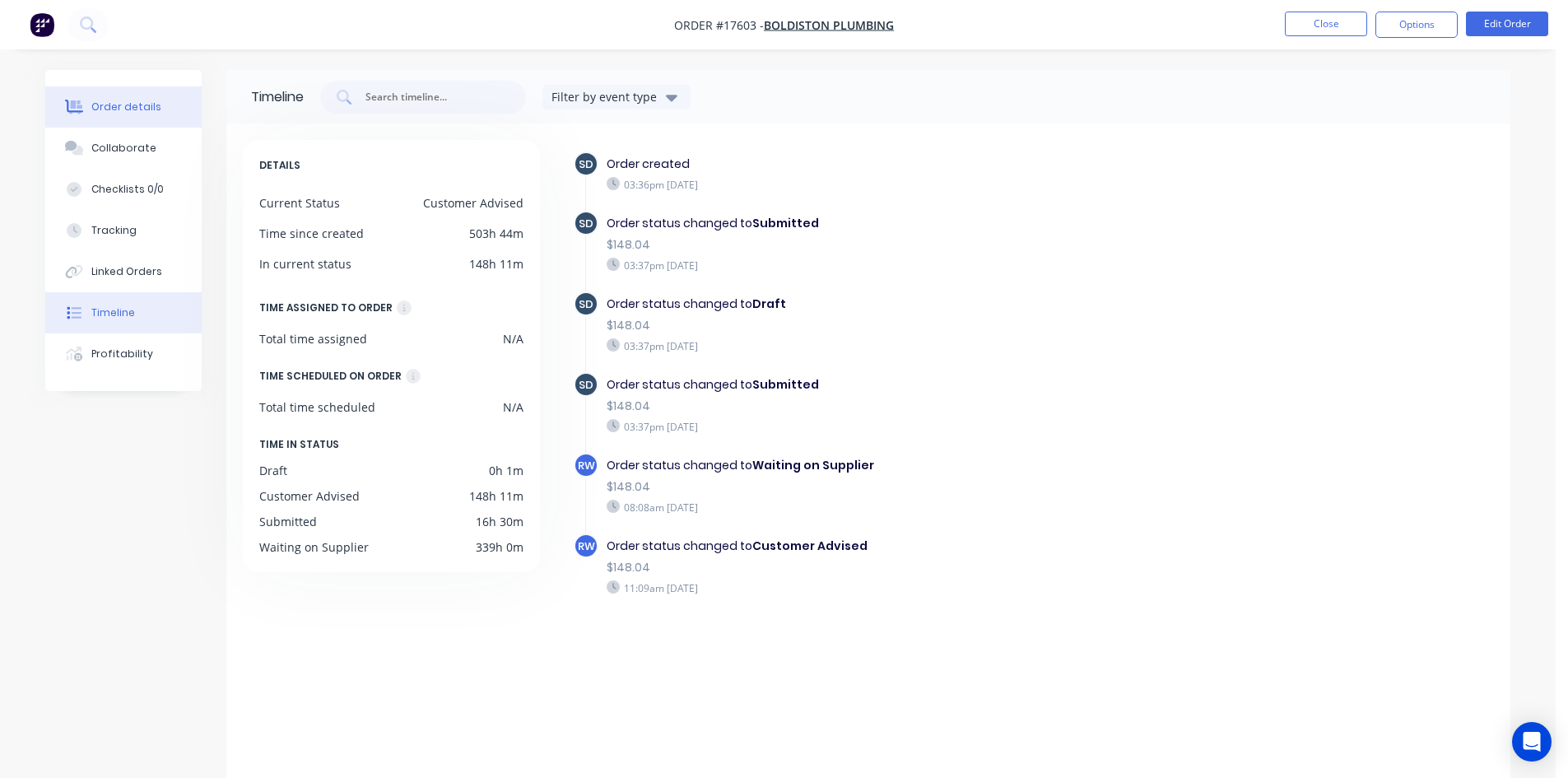
click at [157, 111] on button "Order details" at bounding box center [123, 107] width 156 height 41
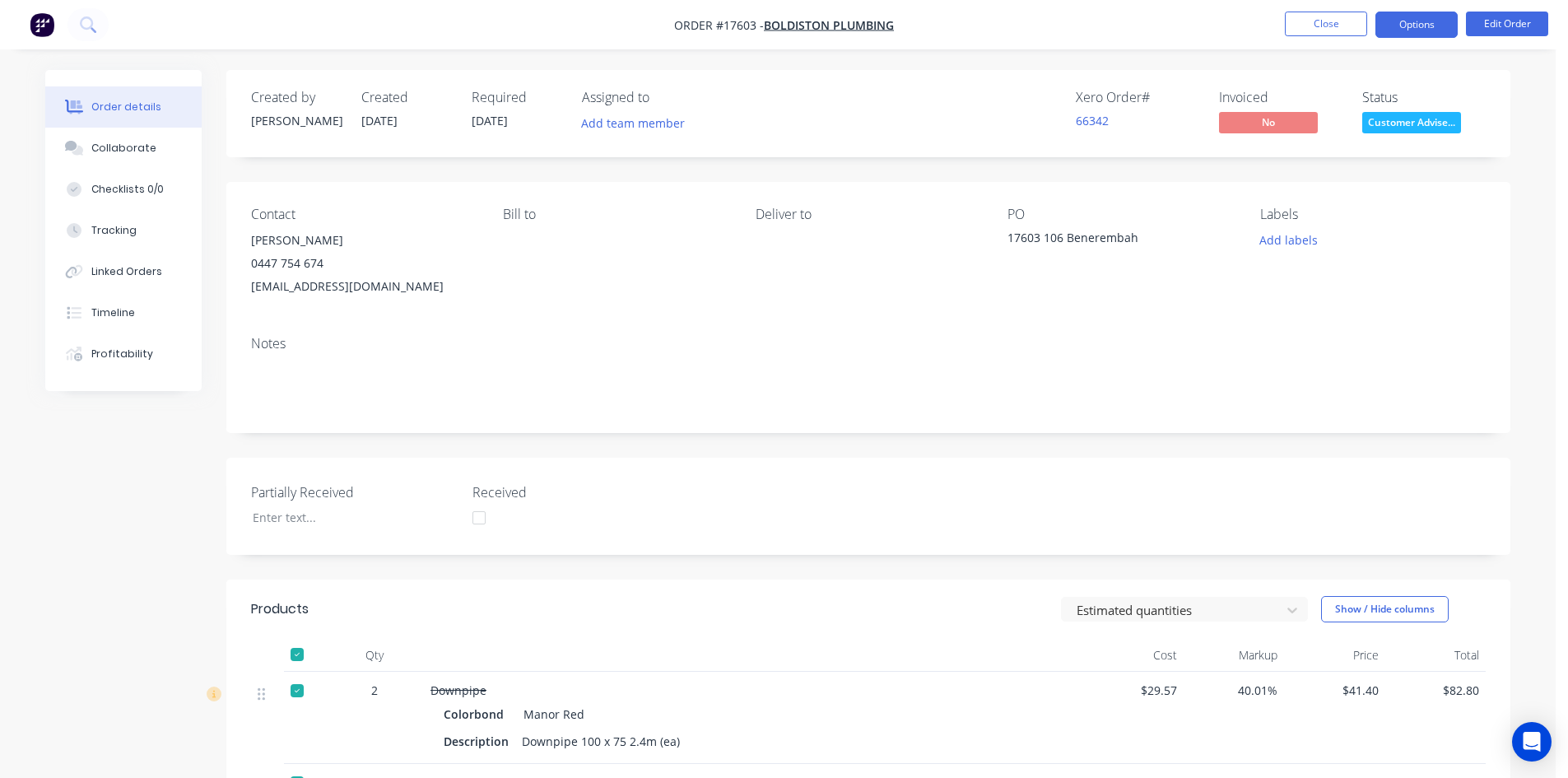
click at [1407, 14] on button "Options" at bounding box center [1416, 24] width 82 height 26
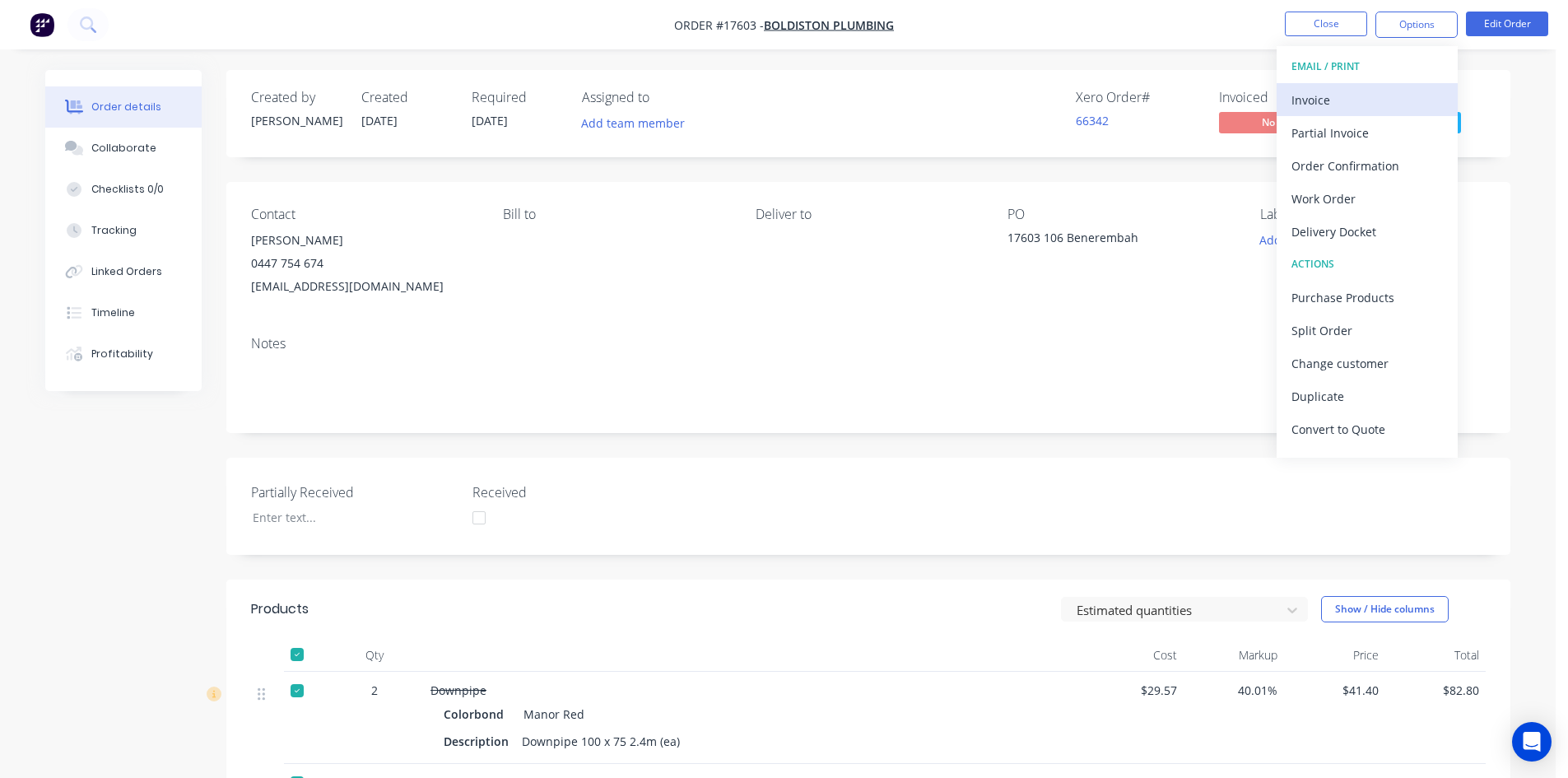
click at [1355, 99] on div "Invoice" at bounding box center [1367, 100] width 151 height 23
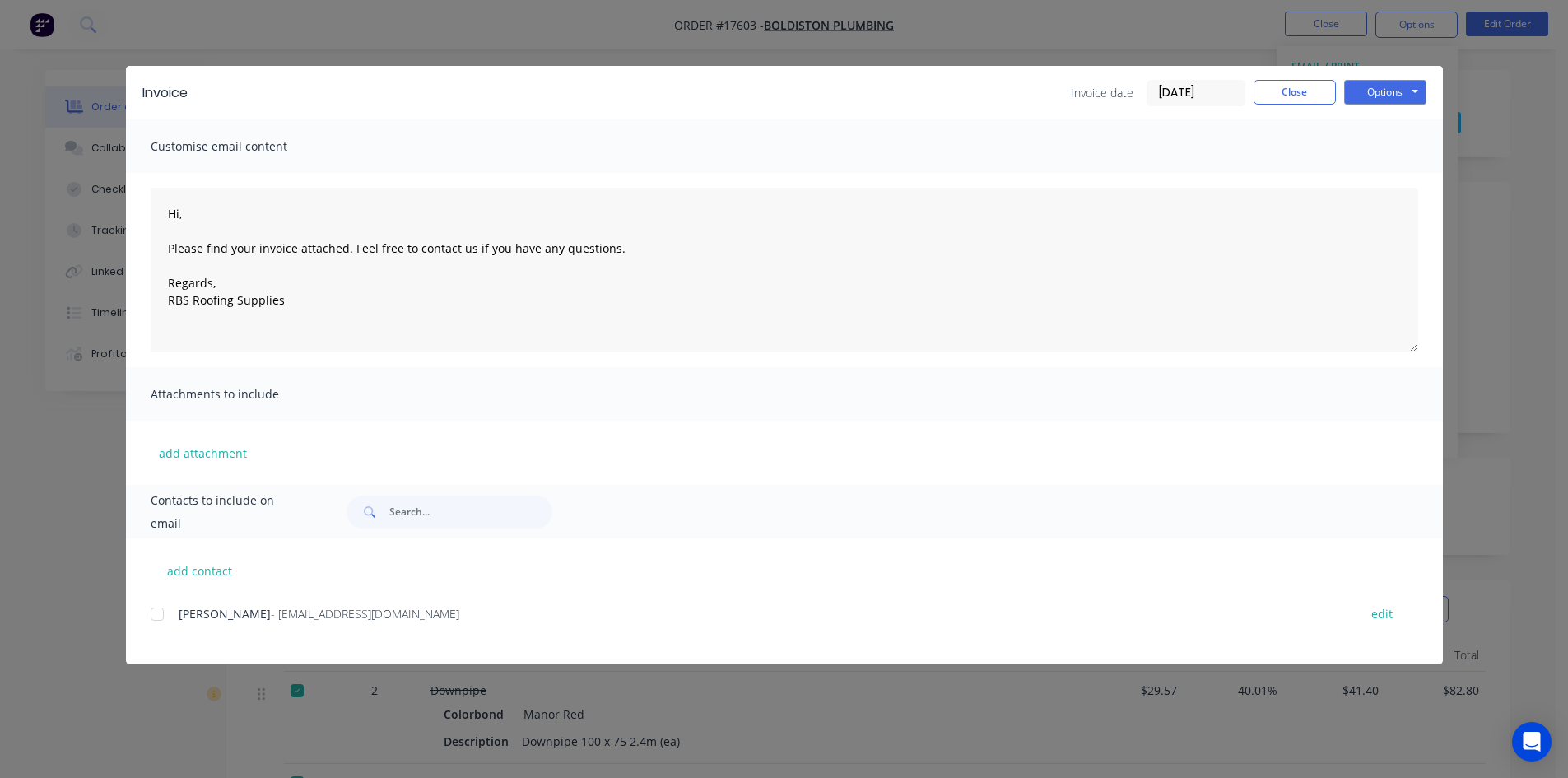
click at [158, 610] on div at bounding box center [157, 614] width 33 height 33
click at [1399, 96] on button "Options" at bounding box center [1384, 92] width 82 height 24
click at [1396, 172] on button "Email" at bounding box center [1396, 176] width 105 height 27
click at [1298, 94] on button "Close" at bounding box center [1294, 92] width 82 height 24
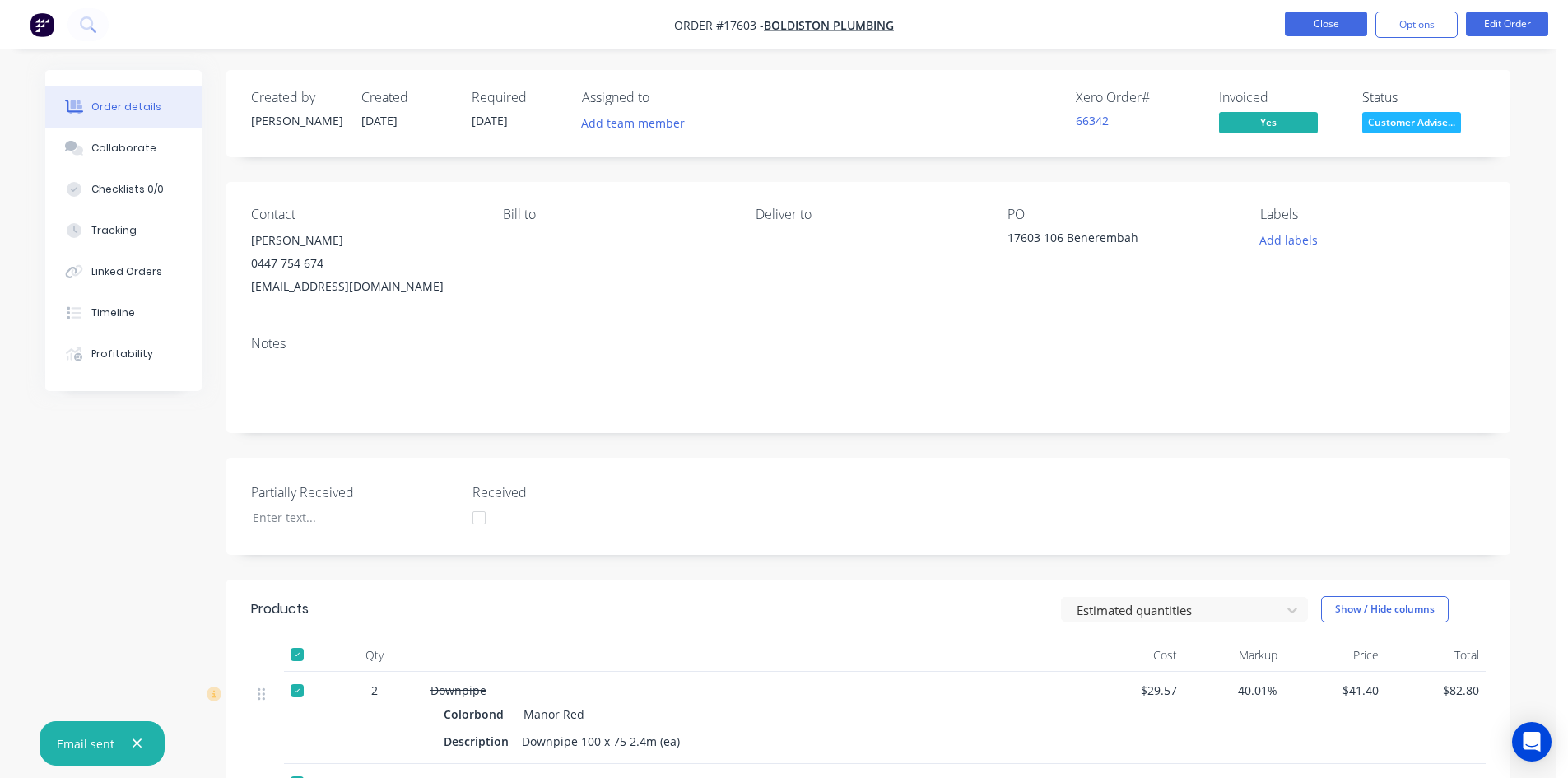
click at [1321, 26] on button "Close" at bounding box center [1325, 23] width 82 height 24
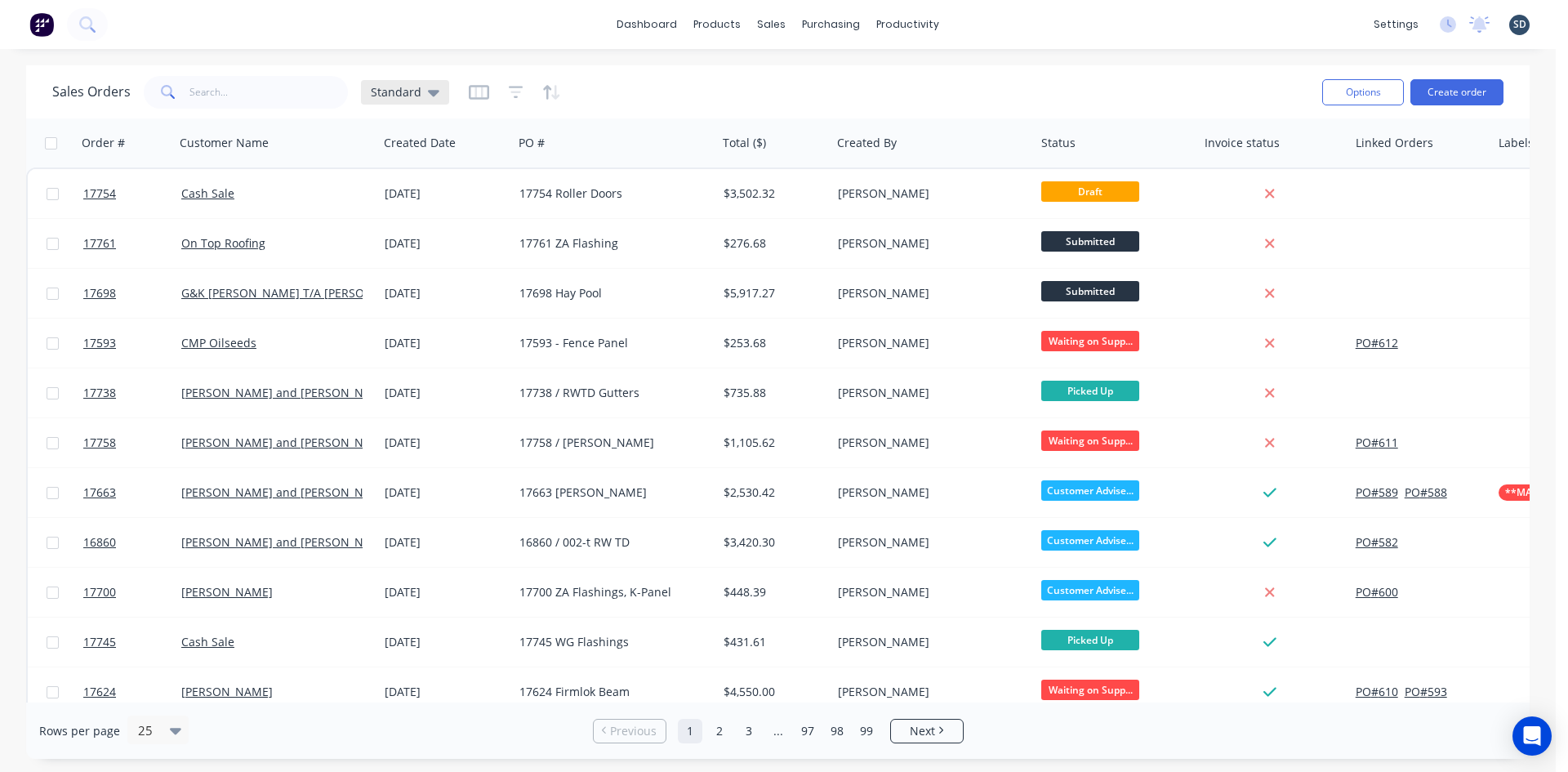
click at [415, 89] on span "Standard" at bounding box center [396, 91] width 51 height 17
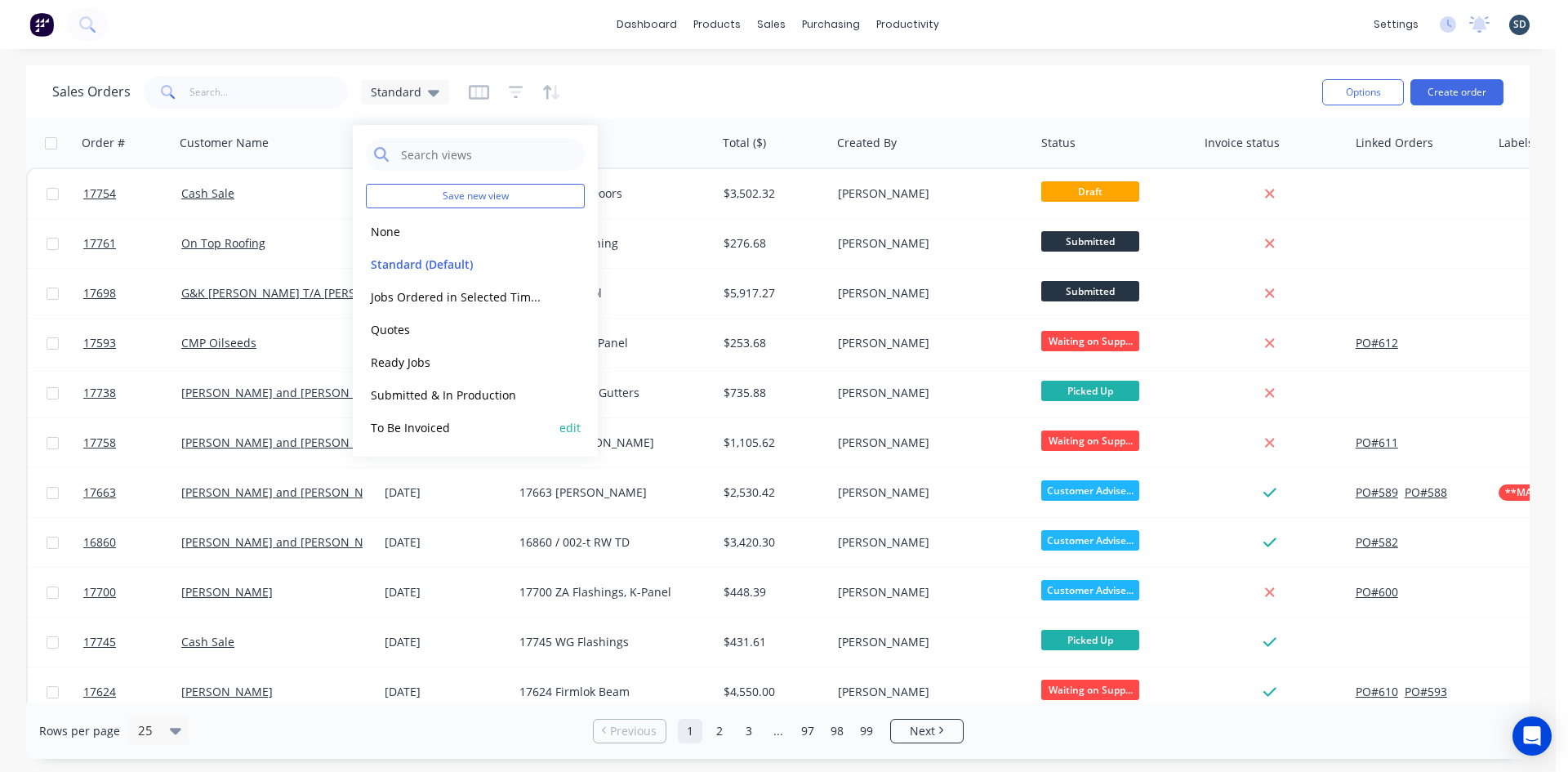
click at [455, 423] on button "To Be Invoiced" at bounding box center [459, 428] width 186 height 19
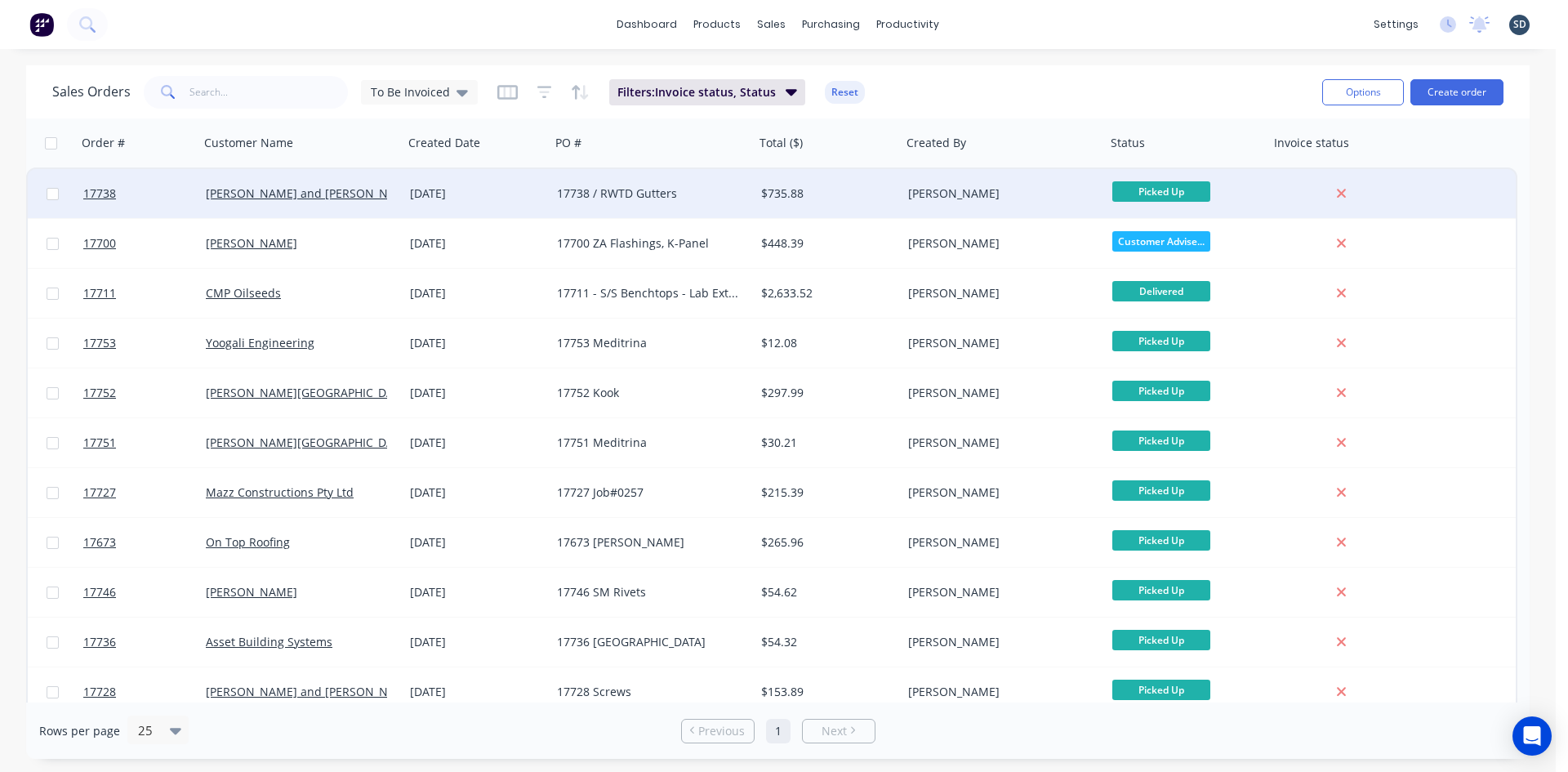
click at [530, 202] on div "[DATE]" at bounding box center [477, 193] width 147 height 49
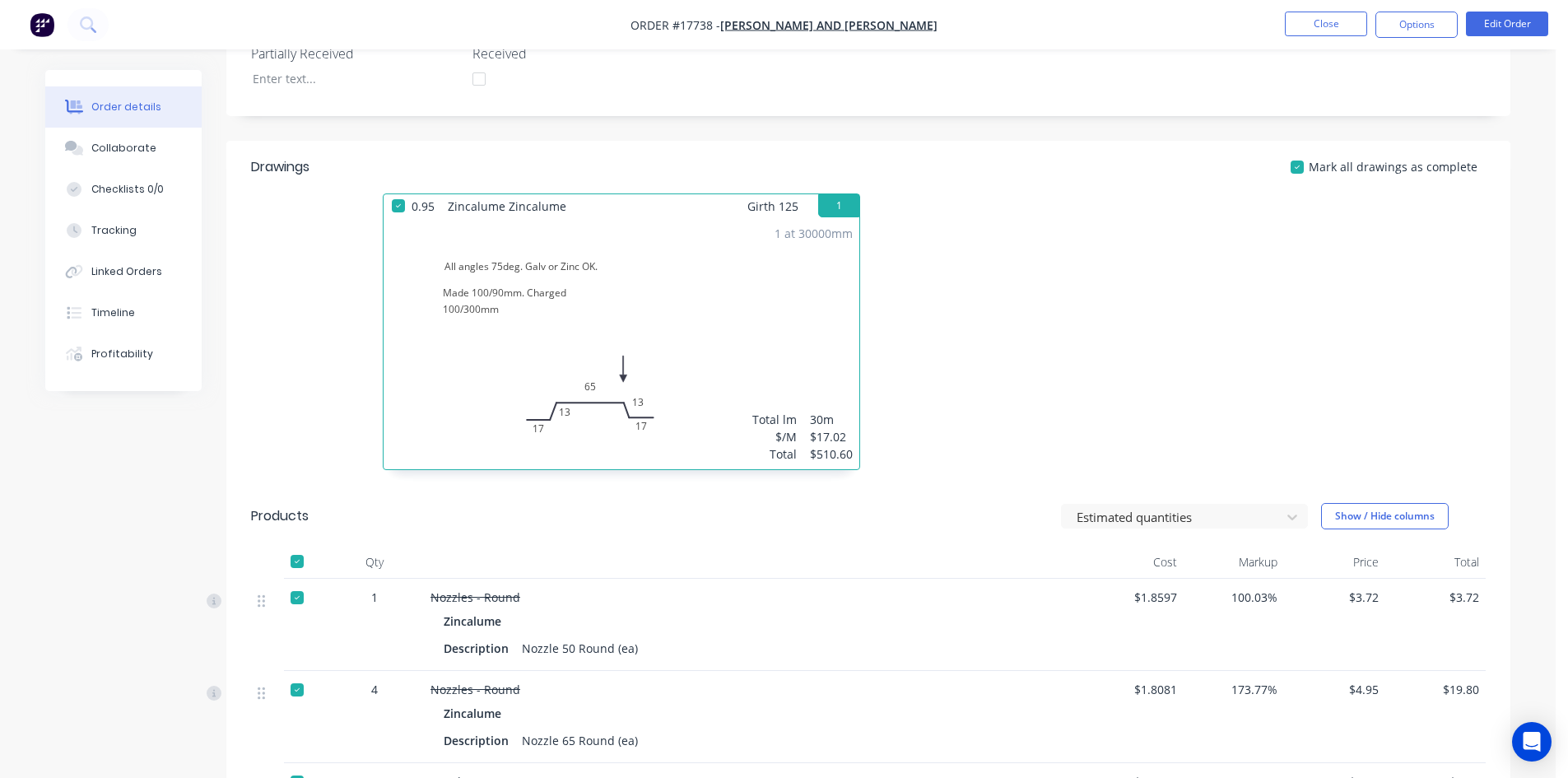
scroll to position [247, 0]
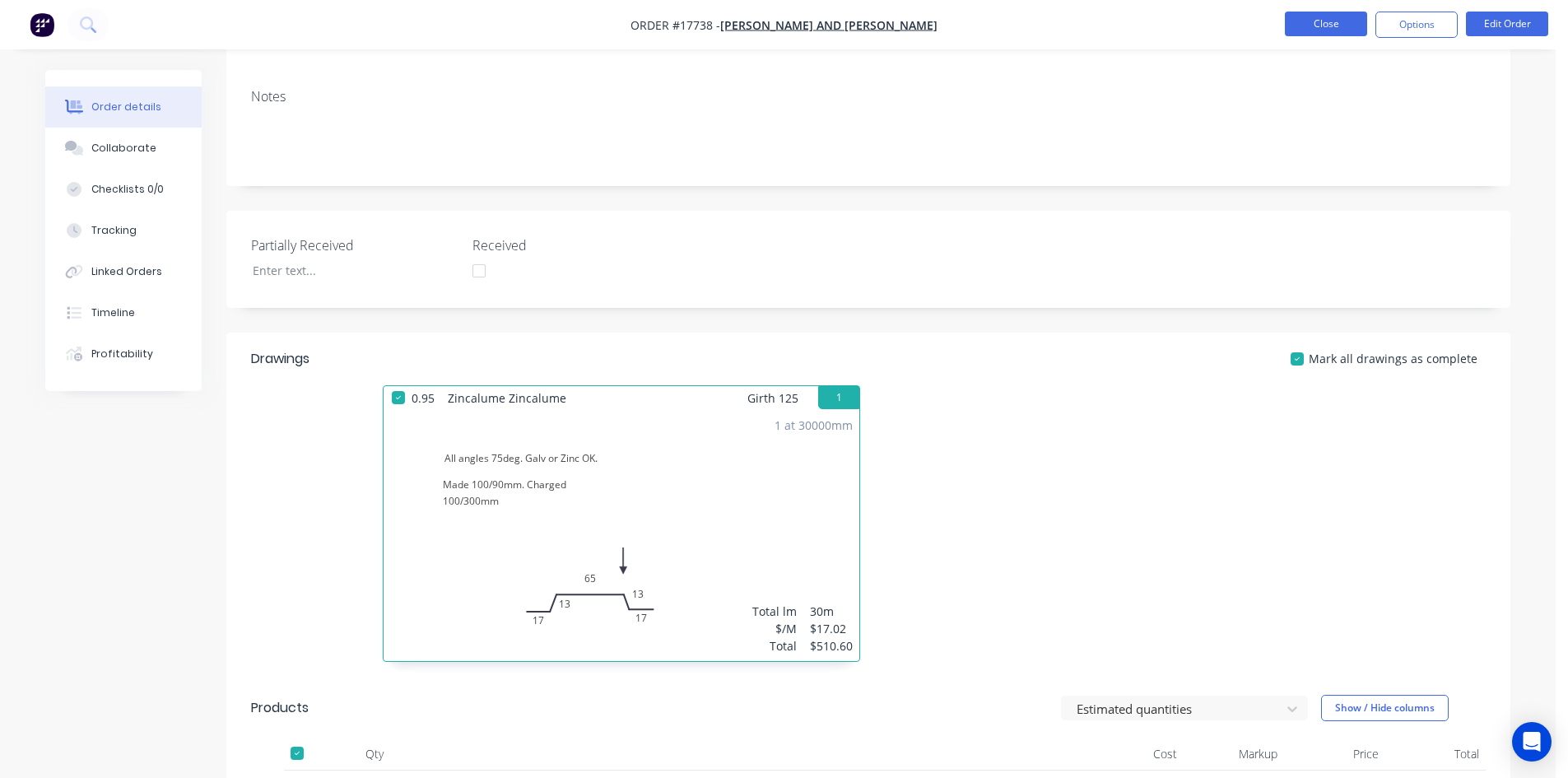
click at [1313, 19] on button "Close" at bounding box center [1325, 23] width 82 height 24
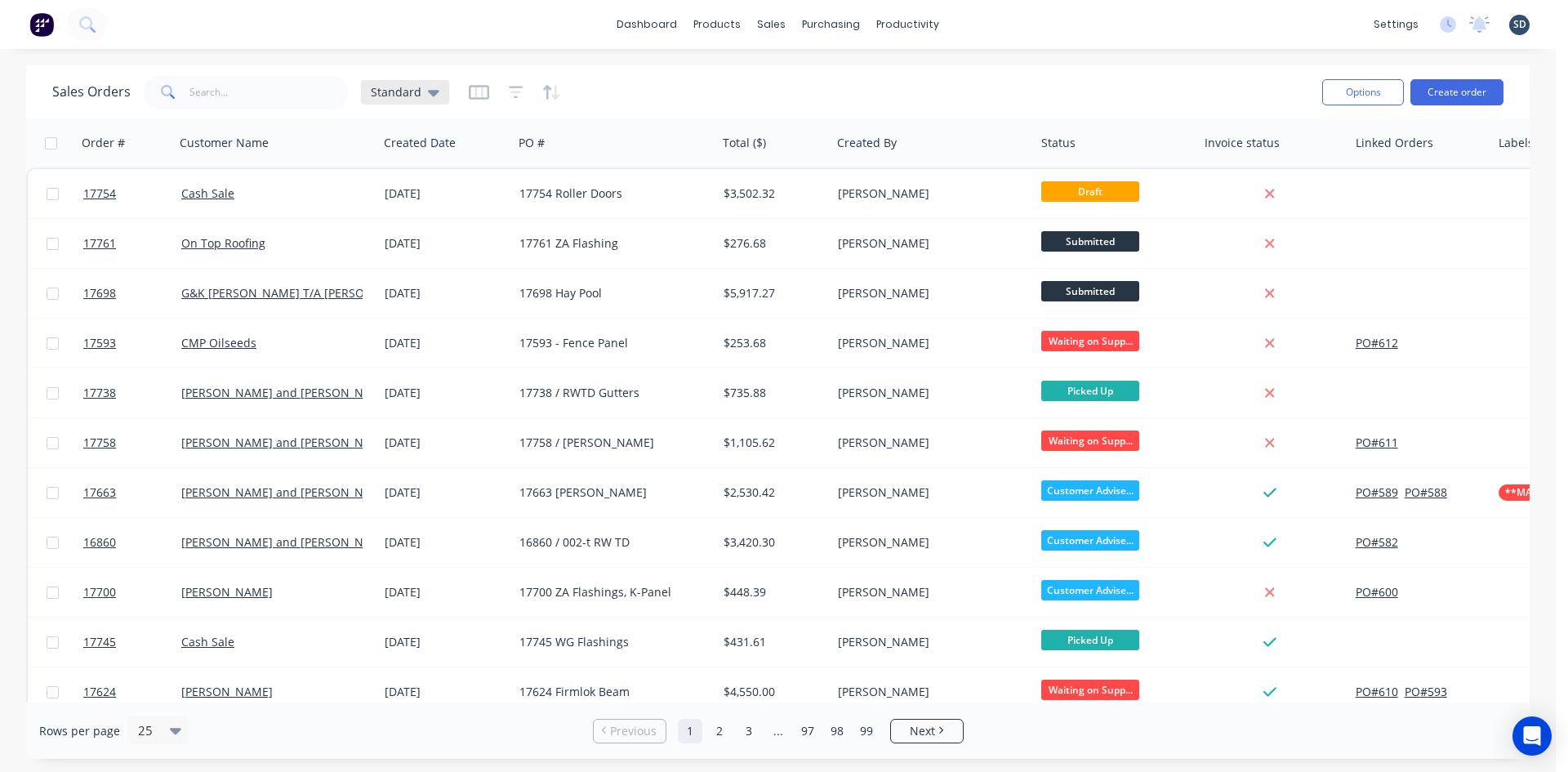
click at [416, 89] on span "Standard" at bounding box center [396, 91] width 51 height 17
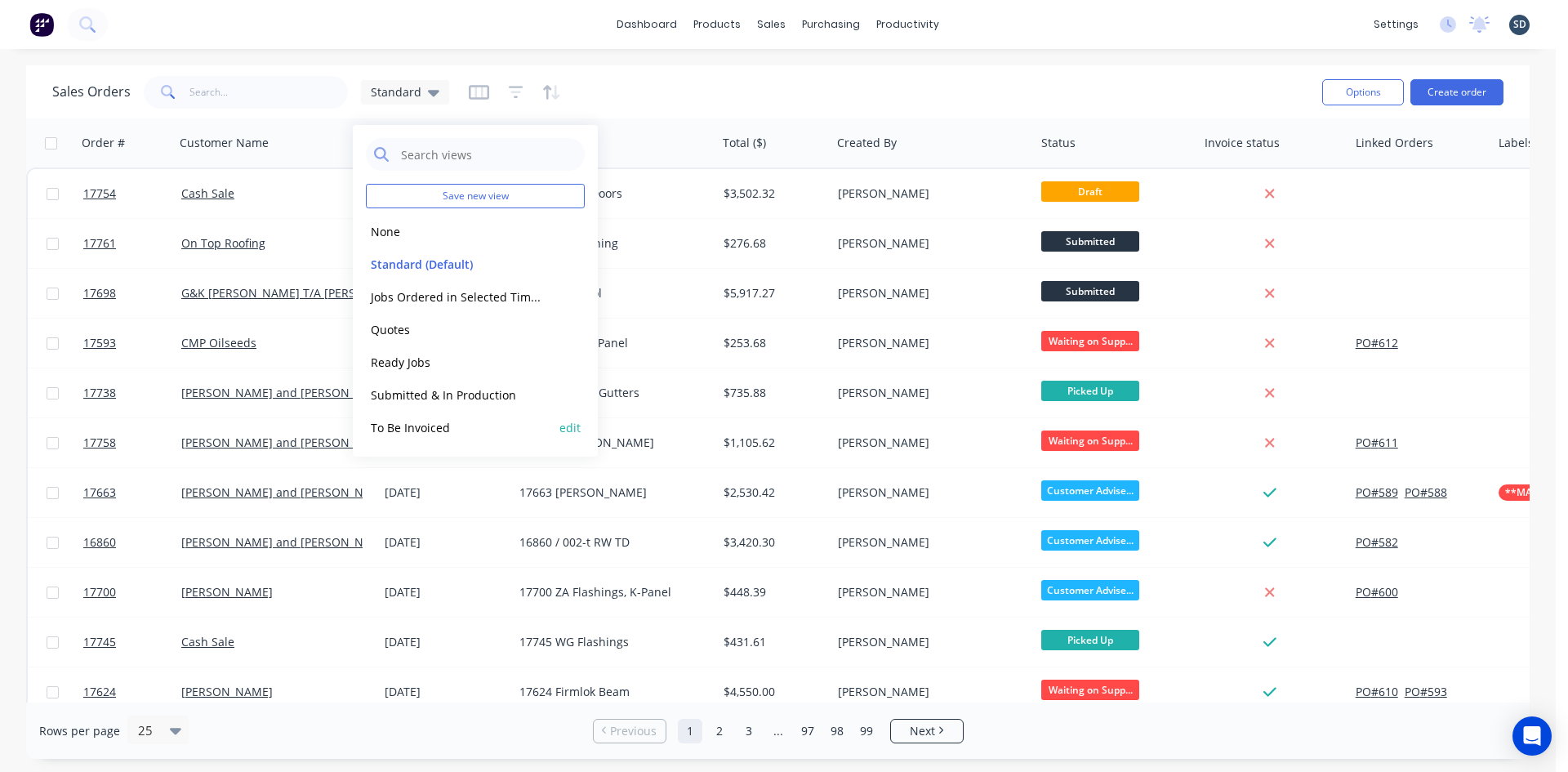
click at [461, 428] on button "To Be Invoiced" at bounding box center [459, 428] width 186 height 19
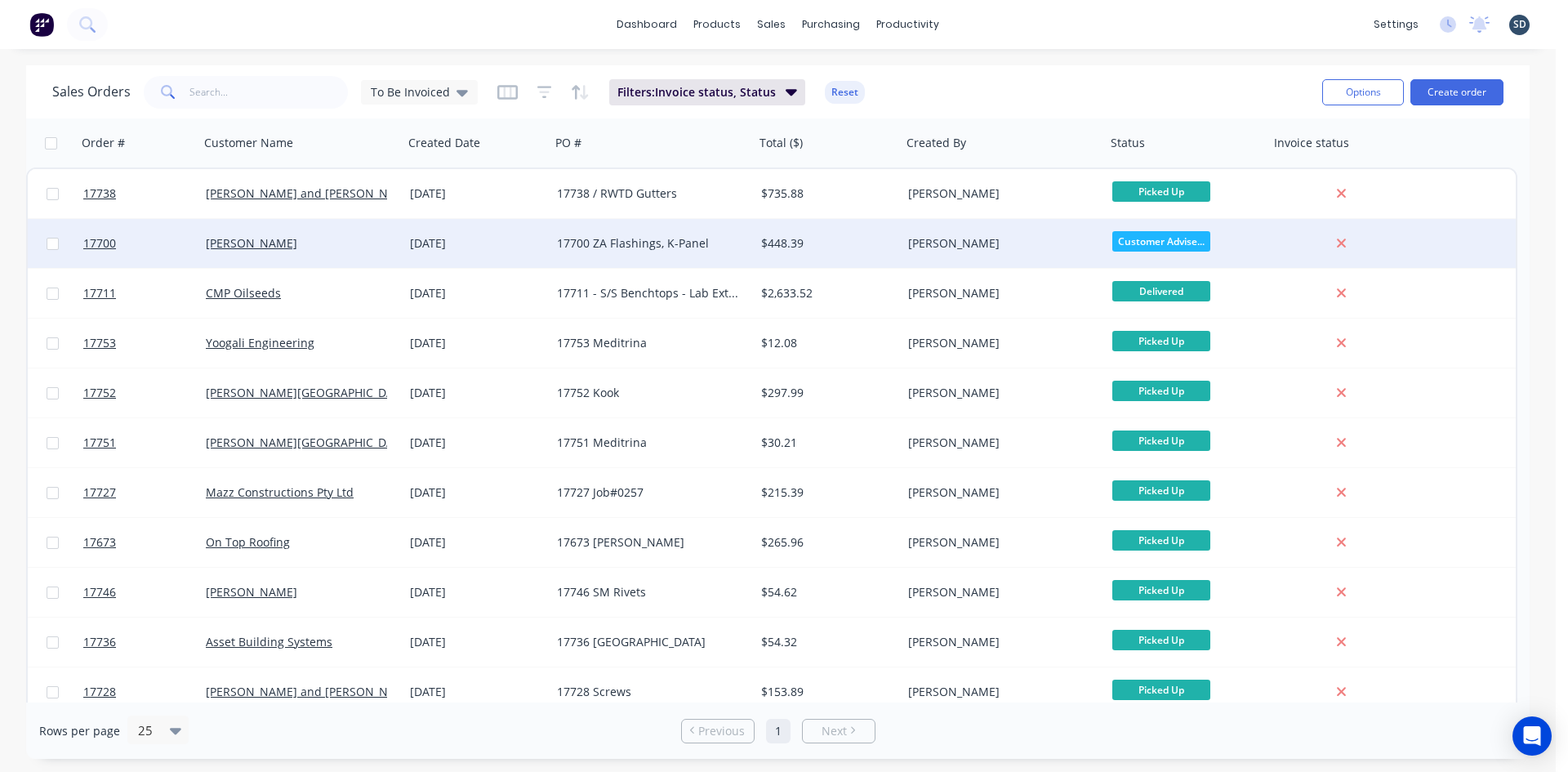
click at [378, 242] on div "[PERSON_NAME]" at bounding box center [296, 243] width 182 height 16
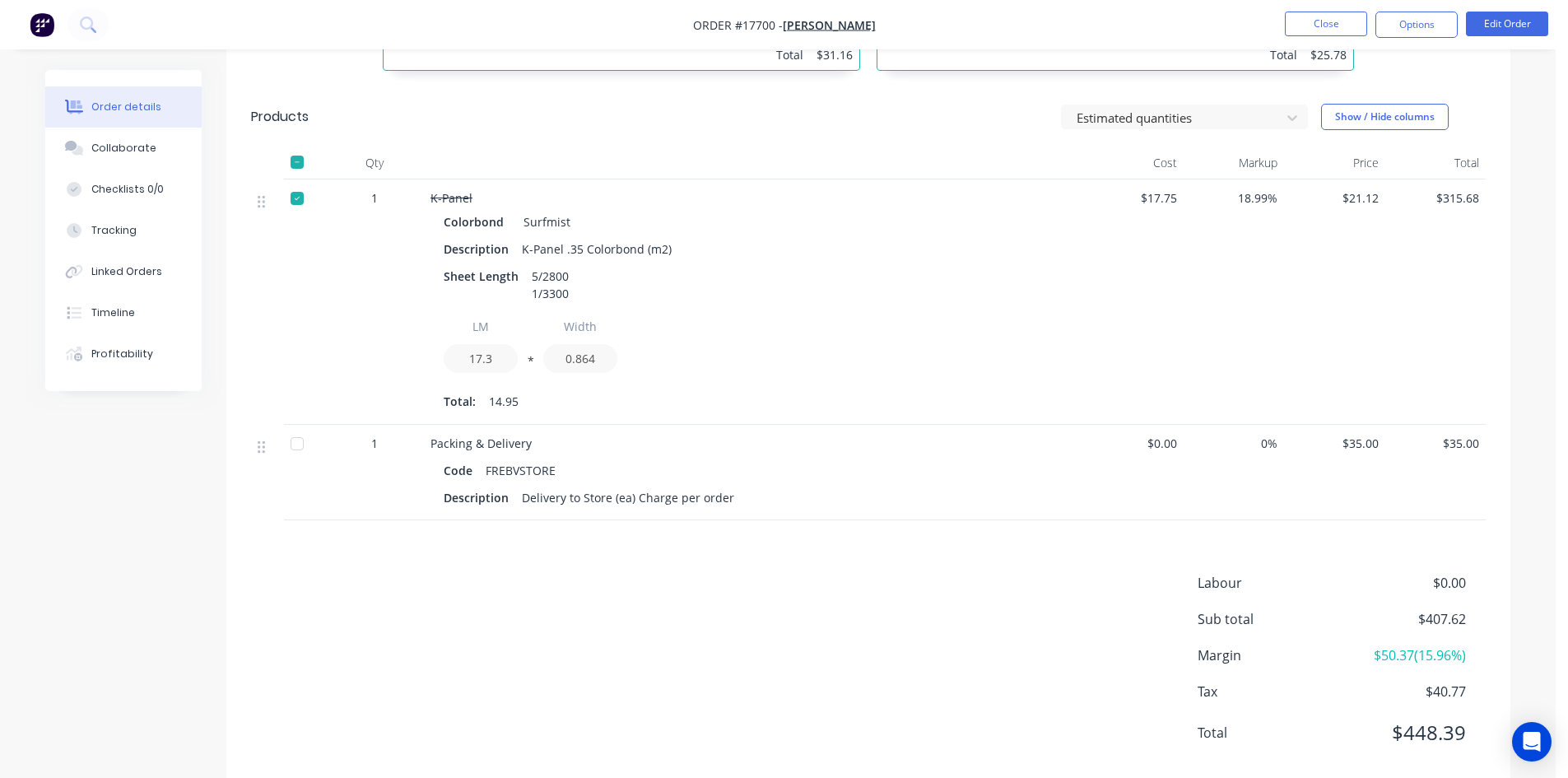
scroll to position [874, 0]
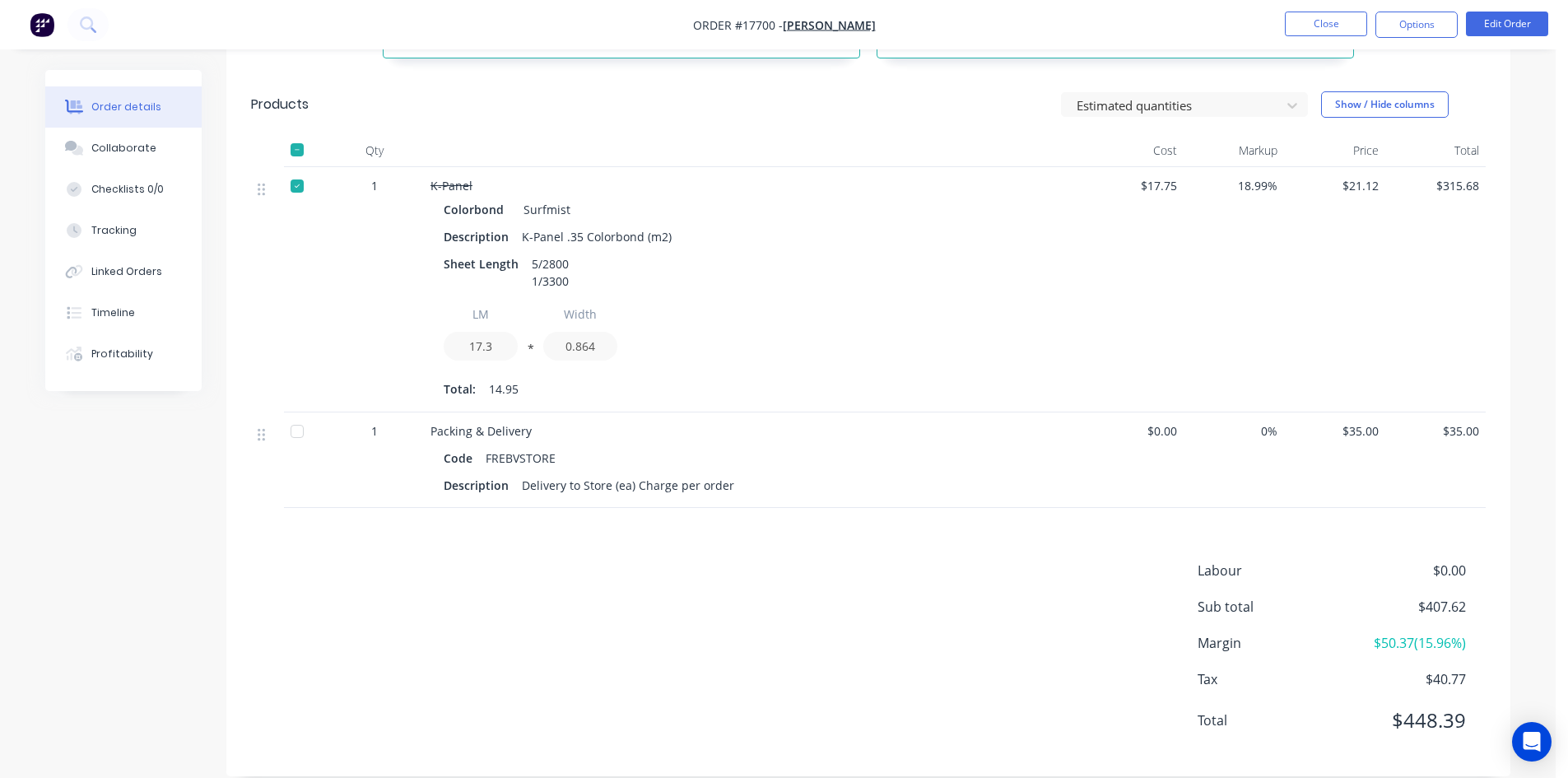
click at [297, 415] on div at bounding box center [296, 431] width 33 height 33
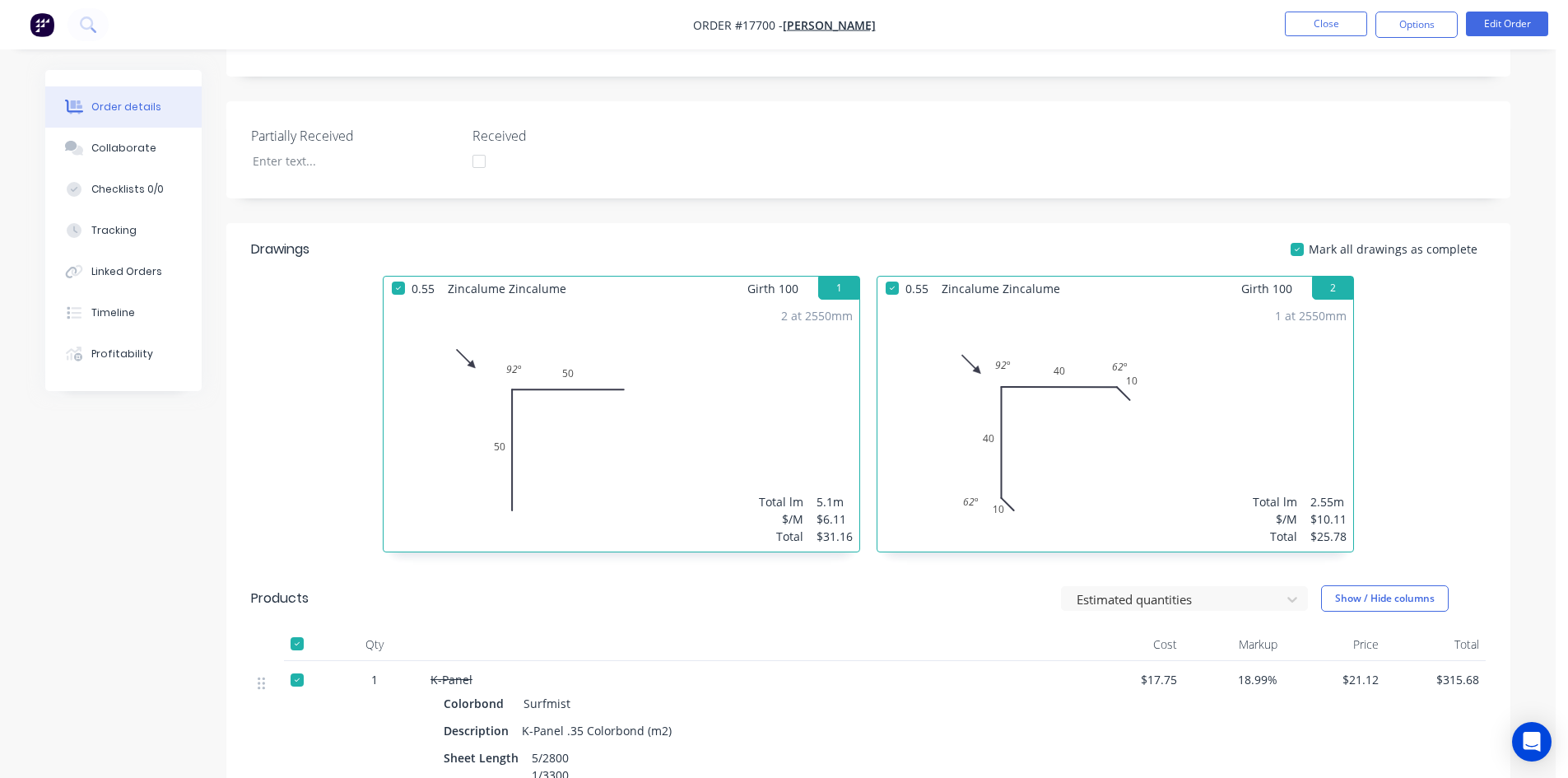
scroll to position [0, 0]
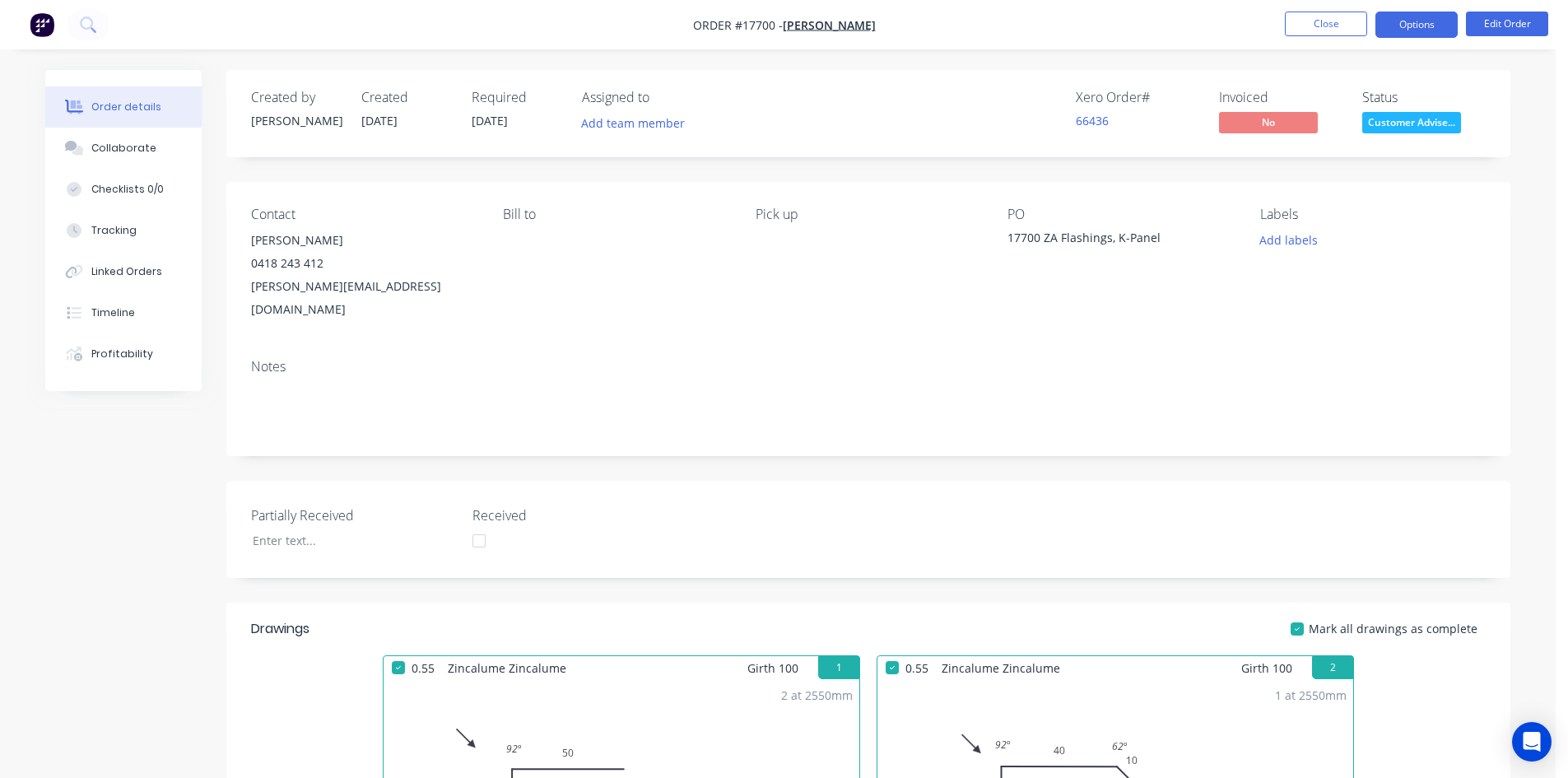
click at [1416, 23] on button "Options" at bounding box center [1416, 24] width 82 height 26
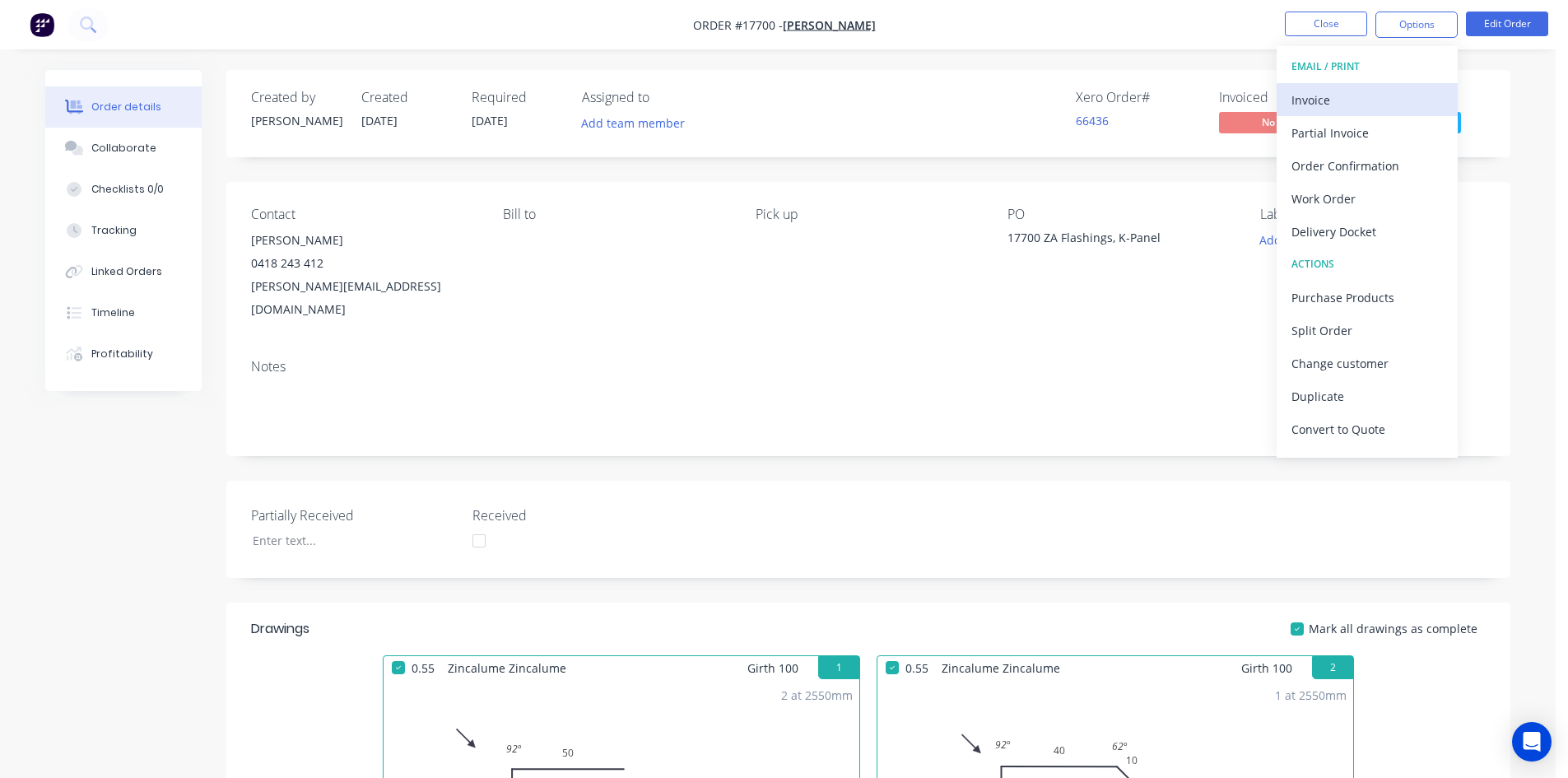
click at [1315, 98] on div "Invoice" at bounding box center [1367, 100] width 151 height 23
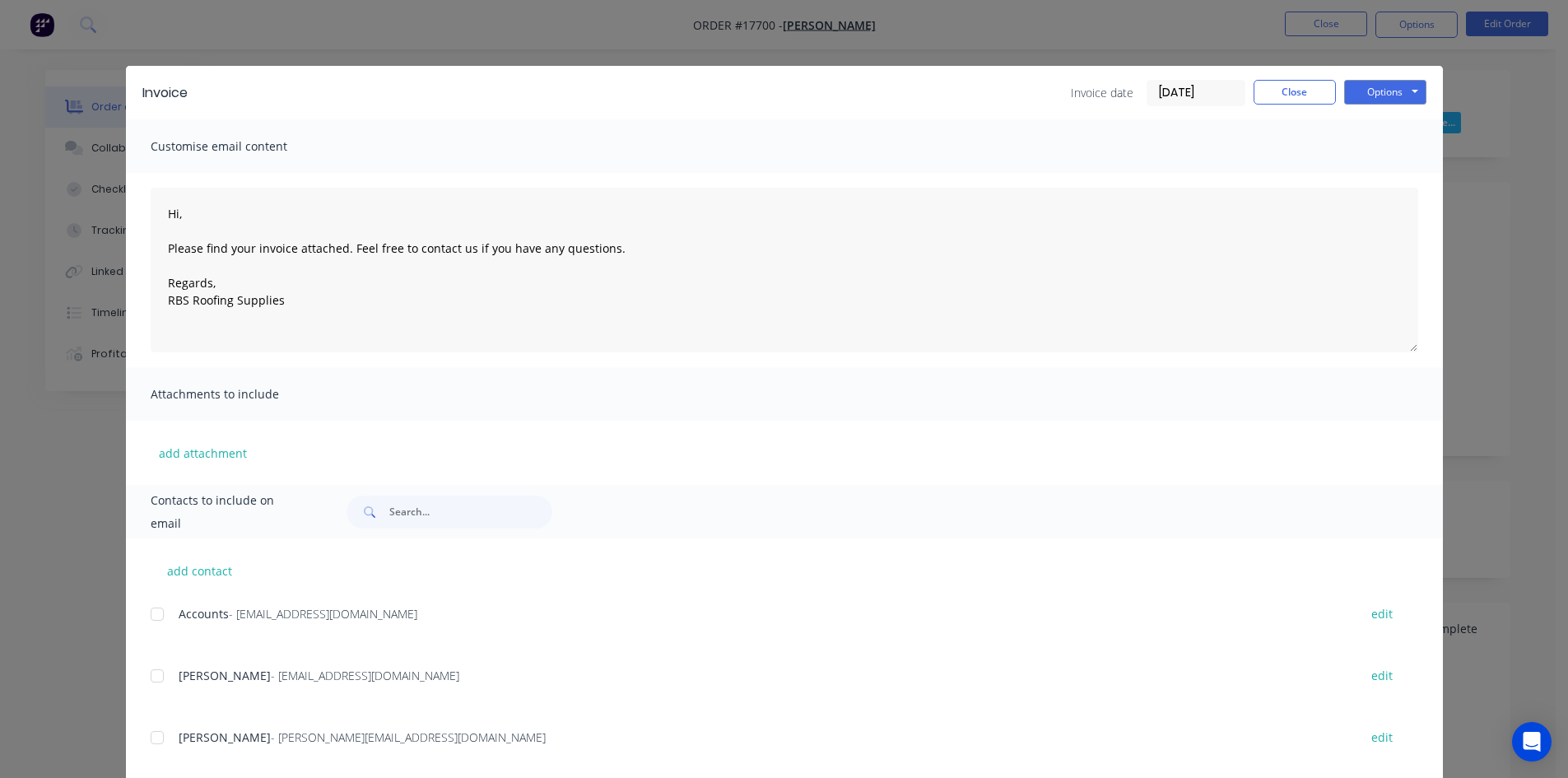
click at [147, 618] on div at bounding box center [157, 614] width 33 height 33
click at [1389, 97] on button "Options" at bounding box center [1384, 92] width 82 height 24
click at [1378, 182] on button "Email" at bounding box center [1396, 176] width 105 height 27
click at [1286, 95] on button "Close" at bounding box center [1294, 92] width 82 height 24
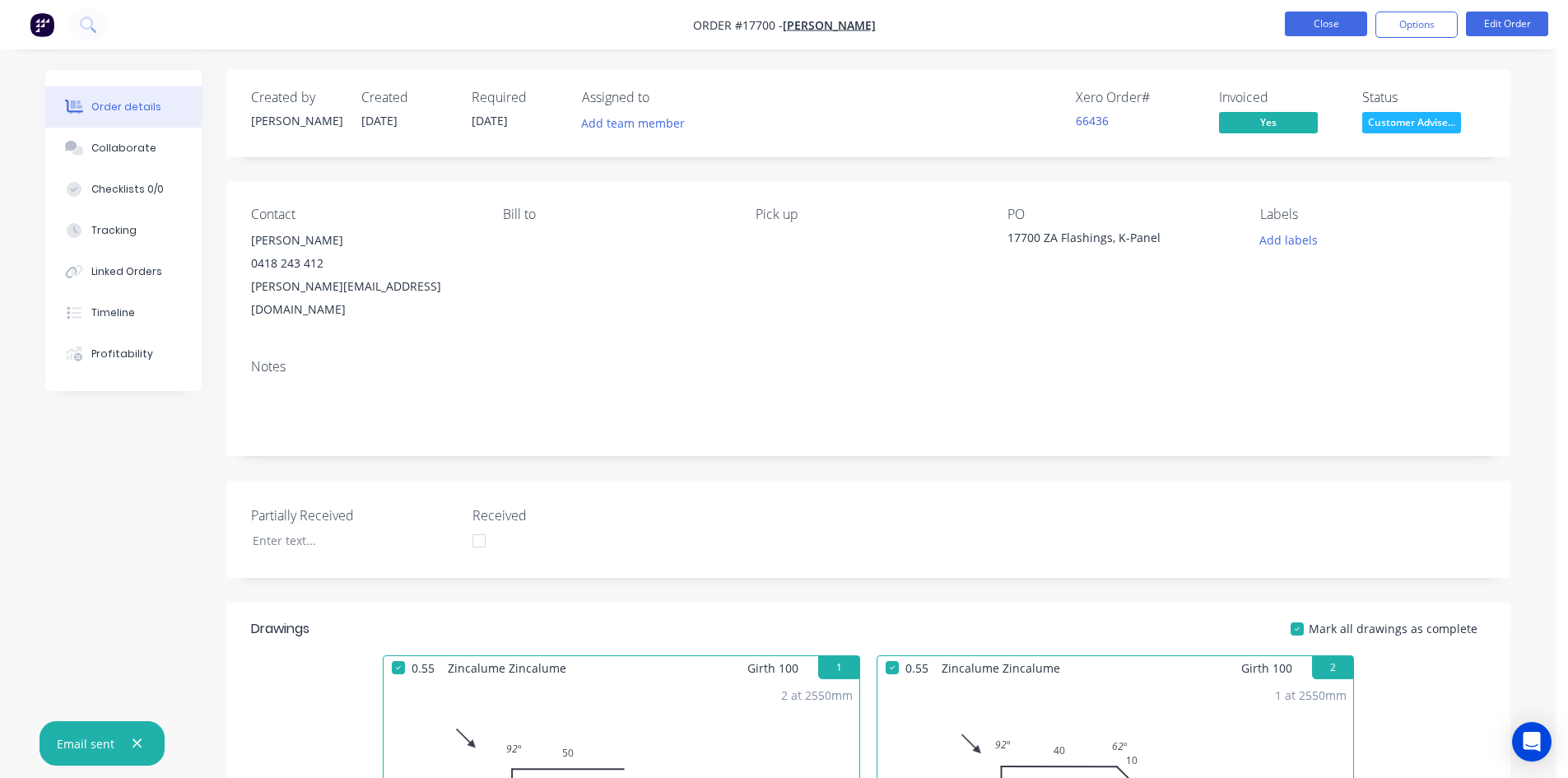
click at [1330, 23] on button "Close" at bounding box center [1325, 23] width 82 height 24
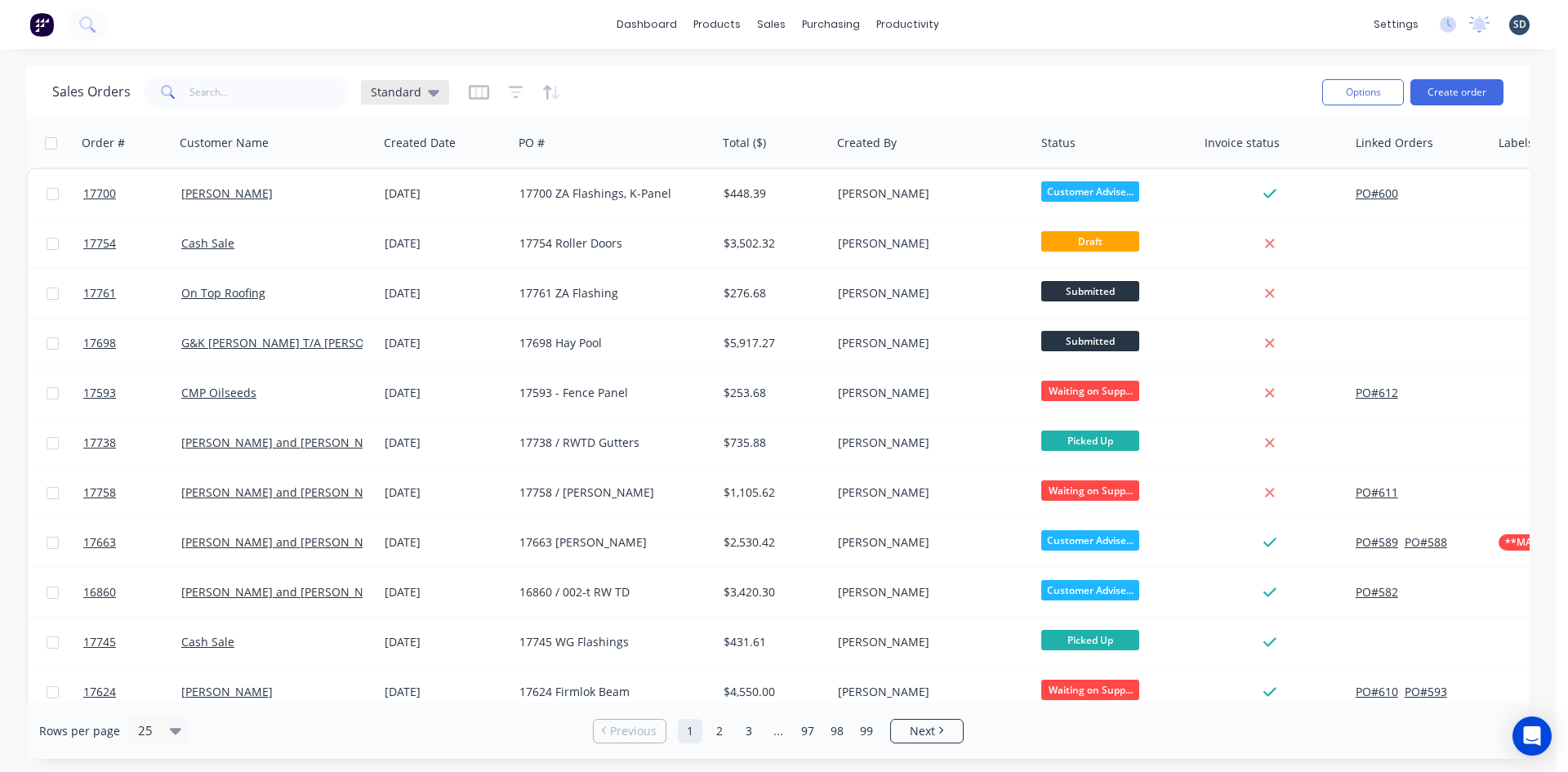
click at [429, 89] on icon at bounding box center [433, 92] width 12 height 18
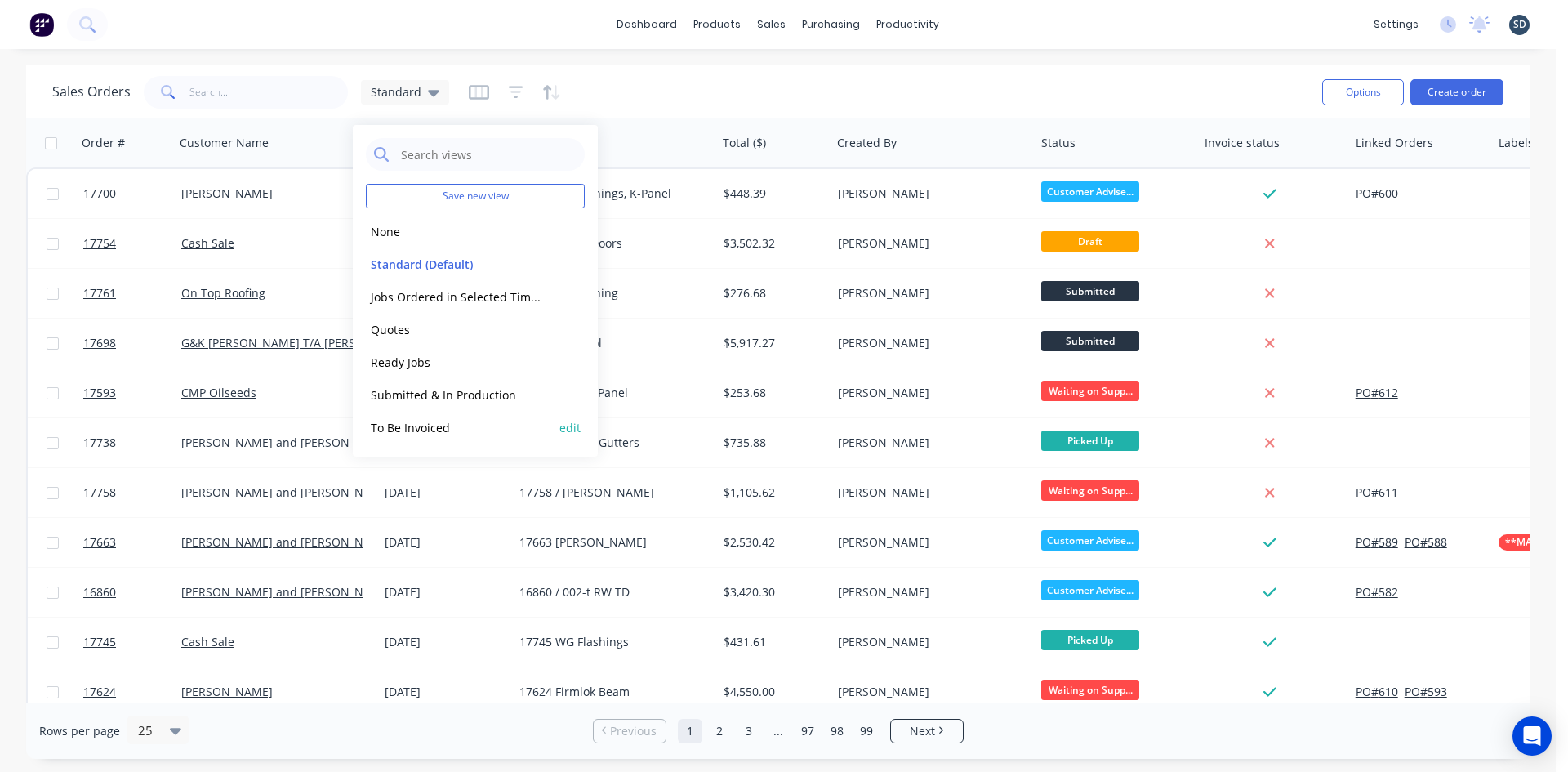
click at [453, 417] on div "To Be Invoiced edit" at bounding box center [475, 427] width 219 height 33
click at [498, 421] on button "To Be Invoiced" at bounding box center [459, 428] width 186 height 19
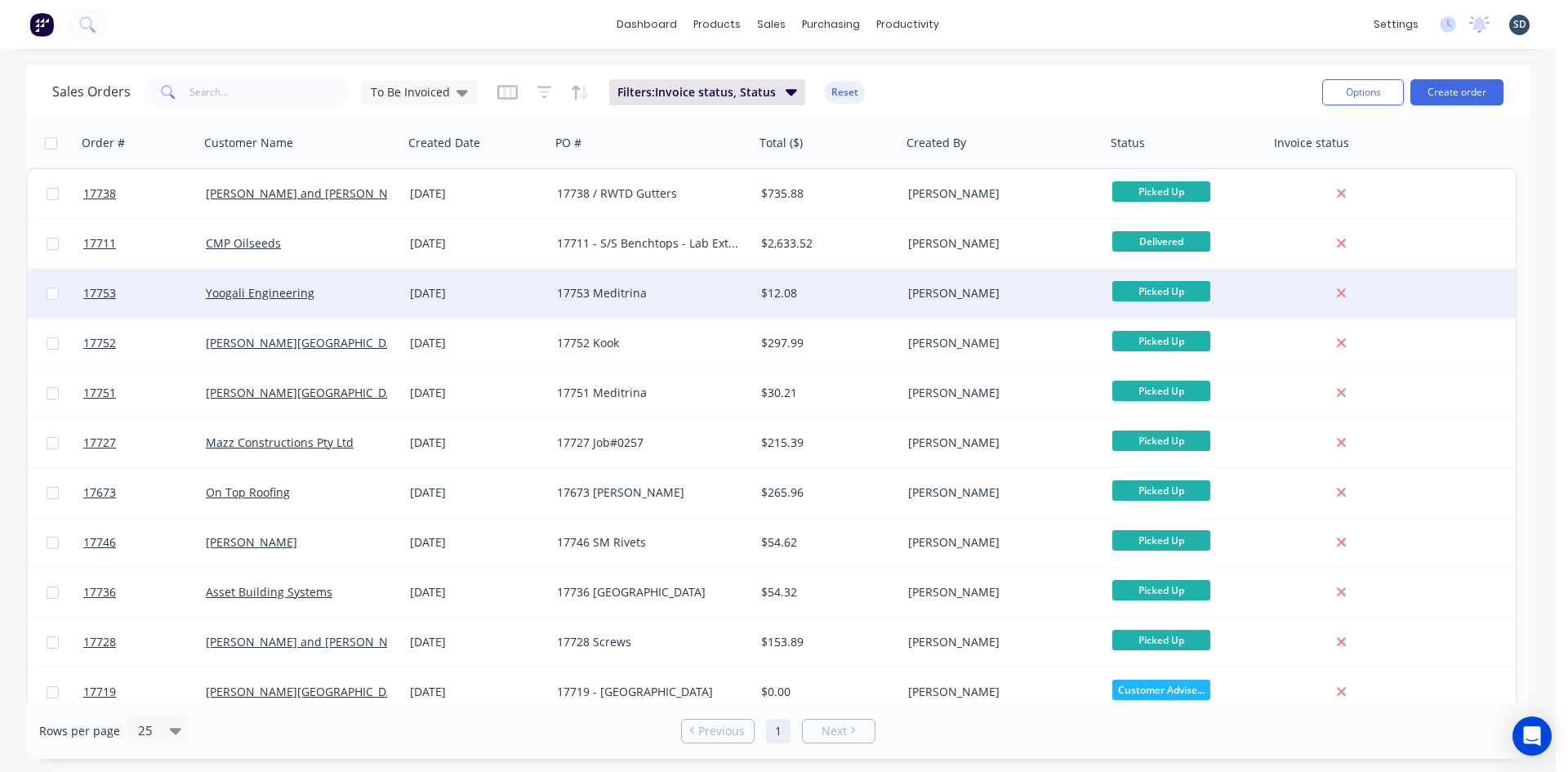
click at [530, 298] on div "[DATE]" at bounding box center [477, 293] width 134 height 16
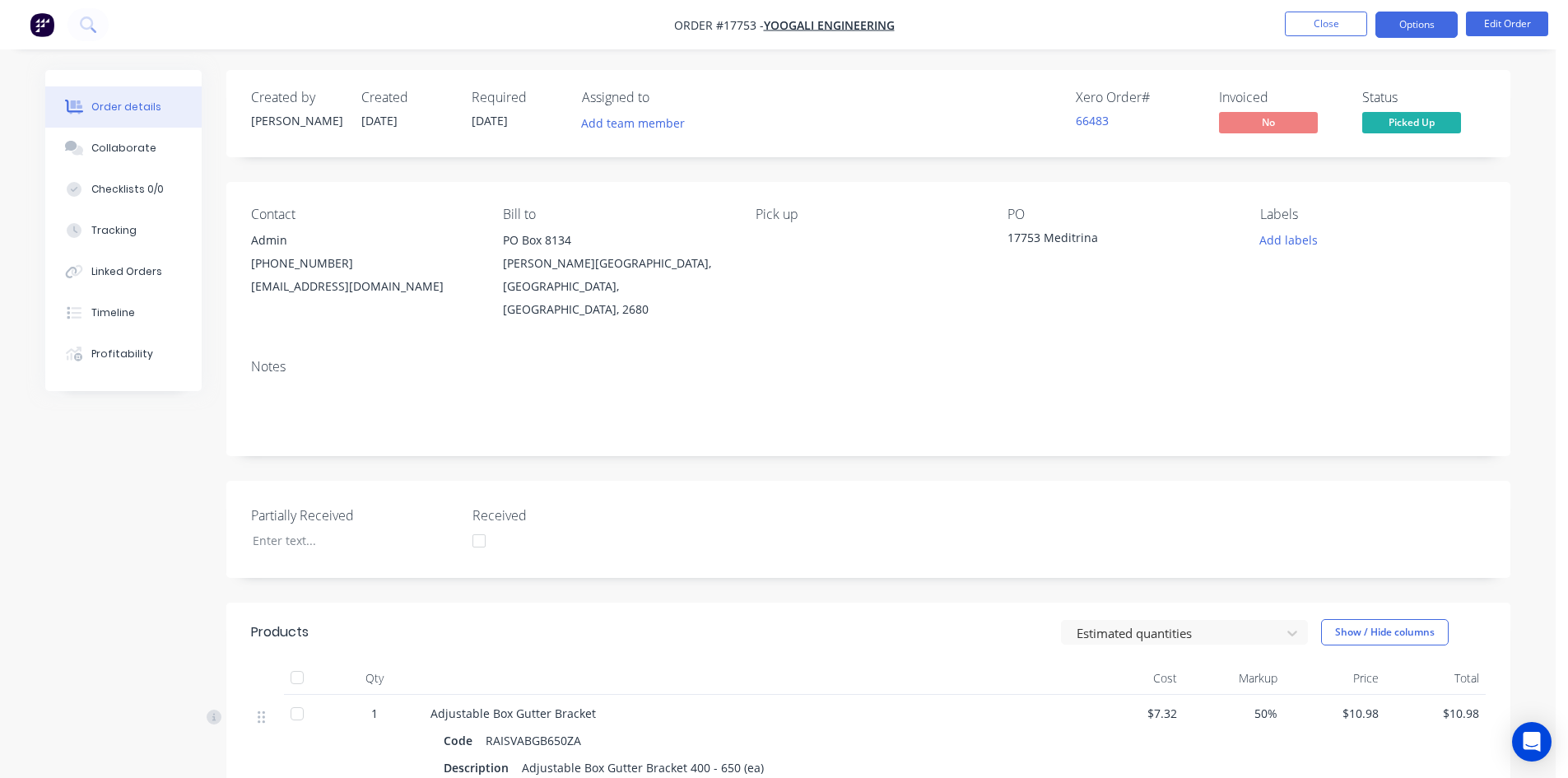
click at [1416, 26] on button "Options" at bounding box center [1416, 24] width 82 height 26
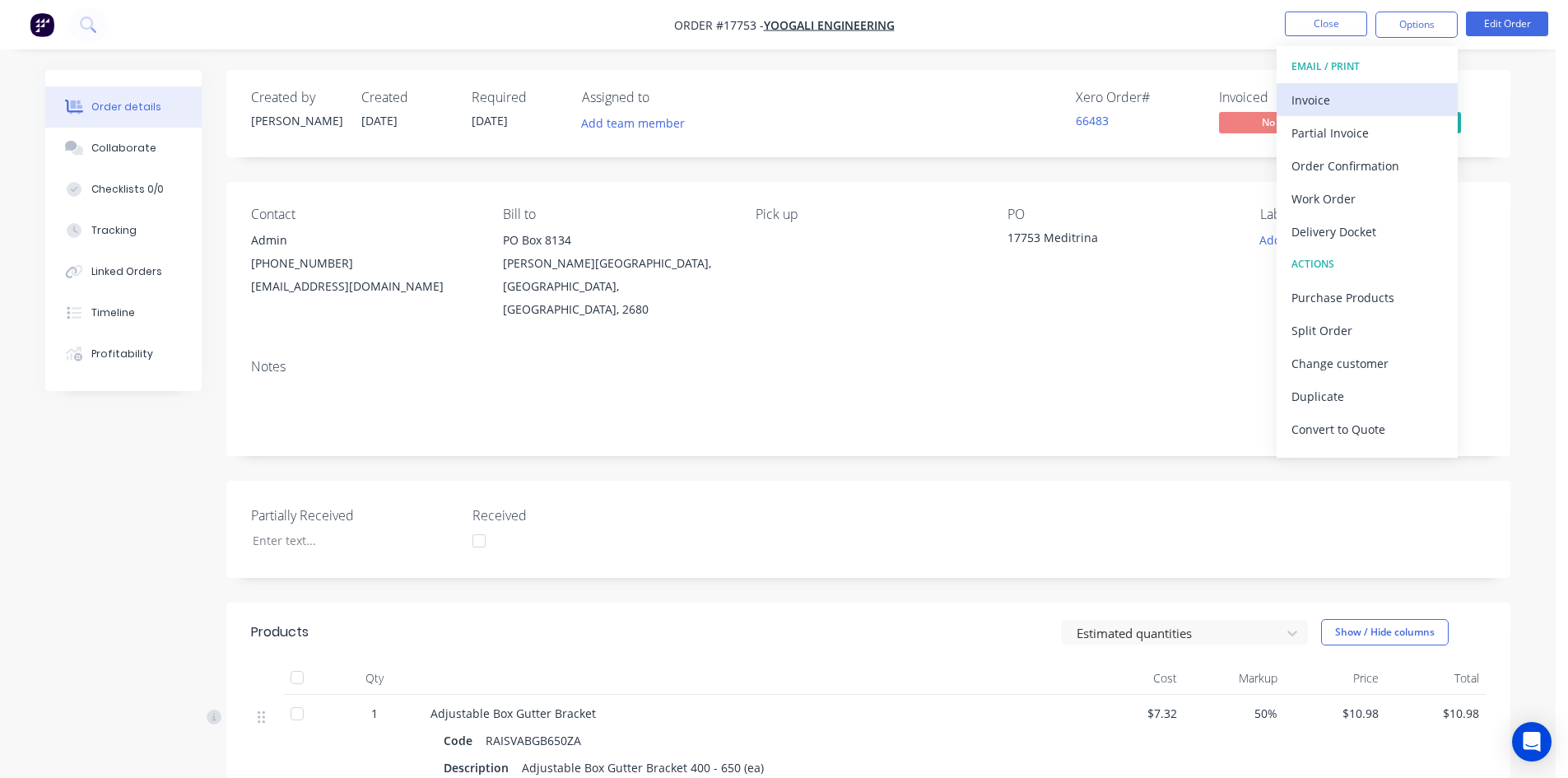
click at [1375, 95] on div "Invoice" at bounding box center [1367, 100] width 151 height 23
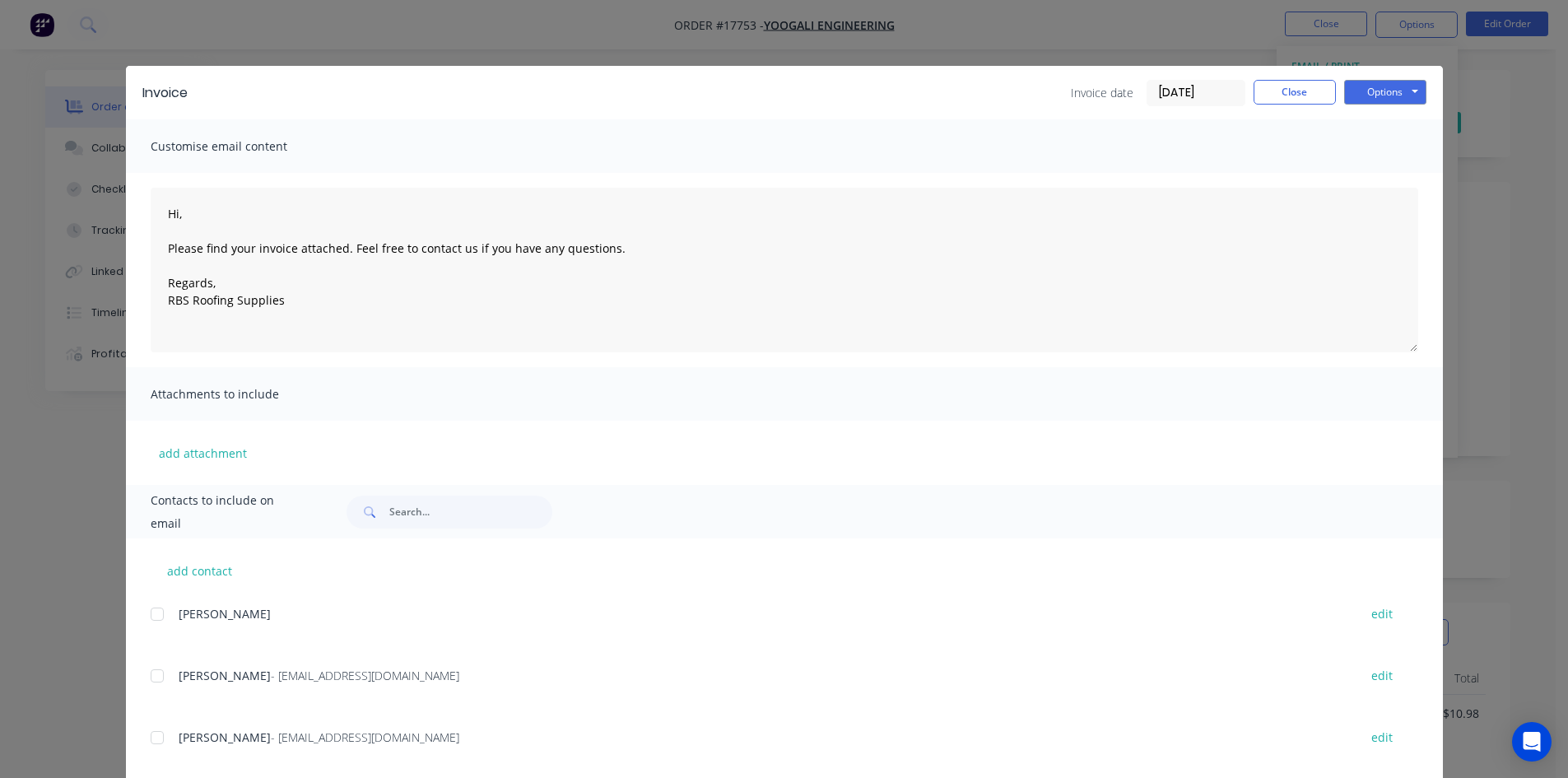
scroll to position [329, 0]
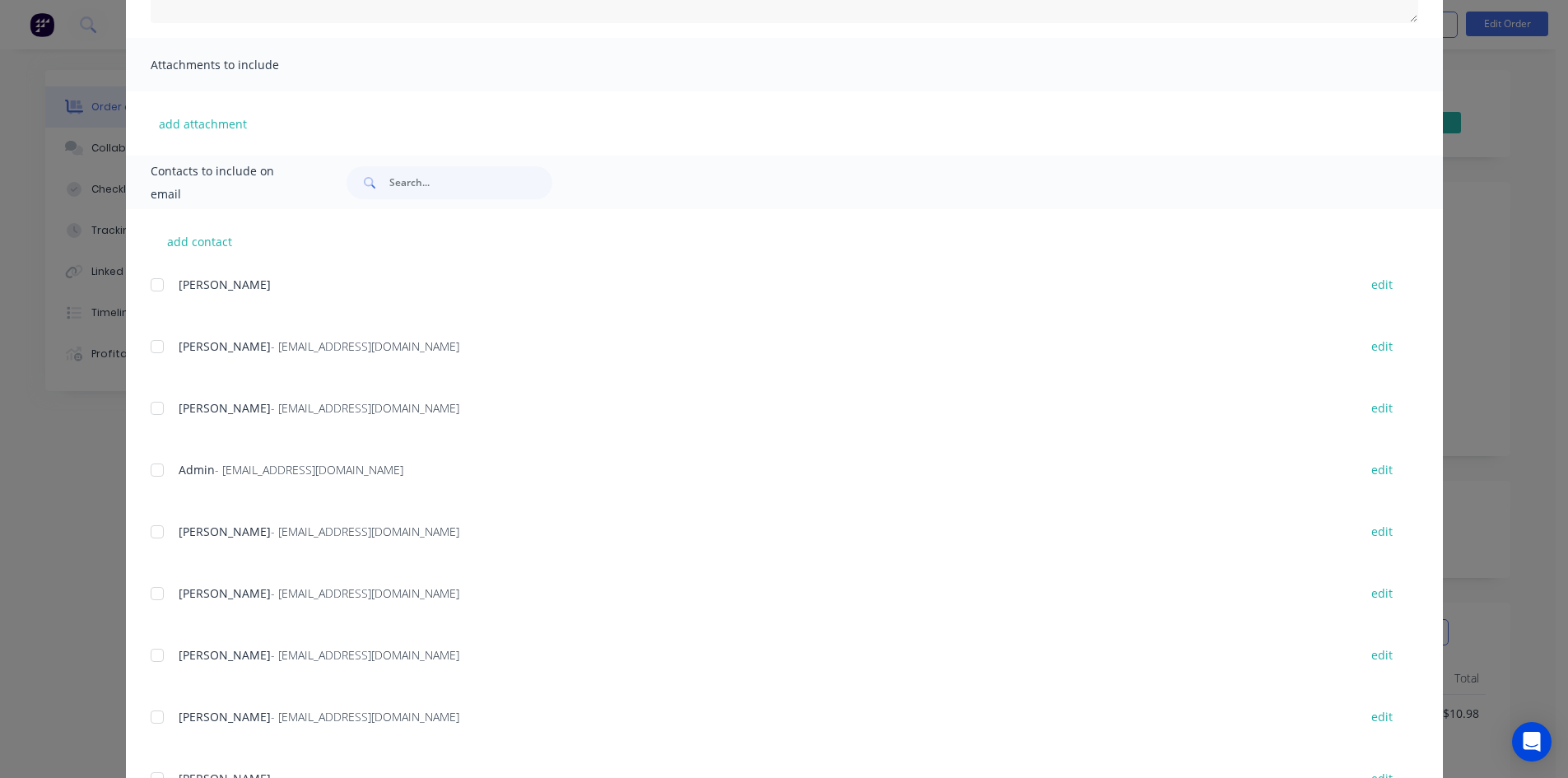
click at [151, 471] on div at bounding box center [157, 470] width 33 height 33
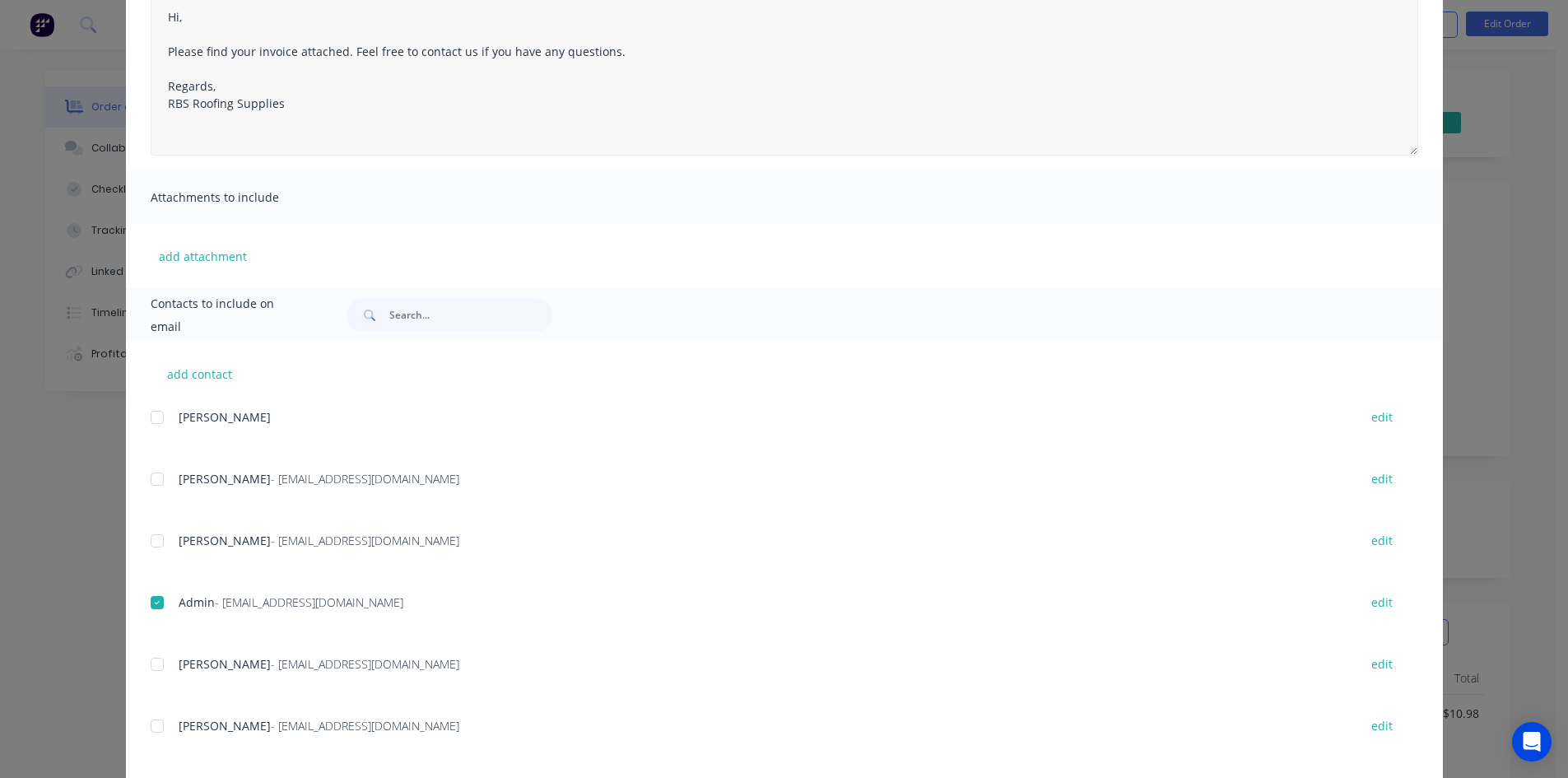
scroll to position [0, 0]
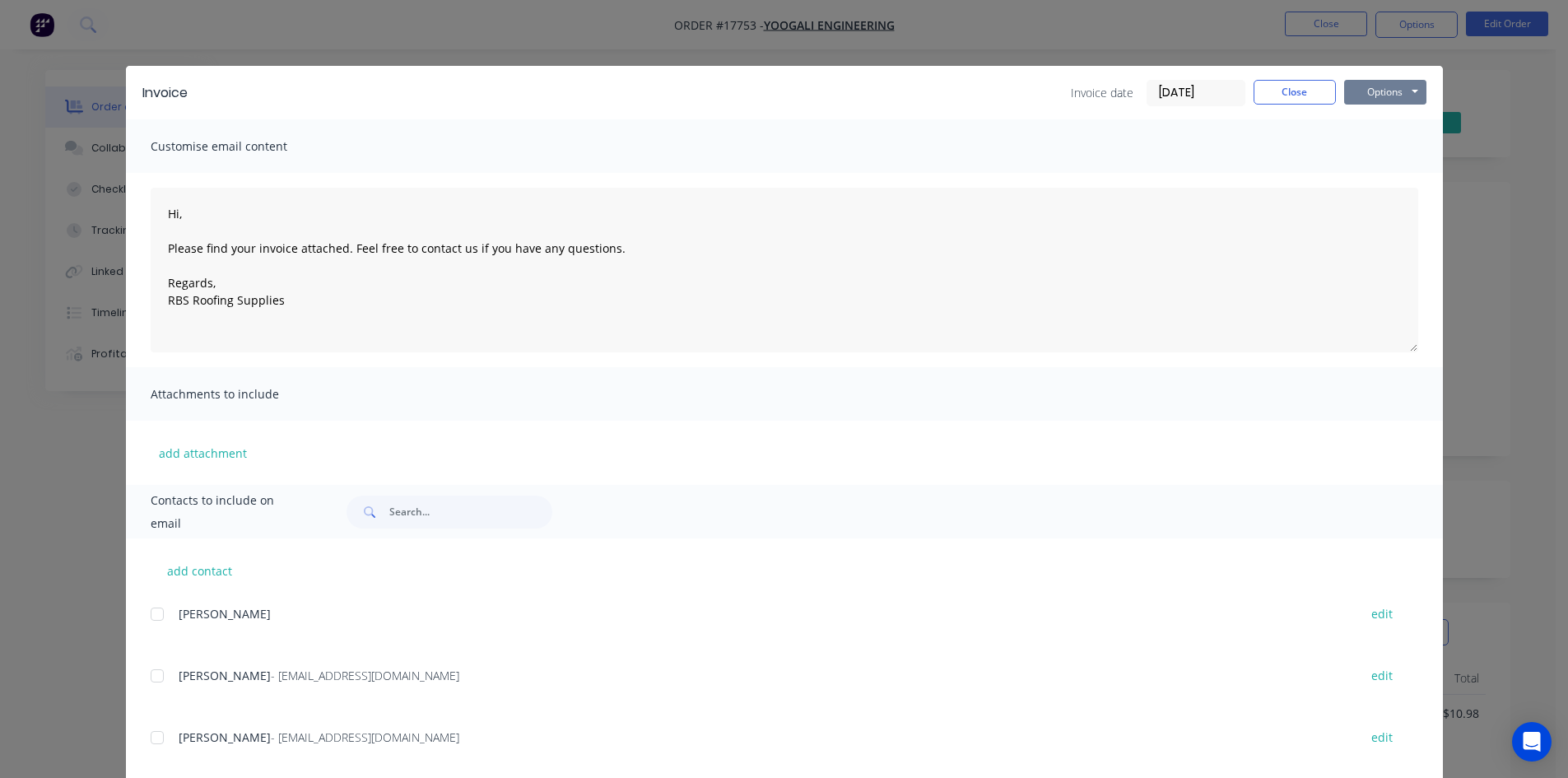
click at [1383, 91] on button "Options" at bounding box center [1384, 92] width 82 height 24
click at [1396, 186] on button "Email" at bounding box center [1396, 176] width 105 height 27
click at [1298, 93] on button "Close" at bounding box center [1294, 92] width 82 height 24
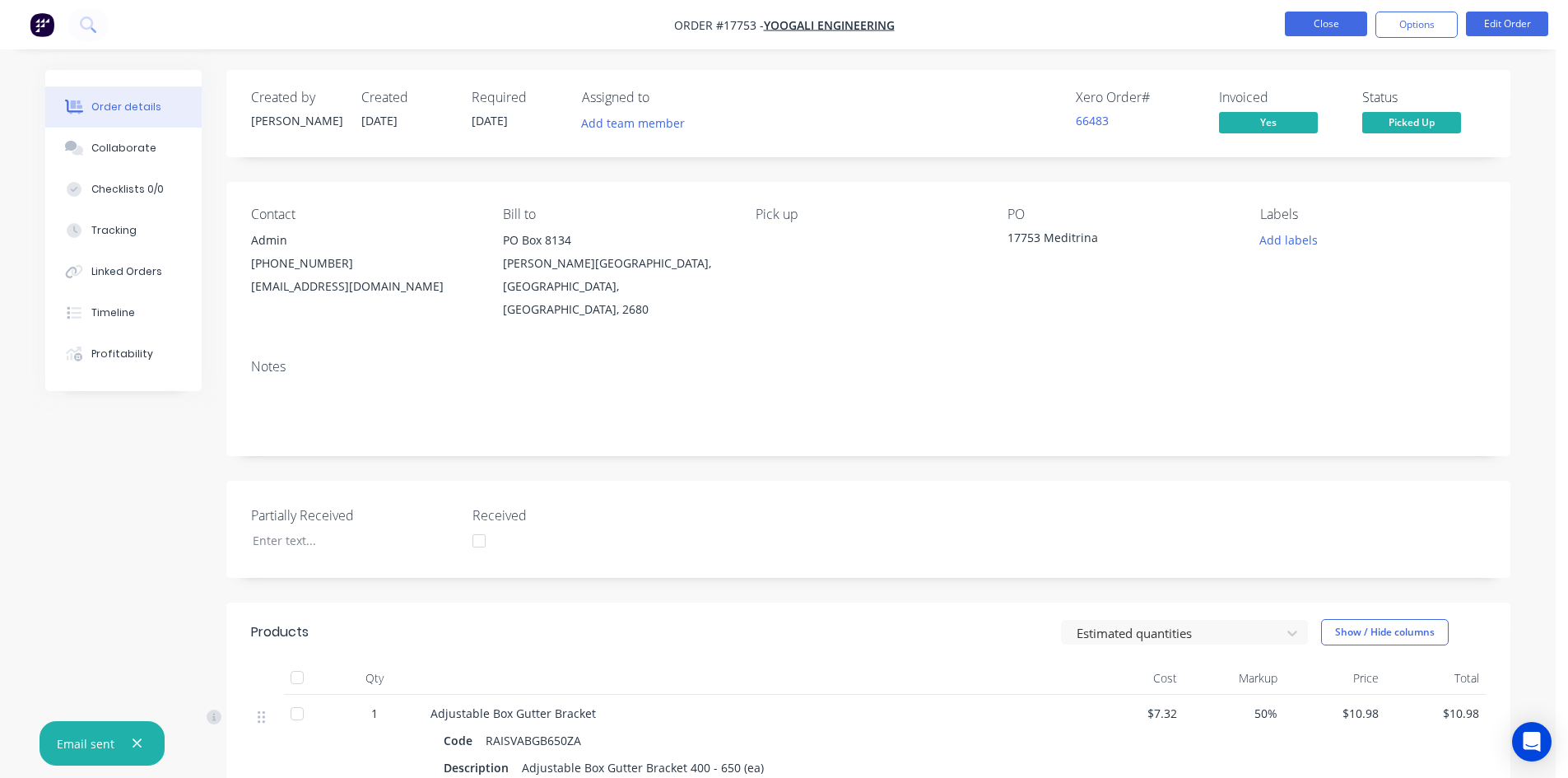
click at [1336, 24] on button "Close" at bounding box center [1325, 23] width 82 height 24
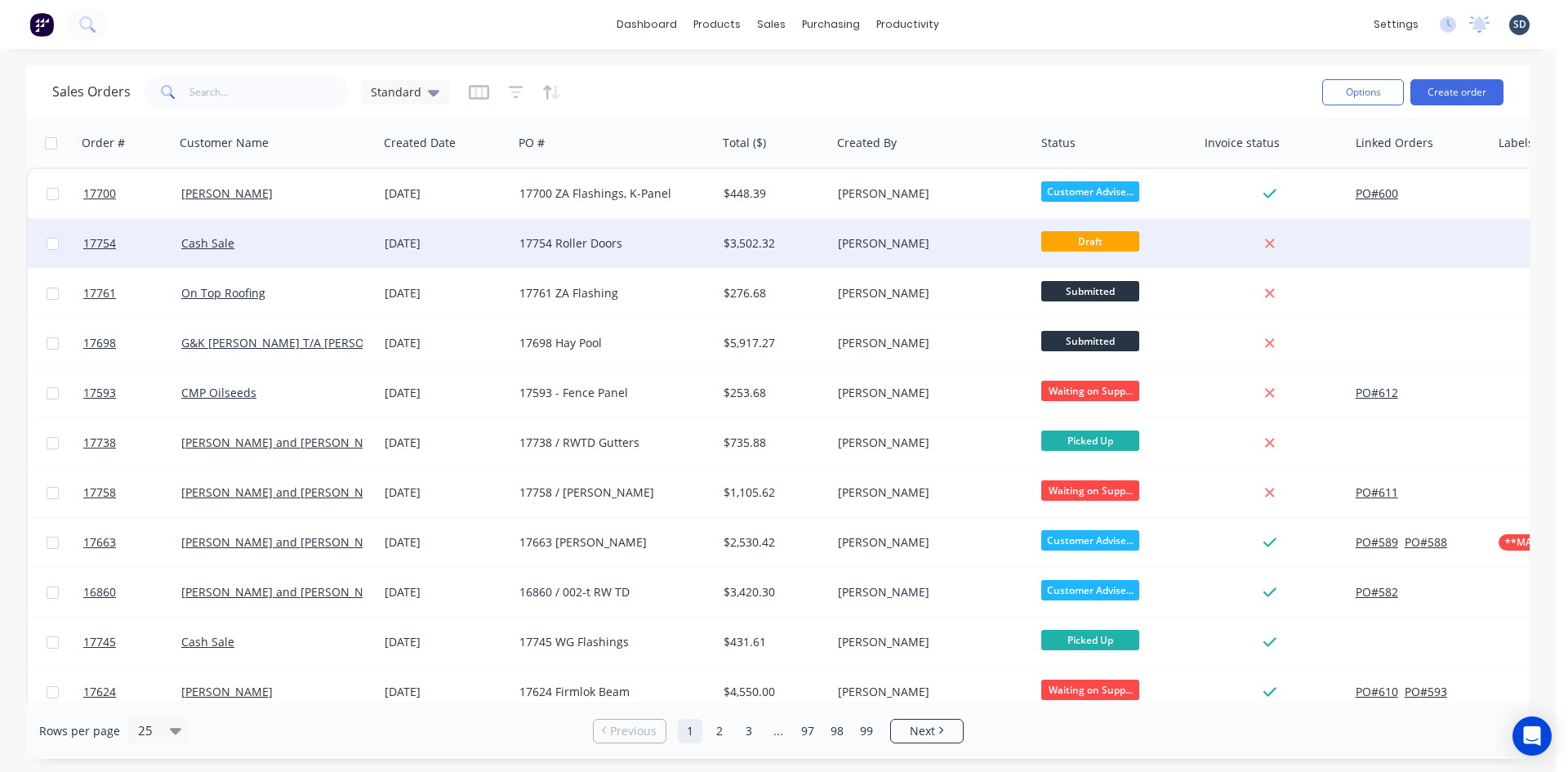
click at [479, 251] on div "[DATE]" at bounding box center [445, 243] width 135 height 49
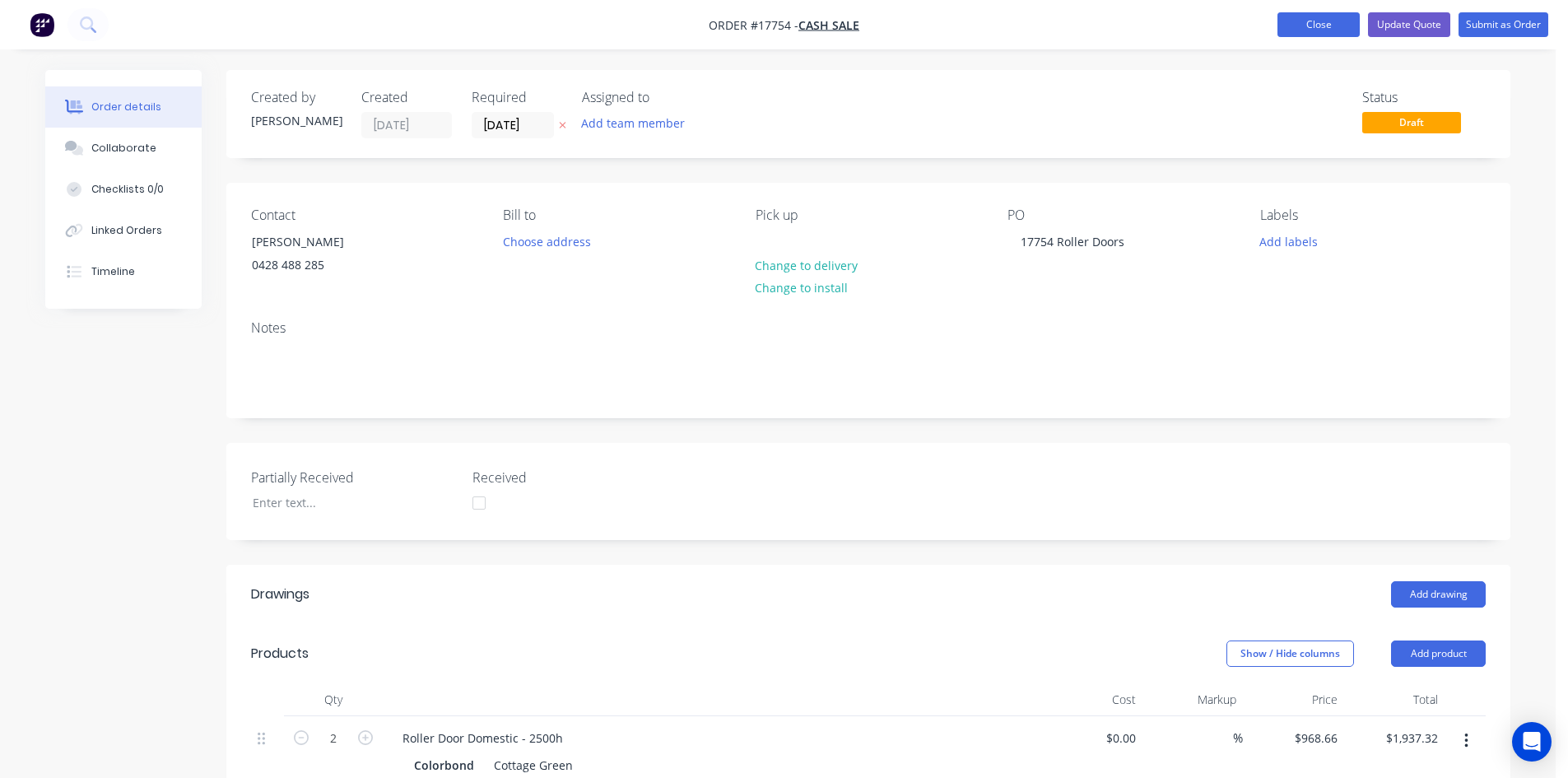
click at [1332, 24] on button "Close" at bounding box center [1317, 24] width 82 height 24
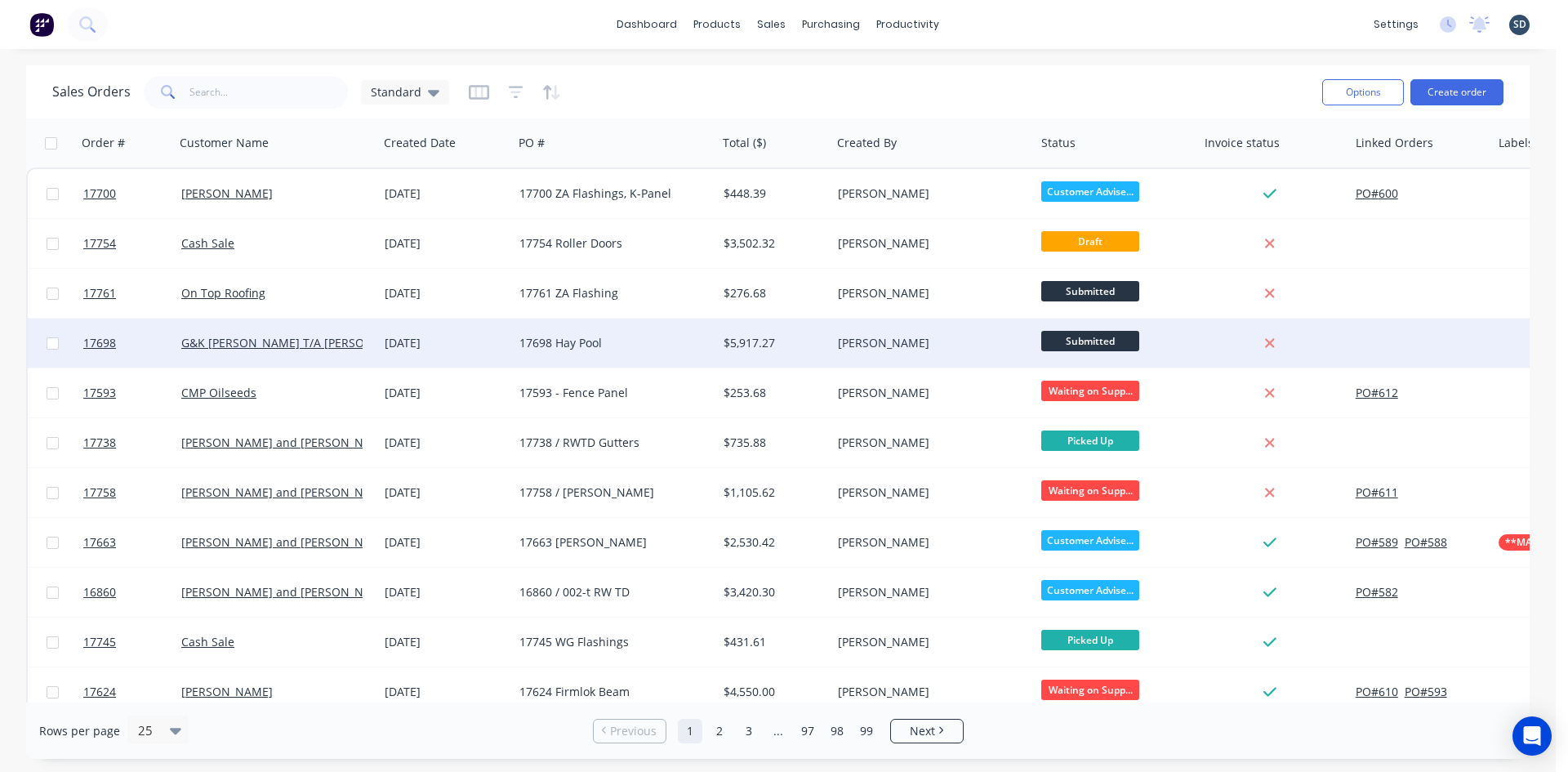
scroll to position [81, 0]
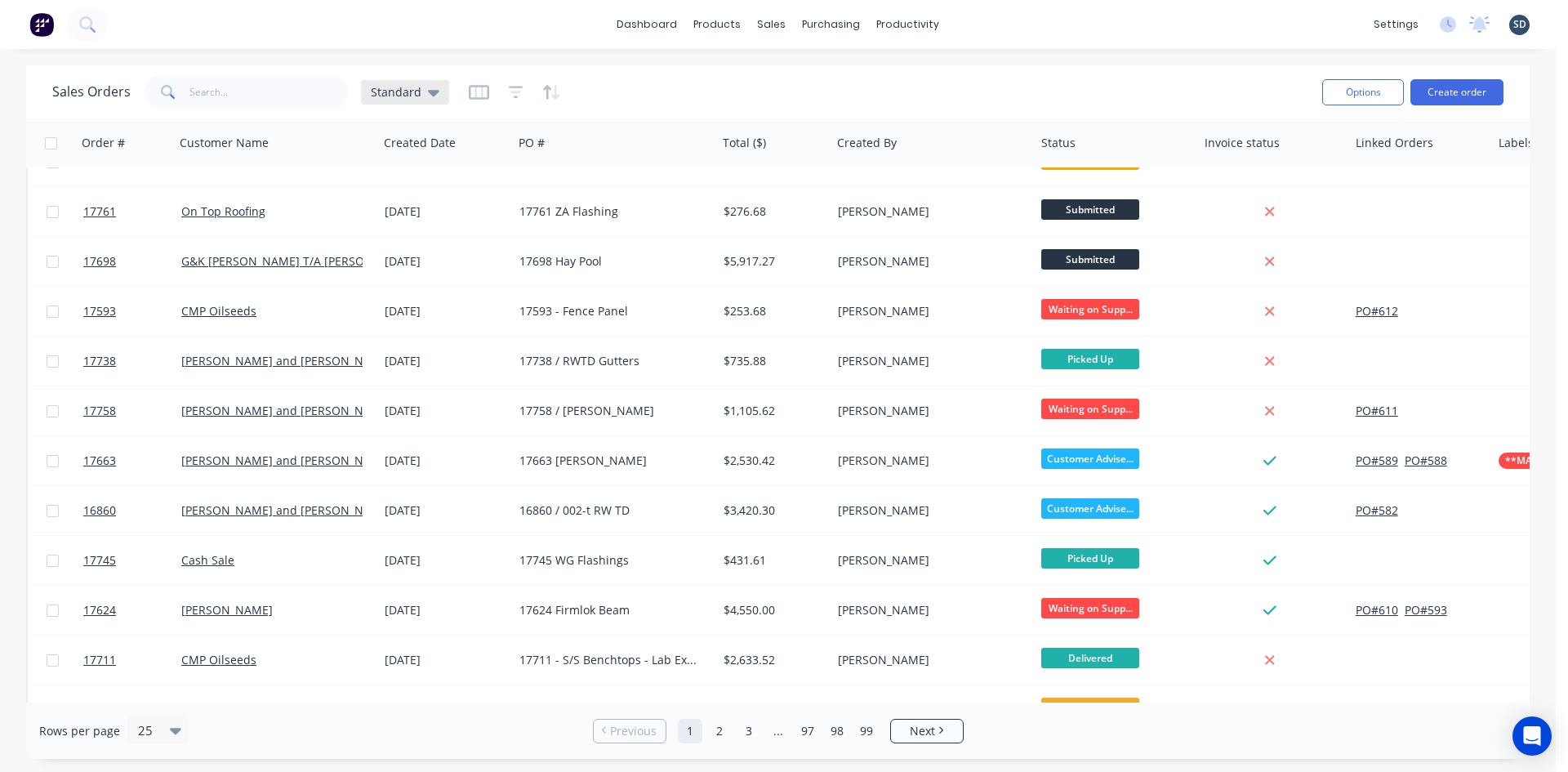
click at [422, 89] on div "Standard" at bounding box center [405, 92] width 69 height 14
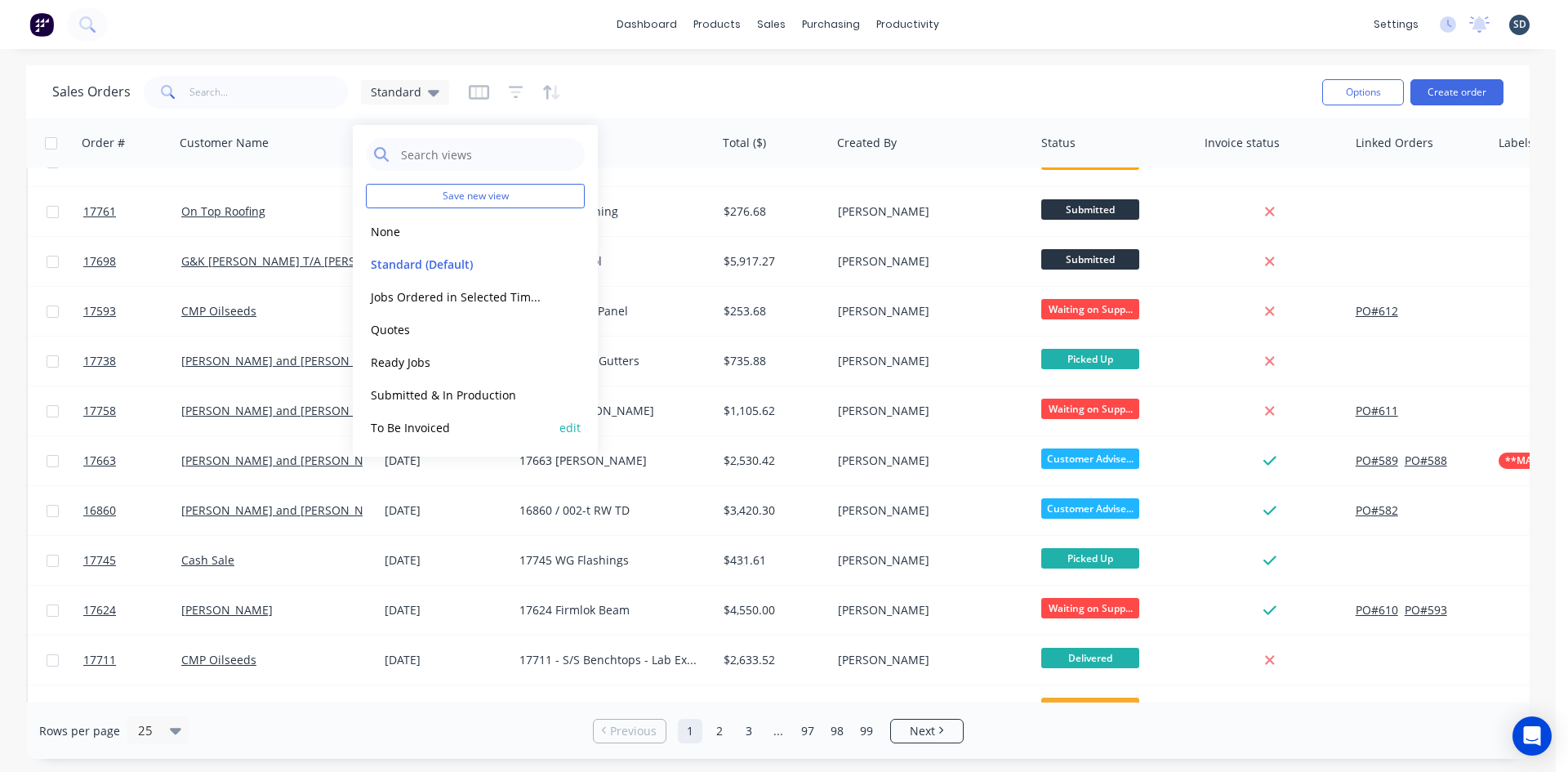
click at [457, 430] on button "To Be Invoiced" at bounding box center [459, 428] width 186 height 19
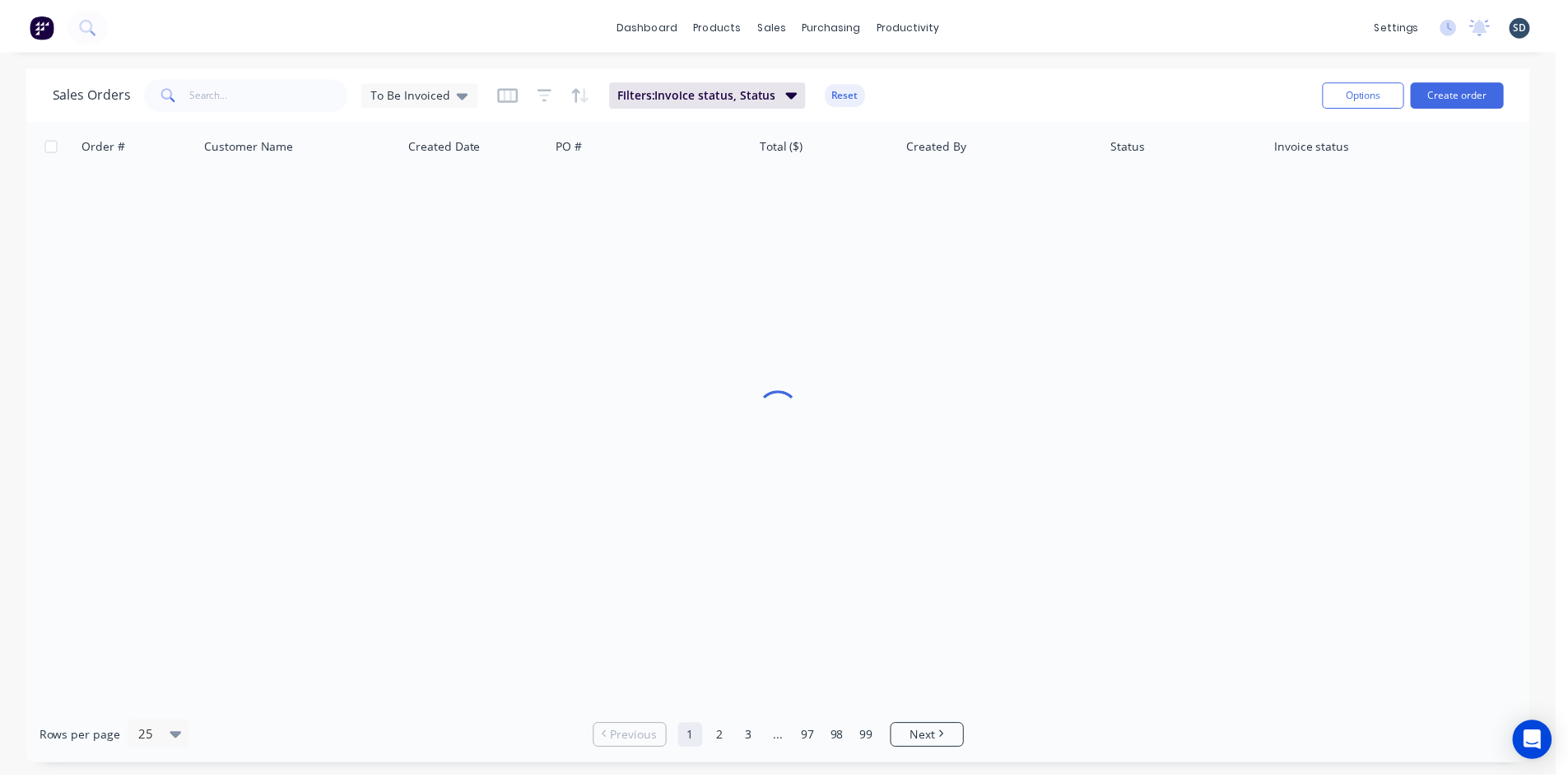
scroll to position [0, 0]
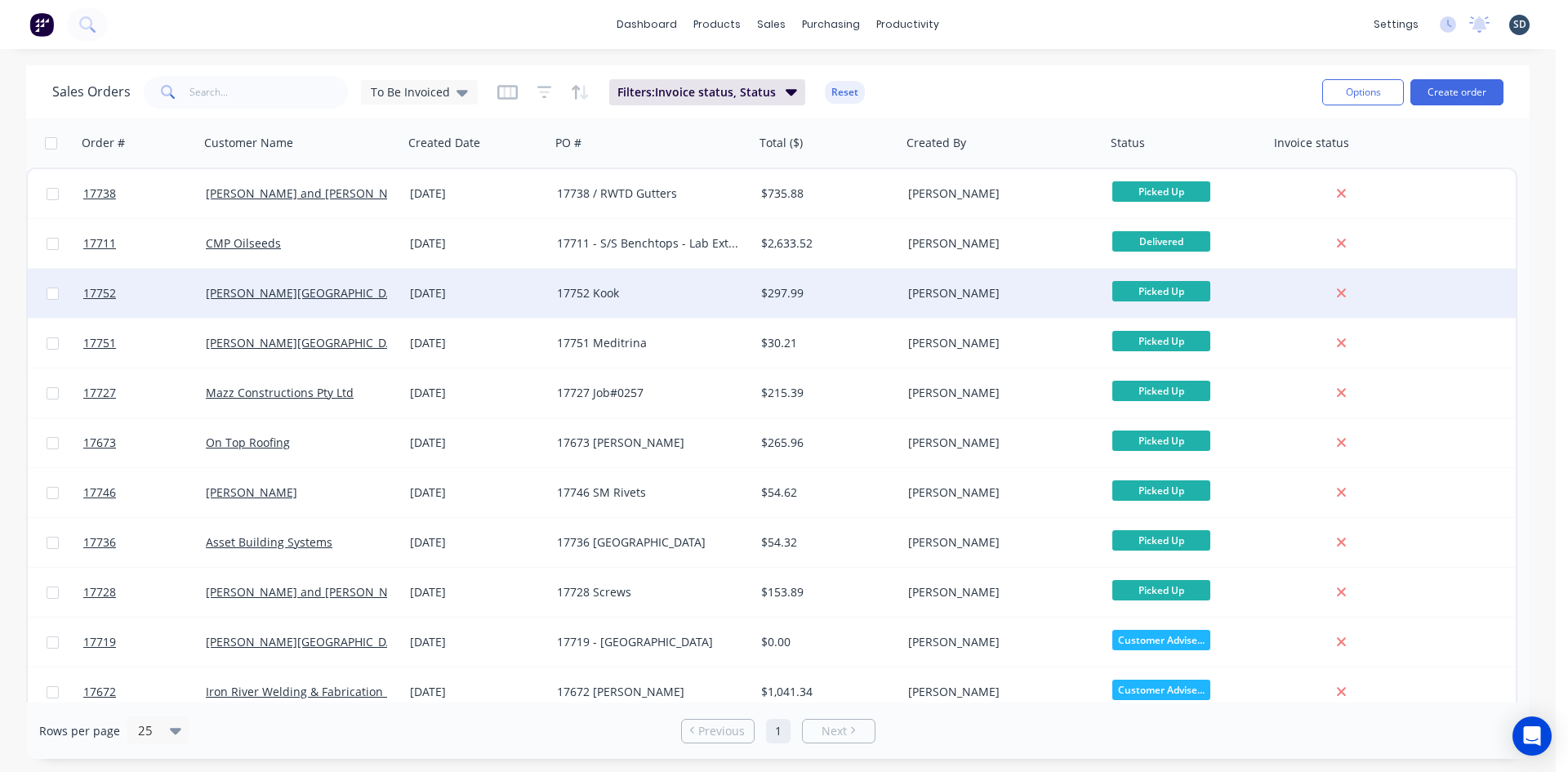
click at [694, 293] on div "17752 Kook" at bounding box center [648, 293] width 182 height 16
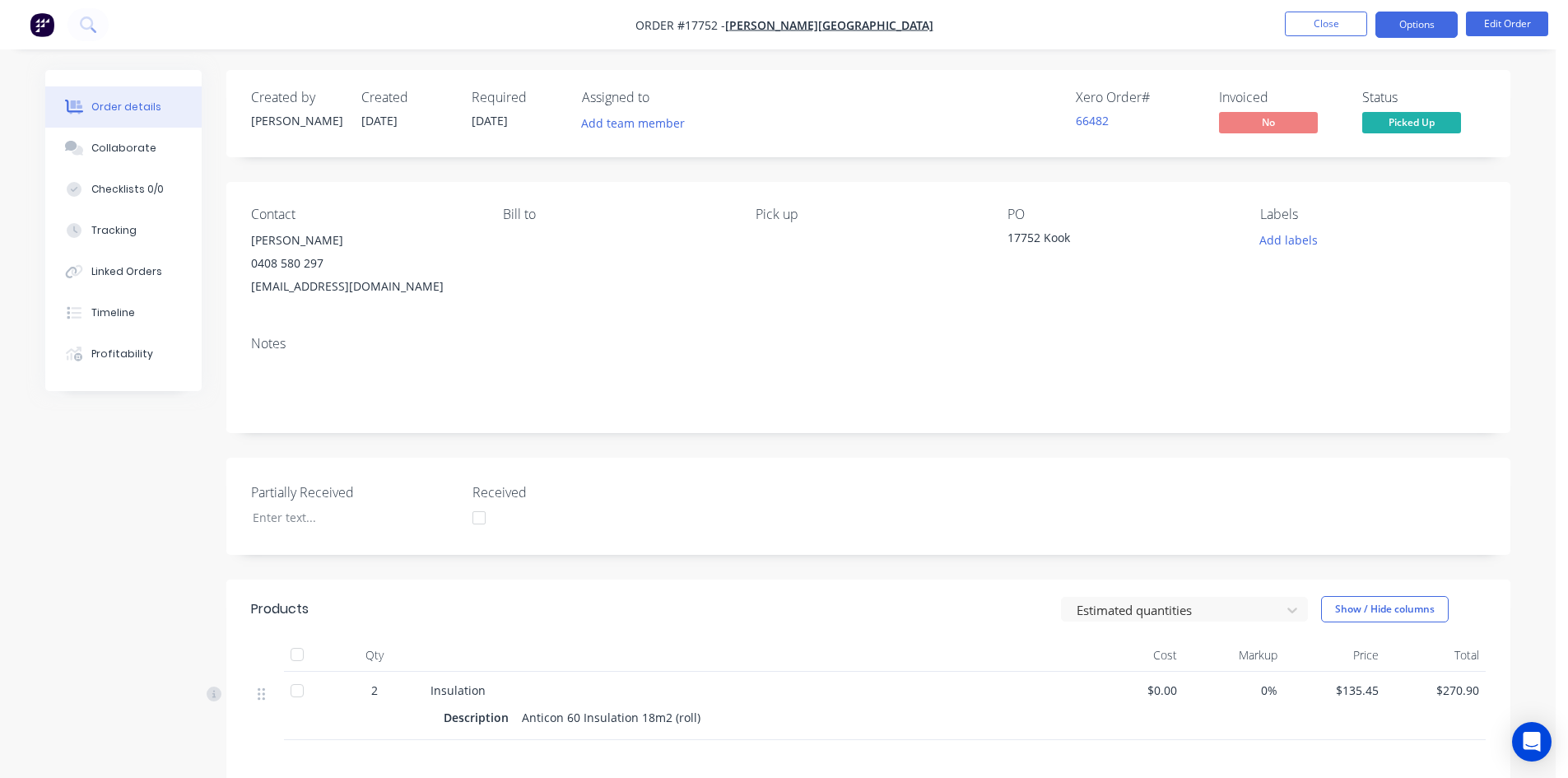
click at [1414, 31] on button "Options" at bounding box center [1416, 24] width 82 height 26
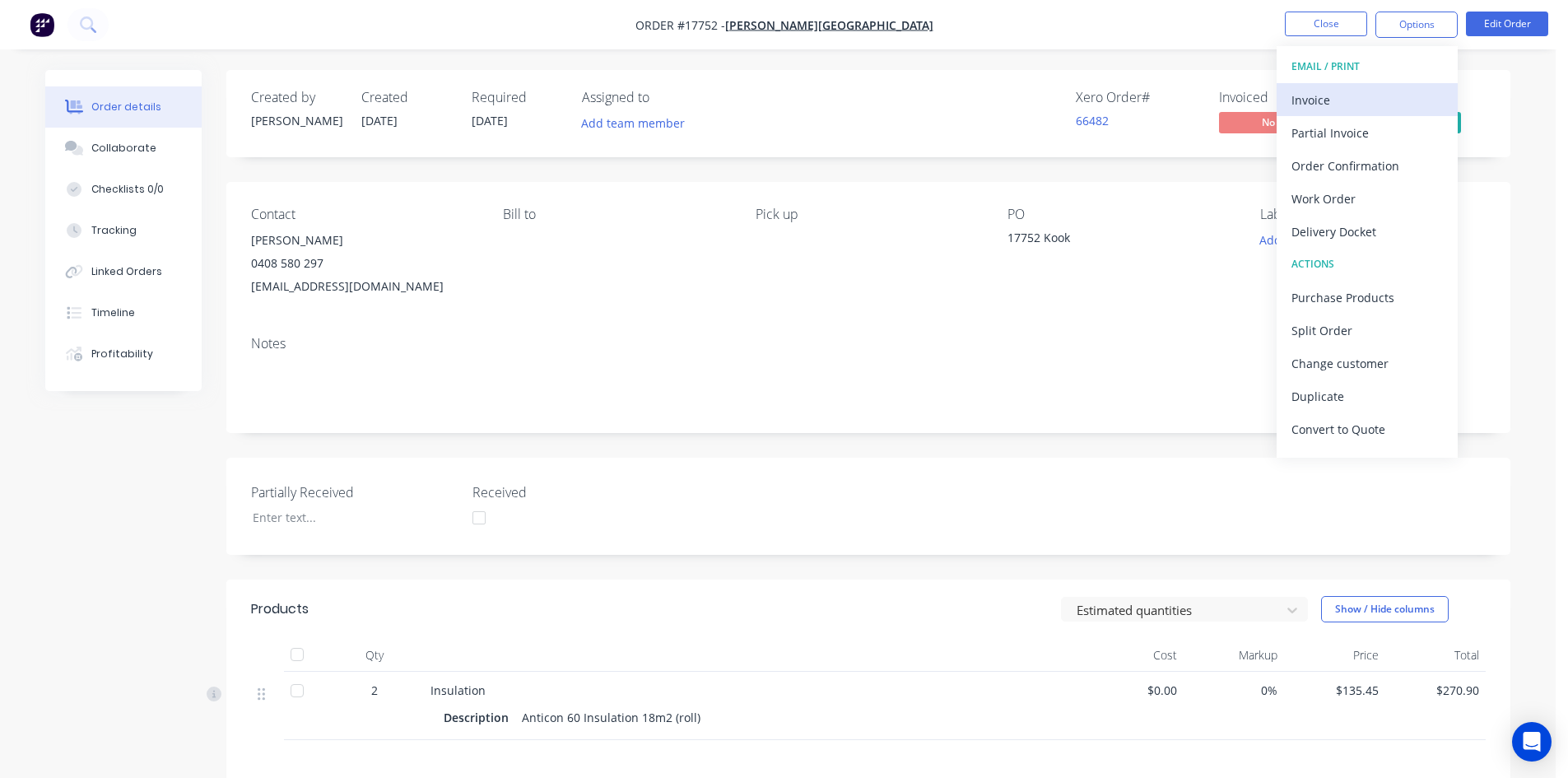
click at [1365, 96] on div "Invoice" at bounding box center [1367, 100] width 151 height 23
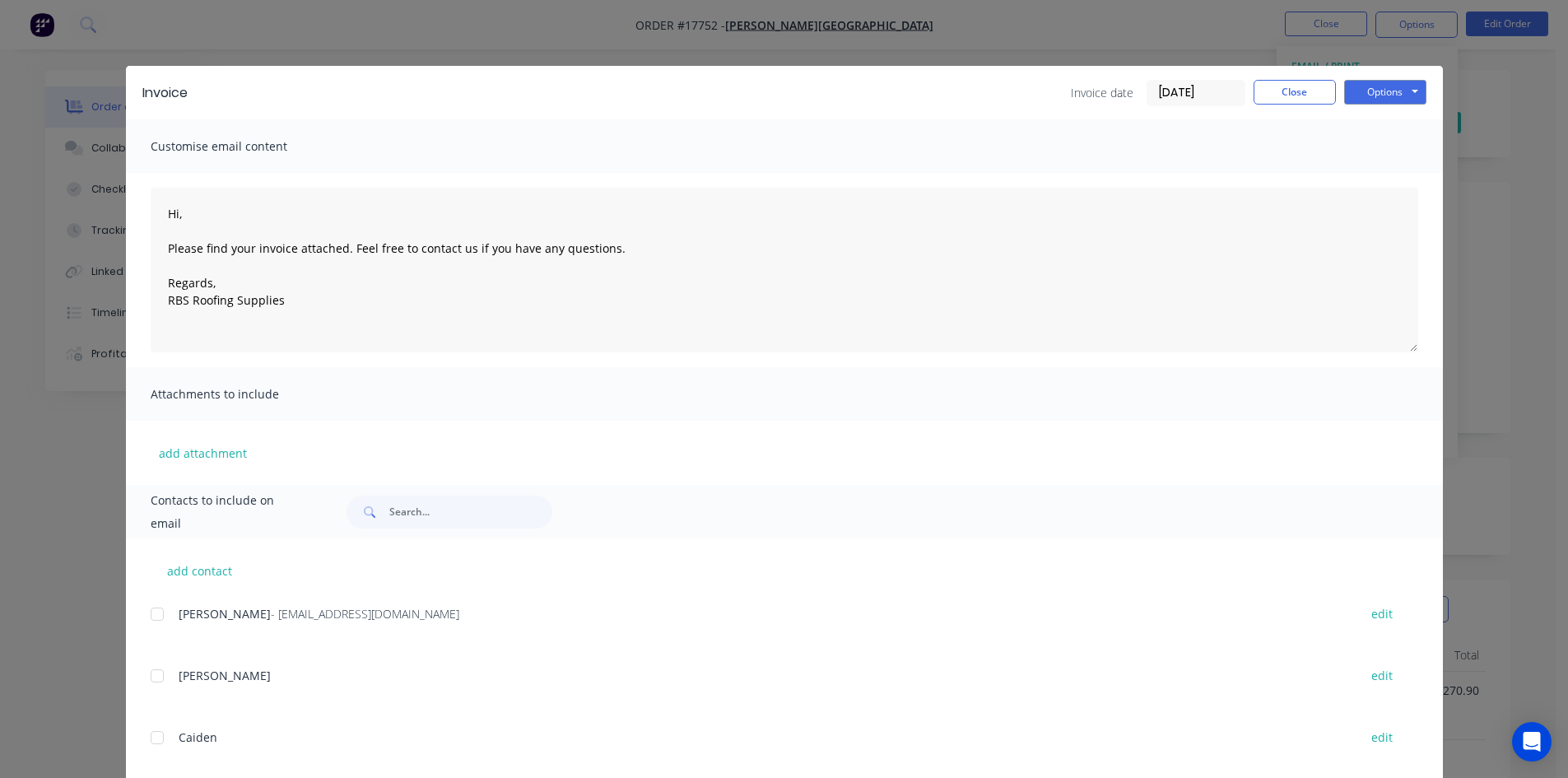
click at [147, 617] on div at bounding box center [157, 614] width 33 height 33
click at [1378, 89] on button "Options" at bounding box center [1384, 92] width 82 height 24
click at [1386, 173] on button "Email" at bounding box center [1396, 176] width 105 height 27
click at [1294, 98] on button "Close" at bounding box center [1294, 92] width 82 height 24
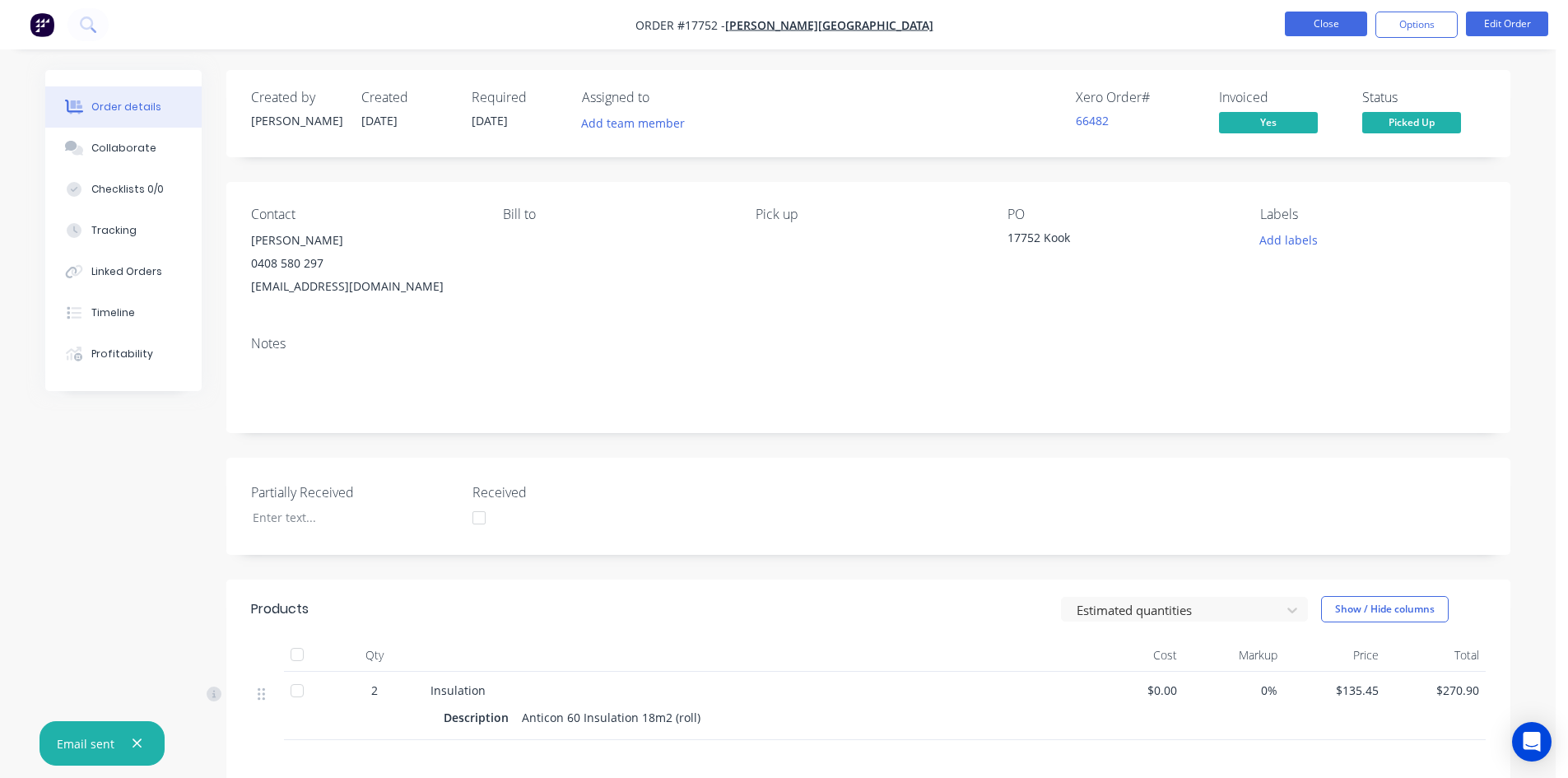
click at [1325, 21] on button "Close" at bounding box center [1325, 23] width 82 height 24
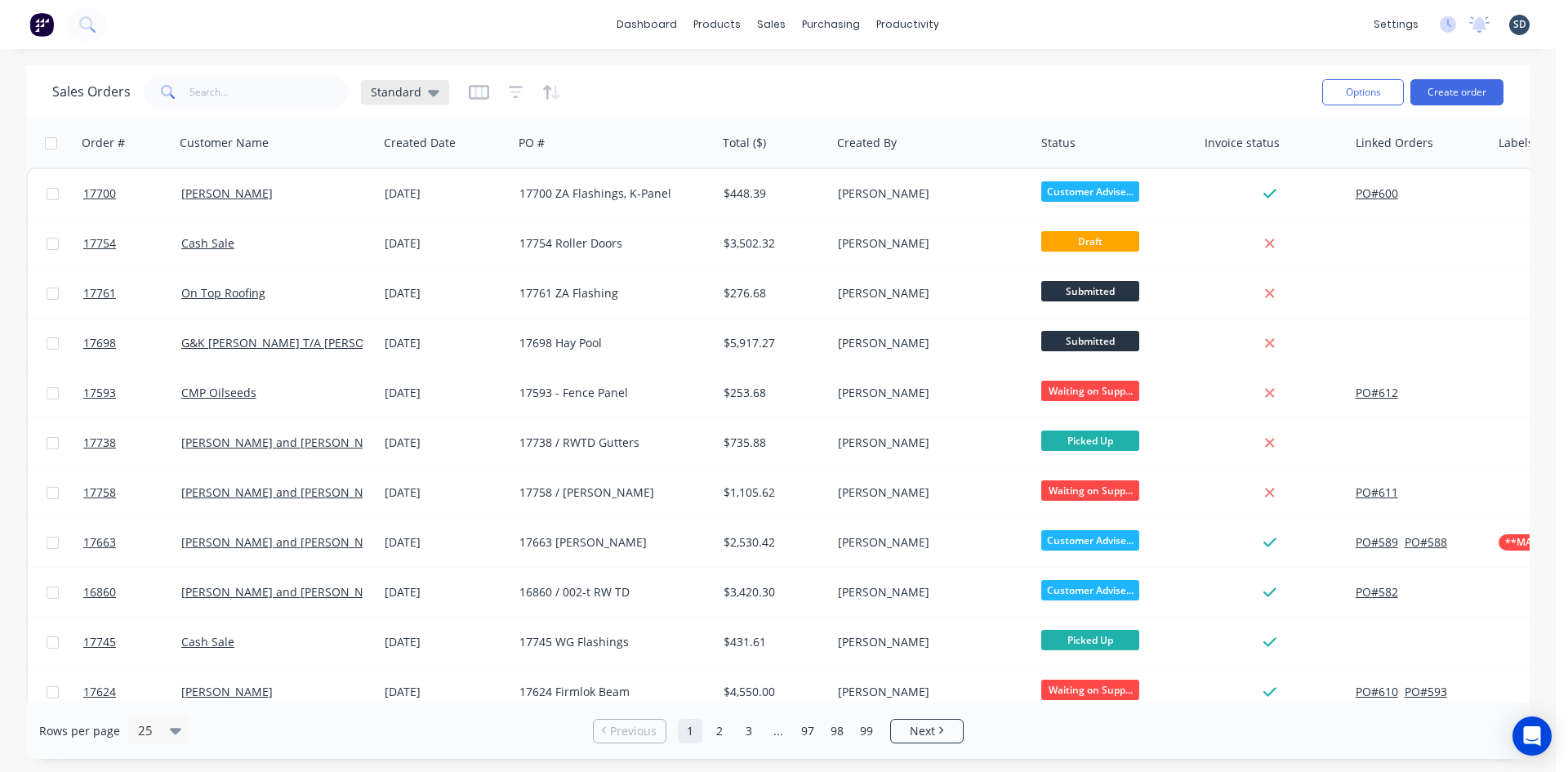
click at [420, 95] on div "Standard" at bounding box center [405, 92] width 69 height 14
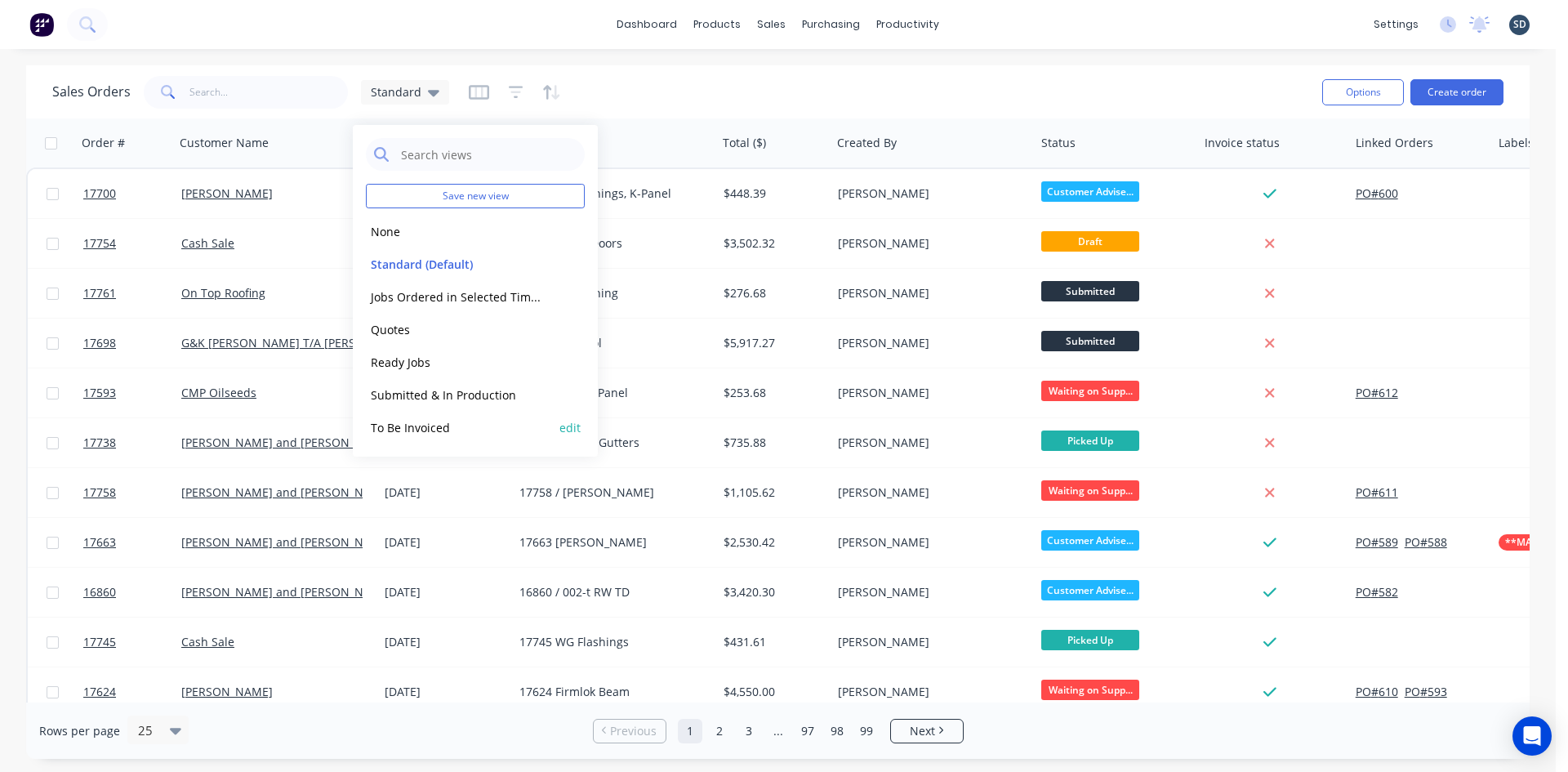
click at [432, 427] on button "To Be Invoiced" at bounding box center [459, 428] width 186 height 19
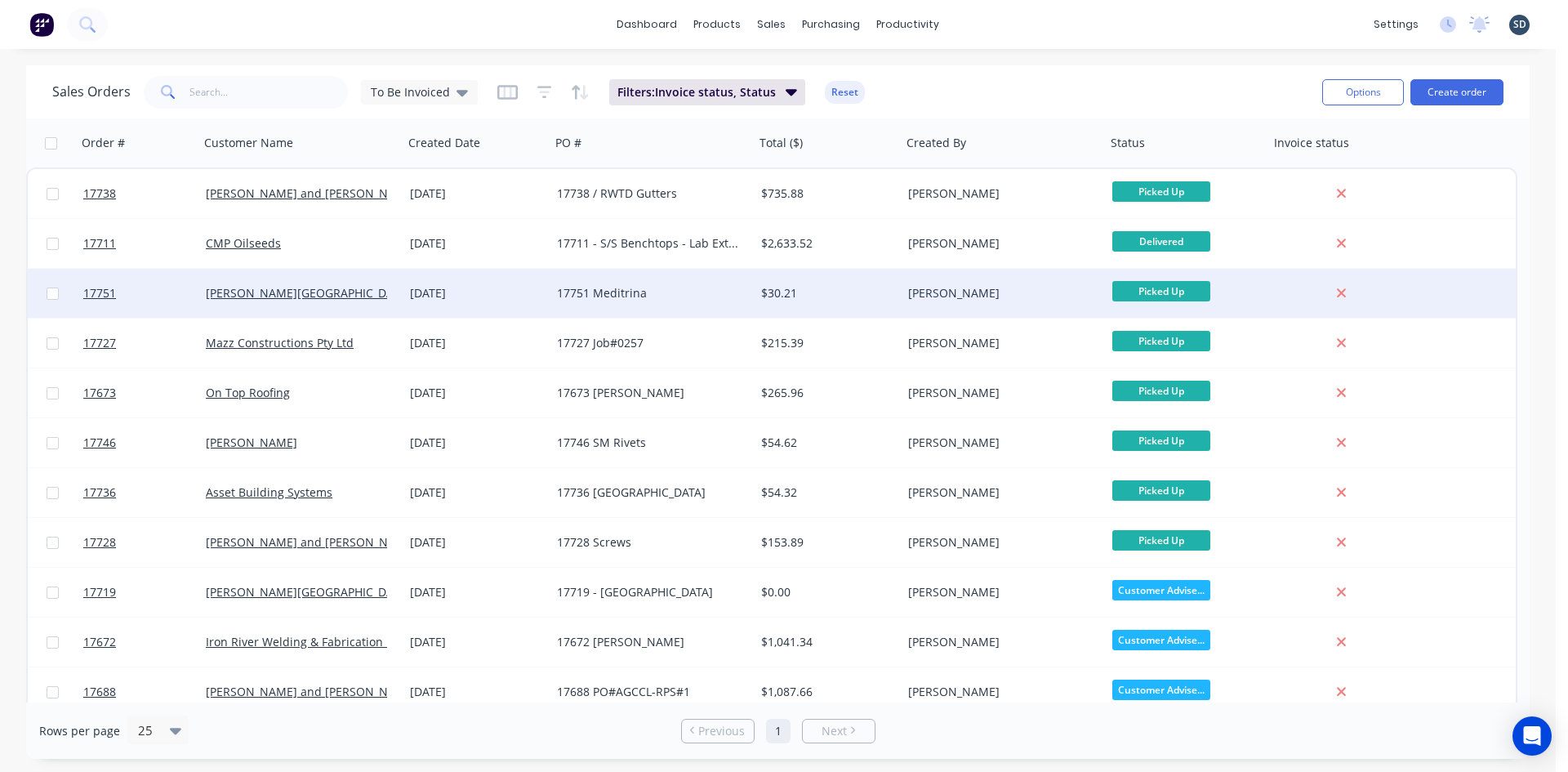
click at [532, 292] on div "[DATE]" at bounding box center [477, 293] width 134 height 16
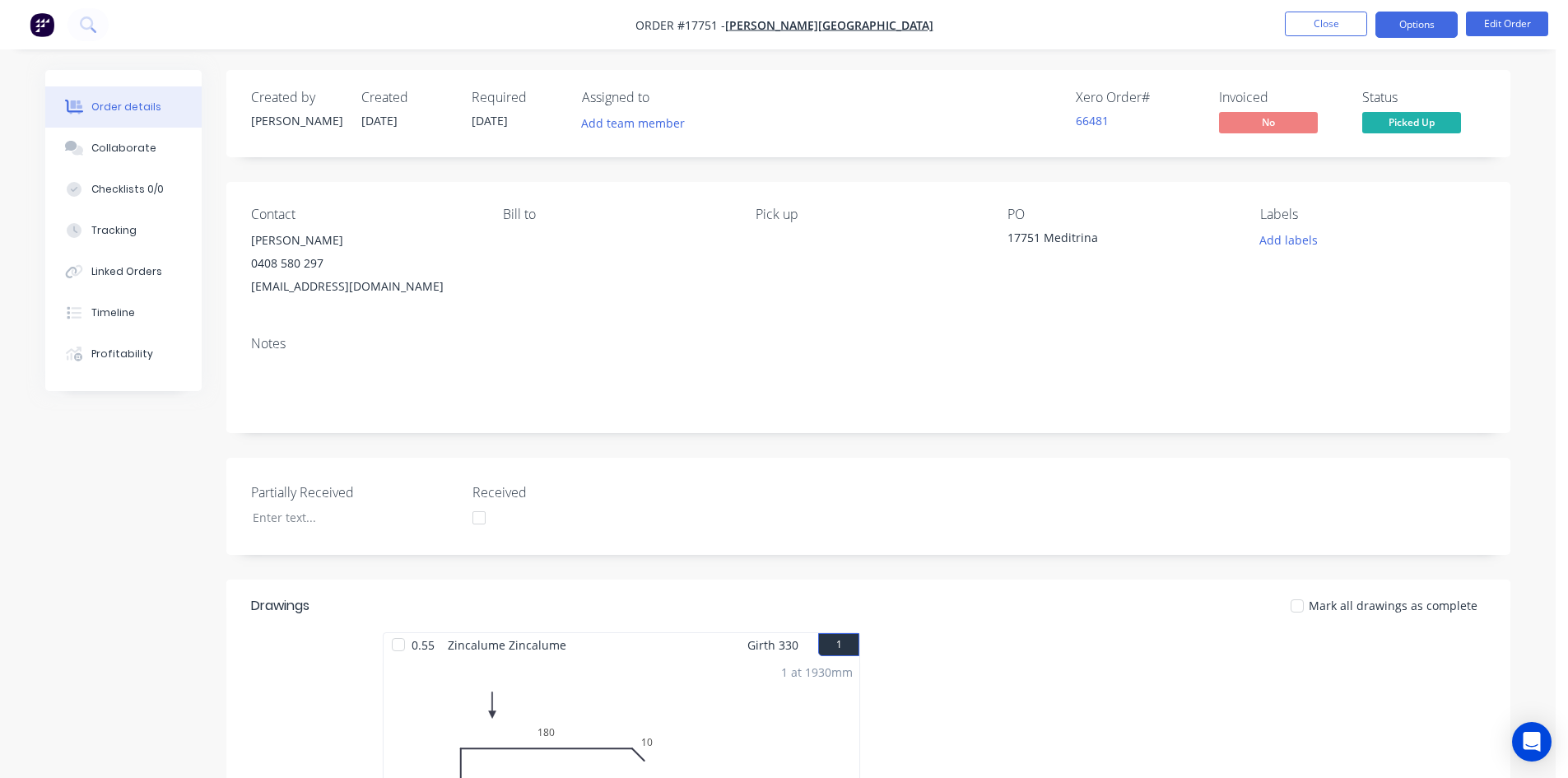
click at [1405, 23] on button "Options" at bounding box center [1416, 24] width 82 height 26
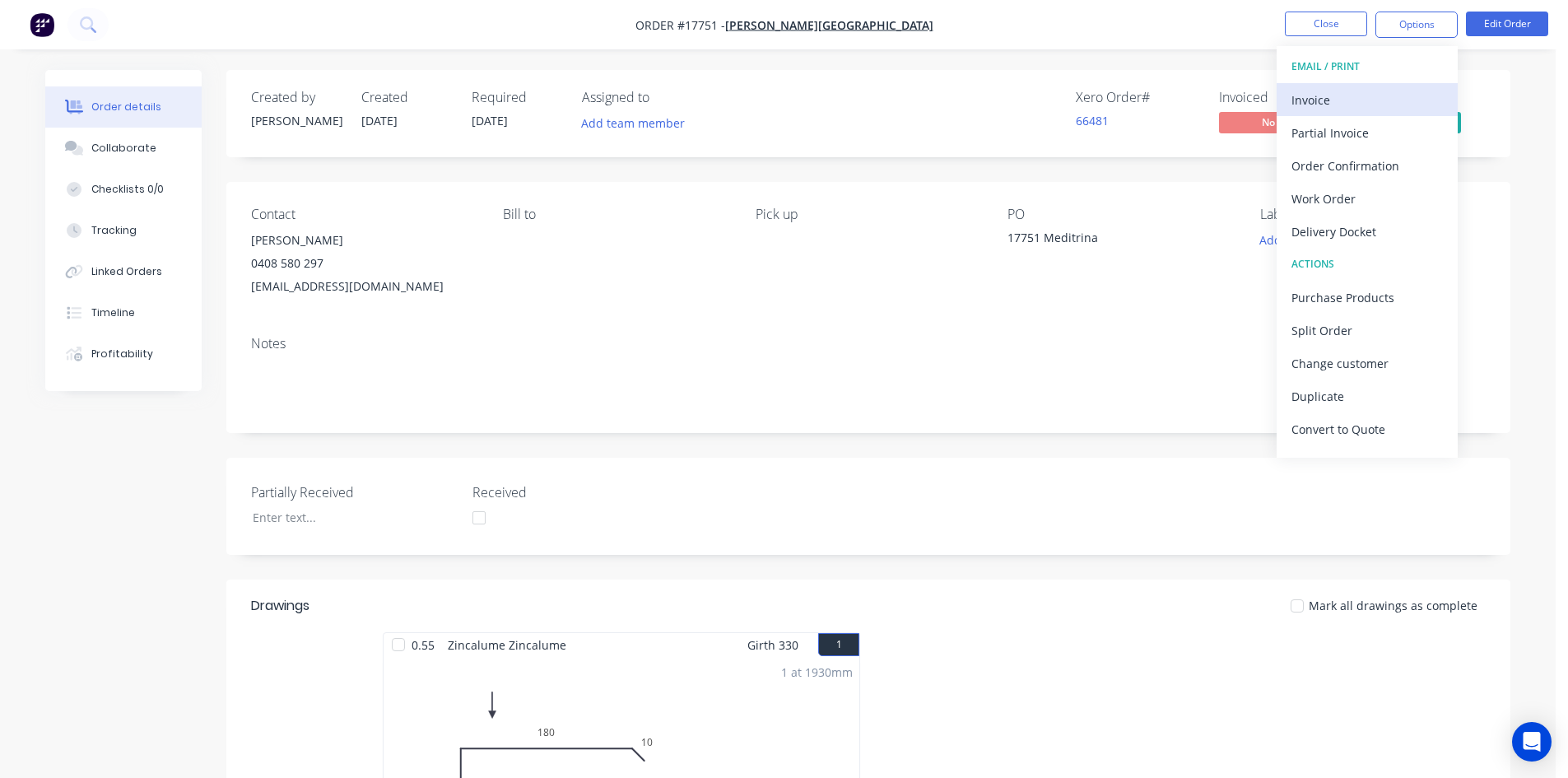
click at [1357, 105] on div "Invoice" at bounding box center [1367, 100] width 151 height 23
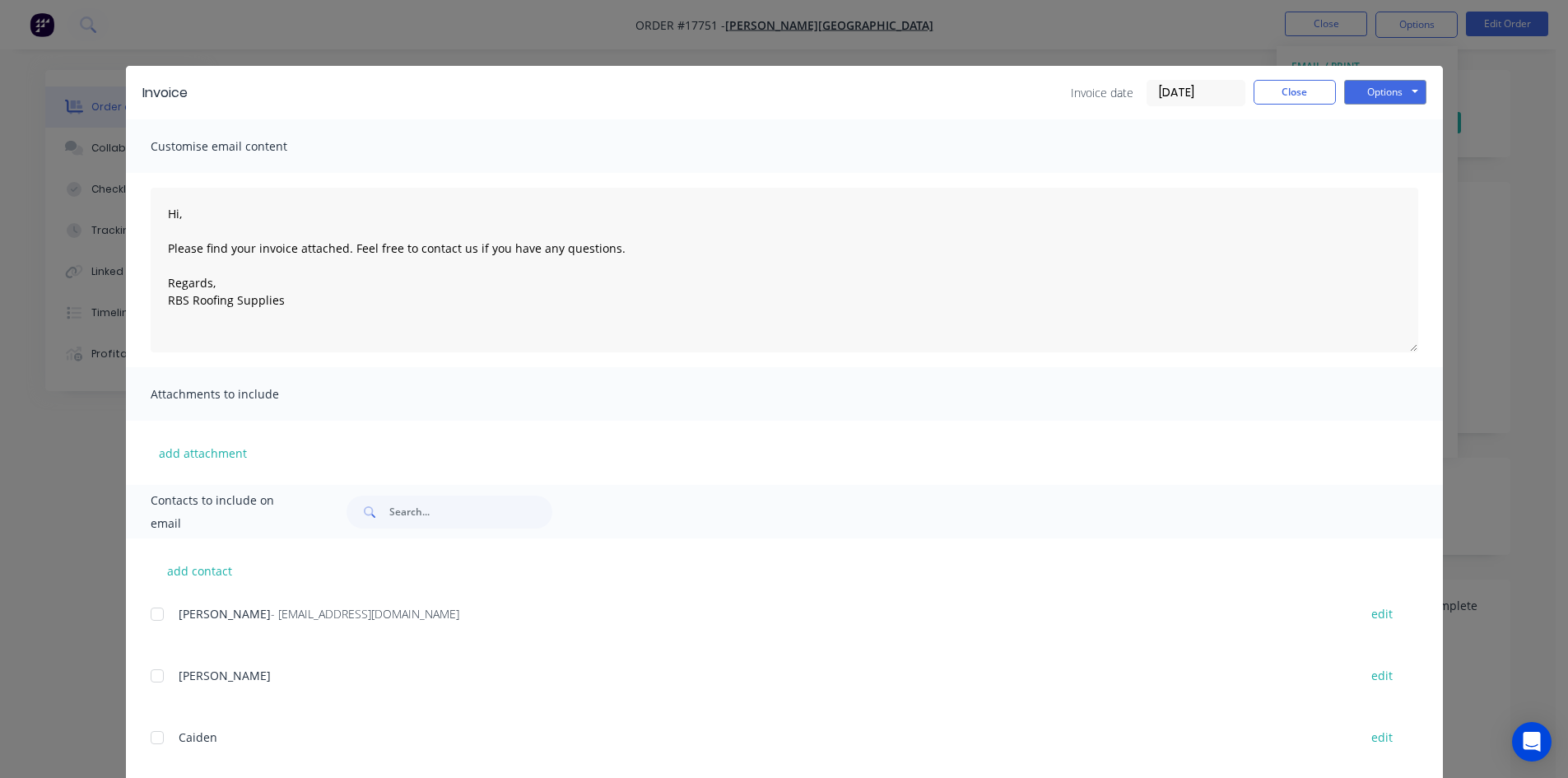
click at [154, 611] on div at bounding box center [157, 614] width 33 height 33
click at [1374, 94] on button "Options" at bounding box center [1384, 92] width 82 height 24
click at [1377, 175] on button "Email" at bounding box center [1396, 176] width 105 height 27
click at [1298, 90] on button "Close" at bounding box center [1294, 92] width 82 height 24
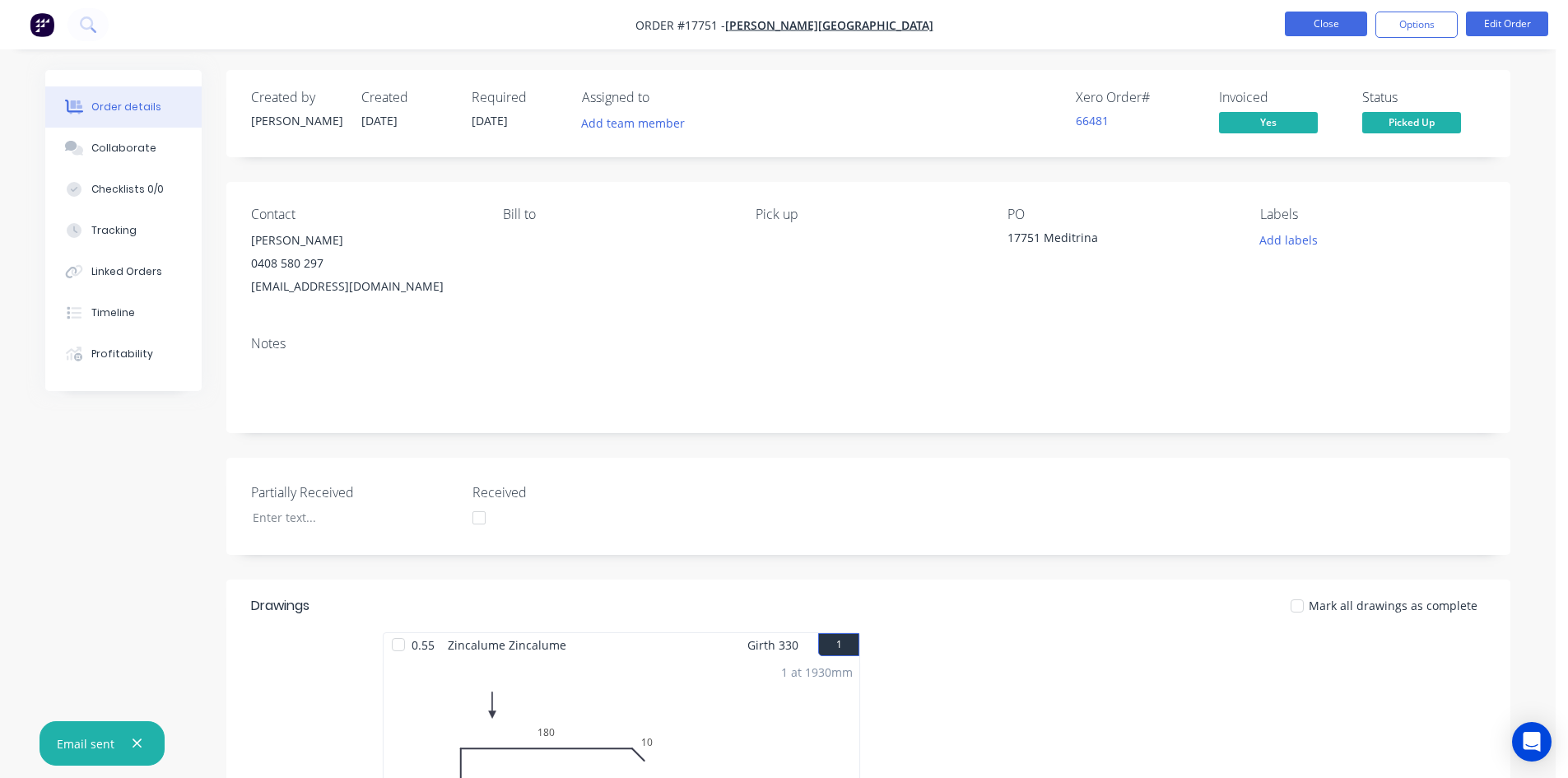
click at [1336, 23] on button "Close" at bounding box center [1325, 23] width 82 height 24
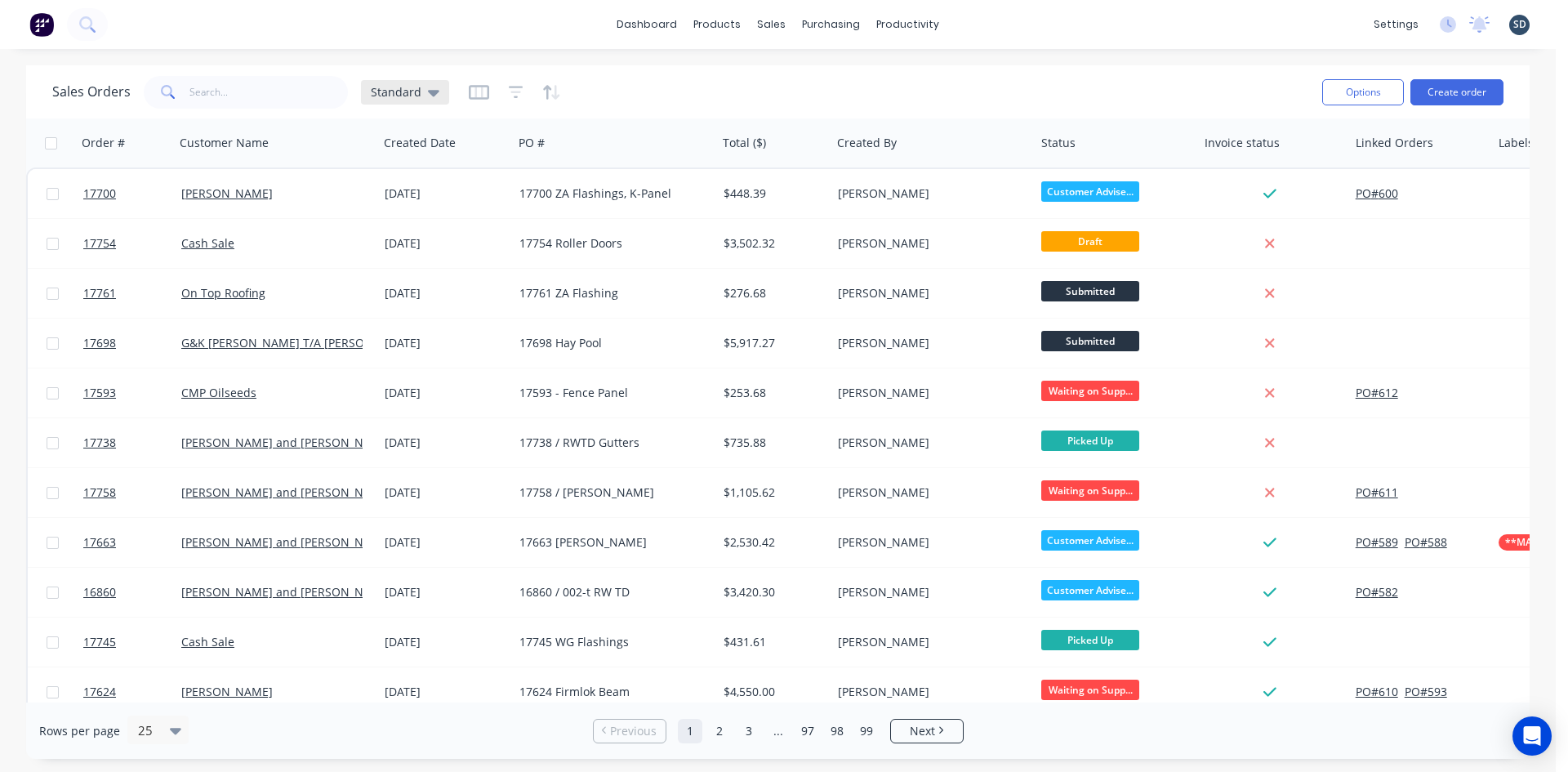
click at [410, 98] on span "Standard" at bounding box center [396, 91] width 51 height 17
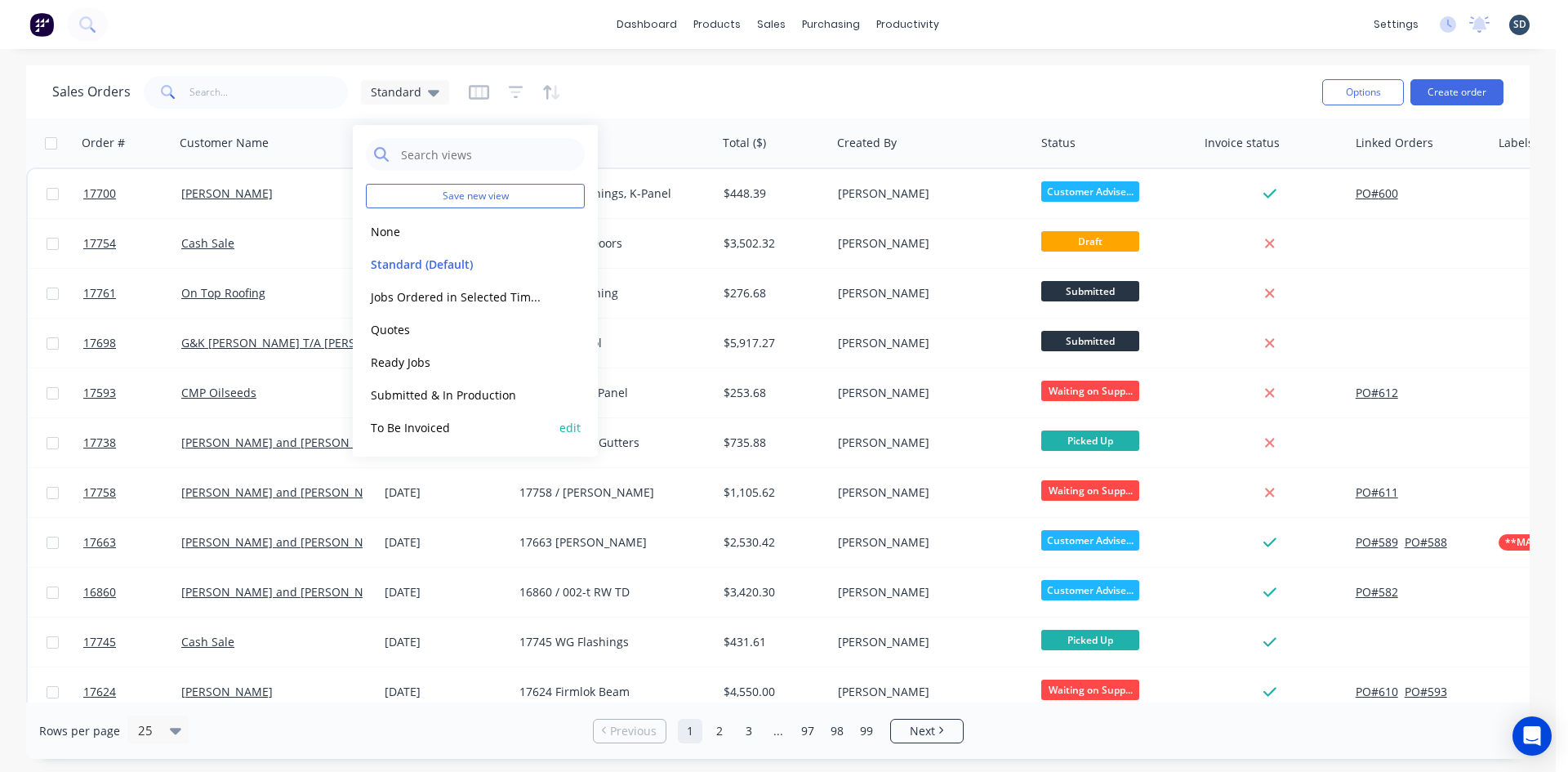
click at [426, 424] on button "To Be Invoiced" at bounding box center [459, 428] width 186 height 19
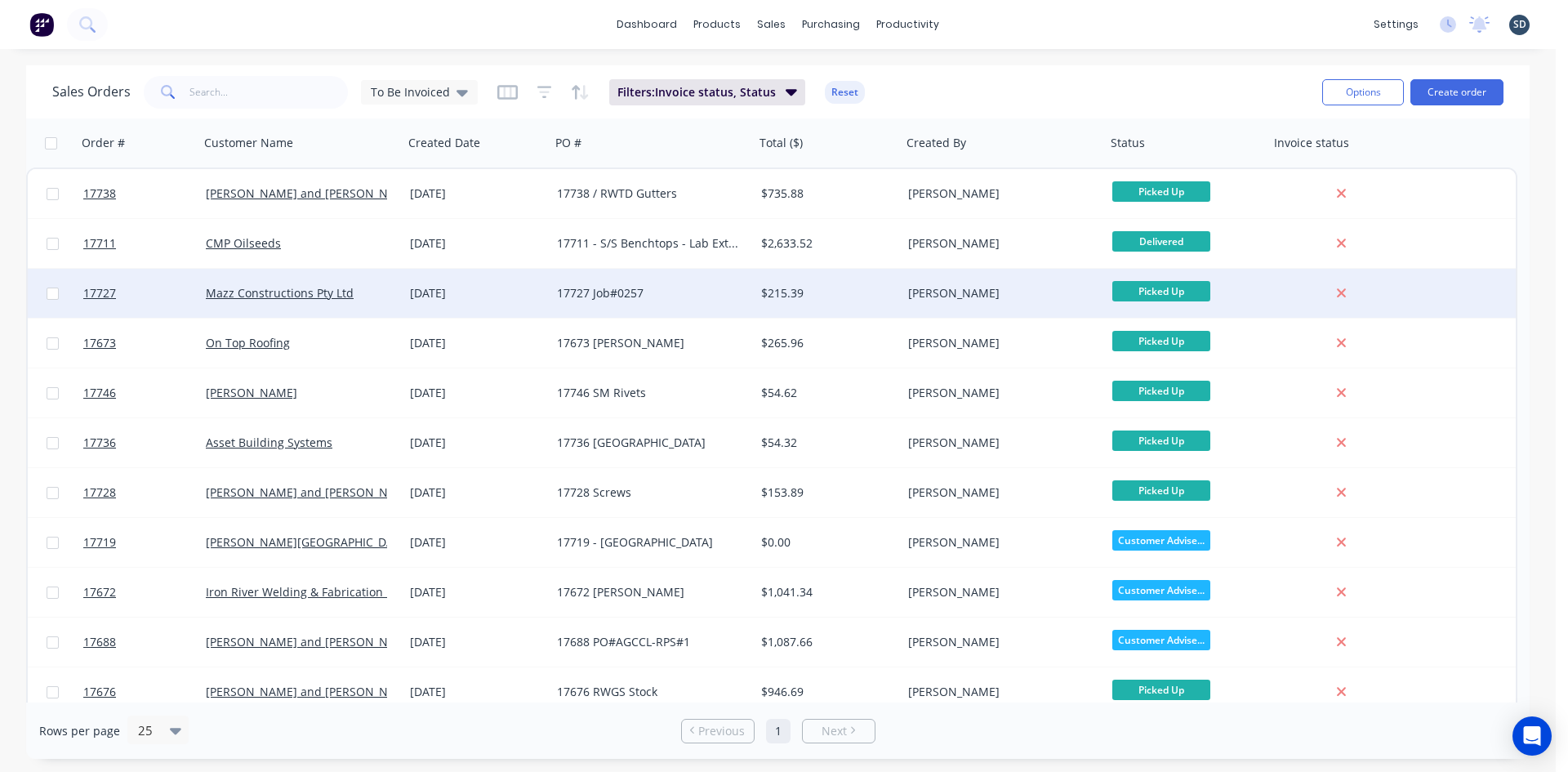
click at [524, 295] on div "[DATE]" at bounding box center [477, 293] width 134 height 16
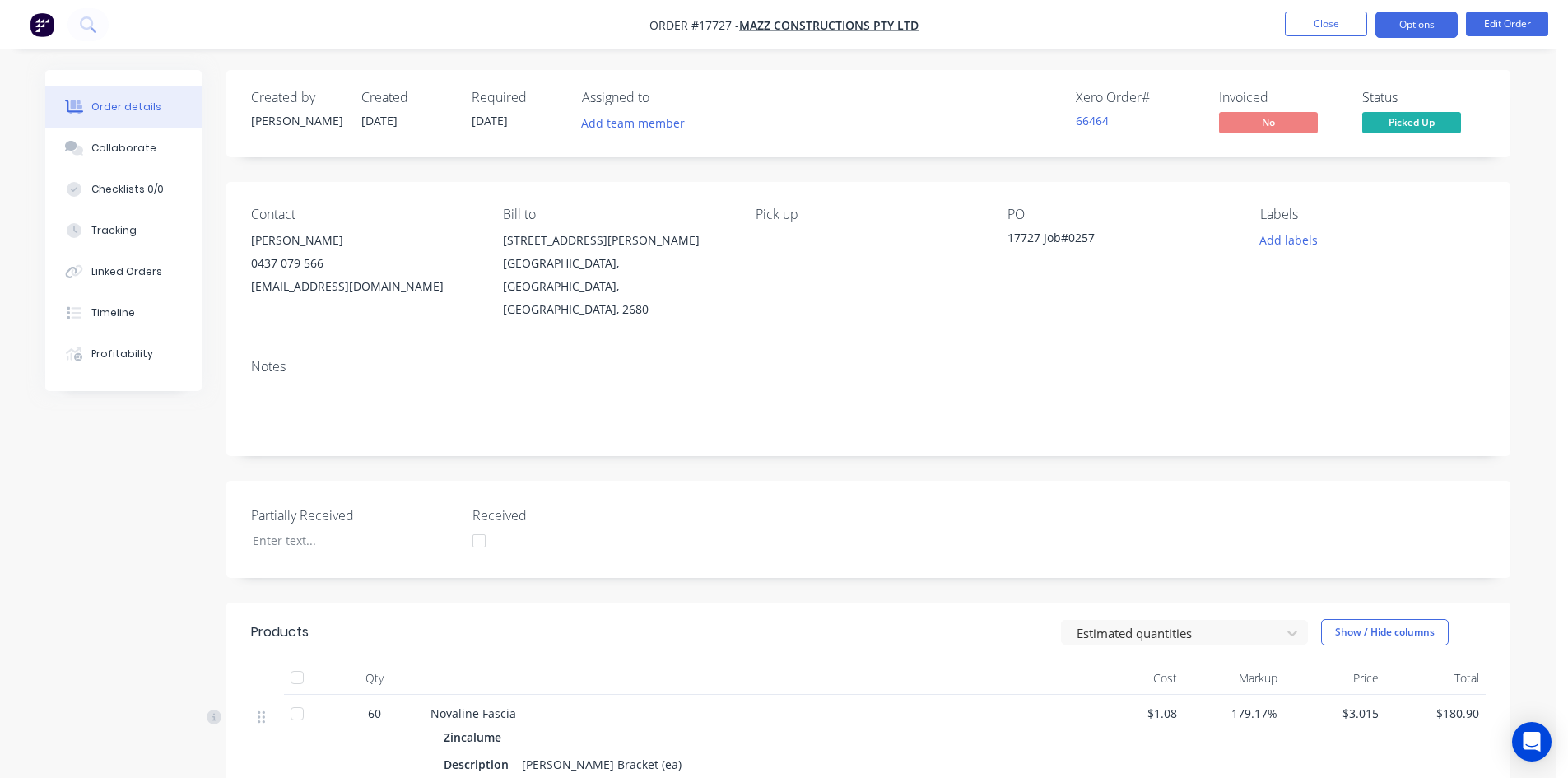
click at [1429, 25] on button "Options" at bounding box center [1416, 24] width 82 height 26
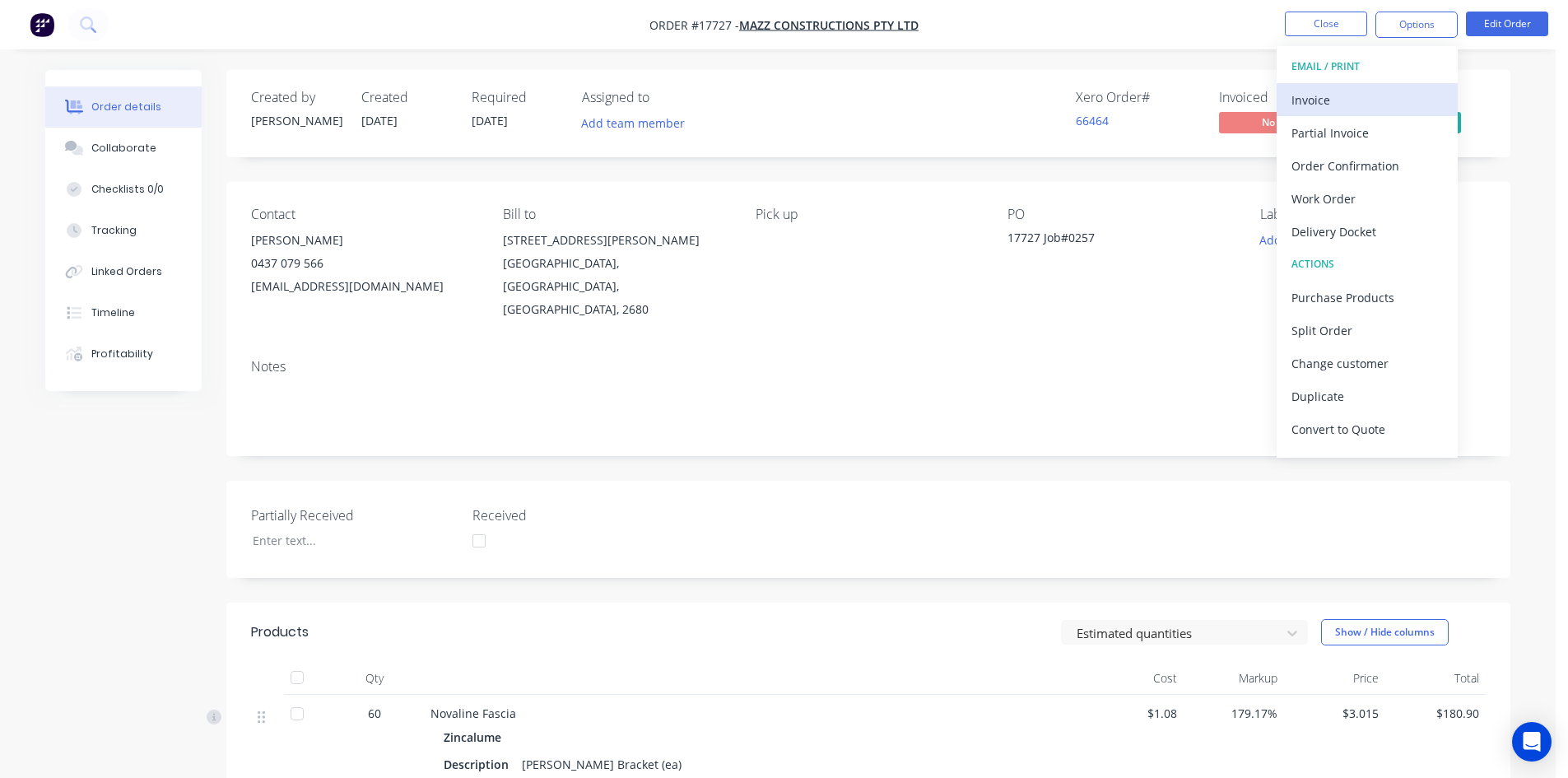
click at [1392, 91] on div "Invoice" at bounding box center [1367, 100] width 151 height 23
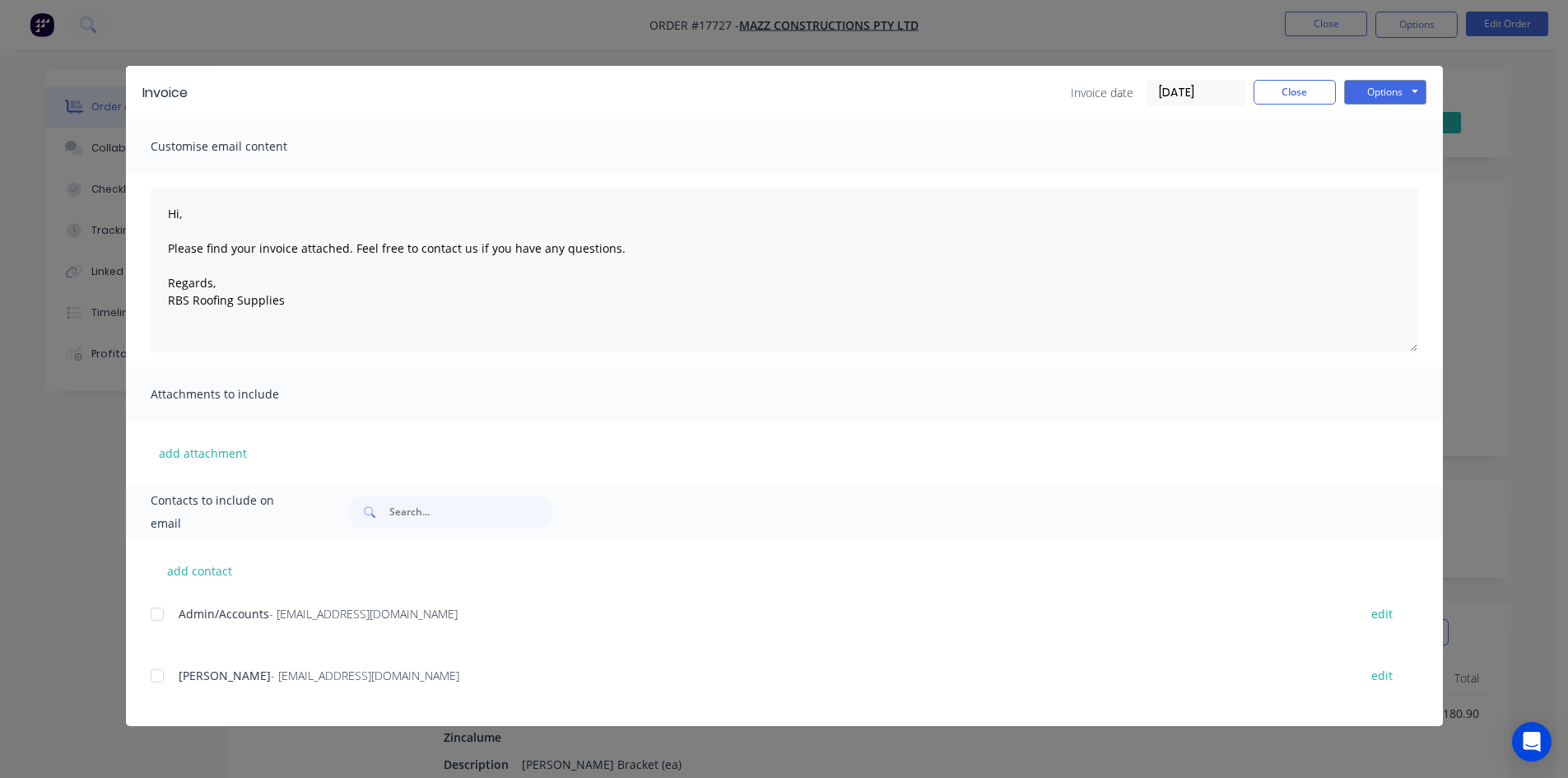
click at [147, 613] on div "add contact Admin/Accounts - admin@mazzcon.com edit Damon Mazzarolo - damonmazz…" at bounding box center [784, 632] width 1317 height 188
click at [161, 614] on div at bounding box center [157, 614] width 33 height 33
click at [1419, 86] on button "Options" at bounding box center [1384, 92] width 82 height 24
click at [1407, 171] on button "Email" at bounding box center [1396, 176] width 105 height 27
click at [1300, 94] on button "Close" at bounding box center [1294, 92] width 82 height 24
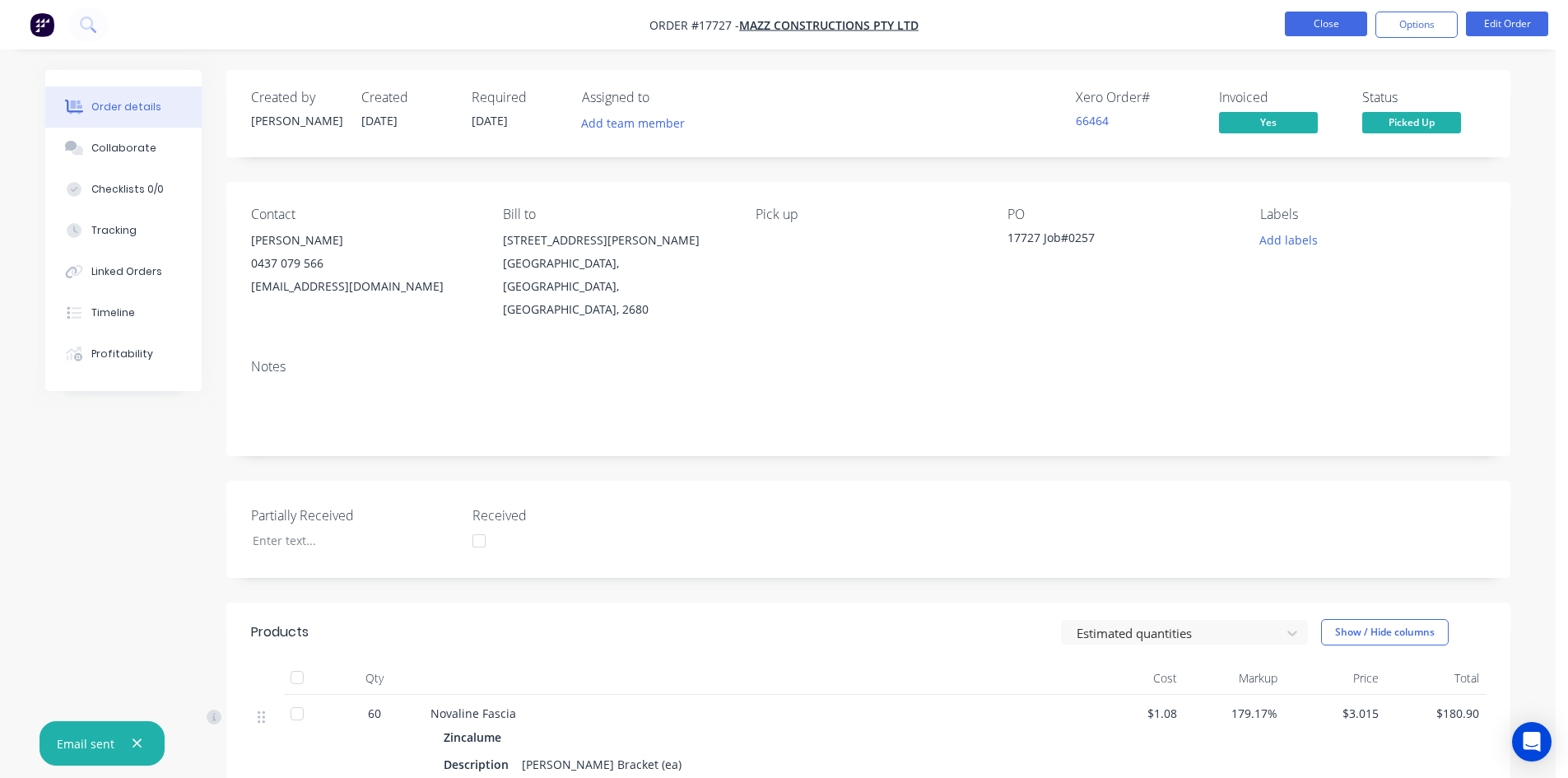
click at [1337, 26] on button "Close" at bounding box center [1325, 23] width 82 height 24
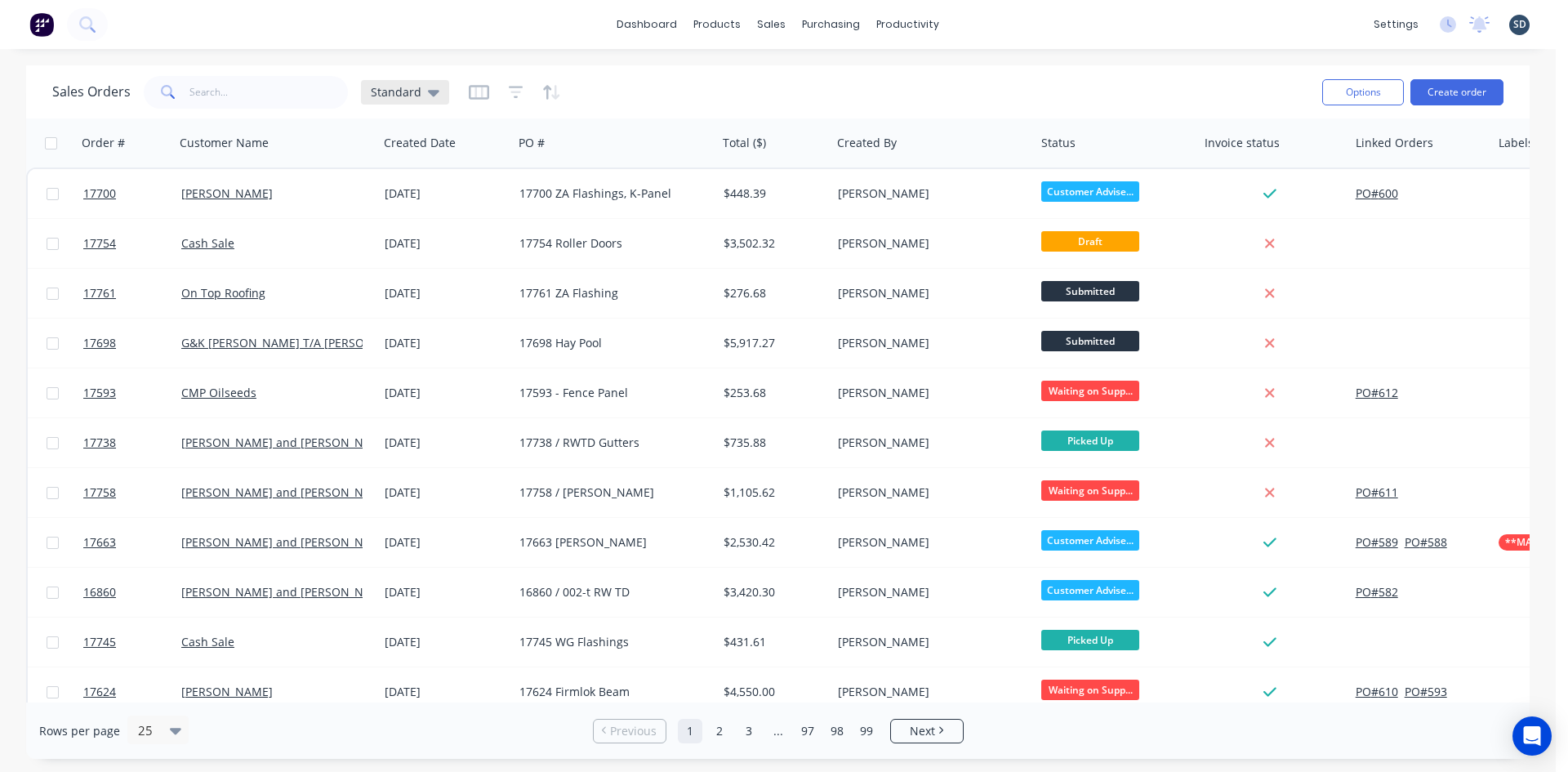
click at [428, 98] on icon at bounding box center [433, 92] width 12 height 18
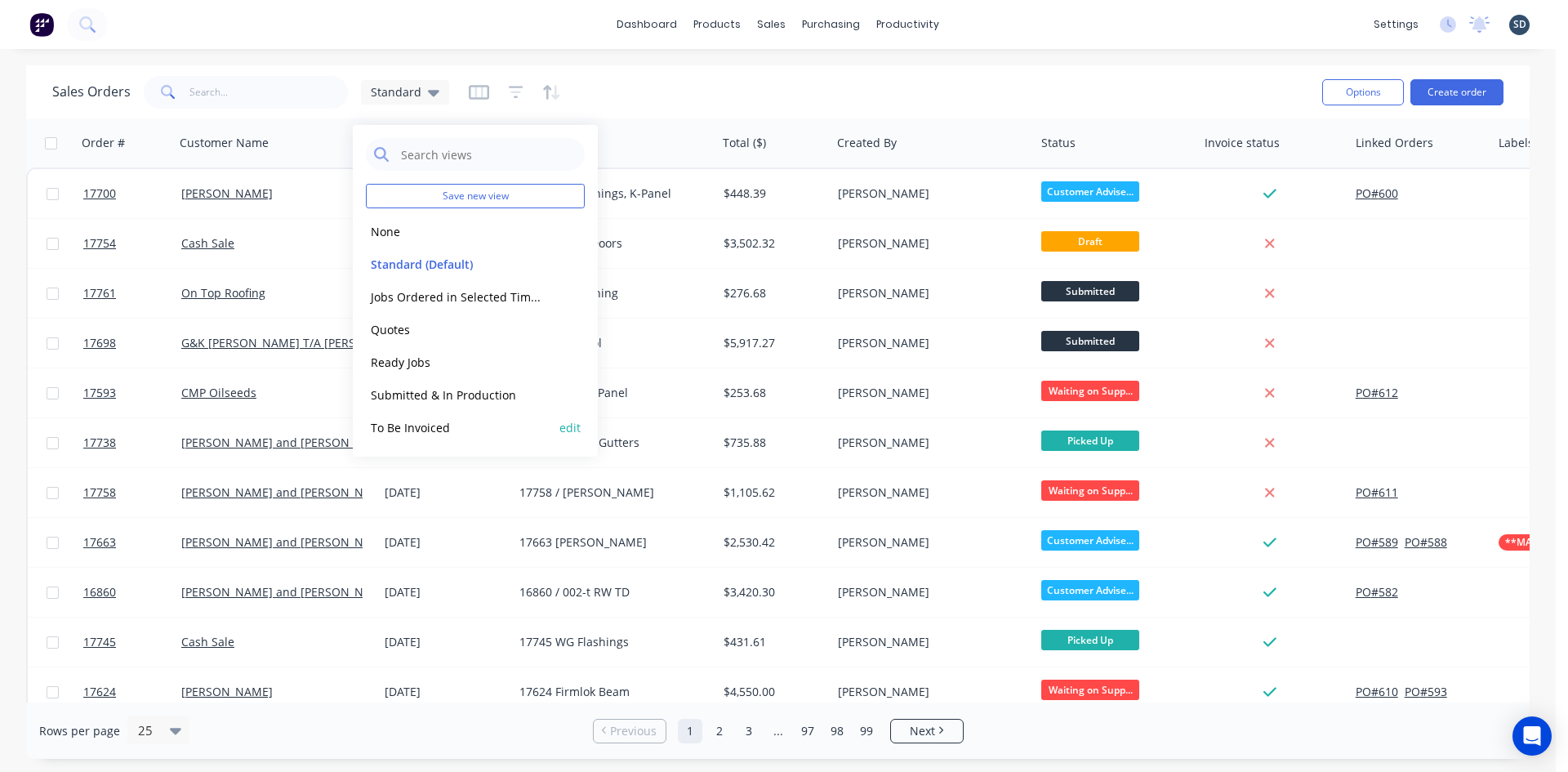
click at [419, 437] on button "To Be Invoiced" at bounding box center [459, 428] width 186 height 19
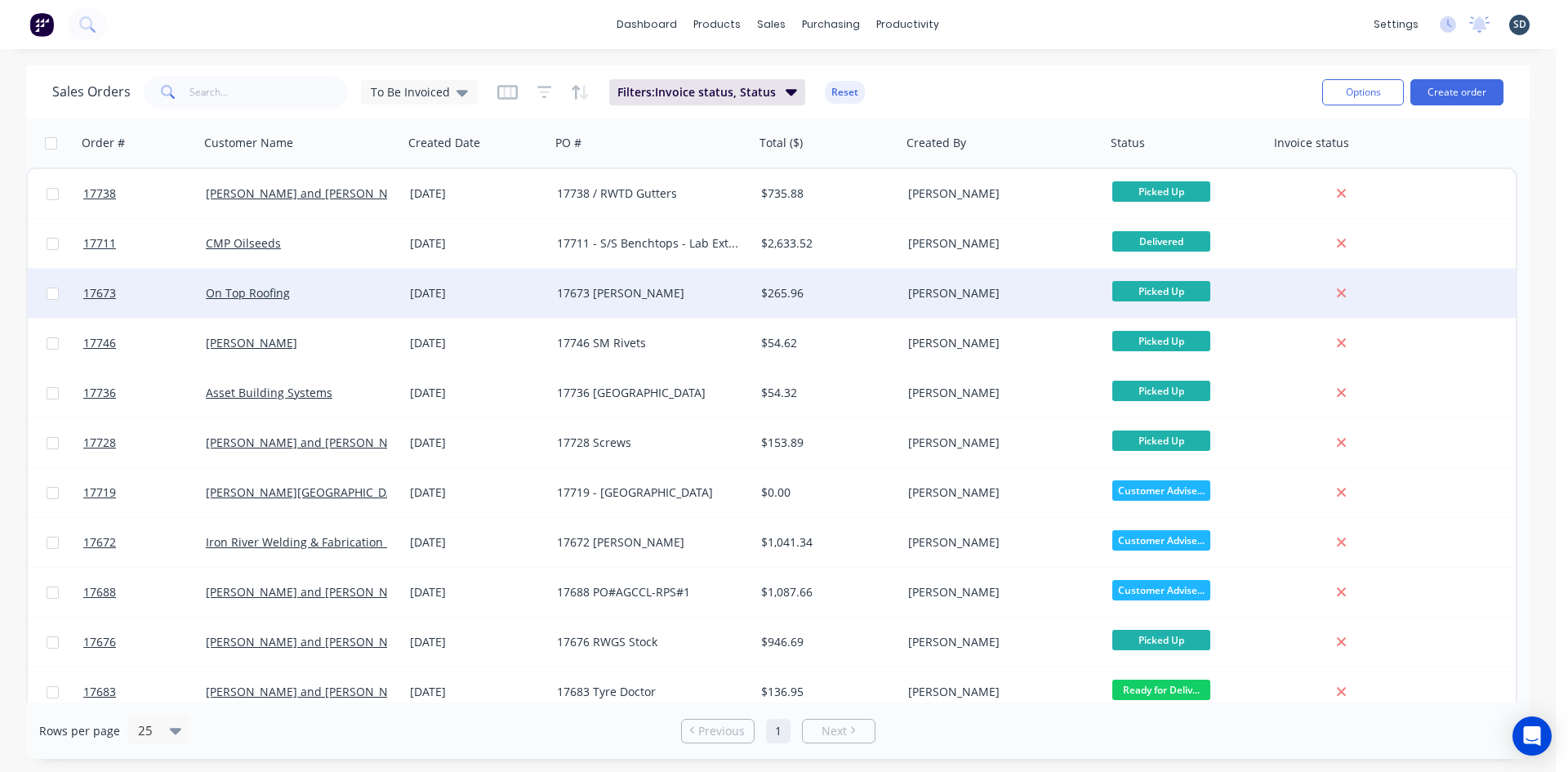
click at [504, 291] on div "[DATE]" at bounding box center [477, 293] width 134 height 16
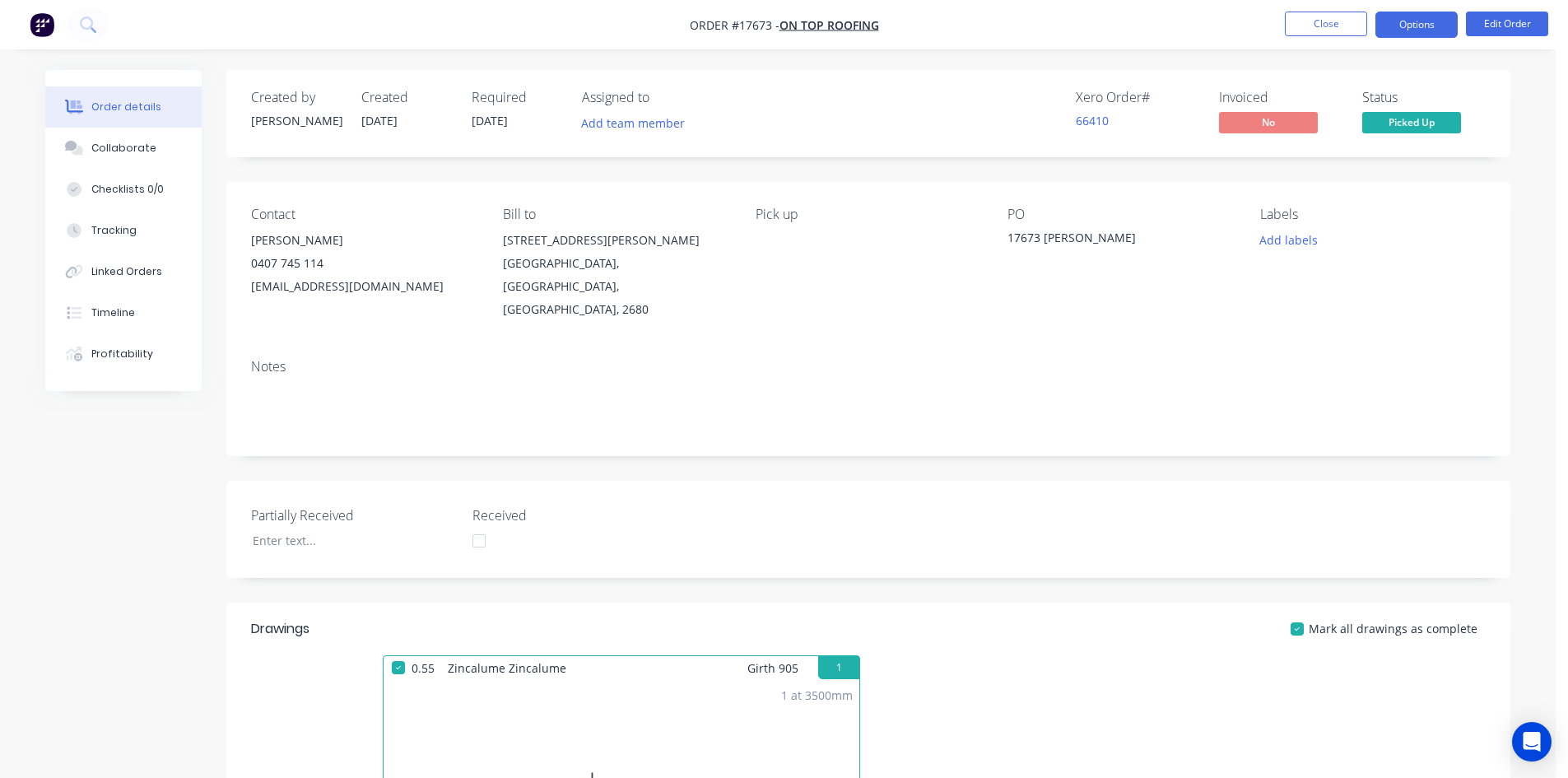
click at [1392, 29] on button "Options" at bounding box center [1416, 24] width 82 height 26
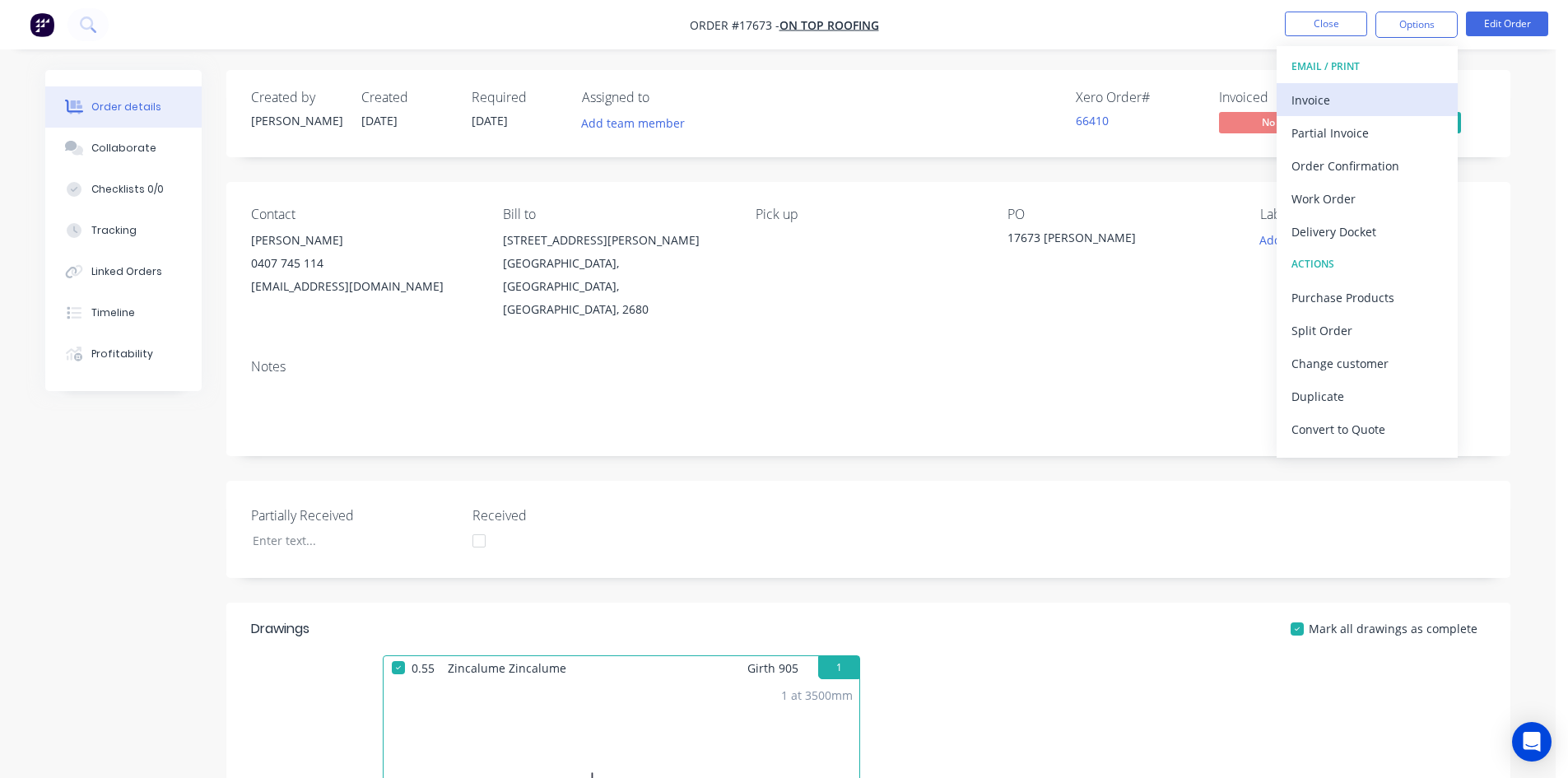
click at [1358, 106] on div "Invoice" at bounding box center [1367, 100] width 151 height 23
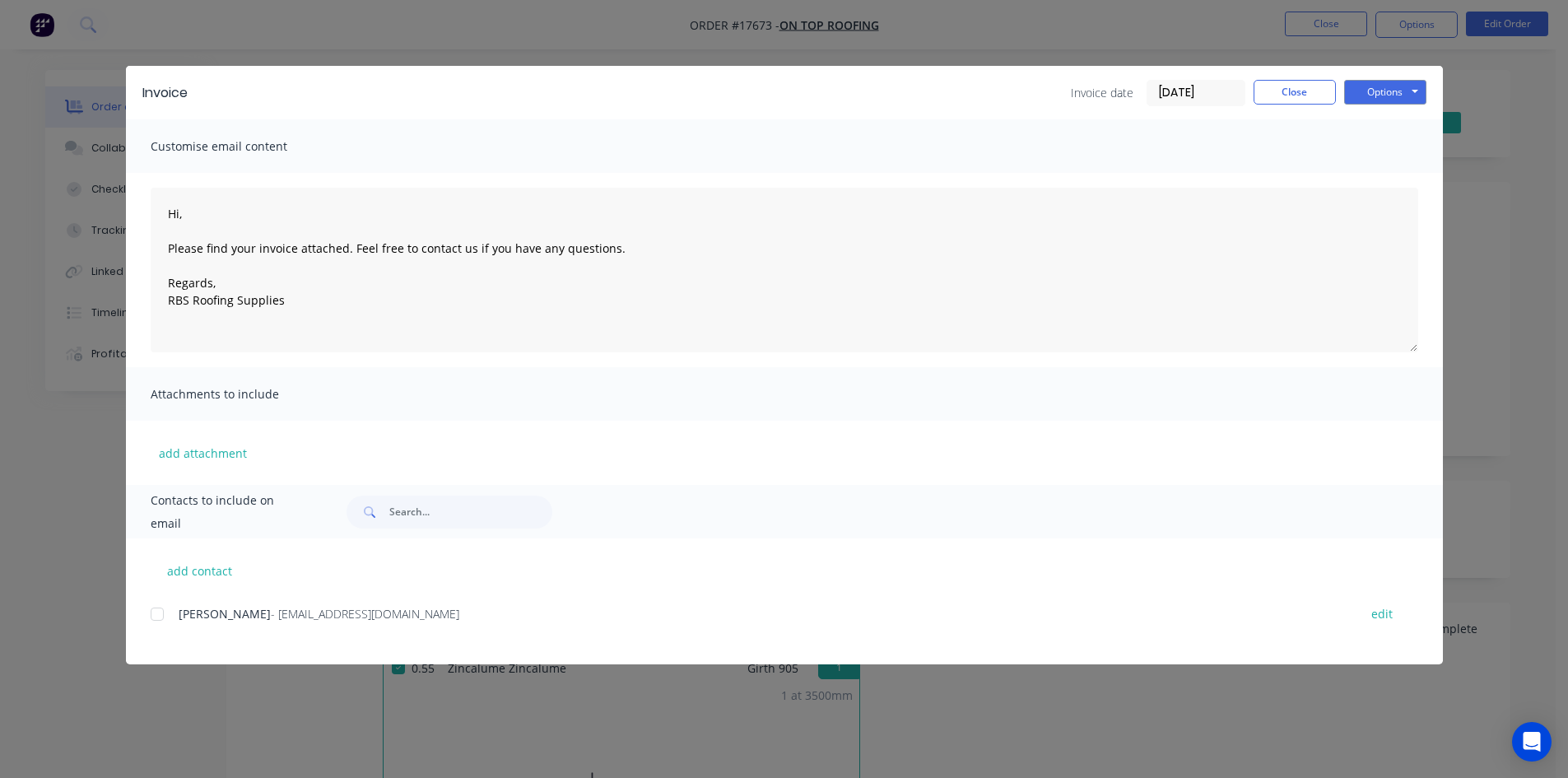
click at [160, 612] on div at bounding box center [157, 614] width 33 height 33
click at [1407, 93] on button "Options" at bounding box center [1384, 92] width 82 height 24
click at [1391, 180] on button "Email" at bounding box center [1396, 176] width 105 height 27
click at [1286, 90] on button "Close" at bounding box center [1294, 92] width 82 height 24
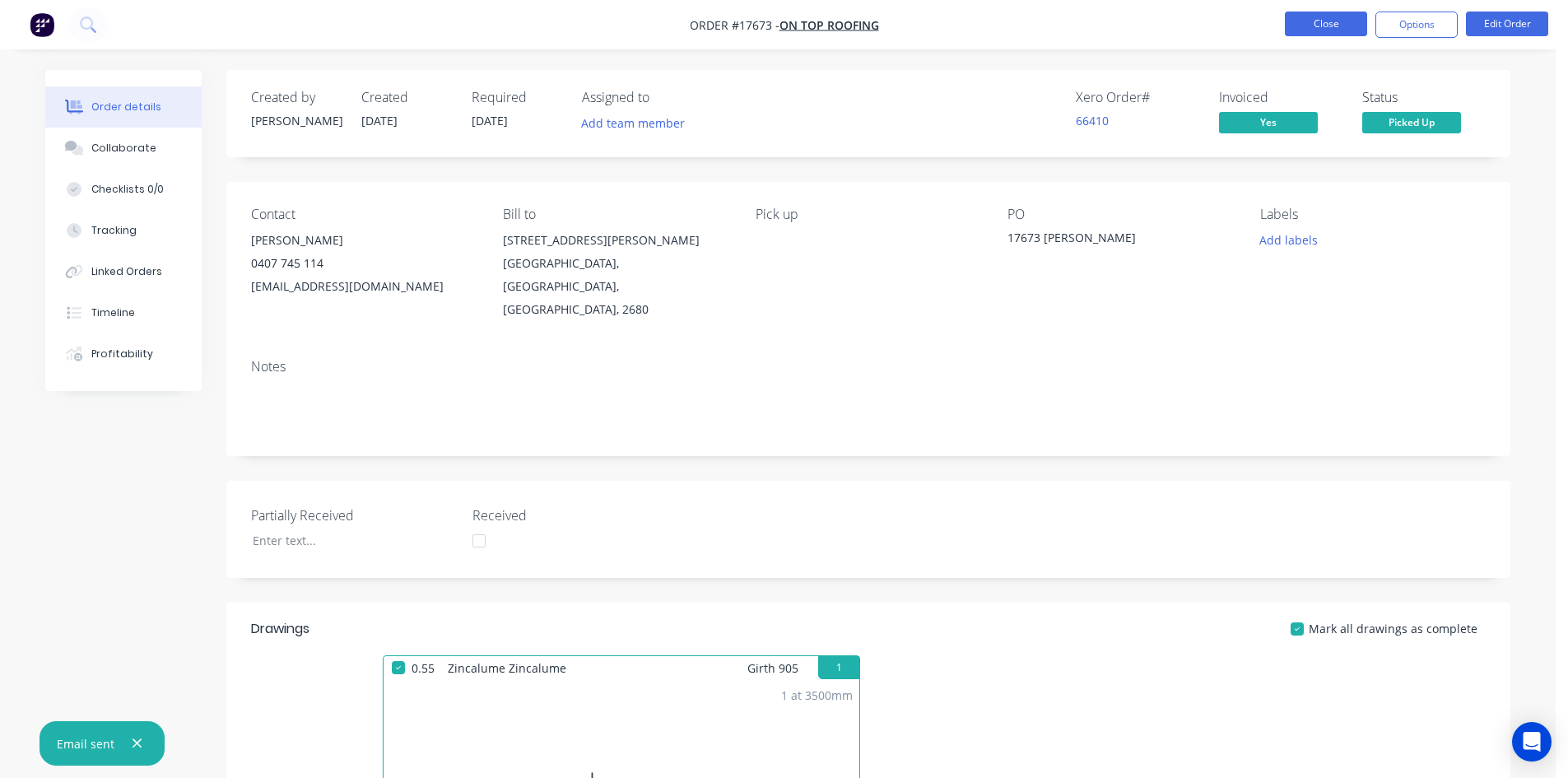
click at [1345, 14] on button "Close" at bounding box center [1325, 23] width 82 height 24
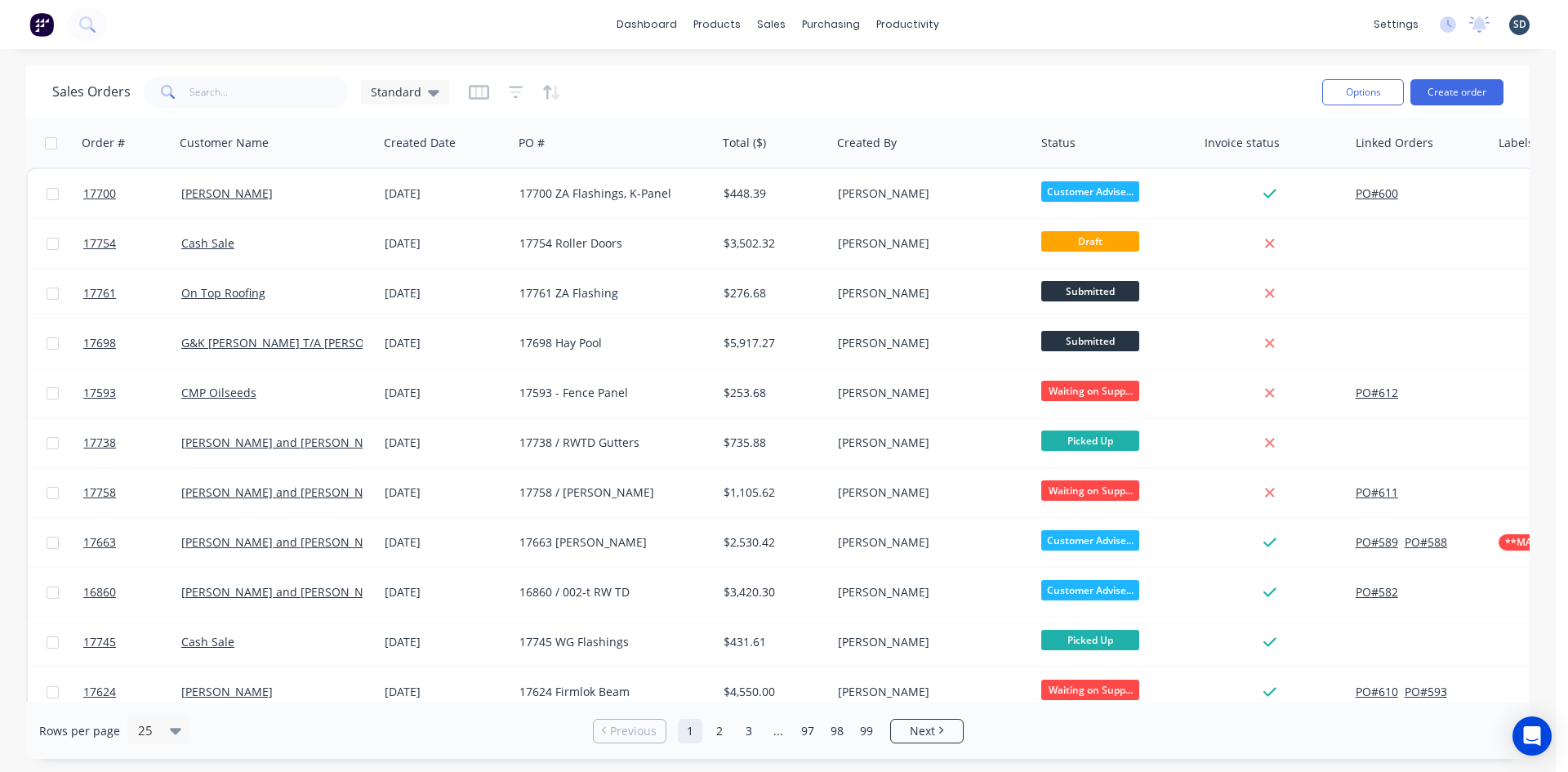
click at [400, 96] on span "Standard" at bounding box center [396, 91] width 51 height 17
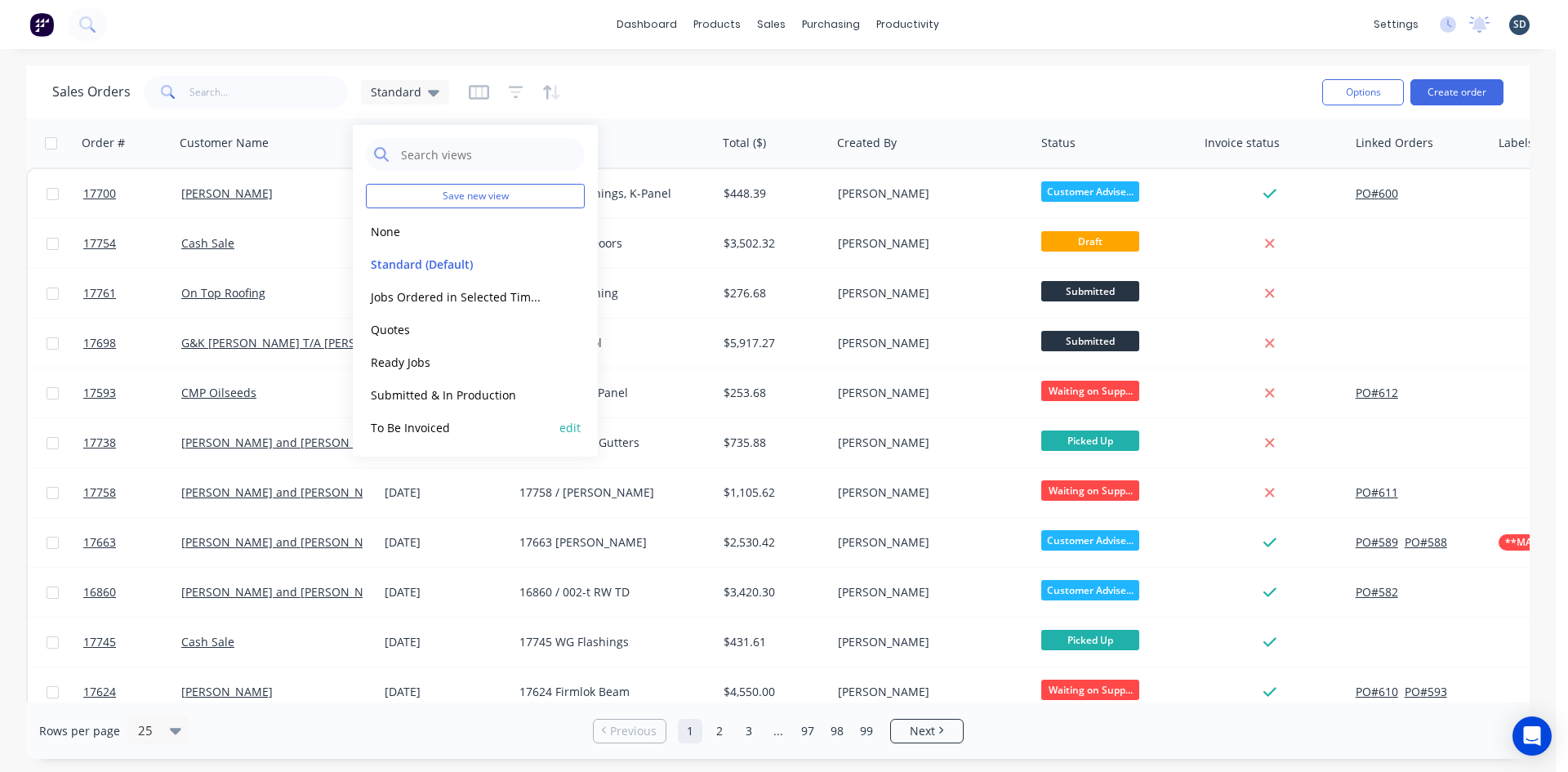
click at [453, 432] on button "To Be Invoiced" at bounding box center [459, 428] width 186 height 19
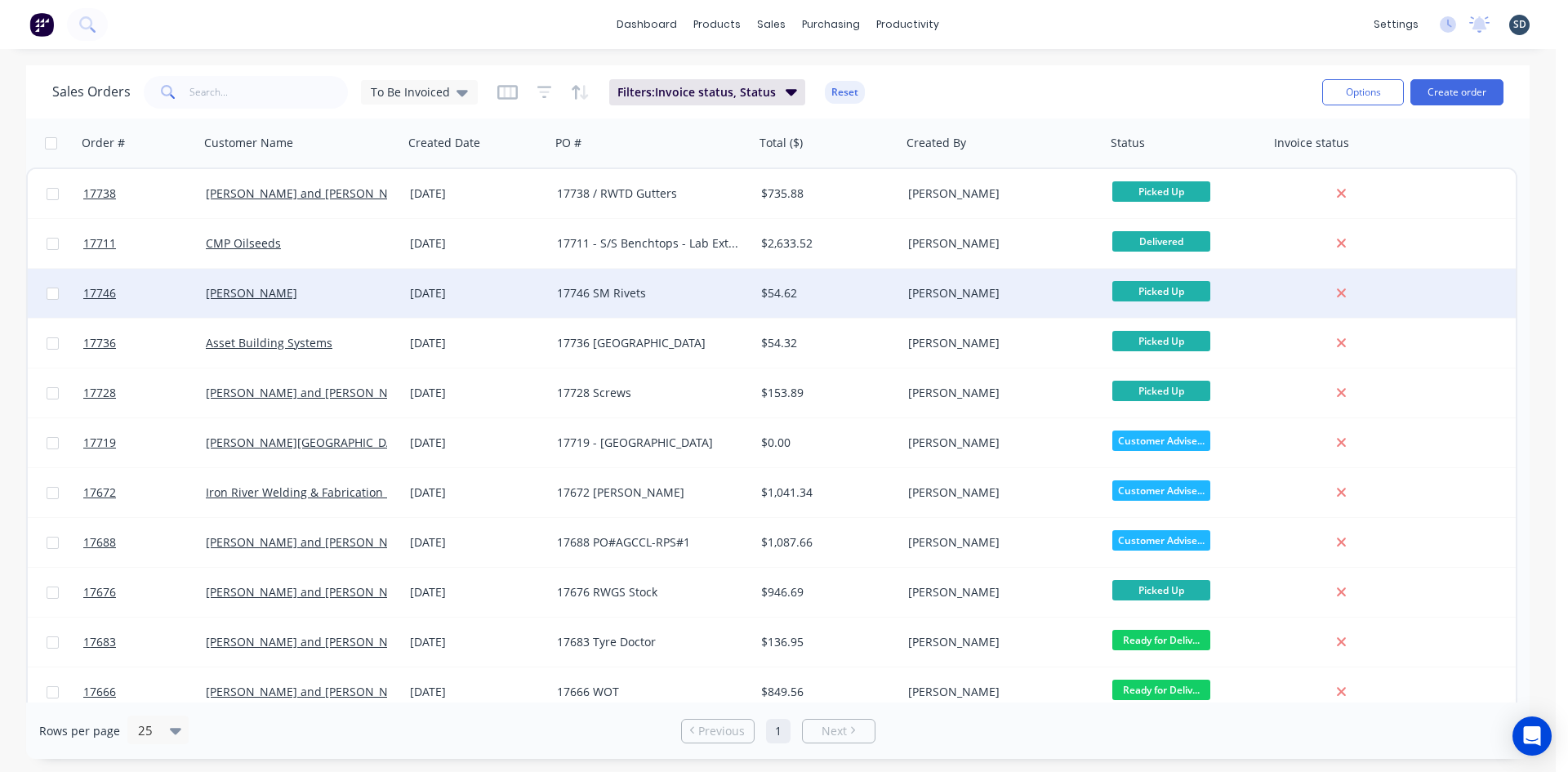
click at [516, 293] on div "[DATE]" at bounding box center [477, 293] width 134 height 16
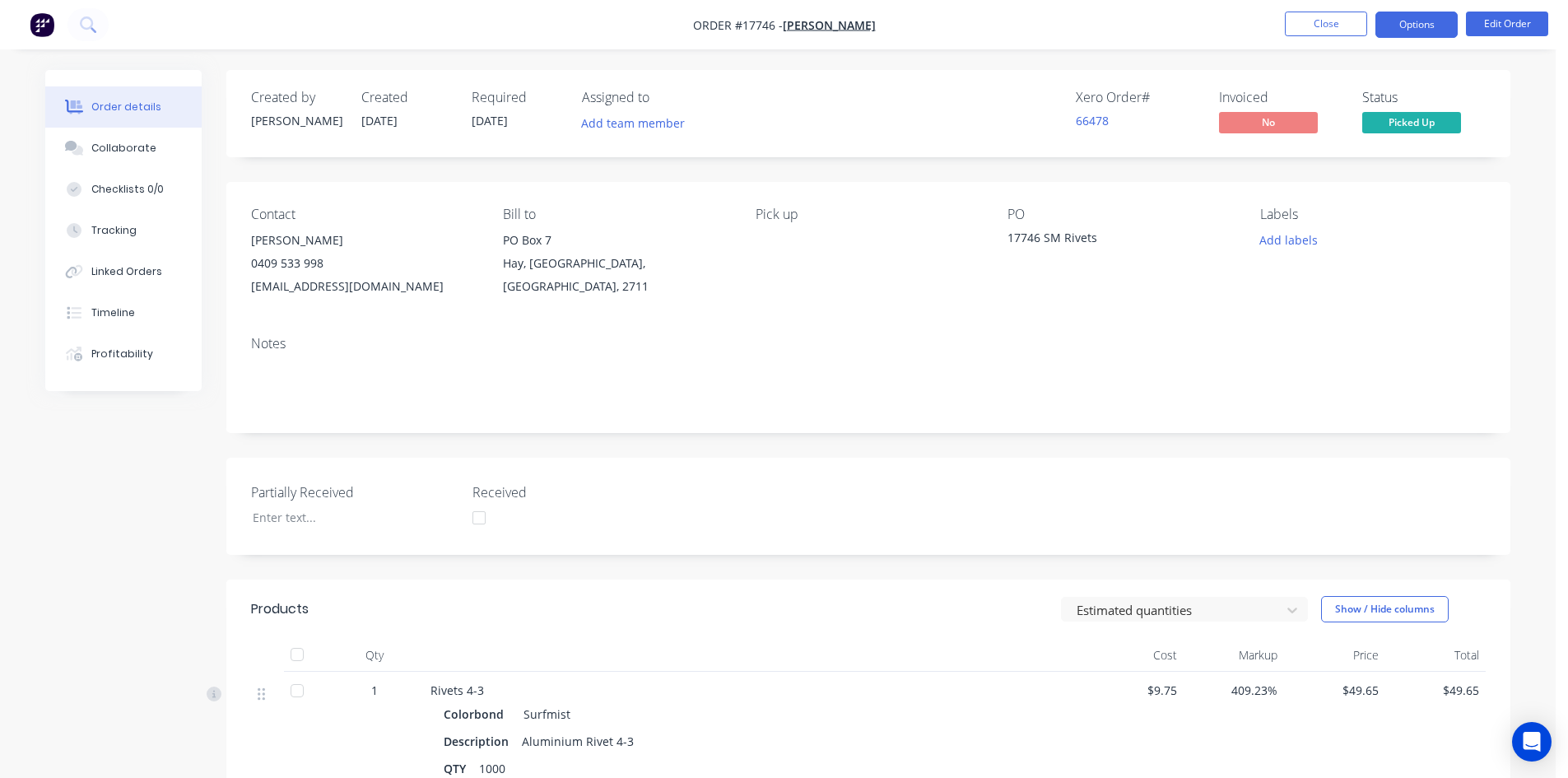
click at [1415, 27] on button "Options" at bounding box center [1416, 24] width 82 height 26
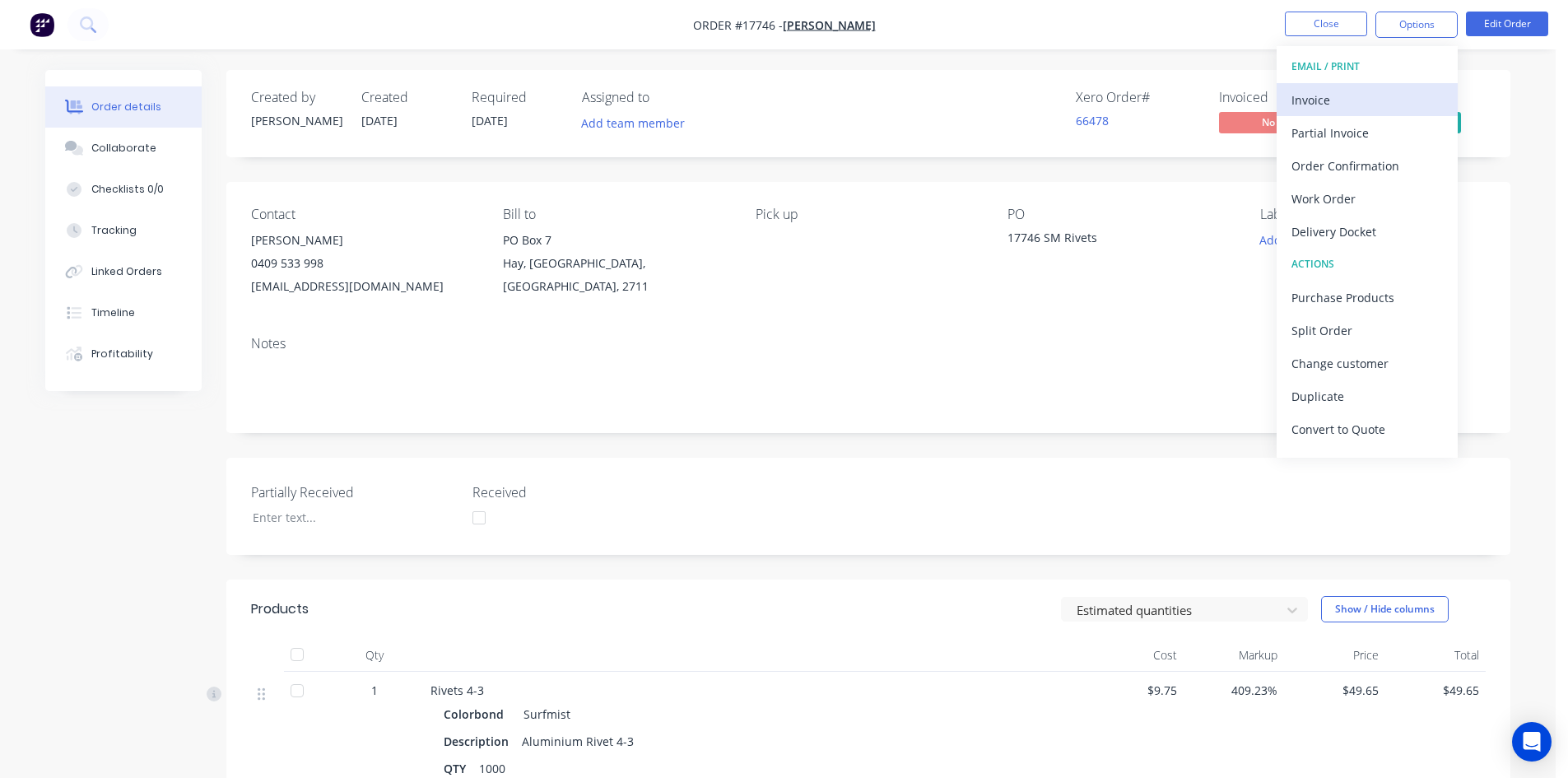
click at [1354, 102] on div "Invoice" at bounding box center [1367, 100] width 151 height 23
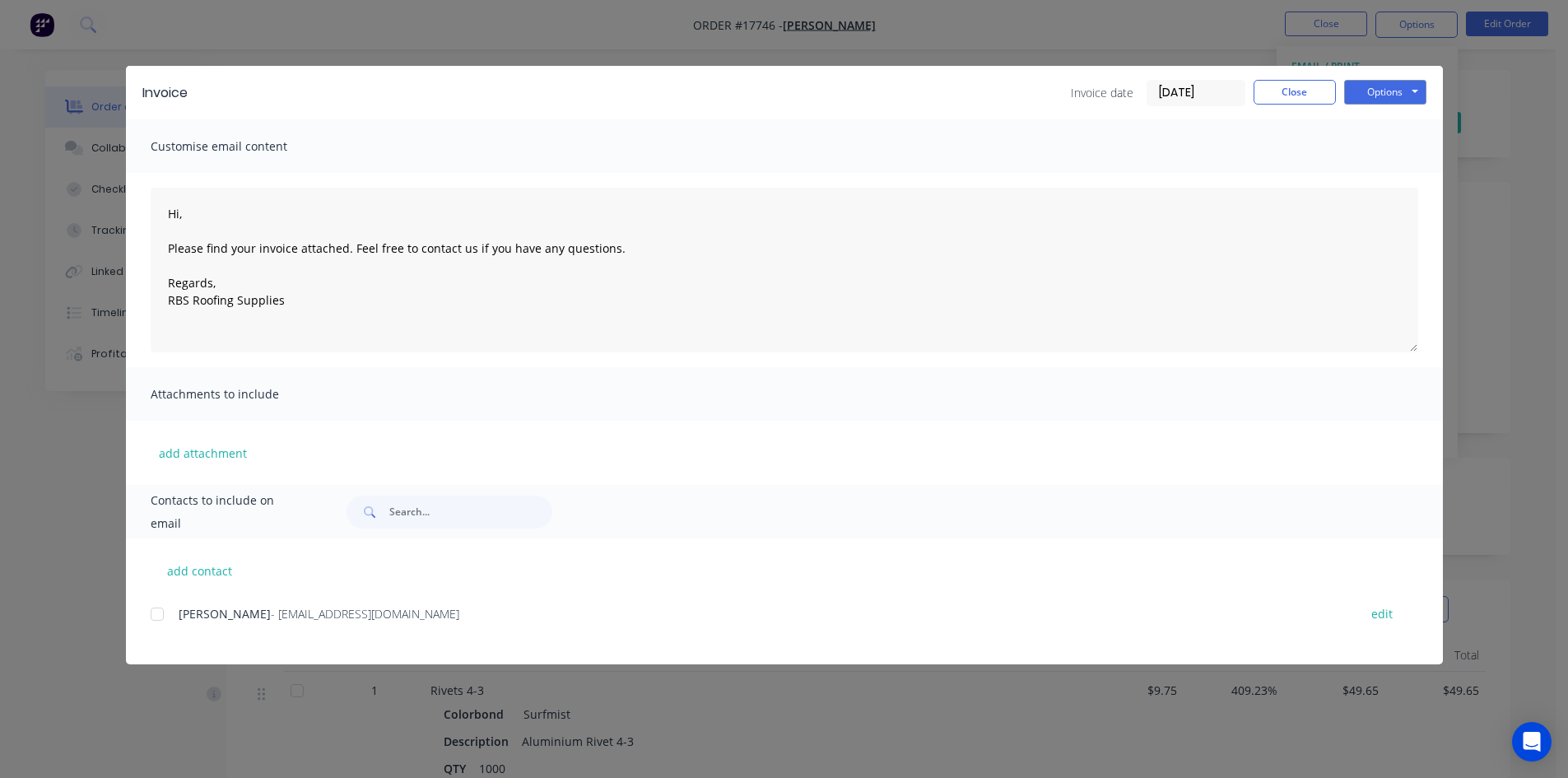
click at [159, 611] on div at bounding box center [157, 614] width 33 height 33
click at [1388, 96] on button "Options" at bounding box center [1384, 92] width 82 height 24
click at [1378, 169] on button "Email" at bounding box center [1396, 176] width 105 height 27
click at [1295, 96] on button "Close" at bounding box center [1294, 92] width 82 height 24
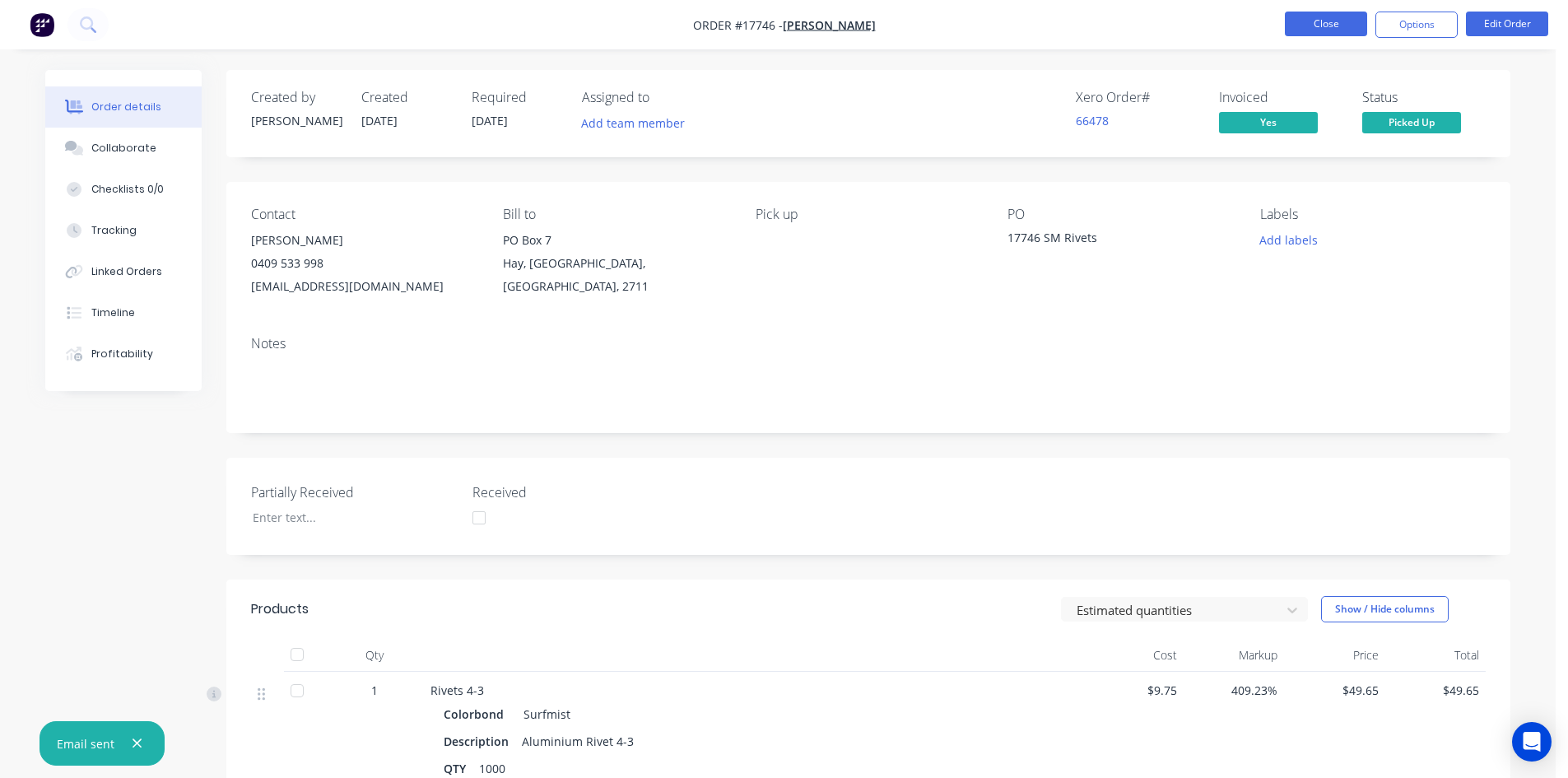
click at [1325, 22] on button "Close" at bounding box center [1325, 23] width 82 height 24
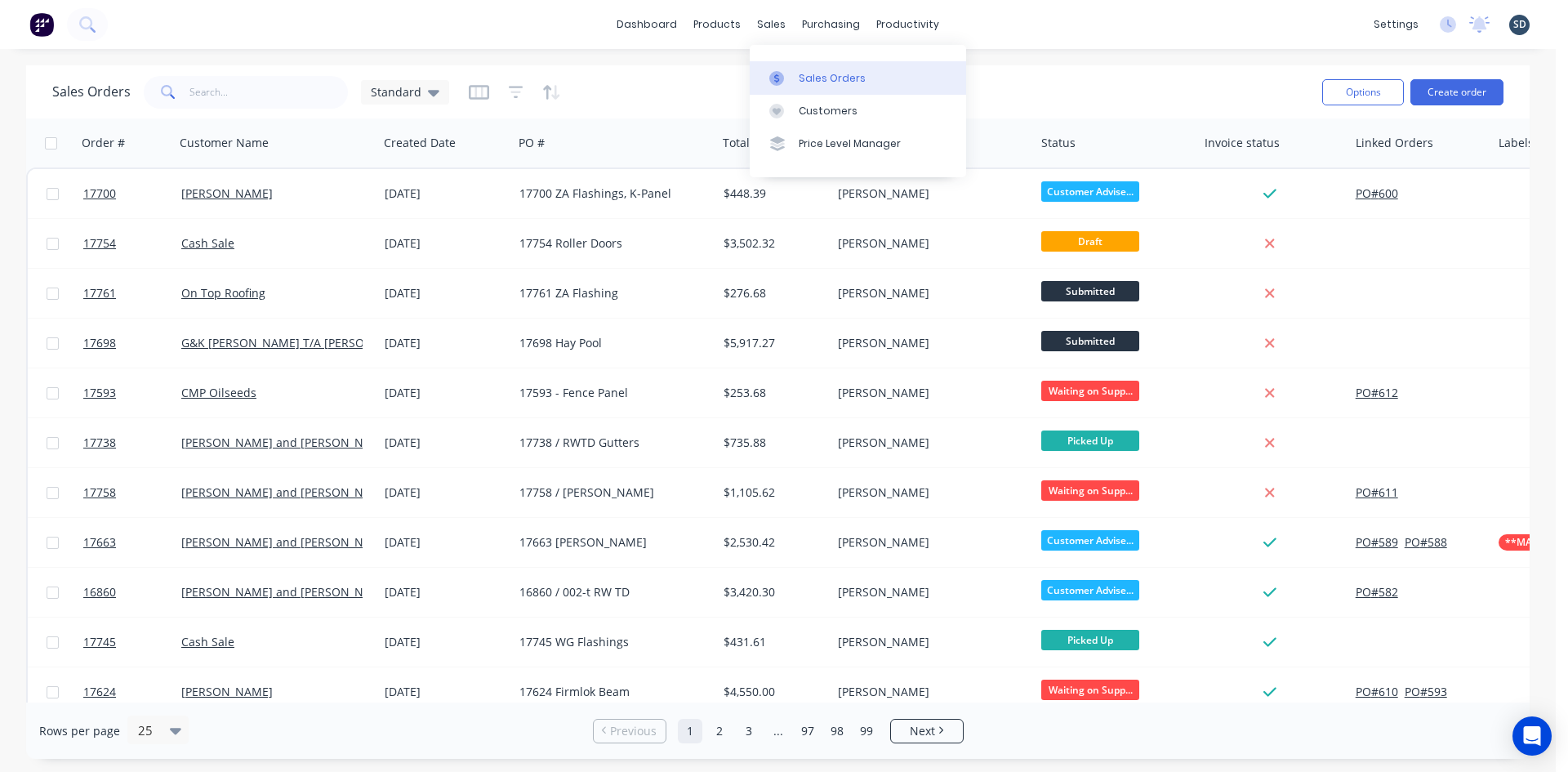
click at [805, 79] on div "Sales Orders" at bounding box center [832, 78] width 67 height 14
click at [280, 98] on input "text" at bounding box center [269, 92] width 159 height 33
type input "turner"
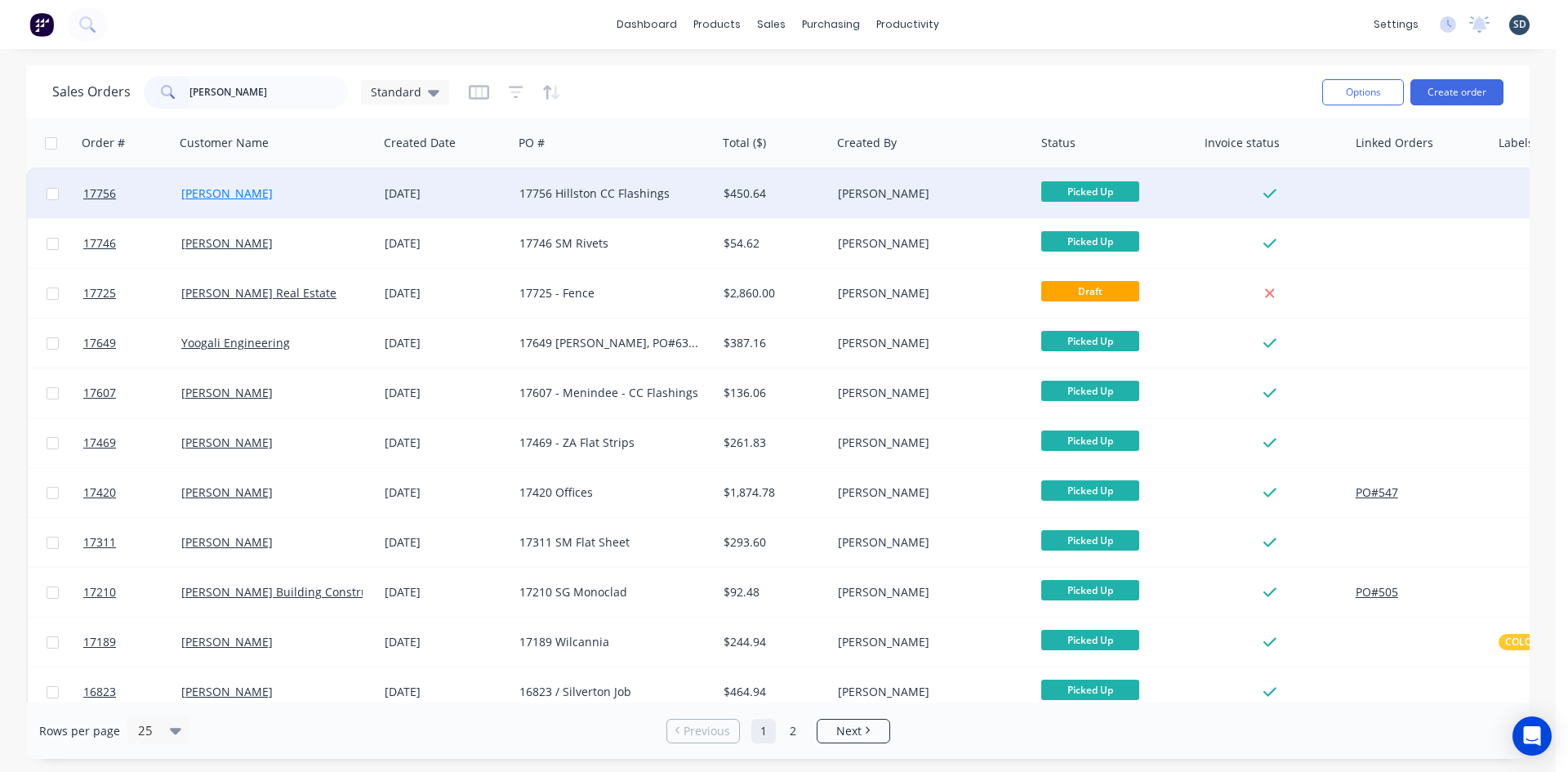
click at [236, 192] on link "[PERSON_NAME]" at bounding box center [227, 192] width 91 height 15
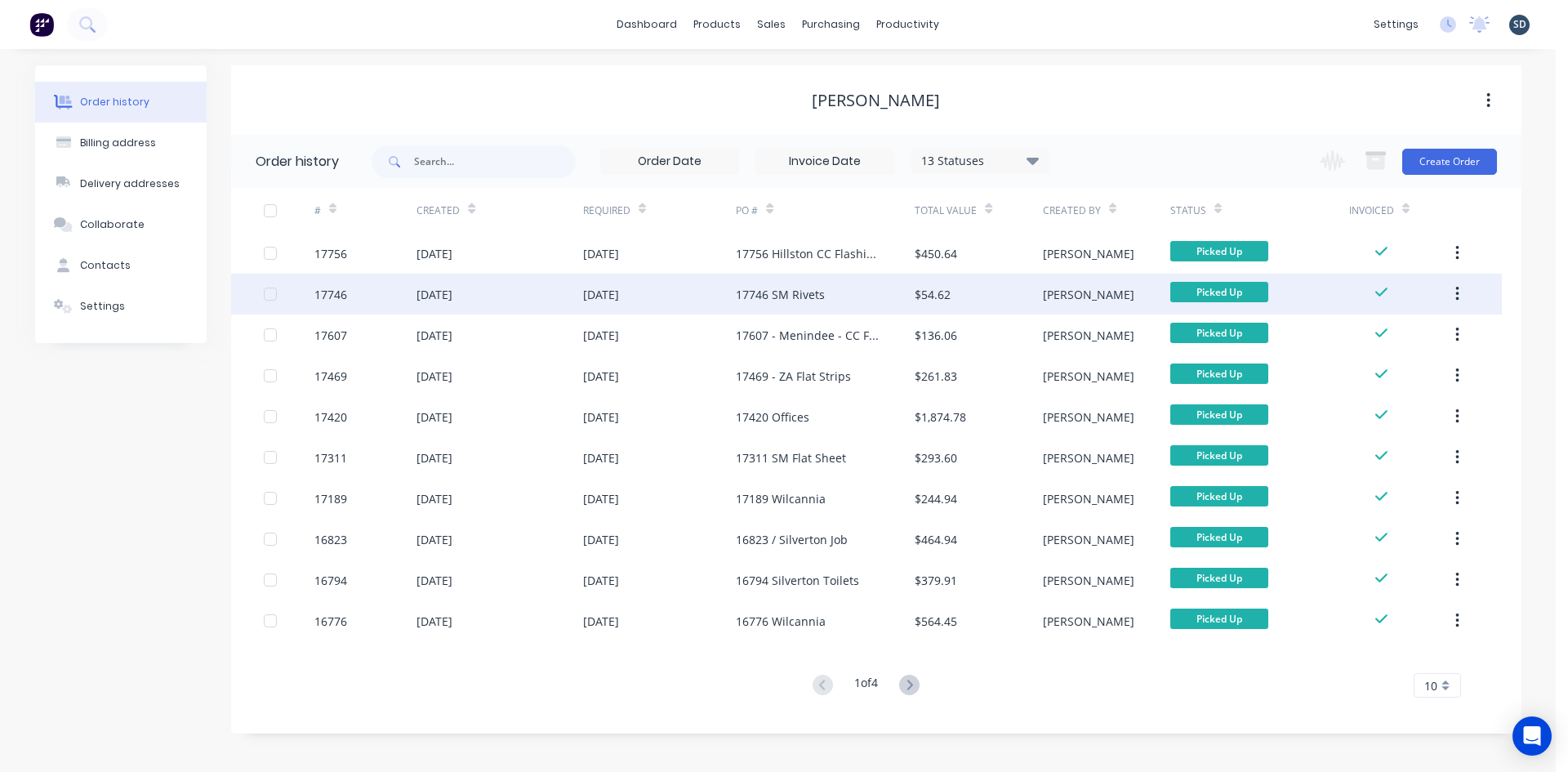
click at [865, 289] on div "17746 SM Rivets" at bounding box center [826, 294] width 179 height 41
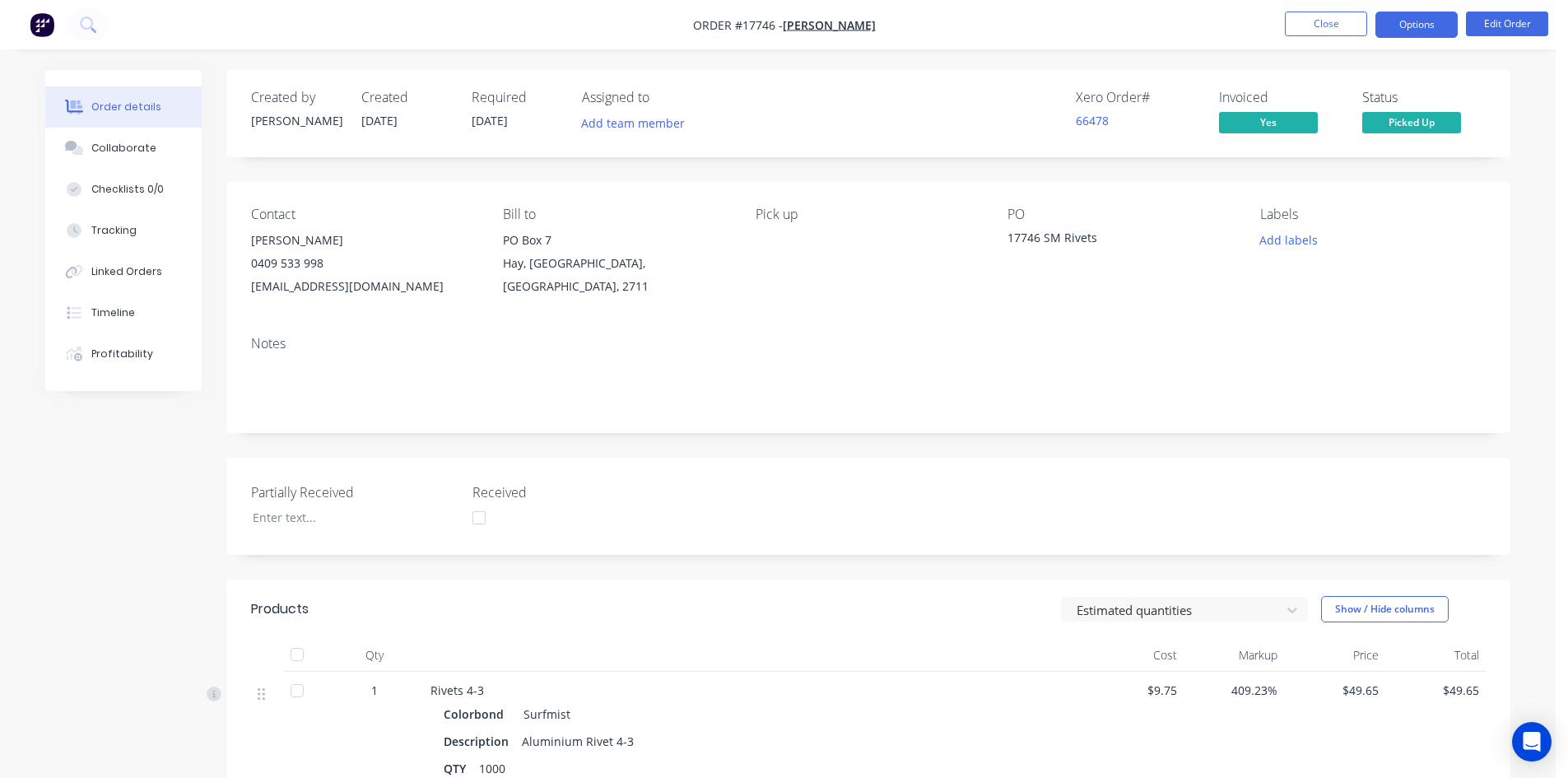
click at [1435, 19] on button "Options" at bounding box center [1416, 24] width 82 height 26
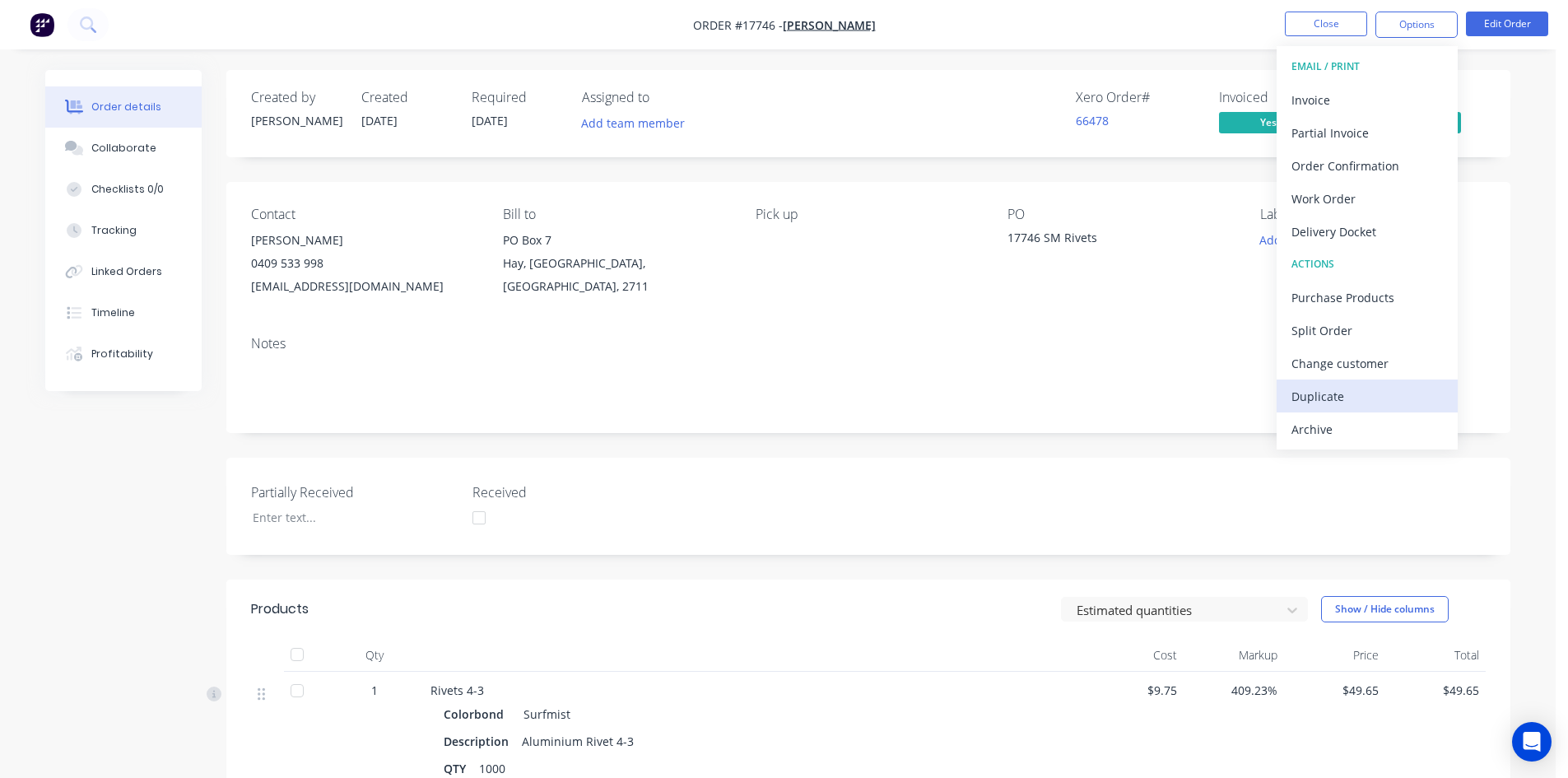
click at [1364, 398] on div "Duplicate" at bounding box center [1367, 396] width 151 height 23
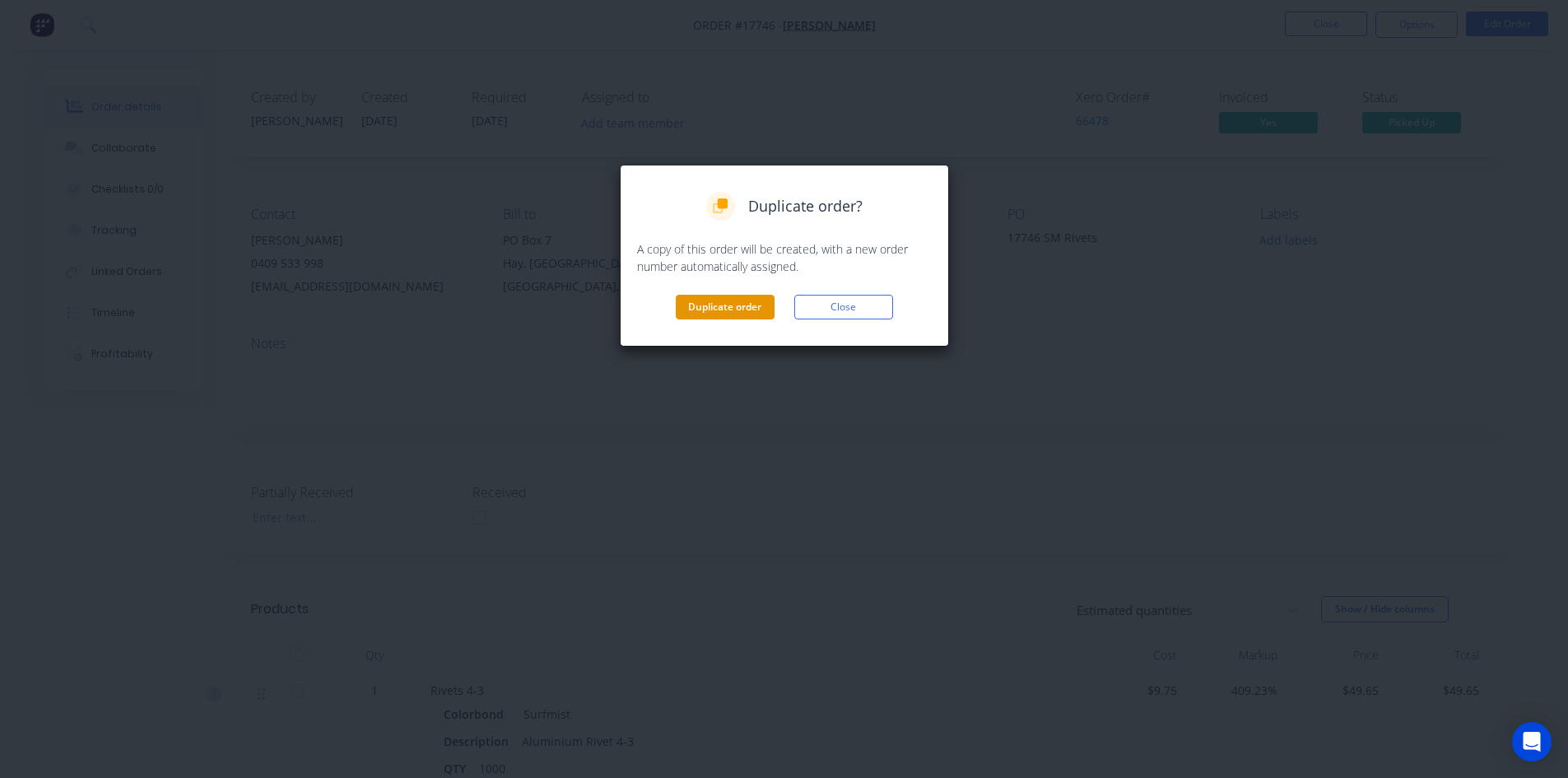
click at [718, 309] on button "Duplicate order" at bounding box center [725, 307] width 99 height 24
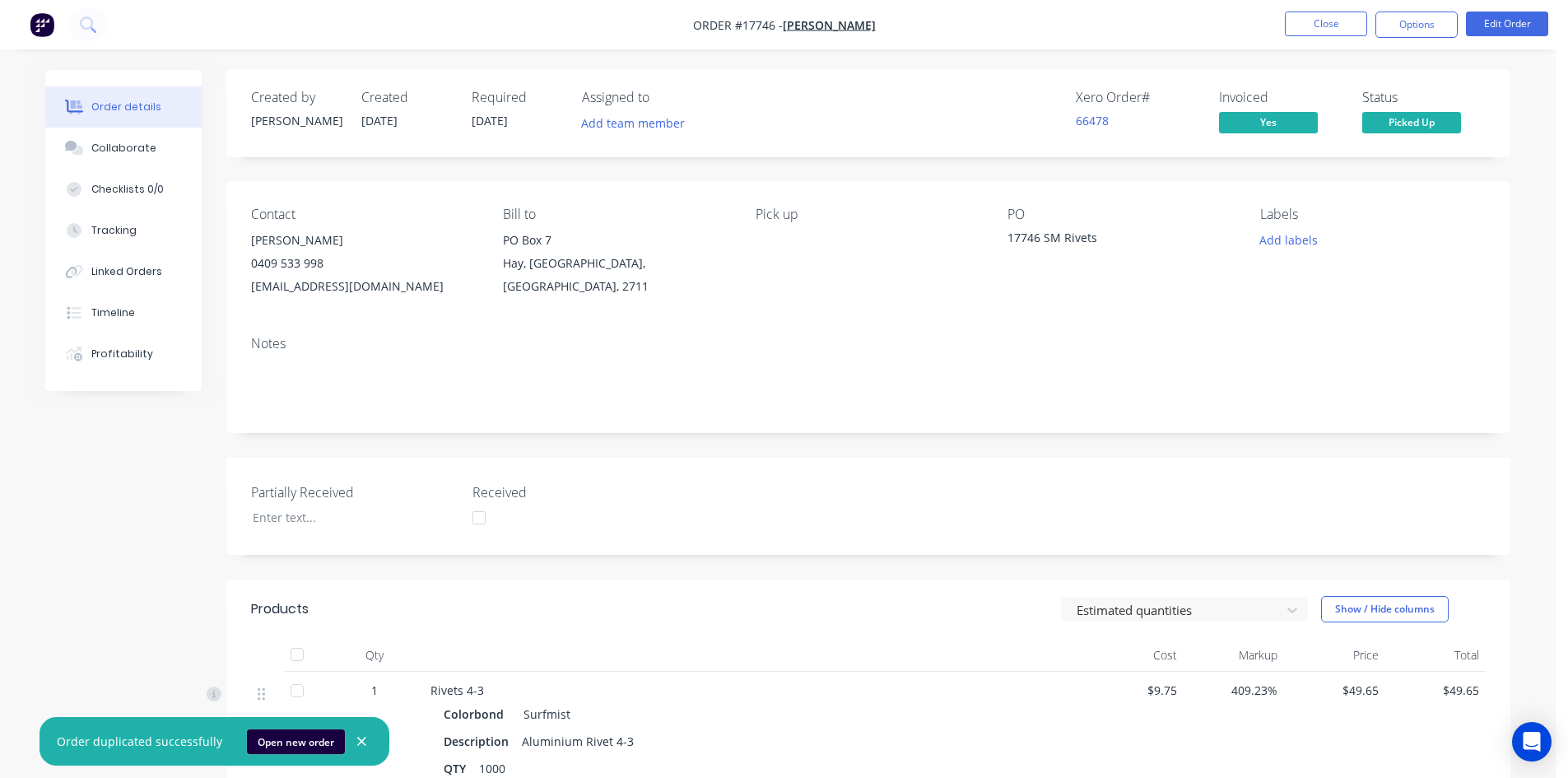
click at [265, 737] on button "Open new order" at bounding box center [296, 741] width 98 height 24
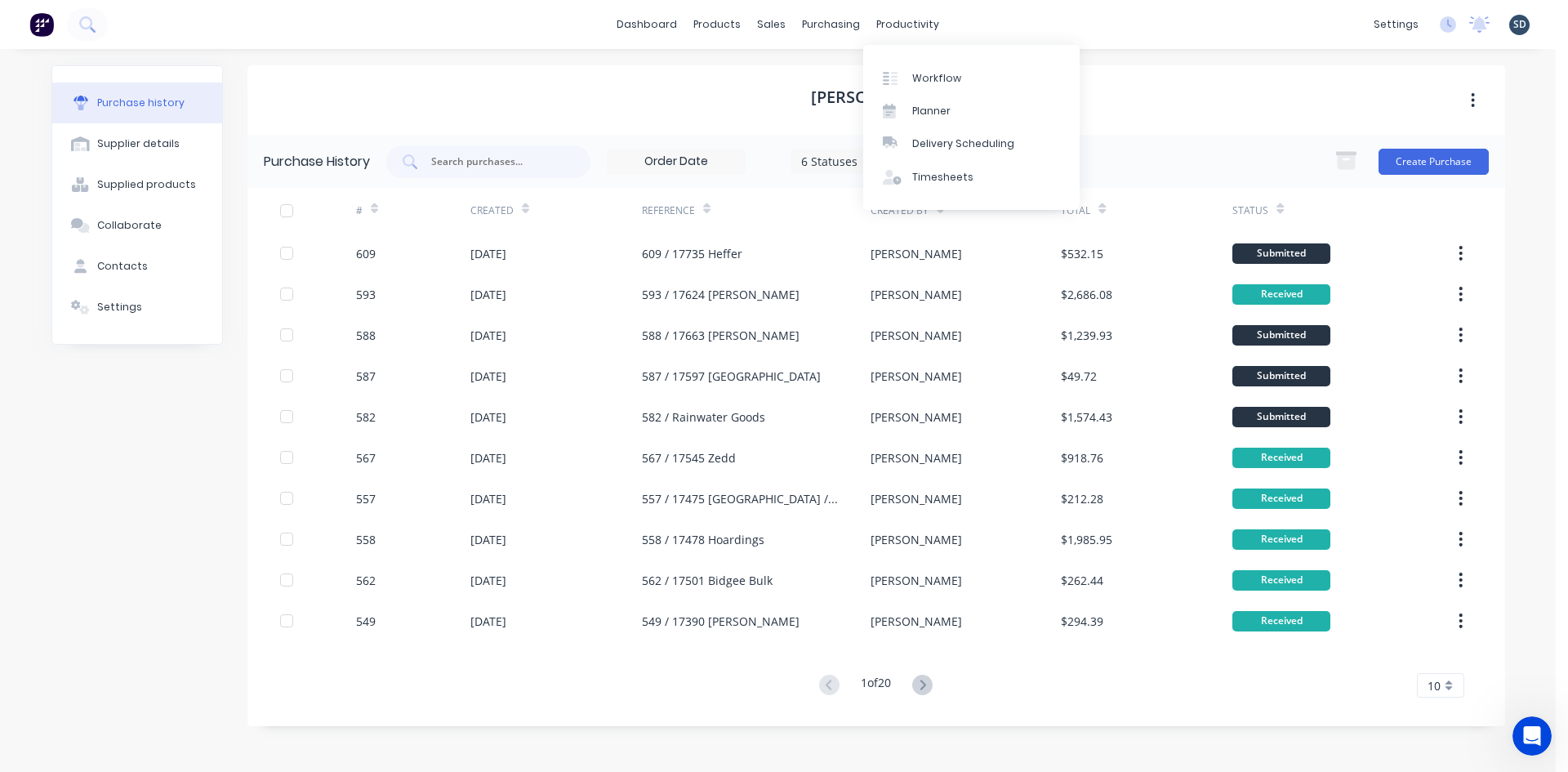
click at [966, 18] on div "dashboard products sales purchasing productivity dashboard products Product Cat…" at bounding box center [778, 24] width 1556 height 49
click at [1034, 27] on div "dashboard products sales purchasing productivity dashboard products Product Cat…" at bounding box center [778, 24] width 1556 height 49
click at [1037, 23] on div "dashboard products sales purchasing productivity dashboard products Product Cat…" at bounding box center [778, 24] width 1556 height 49
click at [995, 24] on div "dashboard products sales purchasing productivity dashboard products Product Cat…" at bounding box center [778, 24] width 1556 height 49
click at [1044, 30] on div "dashboard products sales purchasing productivity dashboard products Product Cat…" at bounding box center [778, 24] width 1556 height 49
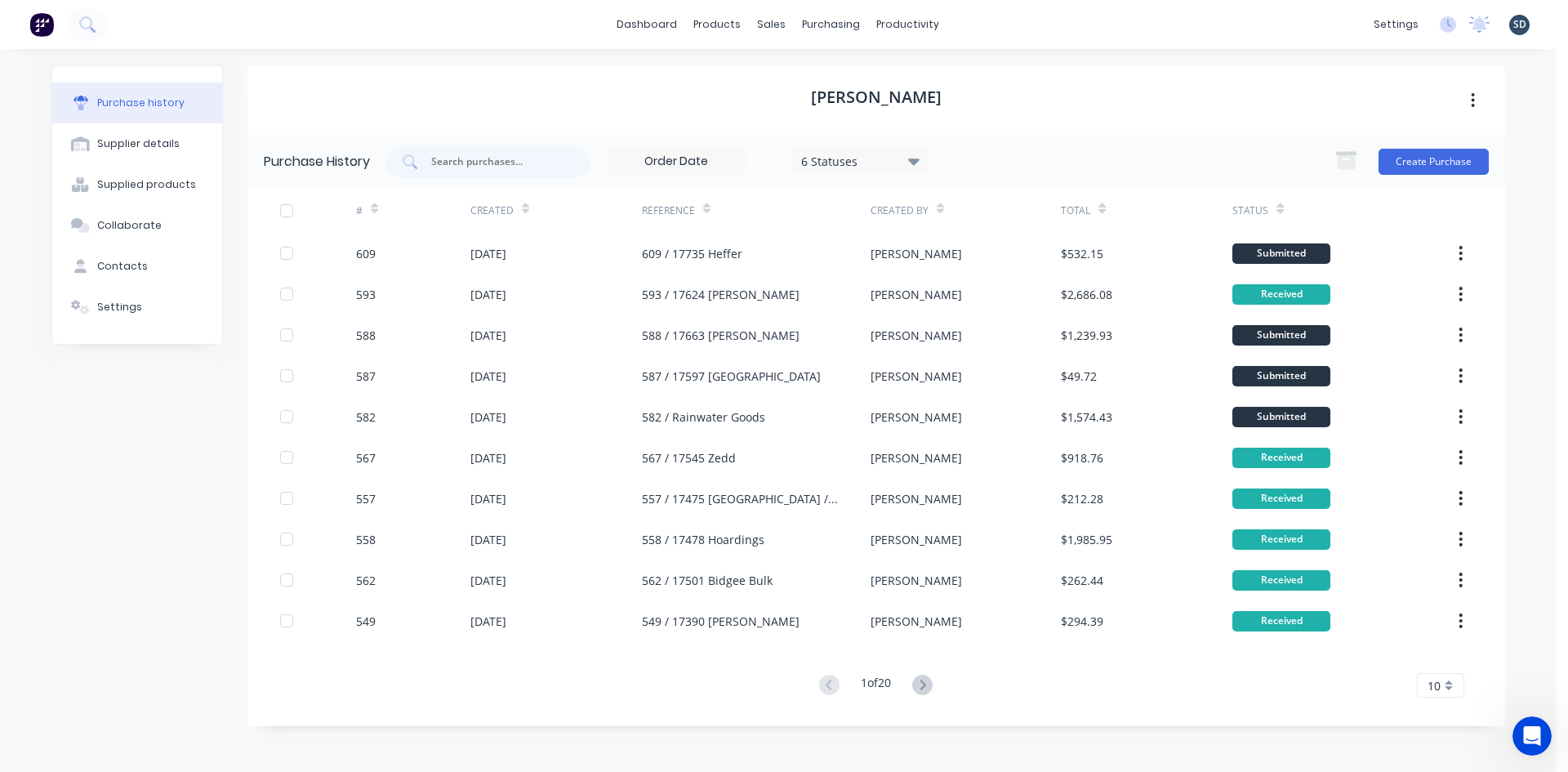
click at [986, 22] on div "dashboard products sales purchasing productivity dashboard products Product Cat…" at bounding box center [778, 24] width 1556 height 49
click at [987, 21] on div "dashboard products sales purchasing productivity dashboard products Product Cat…" at bounding box center [778, 24] width 1556 height 49
click at [990, 21] on div "dashboard products sales purchasing productivity dashboard products Product Cat…" at bounding box center [778, 24] width 1556 height 49
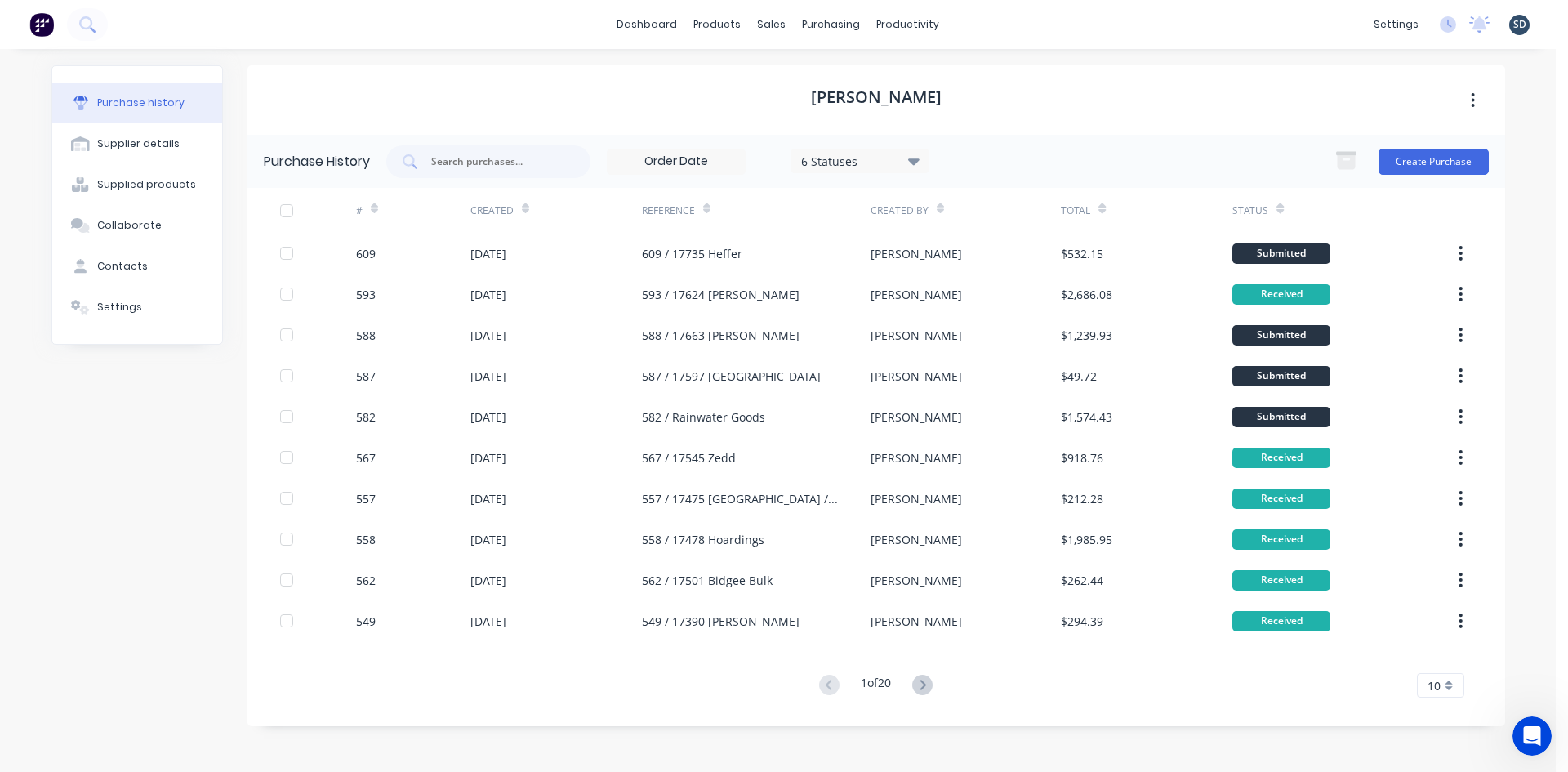
click at [1074, 20] on div "dashboard products sales purchasing productivity dashboard products Product Cat…" at bounding box center [778, 24] width 1556 height 49
click at [812, 72] on div "Sales Orders" at bounding box center [832, 78] width 67 height 14
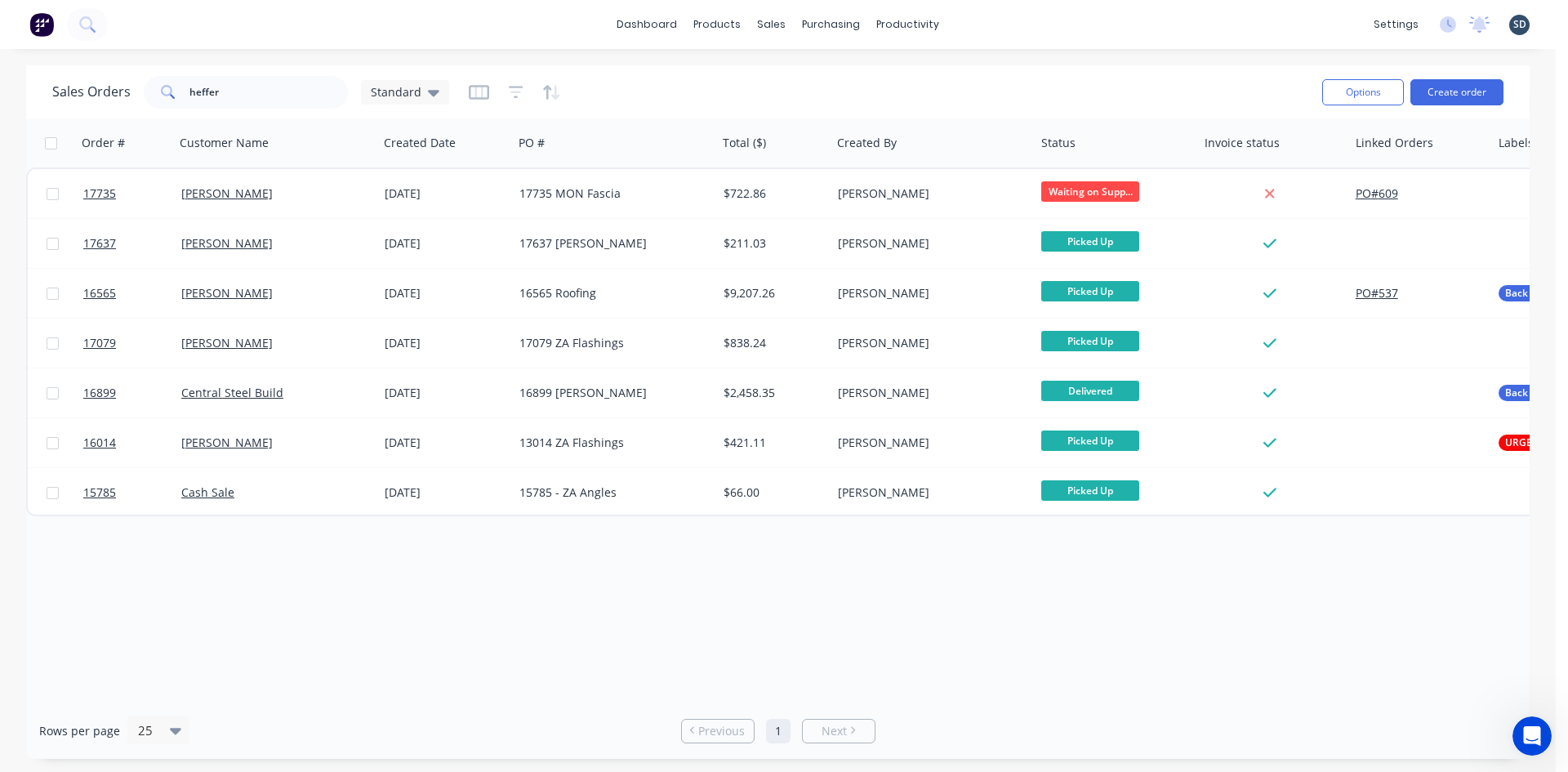
click at [991, 15] on div "dashboard products sales purchasing productivity dashboard products Product Cat…" at bounding box center [778, 24] width 1556 height 49
click at [225, 84] on input "heffer" at bounding box center [269, 92] width 159 height 33
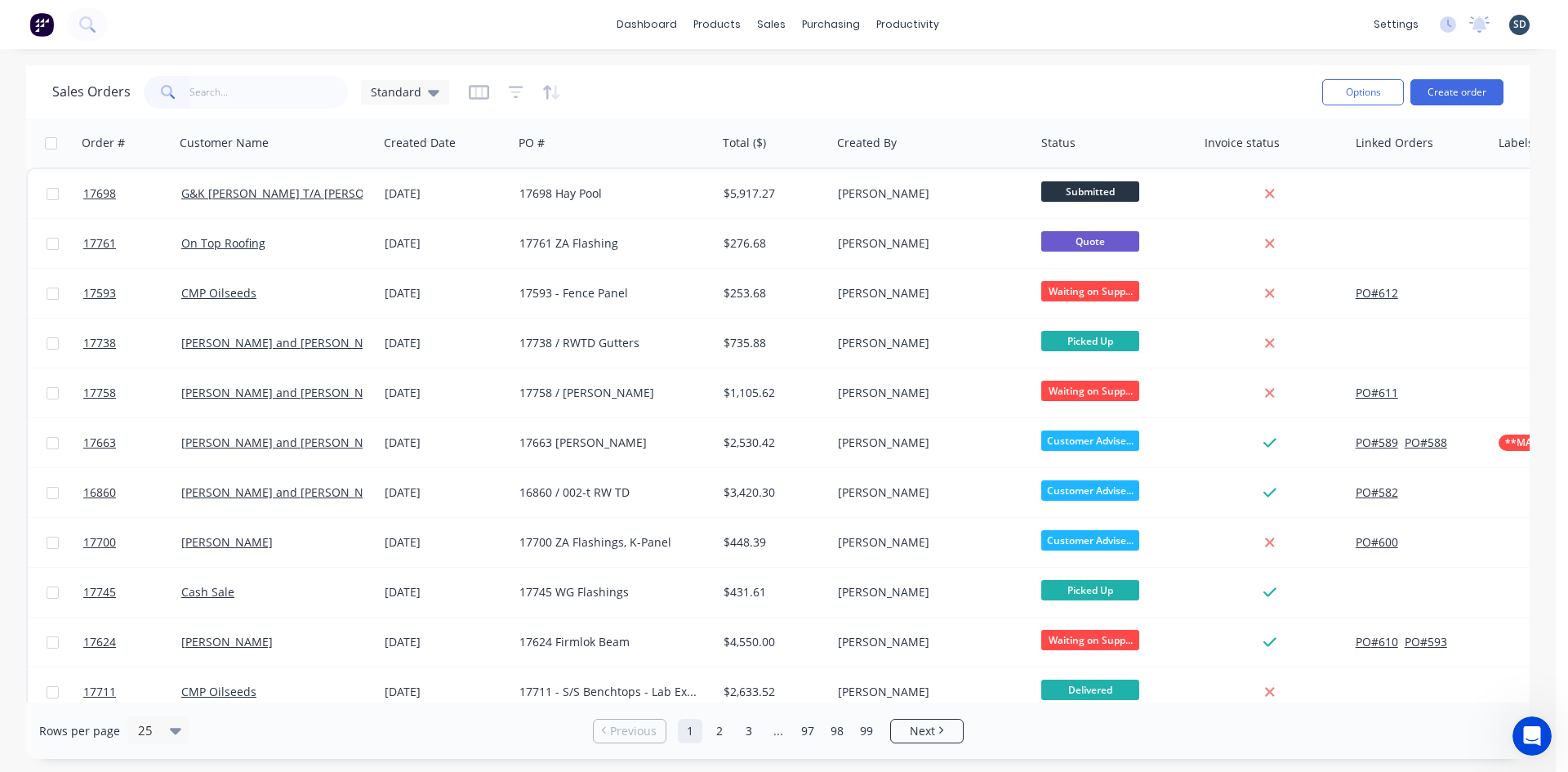
click at [1022, 22] on div "dashboard products sales purchasing productivity dashboard products Product Cat…" at bounding box center [778, 24] width 1556 height 49
click at [979, 61] on div "dashboard products sales purchasing productivity dashboard products Product Cat…" at bounding box center [778, 386] width 1556 height 772
click at [983, 58] on div "dashboard products sales purchasing productivity dashboard products Product Cat…" at bounding box center [778, 386] width 1556 height 772
drag, startPoint x: 983, startPoint y: 58, endPoint x: 972, endPoint y: 61, distance: 11.4
click at [973, 61] on div "dashboard products sales purchasing productivity dashboard products Product Cat…" at bounding box center [778, 386] width 1556 height 772
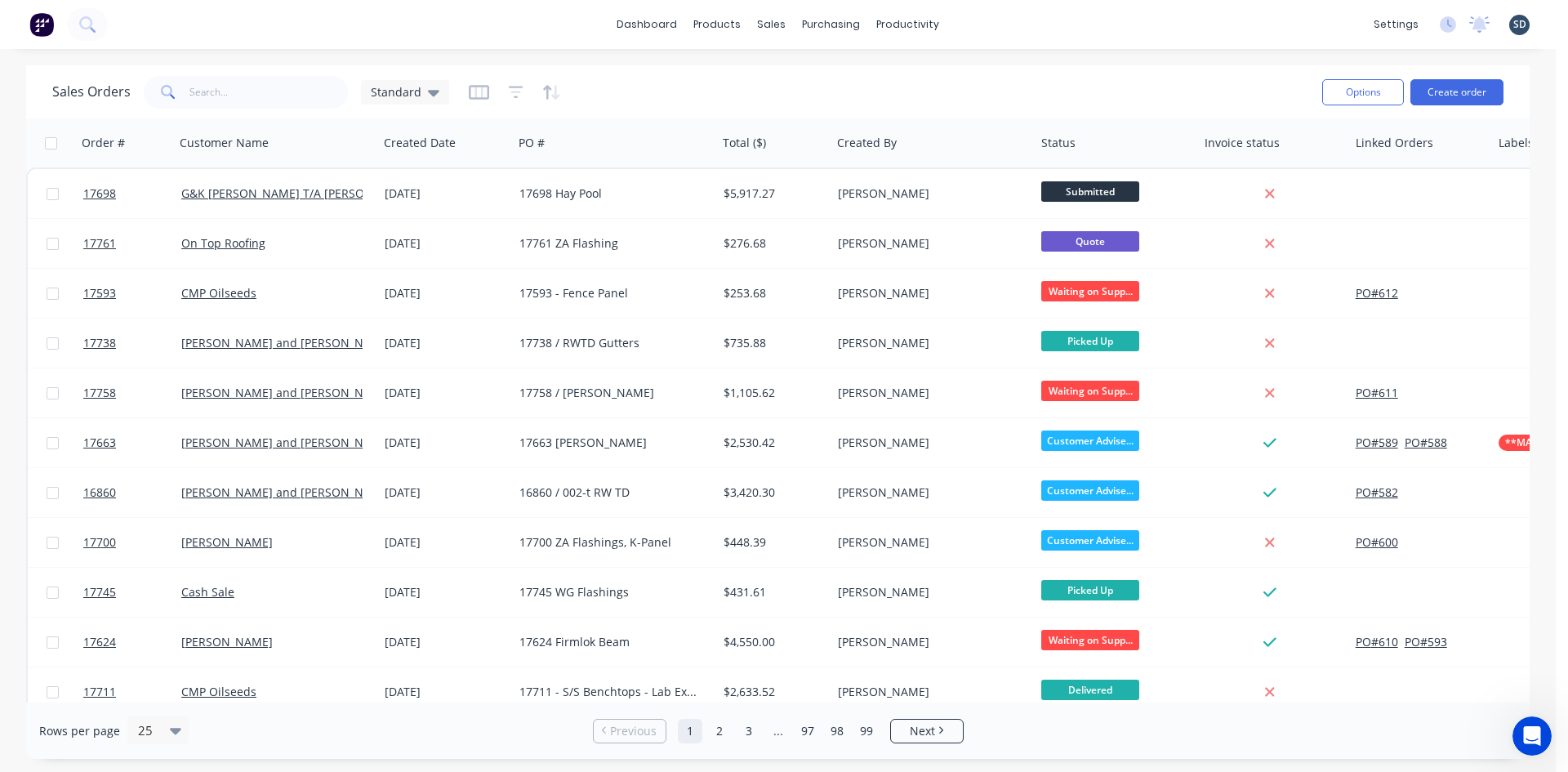
click at [214, 20] on div "dashboard products sales purchasing productivity dashboard products Product Cat…" at bounding box center [778, 24] width 1556 height 49
drag, startPoint x: 214, startPoint y: 20, endPoint x: 206, endPoint y: 21, distance: 8.1
click at [200, 22] on div "dashboard products sales purchasing productivity dashboard products Product Cat…" at bounding box center [778, 24] width 1556 height 49
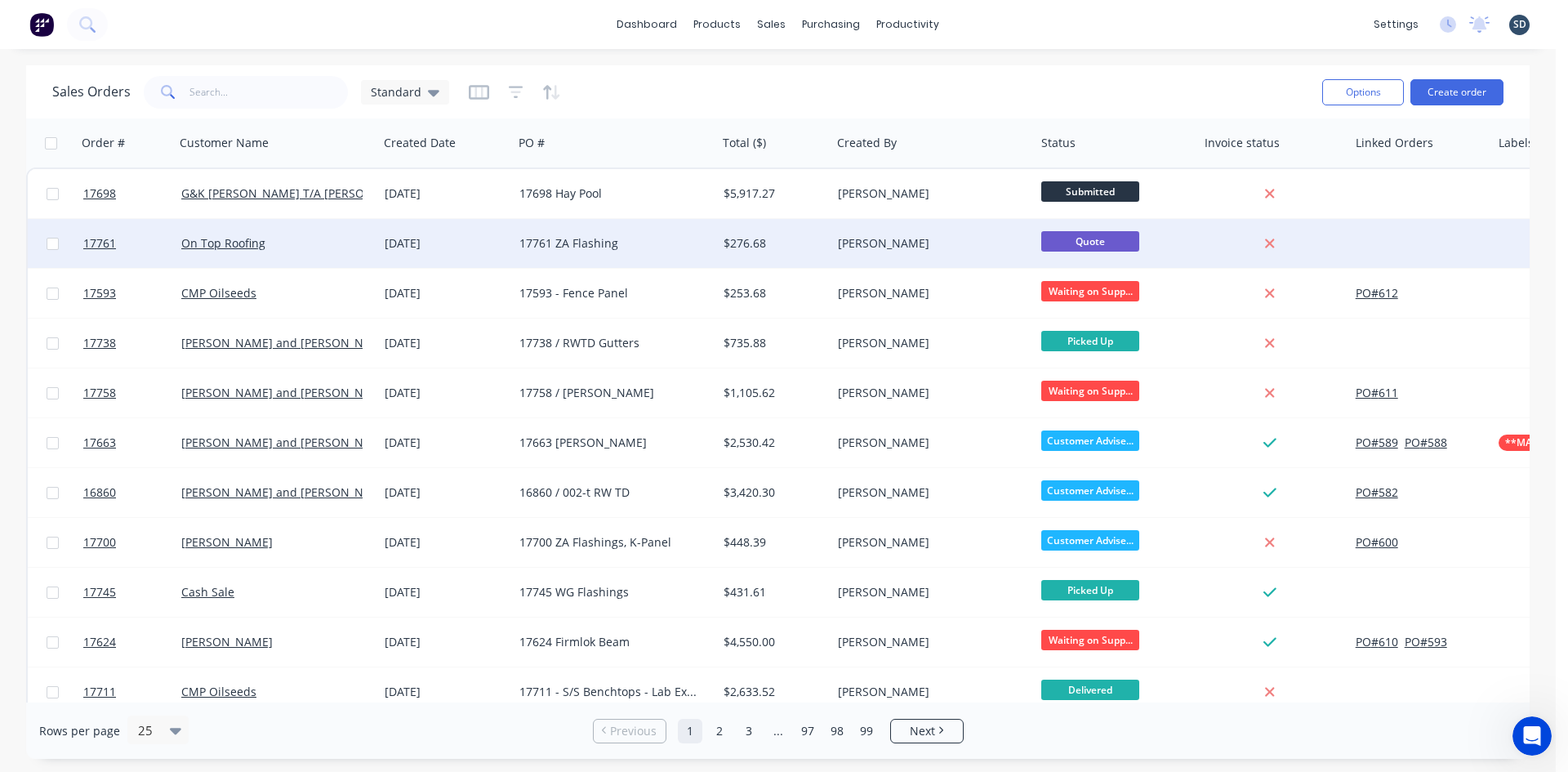
click at [312, 245] on div "On Top Roofing" at bounding box center [272, 243] width 182 height 16
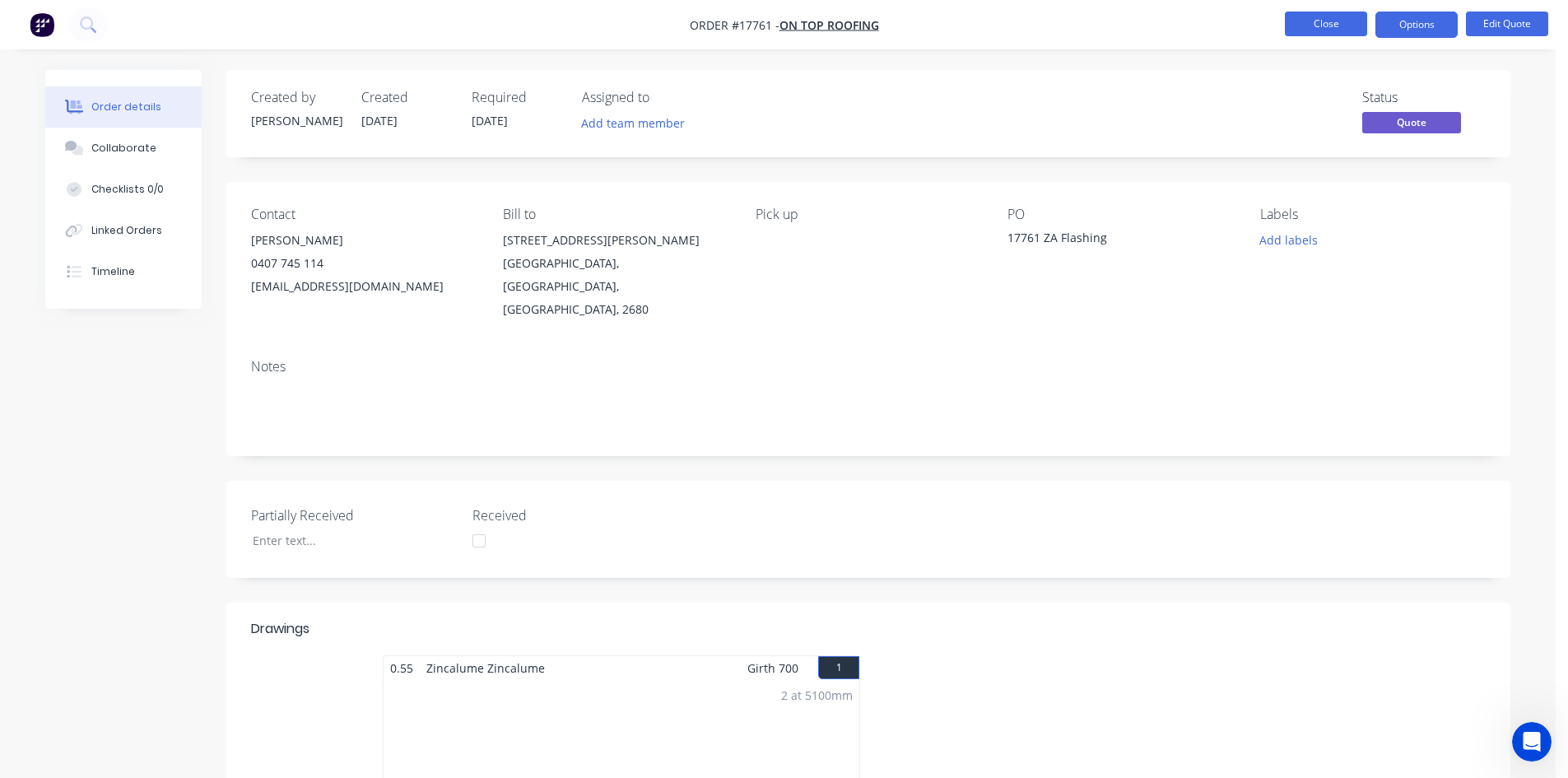
click at [1339, 24] on button "Close" at bounding box center [1325, 23] width 82 height 24
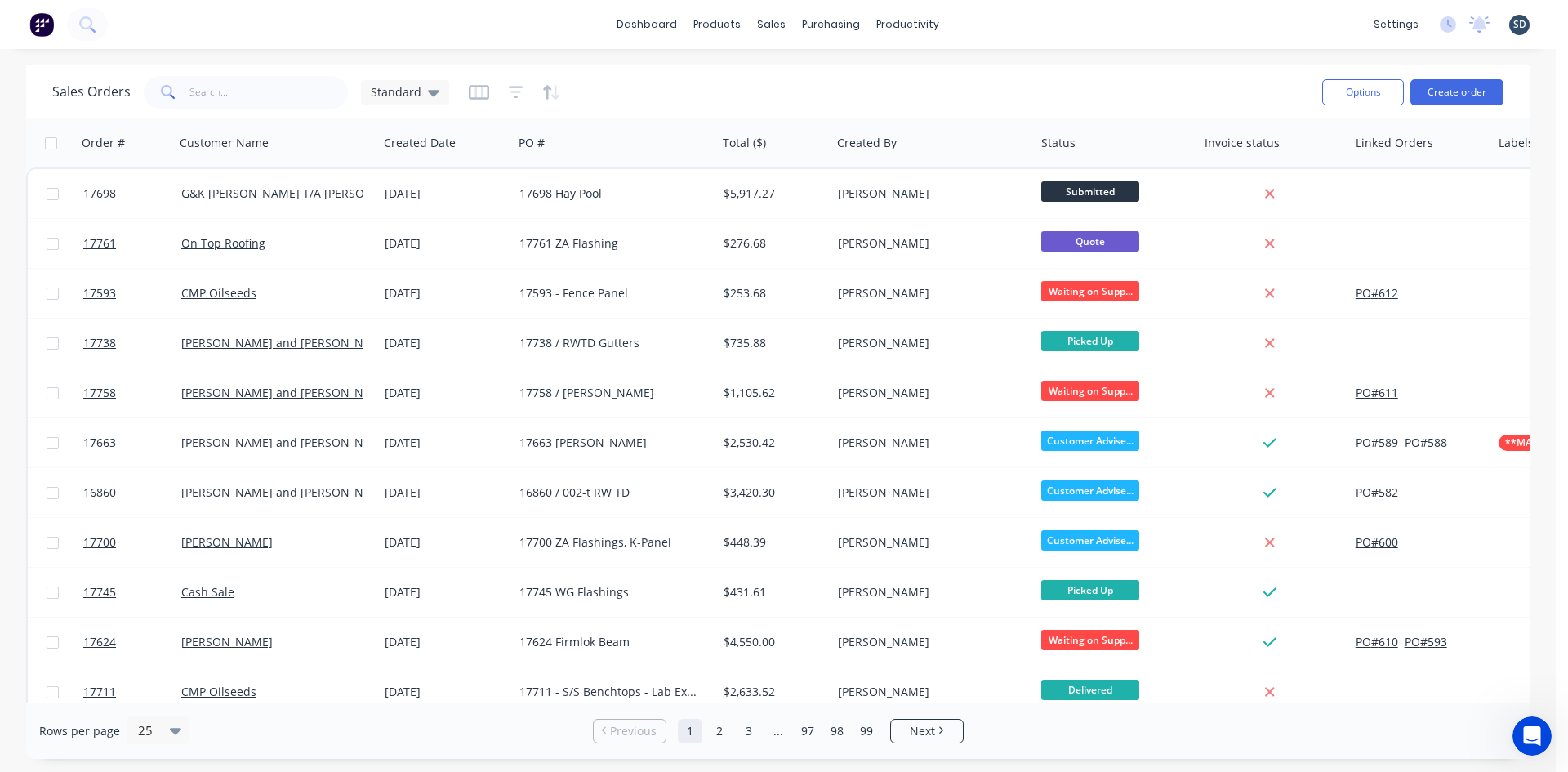
click at [1030, 30] on div "dashboard products sales purchasing productivity dashboard products Product Cat…" at bounding box center [778, 24] width 1556 height 49
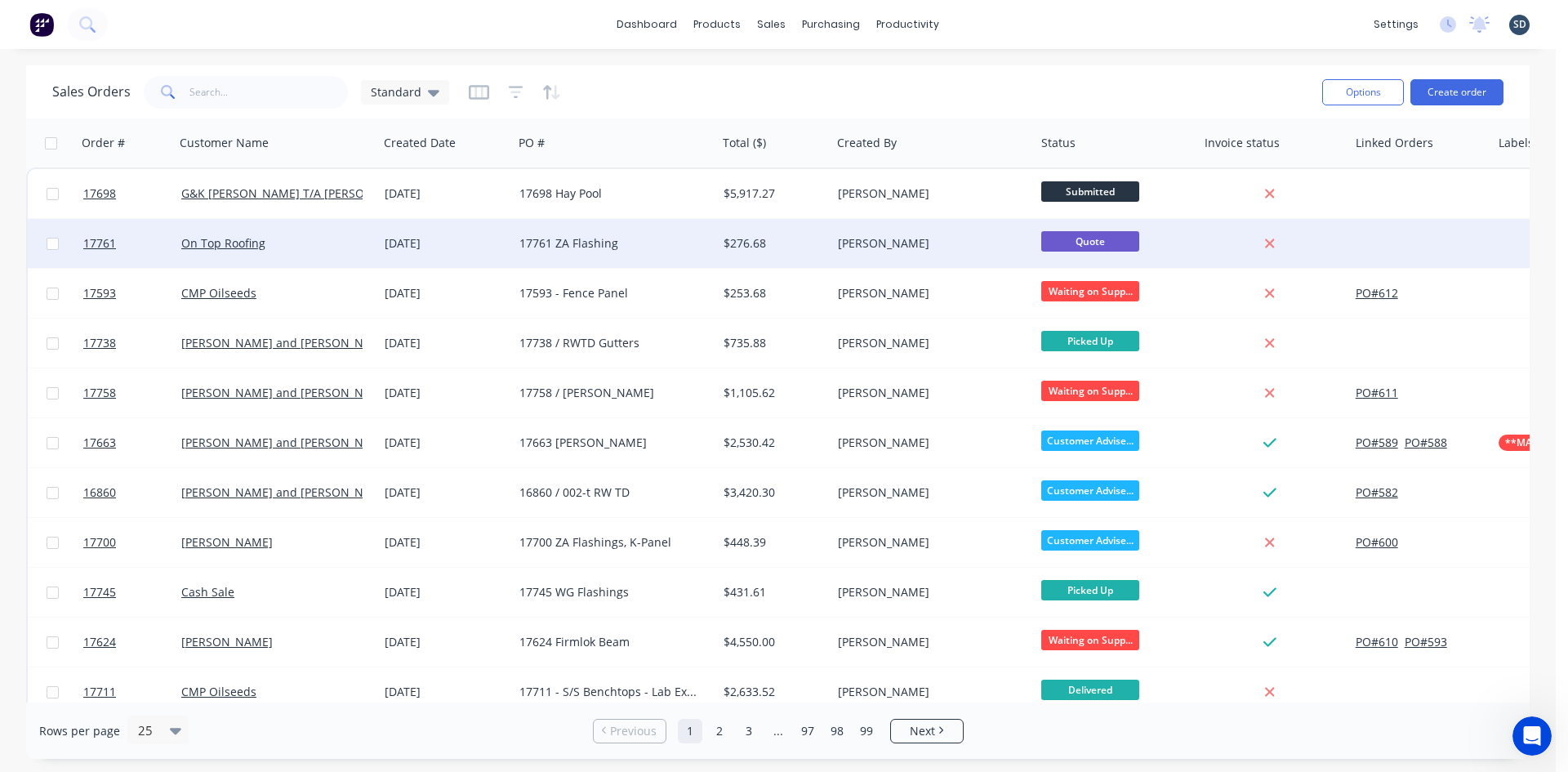
click at [444, 259] on div "[DATE]" at bounding box center [445, 243] width 135 height 49
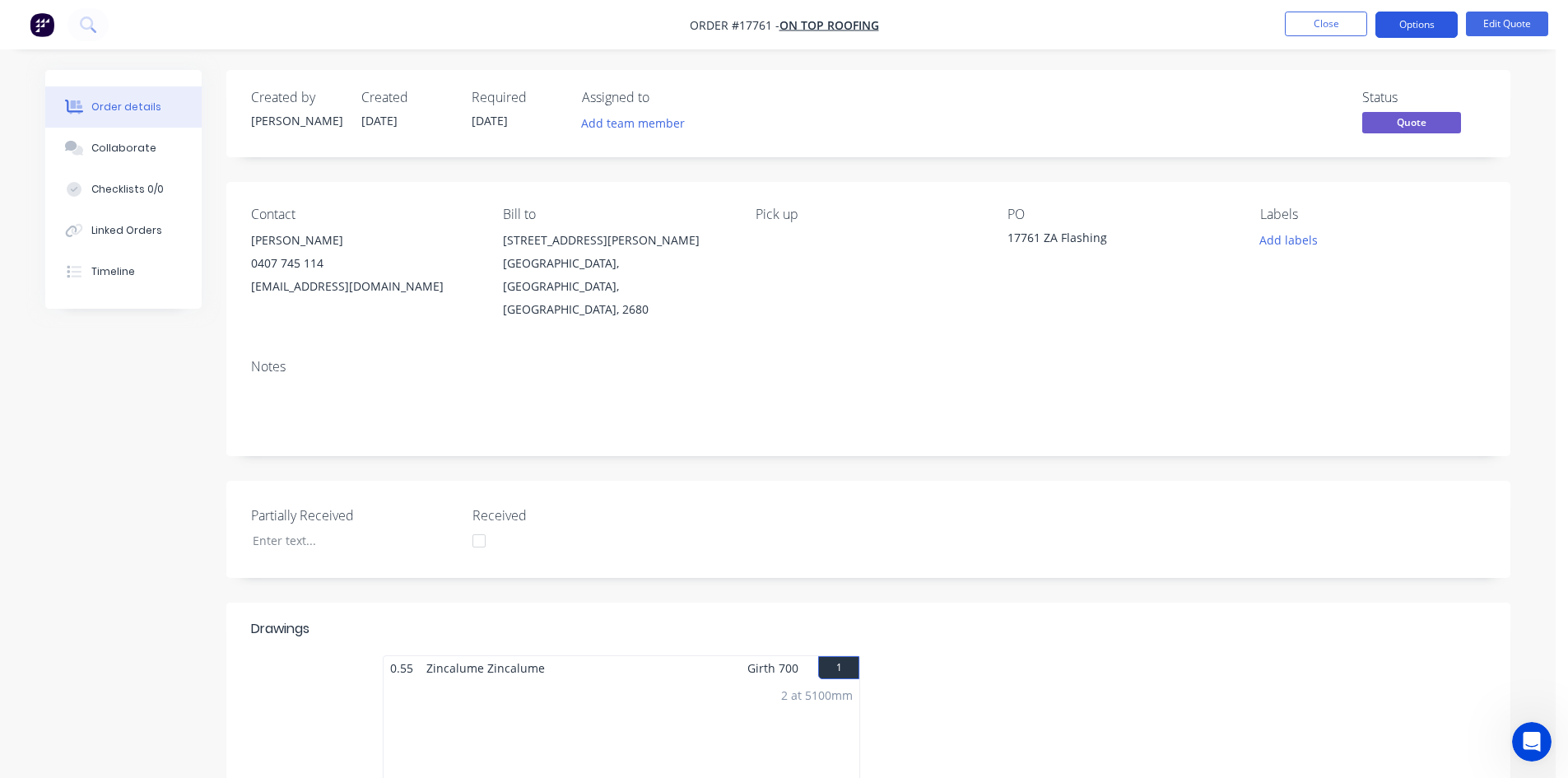
click at [1437, 23] on button "Options" at bounding box center [1416, 24] width 82 height 26
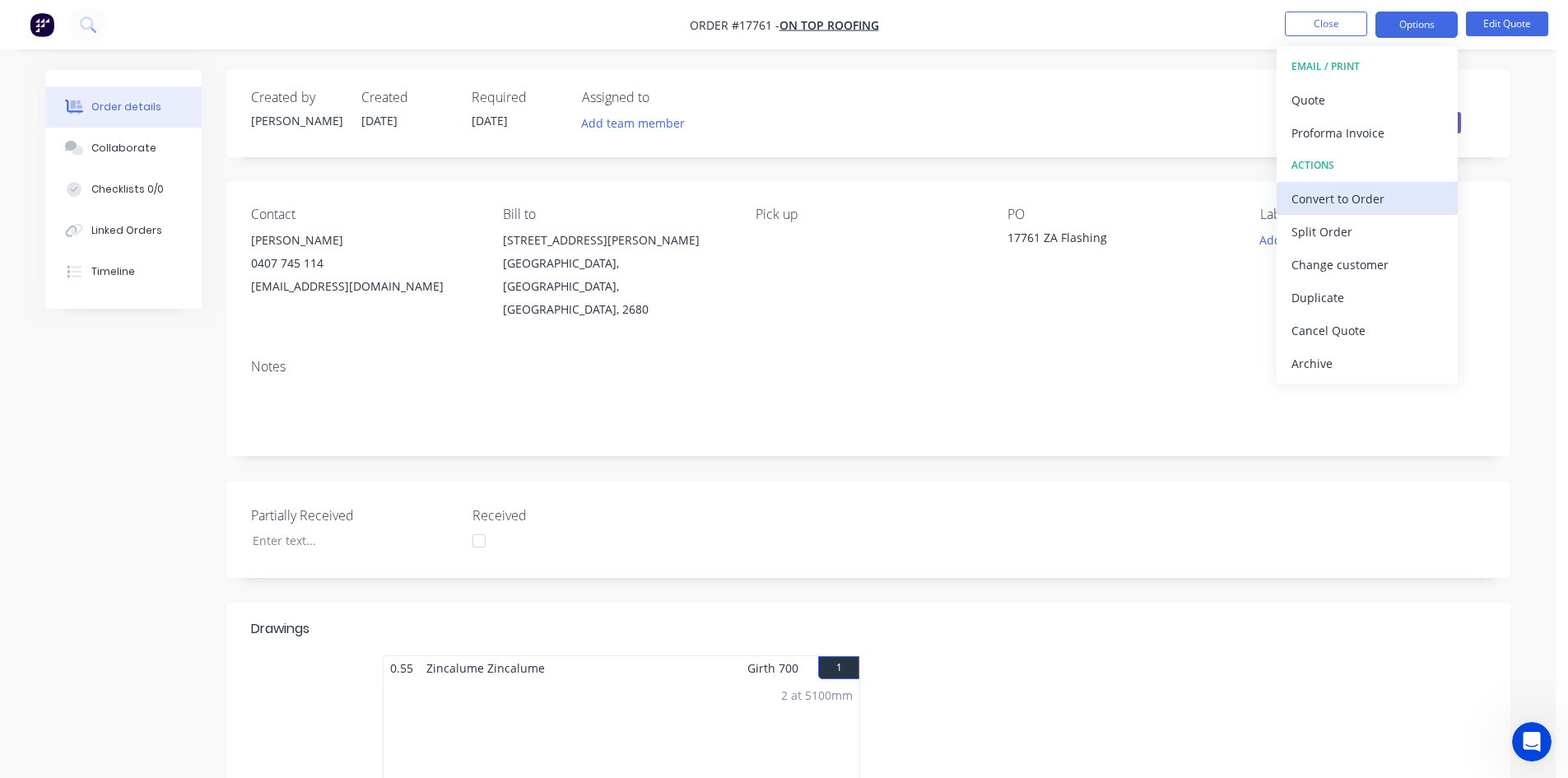
click at [1372, 202] on div "Convert to Order" at bounding box center [1367, 198] width 151 height 23
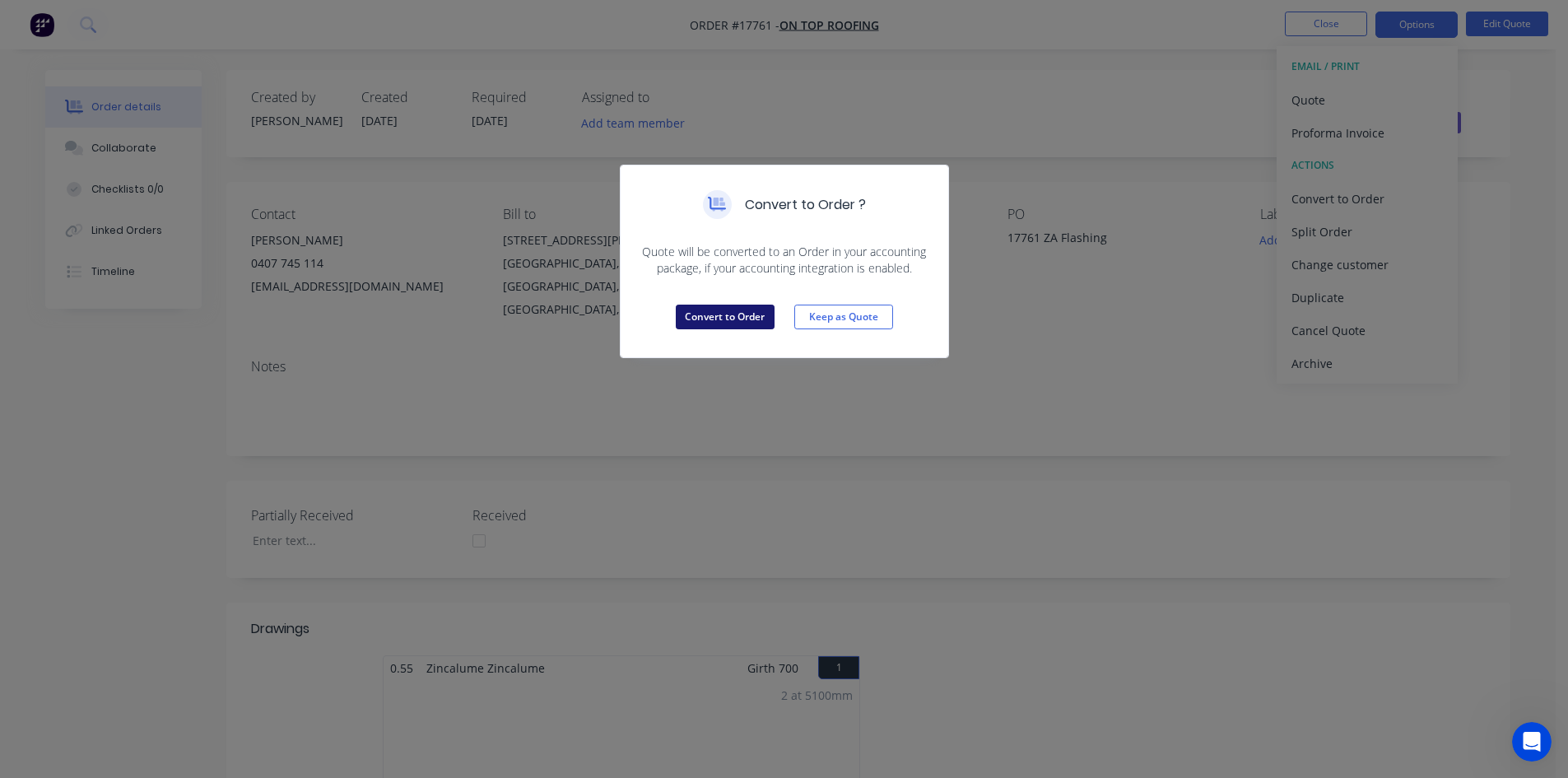
click at [734, 308] on button "Convert to Order" at bounding box center [725, 316] width 99 height 24
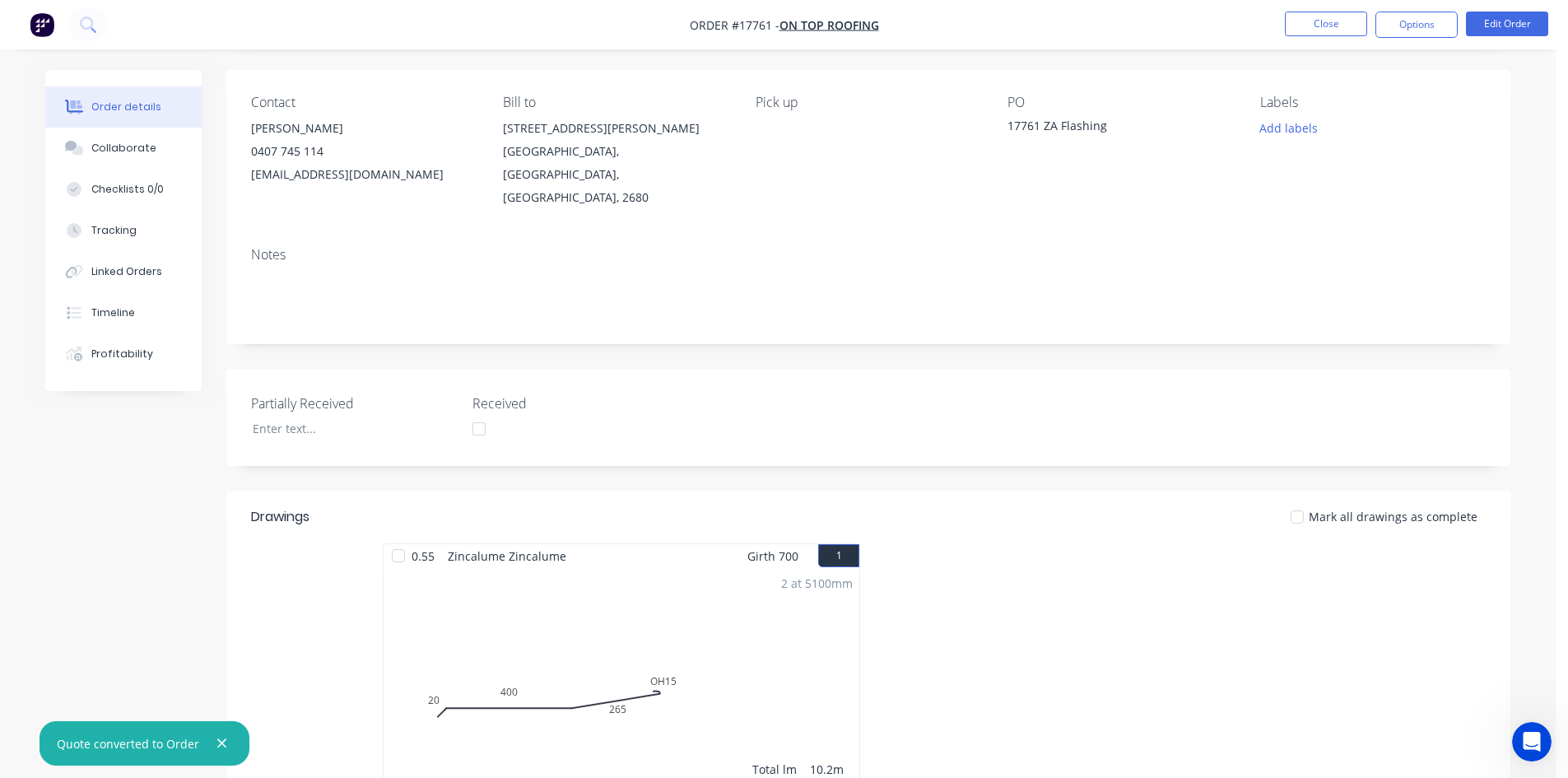
scroll to position [412, 0]
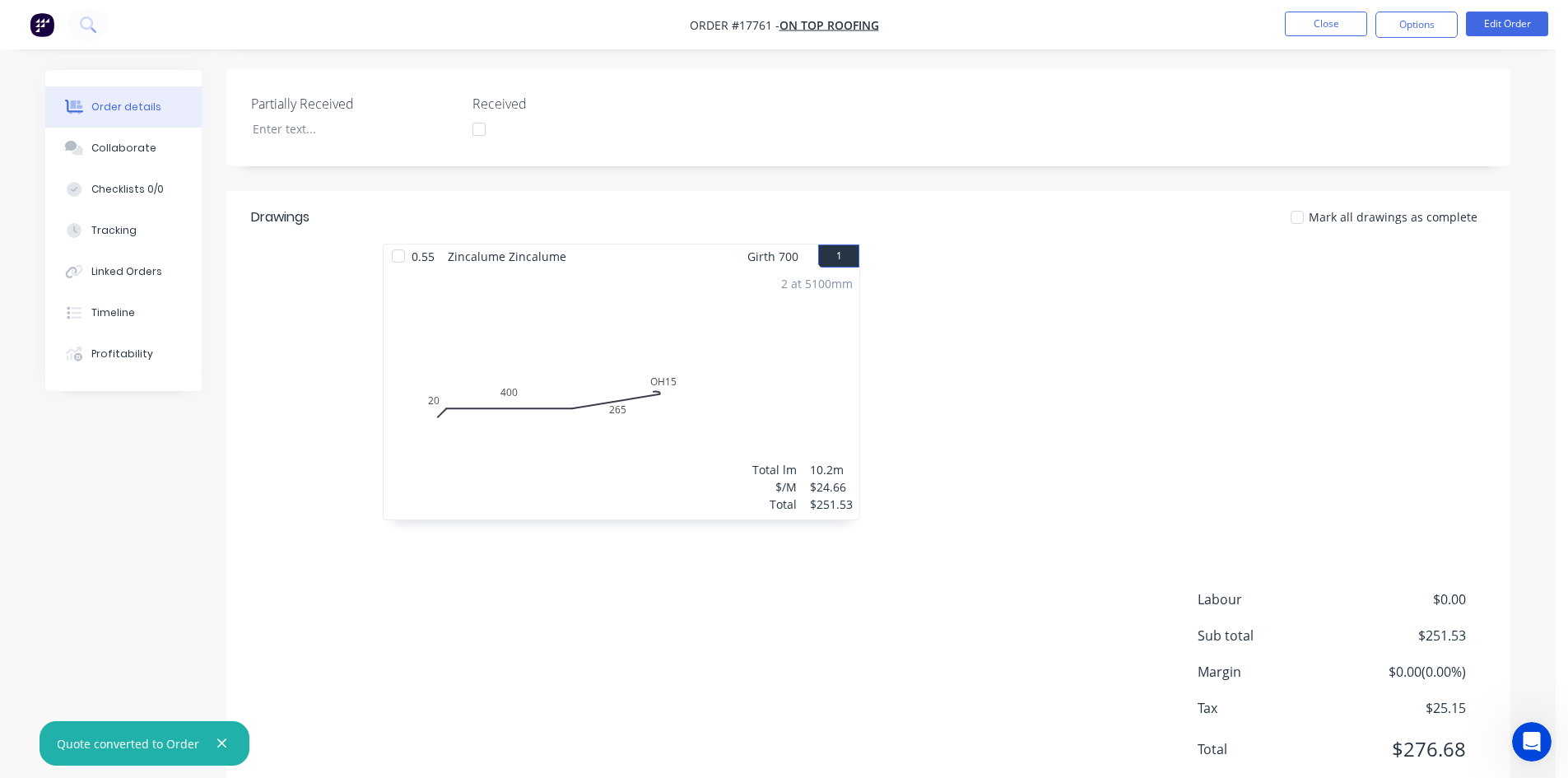
click at [672, 450] on div "2 at 5100mm Total lm $/M Total 10.2m $24.66 $251.53" at bounding box center [622, 394] width 476 height 252
click at [1501, 30] on button "Edit Order" at bounding box center [1506, 23] width 82 height 24
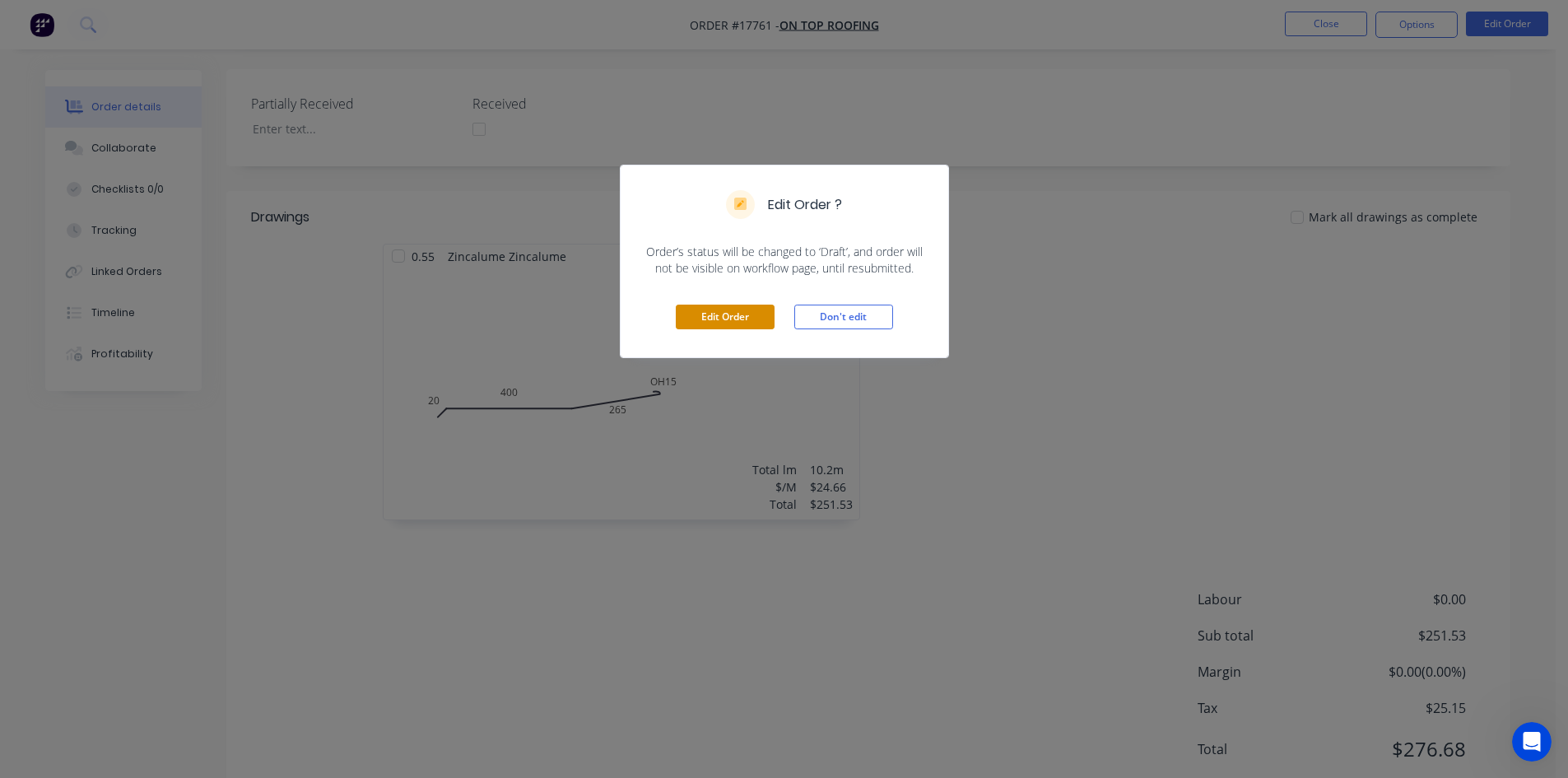
click at [699, 324] on button "Edit Order" at bounding box center [725, 316] width 99 height 24
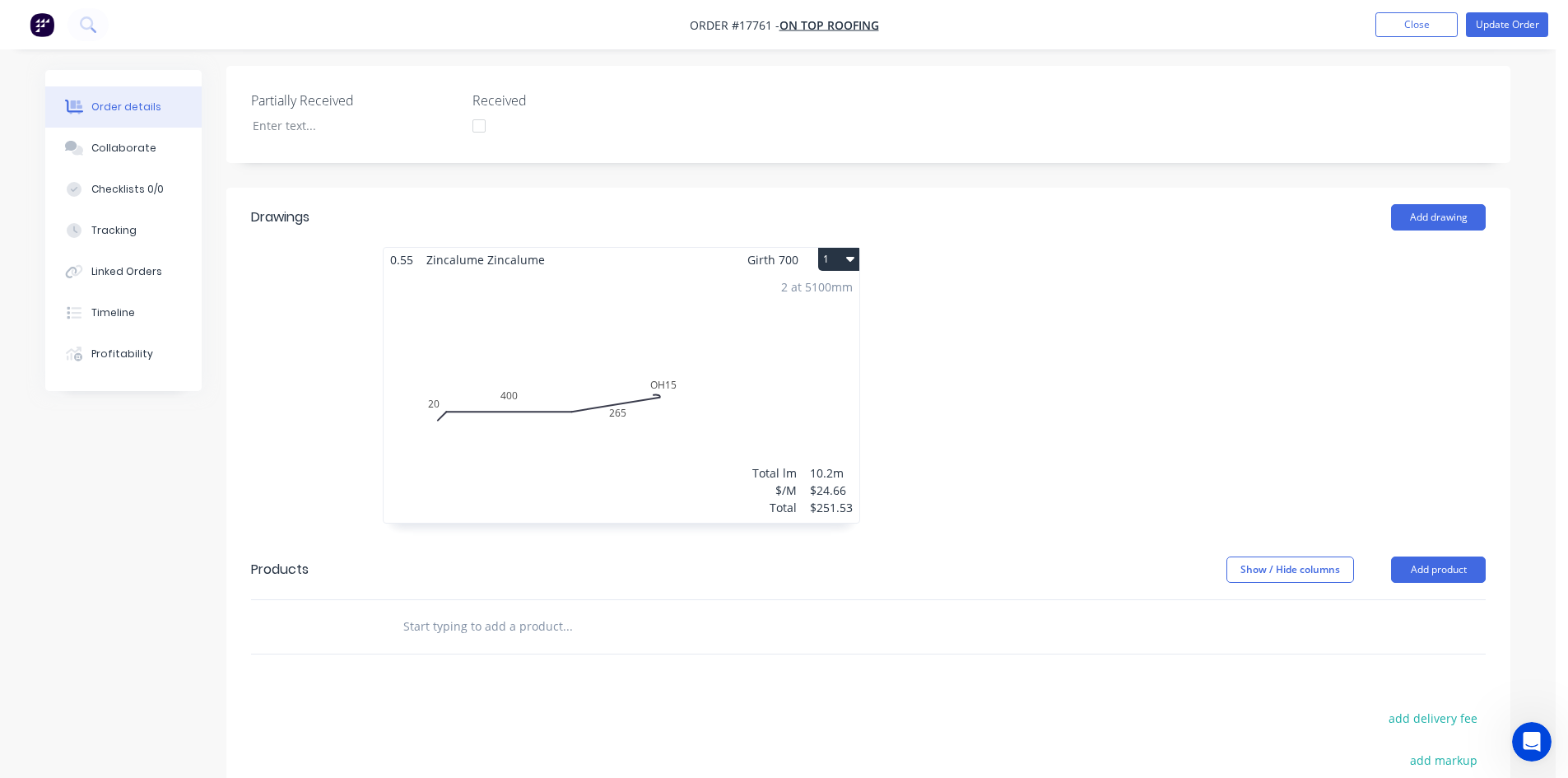
scroll to position [494, 0]
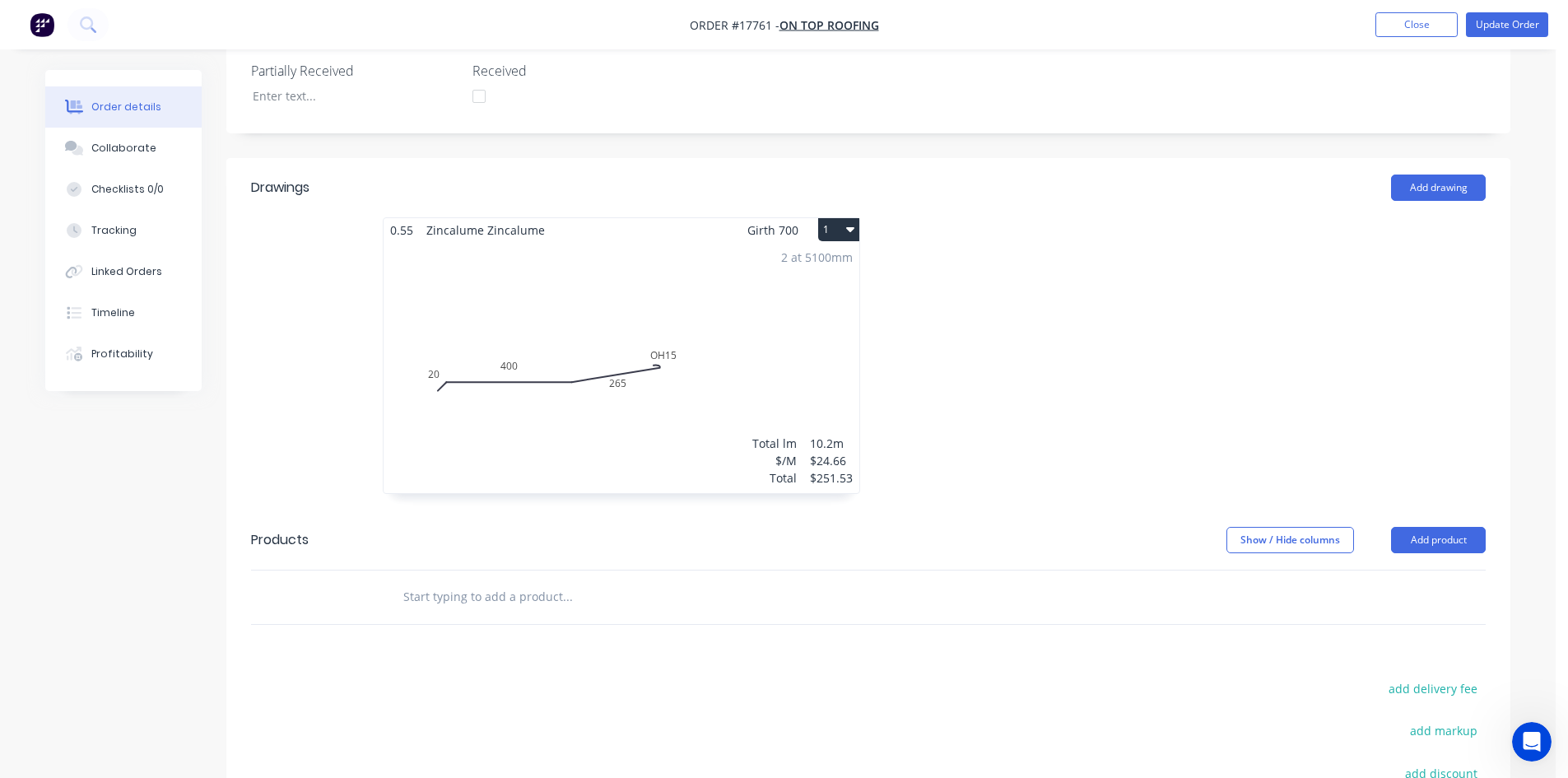
click at [592, 242] on div "2 at 5100mm Total lm $/M Total 10.2m $24.66 $251.53" at bounding box center [622, 367] width 476 height 252
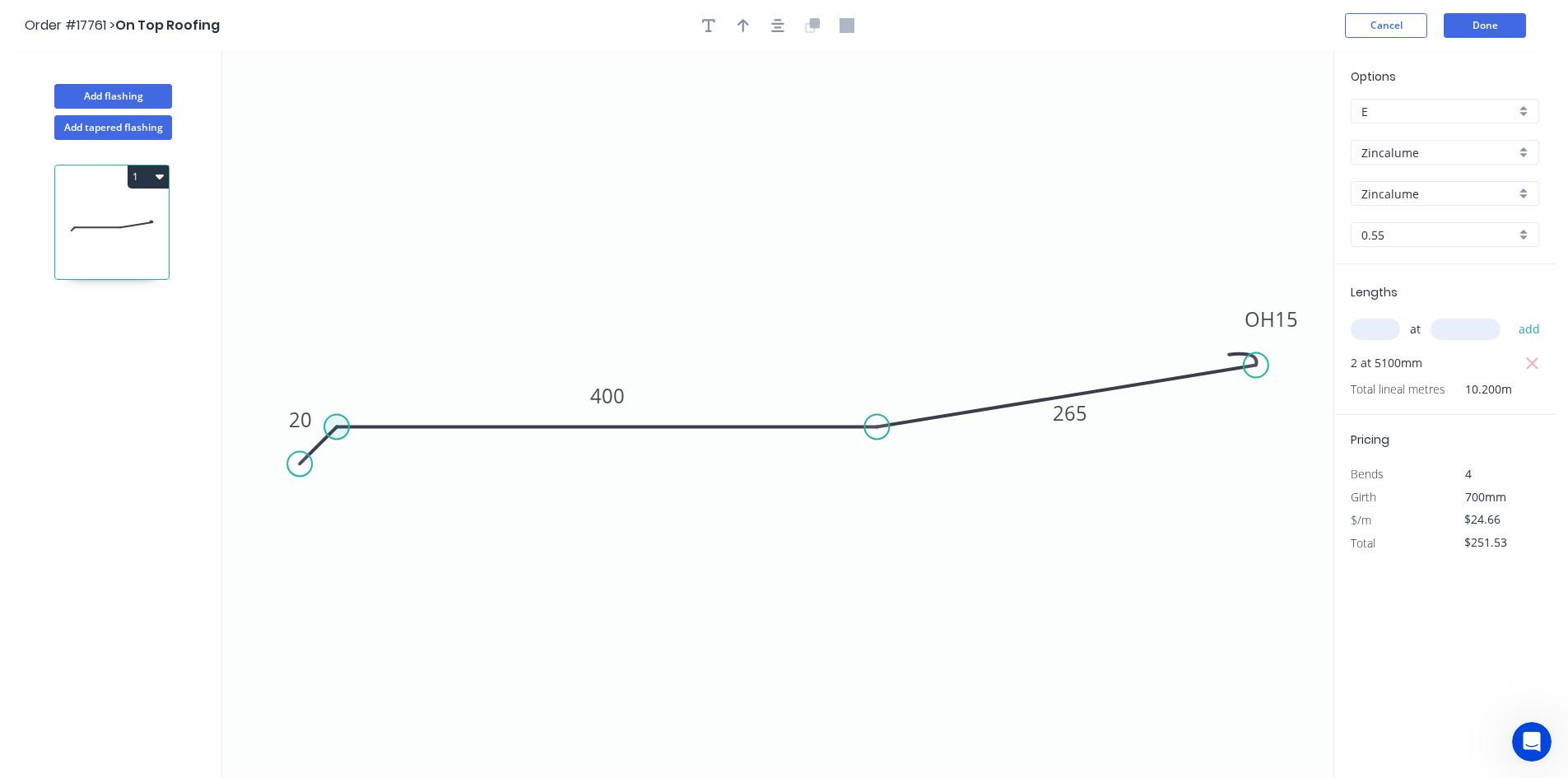
click at [337, 427] on circle at bounding box center [336, 426] width 24 height 24
click at [380, 488] on div "Show angle" at bounding box center [416, 483] width 166 height 33
click at [358, 464] on tspan "º" at bounding box center [357, 463] width 7 height 27
click at [483, 497] on icon "0 20 400 OH 15 265 20 º" at bounding box center [778, 415] width 1111 height 727
drag, startPoint x: 374, startPoint y: 473, endPoint x: 351, endPoint y: 337, distance: 137.9
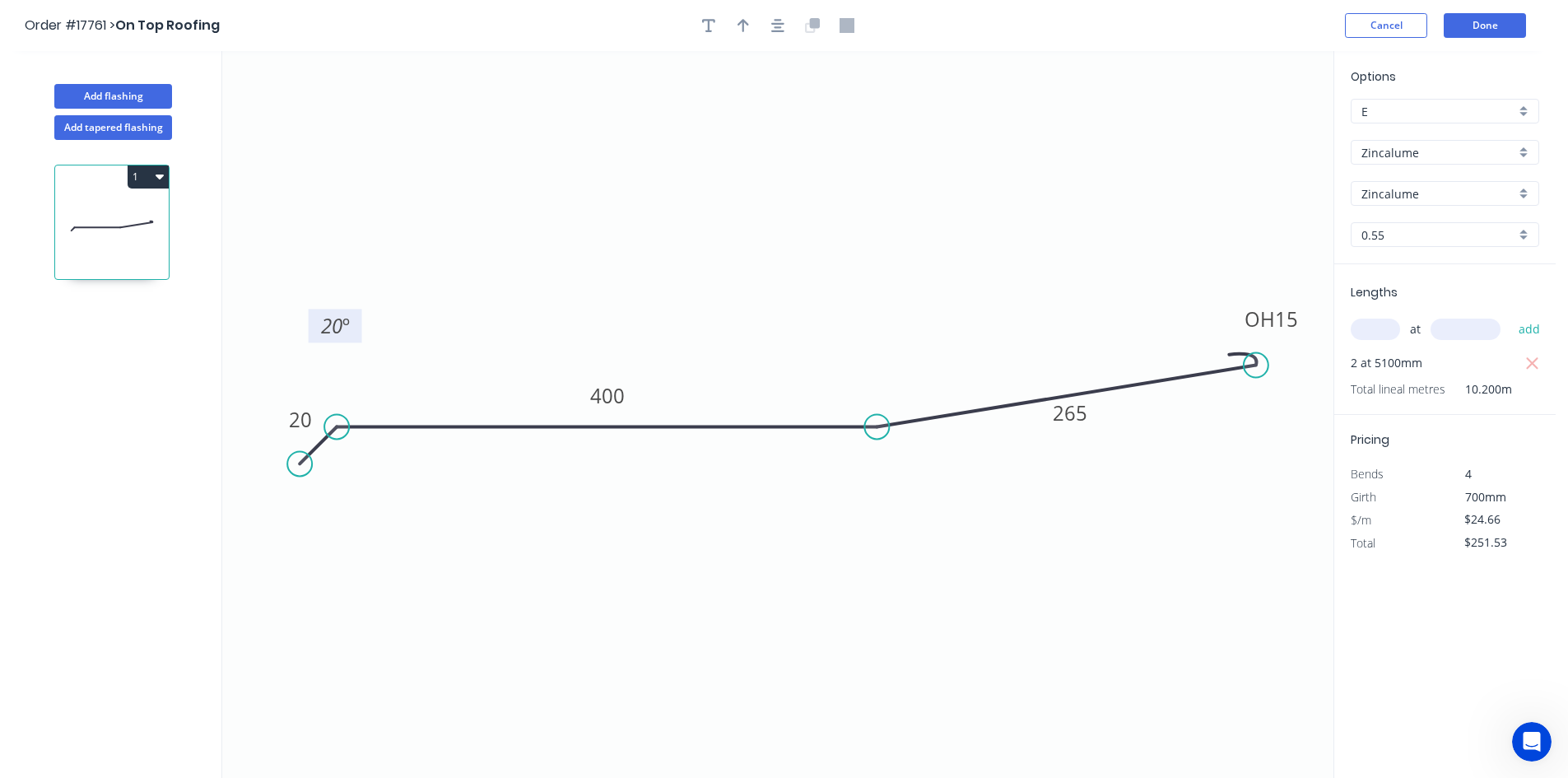
click at [351, 336] on rect at bounding box center [334, 325] width 53 height 33
click at [920, 496] on div "Show angle" at bounding box center [962, 487] width 166 height 33
click at [871, 390] on tspan "?" at bounding box center [871, 386] width 9 height 27
click at [816, 266] on icon "0 20 400 OH 15 265 20 º 12 º" at bounding box center [778, 415] width 1111 height 727
drag, startPoint x: 852, startPoint y: 378, endPoint x: 861, endPoint y: 490, distance: 112.4
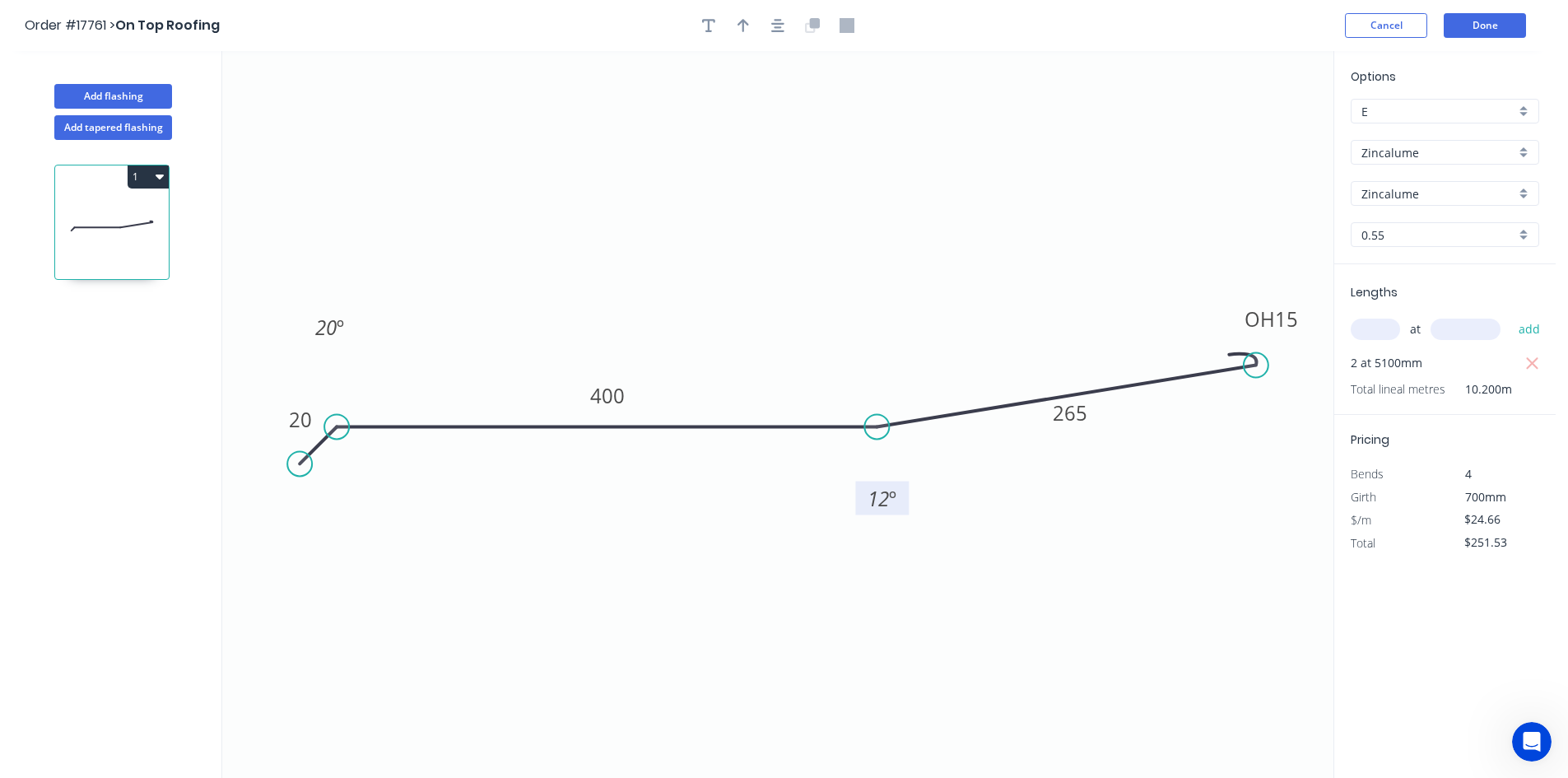
click at [861, 490] on rect at bounding box center [881, 498] width 53 height 33
click at [1492, 26] on button "Done" at bounding box center [1484, 25] width 82 height 24
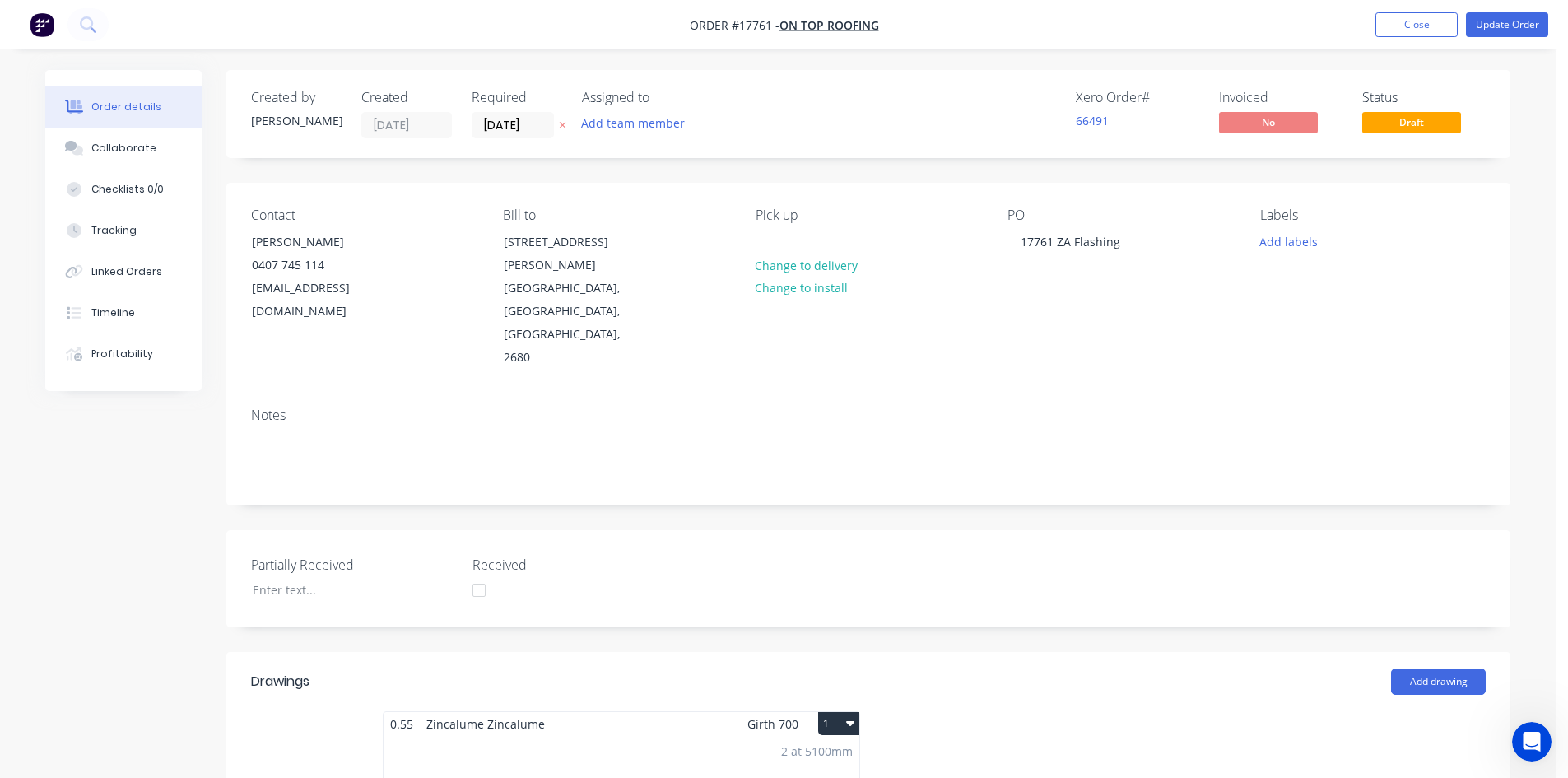
click at [1084, 52] on div "Order details Collaborate Checklists 0/0 Tracking Linked Orders Timeline Profit…" at bounding box center [778, 769] width 1555 height 1539
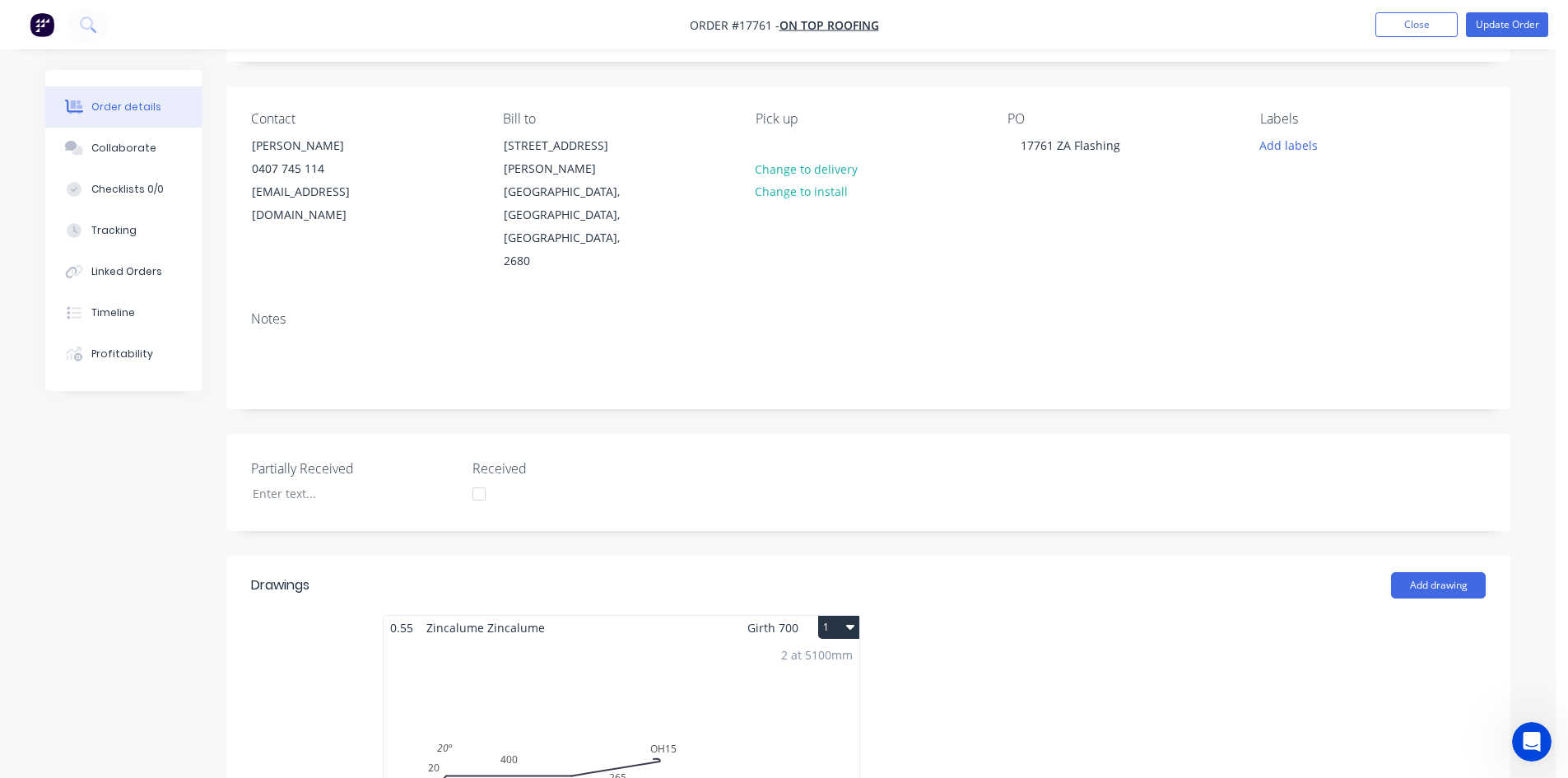
scroll to position [412, 0]
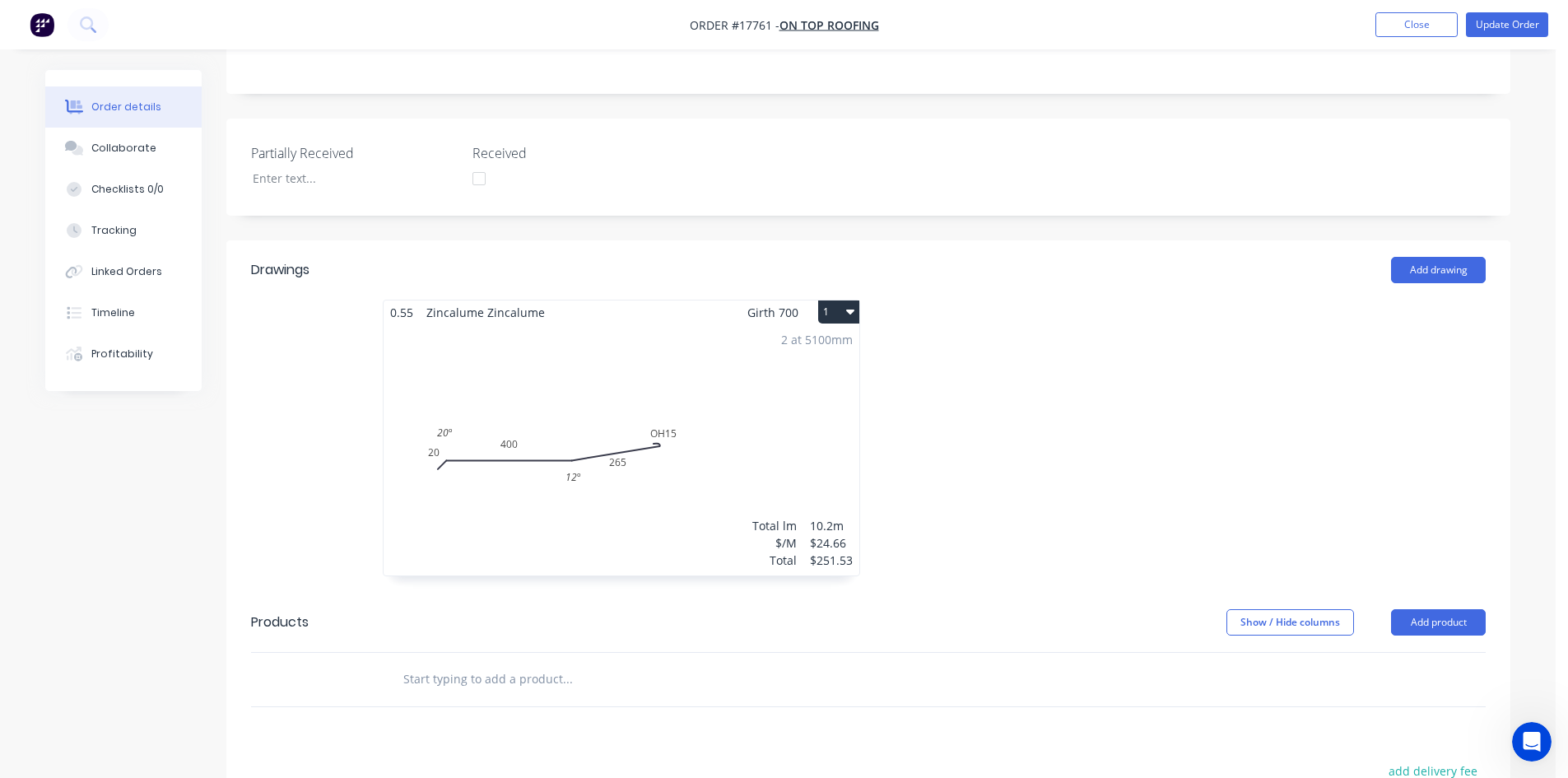
click at [697, 403] on div "2 at 5100mm Total lm $/M Total 10.2m $24.66 $251.53" at bounding box center [622, 450] width 476 height 252
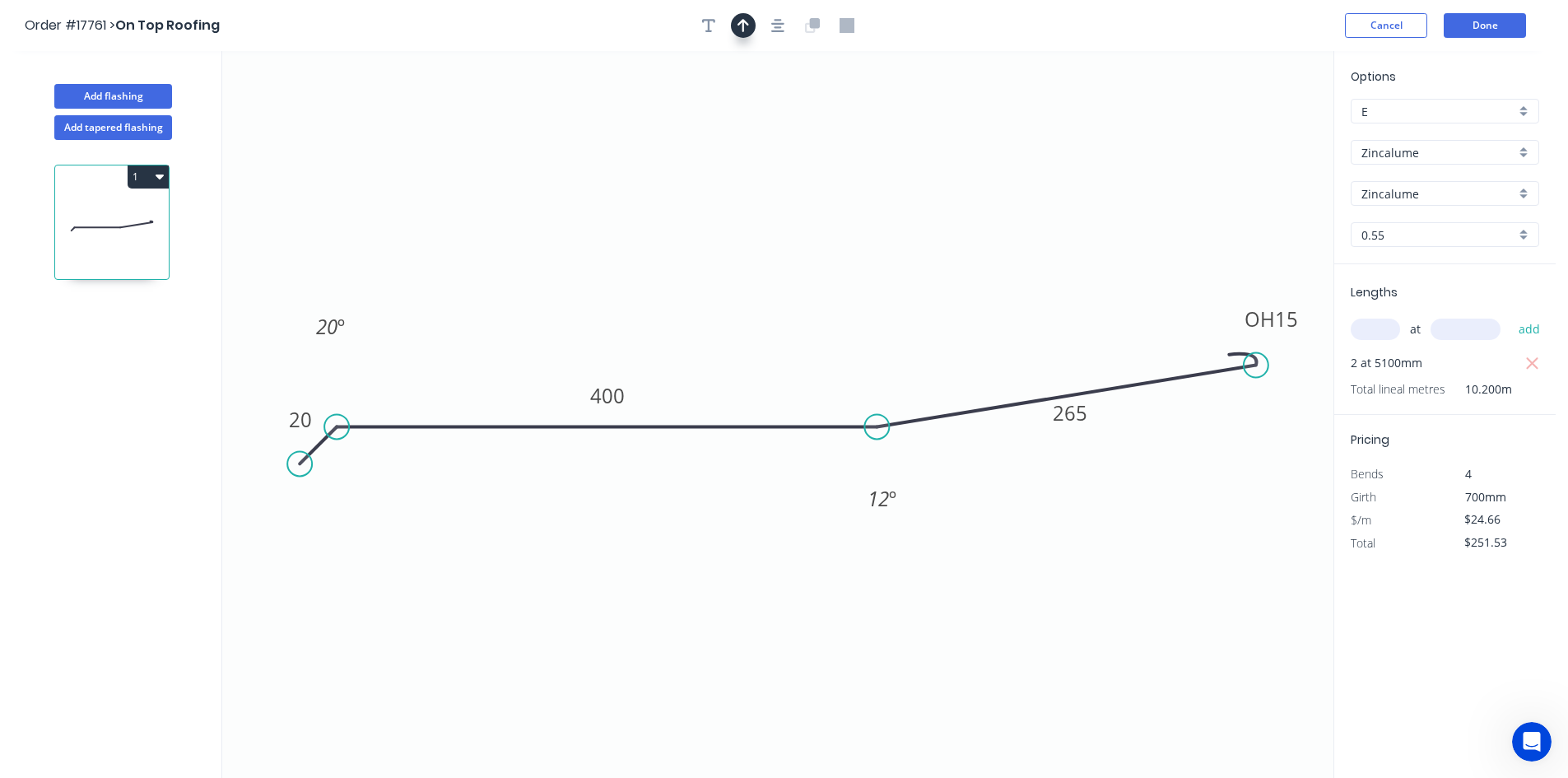
click at [735, 23] on button "button" at bounding box center [743, 25] width 24 height 24
drag, startPoint x: 1245, startPoint y: 128, endPoint x: 692, endPoint y: 237, distance: 563.6
click at [692, 237] on icon at bounding box center [692, 218] width 14 height 52
click at [692, 232] on icon at bounding box center [679, 224] width 48 height 48
drag, startPoint x: 692, startPoint y: 233, endPoint x: 476, endPoint y: 304, distance: 227.4
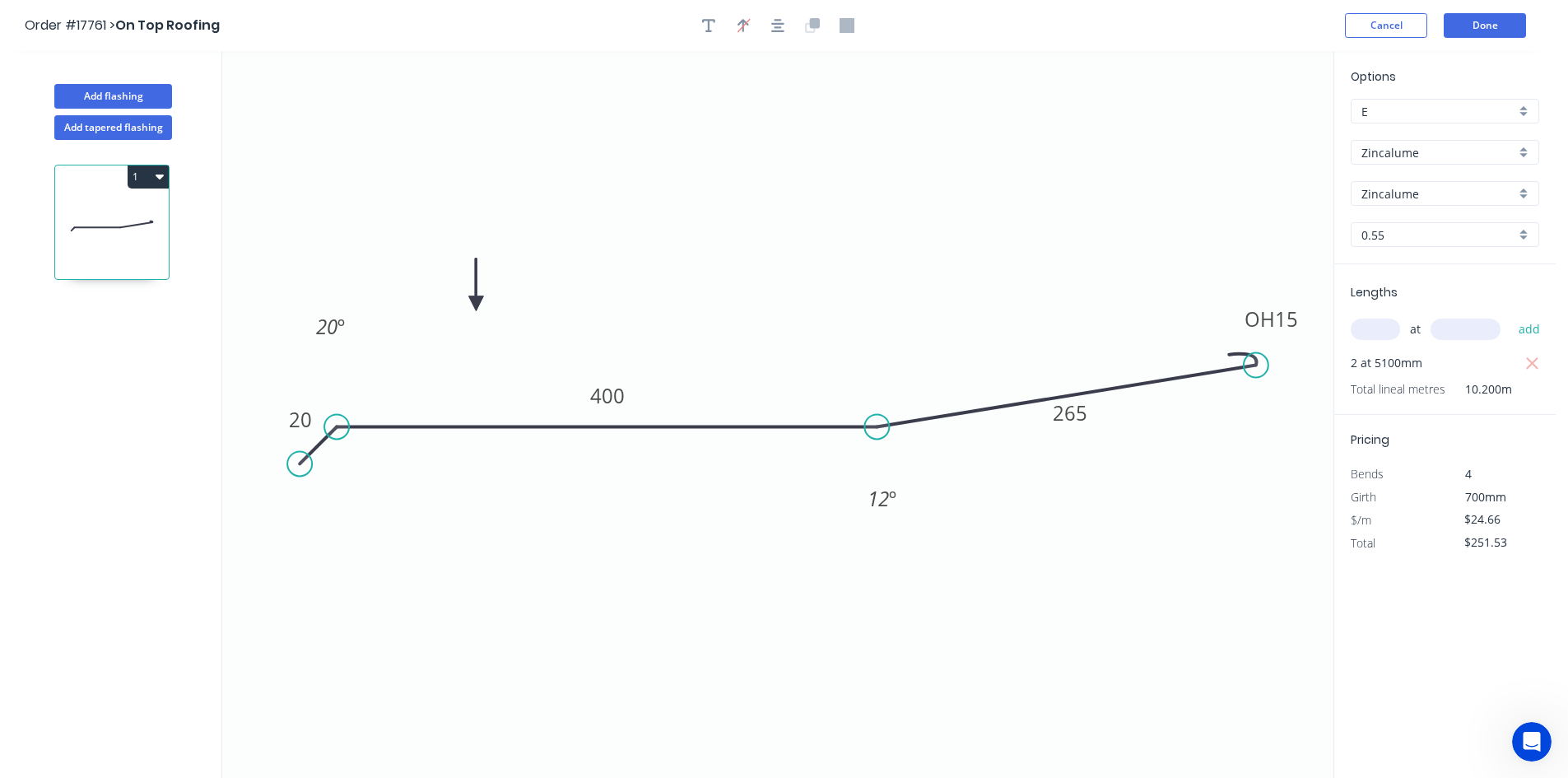
click at [476, 304] on icon at bounding box center [476, 285] width 14 height 52
click at [1492, 26] on button "Done" at bounding box center [1484, 25] width 82 height 24
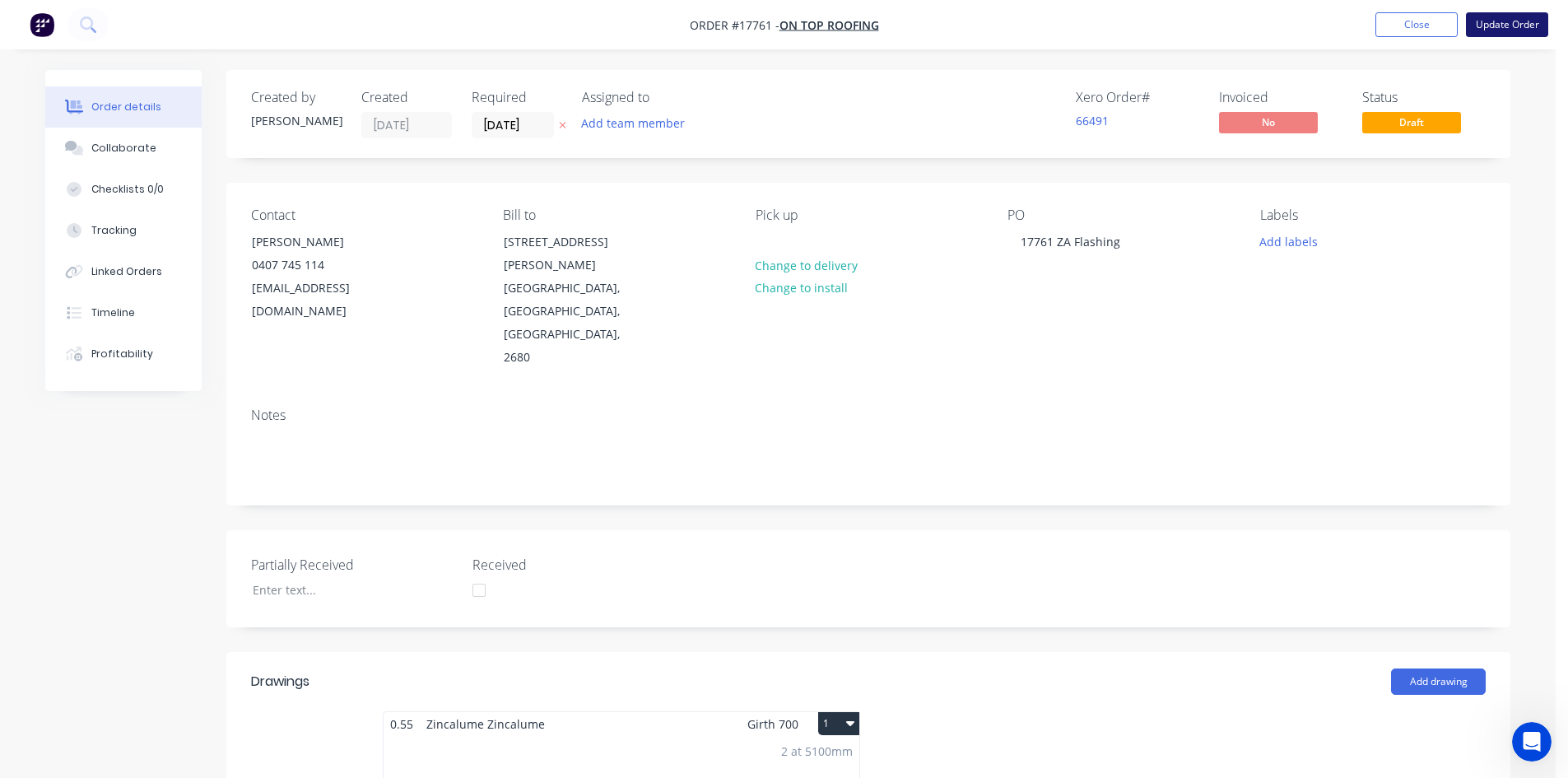
click at [1503, 30] on button "Update Order" at bounding box center [1506, 24] width 82 height 24
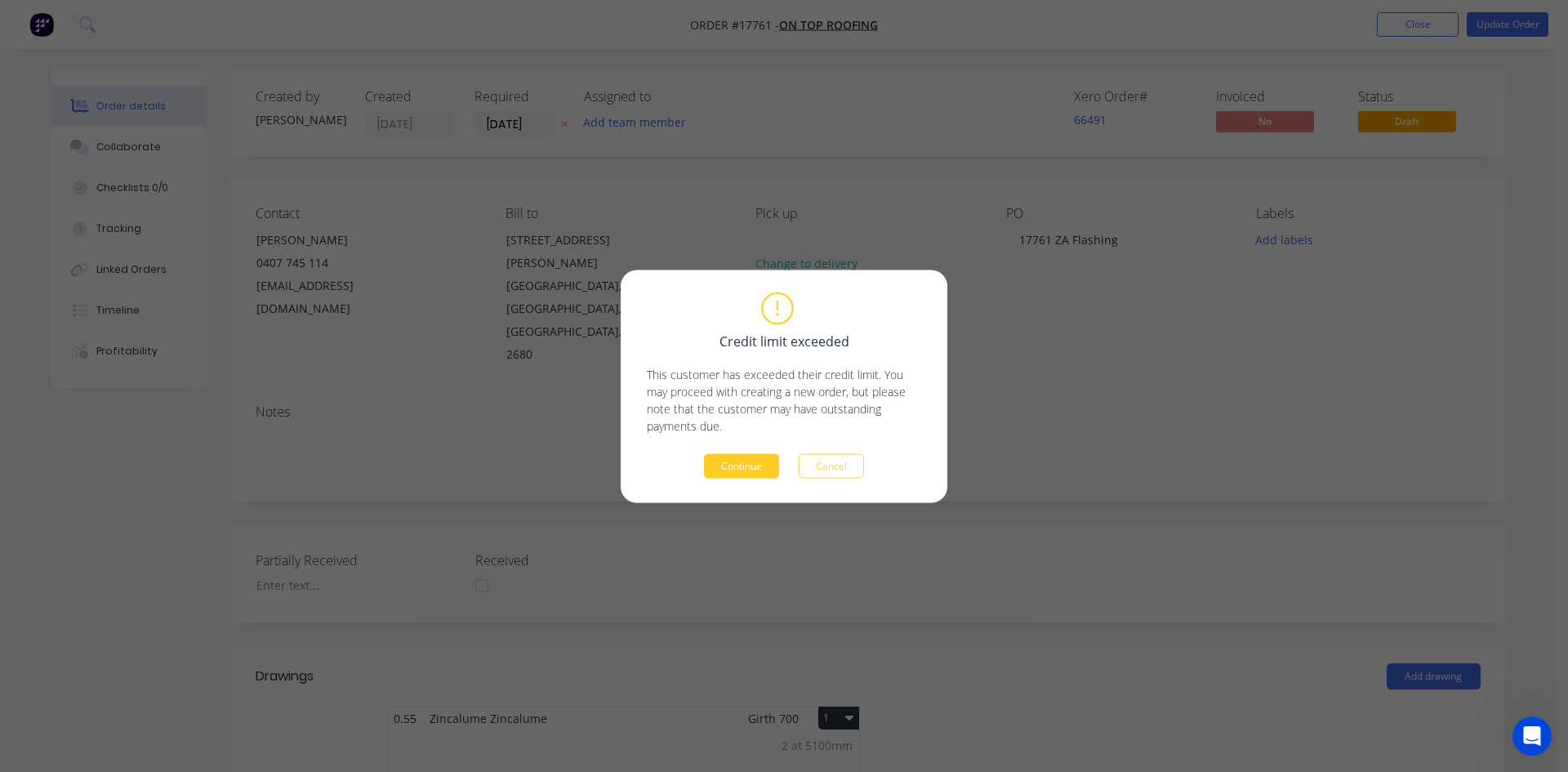
click at [740, 467] on button "Continue" at bounding box center [742, 465] width 75 height 24
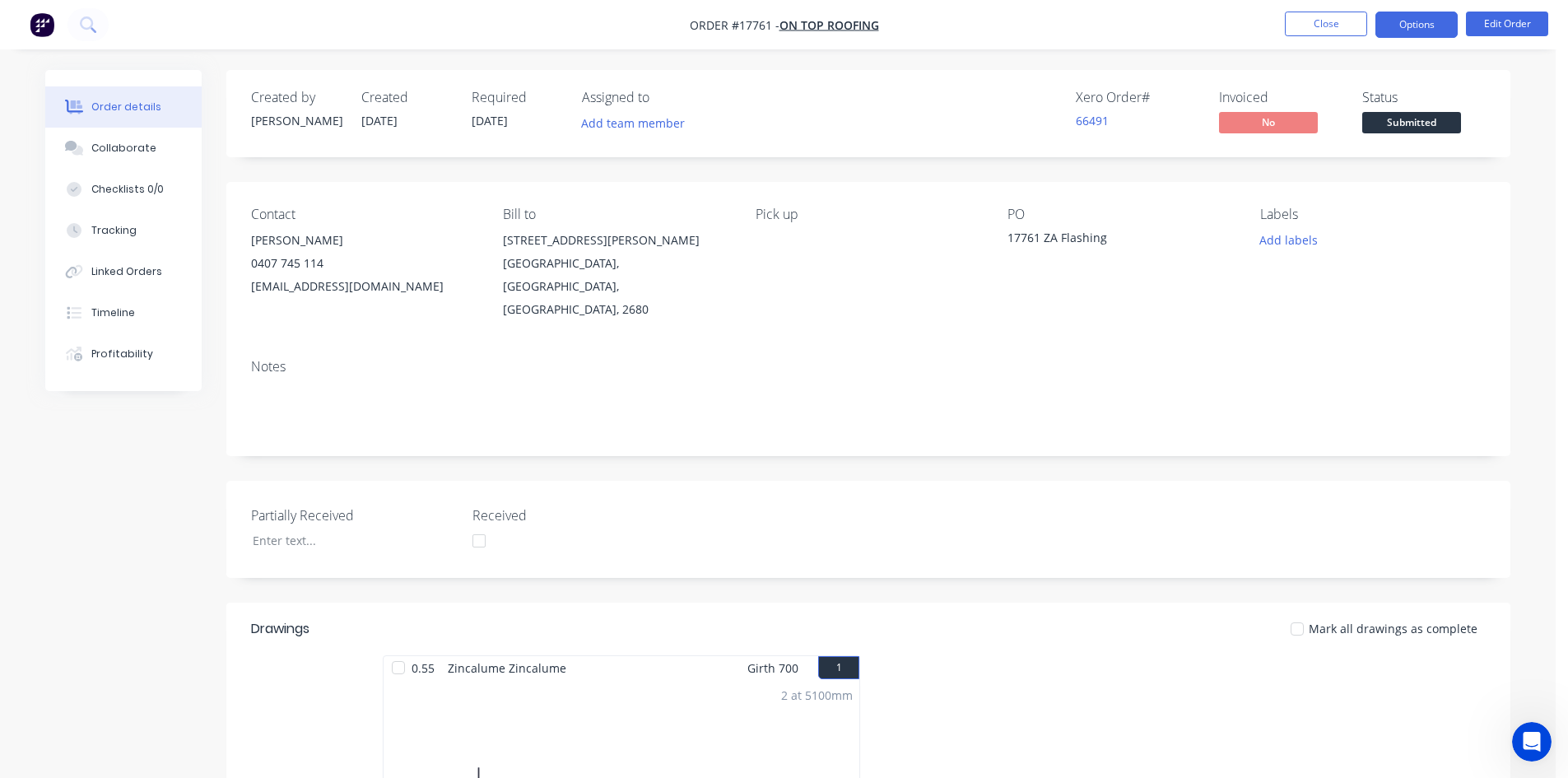
click at [1422, 29] on button "Options" at bounding box center [1416, 24] width 82 height 26
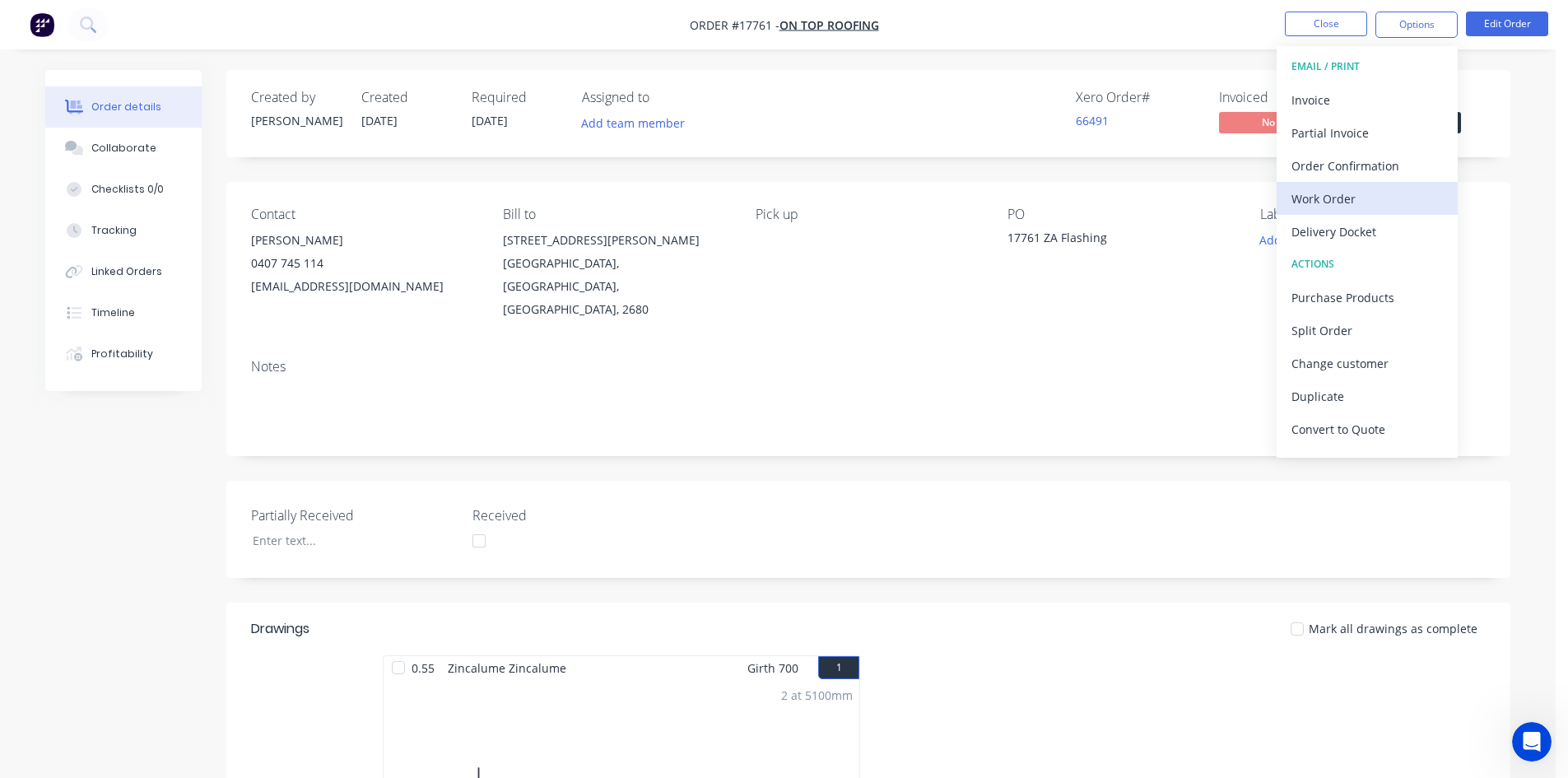
click at [1356, 200] on div "Work Order" at bounding box center [1367, 198] width 151 height 23
click at [1357, 200] on div "Custom" at bounding box center [1367, 198] width 151 height 23
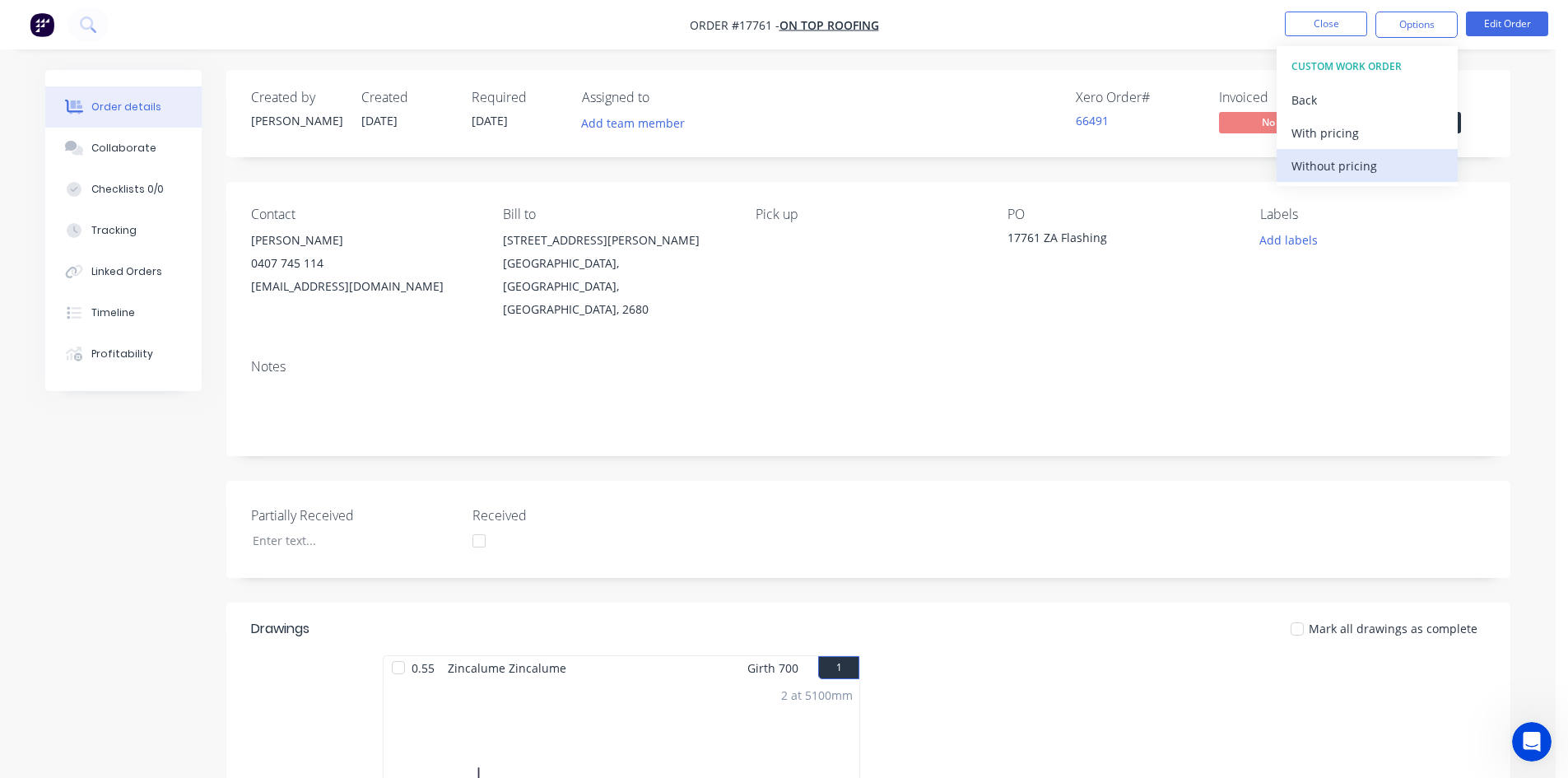
click at [1378, 160] on div "Without pricing" at bounding box center [1367, 166] width 151 height 23
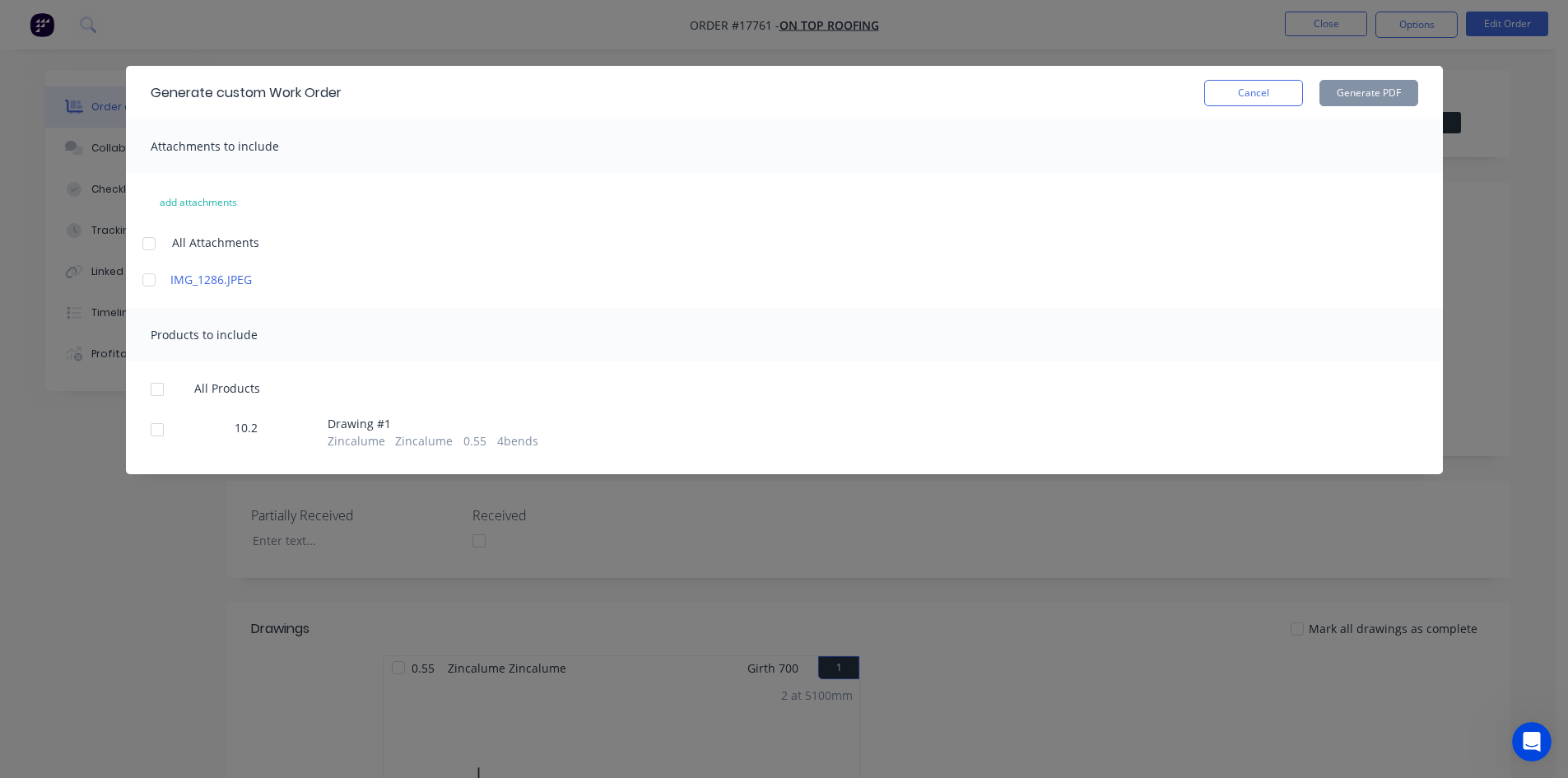
click at [160, 395] on div at bounding box center [157, 389] width 33 height 33
click at [1352, 89] on button "Generate PDF" at bounding box center [1369, 93] width 99 height 26
click at [1244, 93] on button "Cancel" at bounding box center [1253, 93] width 99 height 26
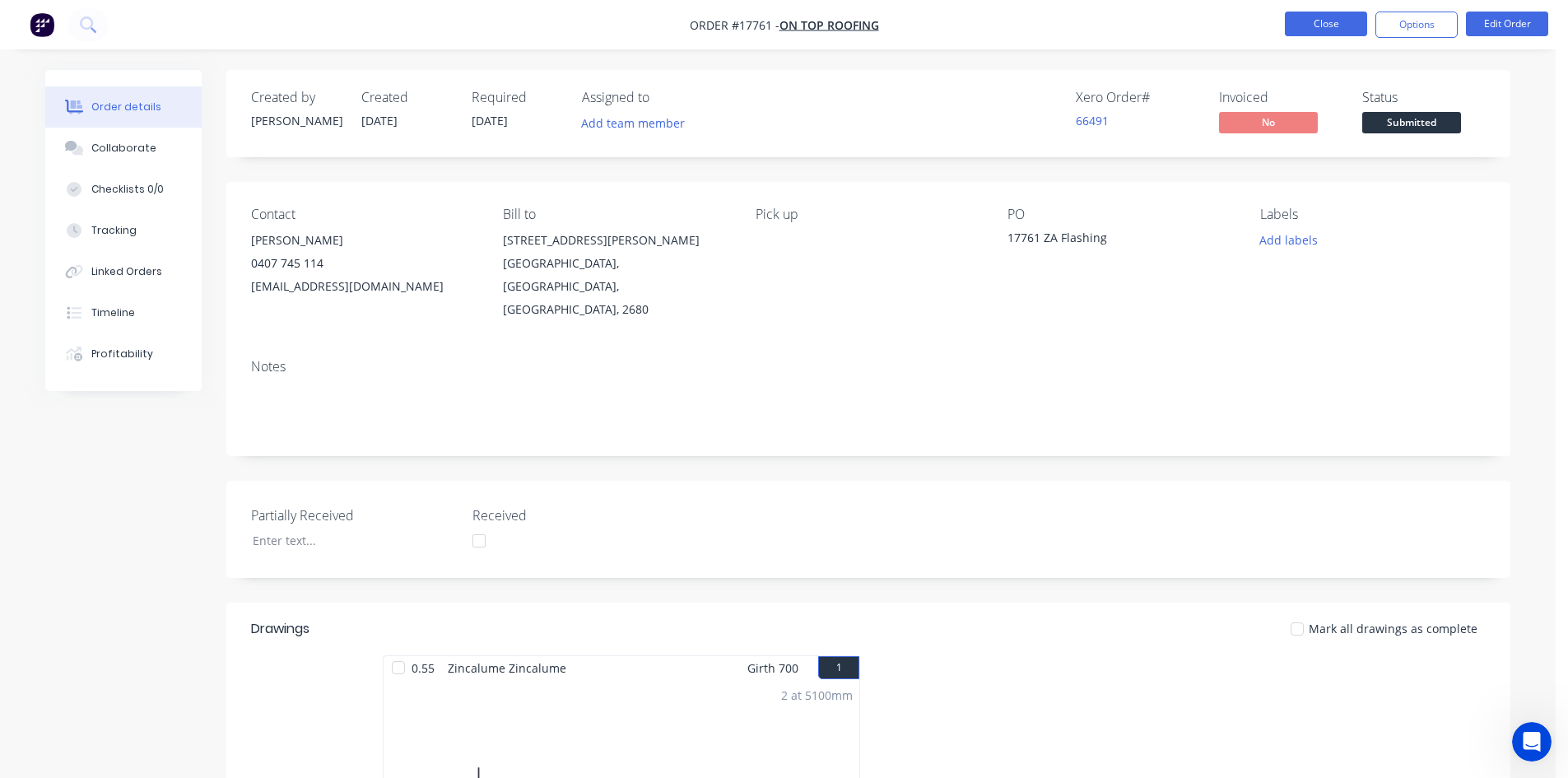
click at [1321, 18] on button "Close" at bounding box center [1325, 23] width 82 height 24
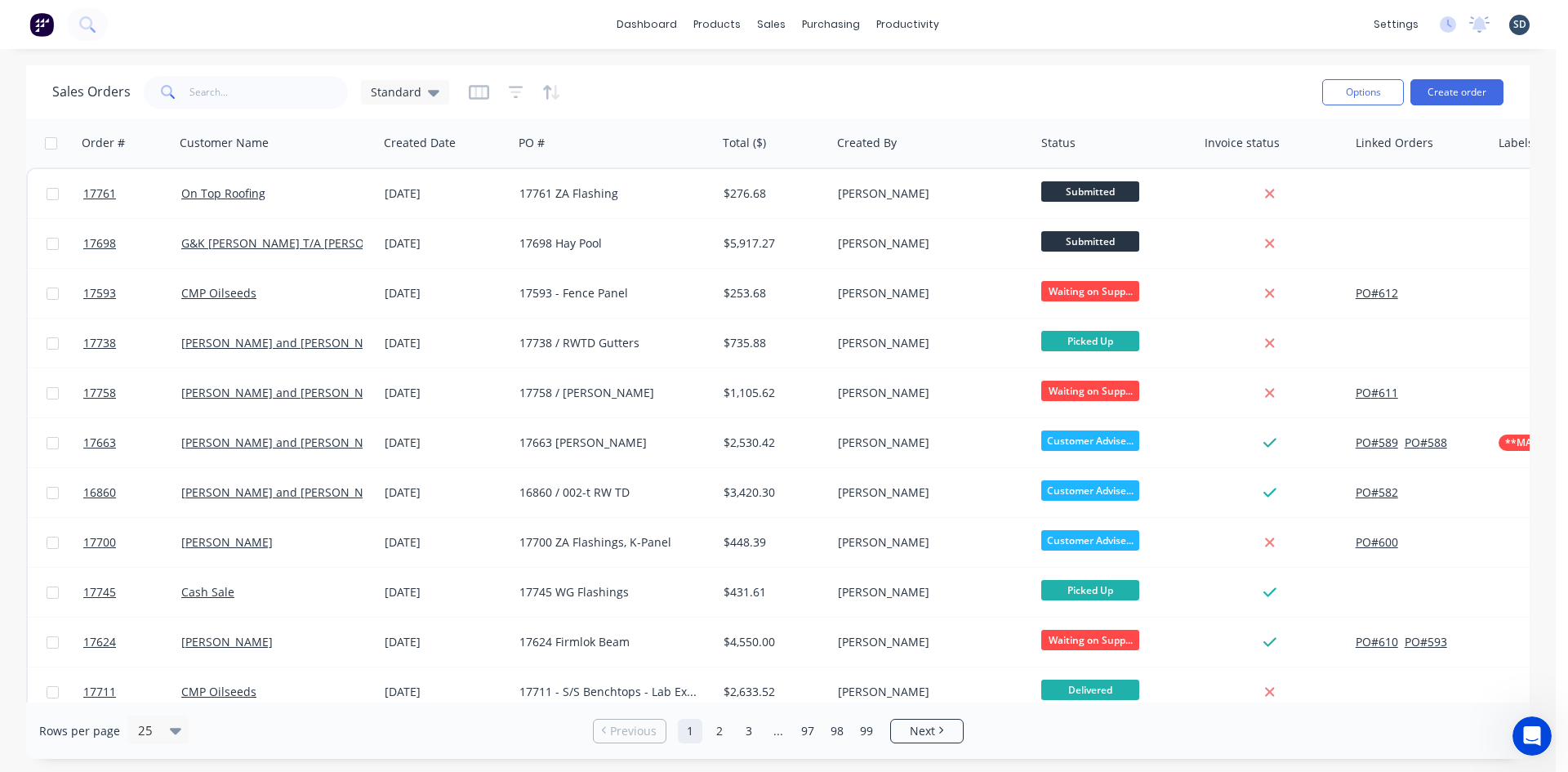
drag, startPoint x: 1043, startPoint y: 1, endPoint x: 1043, endPoint y: 15, distance: 14.0
click at [1043, 3] on div "dashboard products sales purchasing productivity dashboard products Product Cat…" at bounding box center [778, 24] width 1556 height 49
click at [1047, 21] on div "dashboard products sales purchasing productivity dashboard products Product Cat…" at bounding box center [778, 24] width 1556 height 49
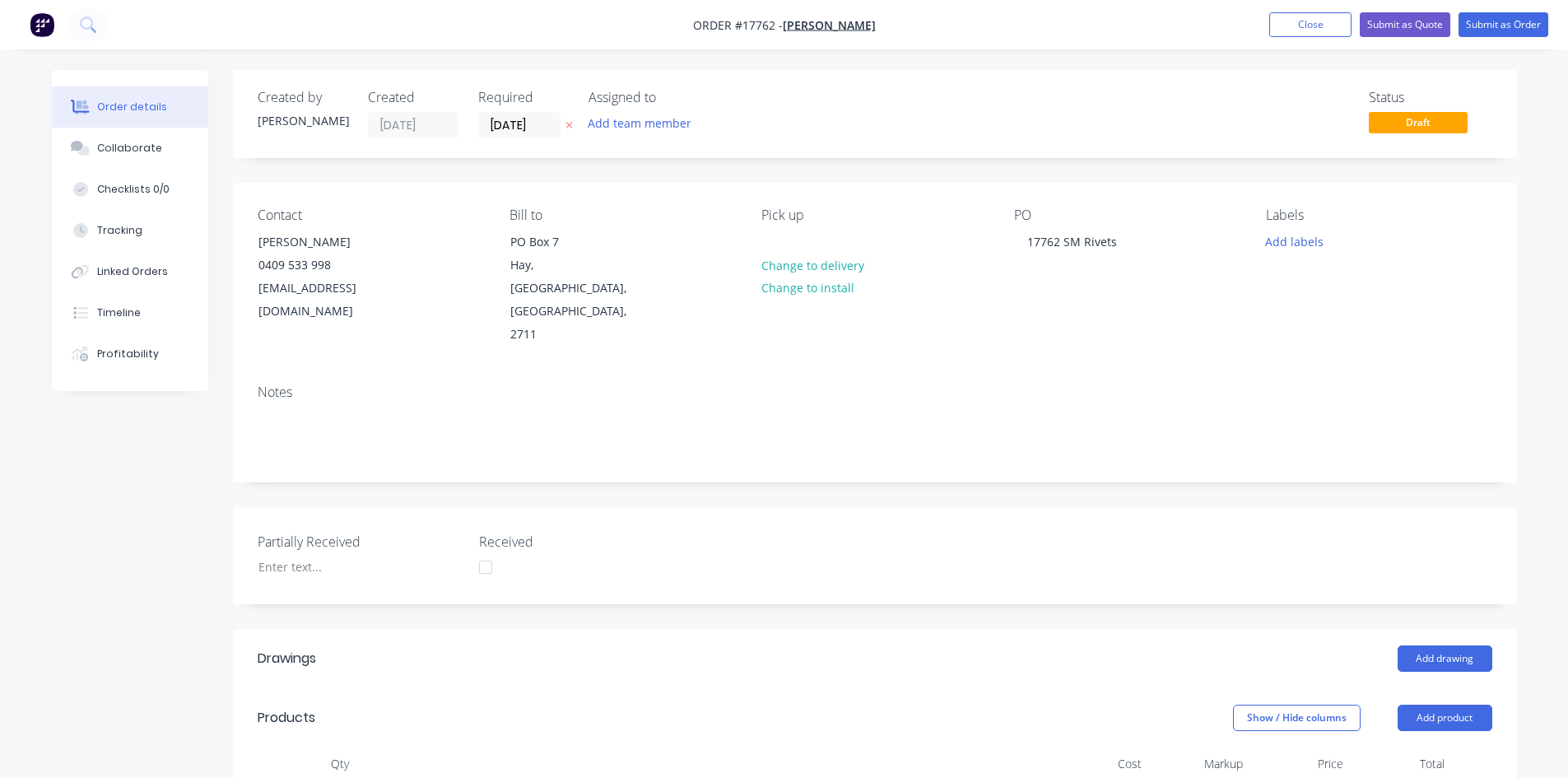
click at [904, 200] on div "Contact [PERSON_NAME] [PHONE_NUMBER] [EMAIL_ADDRESS][DOMAIN_NAME] Bill to [GEOG…" at bounding box center [874, 277] width 1283 height 188
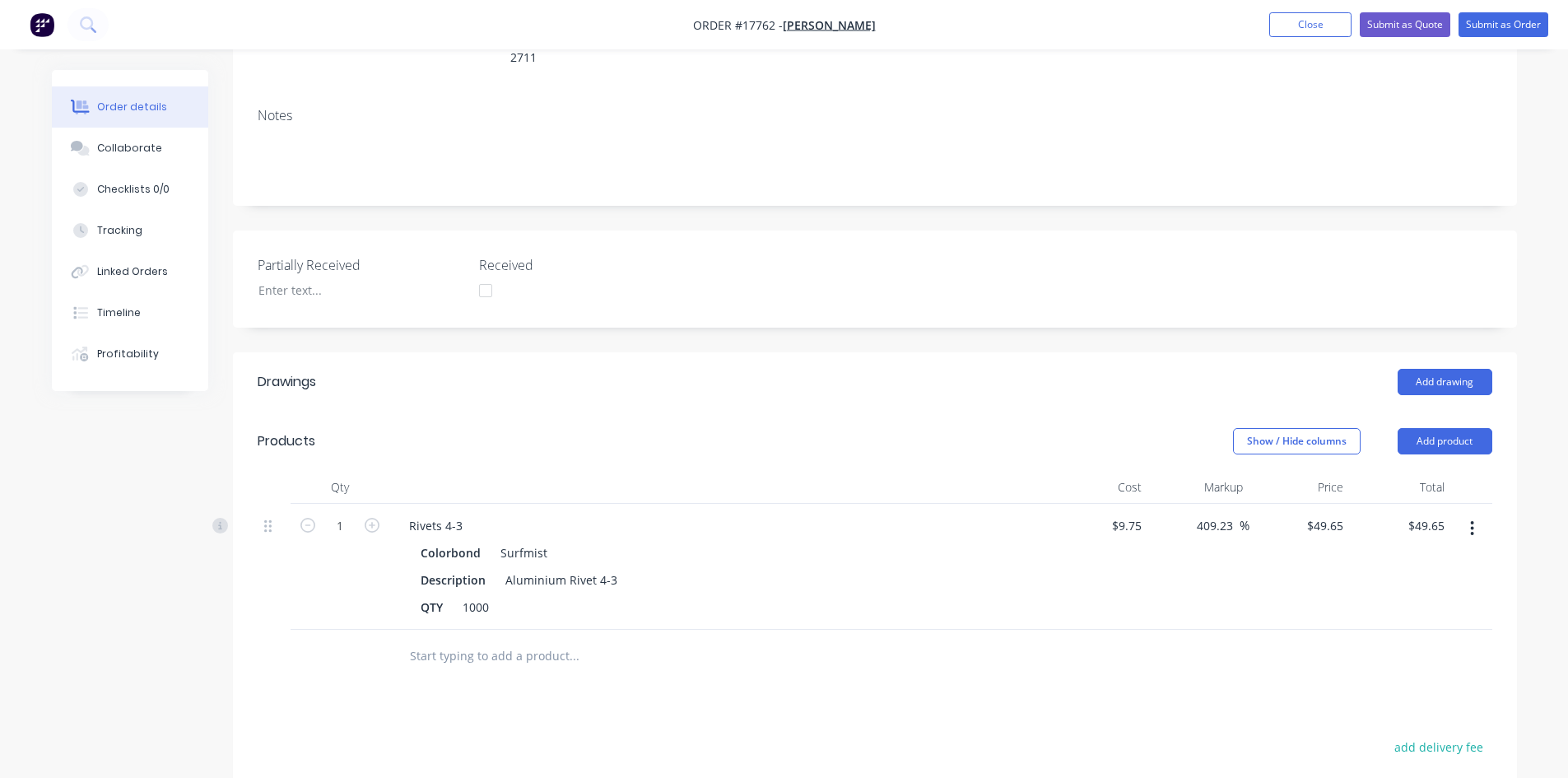
scroll to position [412, 0]
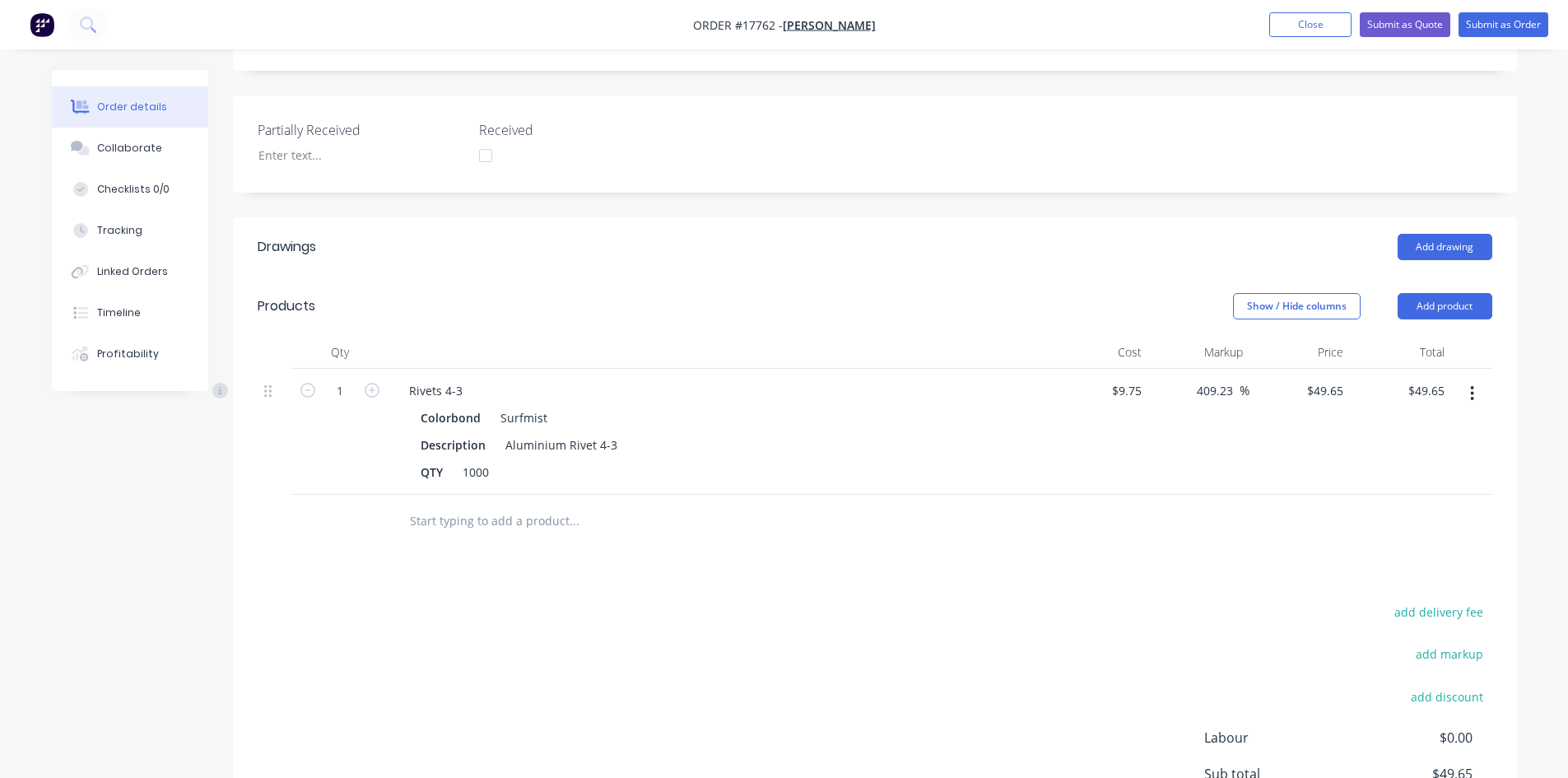
click at [1473, 386] on icon "button" at bounding box center [1472, 393] width 4 height 14
drag, startPoint x: 1382, startPoint y: 483, endPoint x: 1331, endPoint y: 484, distance: 51.0
click at [1382, 524] on div "Delete" at bounding box center [1413, 535] width 127 height 23
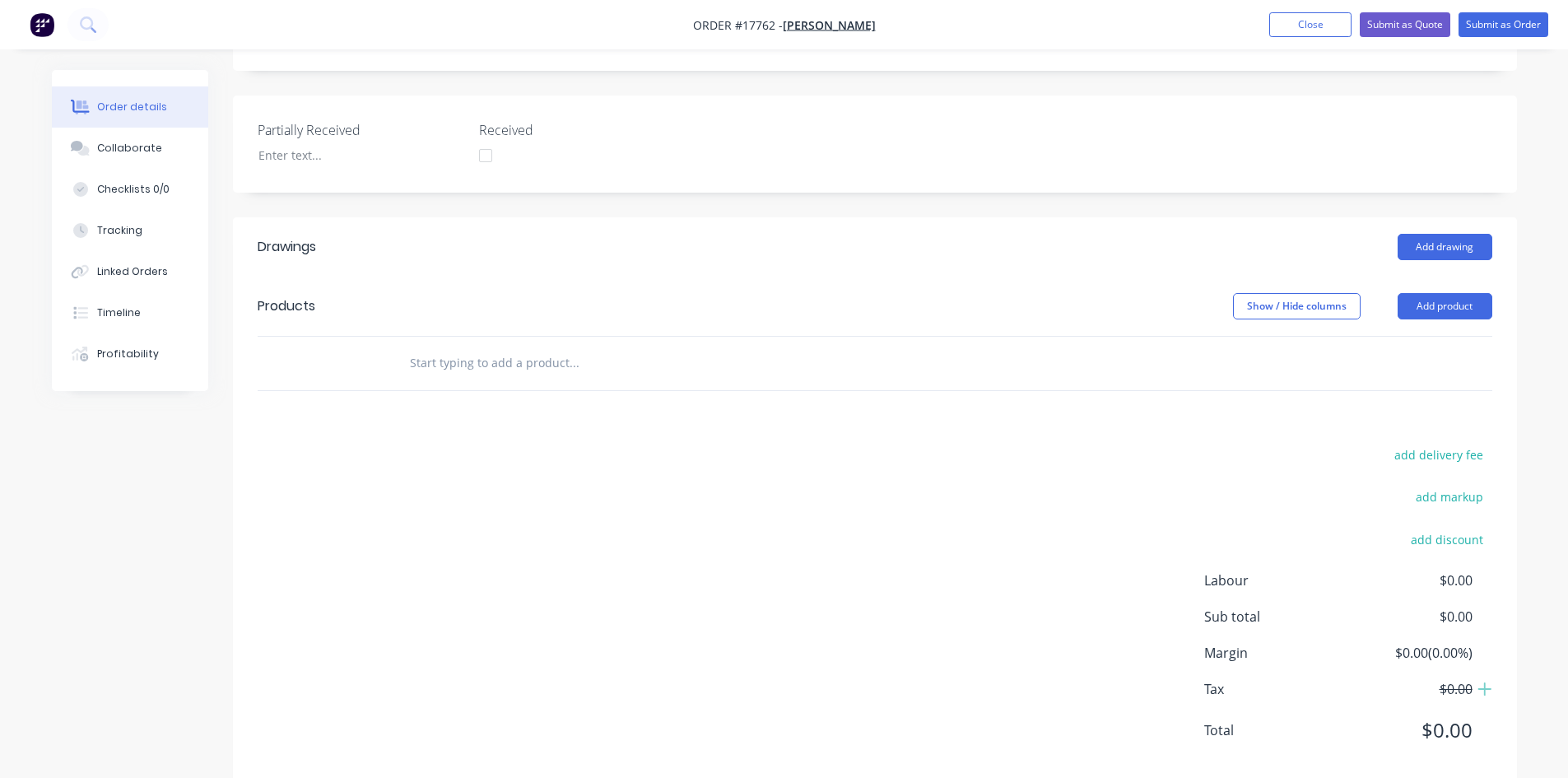
scroll to position [398, 0]
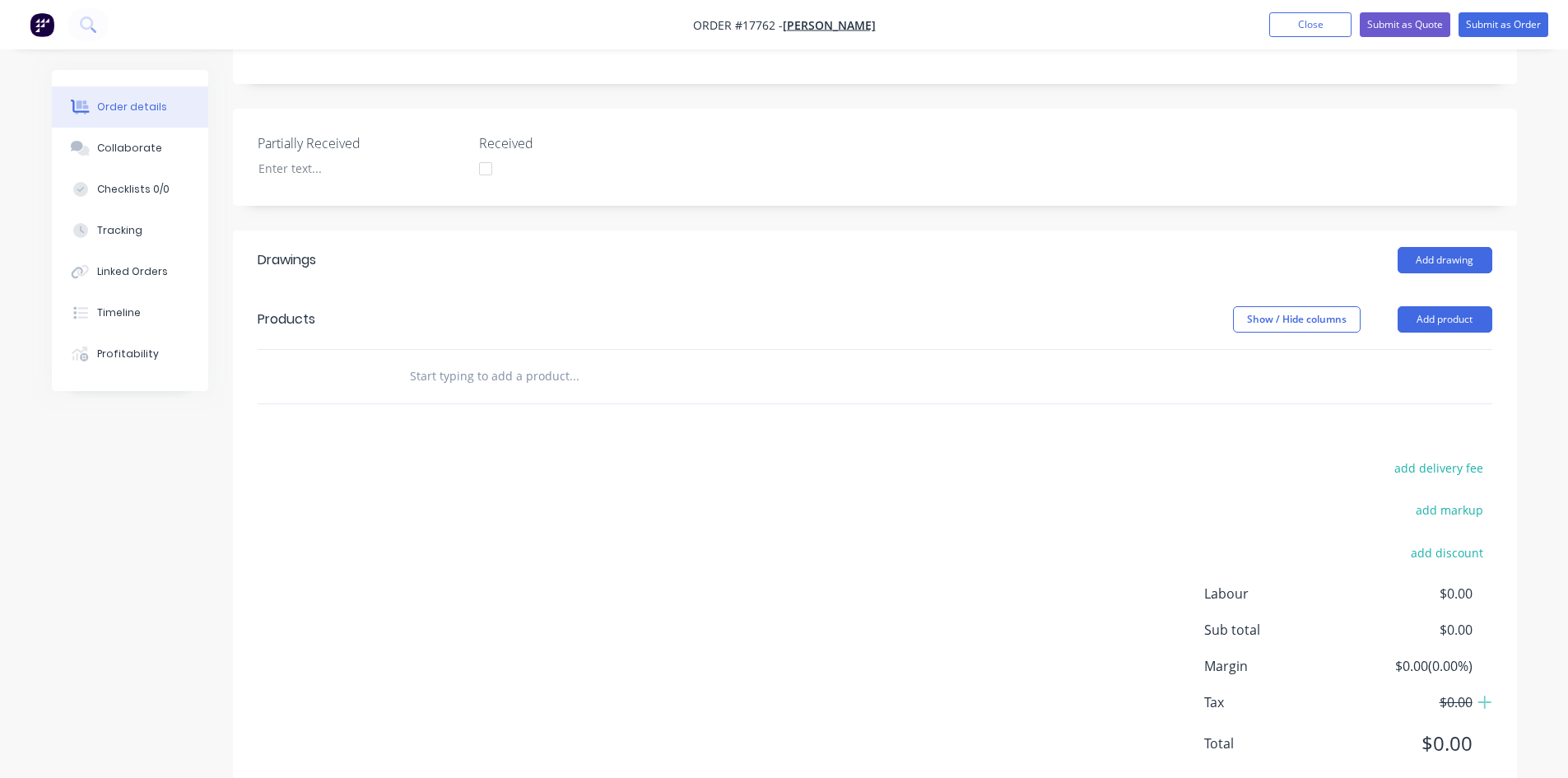
click at [498, 360] on input "text" at bounding box center [573, 376] width 329 height 33
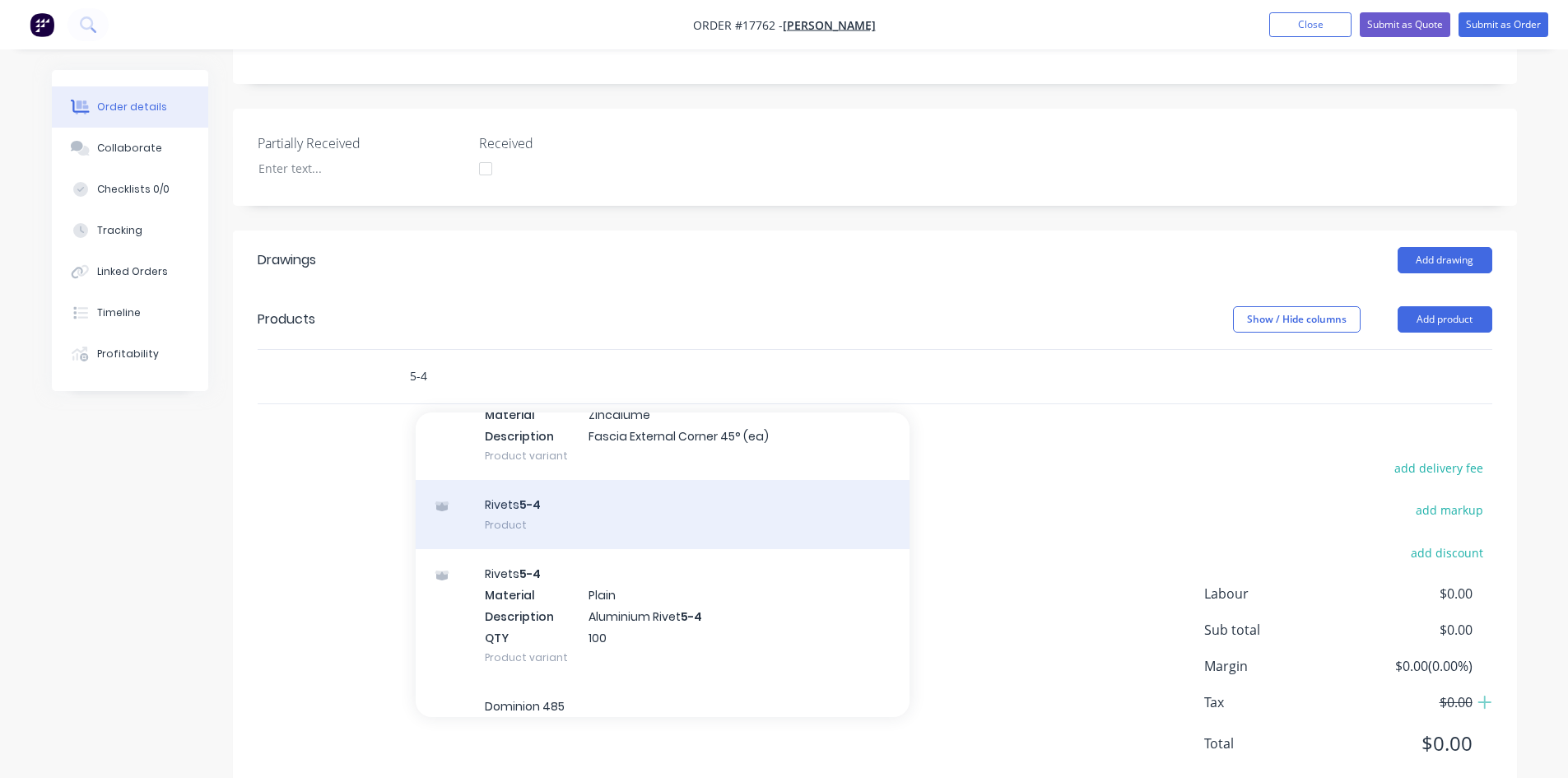
scroll to position [494, 0]
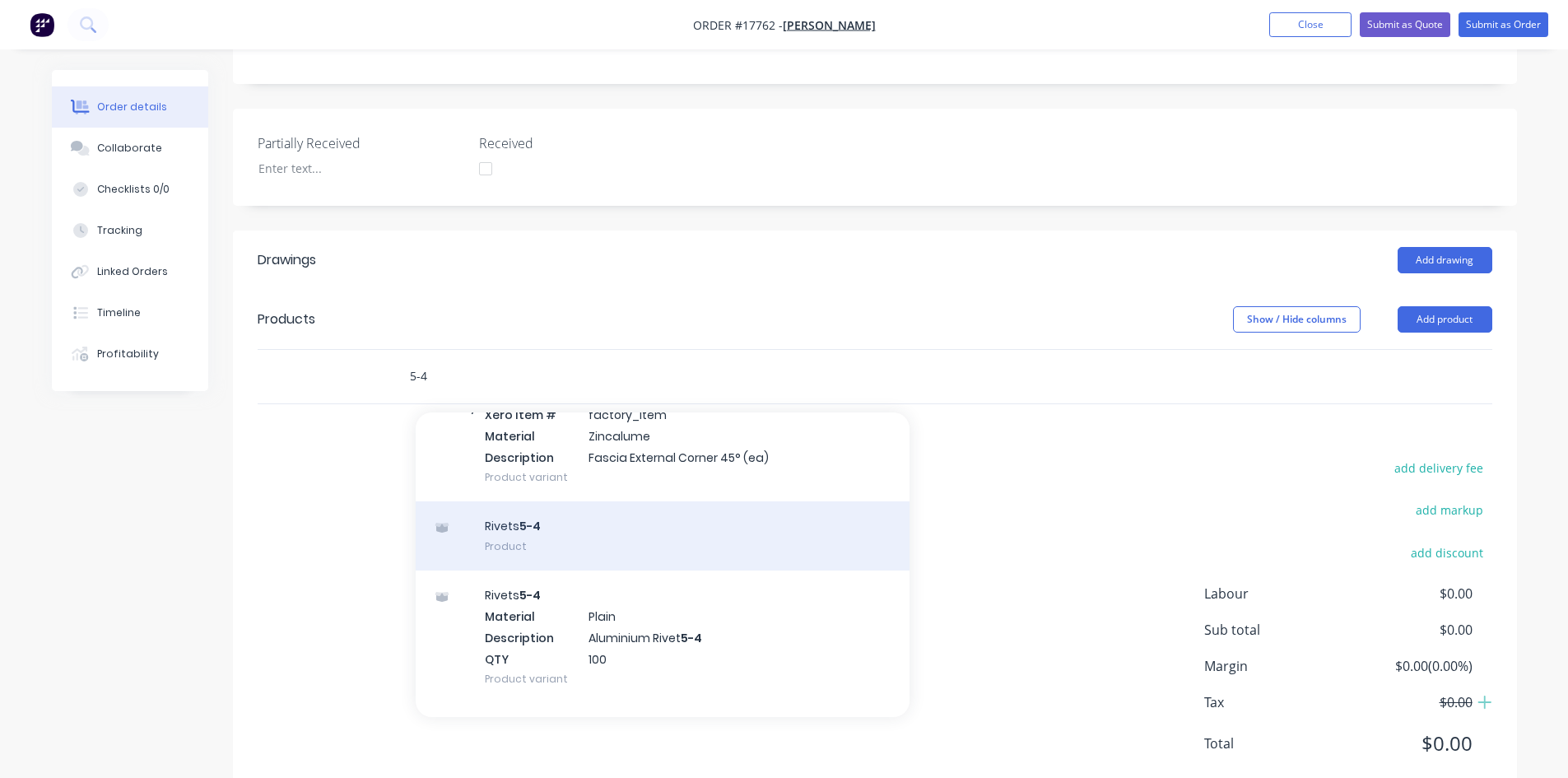
type input "5-4"
click at [582, 501] on div "Rivets 5-4 Product" at bounding box center [662, 535] width 494 height 69
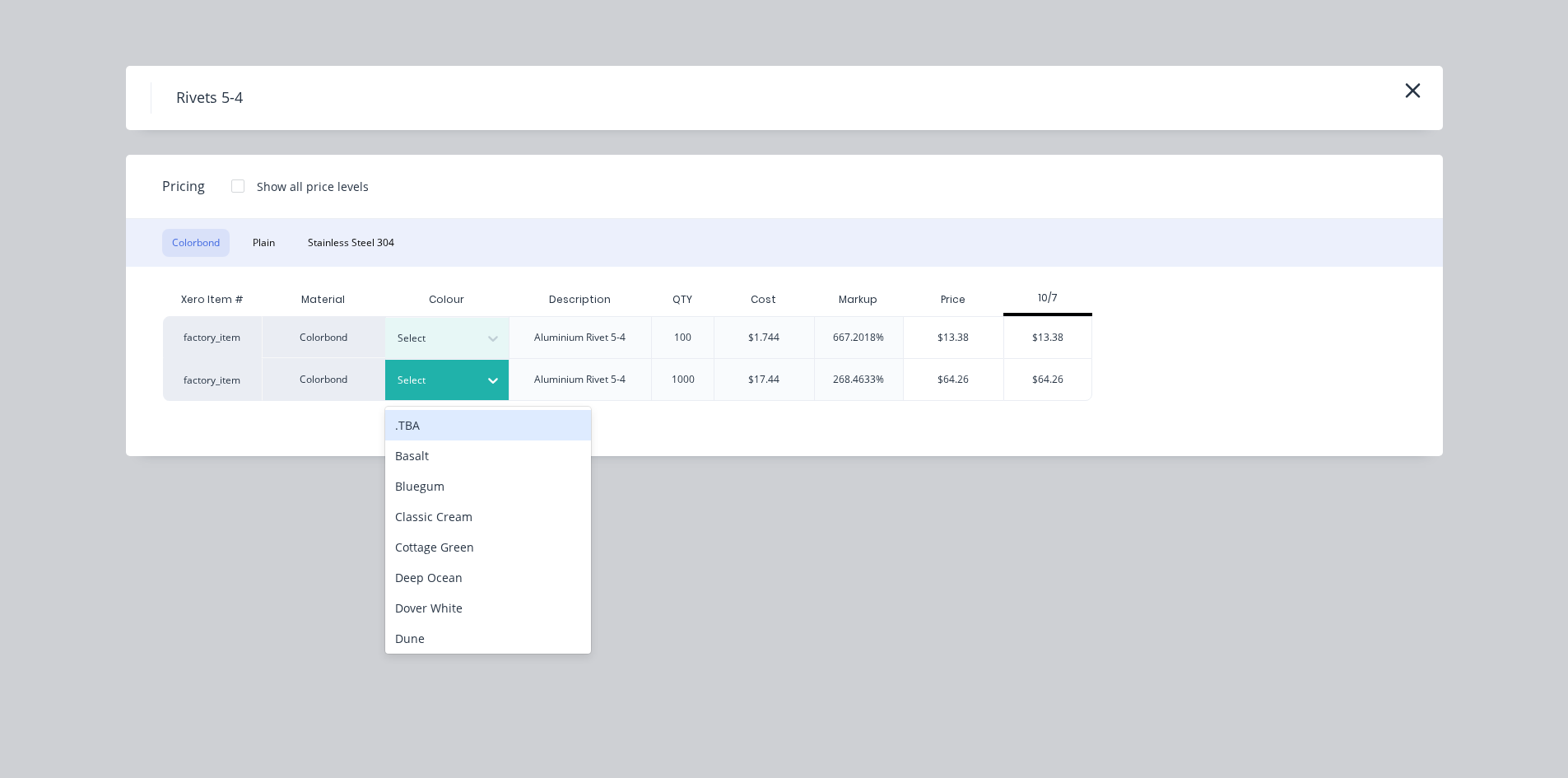
click at [482, 373] on div at bounding box center [493, 380] width 30 height 26
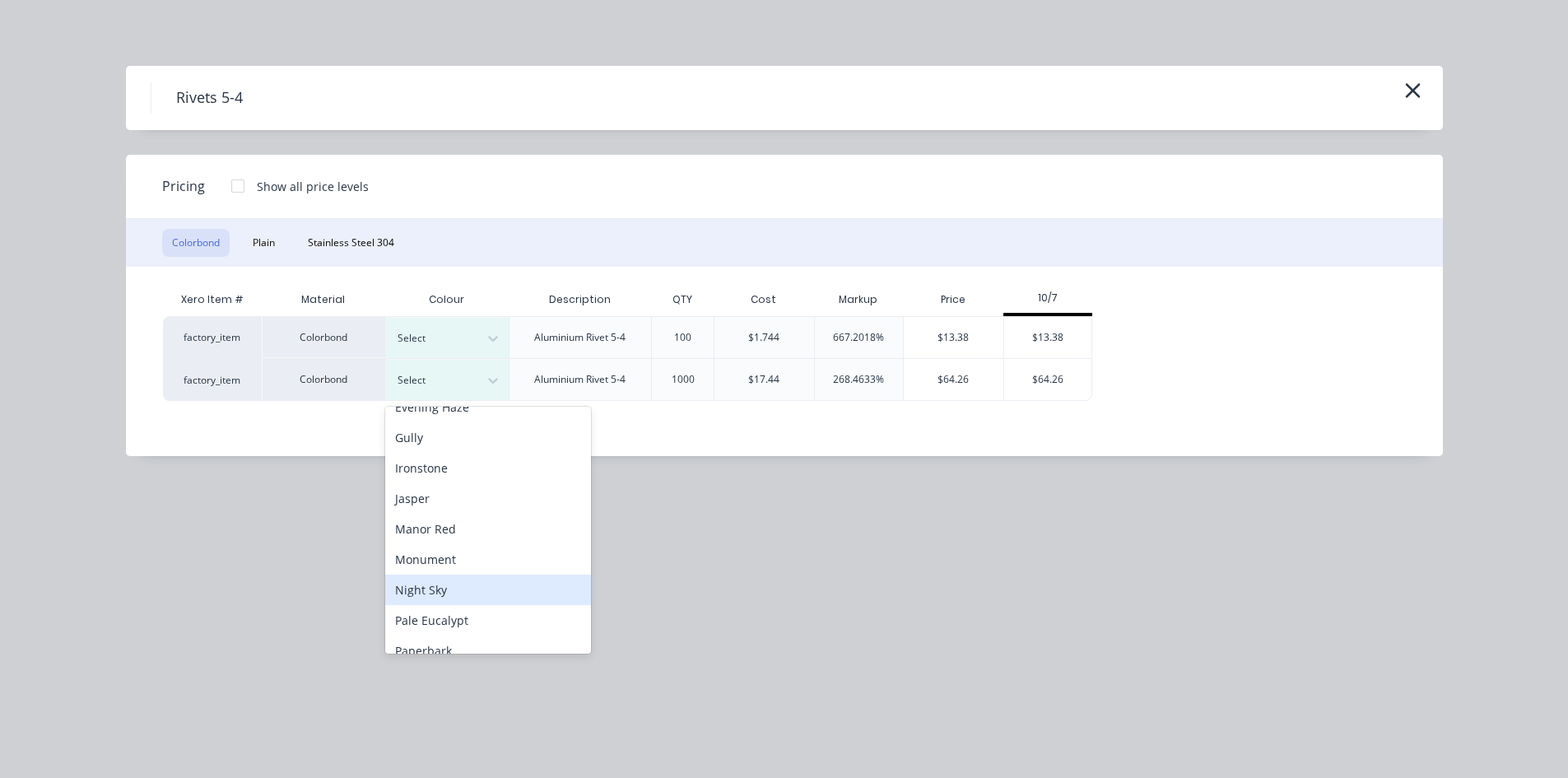
scroll to position [412, 0]
click at [450, 590] on div "Surfmist" at bounding box center [488, 592] width 205 height 31
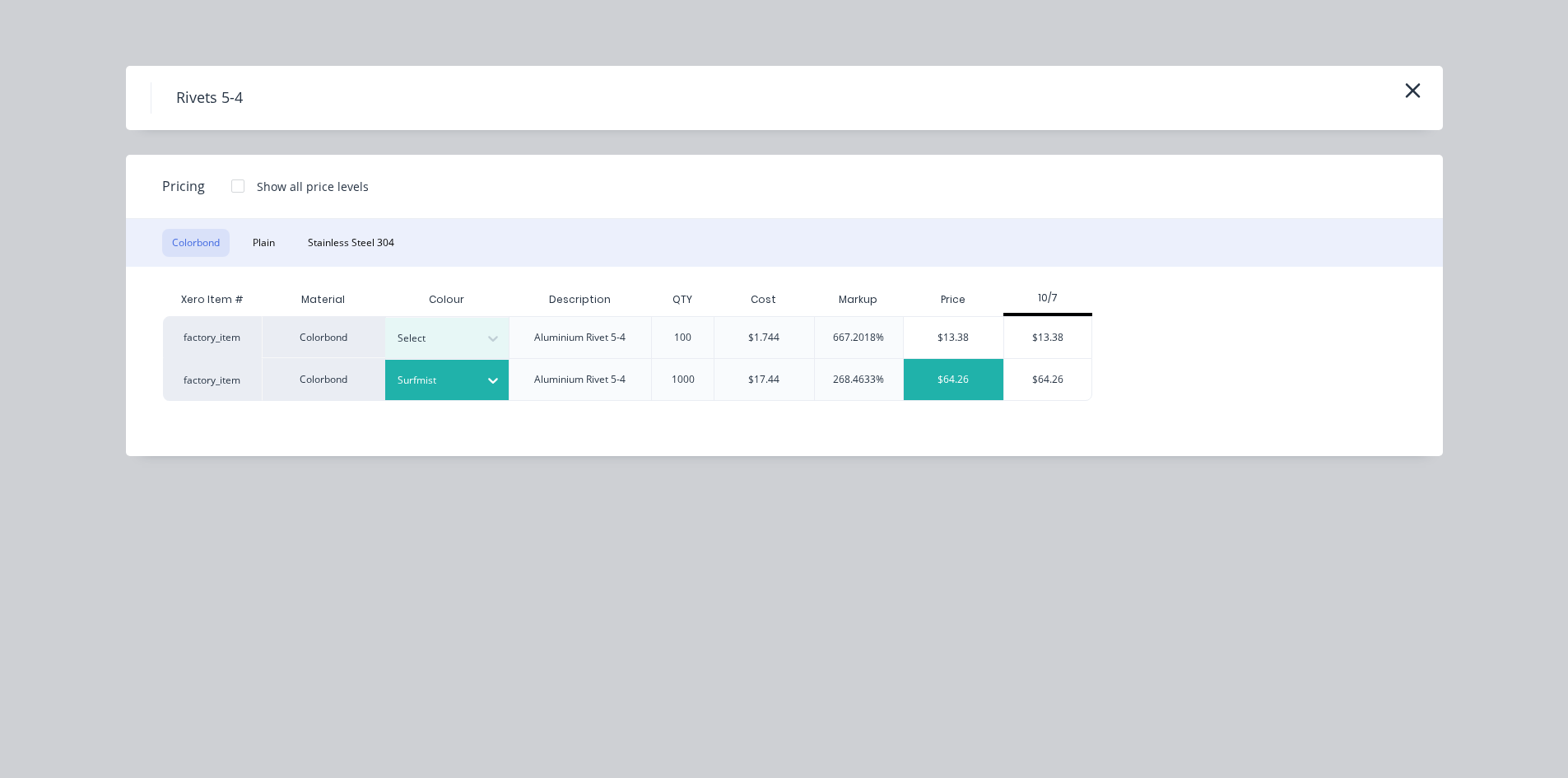
click at [962, 384] on div "$64.26" at bounding box center [953, 380] width 99 height 41
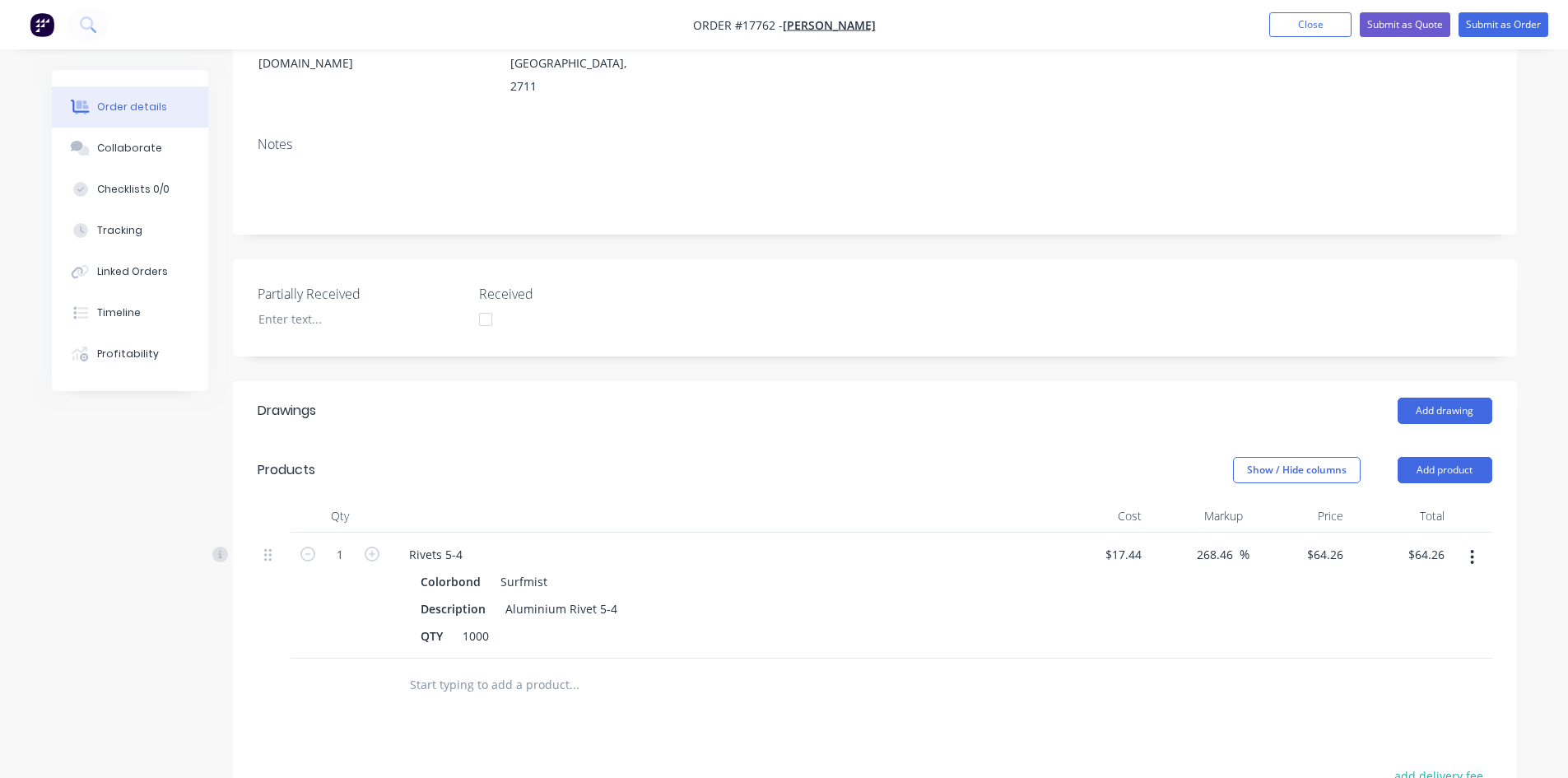
scroll to position [0, 0]
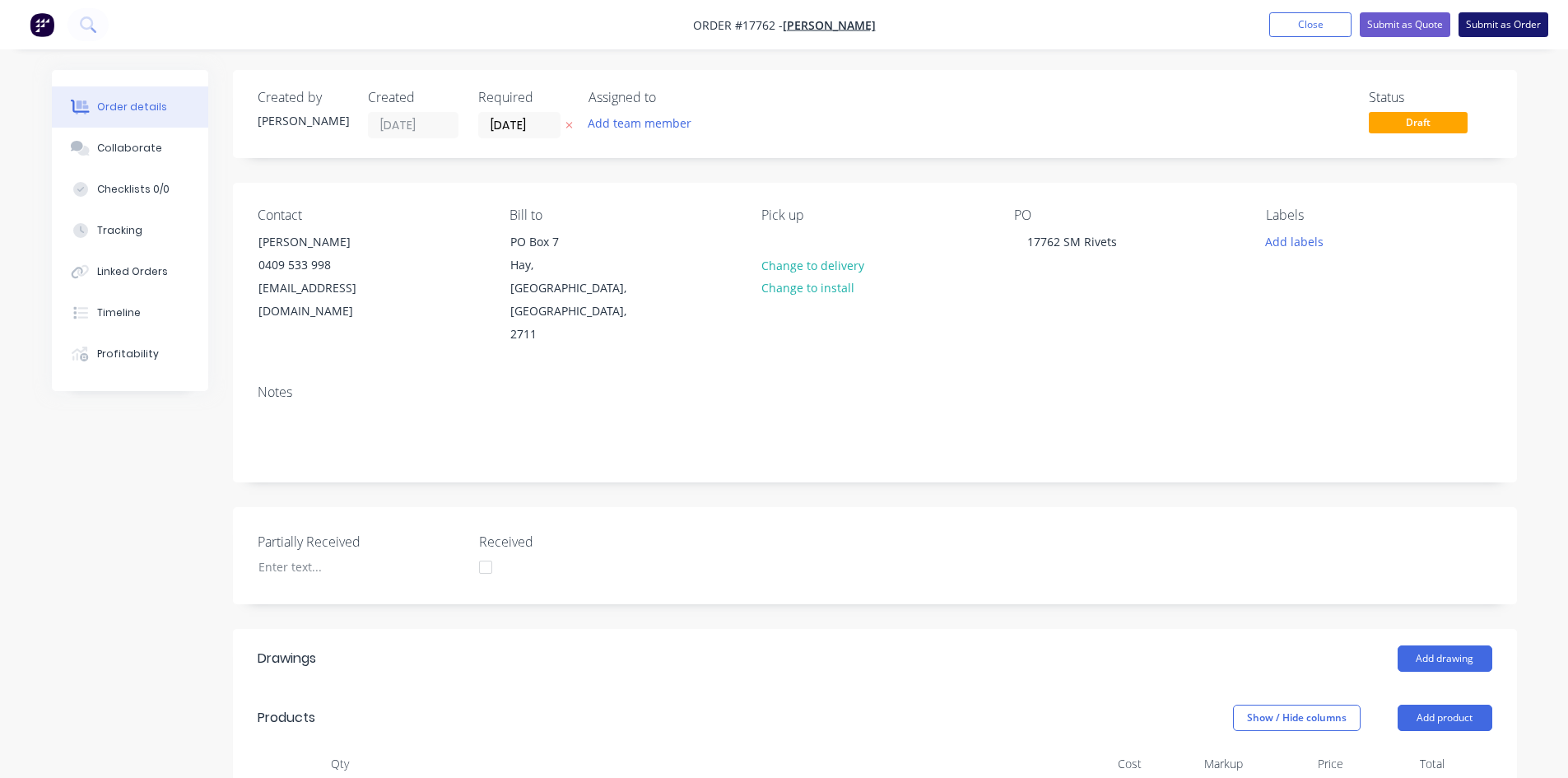
click at [1497, 27] on button "Submit as Order" at bounding box center [1503, 24] width 90 height 24
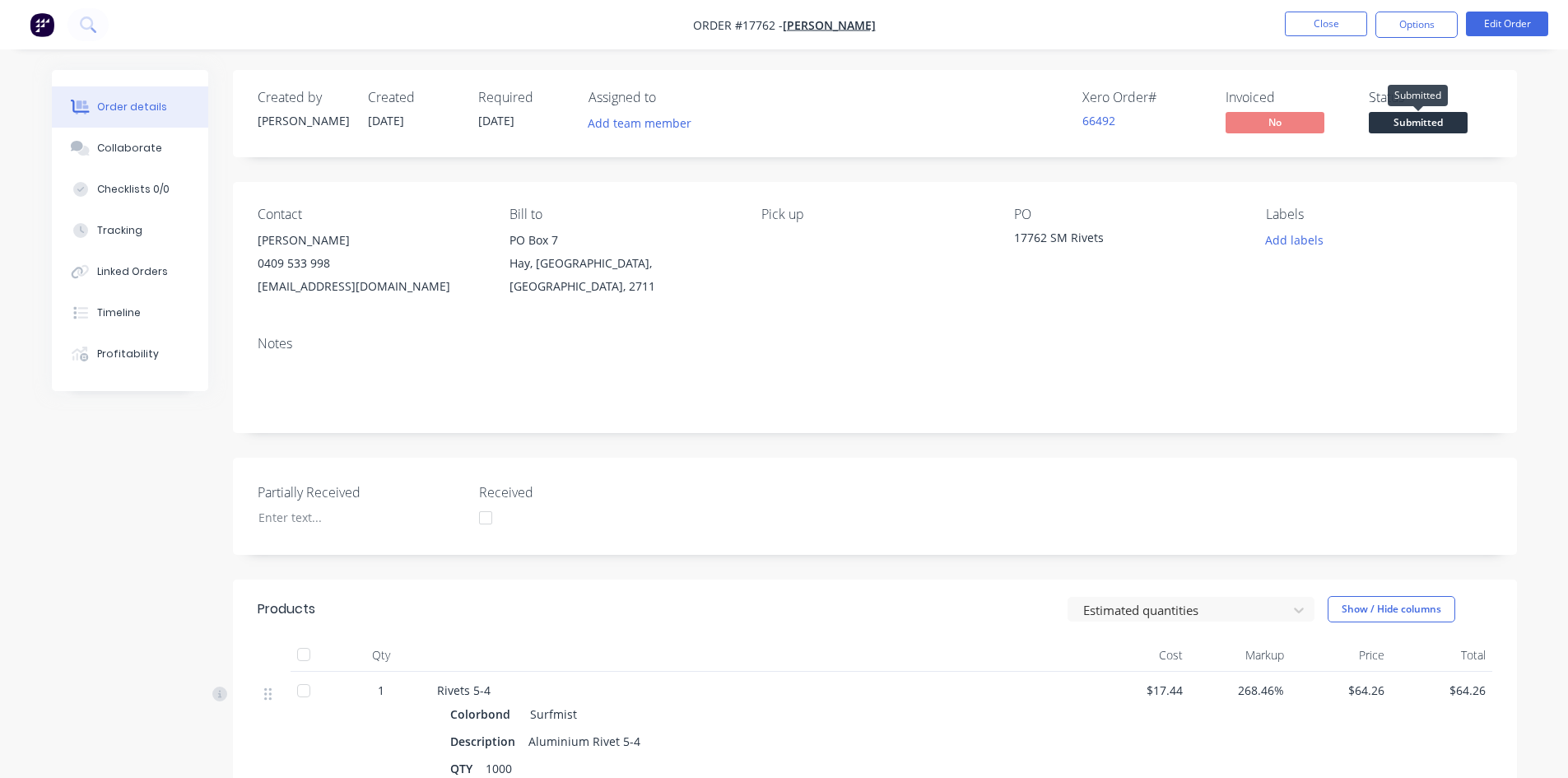
click at [1417, 122] on span "Submitted" at bounding box center [1418, 122] width 99 height 21
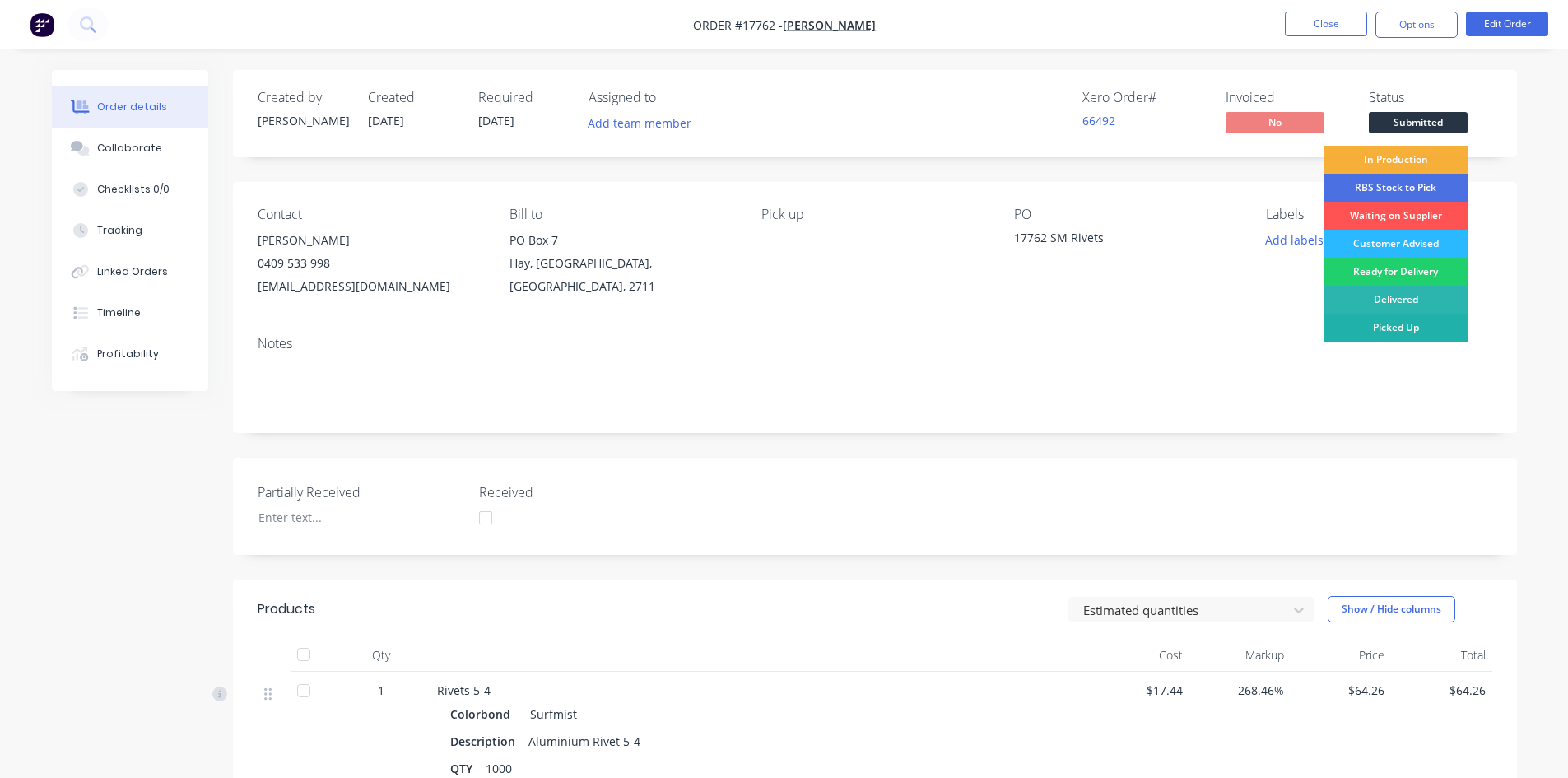
click at [1411, 329] on div "Picked Up" at bounding box center [1395, 327] width 144 height 28
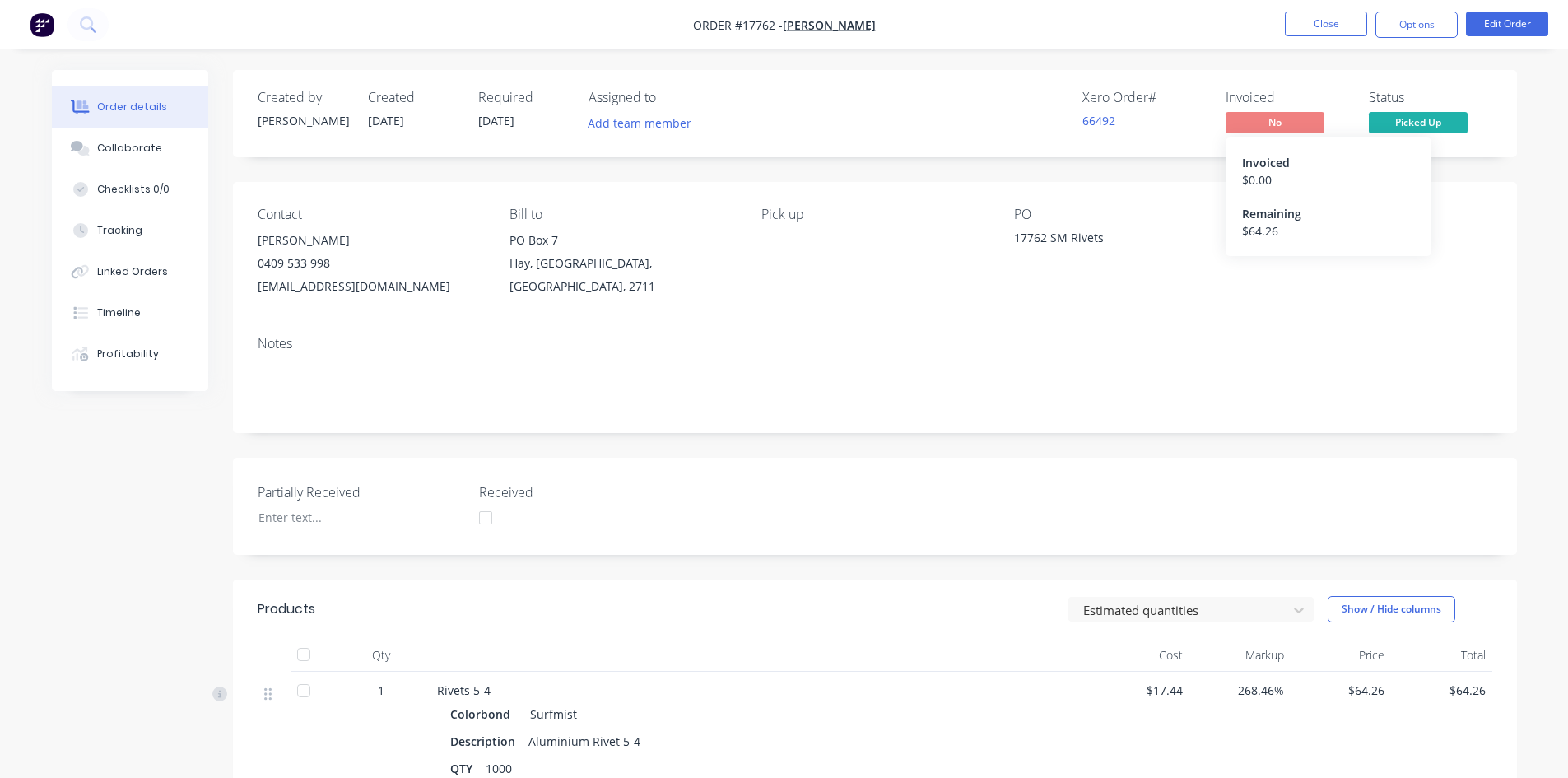
click at [1280, 121] on span "No" at bounding box center [1275, 122] width 99 height 21
drag, startPoint x: 1321, startPoint y: 89, endPoint x: 1337, endPoint y: 79, distance: 18.9
click at [1321, 88] on div "Created by [PERSON_NAME] Created [DATE] Required [DATE] Assigned to Add team me…" at bounding box center [874, 114] width 1283 height 87
click at [1421, 19] on button "Options" at bounding box center [1416, 24] width 82 height 26
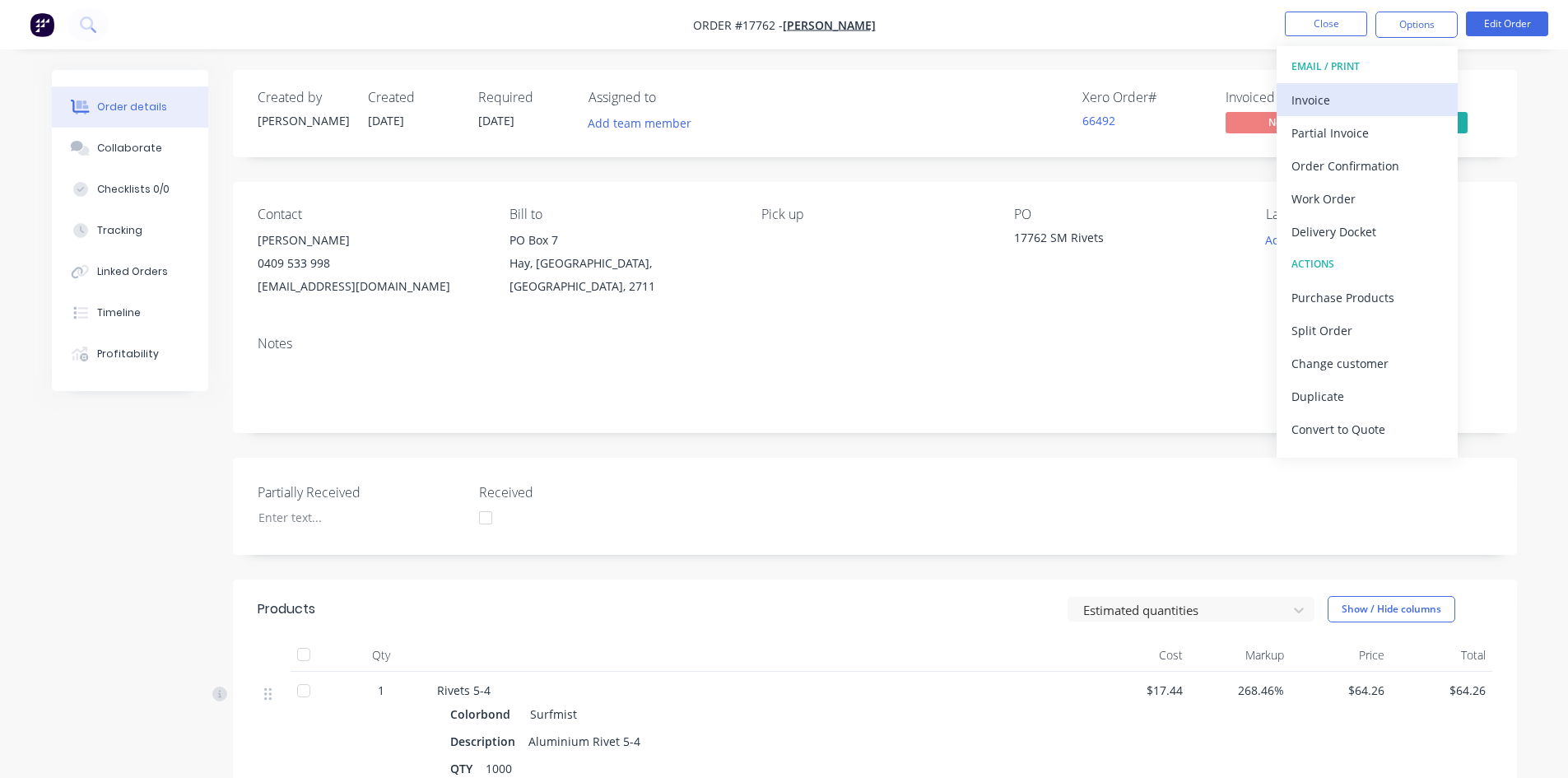
click at [1361, 104] on div "Invoice" at bounding box center [1367, 100] width 151 height 23
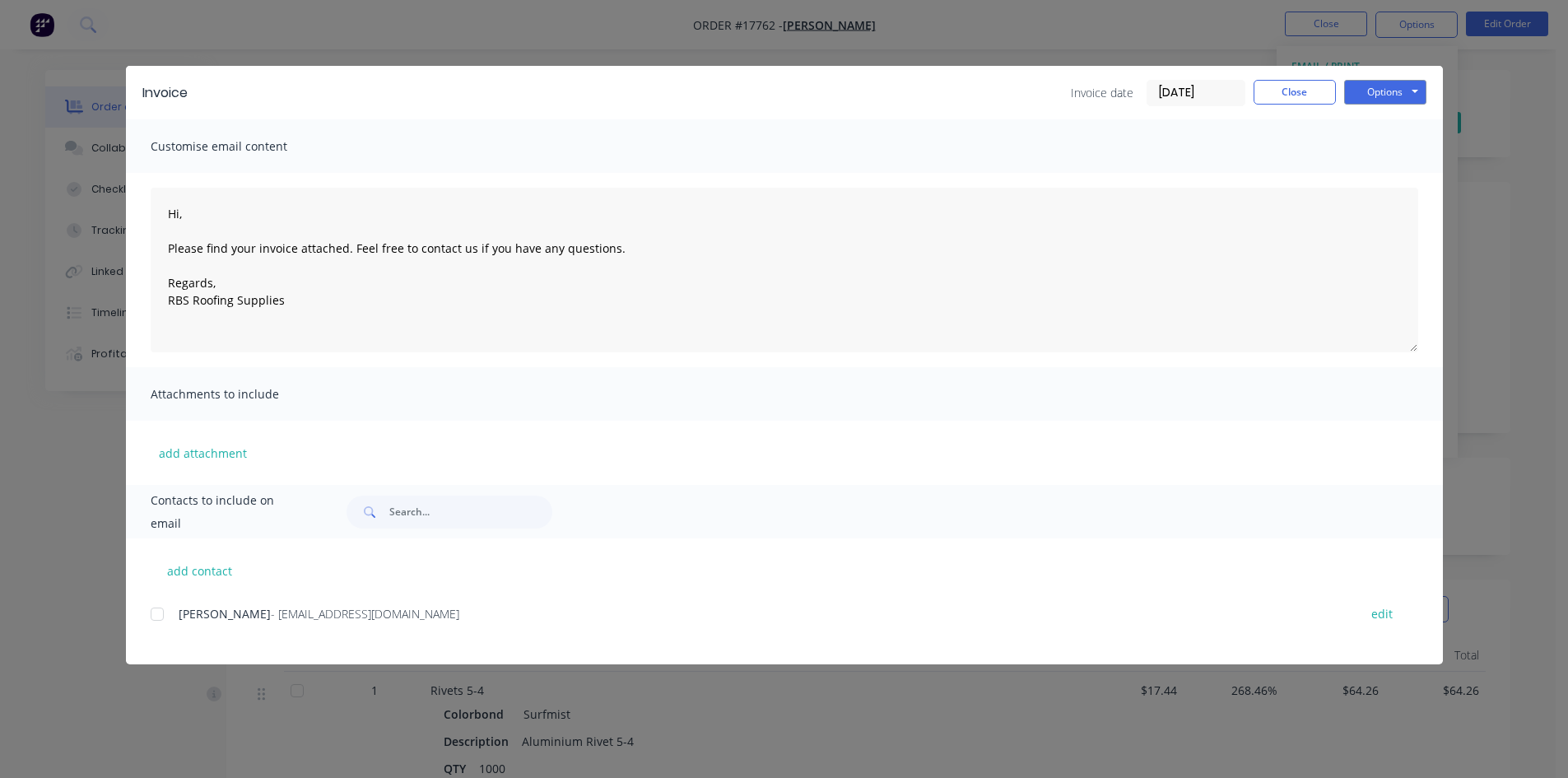
click at [163, 614] on div at bounding box center [157, 614] width 33 height 33
click at [1397, 80] on button "Options" at bounding box center [1384, 92] width 82 height 24
click at [1383, 178] on button "Email" at bounding box center [1396, 176] width 105 height 27
type textarea "Hi, Please find your invoice attached. Feel free to contact us if you have any …"
click at [1283, 96] on button "Close" at bounding box center [1294, 92] width 82 height 24
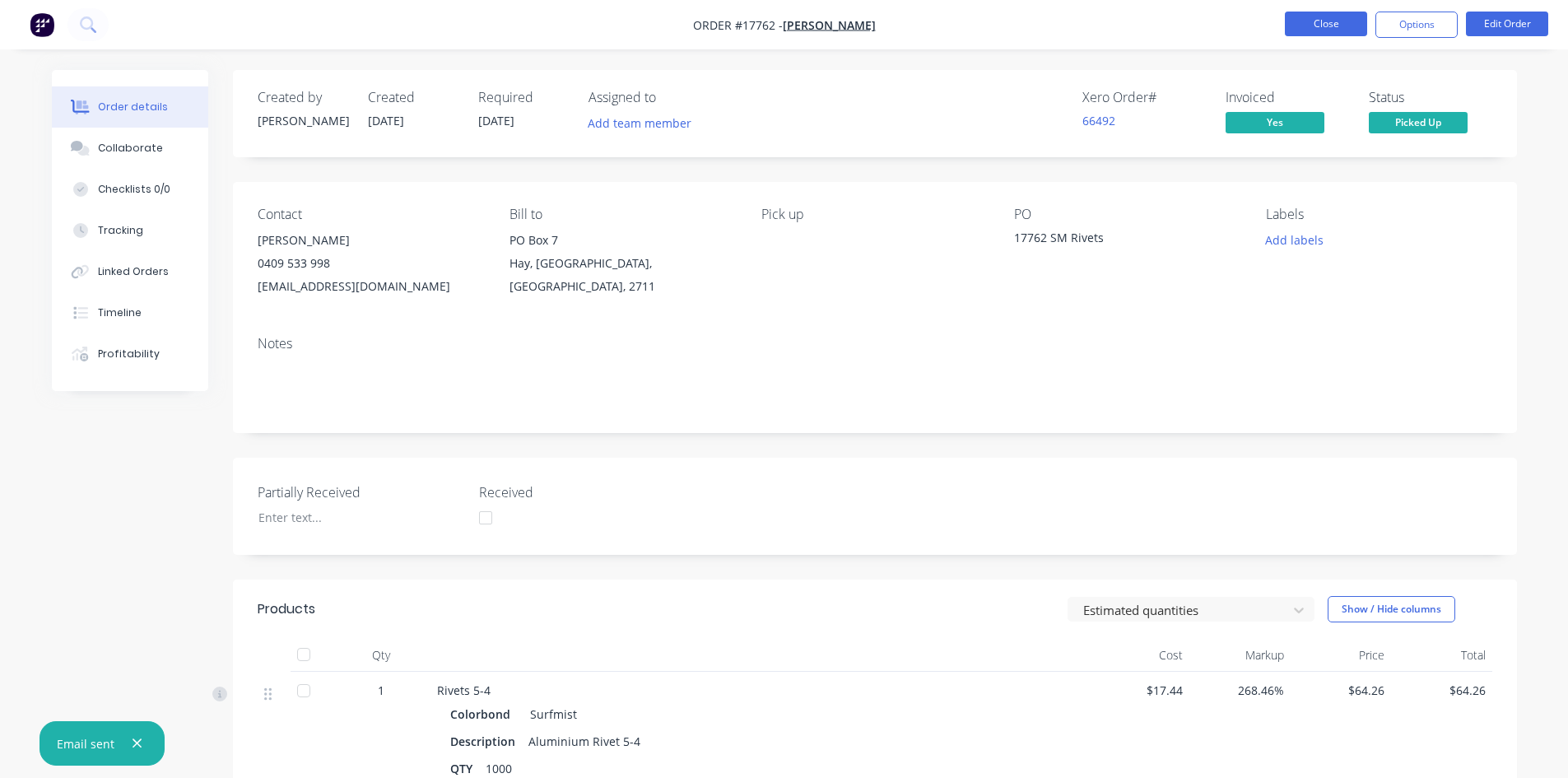
click at [1327, 27] on button "Close" at bounding box center [1325, 23] width 82 height 24
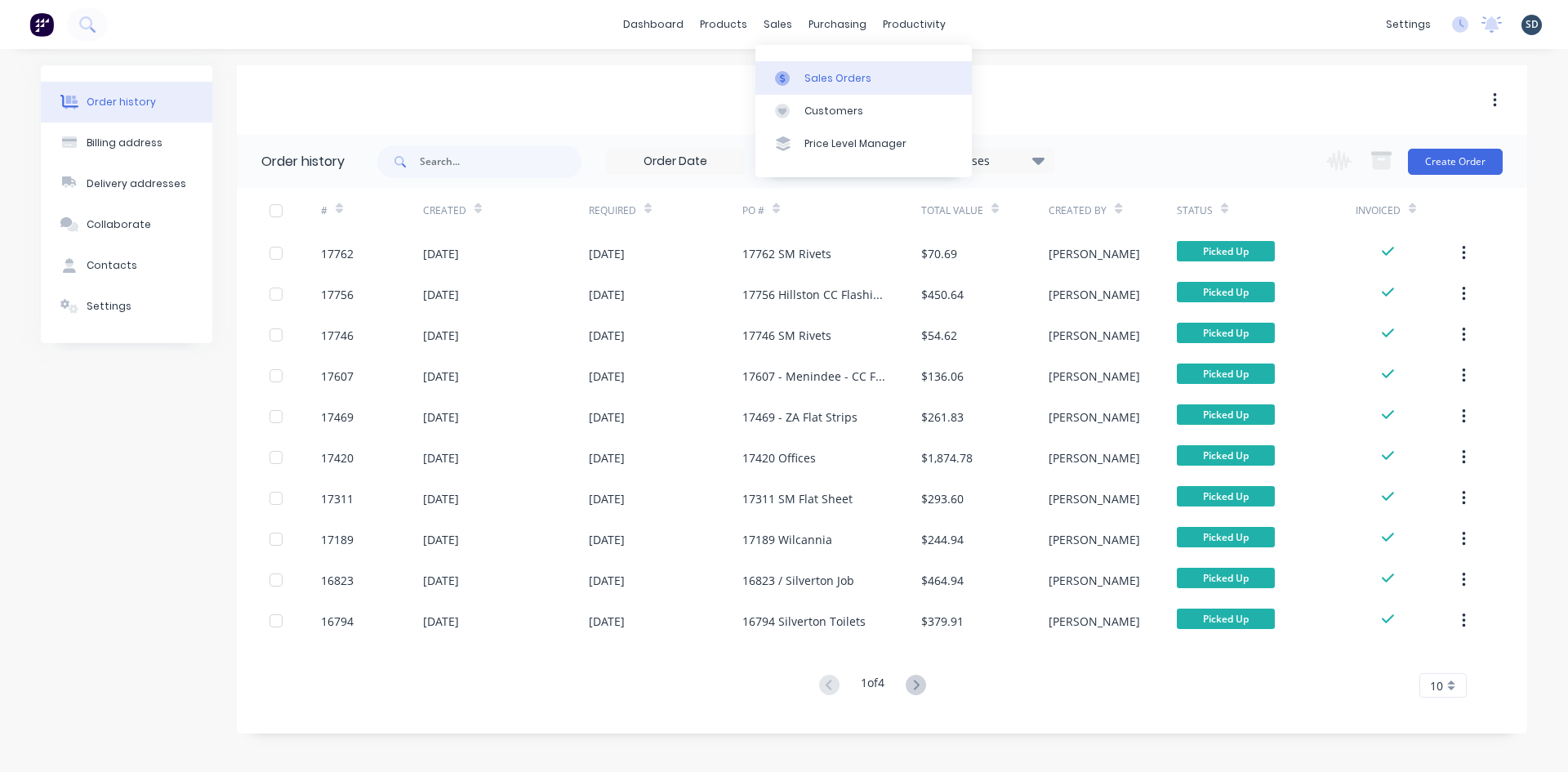
click at [793, 78] on div at bounding box center [787, 78] width 24 height 14
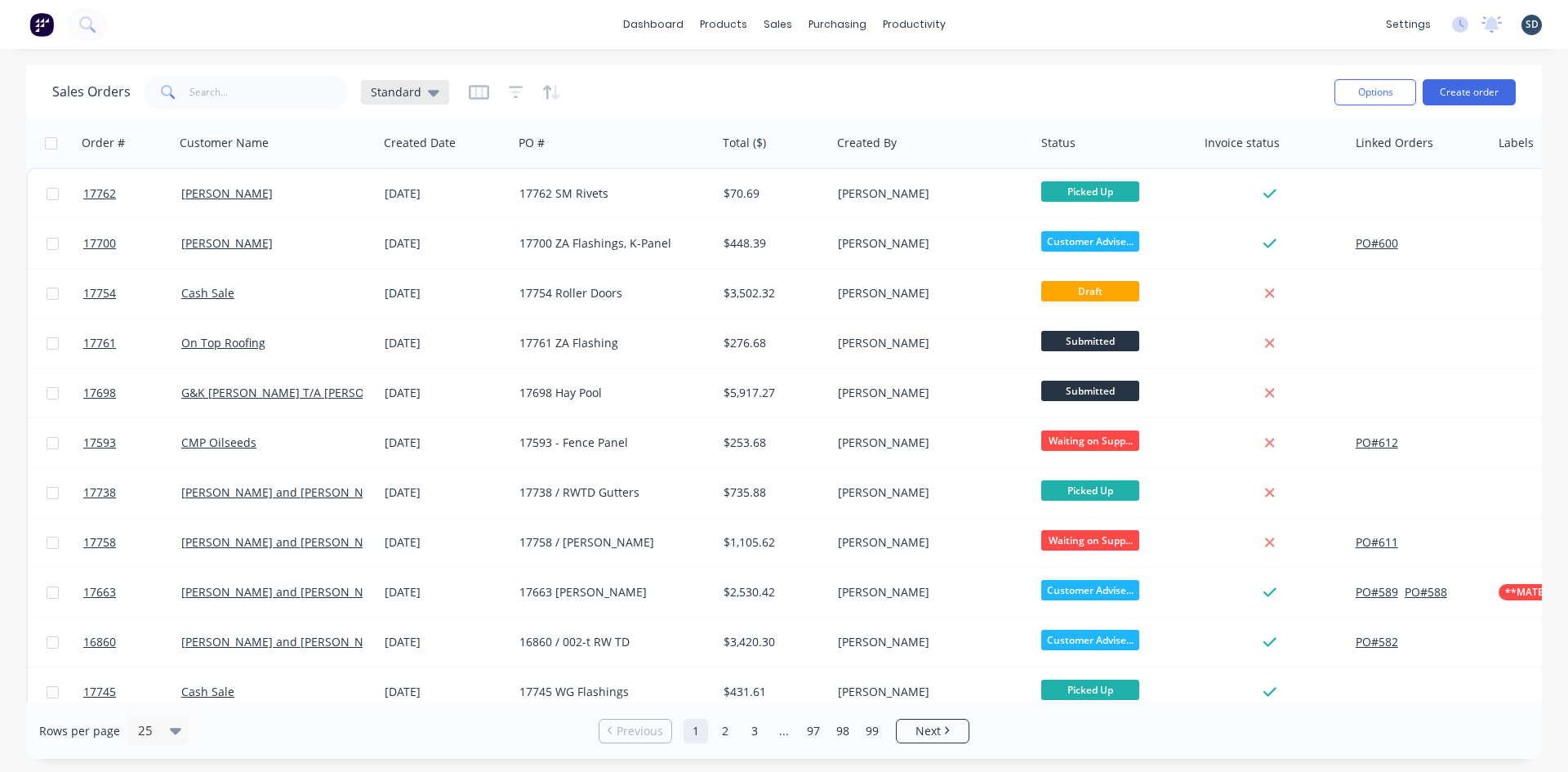
click at [418, 90] on span "Standard" at bounding box center [396, 91] width 51 height 17
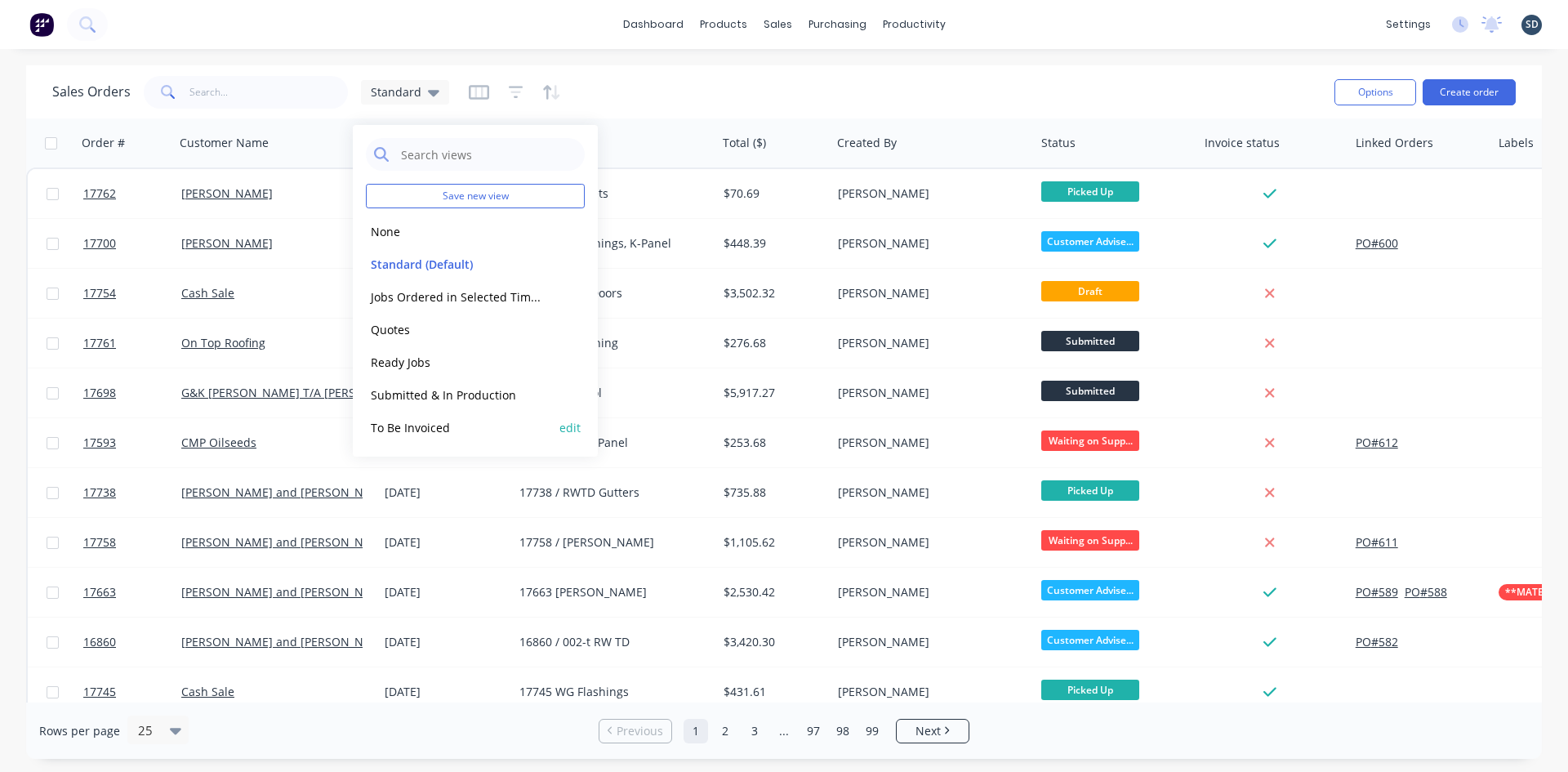
click at [471, 432] on button "To Be Invoiced" at bounding box center [459, 428] width 186 height 19
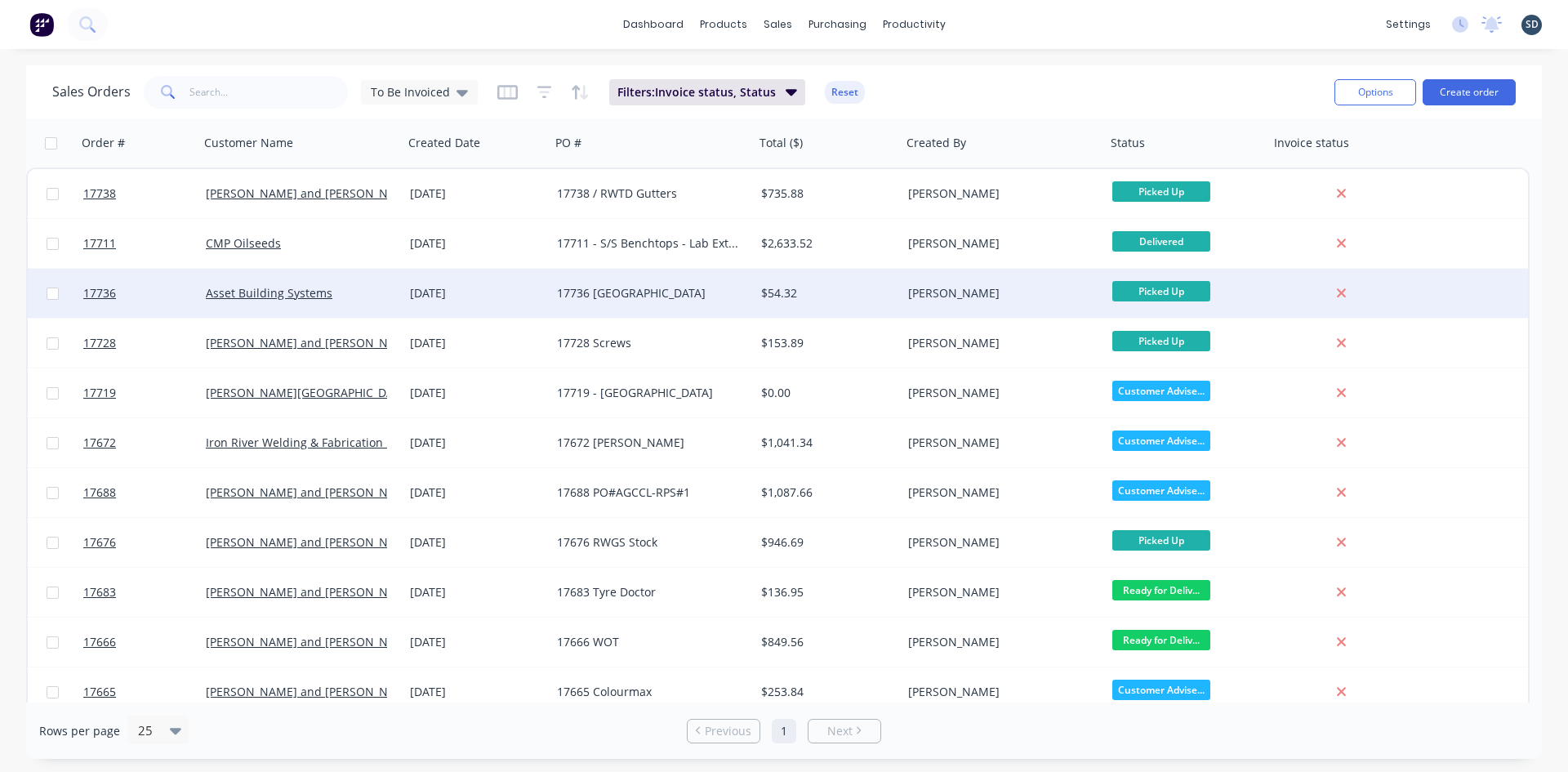
click at [699, 297] on div "17736 [GEOGRAPHIC_DATA]" at bounding box center [648, 293] width 182 height 16
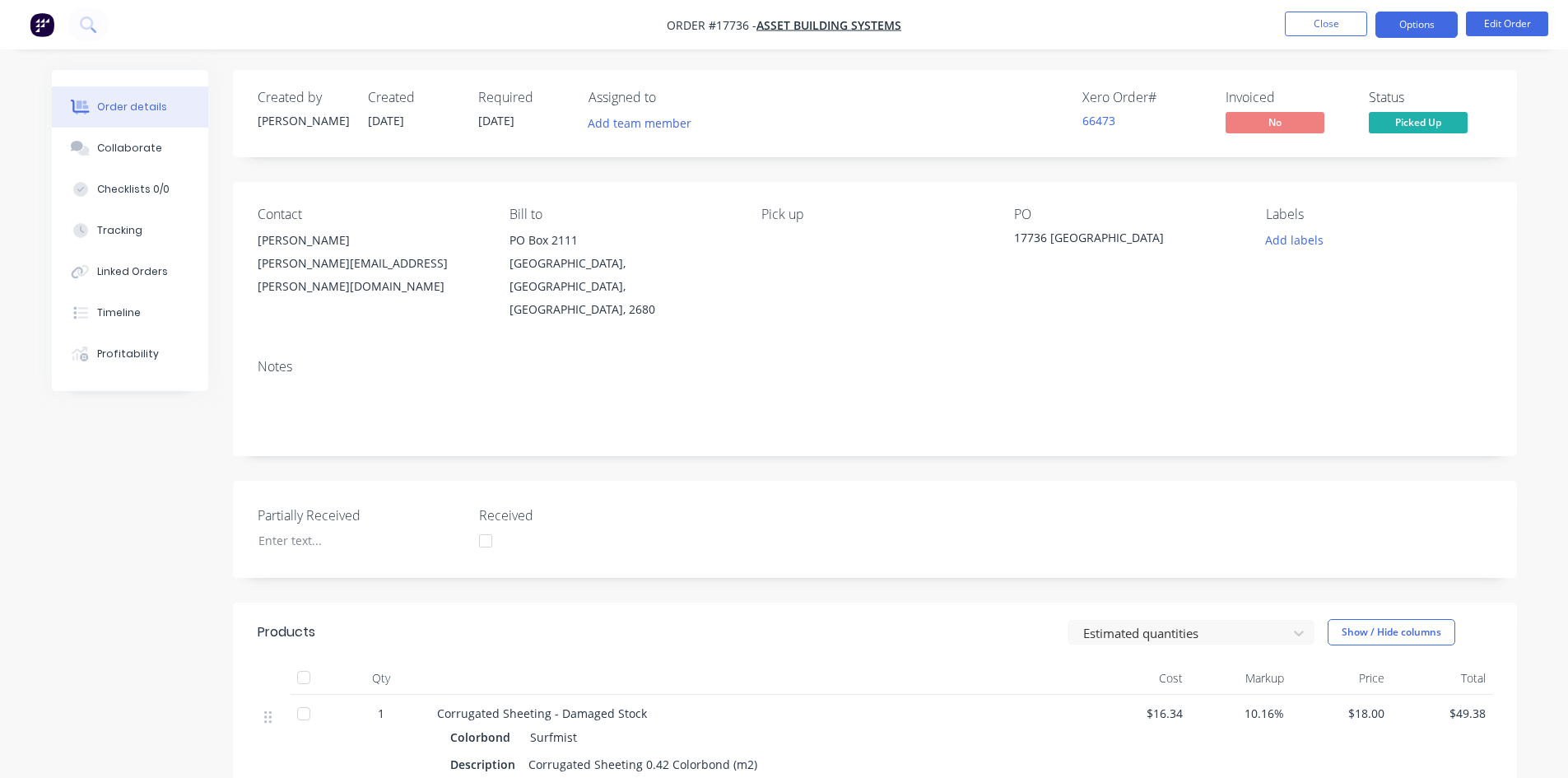
click at [1428, 31] on button "Options" at bounding box center [1416, 24] width 82 height 26
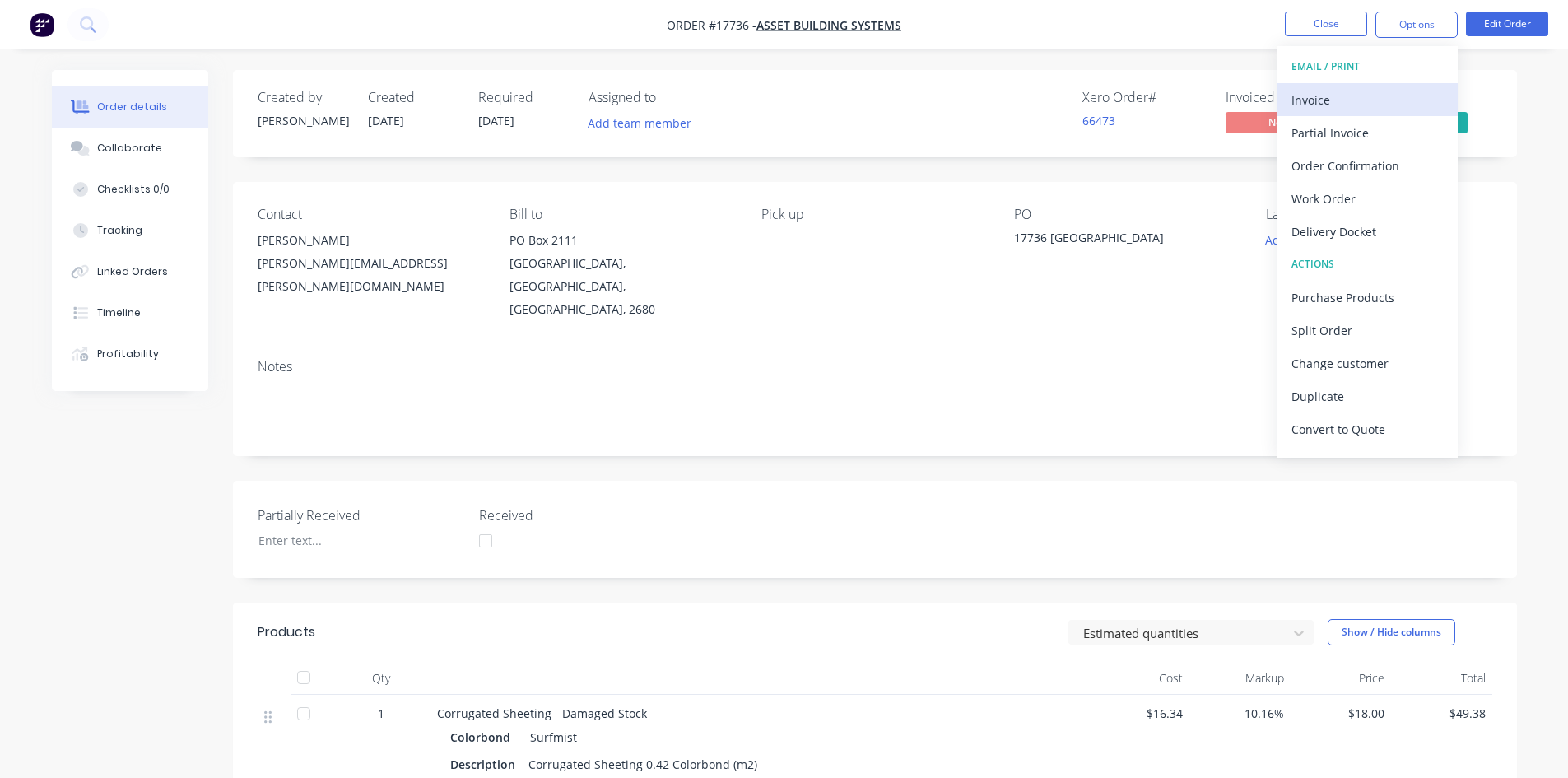
click at [1349, 99] on div "Invoice" at bounding box center [1367, 100] width 151 height 23
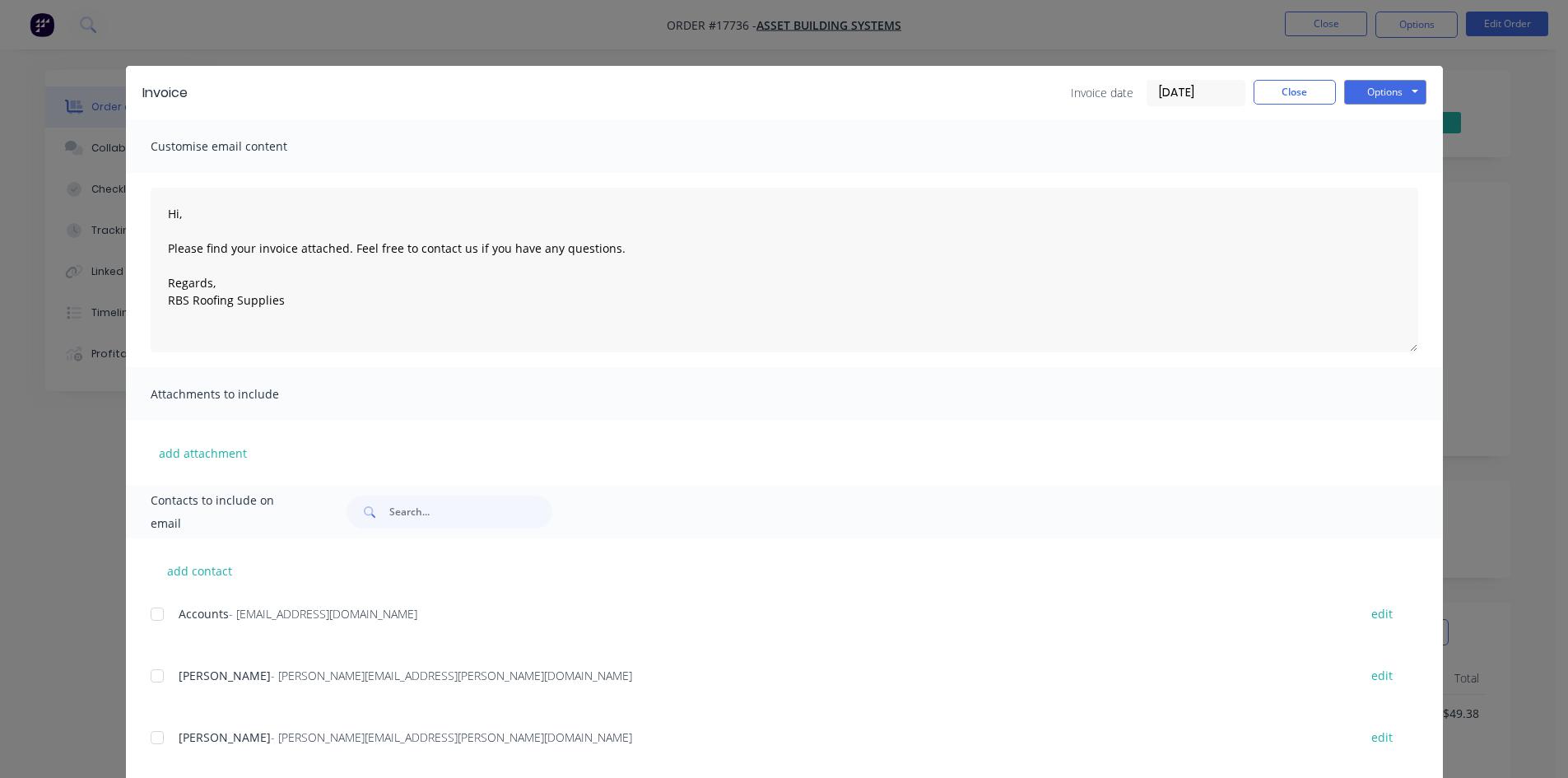
click at [150, 617] on div at bounding box center [157, 614] width 33 height 33
click at [1382, 95] on button "Options" at bounding box center [1384, 92] width 82 height 24
click at [1377, 180] on button "Email" at bounding box center [1396, 176] width 105 height 27
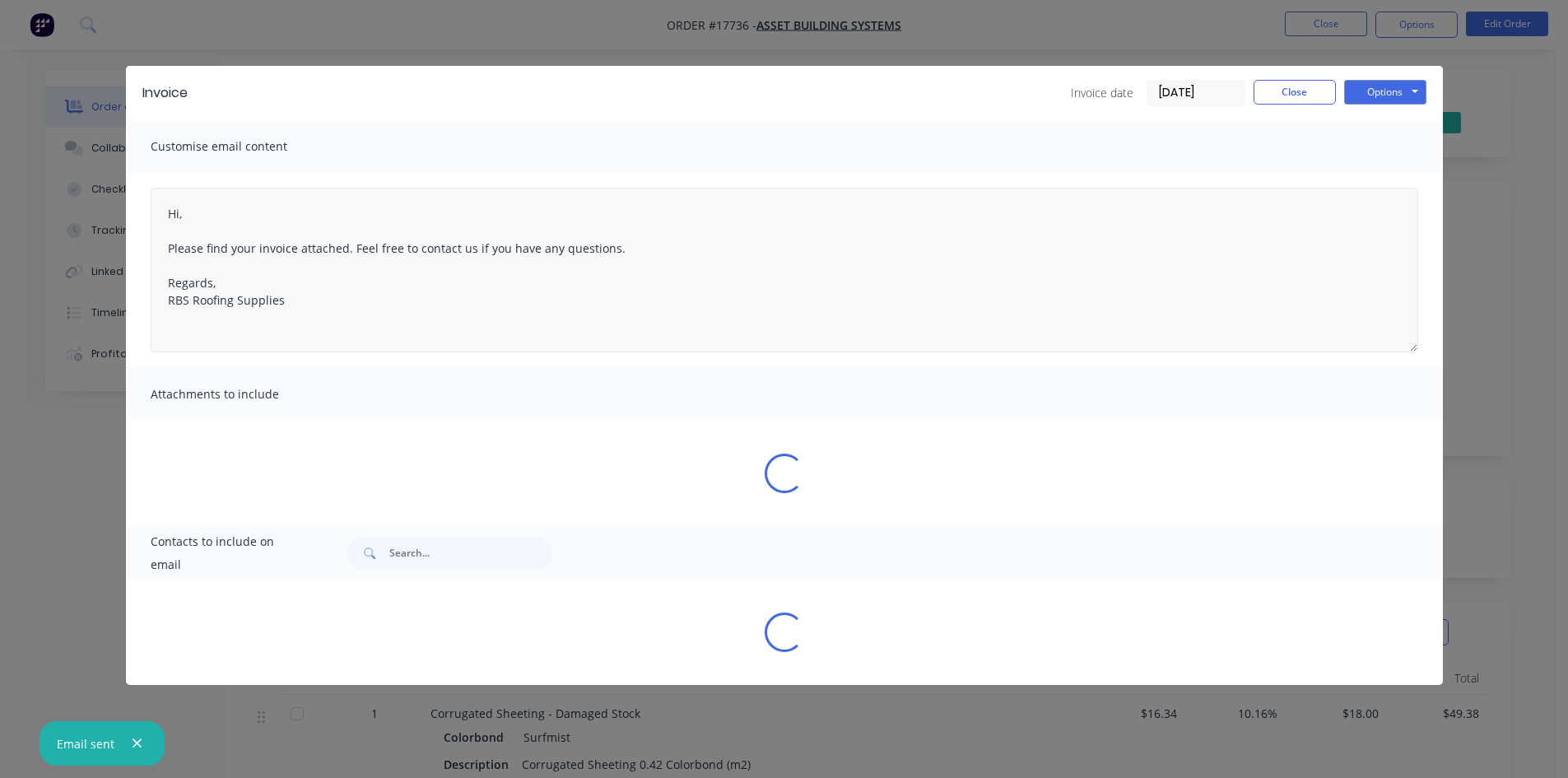
type textarea "Hi, Please find your invoice attached. Feel free to contact us if you have any …"
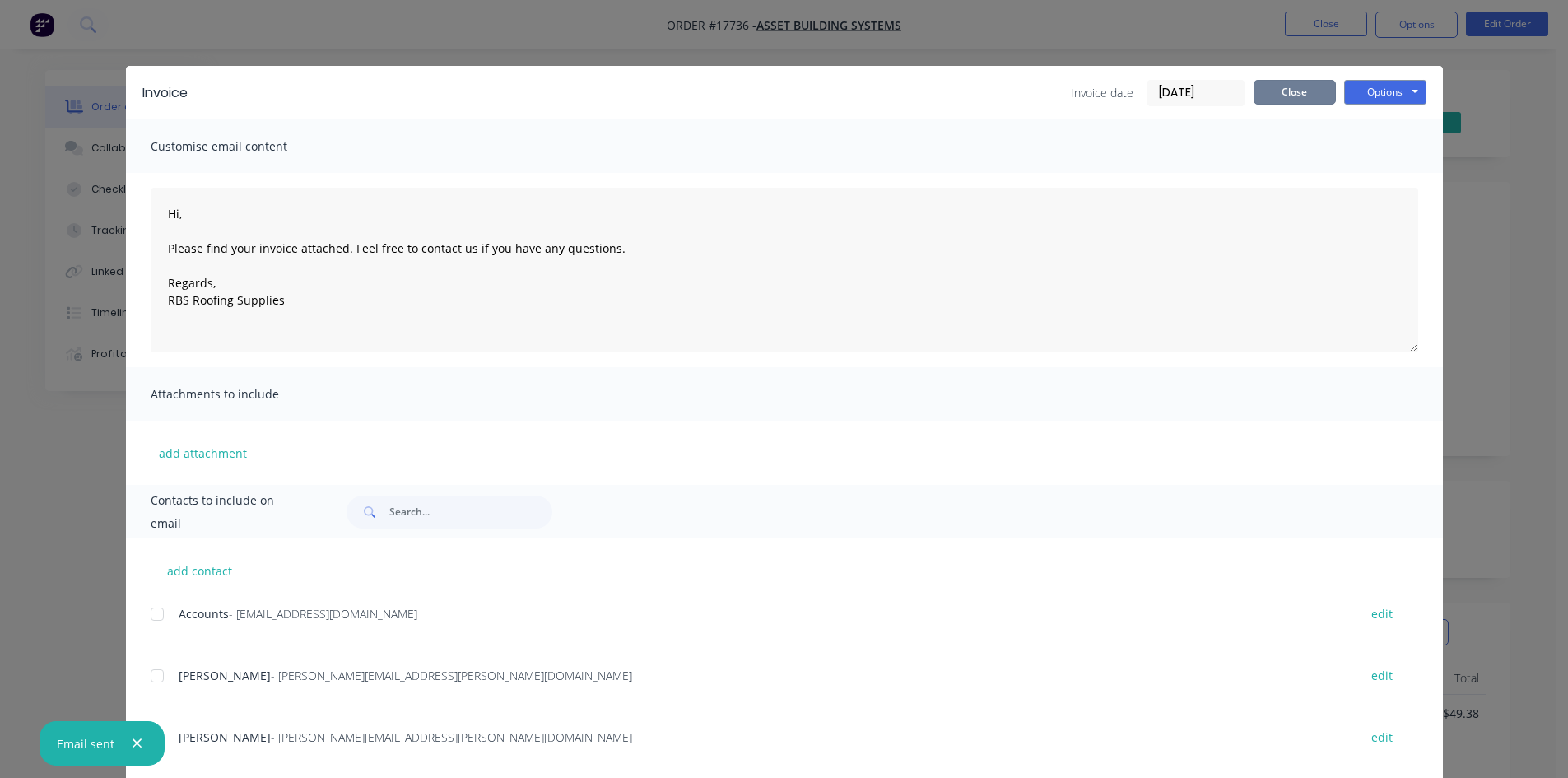
click at [1299, 99] on button "Close" at bounding box center [1294, 92] width 82 height 24
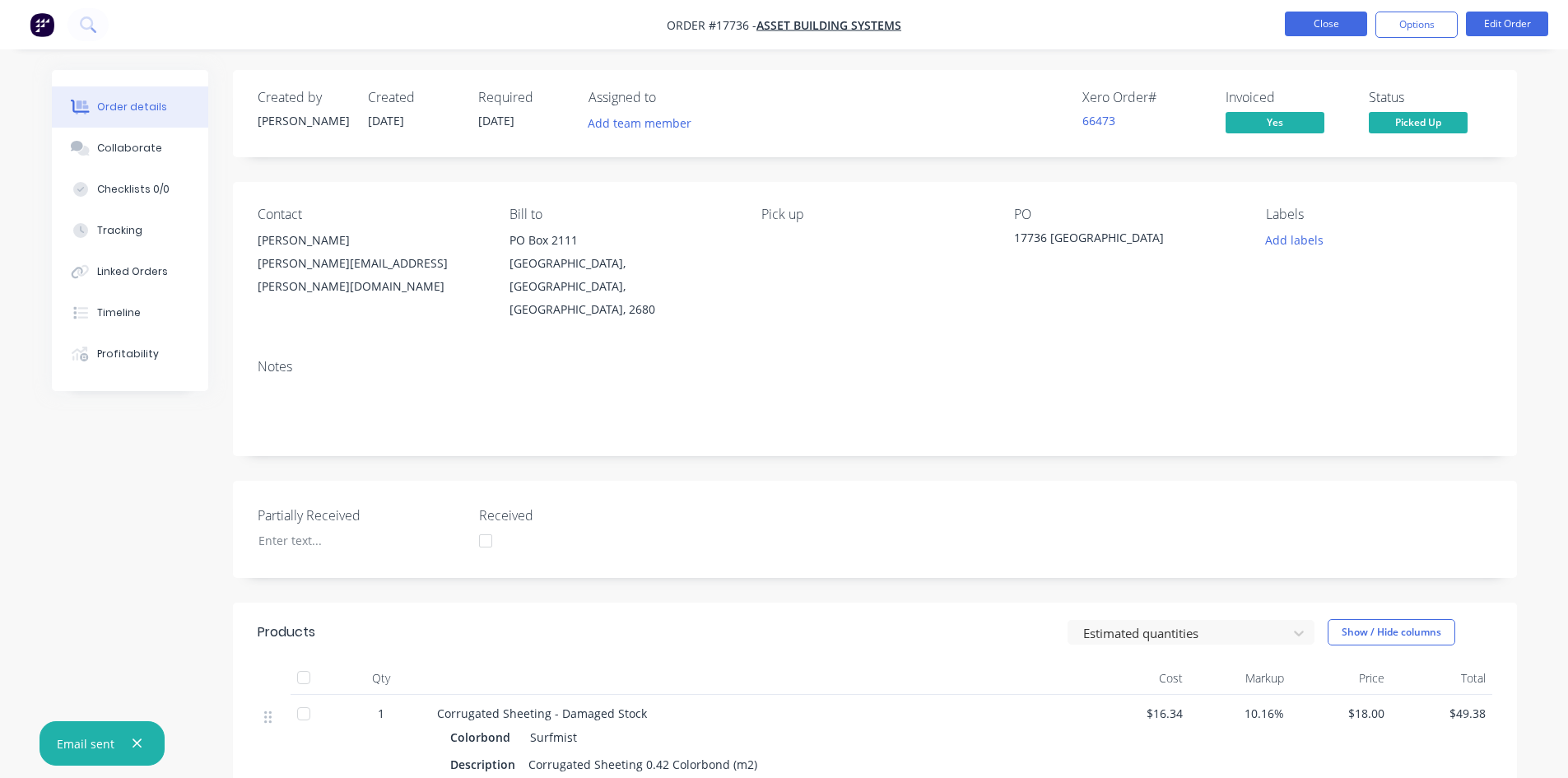
click at [1331, 24] on button "Close" at bounding box center [1325, 23] width 82 height 24
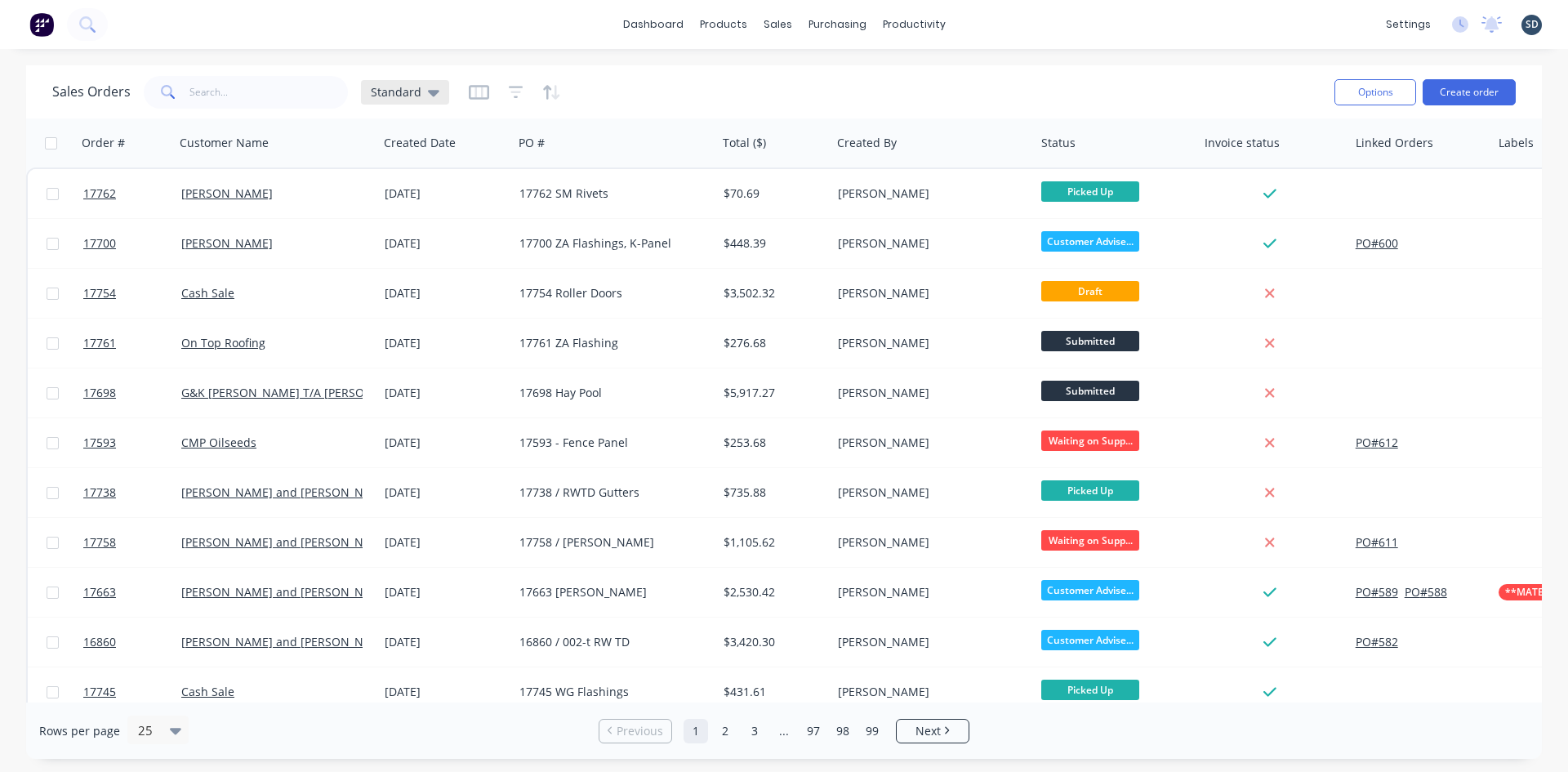
click at [420, 100] on div "Standard" at bounding box center [405, 91] width 89 height 24
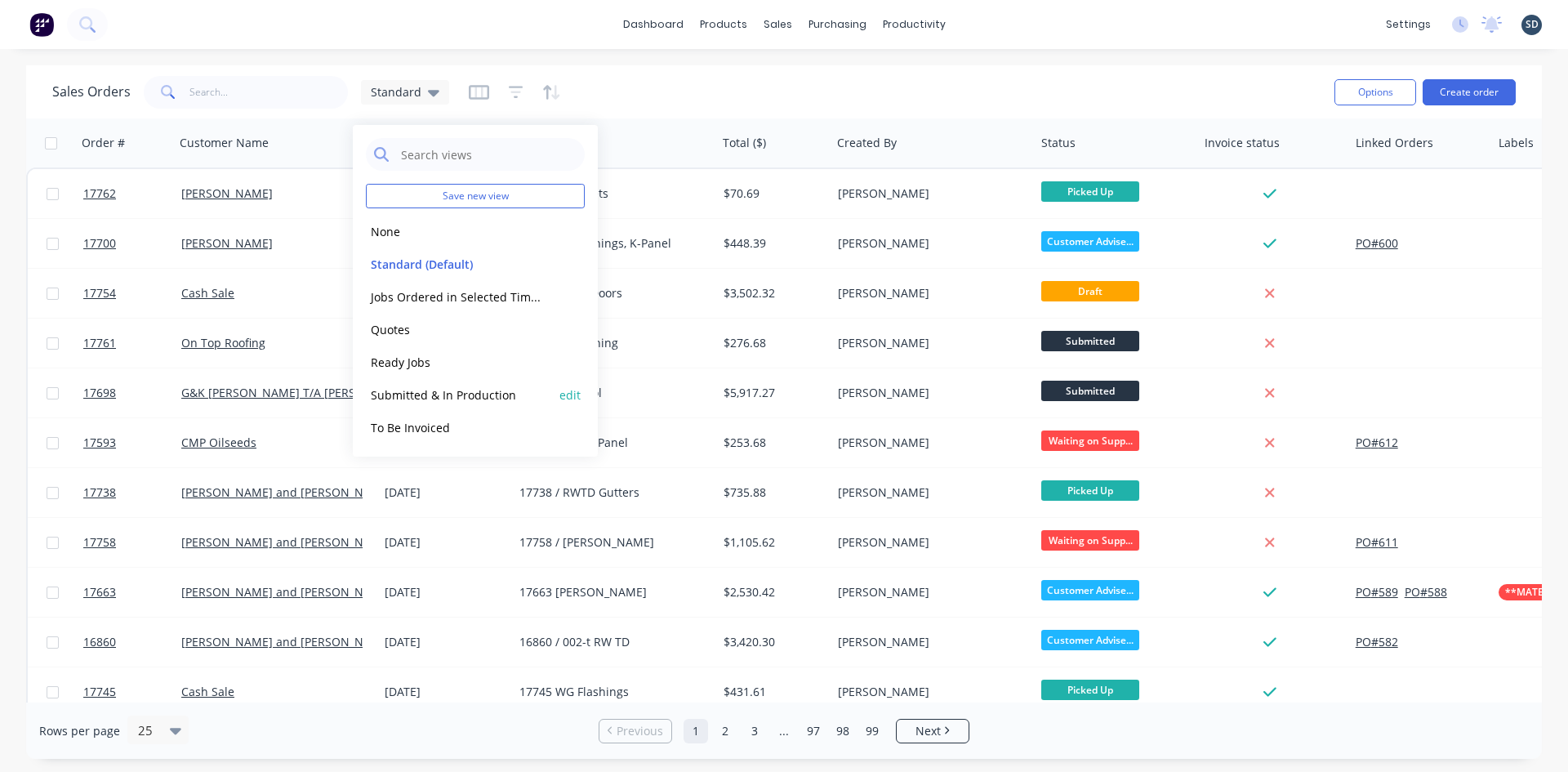
click at [443, 391] on button "Submitted & In Production" at bounding box center [459, 394] width 186 height 19
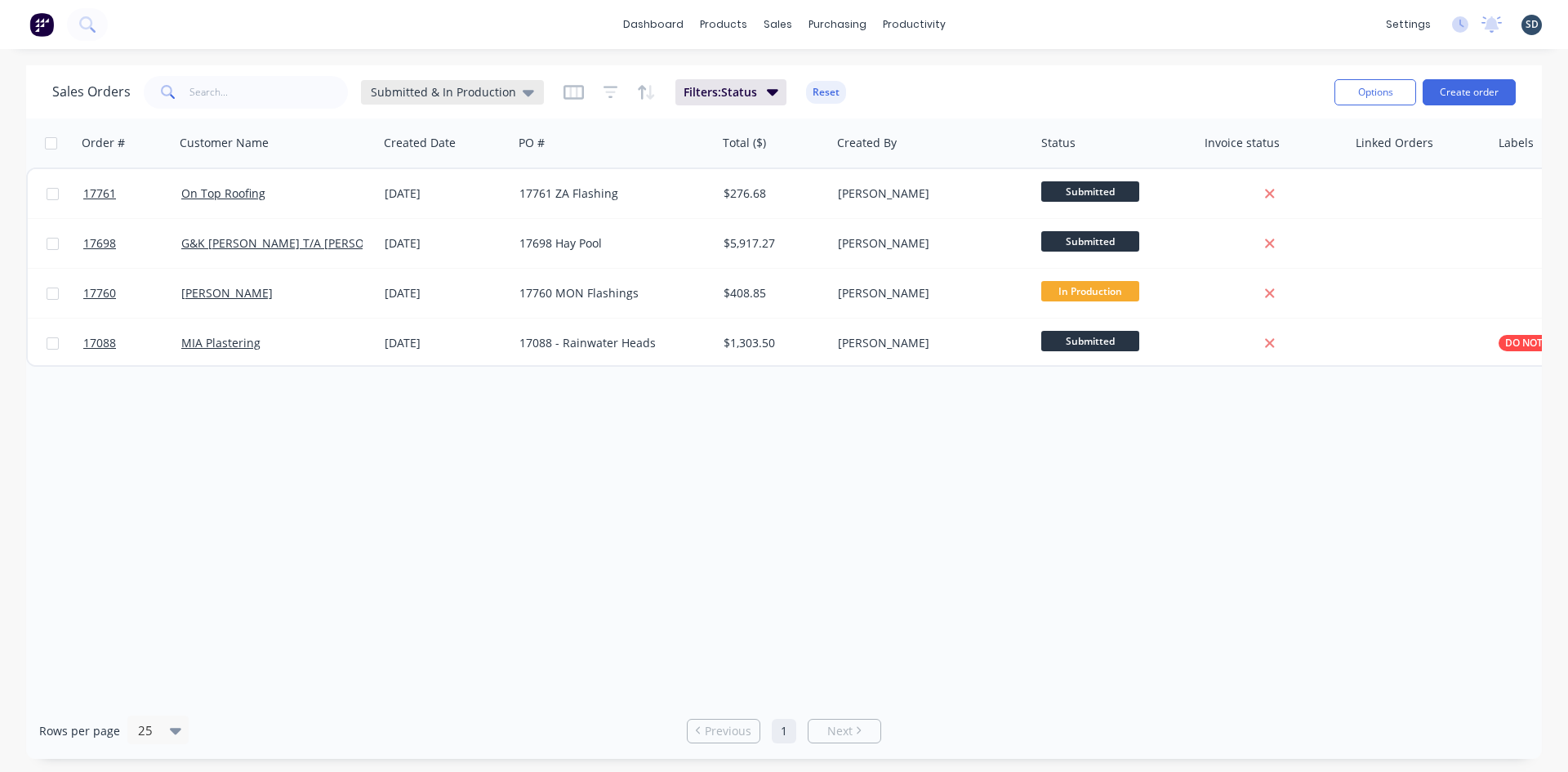
click at [470, 90] on span "Submitted & In Production" at bounding box center [444, 91] width 146 height 17
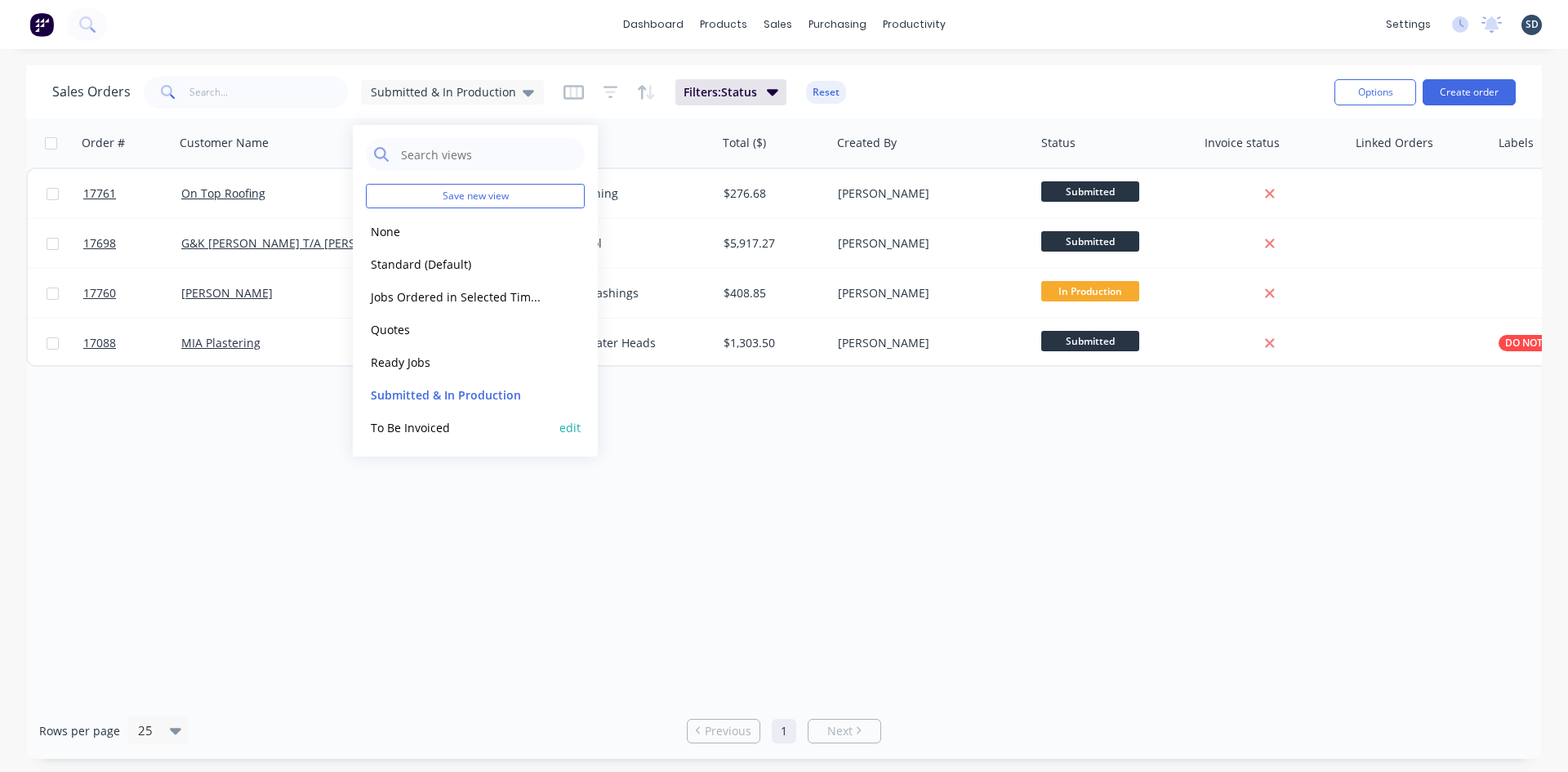
click at [462, 425] on button "To Be Invoiced" at bounding box center [459, 428] width 186 height 19
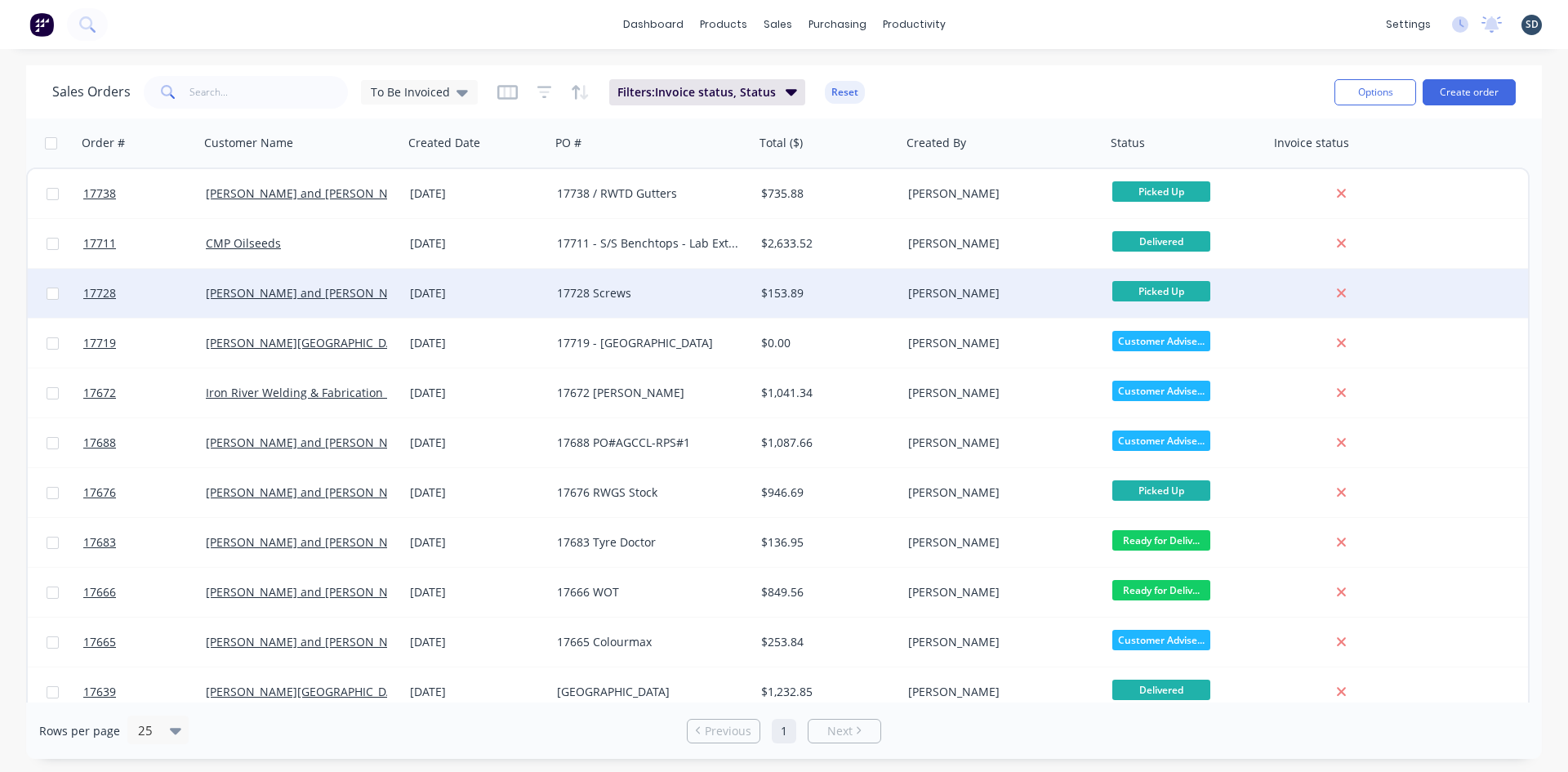
click at [508, 294] on div "[DATE]" at bounding box center [477, 293] width 134 height 16
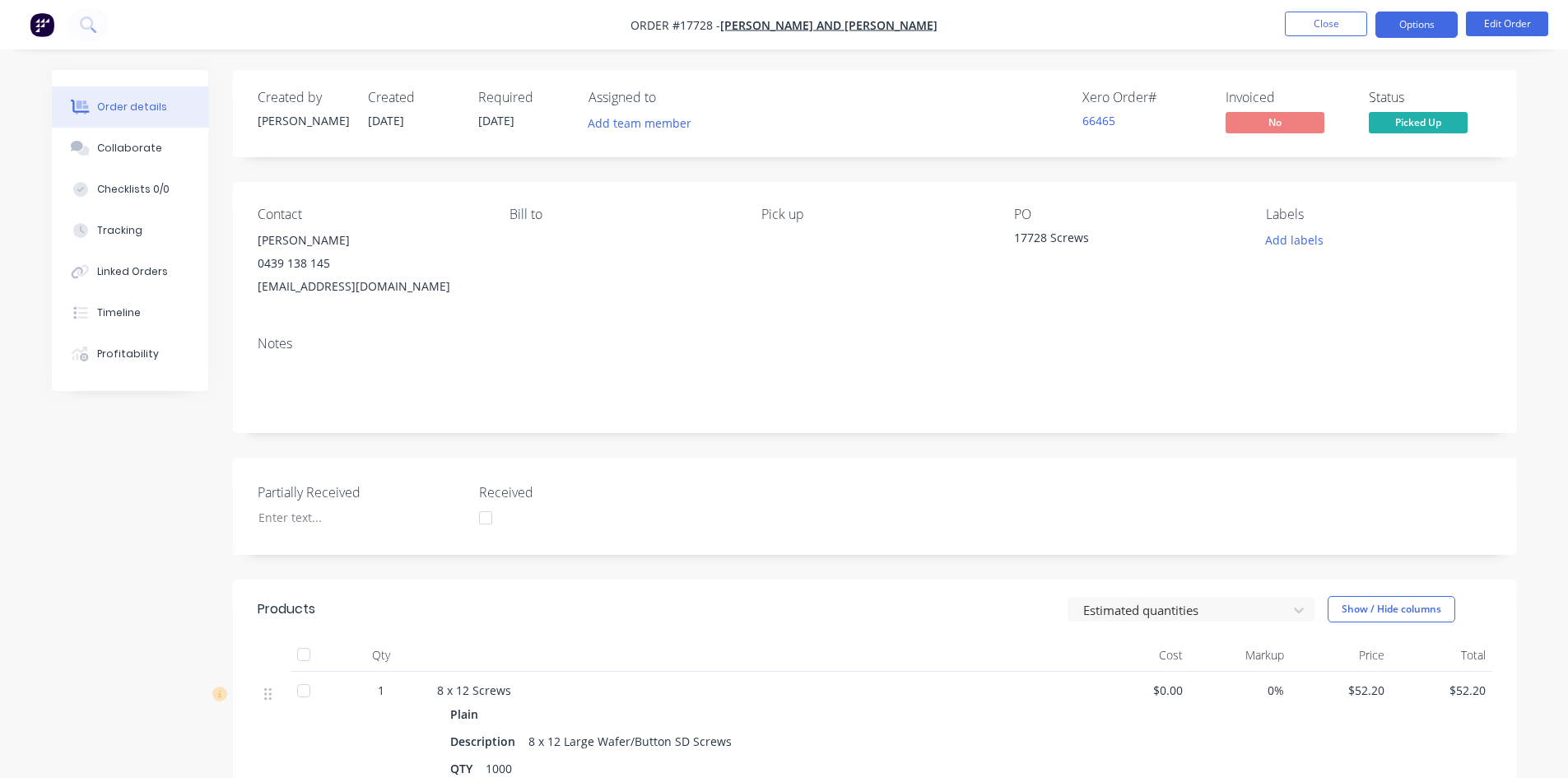
click at [1420, 15] on button "Options" at bounding box center [1416, 24] width 82 height 26
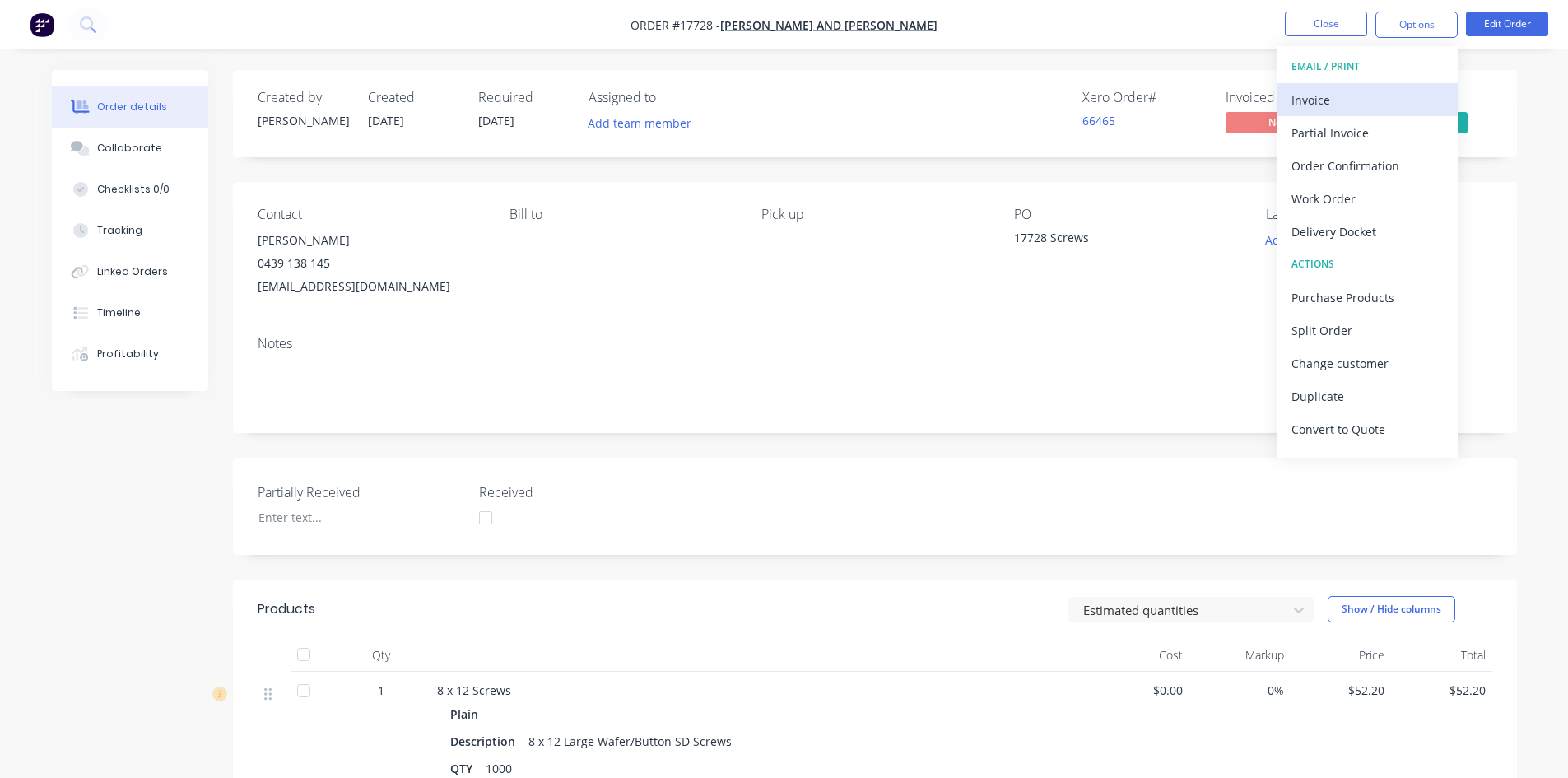
click at [1370, 100] on div "Invoice" at bounding box center [1367, 100] width 151 height 23
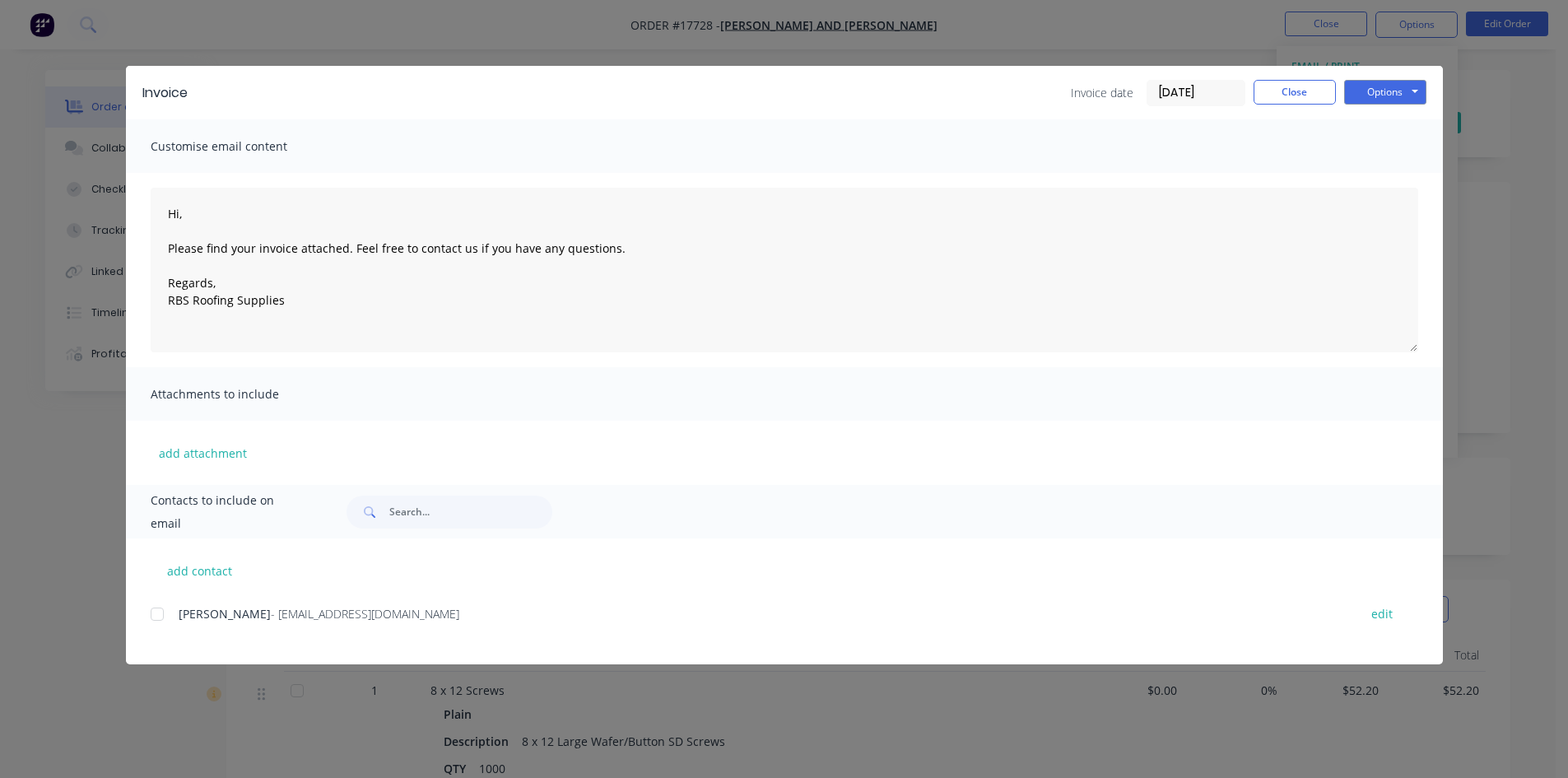
click at [158, 616] on div at bounding box center [157, 614] width 33 height 33
click at [1387, 96] on button "Options" at bounding box center [1384, 92] width 82 height 24
click at [1396, 185] on button "Email" at bounding box center [1396, 176] width 105 height 27
type textarea "Hi, Please find your invoice attached. Feel free to contact us if you have any …"
click at [1290, 96] on button "Close" at bounding box center [1294, 92] width 82 height 24
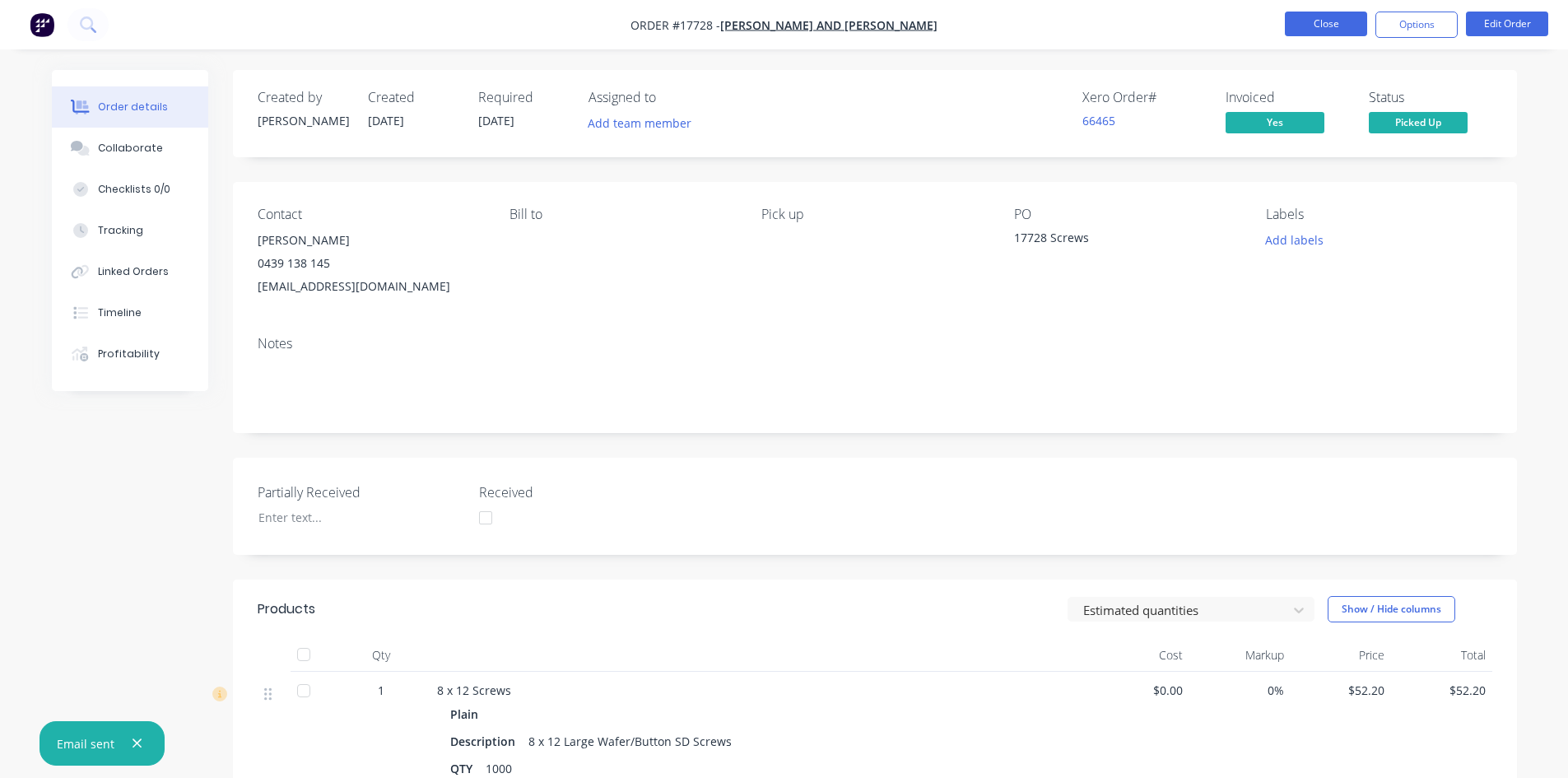
click at [1328, 19] on button "Close" at bounding box center [1325, 23] width 82 height 24
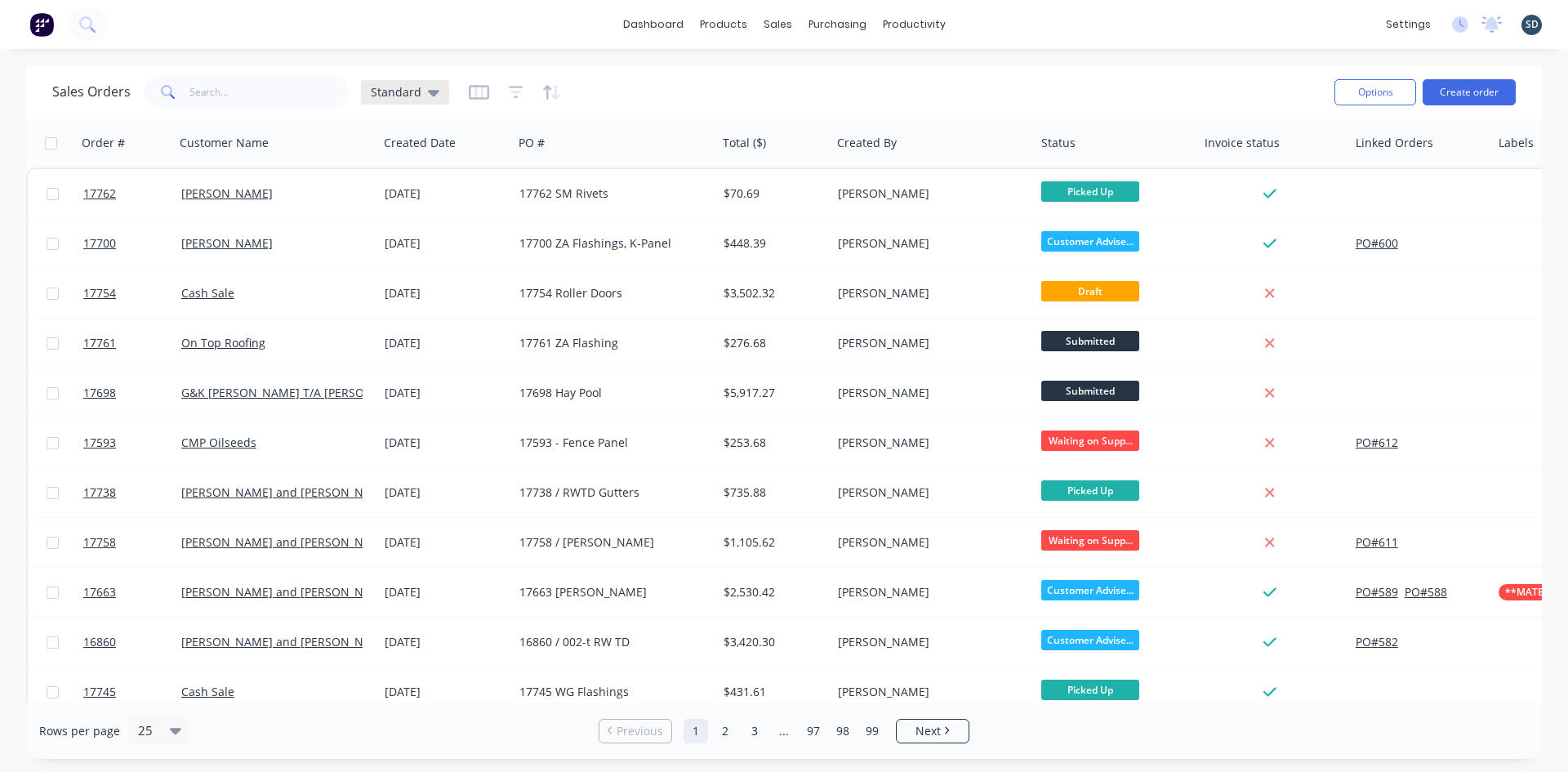
click at [415, 88] on span "Standard" at bounding box center [396, 91] width 51 height 17
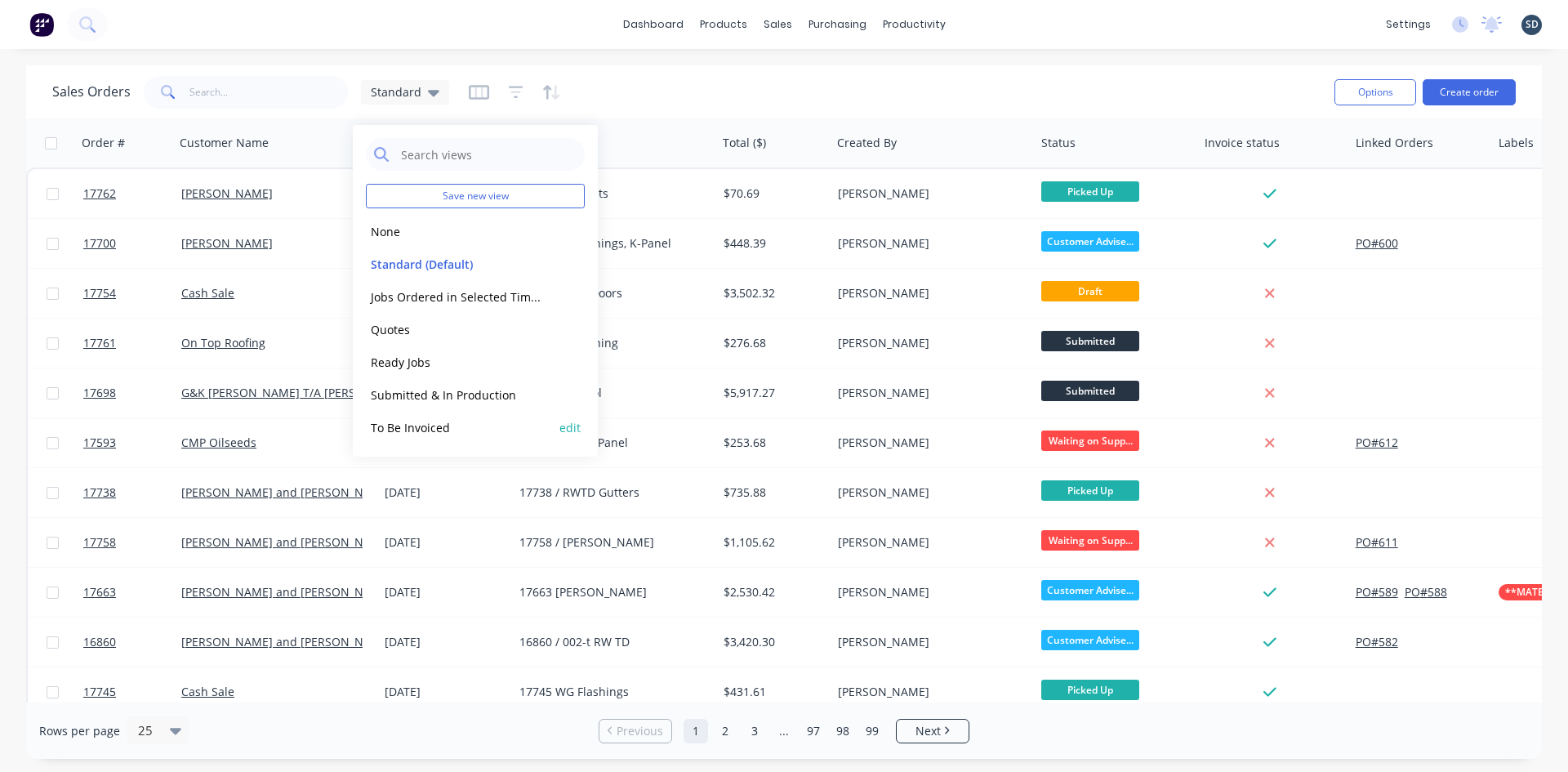
click at [467, 421] on button "To Be Invoiced" at bounding box center [459, 428] width 186 height 19
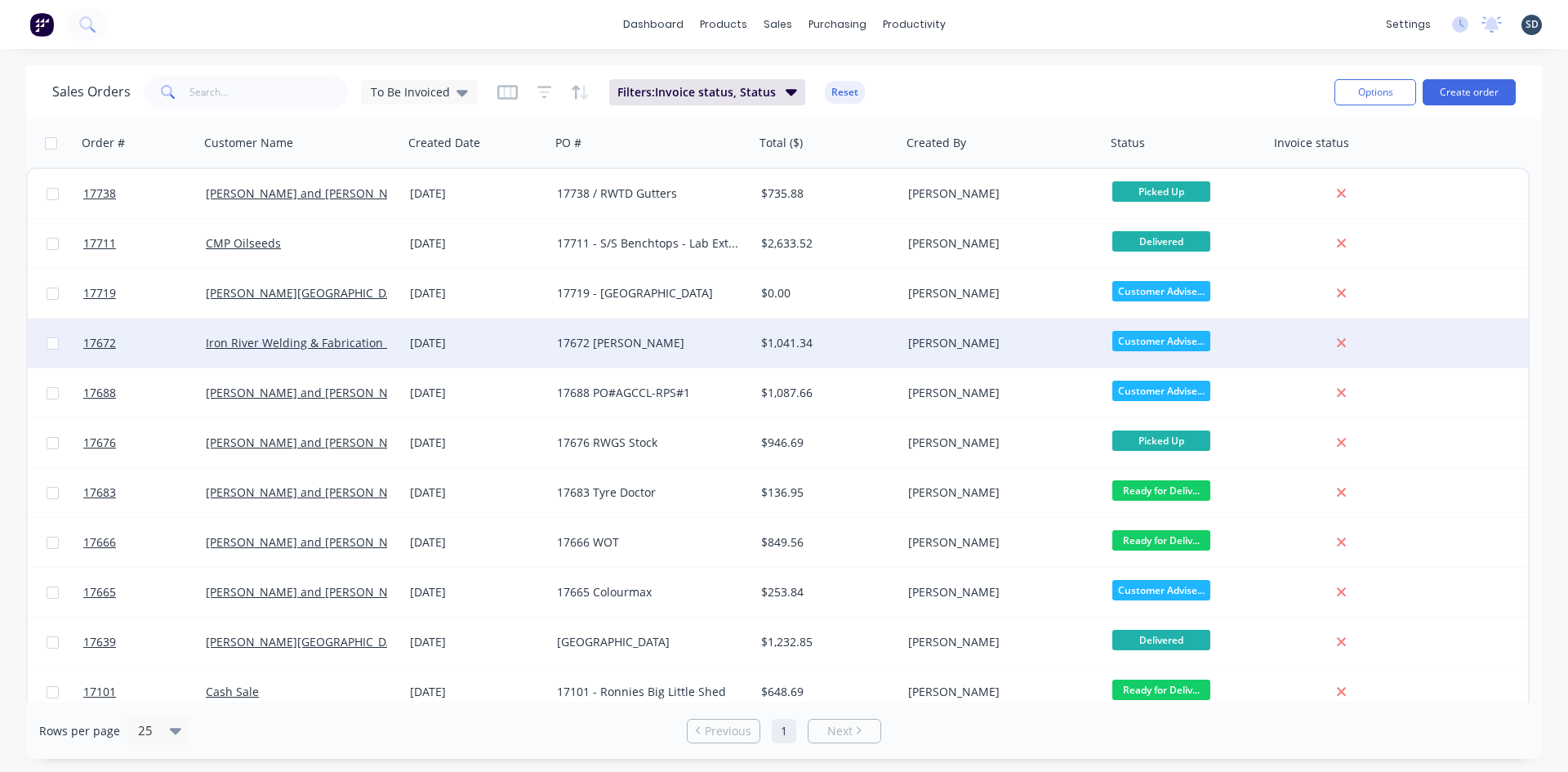
click at [524, 344] on div "[DATE]" at bounding box center [477, 343] width 134 height 16
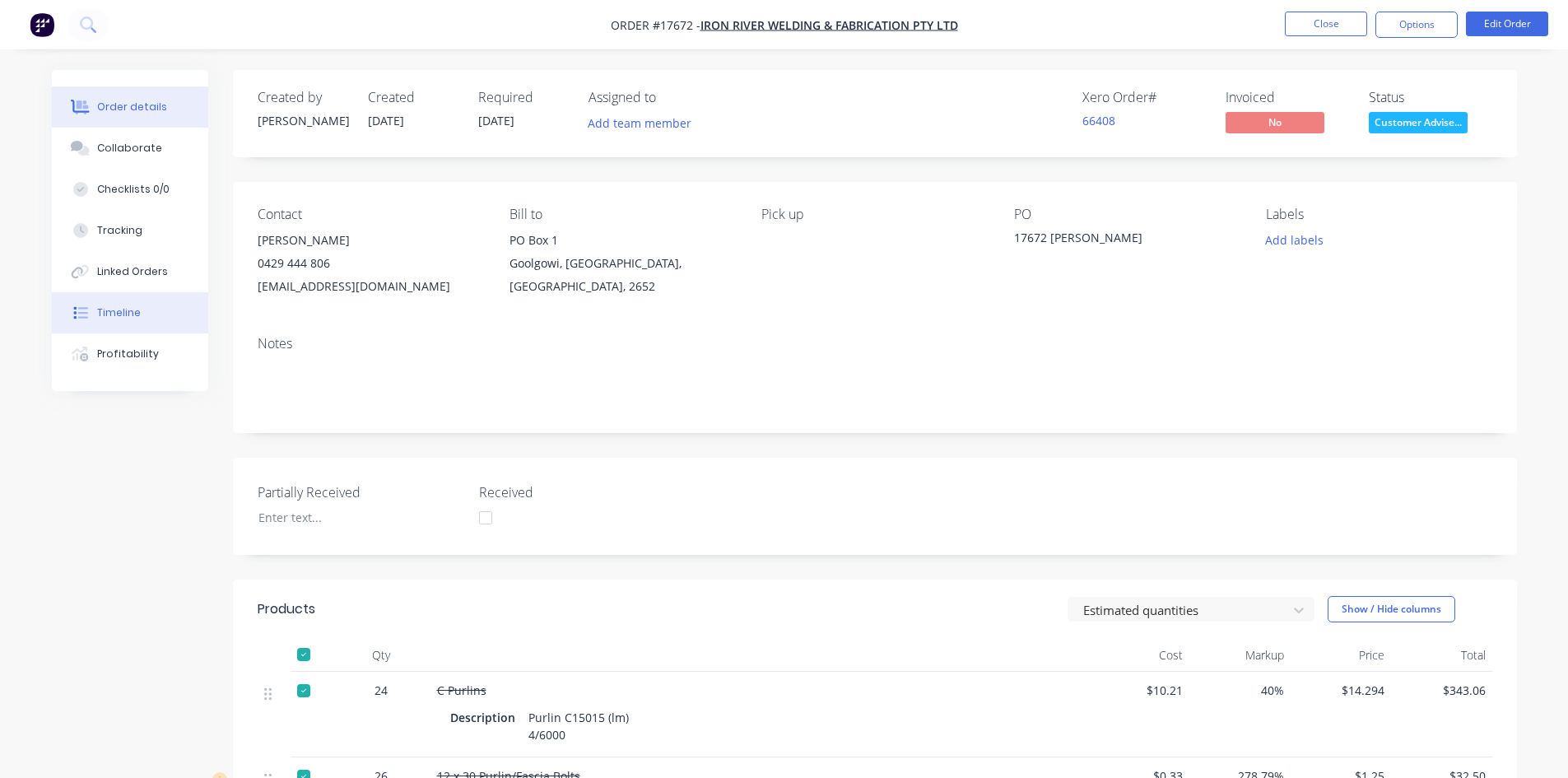
click at [143, 318] on button "Timeline" at bounding box center [130, 313] width 156 height 41
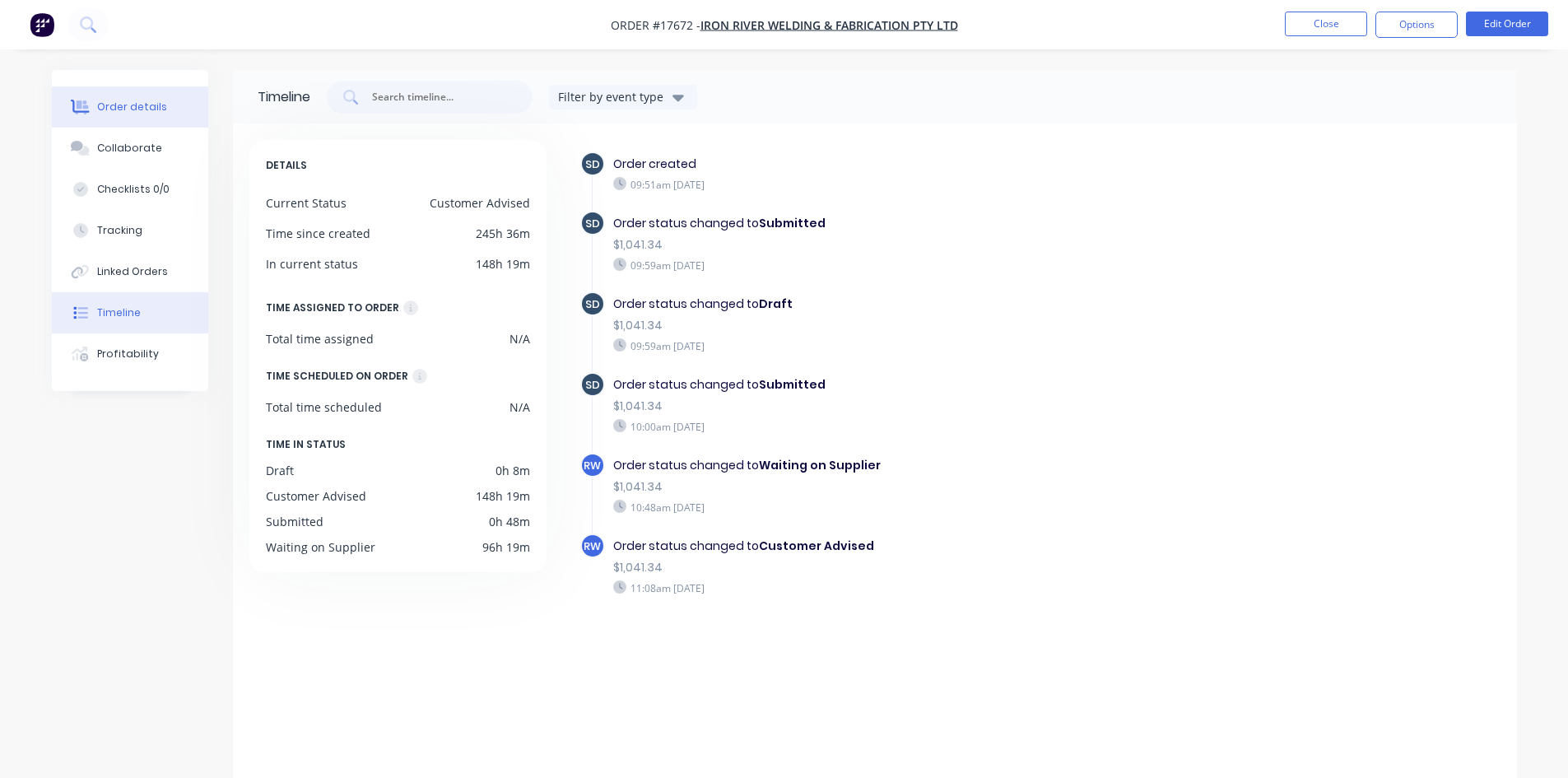
click at [149, 109] on div "Order details" at bounding box center [132, 106] width 70 height 14
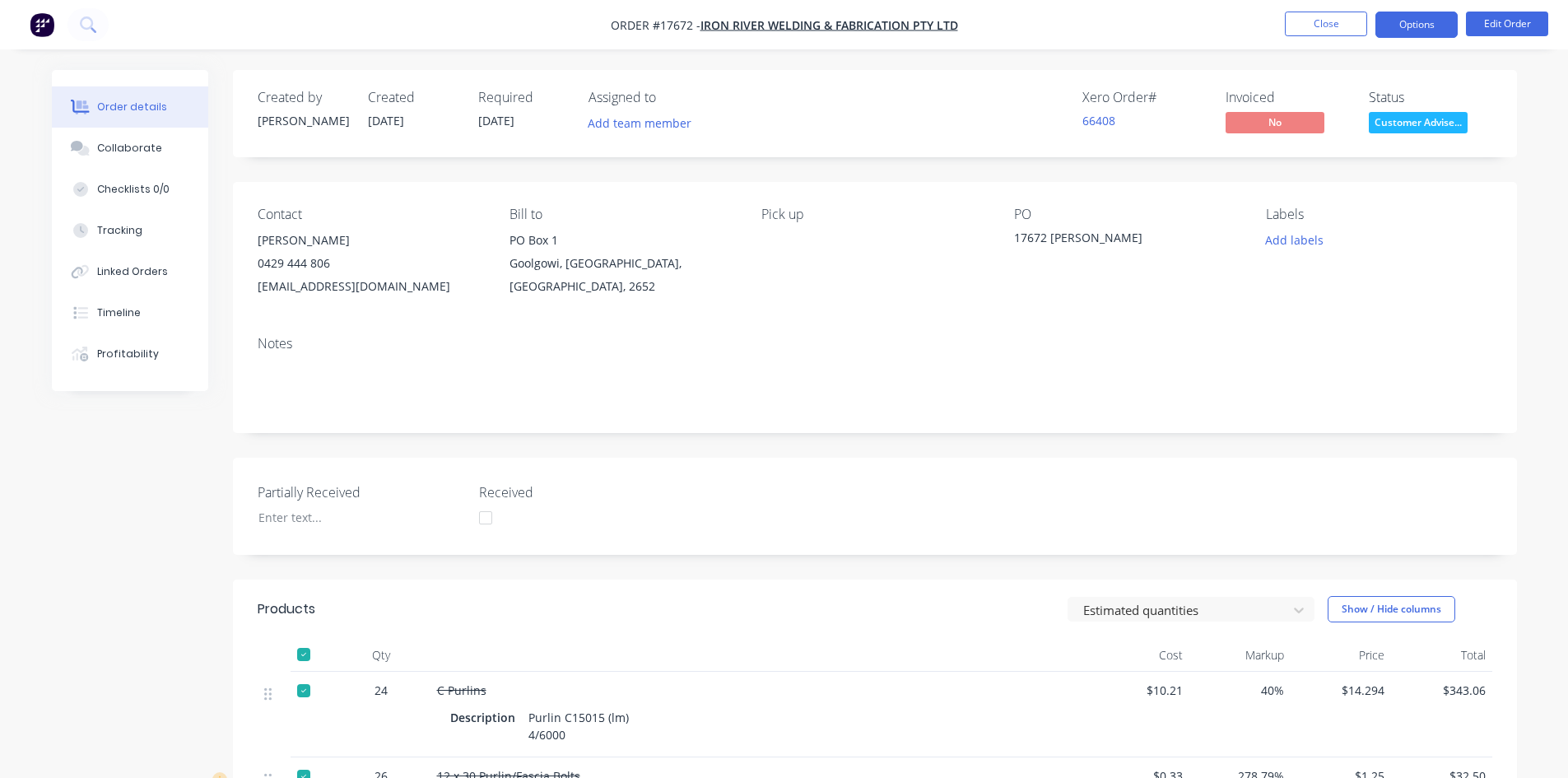
click at [1422, 23] on button "Options" at bounding box center [1416, 24] width 82 height 26
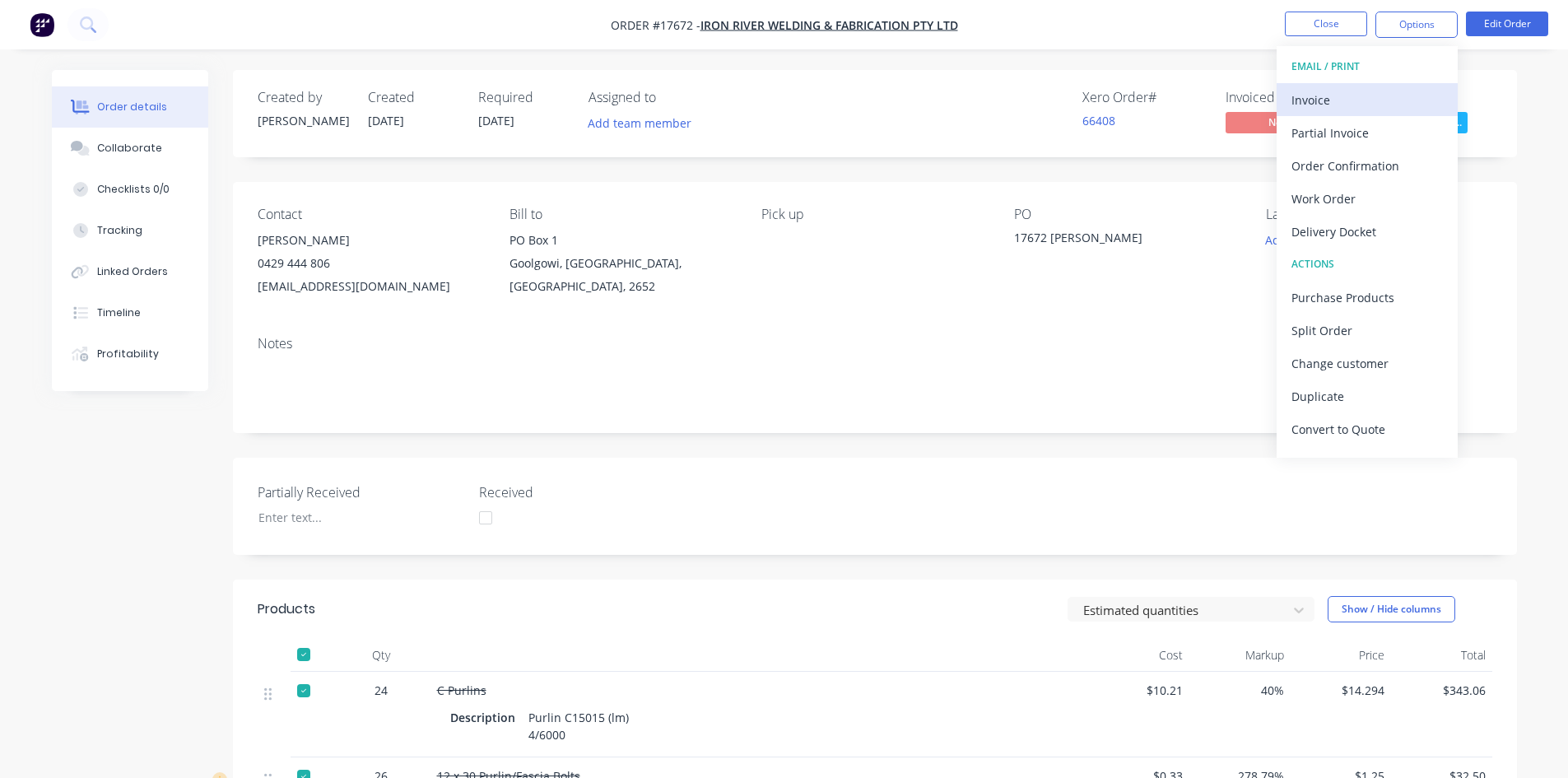
click at [1344, 90] on div "Invoice" at bounding box center [1367, 100] width 151 height 23
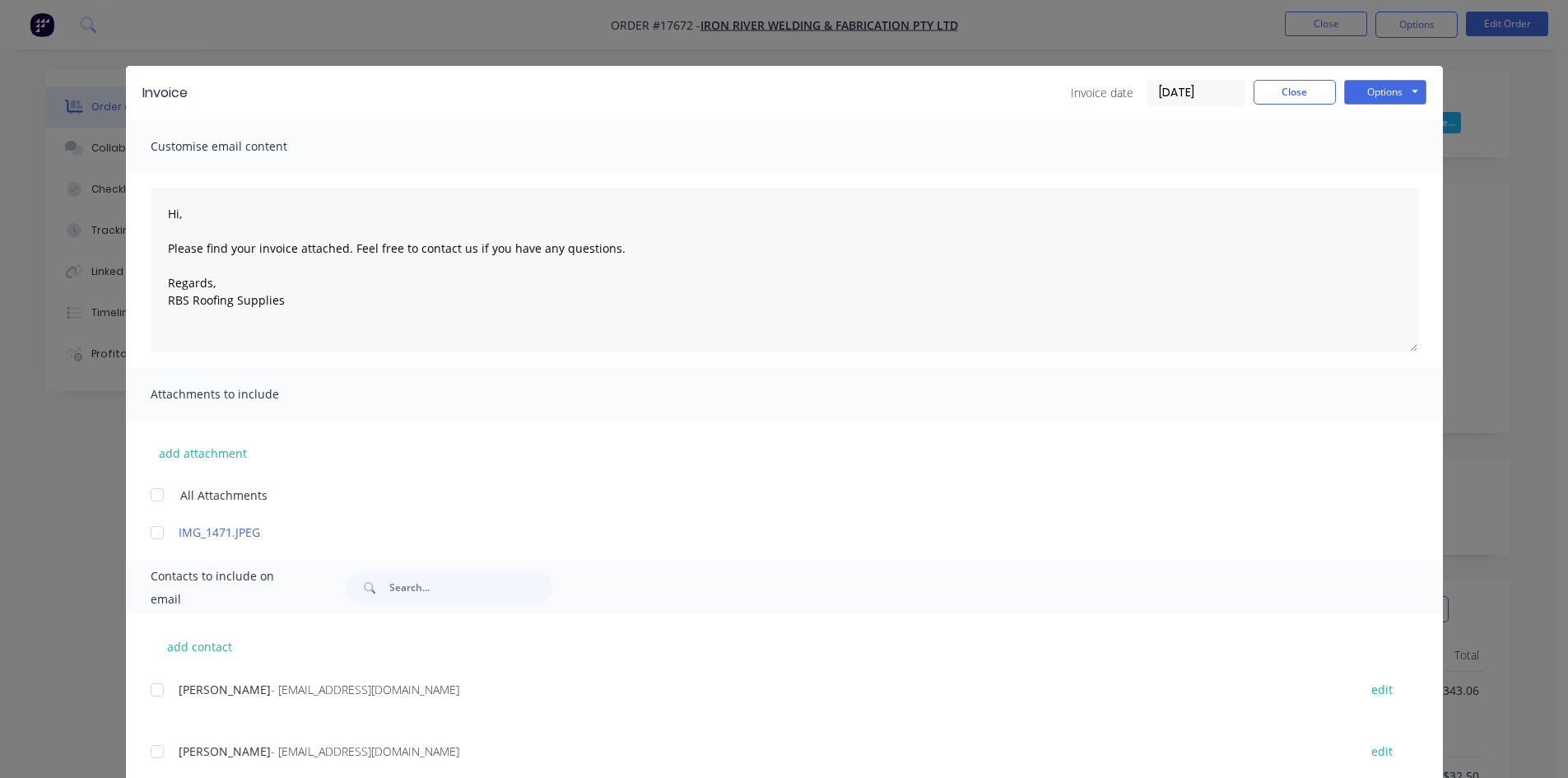
click at [158, 697] on div at bounding box center [157, 690] width 33 height 33
click at [1374, 86] on button "Options" at bounding box center [1384, 92] width 82 height 24
click at [1372, 179] on button "Email" at bounding box center [1396, 176] width 105 height 27
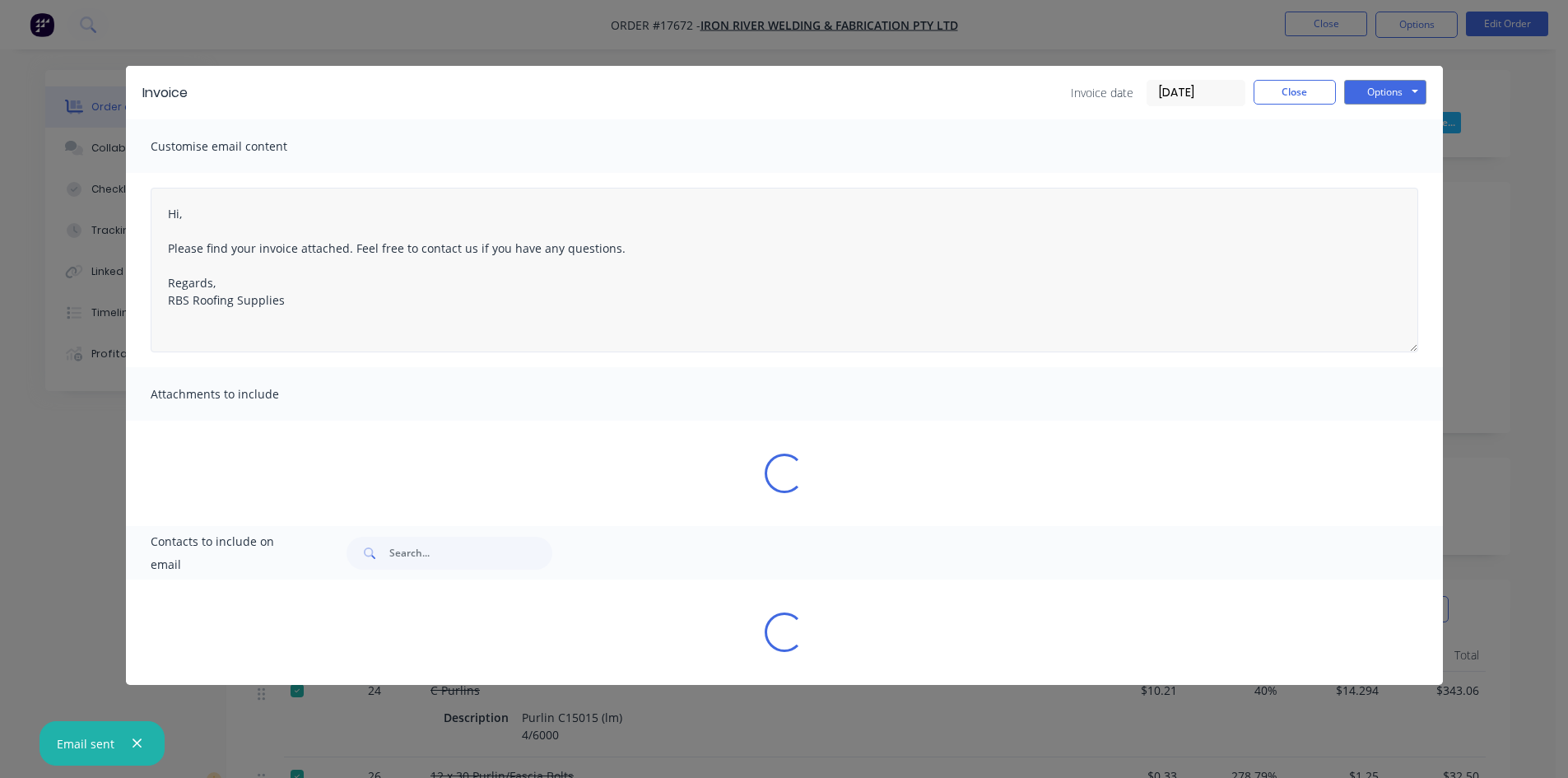
type textarea "Hi, Please find your invoice attached. Feel free to contact us if you have any …"
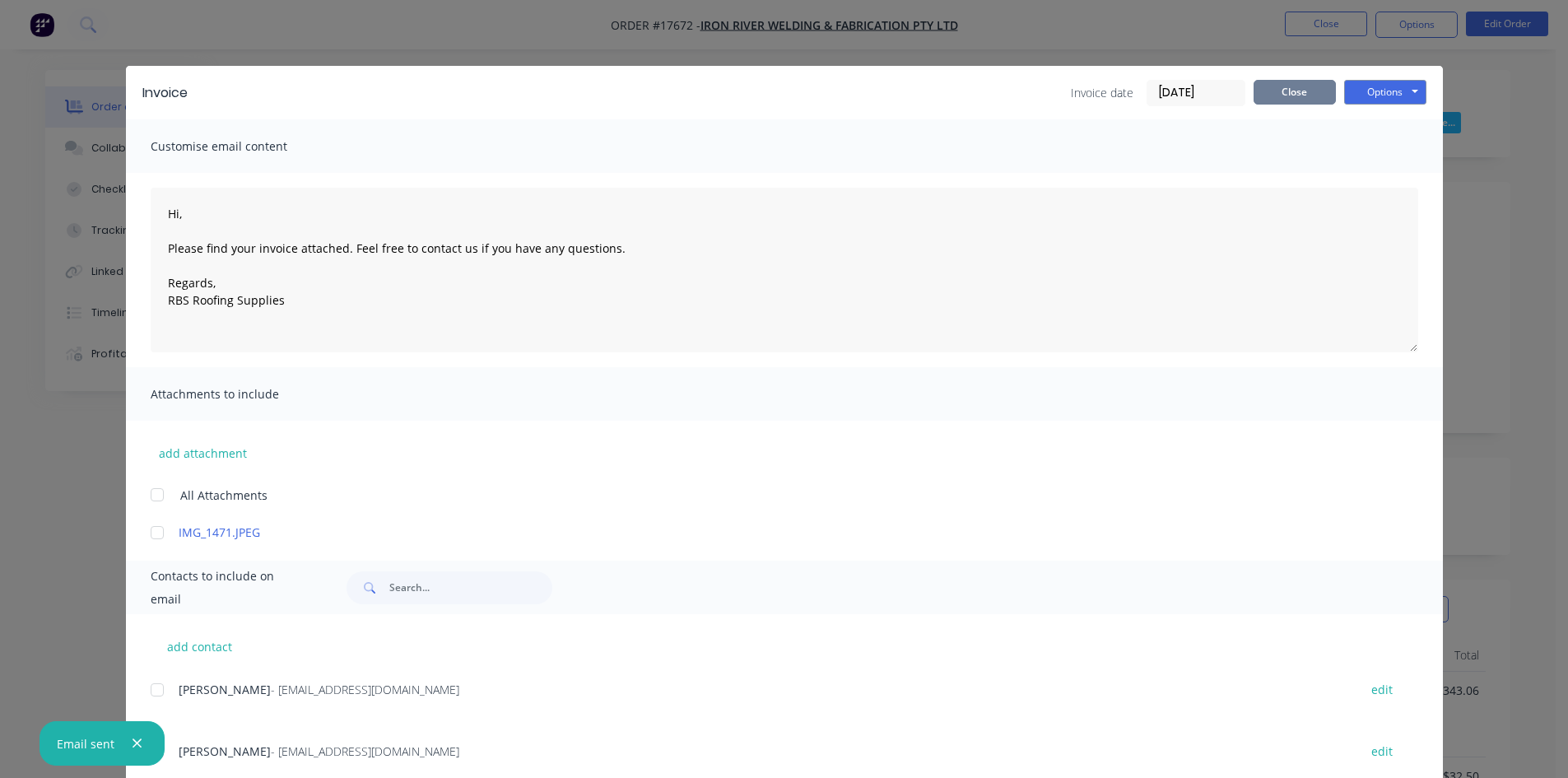
click at [1288, 97] on button "Close" at bounding box center [1294, 92] width 82 height 24
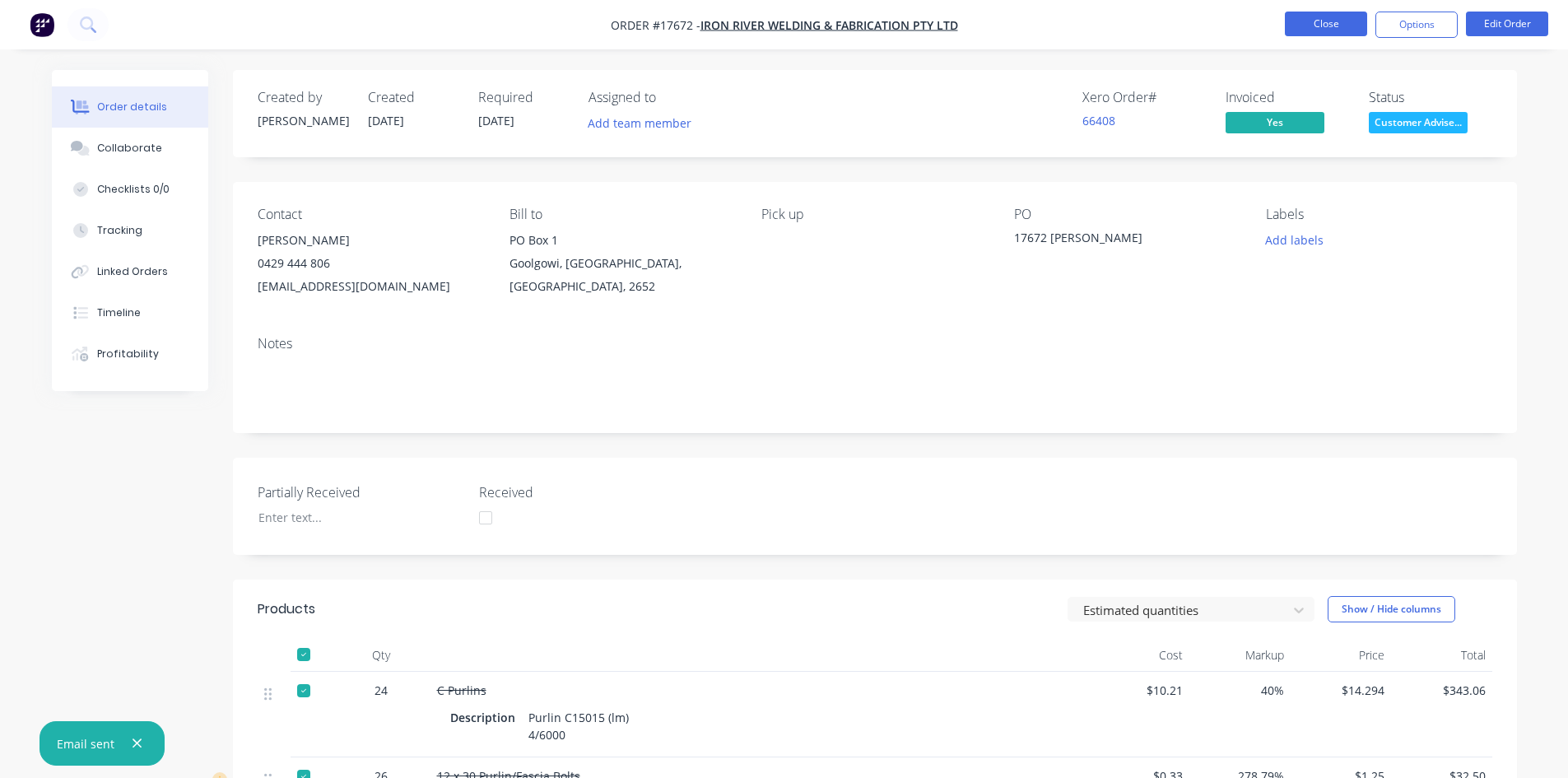
click at [1333, 19] on button "Close" at bounding box center [1325, 23] width 82 height 24
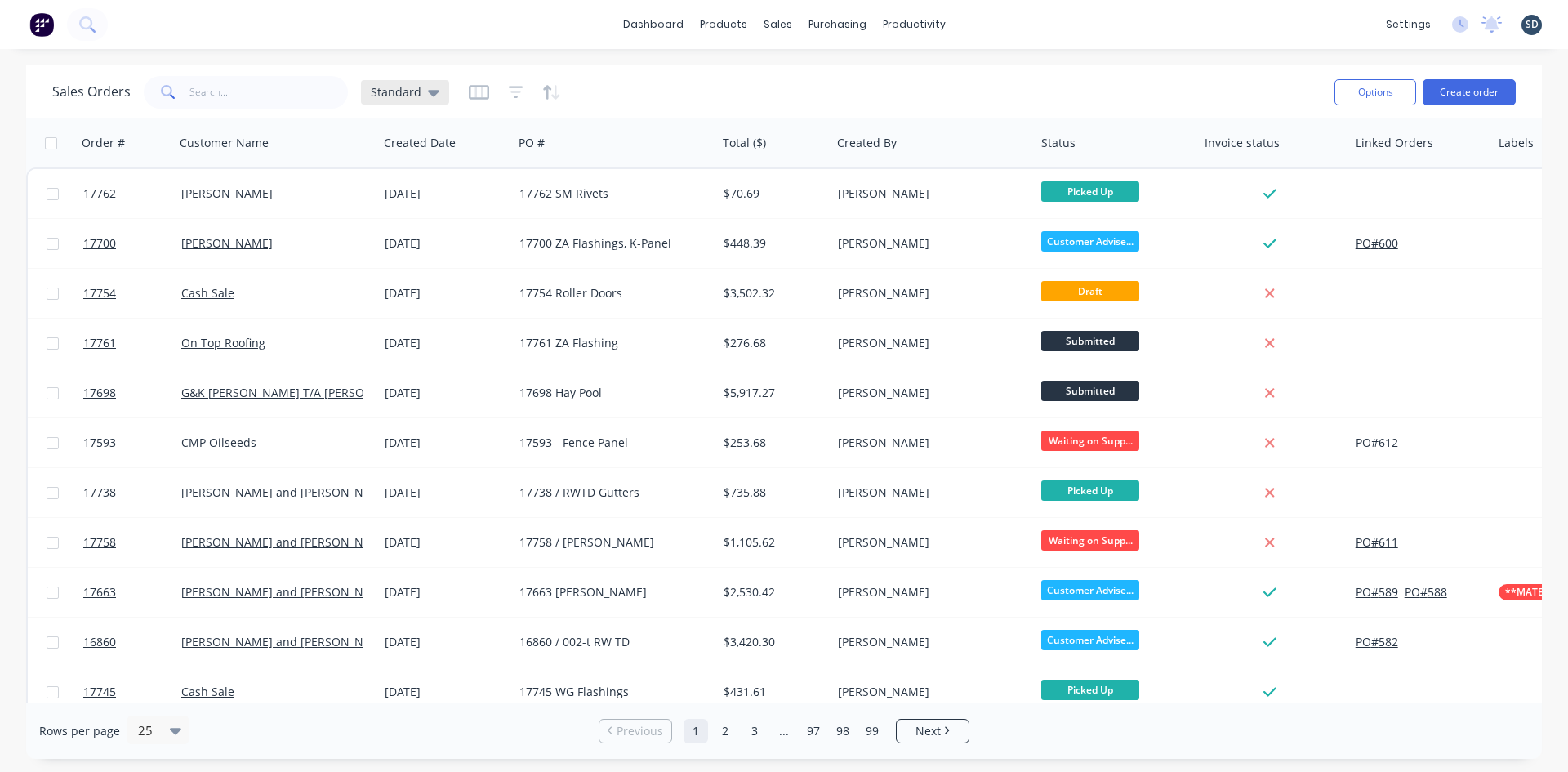
click at [400, 98] on span "Standard" at bounding box center [396, 91] width 51 height 17
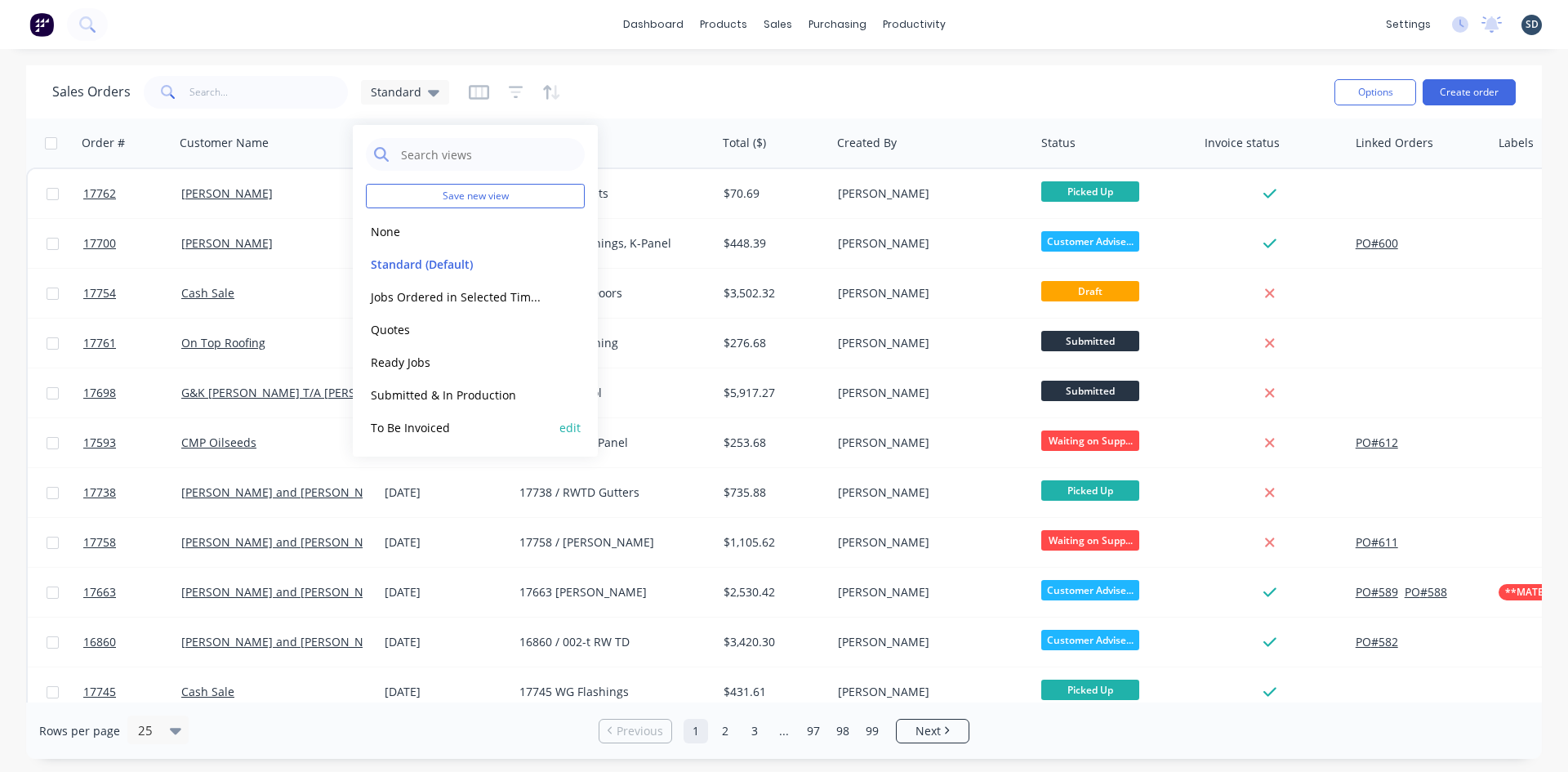
click at [420, 430] on button "To Be Invoiced" at bounding box center [459, 428] width 186 height 19
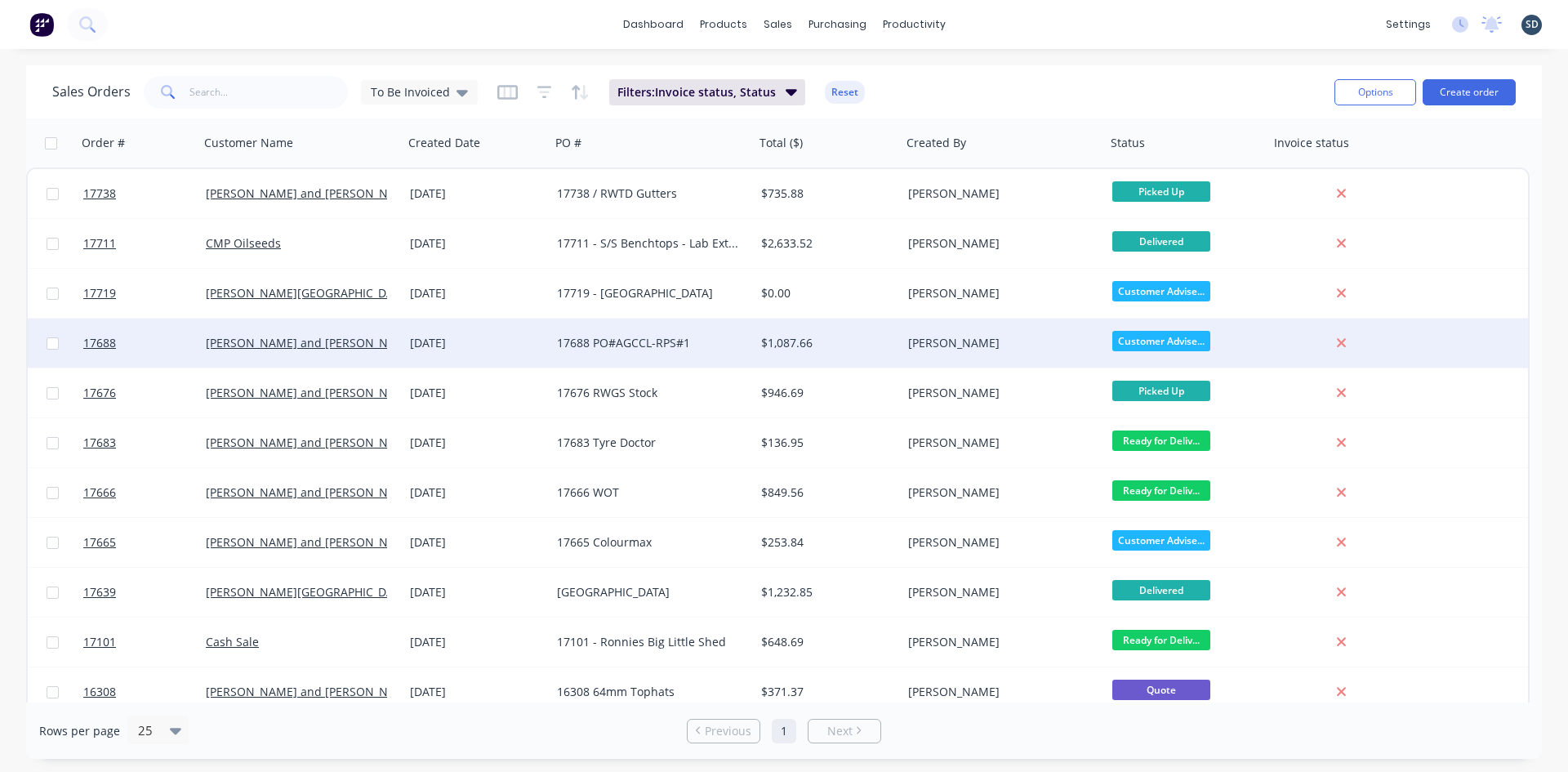
click at [506, 343] on div "[DATE]" at bounding box center [477, 343] width 134 height 16
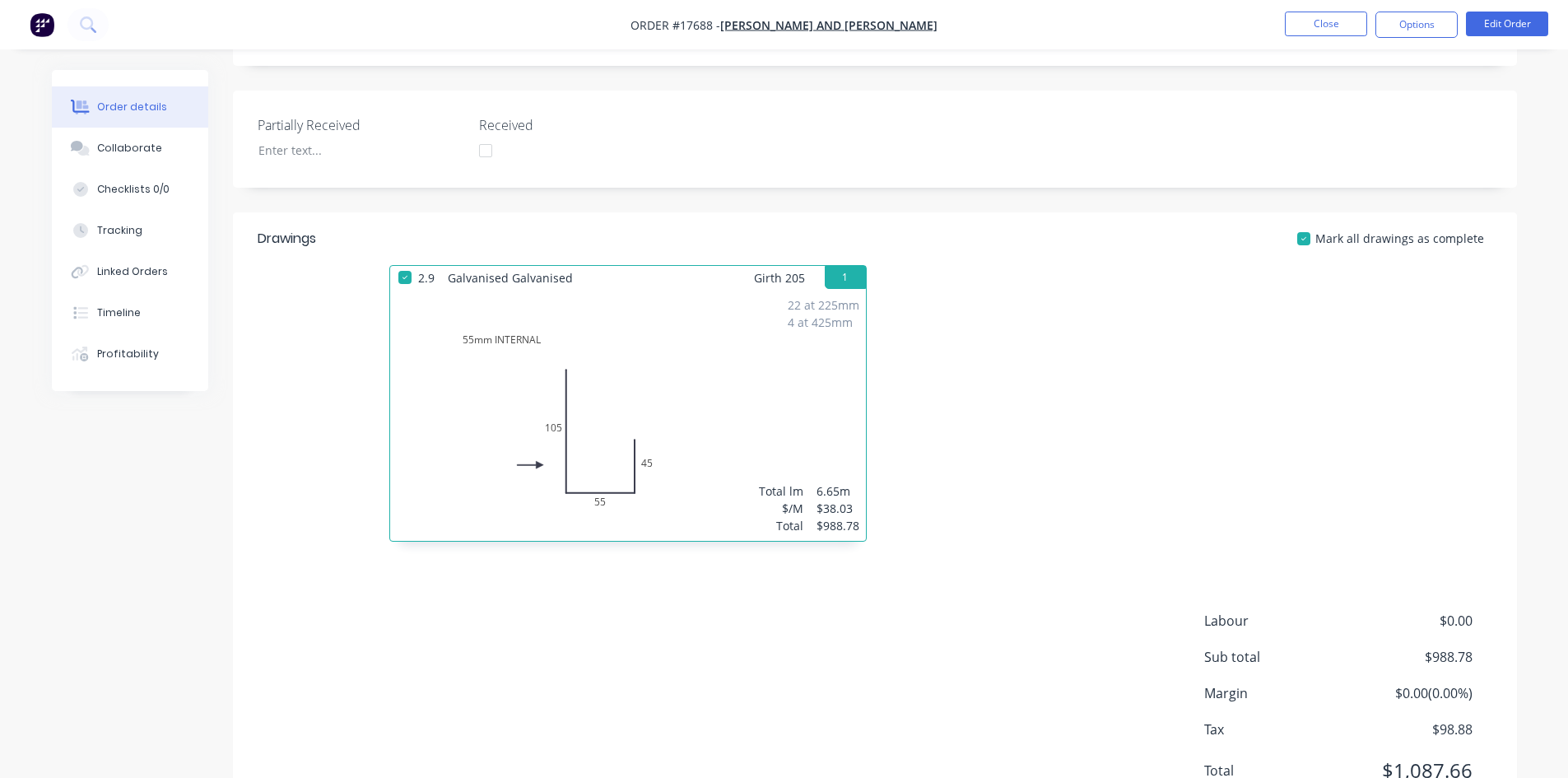
scroll to position [111, 0]
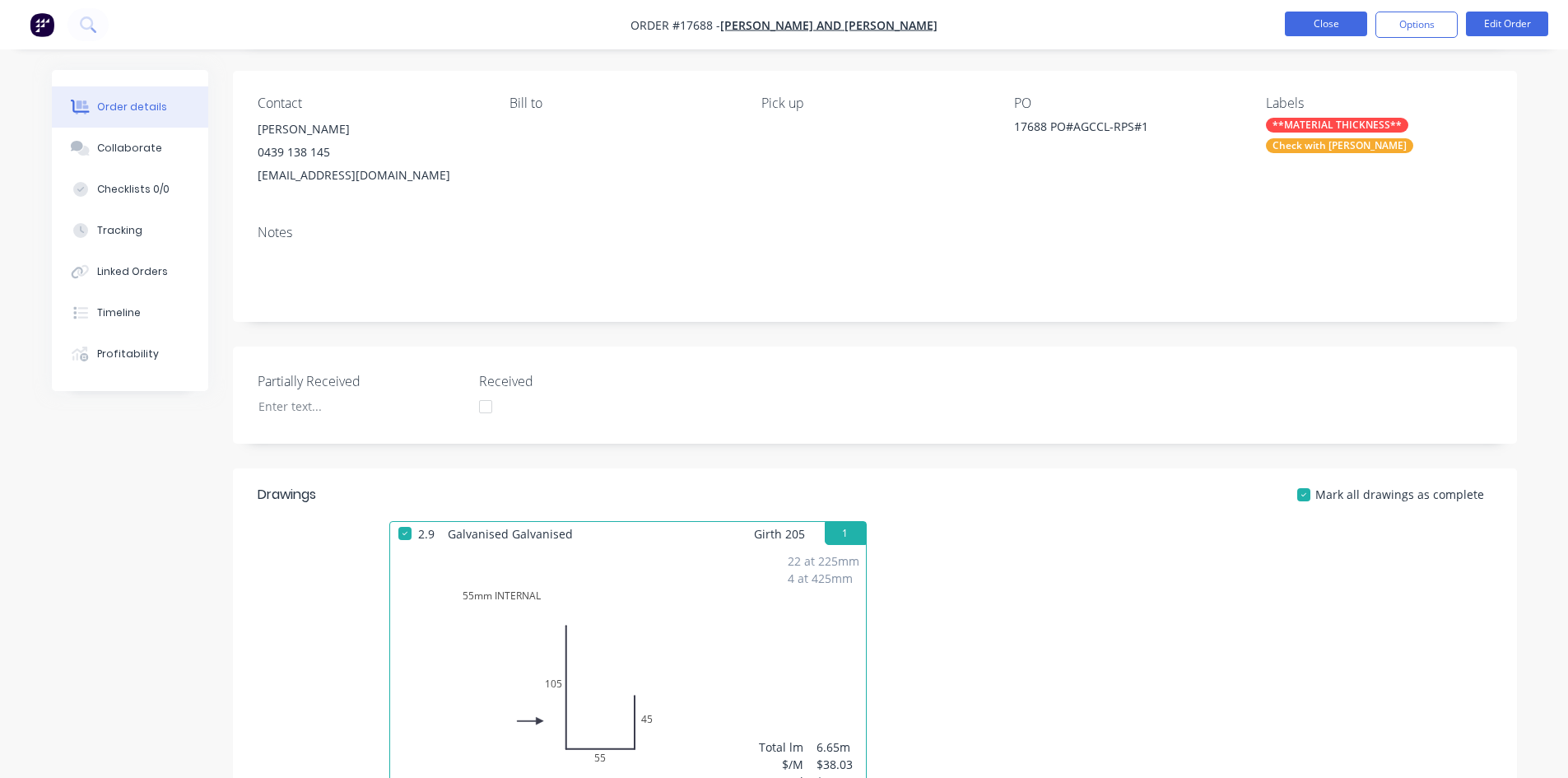
click at [1318, 31] on button "Close" at bounding box center [1325, 23] width 82 height 24
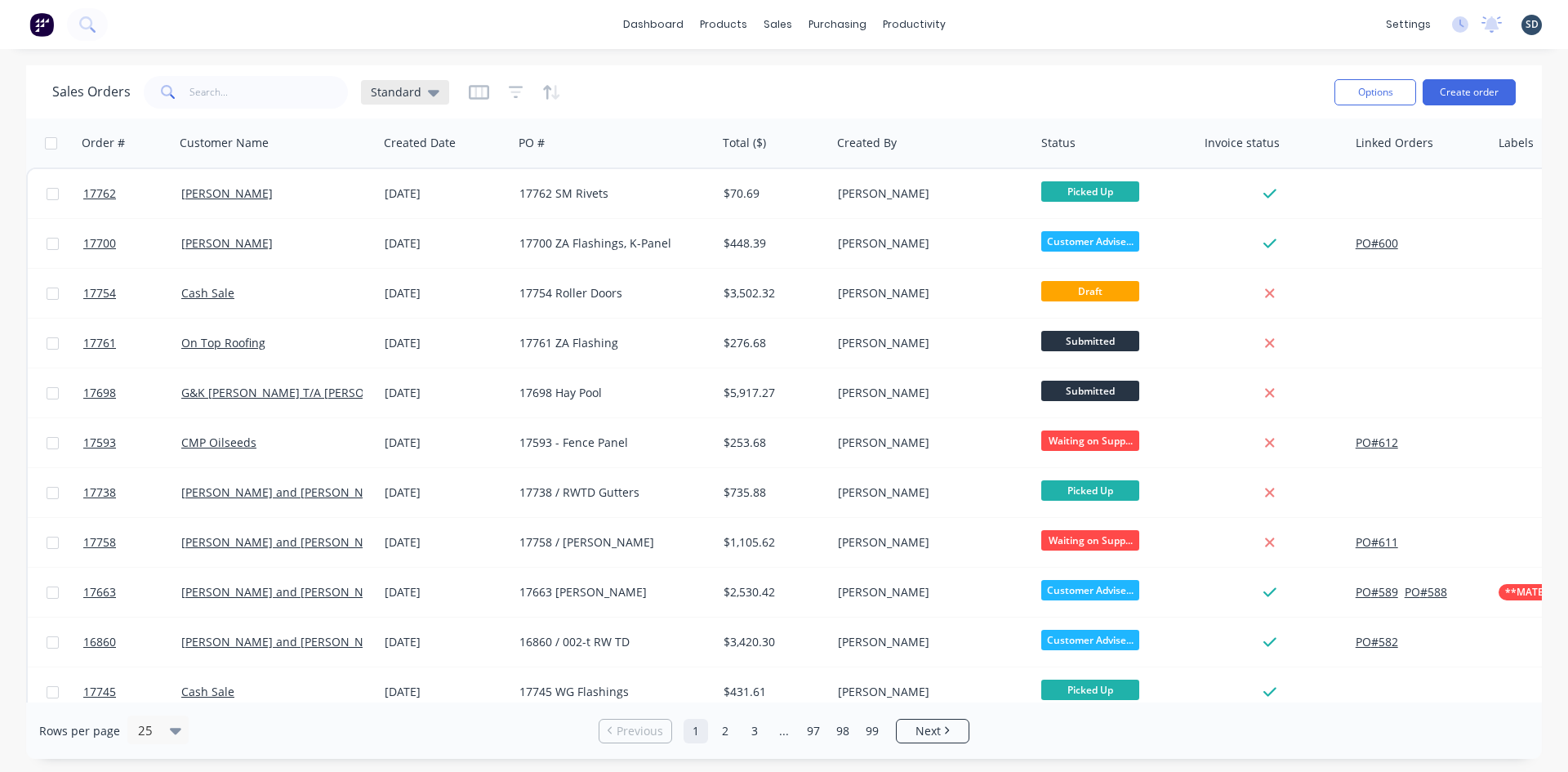
click at [407, 89] on span "Standard" at bounding box center [396, 91] width 51 height 17
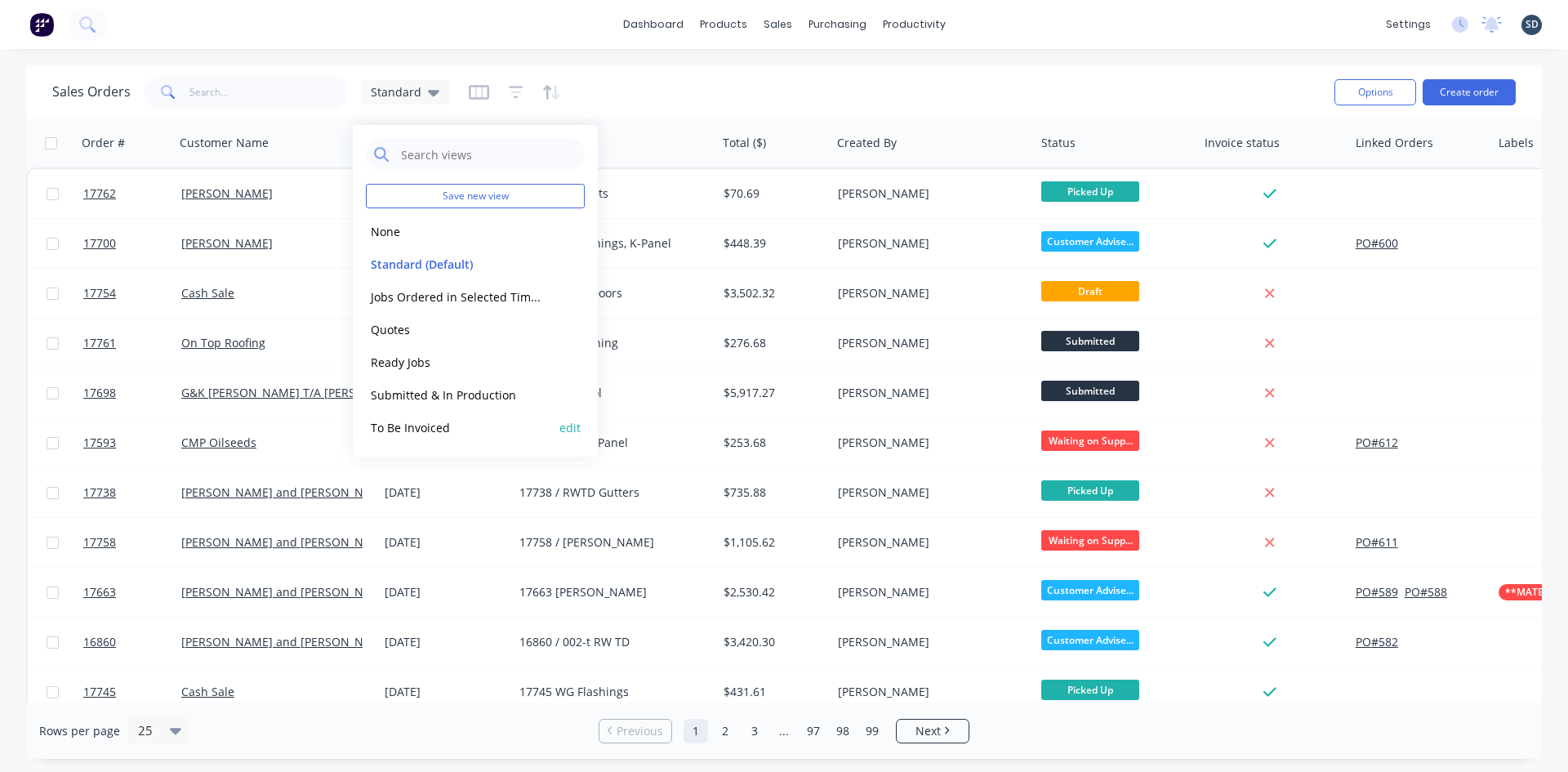
click at [445, 420] on button "To Be Invoiced" at bounding box center [459, 428] width 186 height 19
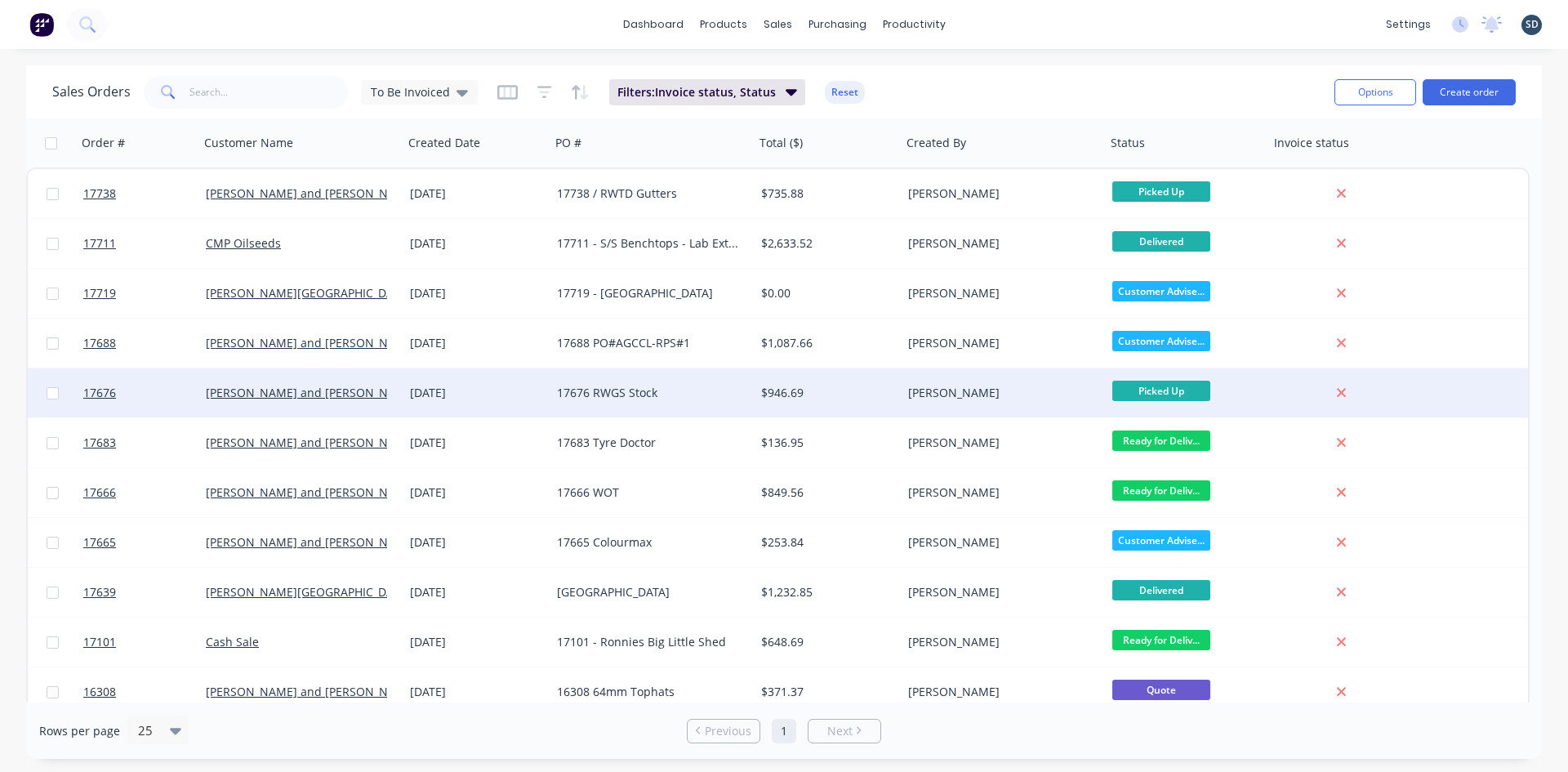
click at [523, 394] on div "[DATE]" at bounding box center [477, 393] width 134 height 16
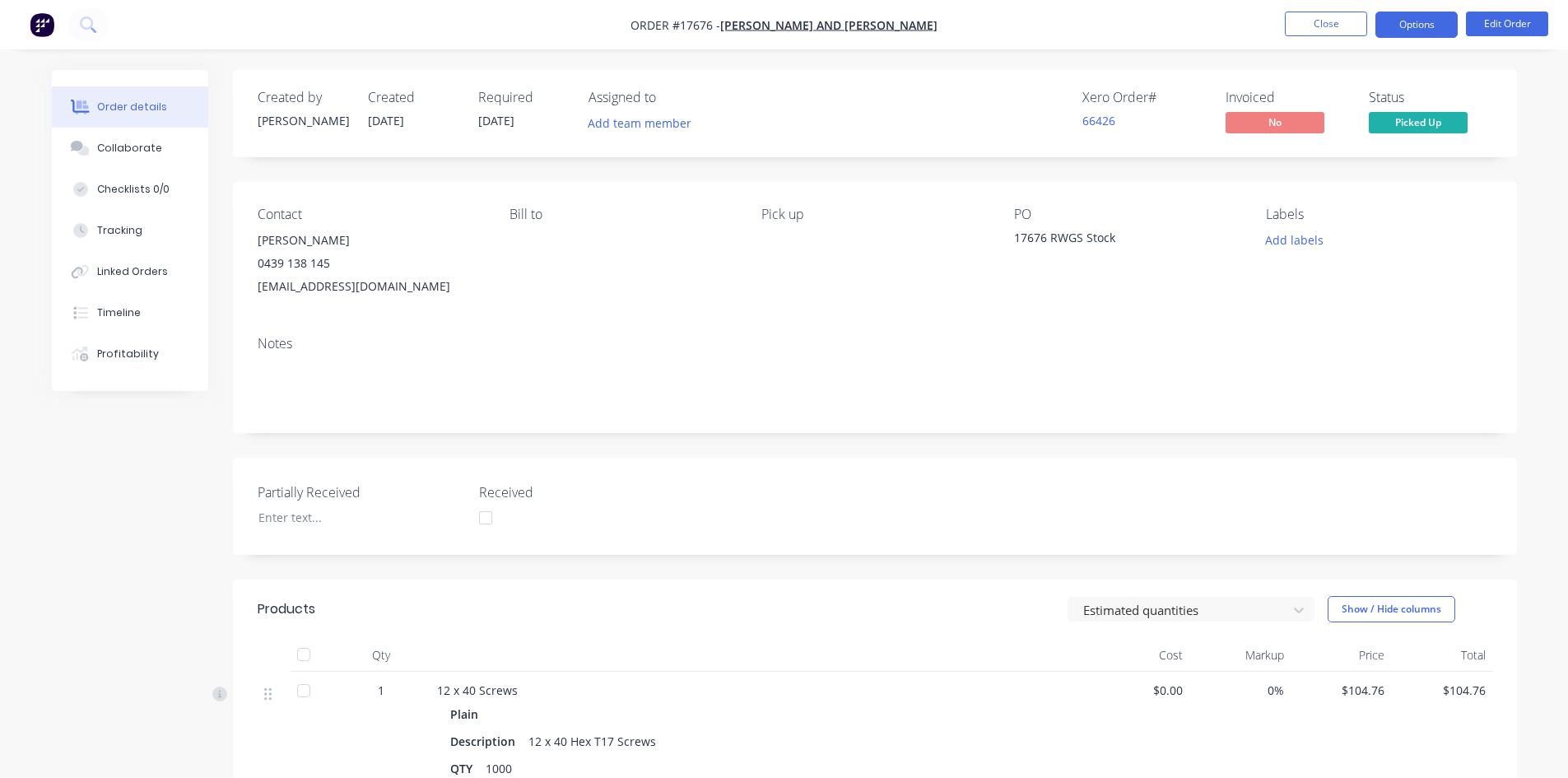
click at [1403, 23] on button "Options" at bounding box center [1416, 24] width 82 height 26
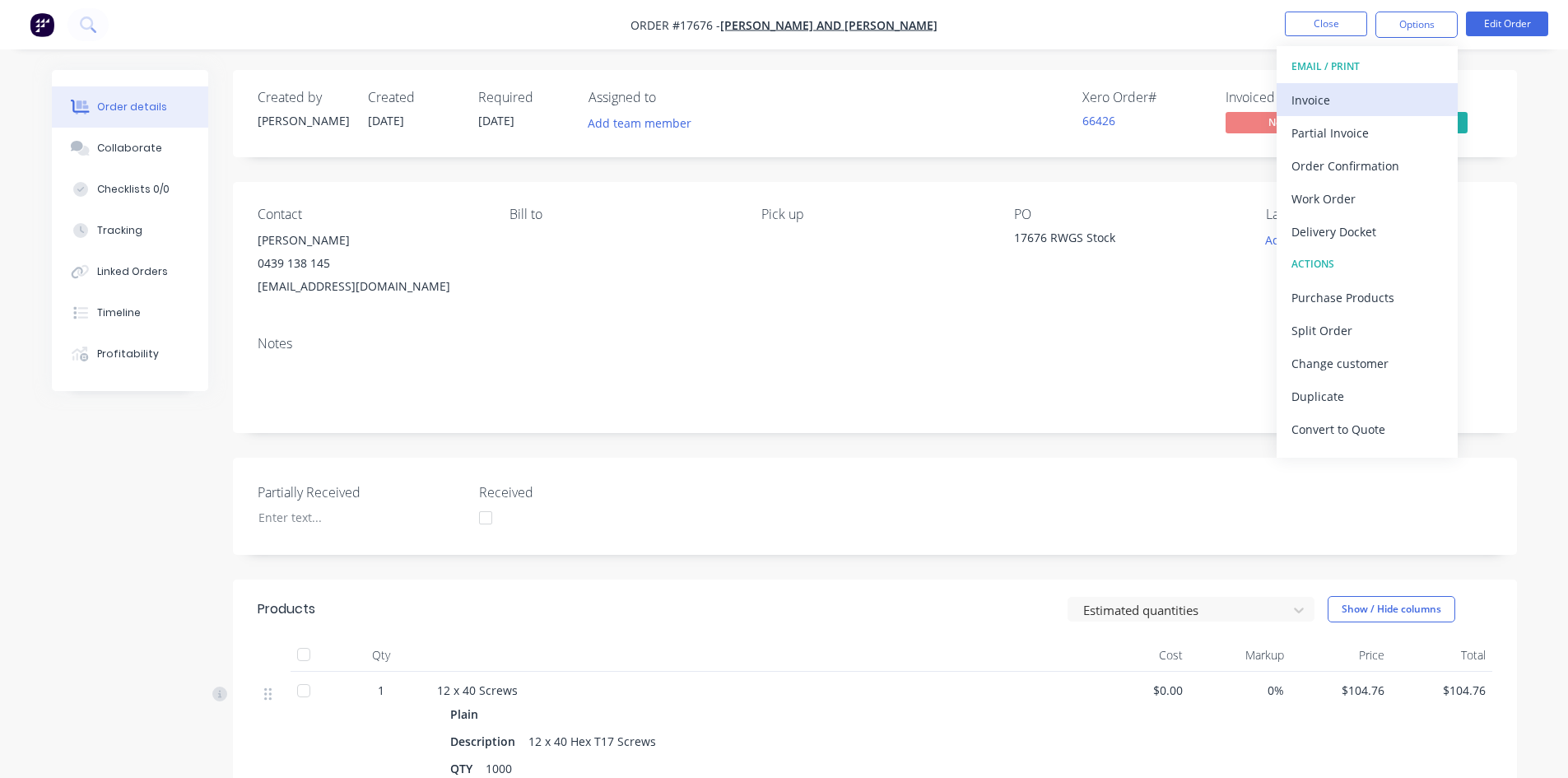
click at [1358, 92] on div "Invoice" at bounding box center [1367, 100] width 151 height 23
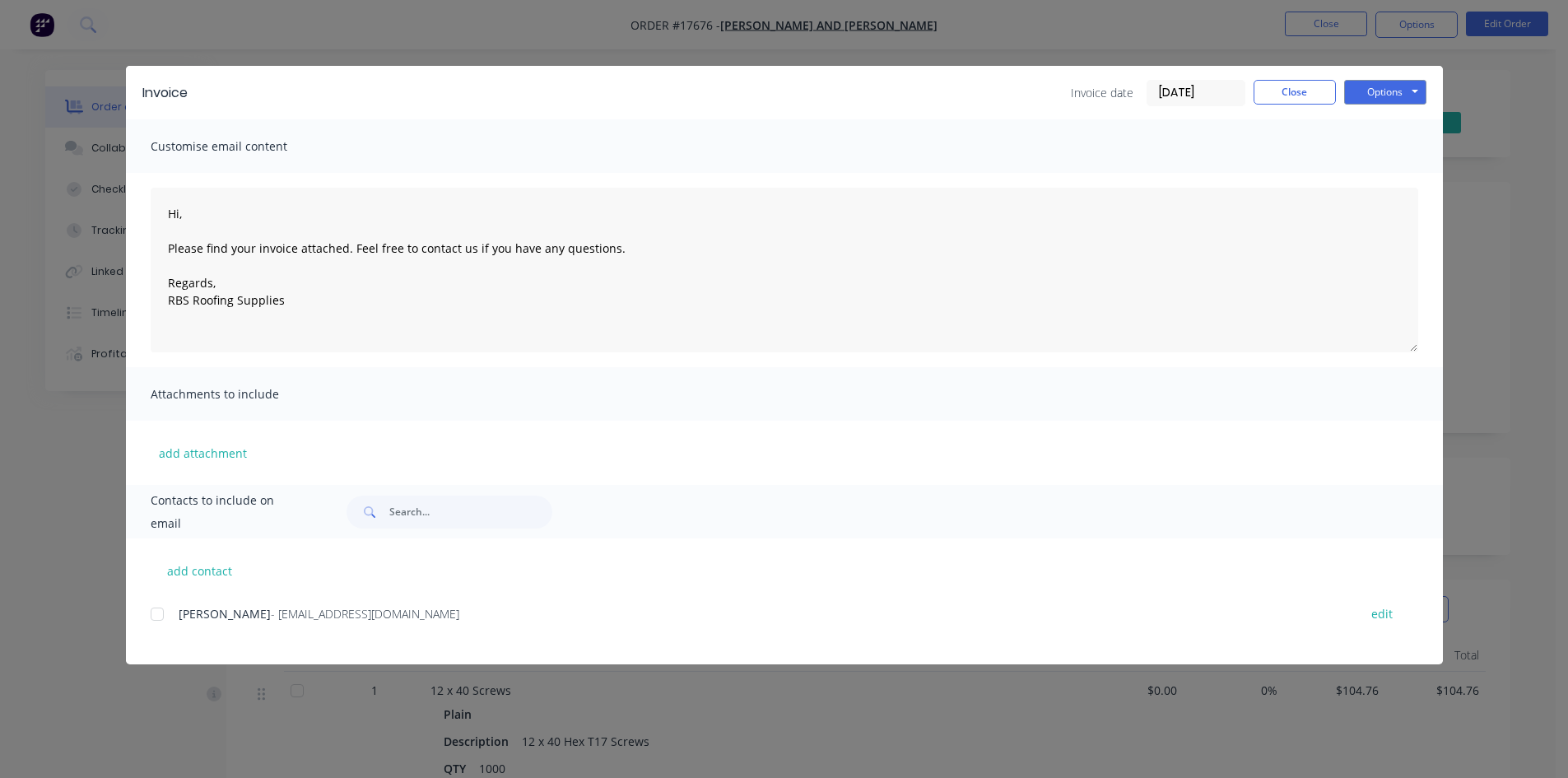
click at [162, 614] on div at bounding box center [157, 614] width 33 height 33
click at [1385, 87] on button "Options" at bounding box center [1384, 92] width 82 height 24
click at [1379, 179] on button "Email" at bounding box center [1396, 176] width 105 height 27
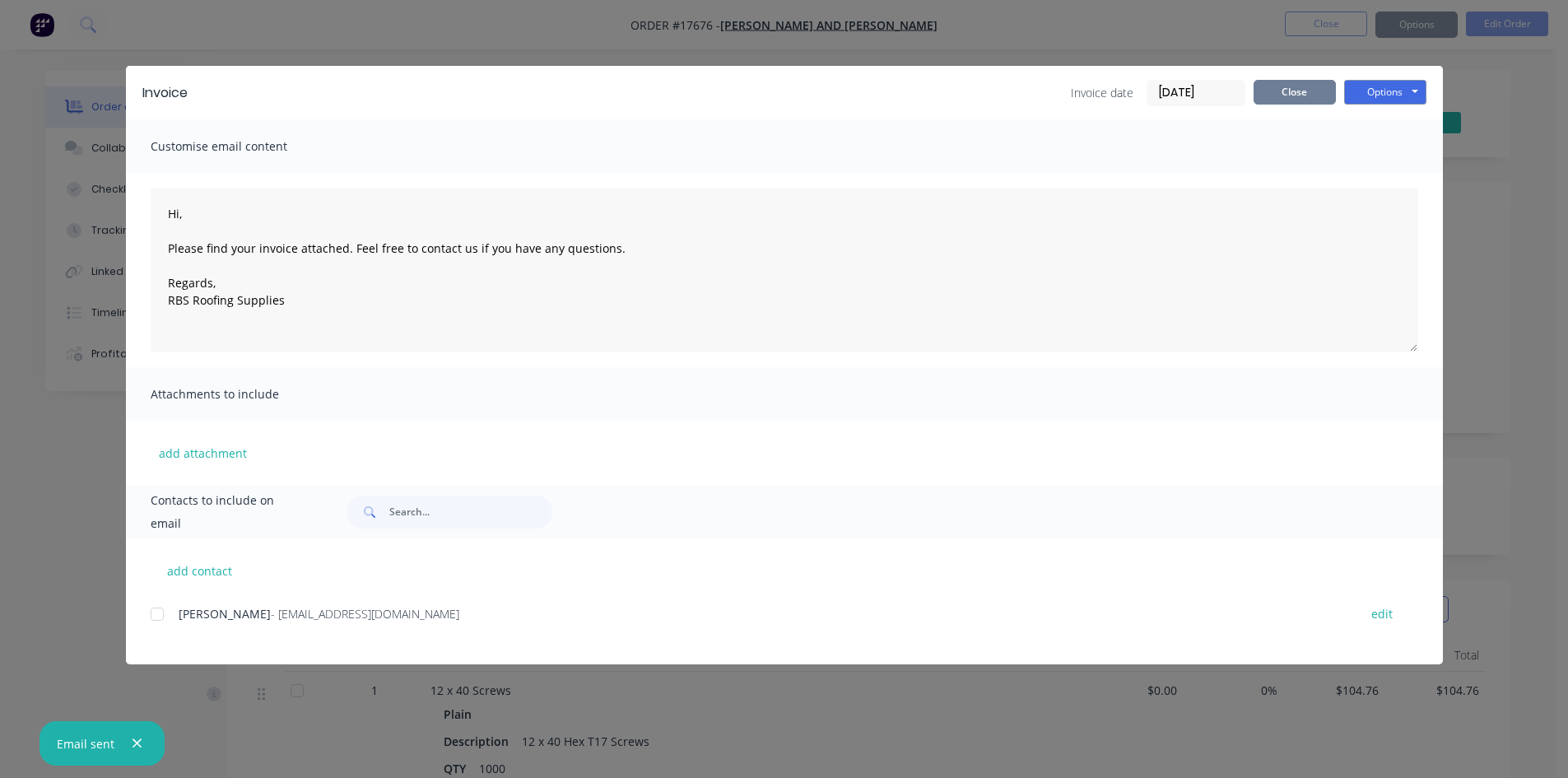
type textarea "Hi, Please find your invoice attached. Feel free to contact us if you have any …"
click at [1302, 99] on button "Close" at bounding box center [1294, 92] width 82 height 24
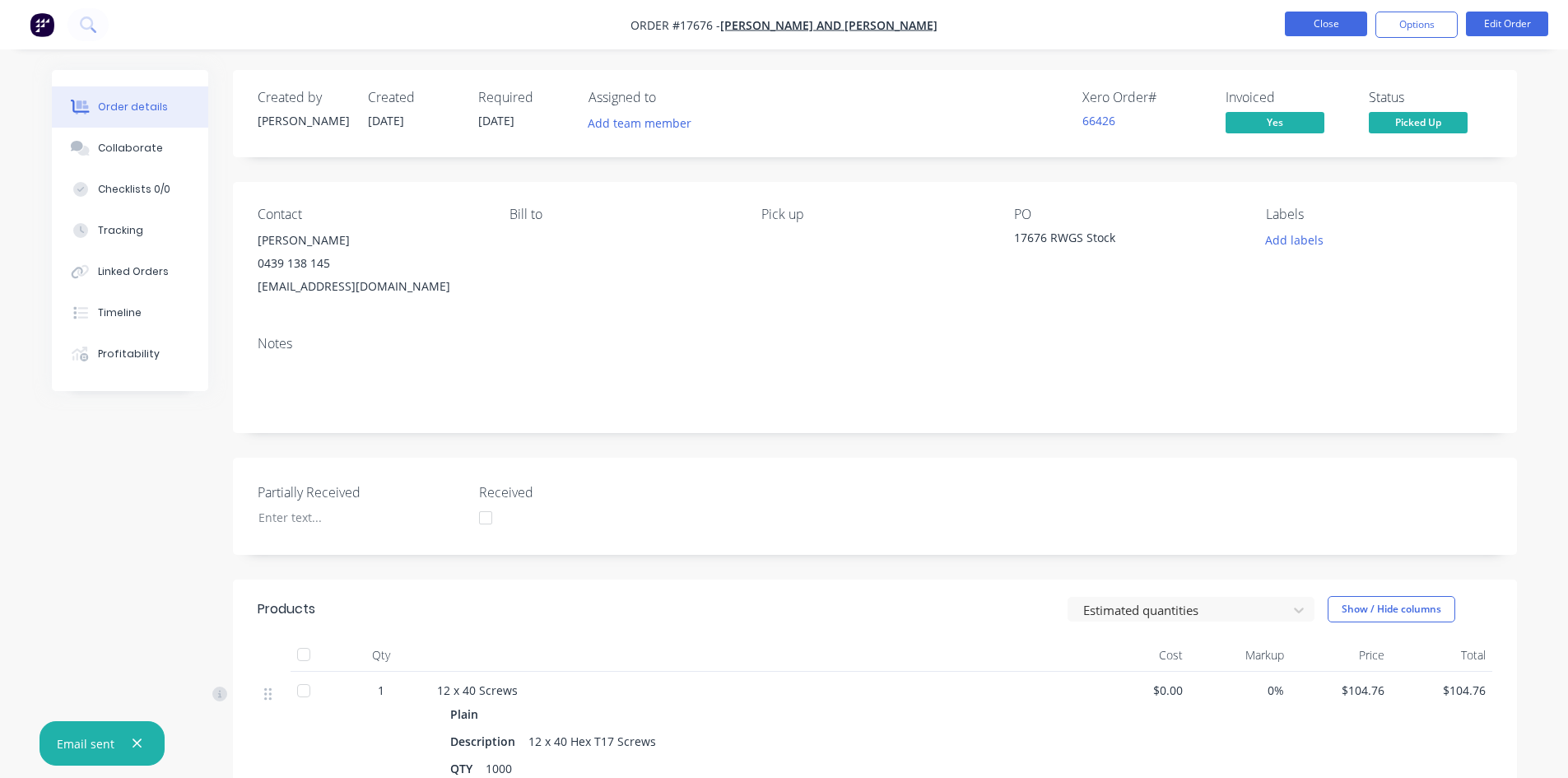
click at [1339, 28] on button "Close" at bounding box center [1325, 23] width 82 height 24
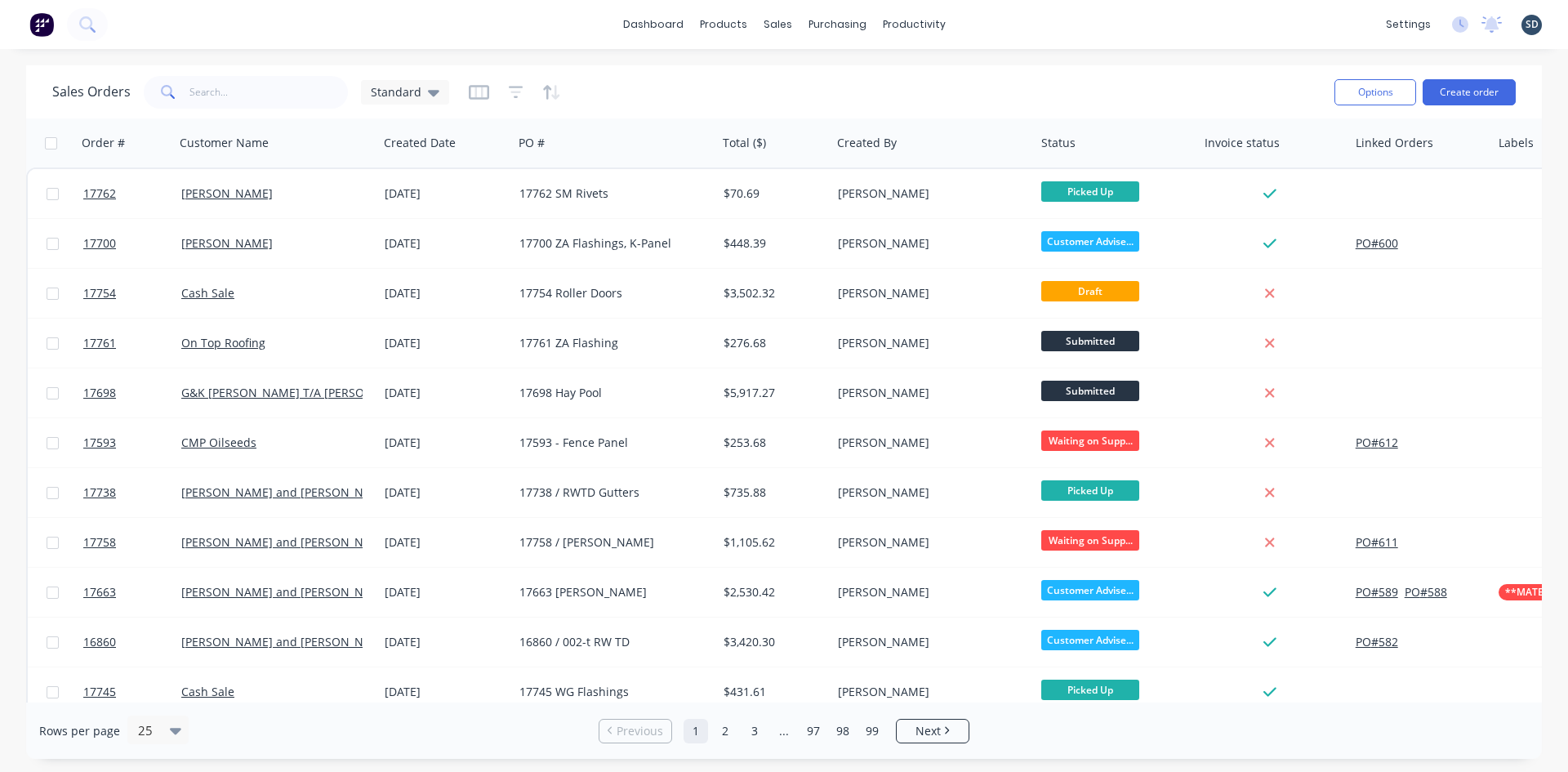
drag, startPoint x: 404, startPoint y: 94, endPoint x: 393, endPoint y: 115, distance: 23.7
click at [404, 95] on span "Standard" at bounding box center [396, 91] width 51 height 17
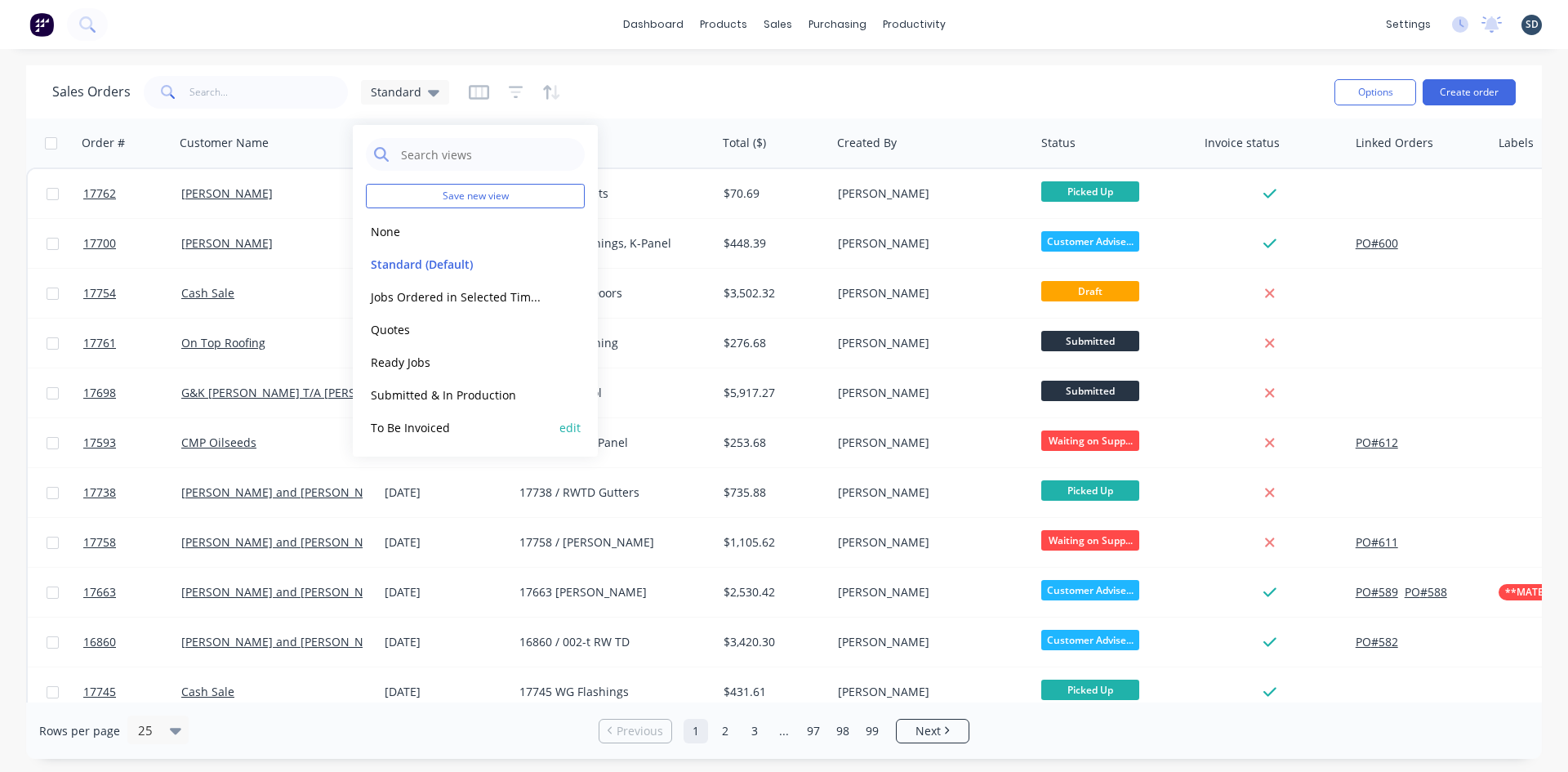
click at [436, 428] on button "To Be Invoiced" at bounding box center [459, 428] width 186 height 19
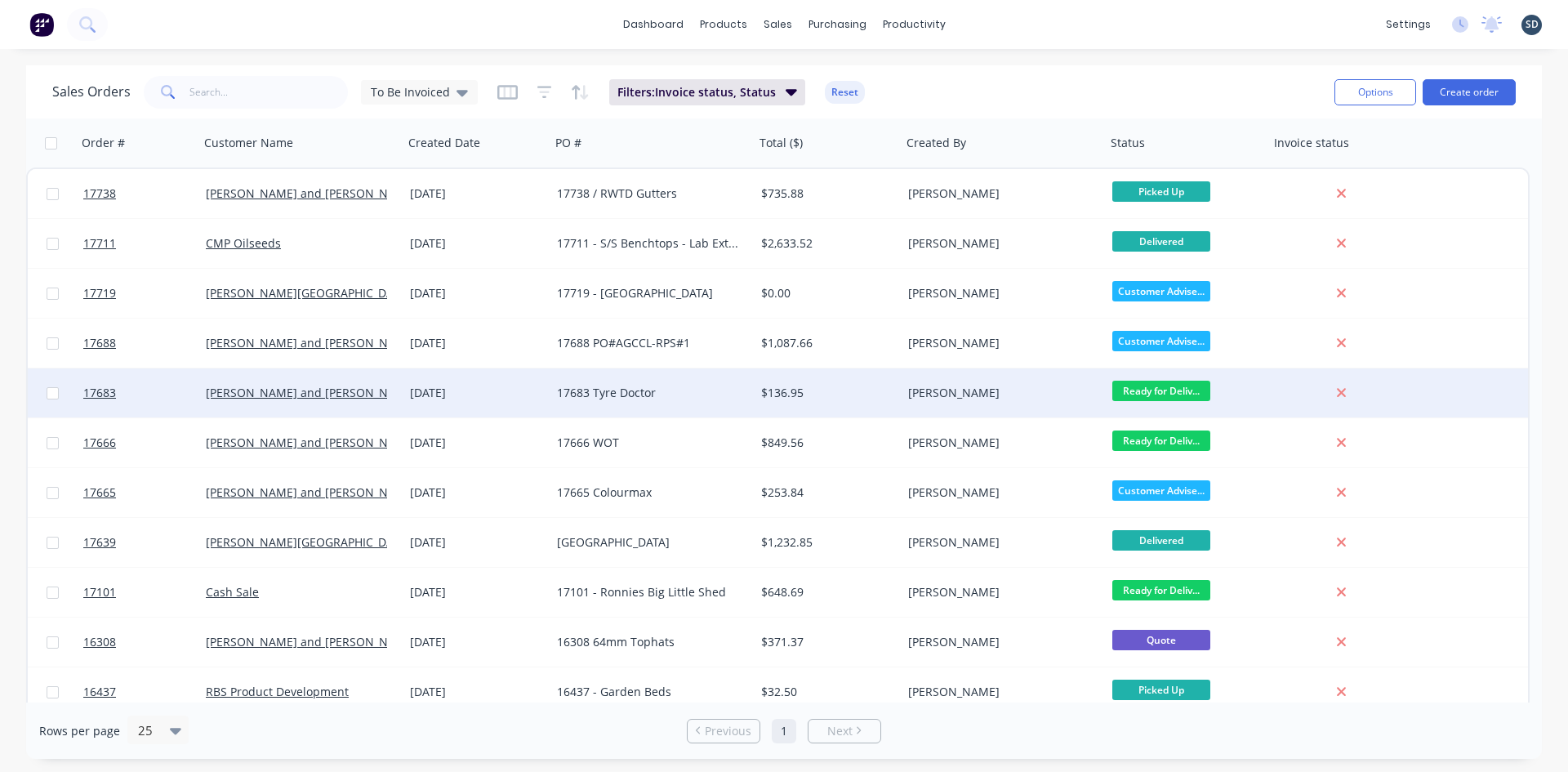
click at [419, 397] on div "30 Sep 2025" at bounding box center [477, 393] width 134 height 16
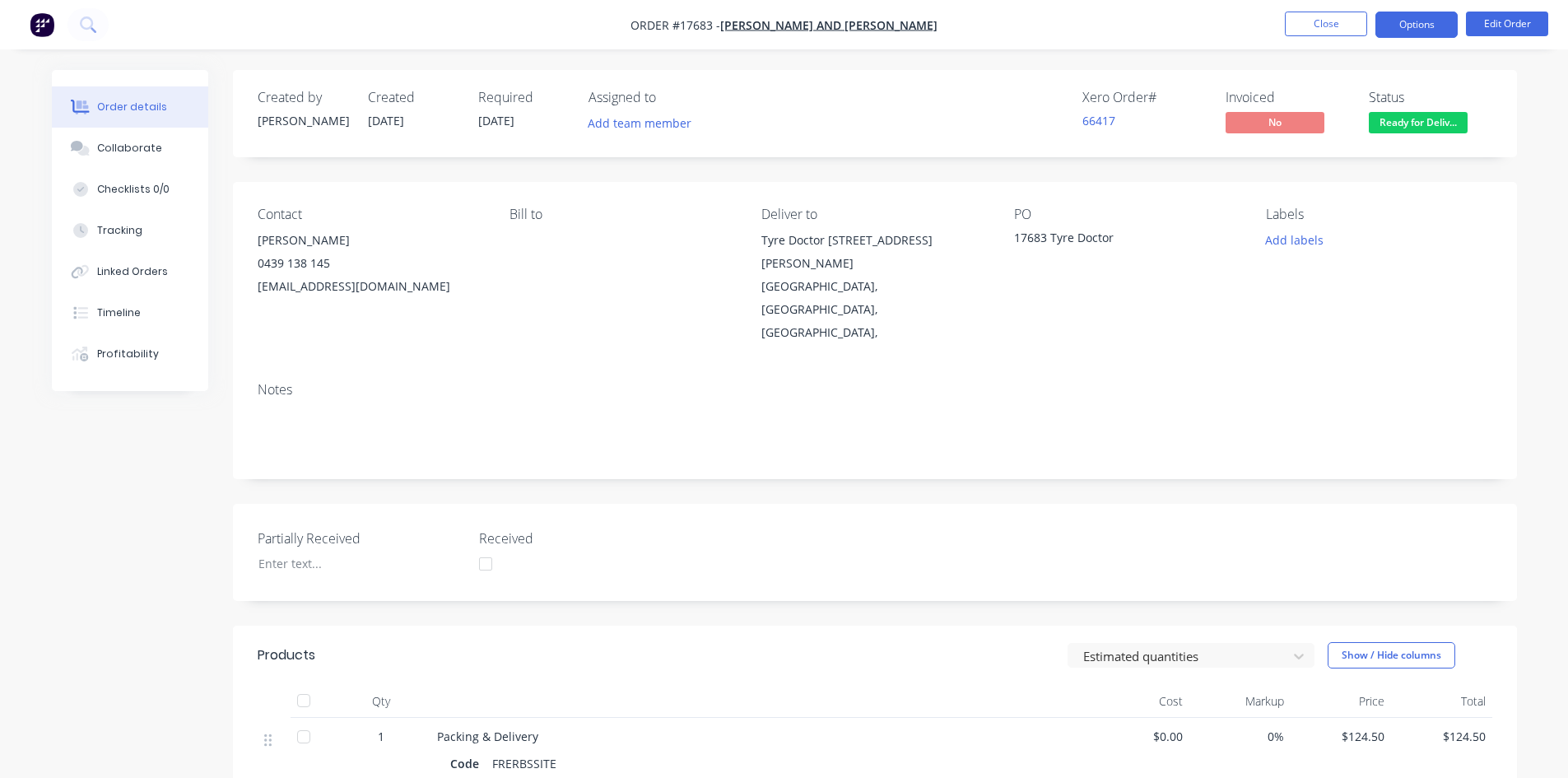
click at [1421, 18] on button "Options" at bounding box center [1416, 24] width 82 height 26
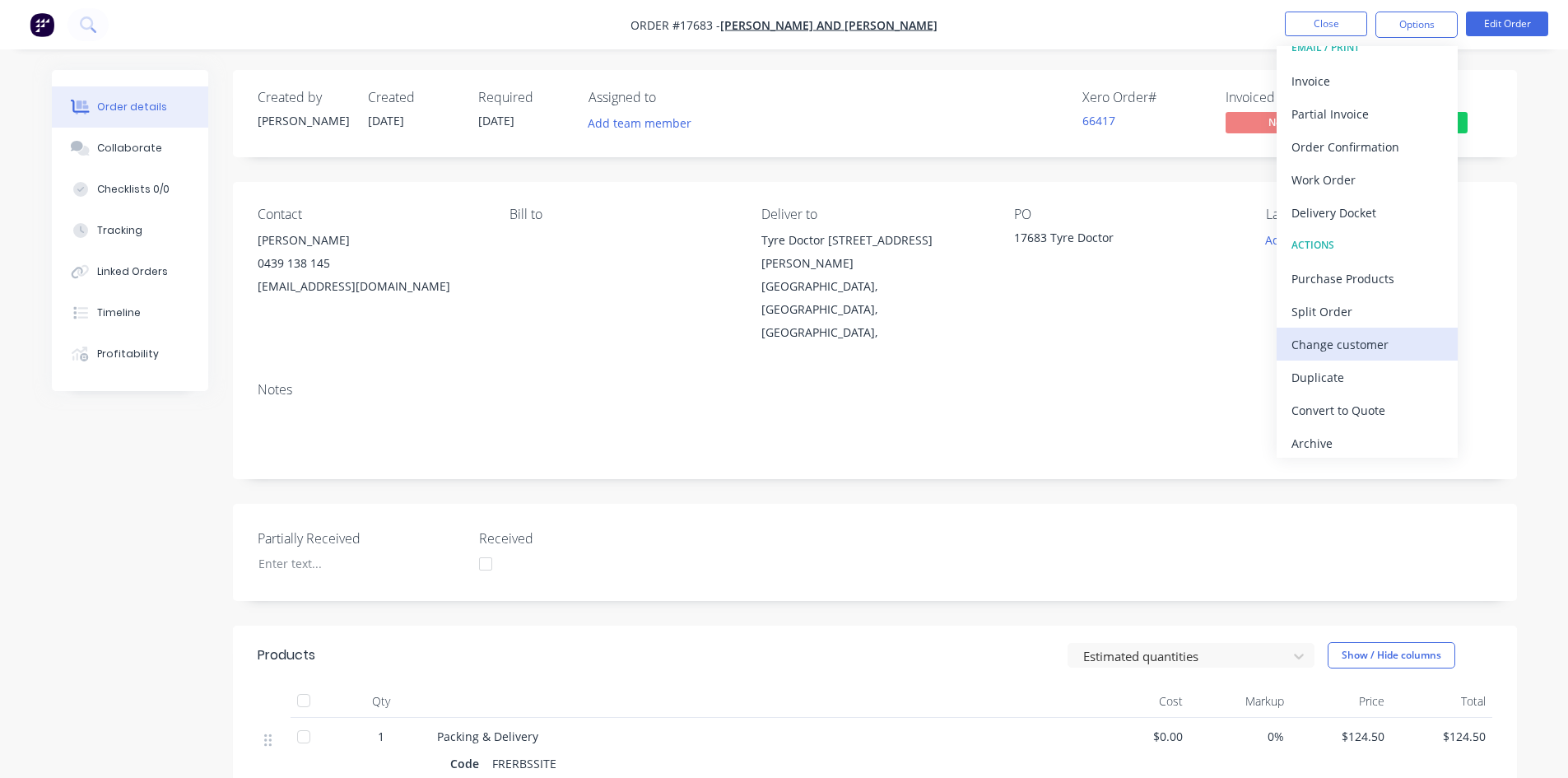
scroll to position [24, 0]
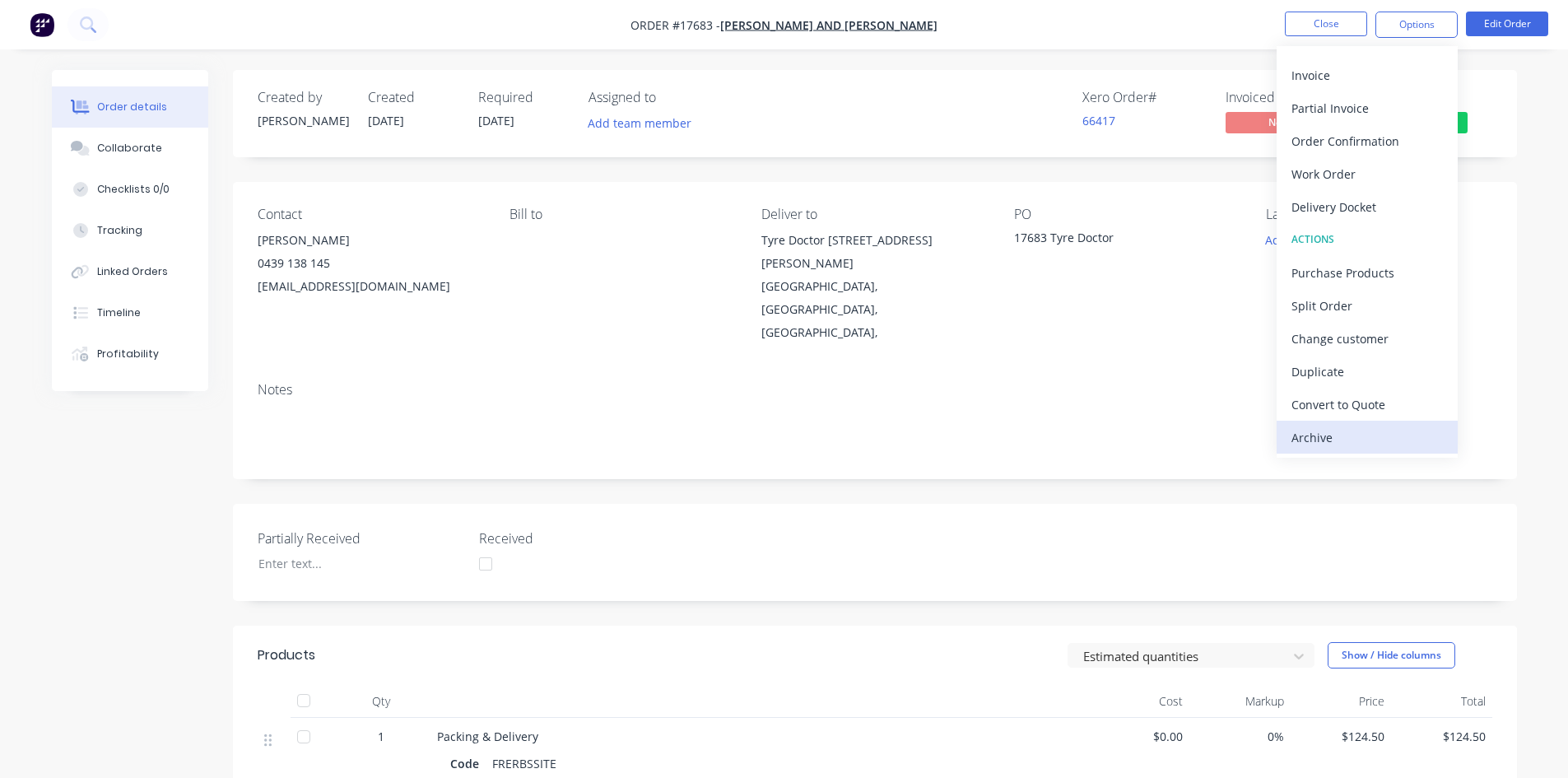
click at [1344, 440] on div "Archive" at bounding box center [1367, 437] width 151 height 23
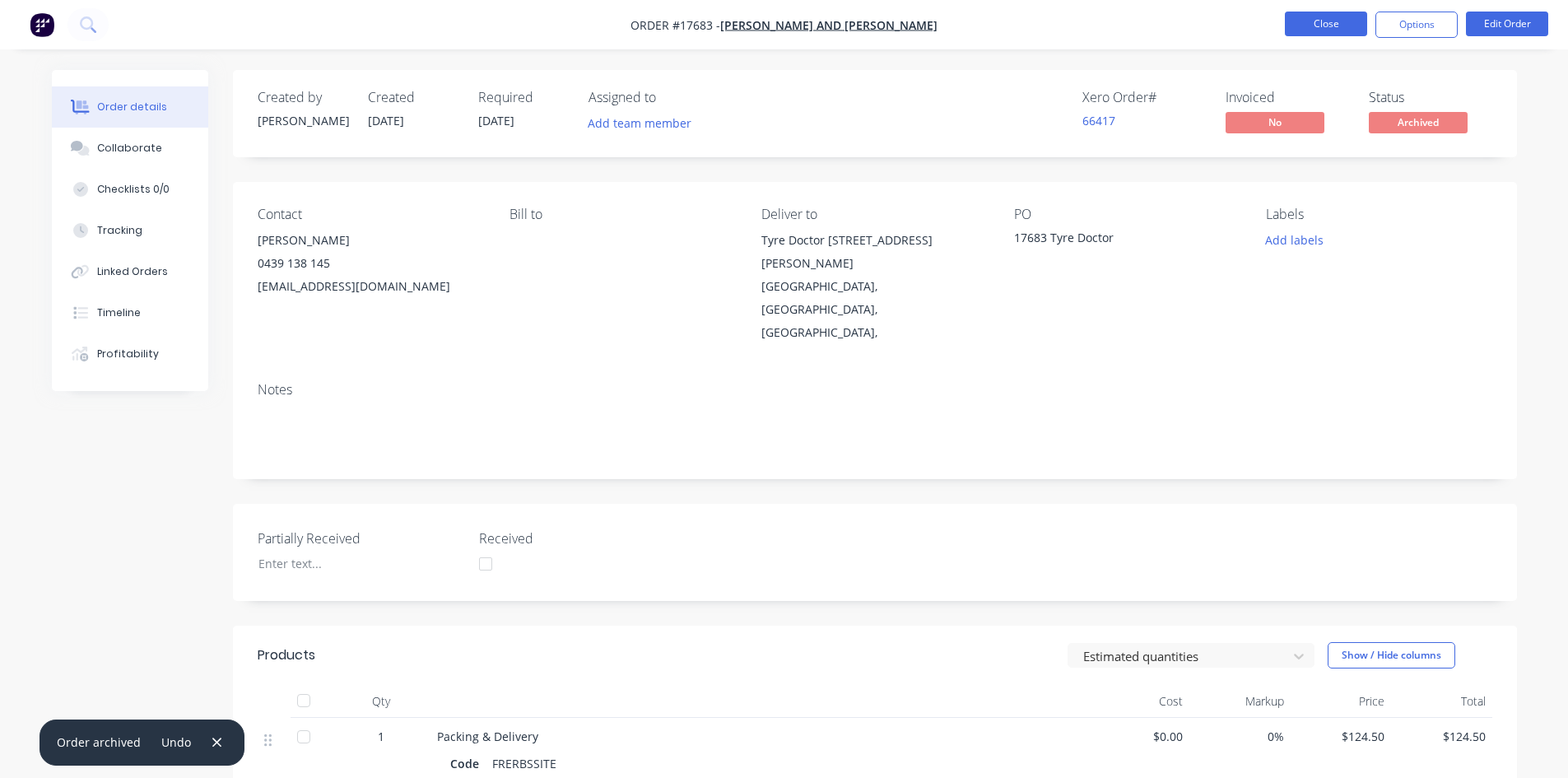
click at [1331, 23] on button "Close" at bounding box center [1325, 23] width 82 height 24
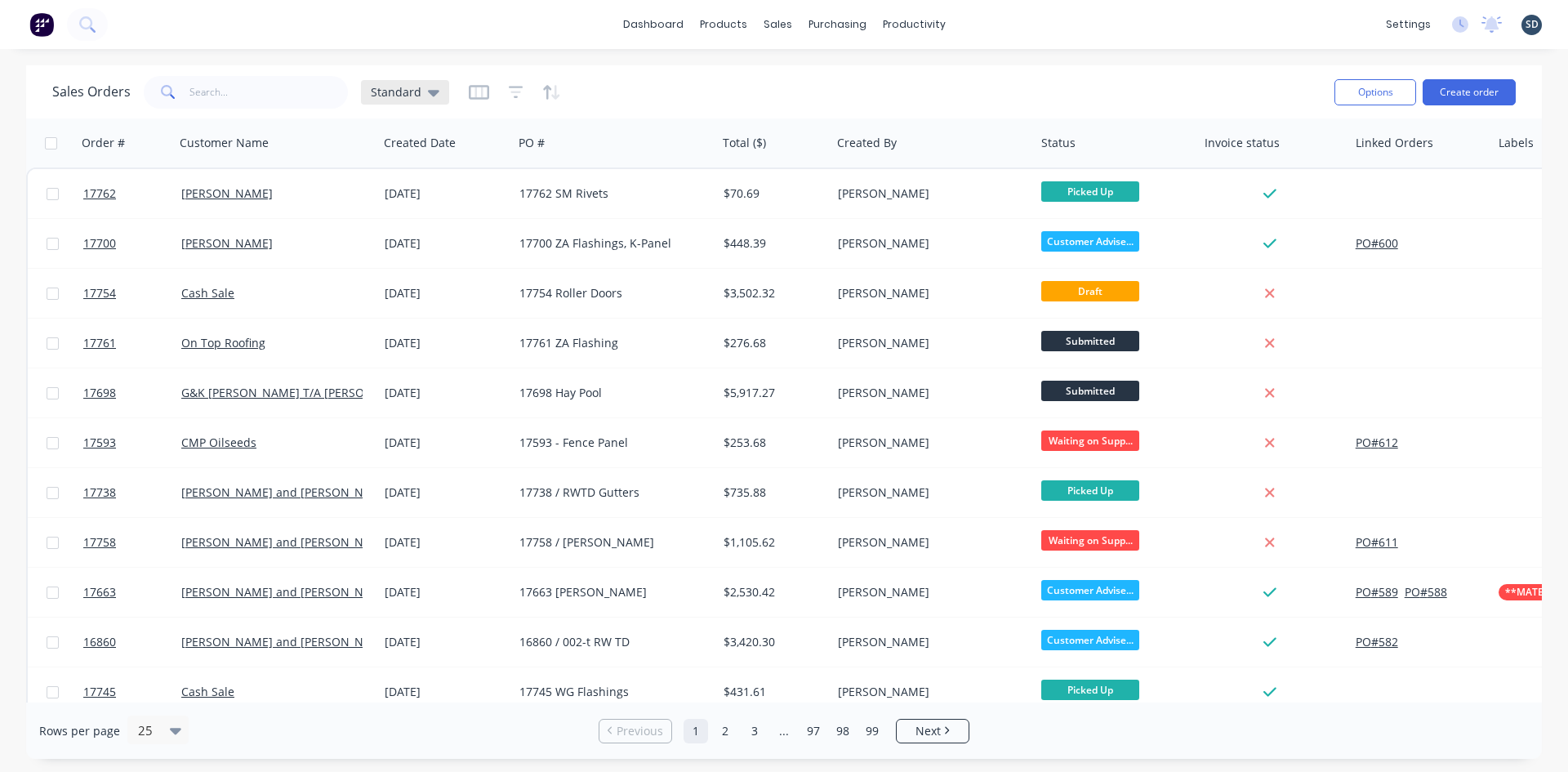
click at [425, 82] on div "Standard" at bounding box center [405, 91] width 89 height 24
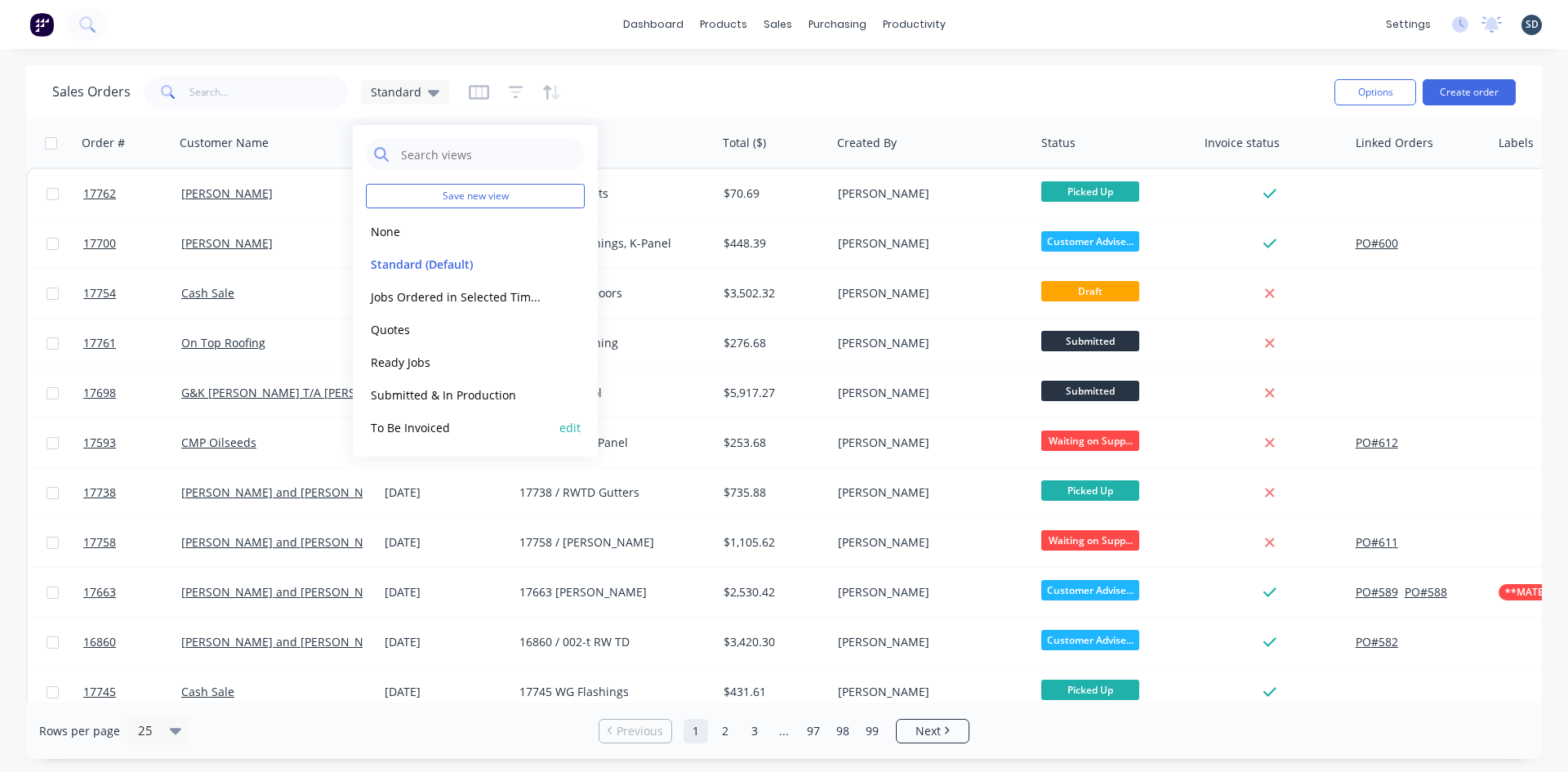
click at [457, 423] on button "To Be Invoiced" at bounding box center [459, 428] width 186 height 19
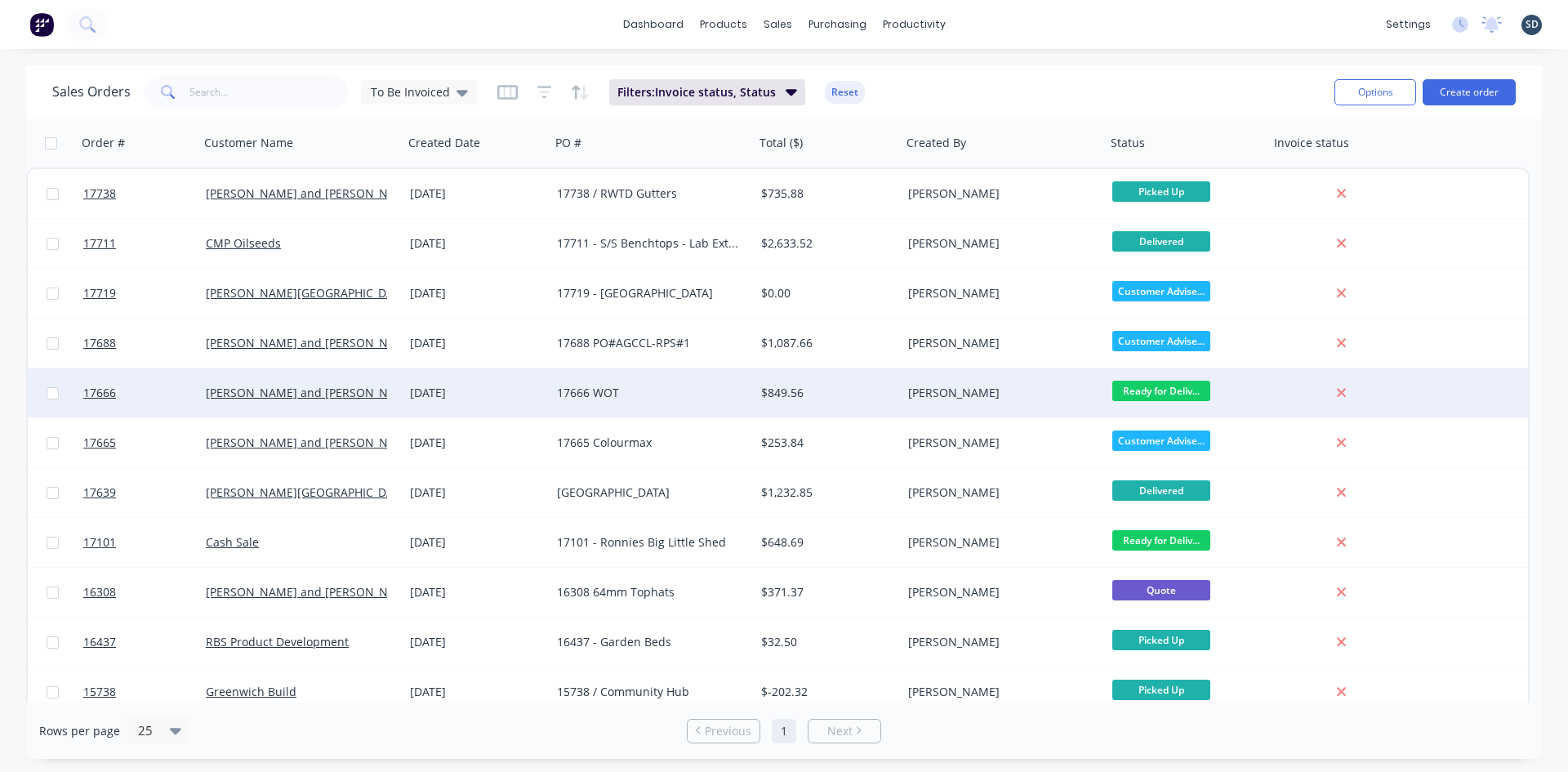
click at [535, 393] on div "25 Sep 2025" at bounding box center [477, 393] width 134 height 16
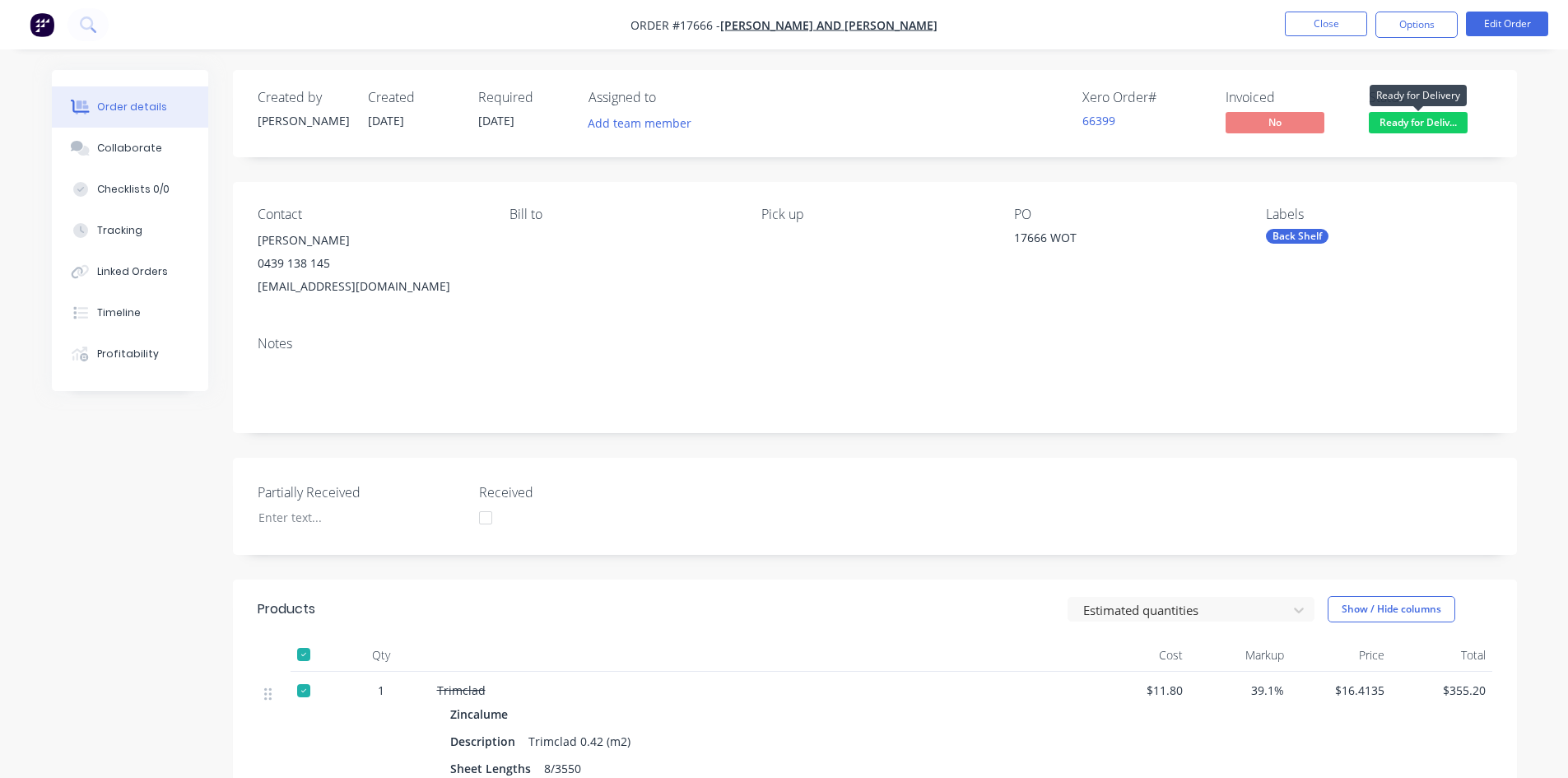
click at [1405, 124] on span "Ready for Deliv..." at bounding box center [1418, 122] width 99 height 21
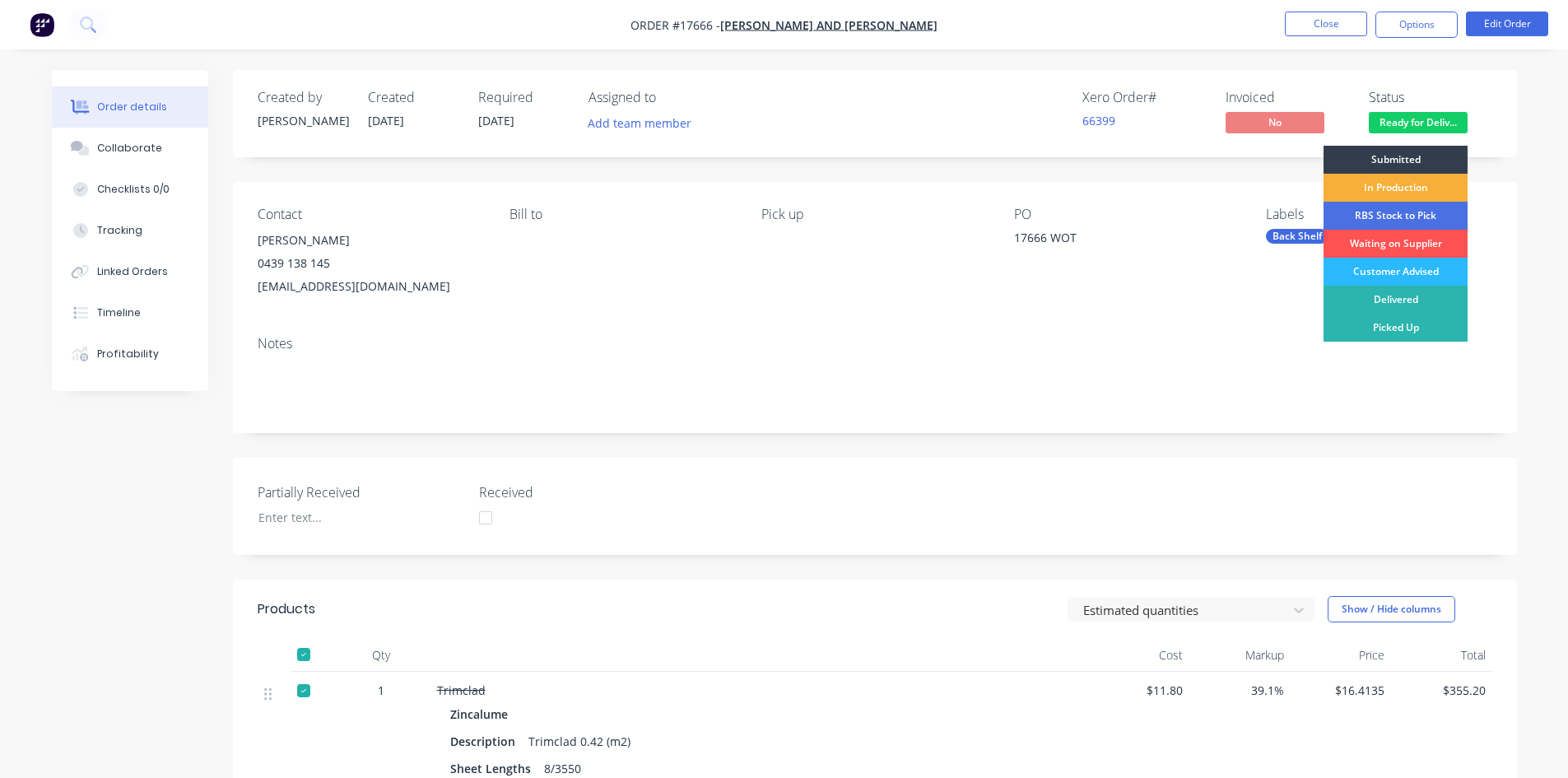
click at [1340, 81] on div "Created by Sam Created 25/09/25 Required 25/09/25 Assigned to Add team member X…" at bounding box center [874, 114] width 1283 height 87
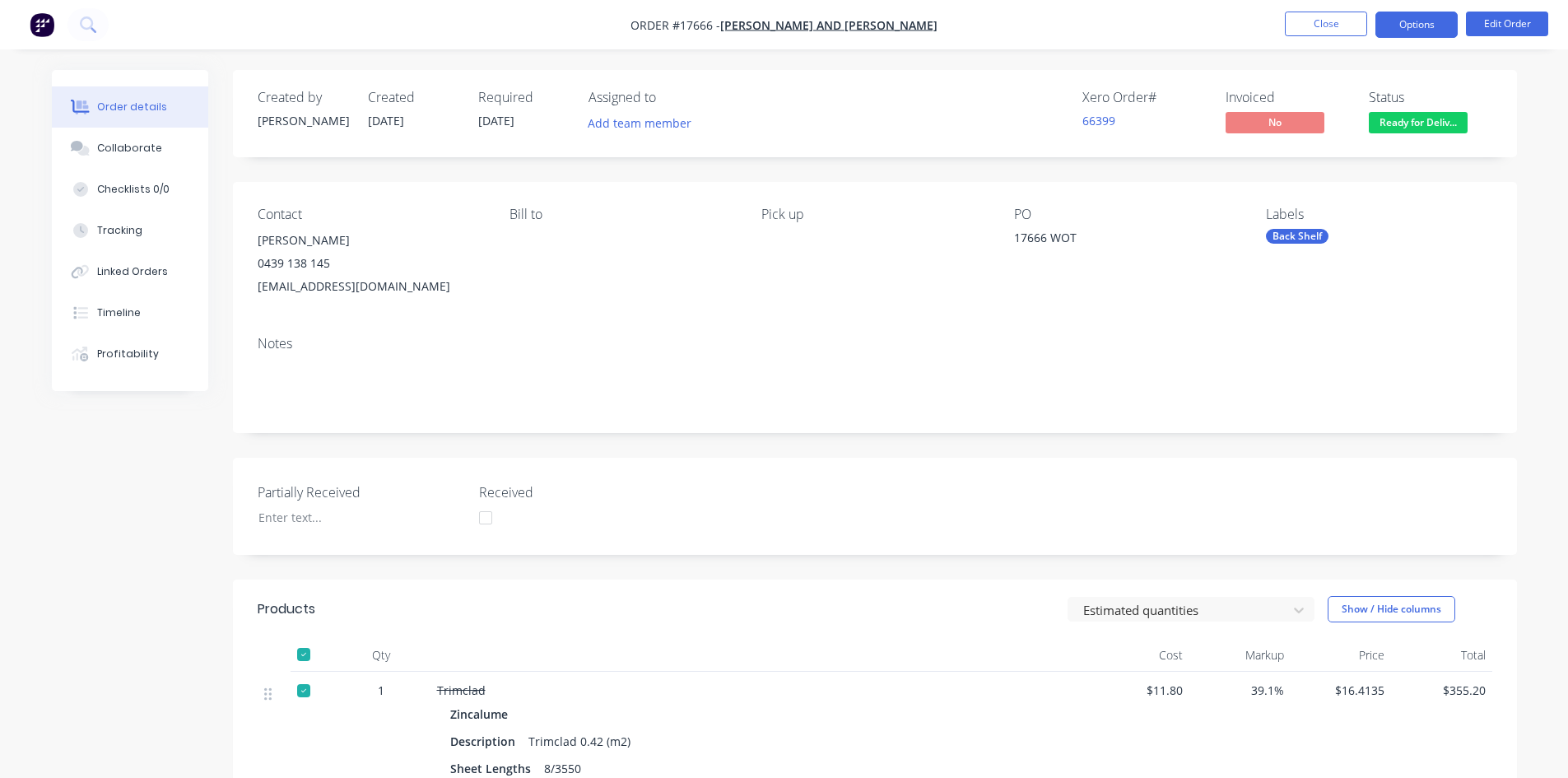
click at [1399, 28] on button "Options" at bounding box center [1416, 24] width 82 height 26
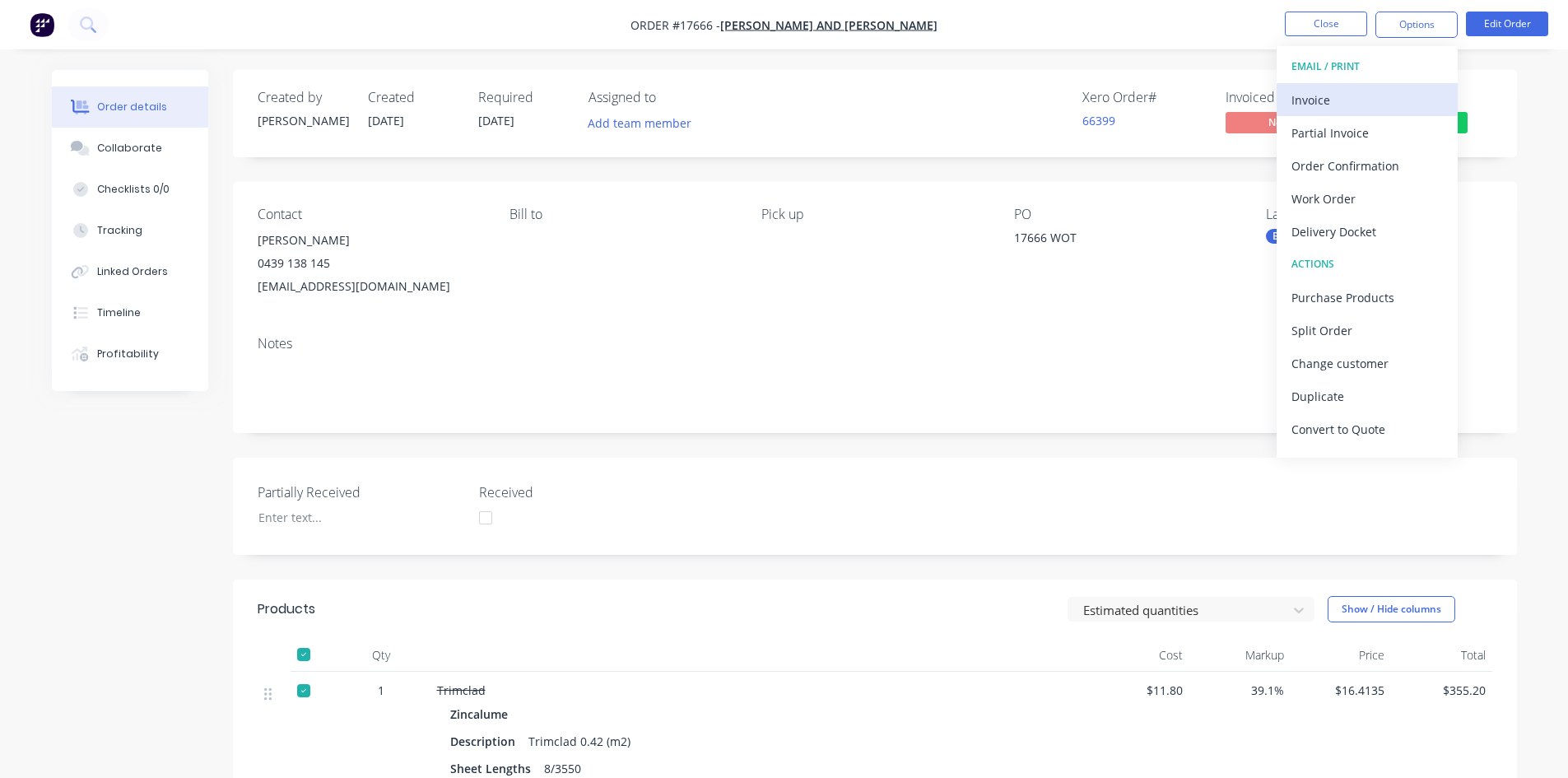
click at [1379, 101] on div "Invoice" at bounding box center [1367, 100] width 151 height 23
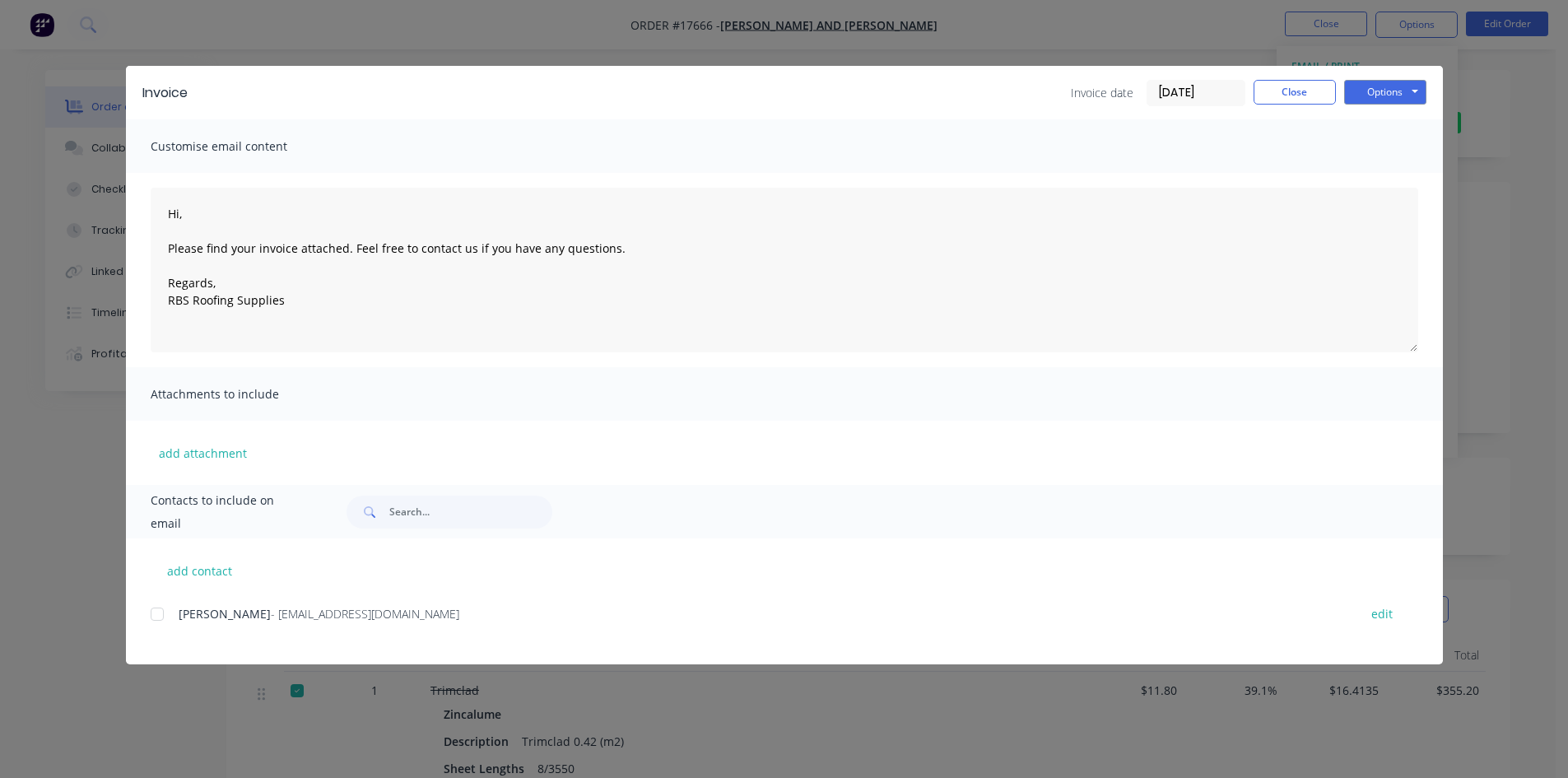
click at [164, 614] on div at bounding box center [157, 614] width 33 height 33
click at [1378, 93] on button "Options" at bounding box center [1384, 92] width 82 height 24
click at [1388, 178] on button "Email" at bounding box center [1396, 176] width 105 height 27
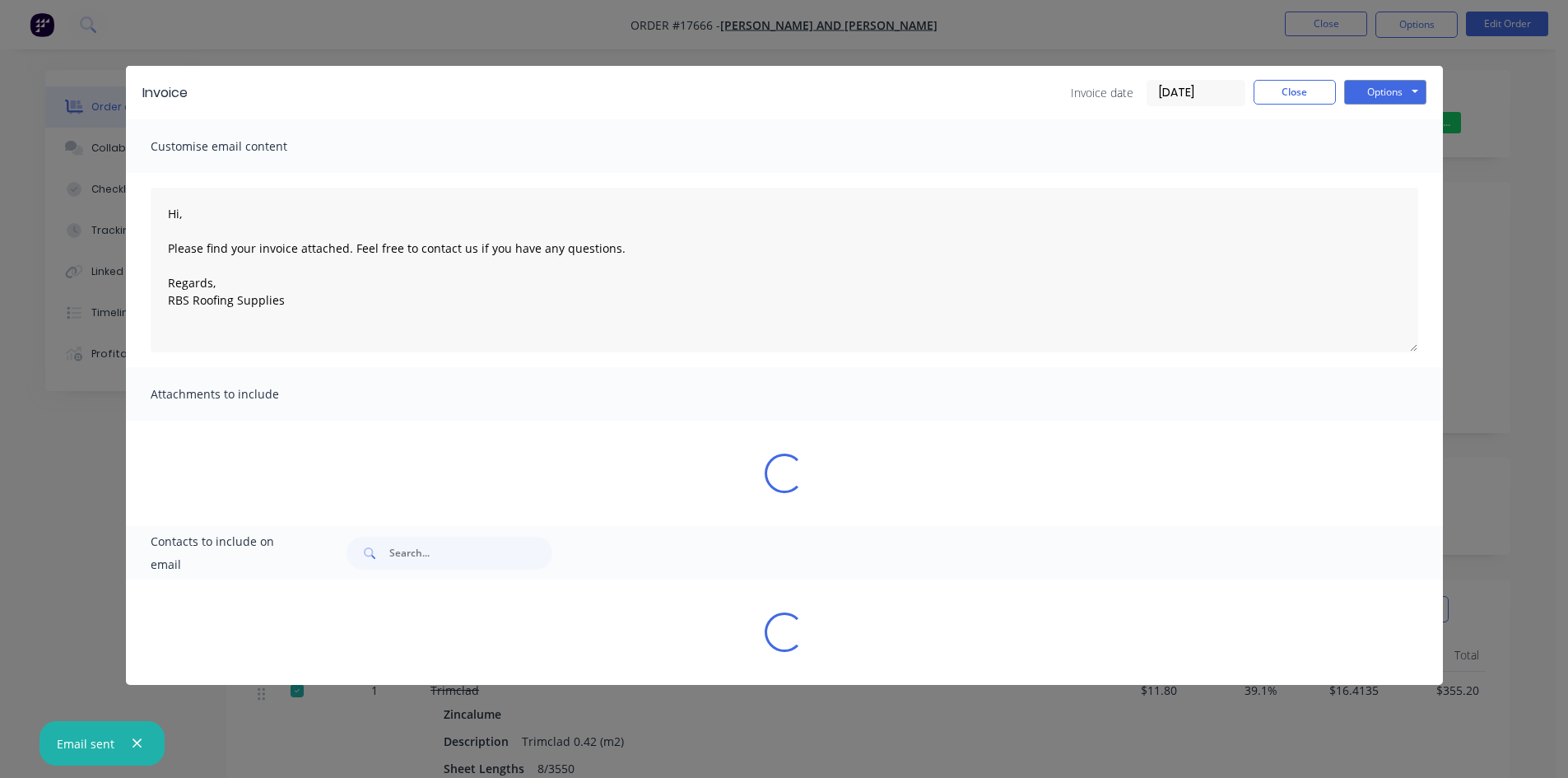
type textarea "Hi, Please find your invoice attached. Feel free to contact us if you have any …"
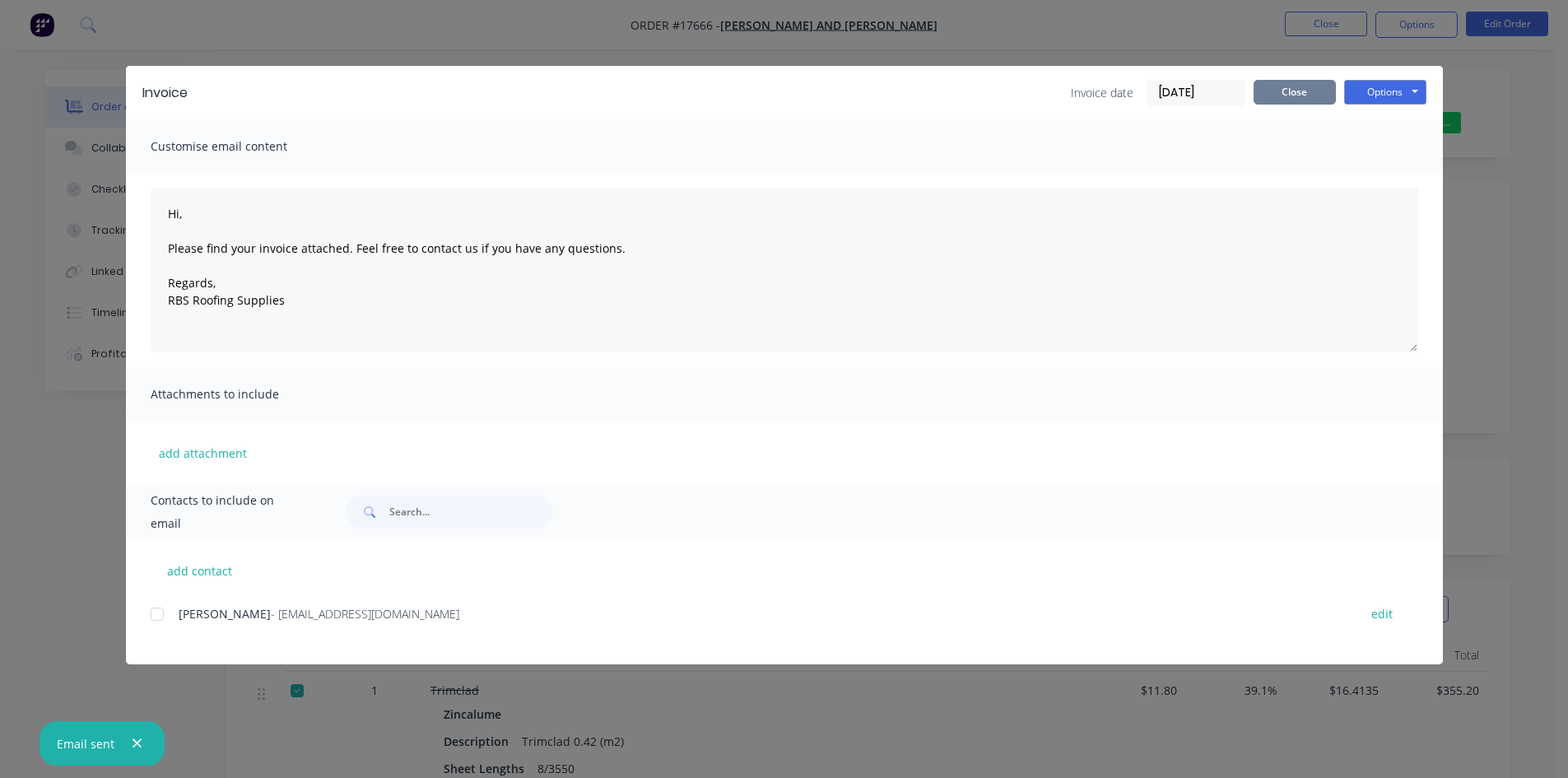
click at [1308, 87] on button "Close" at bounding box center [1294, 92] width 82 height 24
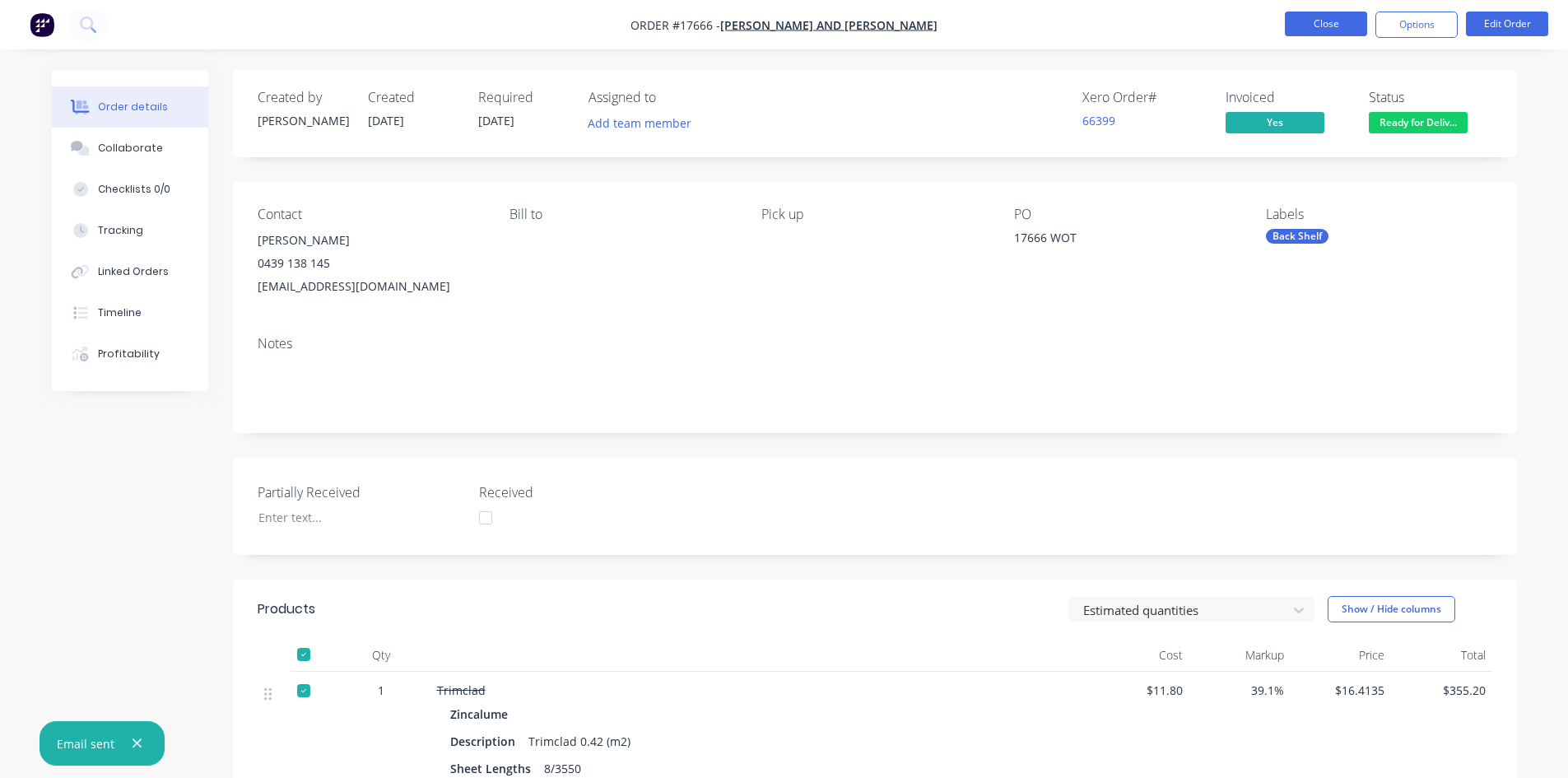
click at [1345, 20] on button "Close" at bounding box center [1325, 23] width 82 height 24
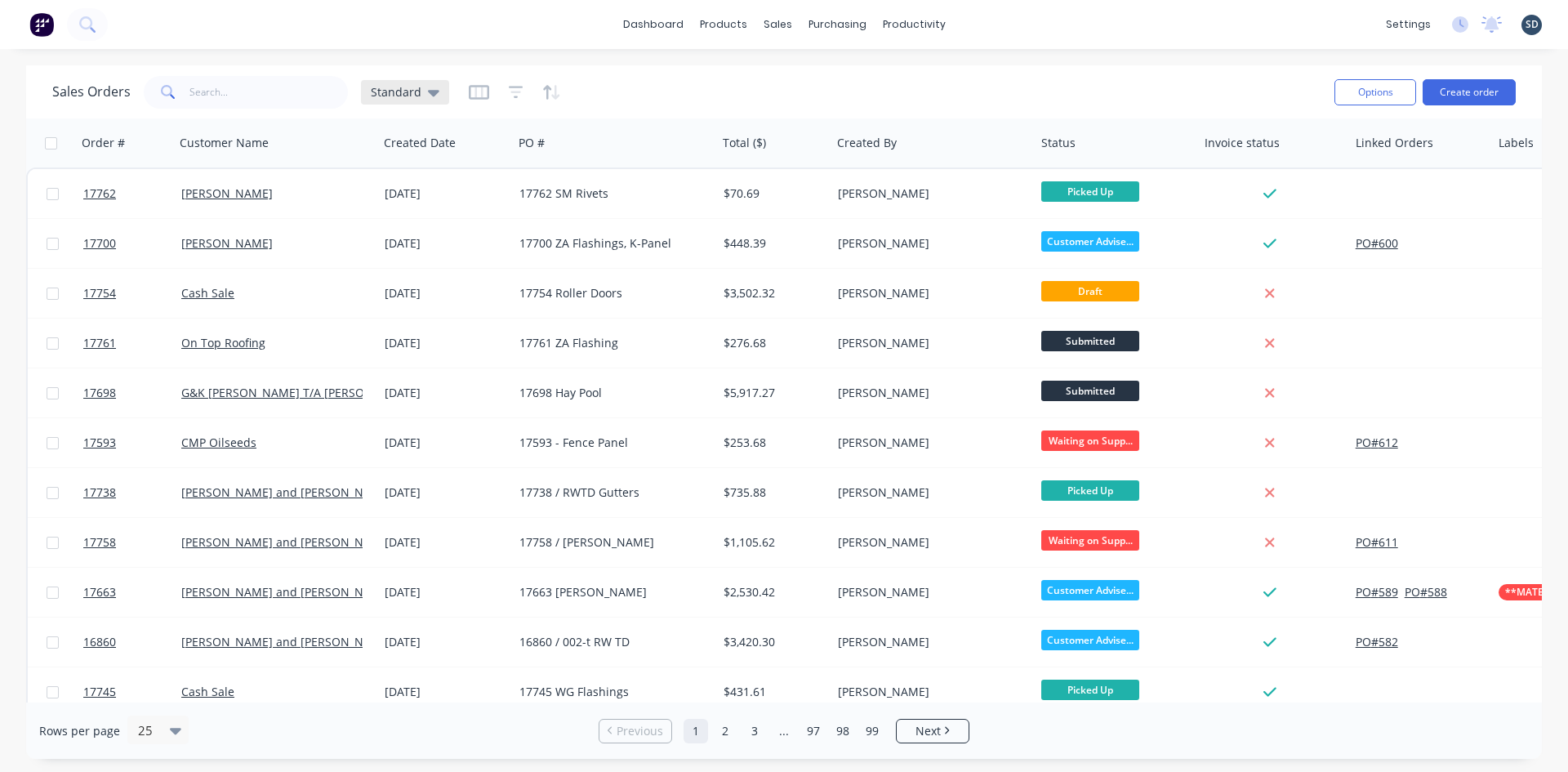
click at [428, 95] on icon at bounding box center [433, 92] width 12 height 18
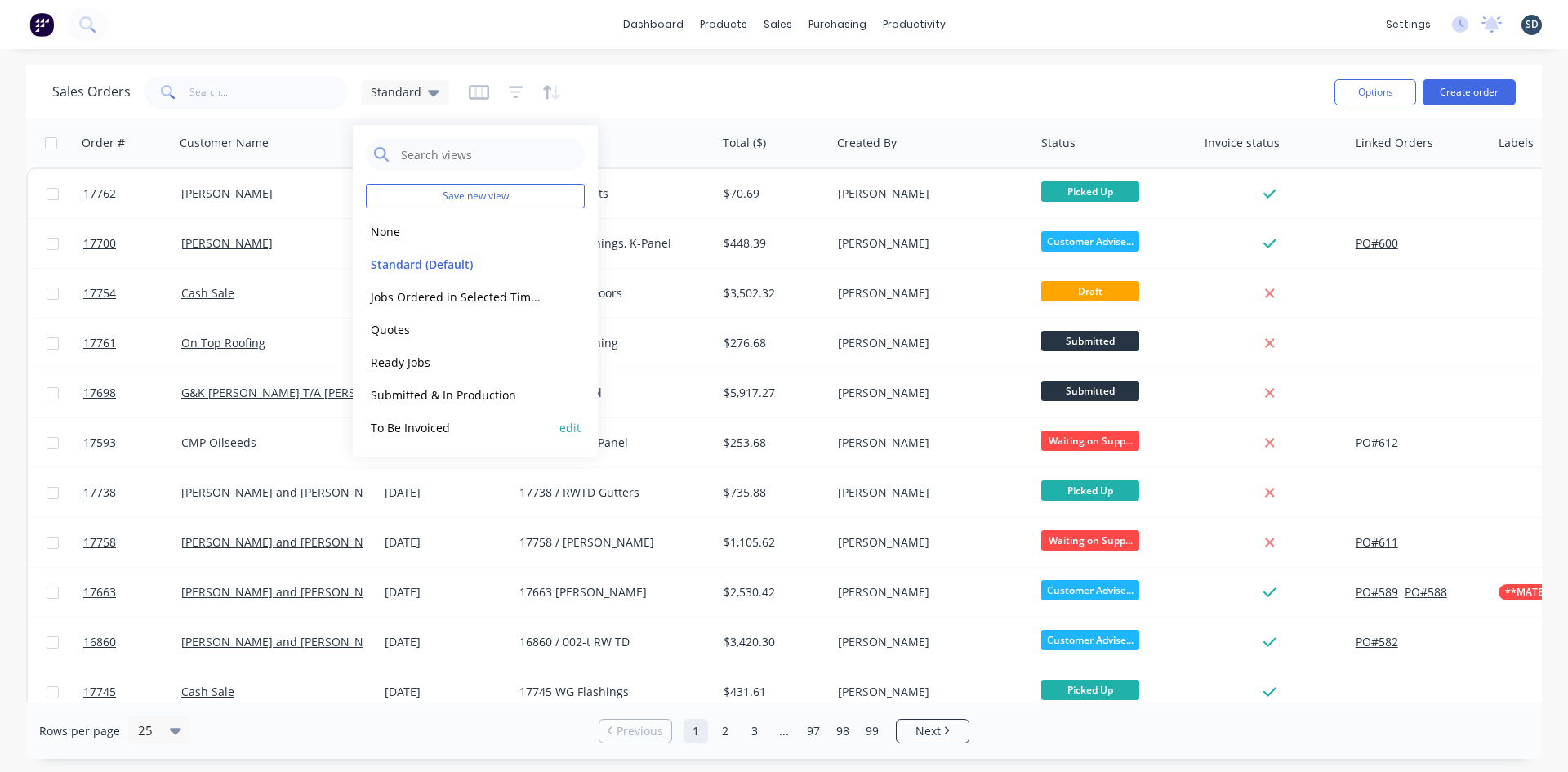
click at [462, 424] on button "To Be Invoiced" at bounding box center [459, 428] width 186 height 19
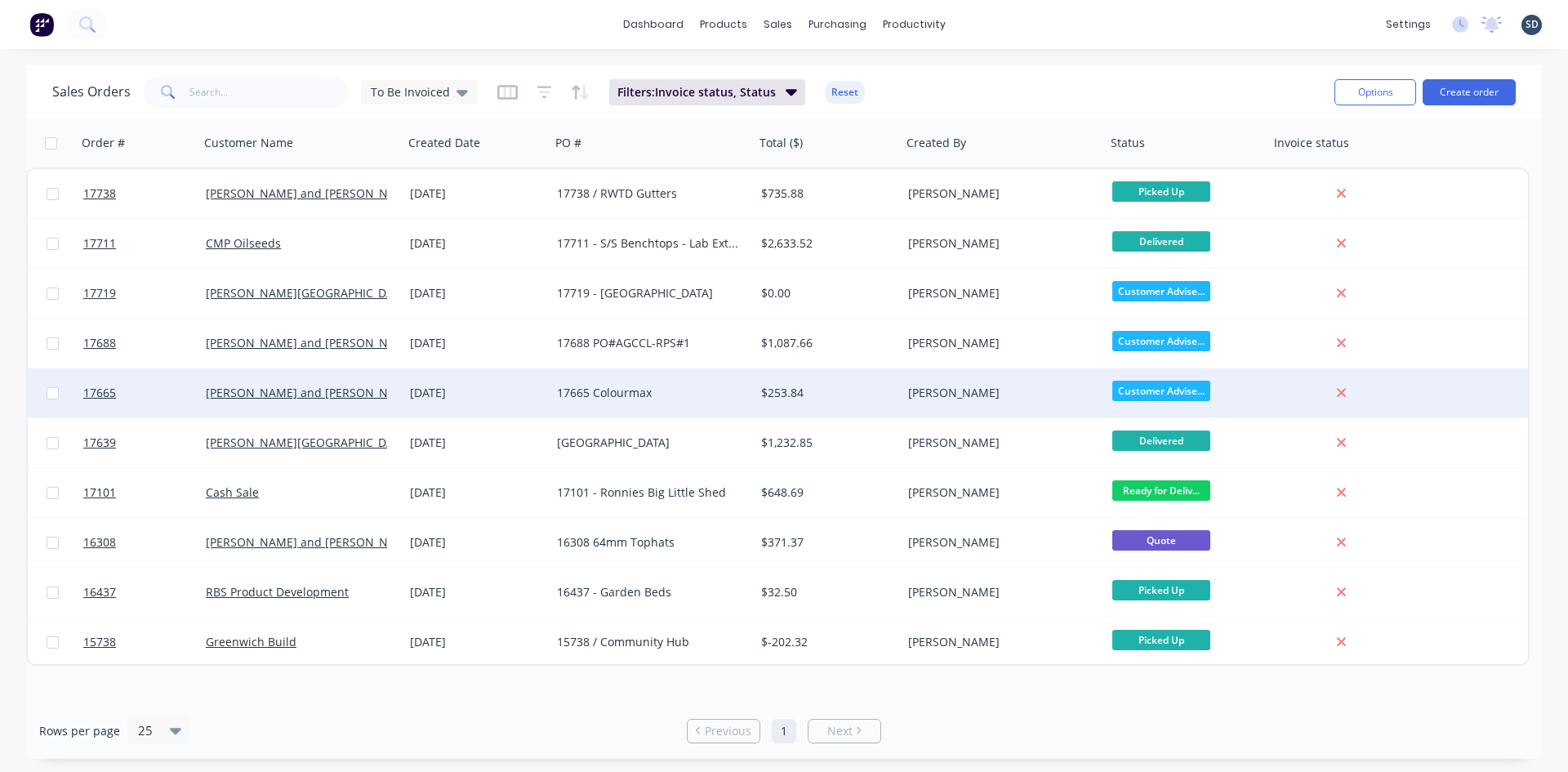
click at [522, 395] on div "25 Sep 2025" at bounding box center [477, 393] width 134 height 16
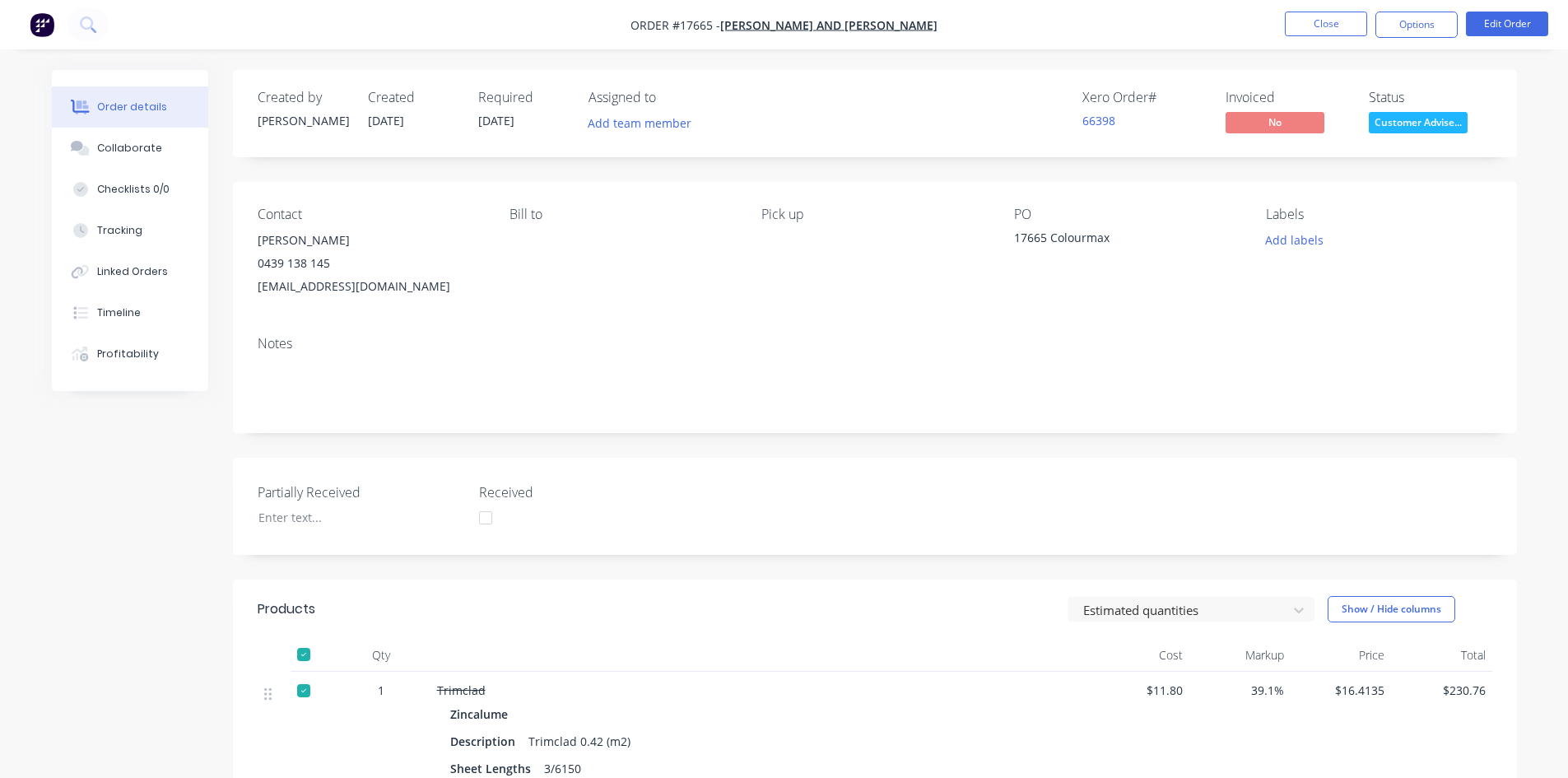
scroll to position [82, 0]
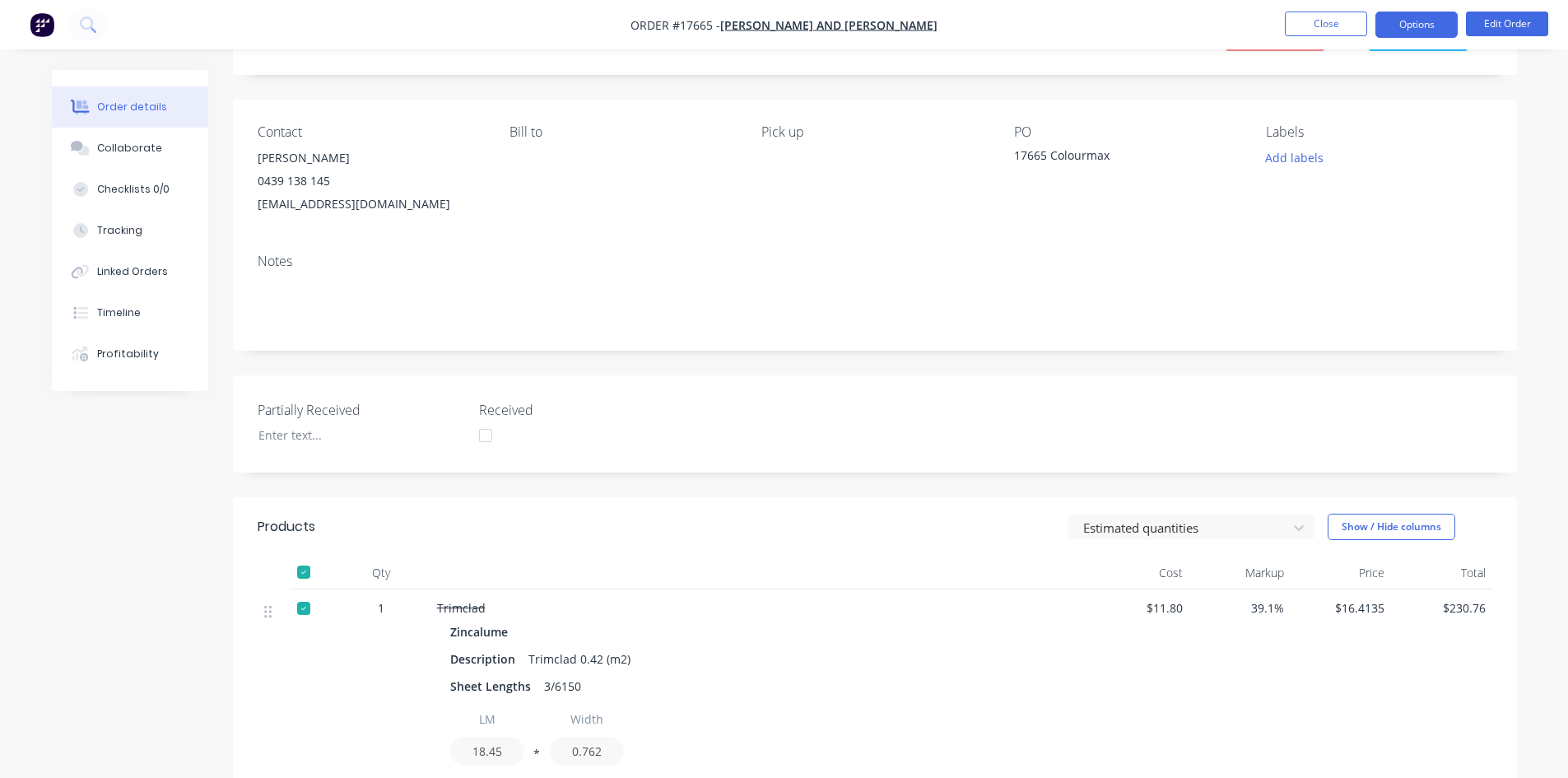
click at [1424, 25] on button "Options" at bounding box center [1416, 24] width 82 height 26
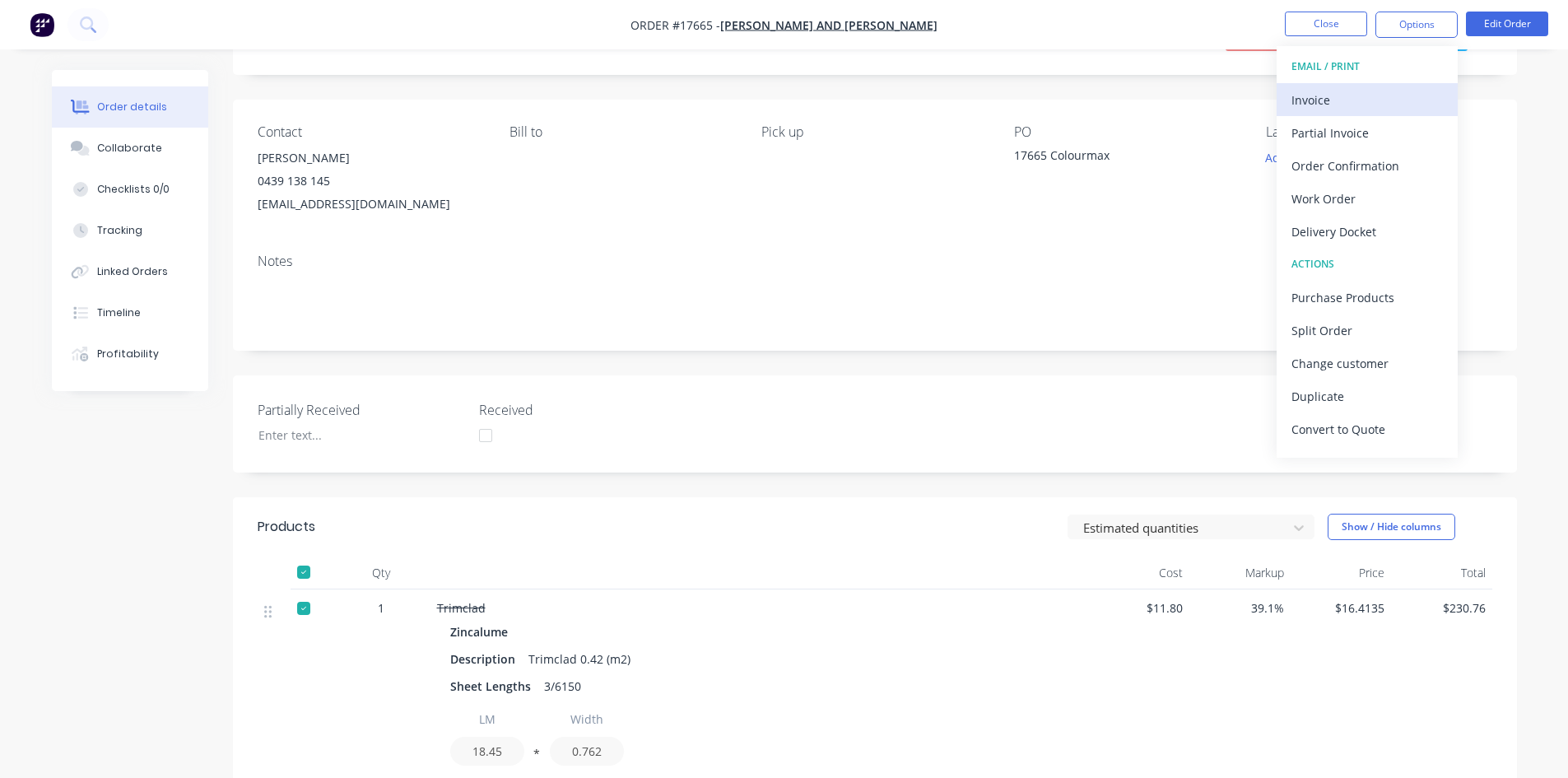
click at [1389, 96] on div "Invoice" at bounding box center [1367, 100] width 151 height 23
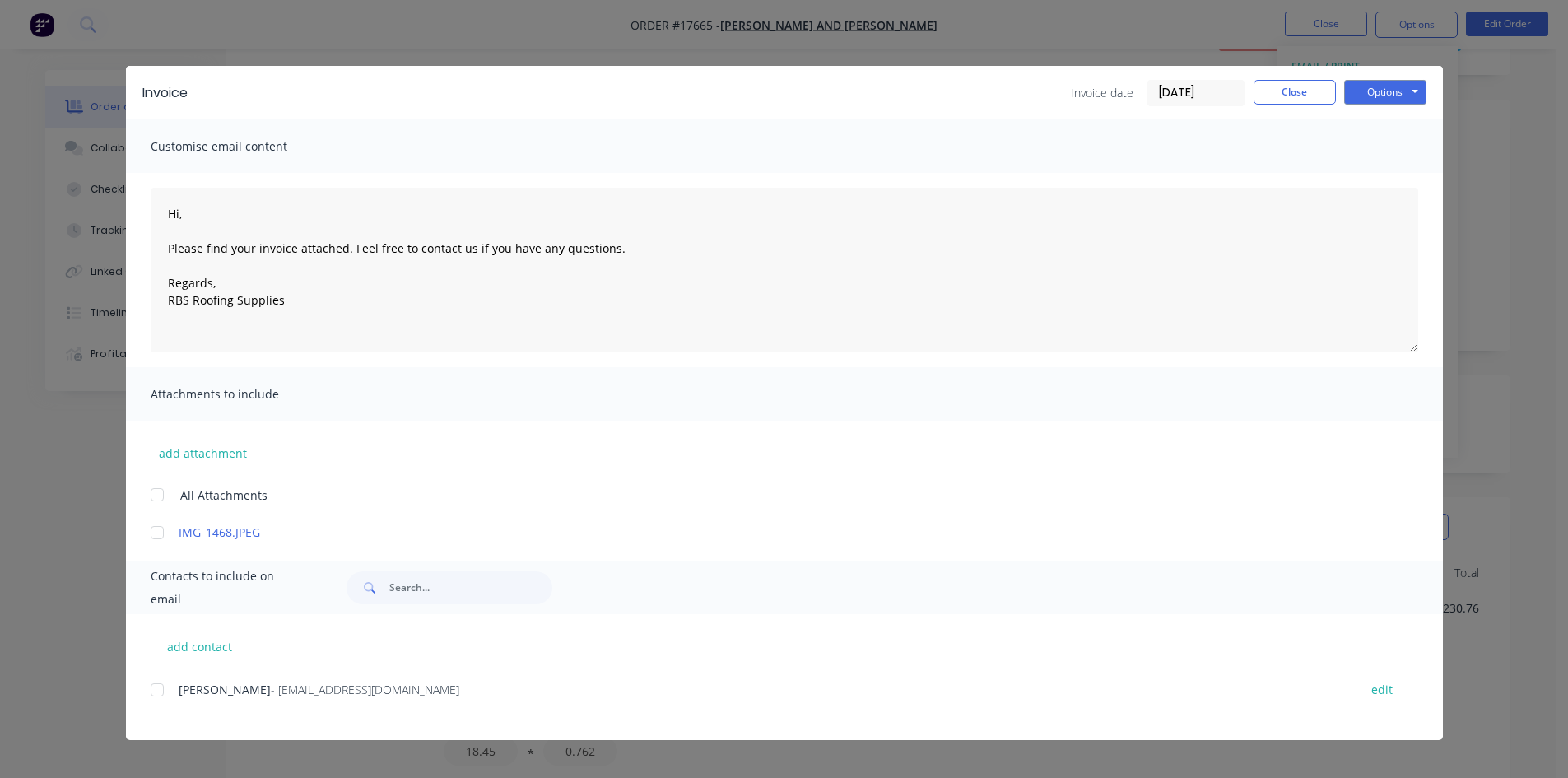
click at [160, 687] on div at bounding box center [157, 690] width 33 height 33
click at [1393, 83] on button "Options" at bounding box center [1384, 92] width 82 height 24
click at [1395, 175] on button "Email" at bounding box center [1396, 176] width 105 height 27
type textarea "Hi, Please find your invoice attached. Feel free to contact us if you have any …"
click at [1292, 95] on button "Close" at bounding box center [1294, 92] width 82 height 24
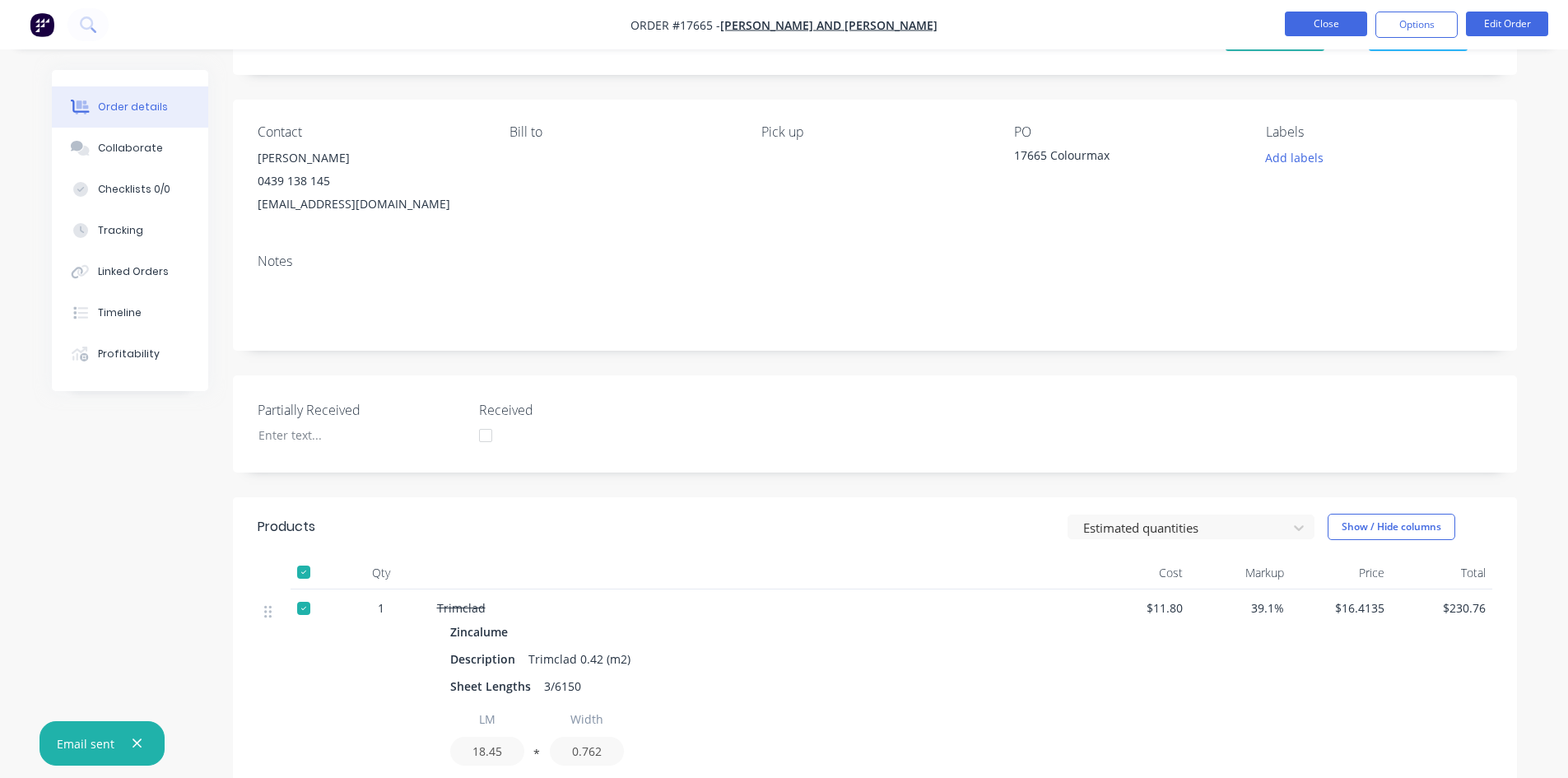
click at [1350, 20] on button "Close" at bounding box center [1325, 23] width 82 height 24
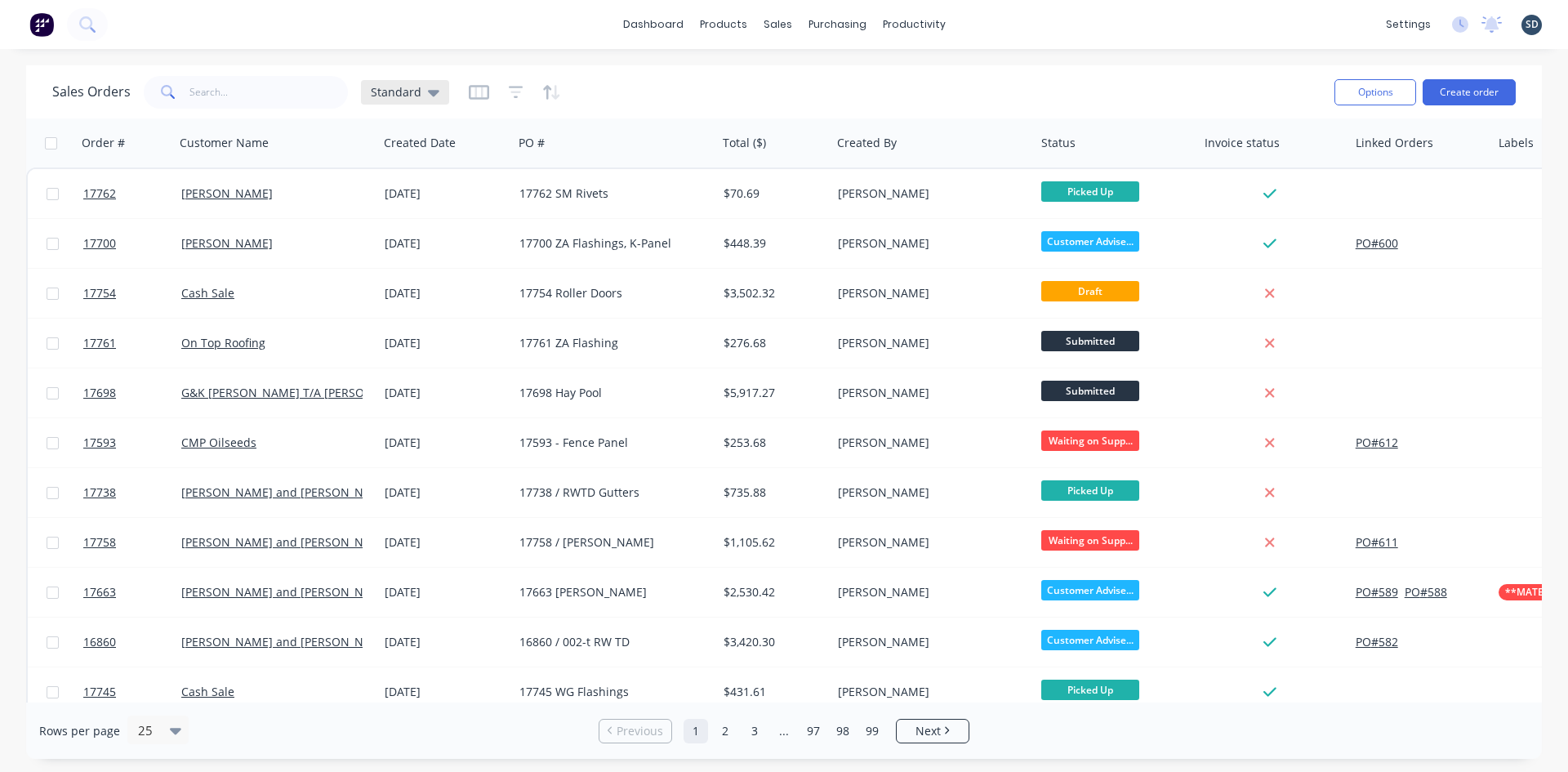
click at [422, 93] on div "Standard" at bounding box center [405, 92] width 69 height 14
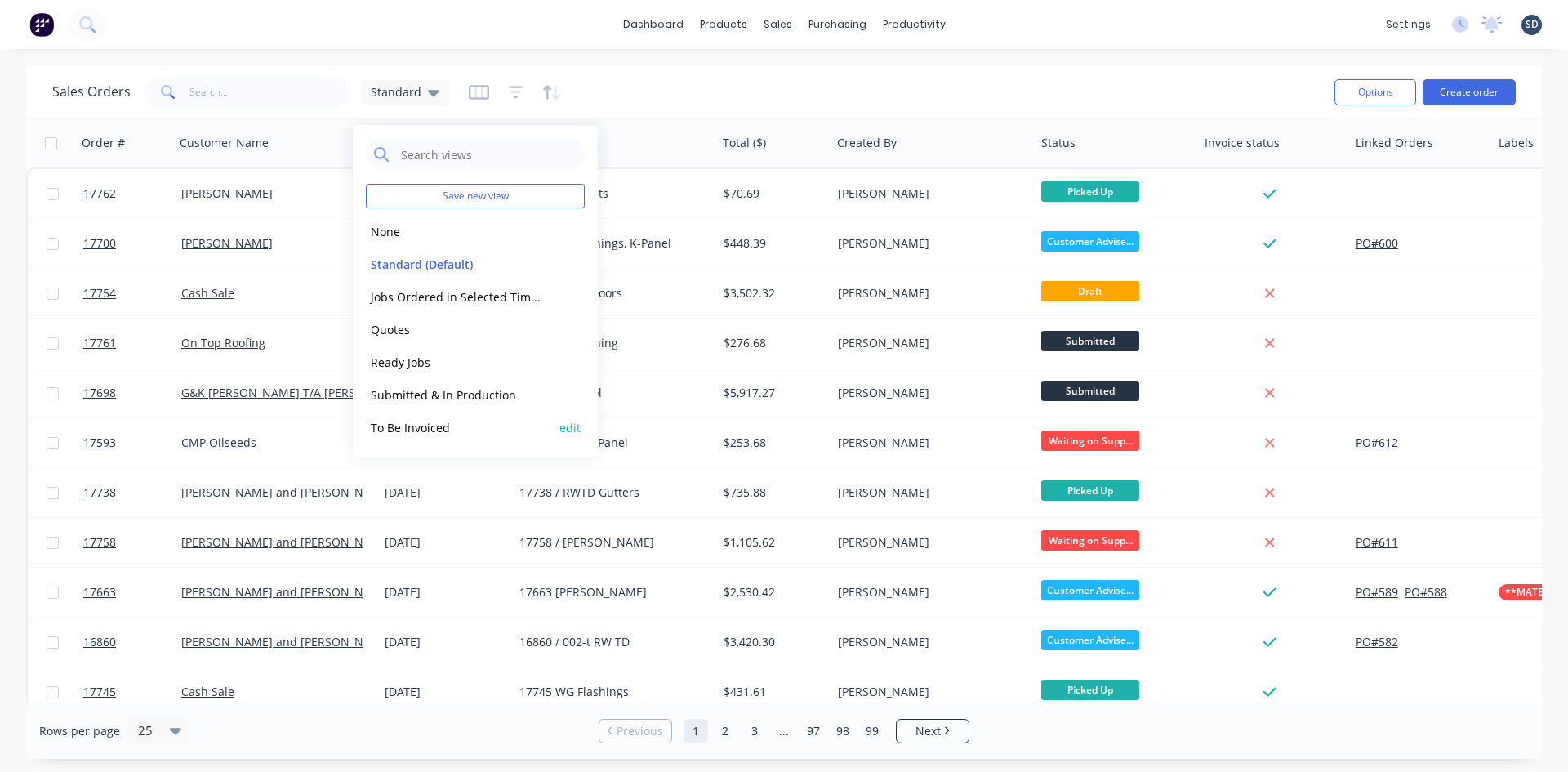
click at [445, 432] on button "To Be Invoiced" at bounding box center [459, 428] width 186 height 19
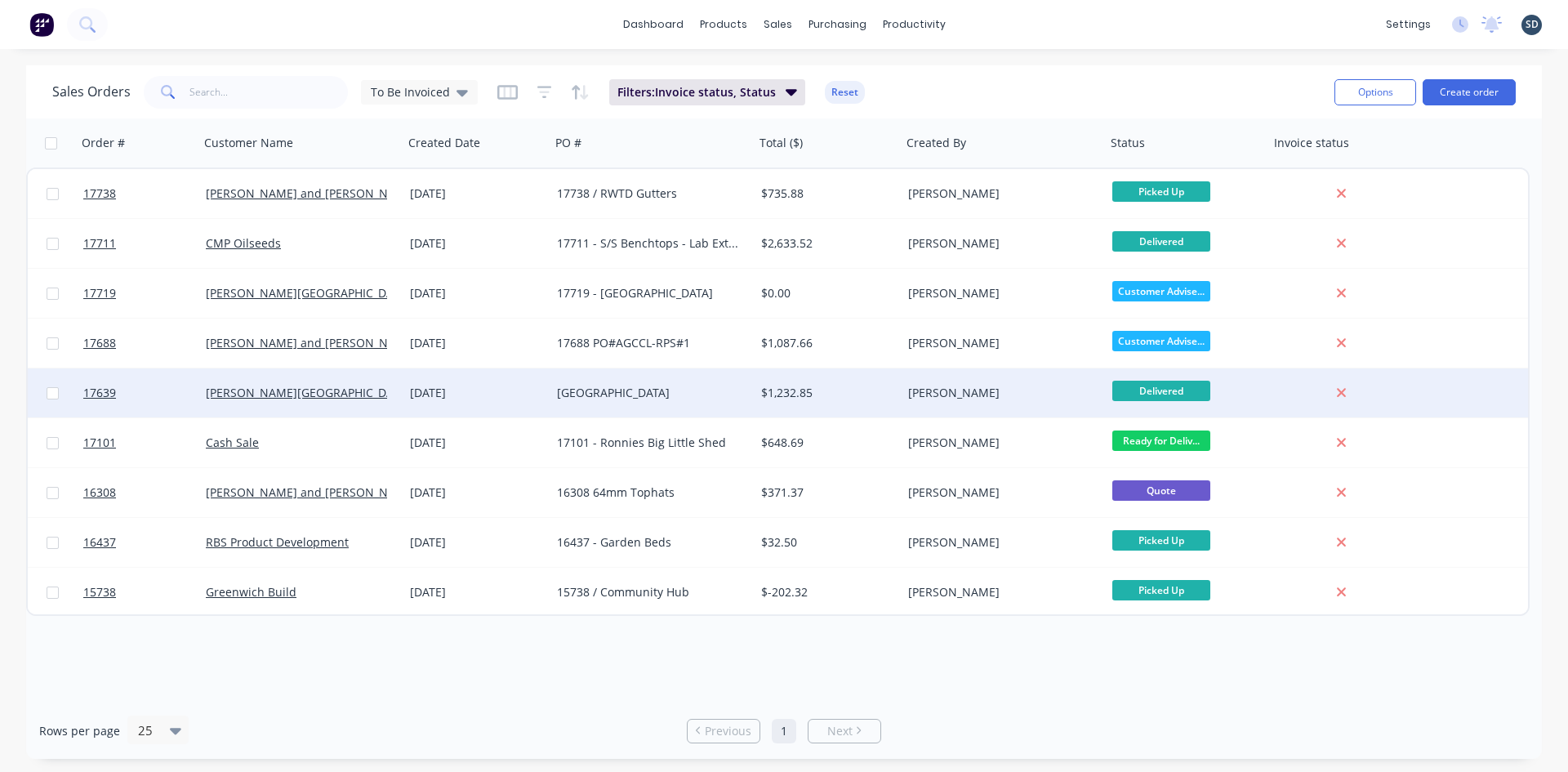
click at [513, 388] on div "[DATE]" at bounding box center [477, 393] width 134 height 16
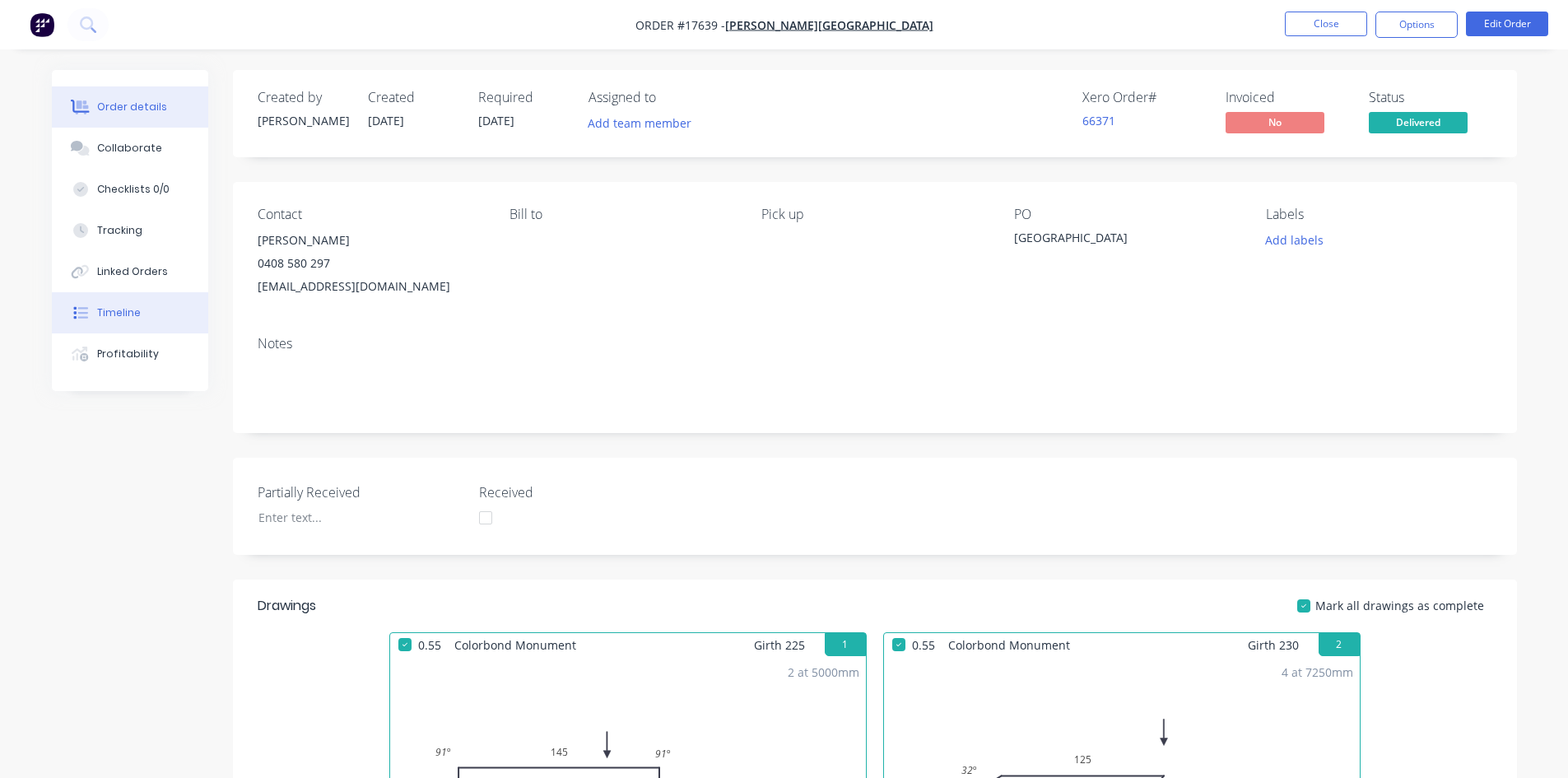
click at [99, 324] on button "Timeline" at bounding box center [130, 313] width 156 height 41
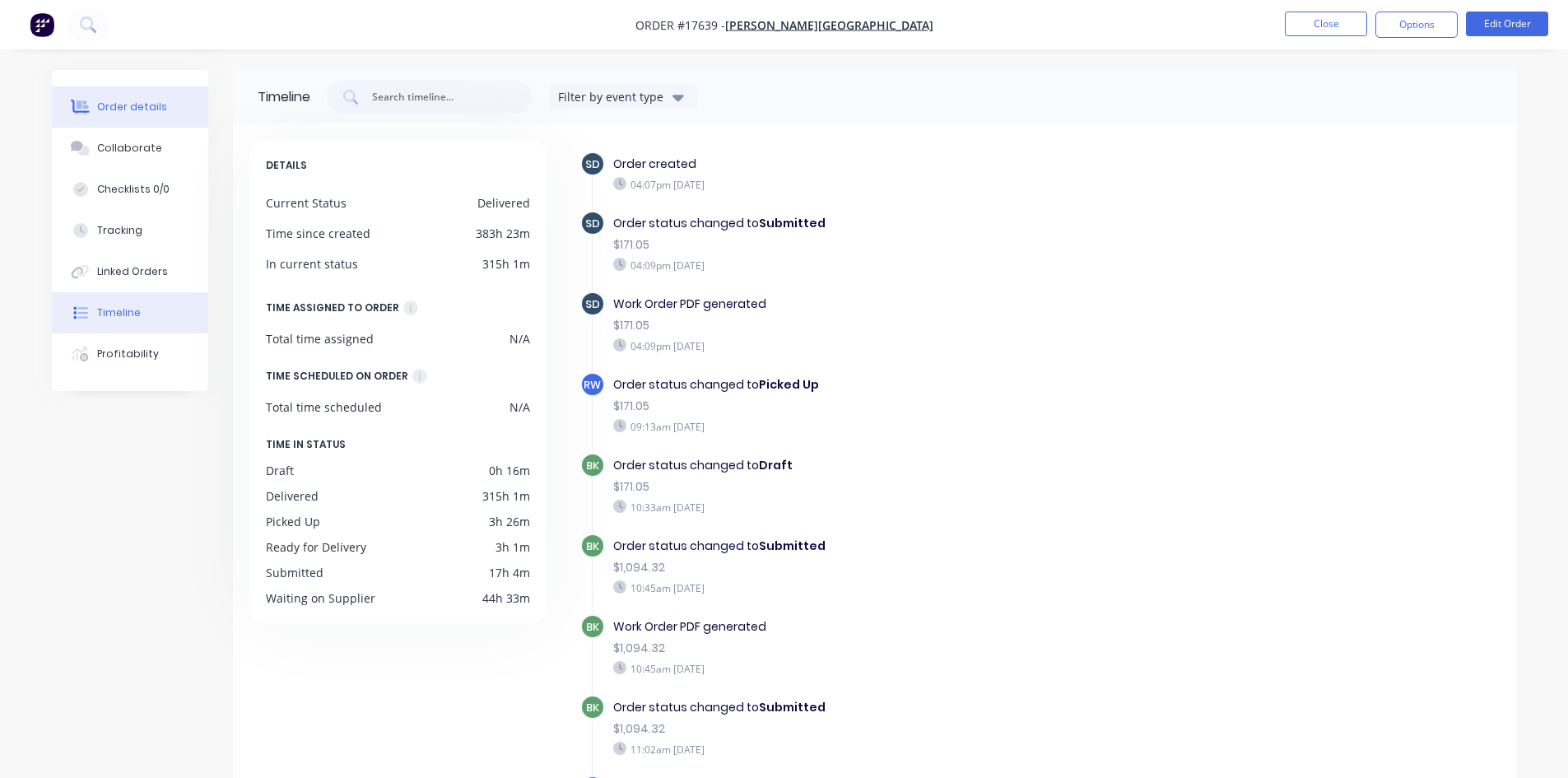
click at [90, 104] on div at bounding box center [80, 106] width 24 height 14
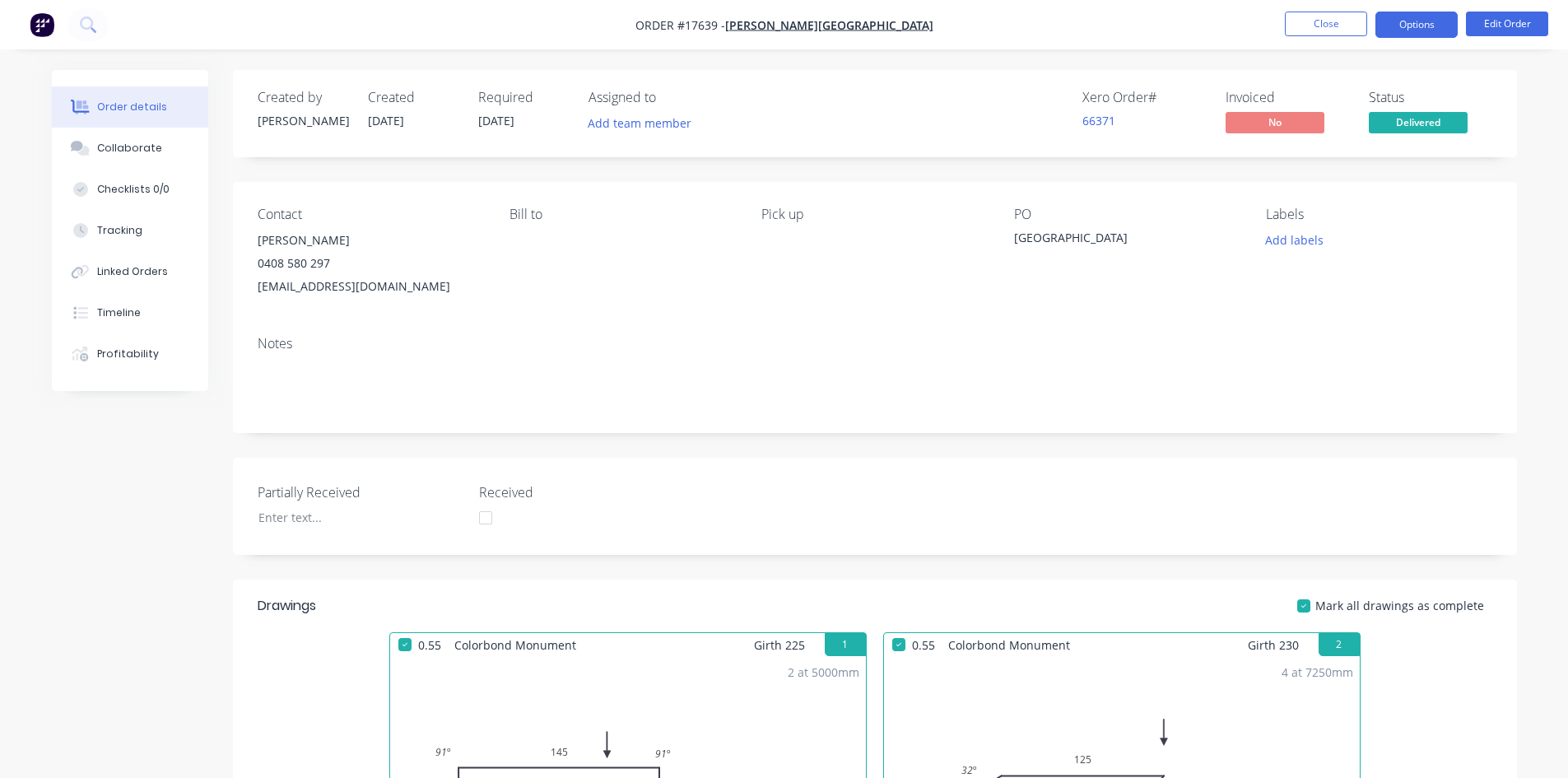
click at [1416, 27] on button "Options" at bounding box center [1416, 24] width 82 height 26
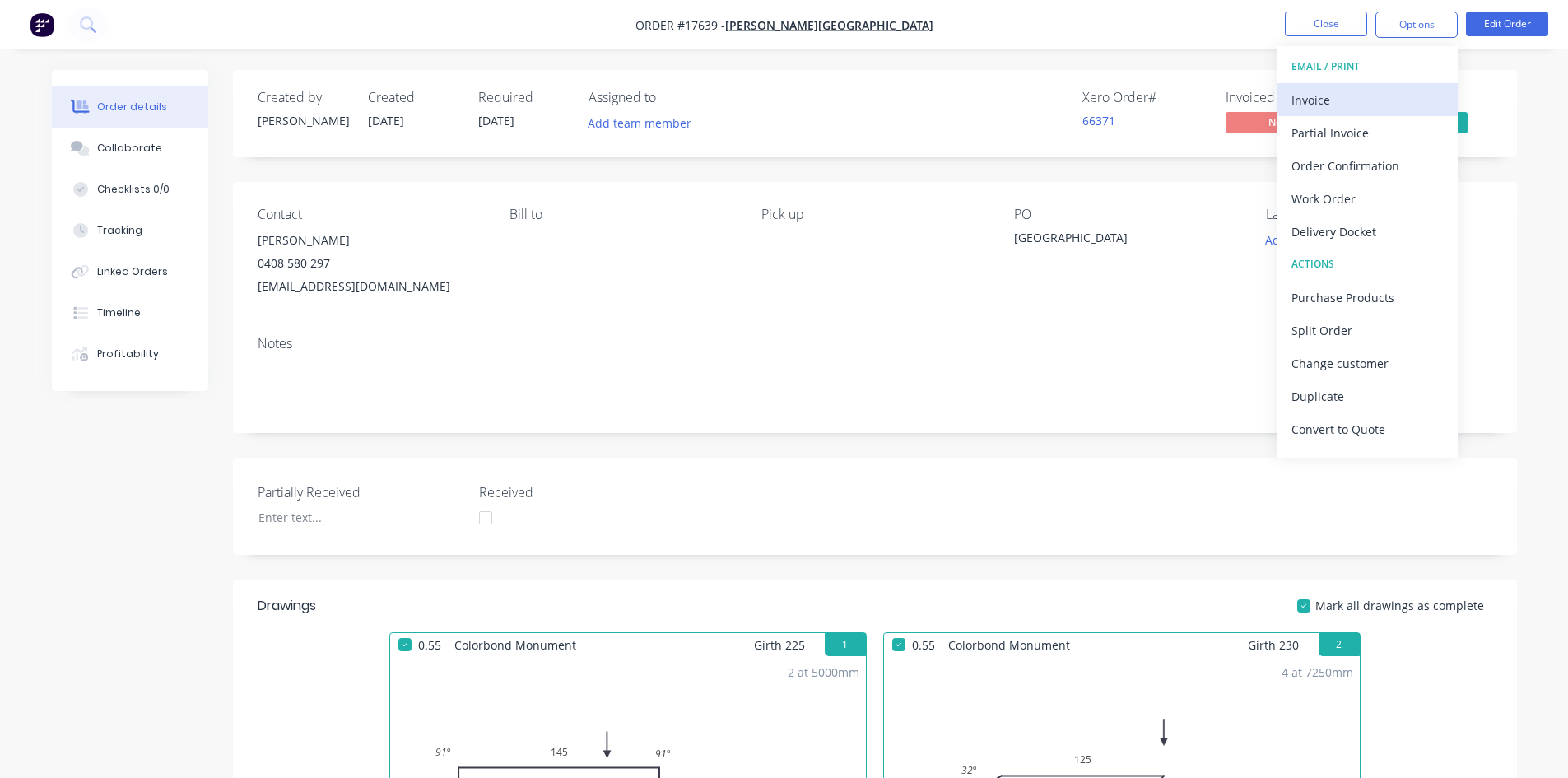
click at [1374, 100] on div "Invoice" at bounding box center [1367, 100] width 151 height 23
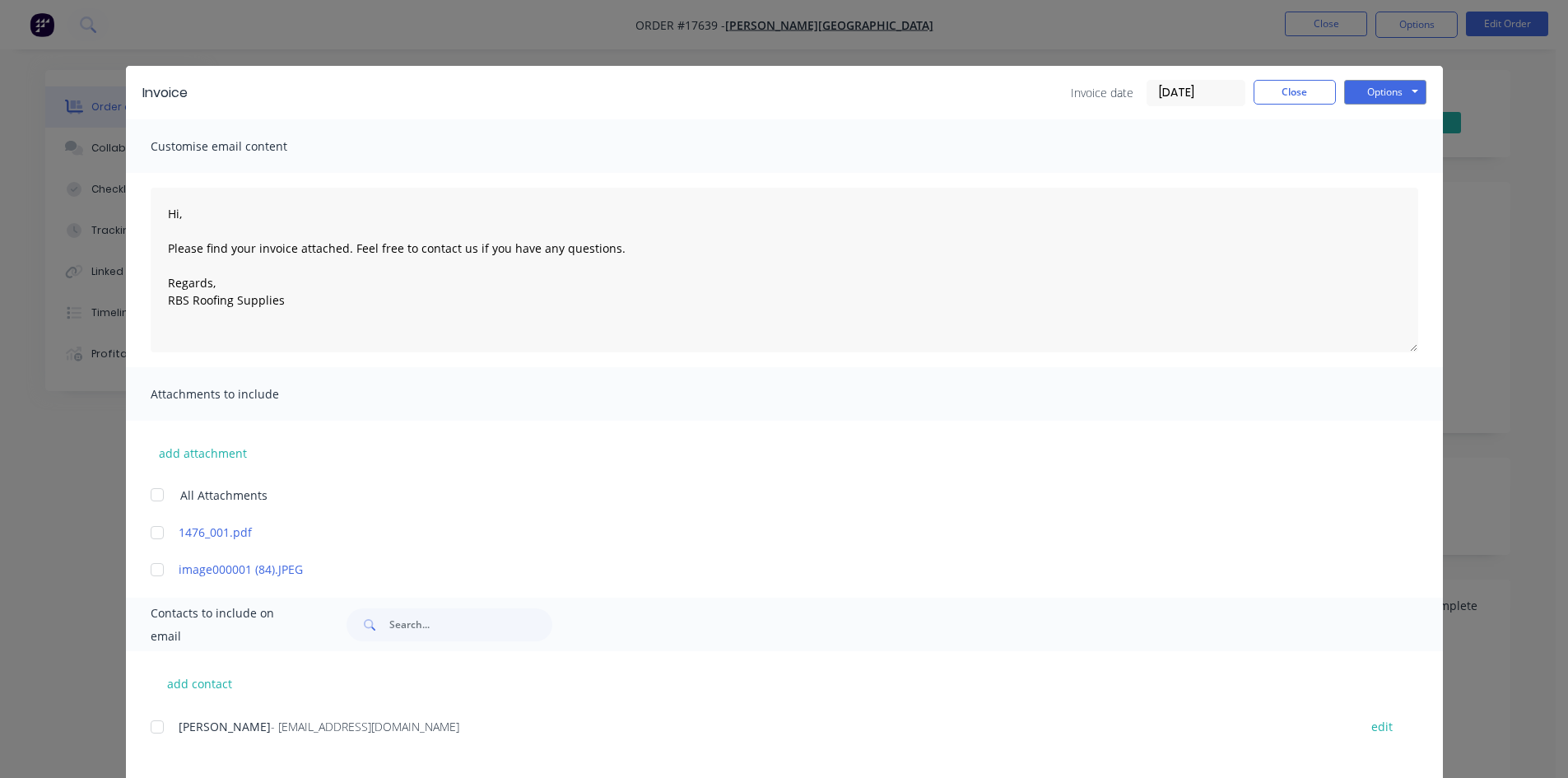
click at [153, 726] on div at bounding box center [157, 727] width 33 height 33
click at [1390, 83] on button "Options" at bounding box center [1384, 92] width 82 height 24
click at [1379, 179] on button "Email" at bounding box center [1396, 176] width 105 height 27
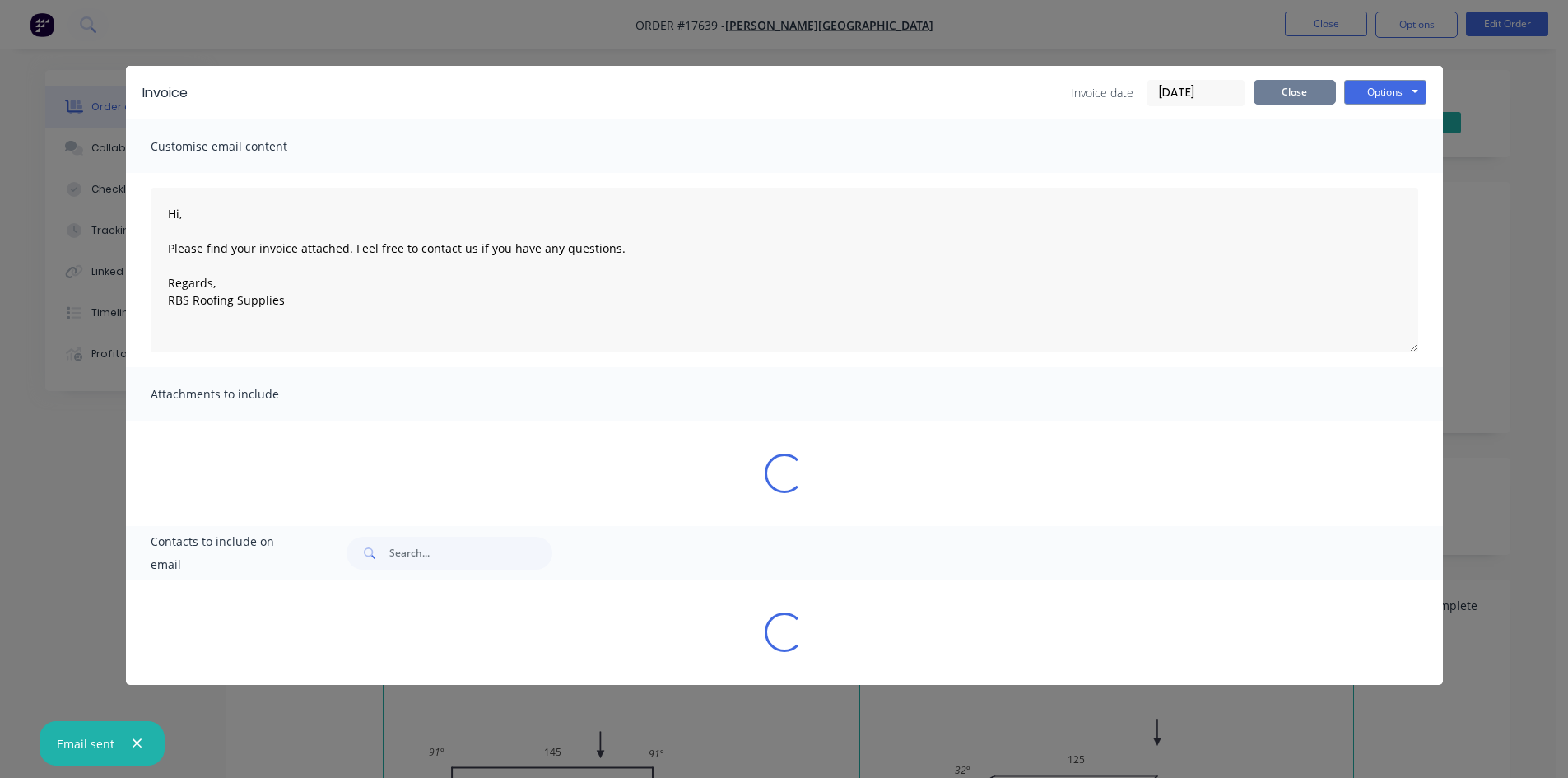
type textarea "Hi, Please find your invoice attached. Feel free to contact us if you have any …"
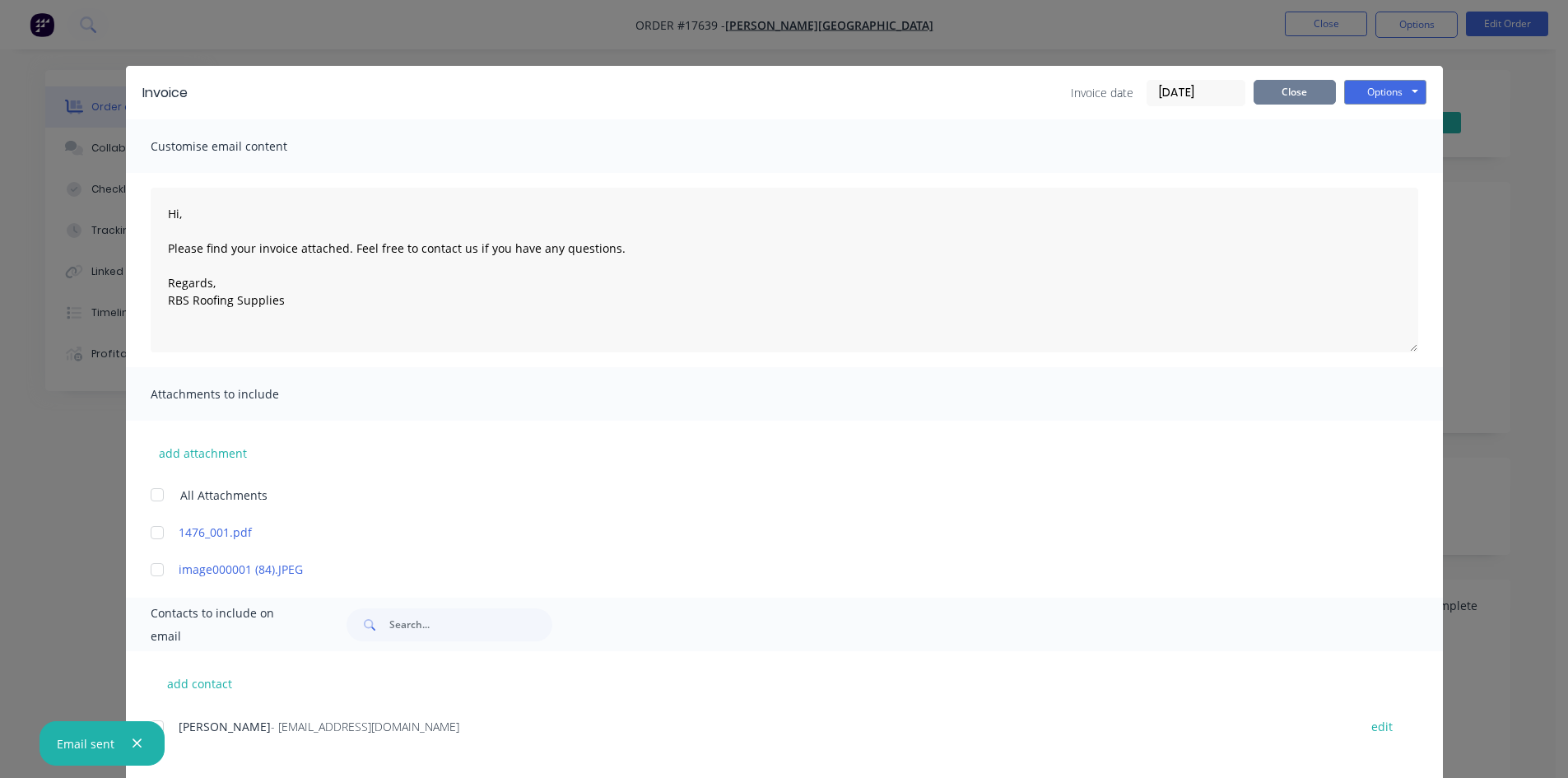
click at [1307, 91] on button "Close" at bounding box center [1294, 92] width 82 height 24
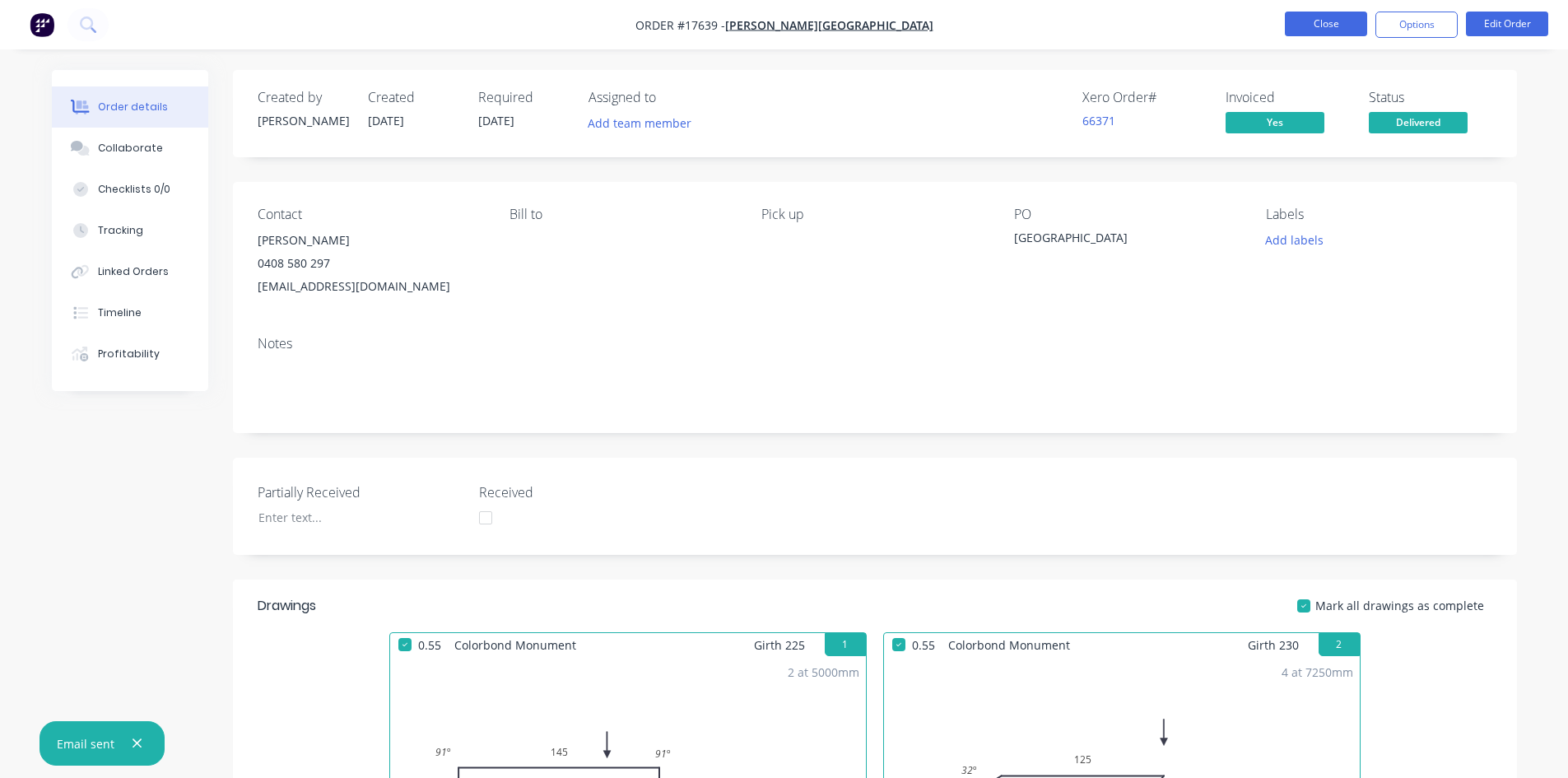
click at [1326, 22] on button "Close" at bounding box center [1325, 23] width 82 height 24
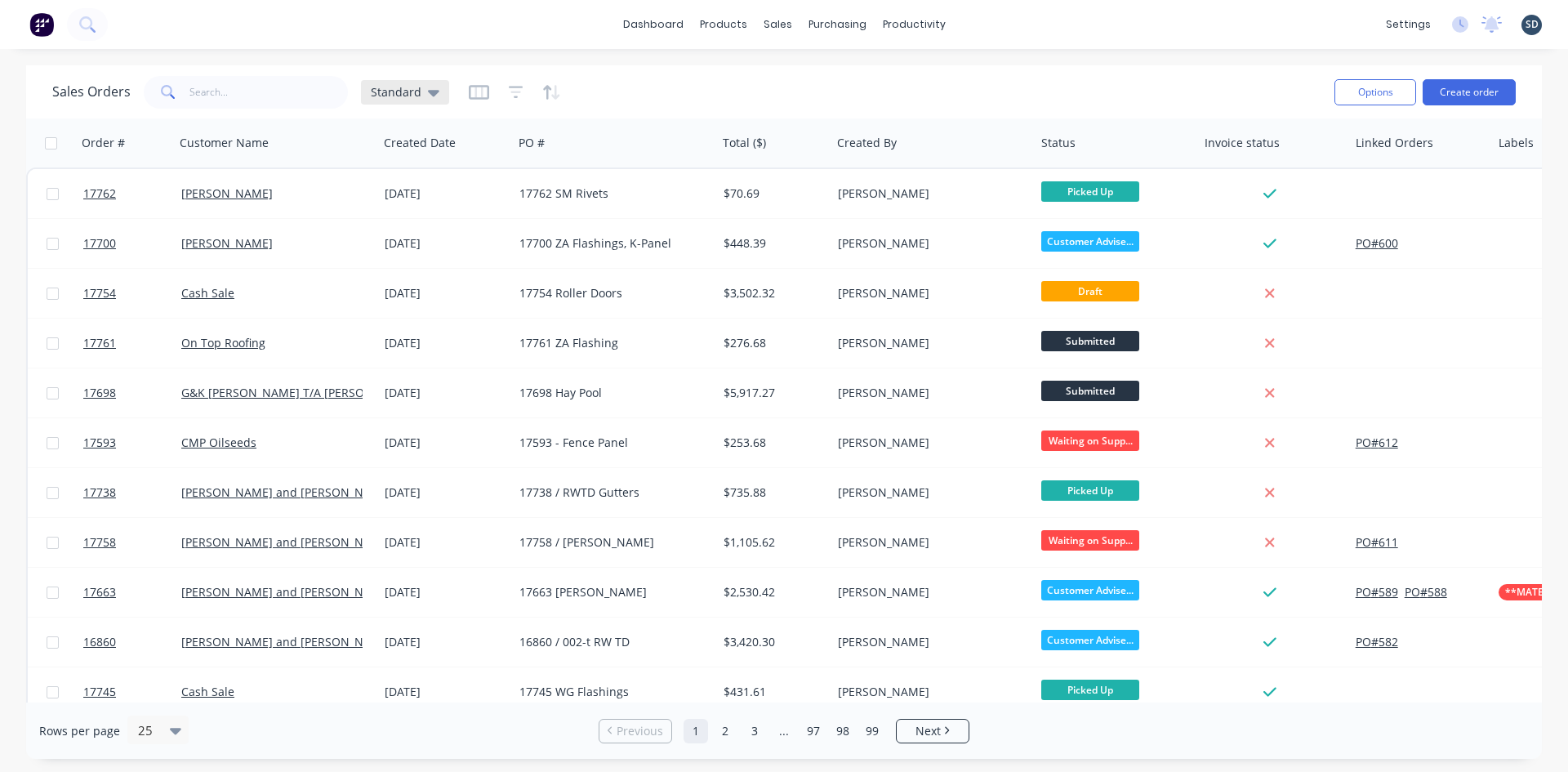
click at [410, 89] on span "Standard" at bounding box center [396, 91] width 51 height 17
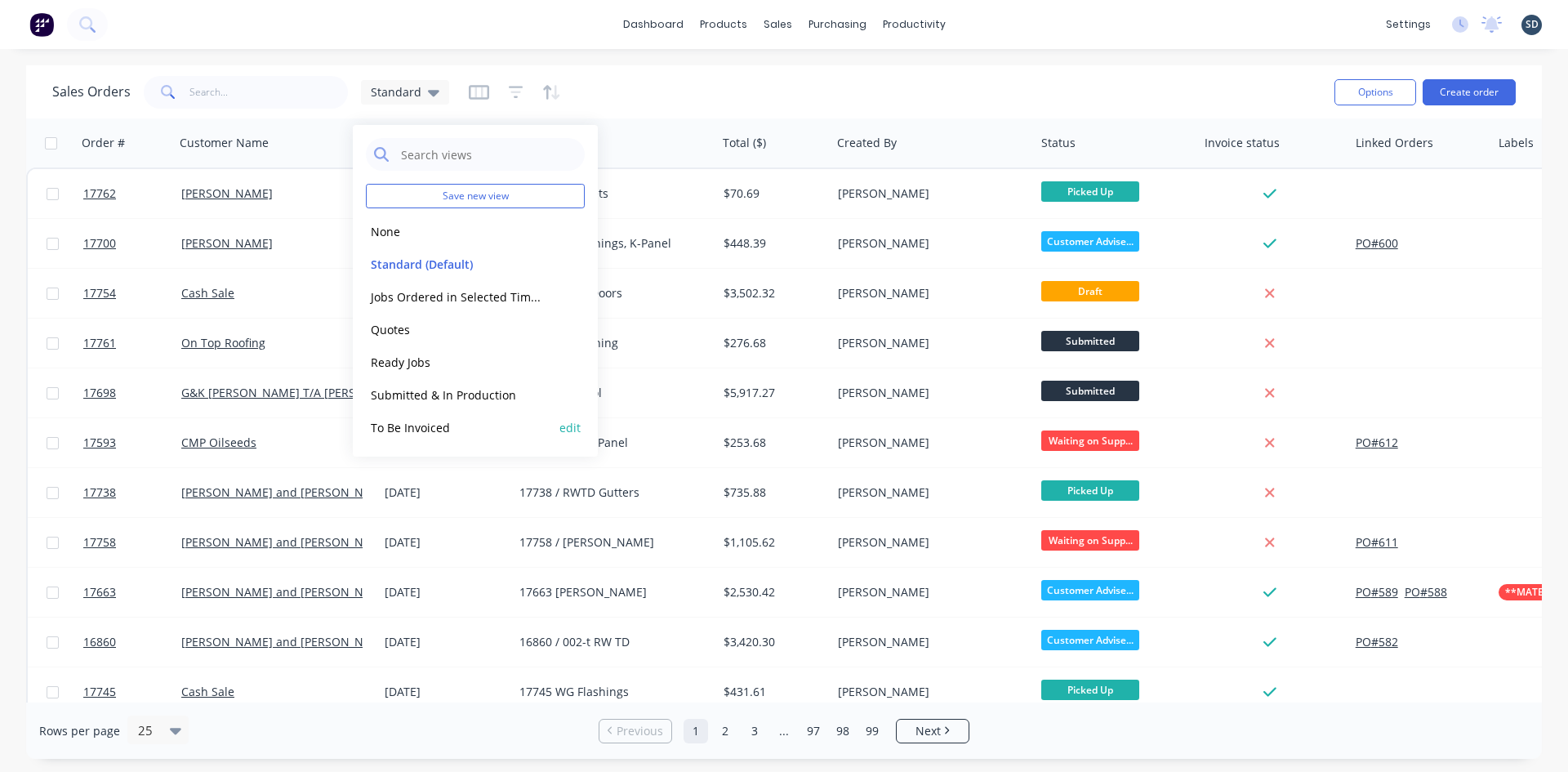
click at [454, 426] on button "To Be Invoiced" at bounding box center [459, 428] width 186 height 19
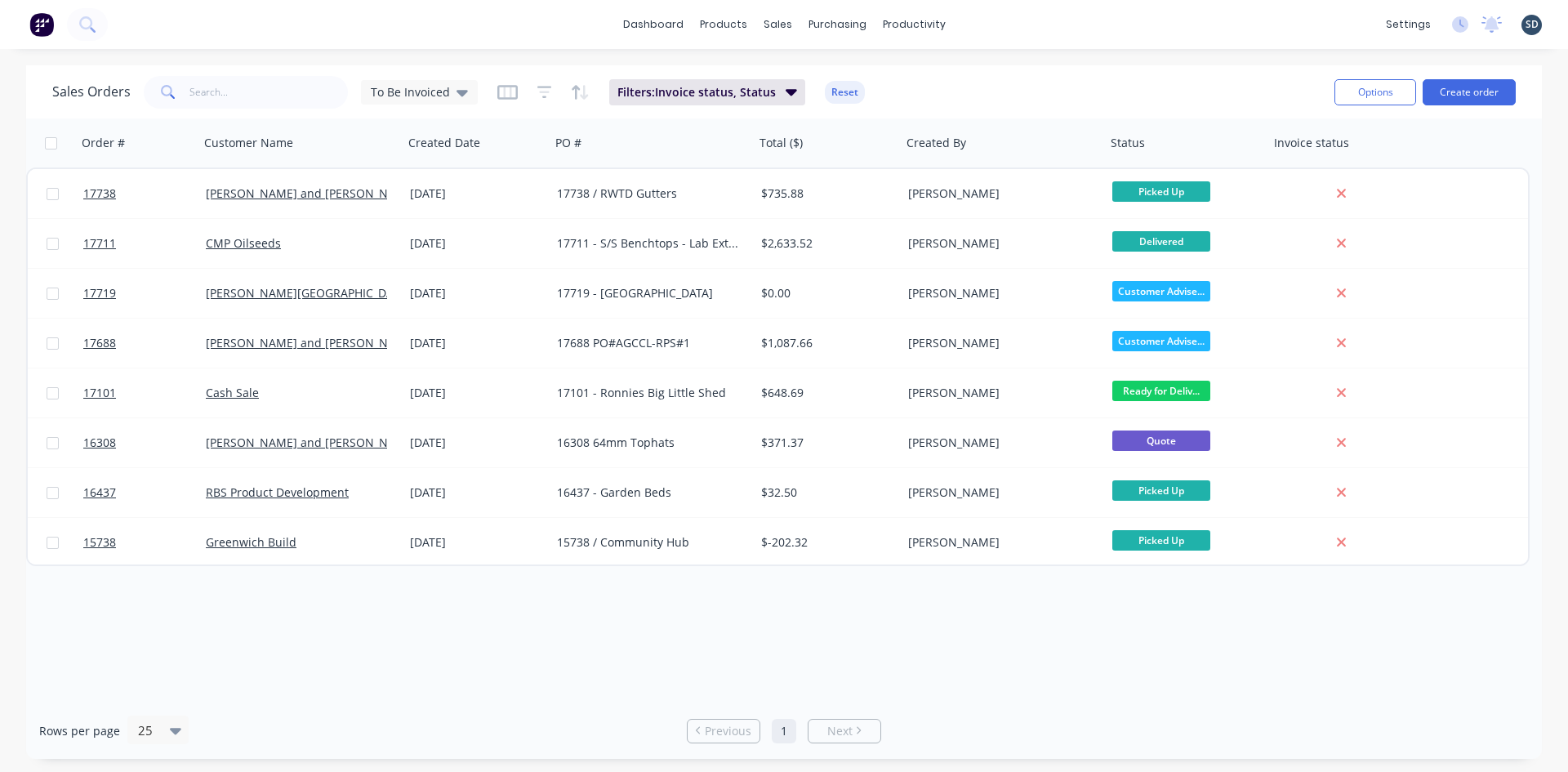
click at [989, 25] on div "dashboard products sales purchasing productivity dashboard products Product Cat…" at bounding box center [784, 24] width 1568 height 49
click at [1005, 24] on div "dashboard products sales purchasing productivity dashboard products Product Cat…" at bounding box center [784, 24] width 1568 height 49
click at [999, 23] on div "dashboard products sales purchasing productivity dashboard products Product Cat…" at bounding box center [784, 24] width 1568 height 49
click at [995, 25] on div "dashboard products sales purchasing productivity dashboard products Product Cat…" at bounding box center [784, 24] width 1568 height 49
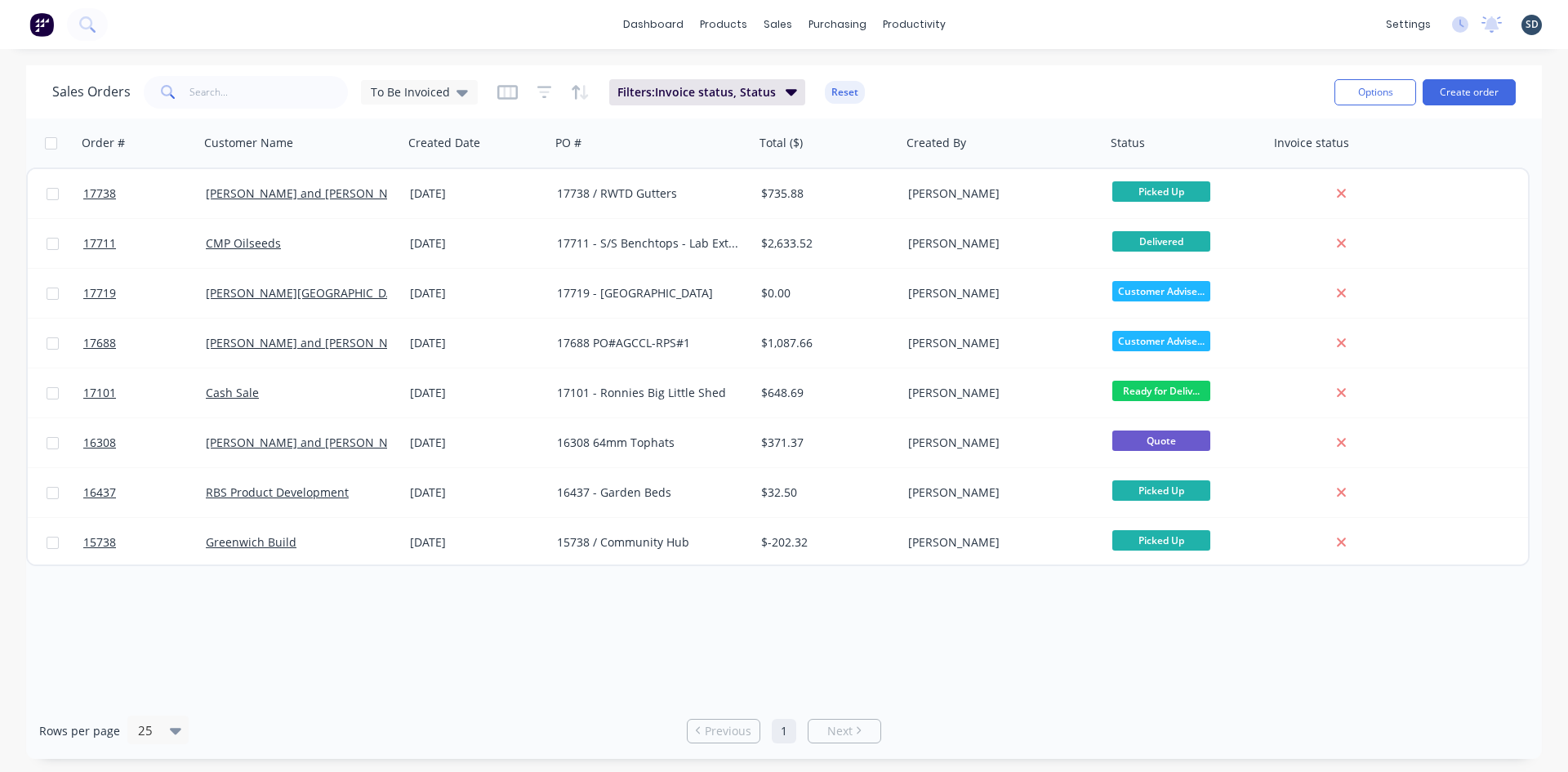
click at [1039, 23] on div "dashboard products sales purchasing productivity dashboard products Product Cat…" at bounding box center [784, 24] width 1568 height 49
click at [998, 19] on div "dashboard products sales purchasing productivity dashboard products Product Cat…" at bounding box center [784, 24] width 1568 height 49
click at [828, 81] on div "Sales Orders" at bounding box center [837, 78] width 67 height 14
click at [877, 81] on link "Sales Orders" at bounding box center [864, 77] width 216 height 33
click at [1039, 30] on div "dashboard products sales purchasing productivity dashboard products Product Cat…" at bounding box center [784, 24] width 1568 height 49
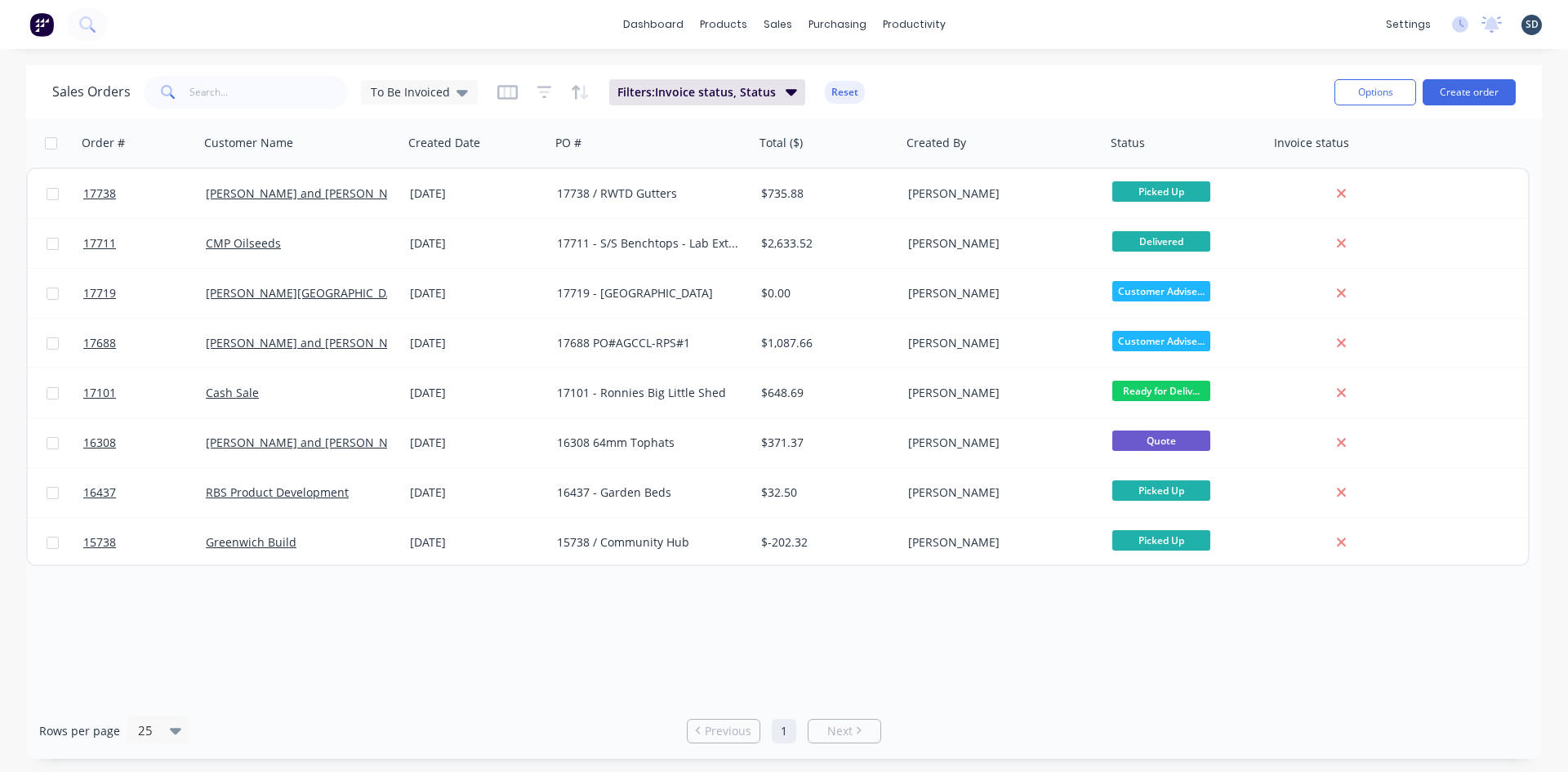
click at [1005, 20] on div "dashboard products sales purchasing productivity dashboard products Product Cat…" at bounding box center [784, 24] width 1568 height 49
click at [1010, 21] on div "dashboard products sales purchasing productivity dashboard products Product Cat…" at bounding box center [784, 24] width 1568 height 49
click at [1004, 23] on div "dashboard products sales purchasing productivity dashboard products Product Cat…" at bounding box center [784, 24] width 1568 height 49
click at [820, 80] on div "Sales Orders" at bounding box center [837, 78] width 67 height 14
click at [437, 84] on span "To Be Invoiced" at bounding box center [411, 91] width 80 height 17
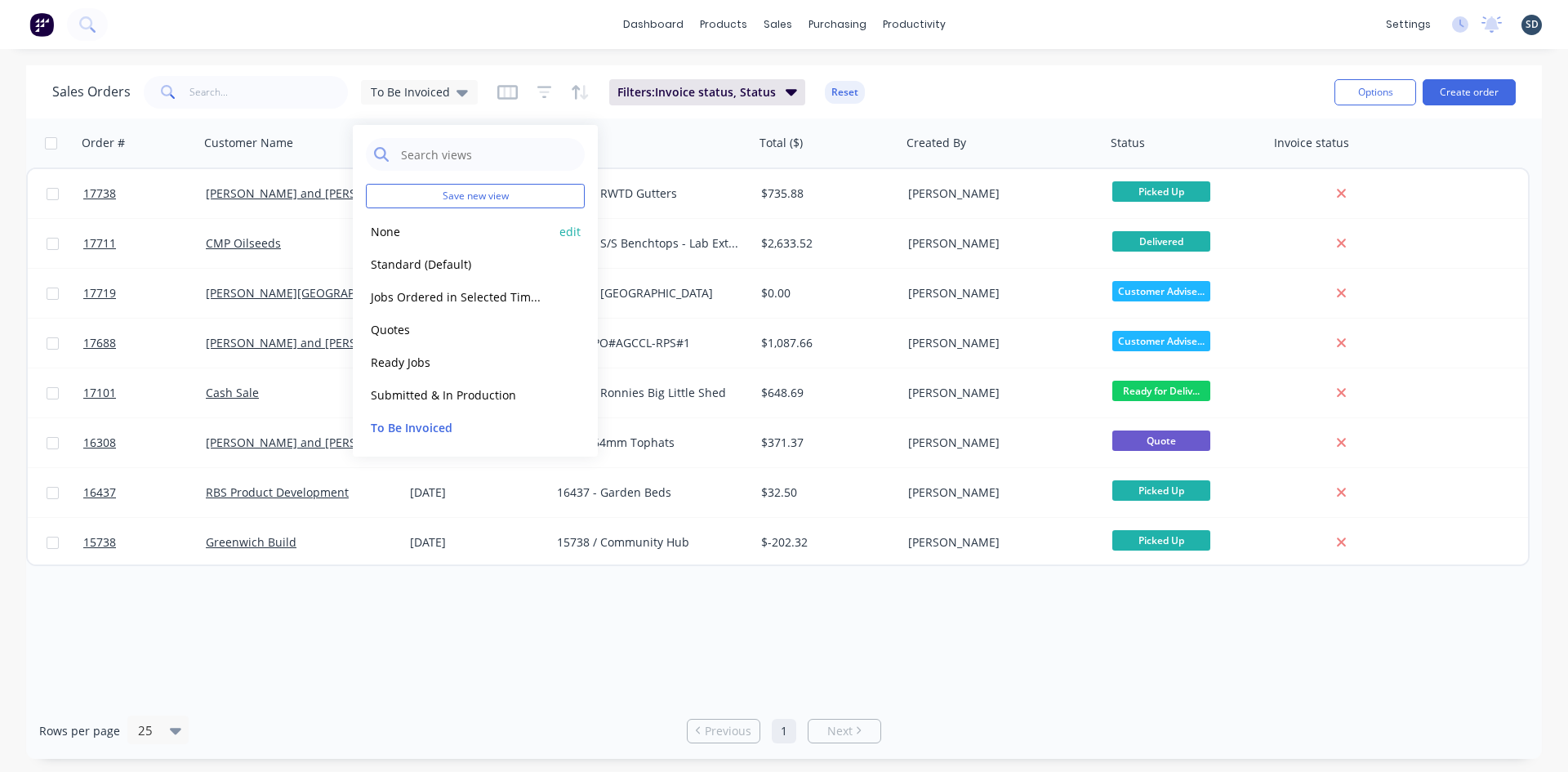
click at [420, 234] on button "None" at bounding box center [459, 231] width 186 height 19
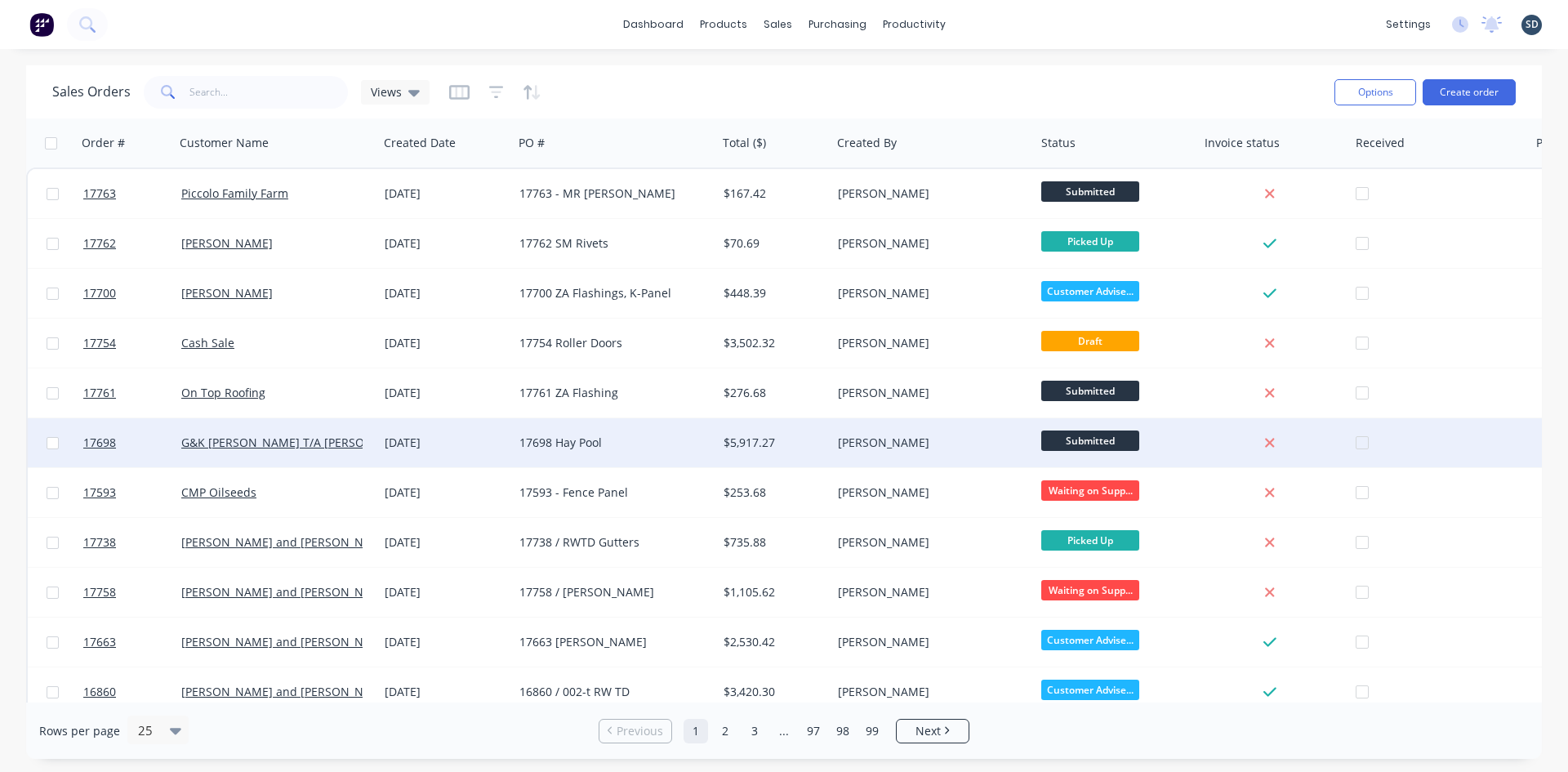
click at [676, 442] on div "17698 Hay Pool" at bounding box center [610, 443] width 182 height 16
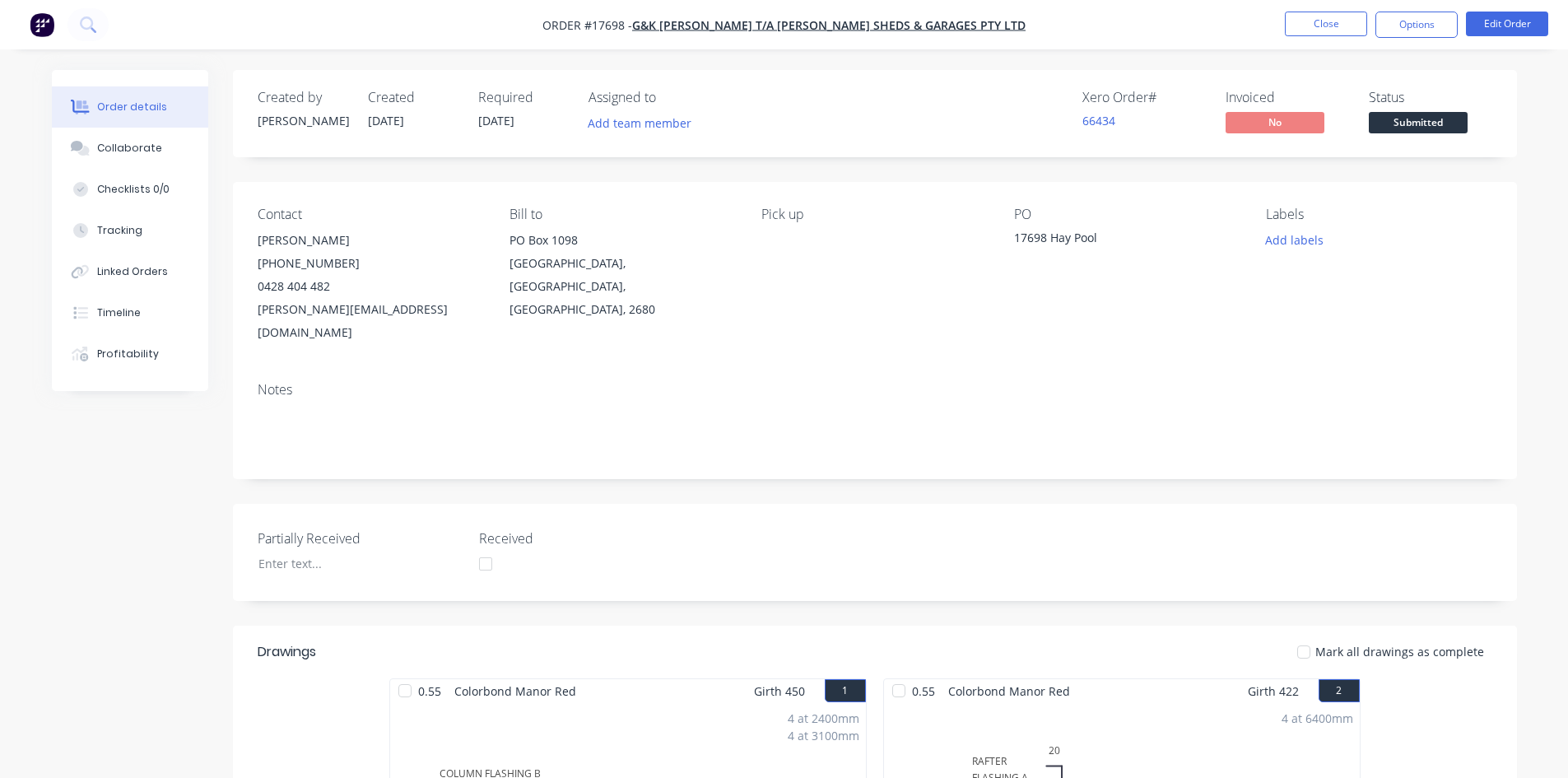
click at [1080, 16] on nav "Order #17698 - G&K Collins T/A Griffith Sheds & Garages Pty Ltd Close Options E…" at bounding box center [784, 24] width 1568 height 50
click at [1061, 14] on nav "Order #17698 - G&K Collins T/A Griffith Sheds & Garages Pty Ltd Close Options E…" at bounding box center [784, 24] width 1568 height 50
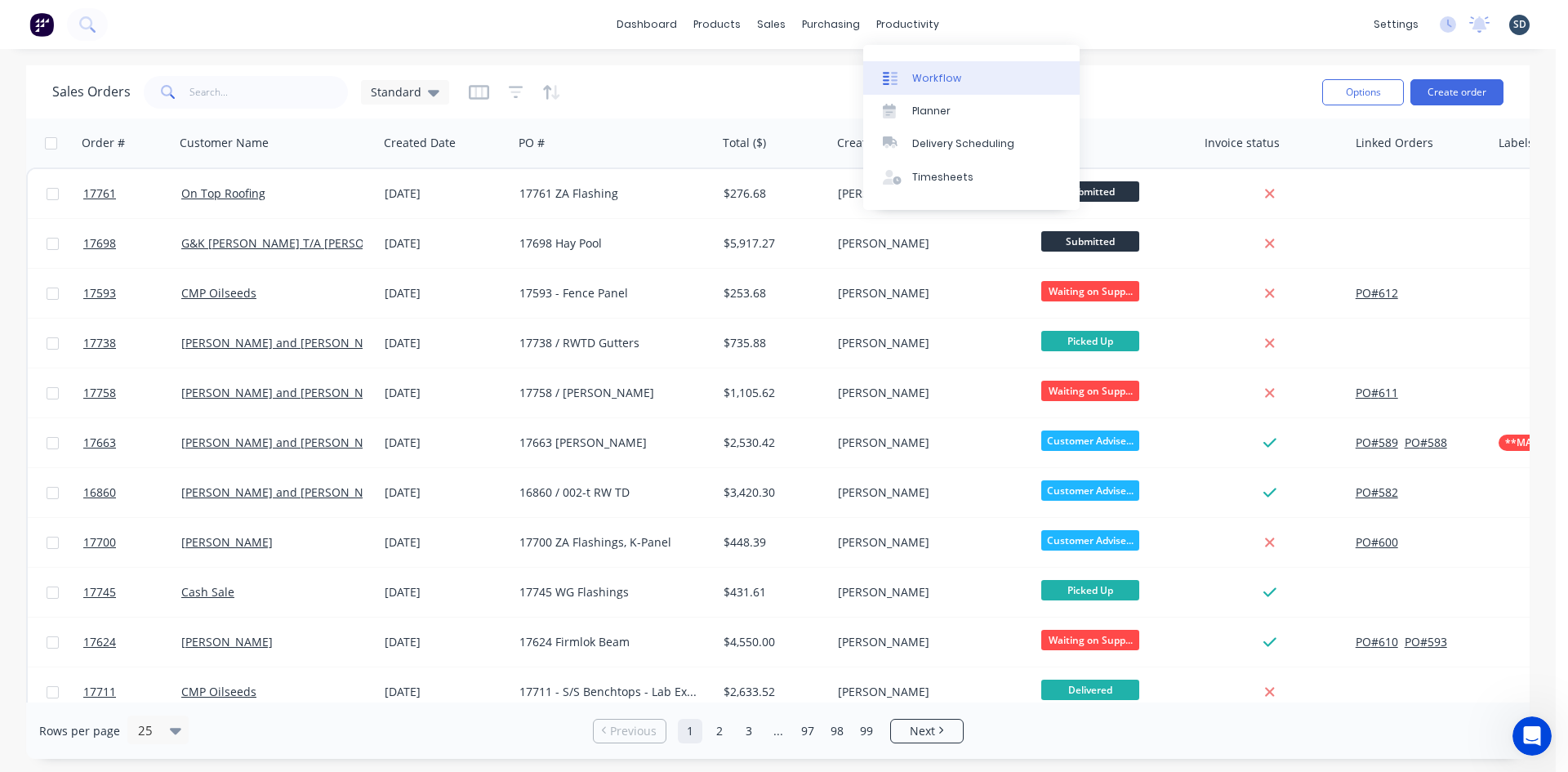
click at [917, 83] on div "Workflow" at bounding box center [937, 78] width 49 height 14
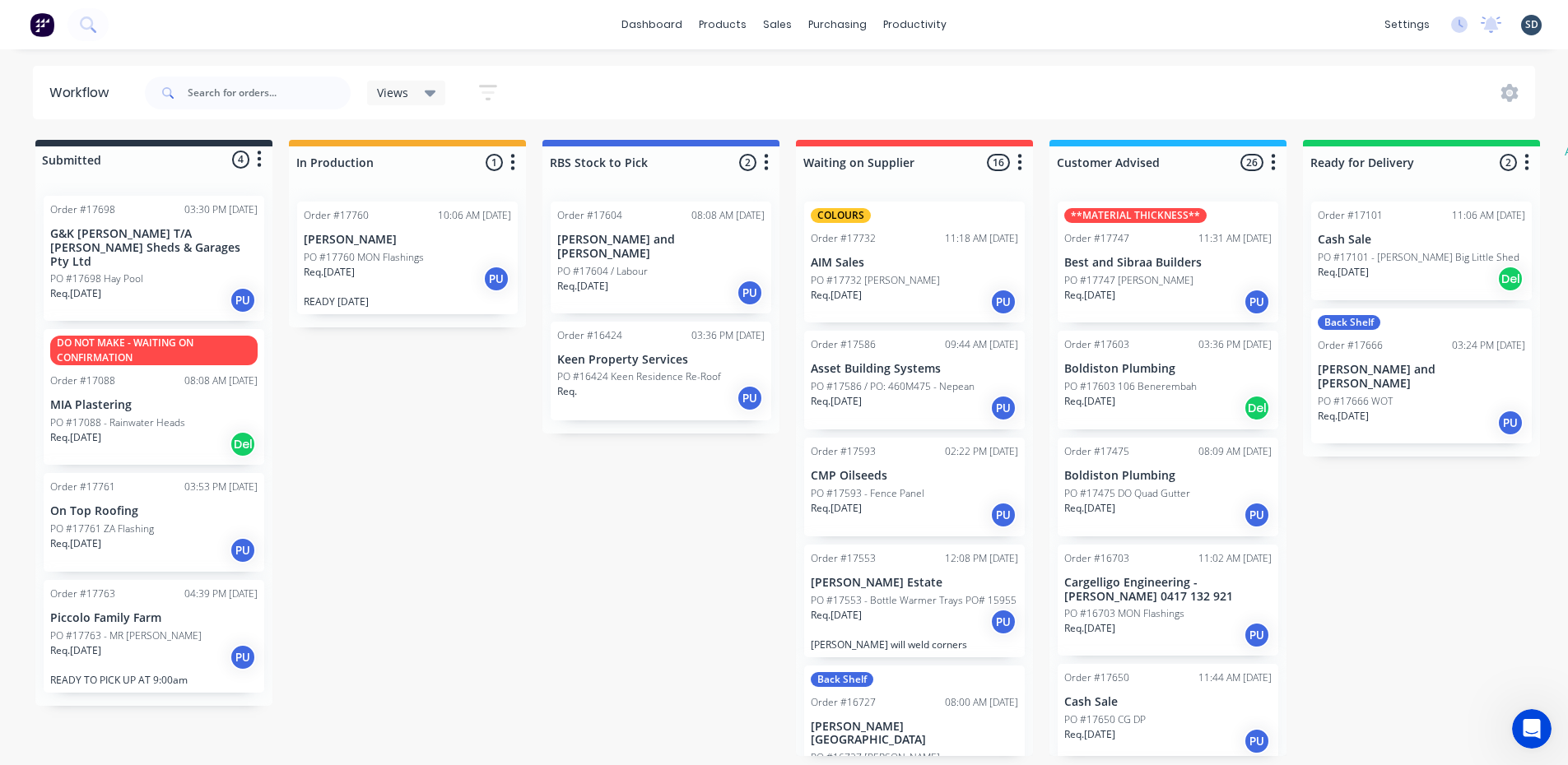
click at [374, 283] on div "Req. [DATE] PU" at bounding box center [407, 278] width 207 height 28
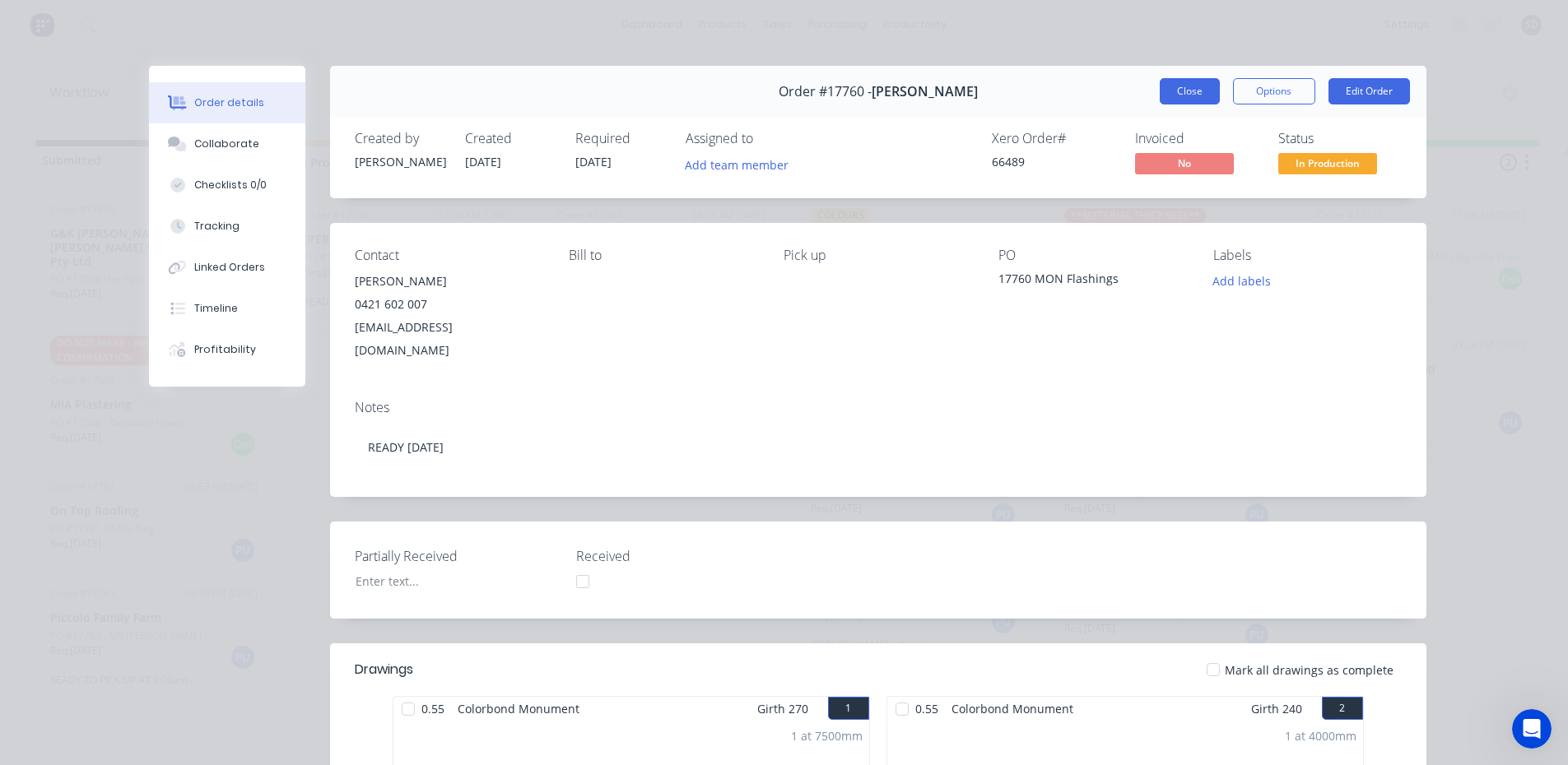
click at [1186, 86] on button "Close" at bounding box center [1190, 91] width 60 height 26
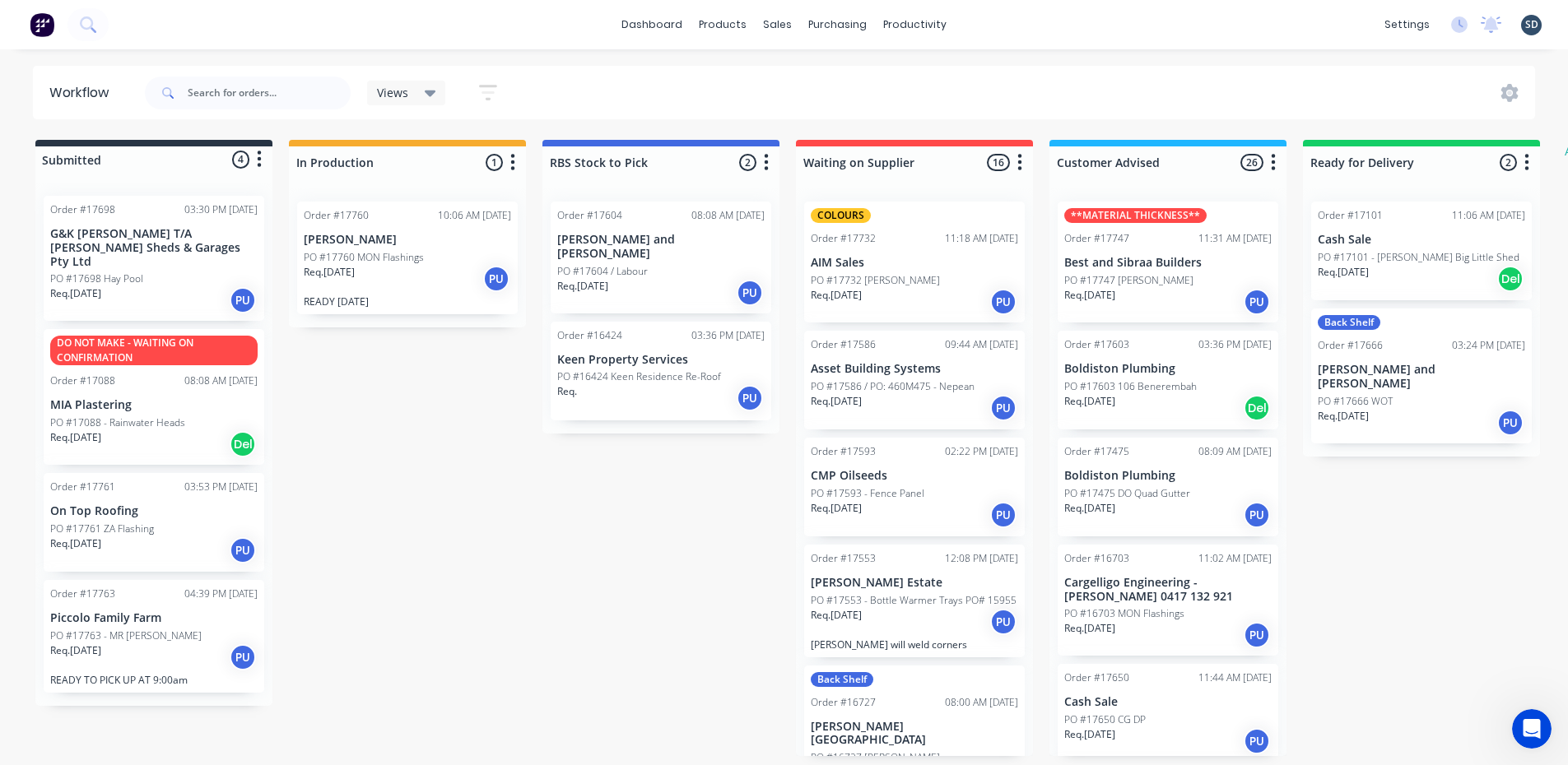
click at [155, 643] on div "Req. [DATE] PU" at bounding box center [154, 657] width 207 height 28
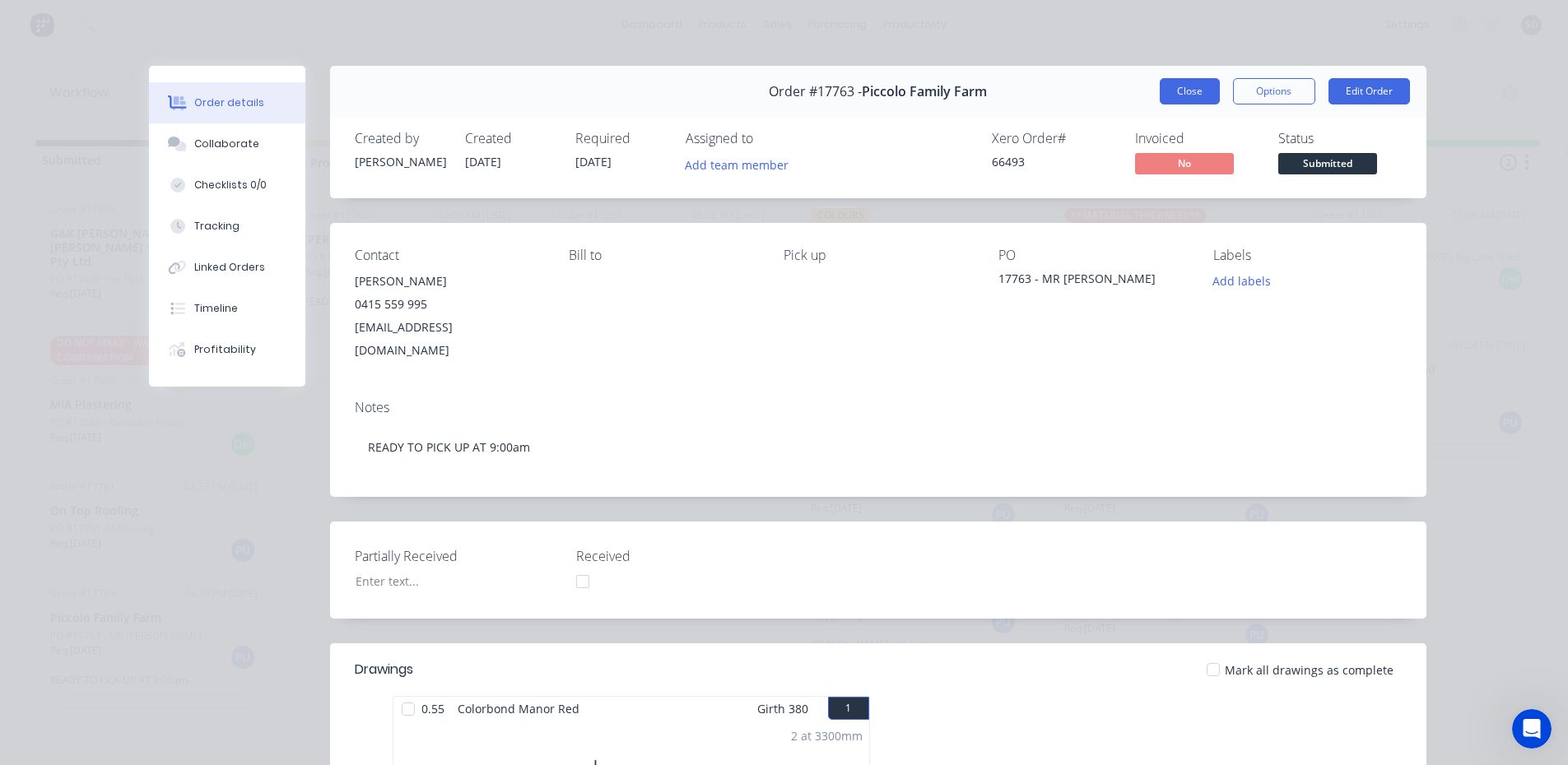
click at [1177, 87] on button "Close" at bounding box center [1190, 91] width 60 height 26
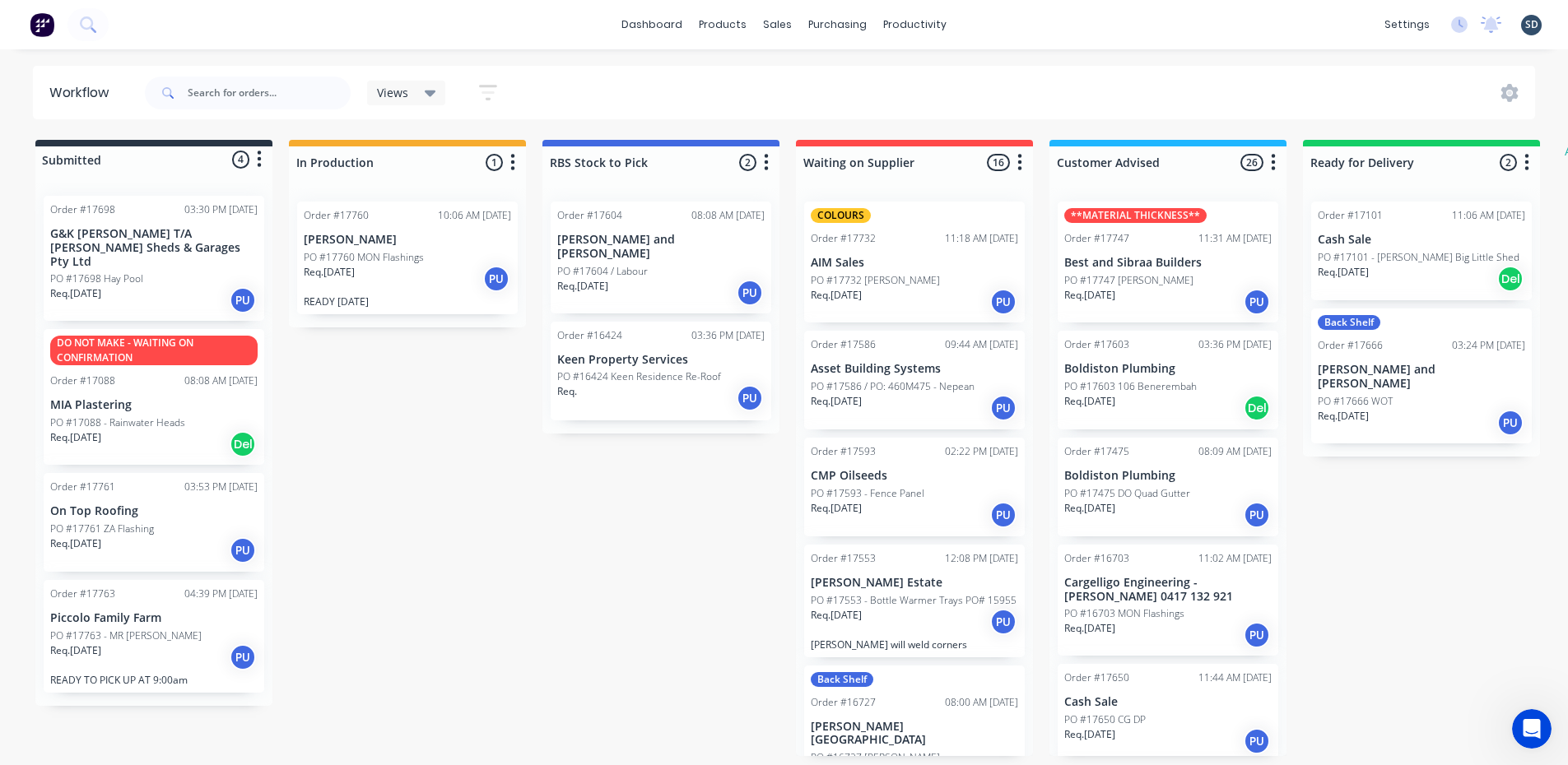
click at [1044, 27] on div "dashboard products sales purchasing productivity dashboard products Product Cat…" at bounding box center [784, 24] width 1568 height 50
click at [1020, 43] on div "dashboard products sales purchasing productivity dashboard products Product Cat…" at bounding box center [784, 24] width 1568 height 50
click at [965, 20] on div "dashboard products sales purchasing productivity dashboard products Product Cat…" at bounding box center [784, 24] width 1568 height 50
drag, startPoint x: 1018, startPoint y: 20, endPoint x: 999, endPoint y: 19, distance: 19.0
click at [998, 22] on div "dashboard products sales purchasing productivity dashboard products Product Cat…" at bounding box center [784, 24] width 1568 height 50
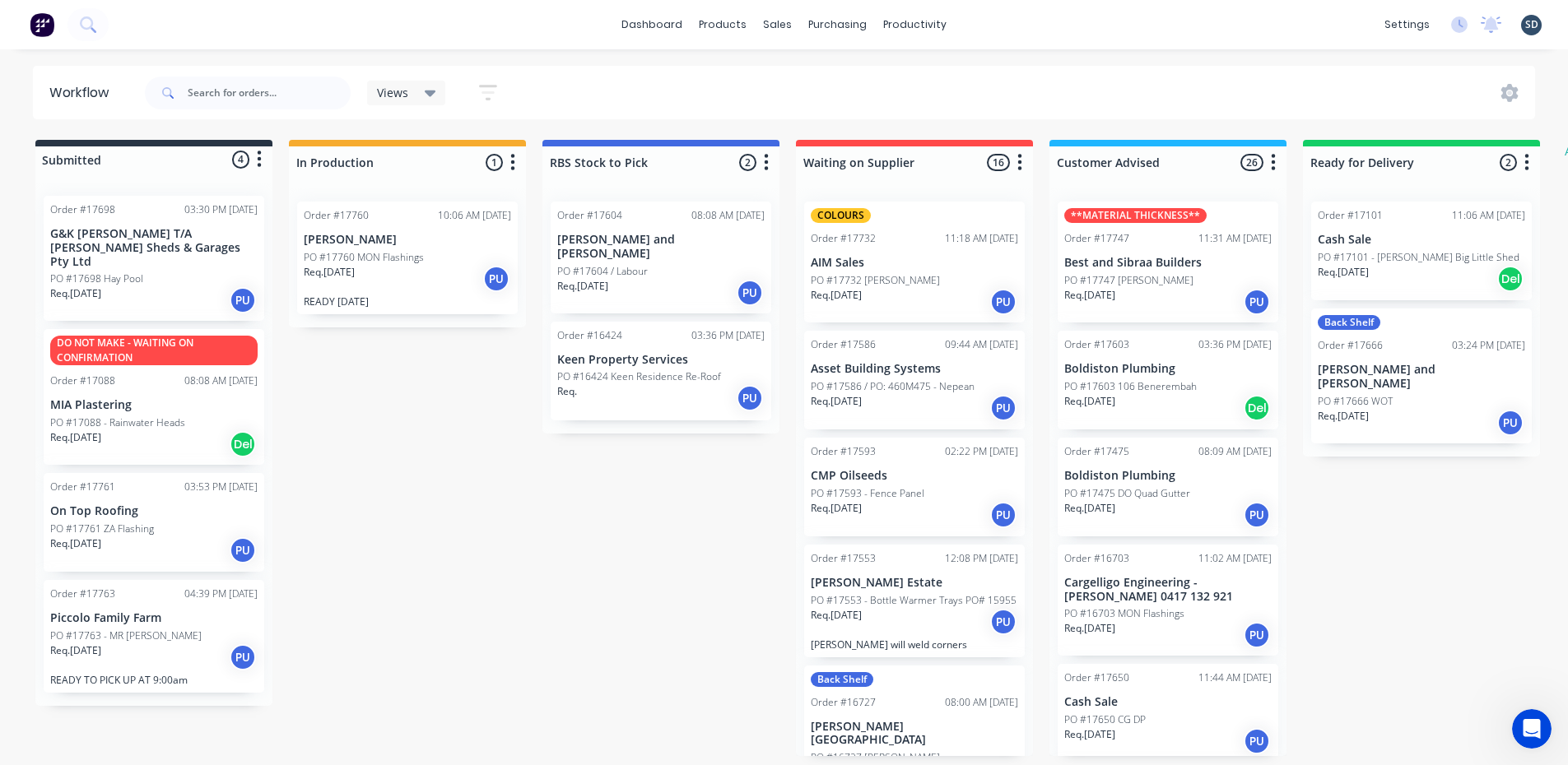
click at [1001, 21] on div "dashboard products sales purchasing productivity dashboard products Product Cat…" at bounding box center [784, 24] width 1568 height 50
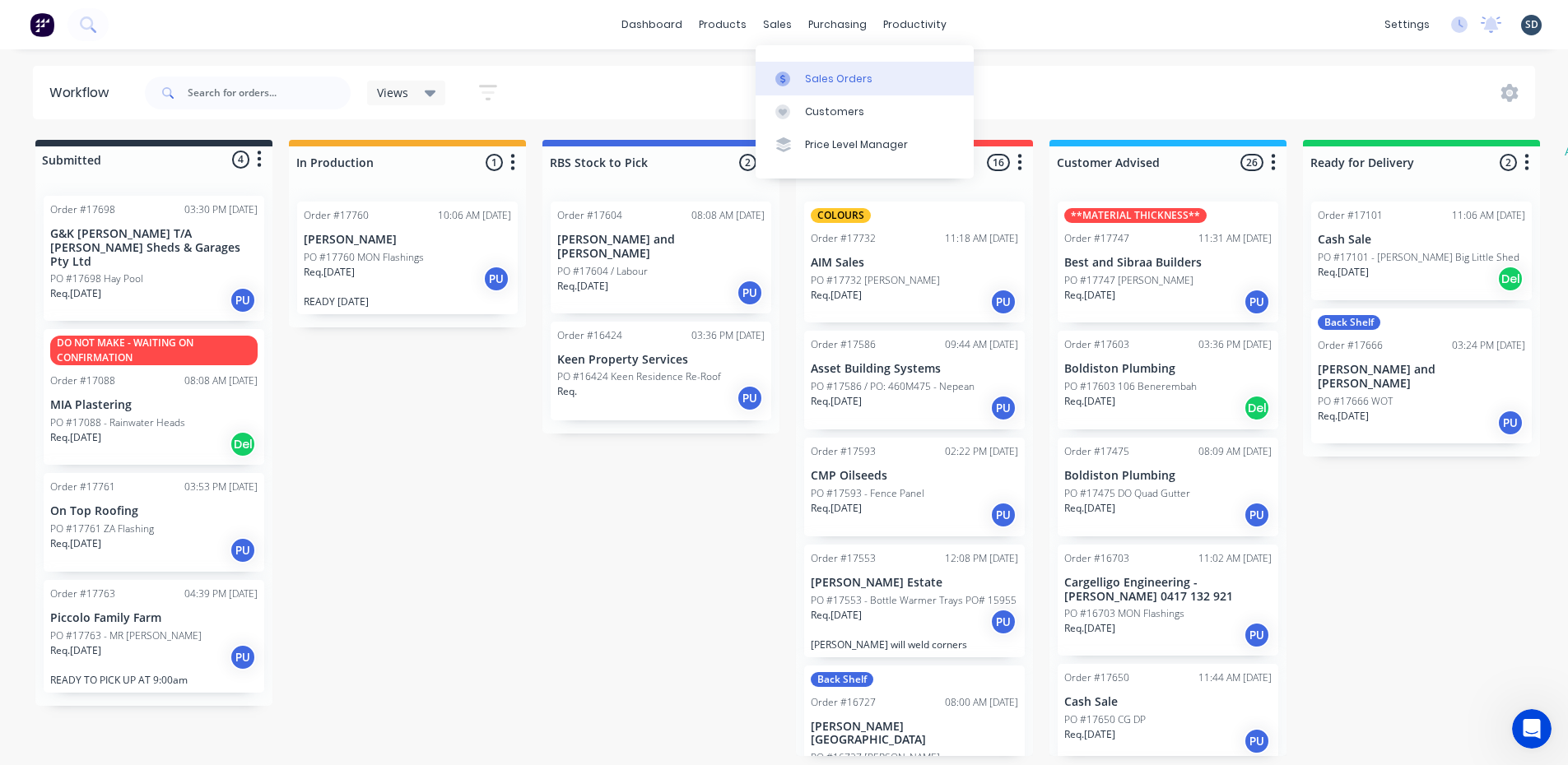
click at [872, 87] on link "Sales Orders" at bounding box center [864, 77] width 218 height 33
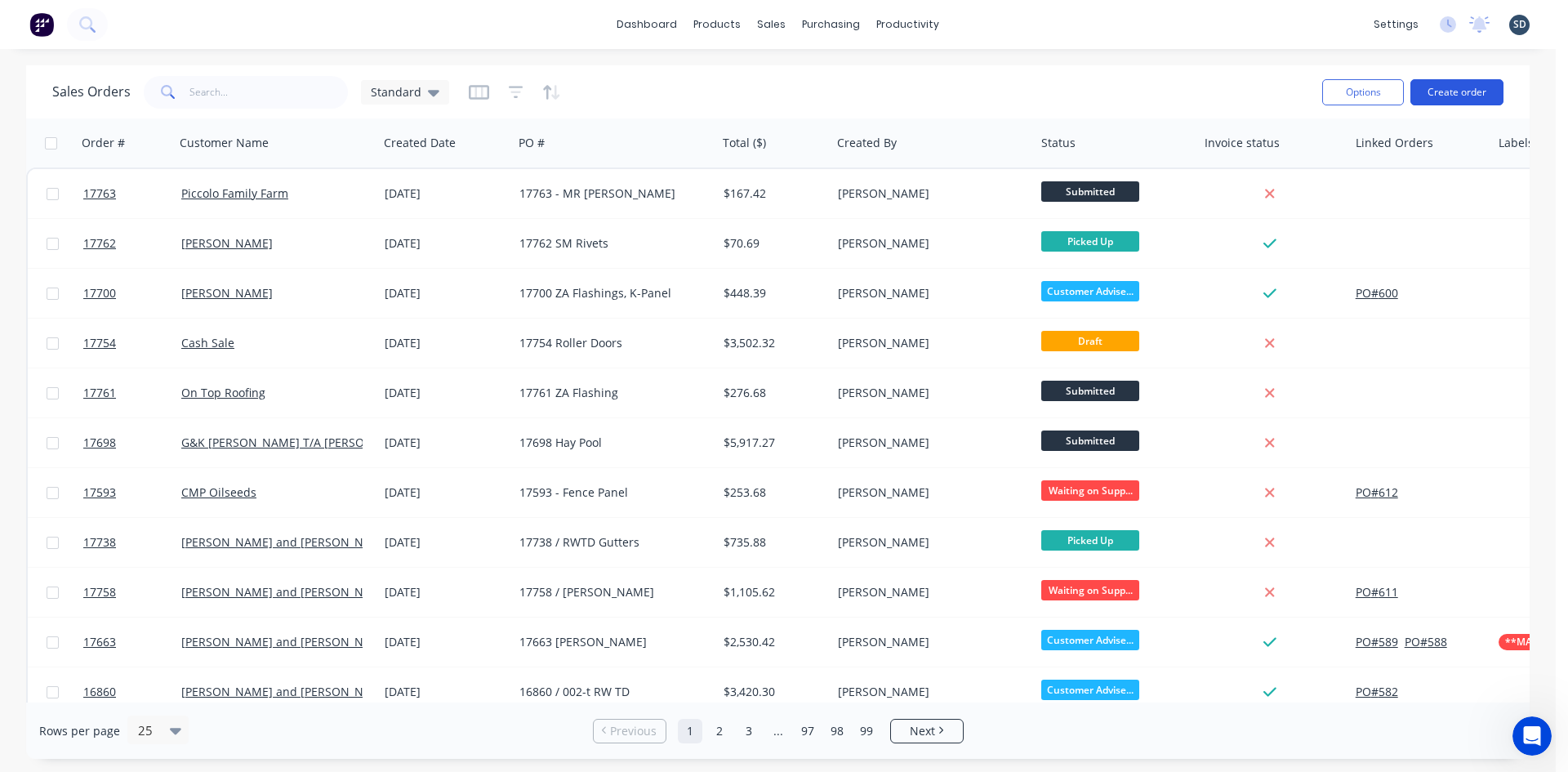
click at [1473, 95] on button "Create order" at bounding box center [1457, 92] width 93 height 26
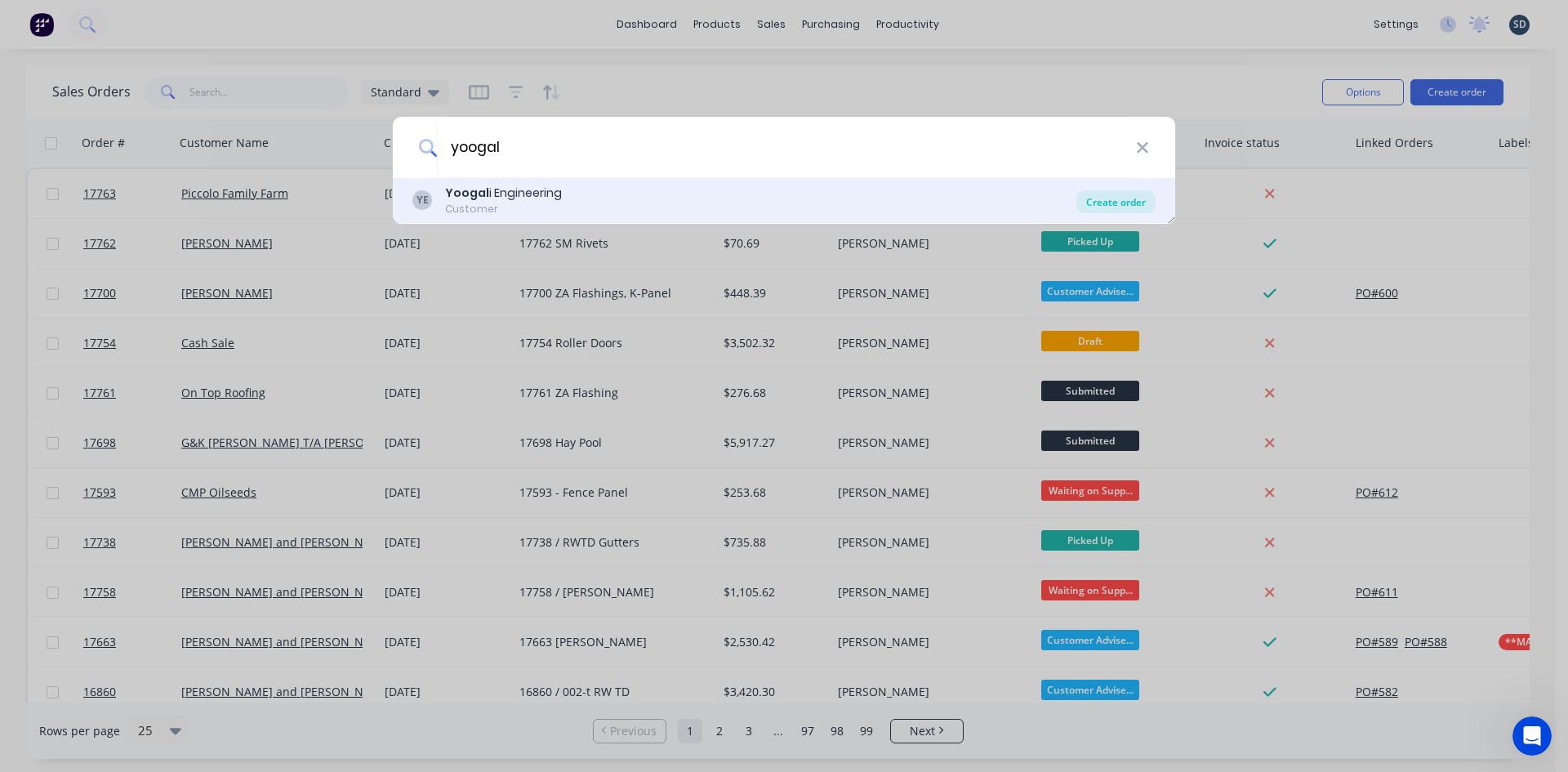
type input "yoogal"
click at [1115, 205] on div "Create order" at bounding box center [1116, 202] width 80 height 23
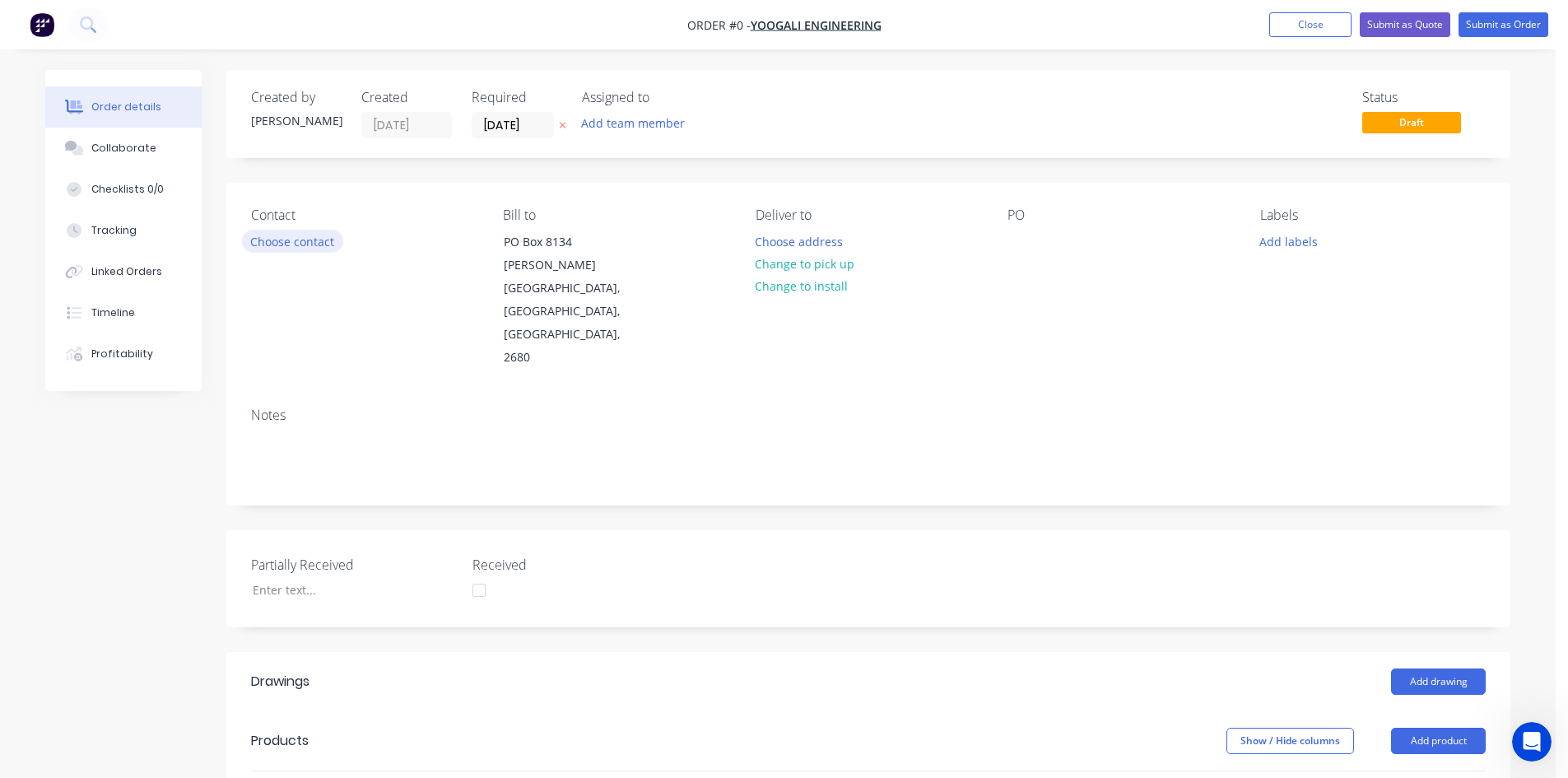
click at [269, 238] on button "Choose contact" at bounding box center [292, 241] width 101 height 23
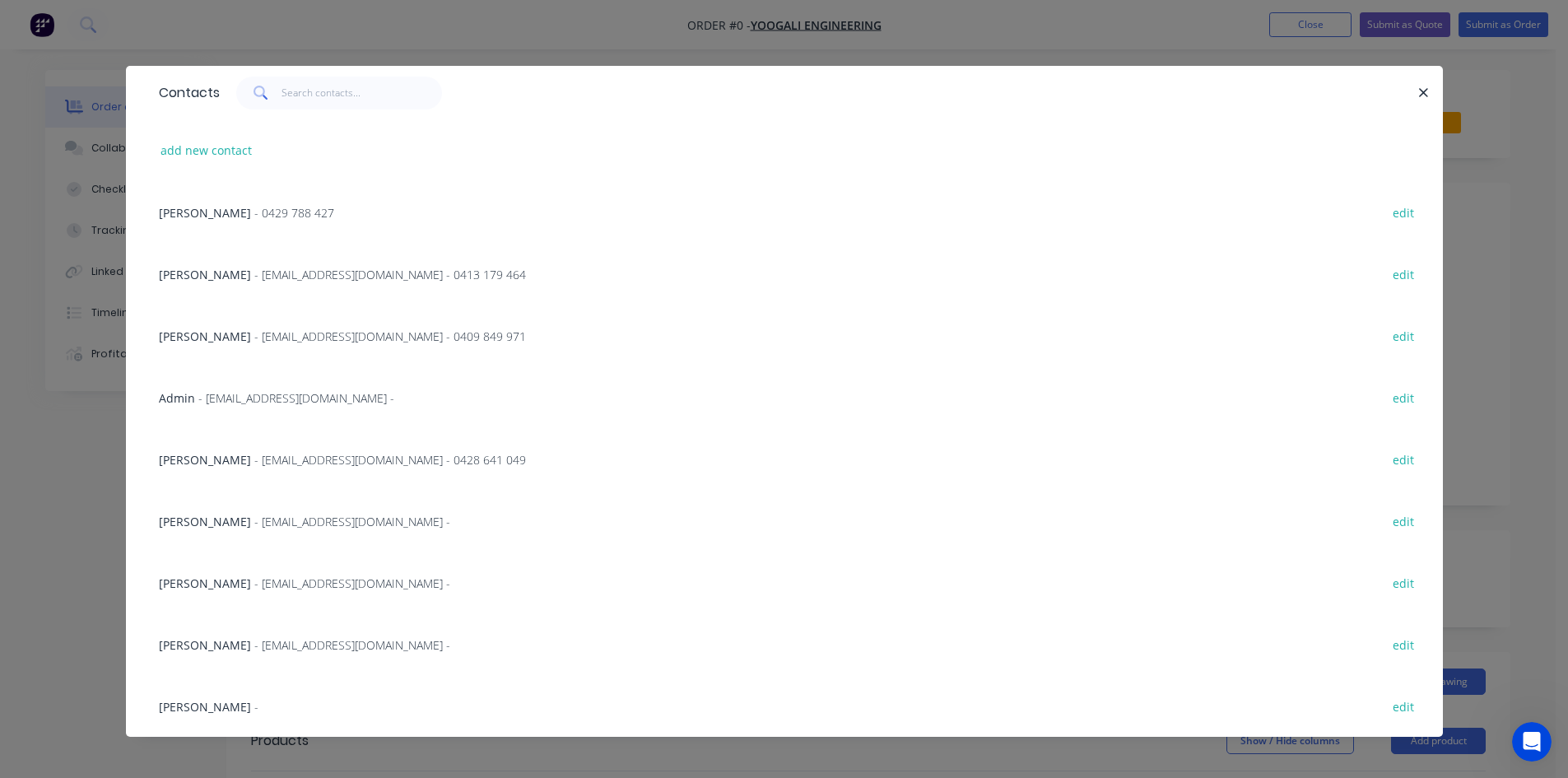
click at [257, 454] on span "- [EMAIL_ADDRESS][DOMAIN_NAME] - 0428 641 049" at bounding box center [389, 459] width 271 height 15
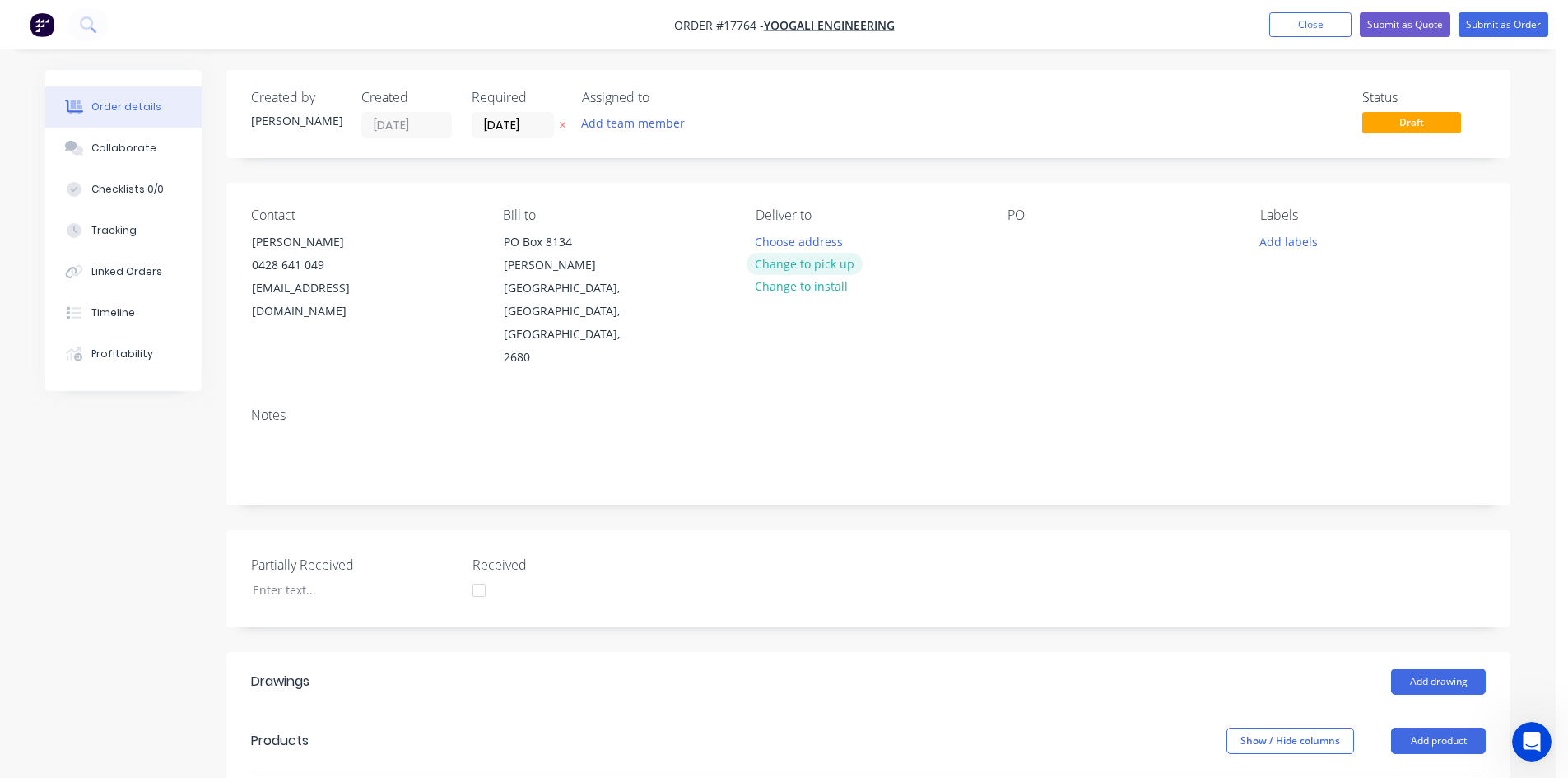
click at [822, 265] on button "Change to pick up" at bounding box center [805, 263] width 117 height 23
click at [1020, 243] on div at bounding box center [1020, 242] width 26 height 23
click at [1068, 316] on div "Contact [PERSON_NAME] [PHONE_NUMBER] [EMAIL_ADDRESS][DOMAIN_NAME] Bill to [STRE…" at bounding box center [868, 288] width 1283 height 212
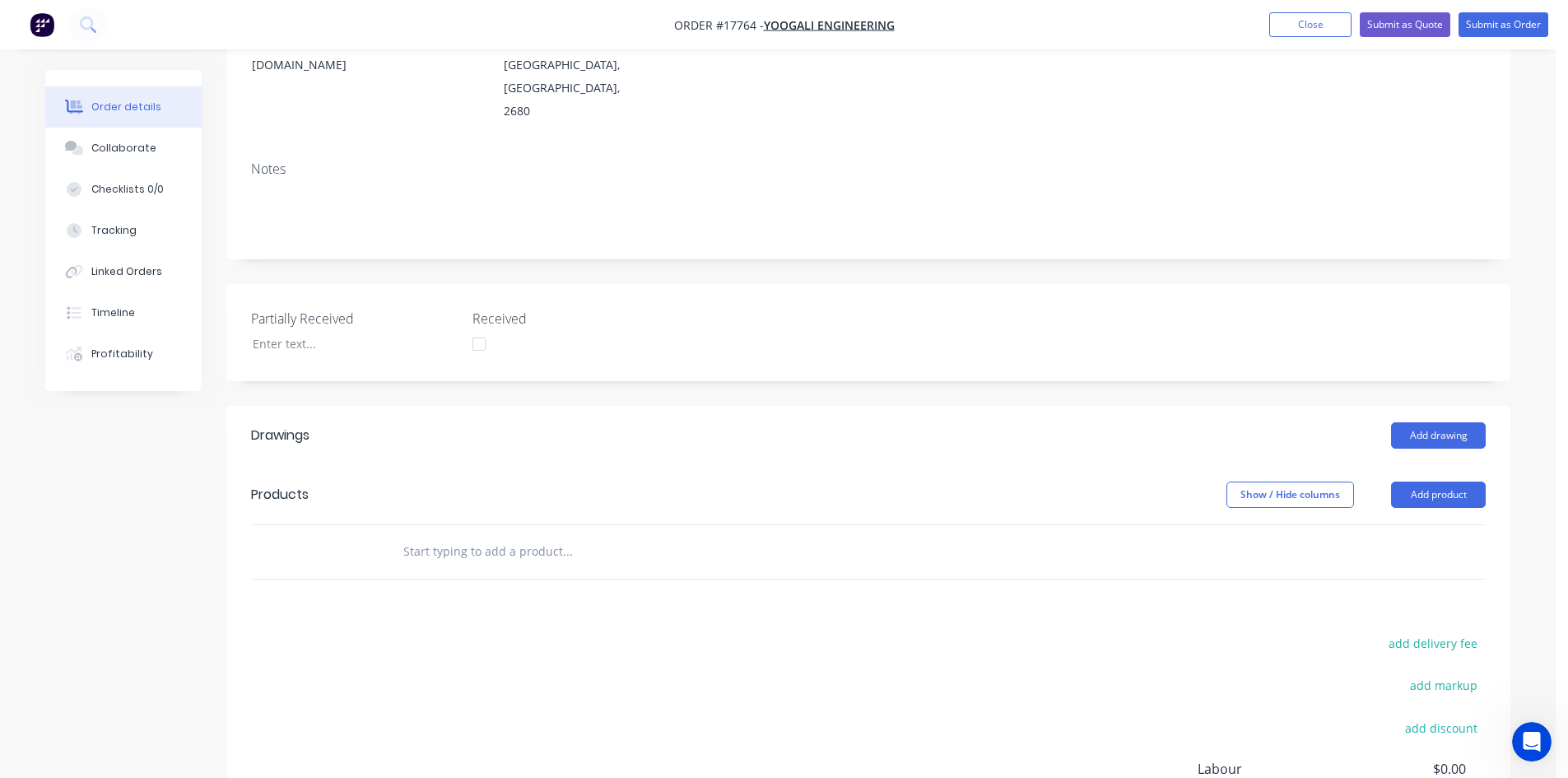
scroll to position [247, 0]
click at [1445, 422] on button "Add drawing" at bounding box center [1437, 435] width 95 height 26
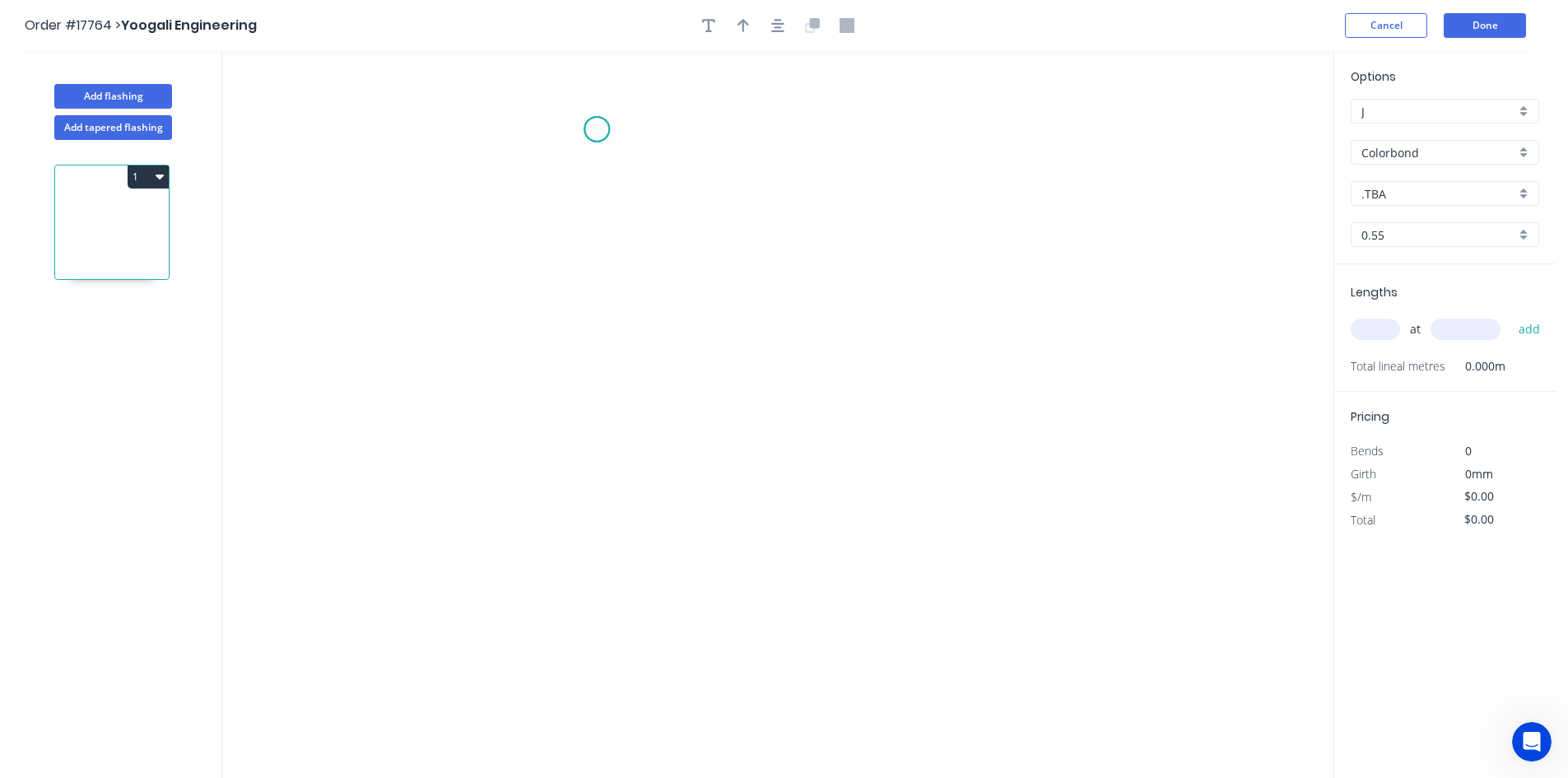
click at [597, 129] on icon "0" at bounding box center [778, 415] width 1111 height 727
click at [588, 680] on icon "0" at bounding box center [778, 415] width 1111 height 727
click at [716, 686] on icon "0 ?" at bounding box center [778, 415] width 1111 height 727
click at [753, 668] on icon at bounding box center [734, 673] width 36 height 12
click at [592, 124] on circle at bounding box center [596, 129] width 24 height 24
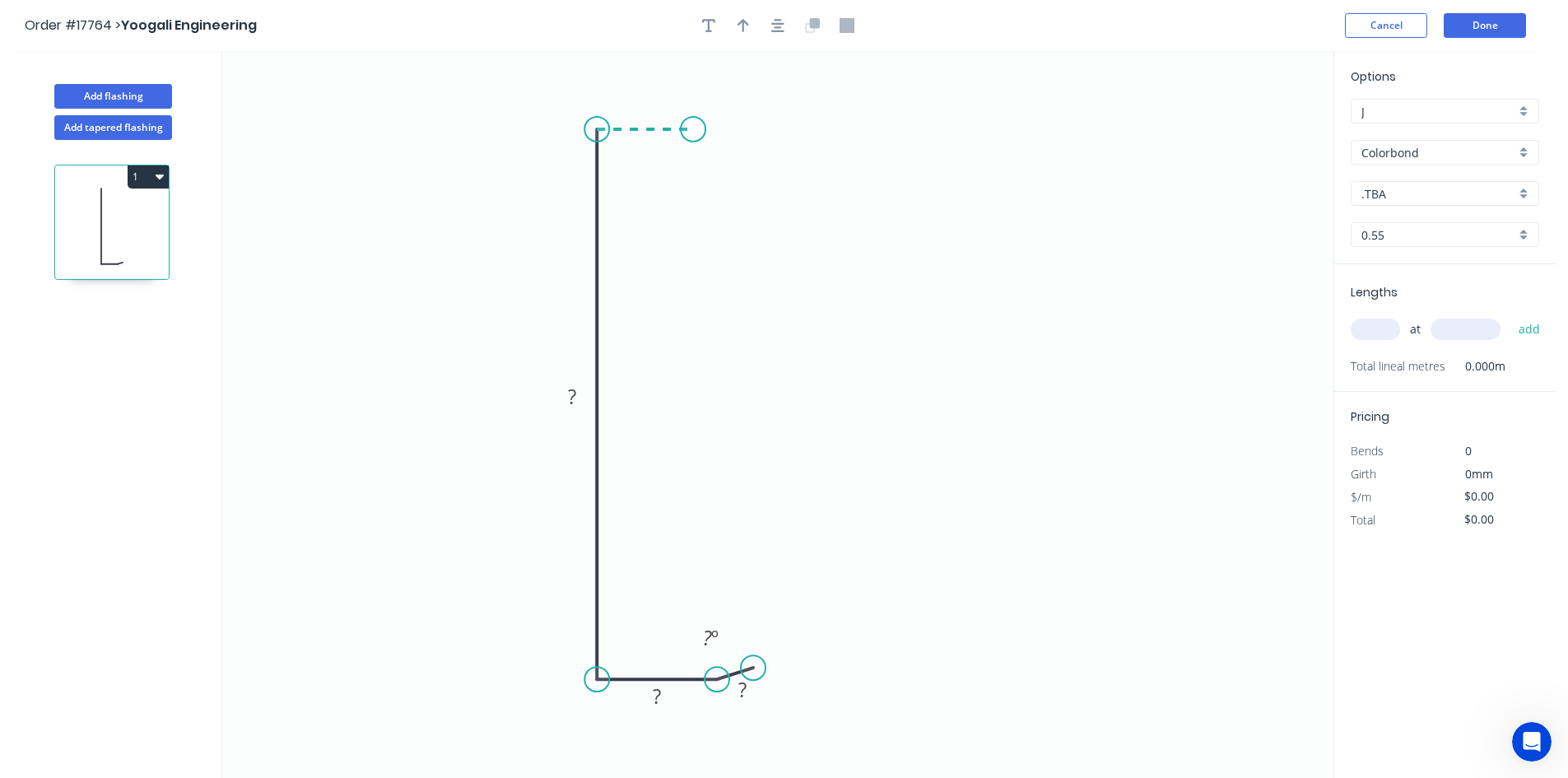
click at [693, 130] on icon "0 ? ? ? ? º" at bounding box center [778, 415] width 1111 height 727
click at [744, 186] on icon "0 ? ? ? ? ? º" at bounding box center [778, 415] width 1111 height 727
click at [781, 26] on icon "button" at bounding box center [778, 25] width 14 height 14
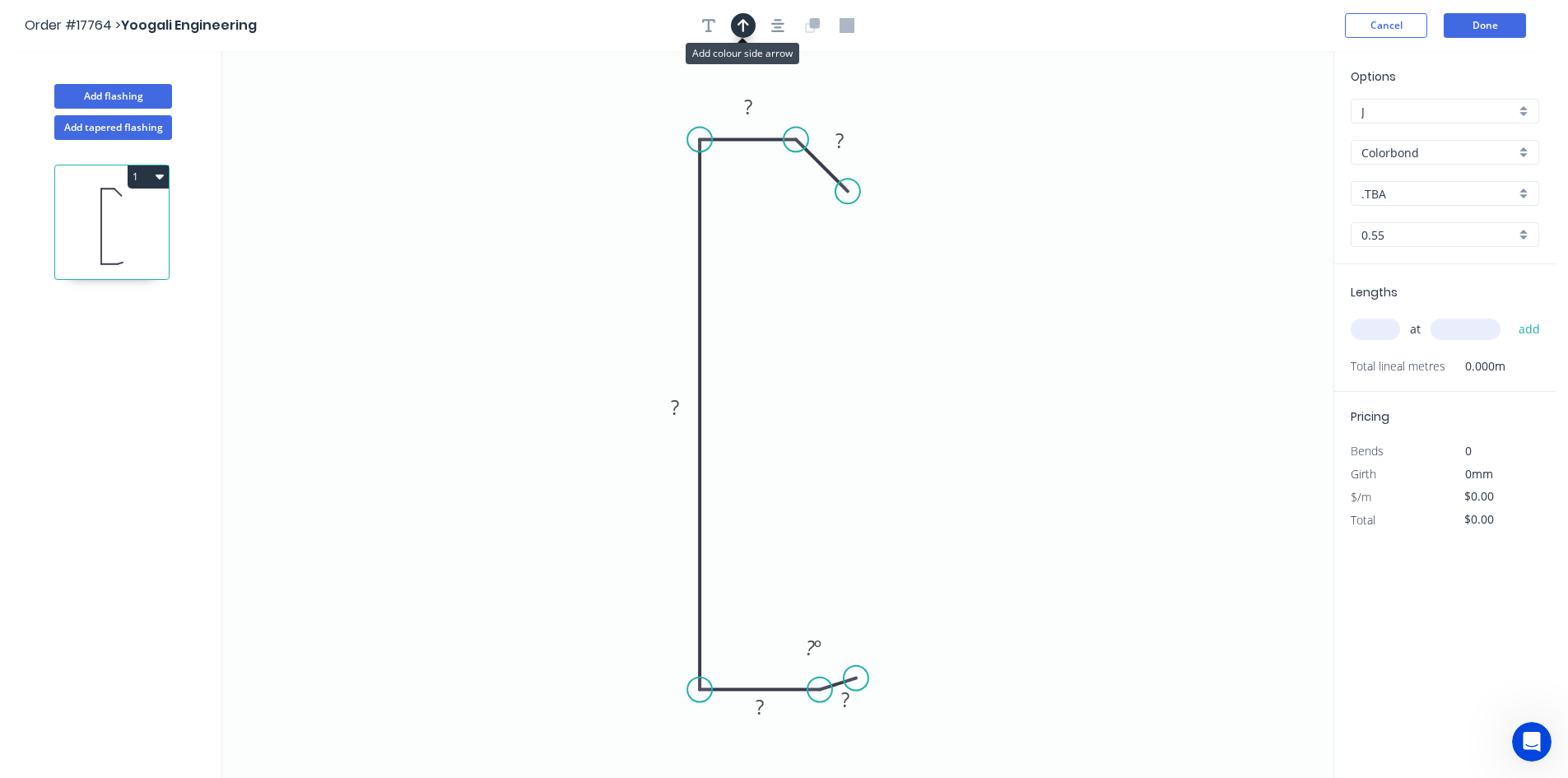
click at [743, 28] on icon "button" at bounding box center [743, 25] width 12 height 14
drag, startPoint x: 1249, startPoint y: 131, endPoint x: 592, endPoint y: 261, distance: 669.7
click at [592, 261] on icon at bounding box center [567, 264] width 52 height 14
click at [1441, 198] on input ".TBA" at bounding box center [1437, 193] width 154 height 17
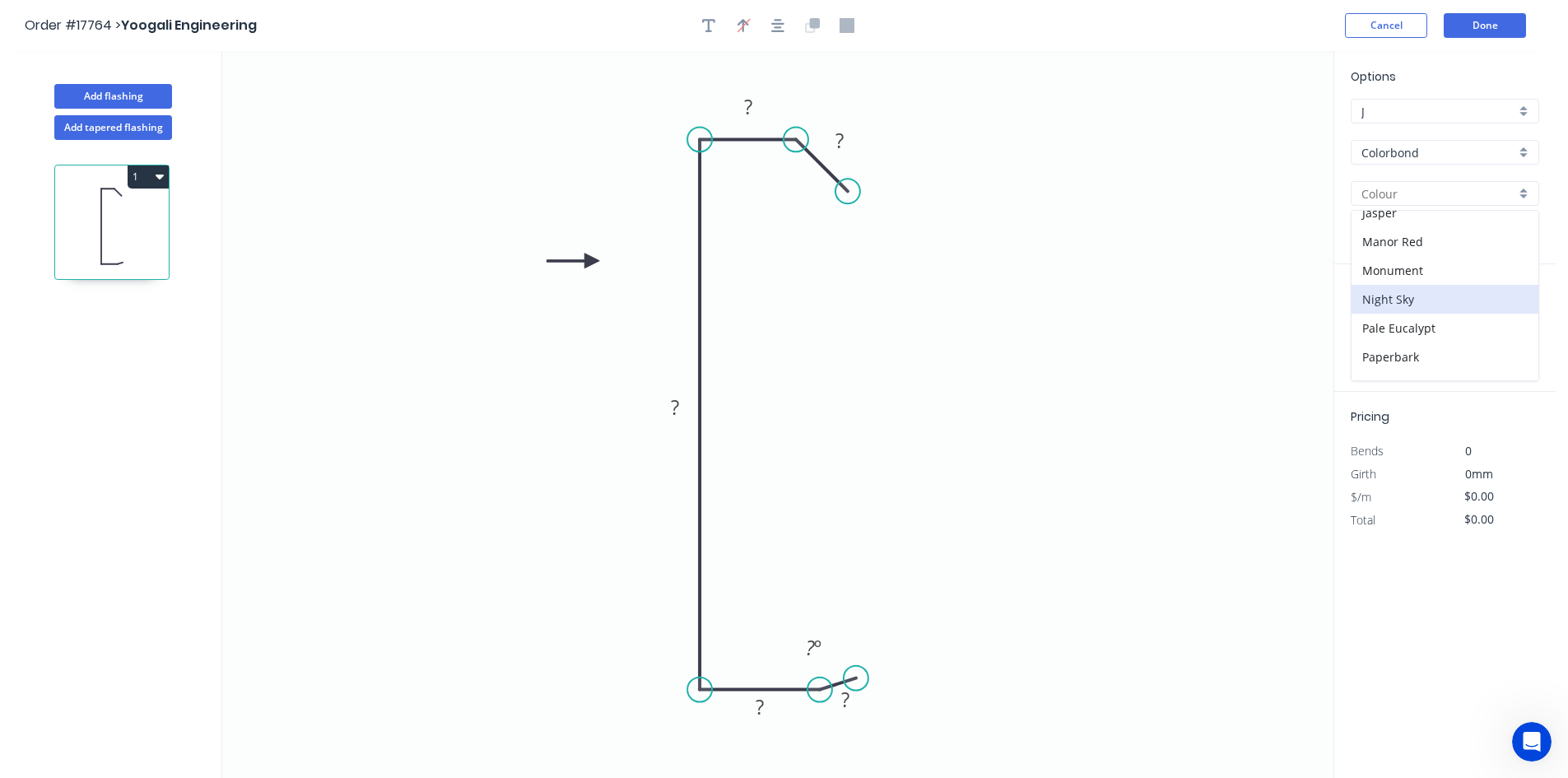
scroll to position [494, 0]
click at [1408, 308] on div "Surfmist" at bounding box center [1444, 307] width 187 height 29
type input "Surfmist"
click at [756, 111] on rect at bounding box center [748, 108] width 33 height 23
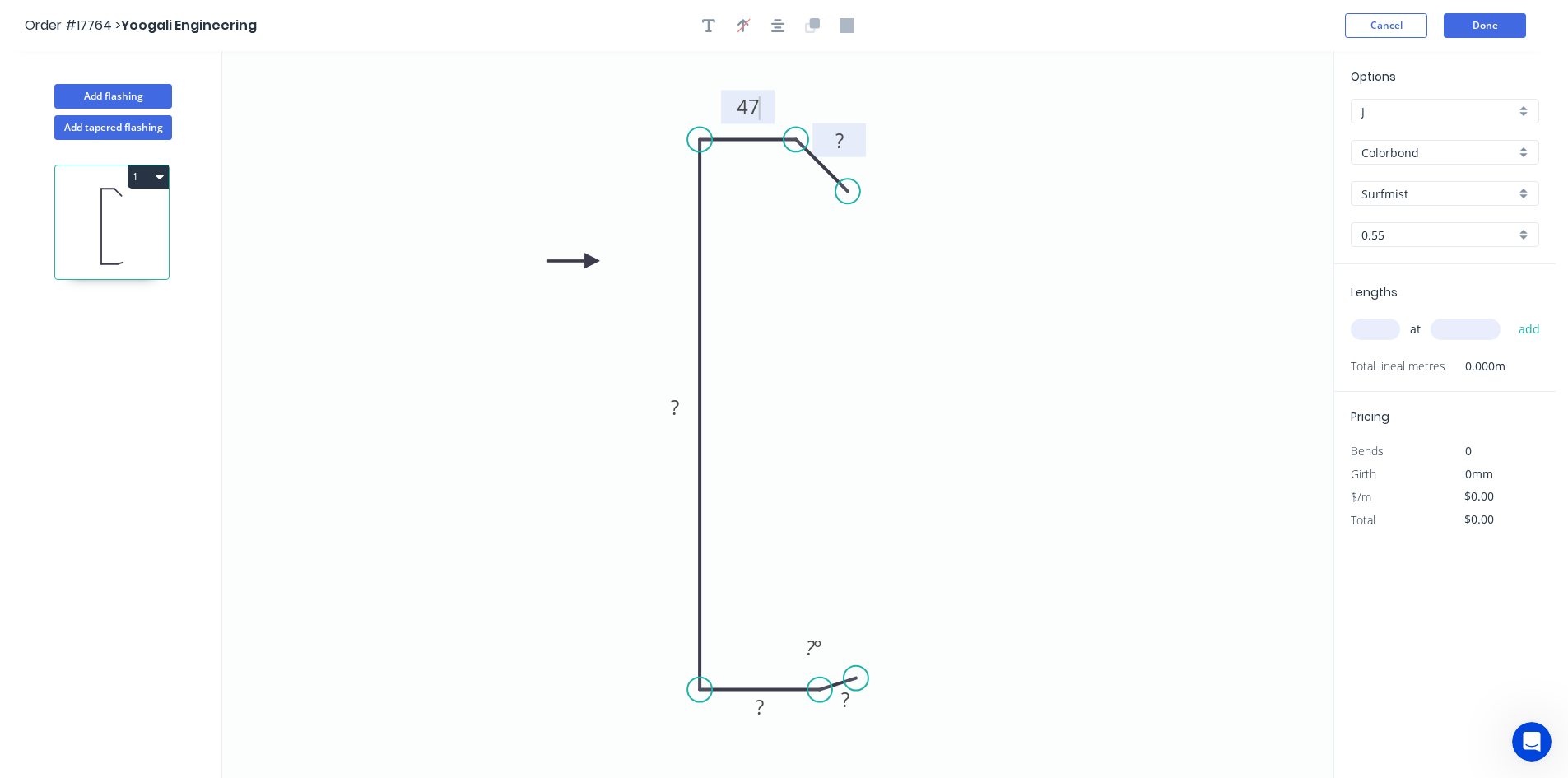
click at [842, 141] on tspan "?" at bounding box center [839, 141] width 8 height 27
click at [804, 187] on div "Show angle" at bounding box center [876, 194] width 166 height 33
click at [784, 182] on tspan "º" at bounding box center [784, 177] width 7 height 27
drag, startPoint x: 757, startPoint y: 171, endPoint x: 793, endPoint y: 83, distance: 95.1
click at [793, 83] on rect at bounding box center [817, 89] width 53 height 33
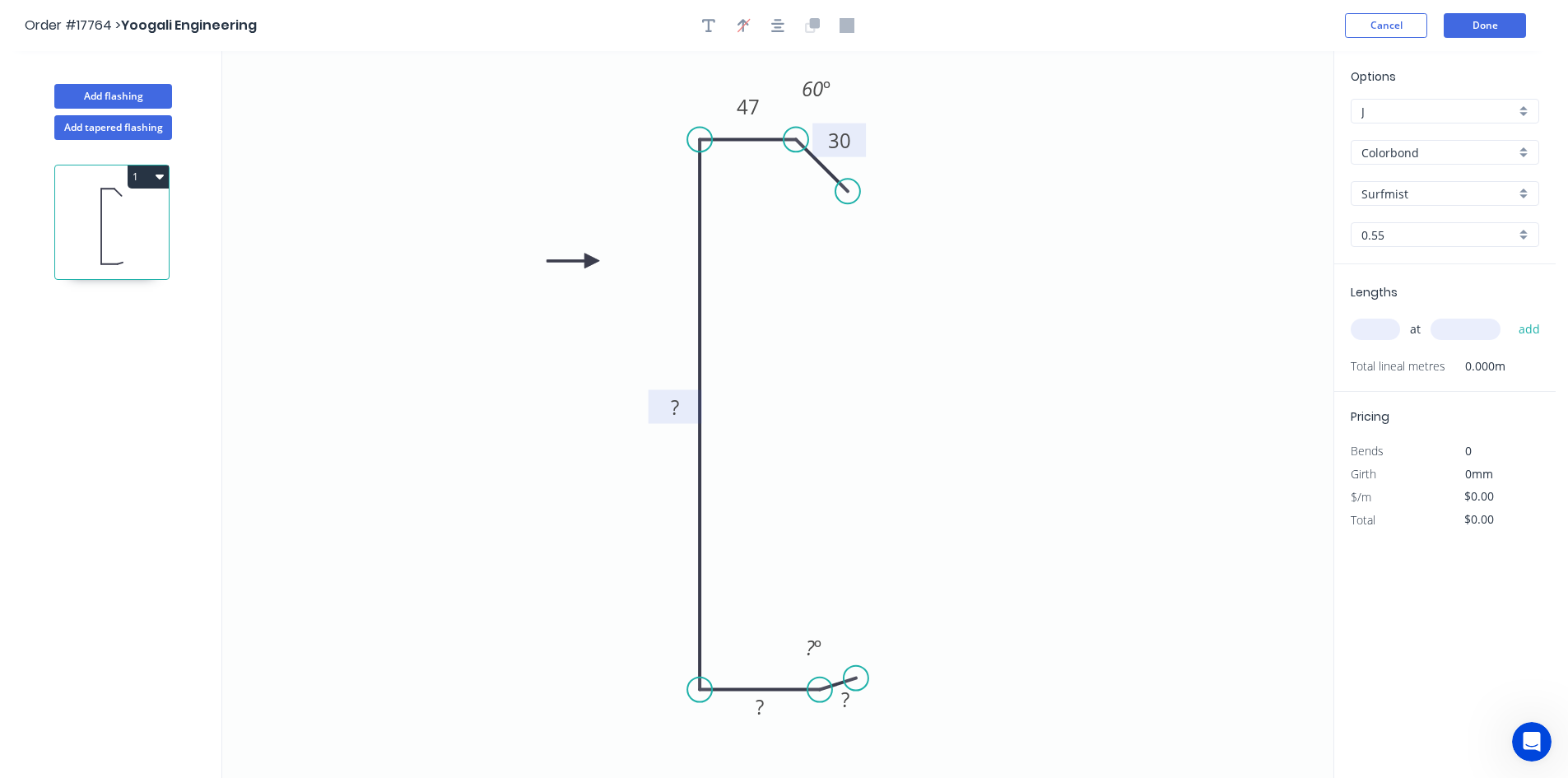
click at [680, 407] on rect at bounding box center [675, 408] width 33 height 23
click at [767, 703] on rect at bounding box center [760, 709] width 33 height 23
click at [849, 706] on tspan "?" at bounding box center [844, 700] width 8 height 27
click at [819, 649] on tspan "º" at bounding box center [817, 647] width 7 height 27
type input "$19.84"
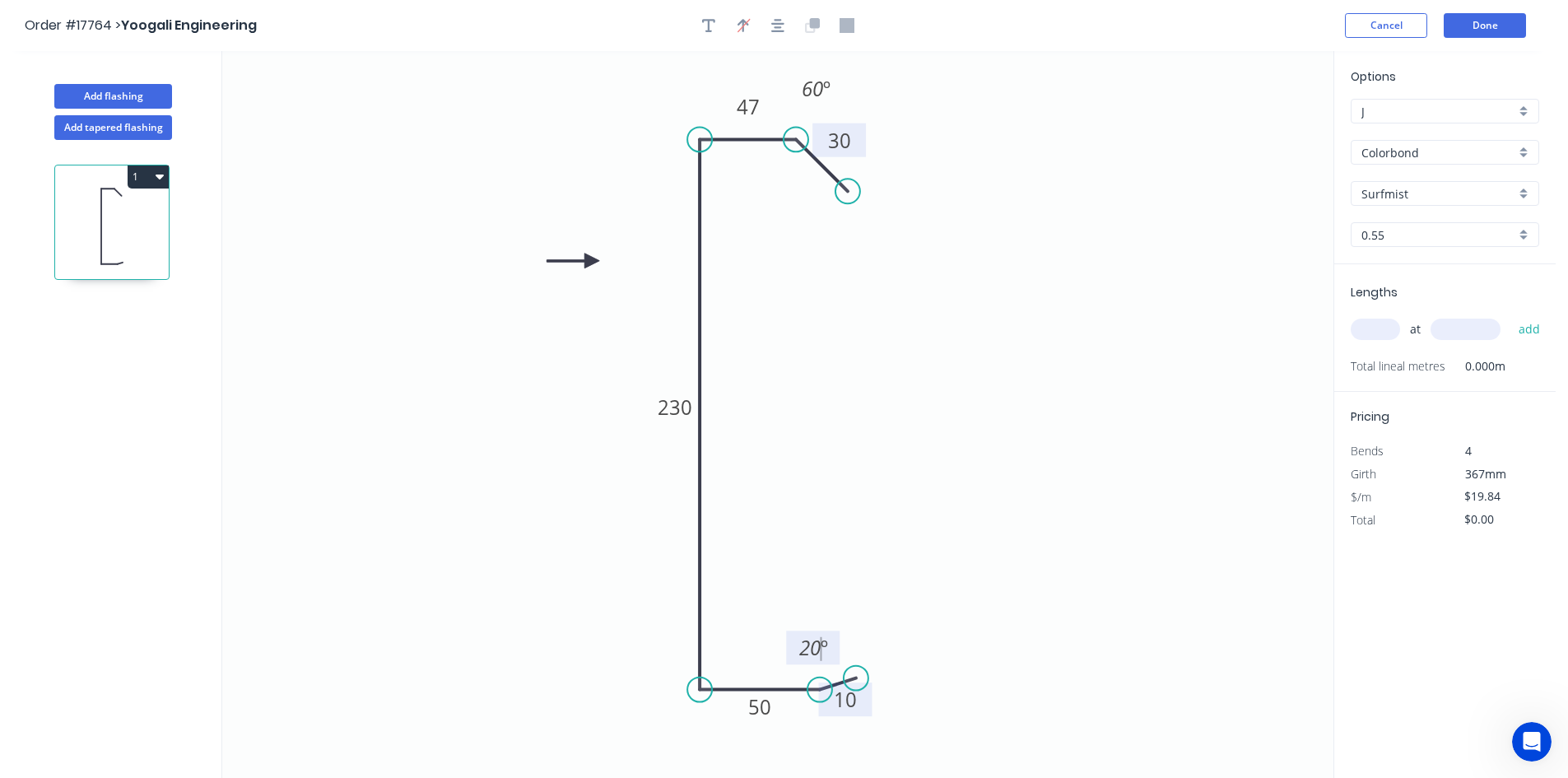
click at [912, 493] on icon "0 30 47 230 50 10 20 º 60 º" at bounding box center [778, 415] width 1111 height 727
click at [778, 27] on icon "button" at bounding box center [778, 25] width 14 height 14
click at [725, 735] on div "Show angle" at bounding box center [780, 746] width 166 height 33
click at [734, 659] on tspan "º" at bounding box center [733, 659] width 7 height 27
drag, startPoint x: 753, startPoint y: 641, endPoint x: 663, endPoint y: 683, distance: 99.3
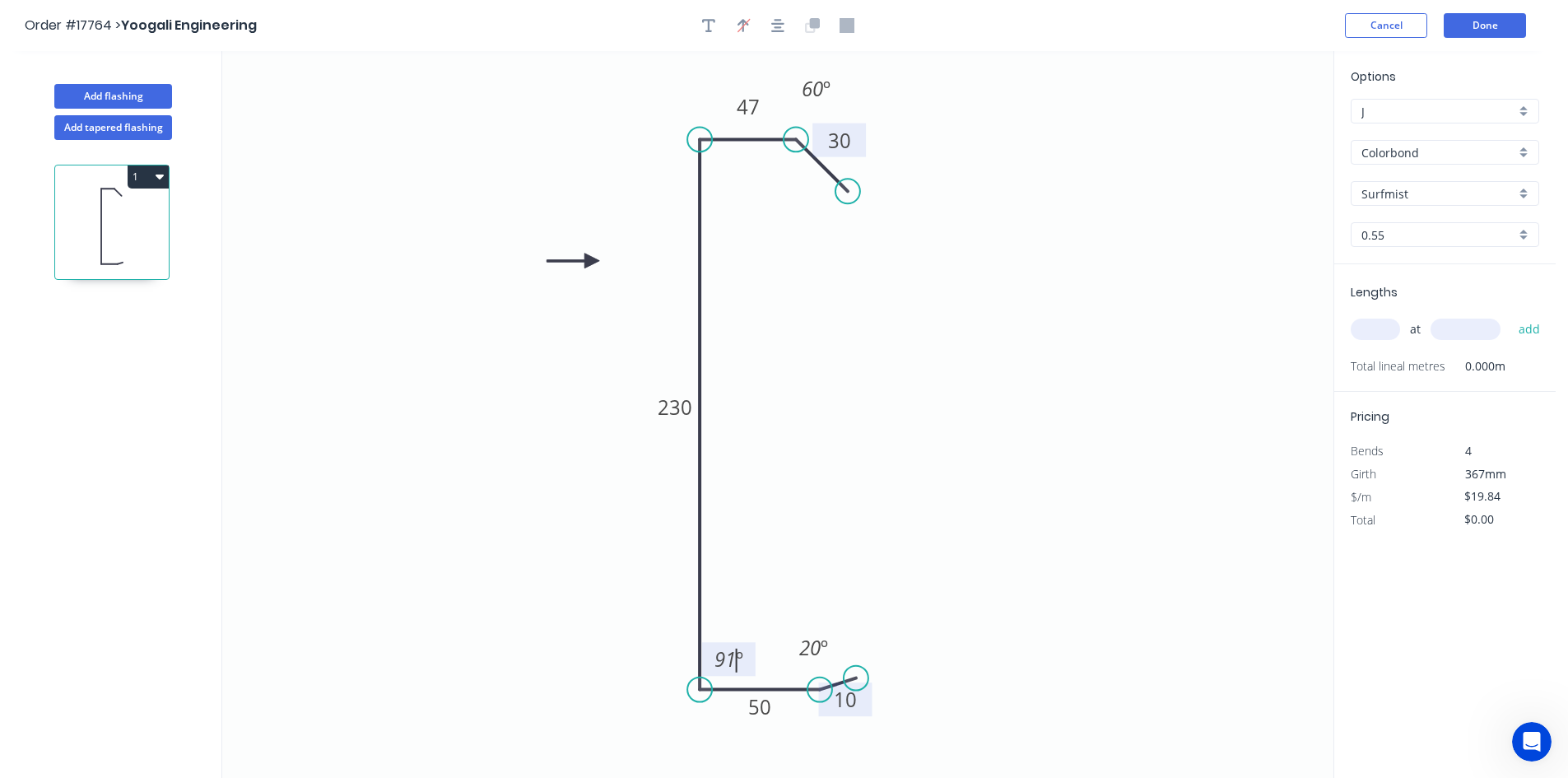
click at [663, 683] on icon "0 30 47 230 50 10 91 º 20 º 60 º" at bounding box center [778, 415] width 1111 height 727
drag, startPoint x: 748, startPoint y: 646, endPoint x: 650, endPoint y: 714, distance: 119.3
click at [650, 714] on rect at bounding box center [632, 725] width 53 height 33
click at [758, 207] on div "Show angle" at bounding box center [771, 198] width 166 height 33
click at [727, 167] on tspan "?" at bounding box center [725, 168] width 9 height 27
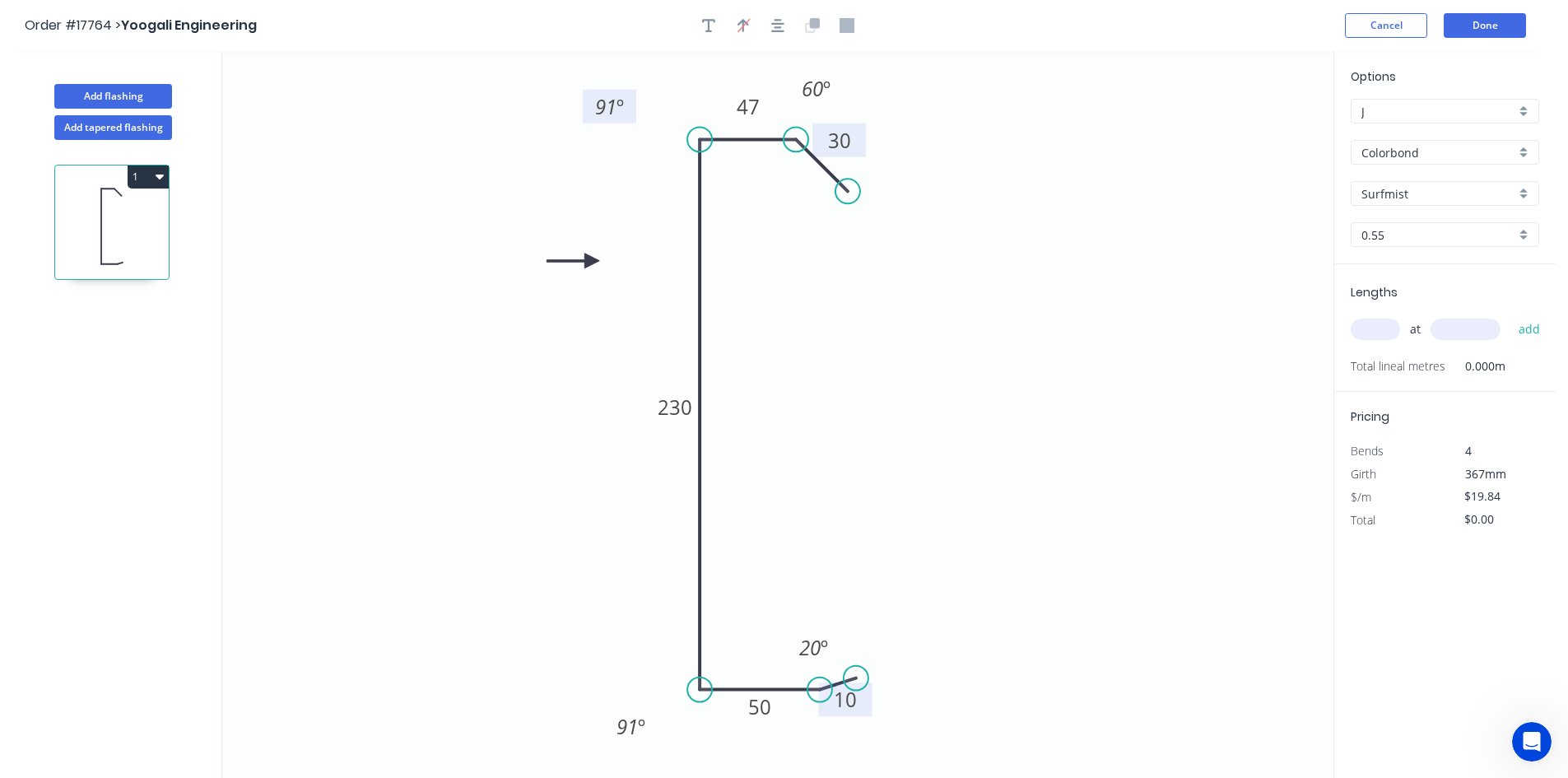
drag, startPoint x: 752, startPoint y: 170, endPoint x: 633, endPoint y: 109, distance: 133.7
click at [633, 109] on rect at bounding box center [608, 106] width 53 height 33
click at [1382, 336] on input "text" at bounding box center [1374, 329] width 50 height 22
type input "1"
click at [1437, 334] on input "text" at bounding box center [1465, 329] width 70 height 22
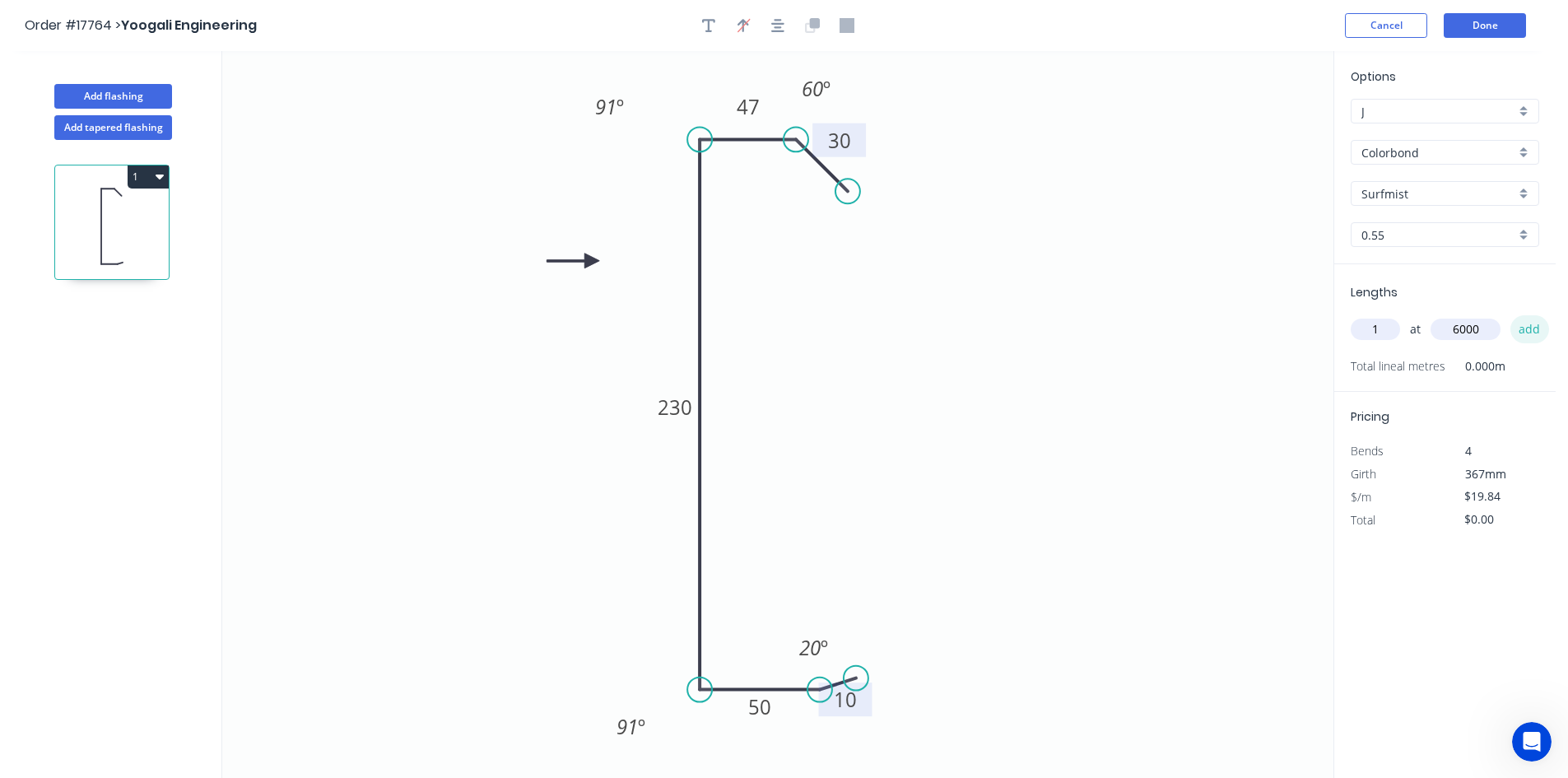
type input "6000"
click at [1542, 331] on button "add" at bounding box center [1529, 329] width 39 height 28
type input "$119.04"
type input "1"
click at [1491, 324] on input "text" at bounding box center [1465, 329] width 70 height 22
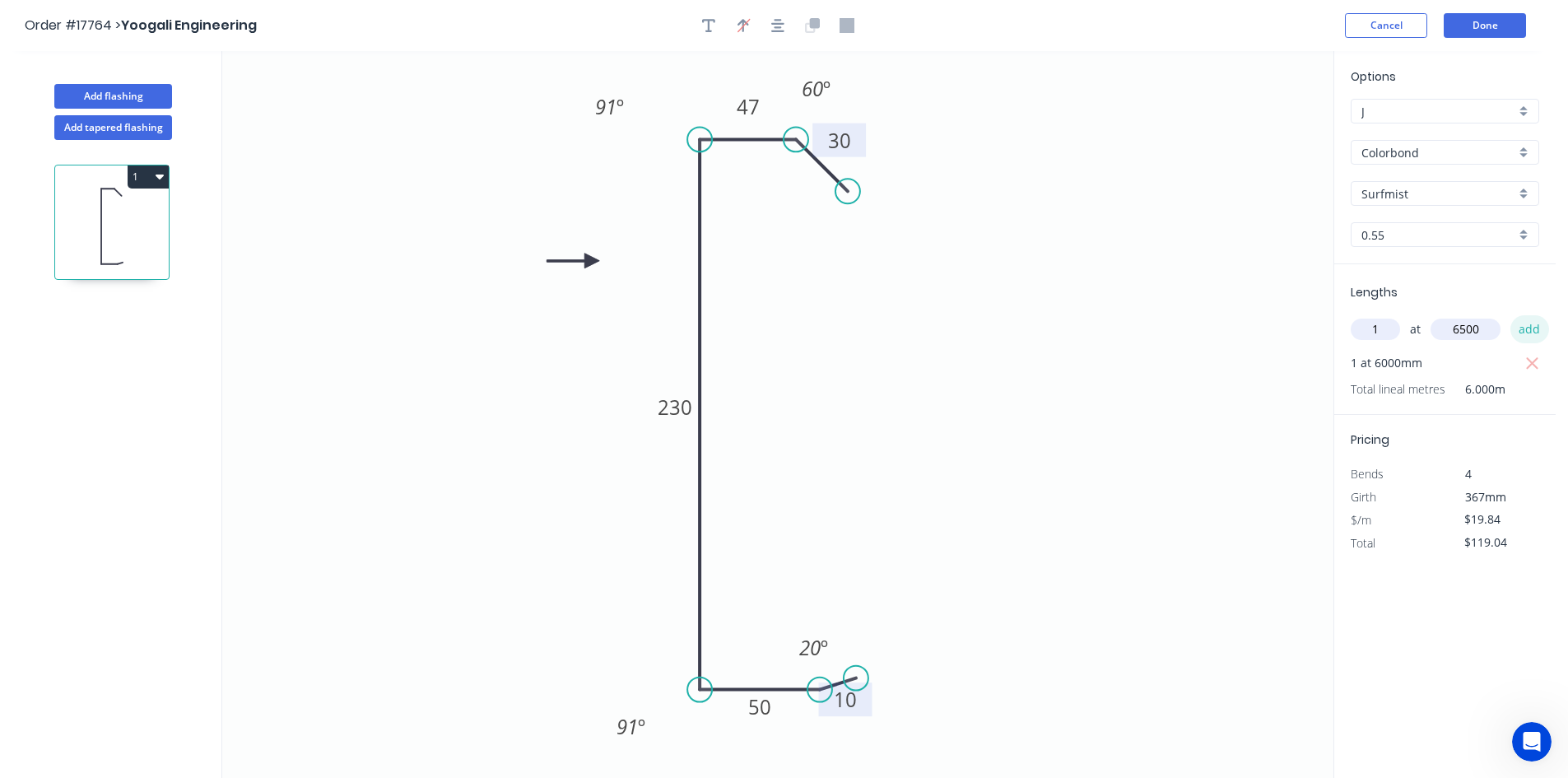
type input "6500"
click at [1518, 331] on button "add" at bounding box center [1529, 329] width 39 height 28
click at [774, 709] on rect at bounding box center [760, 709] width 33 height 23
click at [993, 471] on icon "0 30 47 230 40 10 91 º 91 º 20 º 60 º" at bounding box center [778, 415] width 1111 height 727
click at [811, 653] on tspan "20" at bounding box center [810, 647] width 22 height 27
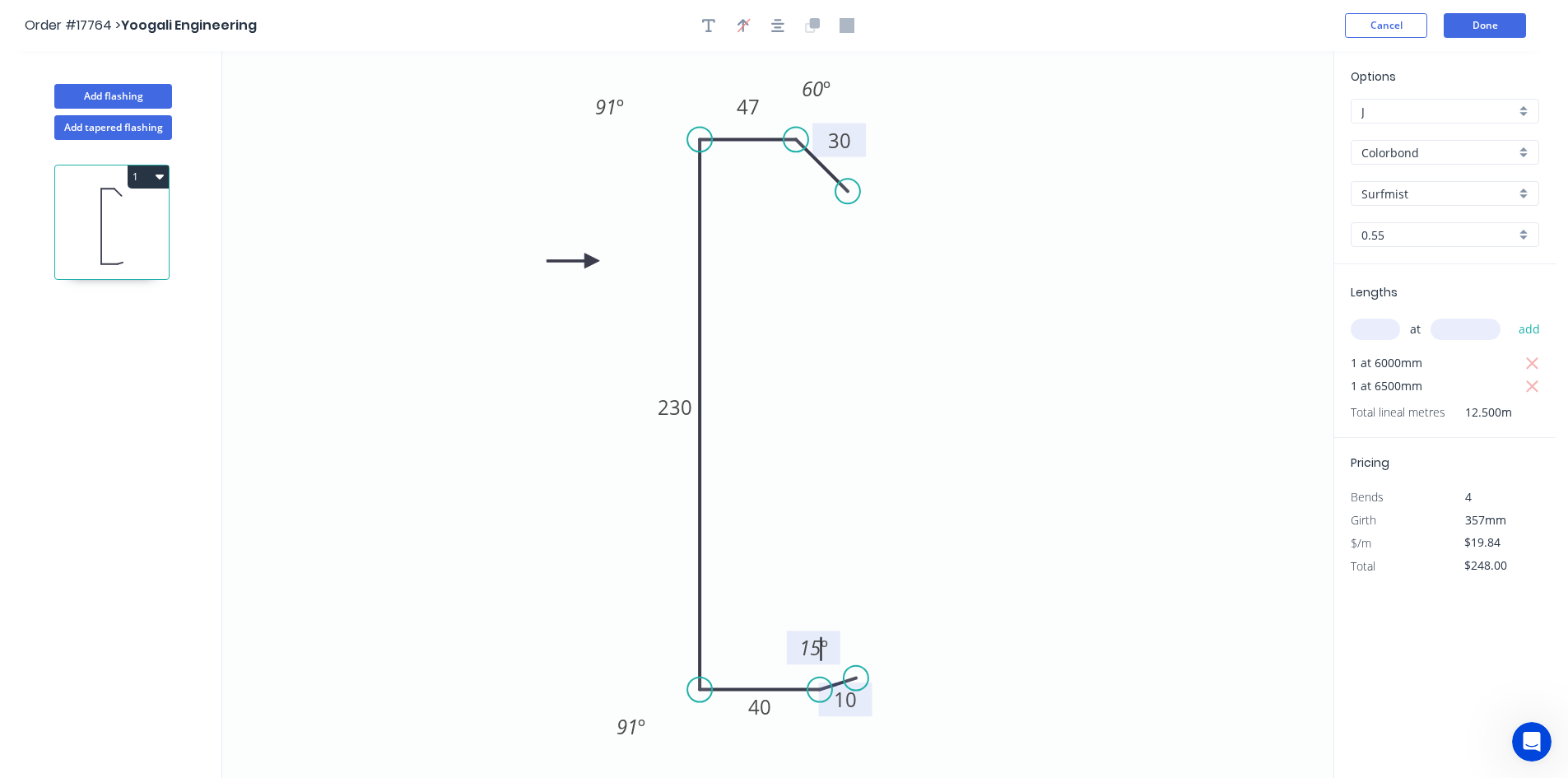
click at [941, 565] on icon "0 30 47 230 40 10 91 º 91 º 15 º 60 º" at bounding box center [778, 415] width 1111 height 727
drag, startPoint x: 789, startPoint y: 638, endPoint x: 789, endPoint y: 710, distance: 72.0
click at [797, 734] on rect at bounding box center [820, 743] width 53 height 33
click at [166, 179] on button "1" at bounding box center [149, 178] width 41 height 23
click at [110, 225] on div "Duplicate" at bounding box center [90, 217] width 127 height 23
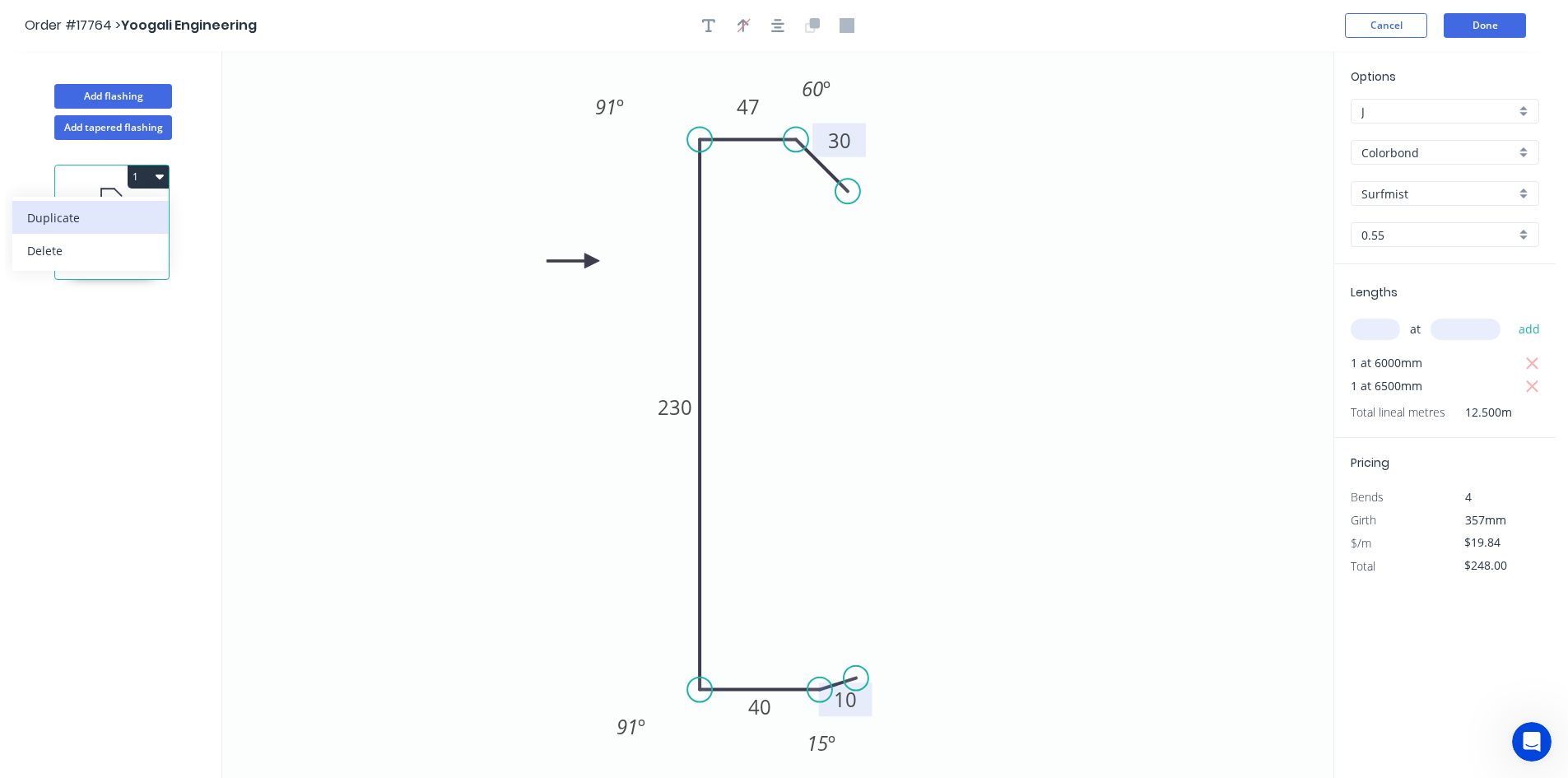
type input "$0.00"
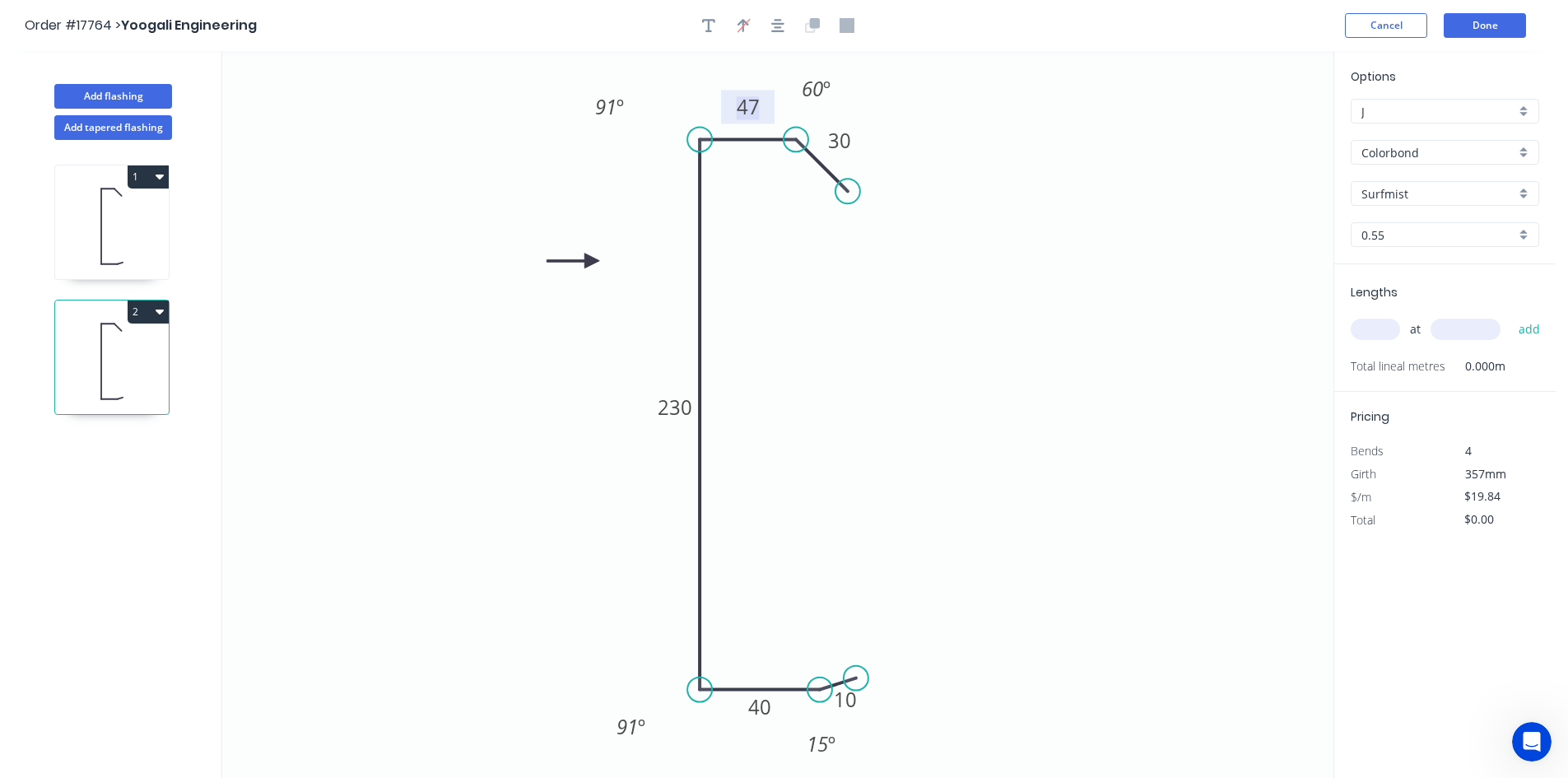
click at [743, 118] on tspan "47" at bounding box center [748, 106] width 23 height 27
click at [1100, 317] on icon "0 30 49 230 40 10 91 º 91 º 15 º 60 º" at bounding box center [778, 415] width 1111 height 727
click at [673, 408] on tspan "230" at bounding box center [675, 407] width 34 height 27
click at [1089, 397] on icon "0 30 49 232 40 10 91 º 91 º 15 º 60 º" at bounding box center [778, 415] width 1111 height 727
click at [1371, 334] on input "text" at bounding box center [1374, 329] width 50 height 22
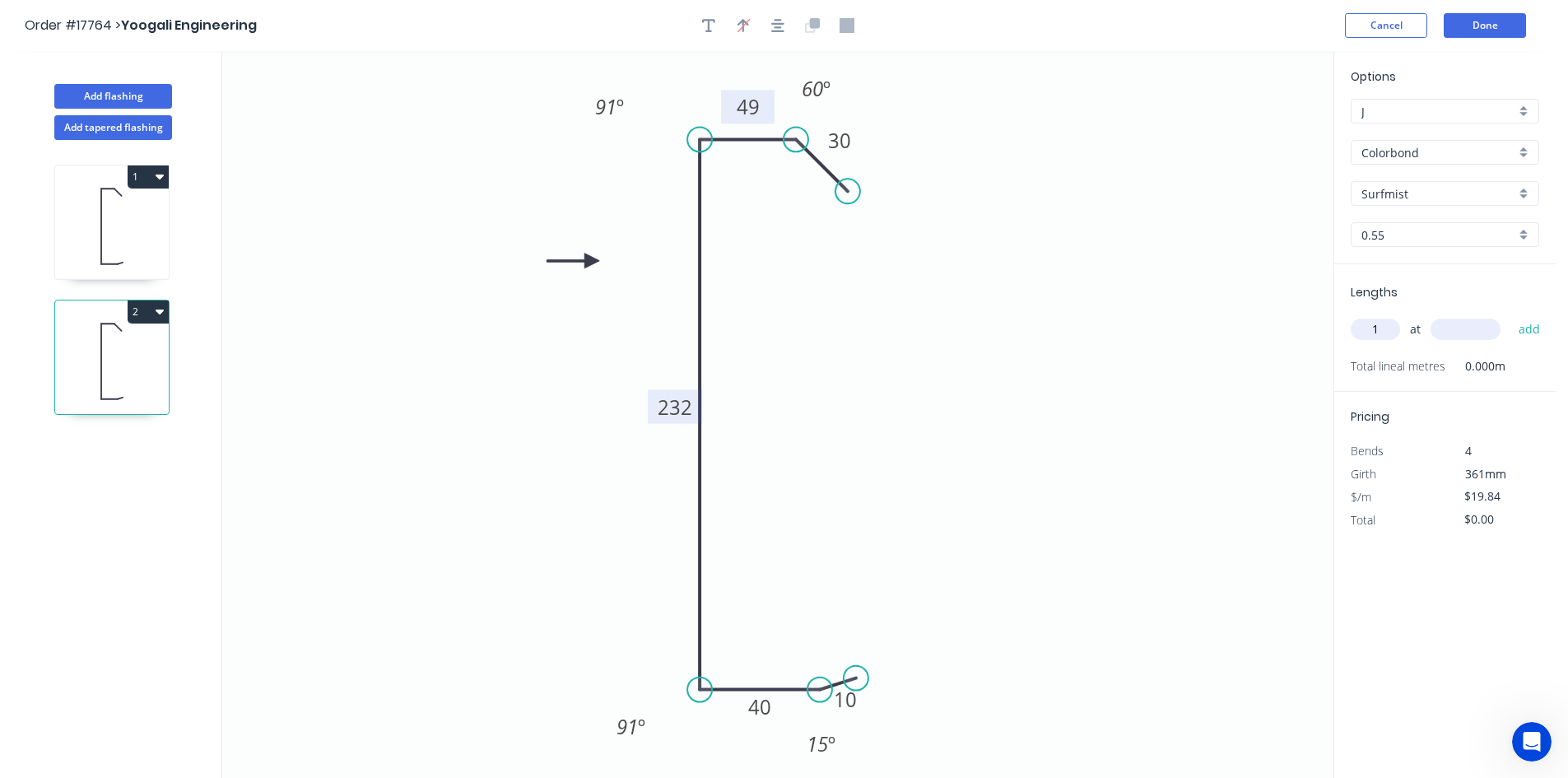
type input "1"
click at [1473, 325] on input "text" at bounding box center [1465, 329] width 70 height 22
type input "6000"
click at [1524, 319] on button "add" at bounding box center [1529, 329] width 39 height 28
type input "$119.04"
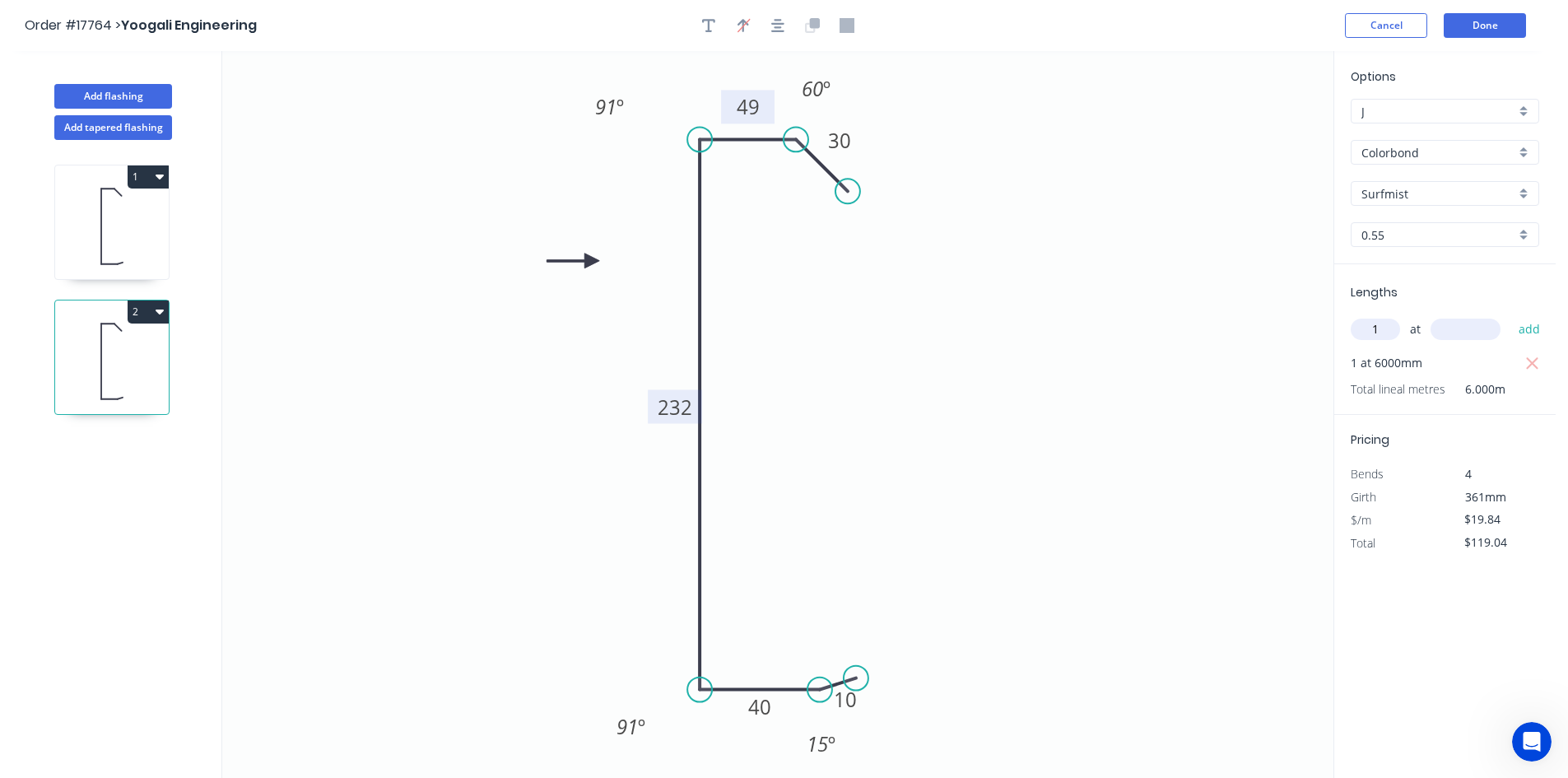
type input "1"
click at [1445, 332] on input "text" at bounding box center [1465, 329] width 70 height 22
type input "6500"
click at [1538, 321] on button "add" at bounding box center [1529, 329] width 39 height 28
type input "$248.00"
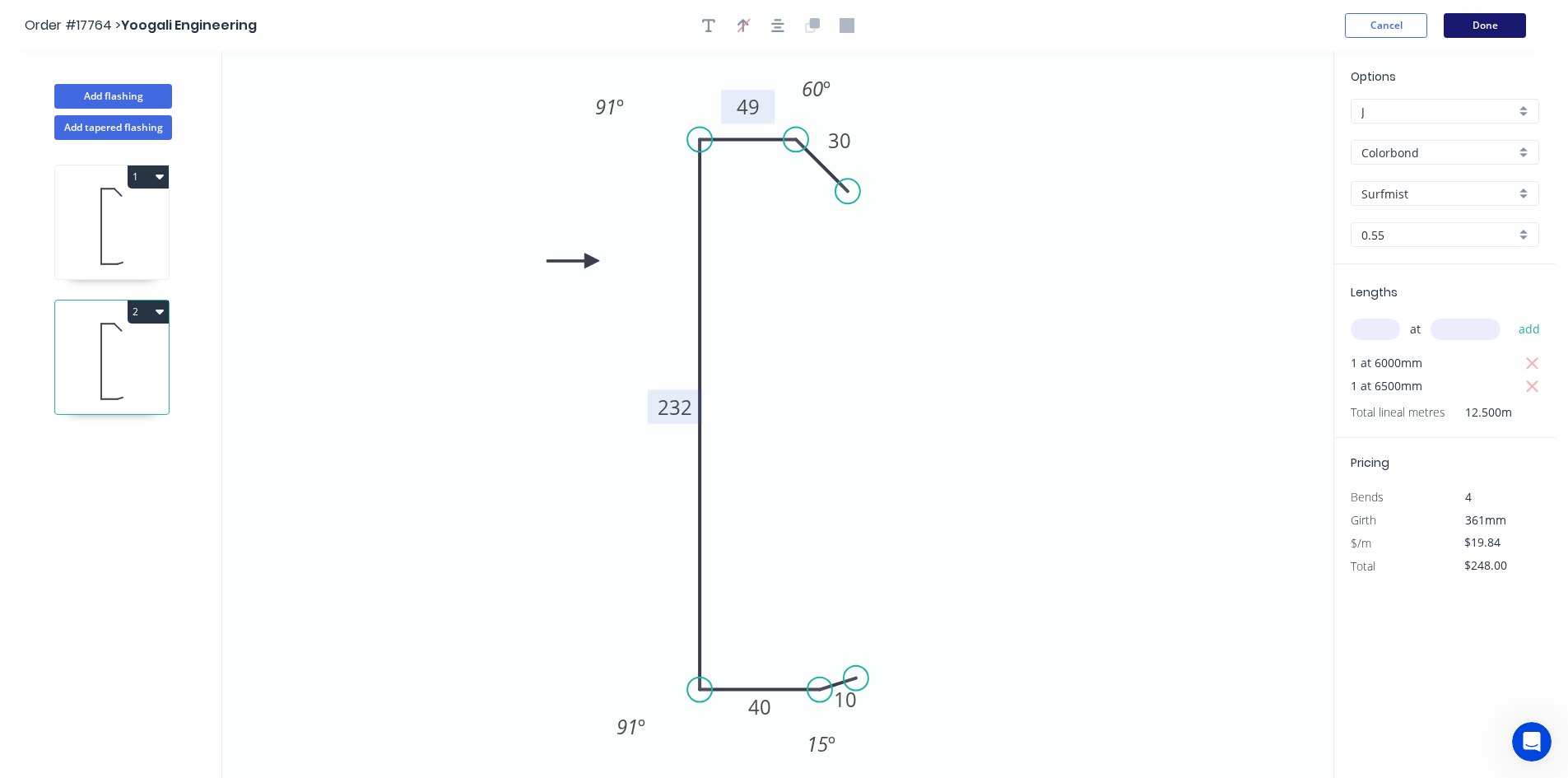
click at [1481, 23] on button "Done" at bounding box center [1484, 25] width 82 height 24
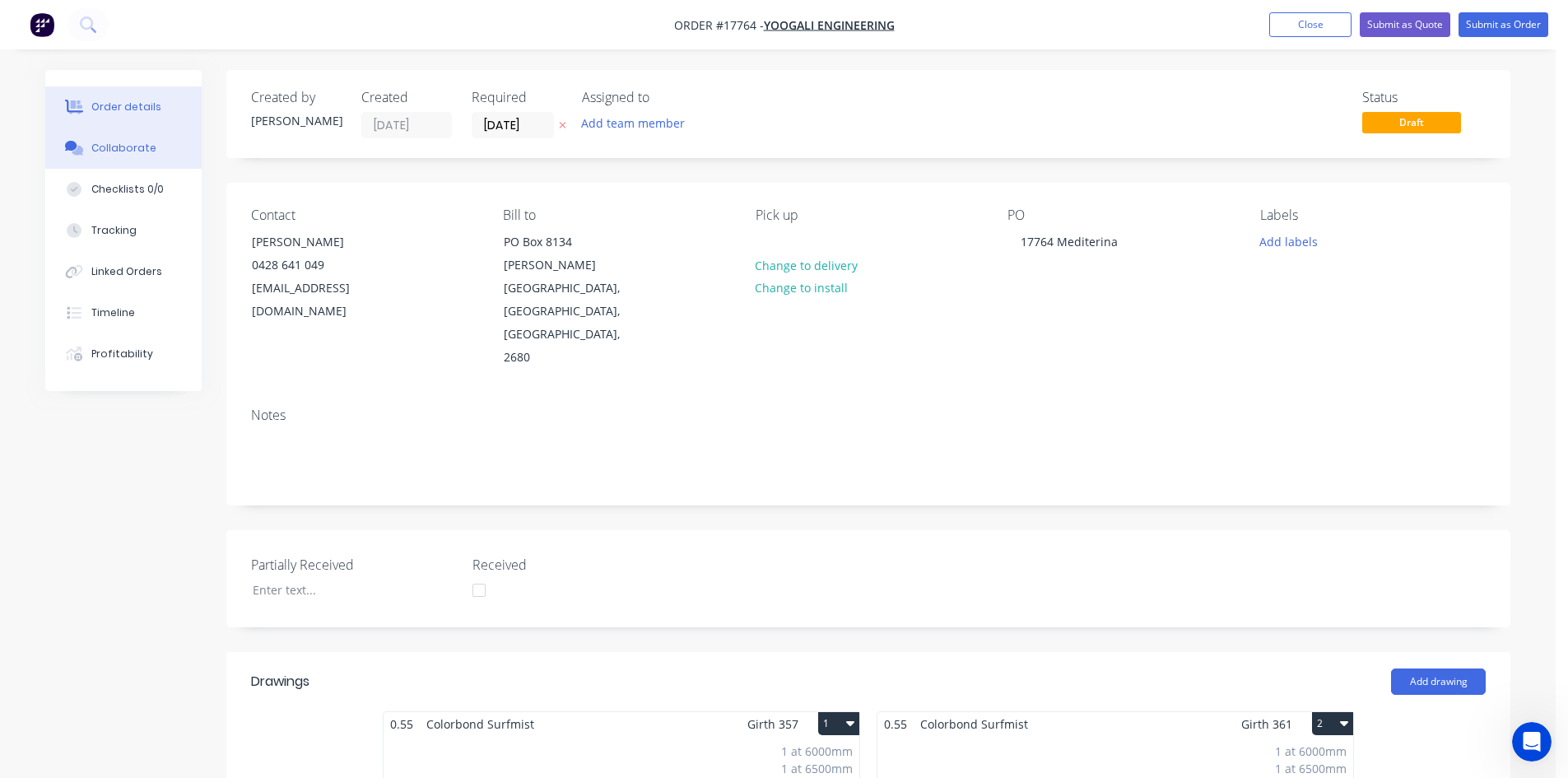
click at [129, 151] on div "Collaborate" at bounding box center [123, 148] width 65 height 14
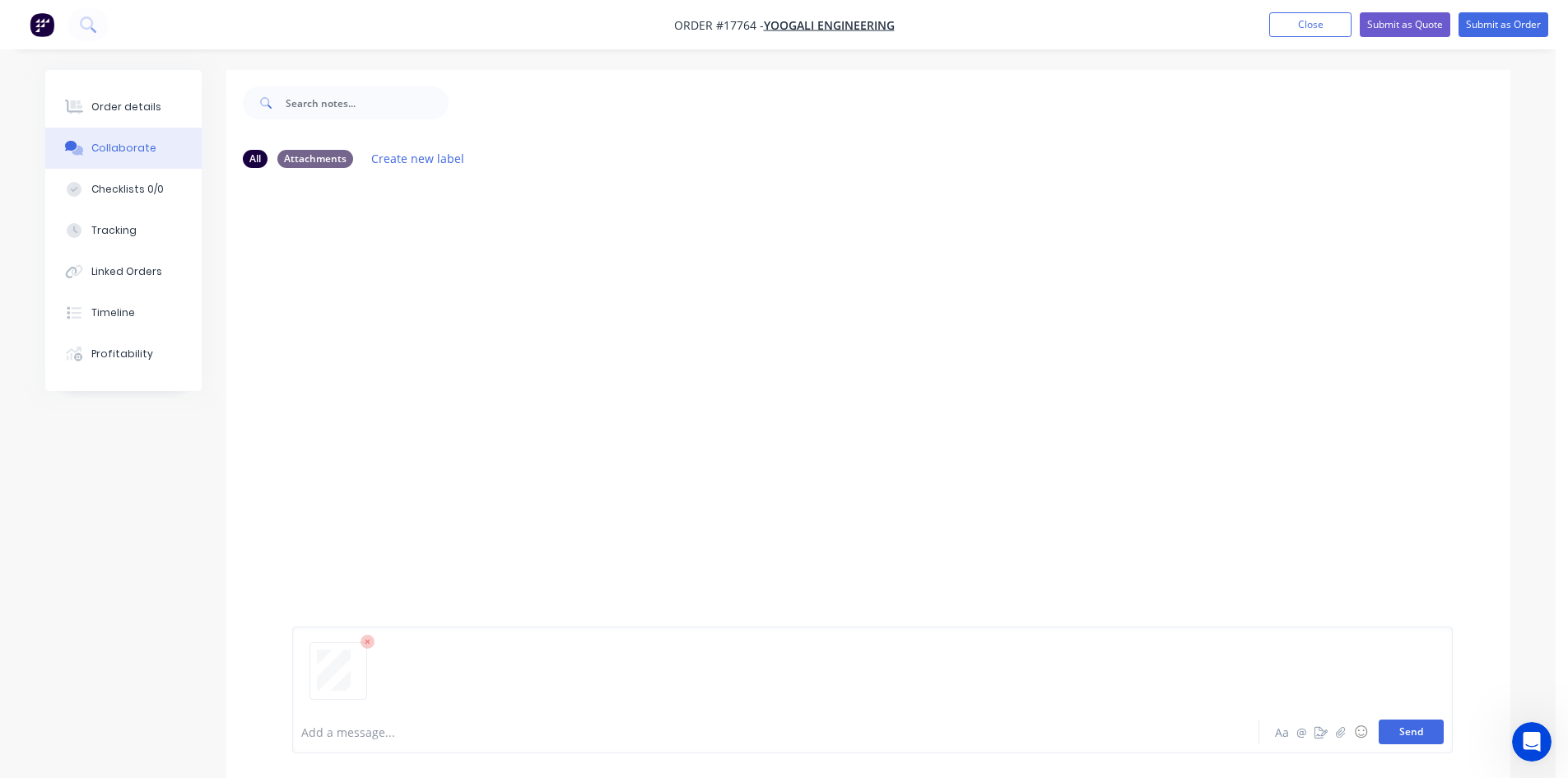
click at [1415, 734] on button "Send" at bounding box center [1410, 731] width 65 height 24
click at [155, 116] on button "Order details" at bounding box center [123, 107] width 156 height 41
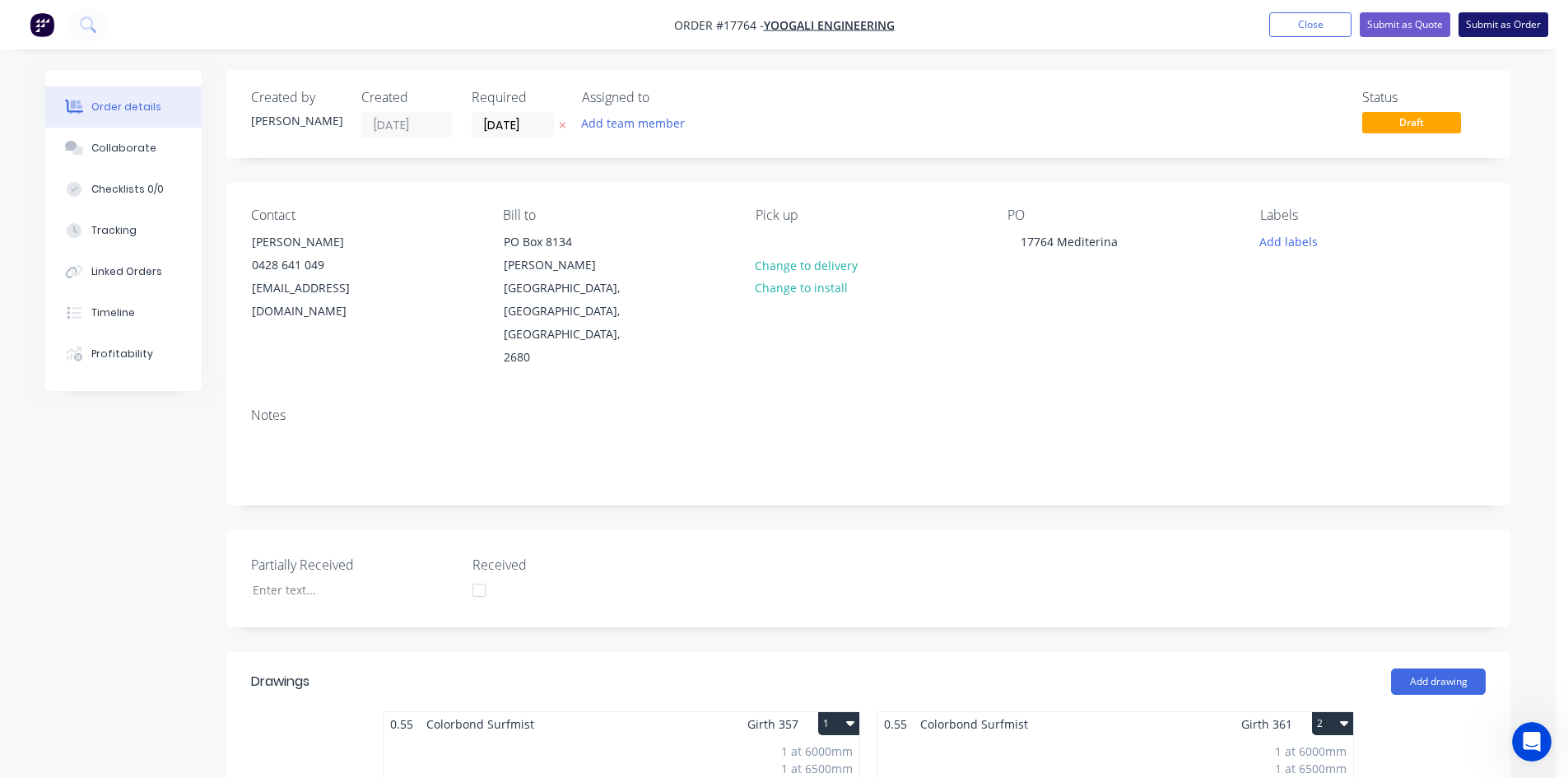
click at [1505, 21] on button "Submit as Order" at bounding box center [1503, 24] width 90 height 24
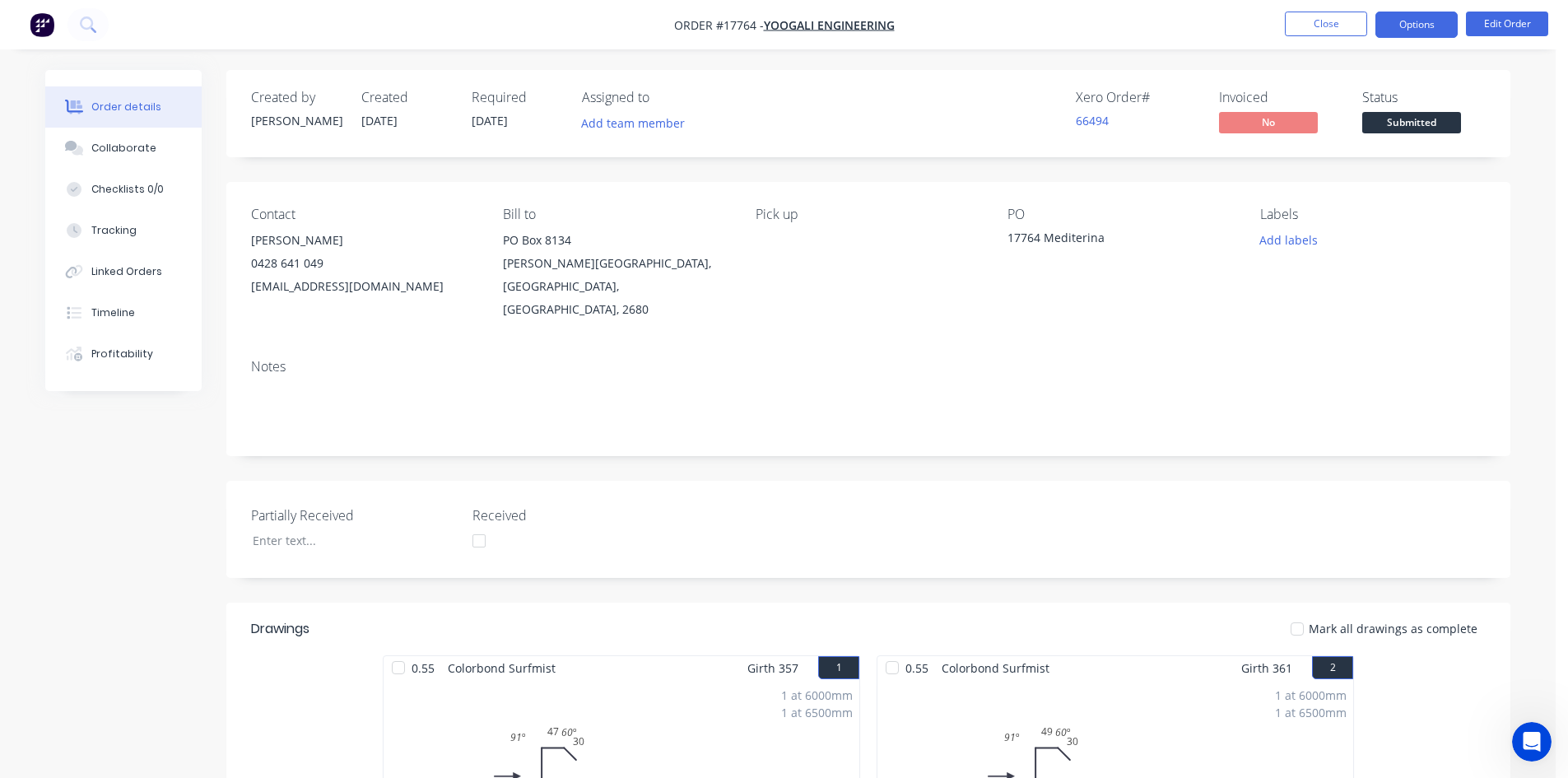
click at [1426, 29] on button "Options" at bounding box center [1416, 24] width 82 height 26
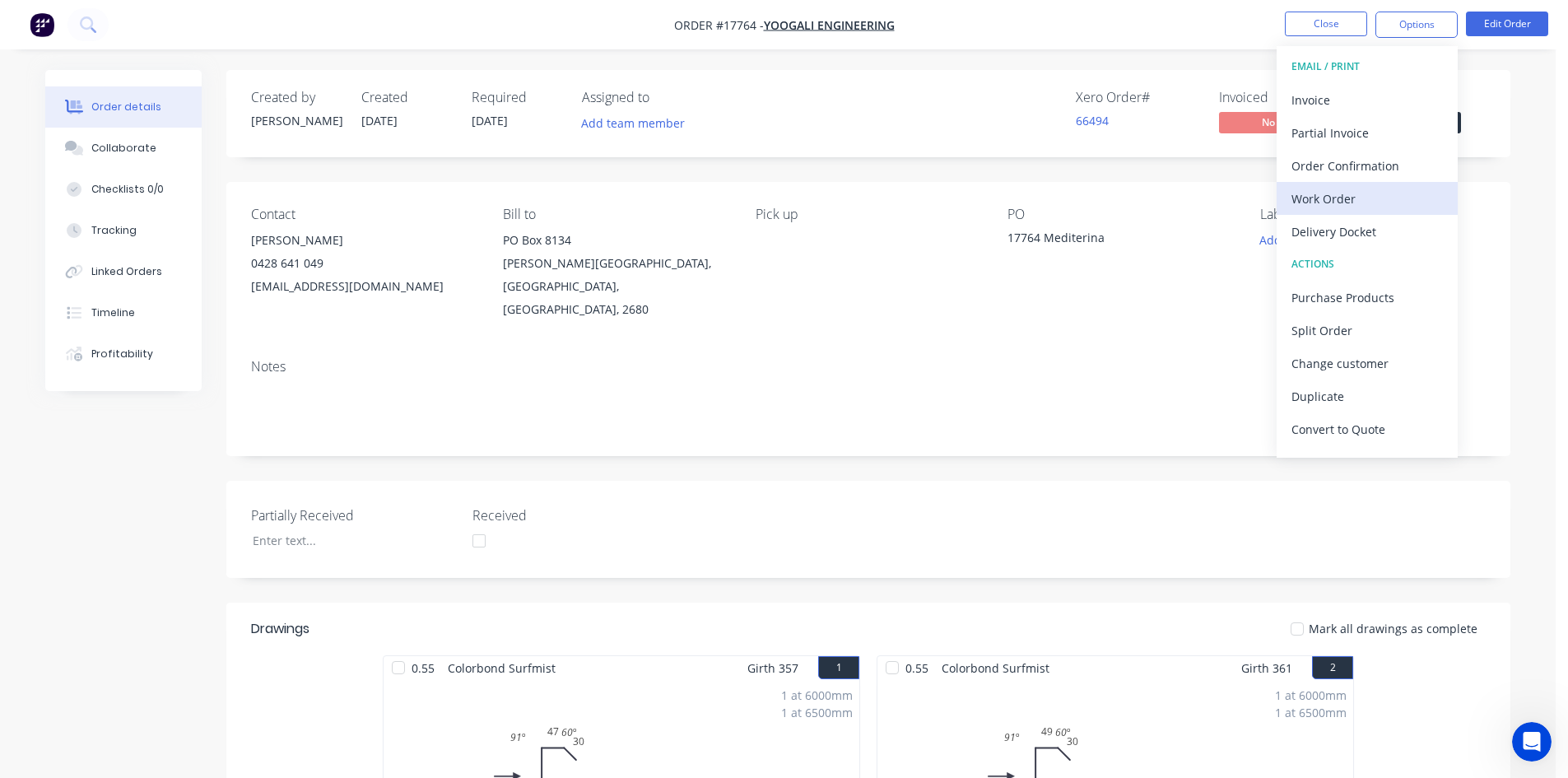
click at [1360, 195] on div "Work Order" at bounding box center [1367, 198] width 151 height 23
click at [1334, 214] on button "Custom" at bounding box center [1366, 198] width 181 height 33
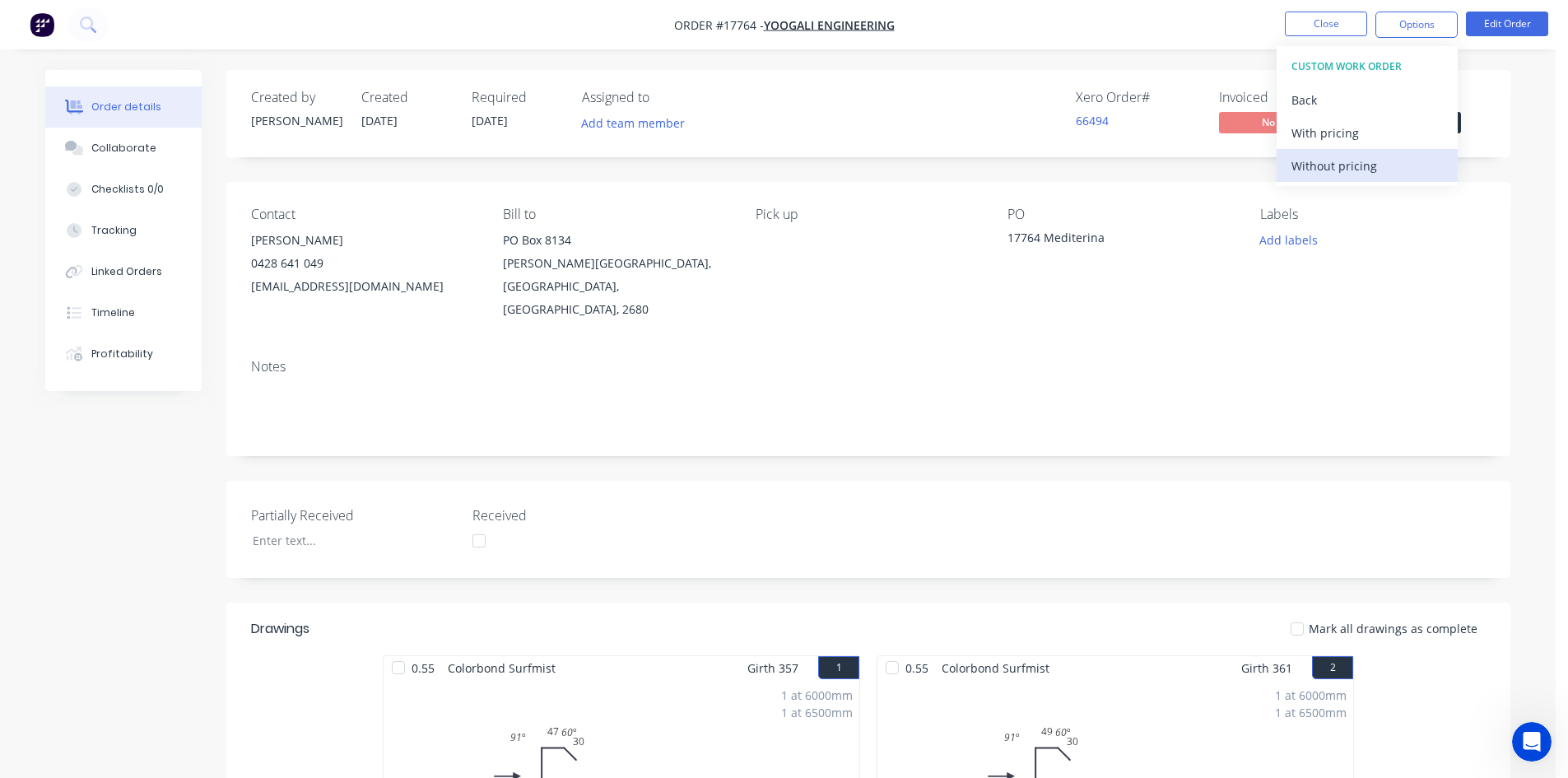
click at [1372, 174] on div "Without pricing" at bounding box center [1367, 166] width 151 height 23
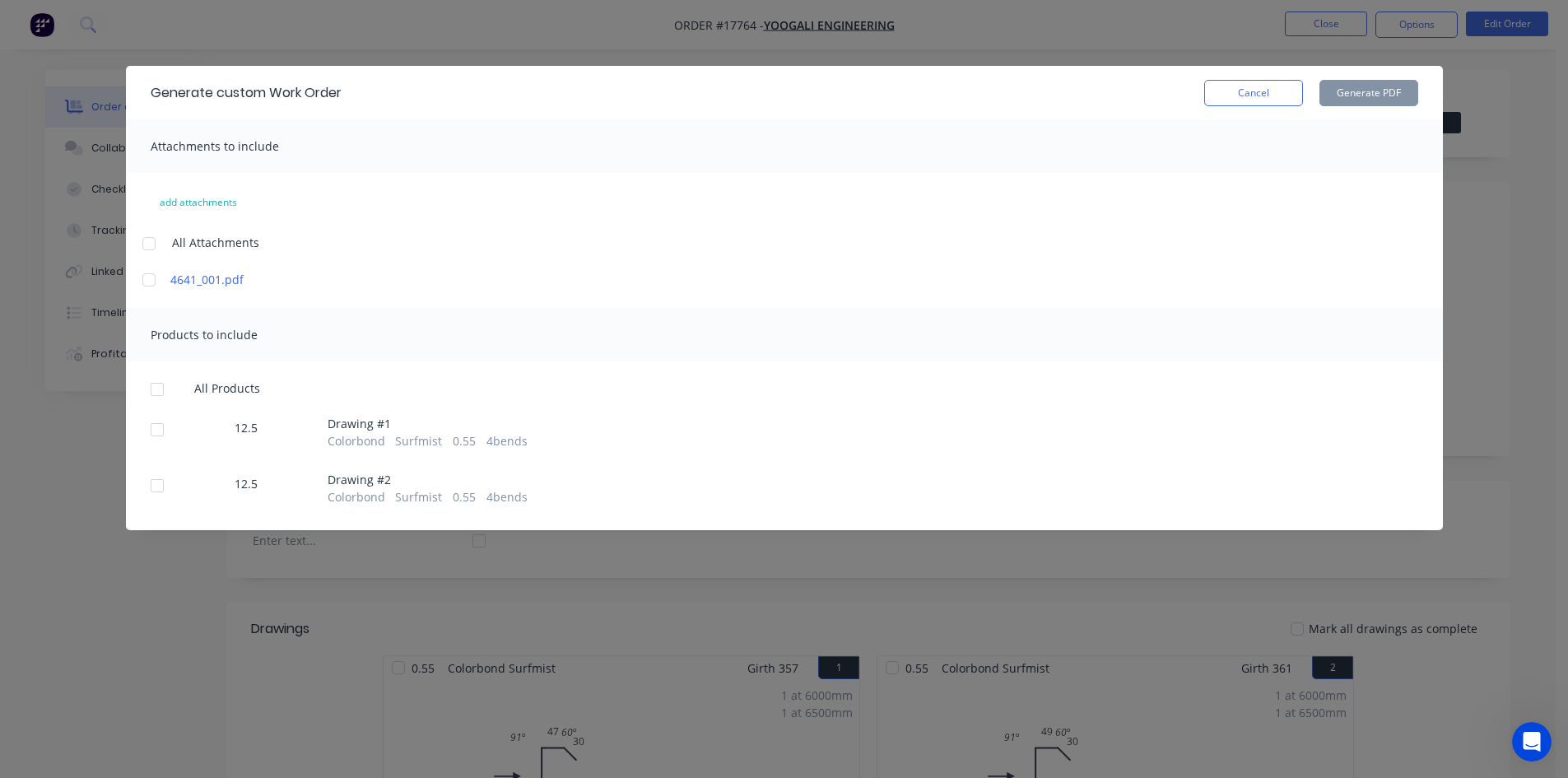
click at [157, 389] on div at bounding box center [157, 389] width 33 height 33
click at [1366, 88] on button "Generate PDF" at bounding box center [1369, 93] width 99 height 26
click at [1264, 91] on button "Cancel" at bounding box center [1253, 93] width 99 height 26
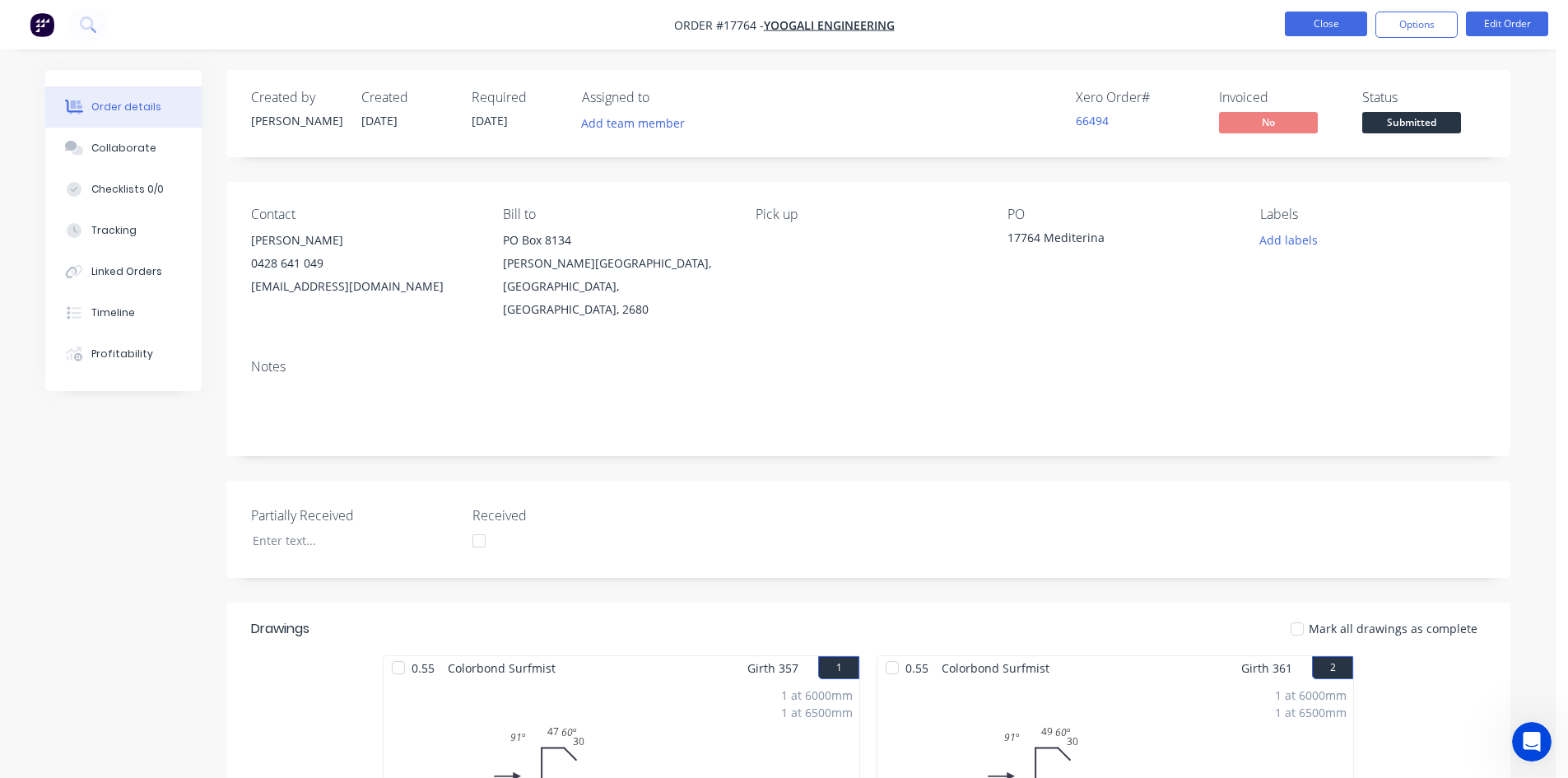
click at [1321, 26] on button "Close" at bounding box center [1325, 23] width 82 height 24
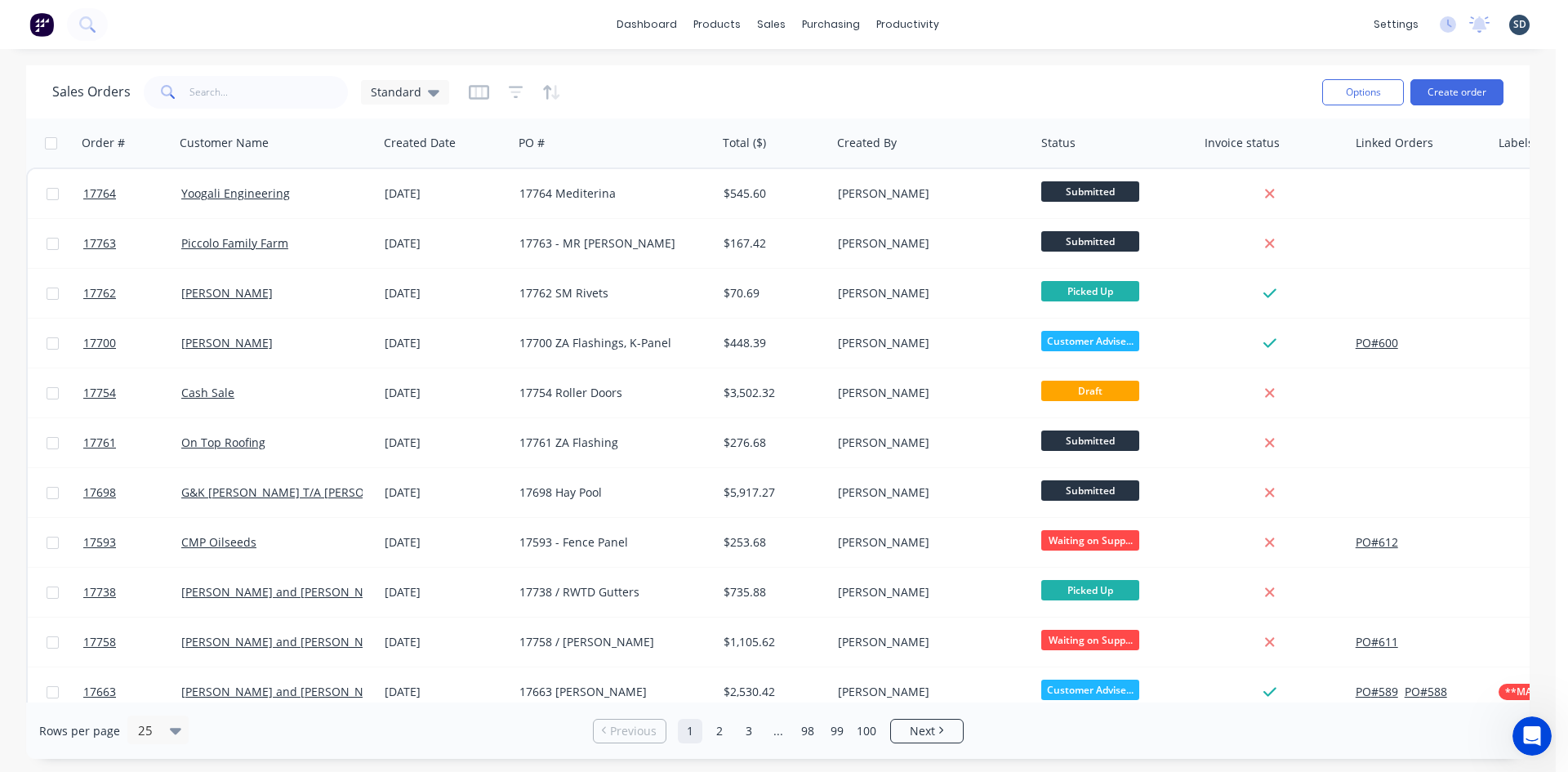
click at [996, 24] on div "dashboard products sales purchasing productivity dashboard products Product Cat…" at bounding box center [778, 24] width 1556 height 49
click at [1038, 25] on div "dashboard products sales purchasing productivity dashboard products Product Cat…" at bounding box center [778, 24] width 1556 height 49
click at [1016, 30] on div "dashboard products sales purchasing productivity dashboard products Product Cat…" at bounding box center [778, 24] width 1556 height 49
click at [992, 20] on div "dashboard products sales purchasing productivity dashboard products Product Cat…" at bounding box center [778, 24] width 1556 height 49
click at [988, 21] on div "dashboard products sales purchasing productivity dashboard products Product Cat…" at bounding box center [778, 24] width 1556 height 49
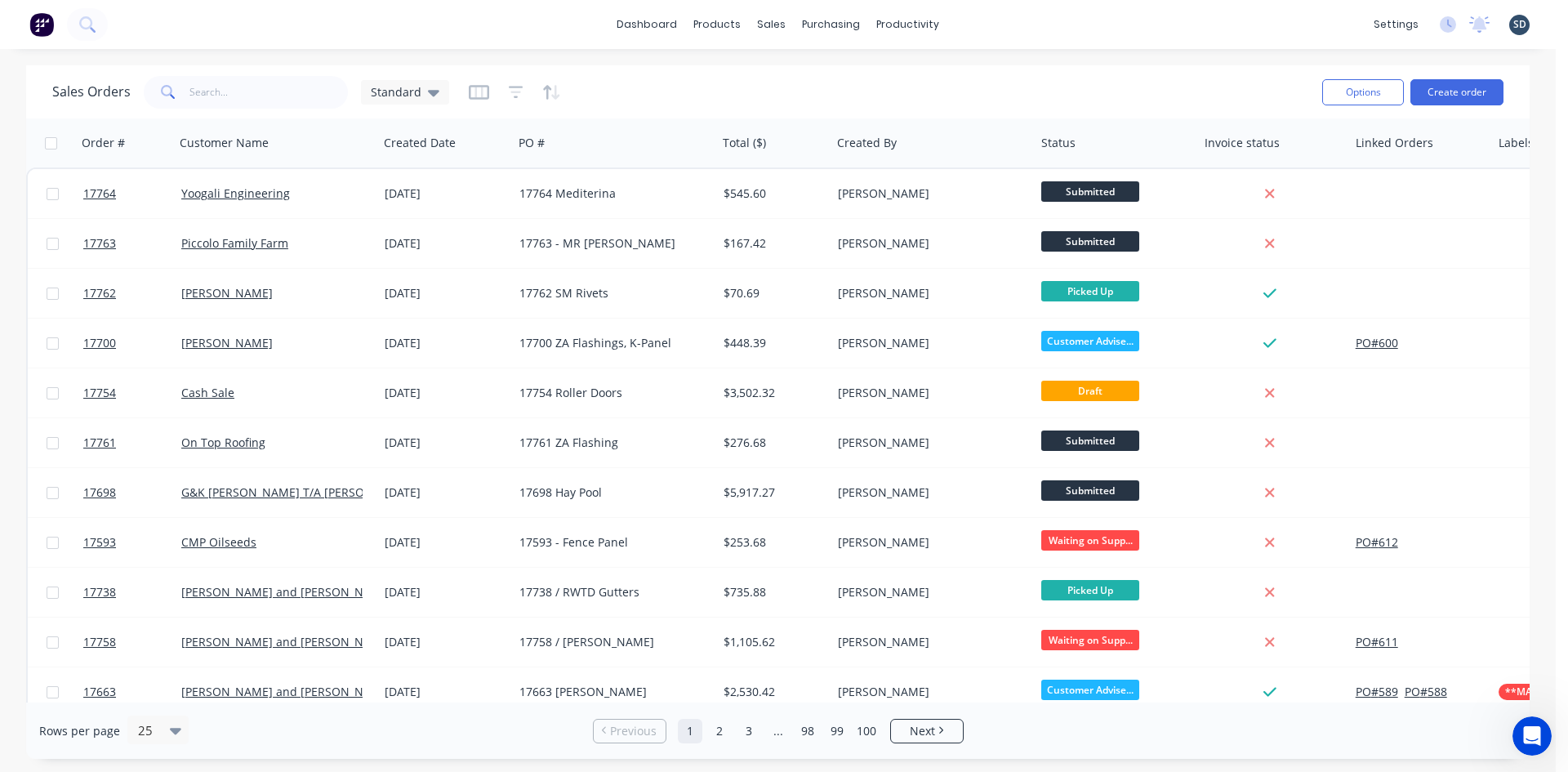
click at [997, 21] on div "dashboard products sales purchasing productivity dashboard products Product Cat…" at bounding box center [778, 24] width 1556 height 49
click at [1008, 21] on div "dashboard products sales purchasing productivity dashboard products Product Cat…" at bounding box center [778, 24] width 1556 height 49
click at [1182, 20] on div "dashboard products sales purchasing productivity dashboard products Product Cat…" at bounding box center [778, 24] width 1556 height 49
click at [993, 23] on div "dashboard products sales purchasing productivity dashboard products Product Cat…" at bounding box center [778, 24] width 1556 height 49
click at [1048, 11] on div "dashboard products sales purchasing productivity dashboard products Product Cat…" at bounding box center [778, 24] width 1556 height 49
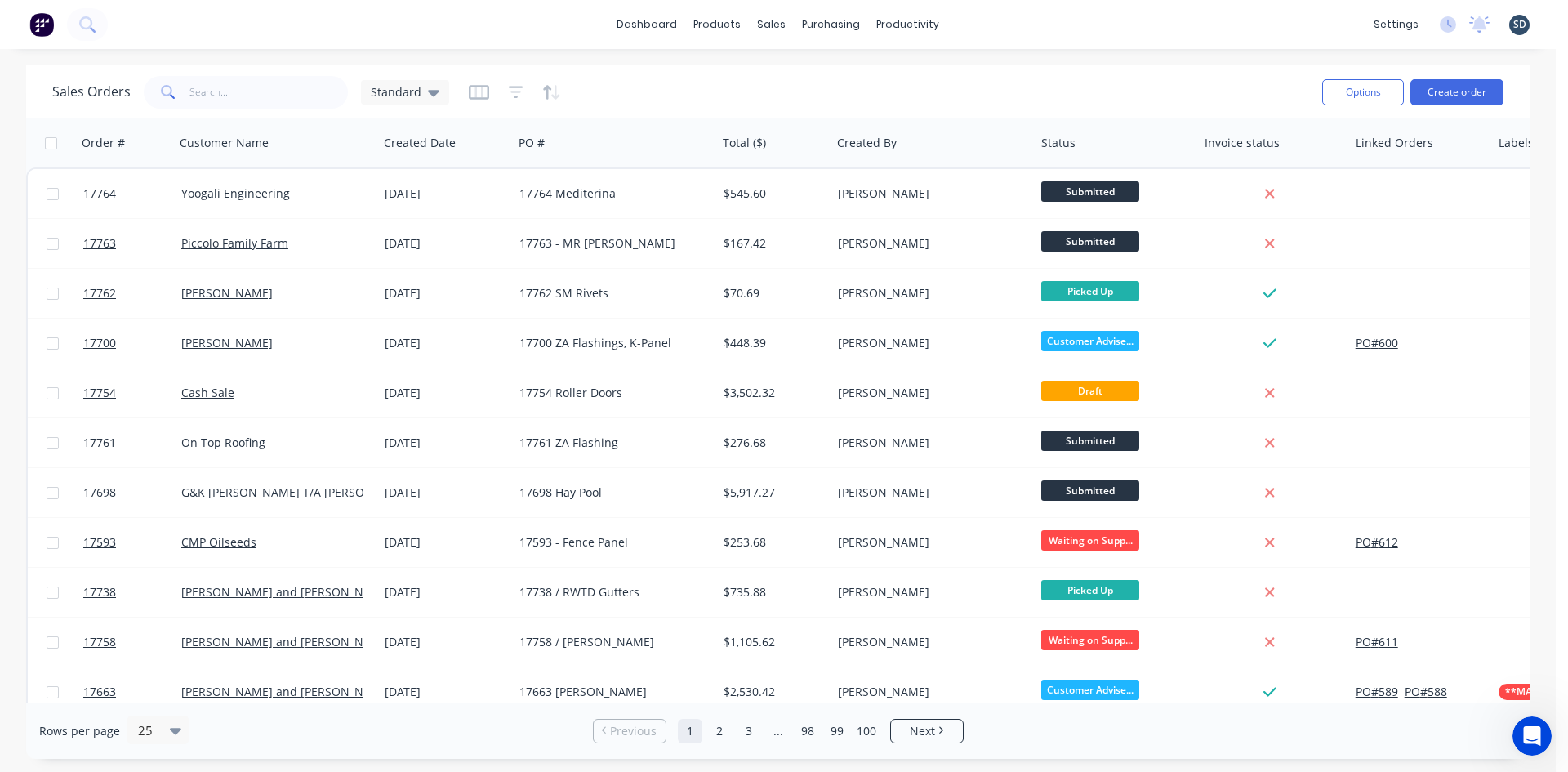
click at [1005, 21] on div "dashboard products sales purchasing productivity dashboard products Product Cat…" at bounding box center [778, 24] width 1556 height 49
click at [1084, 30] on div "dashboard products sales purchasing productivity dashboard products Product Cat…" at bounding box center [778, 24] width 1556 height 49
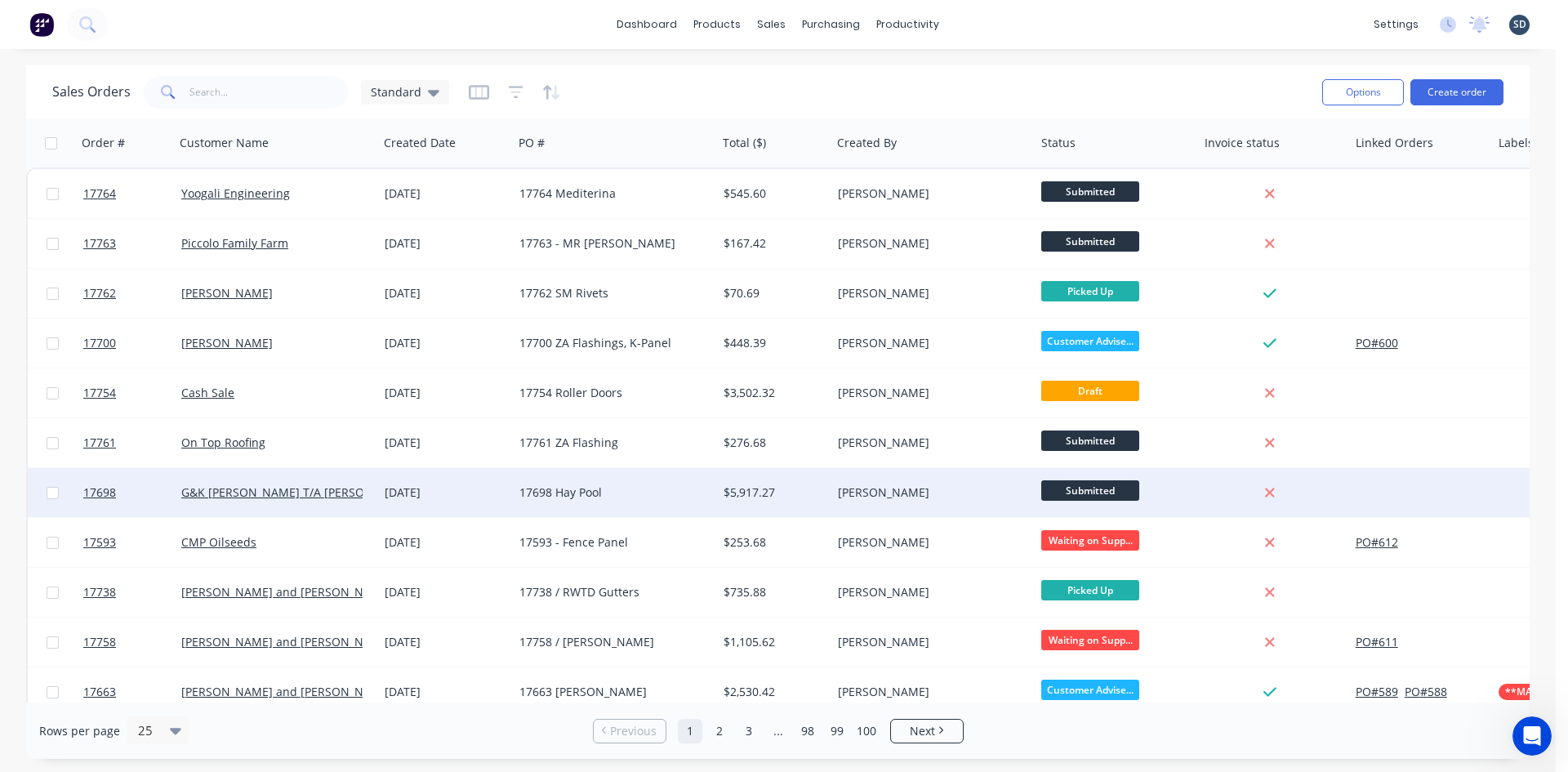
click at [496, 496] on div "[DATE]" at bounding box center [445, 492] width 122 height 16
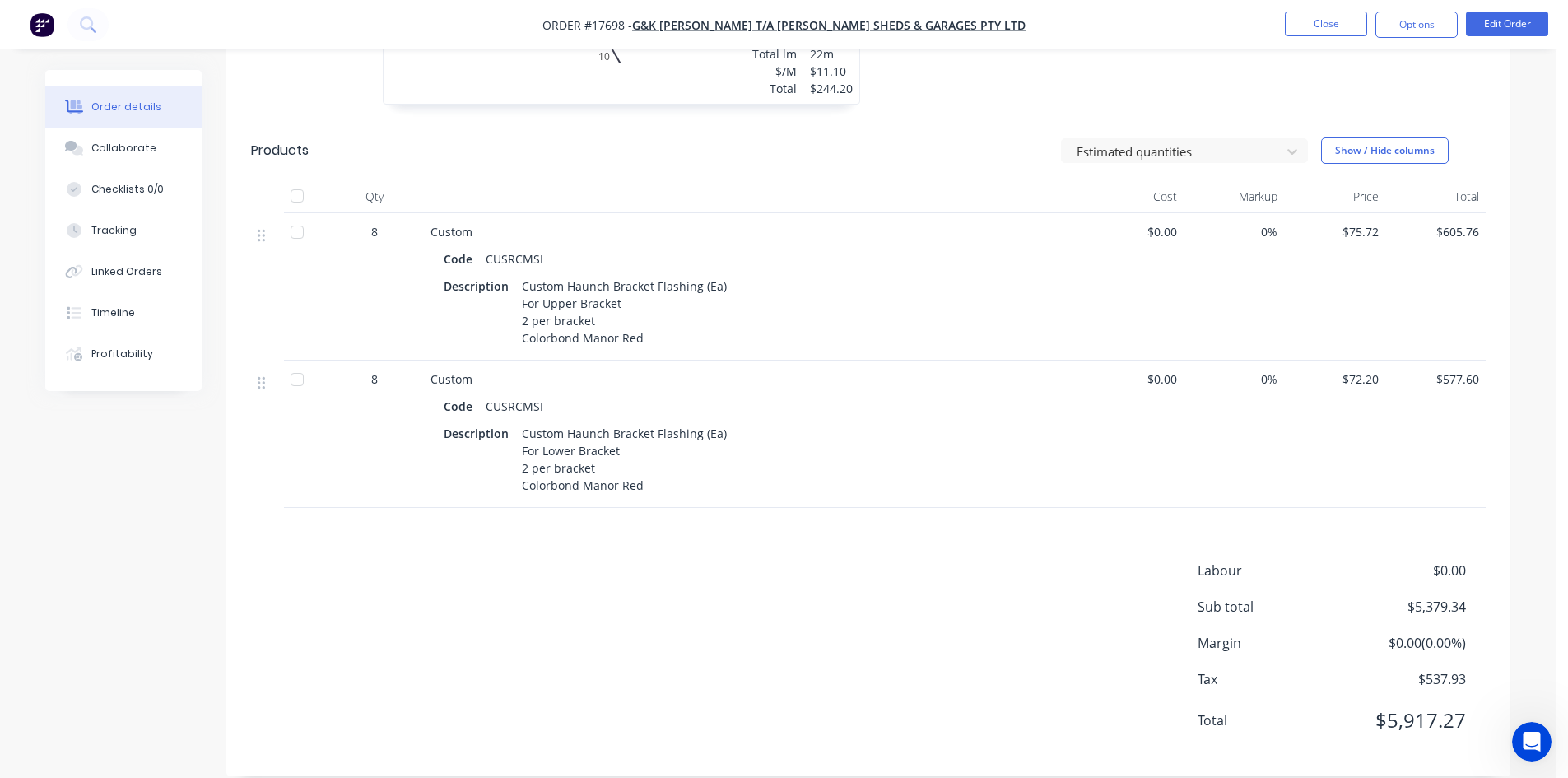
scroll to position [1318, 0]
